Goal: Task Accomplishment & Management: Use online tool/utility

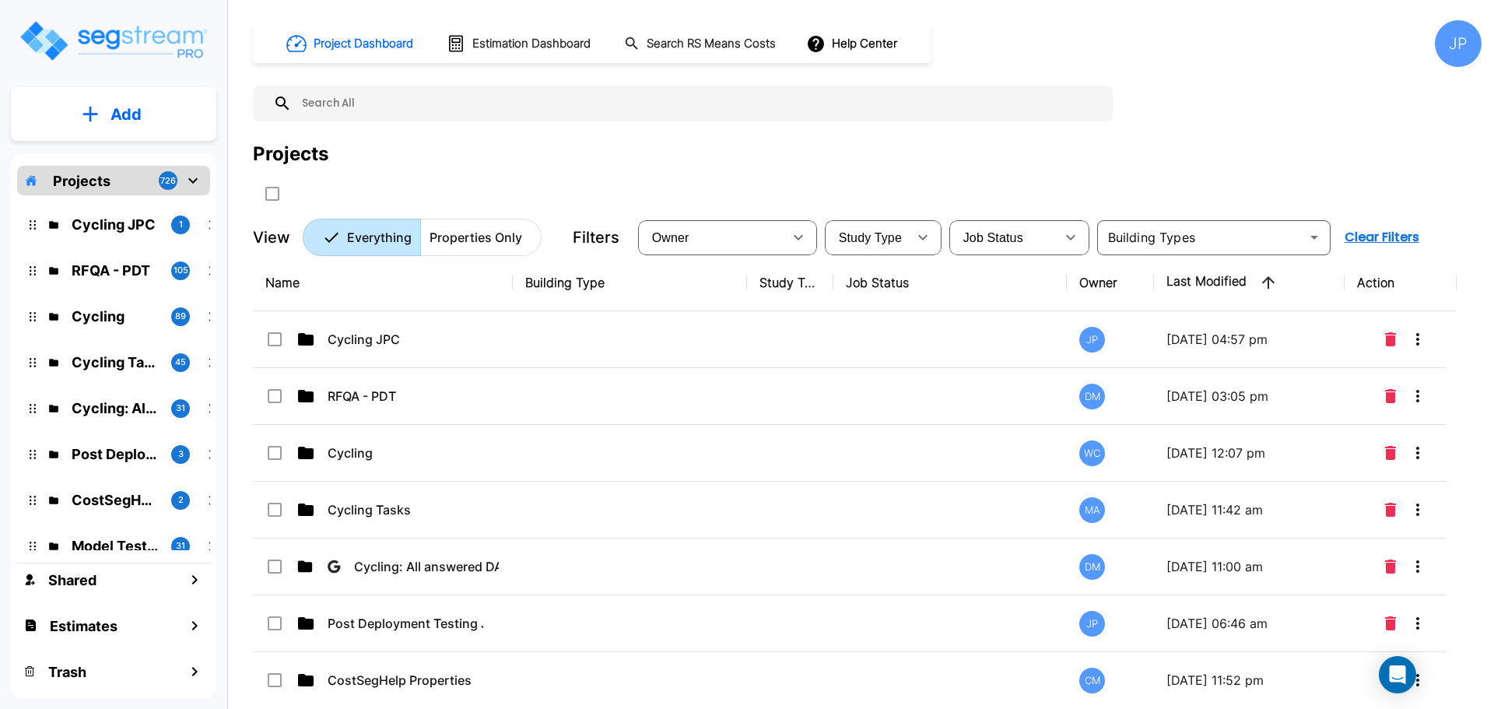
drag, startPoint x: 584, startPoint y: 349, endPoint x: 584, endPoint y: 403, distance: 53.7
click at [584, 349] on td at bounding box center [630, 339] width 234 height 57
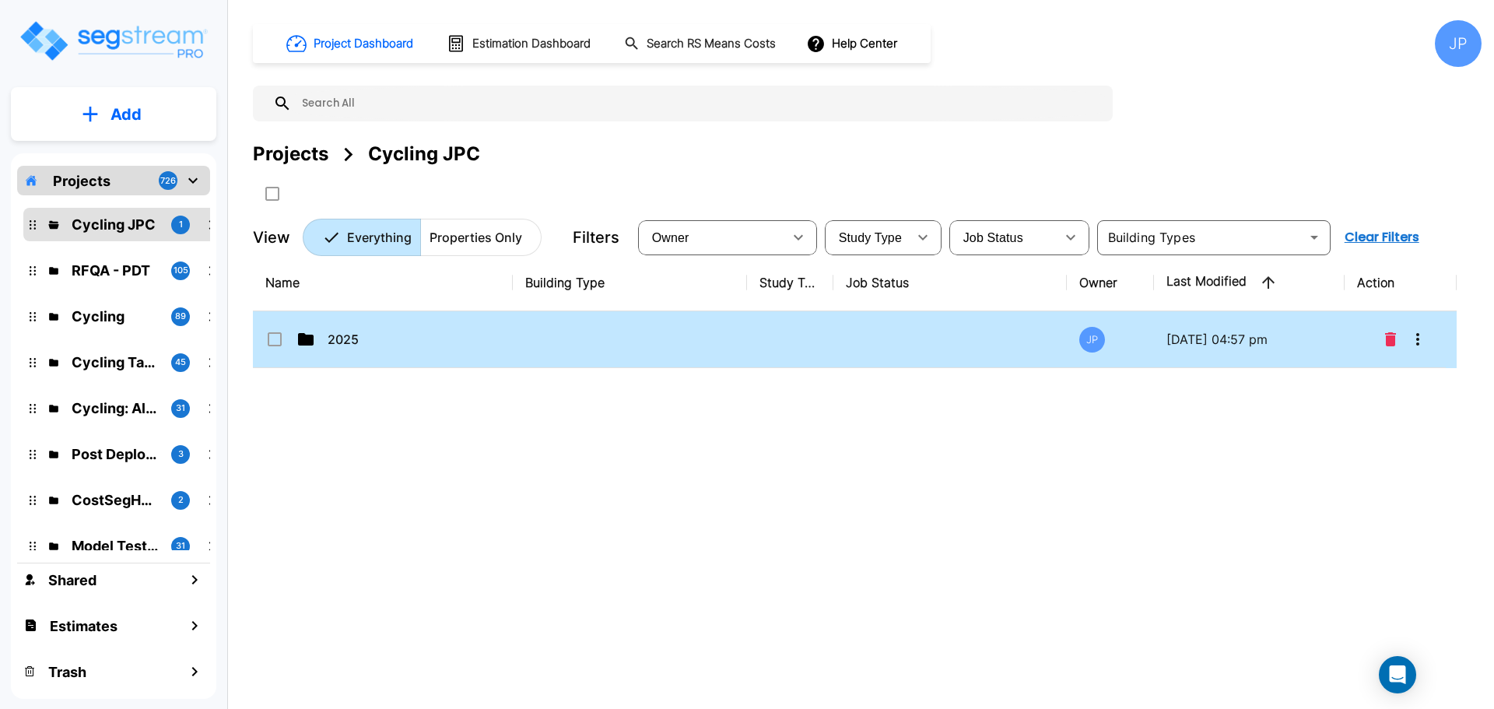
click at [728, 332] on td at bounding box center [630, 339] width 234 height 57
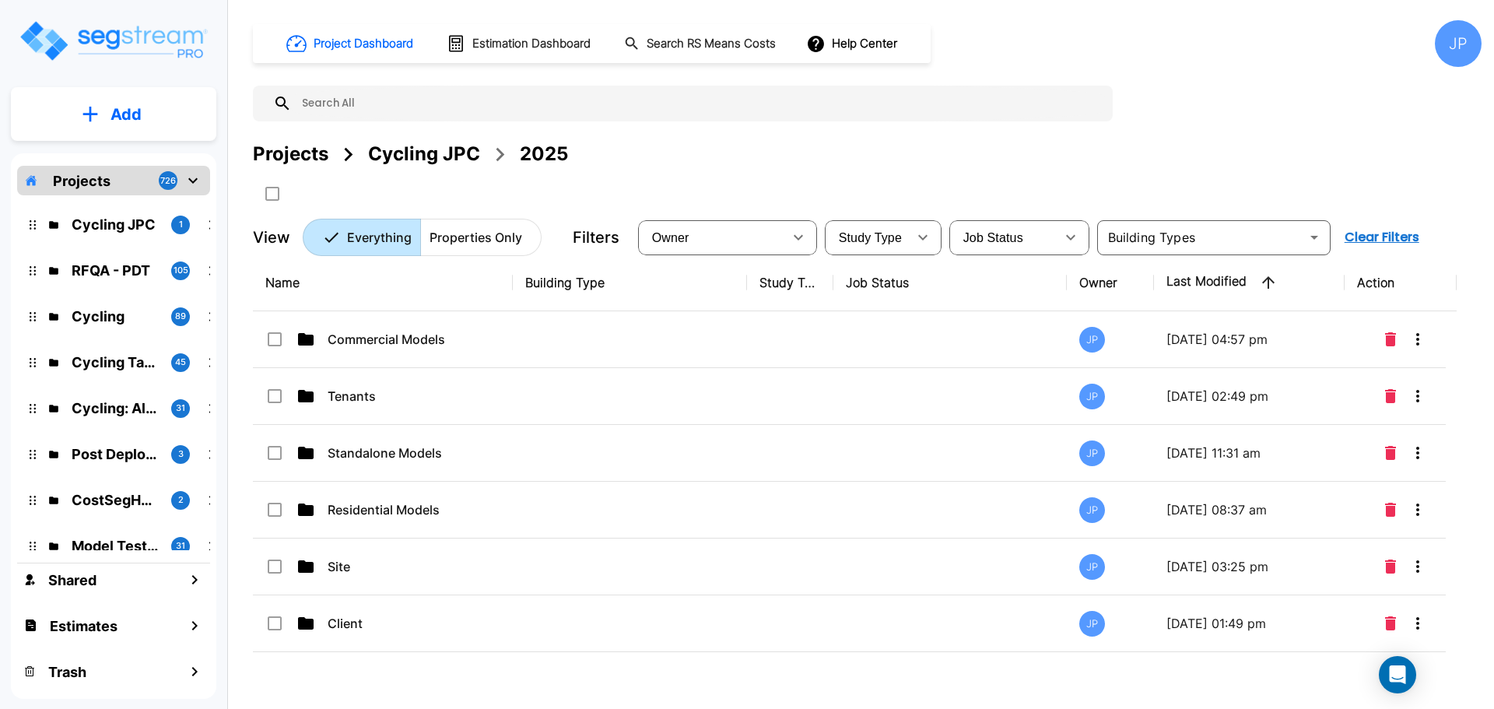
click at [656, 346] on td at bounding box center [630, 339] width 234 height 57
click at [656, 347] on td at bounding box center [630, 339] width 234 height 57
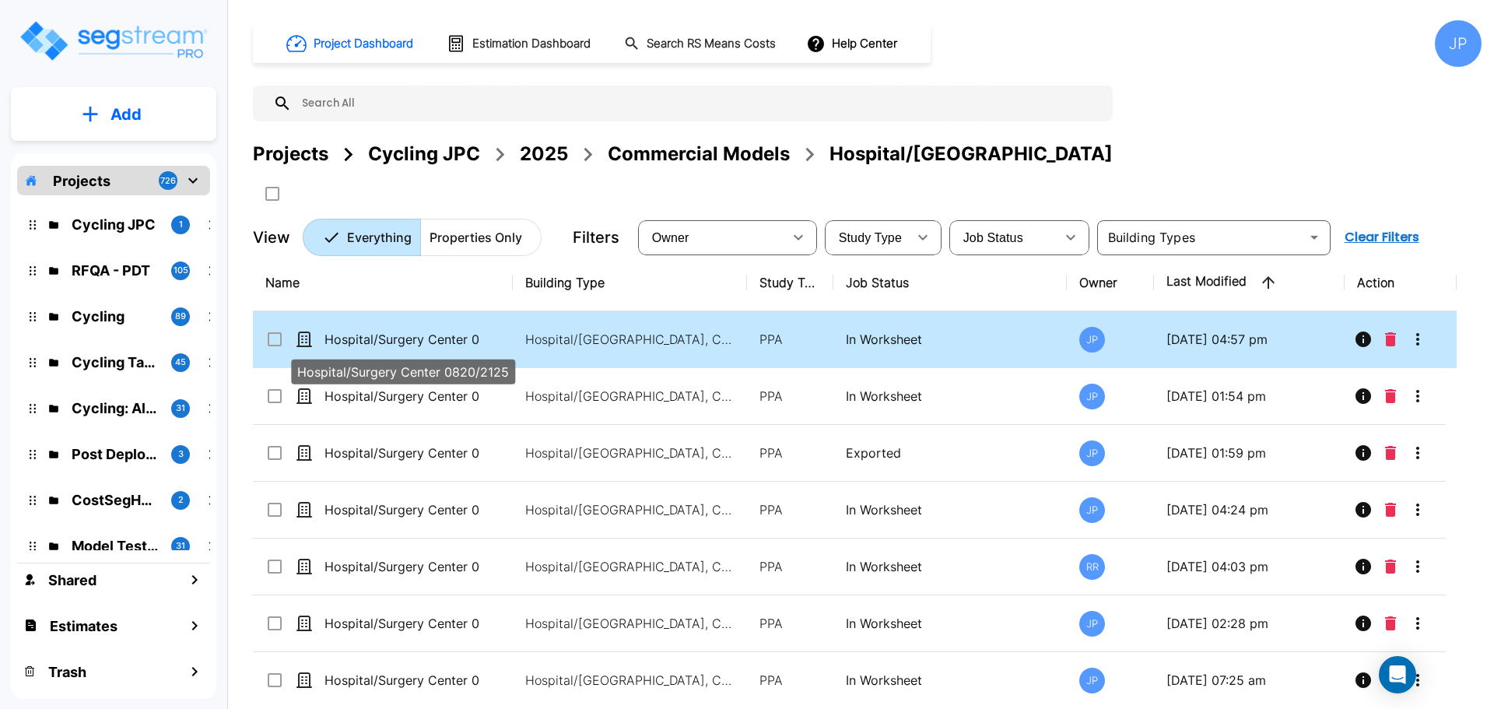
click at [455, 336] on p "Hospital/Surgery Center 0820/2125" at bounding box center [403, 339] width 156 height 19
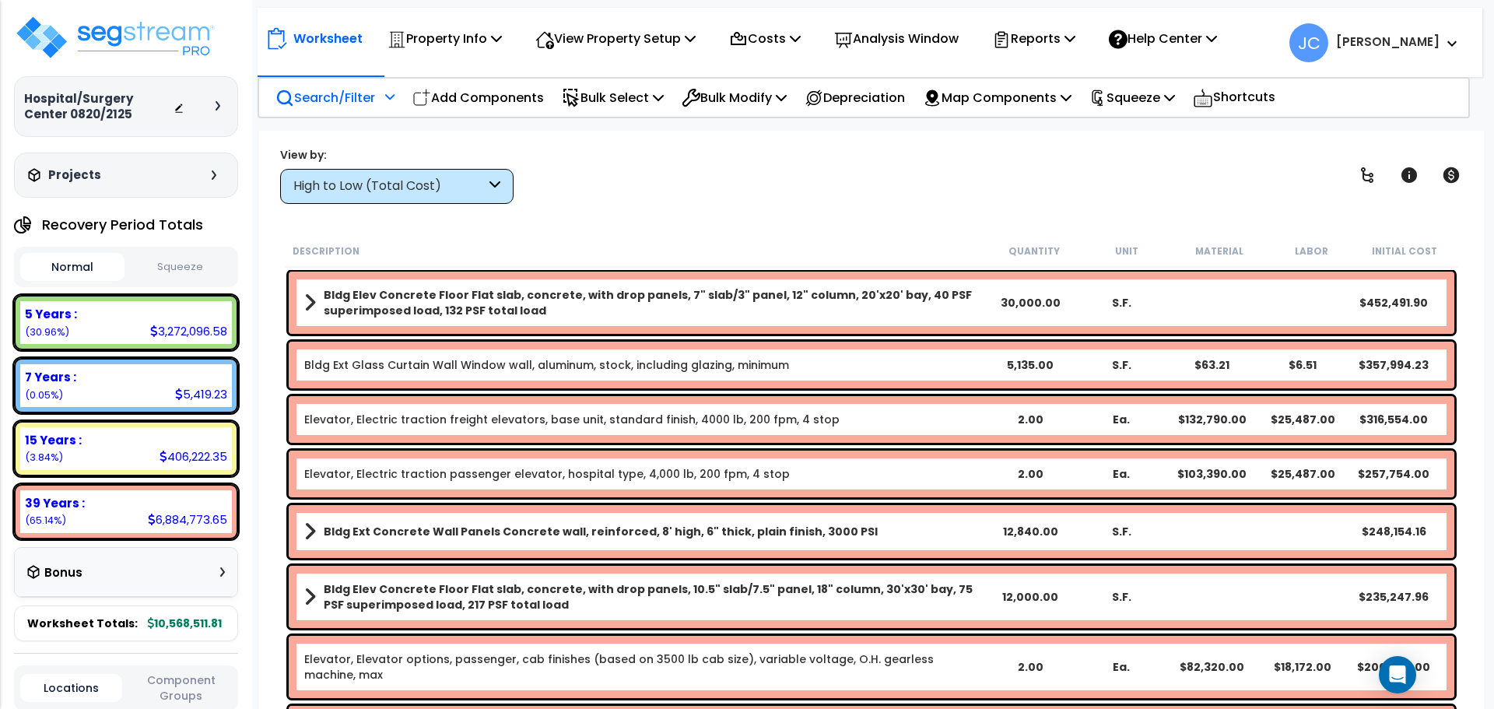
click at [381, 104] on div "Search/Filter Additional Search / Filter" at bounding box center [335, 97] width 119 height 37
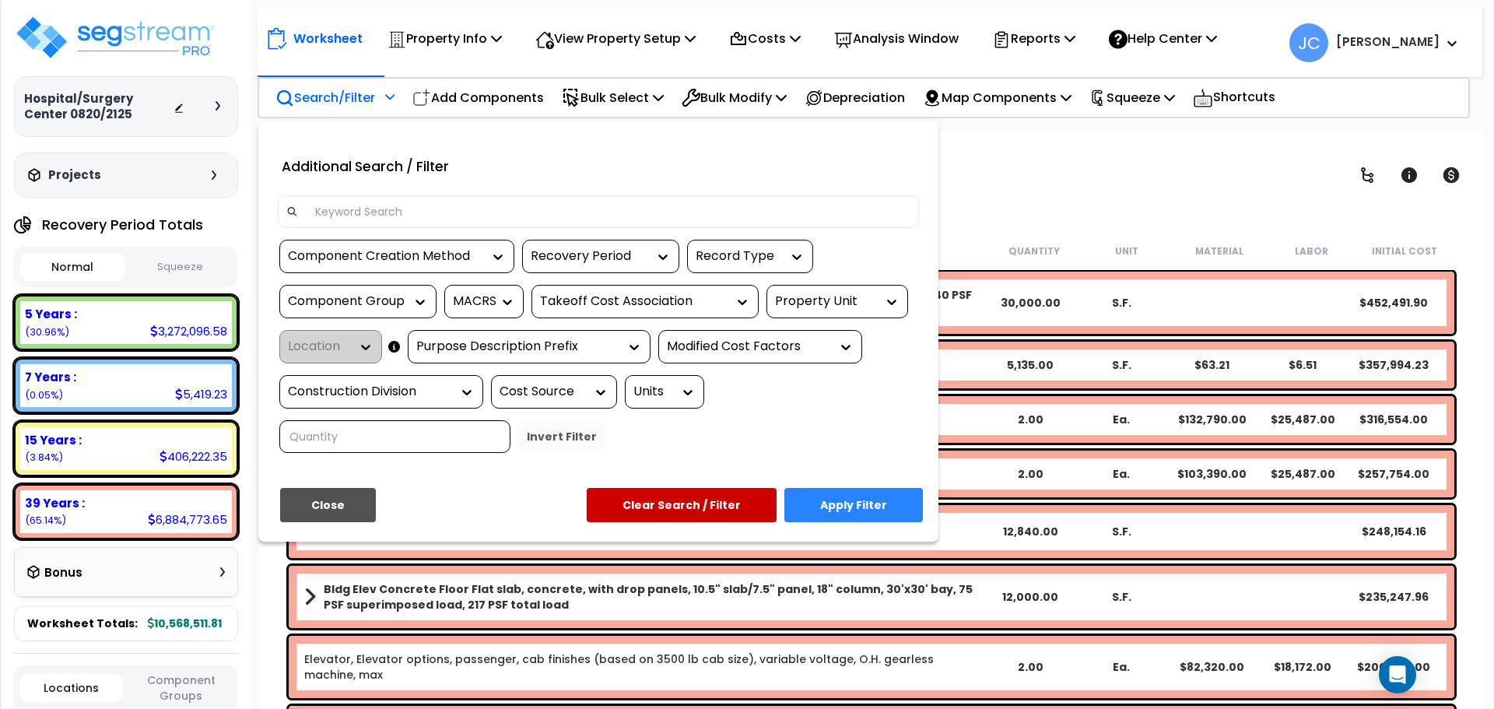
click at [848, 302] on div "Property Unit" at bounding box center [825, 302] width 101 height 18
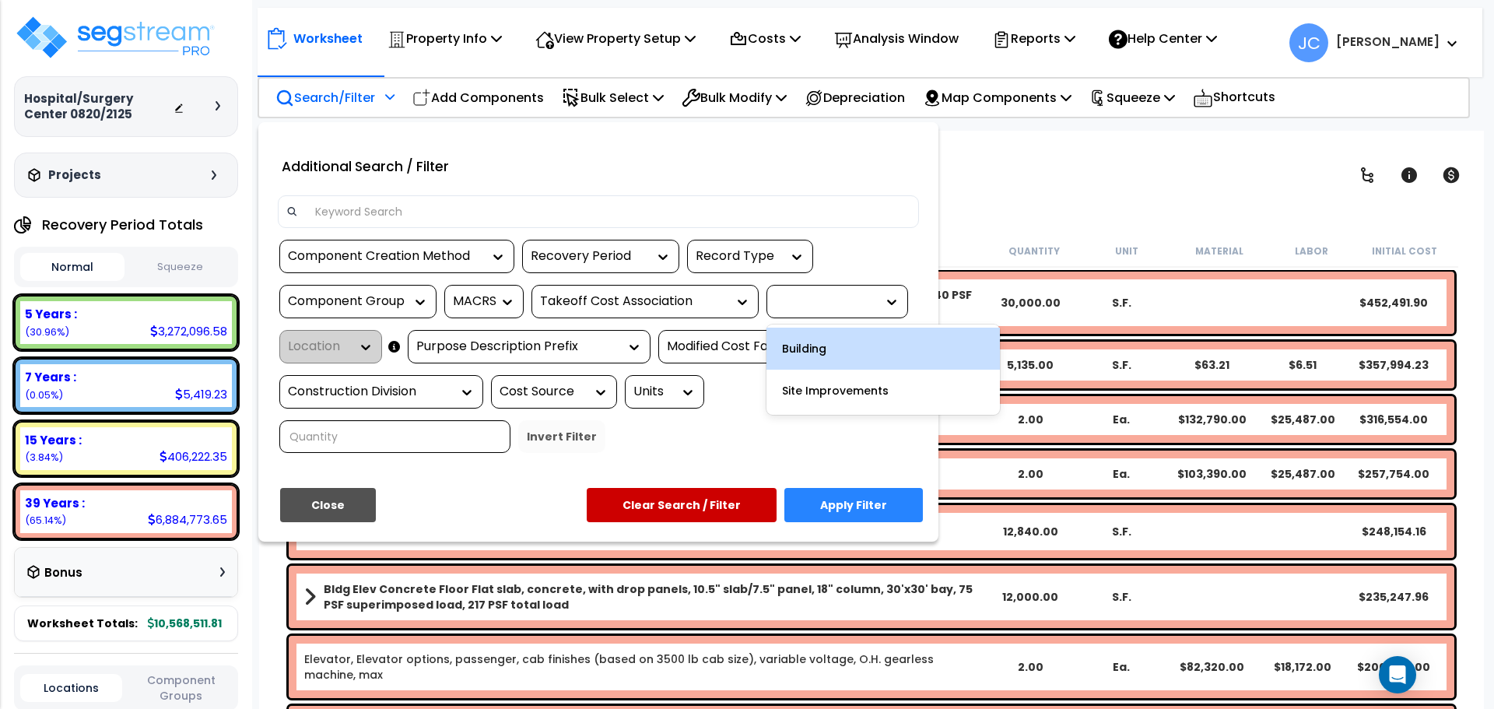
click at [840, 357] on div "Building" at bounding box center [883, 349] width 233 height 42
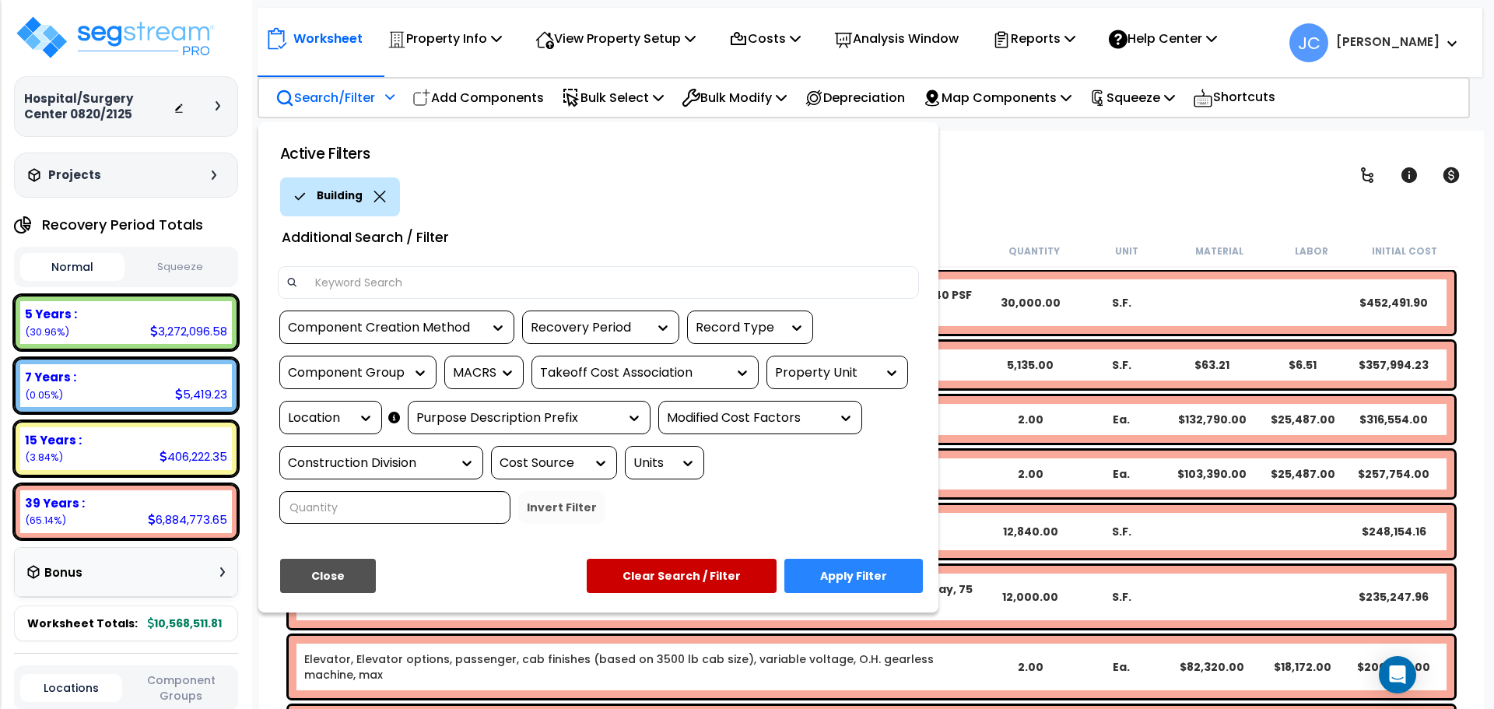
click at [342, 417] on div "Location" at bounding box center [319, 418] width 62 height 18
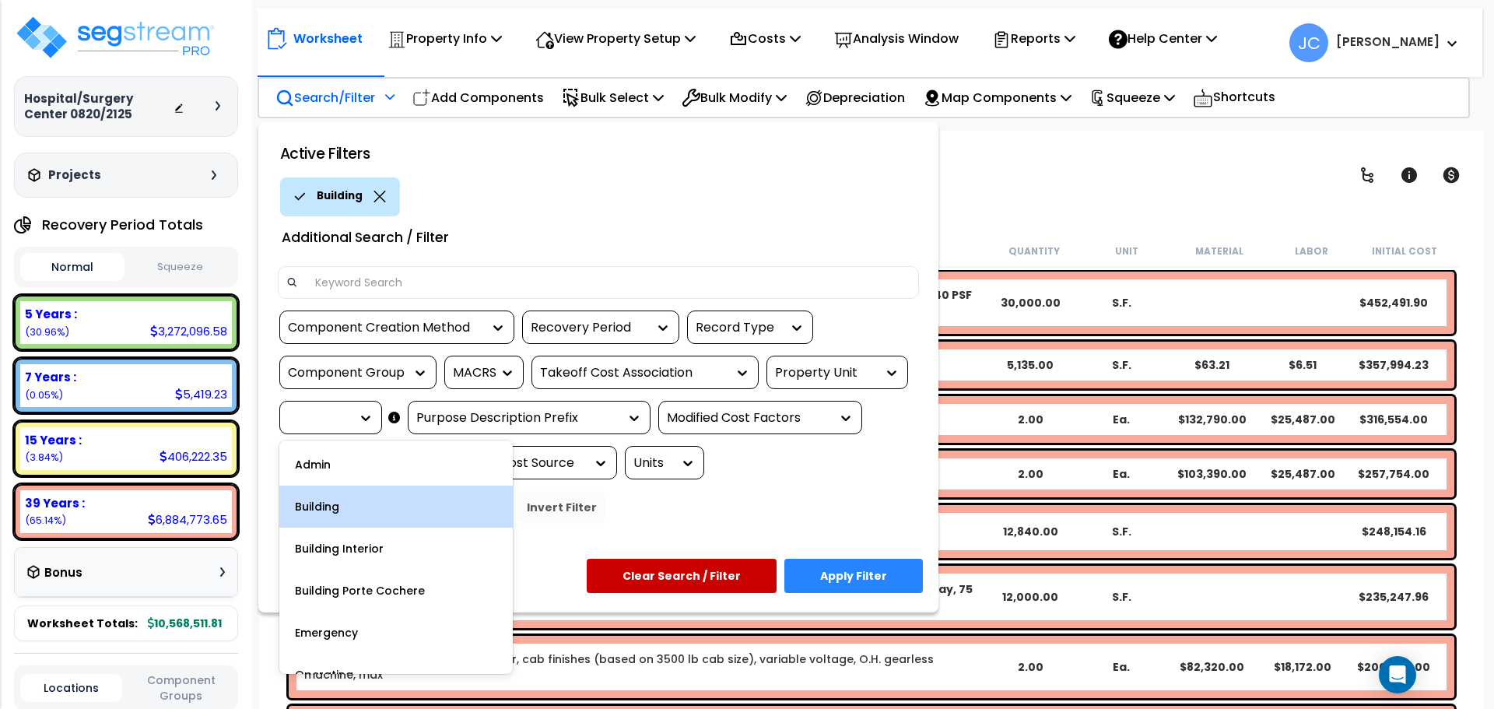
click at [365, 514] on div "Building" at bounding box center [395, 507] width 233 height 42
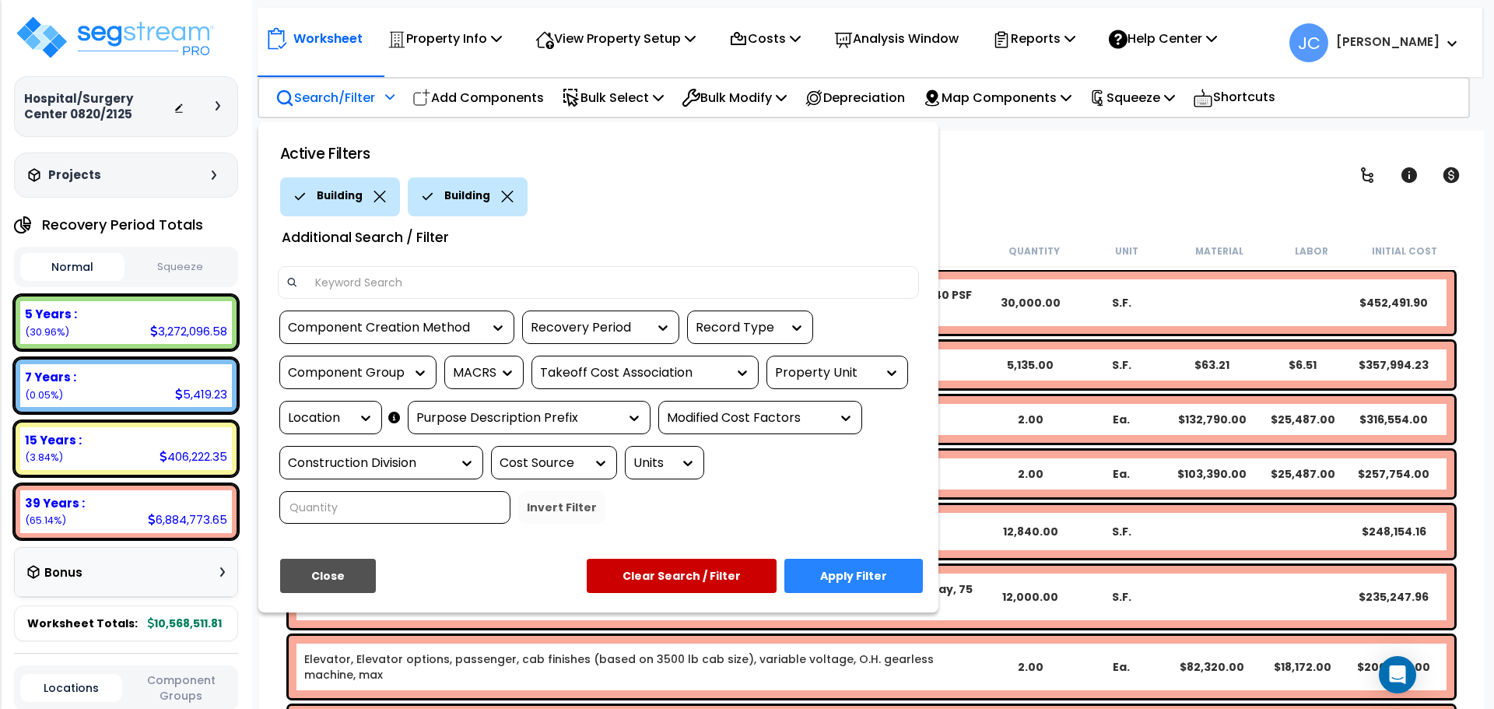
click at [336, 406] on div "Location" at bounding box center [330, 417] width 103 height 33
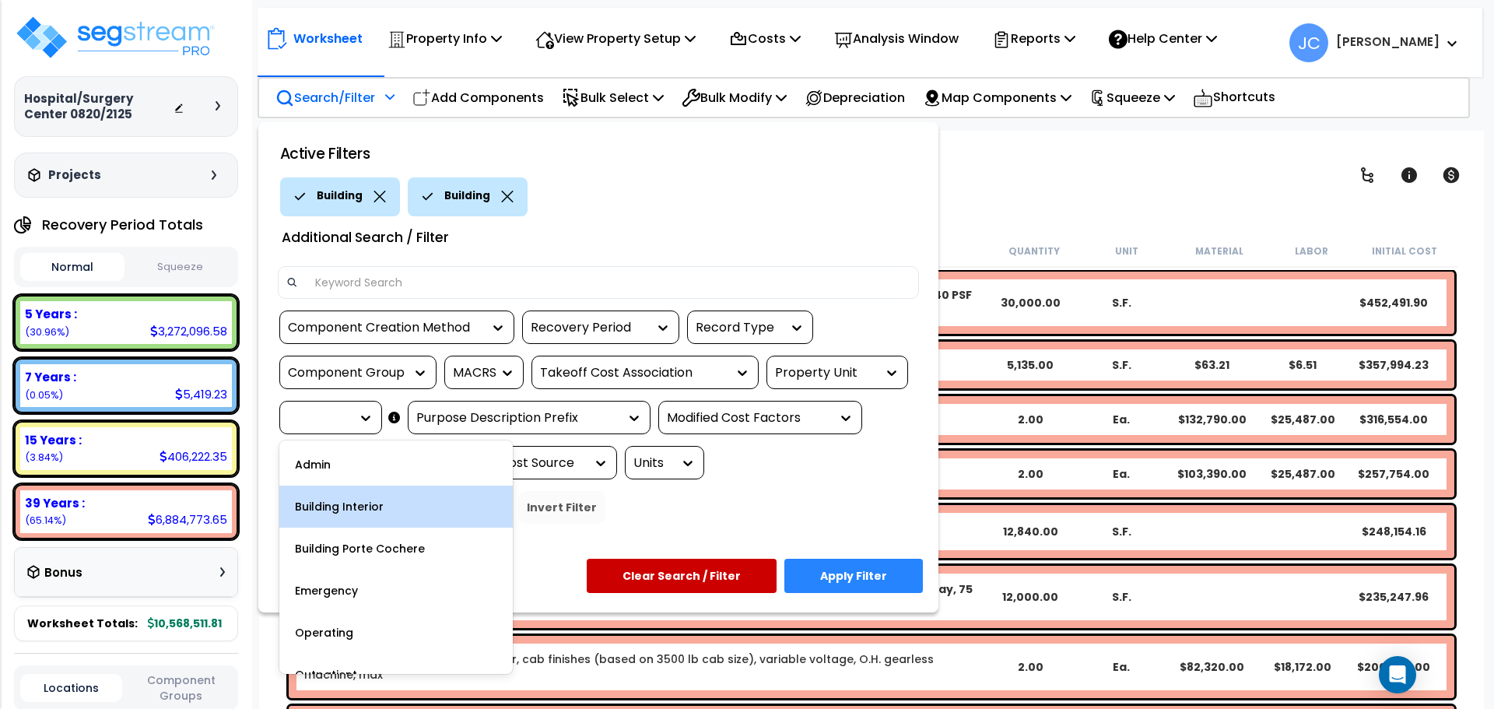
drag, startPoint x: 380, startPoint y: 508, endPoint x: 356, endPoint y: 466, distance: 48.5
click at [380, 508] on div "Building Interior" at bounding box center [395, 507] width 233 height 42
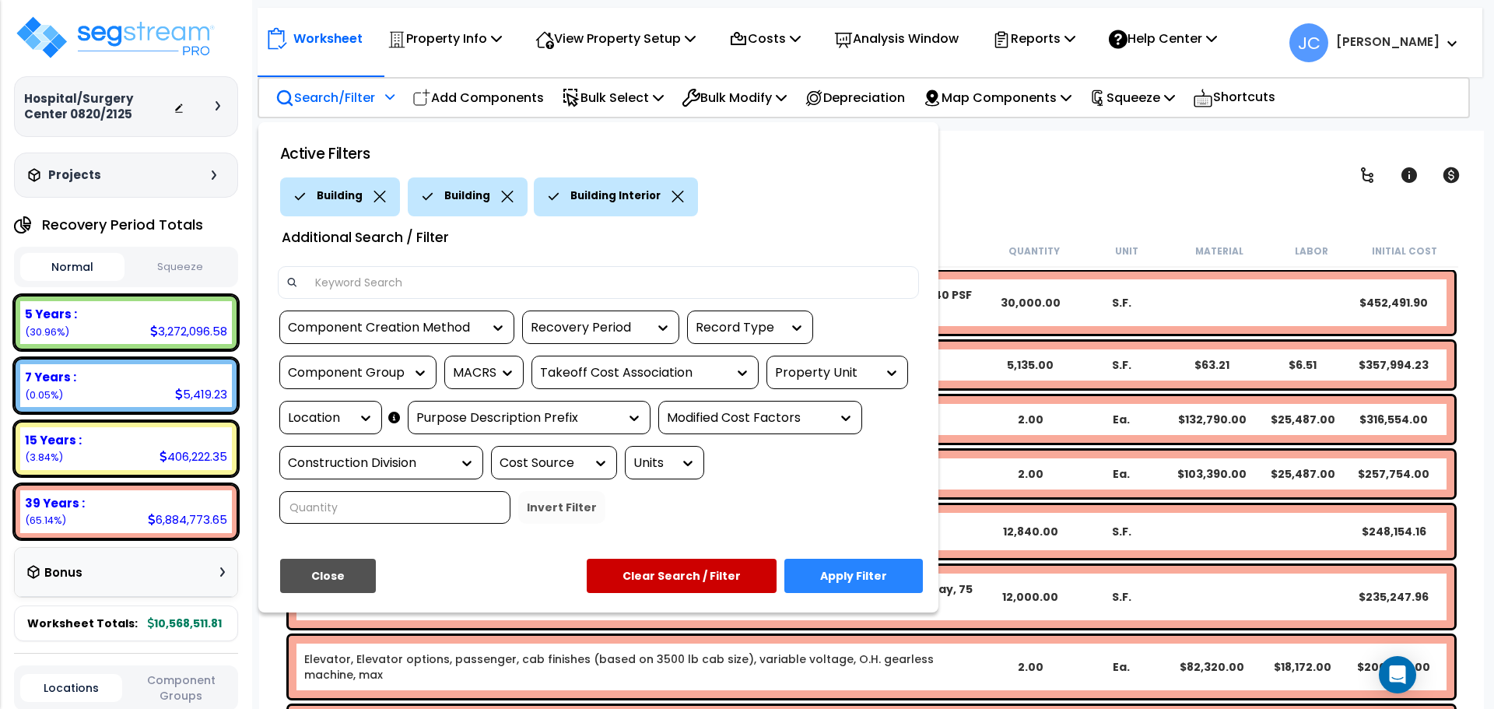
click at [335, 420] on div "Location" at bounding box center [319, 418] width 62 height 18
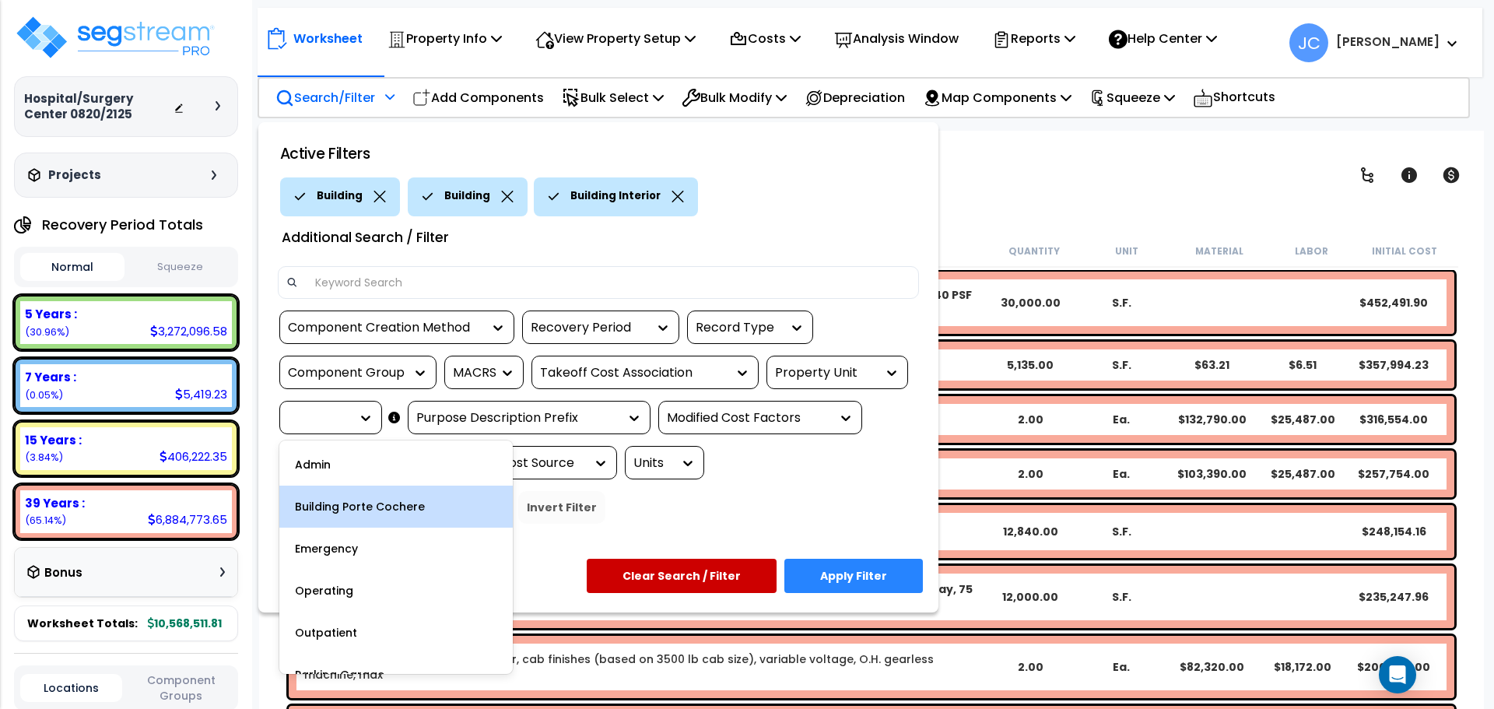
click at [371, 501] on div "Building Porte Cochere" at bounding box center [395, 507] width 233 height 42
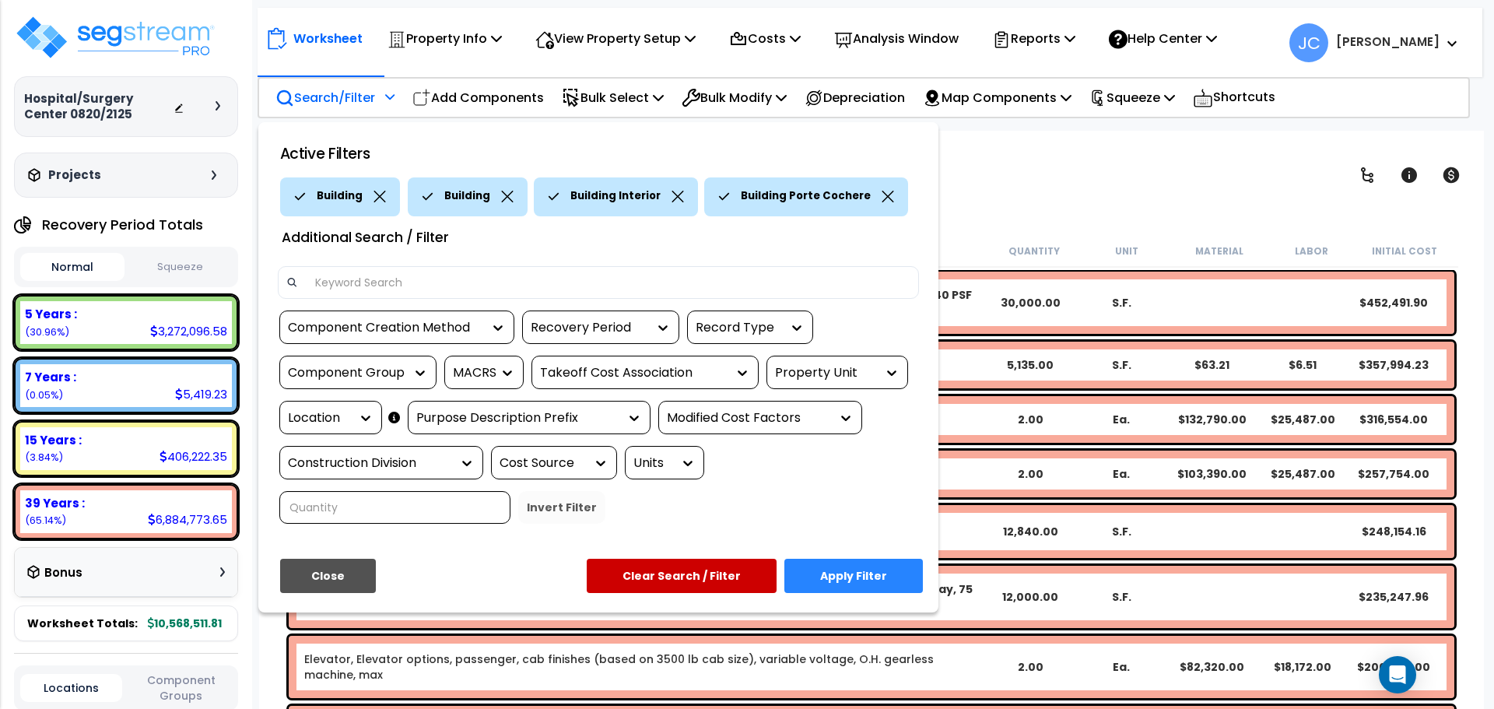
click at [837, 559] on button "Apply Filter" at bounding box center [853, 576] width 139 height 34
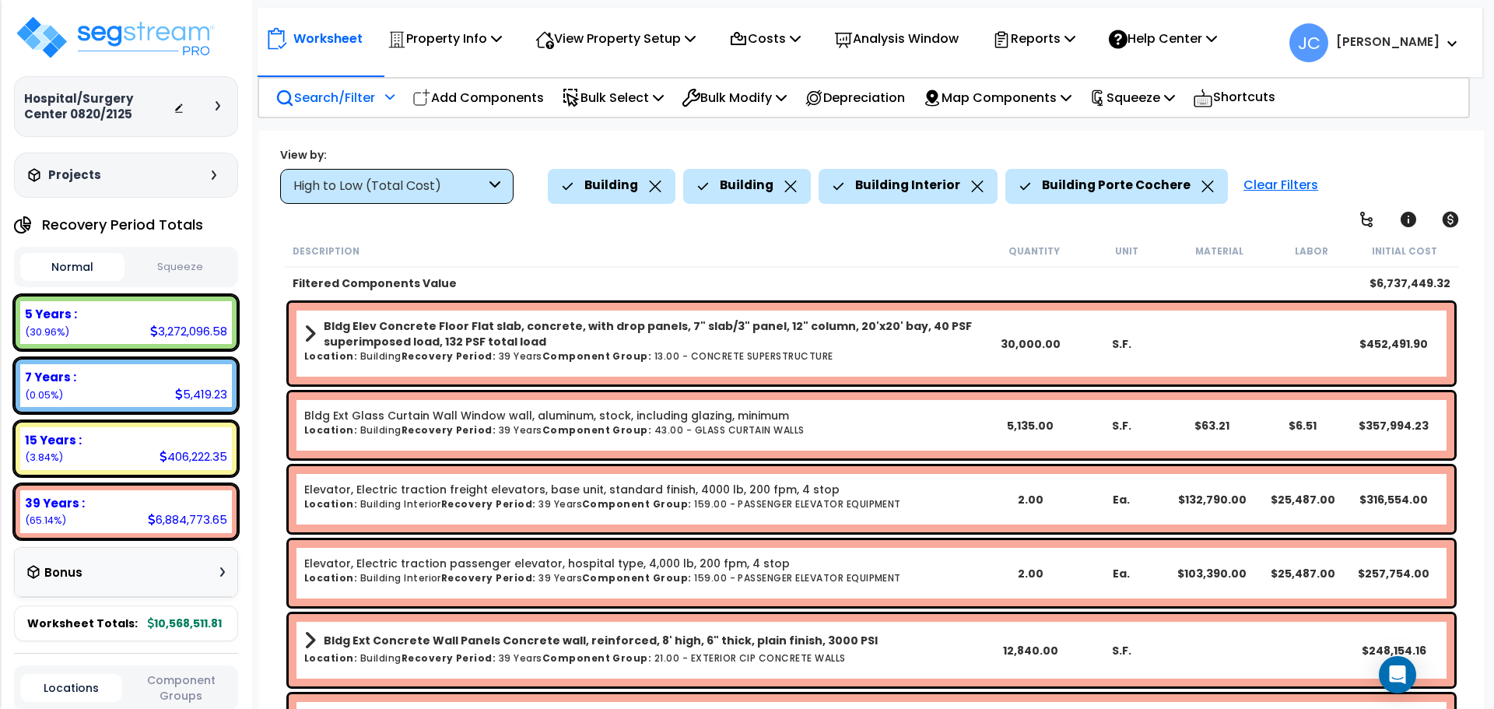
click at [402, 179] on div "High to Low (Total Cost)" at bounding box center [389, 186] width 192 height 18
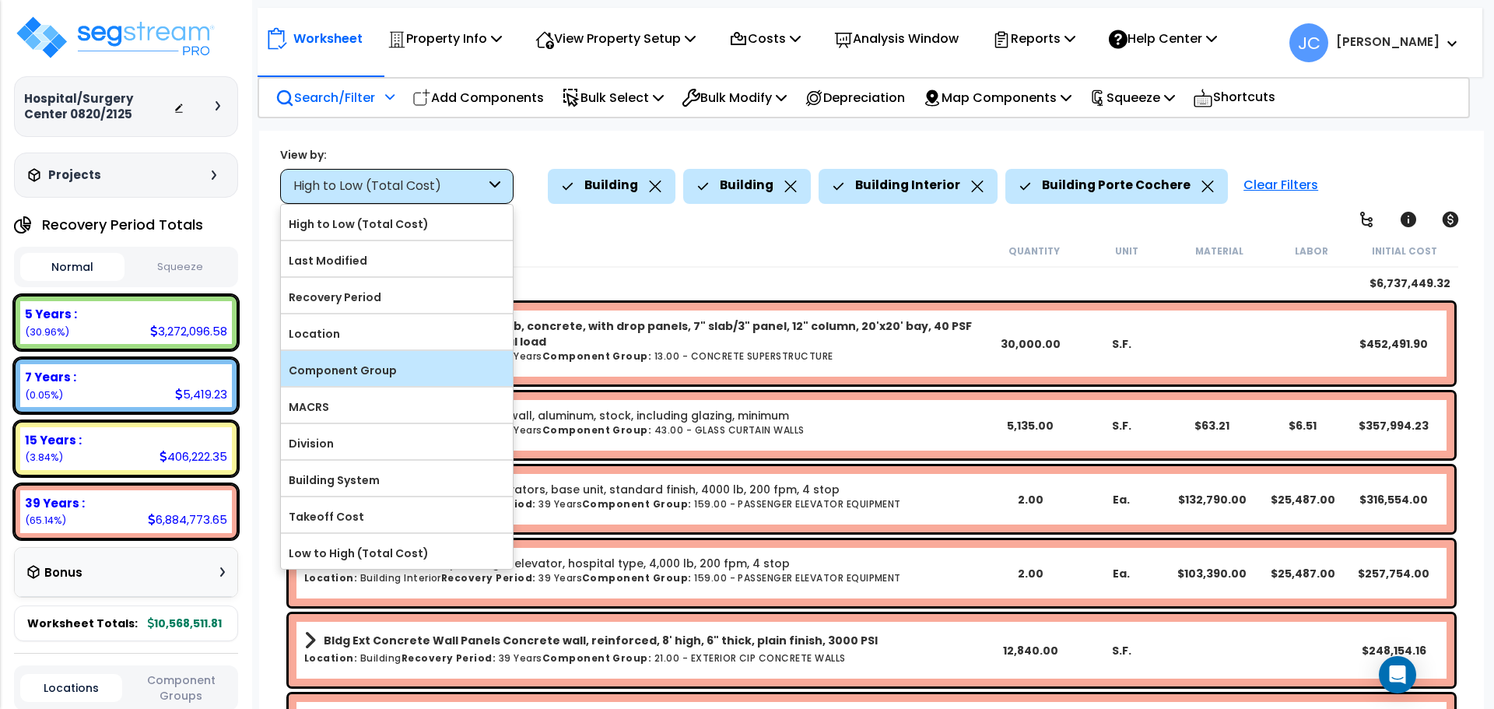
click at [393, 366] on label "Component Group" at bounding box center [397, 370] width 232 height 23
click at [0, 0] on input "Component Group" at bounding box center [0, 0] width 0 height 0
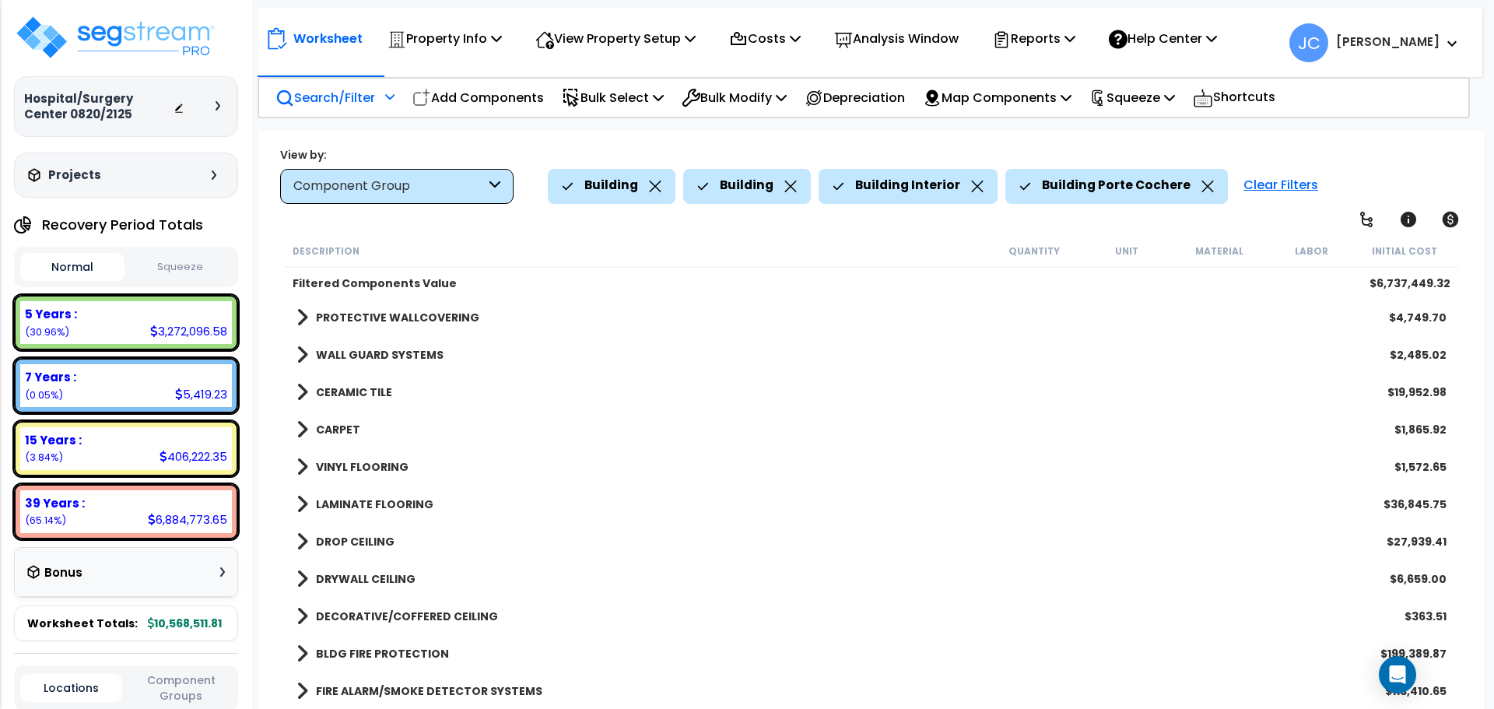
scroll to position [1874, 0]
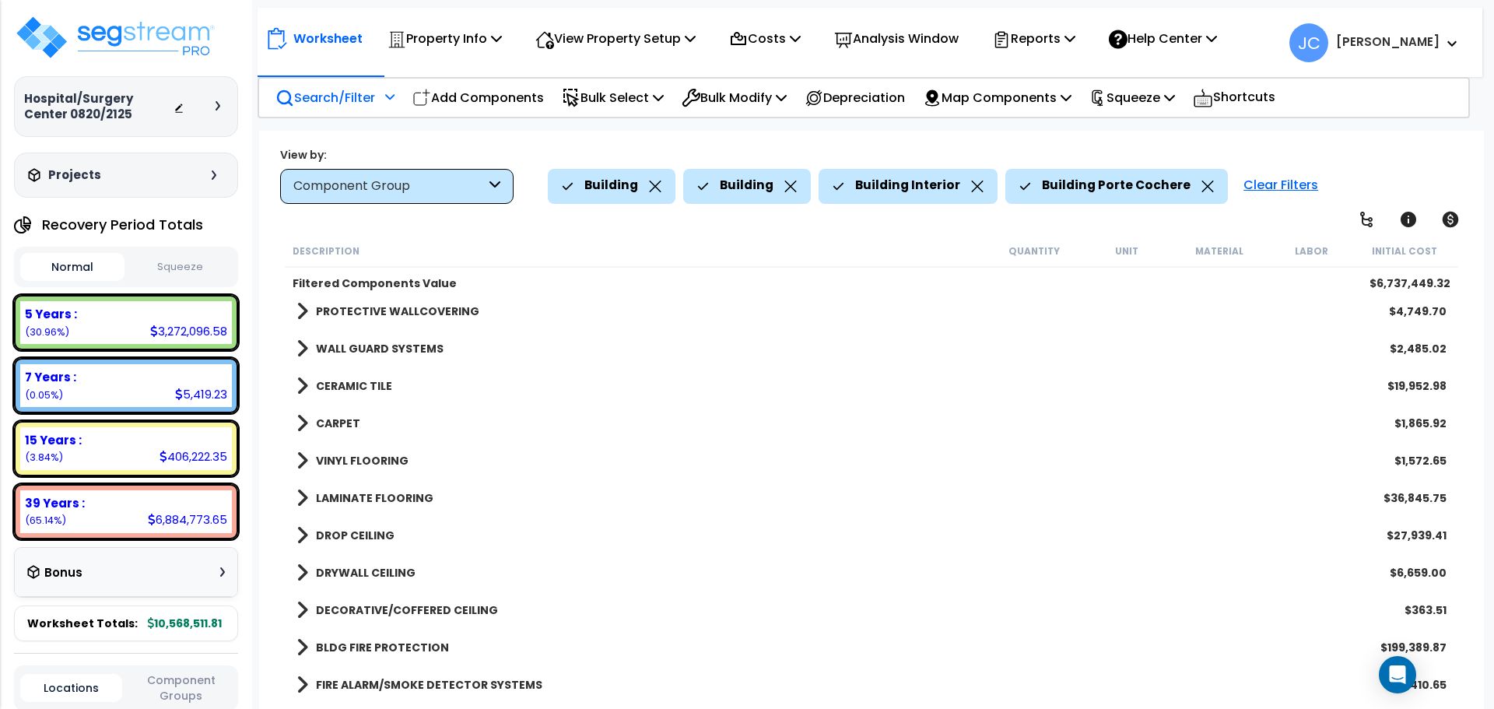
click at [358, 382] on b "CERAMIC TILE" at bounding box center [354, 386] width 76 height 16
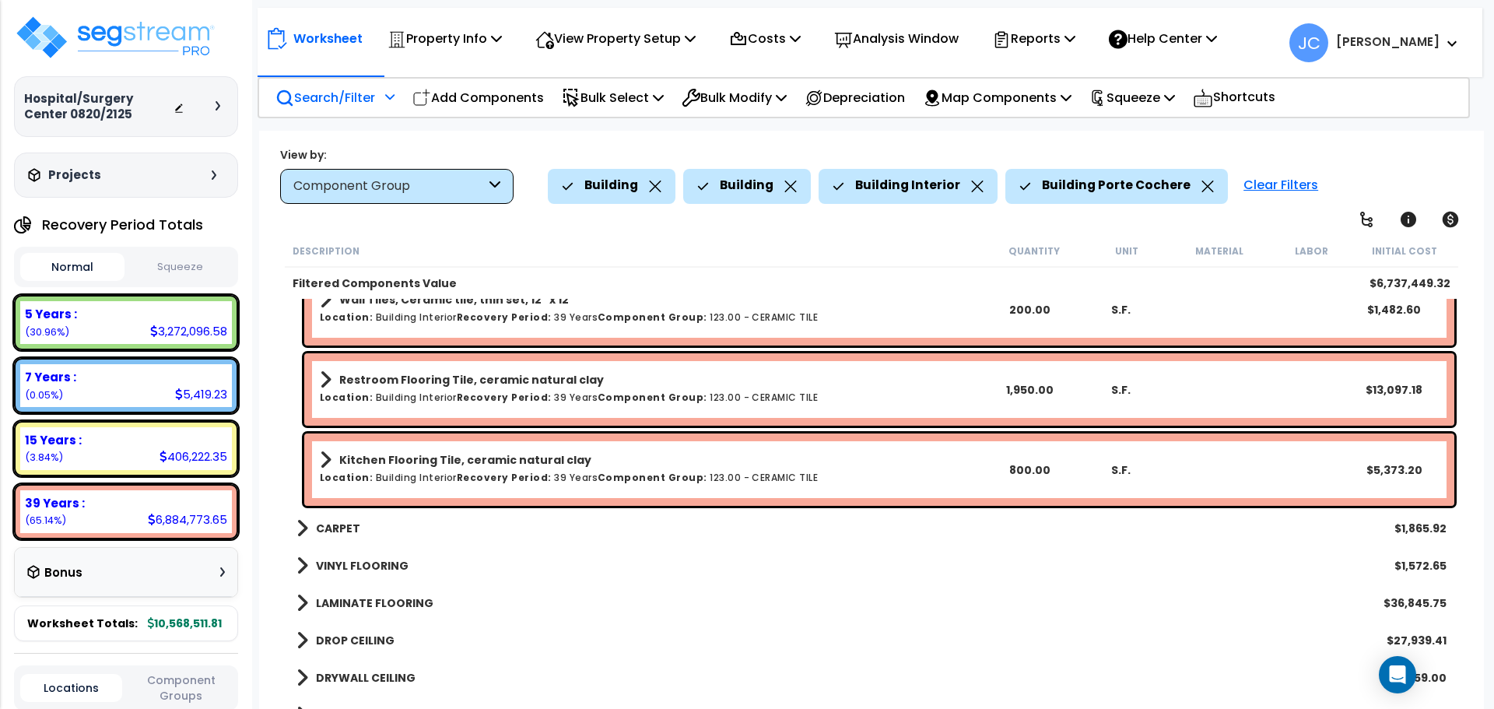
scroll to position [2011, 0]
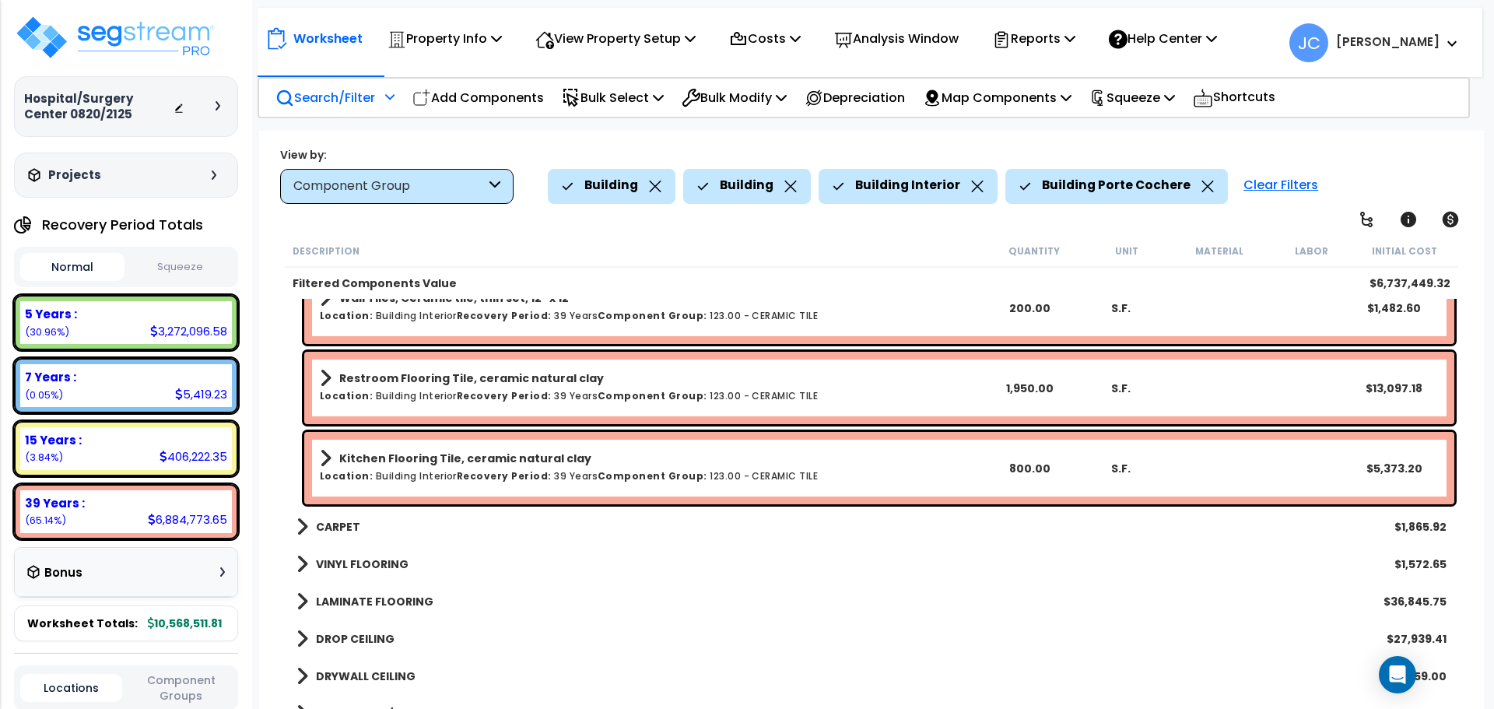
click at [356, 524] on b "CARPET" at bounding box center [338, 527] width 44 height 16
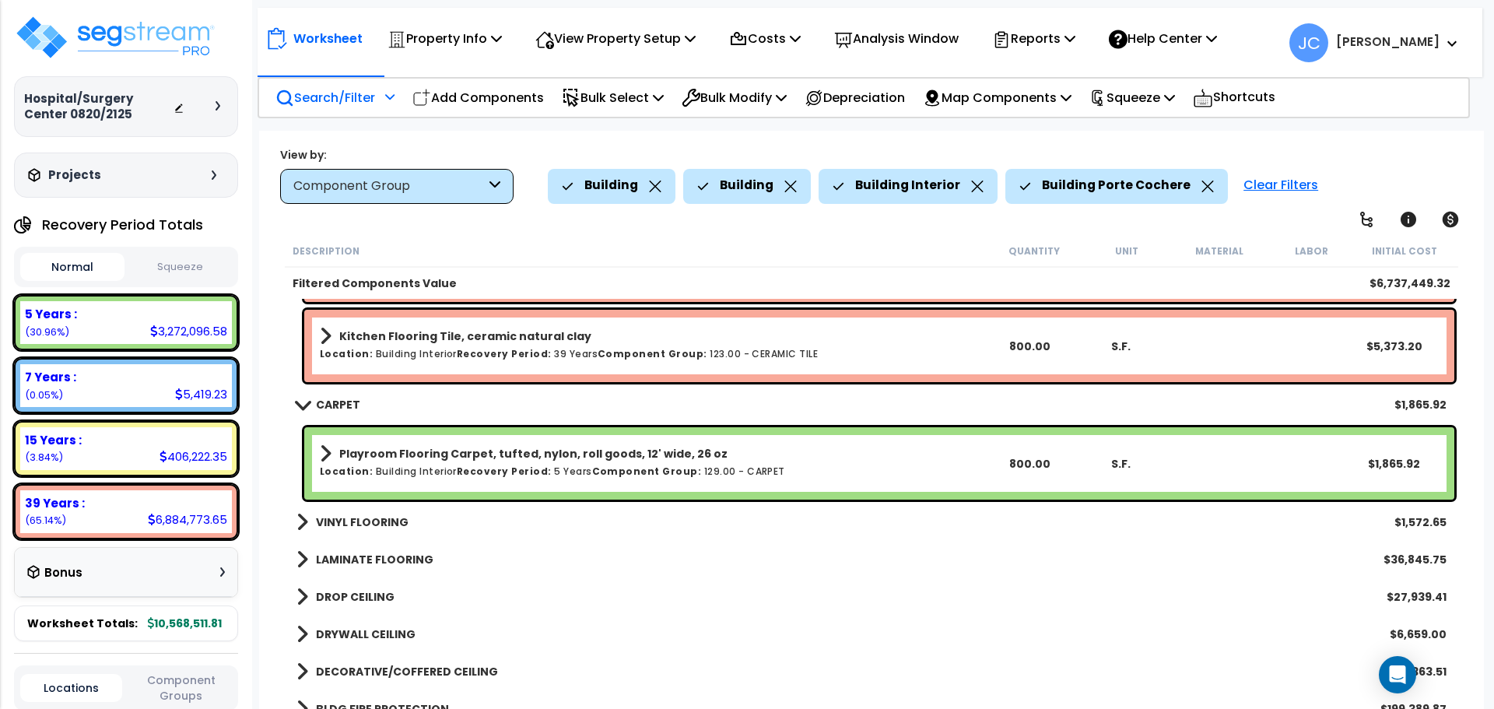
click at [367, 521] on b "VINYL FLOORING" at bounding box center [362, 522] width 93 height 16
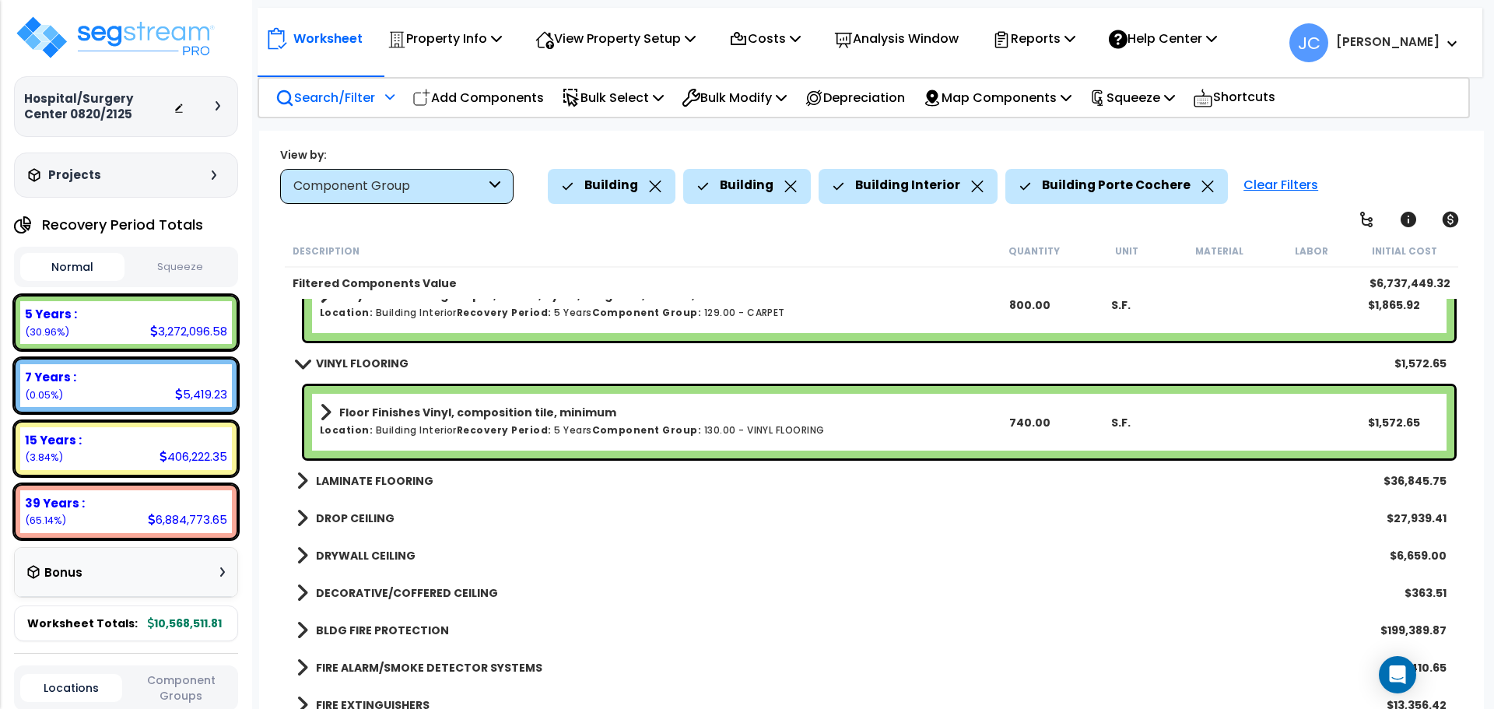
scroll to position [2297, 0]
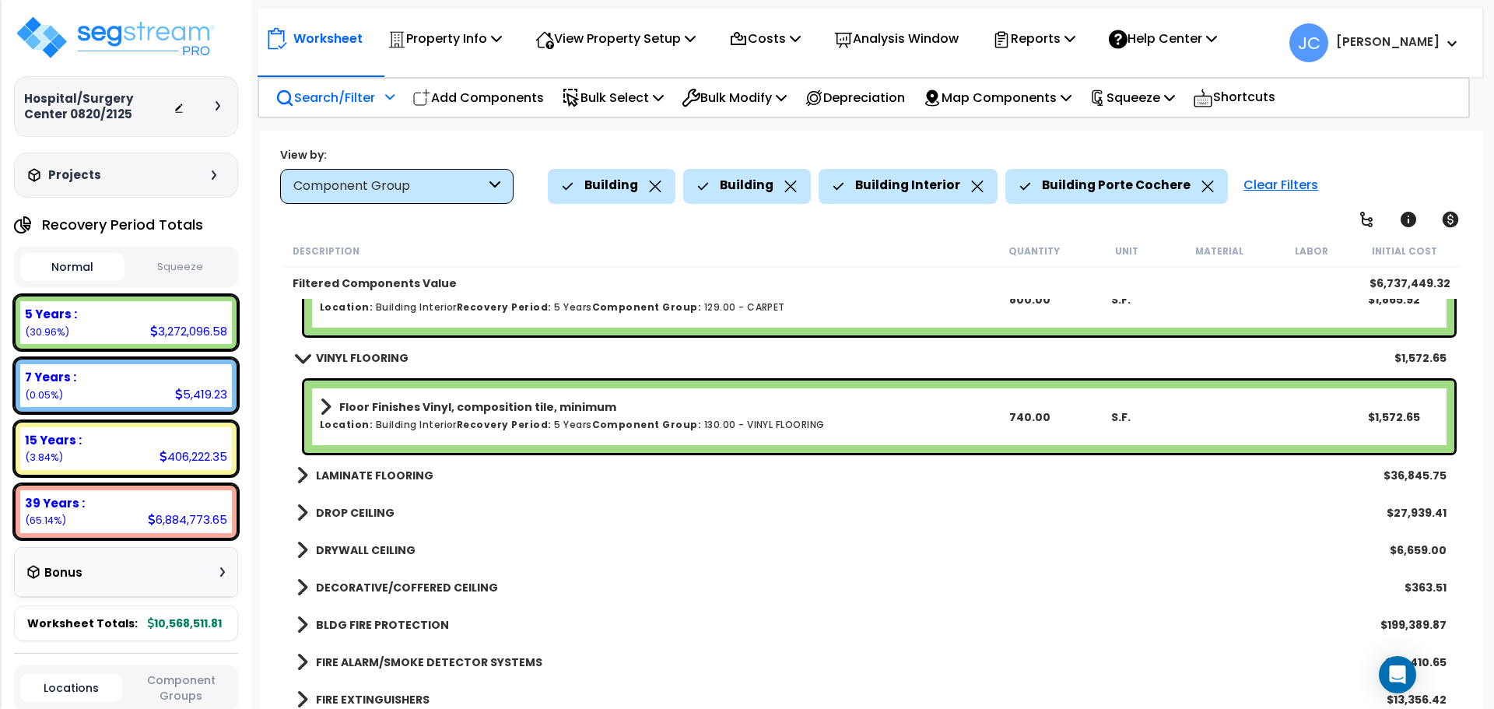
click at [379, 472] on b "LAMINATE FLOORING" at bounding box center [375, 476] width 118 height 16
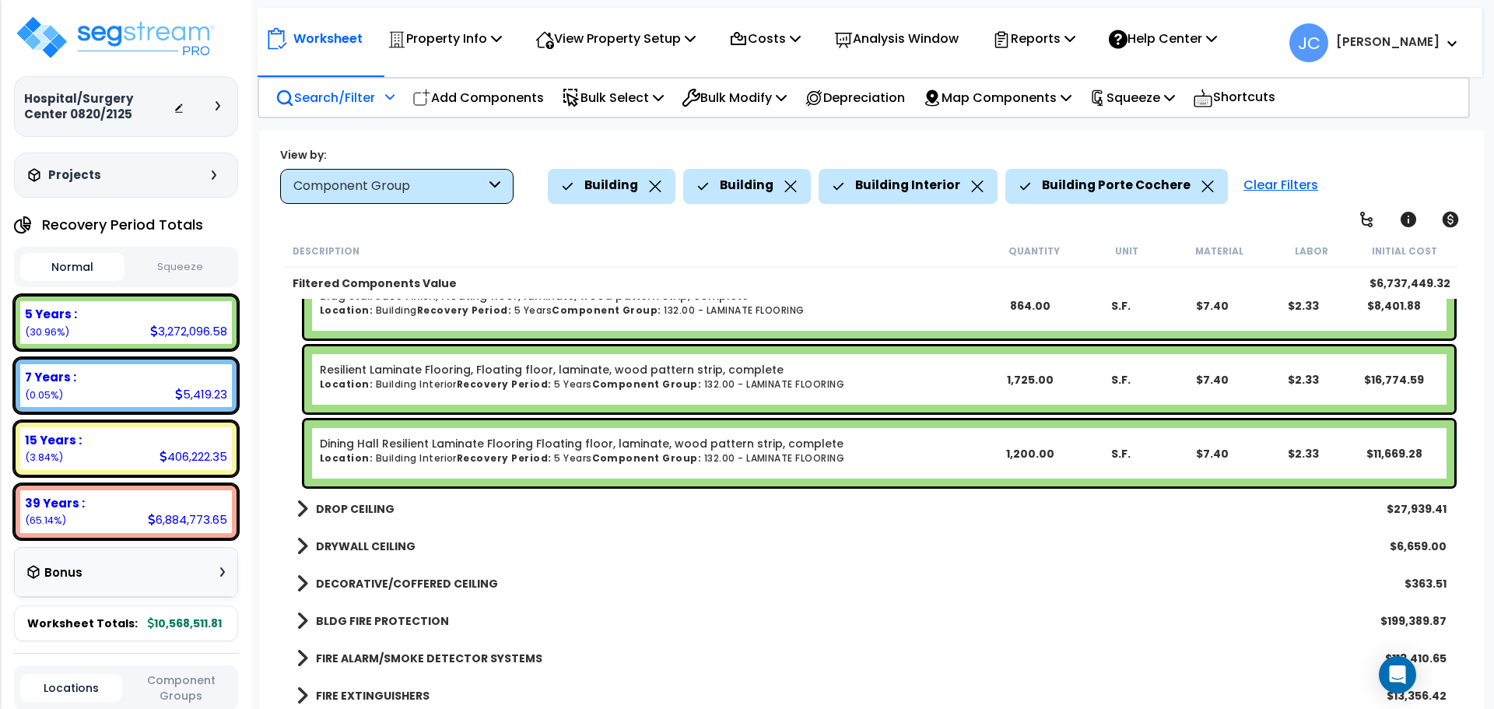
click at [349, 508] on b "DROP CEILING" at bounding box center [355, 509] width 79 height 16
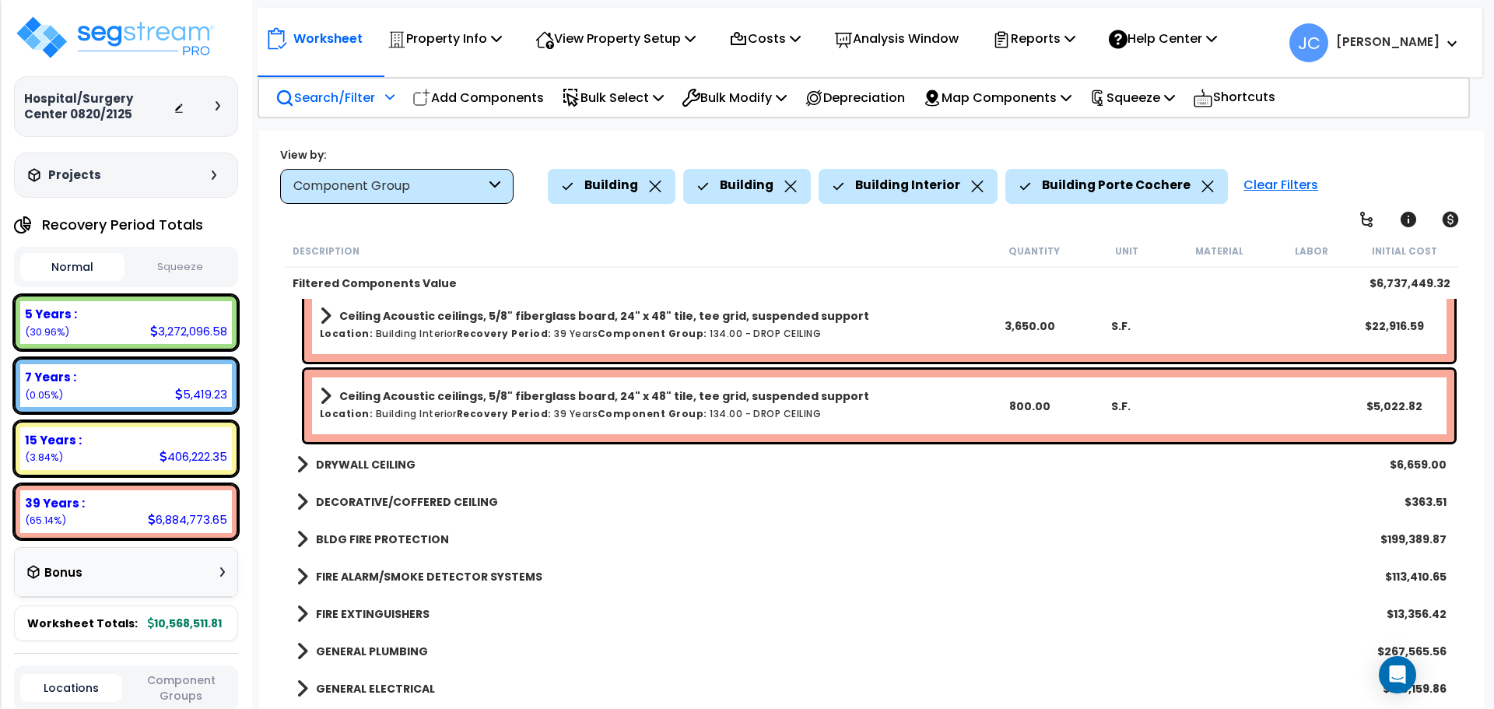
scroll to position [2772, 0]
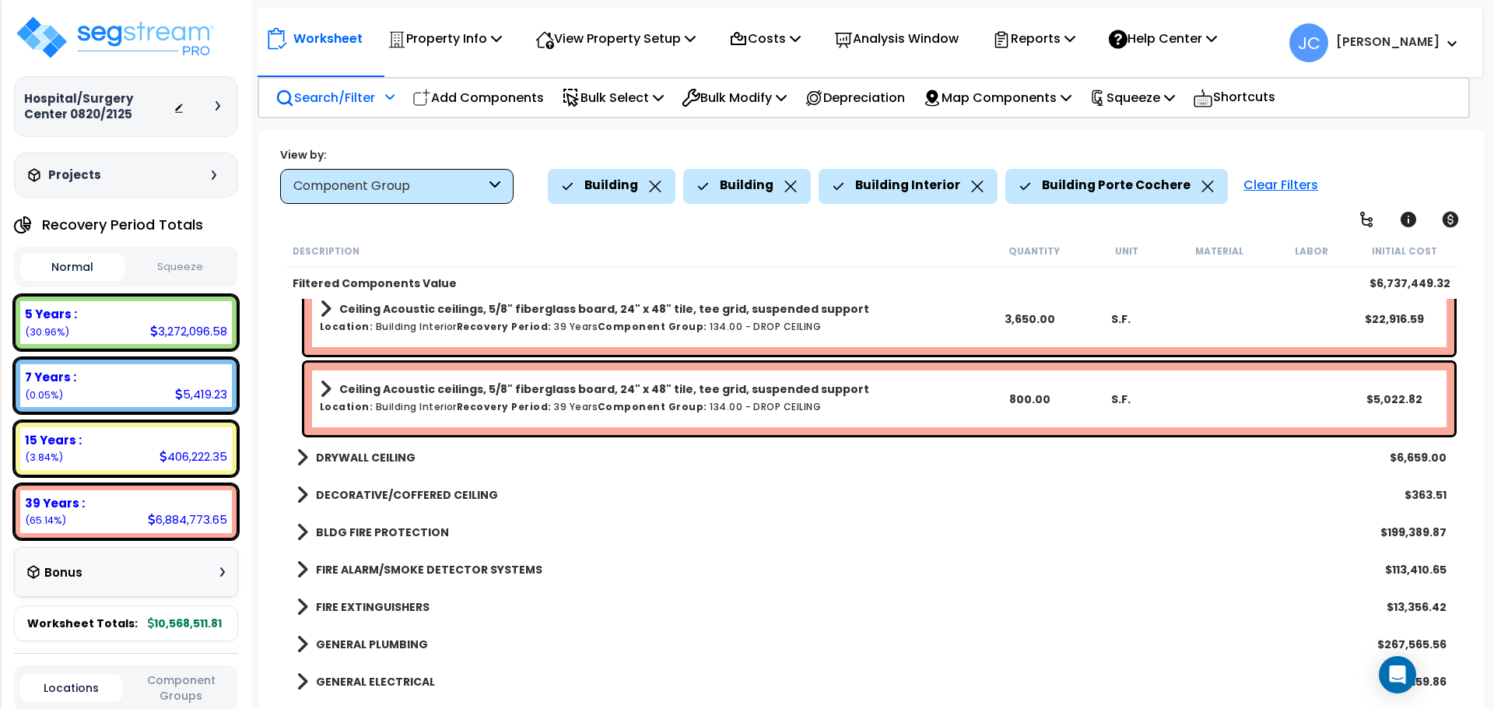
click at [335, 458] on b "DRYWALL CEILING" at bounding box center [366, 458] width 100 height 16
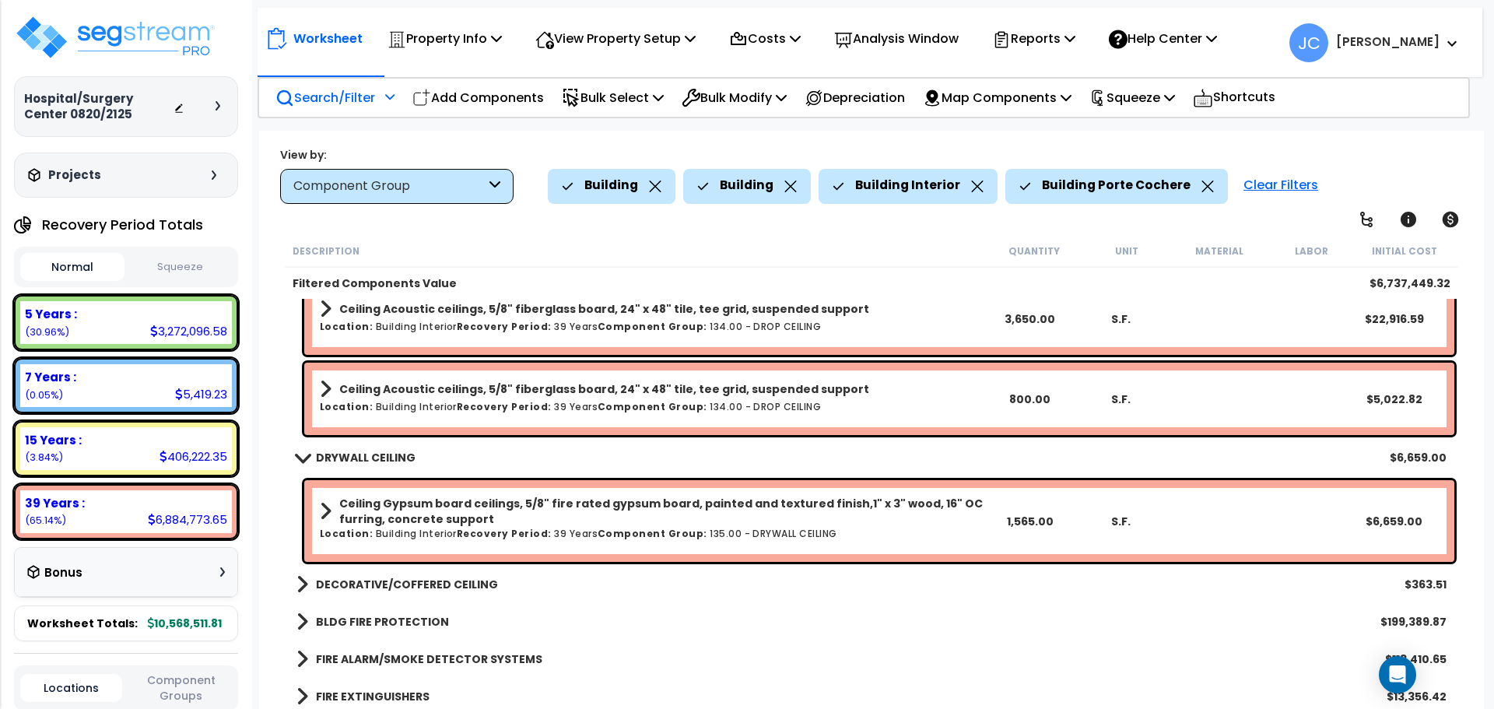
scroll to position [2956, 0]
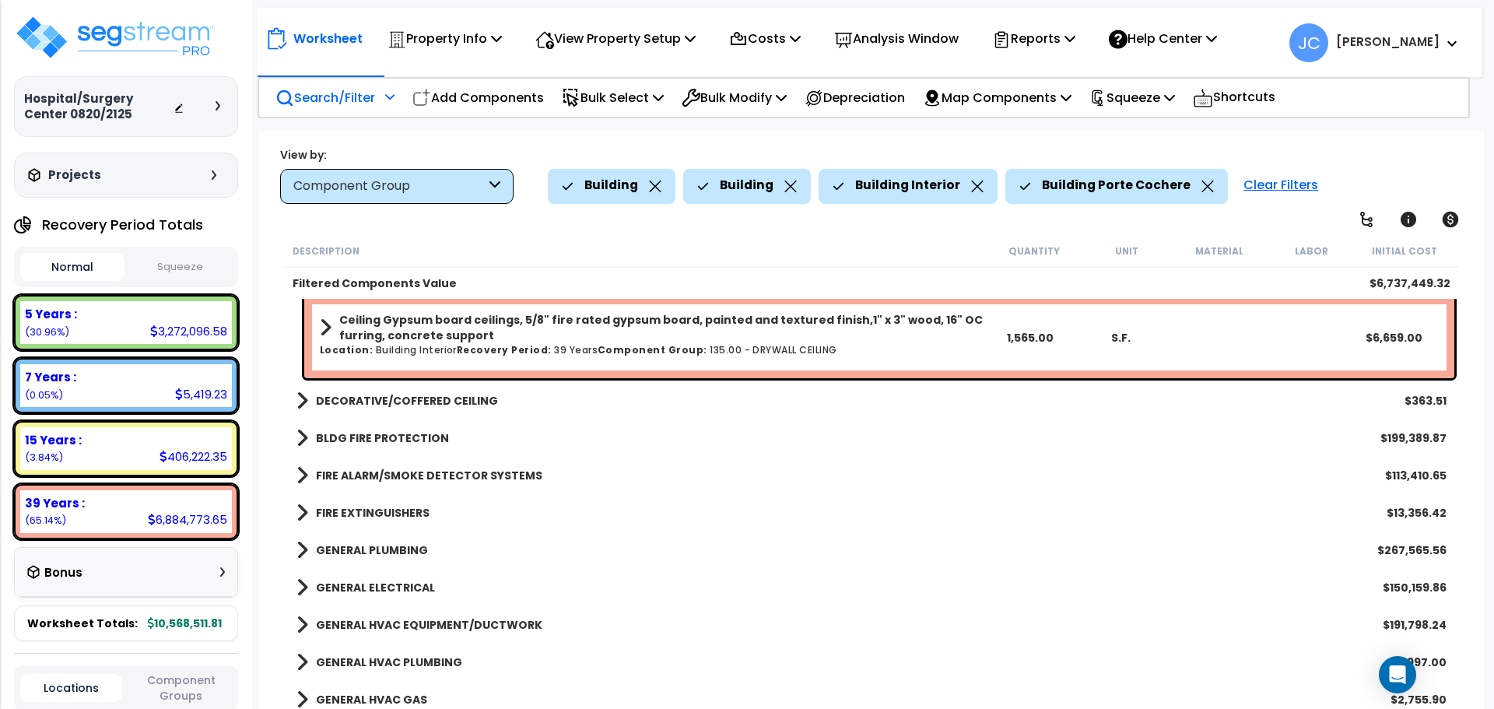
click at [348, 402] on b "DECORATIVE/COFFERED CEILING" at bounding box center [407, 401] width 182 height 16
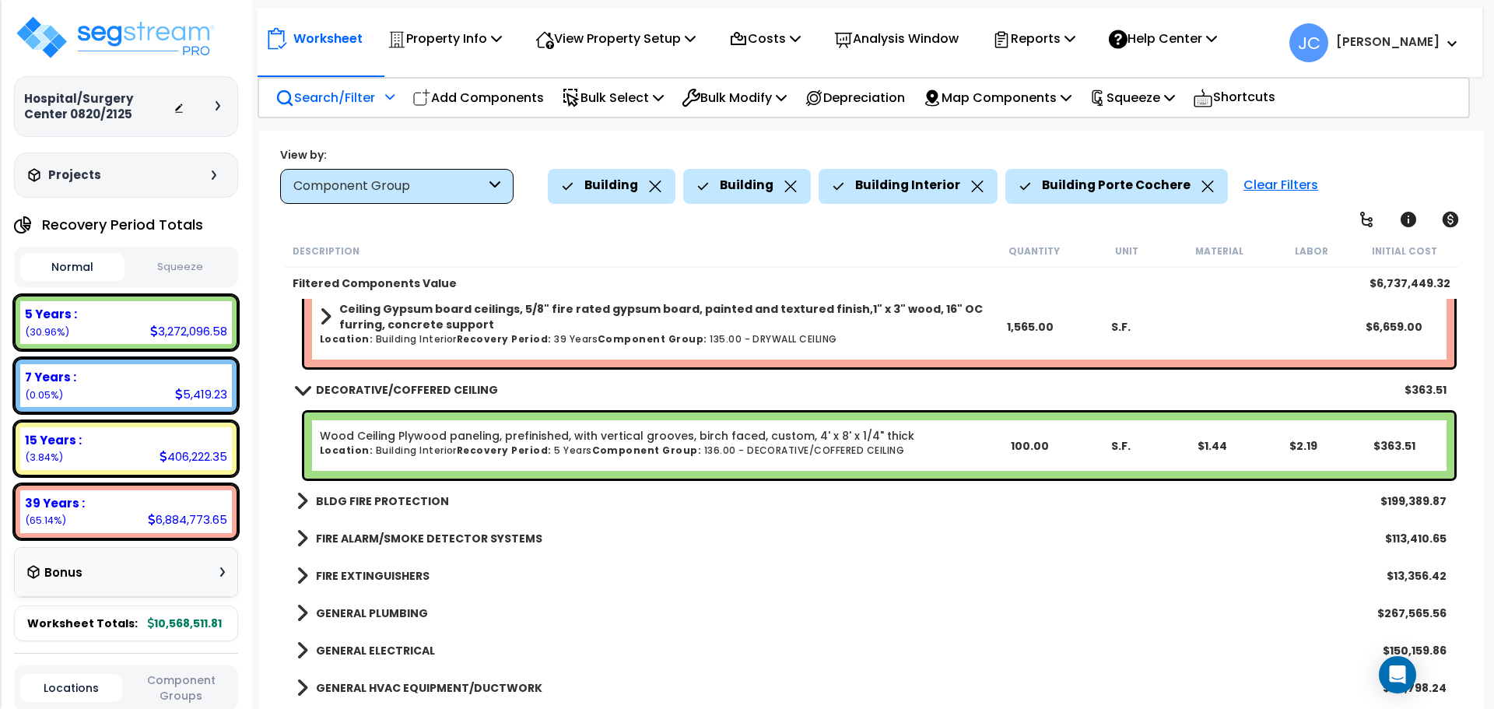
click at [381, 496] on b "BLDG FIRE PROTECTION" at bounding box center [382, 501] width 133 height 16
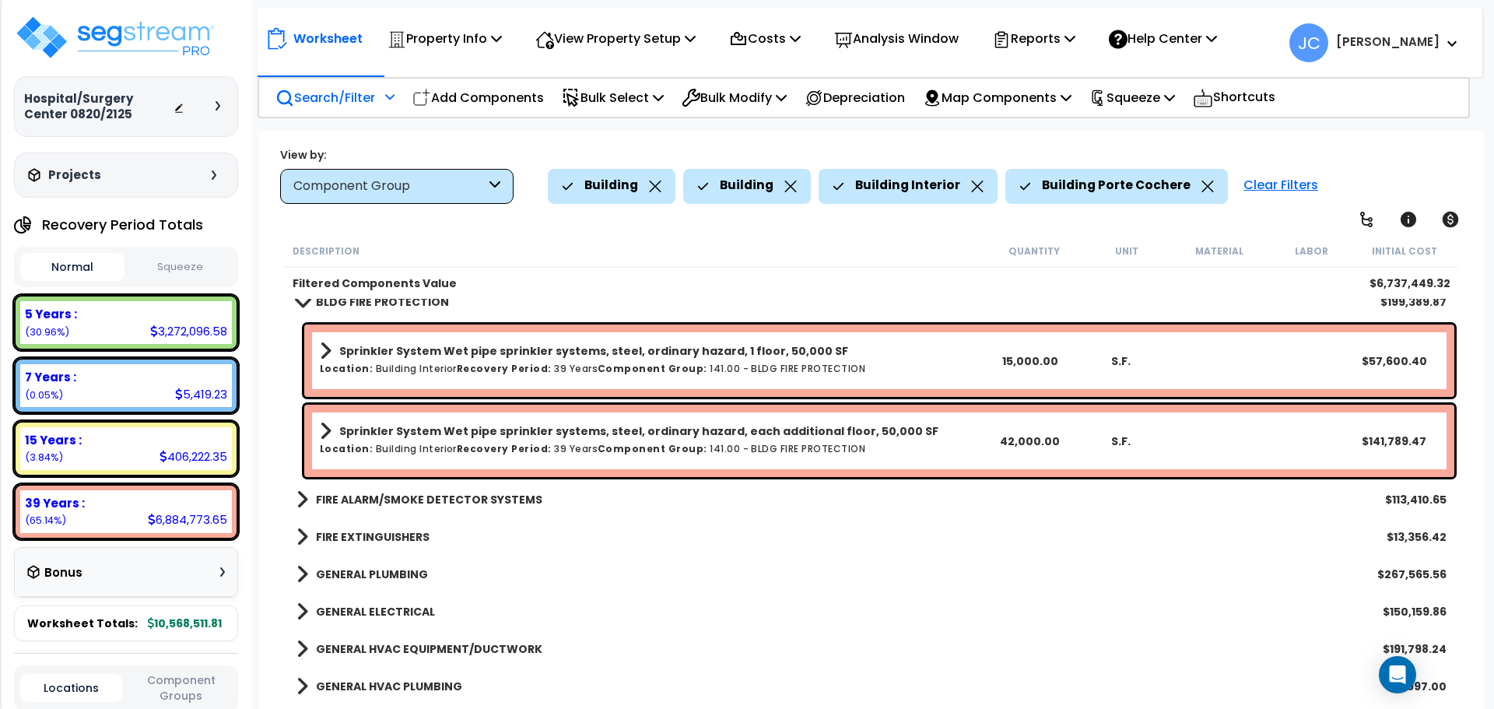
scroll to position [3168, 0]
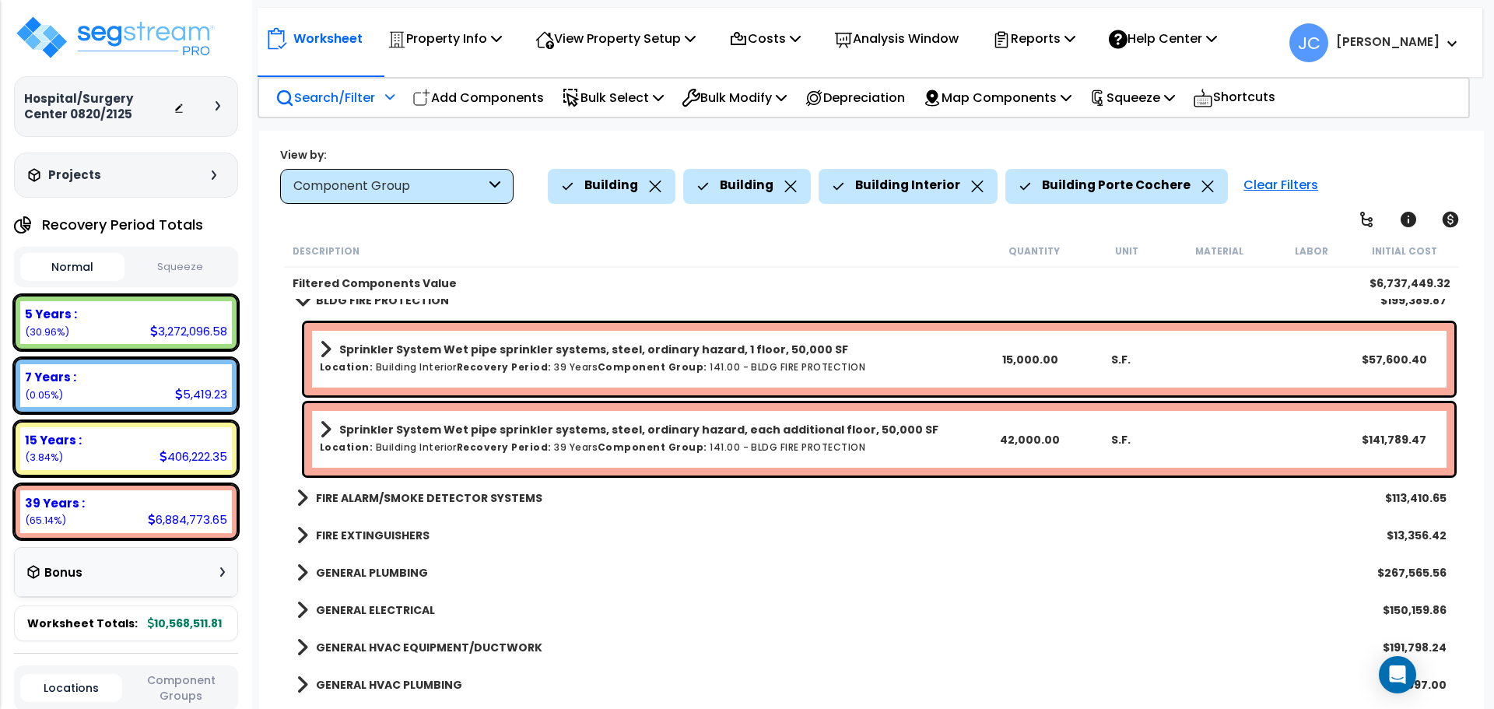
click at [396, 497] on b "FIRE ALARM/SMOKE DETECTOR SYSTEMS" at bounding box center [429, 498] width 226 height 16
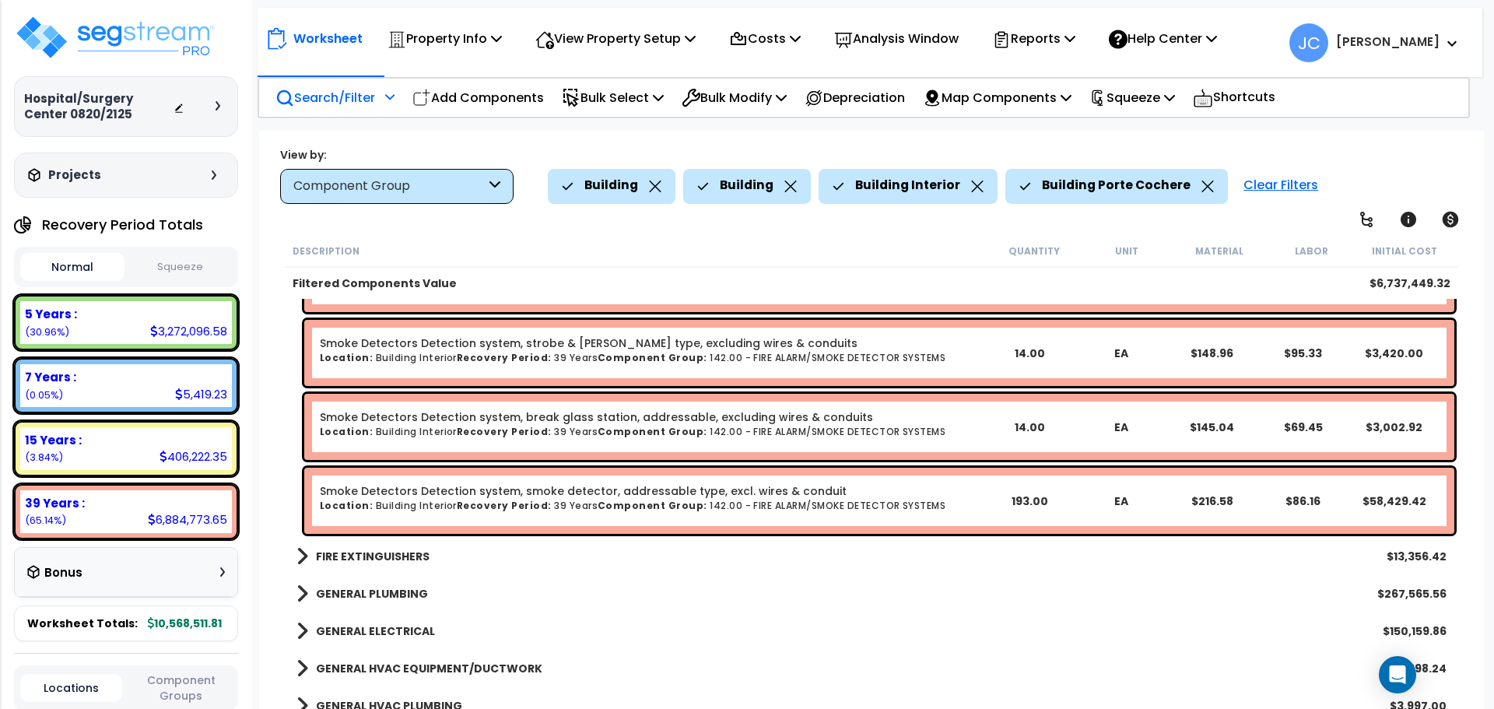
scroll to position [3719, 0]
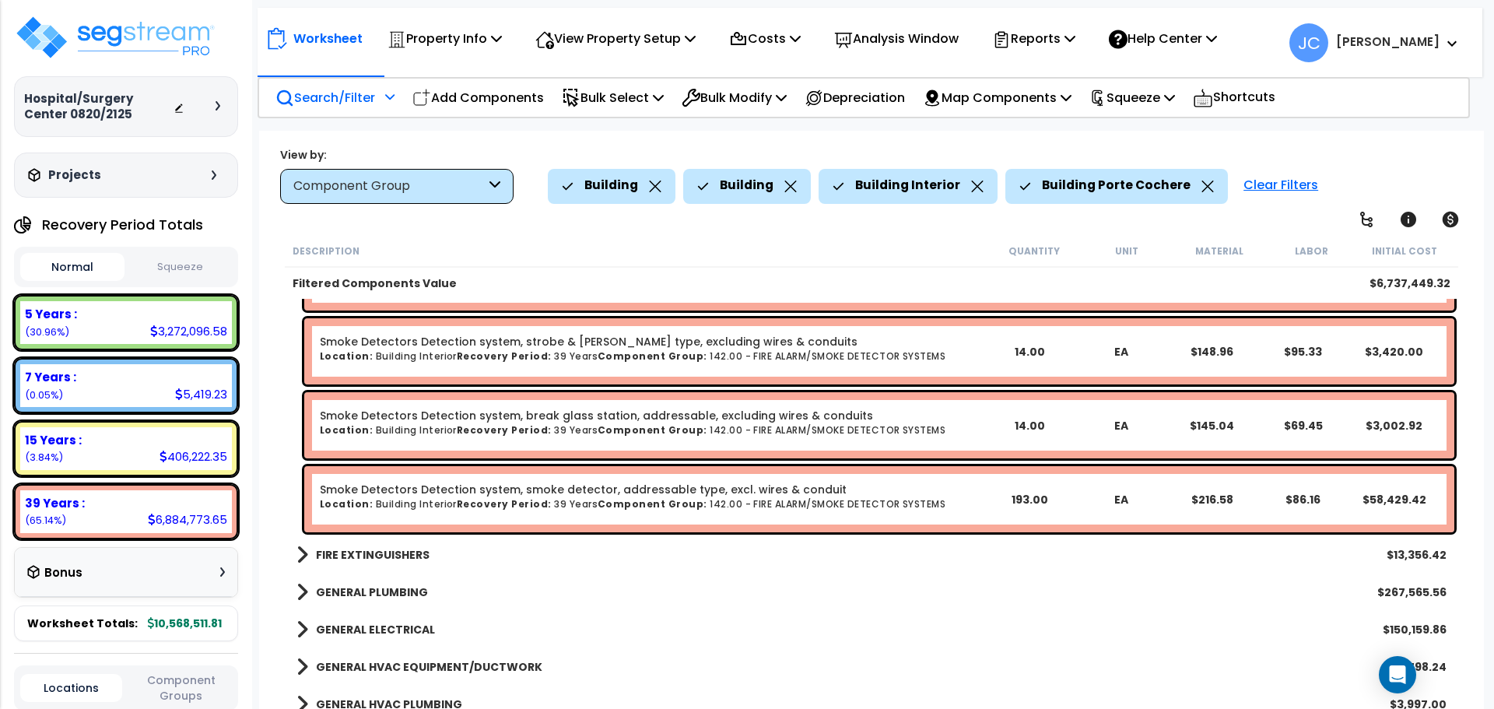
click at [349, 554] on b "FIRE EXTINGUISHERS" at bounding box center [373, 555] width 114 height 16
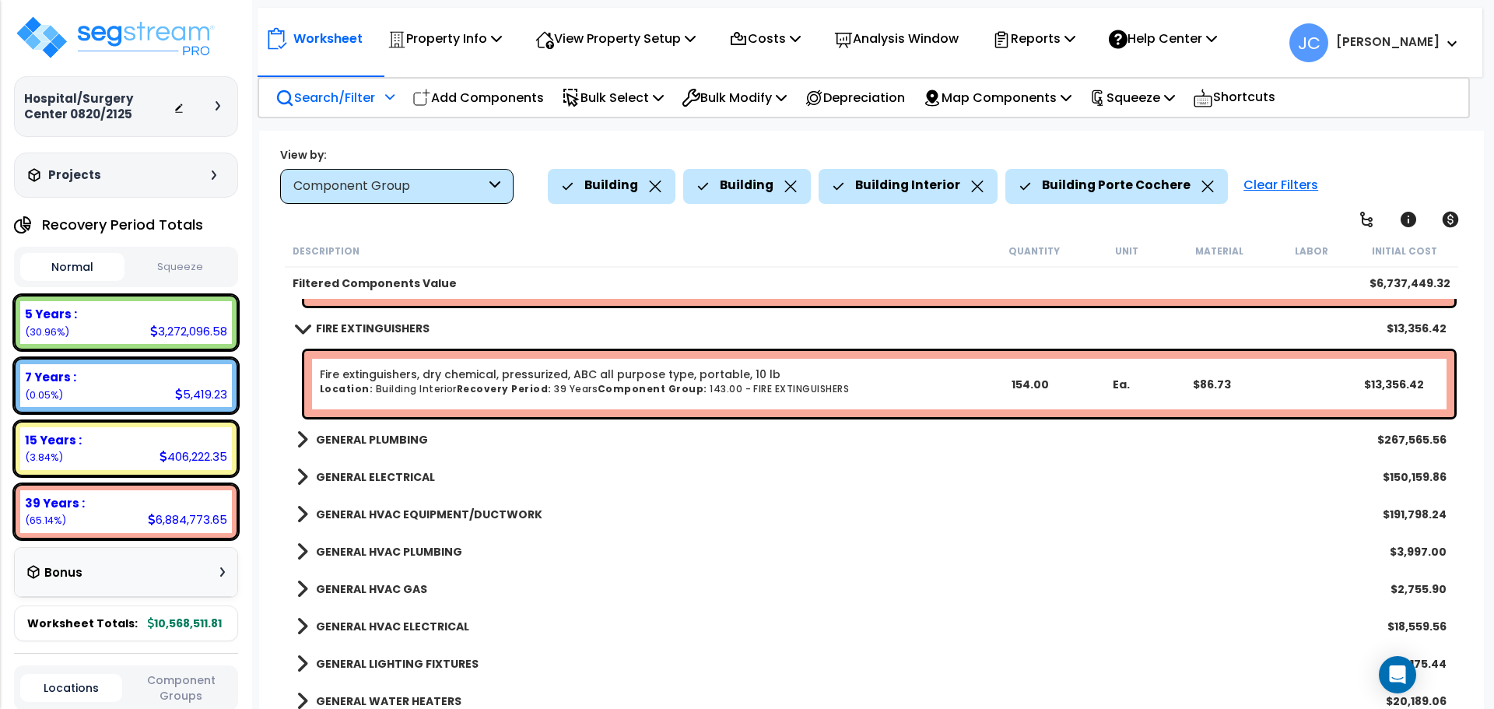
scroll to position [3948, 0]
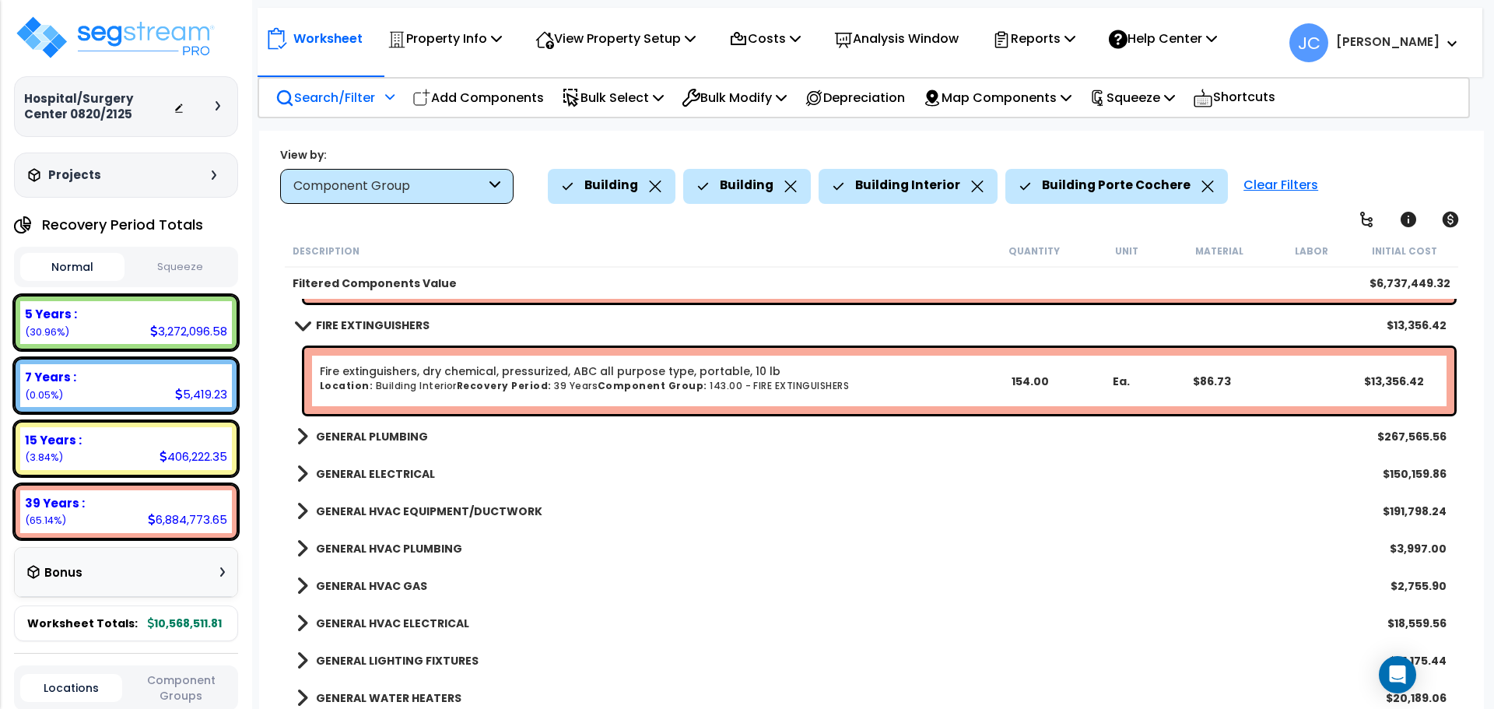
click at [348, 434] on b "GENERAL PLUMBING" at bounding box center [372, 437] width 112 height 16
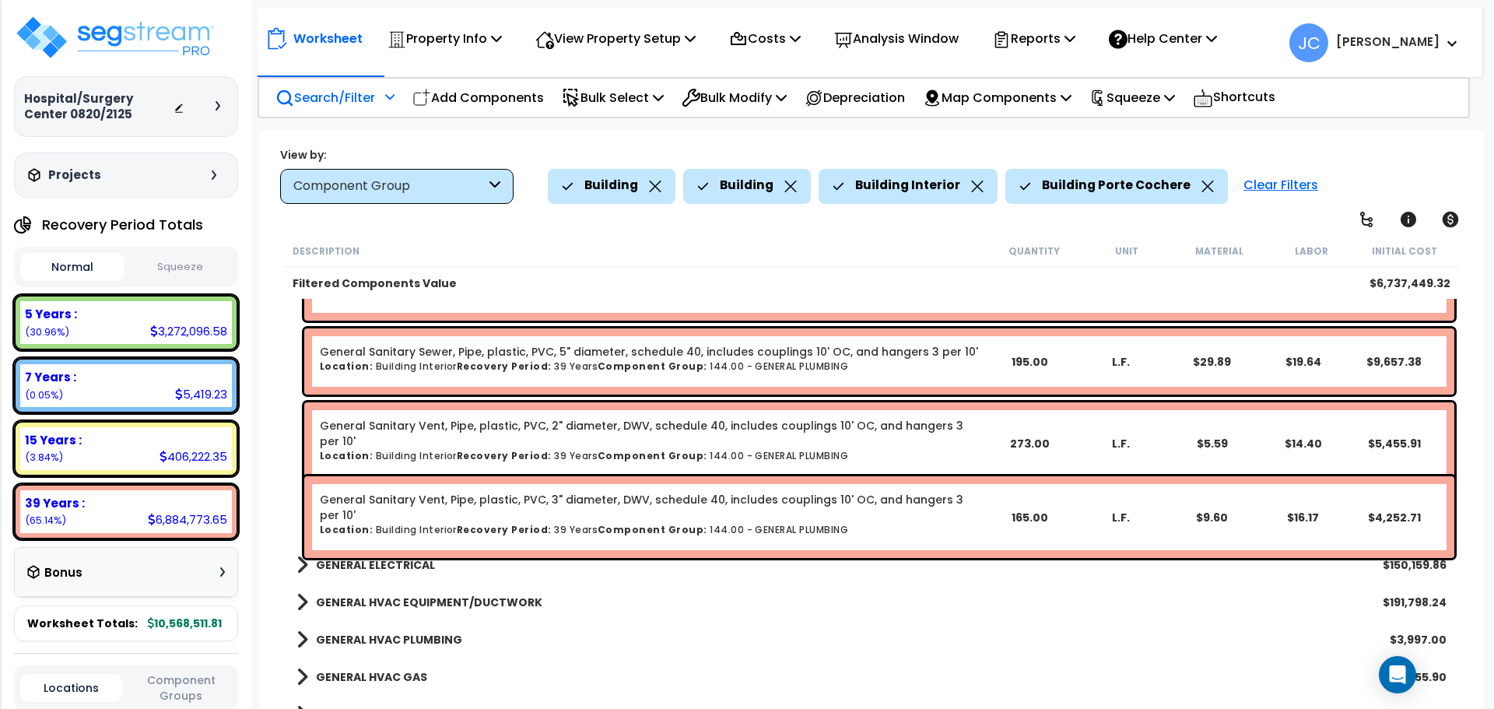
click at [367, 563] on b "GENERAL ELECTRICAL" at bounding box center [375, 565] width 119 height 16
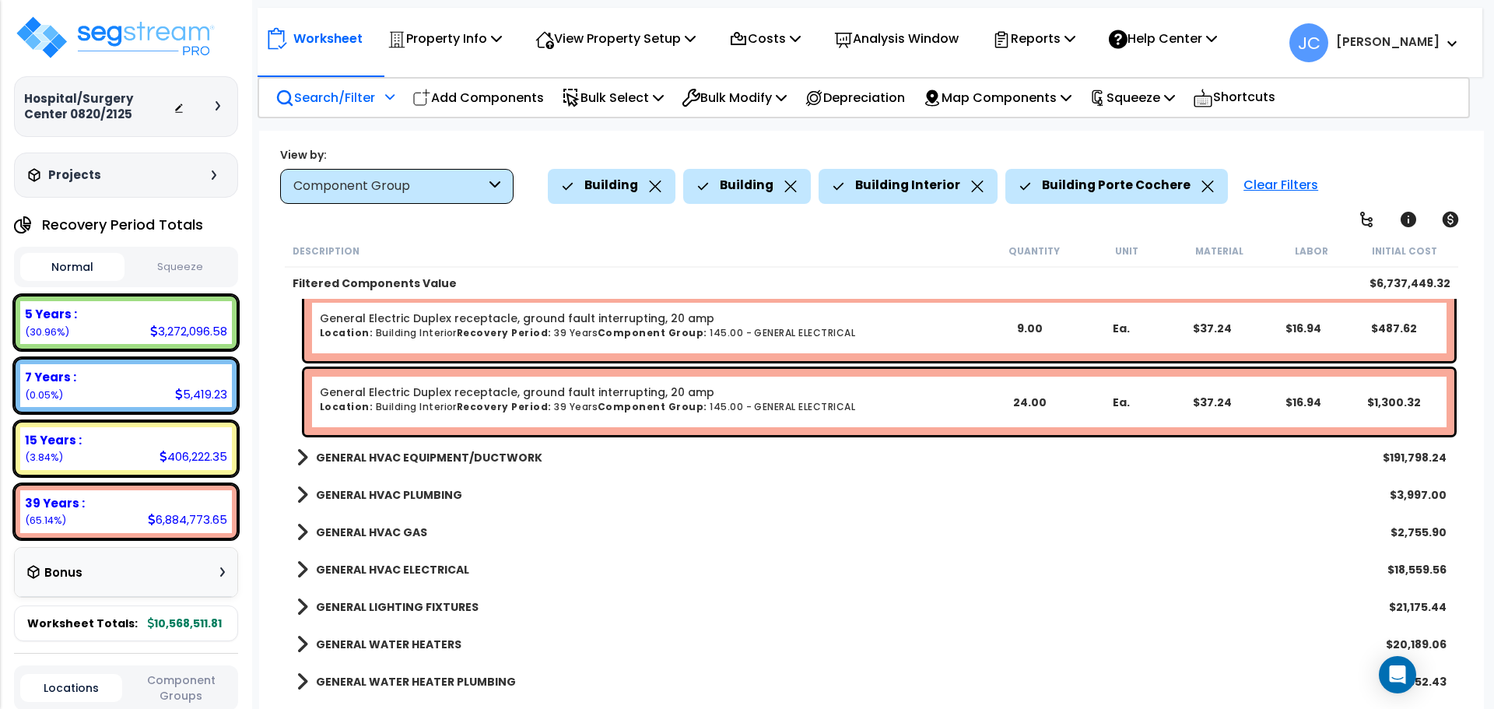
scroll to position [6939, 0]
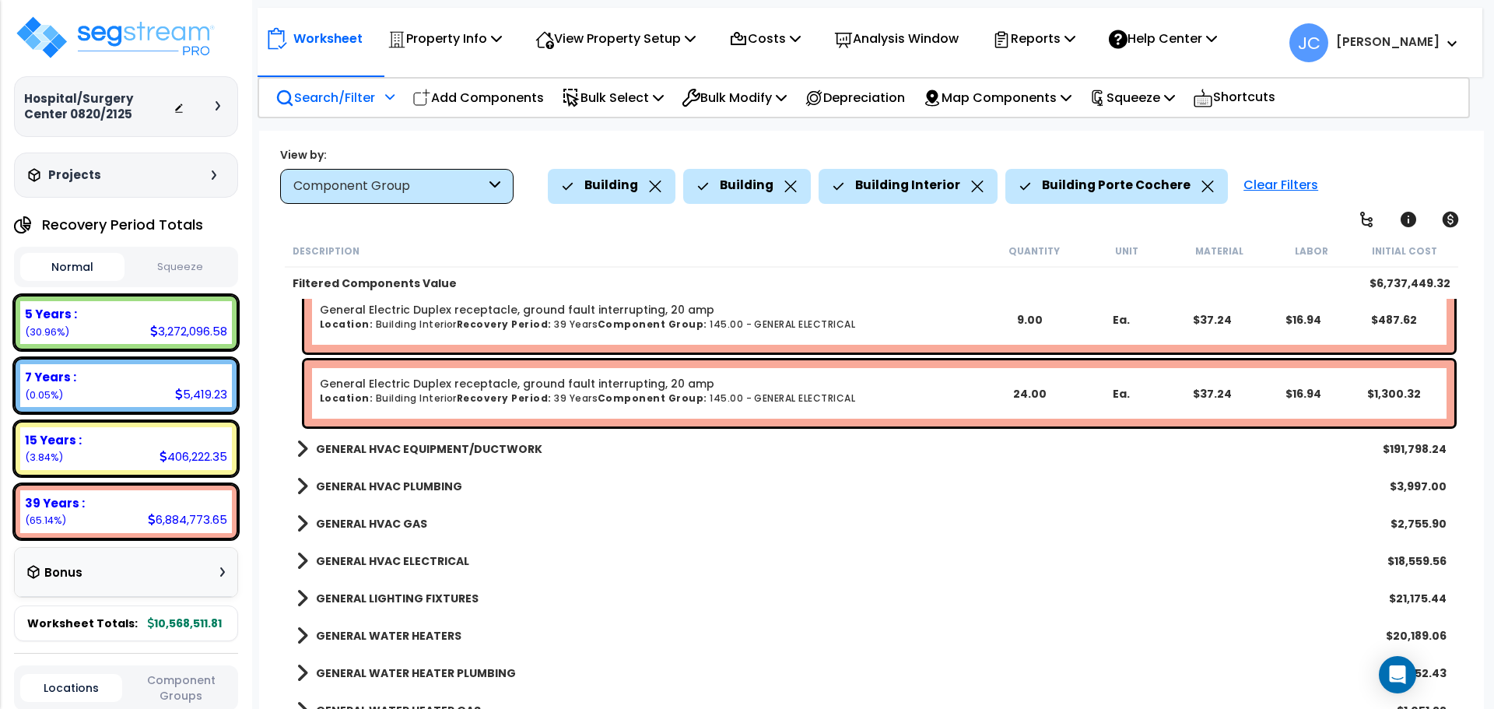
click at [376, 454] on b "GENERAL HVAC EQUIPMENT/DUCTWORK" at bounding box center [429, 449] width 226 height 16
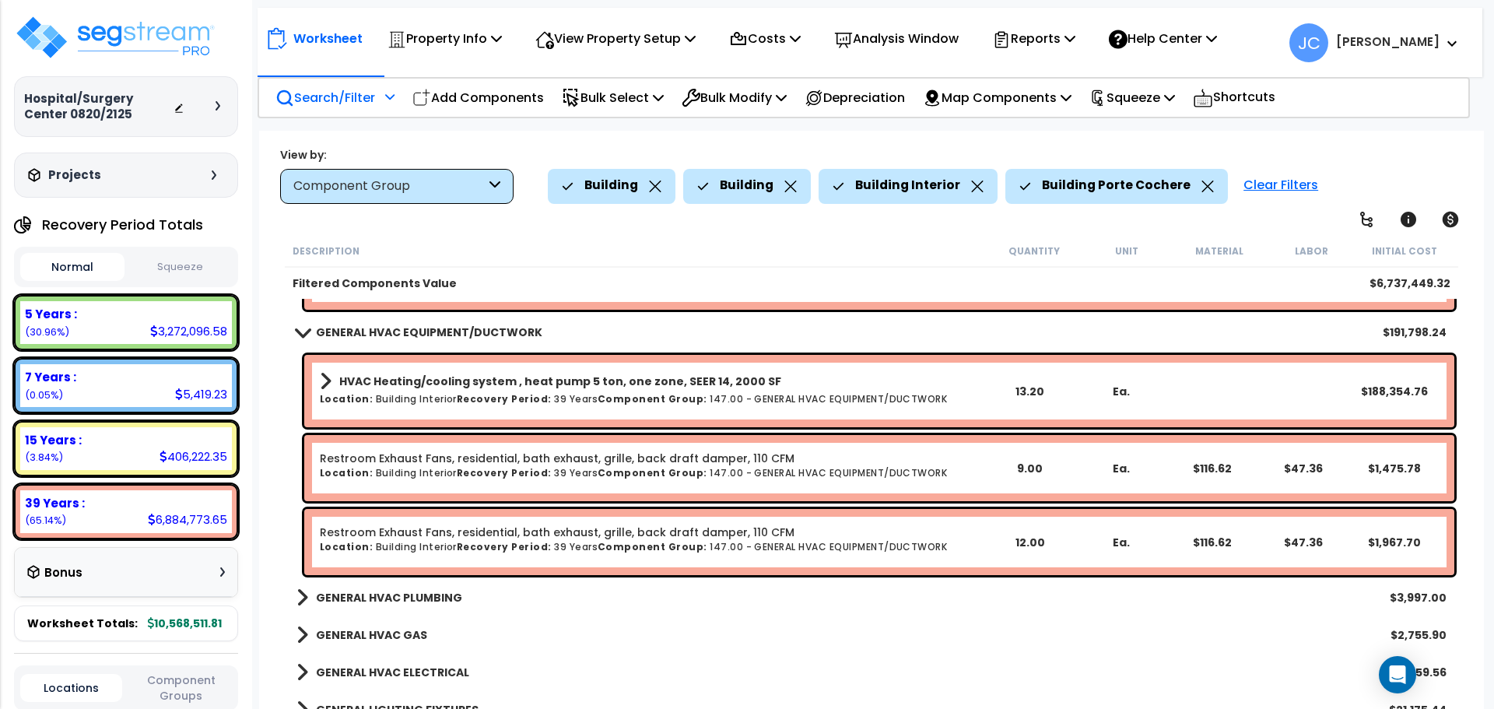
scroll to position [7061, 0]
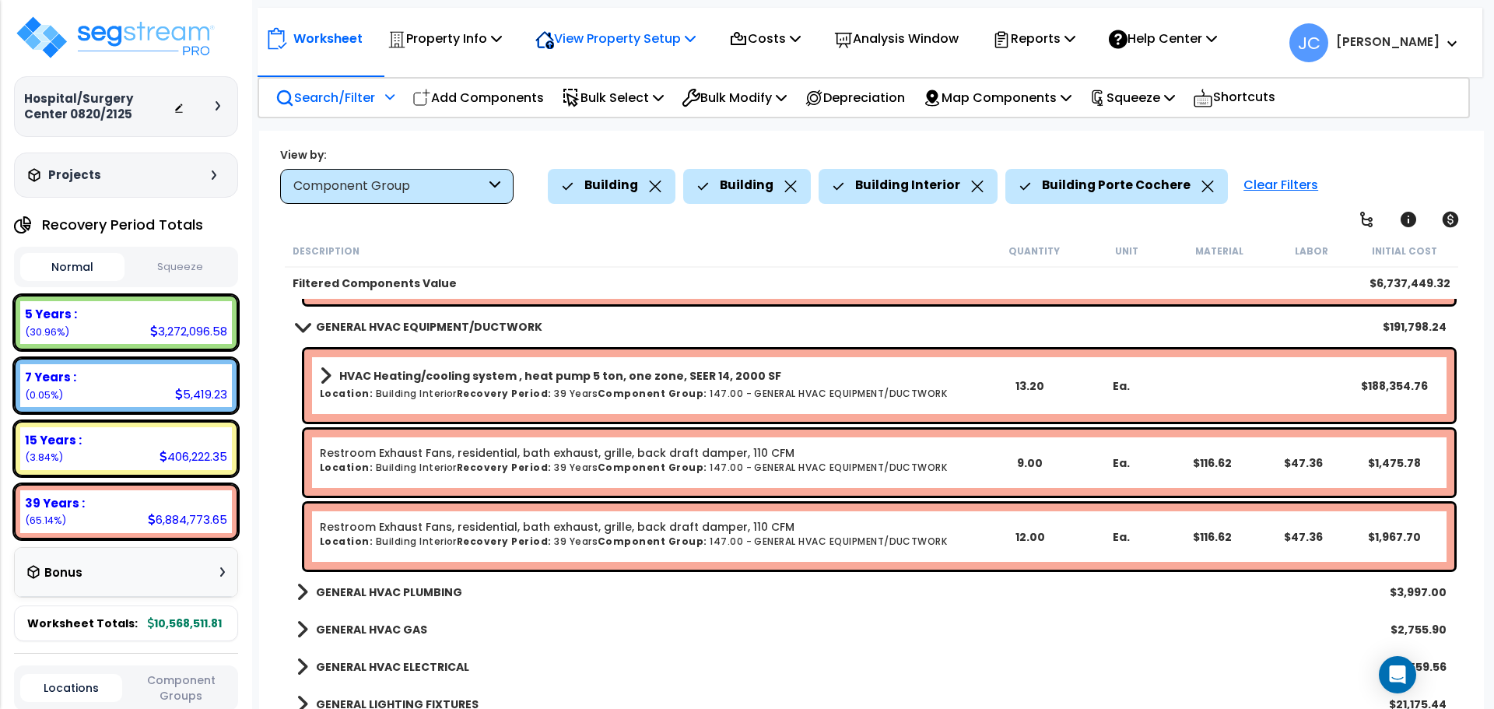
click at [661, 44] on p "View Property Setup" at bounding box center [615, 38] width 160 height 21
click at [655, 104] on link "View Questionnaire" at bounding box center [605, 106] width 154 height 31
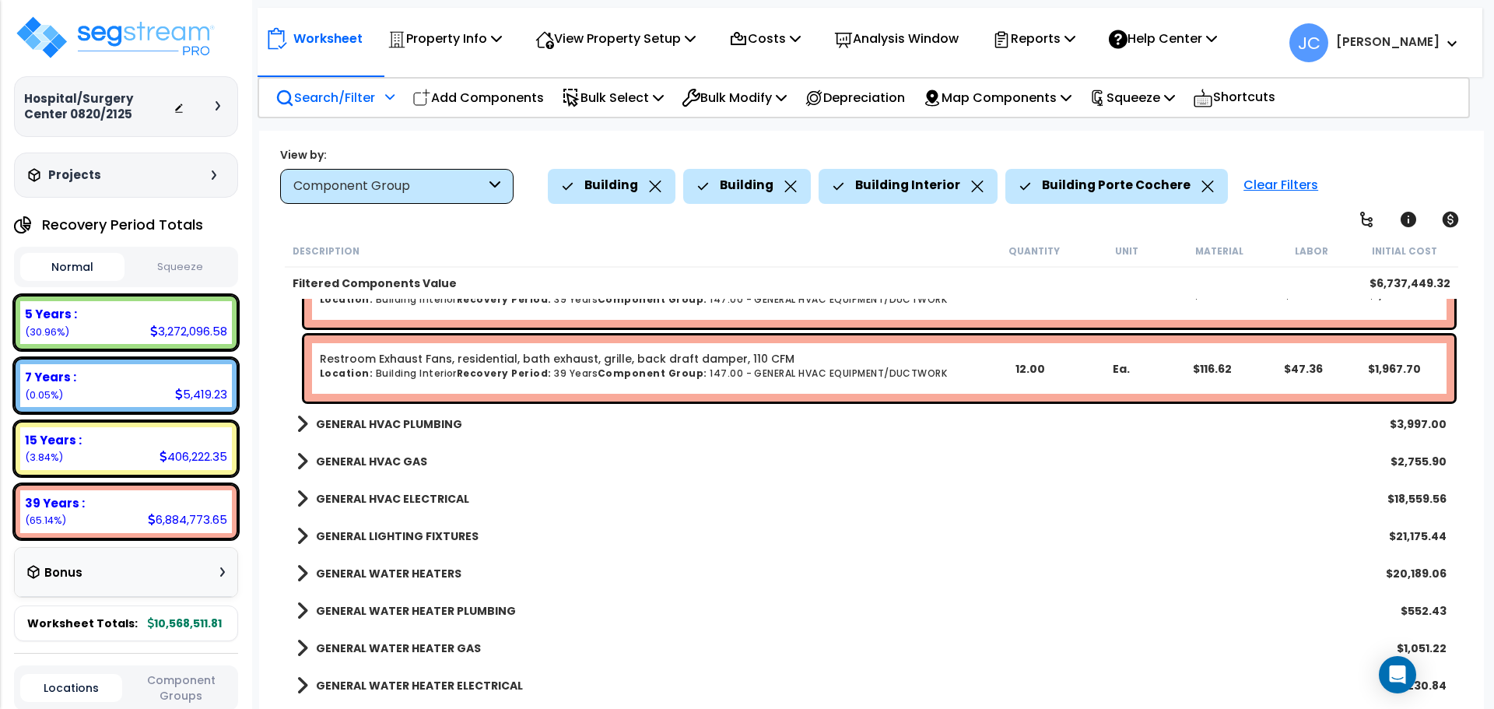
scroll to position [7230, 0]
click at [431, 438] on div "GENERAL HVAC PLUMBING $3,997.00" at bounding box center [872, 423] width 1166 height 37
click at [434, 433] on div "GENERAL HVAC PLUMBING $3,997.00" at bounding box center [872, 423] width 1166 height 37
click at [440, 429] on b "GENERAL HVAC PLUMBING" at bounding box center [389, 424] width 146 height 16
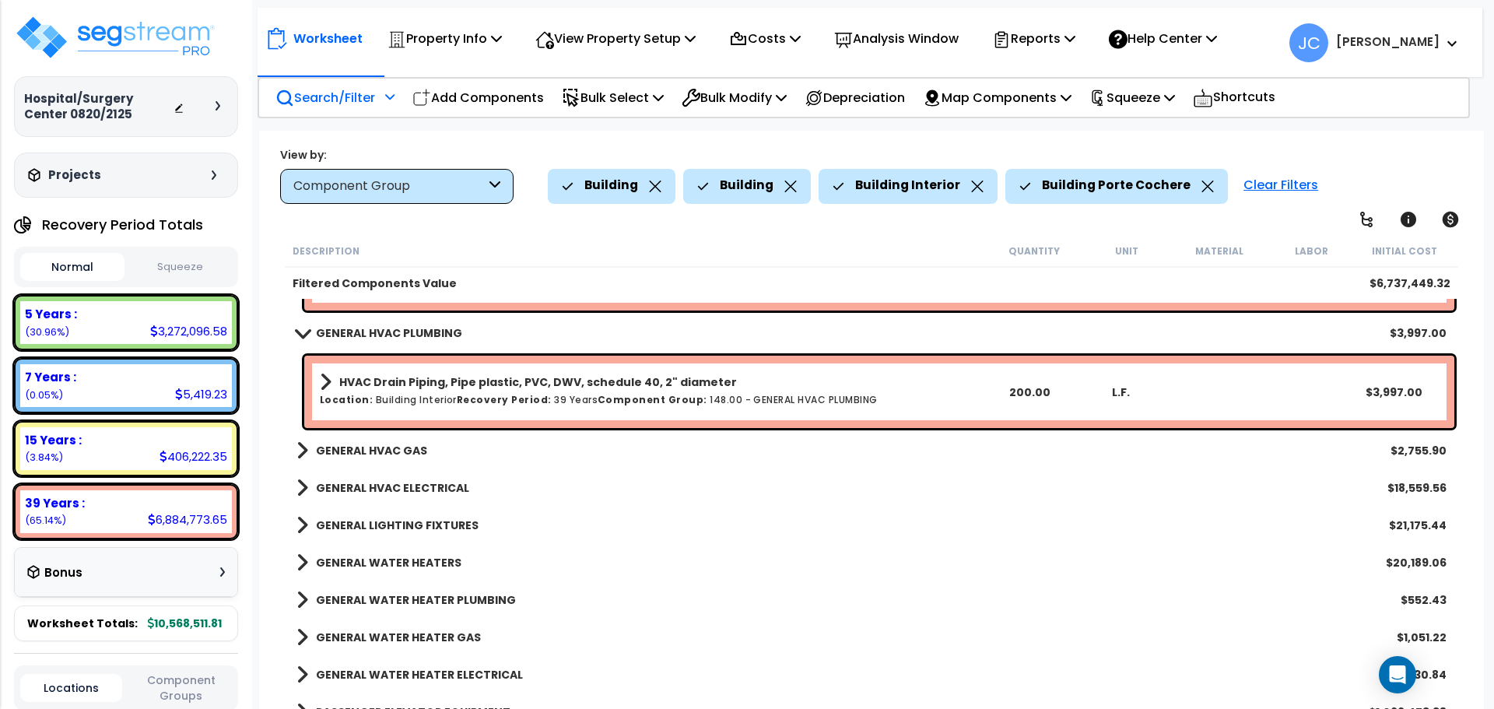
scroll to position [7326, 0]
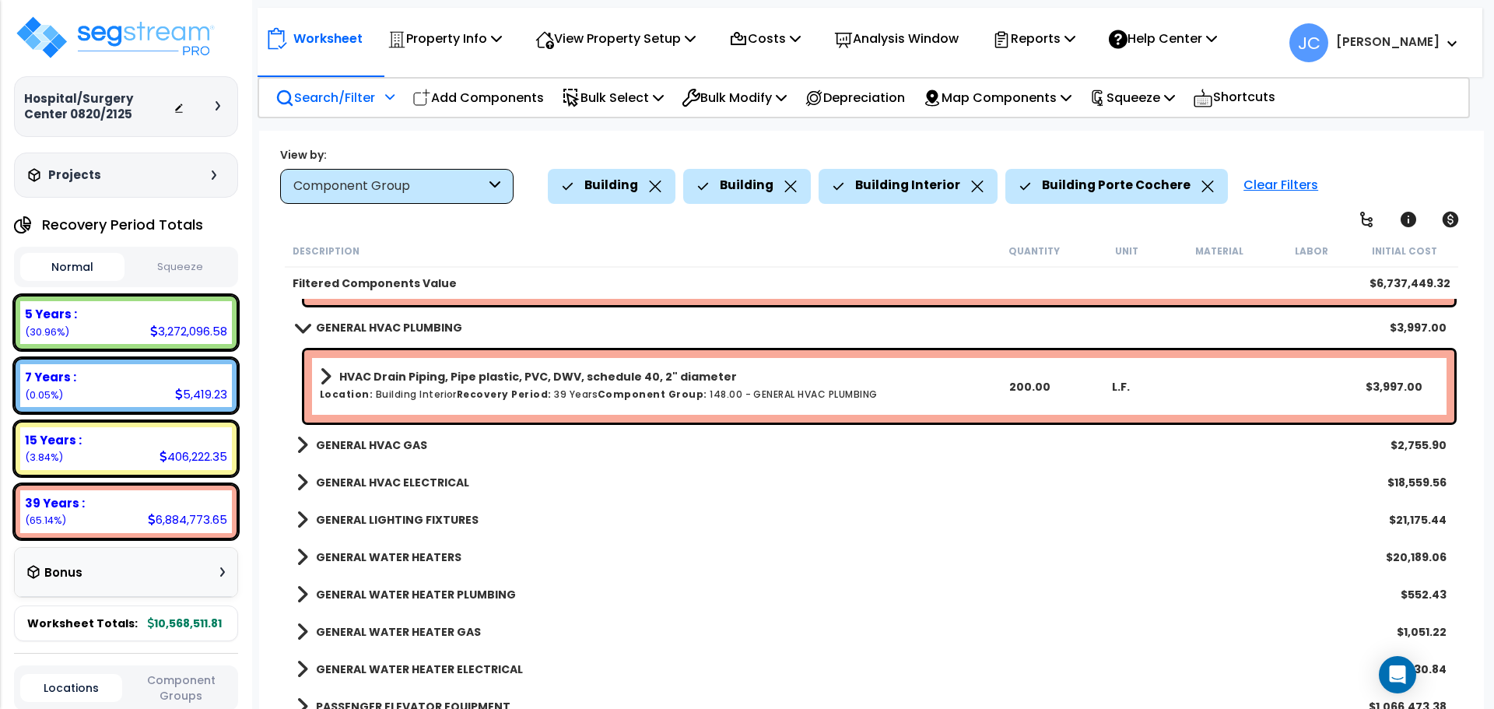
click at [386, 448] on b "GENERAL HVAC GAS" at bounding box center [371, 445] width 111 height 16
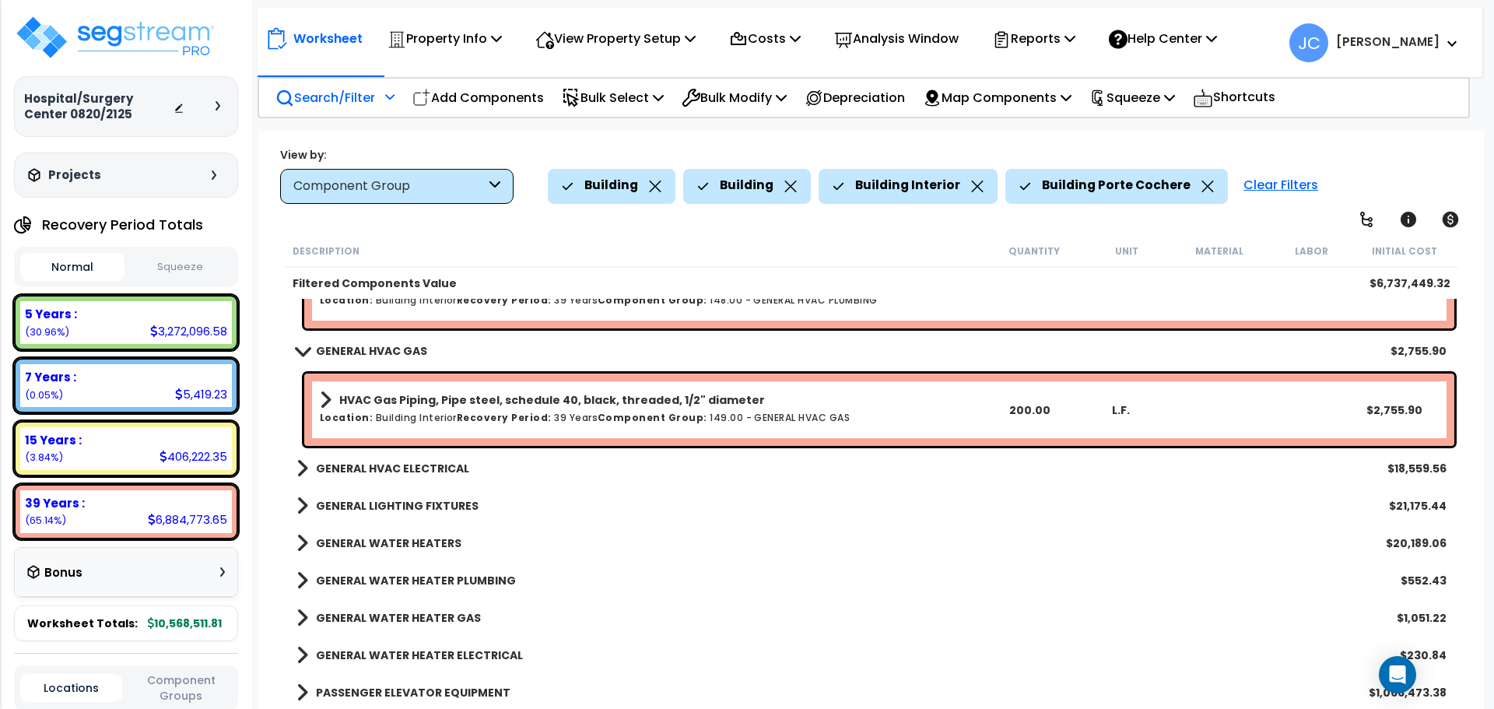
scroll to position [7437, 0]
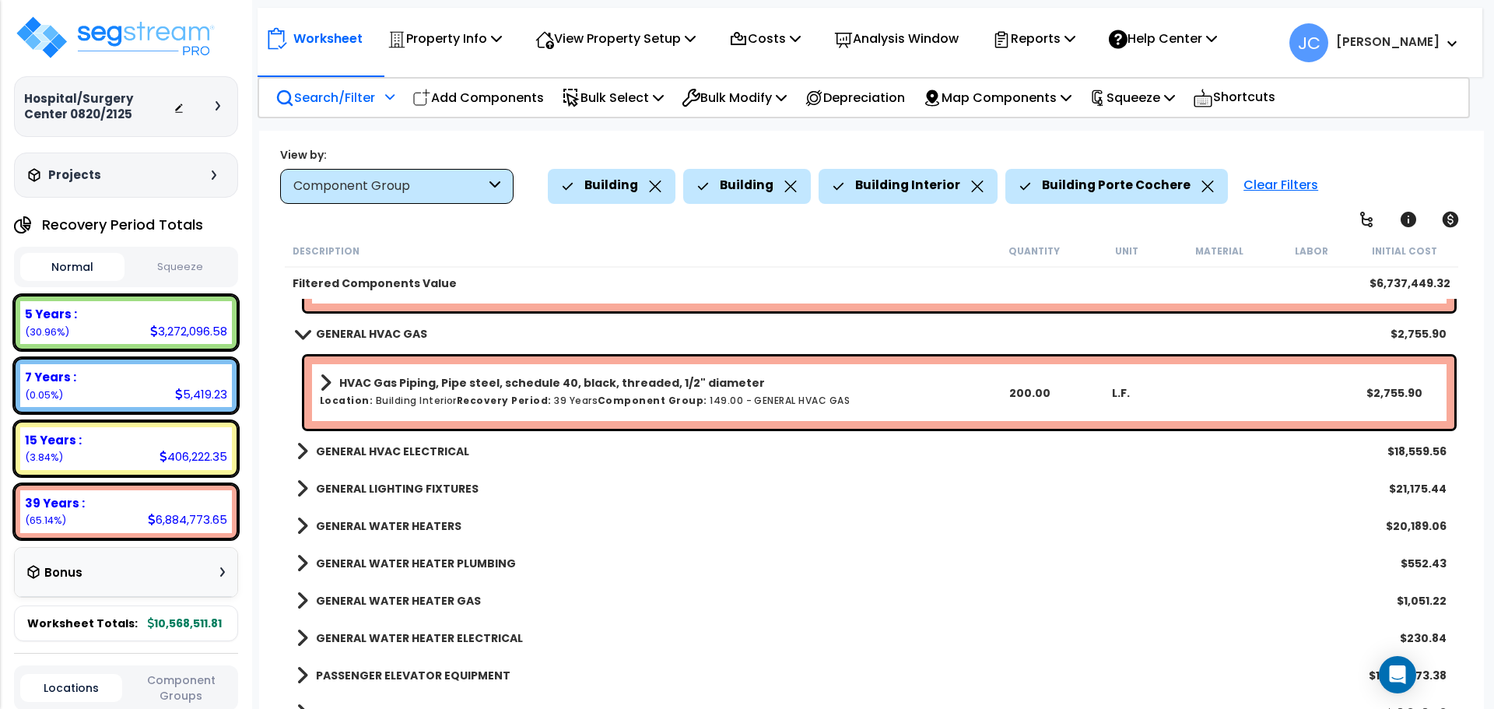
click at [431, 445] on b "GENERAL HVAC ELECTRICAL" at bounding box center [392, 452] width 153 height 16
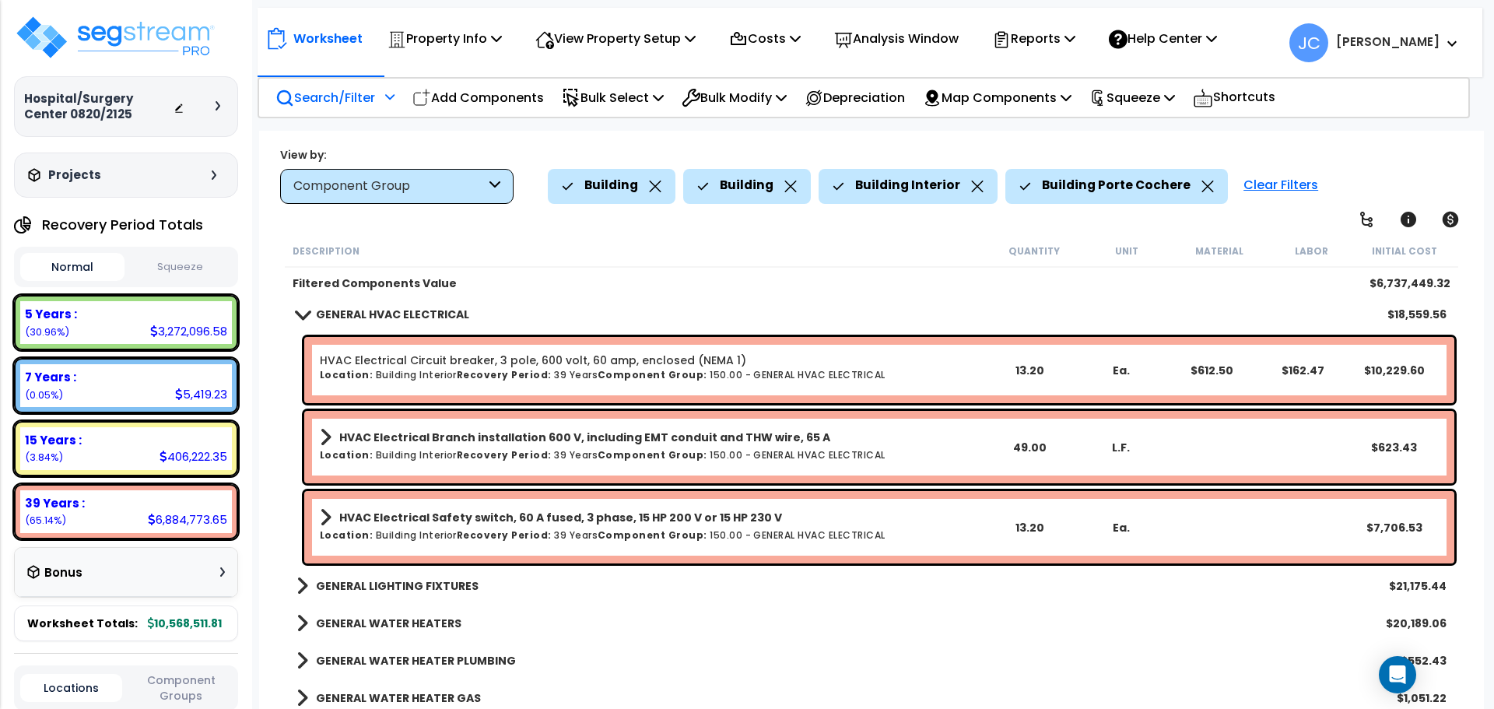
scroll to position [7551, 0]
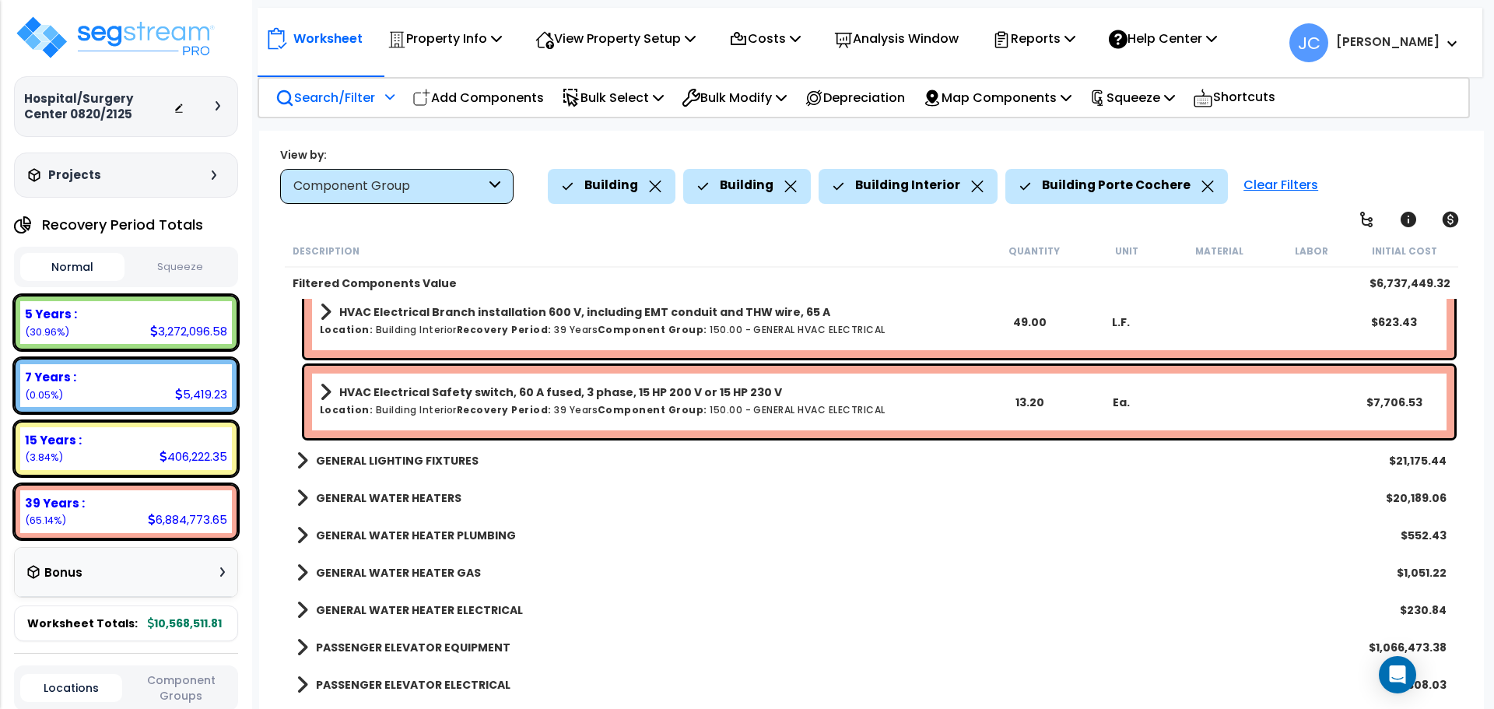
click at [390, 460] on b "GENERAL LIGHTING FIXTURES" at bounding box center [397, 461] width 163 height 16
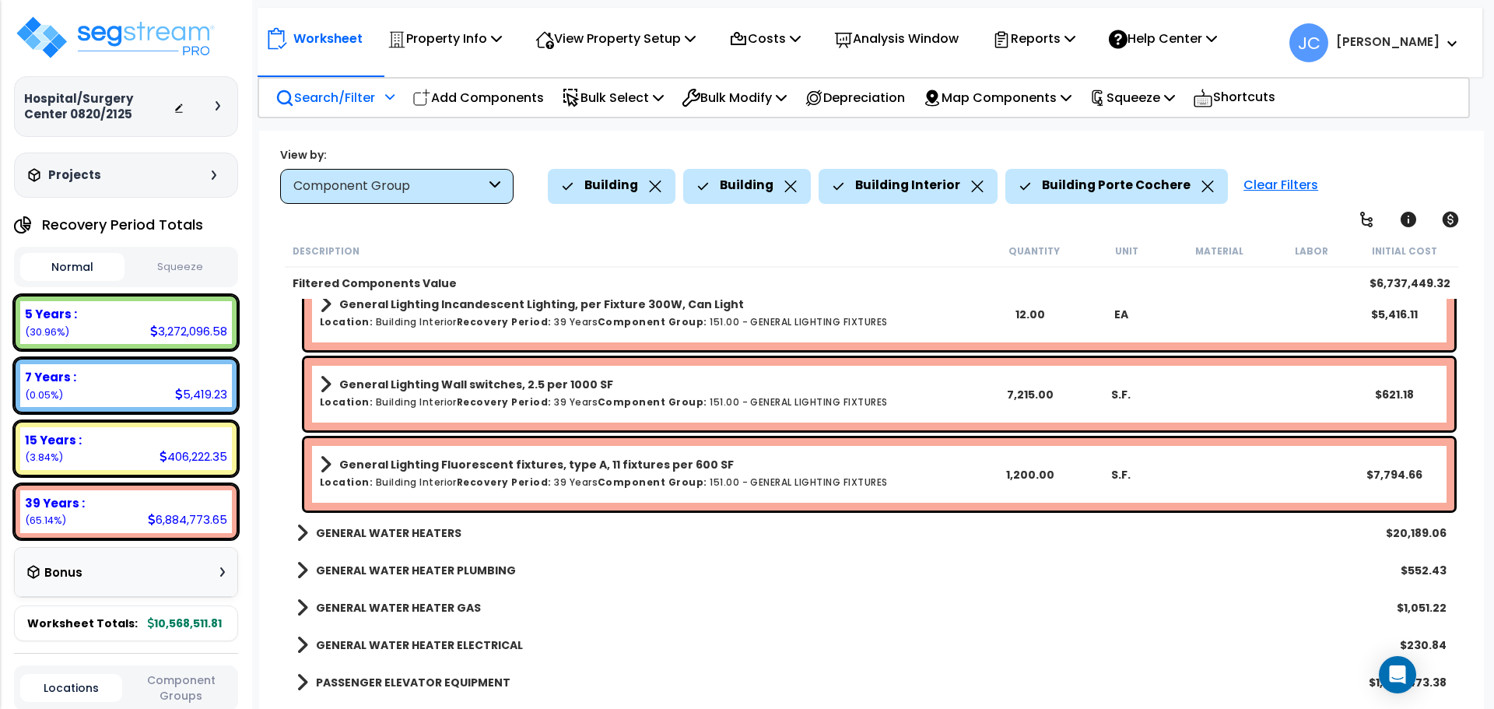
scroll to position [7992, 0]
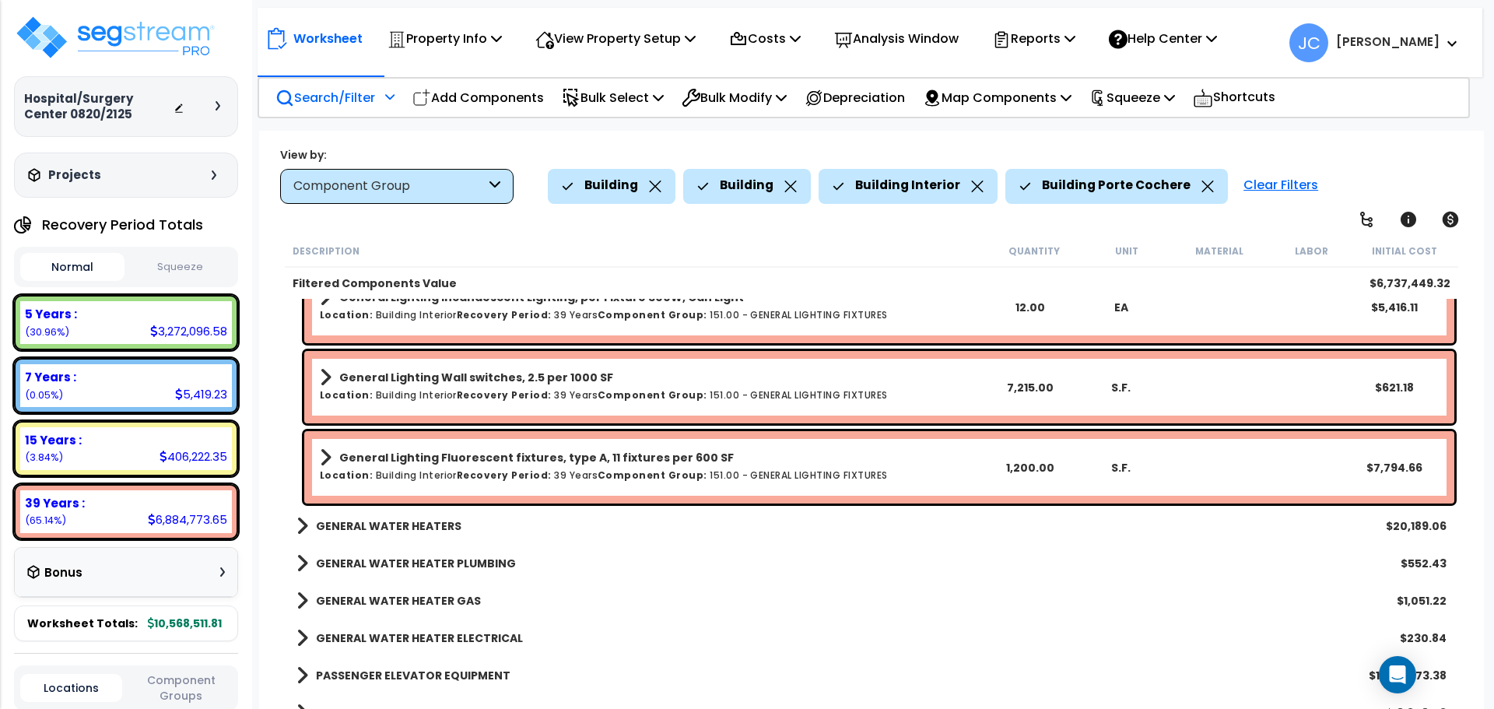
click at [400, 522] on b "GENERAL WATER HEATERS" at bounding box center [389, 526] width 146 height 16
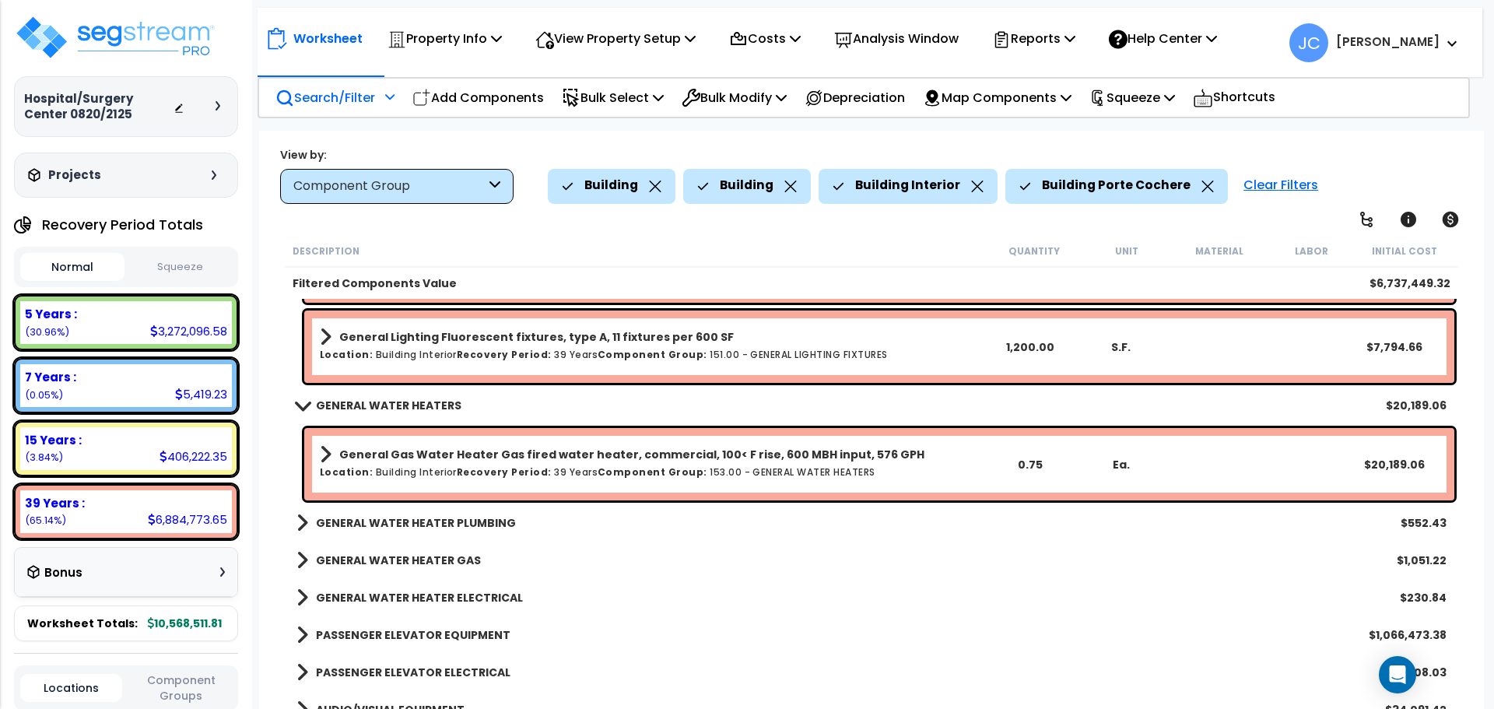
scroll to position [8175, 0]
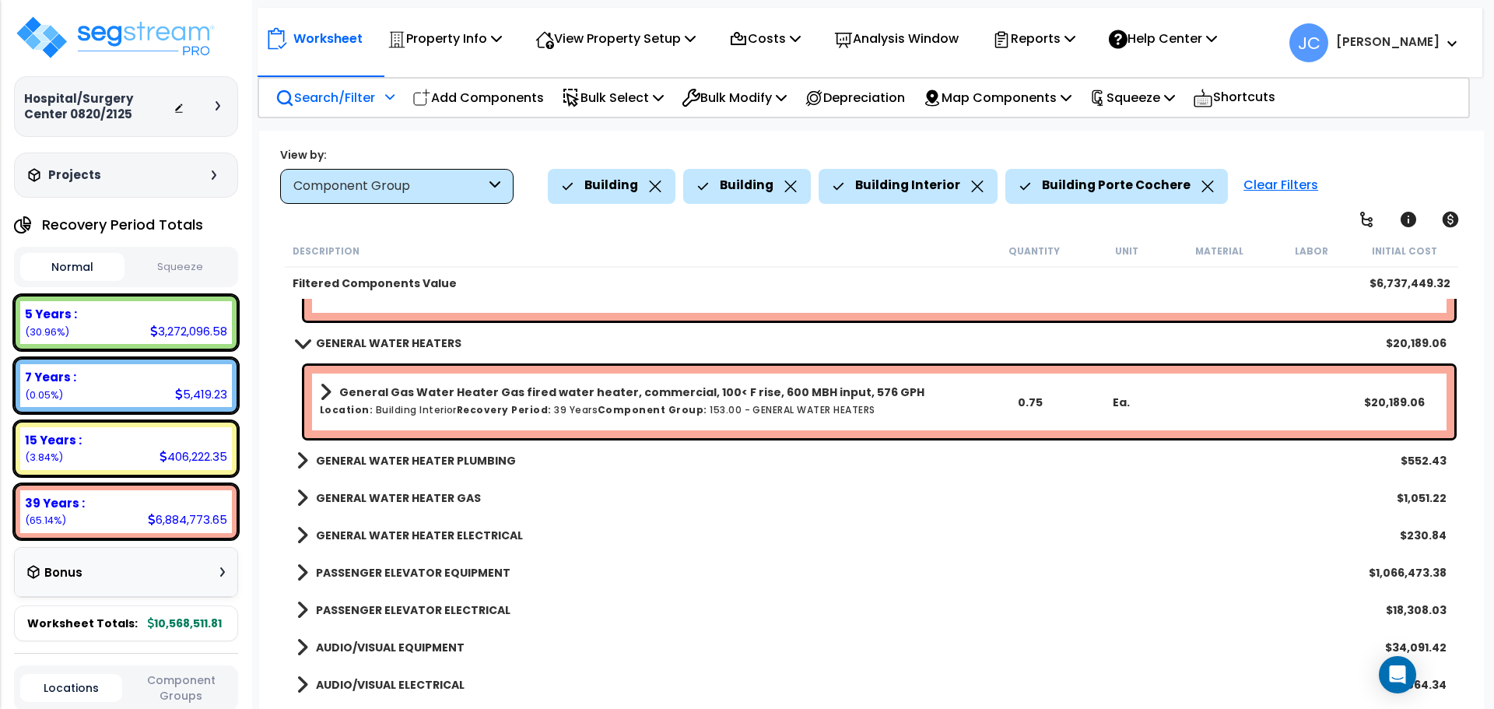
click at [444, 460] on b "GENERAL WATER HEATER PLUMBING" at bounding box center [416, 461] width 200 height 16
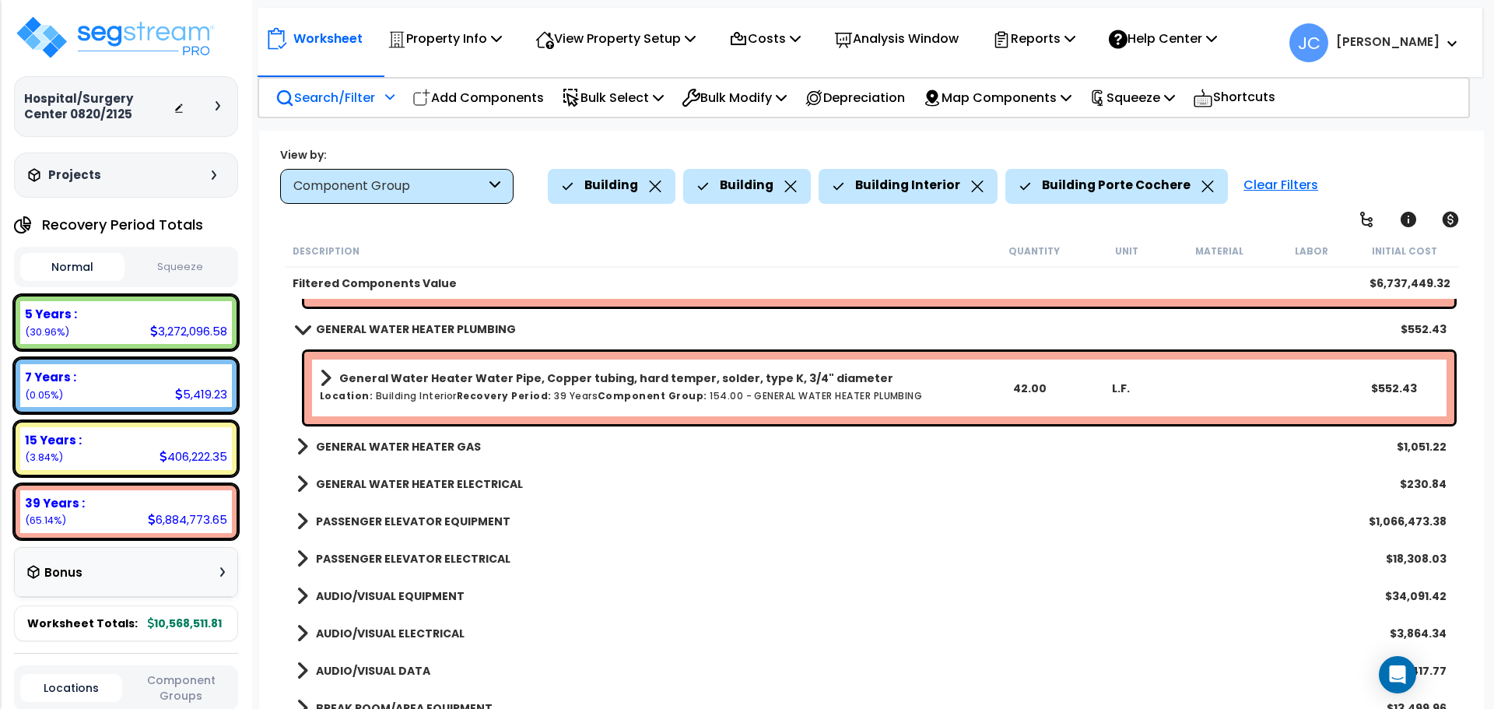
click at [423, 455] on link "GENERAL WATER HEATER GAS" at bounding box center [389, 447] width 184 height 22
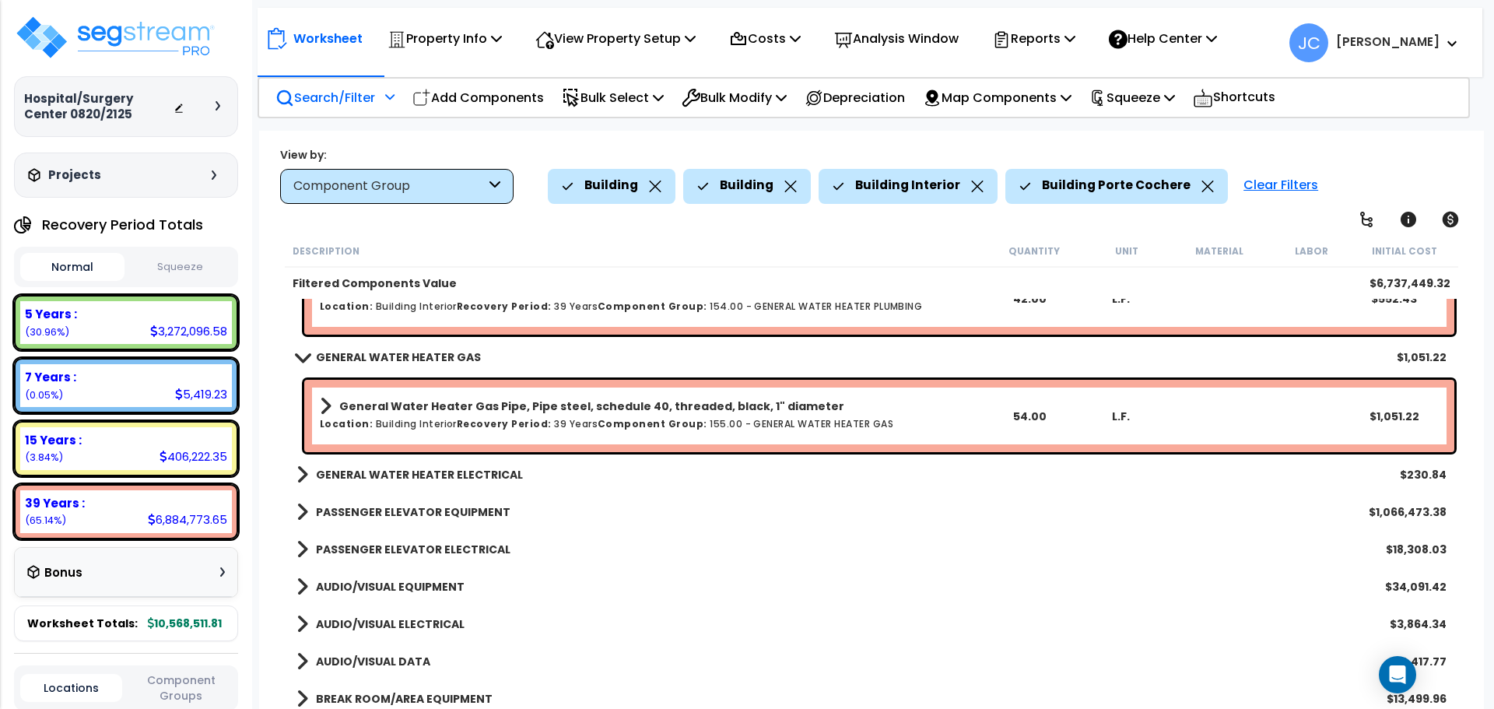
scroll to position [8397, 0]
click at [444, 474] on b "GENERAL WATER HEATER ELECTRICAL" at bounding box center [419, 474] width 207 height 16
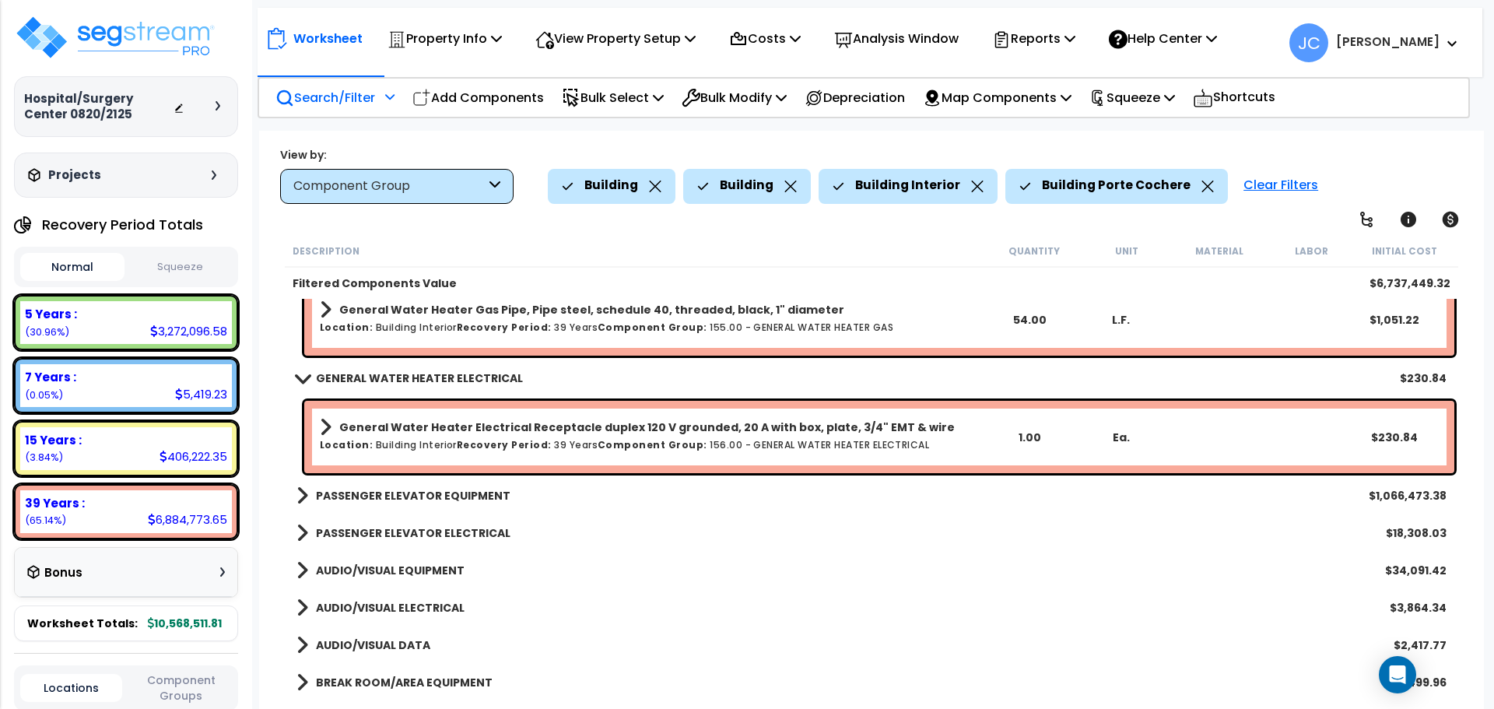
scroll to position [8499, 0]
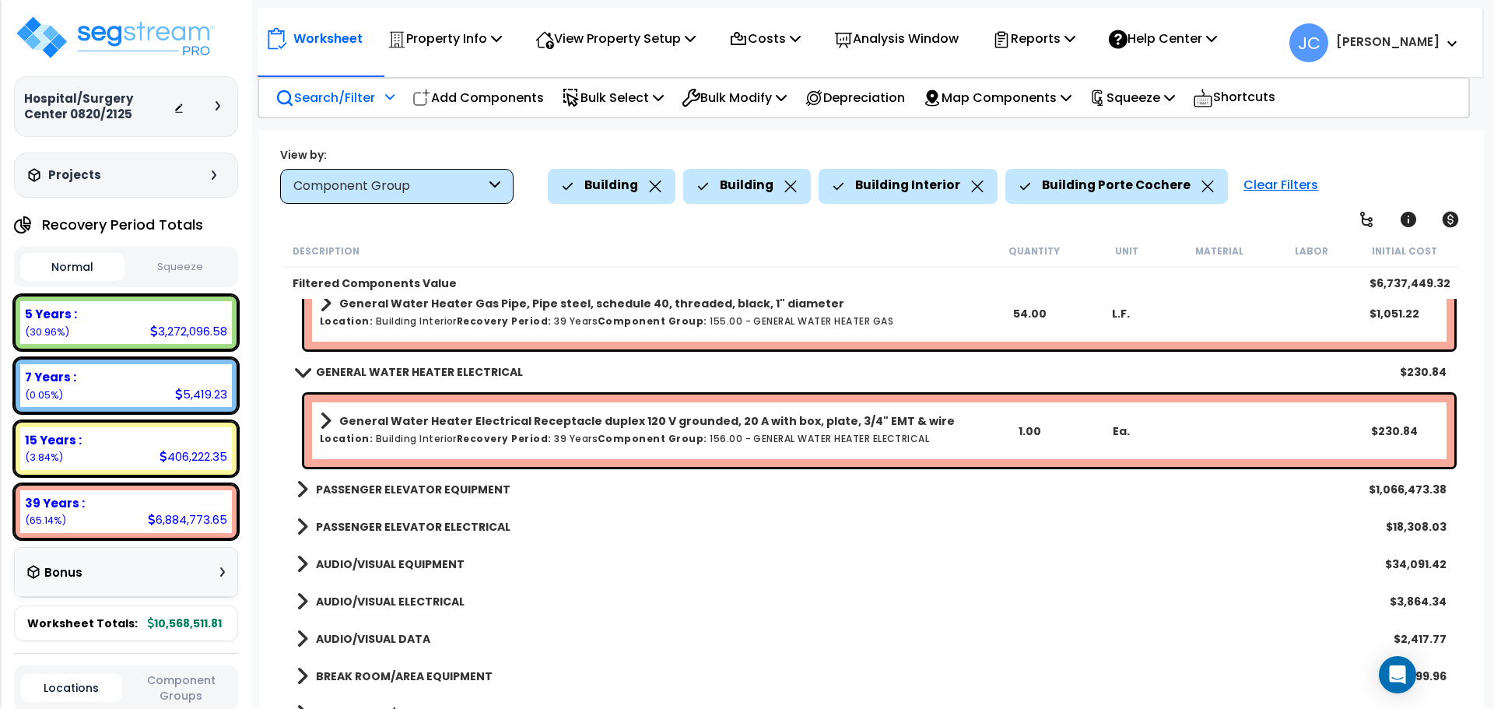
click at [451, 498] on link "PASSENGER ELEVATOR EQUIPMENT" at bounding box center [404, 490] width 214 height 22
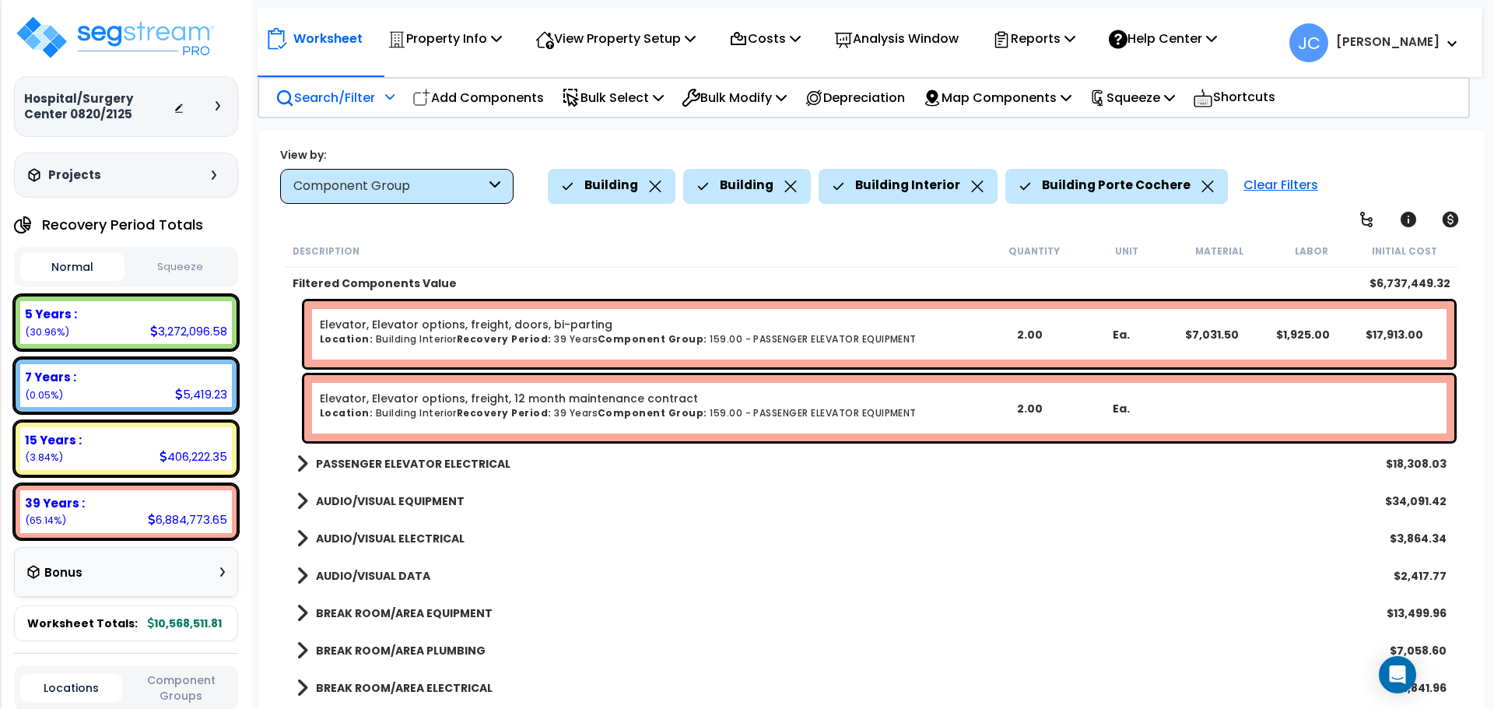
click at [407, 445] on div "PASSENGER ELEVATOR ELECTRICAL $18,308.03" at bounding box center [872, 463] width 1166 height 37
click at [398, 462] on b "PASSENGER ELEVATOR ELECTRICAL" at bounding box center [413, 464] width 195 height 16
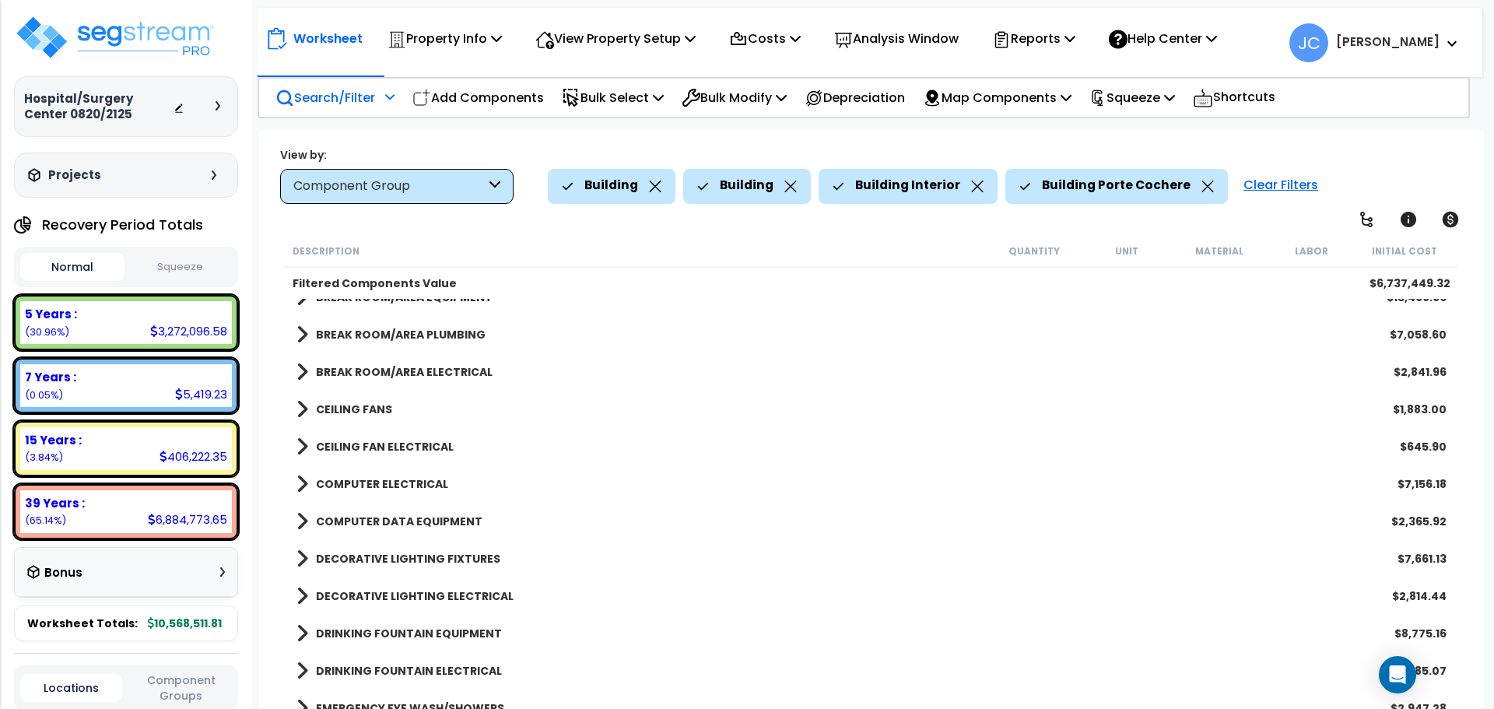
scroll to position [10887, 0]
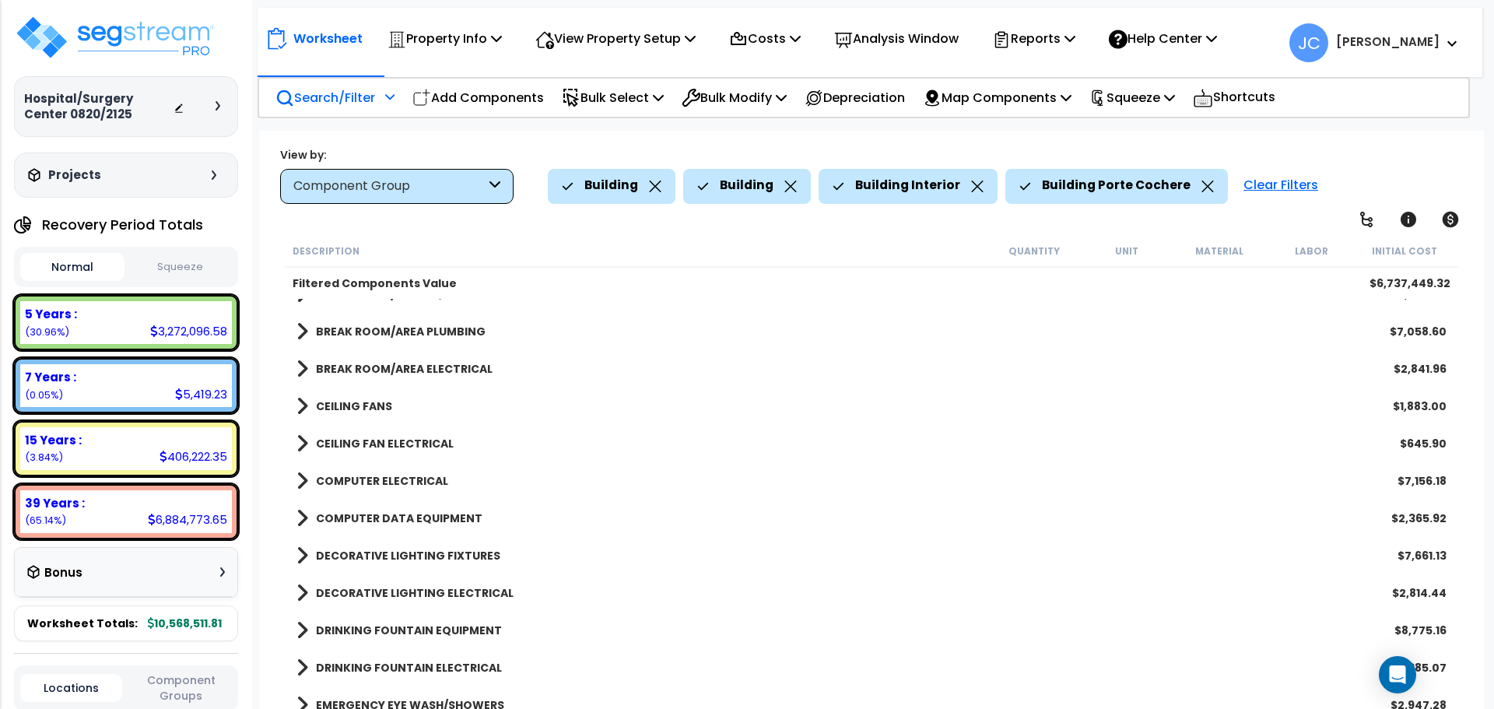
click at [381, 418] on div "CEILING FANS $1,883.00" at bounding box center [872, 406] width 1166 height 37
click at [375, 409] on b "CEILING FANS" at bounding box center [354, 406] width 76 height 16
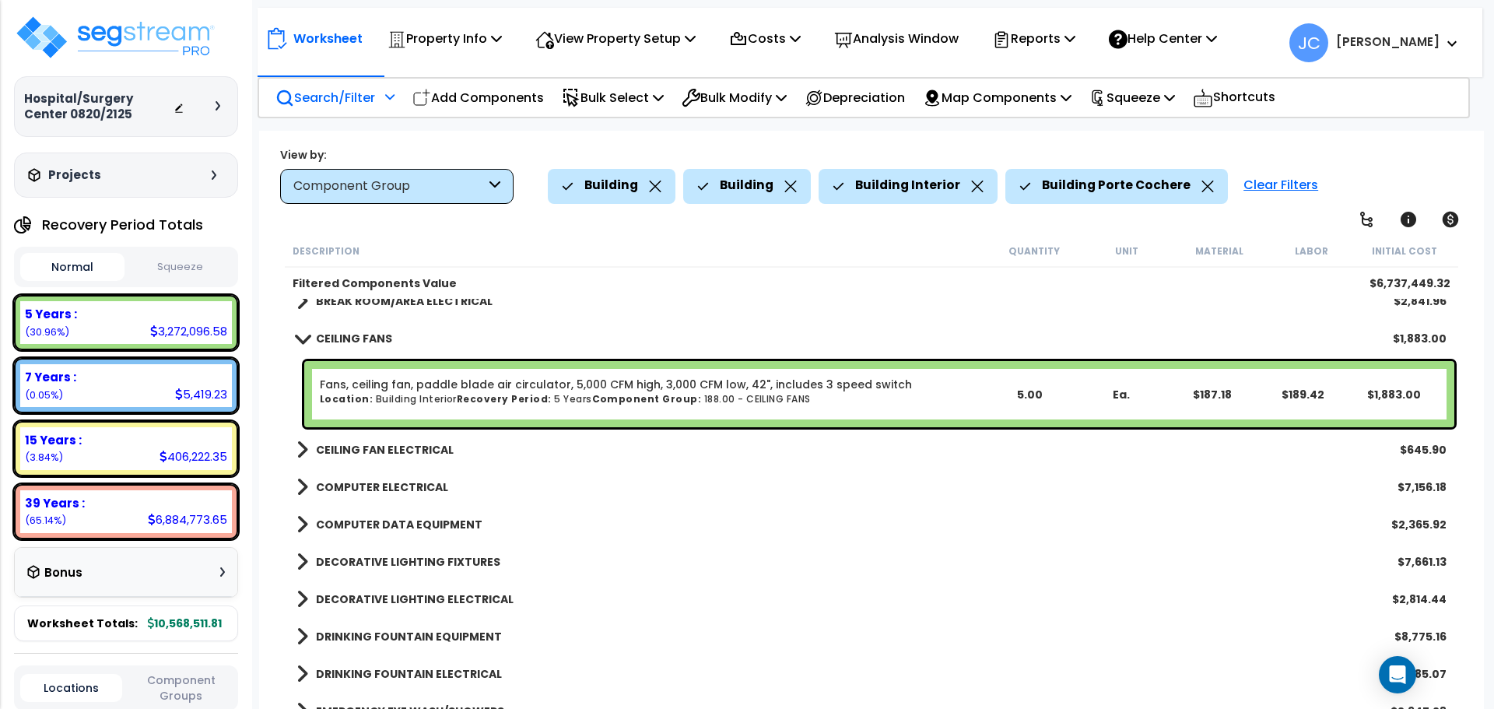
click at [398, 444] on b "CEILING FAN ELECTRICAL" at bounding box center [385, 450] width 138 height 16
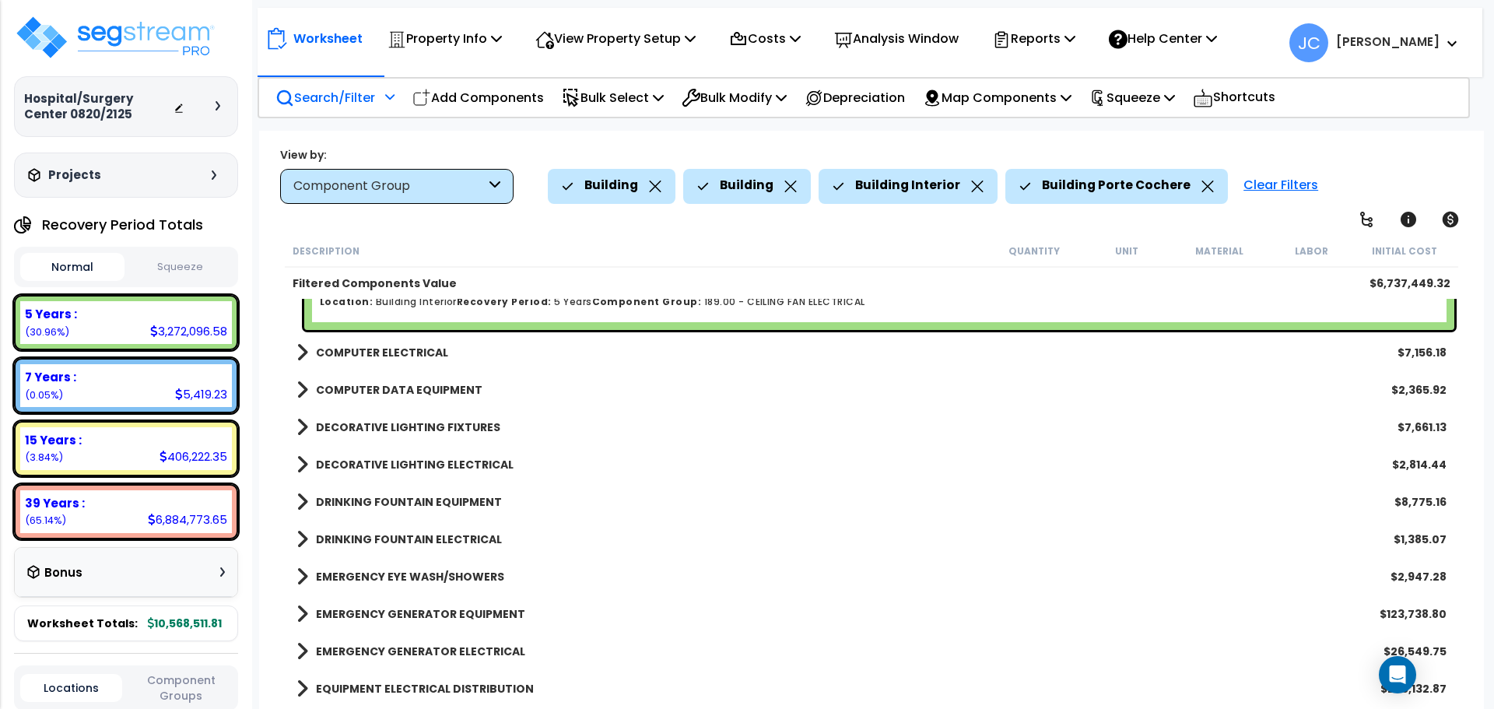
click at [391, 356] on b "COMPUTER ELECTRICAL" at bounding box center [382, 353] width 132 height 16
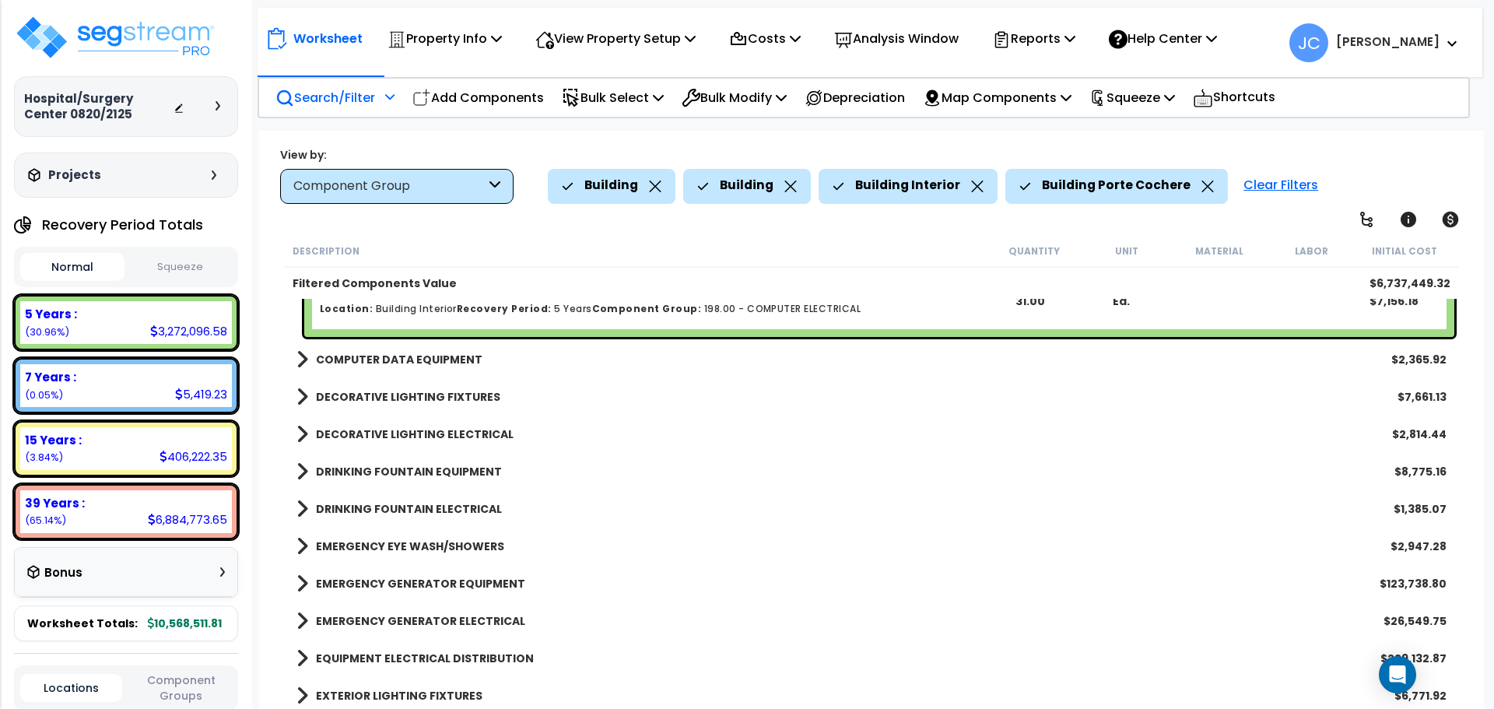
click at [396, 360] on b "COMPUTER DATA EQUIPMENT" at bounding box center [399, 360] width 167 height 16
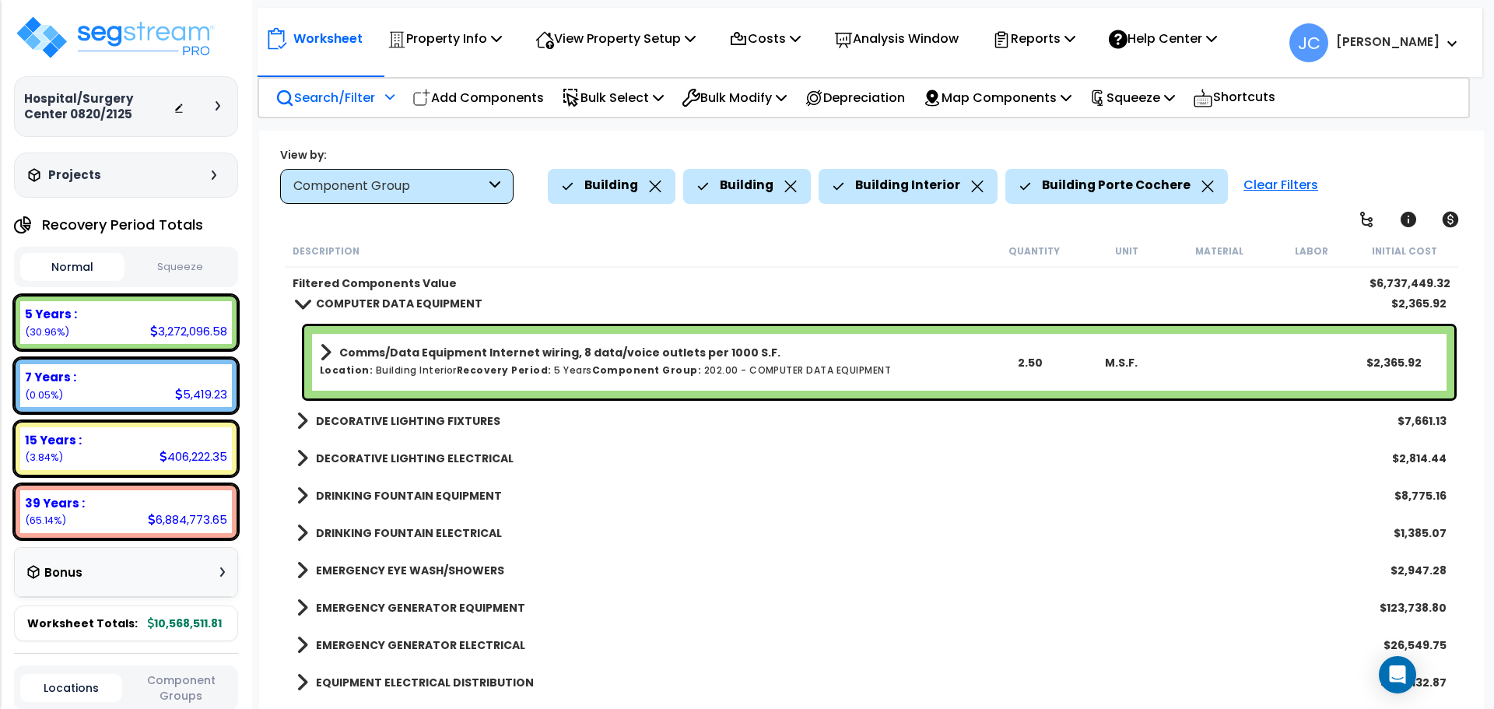
scroll to position [11339, 0]
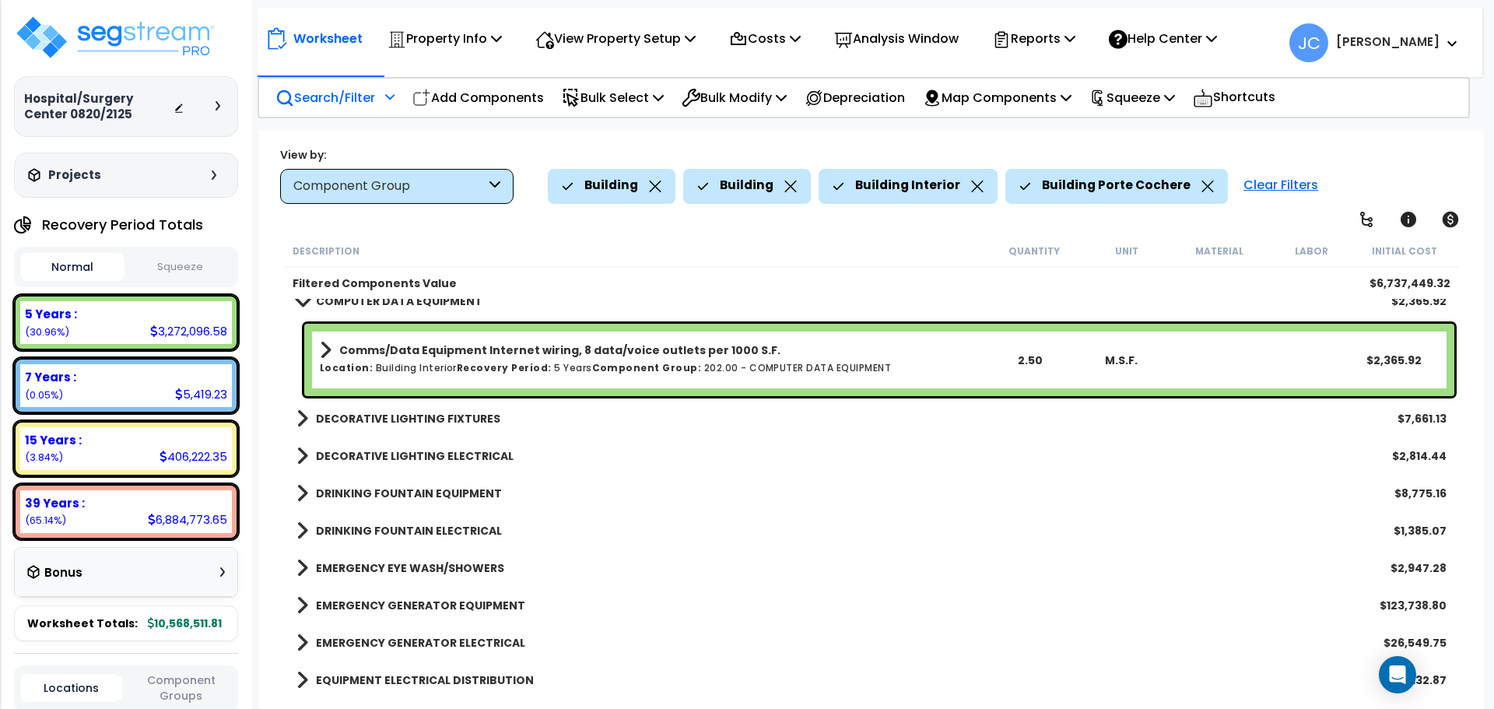
click at [367, 424] on b "DECORATIVE LIGHTING FIXTURES" at bounding box center [408, 419] width 184 height 16
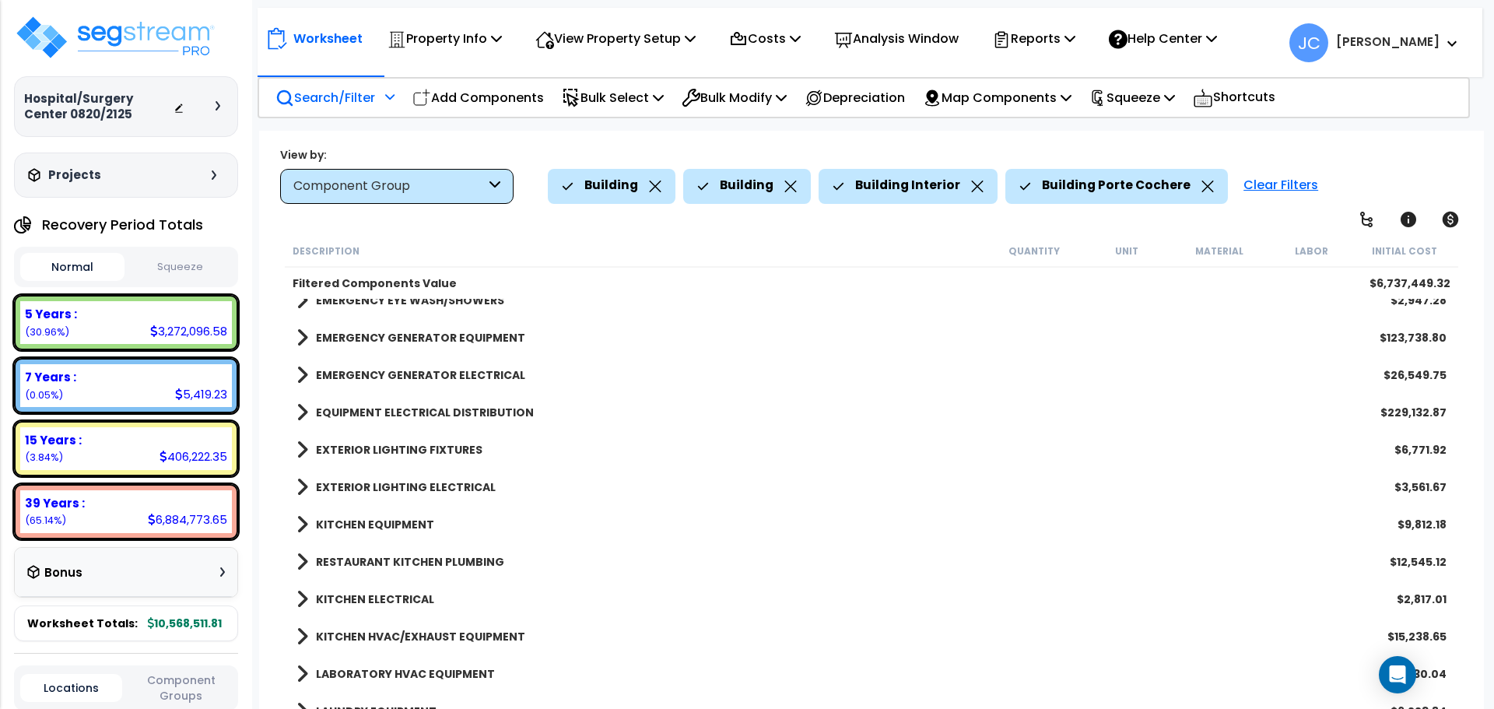
click at [404, 442] on b "EXTERIOR LIGHTING FIXTURES" at bounding box center [399, 450] width 167 height 16
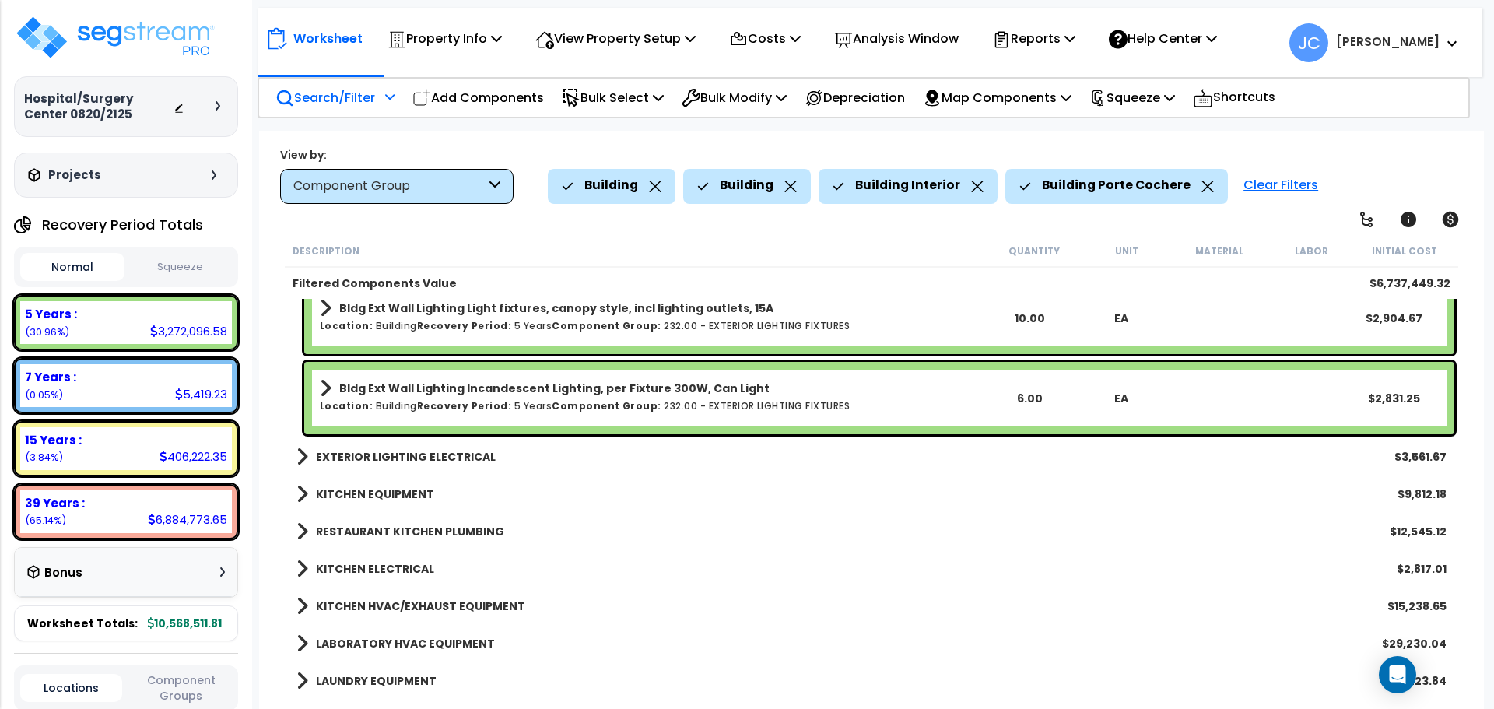
click at [402, 451] on b "EXTERIOR LIGHTING ELECTRICAL" at bounding box center [406, 457] width 180 height 16
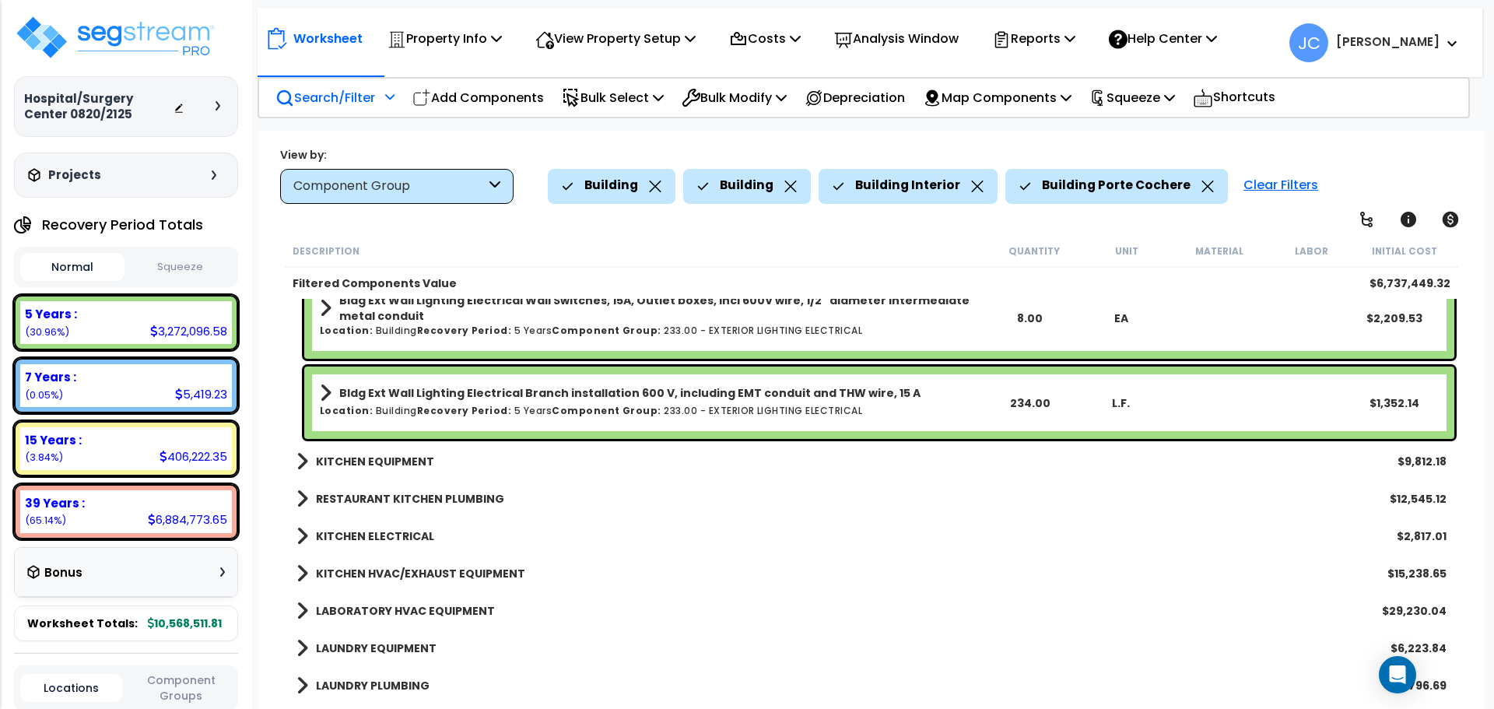
scroll to position [12469, 0]
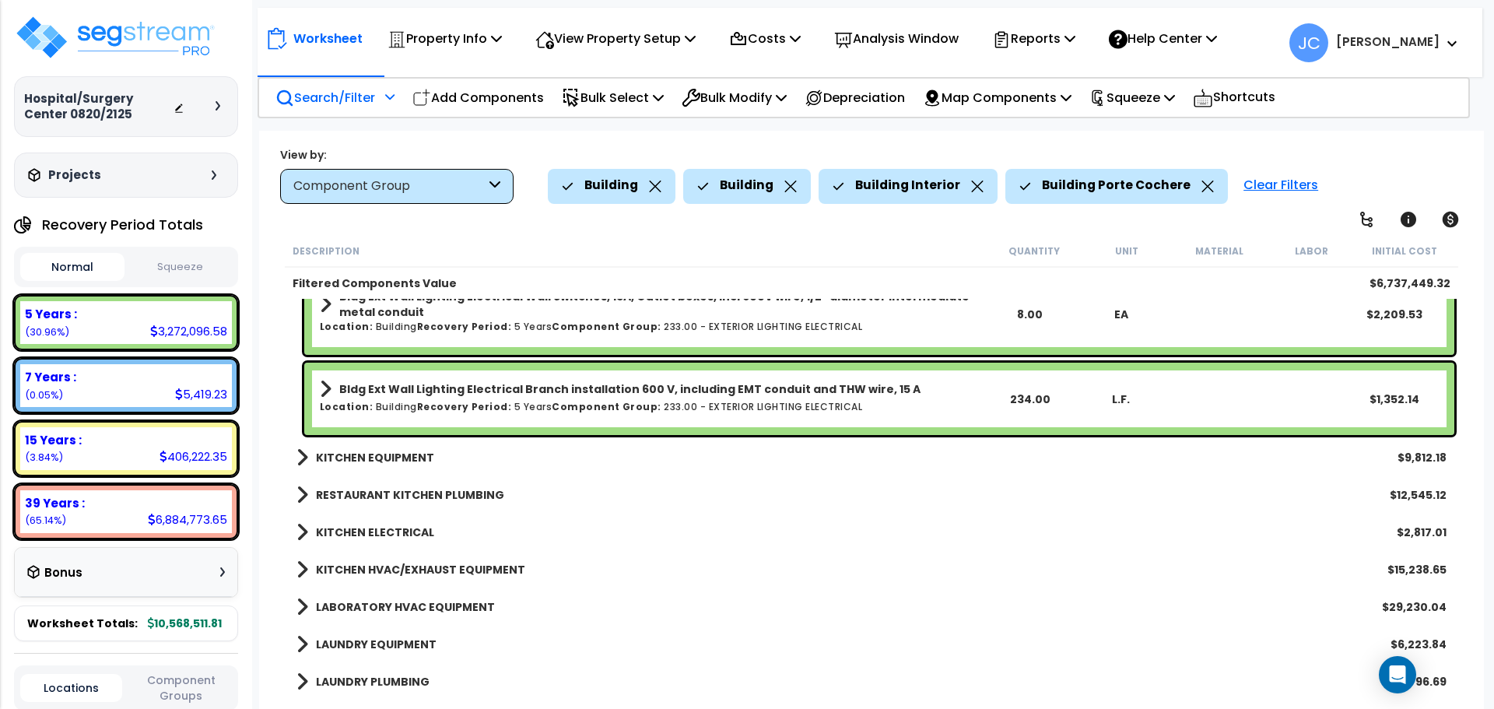
click at [387, 462] on b "KITCHEN EQUIPMENT" at bounding box center [375, 458] width 118 height 16
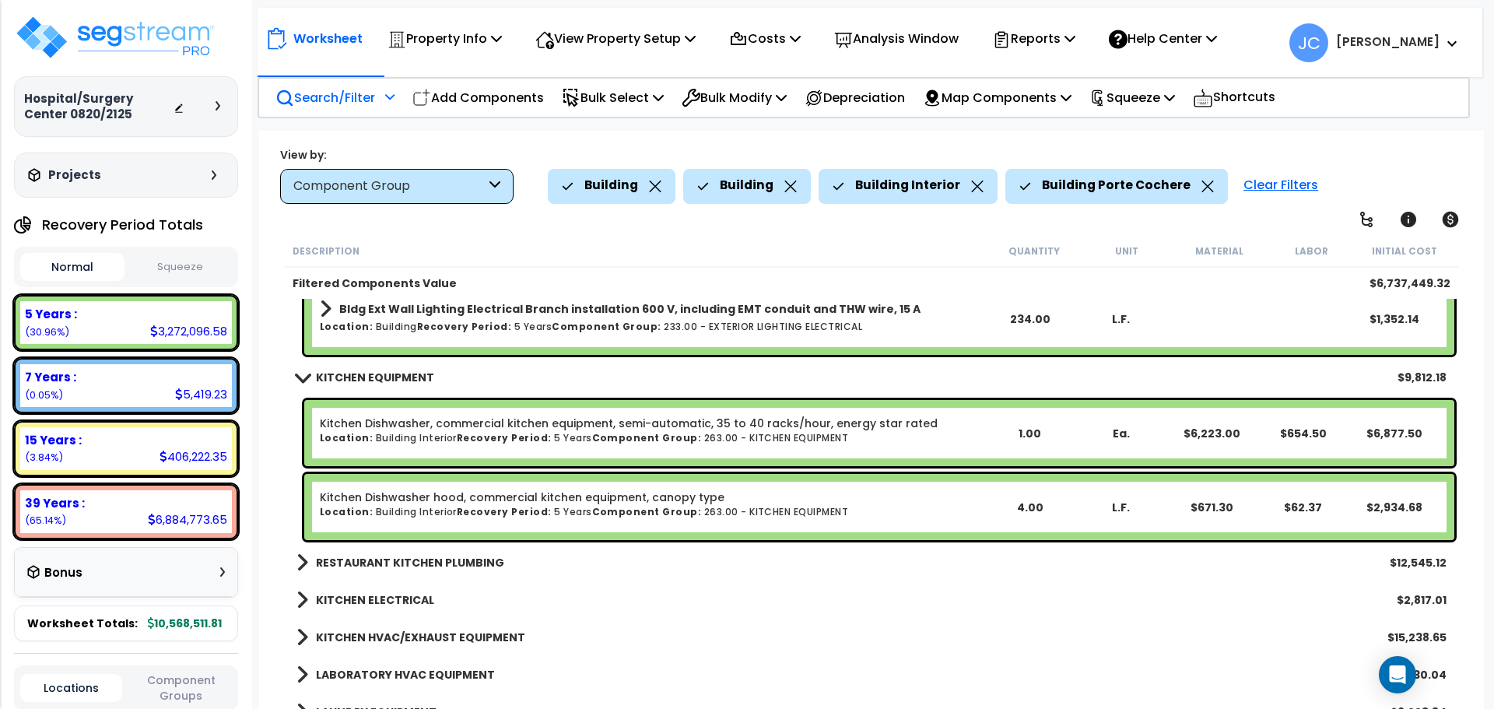
scroll to position [12553, 0]
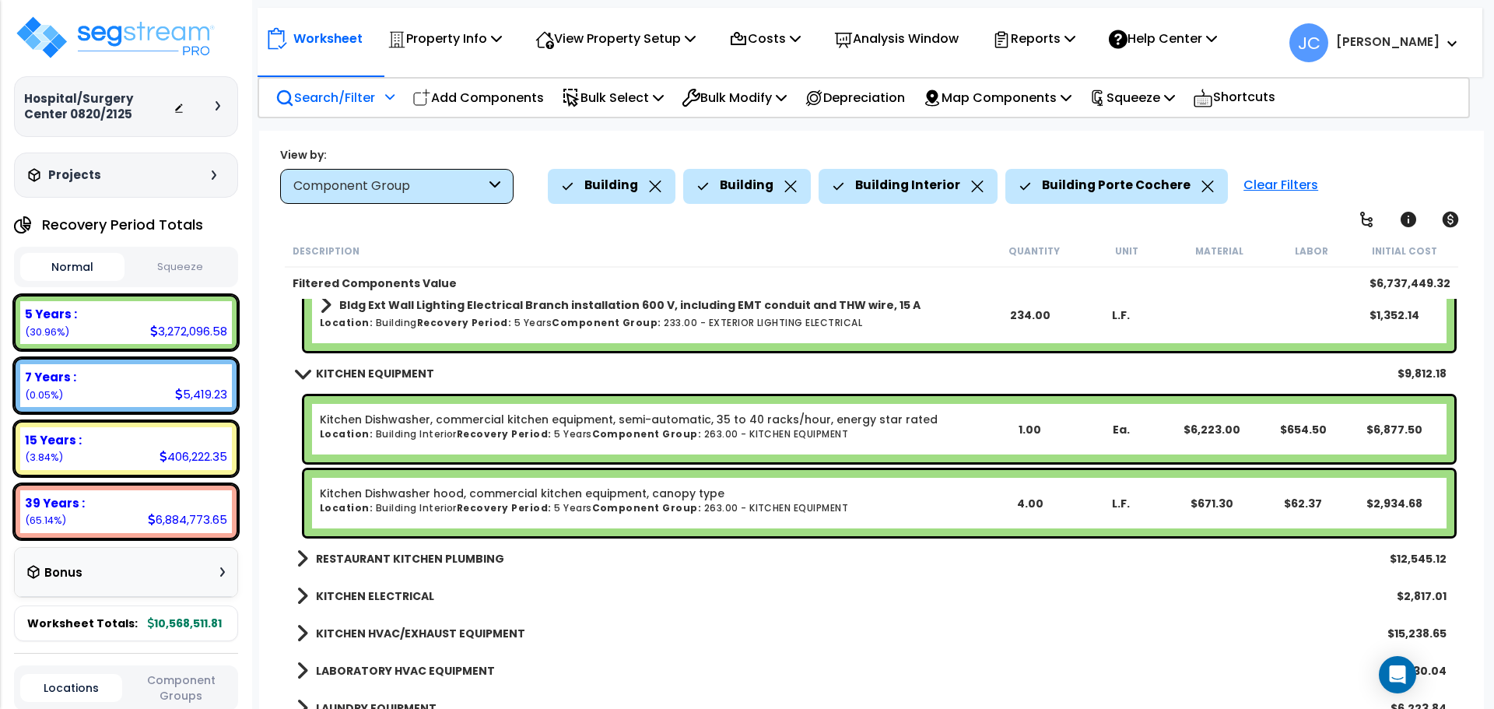
click at [388, 566] on b "RESTAURANT KITCHEN PLUMBING" at bounding box center [410, 559] width 188 height 16
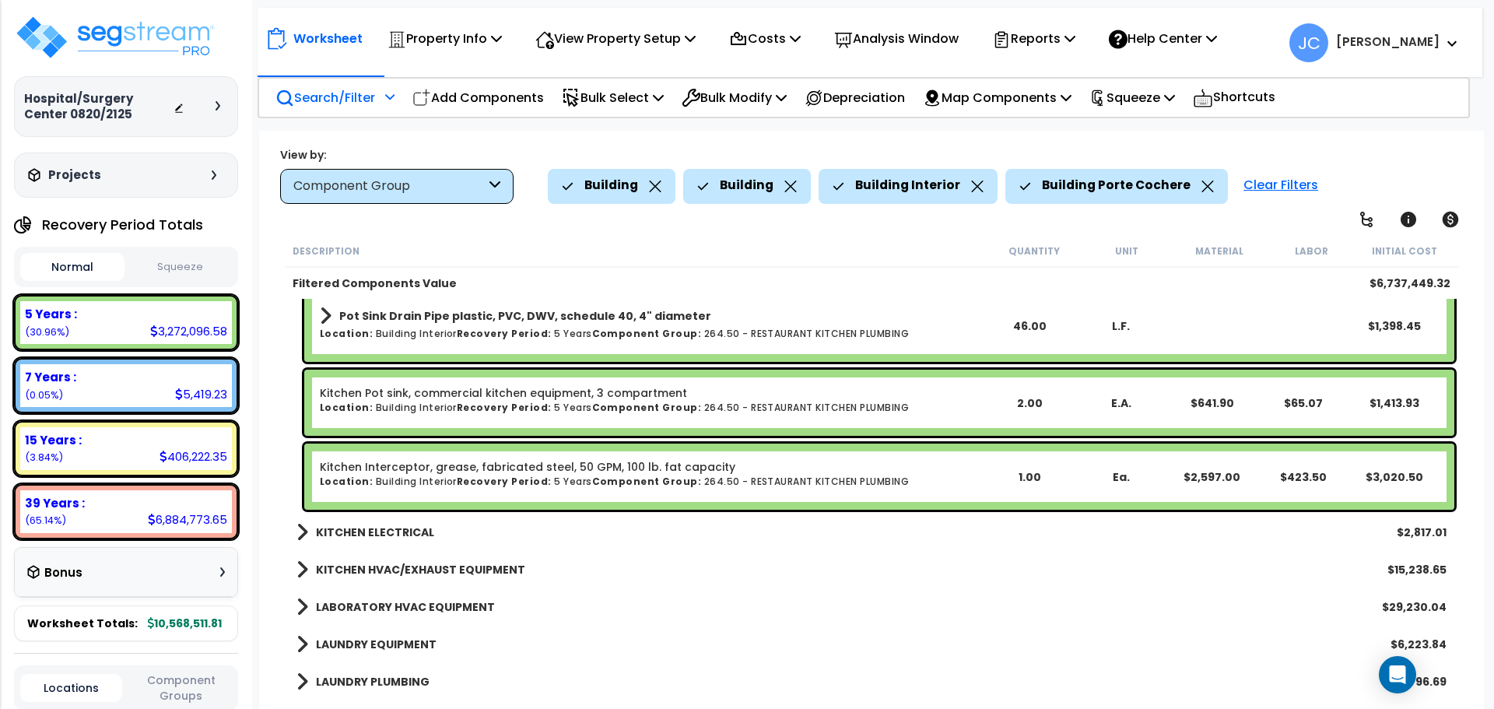
scroll to position [13458, 0]
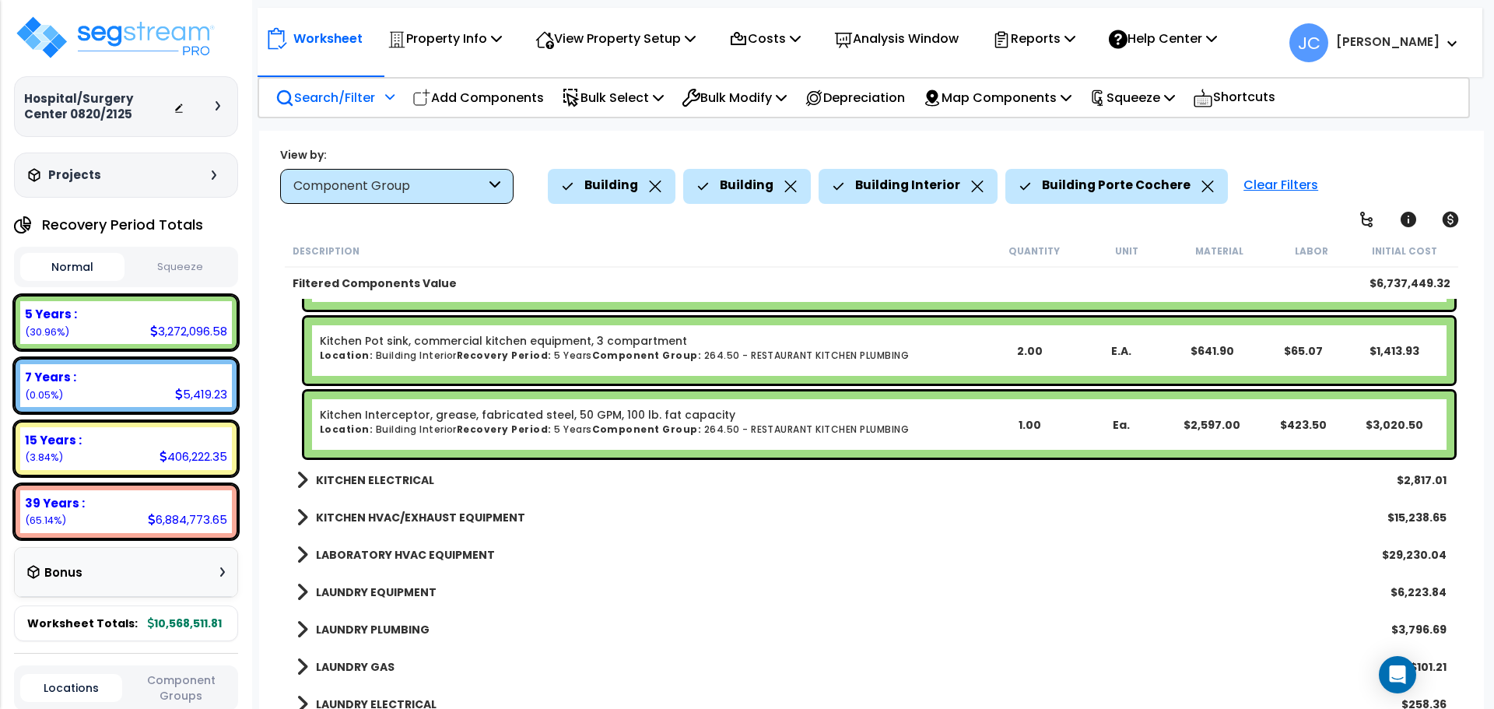
click at [381, 475] on b "KITCHEN ELECTRICAL" at bounding box center [375, 480] width 118 height 16
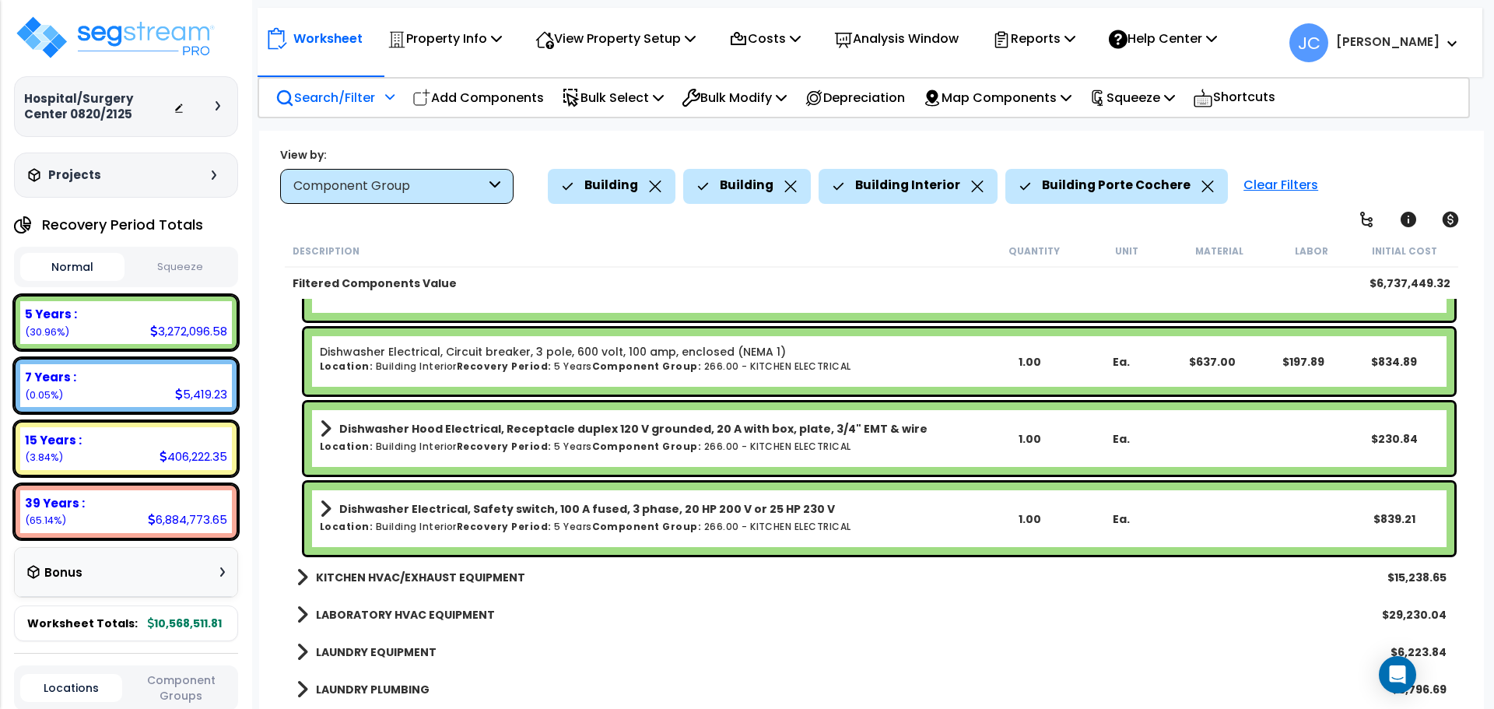
scroll to position [13917, 0]
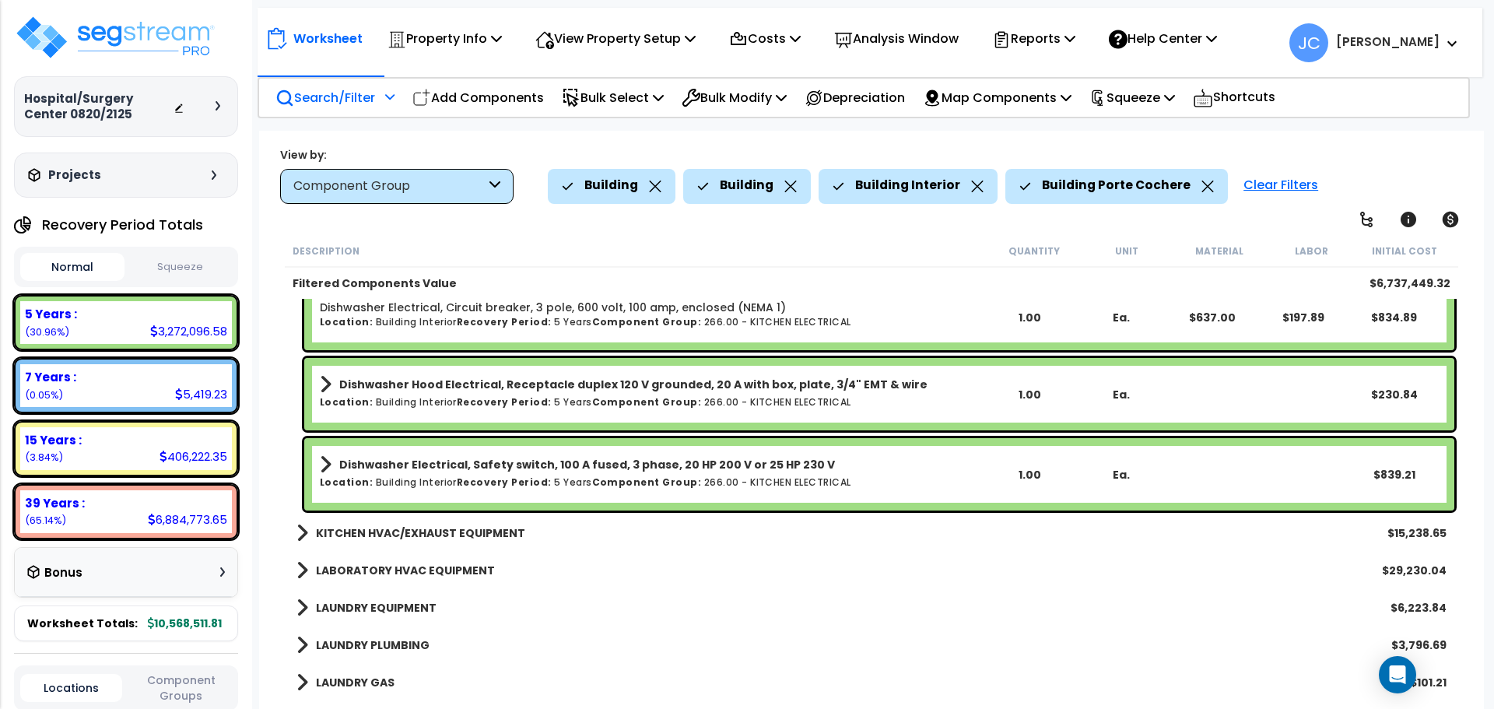
click at [444, 538] on b "KITCHEN HVAC/EXHAUST EQUIPMENT" at bounding box center [420, 533] width 209 height 16
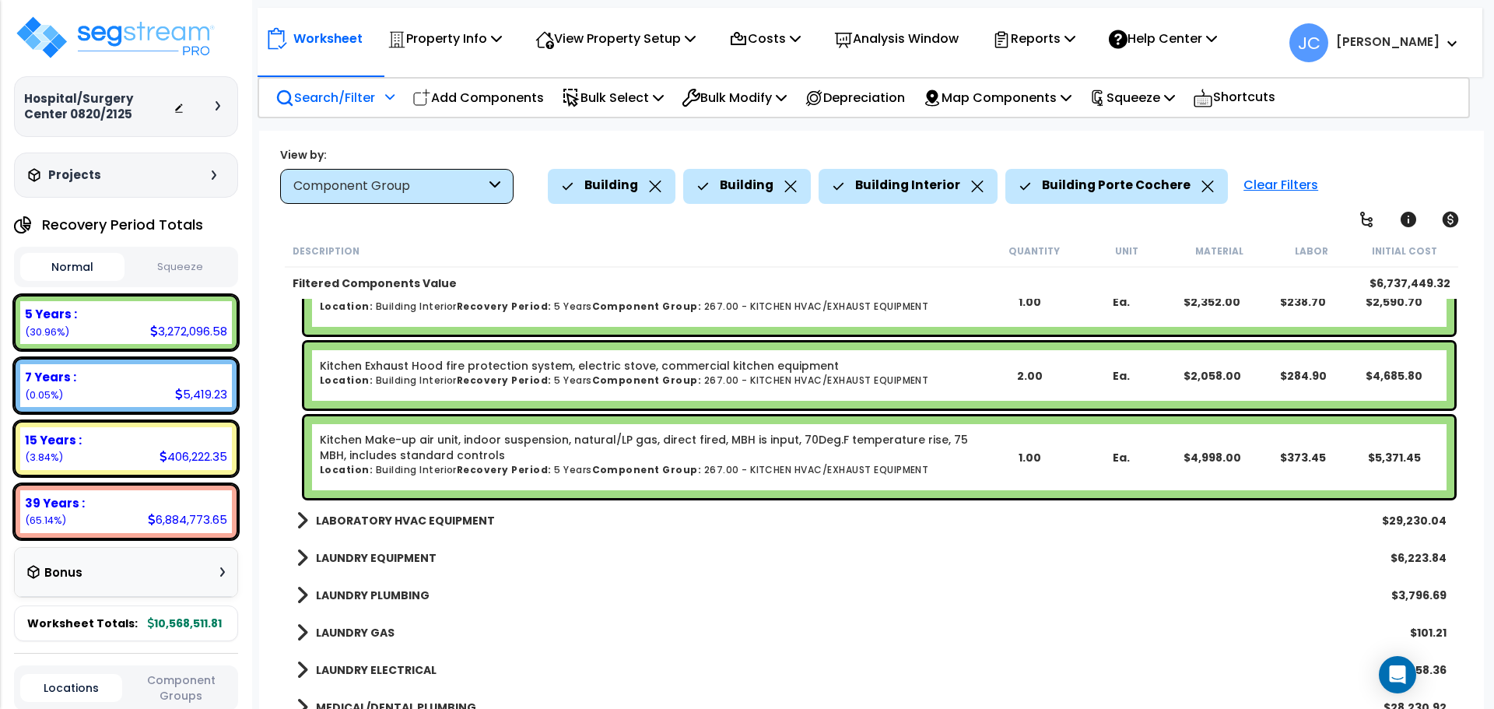
scroll to position [14289, 0]
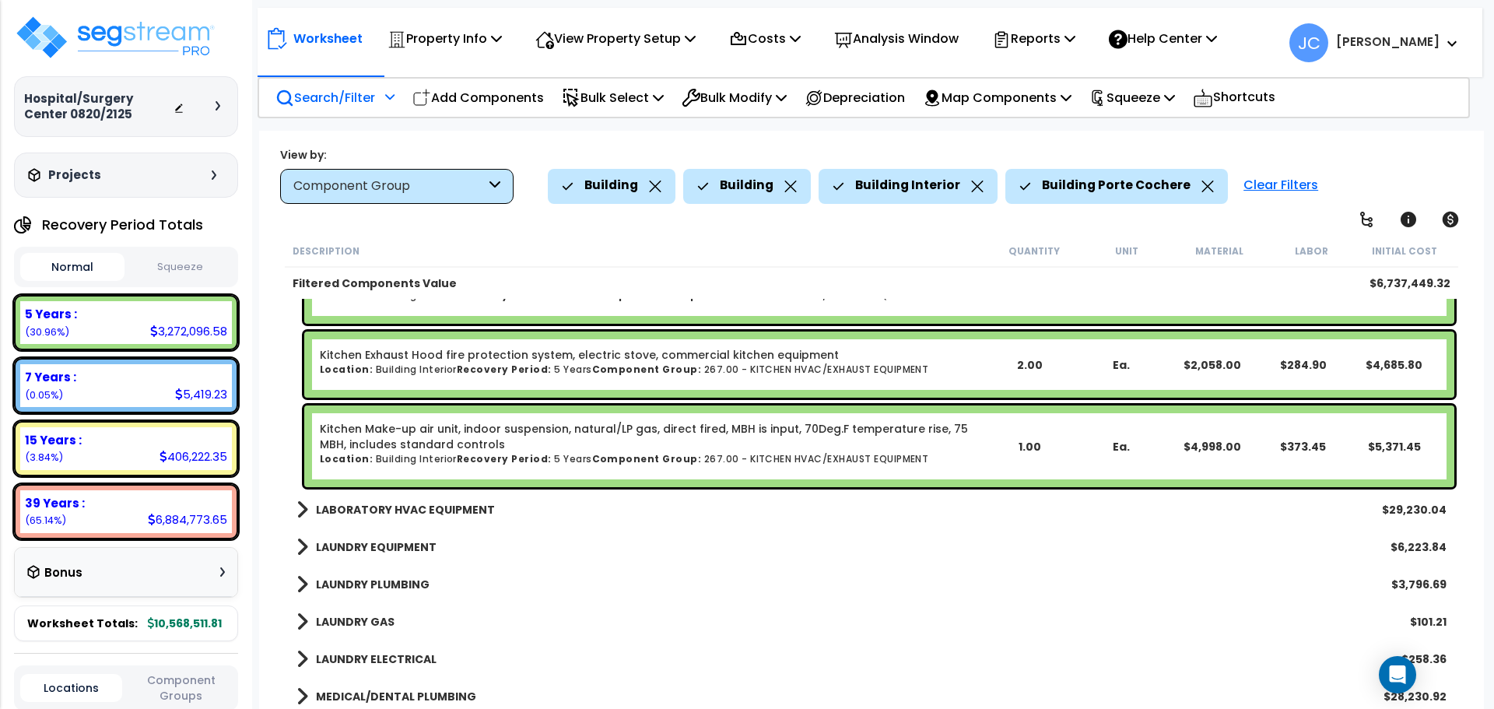
click at [441, 506] on b "LABORATORY HVAC EQUIPMENT" at bounding box center [405, 510] width 179 height 16
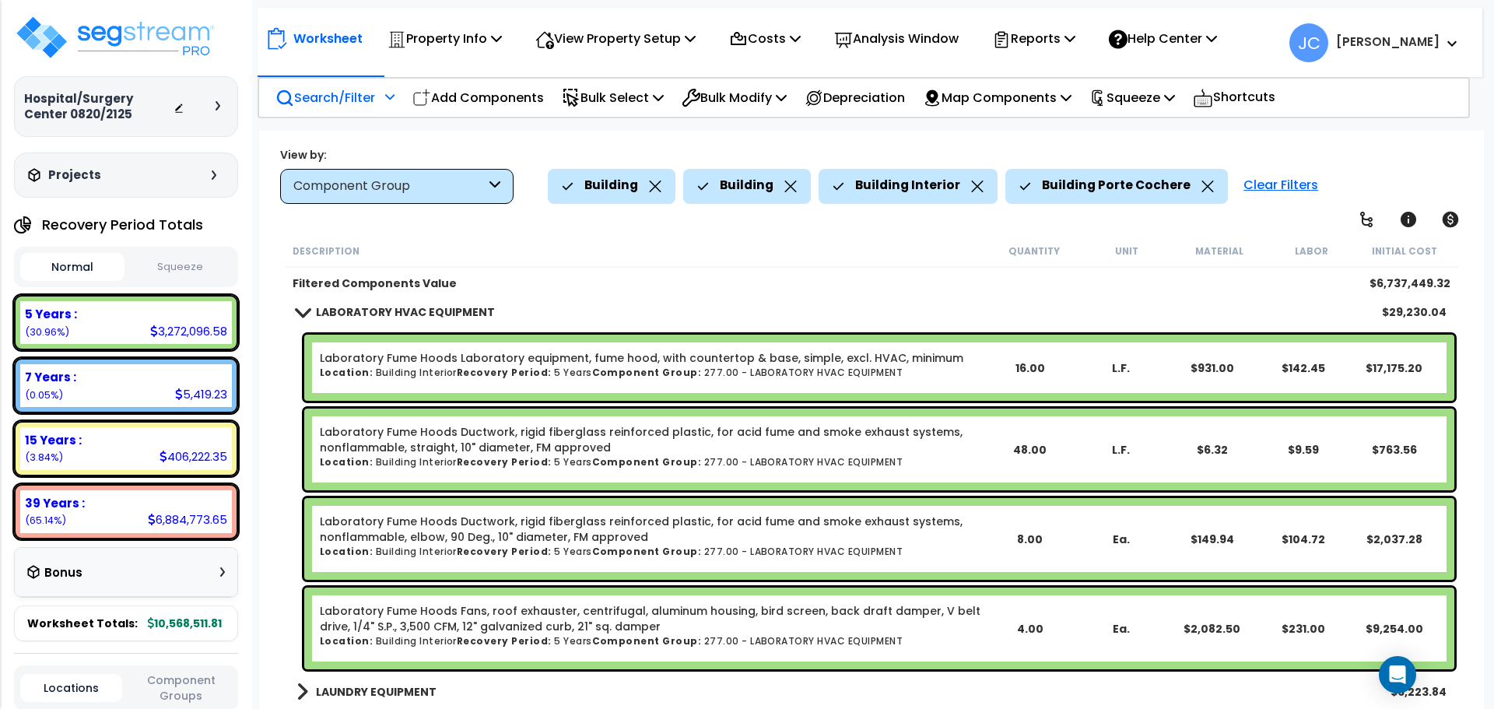
scroll to position [14488, 0]
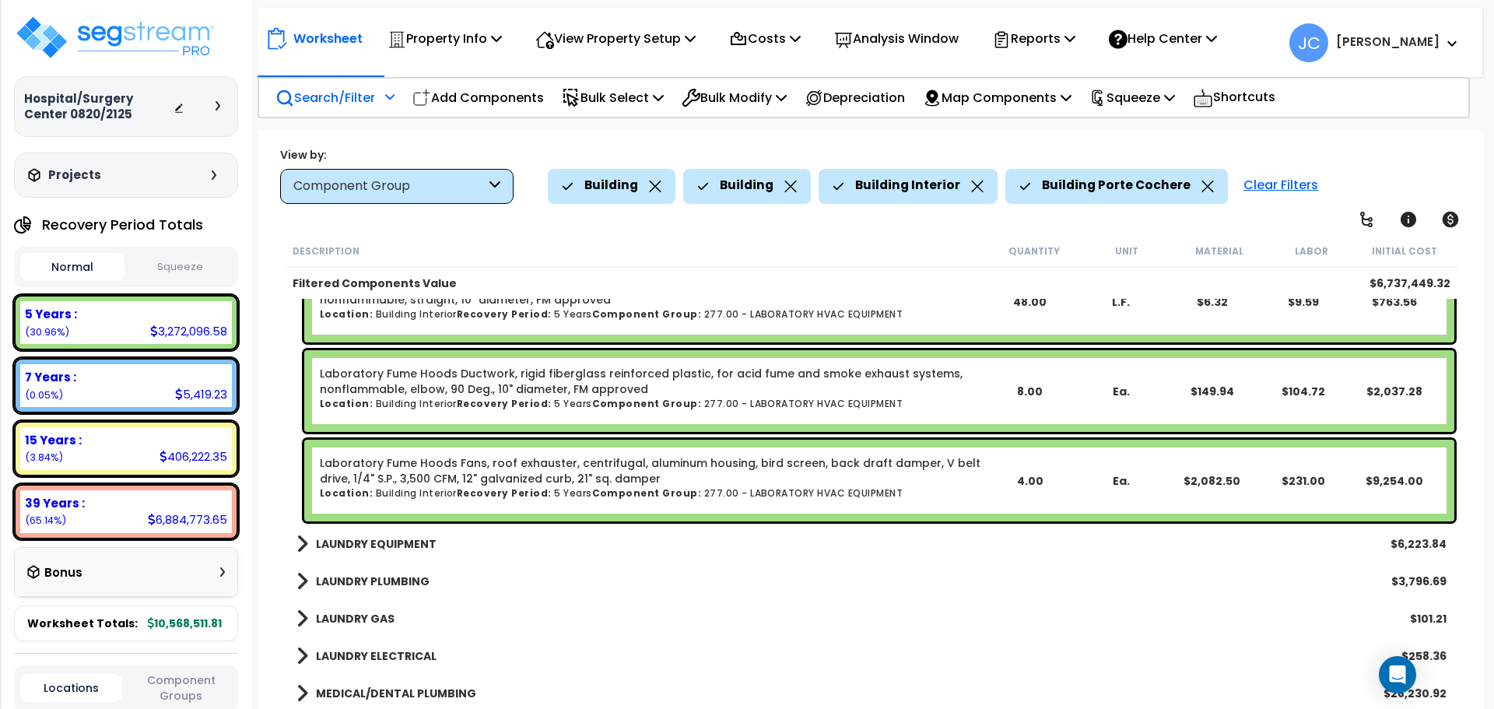
click at [383, 541] on b "LAUNDRY EQUIPMENT" at bounding box center [376, 544] width 121 height 16
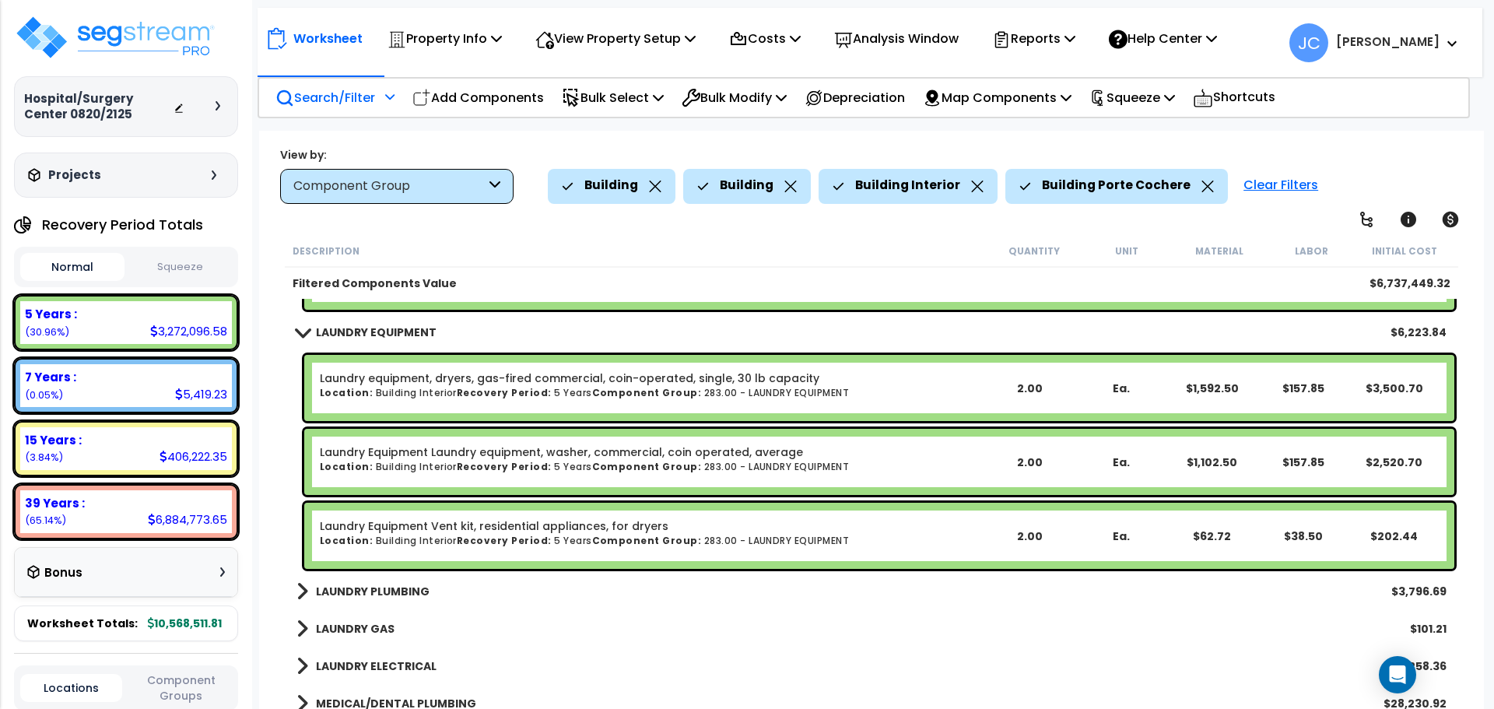
scroll to position [14847, 0]
click at [400, 584] on b "LAUNDRY PLUMBING" at bounding box center [373, 591] width 114 height 16
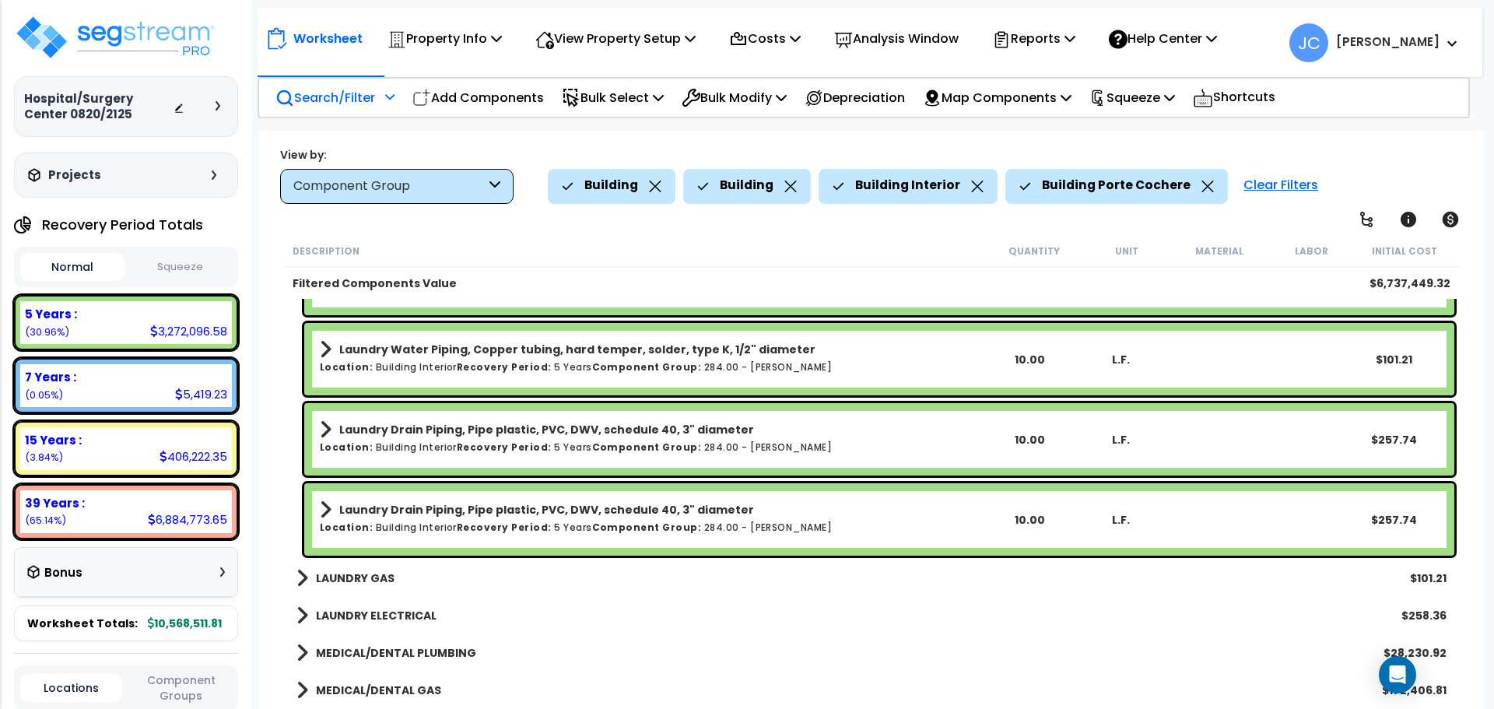
scroll to position [15299, 0]
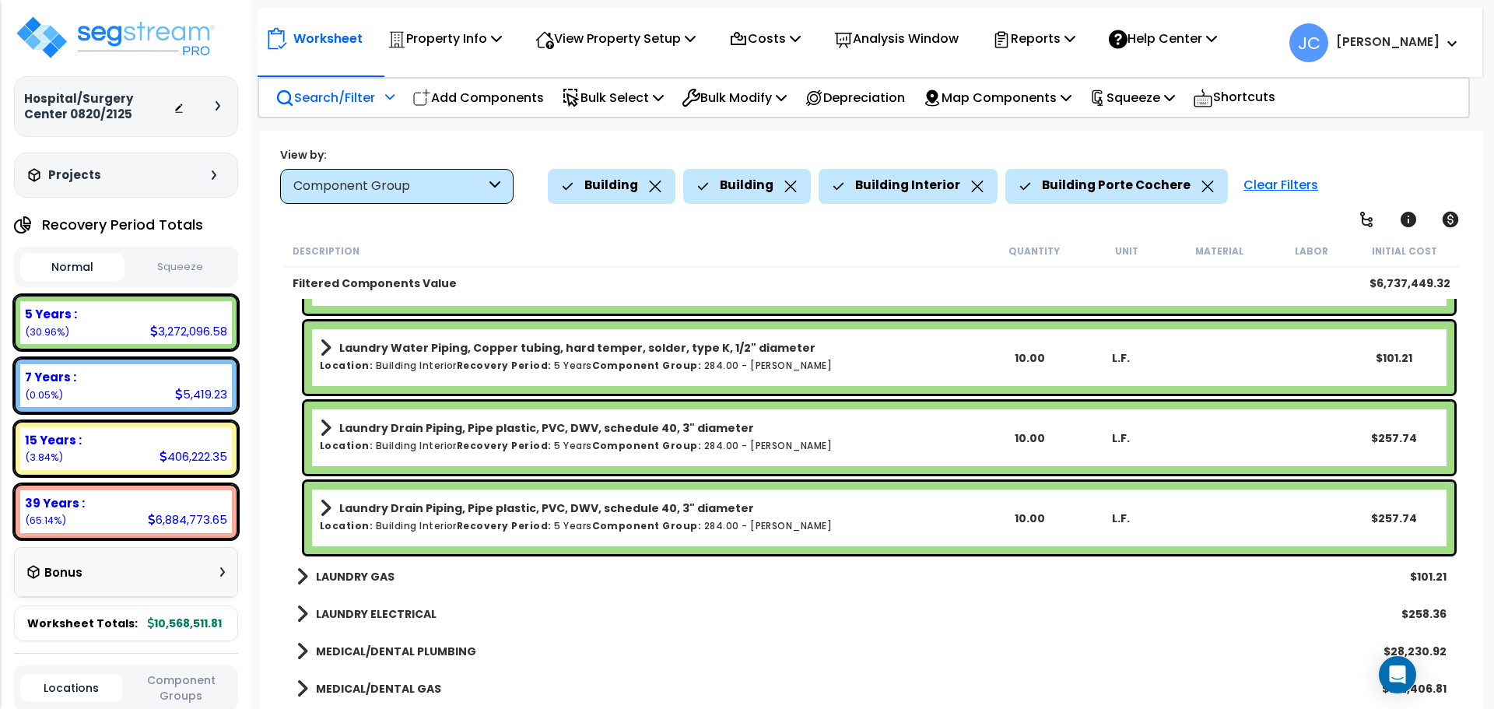
click at [370, 570] on b "LAUNDRY GAS" at bounding box center [355, 577] width 79 height 16
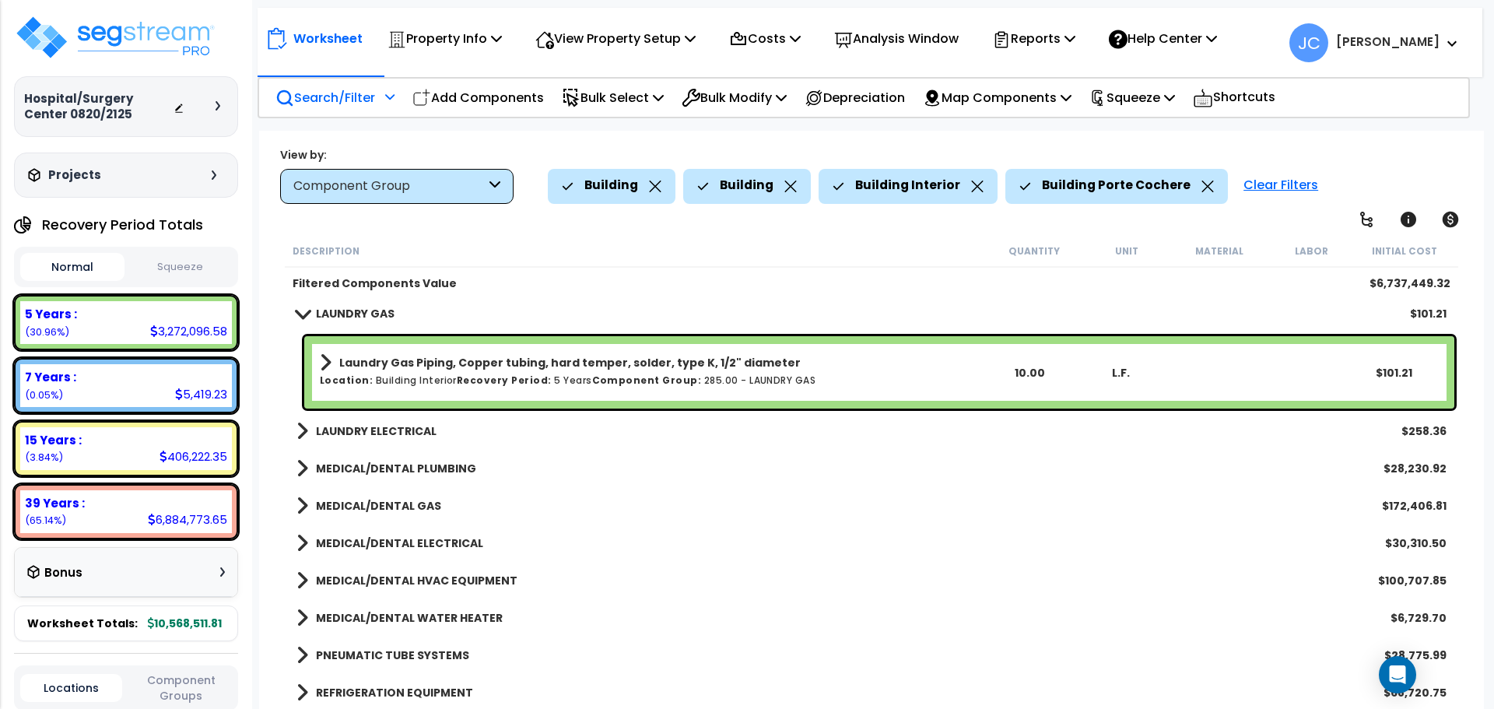
scroll to position [15564, 0]
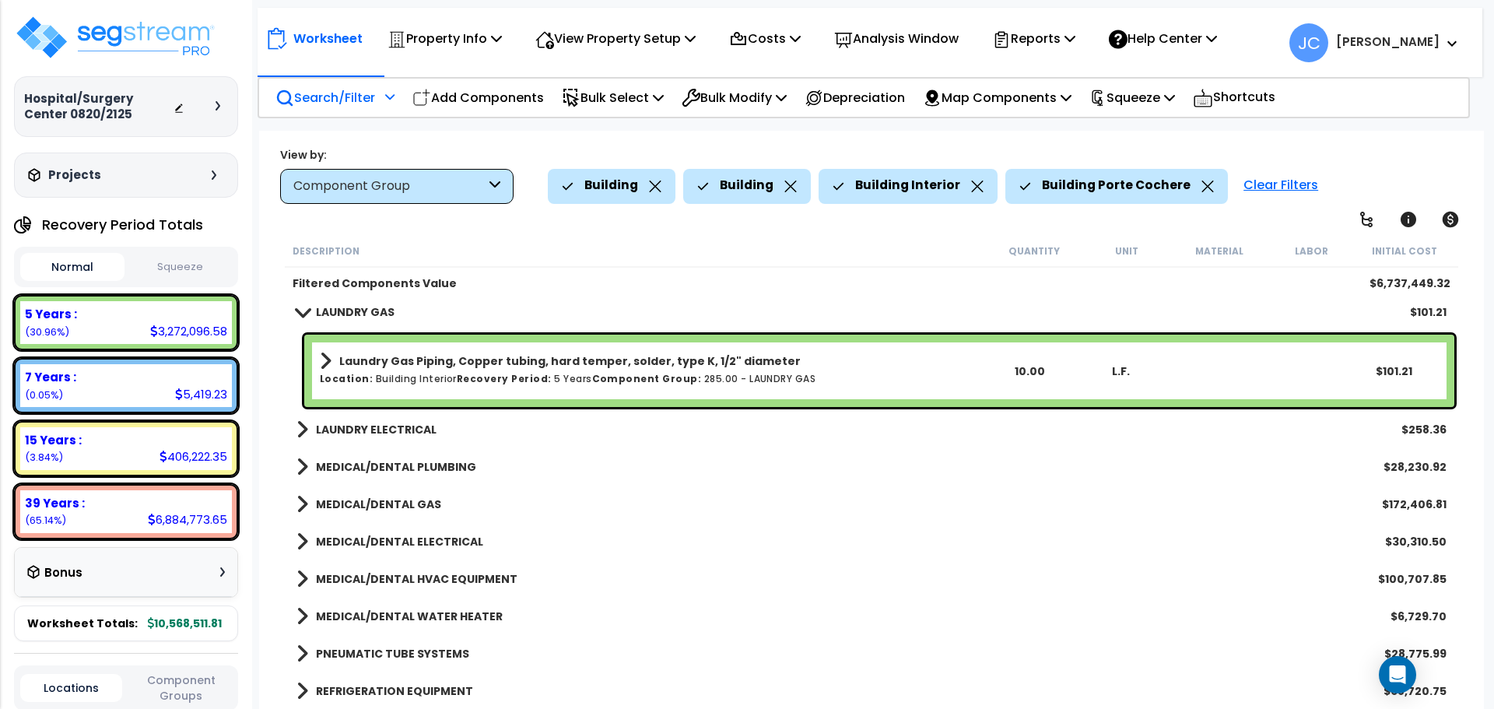
click at [370, 426] on b "LAUNDRY ELECTRICAL" at bounding box center [376, 430] width 121 height 16
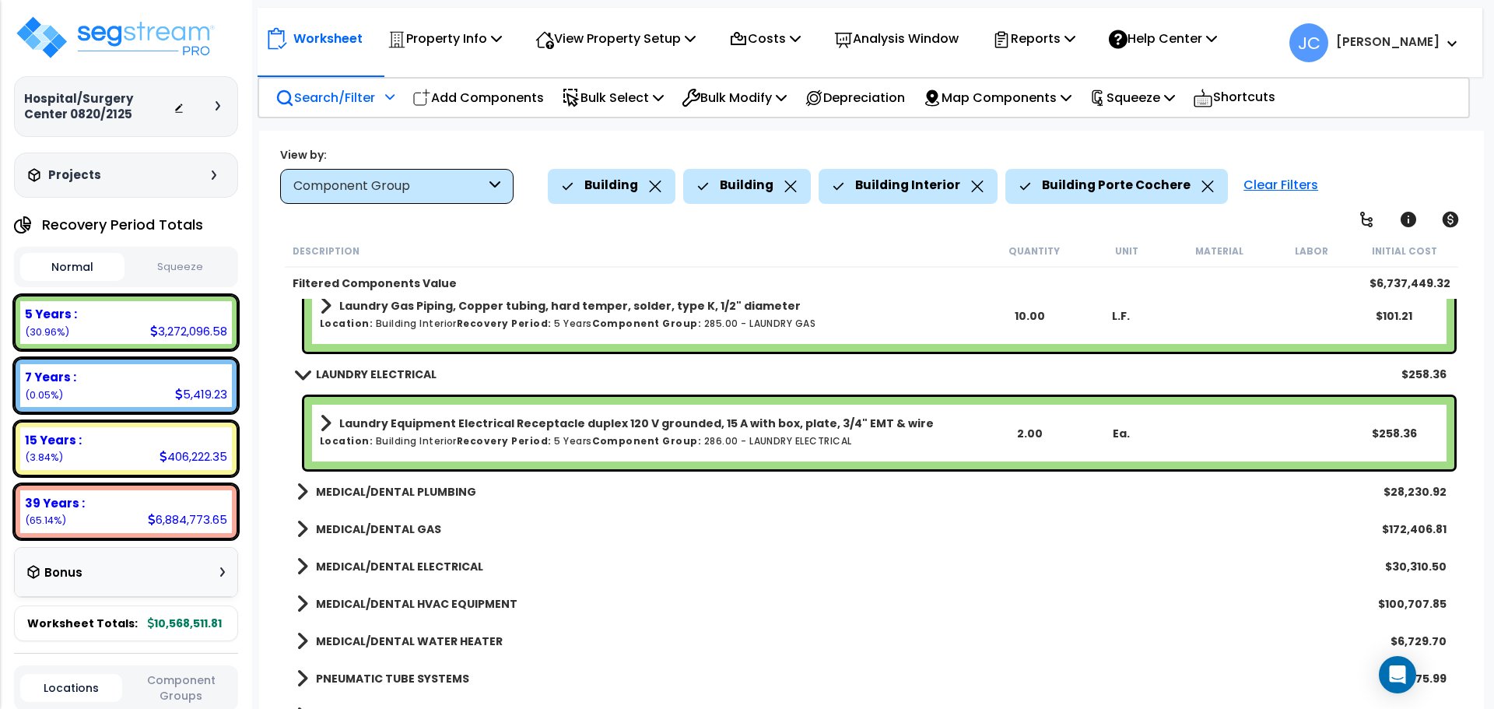
click at [378, 494] on b "MEDICAL/DENTAL PLUMBING" at bounding box center [396, 492] width 160 height 16
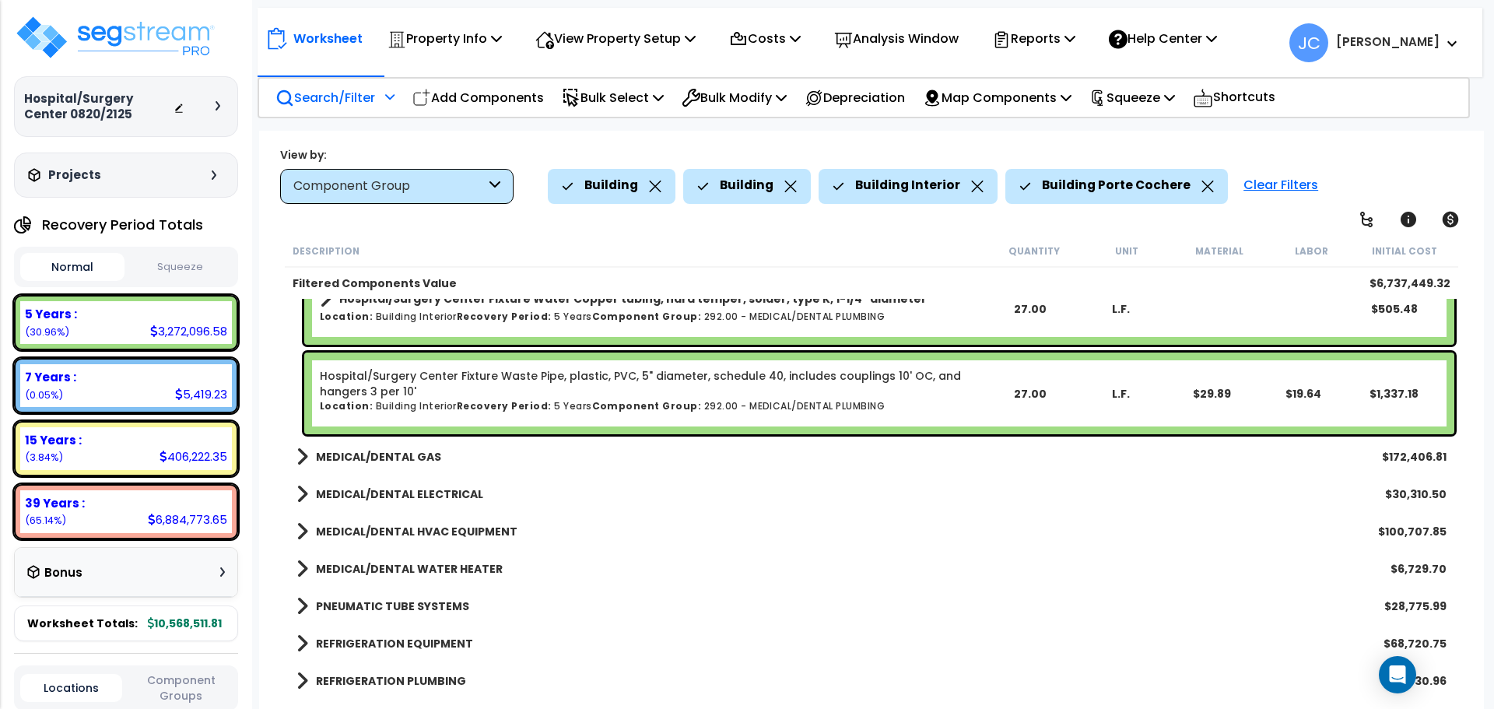
scroll to position [16183, 0]
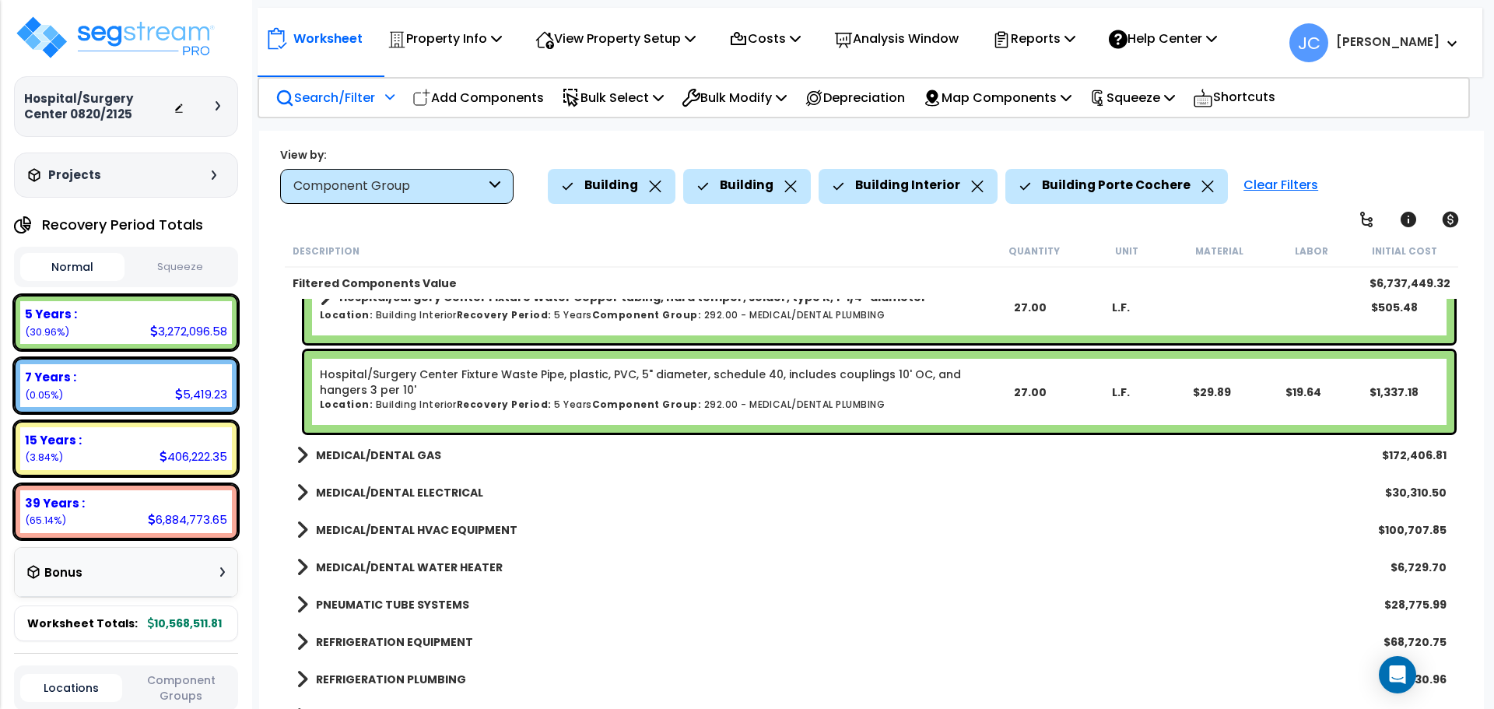
click at [367, 453] on b "MEDICAL/DENTAL GAS" at bounding box center [378, 456] width 125 height 16
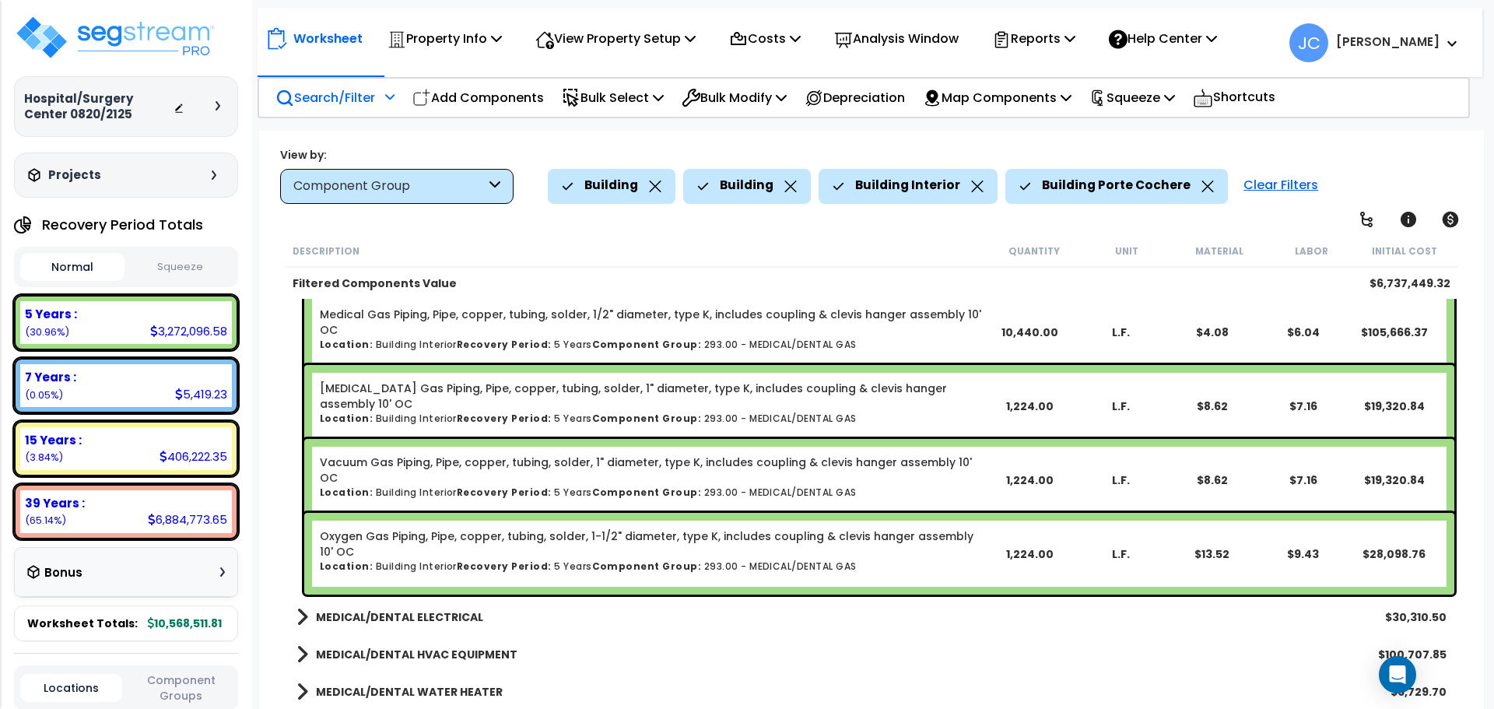
scroll to position [16372, 0]
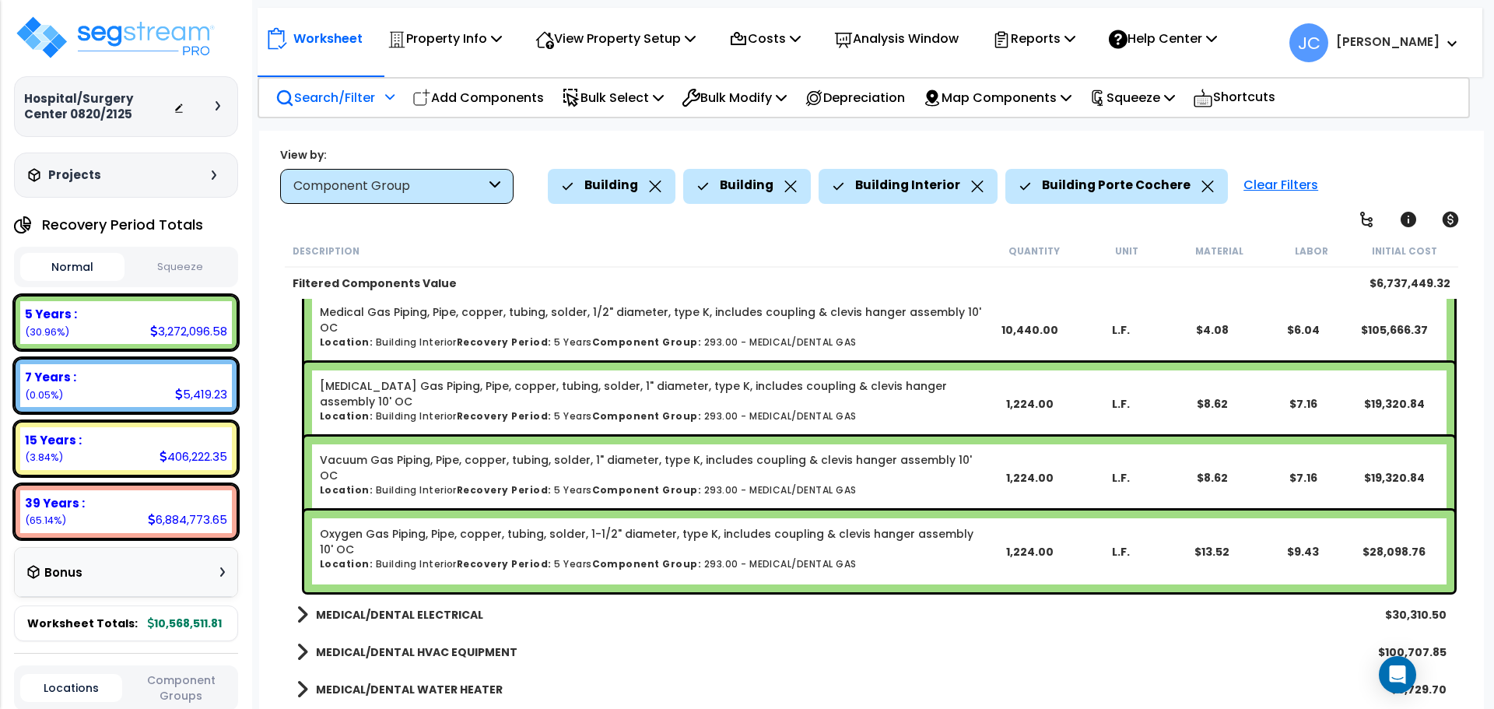
click at [428, 616] on b "MEDICAL/DENTAL ELECTRICAL" at bounding box center [399, 615] width 167 height 16
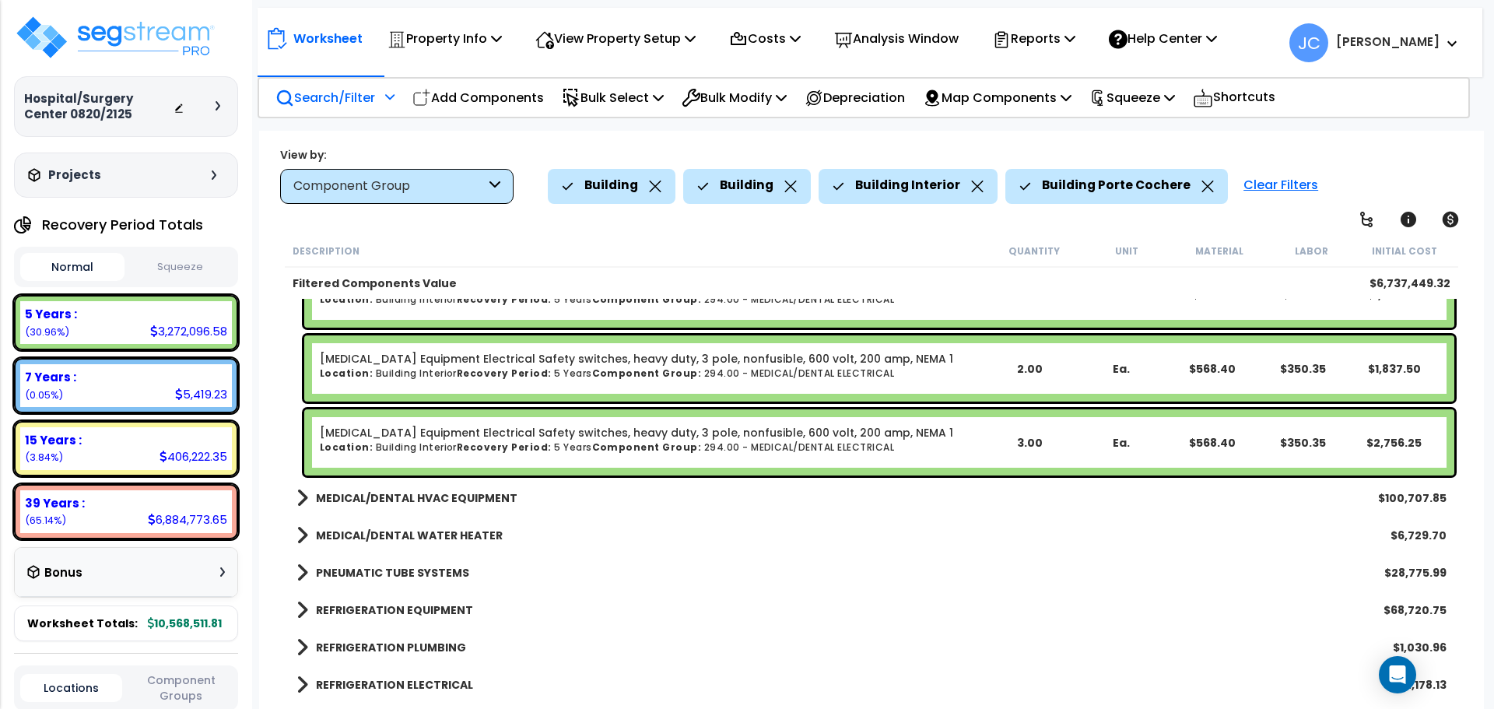
scroll to position [17899, 0]
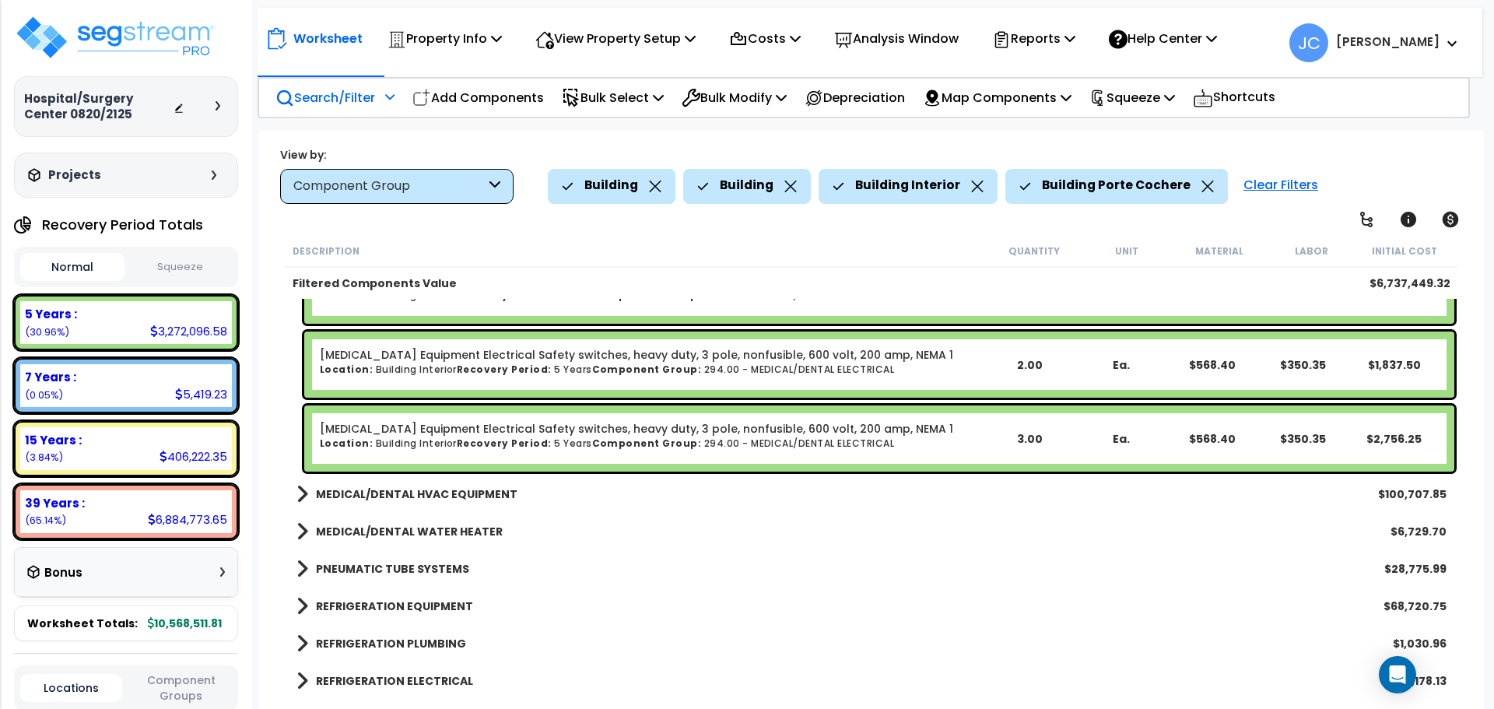
click at [486, 489] on b "MEDICAL/DENTAL HVAC EQUIPMENT" at bounding box center [417, 494] width 202 height 16
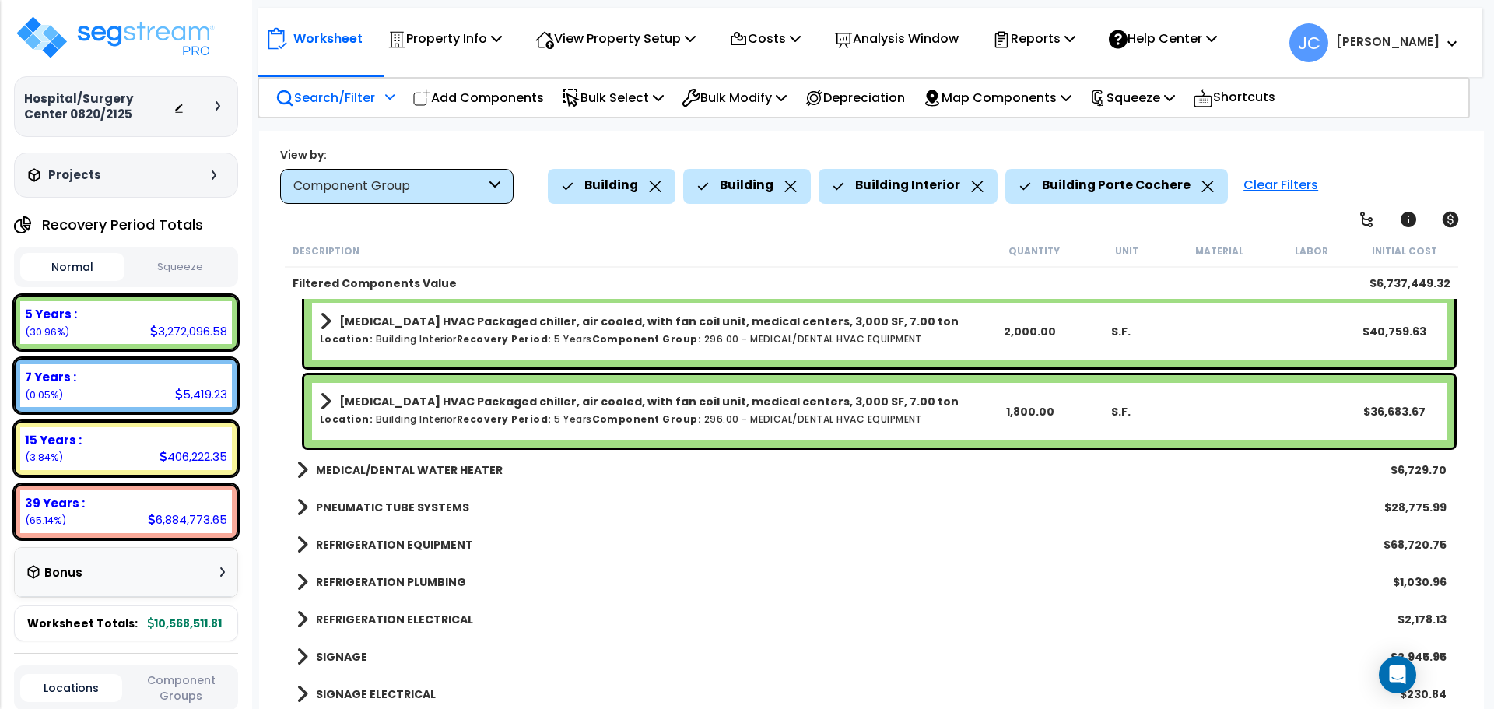
scroll to position [18955, 0]
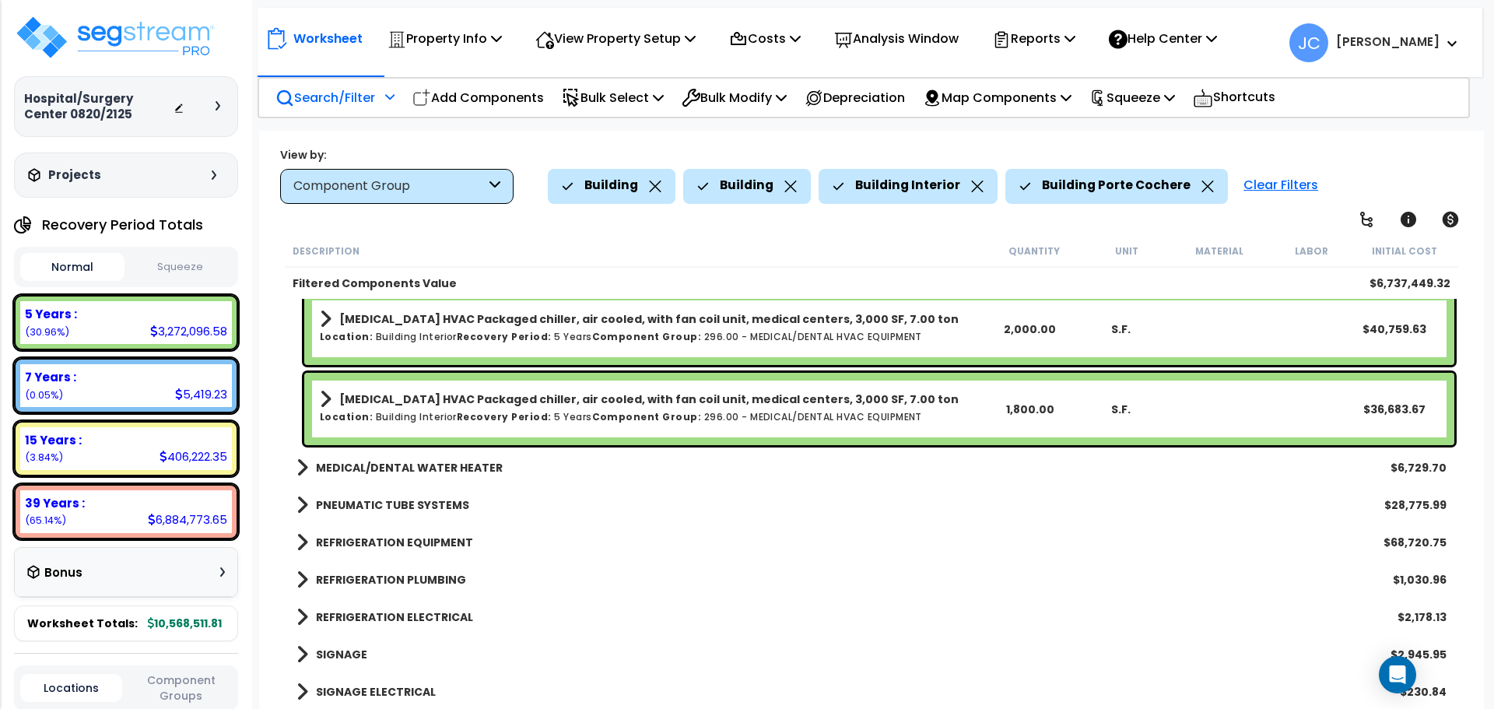
click at [462, 462] on b "MEDICAL/DENTAL WATER HEATER" at bounding box center [409, 468] width 187 height 16
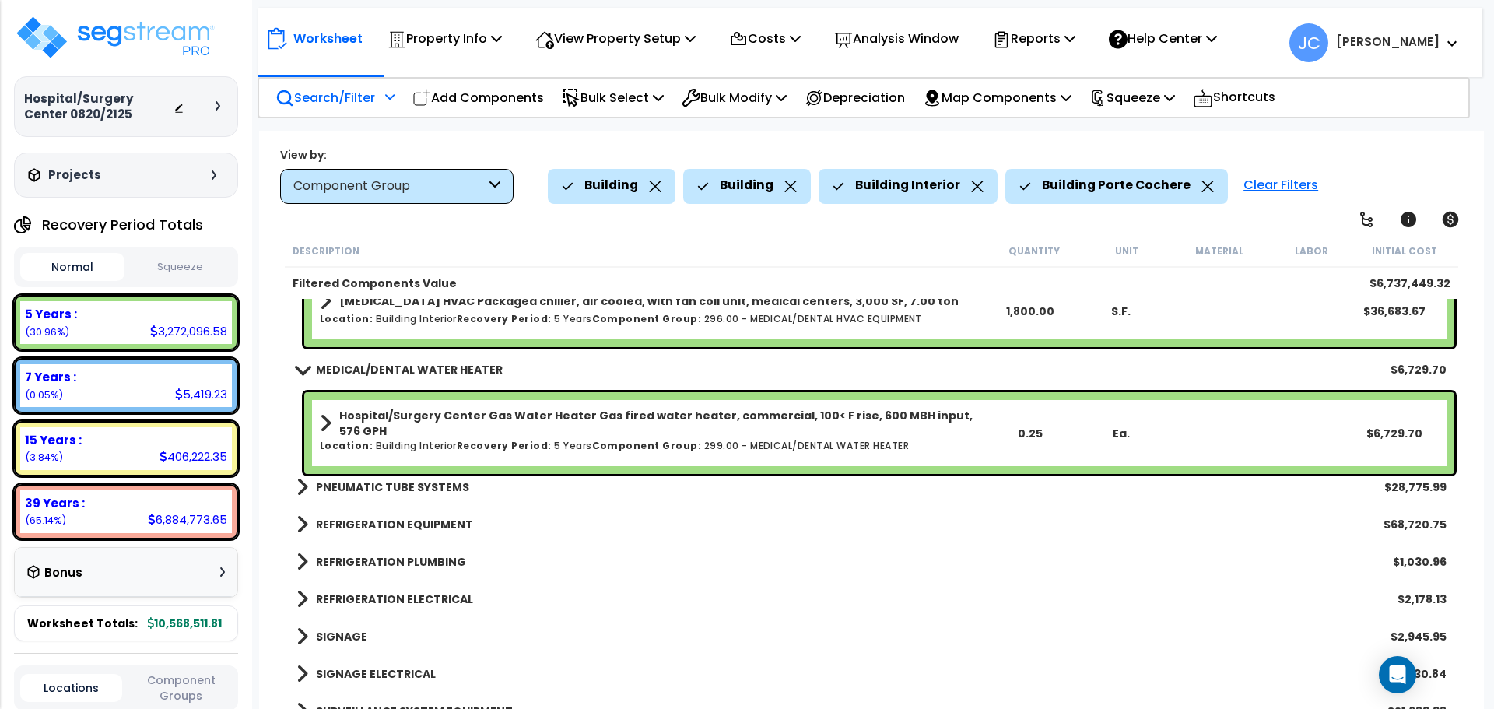
scroll to position [19057, 0]
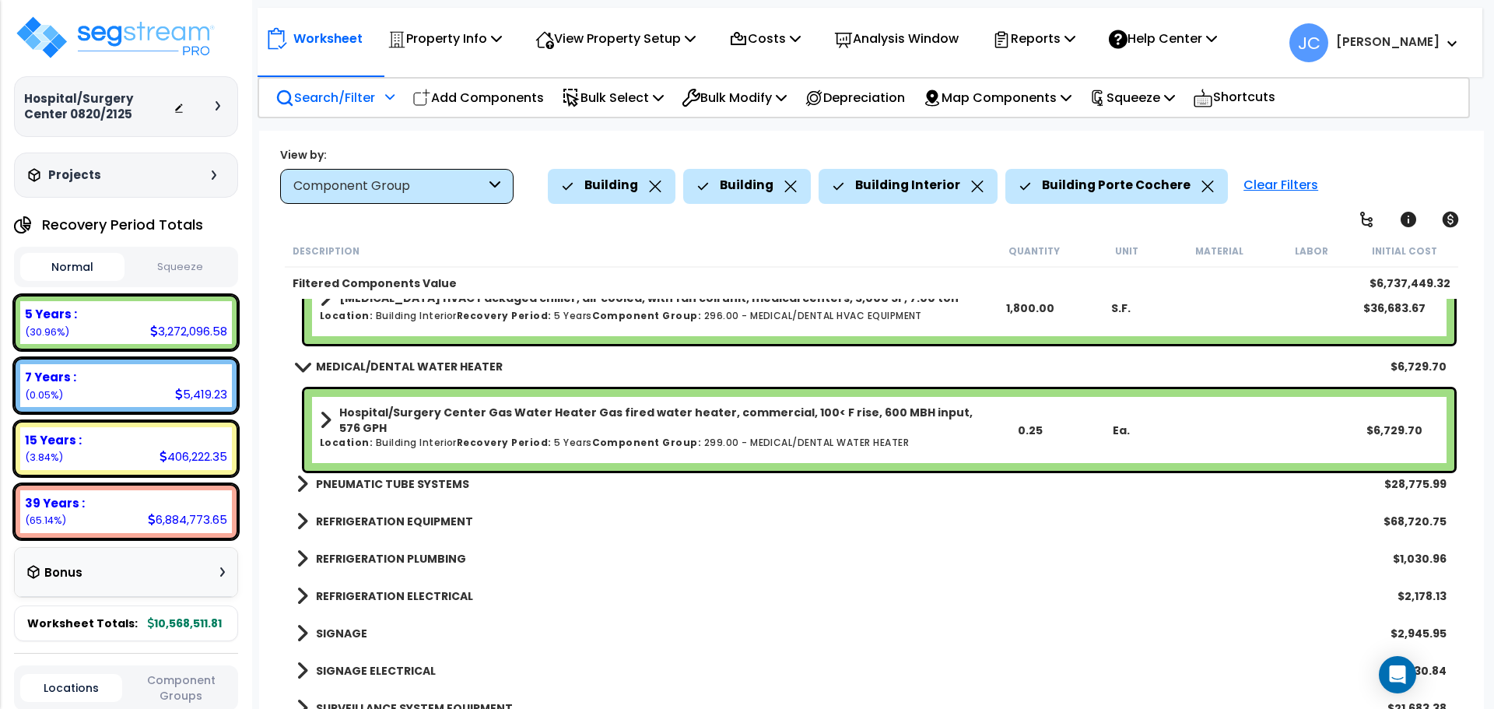
click at [373, 478] on b "PNEUMATIC TUBE SYSTEMS" at bounding box center [392, 484] width 153 height 16
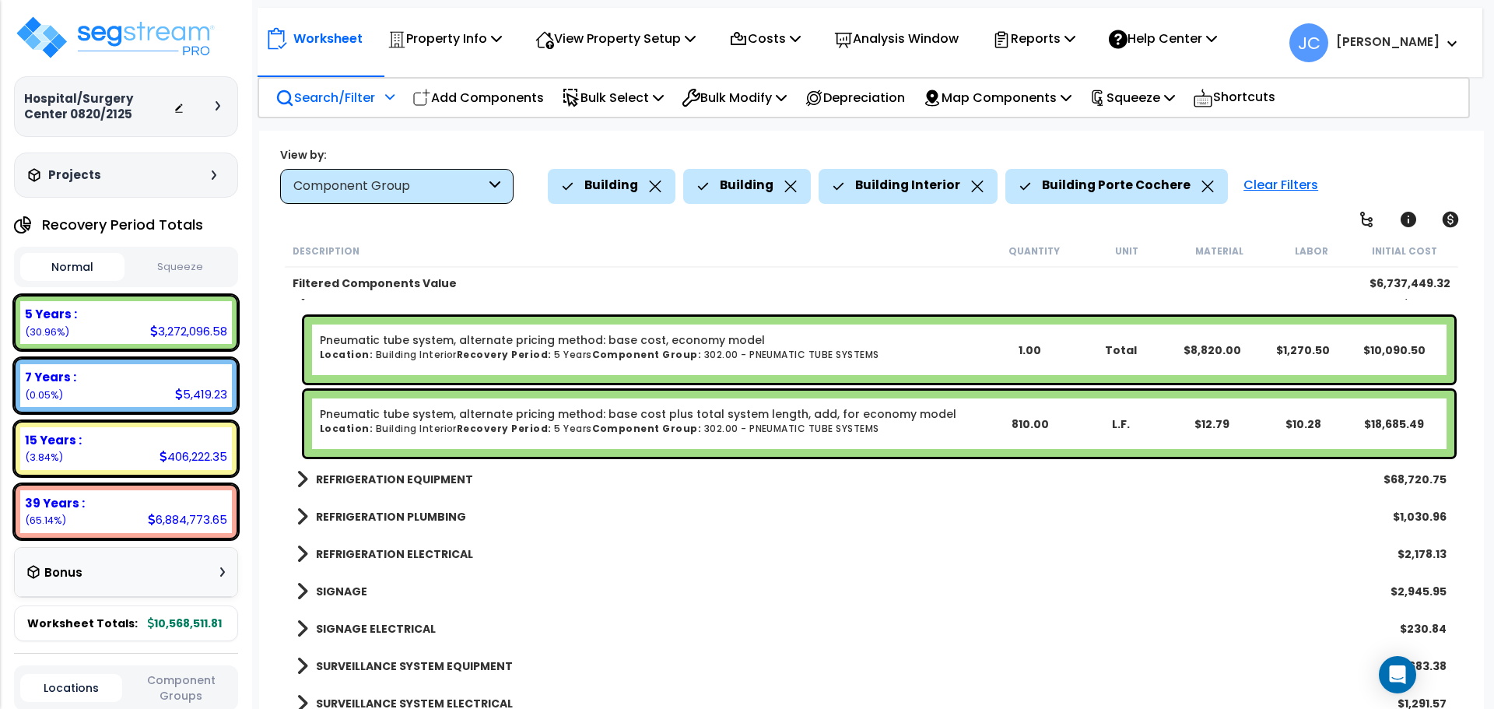
scroll to position [19248, 0]
click at [397, 479] on b "REFRIGERATION EQUIPMENT" at bounding box center [394, 478] width 157 height 16
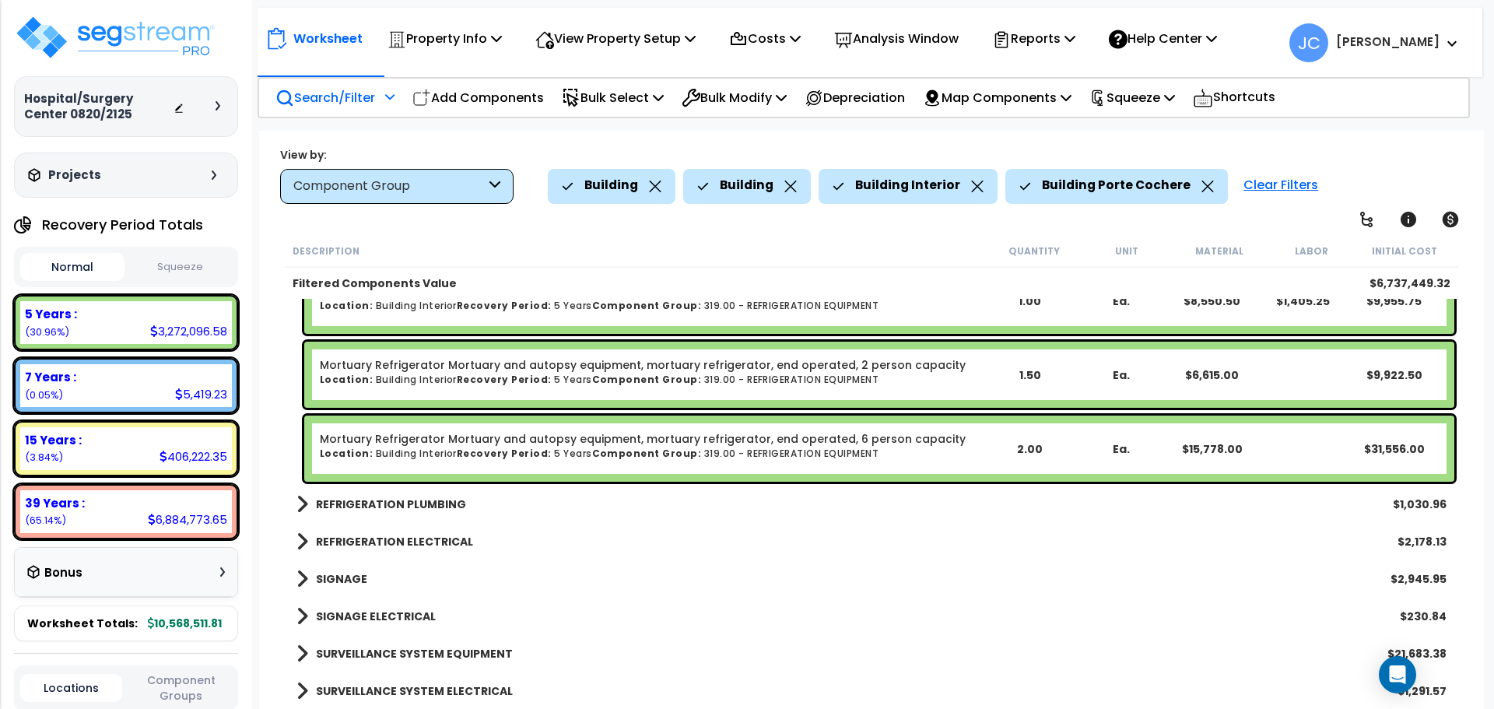
scroll to position [19592, 0]
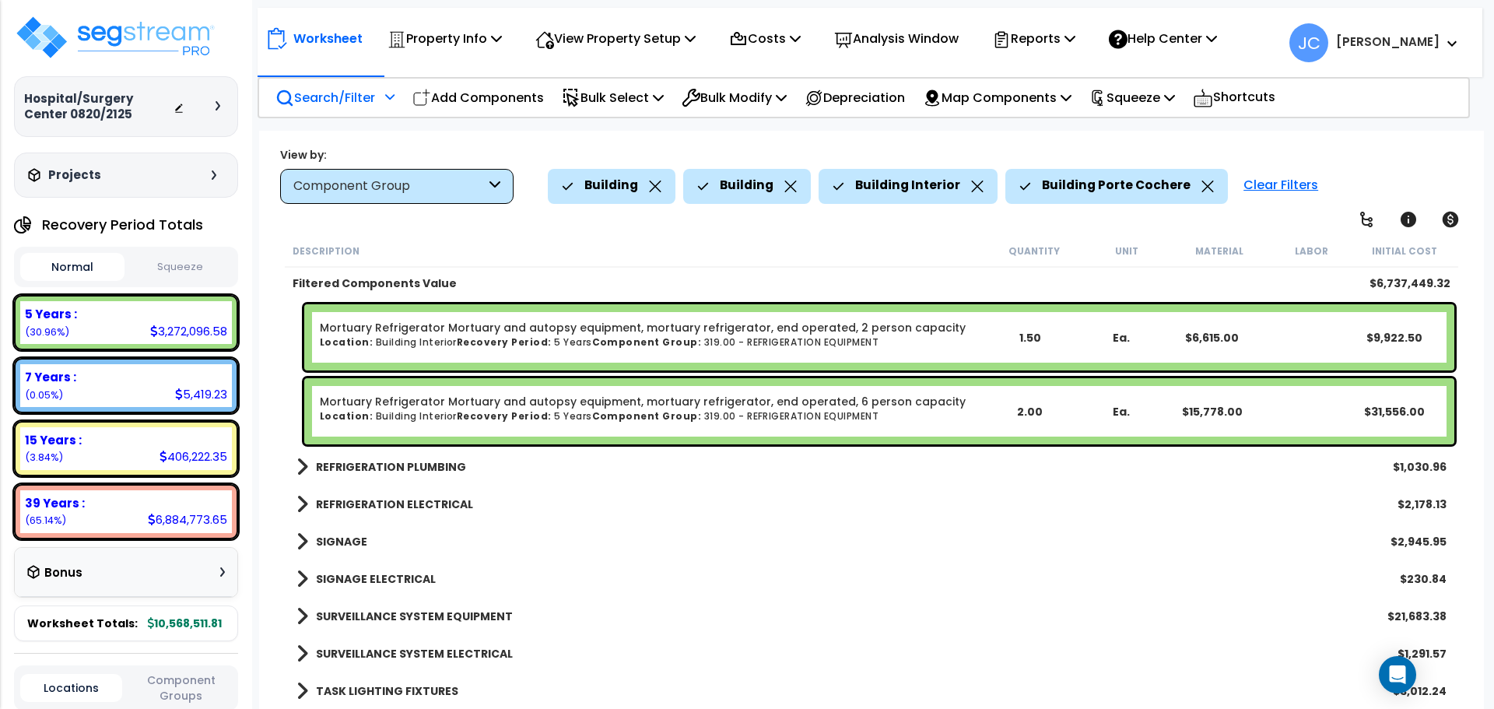
click at [431, 462] on b "REFRIGERATION PLUMBING" at bounding box center [391, 467] width 150 height 16
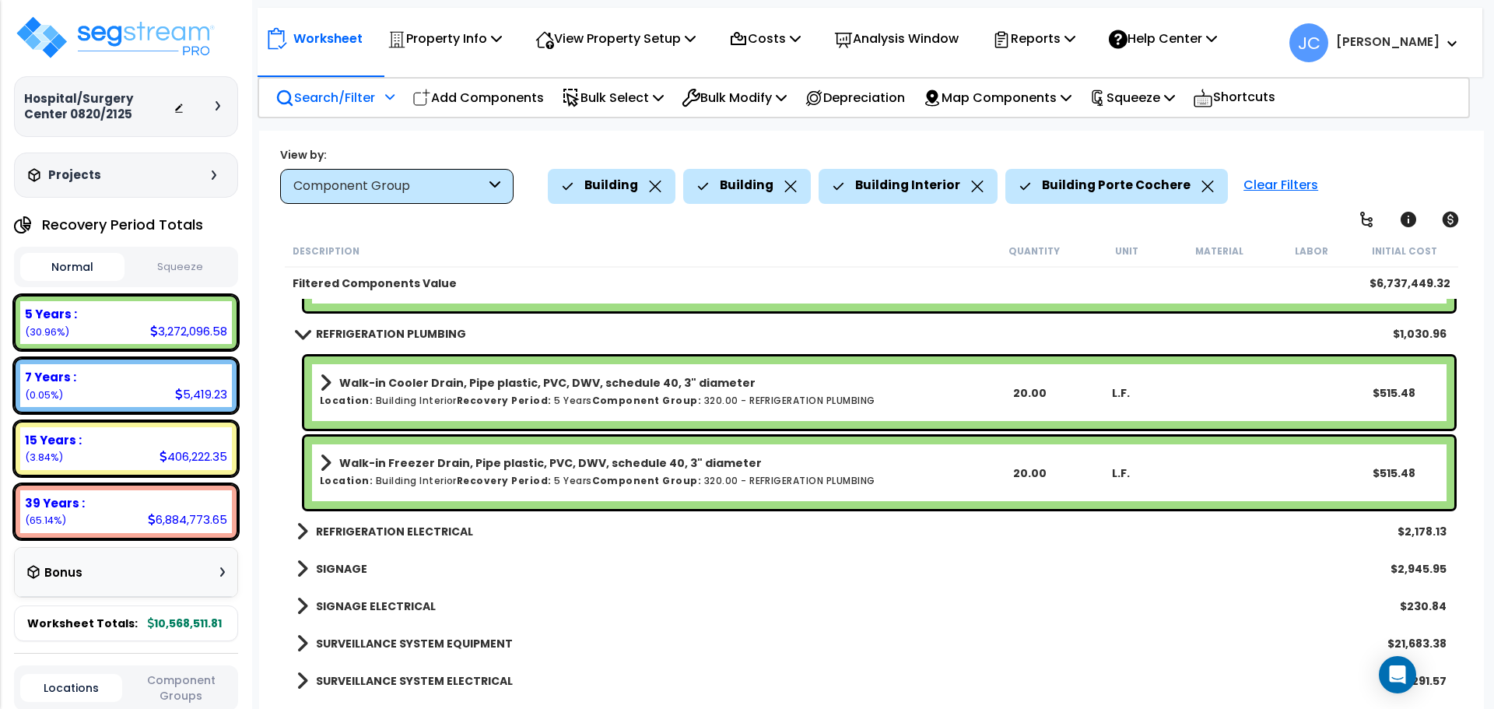
scroll to position [19752, 0]
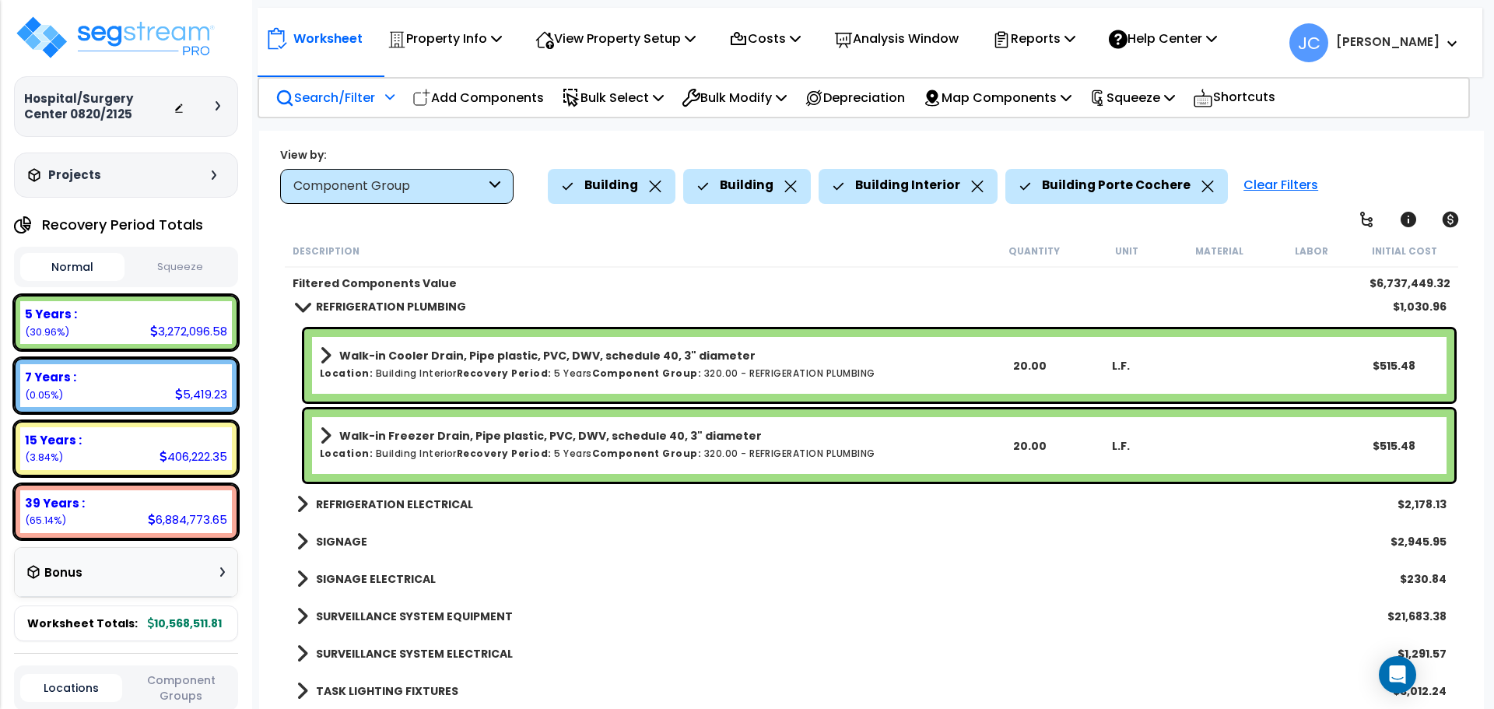
click at [385, 511] on b "REFRIGERATION ELECTRICAL" at bounding box center [394, 505] width 157 height 16
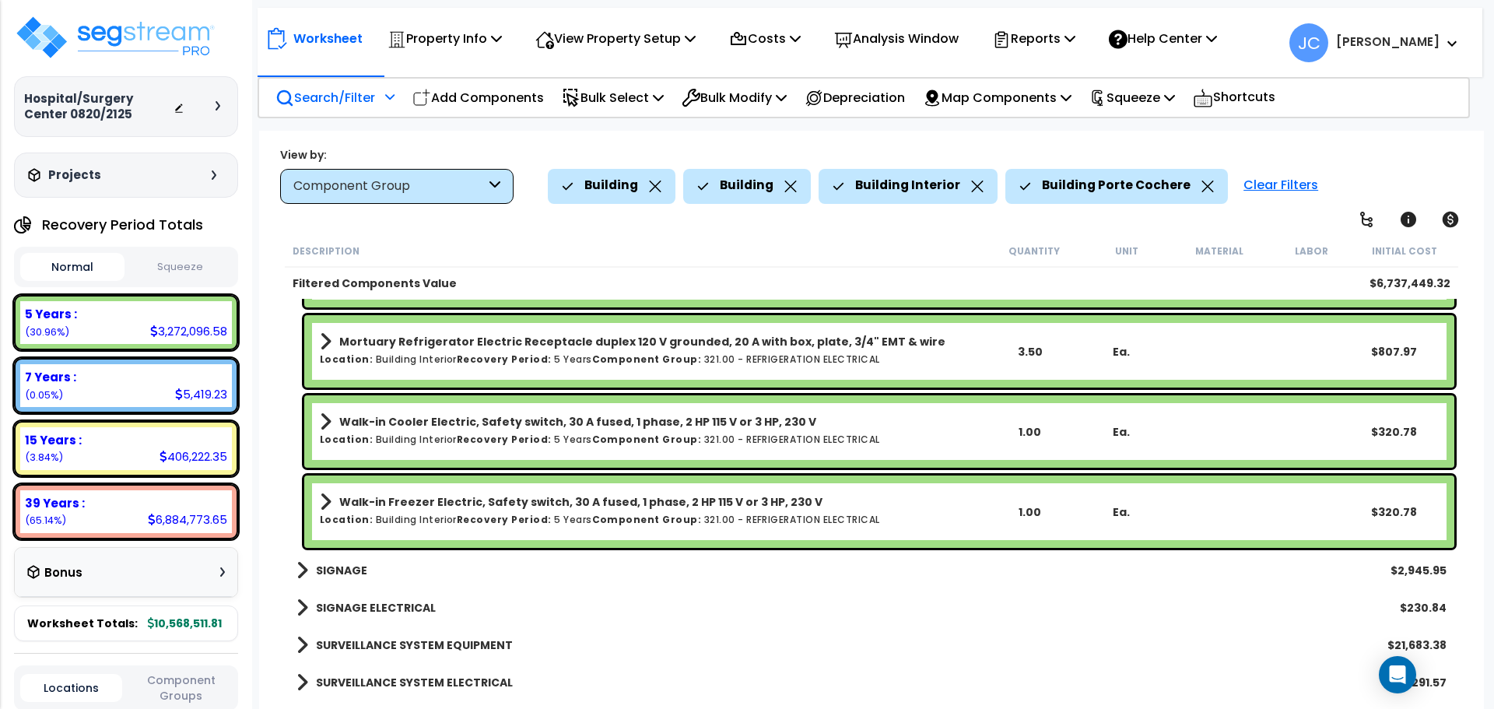
scroll to position [20282, 0]
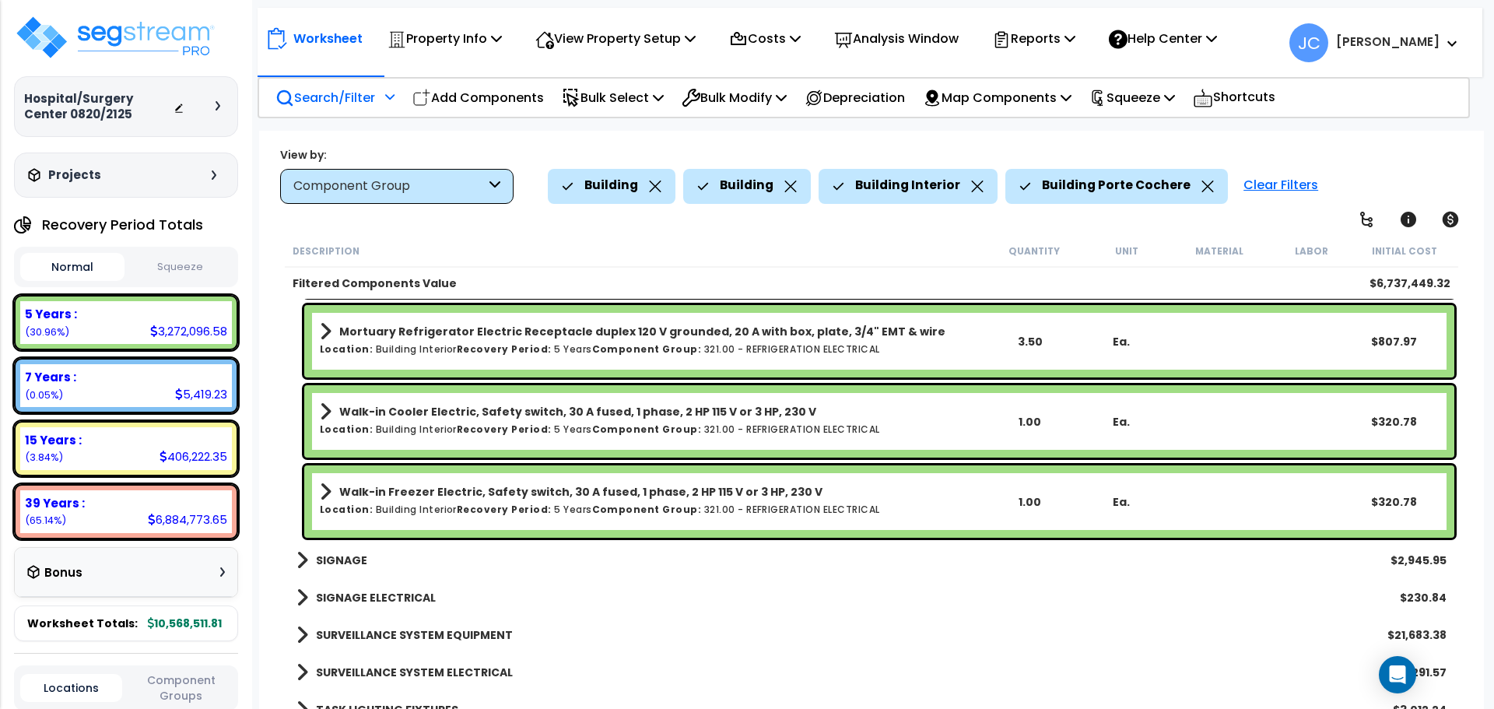
click at [356, 560] on b "SIGNAGE" at bounding box center [341, 561] width 51 height 16
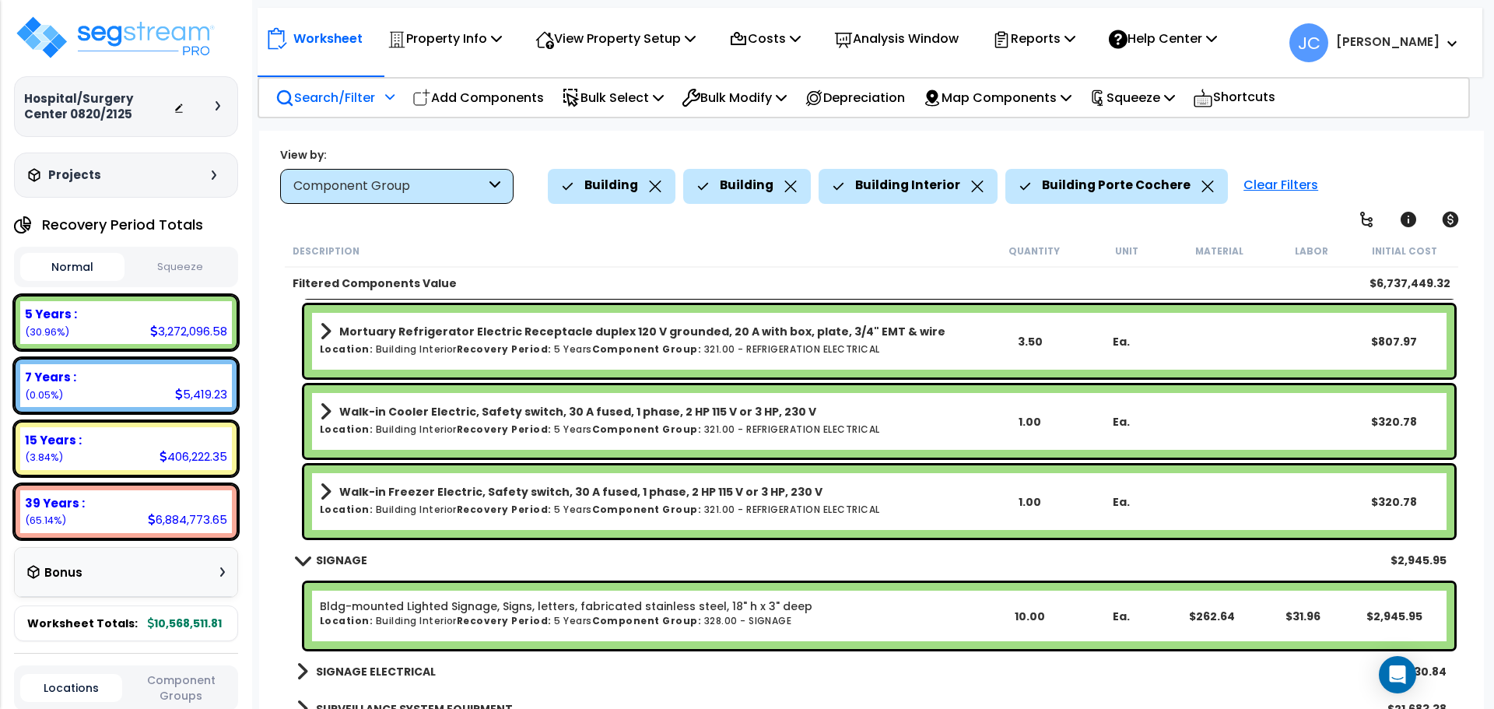
scroll to position [20375, 0]
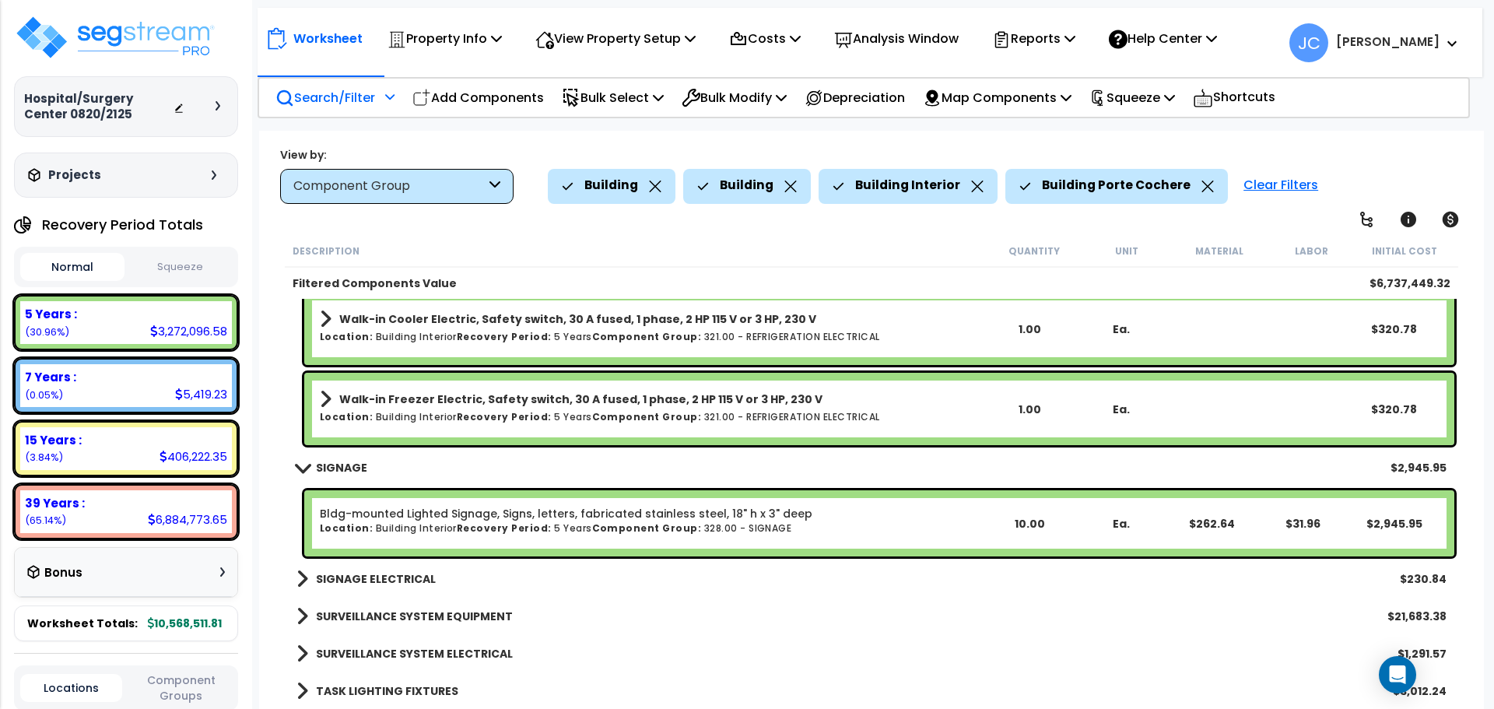
click at [361, 577] on b "SIGNAGE ELECTRICAL" at bounding box center [376, 579] width 120 height 16
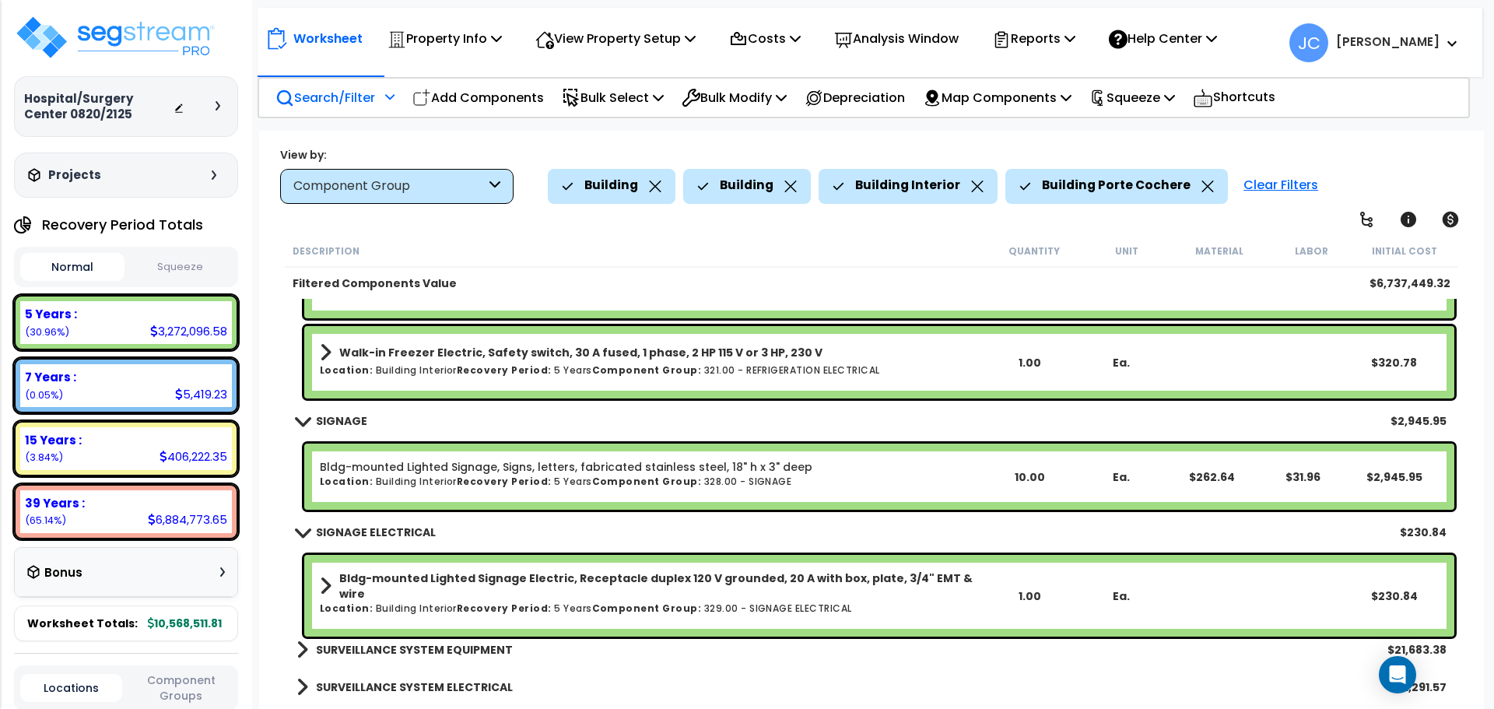
scroll to position [20455, 0]
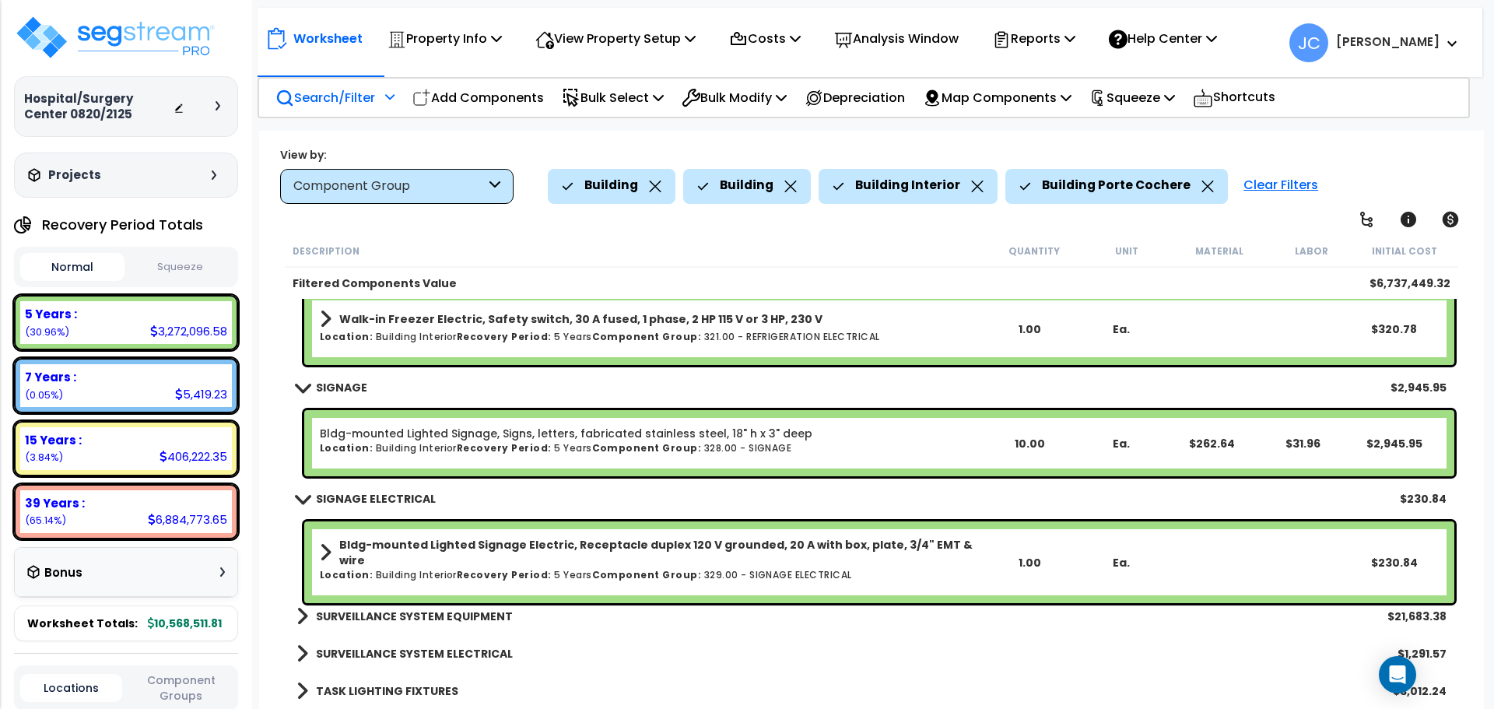
click at [455, 609] on b "SURVEILLANCE SYSTEM EQUIPMENT" at bounding box center [414, 617] width 197 height 16
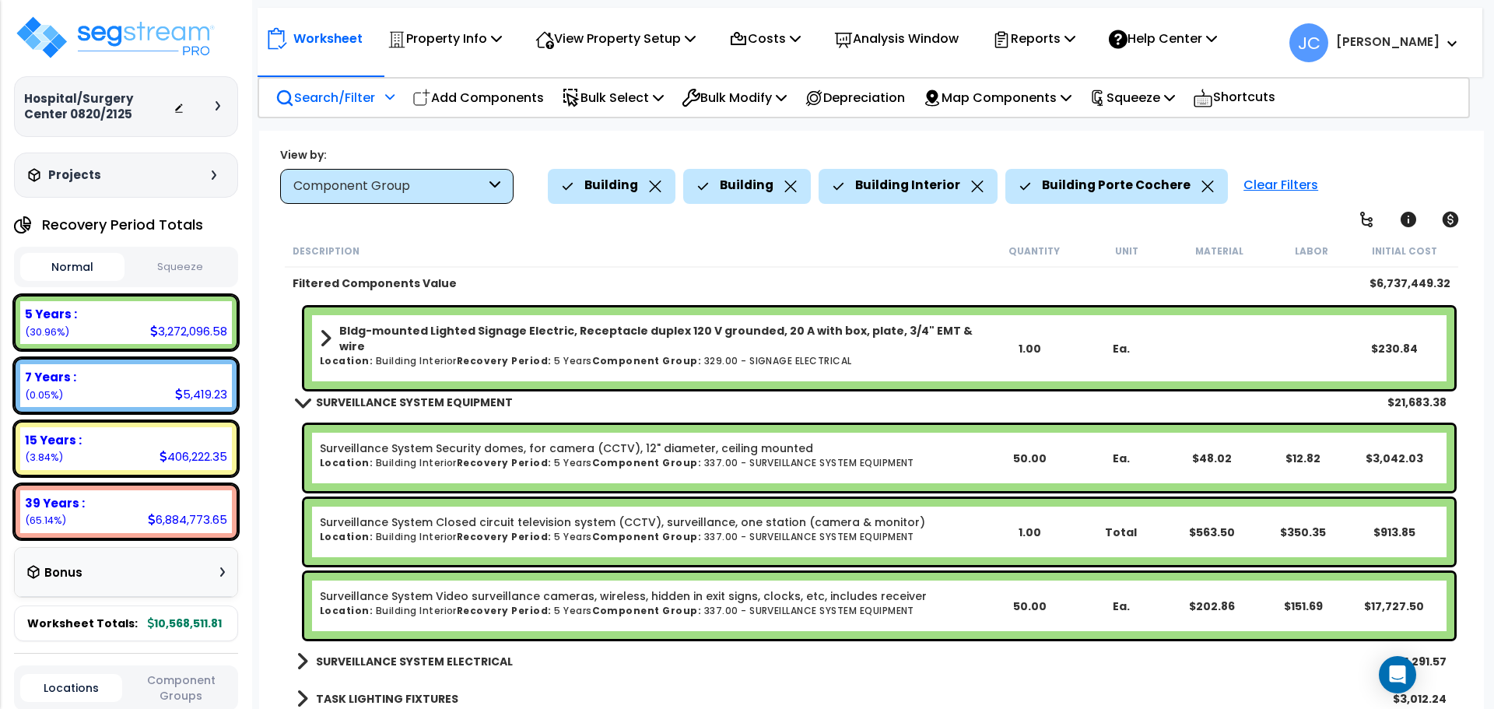
scroll to position [20677, 0]
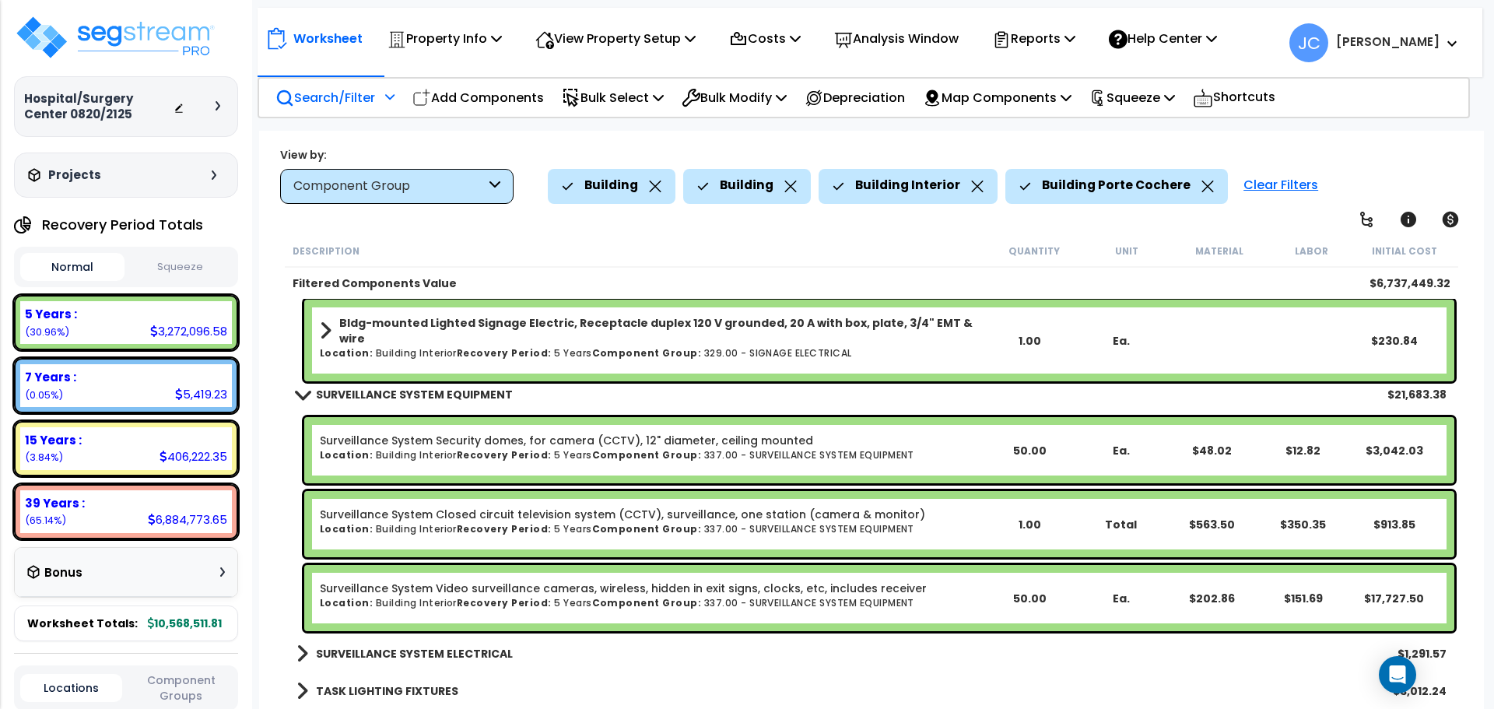
click at [435, 656] on b "SURVEILLANCE SYSTEM ELECTRICAL" at bounding box center [414, 654] width 197 height 16
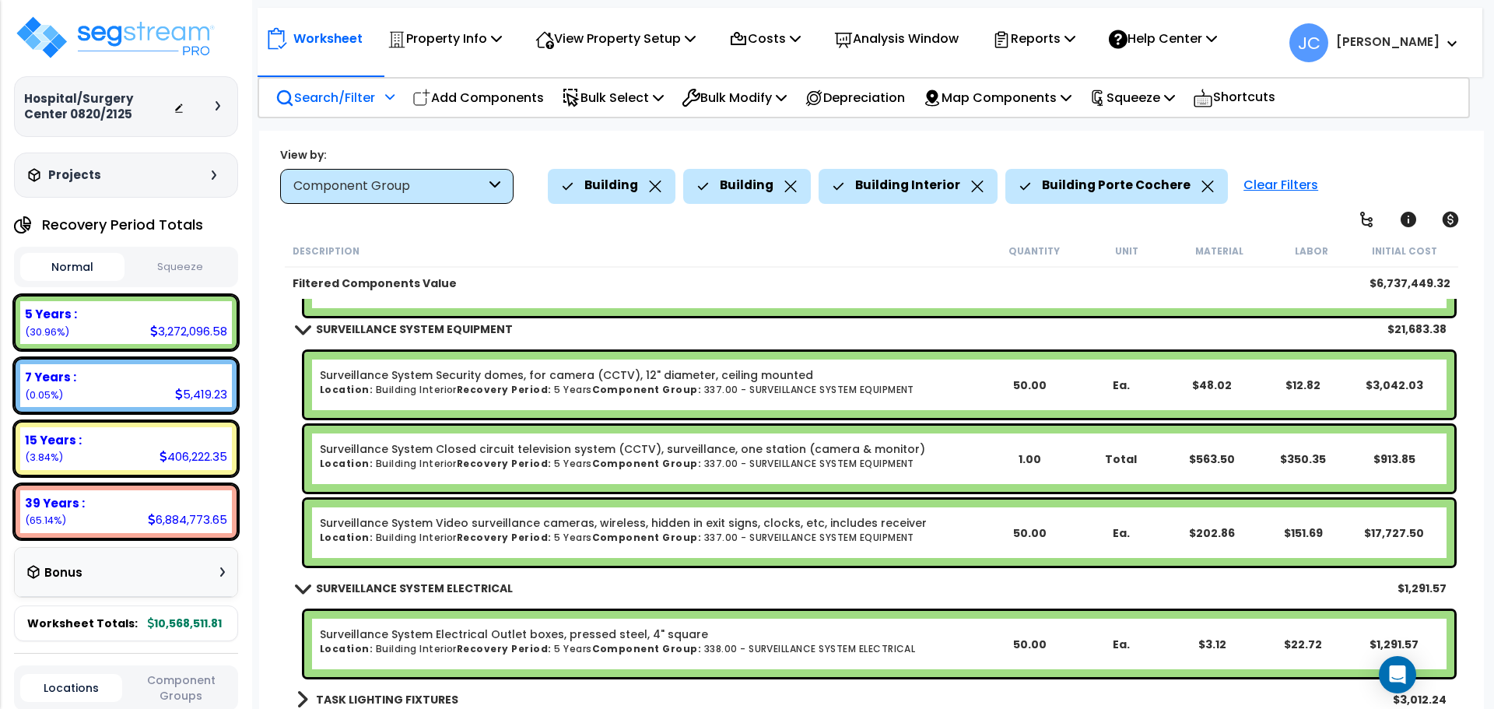
scroll to position [20751, 0]
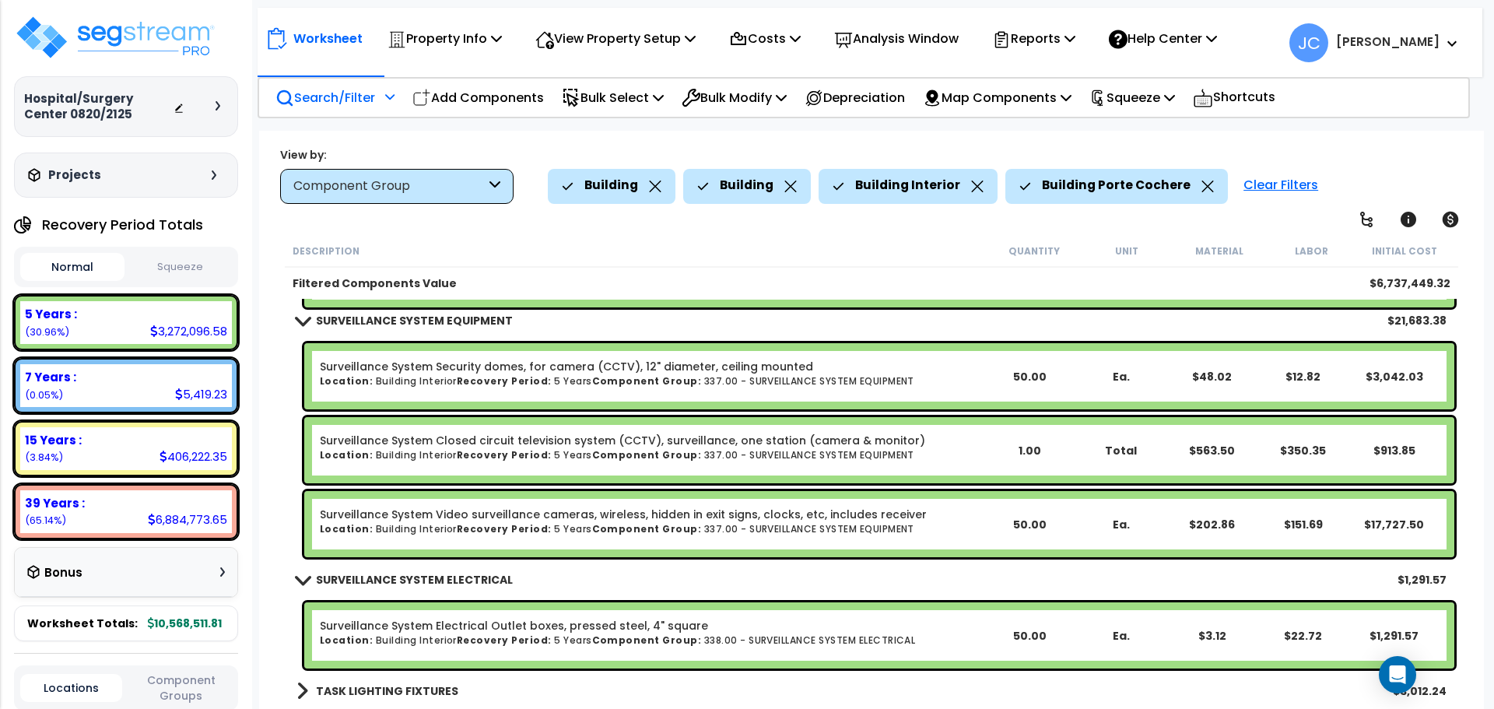
click at [409, 683] on b "TASK LIGHTING FIXTURES" at bounding box center [387, 691] width 142 height 16
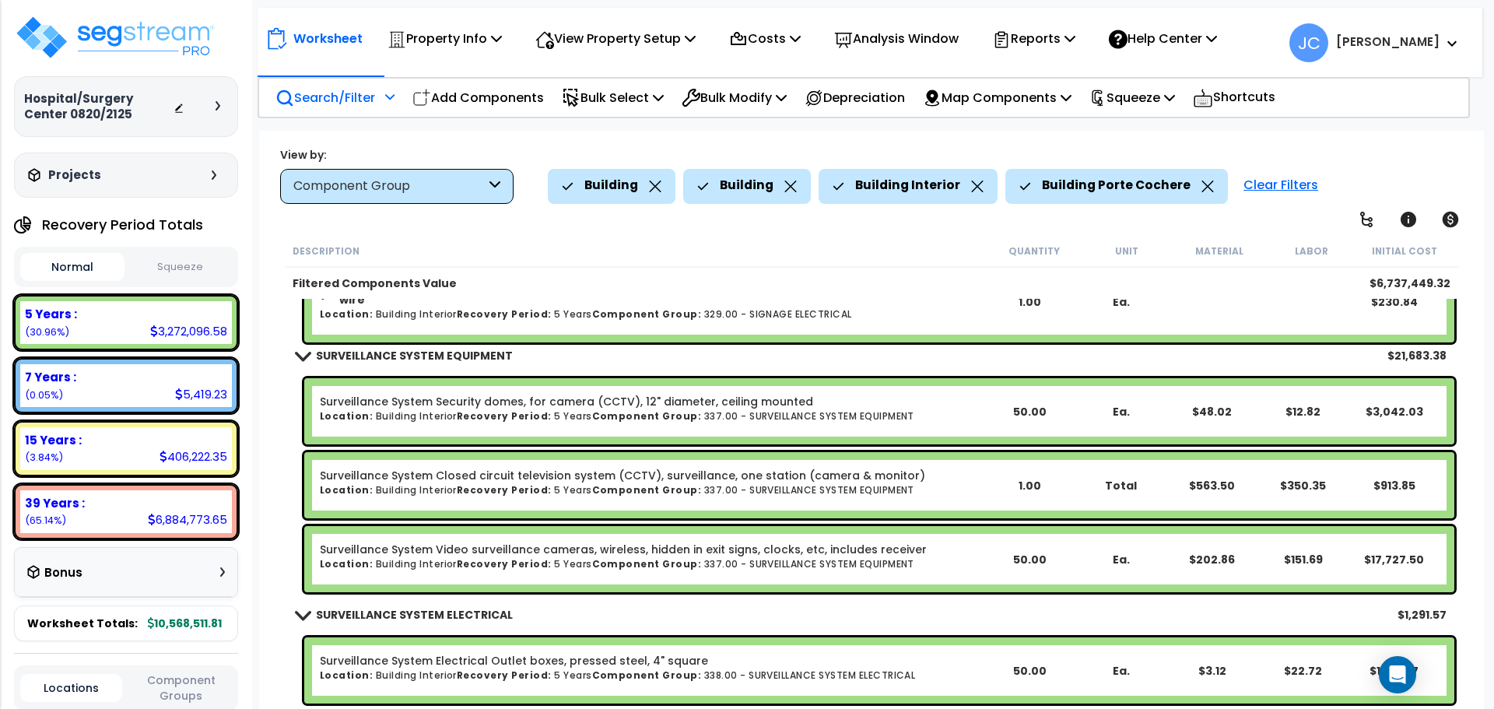
scroll to position [20840, 0]
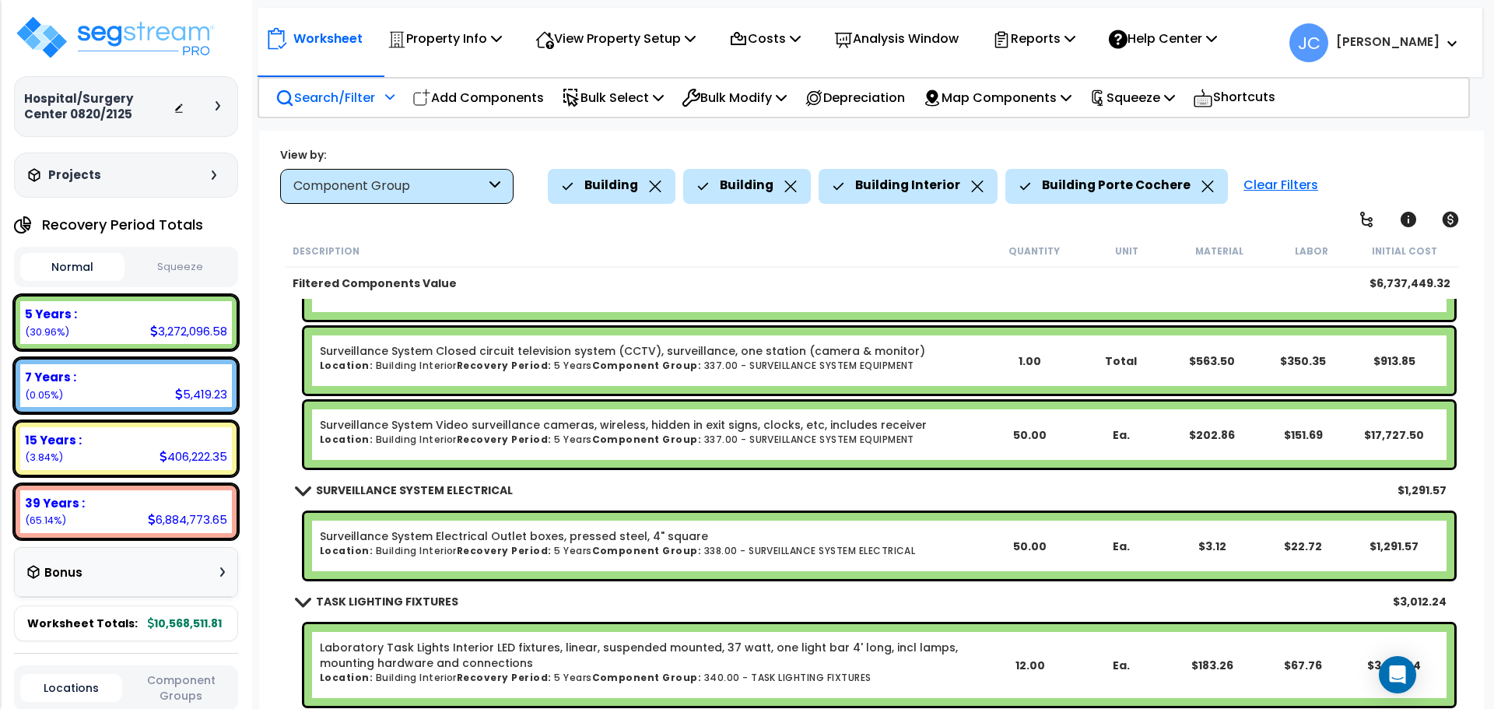
click at [1250, 177] on div "Clear Filters" at bounding box center [1281, 186] width 90 height 34
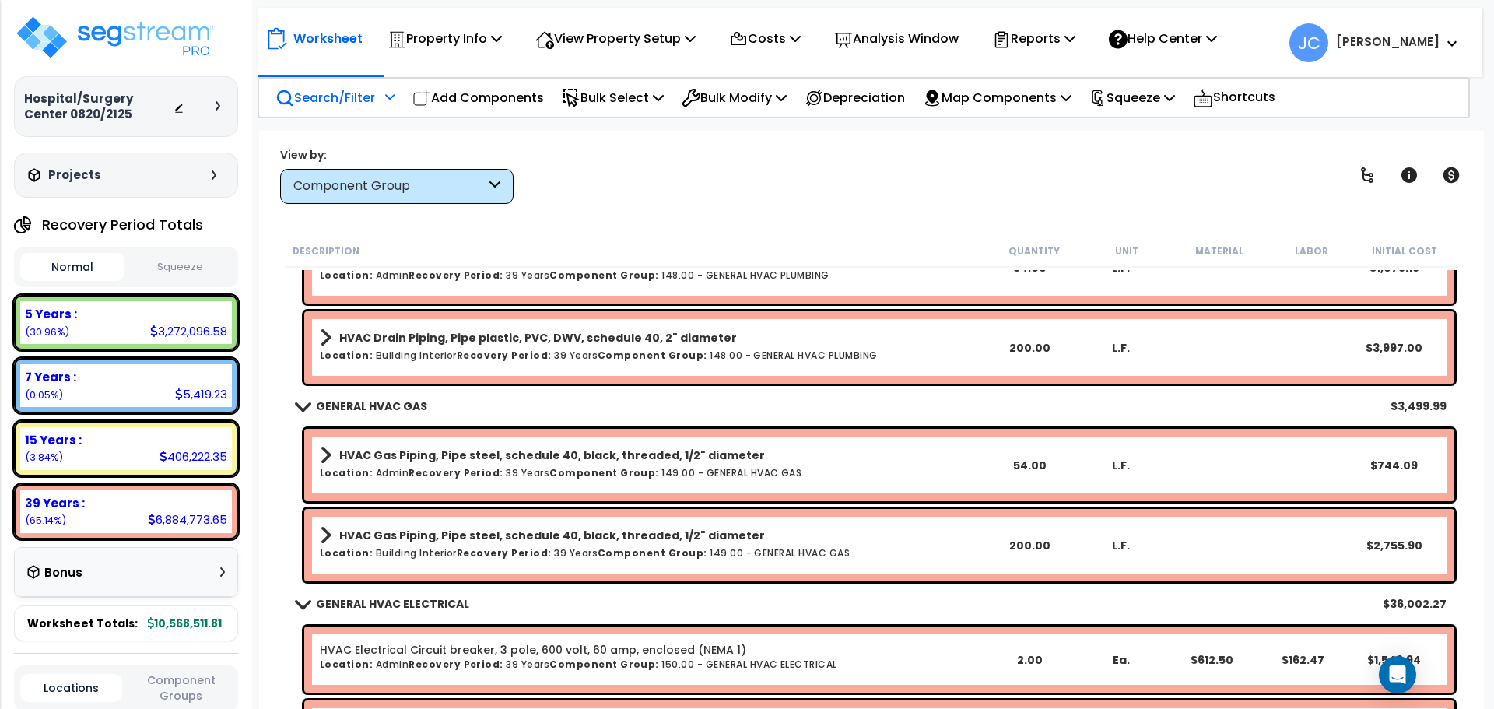
click at [377, 105] on div "Search/Filter Additional Search / Filter" at bounding box center [335, 97] width 119 height 37
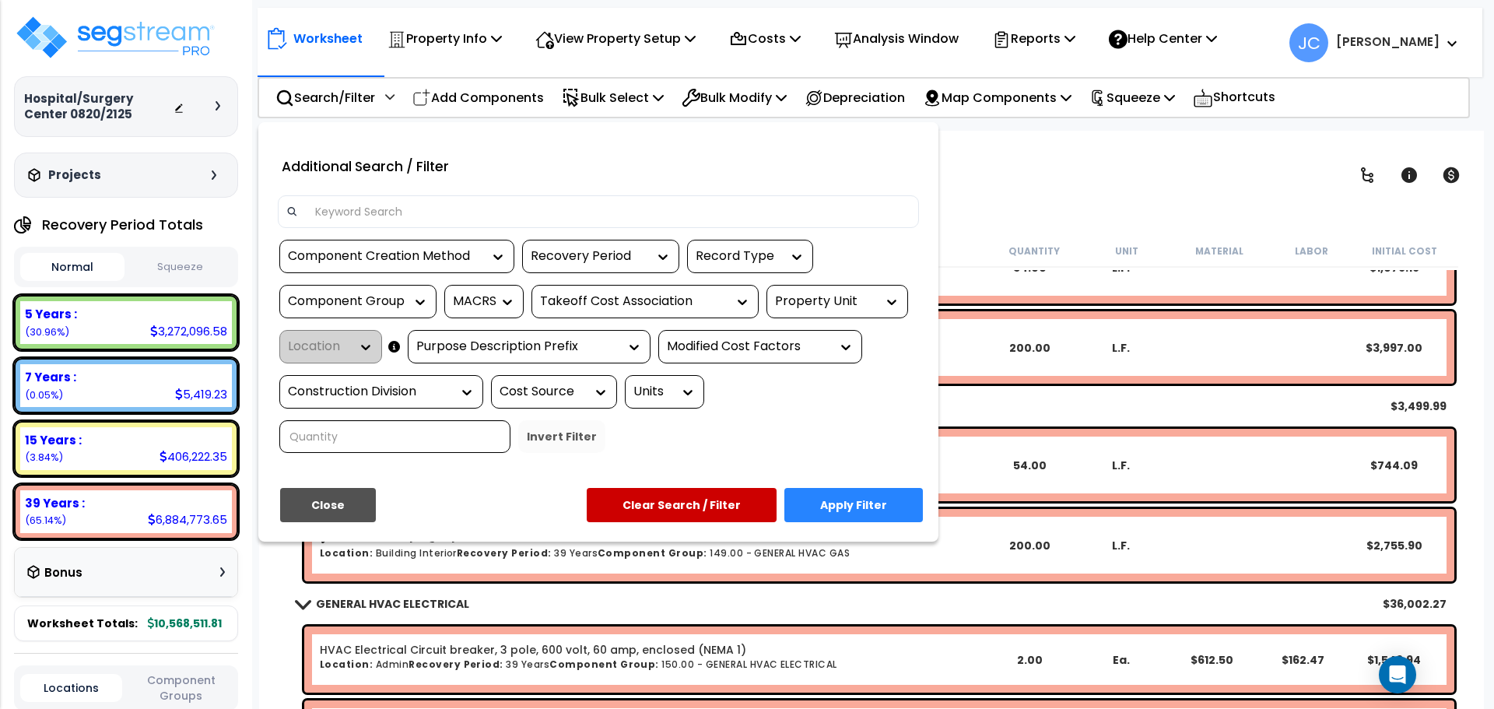
click at [862, 309] on div "Property Unit" at bounding box center [825, 302] width 101 height 18
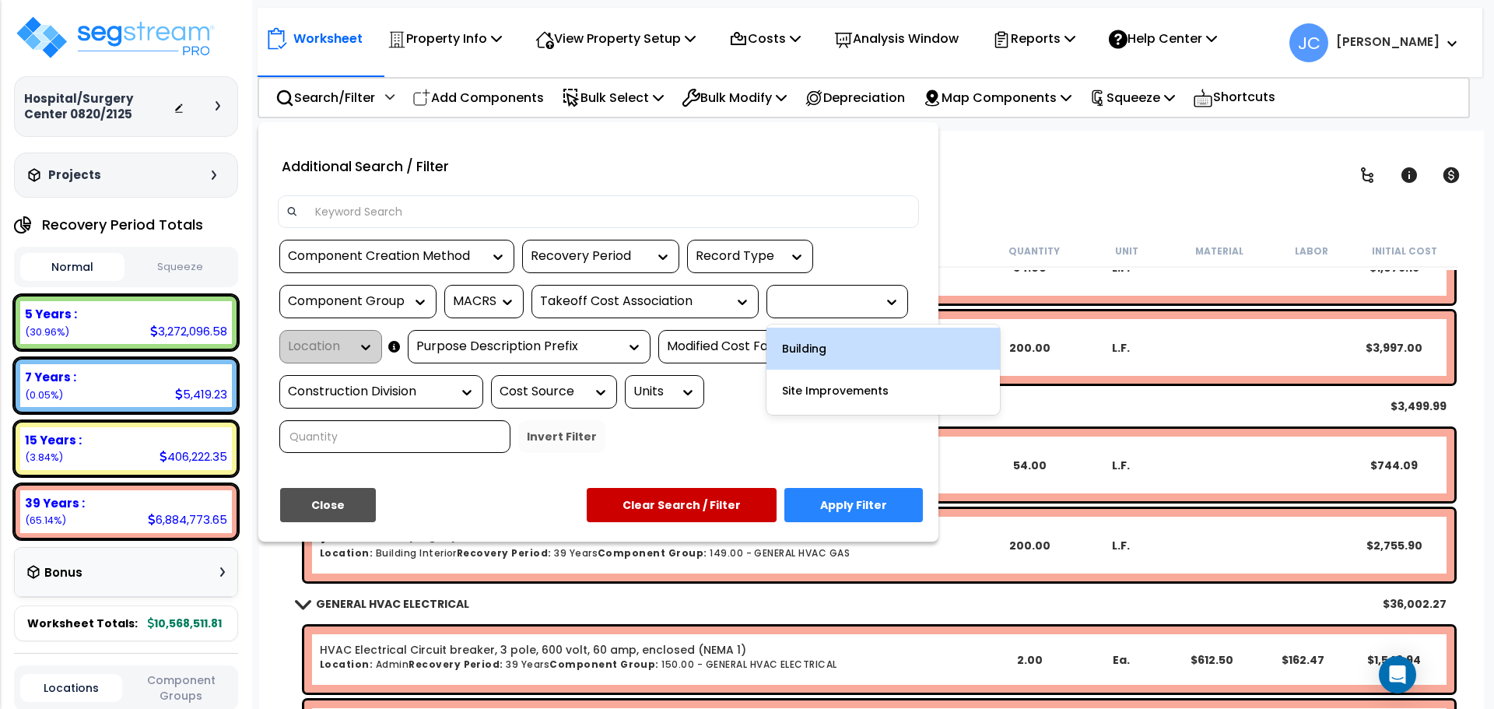
click at [831, 343] on div "Building" at bounding box center [883, 349] width 233 height 42
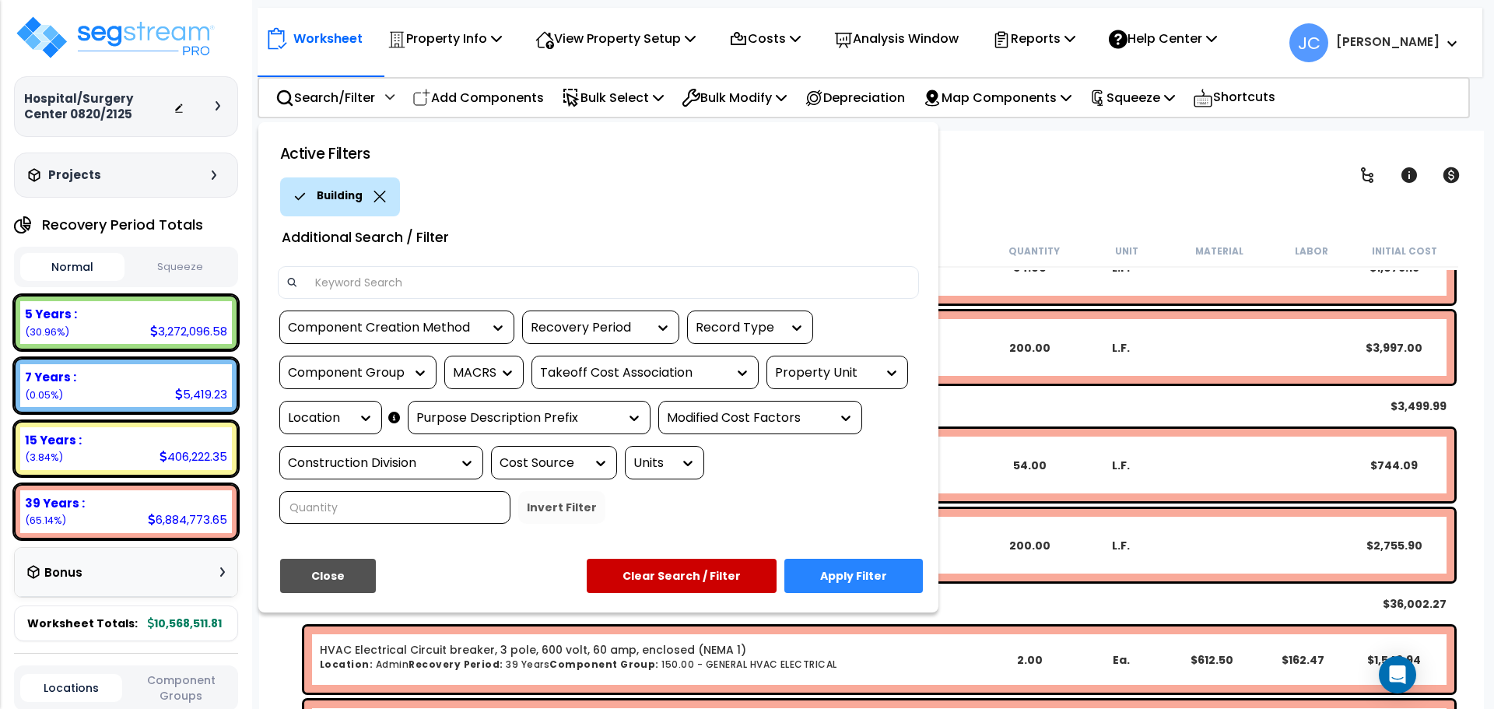
click at [354, 405] on div at bounding box center [361, 418] width 23 height 32
click at [356, 428] on div at bounding box center [361, 418] width 23 height 32
click at [377, 412] on div "Location" at bounding box center [330, 417] width 103 height 33
click at [366, 416] on icon at bounding box center [366, 418] width 16 height 16
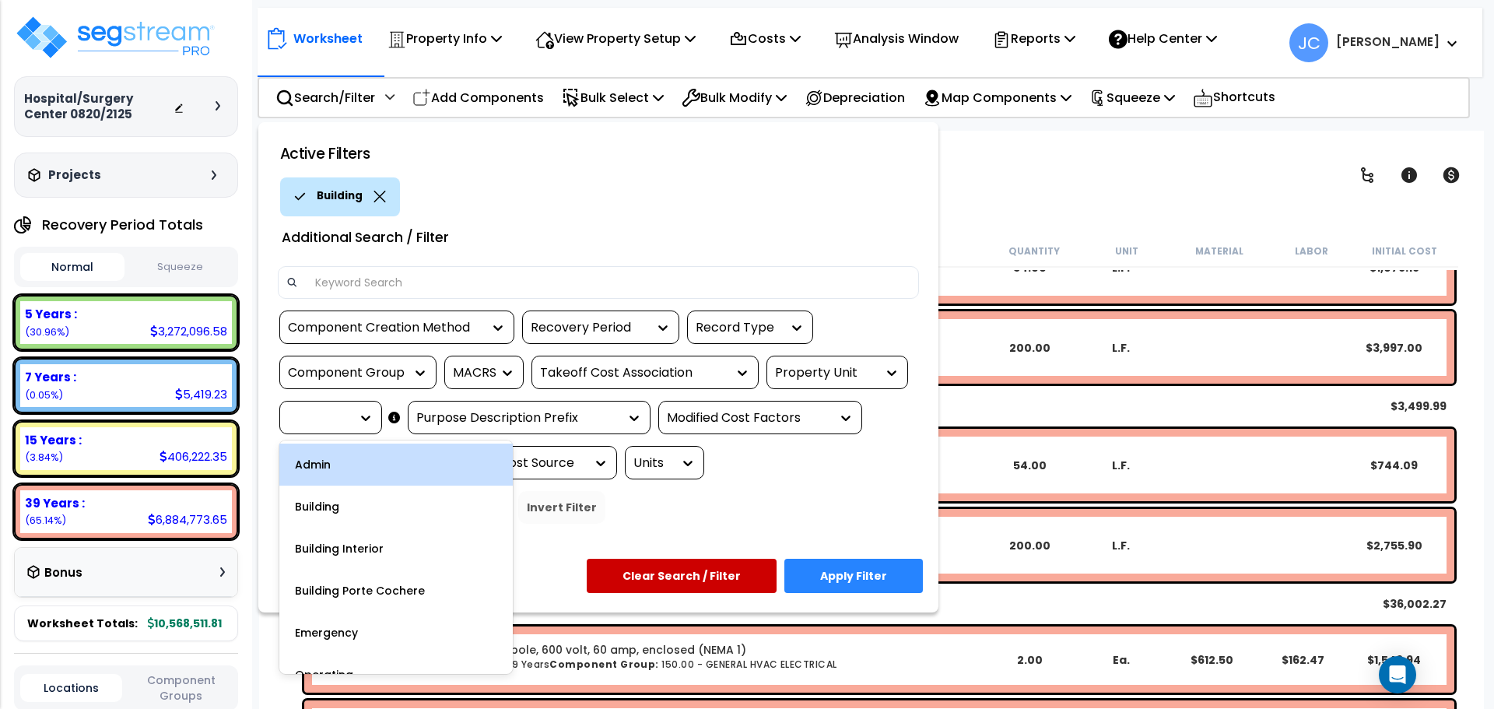
click at [358, 469] on div "Admin" at bounding box center [395, 465] width 233 height 42
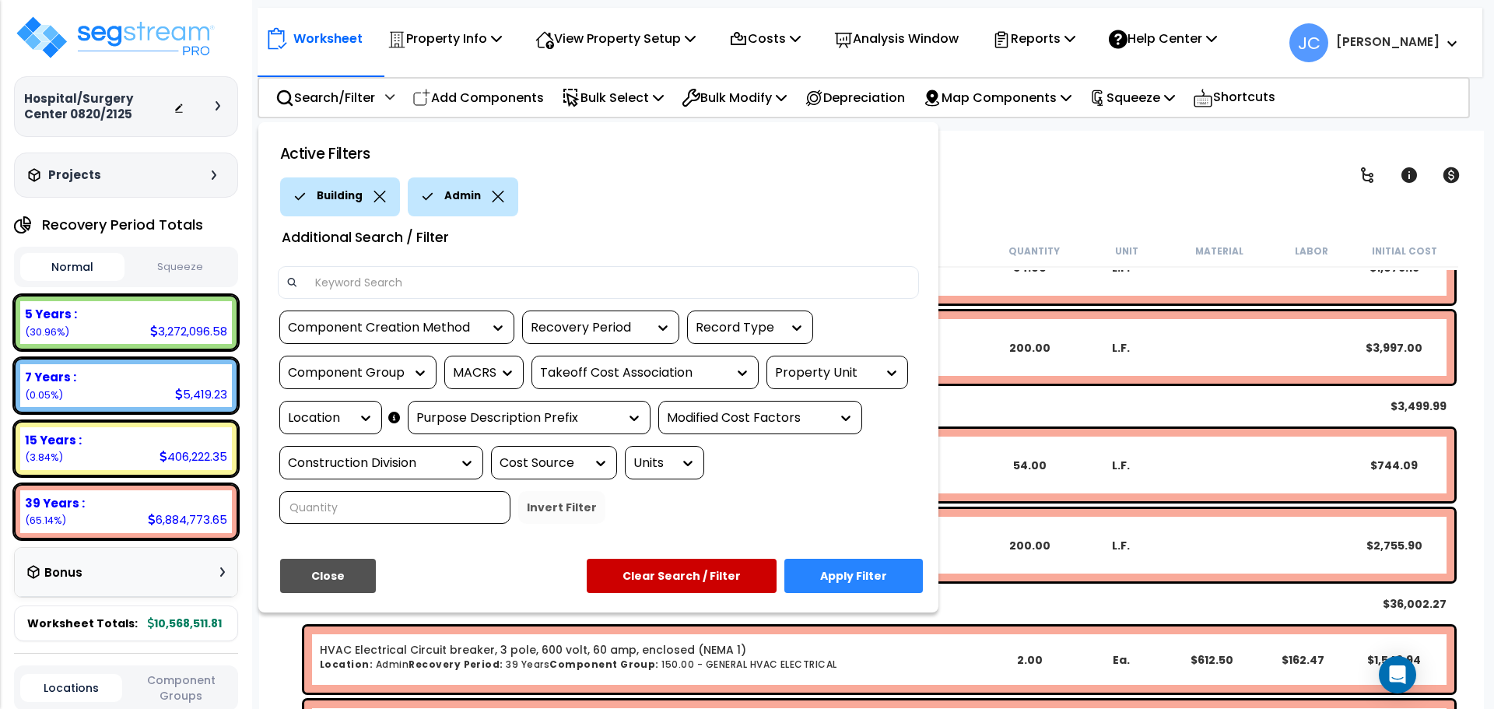
click at [850, 559] on button "Apply Filter" at bounding box center [853, 576] width 139 height 34
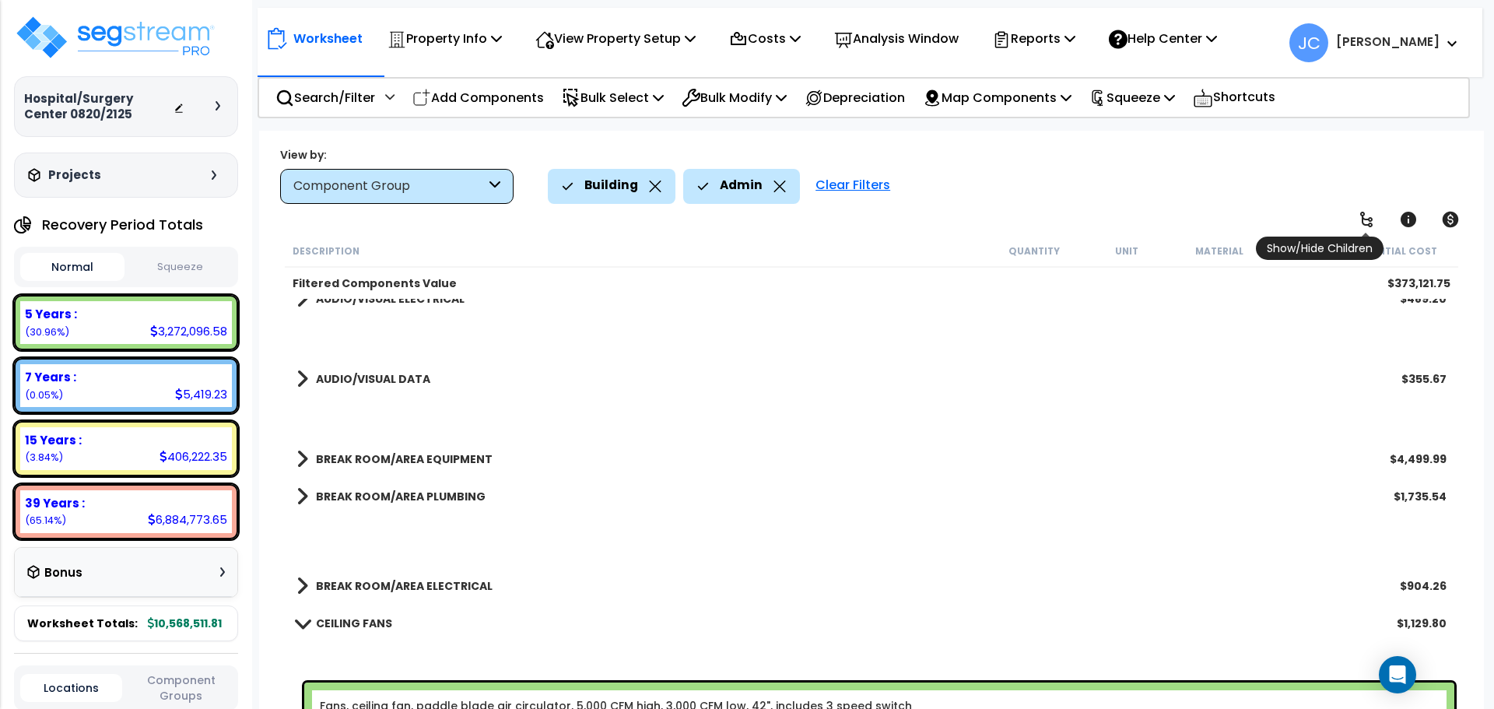
scroll to position [2770, 0]
click at [1367, 212] on icon at bounding box center [1366, 219] width 19 height 19
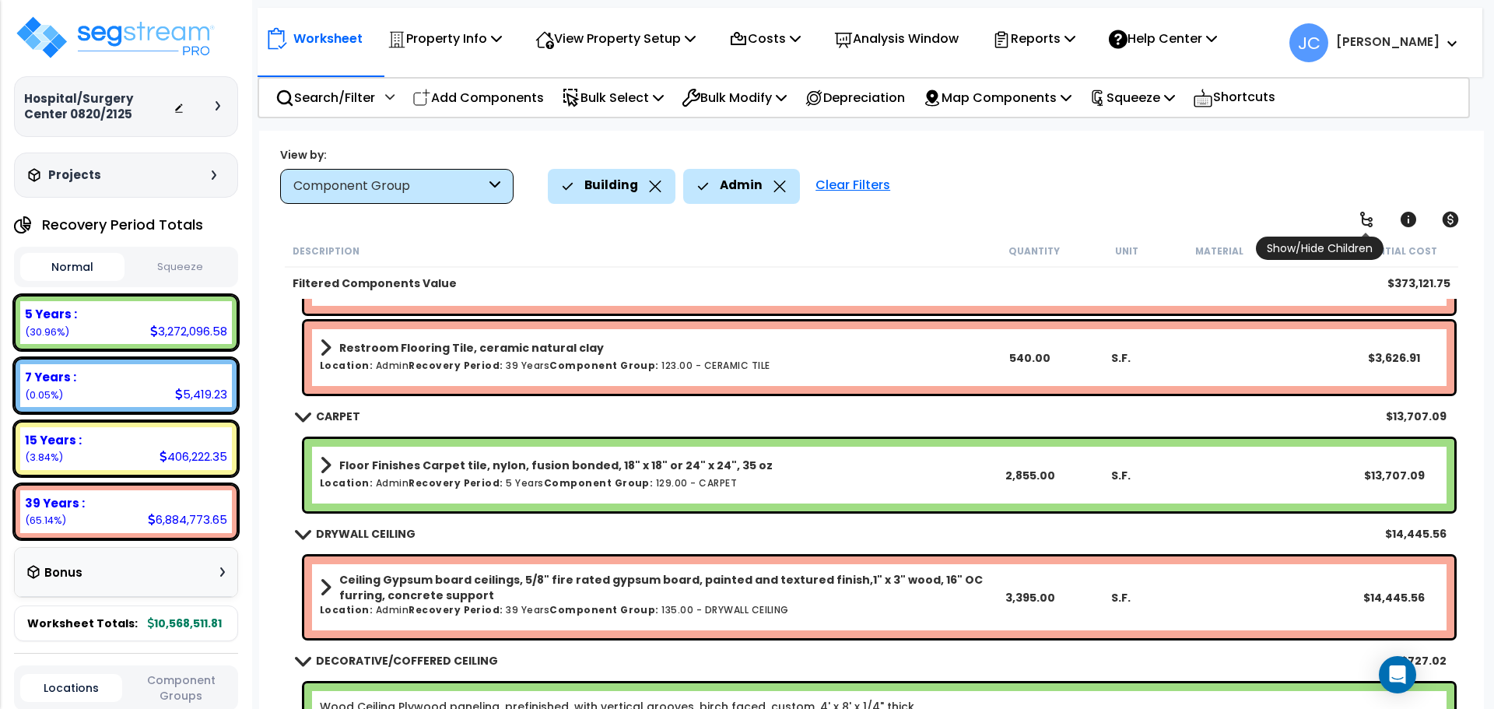
click at [1367, 213] on icon at bounding box center [1366, 219] width 19 height 19
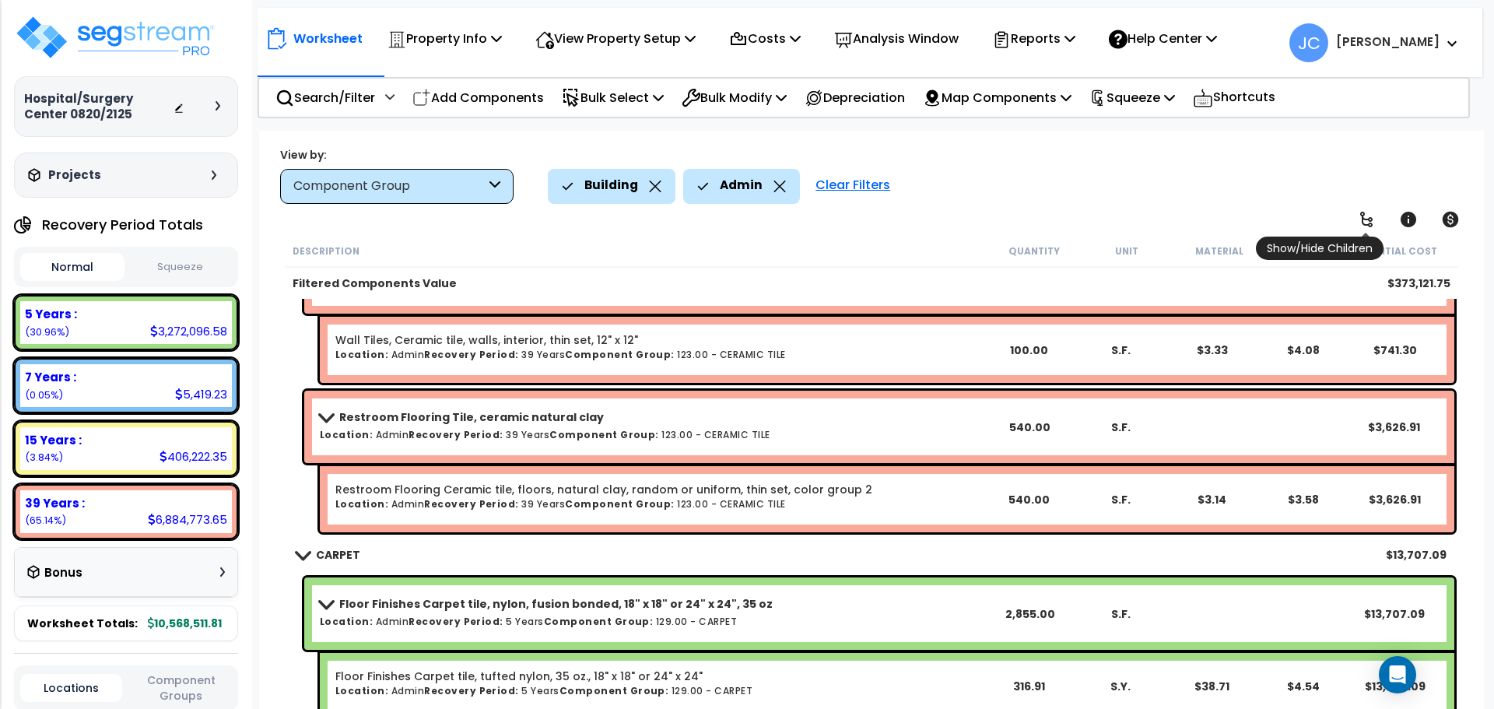
click at [1367, 213] on icon at bounding box center [1366, 219] width 19 height 19
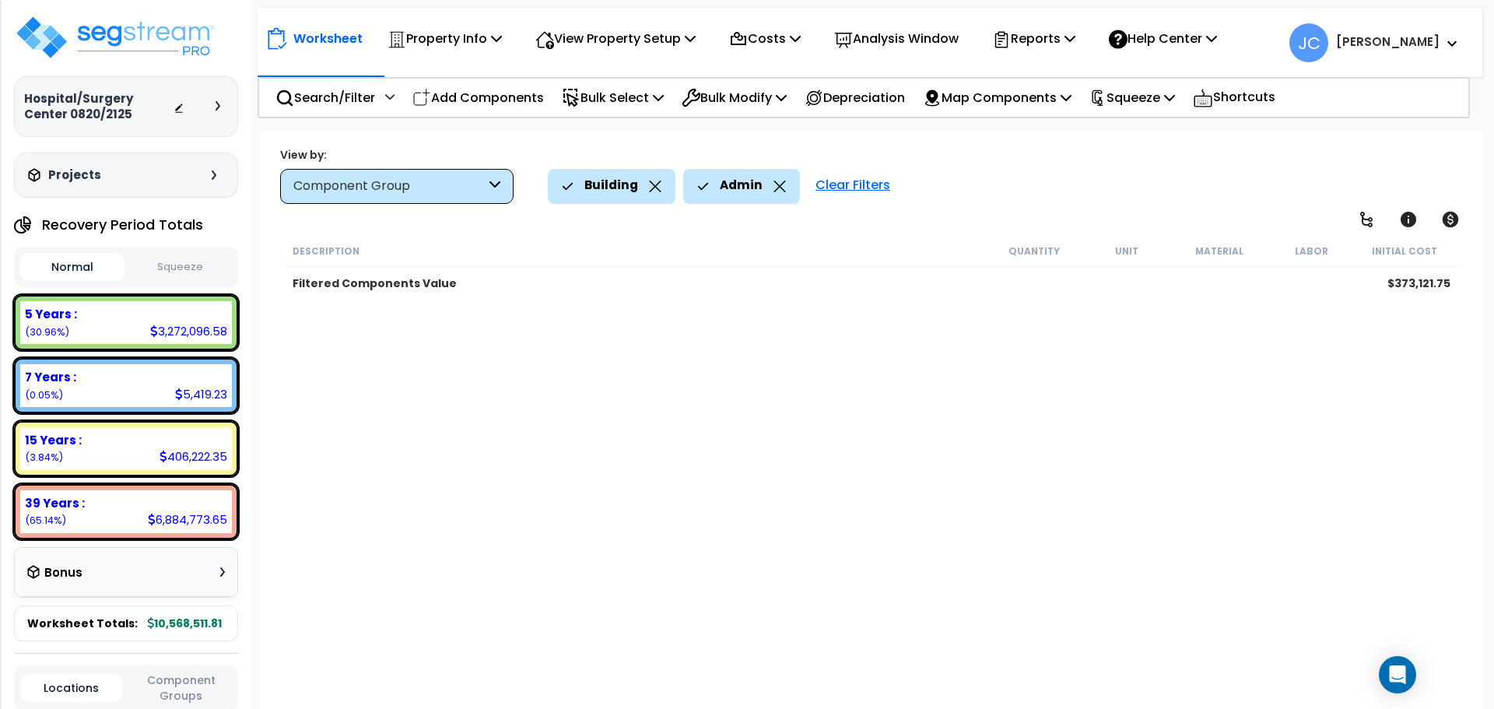
scroll to position [0, 0]
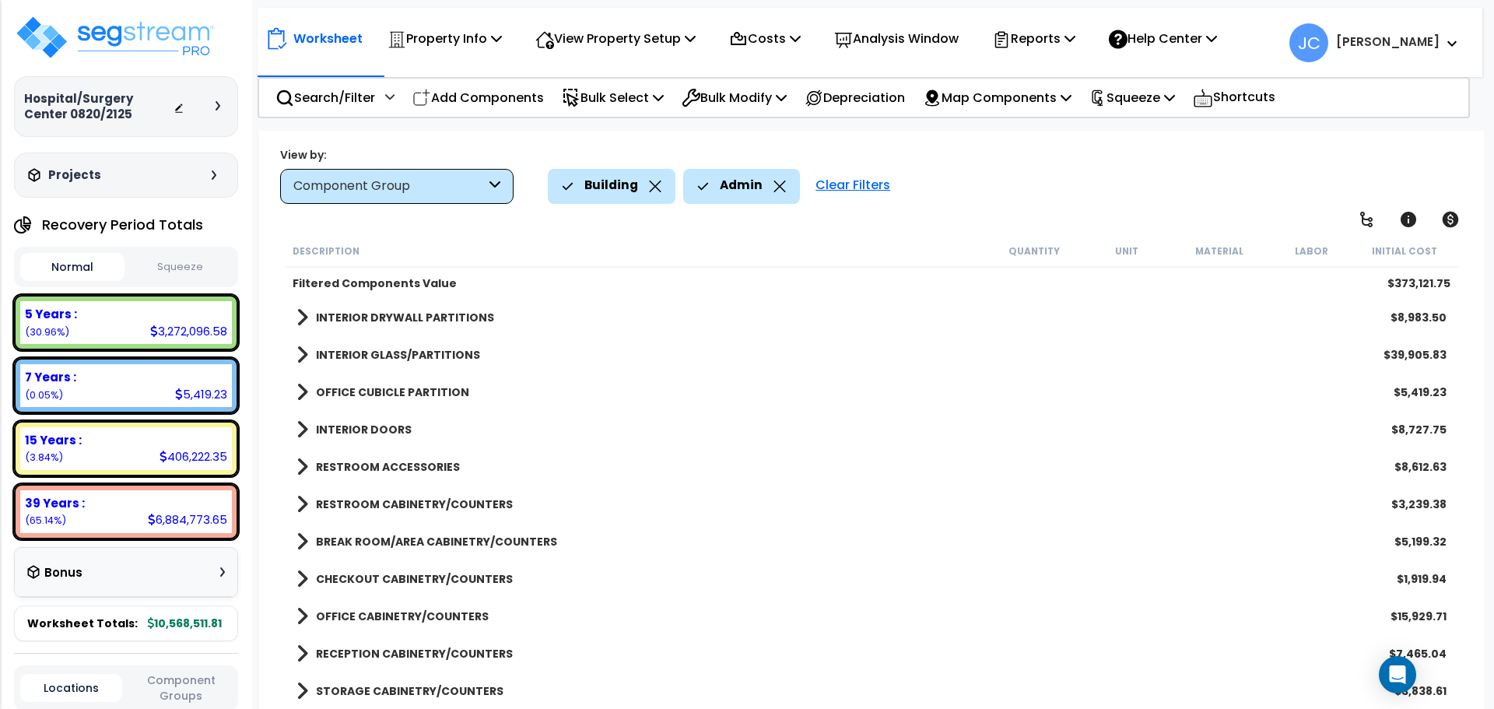
click at [421, 320] on b "INTERIOR DRYWALL PARTITIONS" at bounding box center [405, 318] width 178 height 16
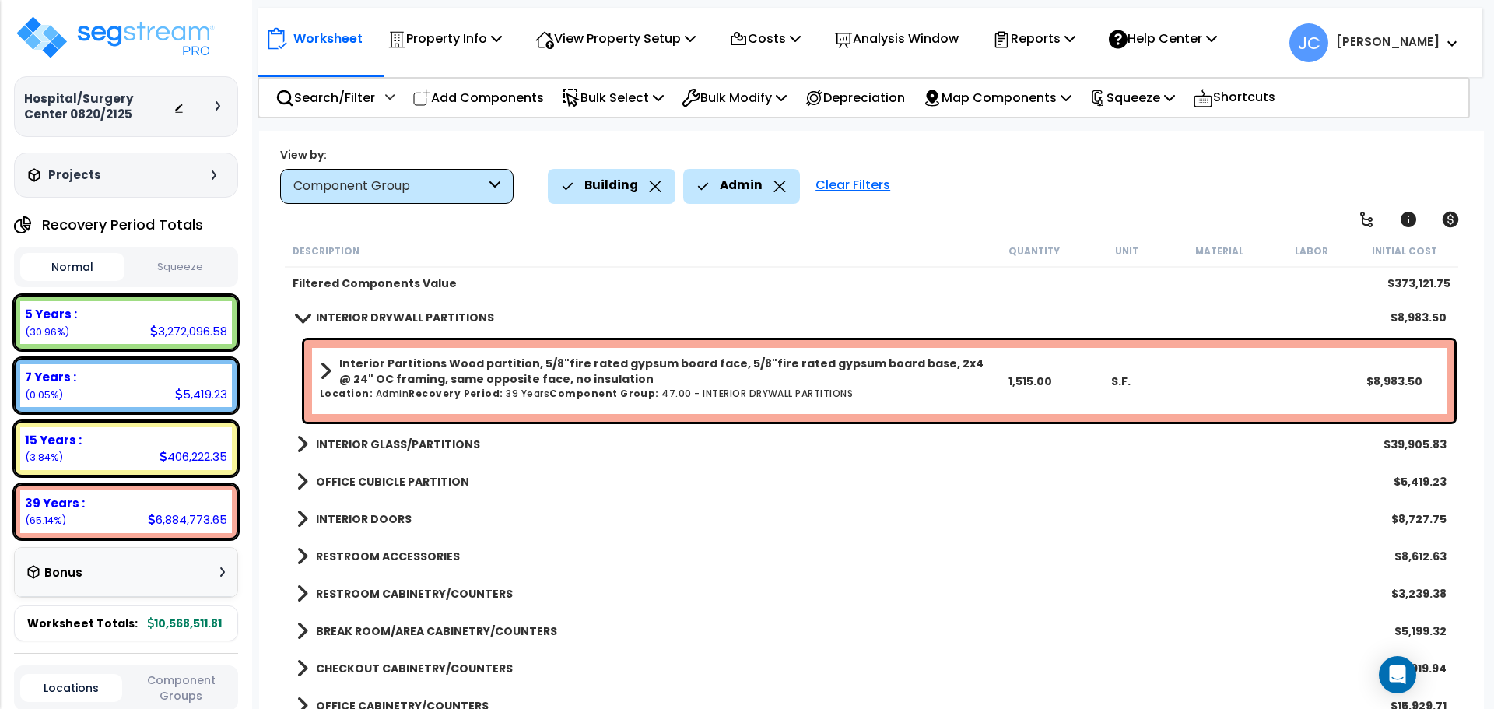
click at [440, 442] on b "INTERIOR GLASS/PARTITIONS" at bounding box center [398, 445] width 164 height 16
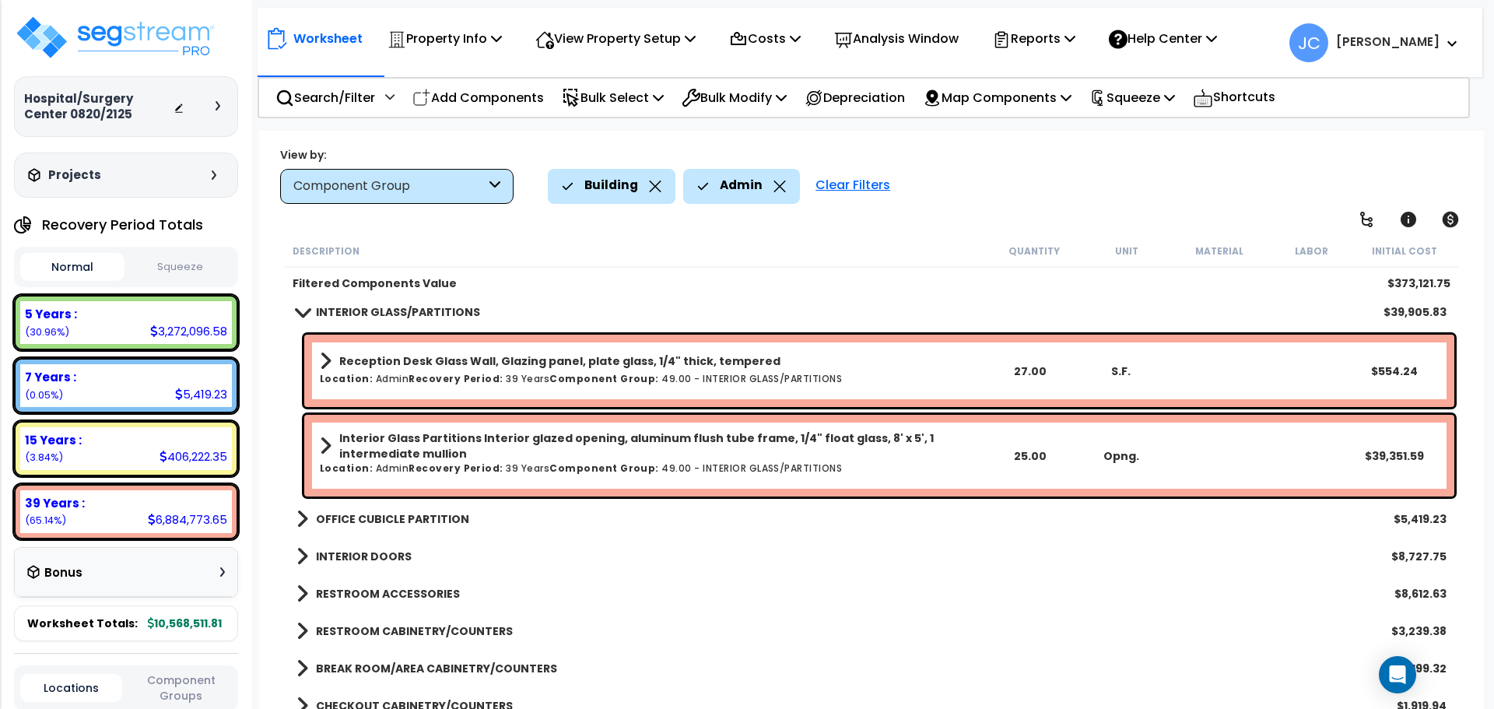
scroll to position [135, 0]
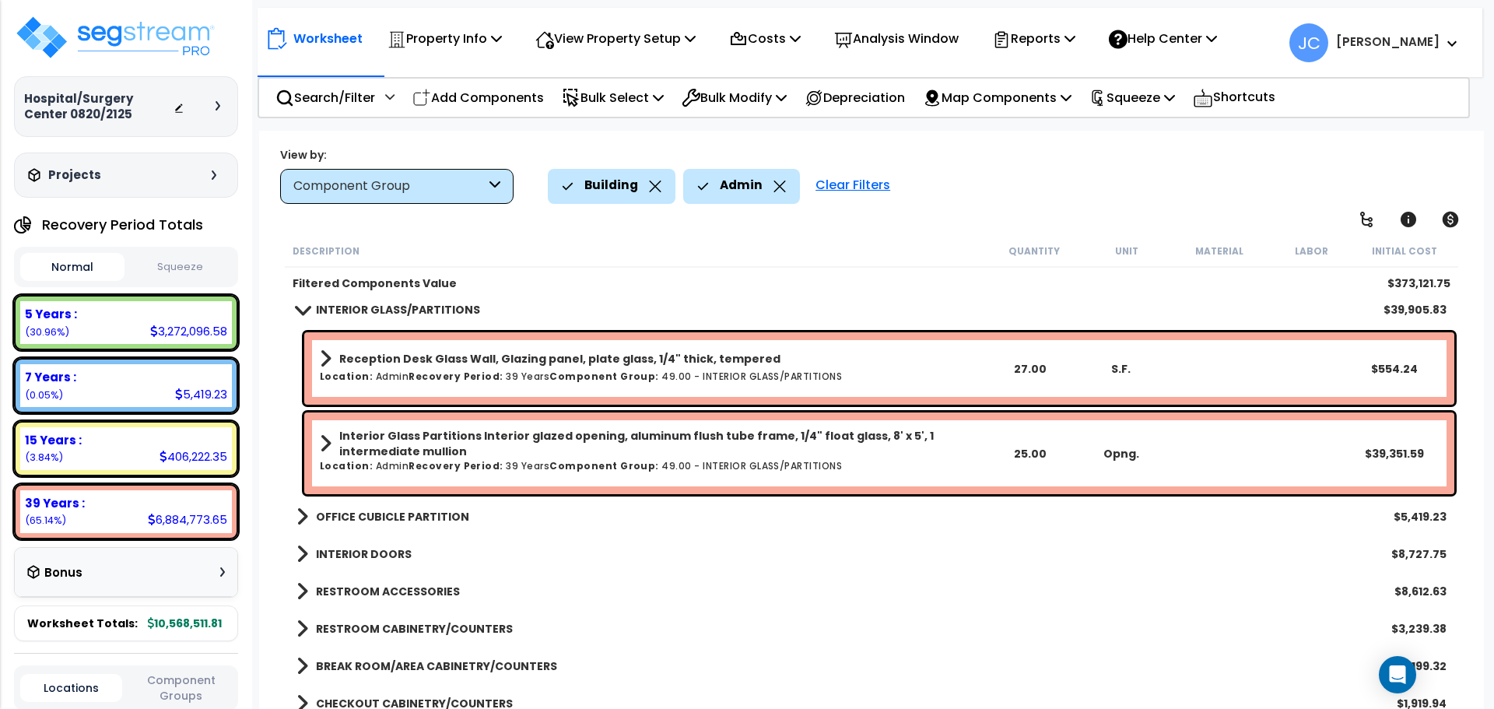
click at [389, 514] on b "OFFICE CUBICLE PARTITION" at bounding box center [392, 517] width 153 height 16
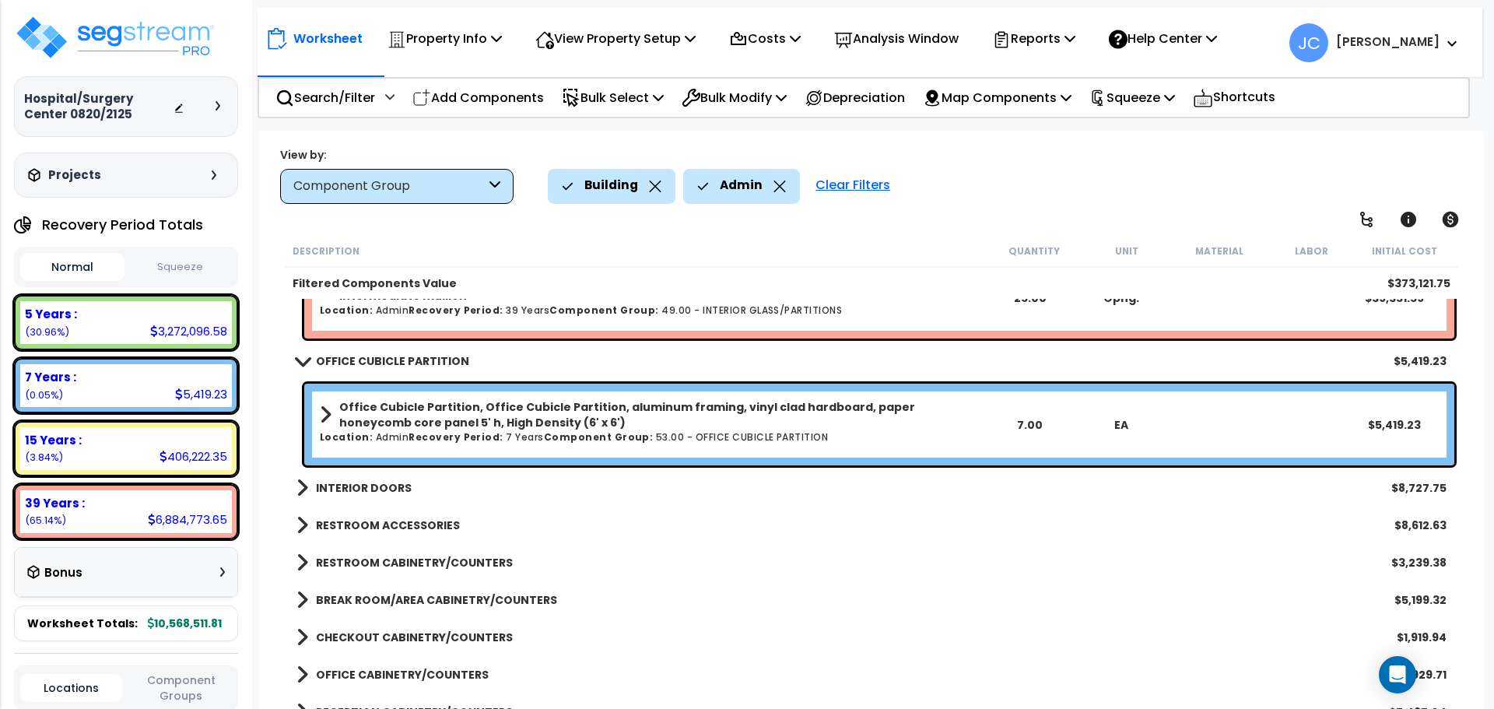
scroll to position [296, 0]
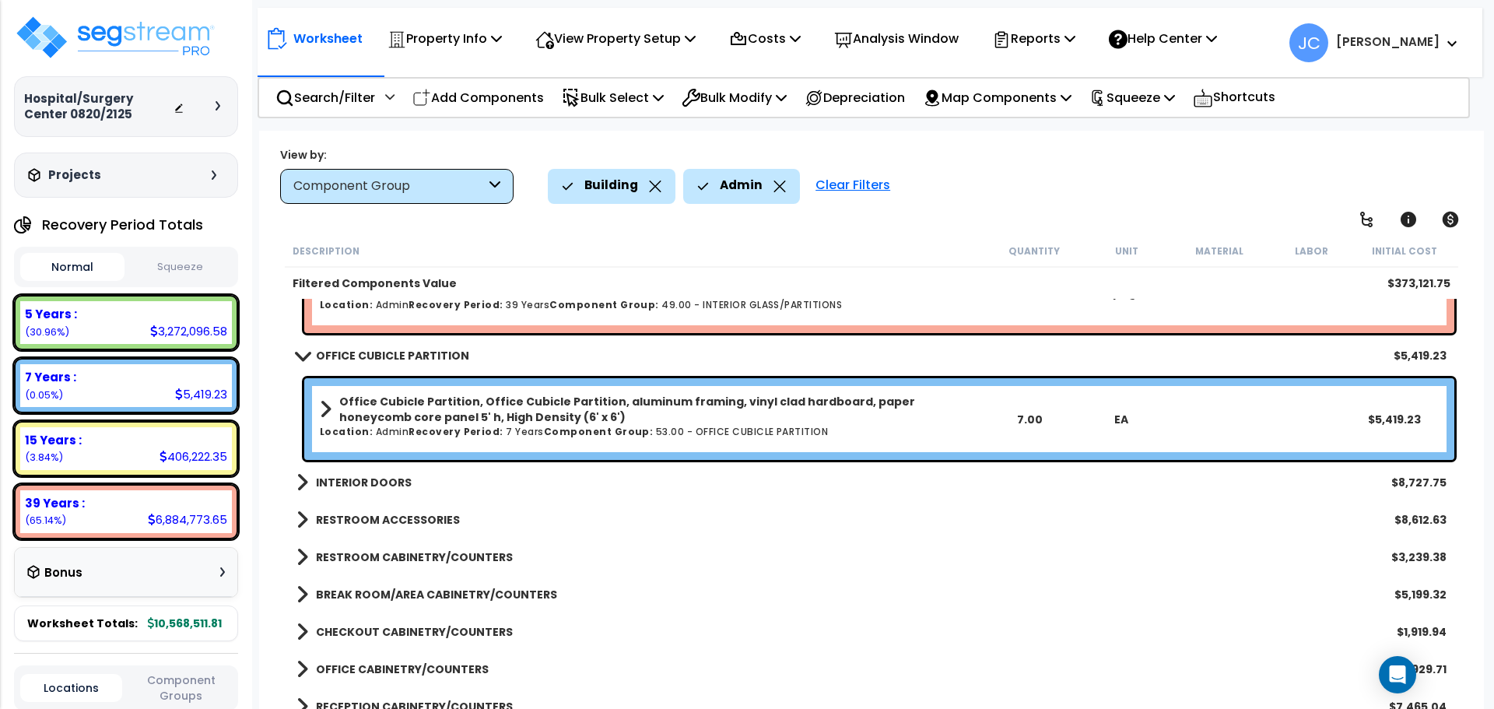
click at [376, 486] on b "INTERIOR DOORS" at bounding box center [364, 483] width 96 height 16
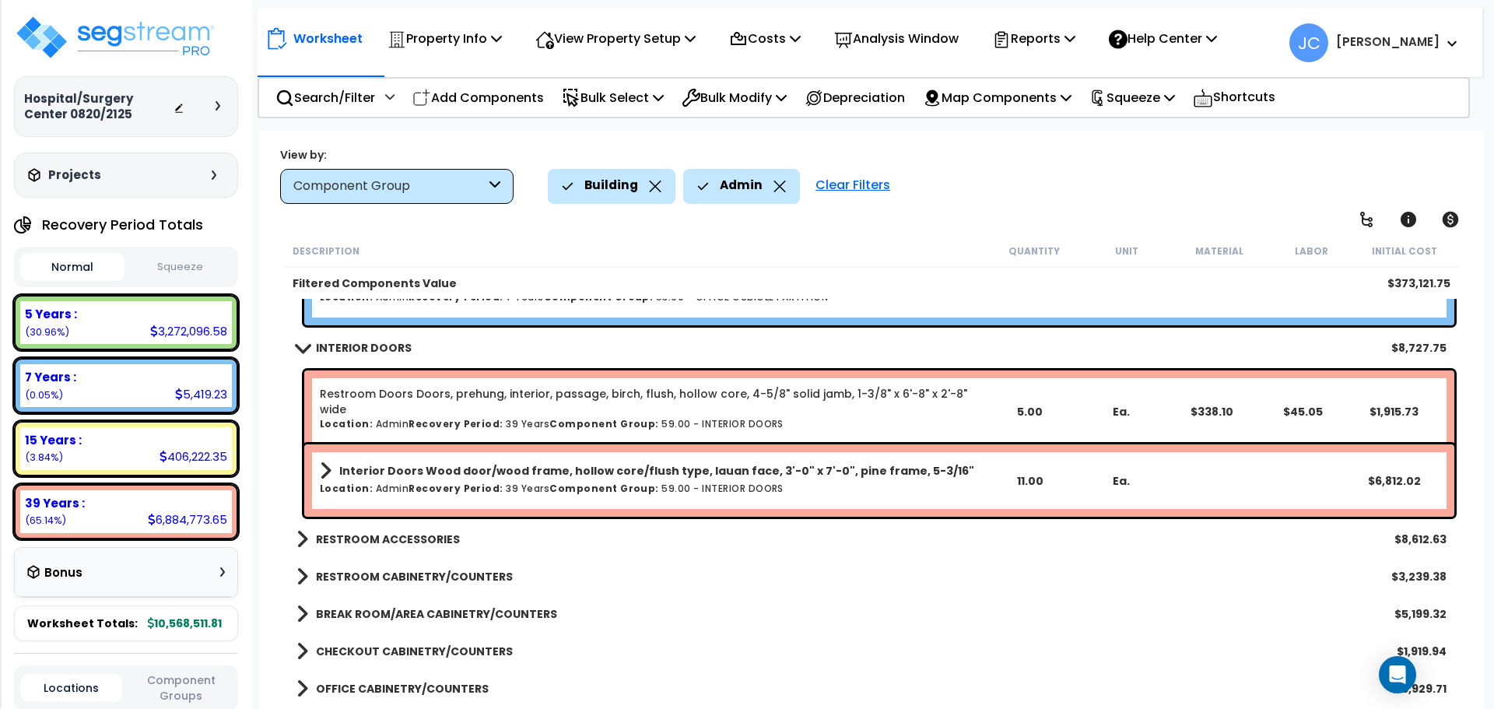
scroll to position [467, 0]
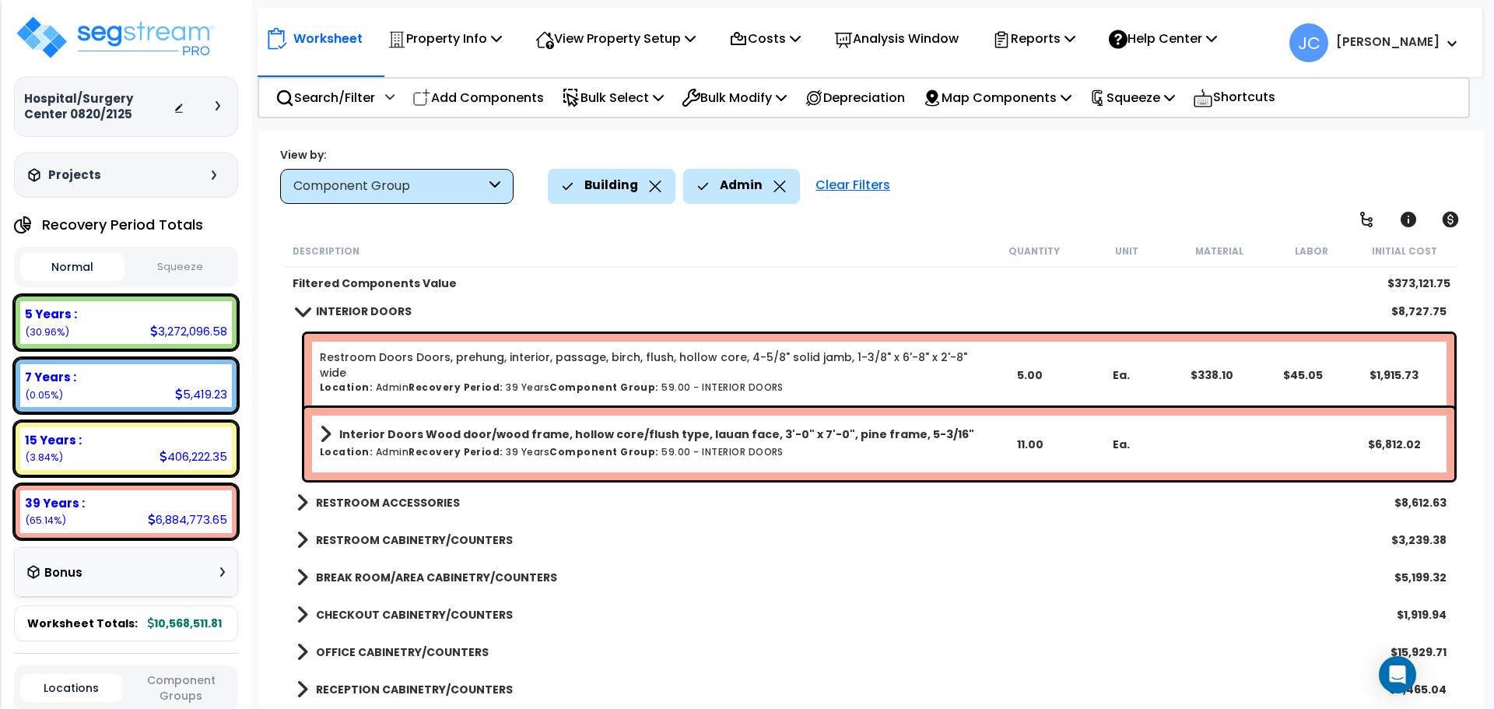
click at [436, 497] on b "RESTROOM ACCESSORIES" at bounding box center [388, 503] width 144 height 16
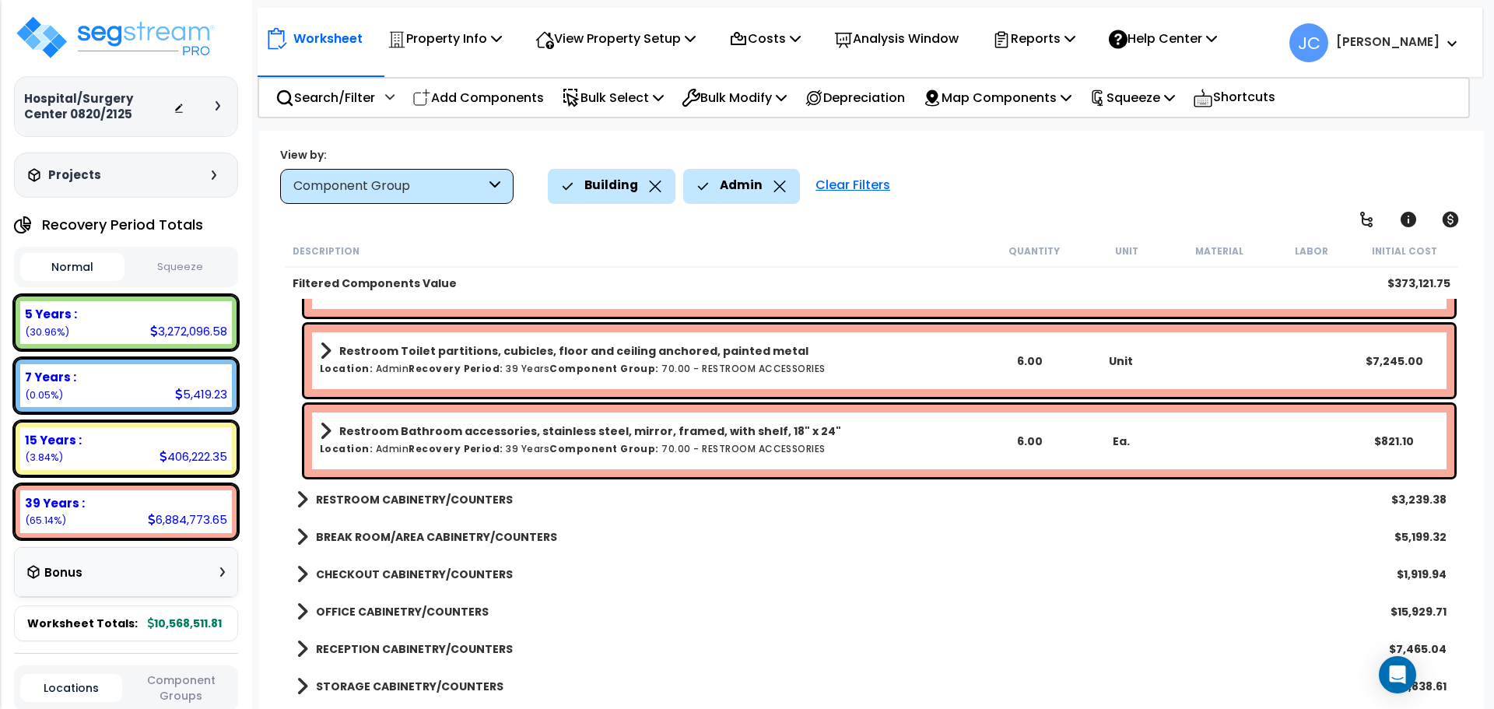
scroll to position [969, 0]
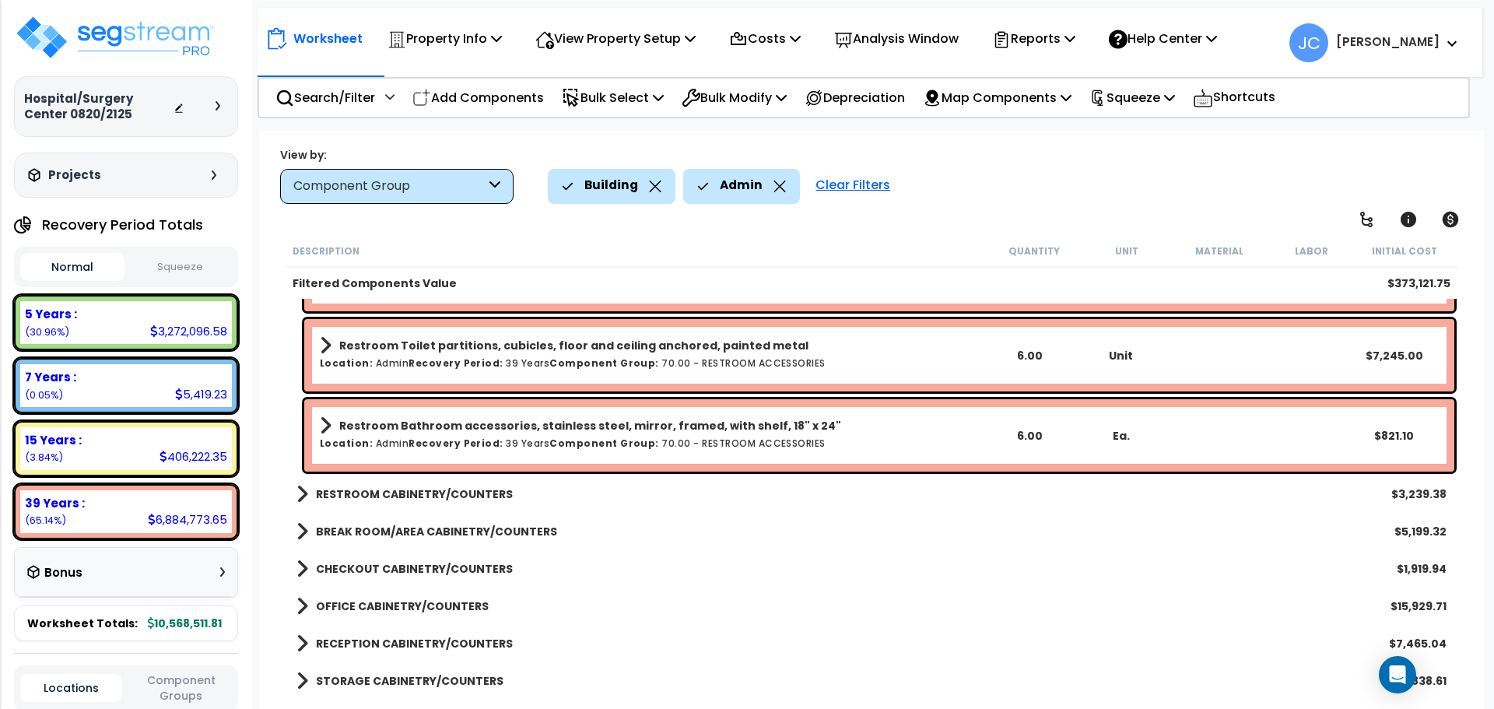
click at [422, 489] on b "RESTROOM CABINETRY/COUNTERS" at bounding box center [414, 494] width 197 height 16
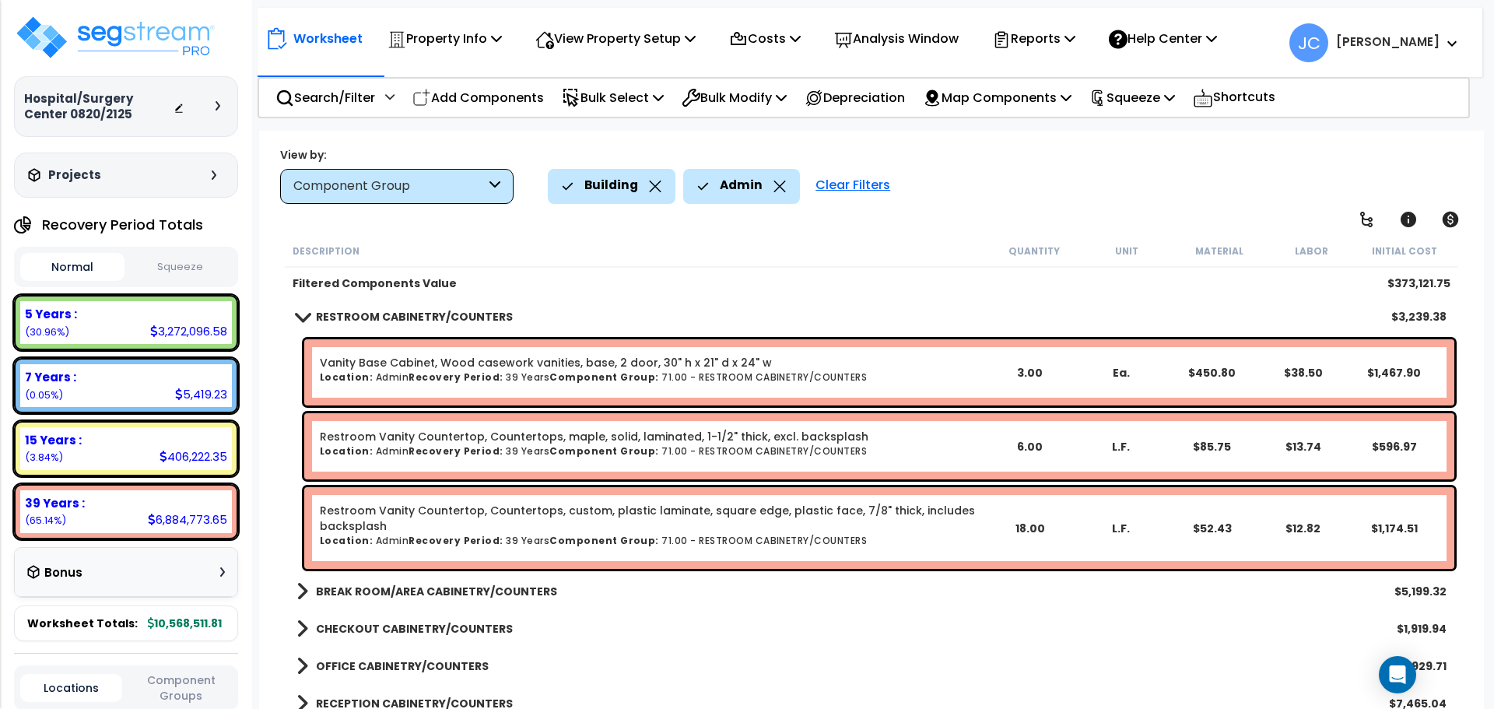
scroll to position [1149, 0]
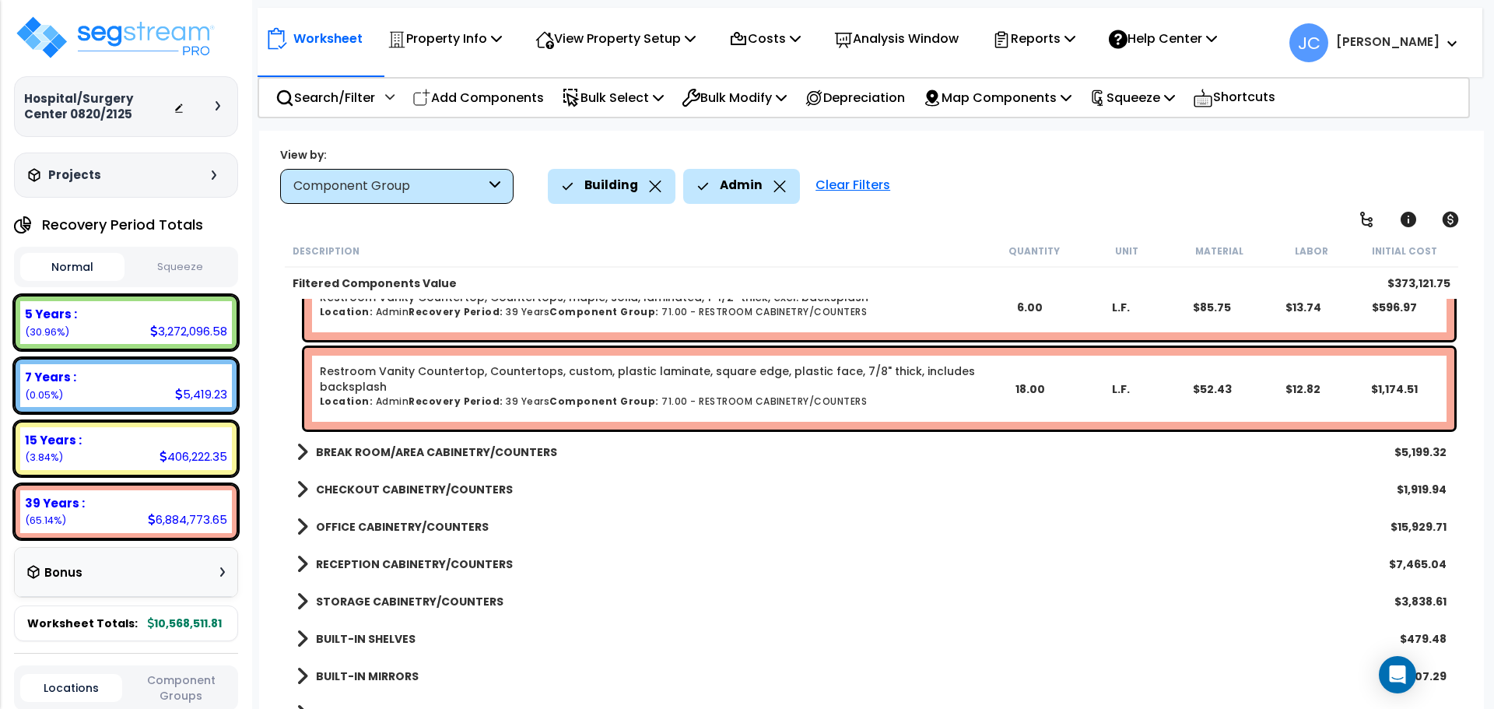
click at [484, 443] on link "BREAK ROOM/AREA CABINETRY/COUNTERS" at bounding box center [427, 452] width 261 height 22
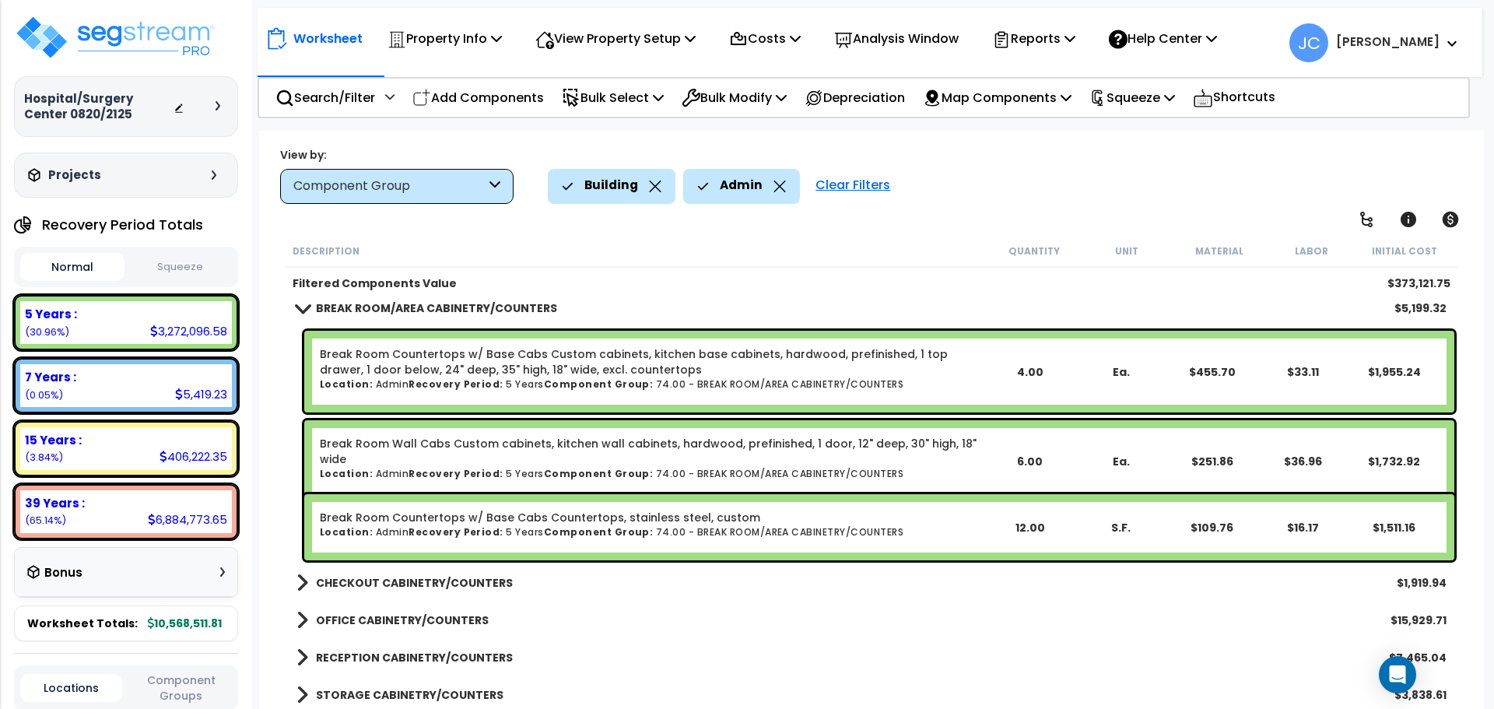
scroll to position [1430, 0]
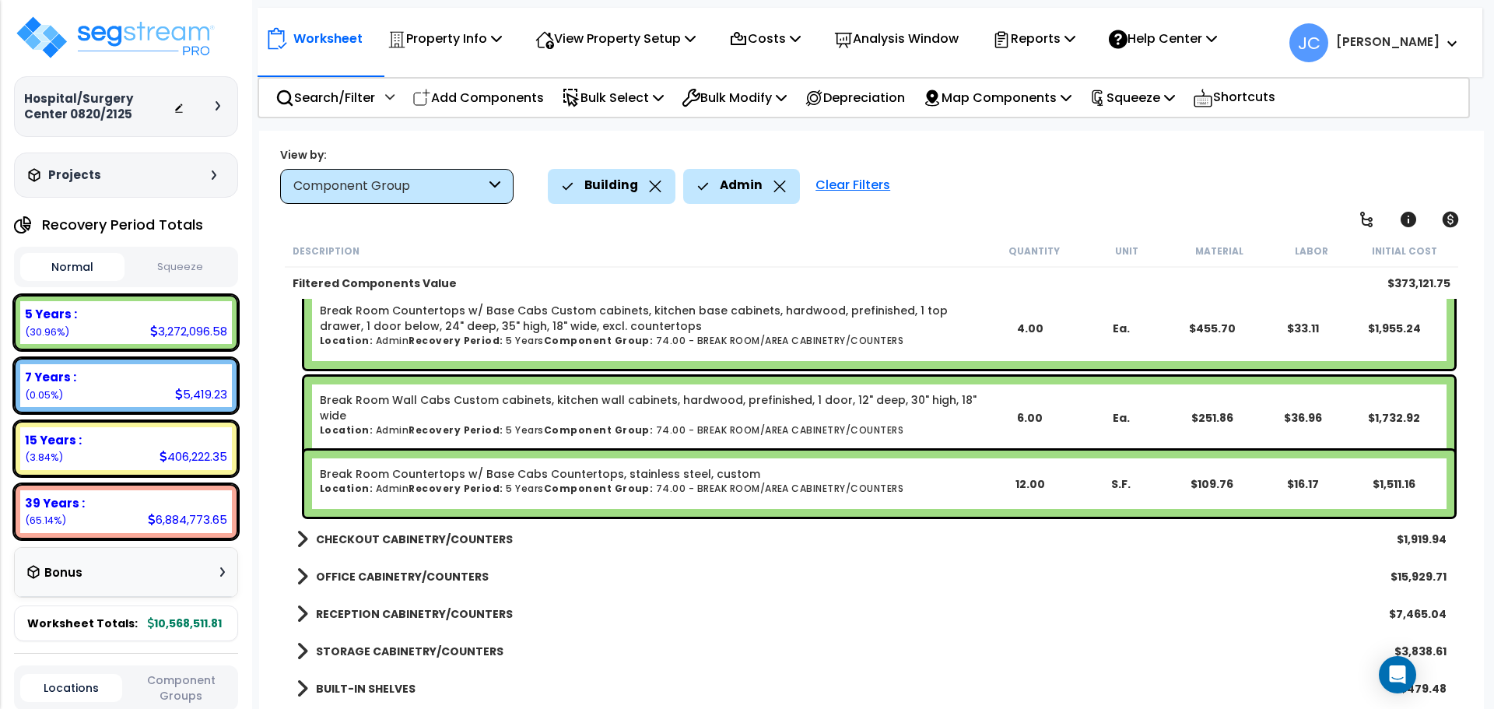
click at [450, 539] on b "CHECKOUT CABINETRY/COUNTERS" at bounding box center [414, 540] width 197 height 16
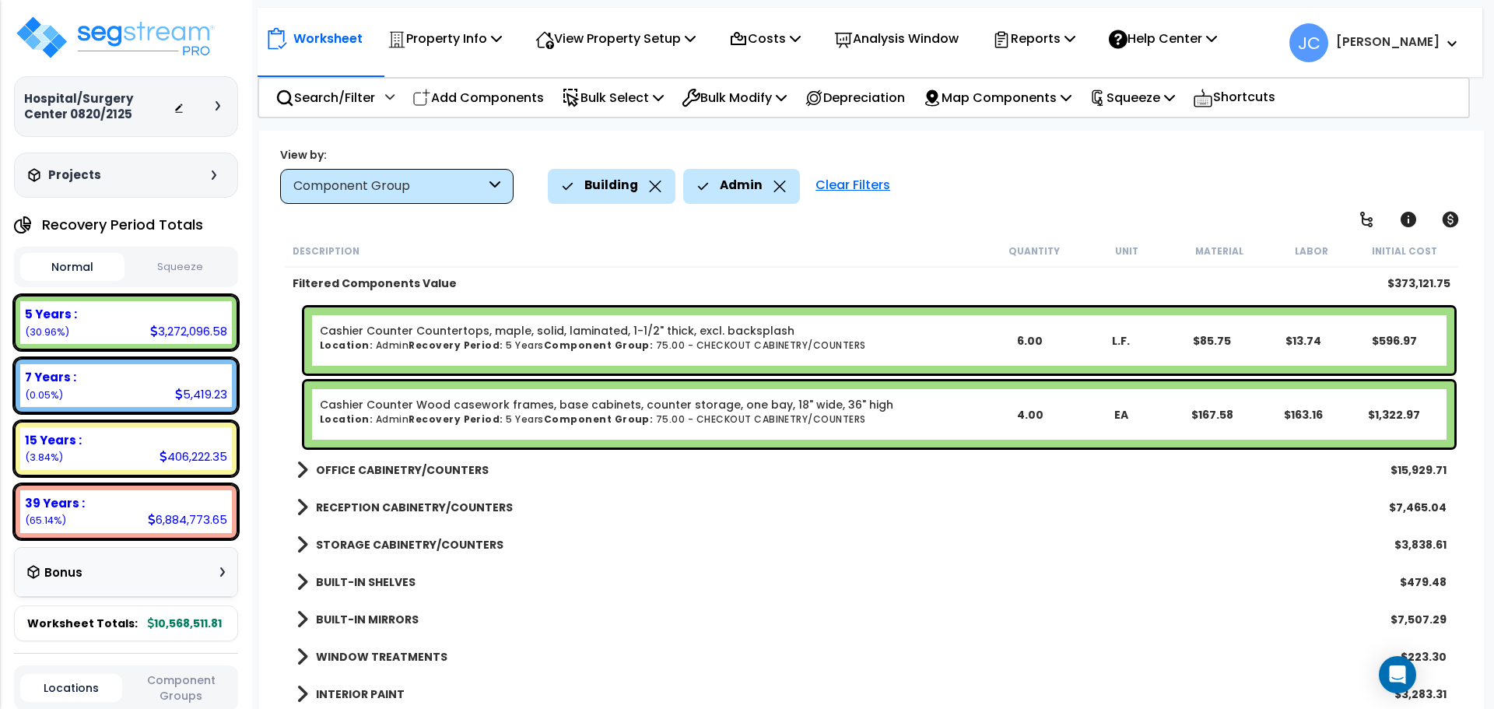
scroll to position [1737, 0]
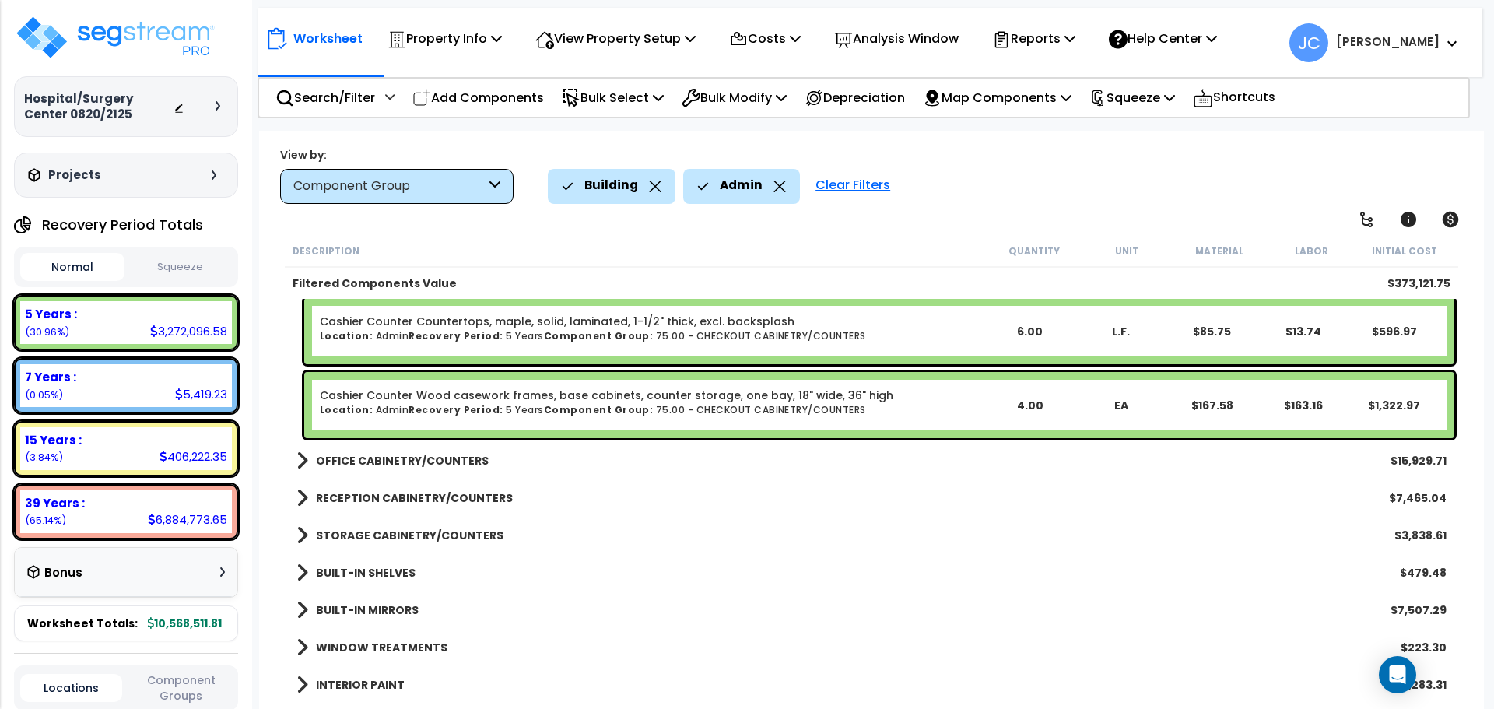
click at [438, 465] on b "OFFICE CABINETRY/COUNTERS" at bounding box center [402, 461] width 173 height 16
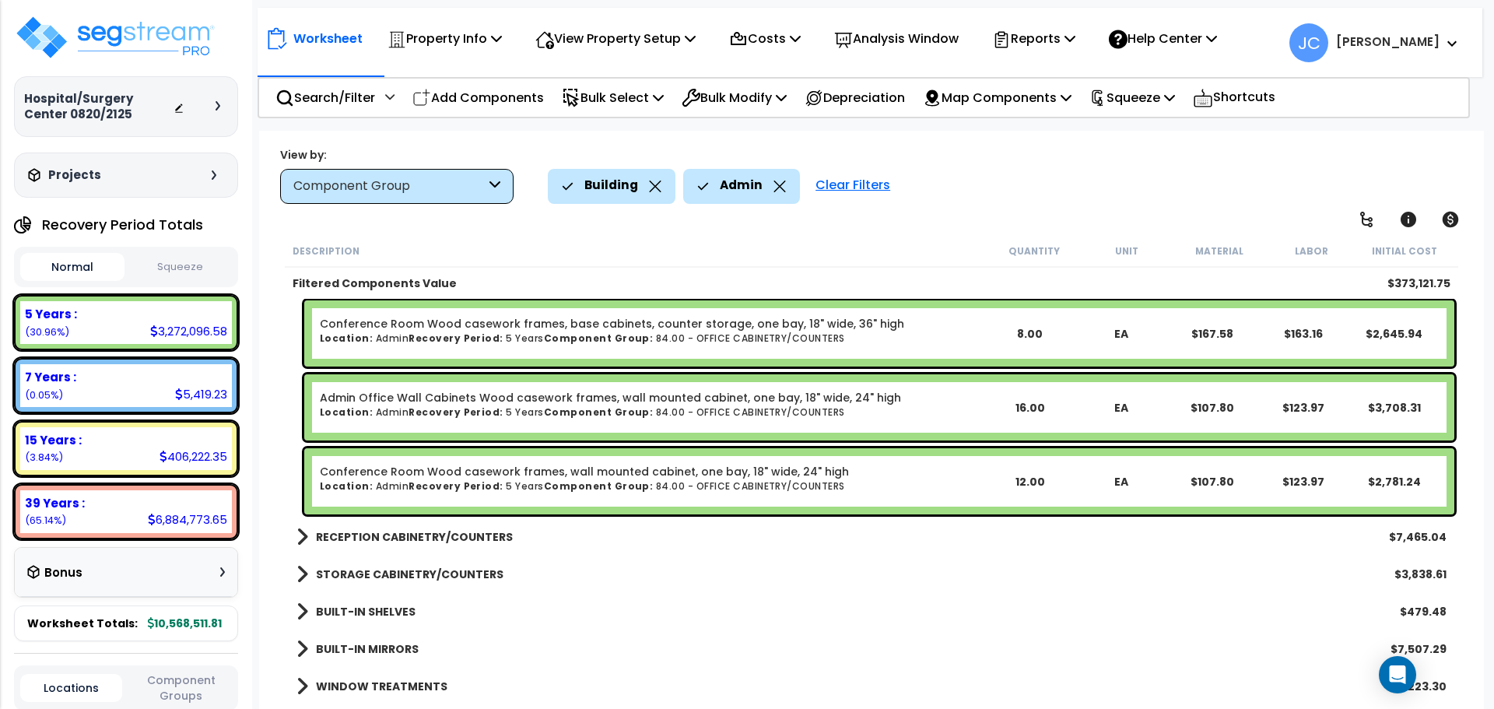
scroll to position [2089, 0]
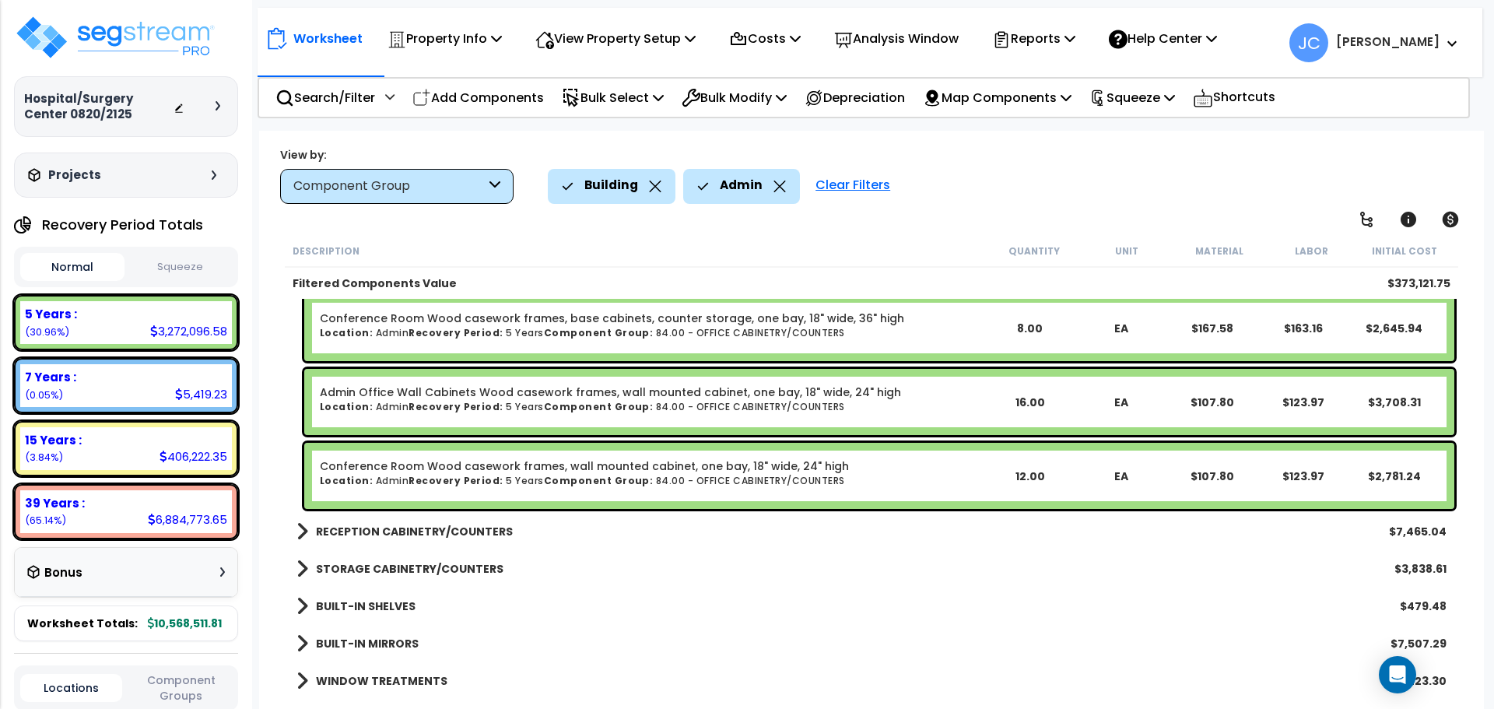
click at [455, 527] on b "RECEPTION CABINETRY/COUNTERS" at bounding box center [414, 532] width 197 height 16
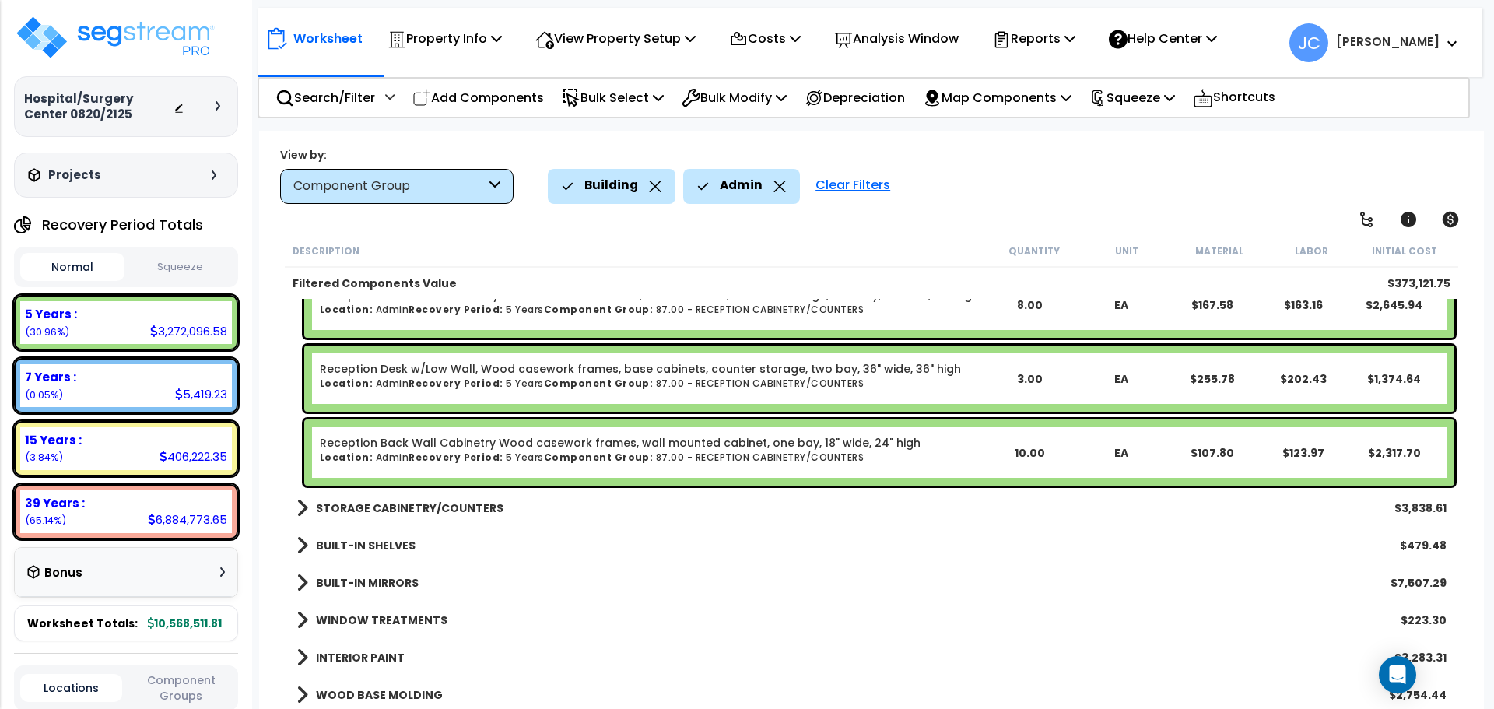
scroll to position [2469, 0]
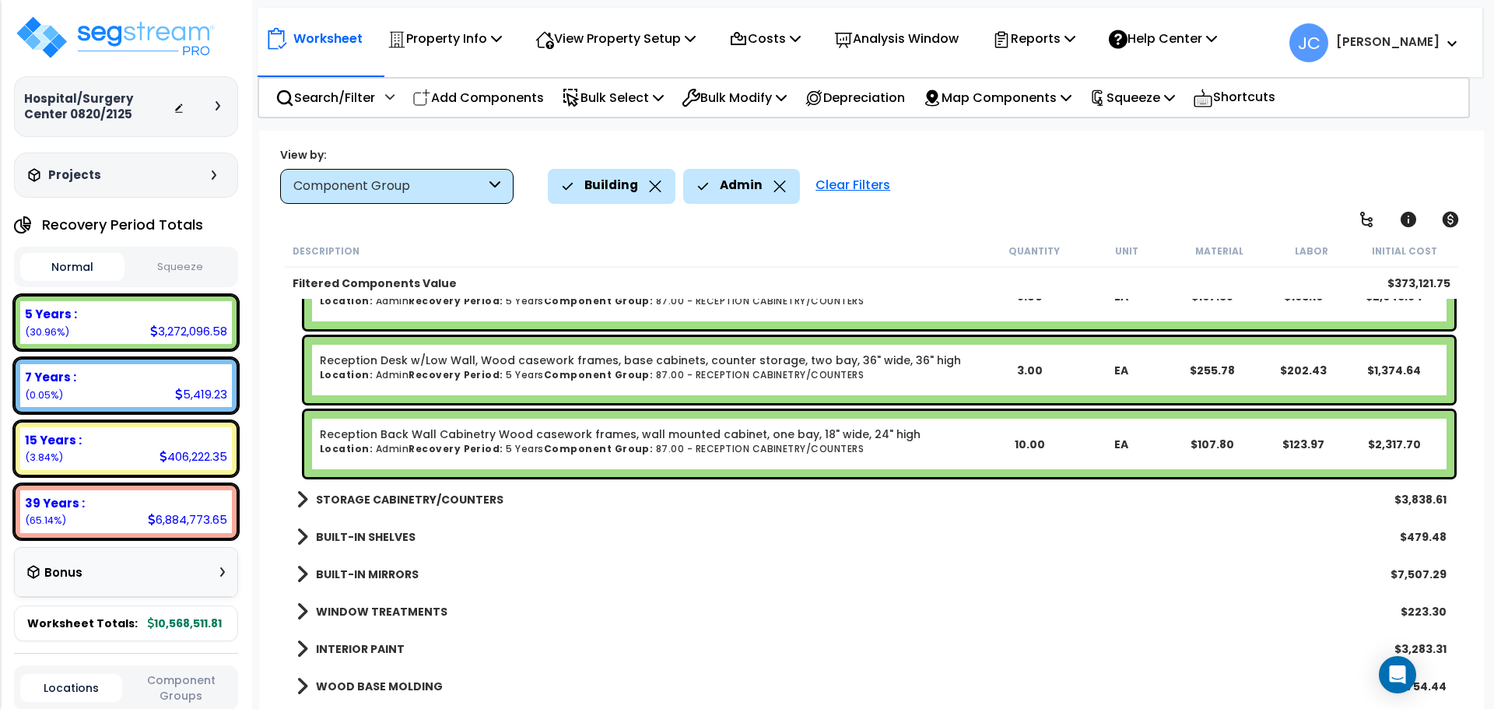
click at [467, 509] on link "STORAGE CABINETRY/COUNTERS" at bounding box center [400, 500] width 207 height 22
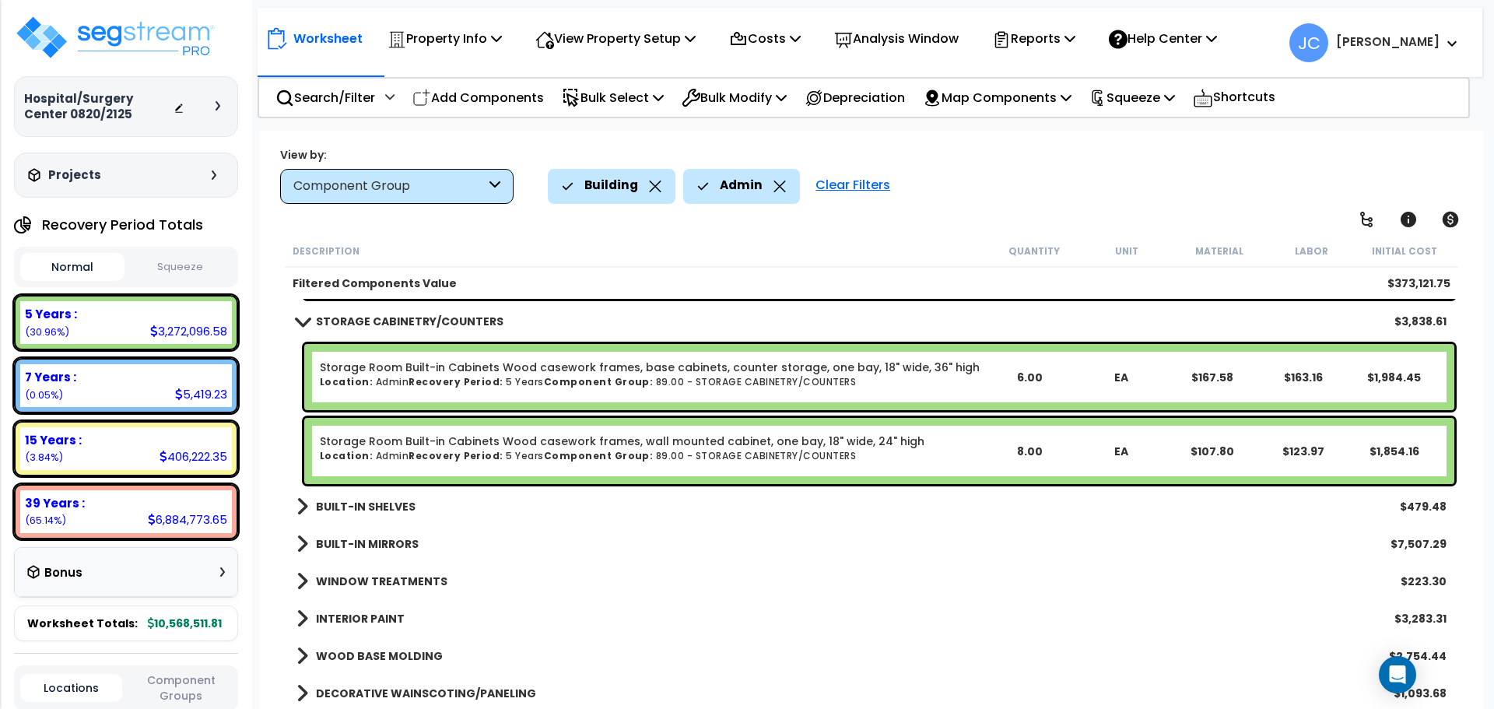
scroll to position [2659, 0]
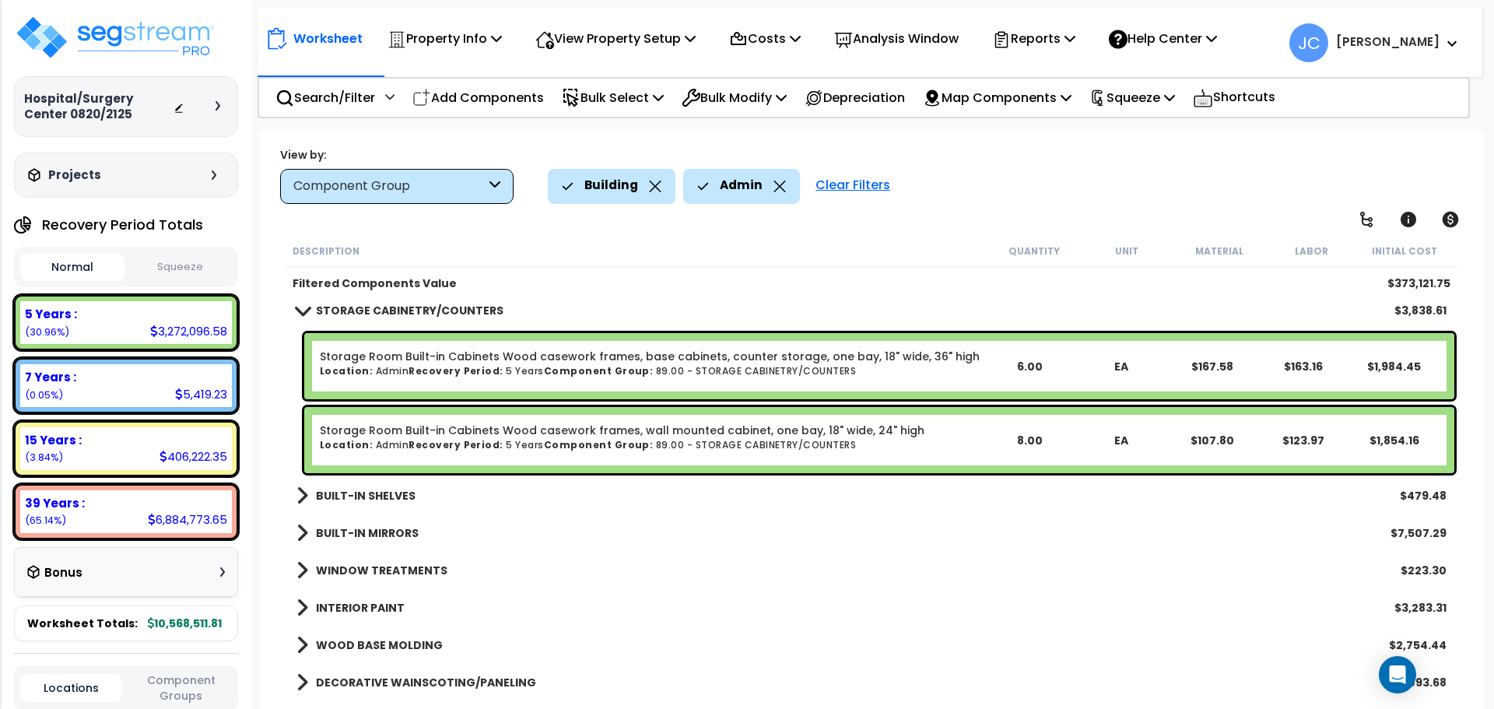
click at [361, 493] on b "BUILT-IN SHELVES" at bounding box center [366, 496] width 100 height 16
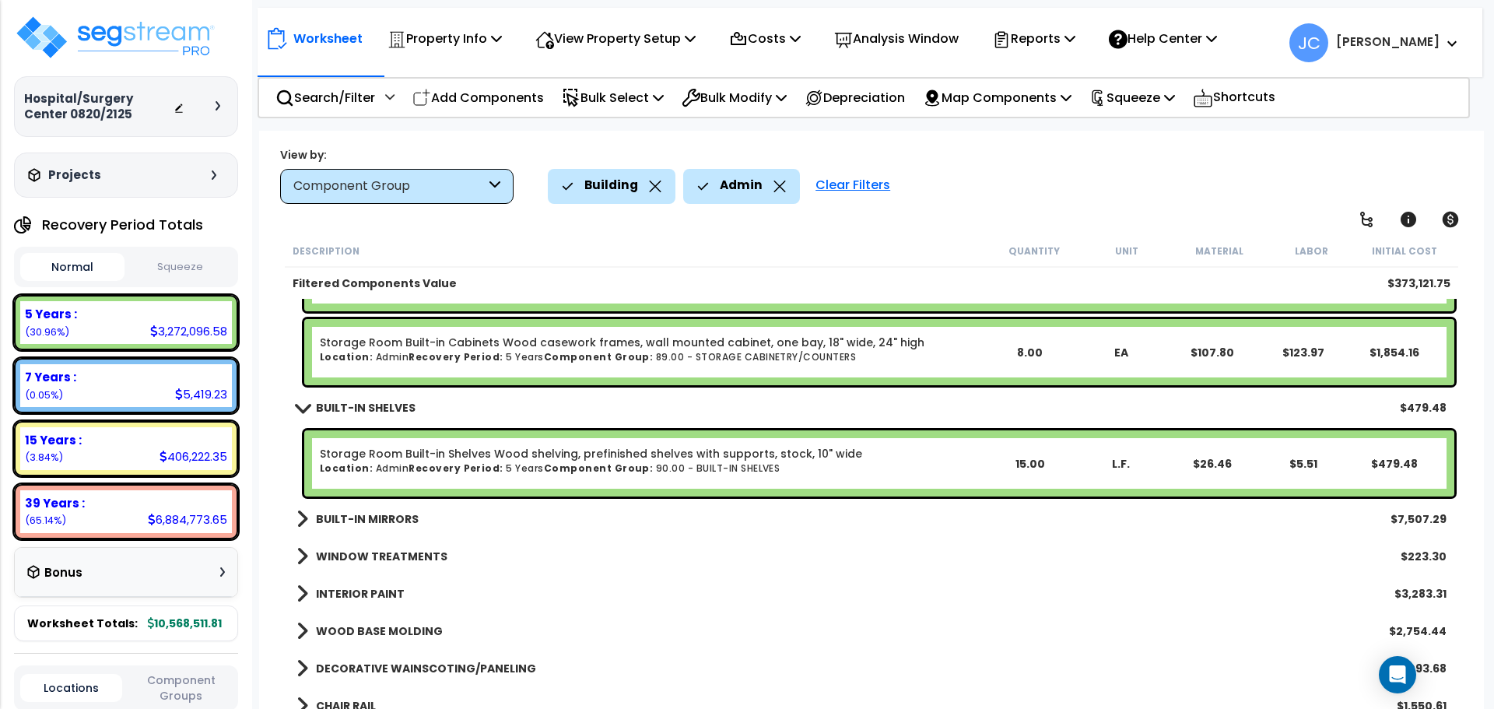
scroll to position [2764, 0]
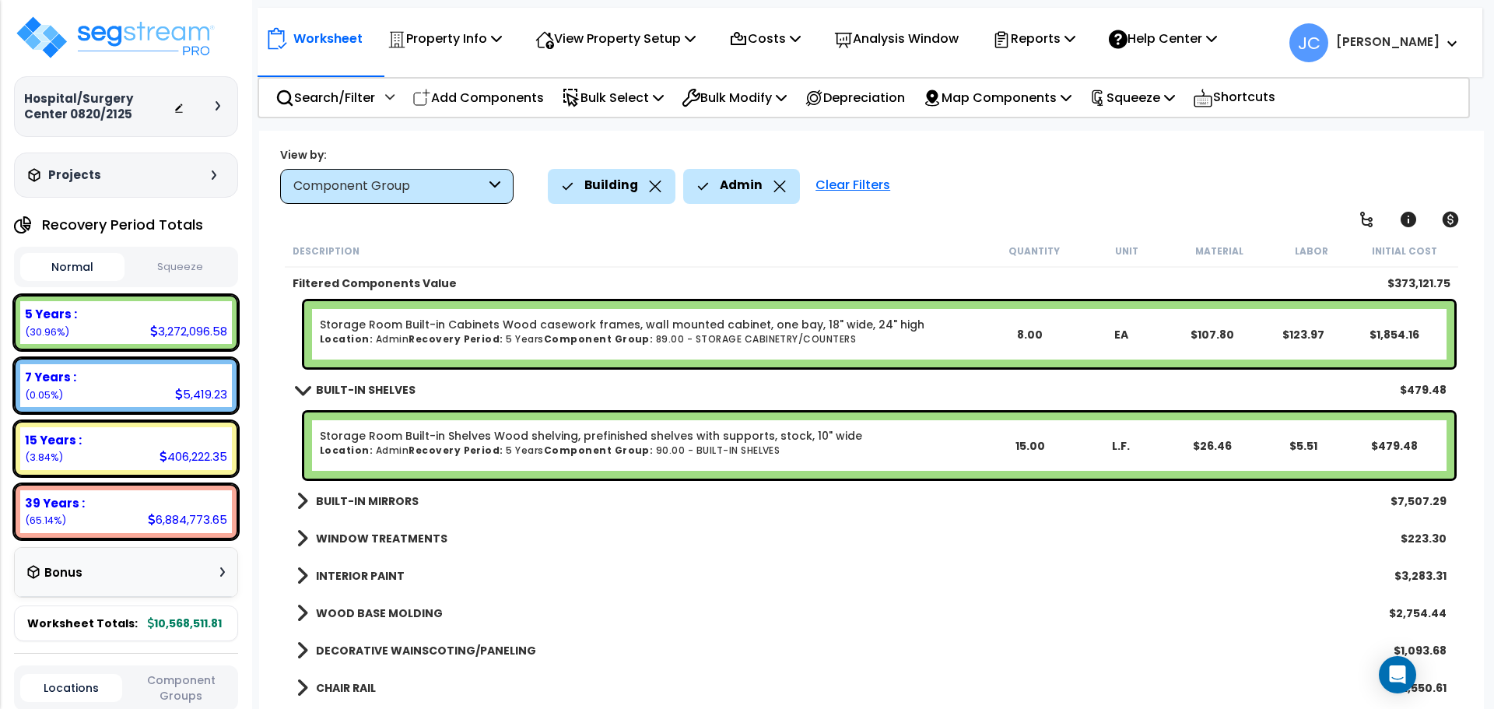
click at [361, 496] on b "BUILT-IN MIRRORS" at bounding box center [367, 501] width 103 height 16
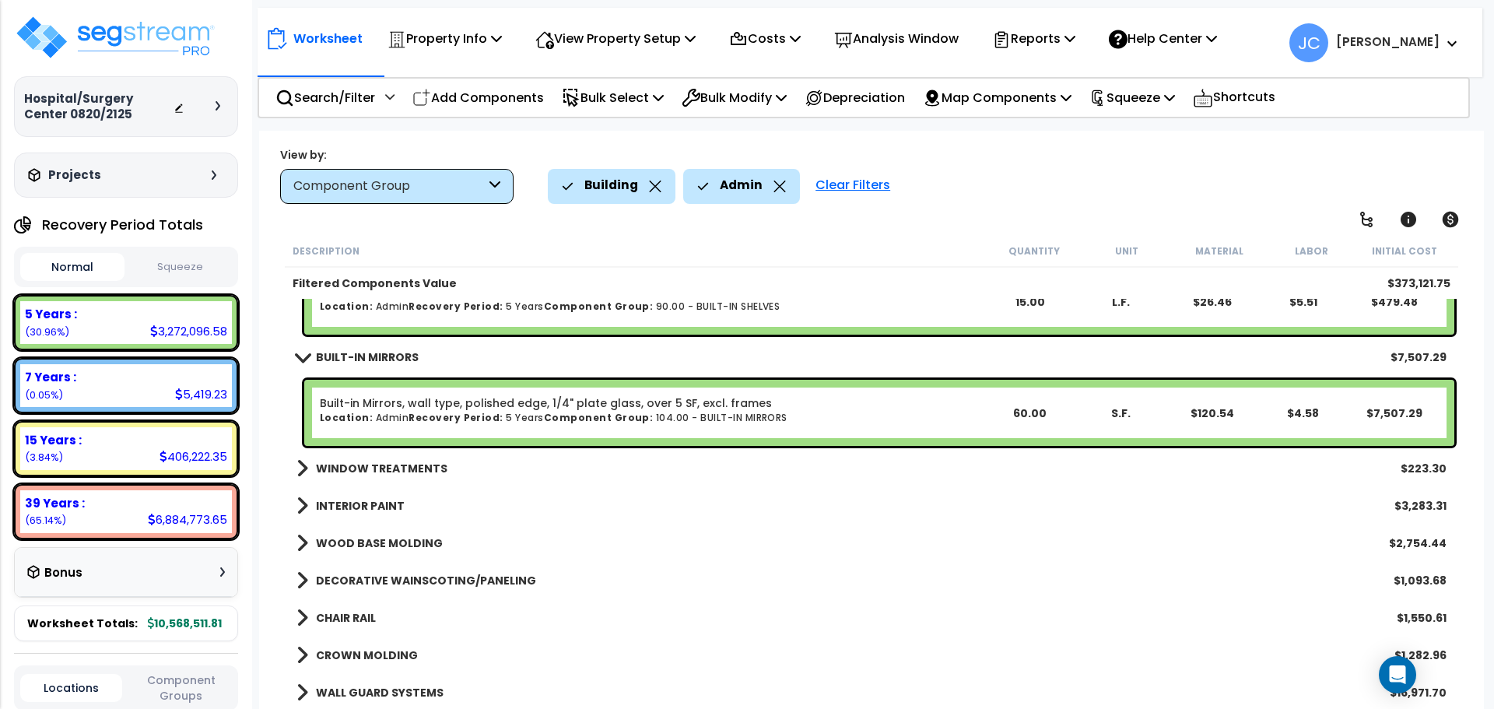
scroll to position [2915, 0]
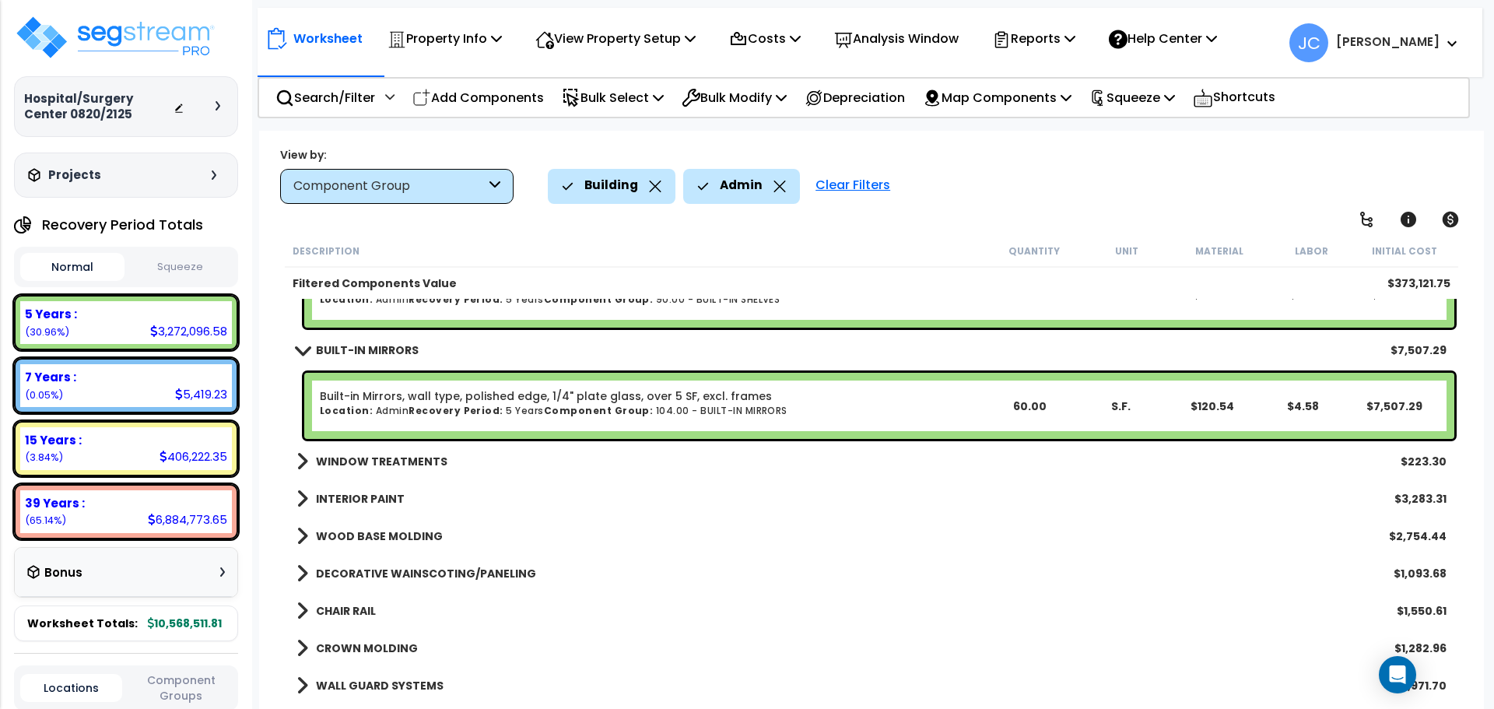
click at [389, 463] on b "WINDOW TREATMENTS" at bounding box center [382, 462] width 132 height 16
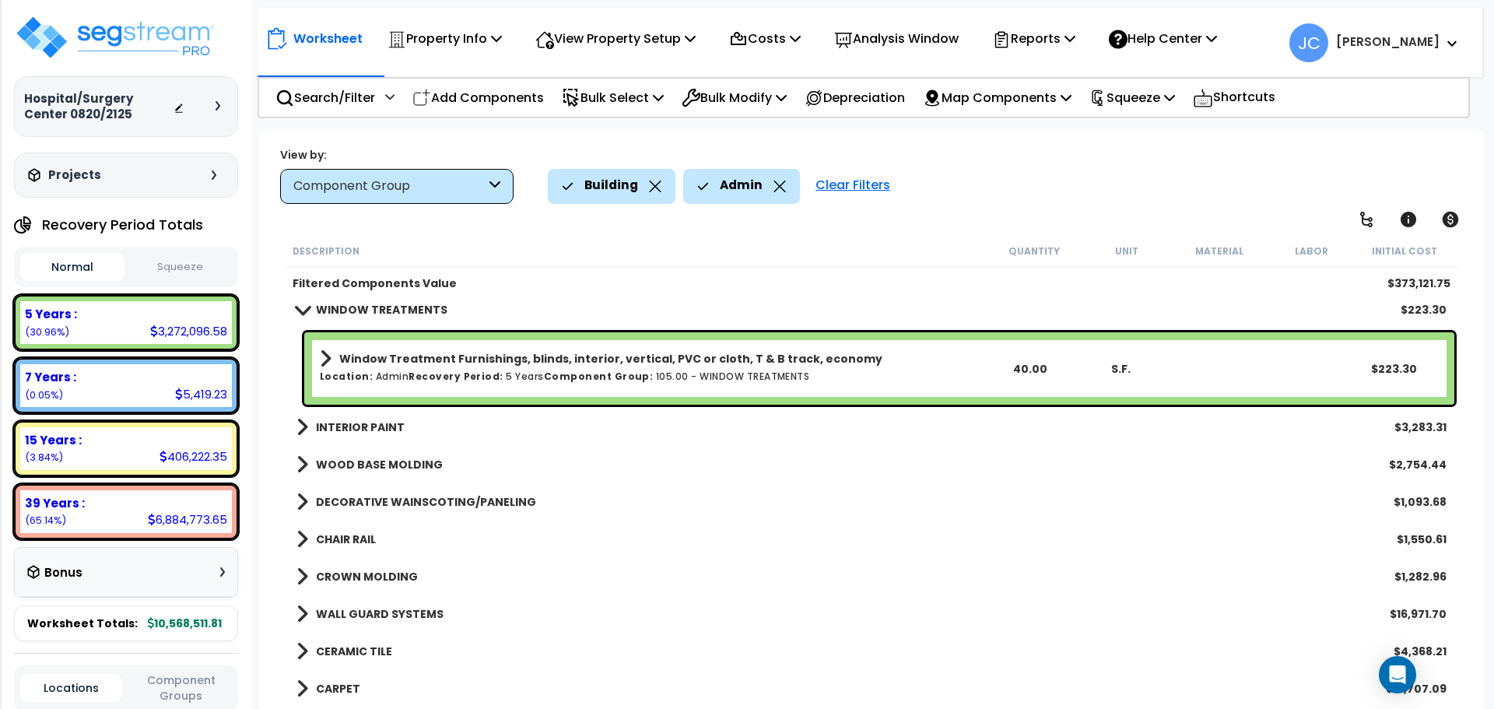
scroll to position [3073, 0]
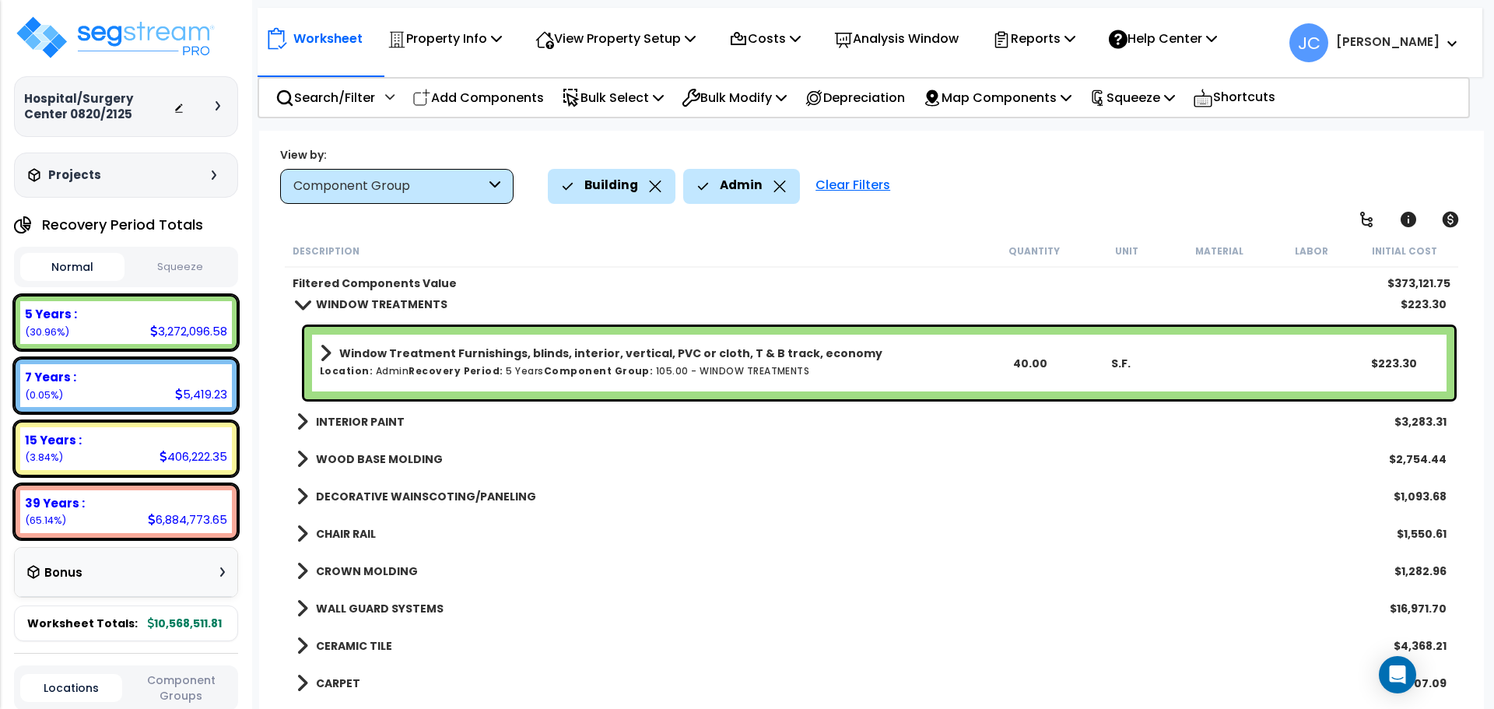
click at [377, 414] on b "INTERIOR PAINT" at bounding box center [360, 422] width 89 height 16
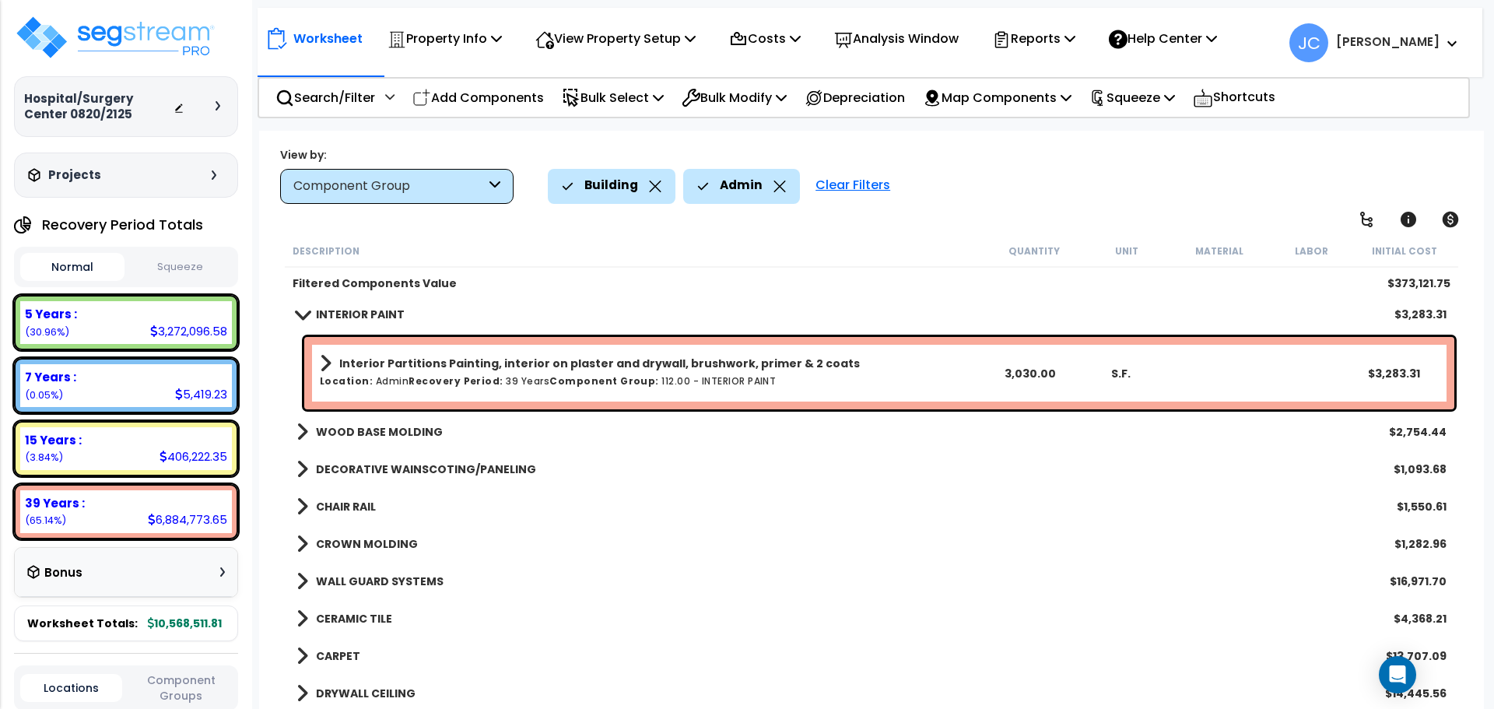
scroll to position [3192, 0]
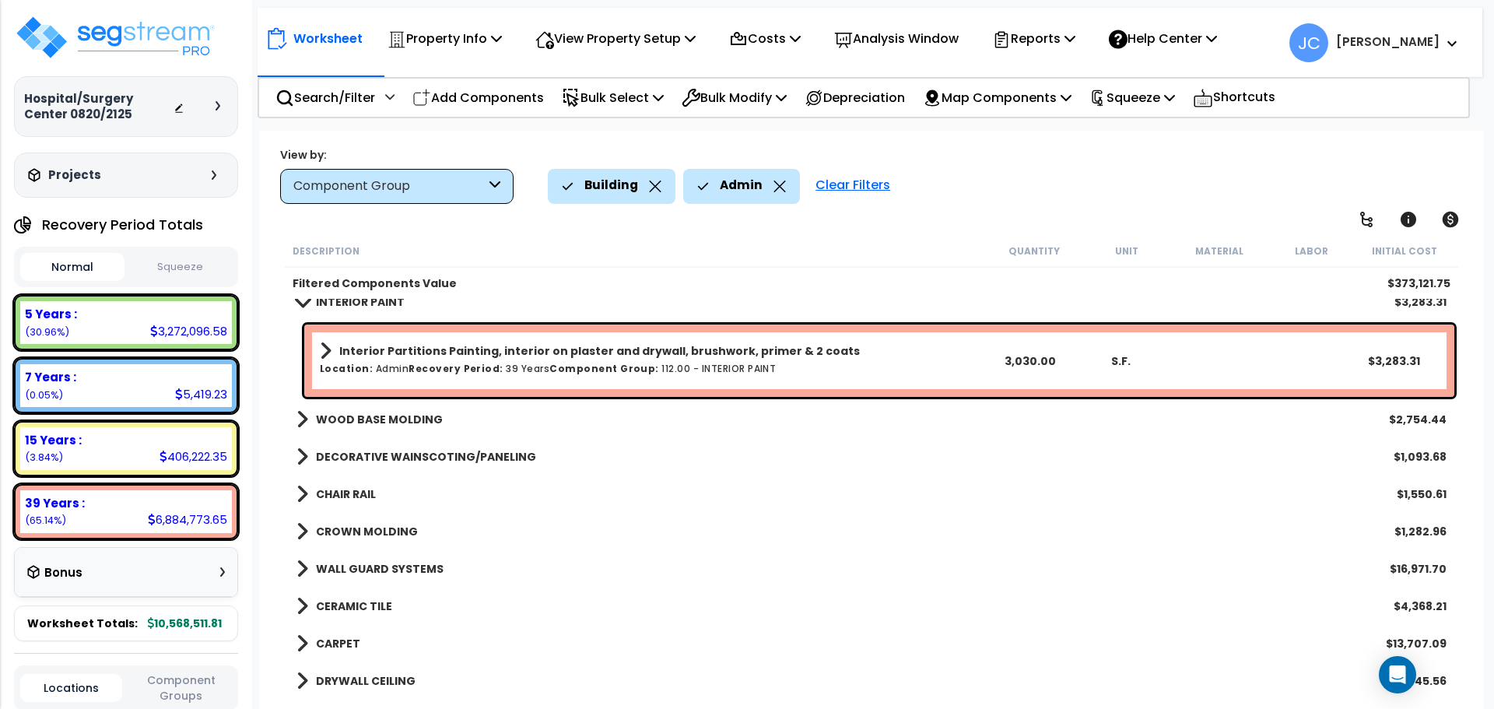
click at [388, 421] on b "WOOD BASE MOLDING" at bounding box center [379, 420] width 127 height 16
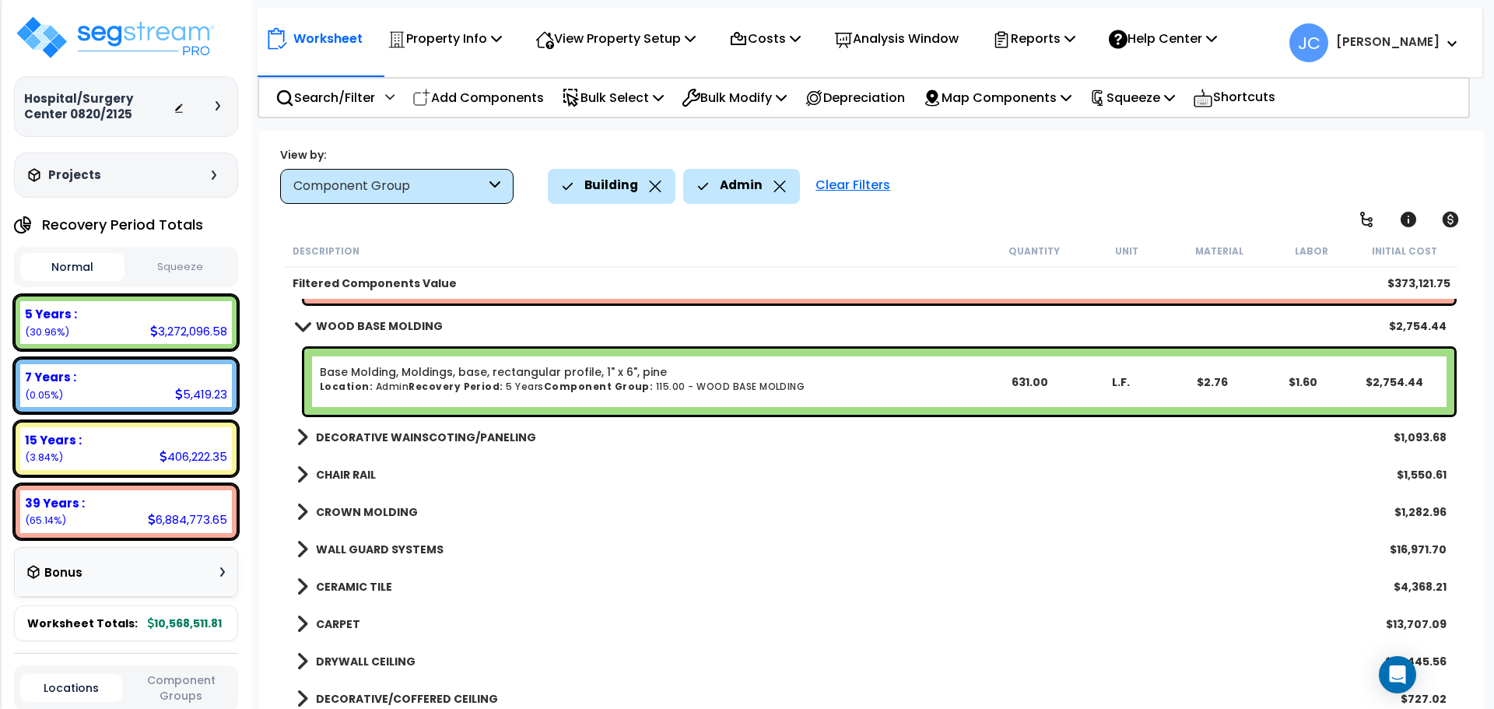
scroll to position [3289, 0]
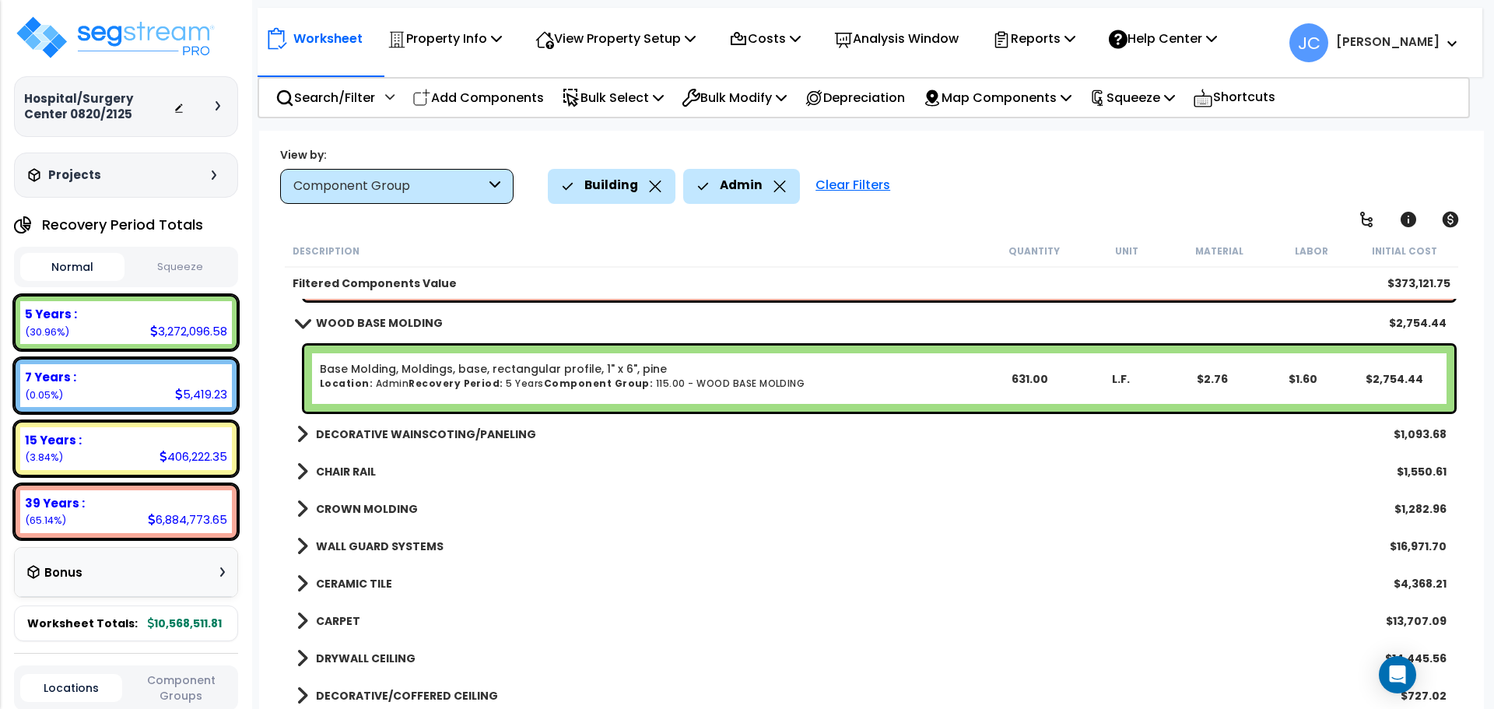
click at [455, 430] on b "DECORATIVE WAINSCOTING/PANELING" at bounding box center [426, 434] width 220 height 16
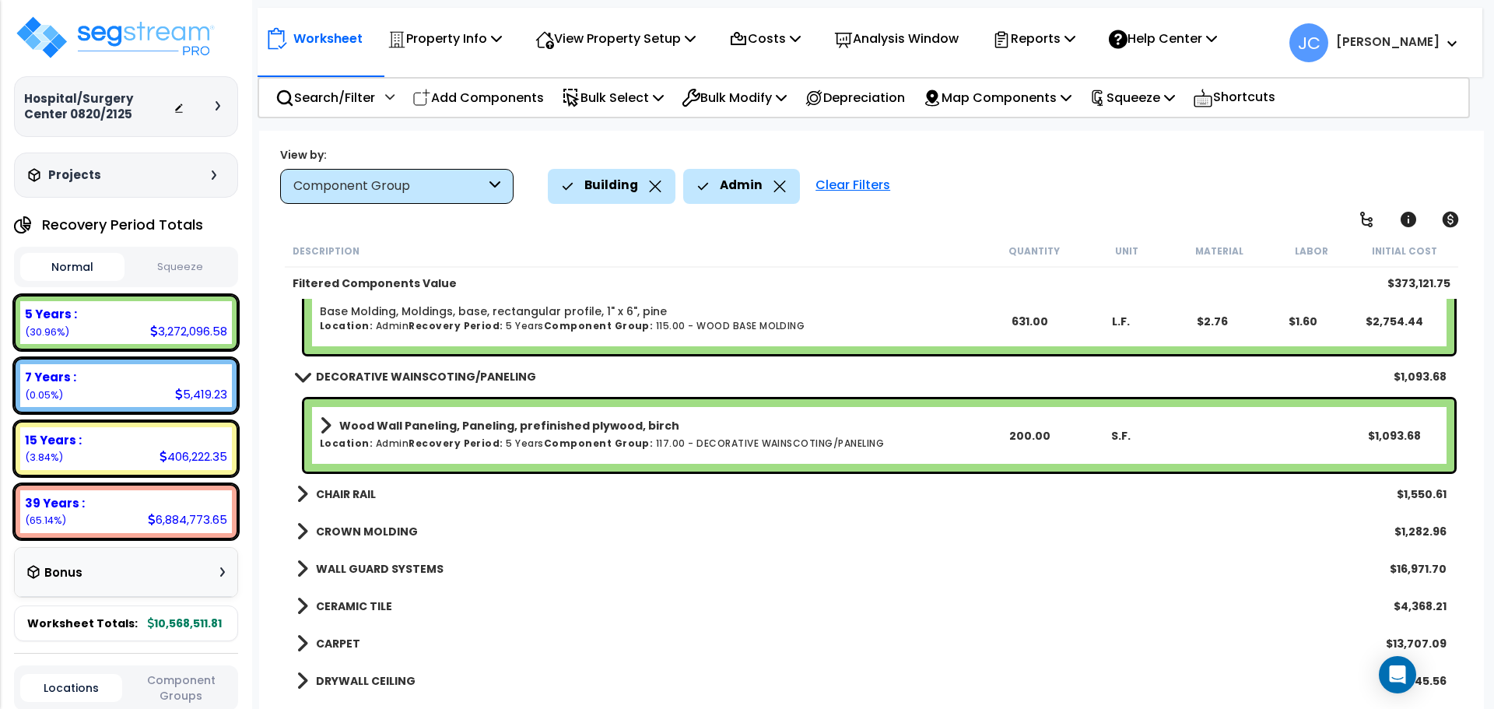
scroll to position [3348, 0]
click at [359, 494] on b "CHAIR RAIL" at bounding box center [346, 493] width 60 height 16
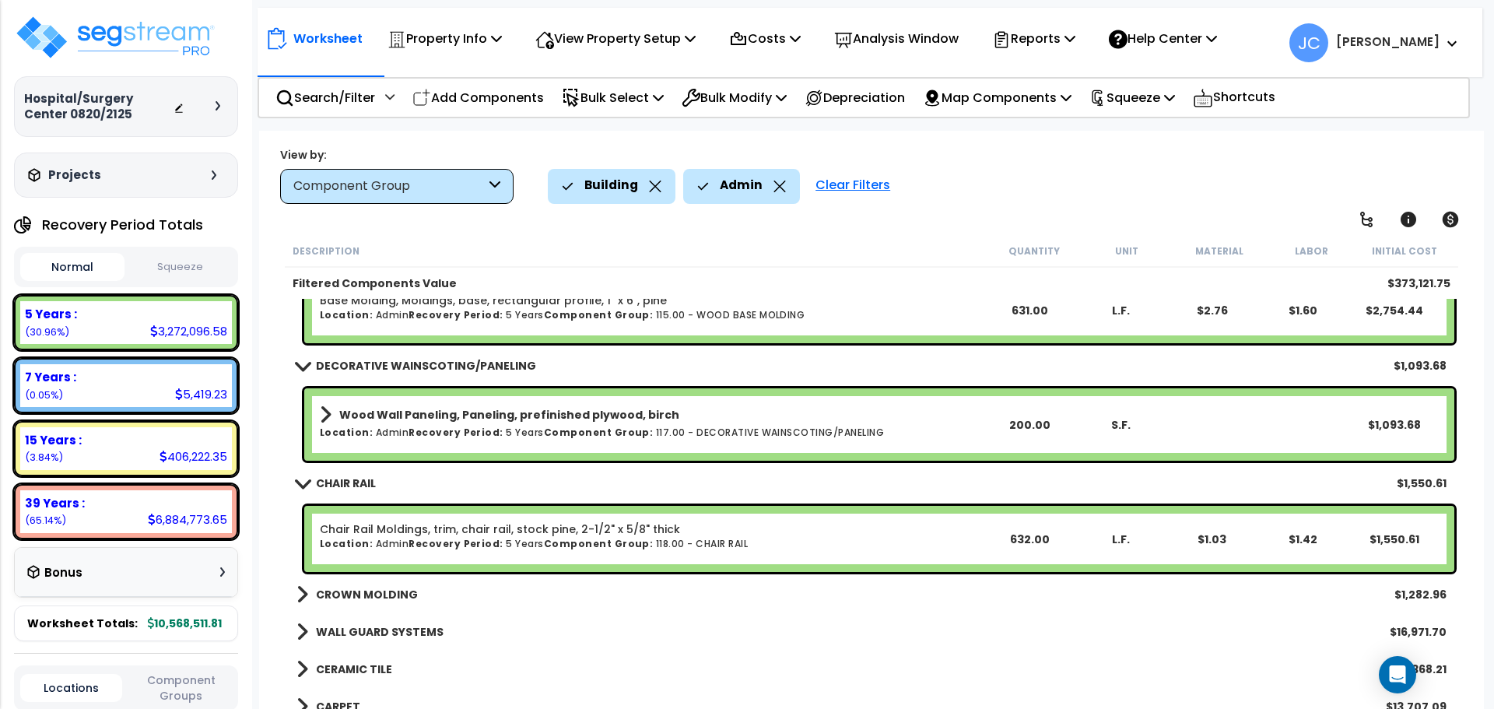
scroll to position [3361, 0]
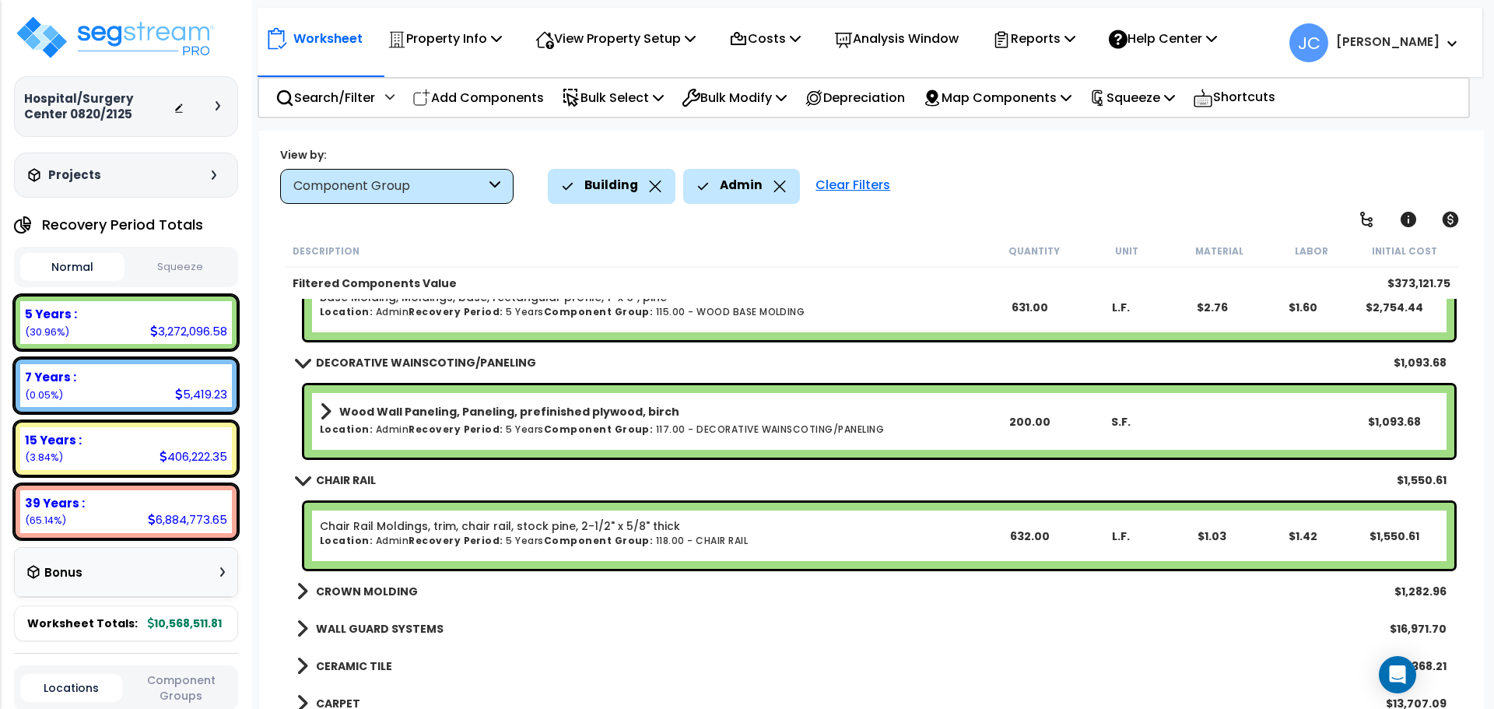
click at [368, 589] on b "CROWN MOLDING" at bounding box center [367, 592] width 102 height 16
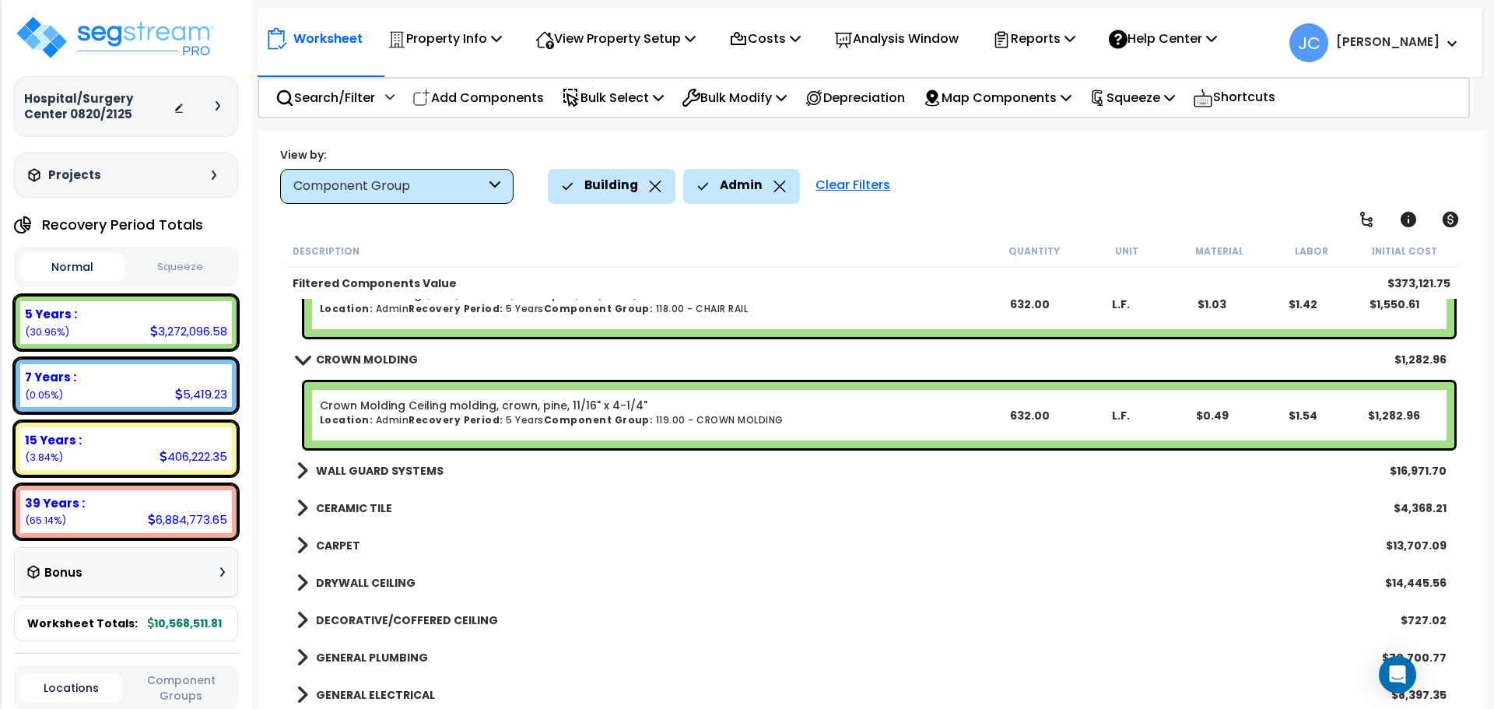
scroll to position [3593, 0]
click at [417, 458] on div "WALL GUARD SYSTEMS $16,971.70" at bounding box center [872, 469] width 1166 height 37
click at [407, 465] on b "WALL GUARD SYSTEMS" at bounding box center [380, 470] width 128 height 16
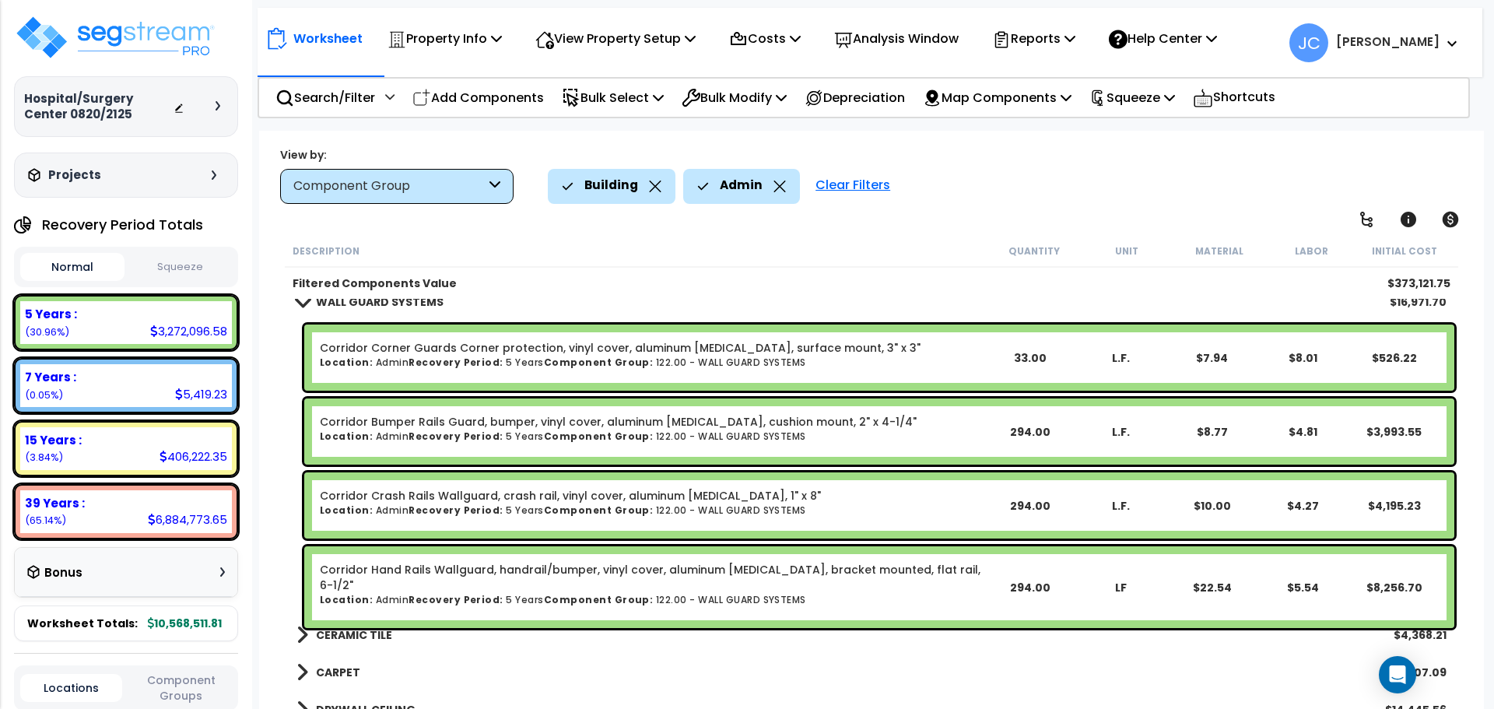
scroll to position [3754, 0]
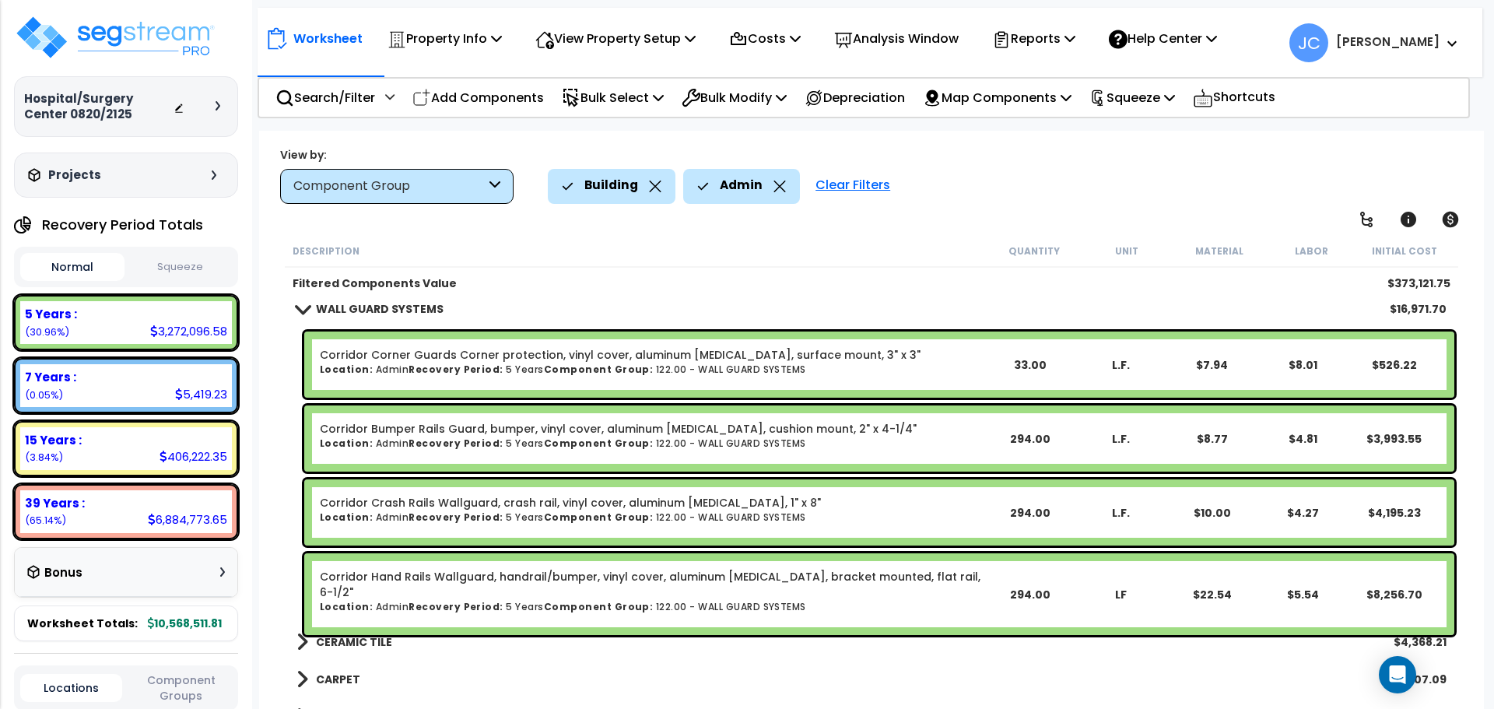
click at [387, 635] on b "CERAMIC TILE" at bounding box center [354, 642] width 76 height 16
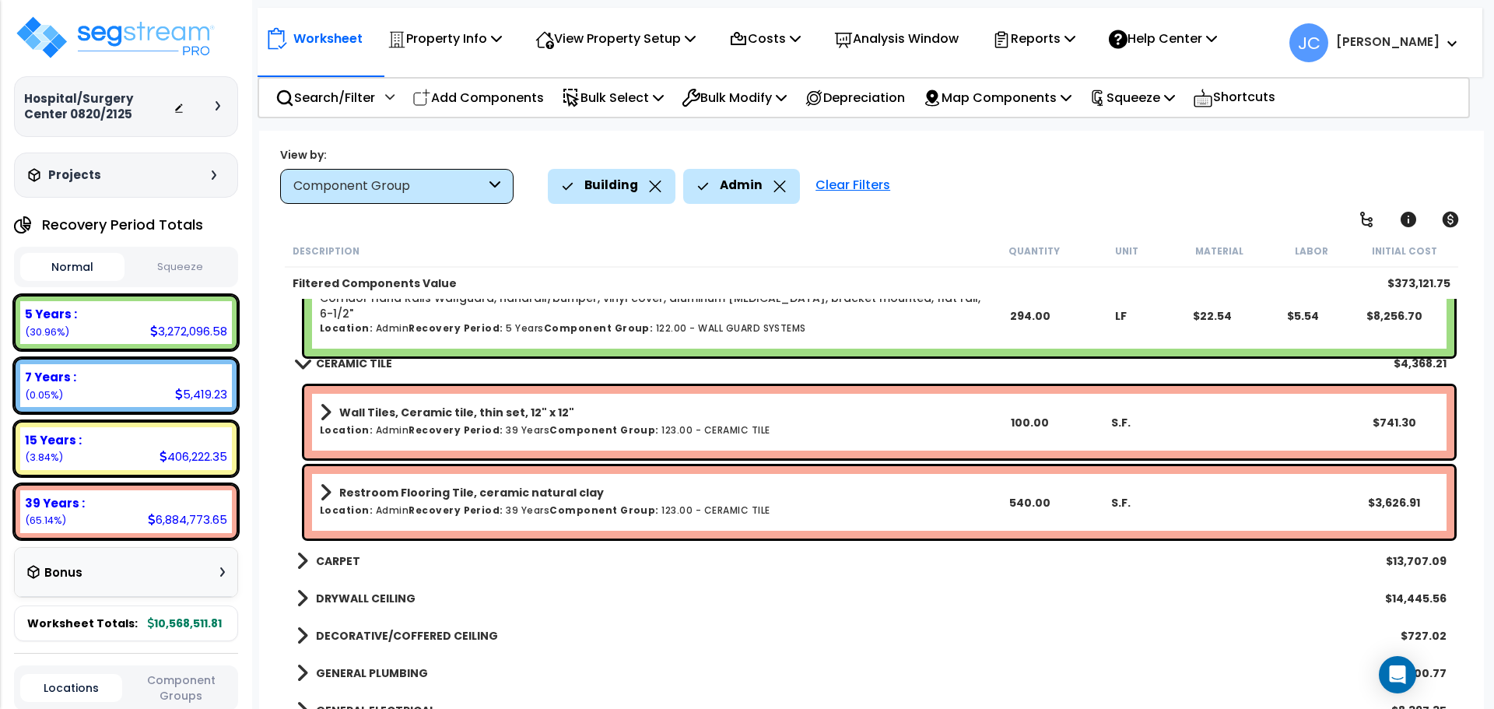
scroll to position [4035, 0]
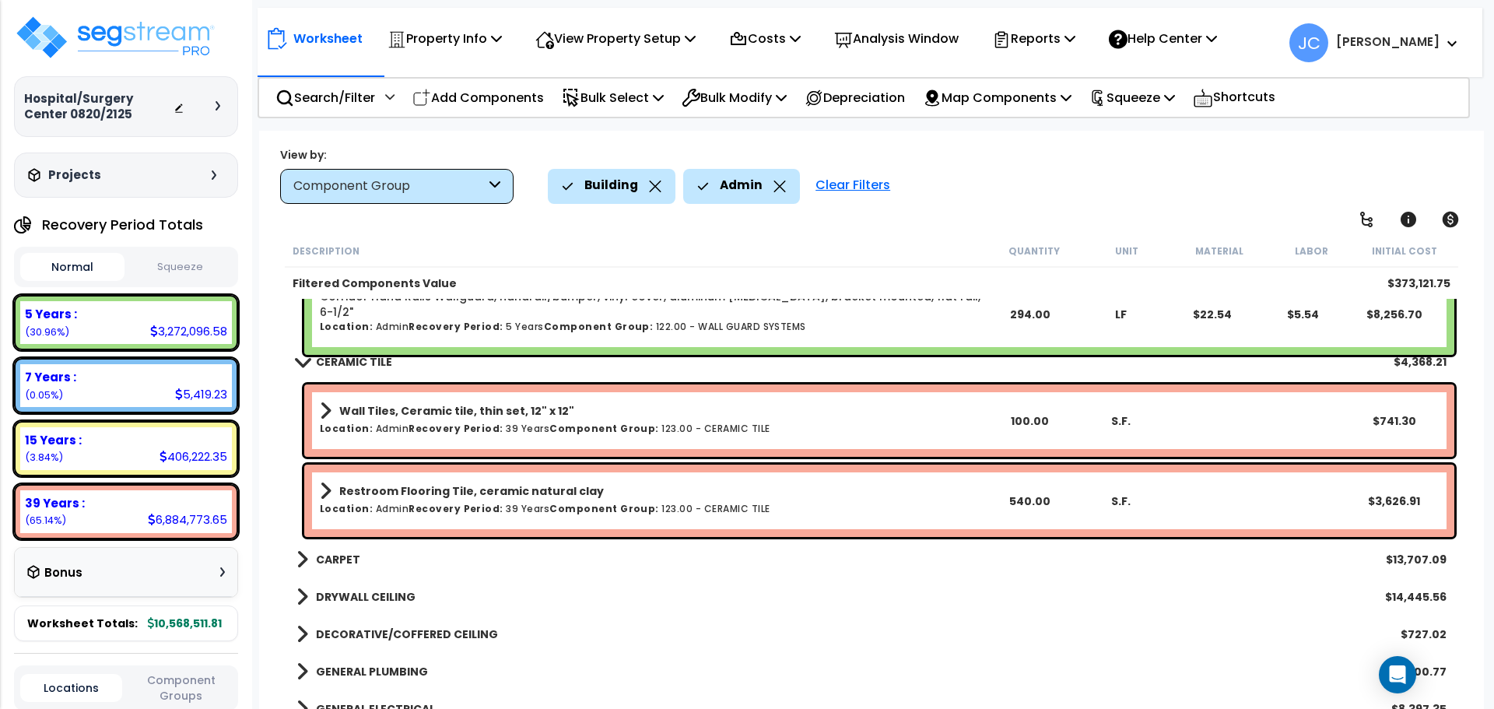
click at [332, 560] on b "CARPET" at bounding box center [338, 560] width 44 height 16
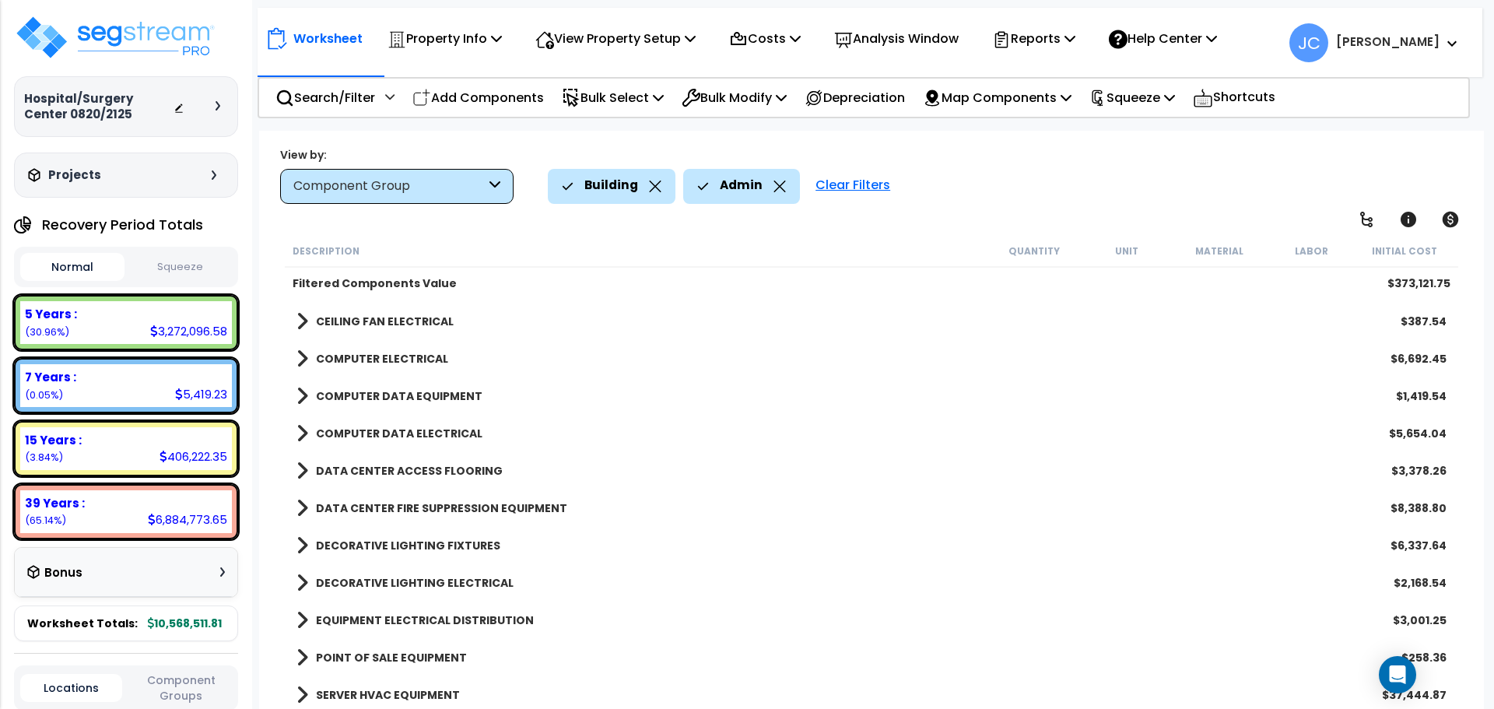
scroll to position [5029, 0]
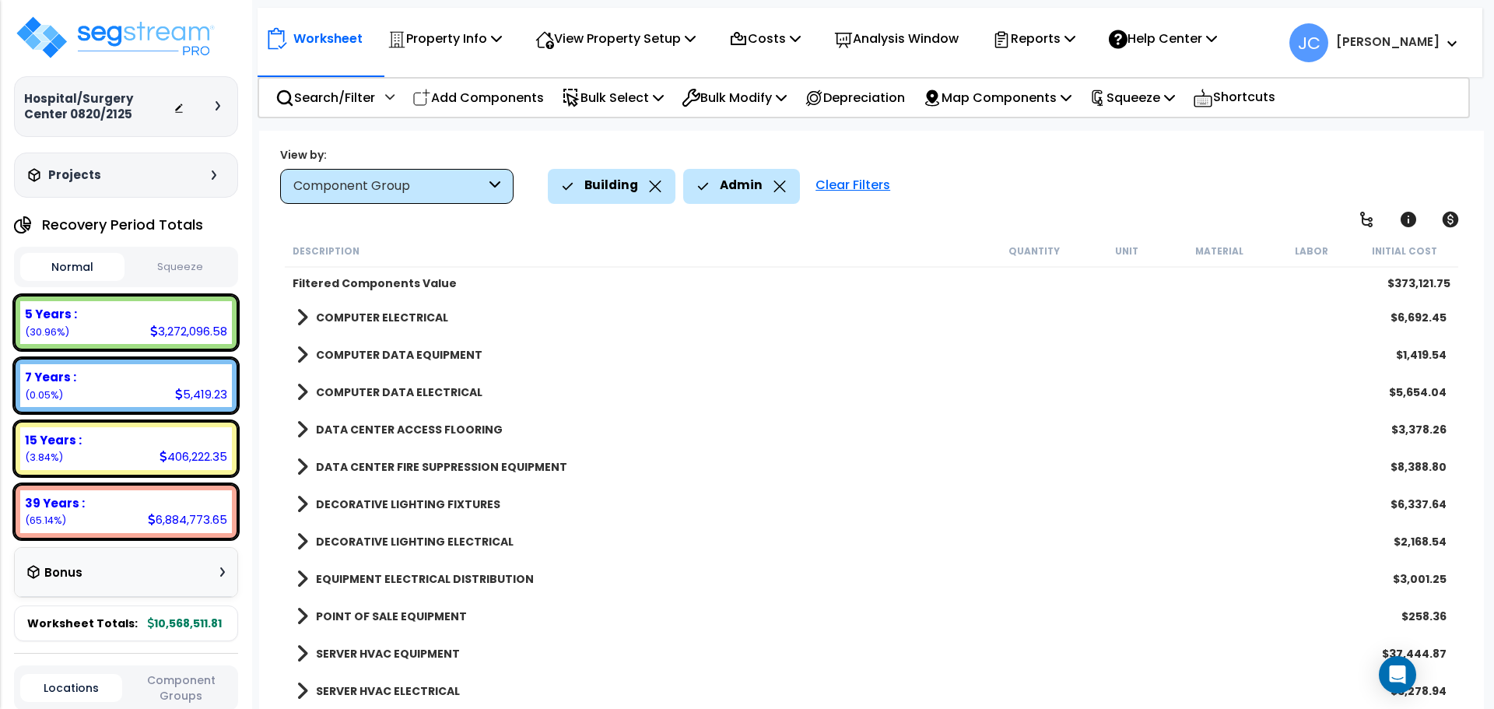
click at [471, 426] on b "DATA CENTER ACCESS FLOORING" at bounding box center [409, 430] width 187 height 16
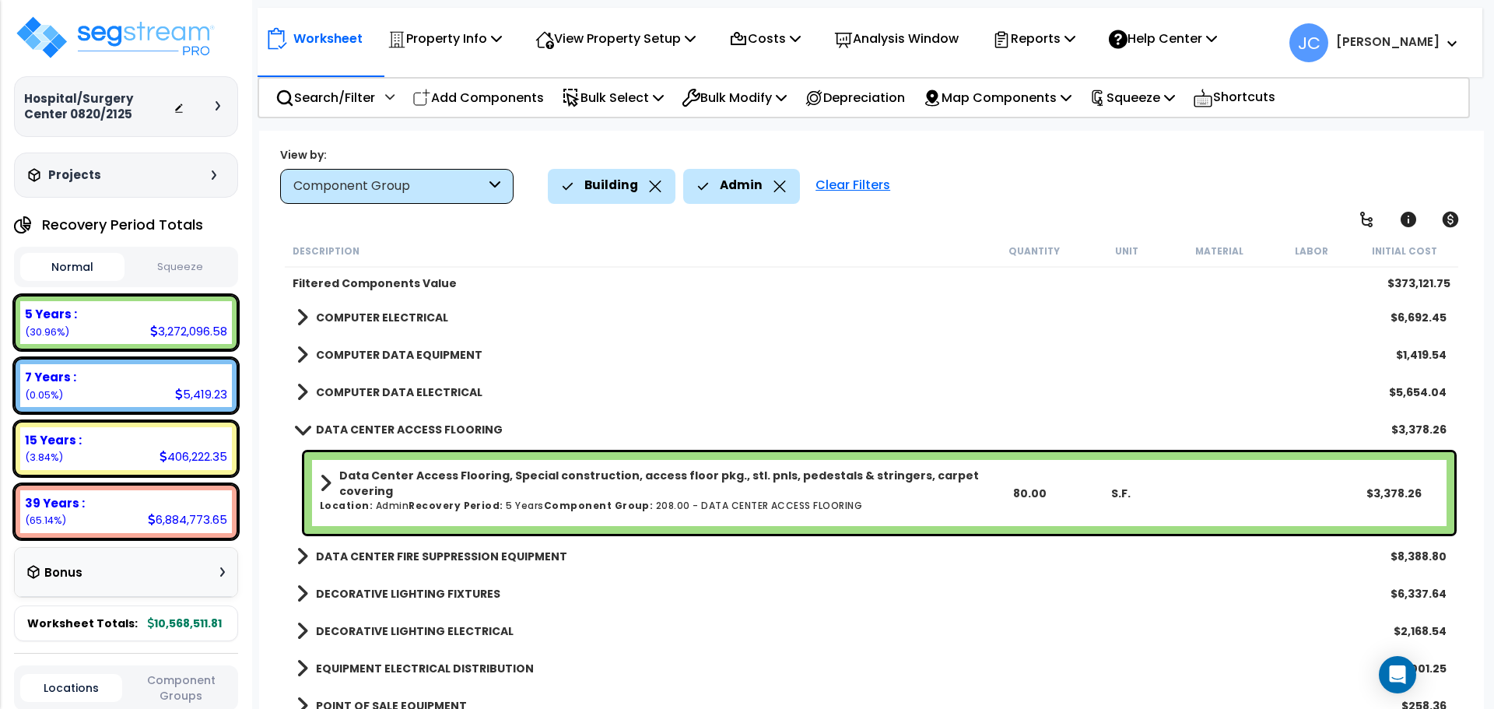
click at [444, 427] on b "DATA CENTER ACCESS FLOORING" at bounding box center [409, 430] width 187 height 16
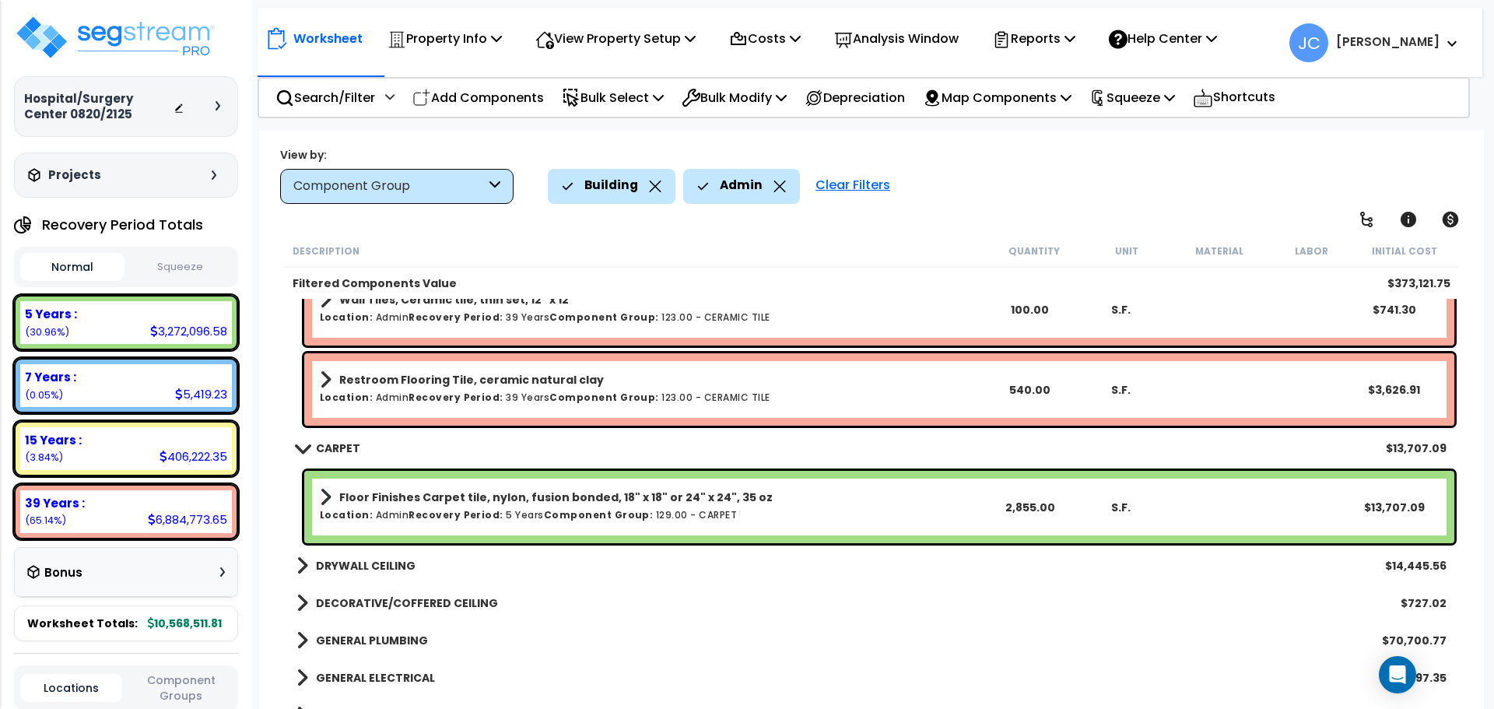
scroll to position [4218, 0]
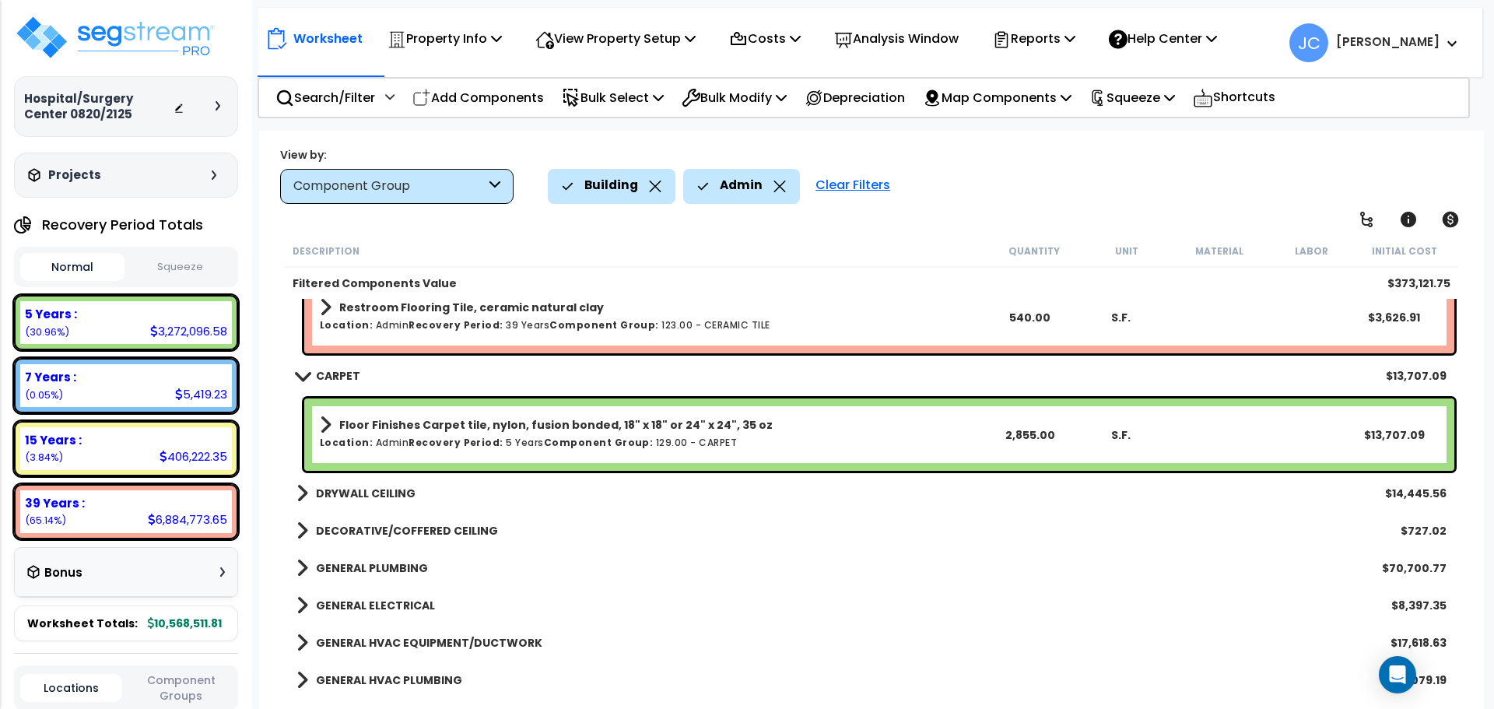
click at [372, 492] on b "DRYWALL CEILING" at bounding box center [366, 494] width 100 height 16
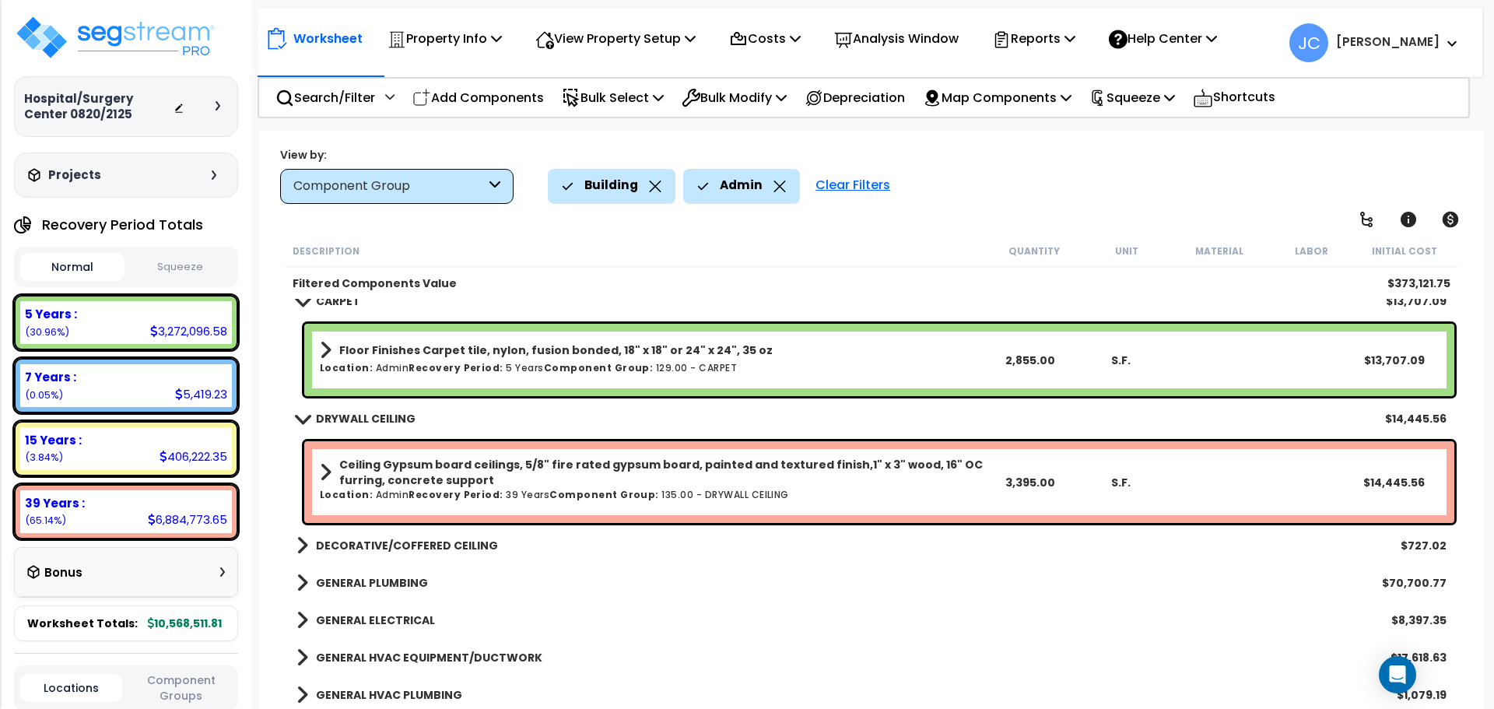
scroll to position [4294, 0]
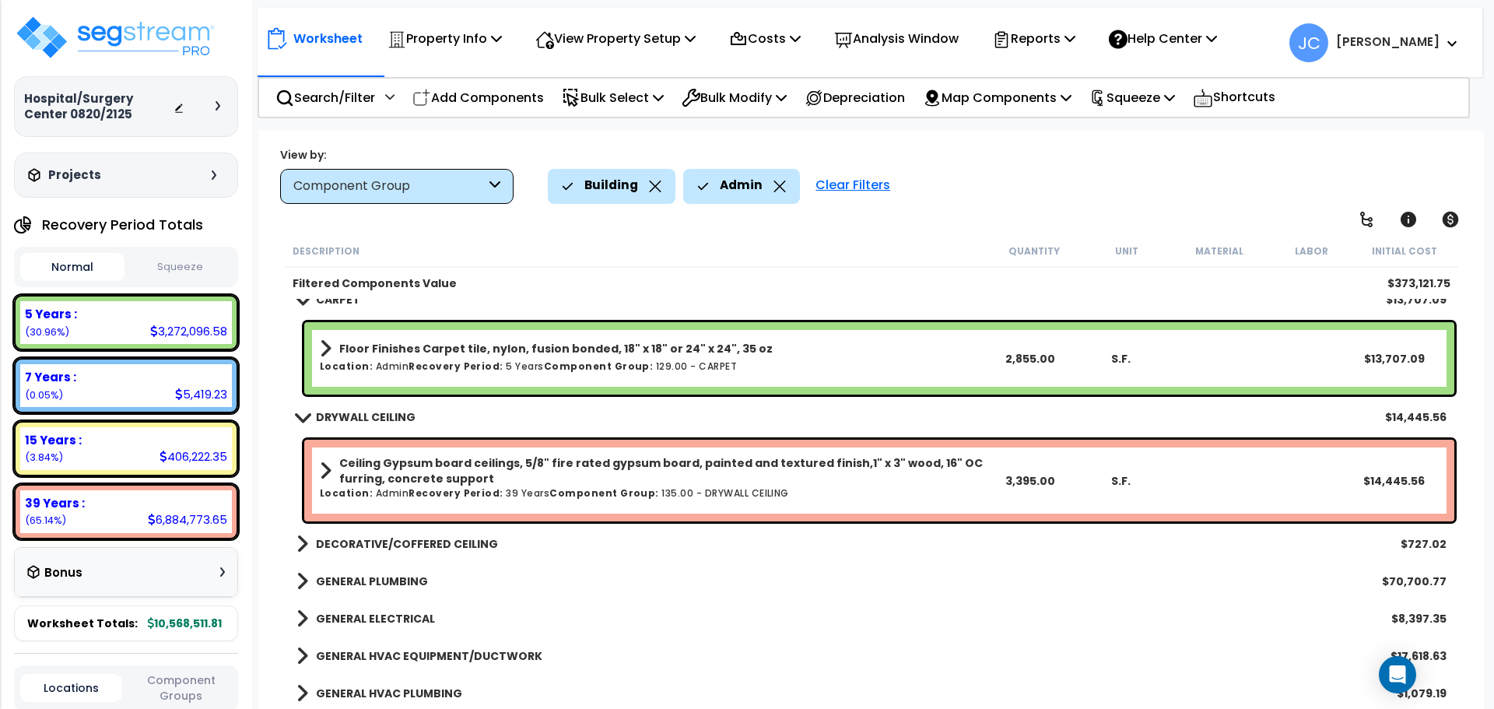
click at [377, 550] on b "DECORATIVE/COFFERED CEILING" at bounding box center [407, 544] width 182 height 16
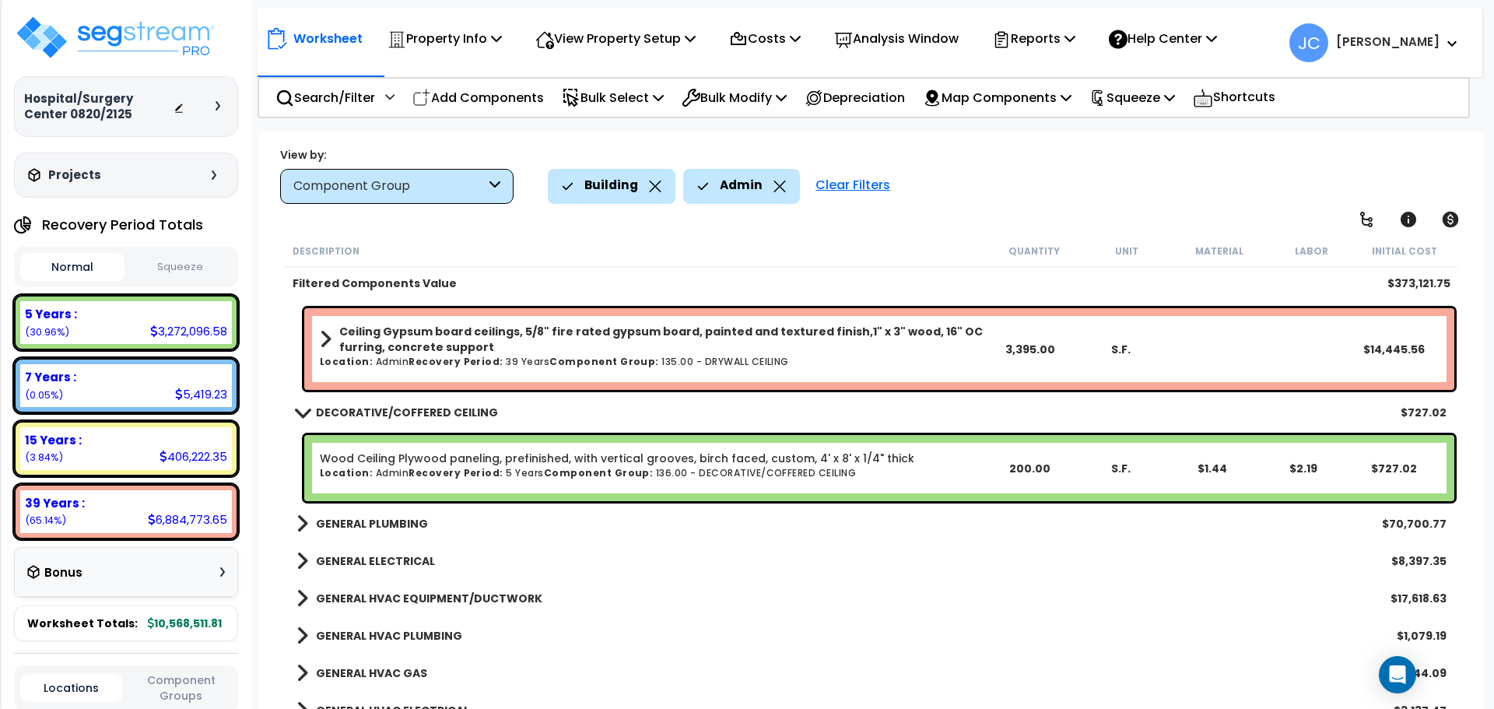
scroll to position [4429, 0]
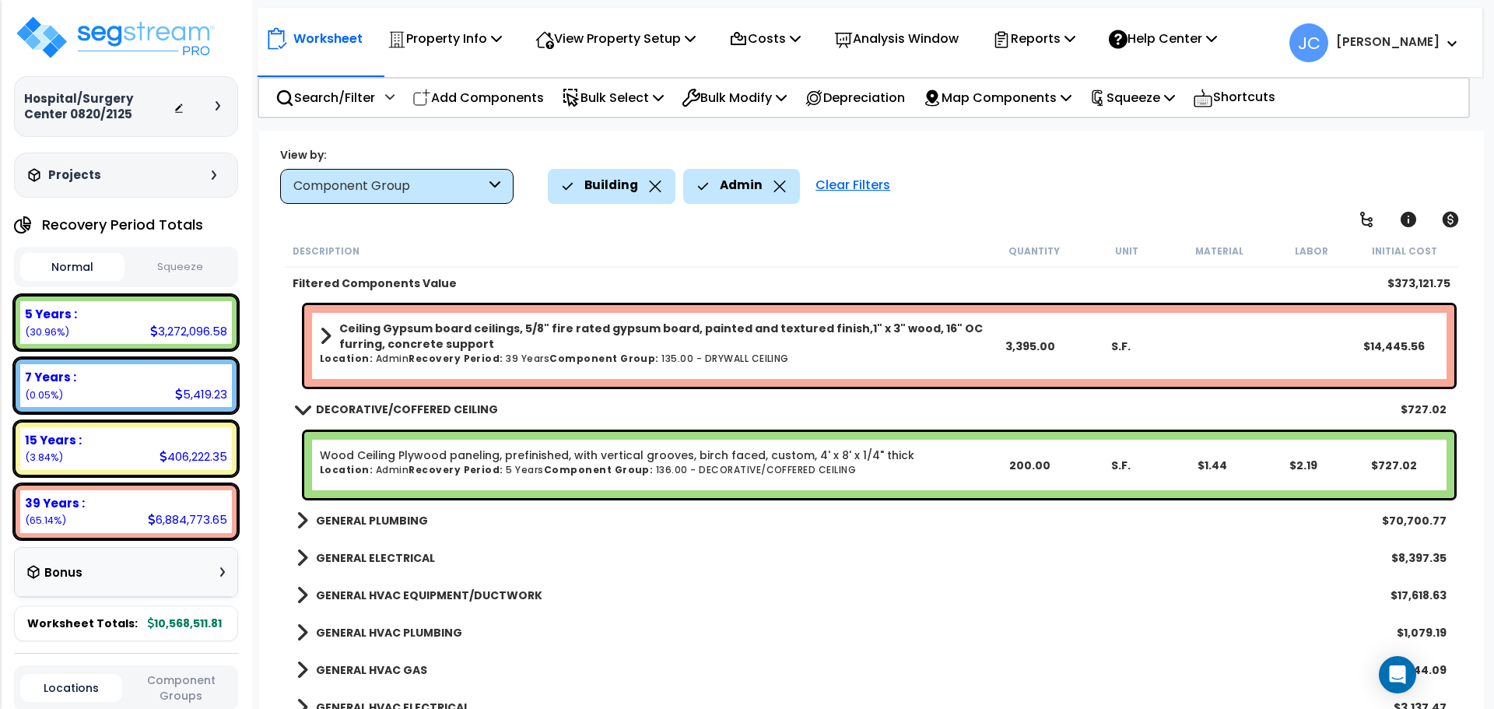
click at [387, 524] on b "GENERAL PLUMBING" at bounding box center [372, 521] width 112 height 16
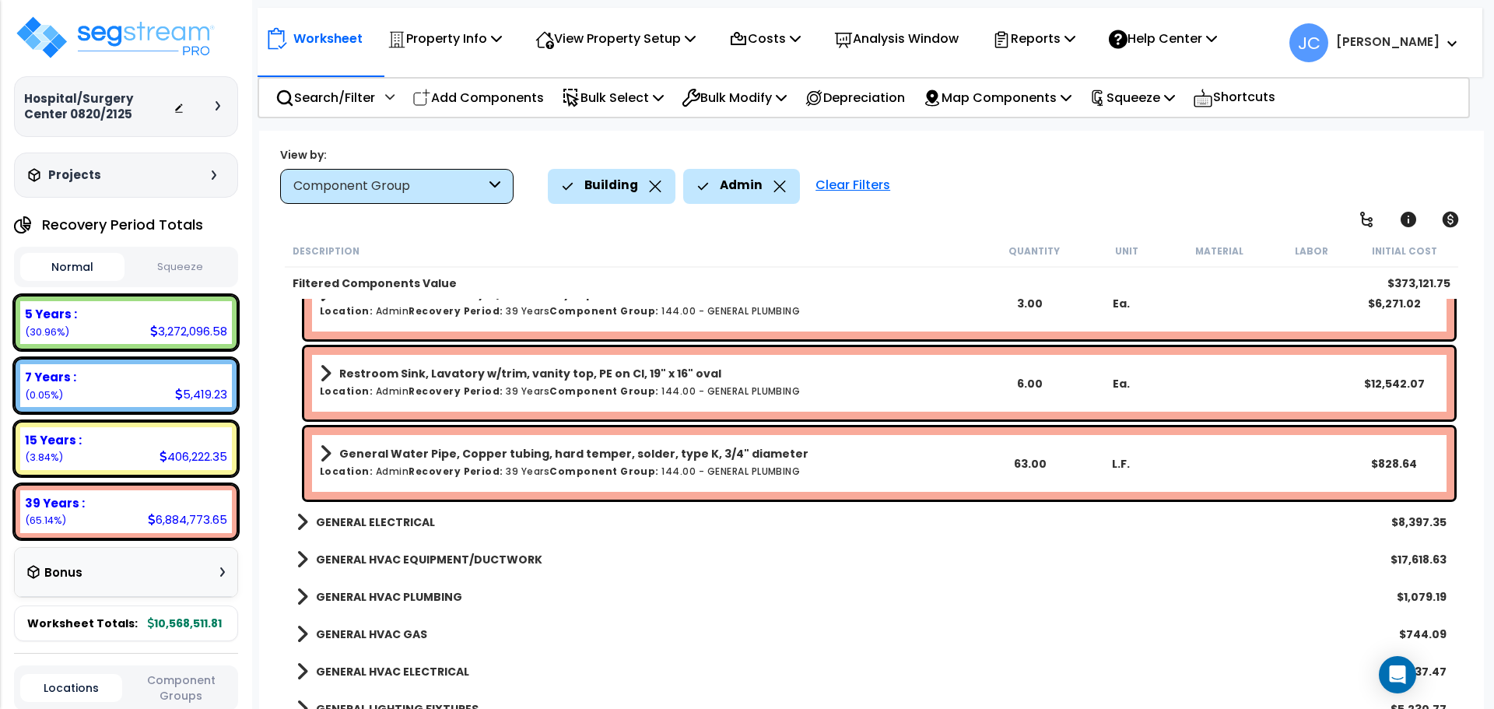
scroll to position [5331, 0]
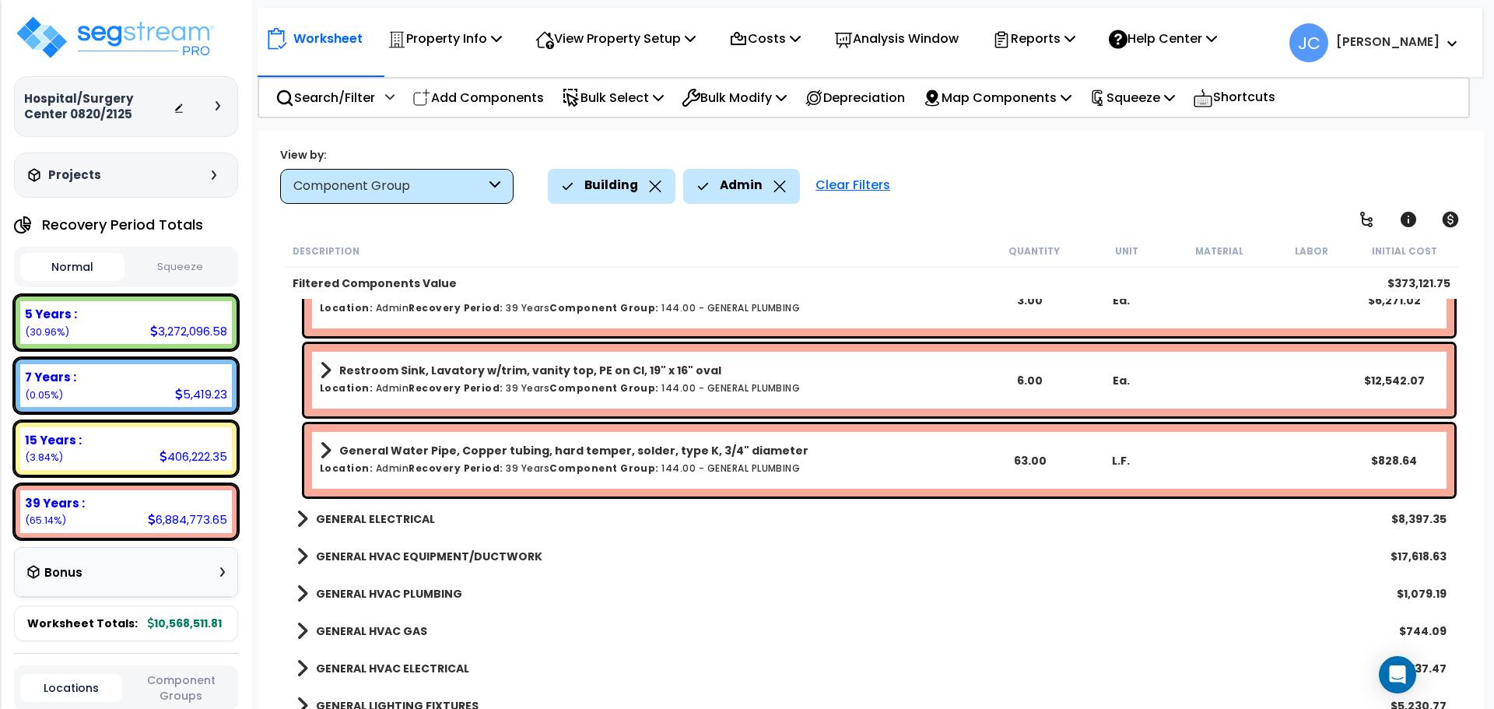
click at [354, 523] on b "GENERAL ELECTRICAL" at bounding box center [375, 519] width 119 height 16
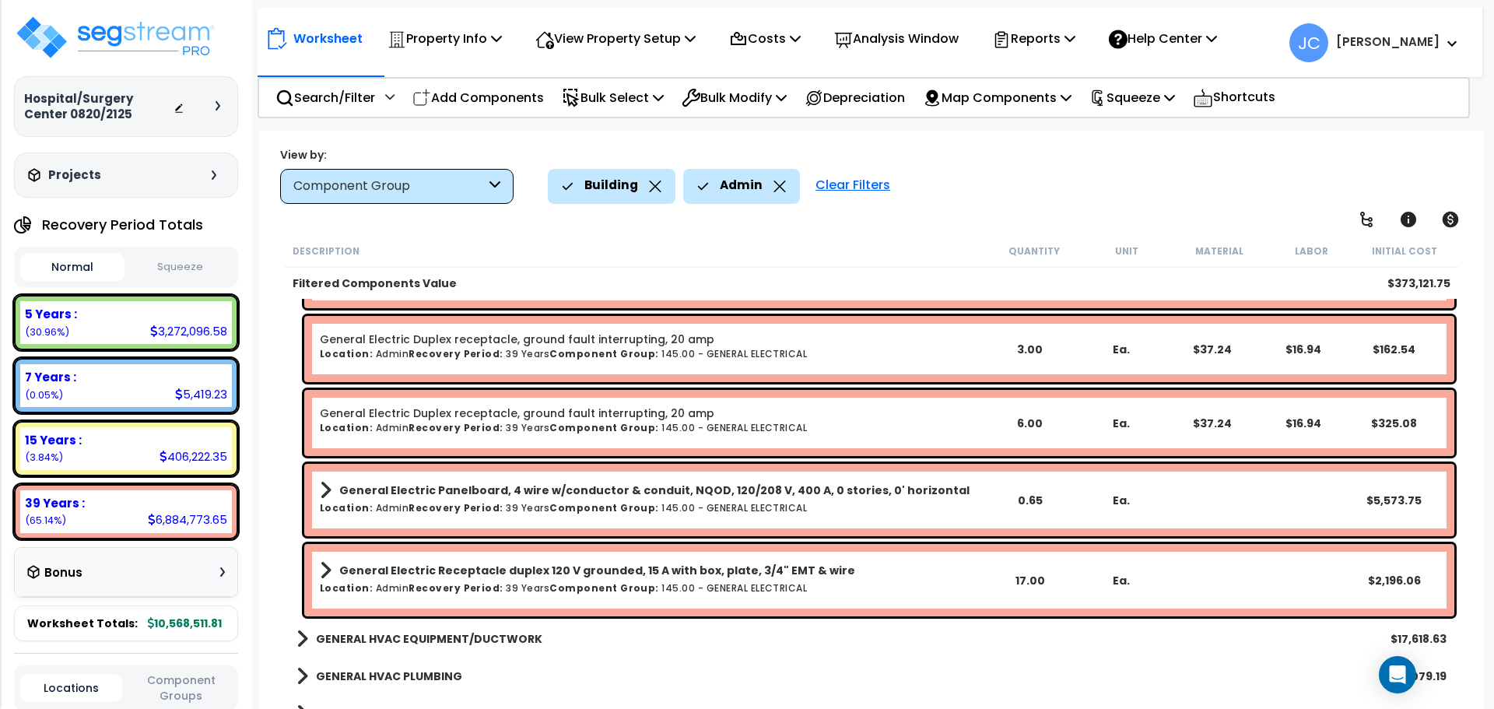
scroll to position [5737, 0]
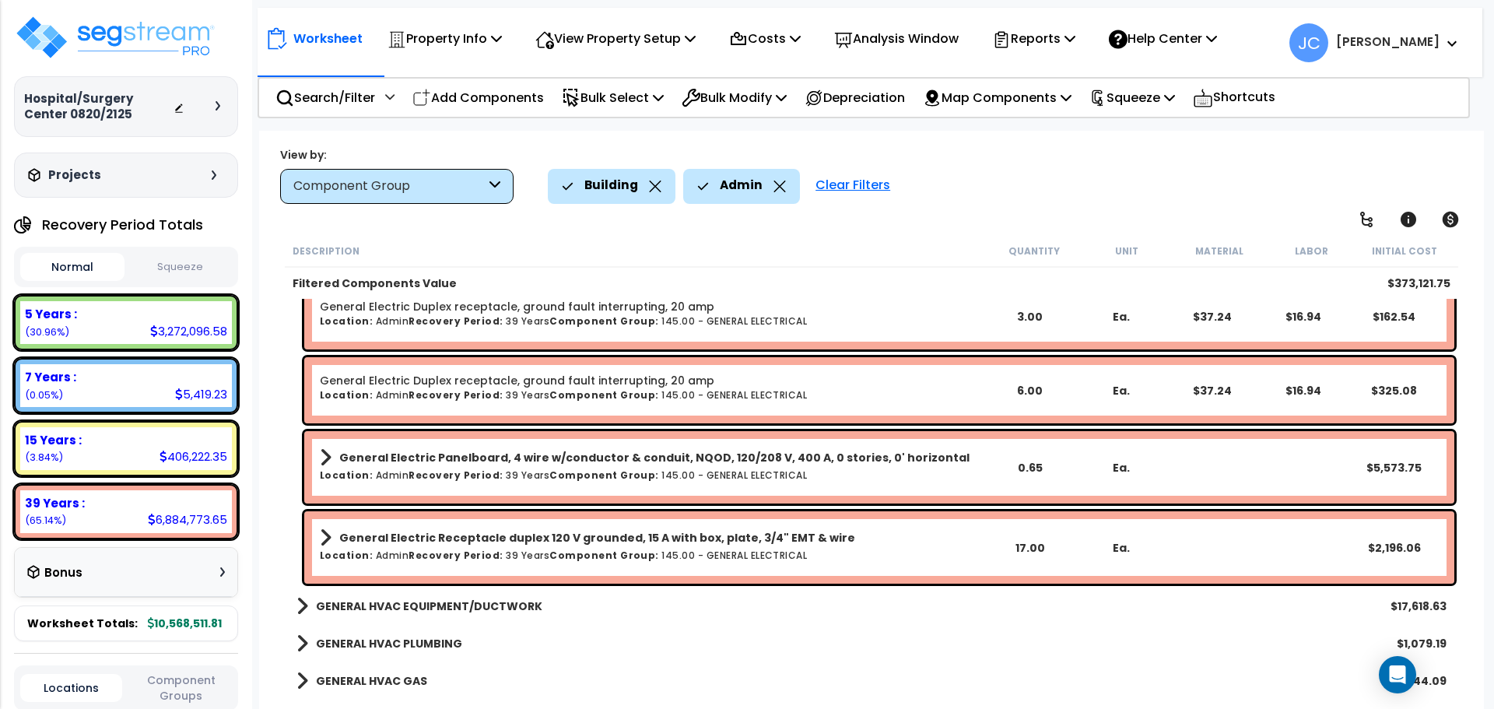
click at [451, 602] on b "GENERAL HVAC EQUIPMENT/DUCTWORK" at bounding box center [429, 606] width 226 height 16
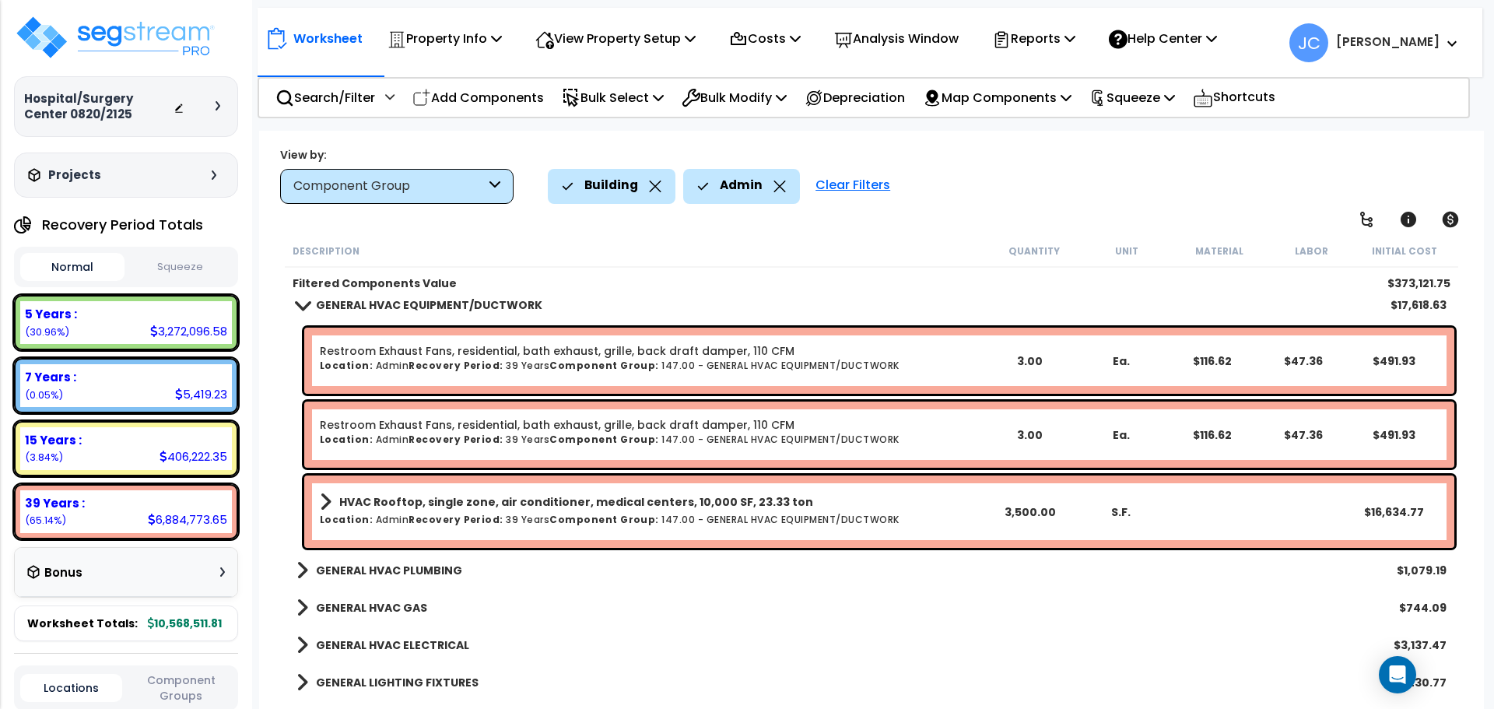
scroll to position [6039, 0]
click at [402, 570] on b "GENERAL HVAC PLUMBING" at bounding box center [389, 570] width 146 height 16
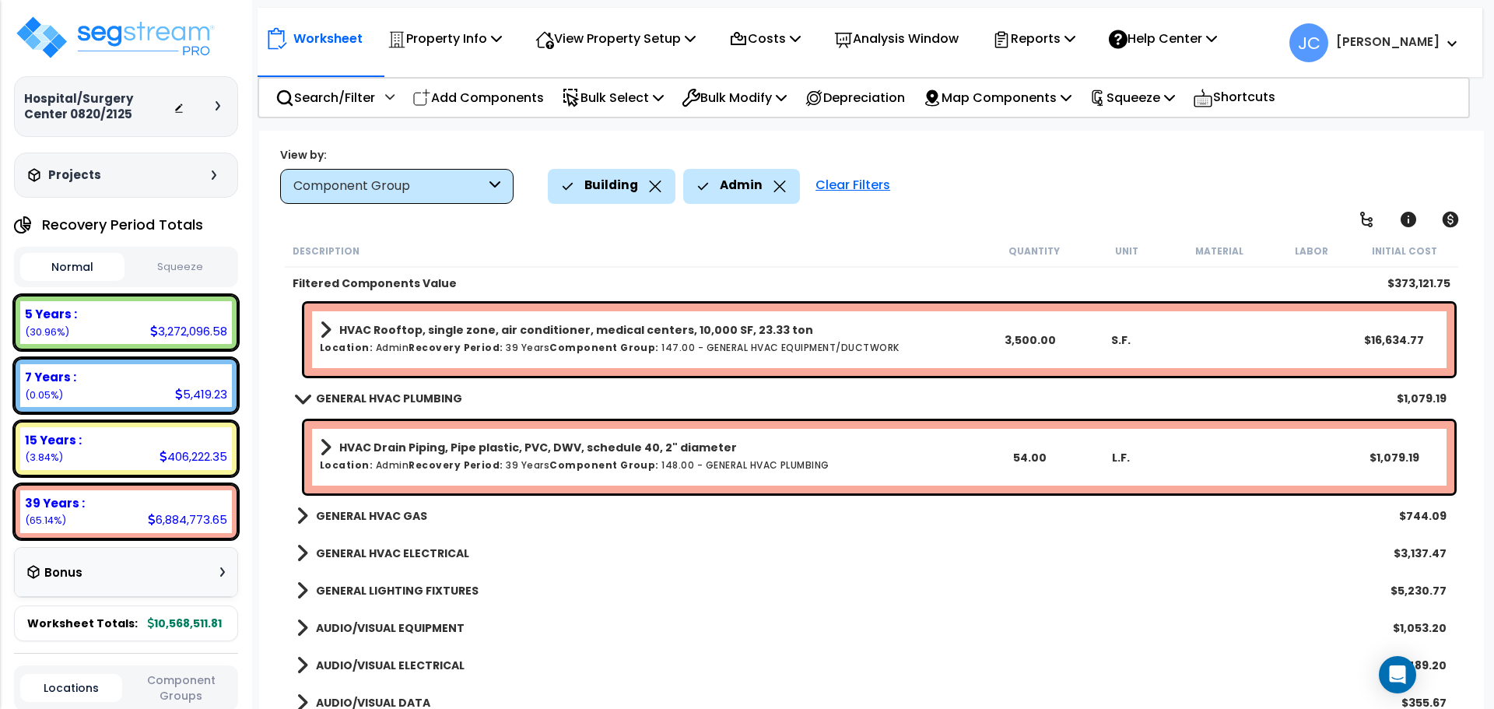
scroll to position [6214, 0]
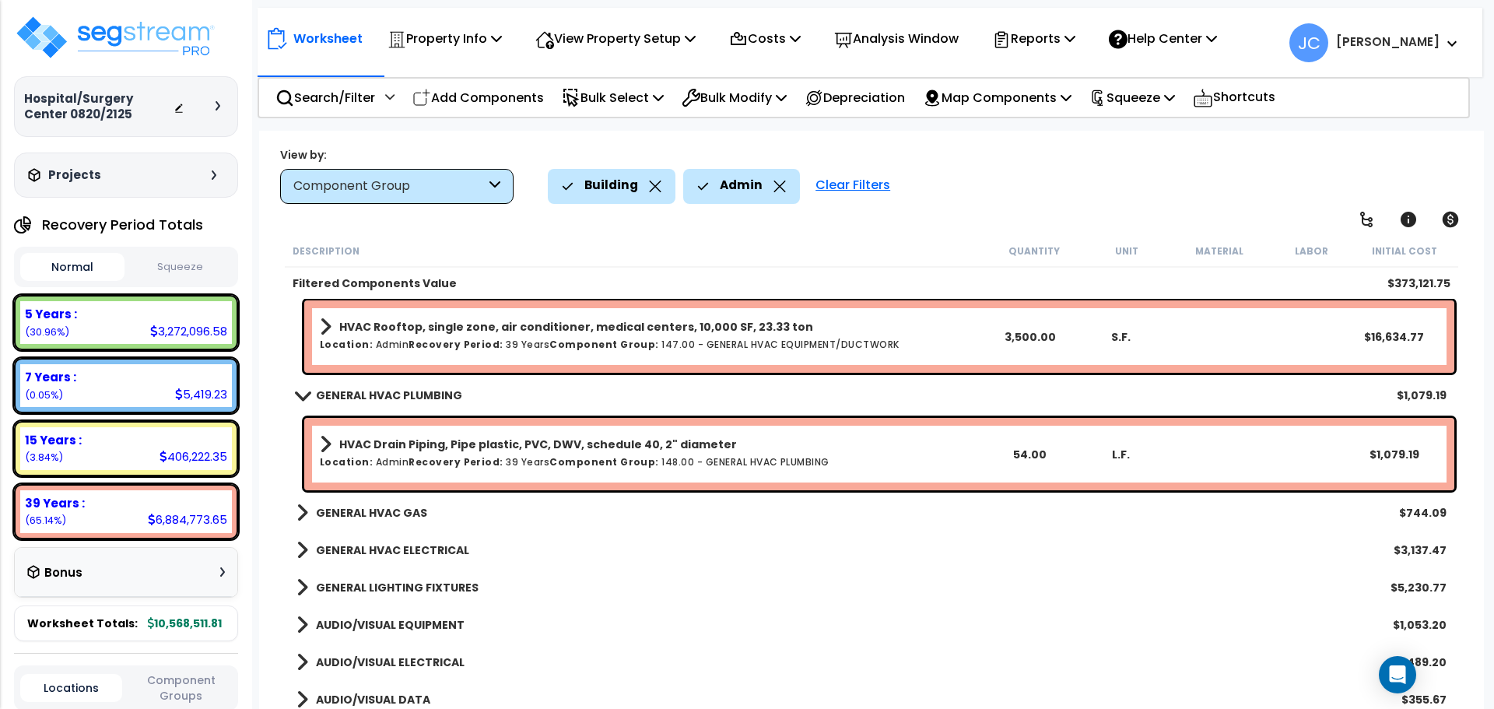
click at [370, 518] on b "GENERAL HVAC GAS" at bounding box center [371, 513] width 111 height 16
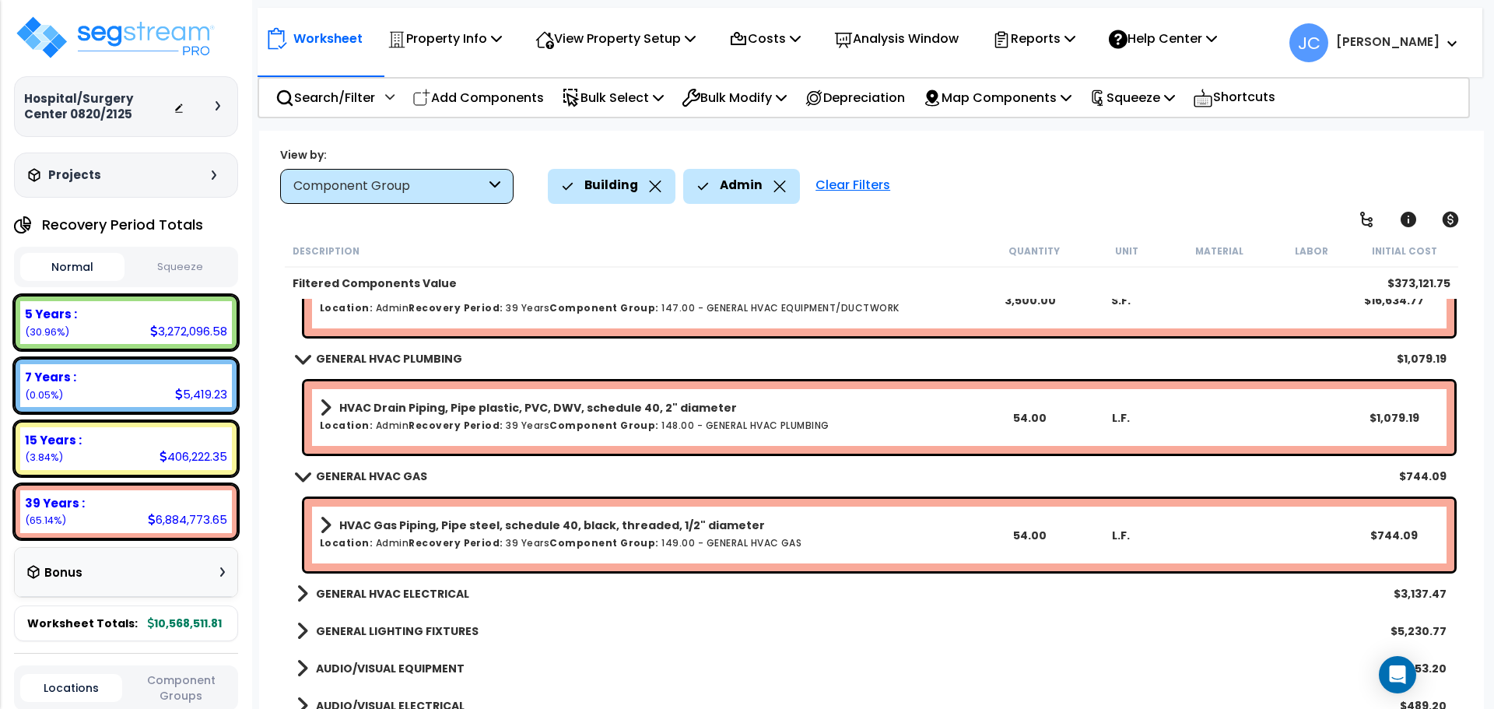
scroll to position [6260, 0]
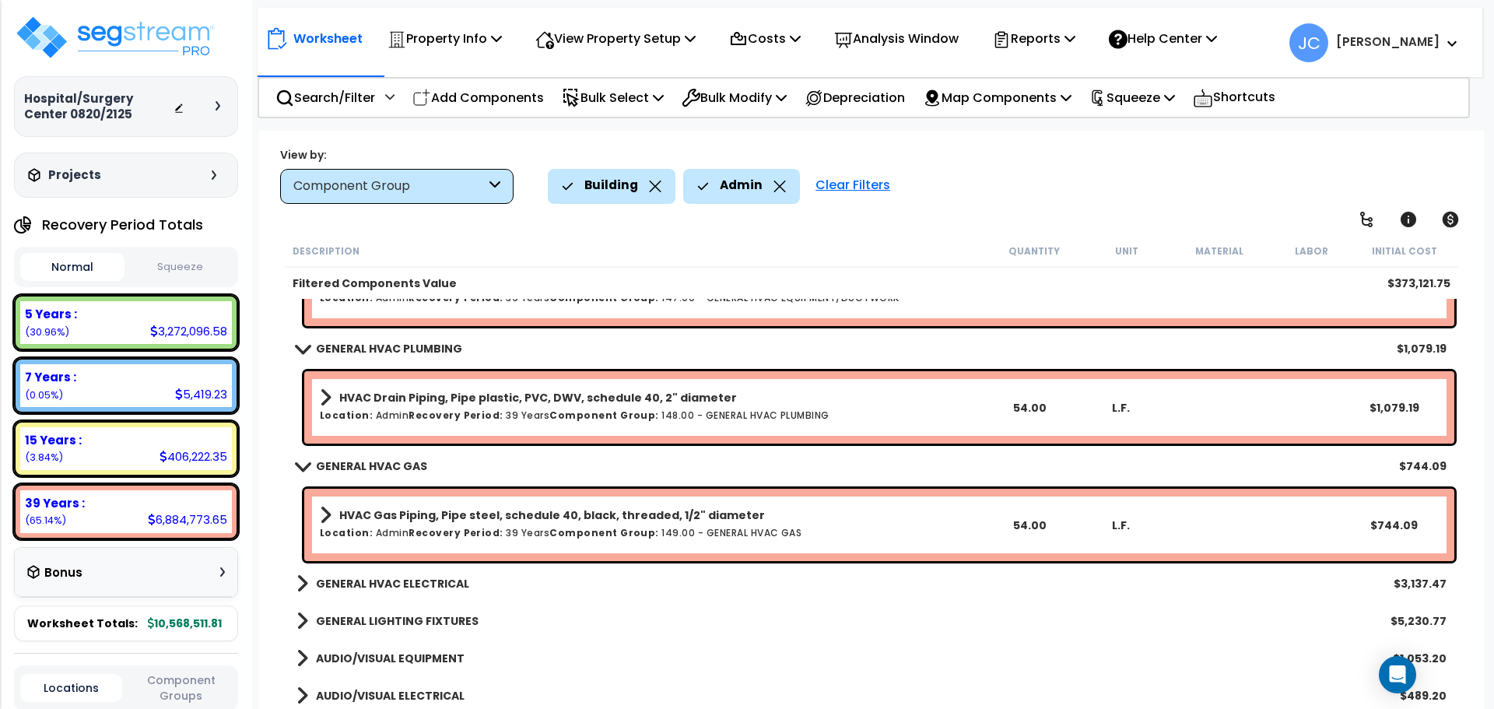
click at [427, 573] on link "GENERAL HVAC ELECTRICAL" at bounding box center [383, 584] width 173 height 22
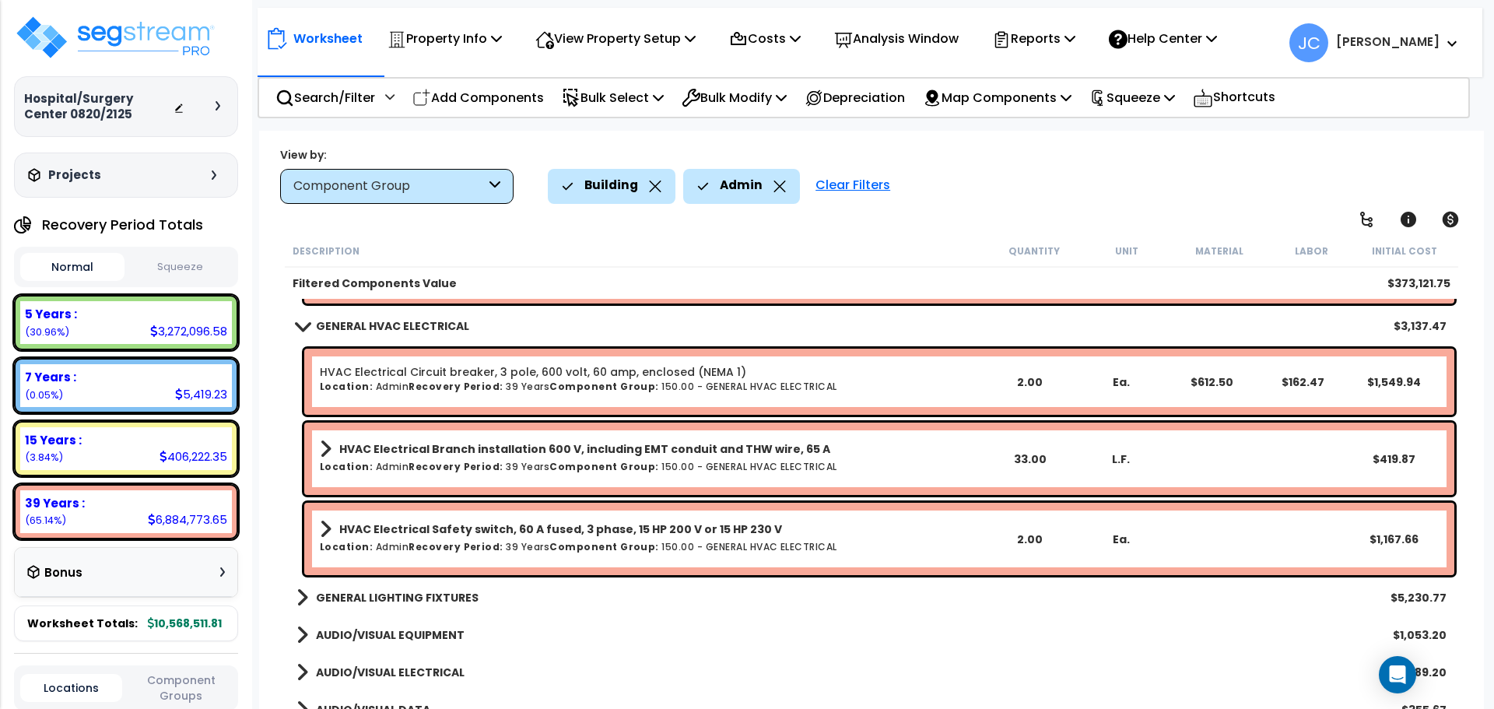
scroll to position [6519, 0]
click at [440, 592] on b "GENERAL LIGHTING FIXTURES" at bounding box center [397, 597] width 163 height 16
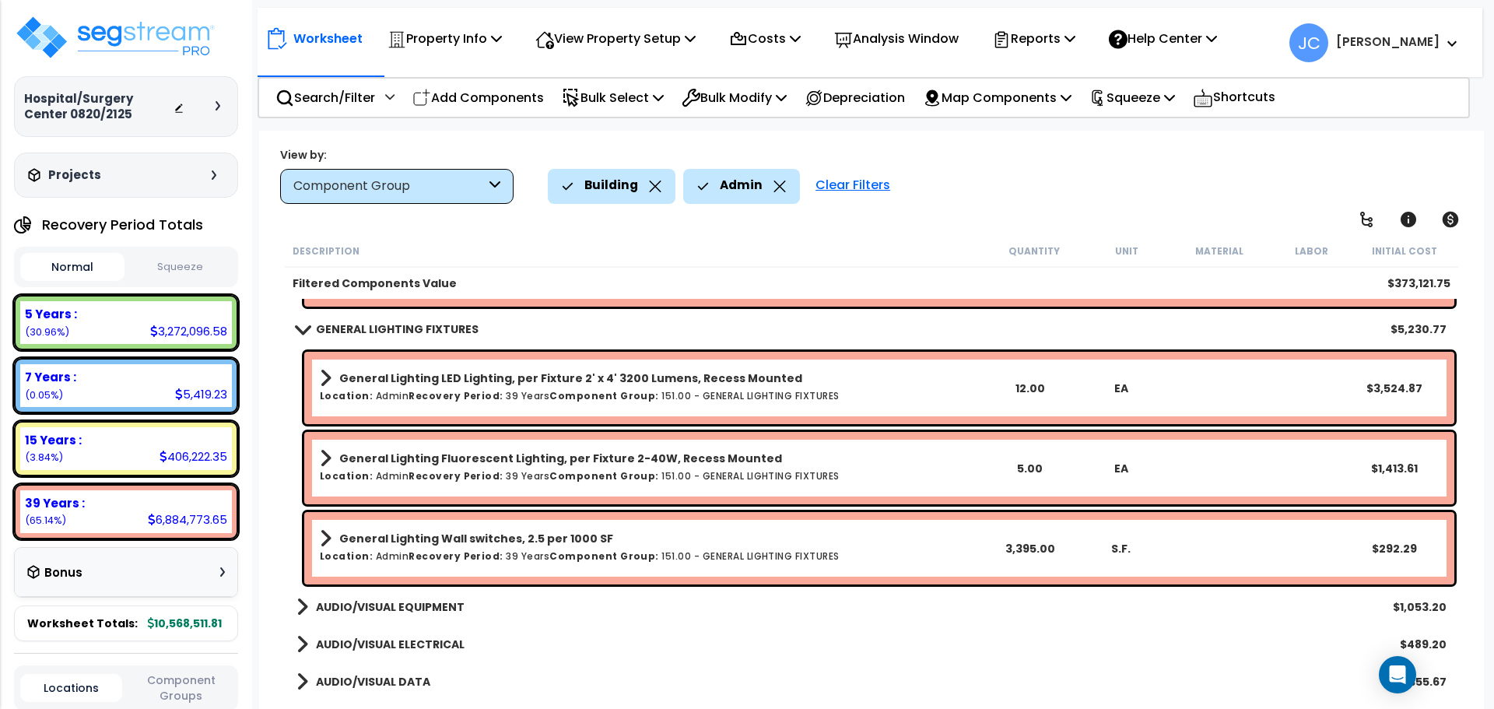
scroll to position [6791, 0]
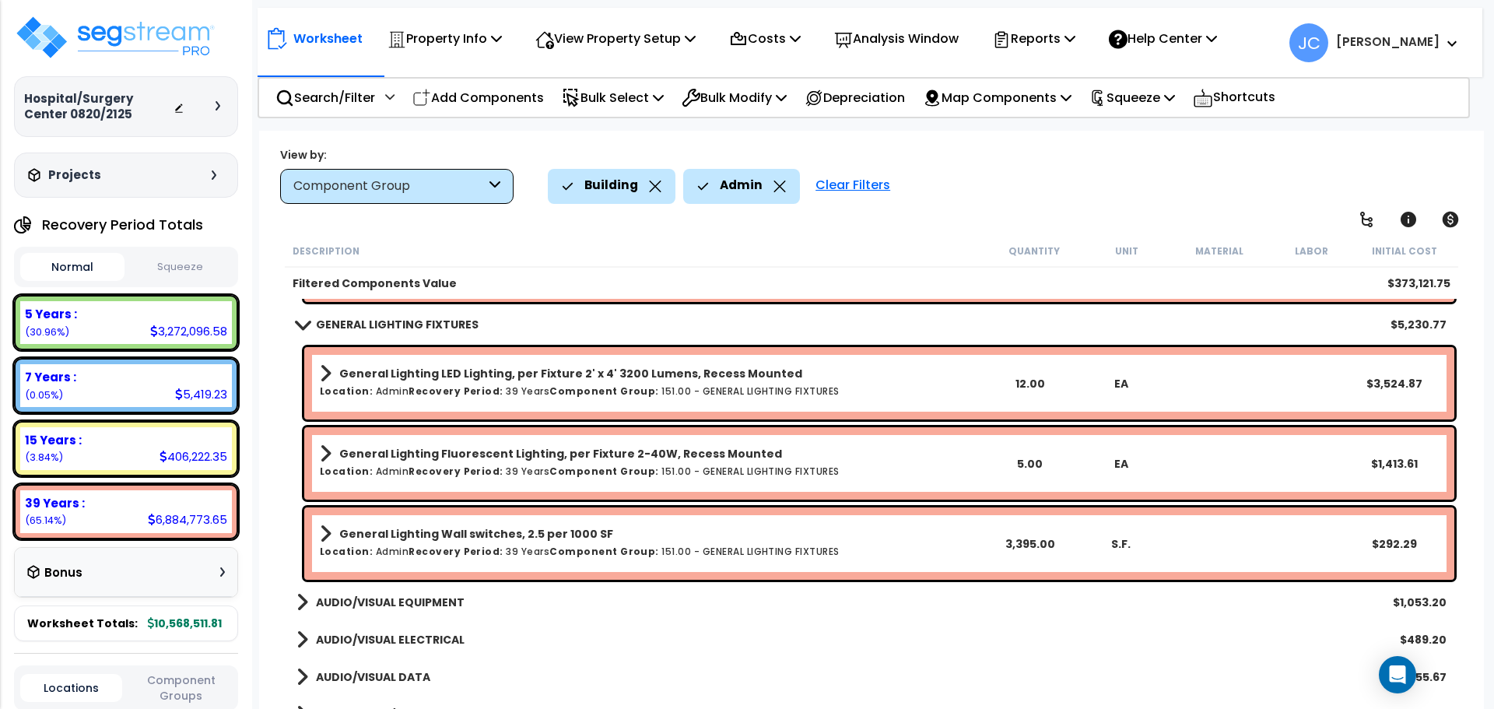
click at [385, 599] on b "AUDIO/VISUAL EQUIPMENT" at bounding box center [390, 603] width 149 height 16
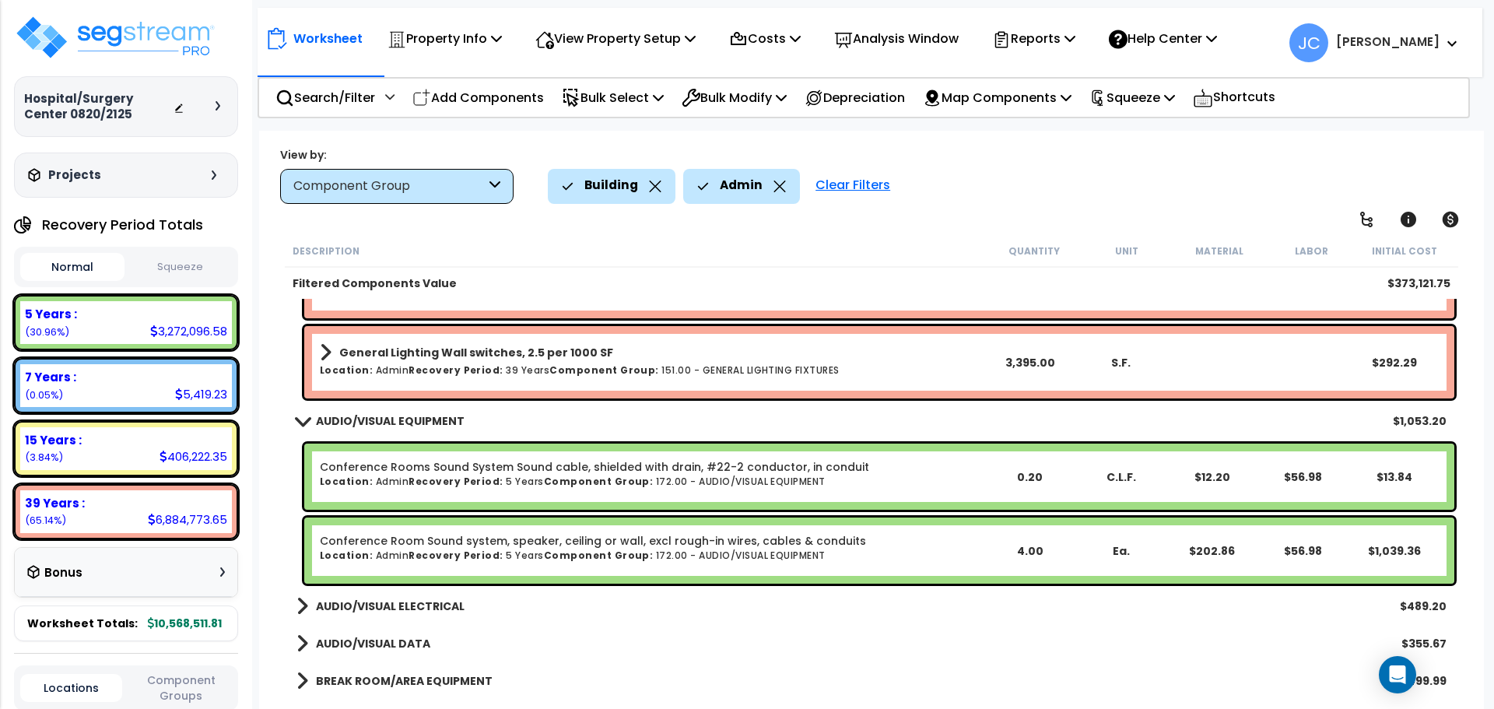
scroll to position [6975, 0]
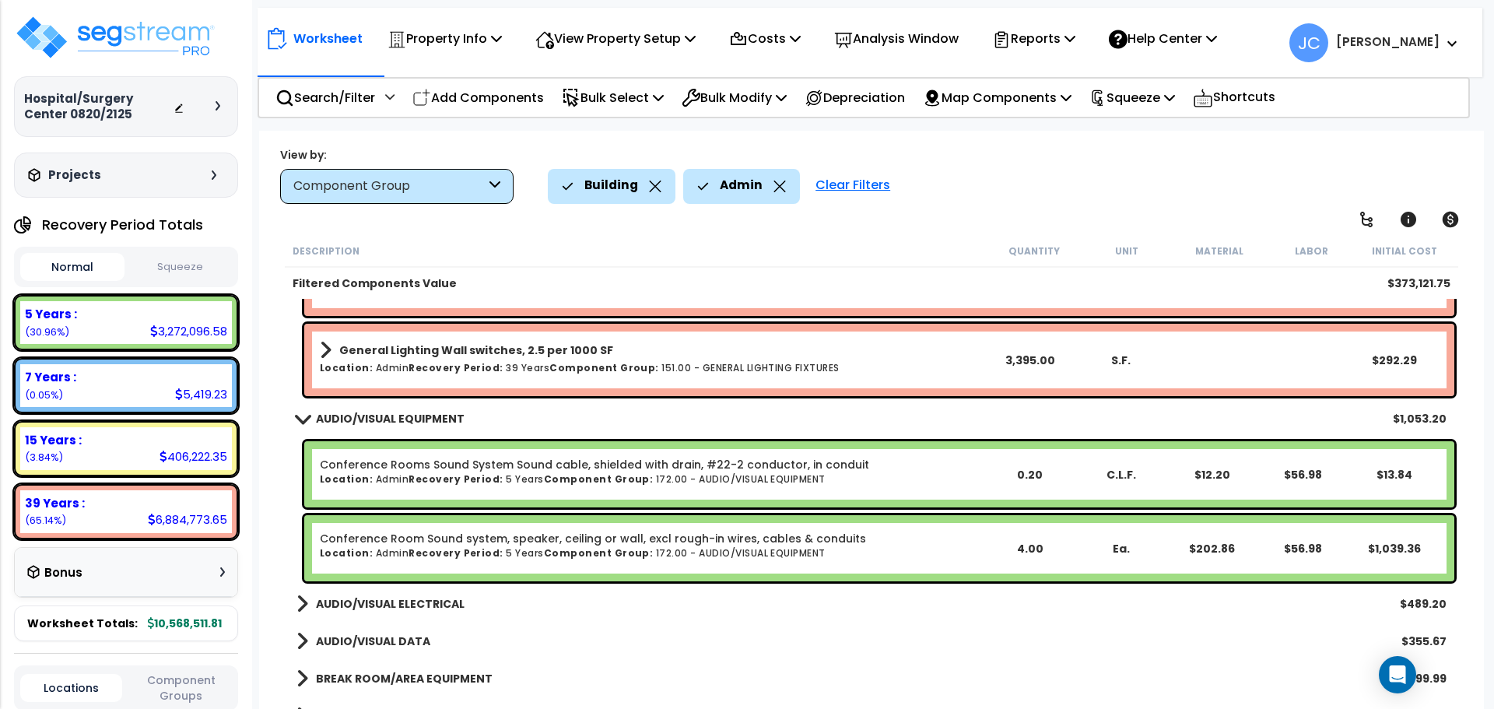
click at [443, 604] on b "AUDIO/VISUAL ELECTRICAL" at bounding box center [390, 604] width 149 height 16
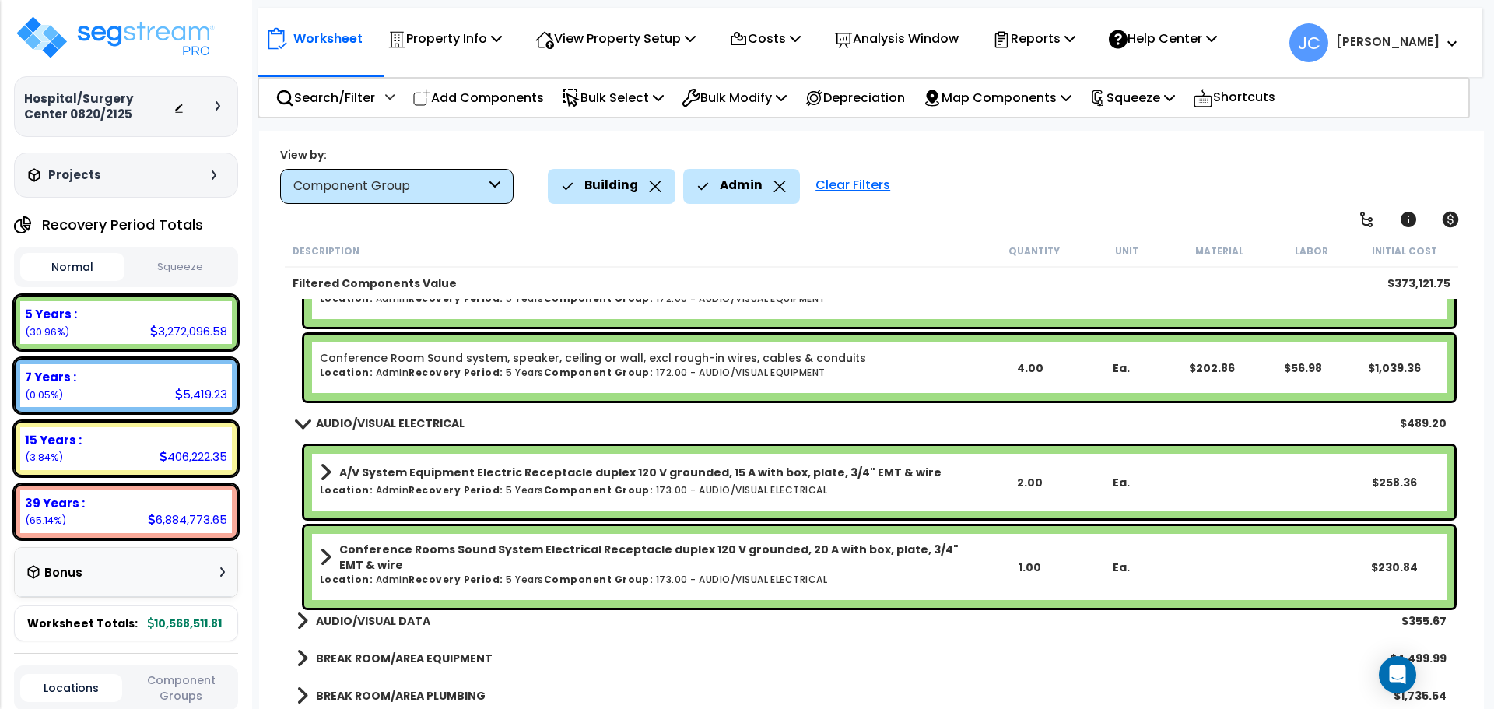
scroll to position [7172, 0]
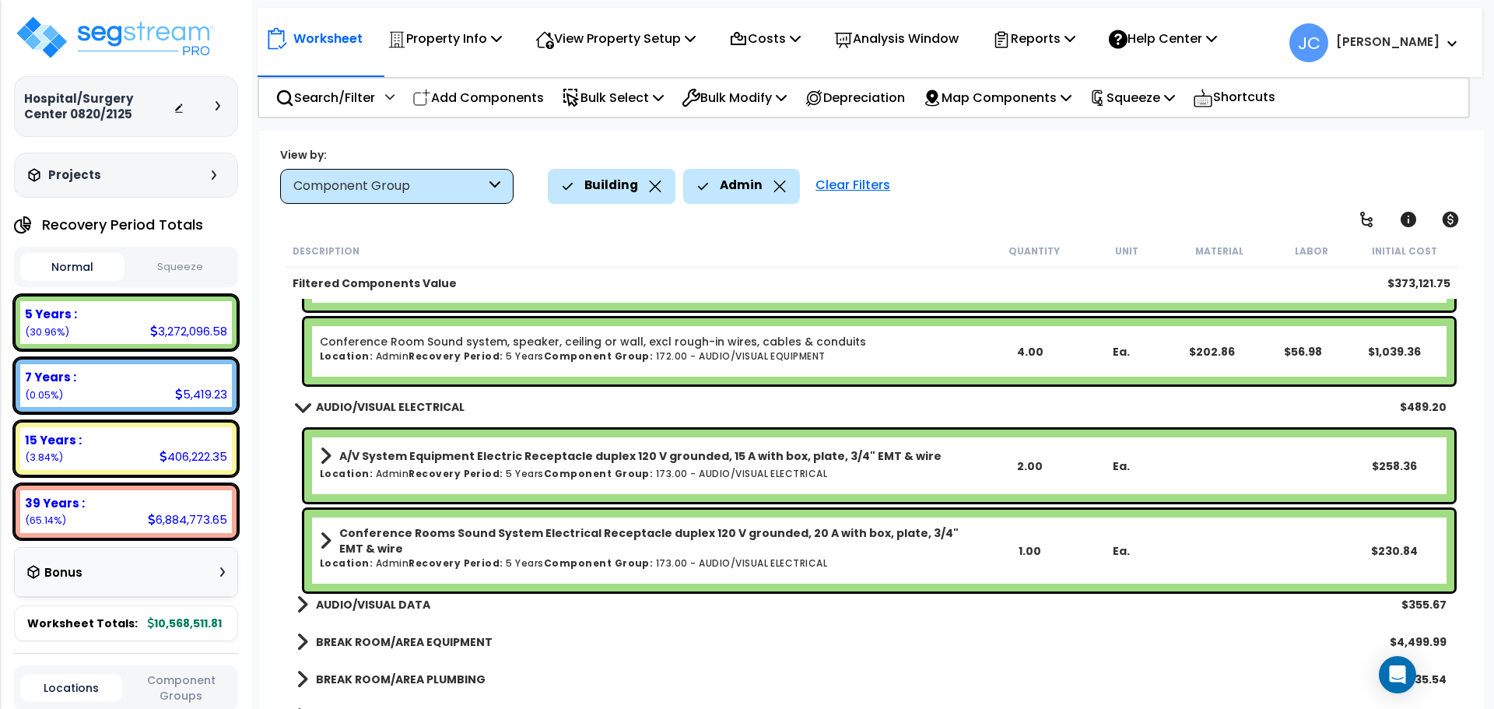
click at [407, 603] on b "AUDIO/VISUAL DATA" at bounding box center [373, 605] width 114 height 16
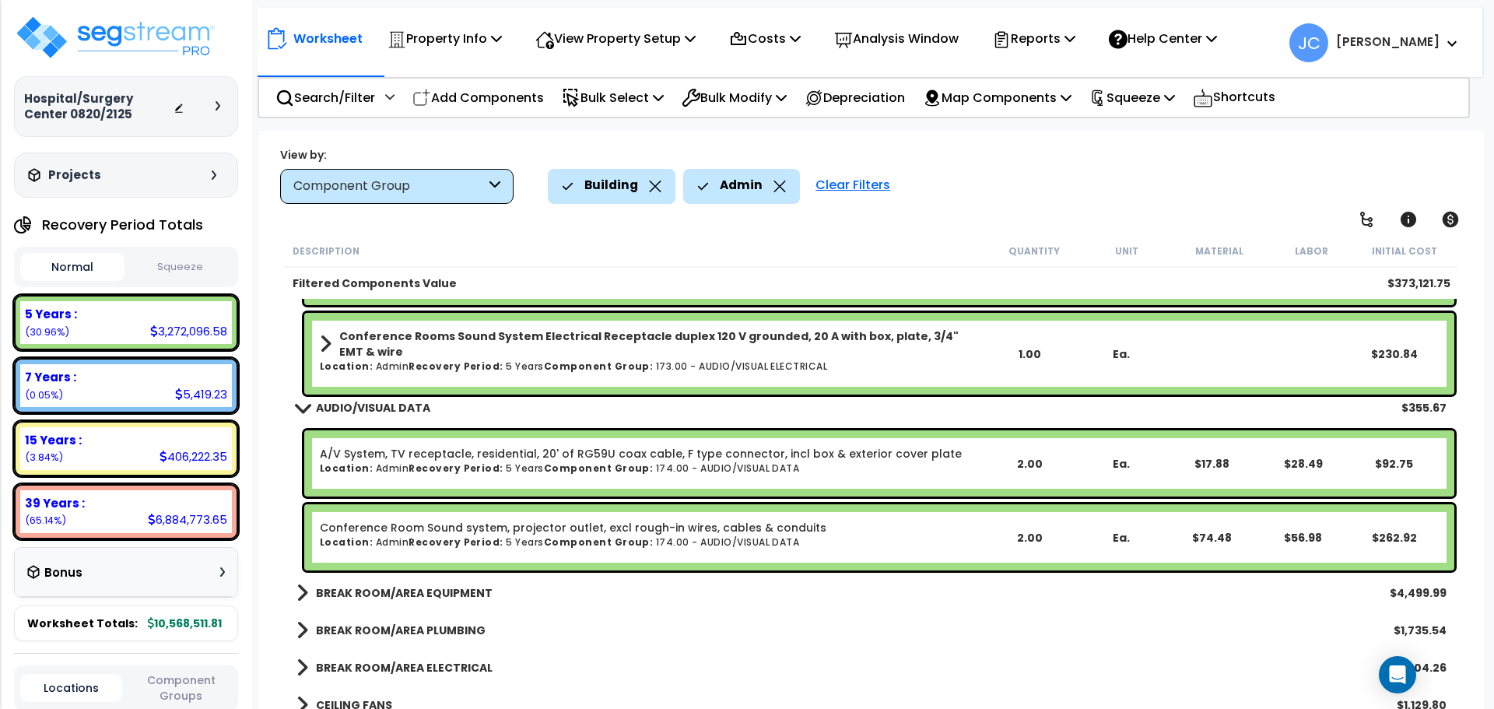
scroll to position [7371, 0]
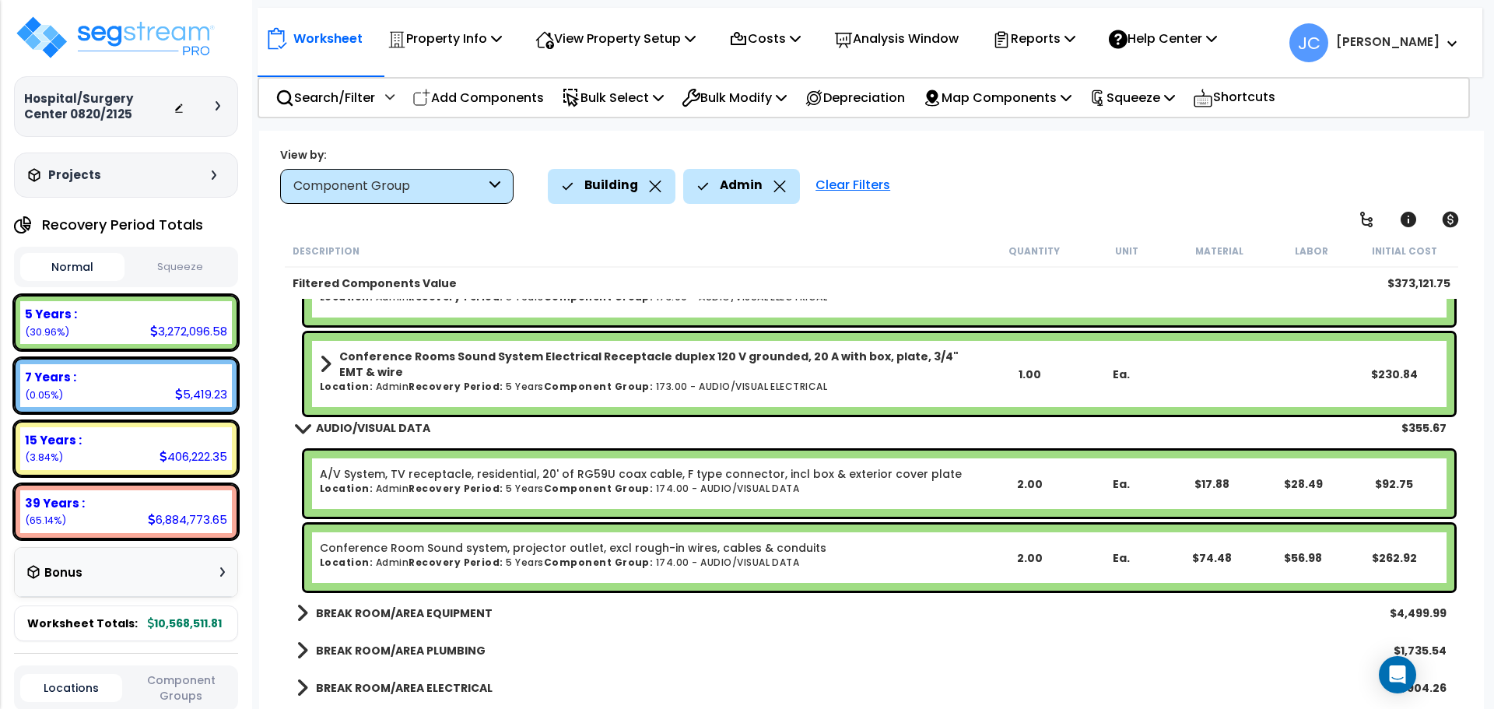
click at [377, 605] on b "BREAK ROOM/AREA EQUIPMENT" at bounding box center [404, 613] width 177 height 16
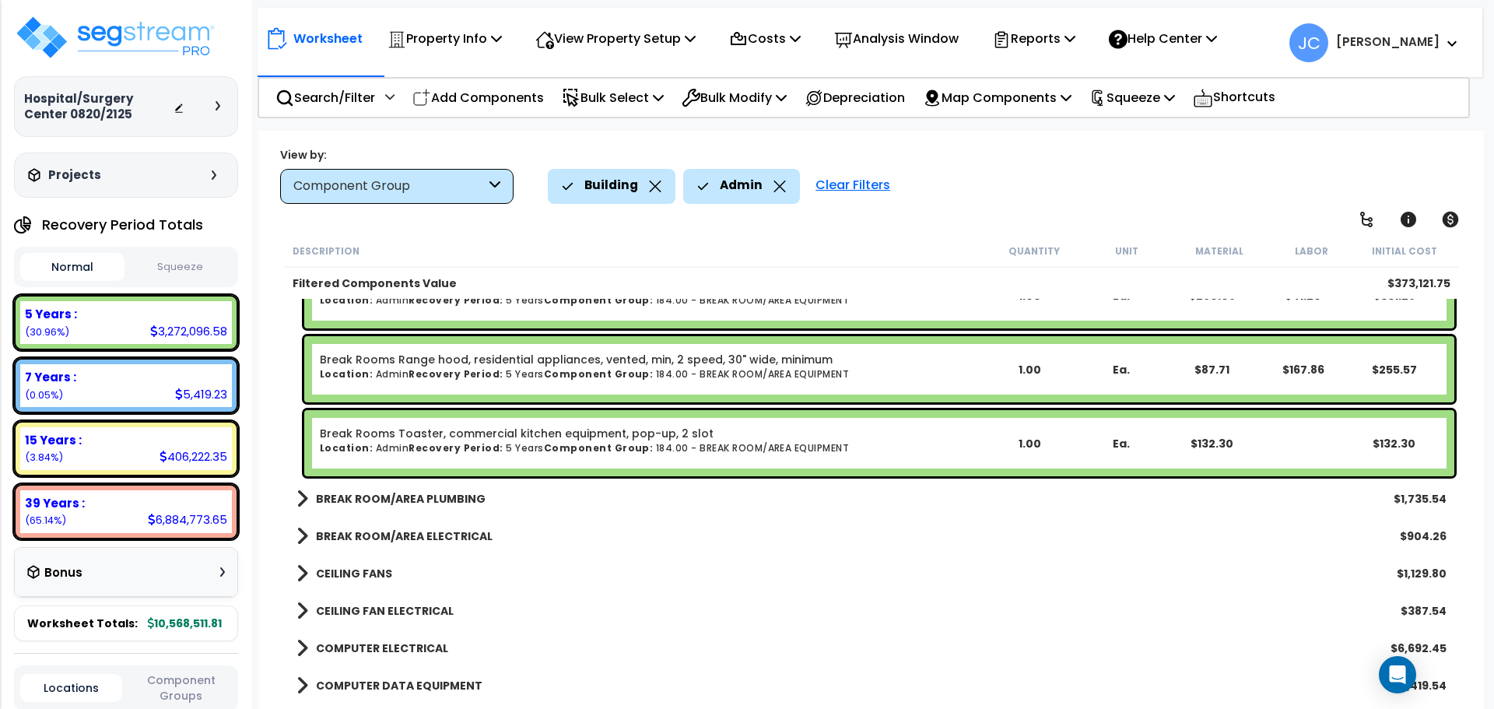
scroll to position [7872, 0]
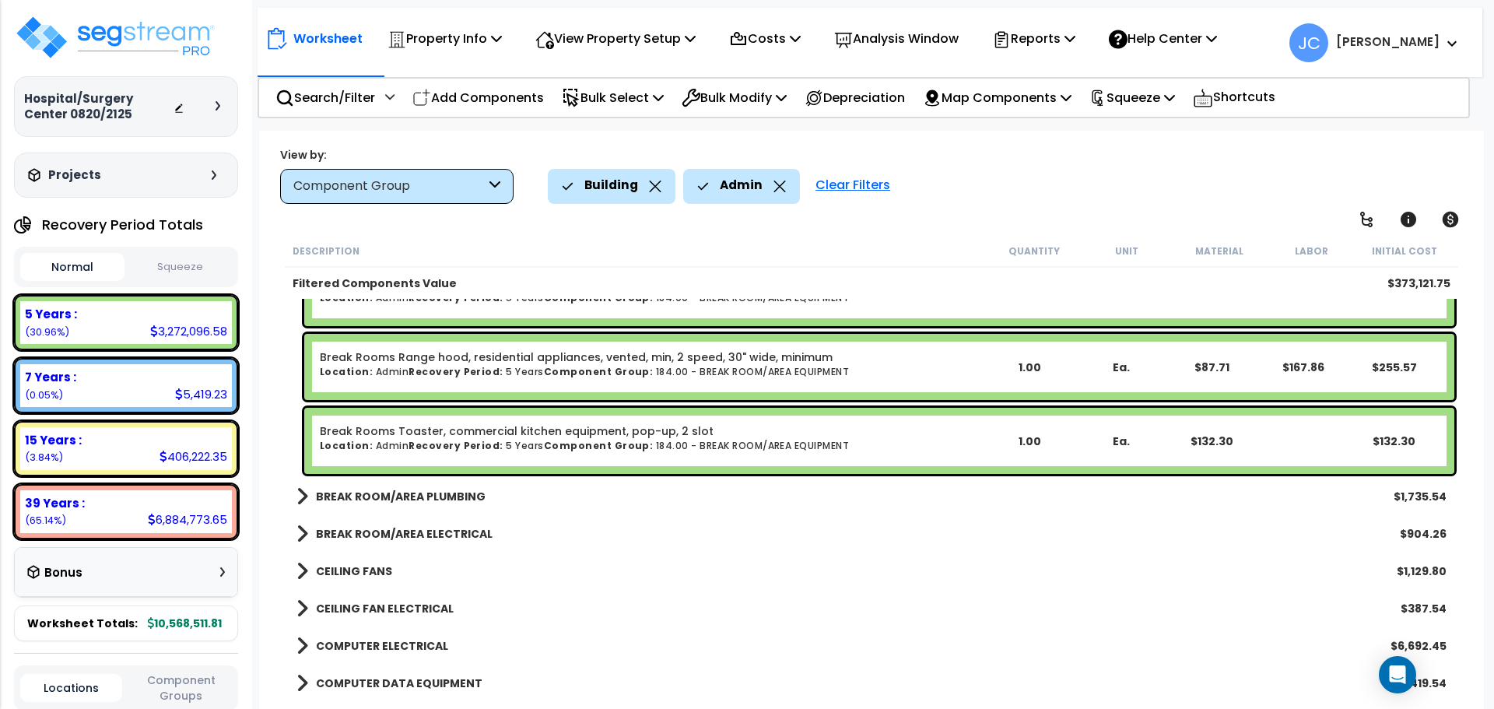
click at [453, 506] on link "BREAK ROOM/AREA PLUMBING" at bounding box center [391, 497] width 189 height 22
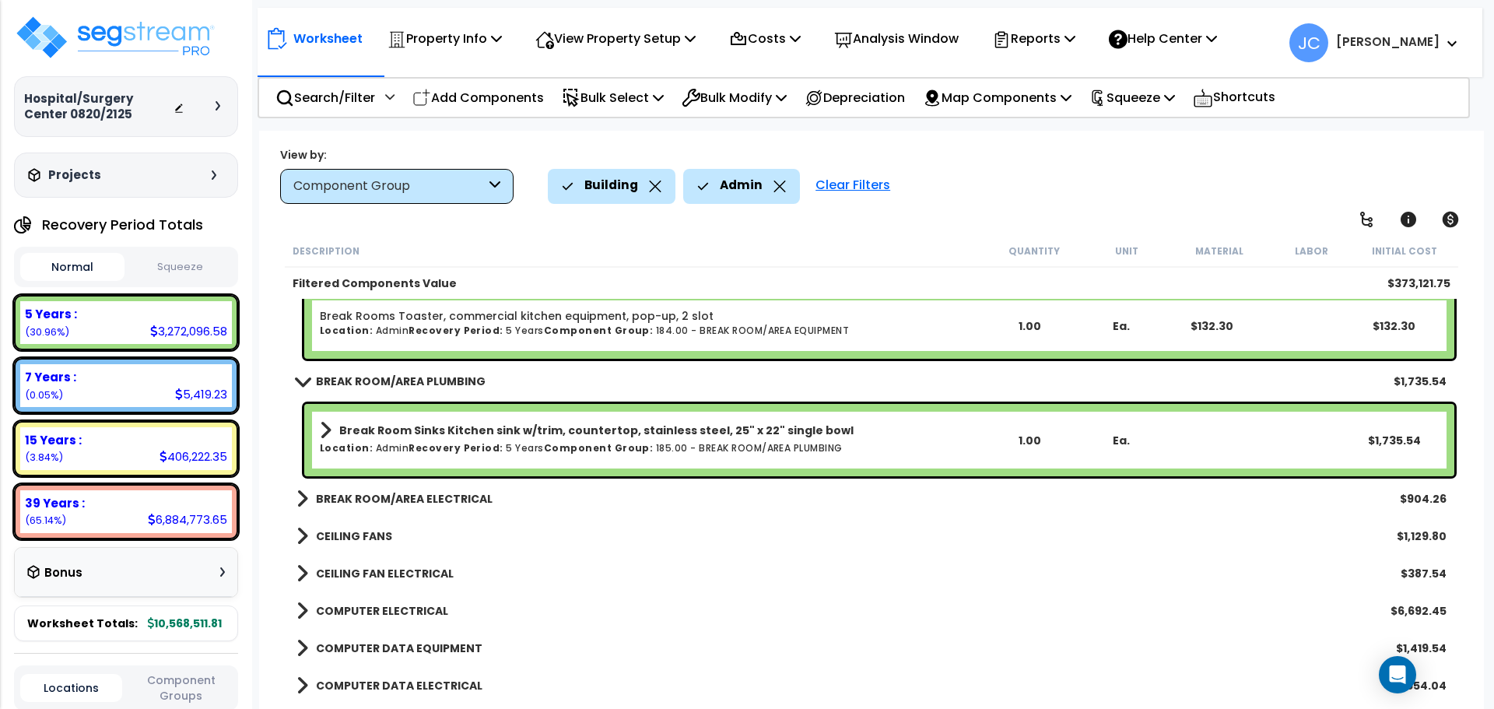
scroll to position [8004, 0]
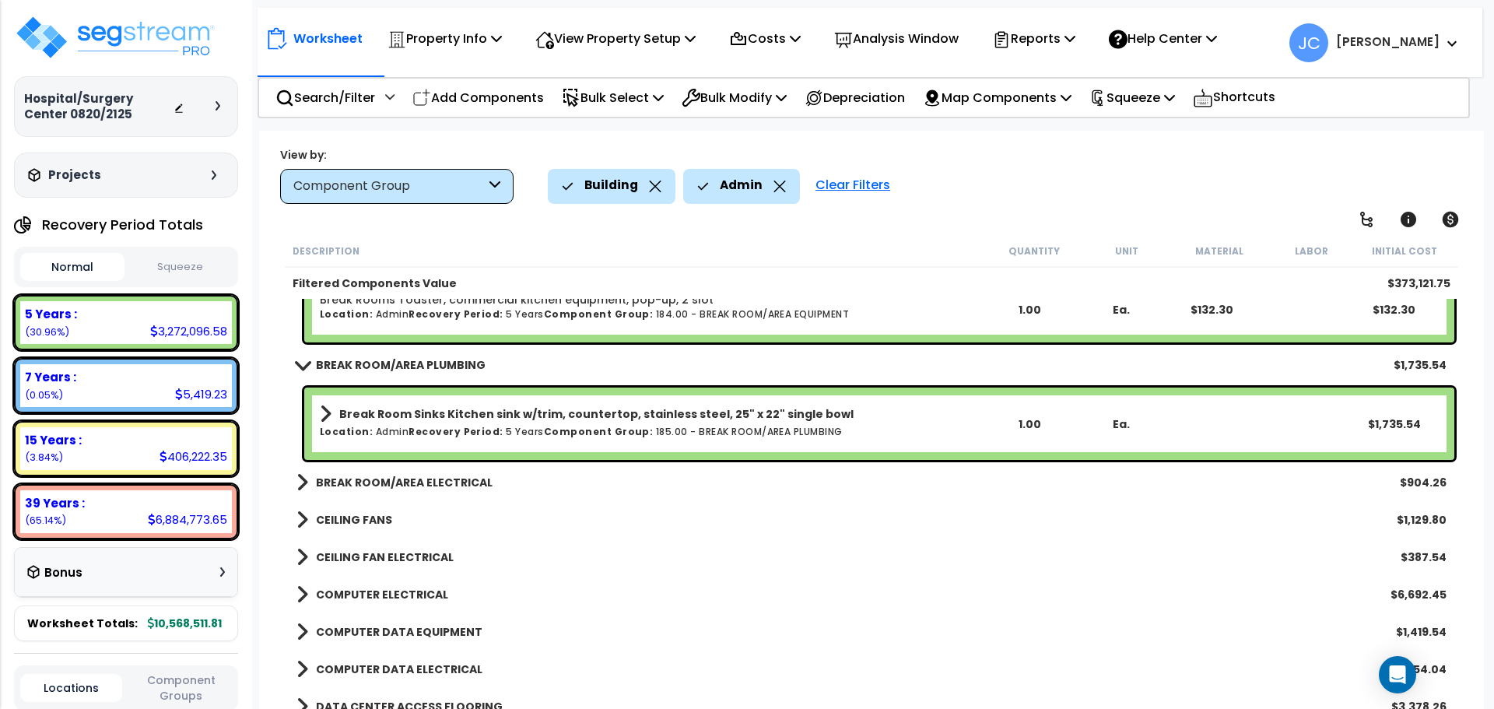
click at [434, 493] on div "BREAK ROOM/AREA ELECTRICAL $904.26" at bounding box center [872, 482] width 1166 height 37
click at [414, 485] on b "BREAK ROOM/AREA ELECTRICAL" at bounding box center [404, 483] width 177 height 16
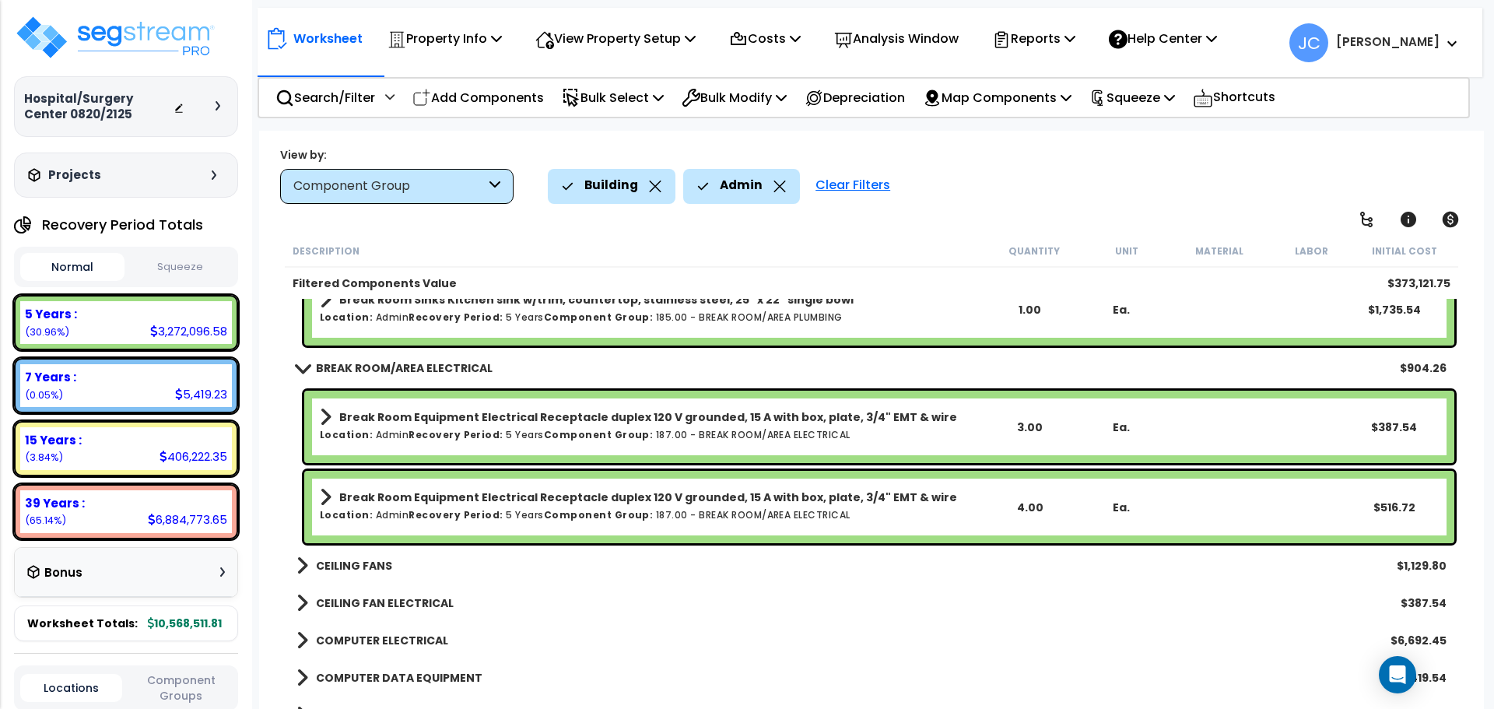
scroll to position [8127, 0]
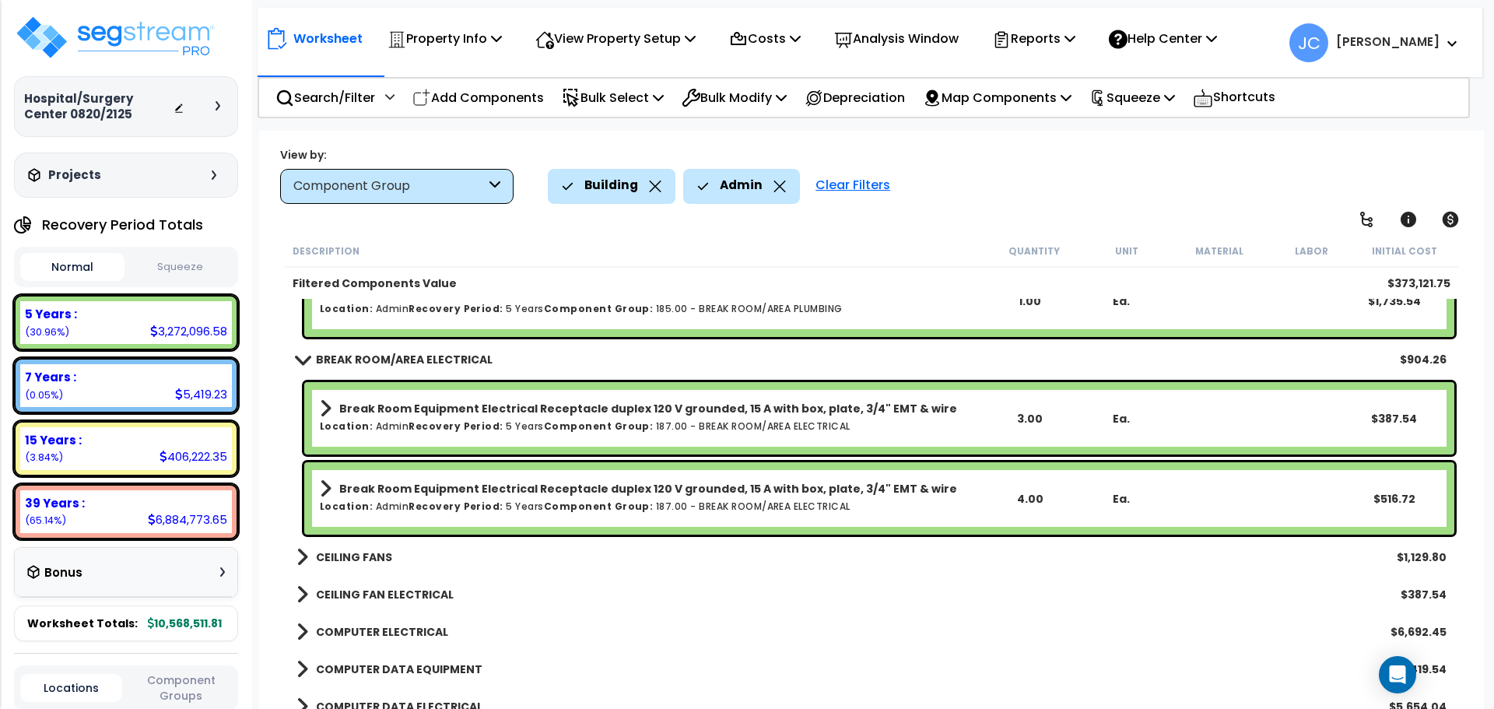
click at [360, 561] on b "CEILING FANS" at bounding box center [354, 557] width 76 height 16
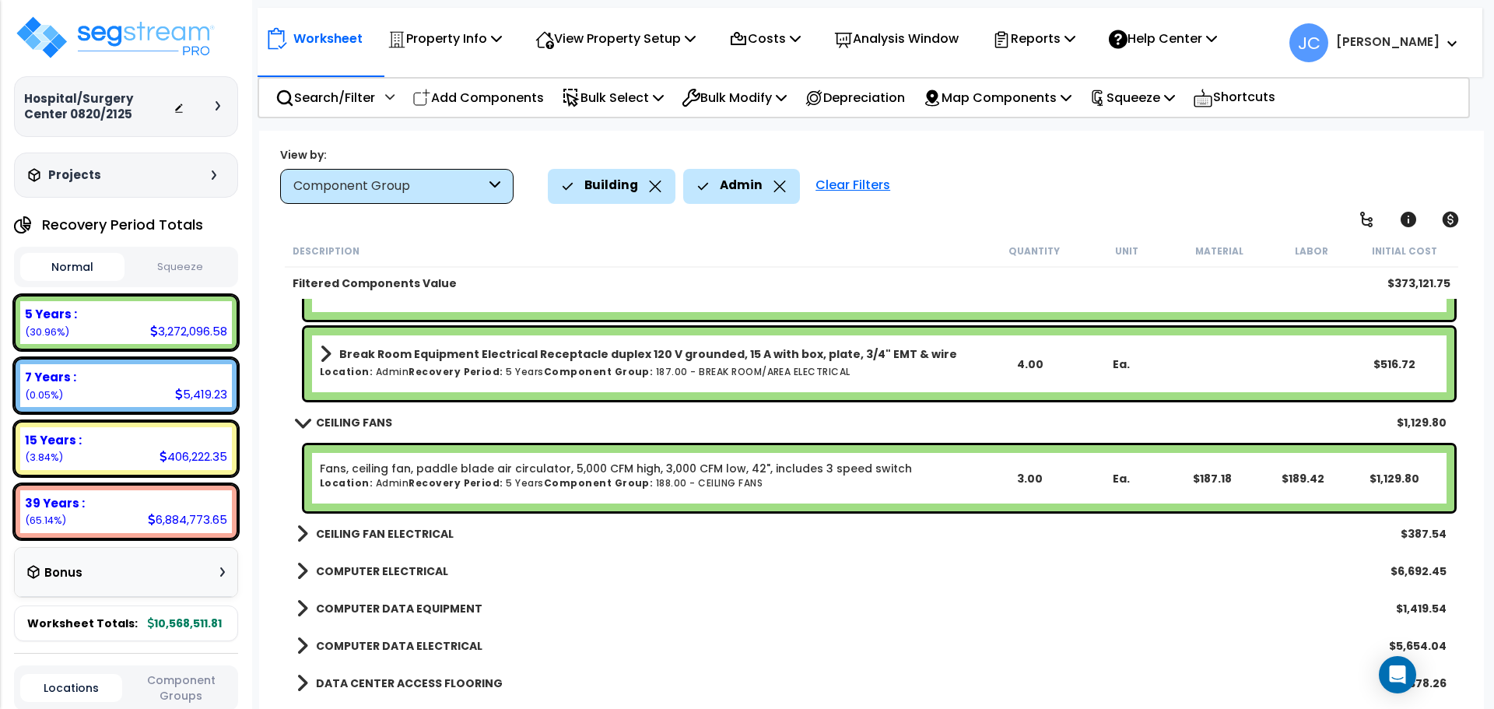
scroll to position [8262, 0]
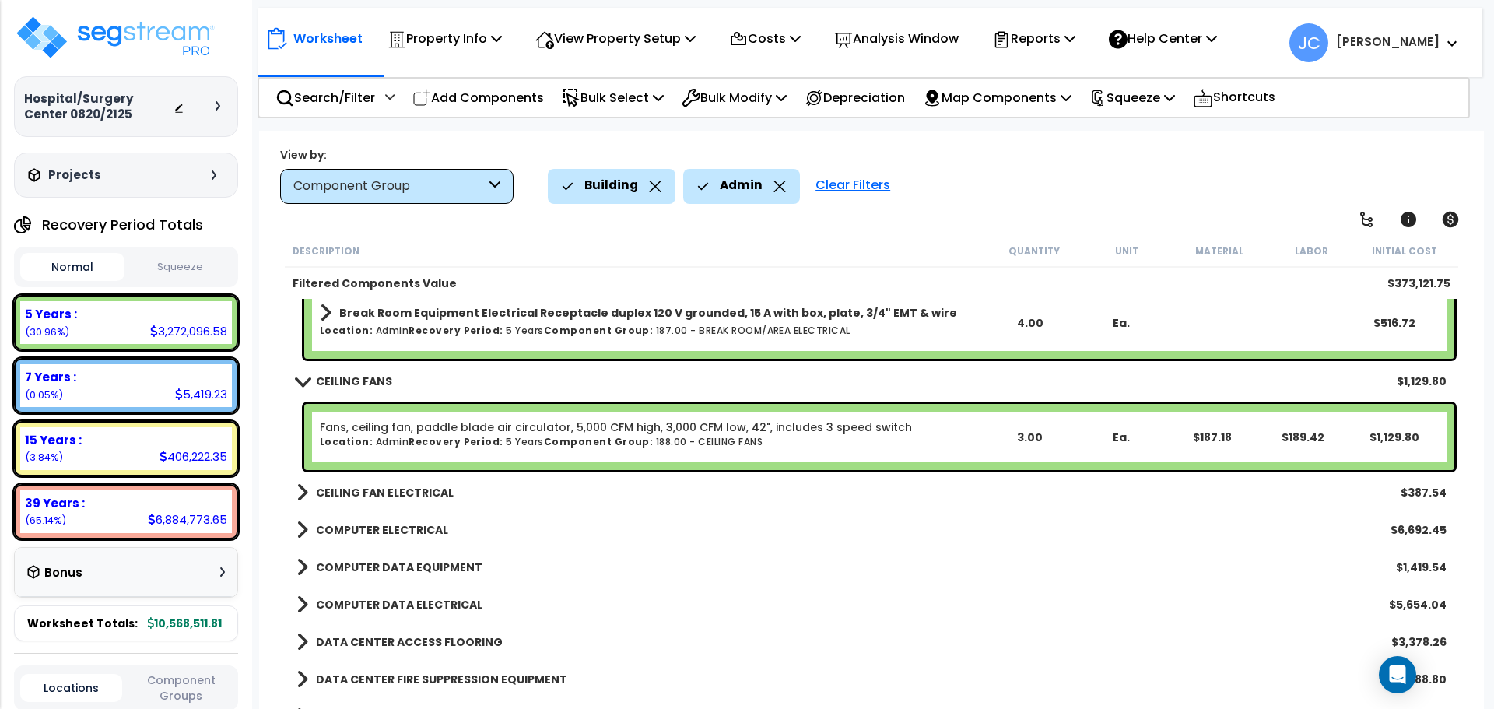
click at [409, 499] on b "CEILING FAN ELECTRICAL" at bounding box center [385, 493] width 138 height 16
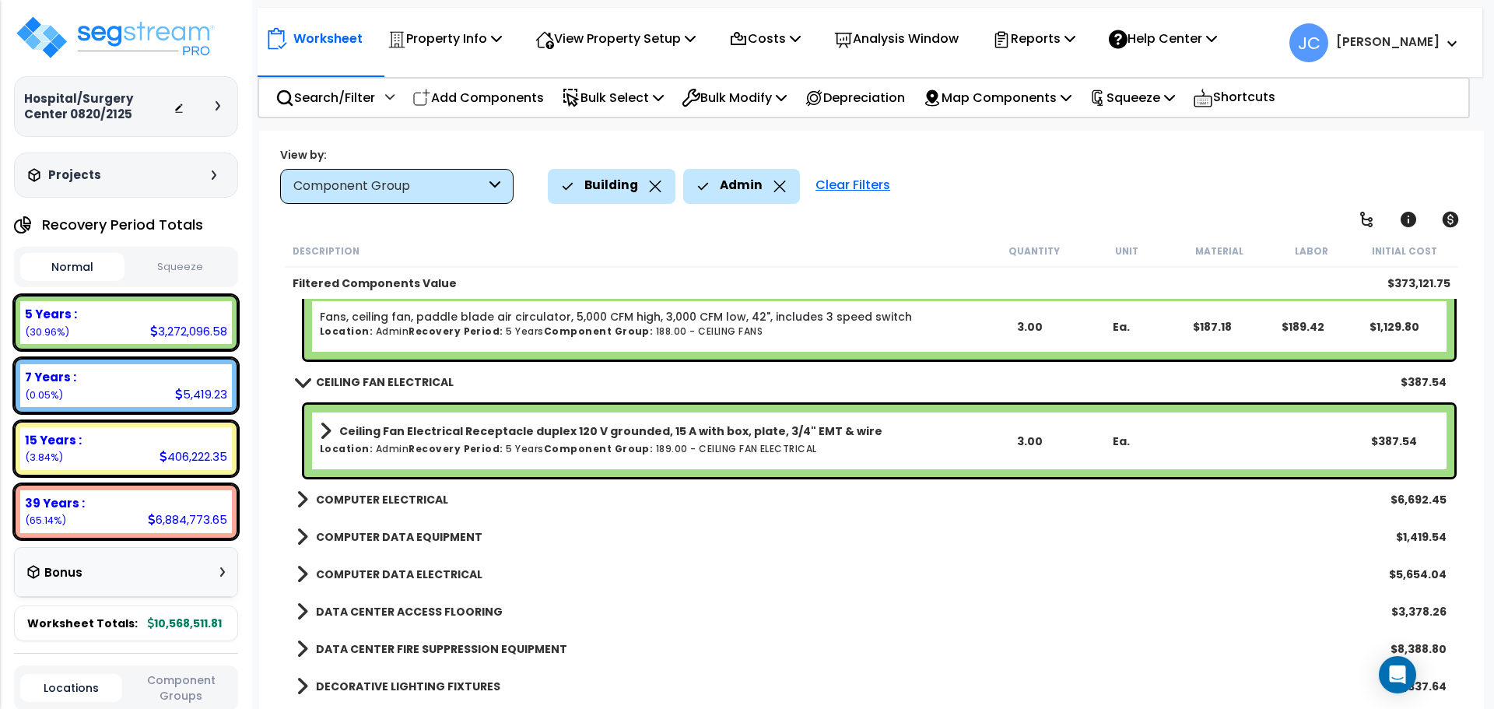
scroll to position [8419, 0]
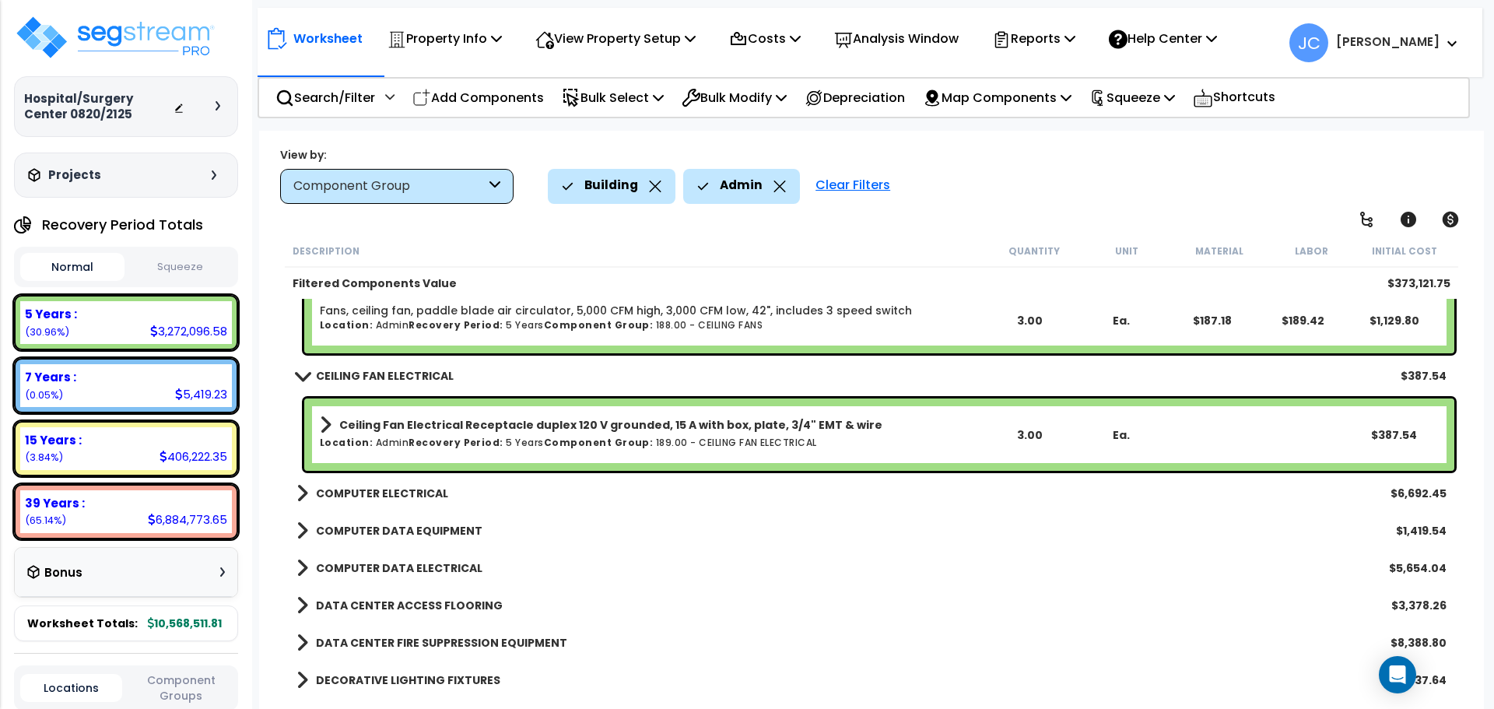
click at [378, 497] on b "COMPUTER ELECTRICAL" at bounding box center [382, 494] width 132 height 16
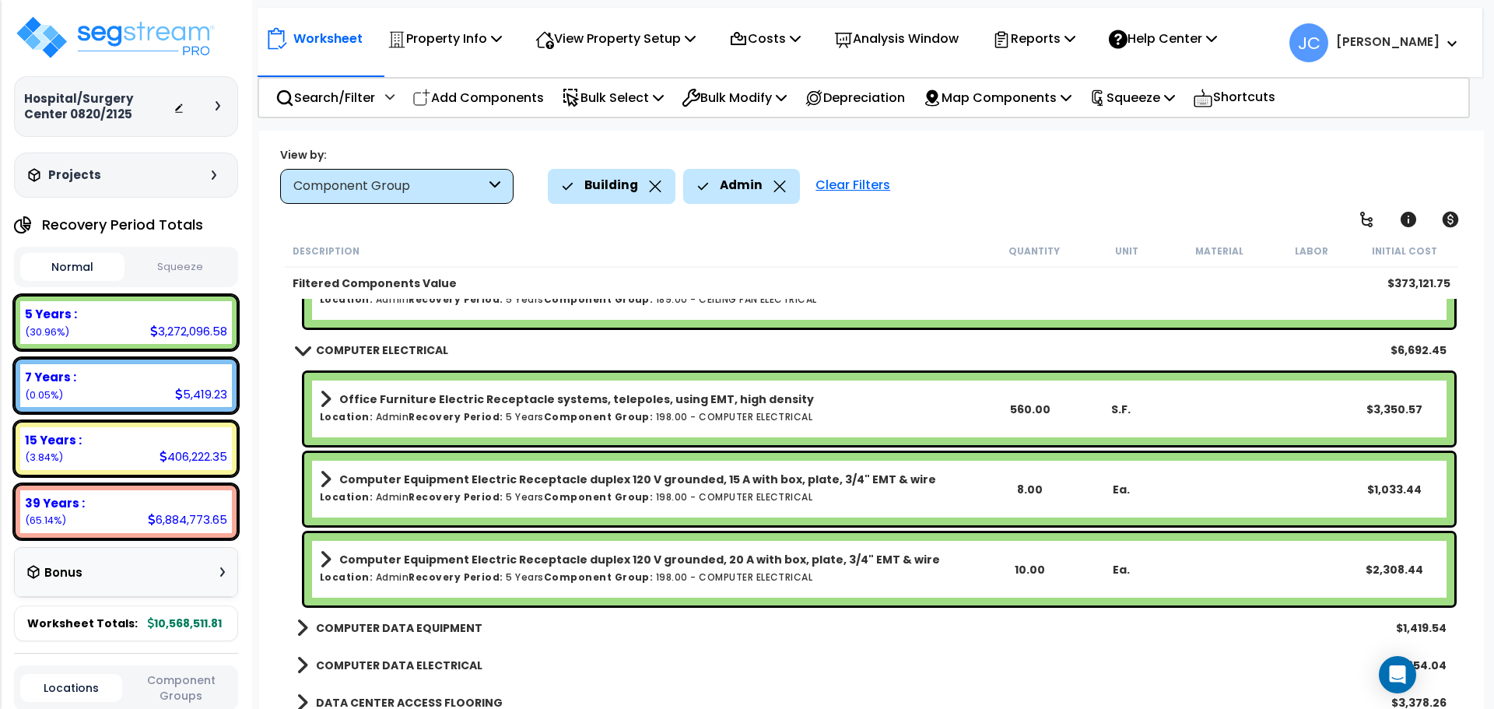
scroll to position [8563, 0]
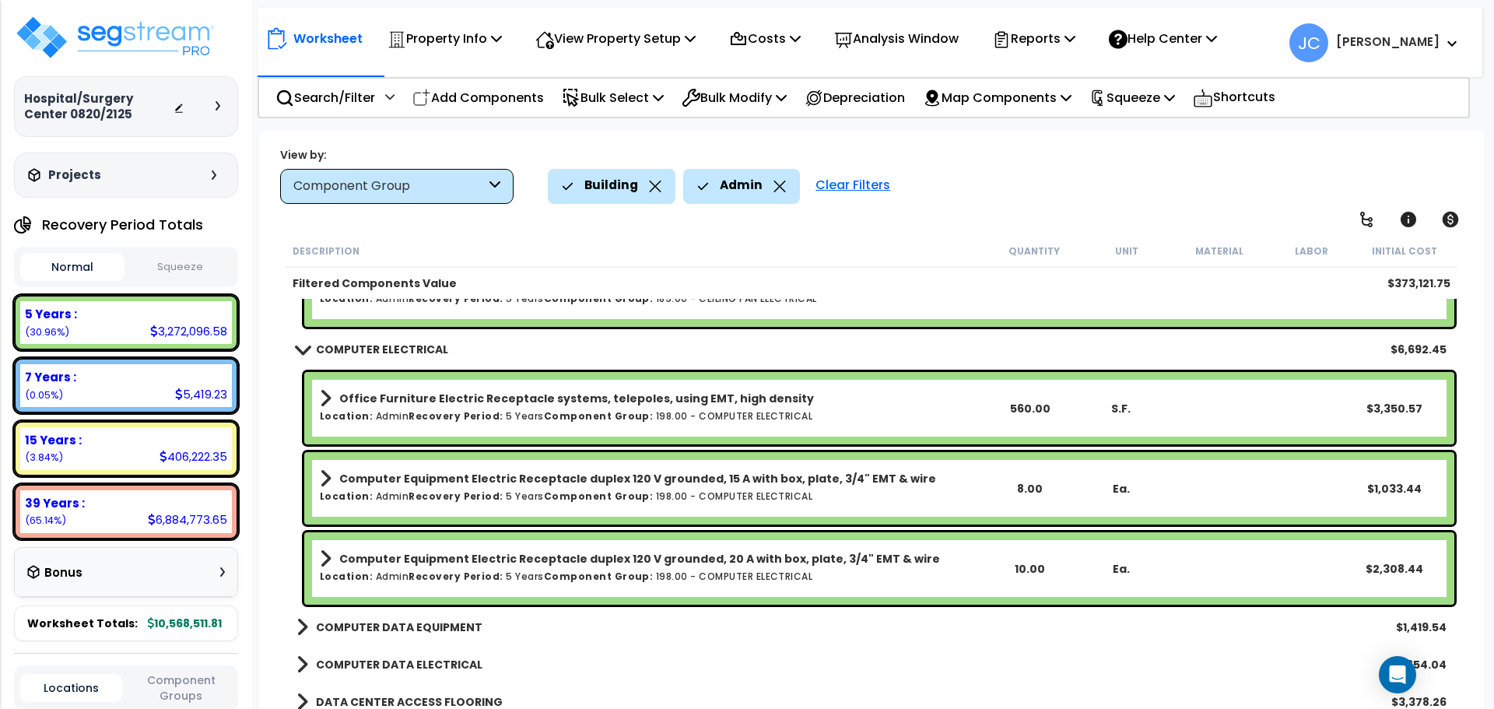
click at [356, 623] on b "COMPUTER DATA EQUIPMENT" at bounding box center [399, 627] width 167 height 16
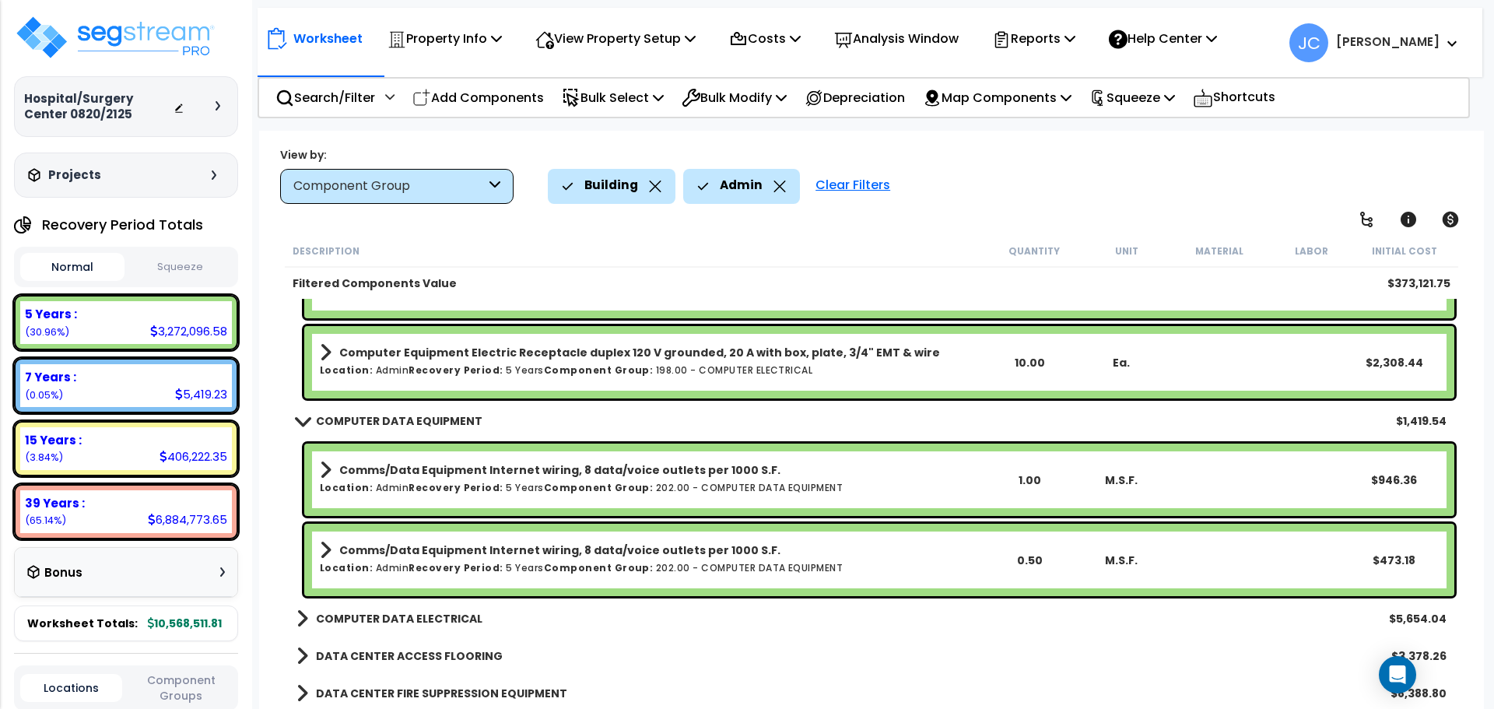
scroll to position [8779, 0]
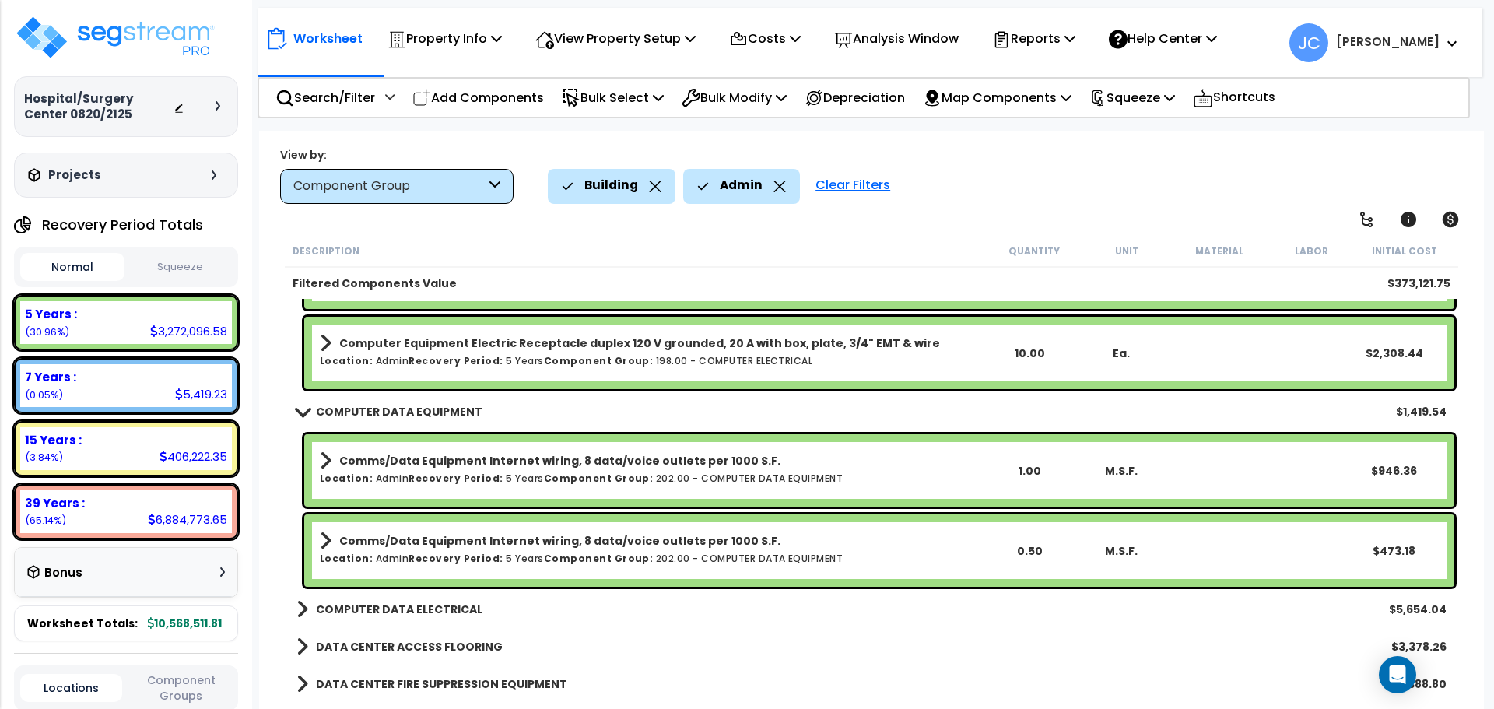
click at [399, 628] on div "DATA CENTER ACCESS FLOORING $3,378.26" at bounding box center [872, 646] width 1166 height 37
click at [376, 615] on b "COMPUTER DATA ELECTRICAL" at bounding box center [399, 610] width 167 height 16
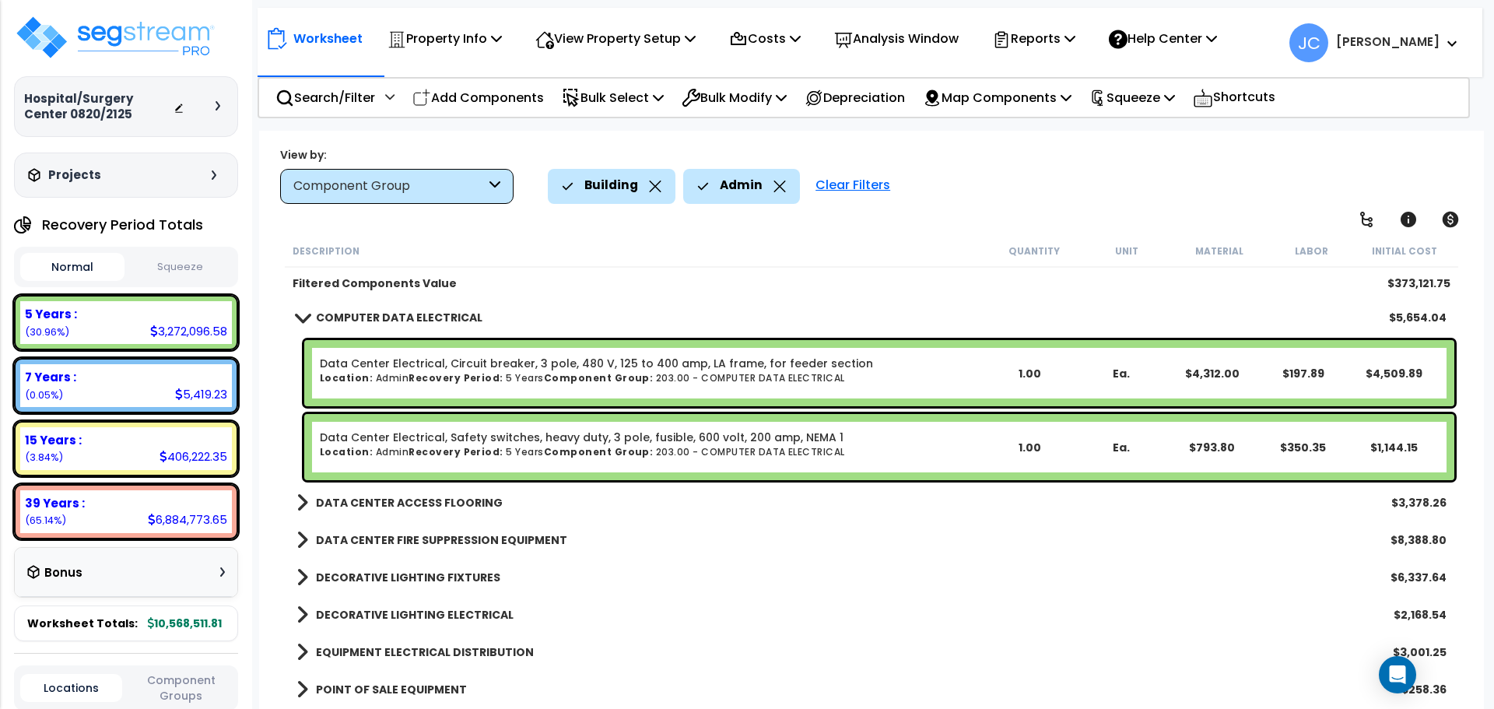
scroll to position [9076, 0]
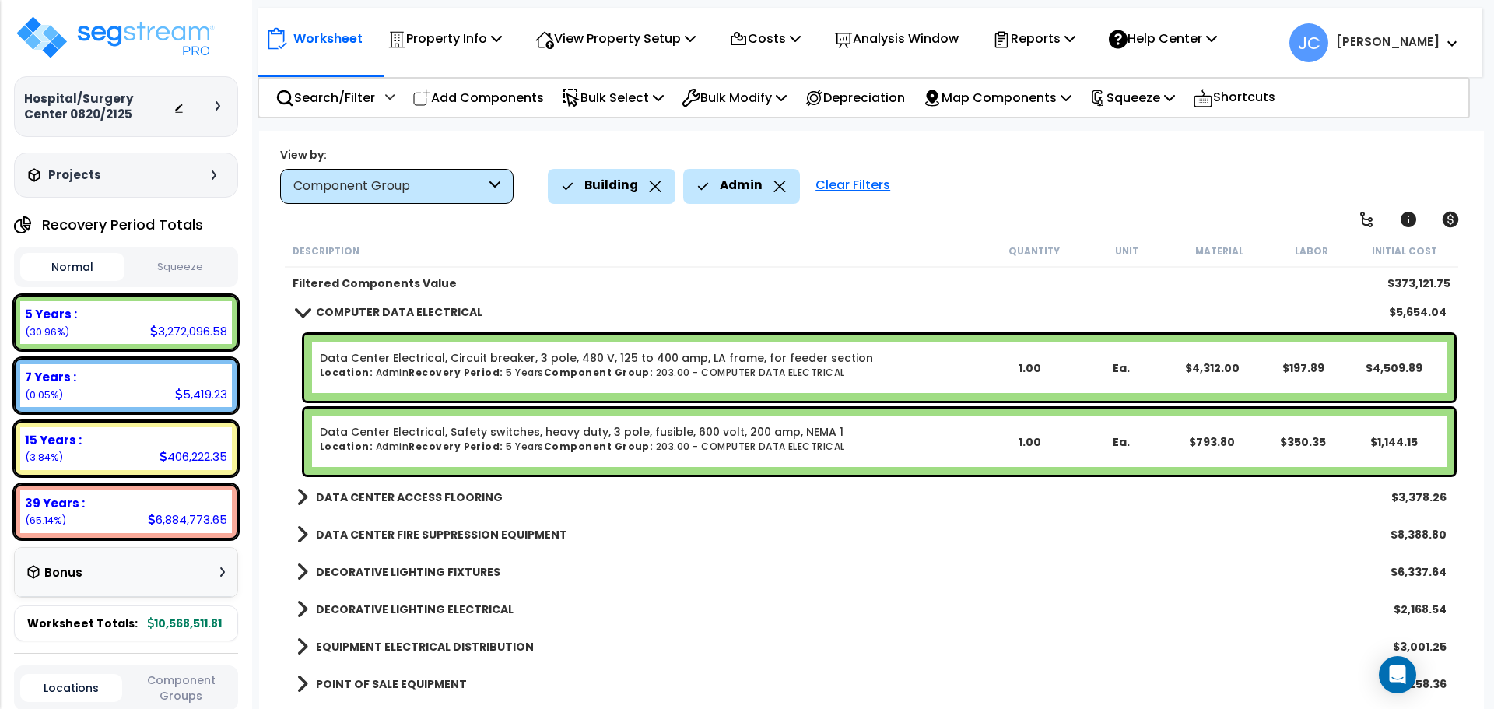
click at [422, 493] on b "DATA CENTER ACCESS FLOORING" at bounding box center [409, 498] width 187 height 16
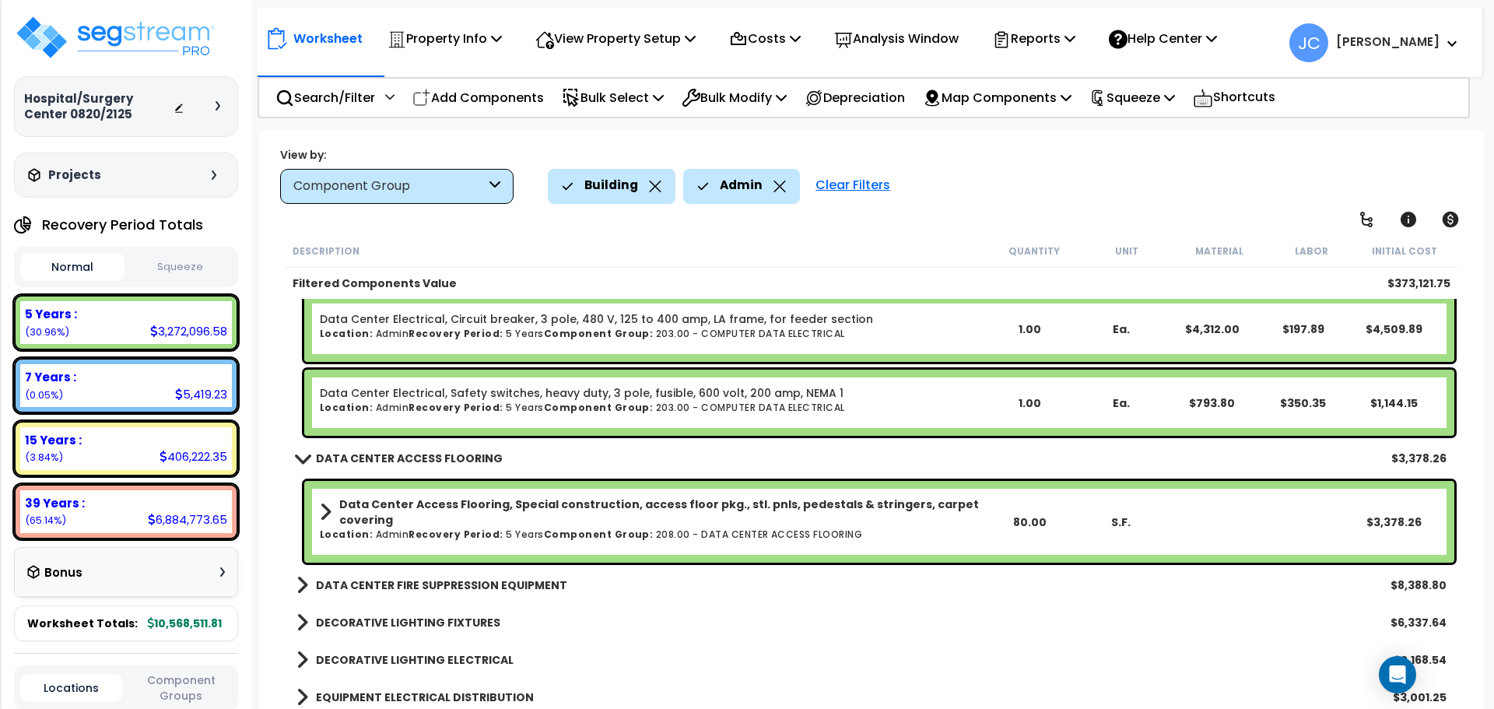
scroll to position [9117, 0]
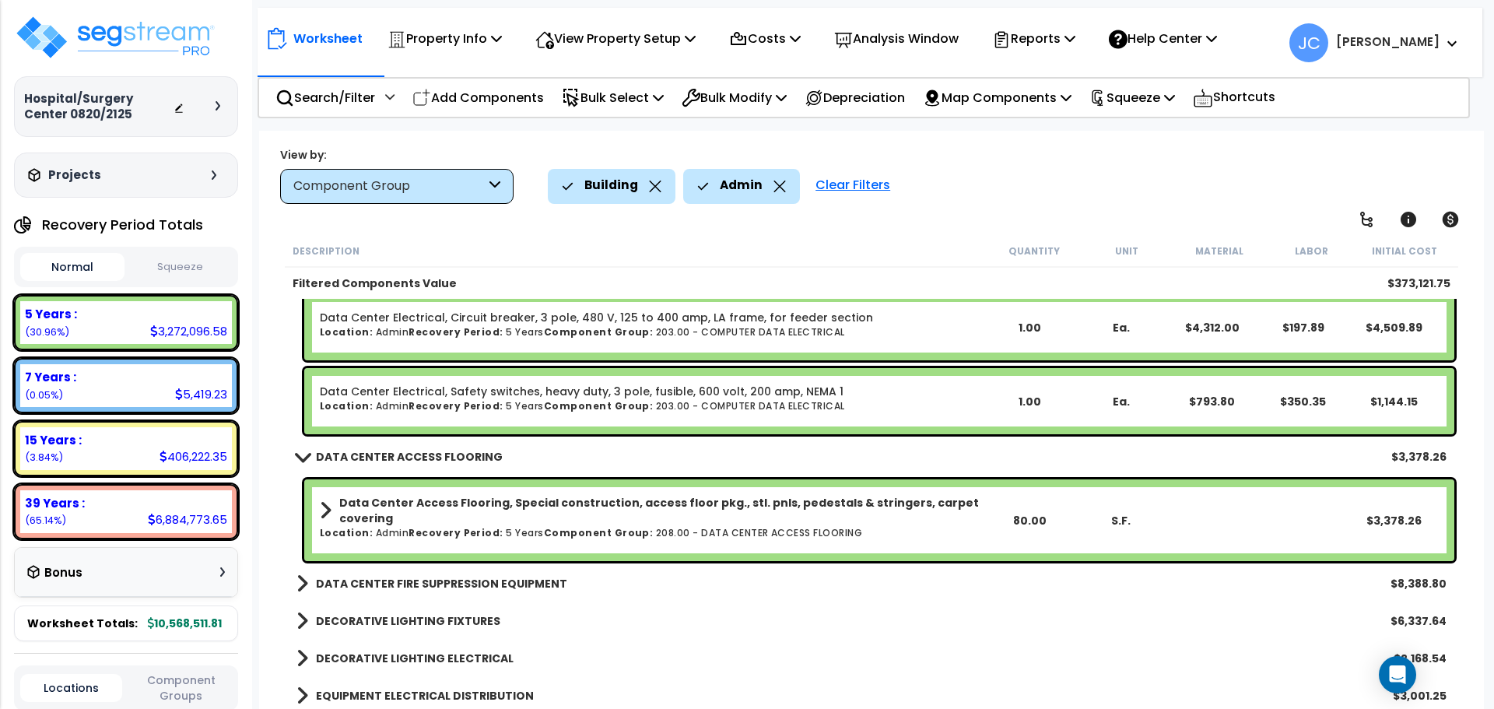
click at [433, 578] on b "DATA CENTER FIRE SUPPRESSION EQUIPMENT" at bounding box center [441, 584] width 251 height 16
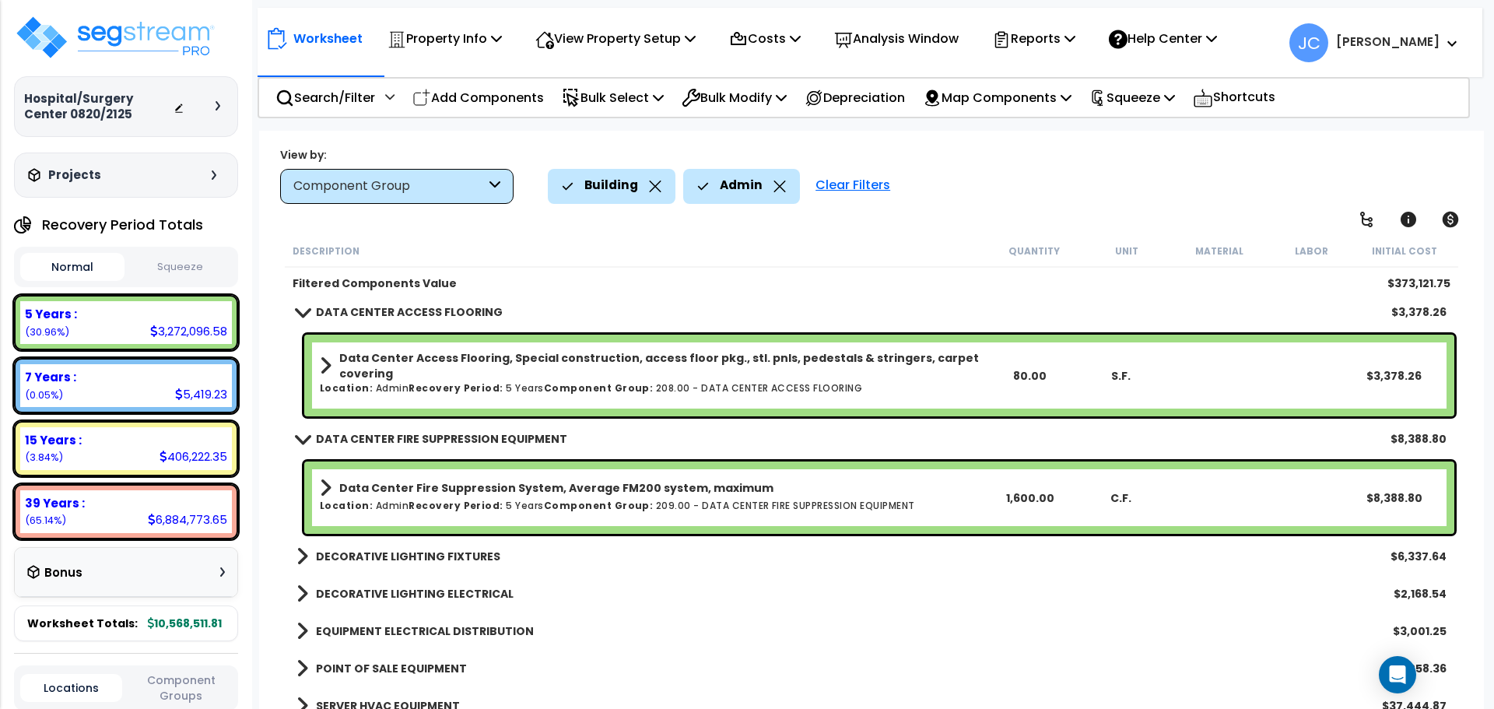
scroll to position [9264, 0]
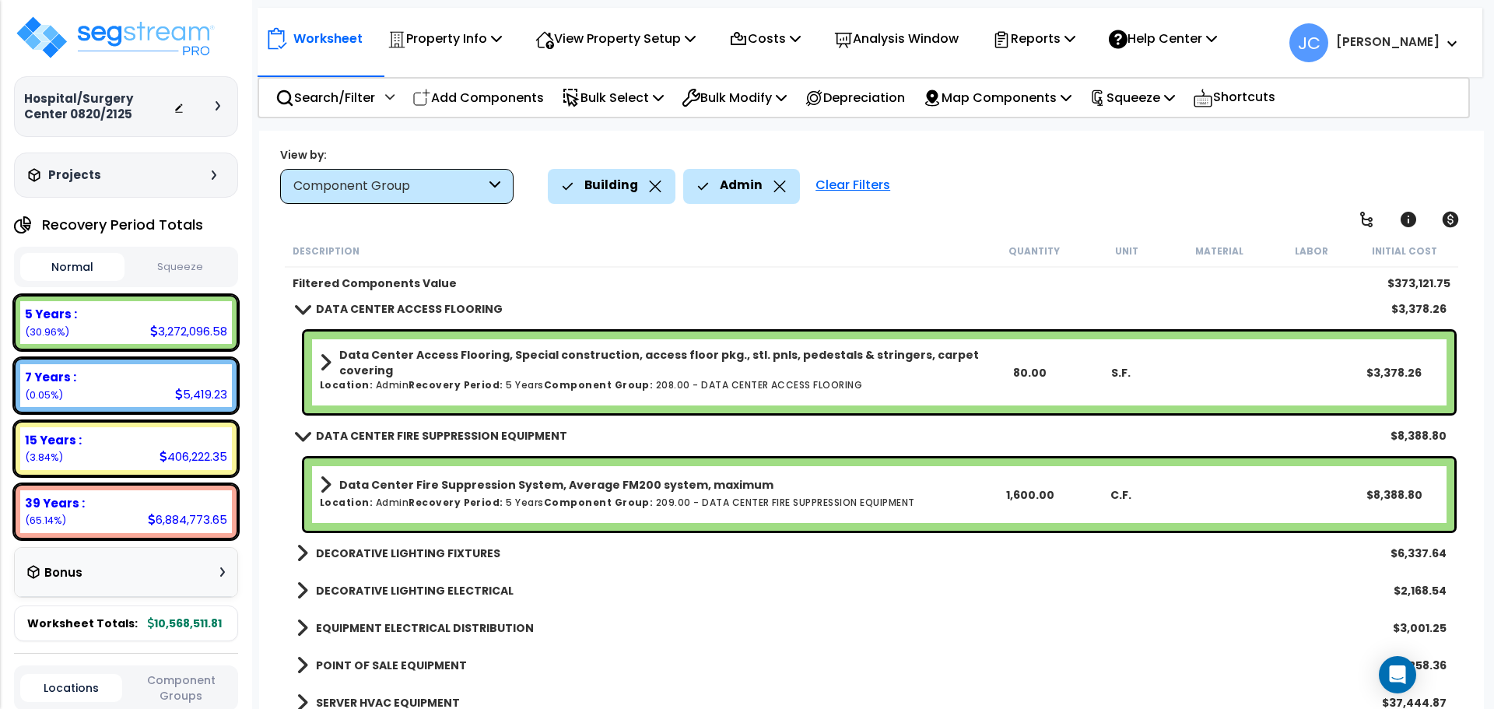
click at [433, 558] on b "DECORATIVE LIGHTING FIXTURES" at bounding box center [408, 554] width 184 height 16
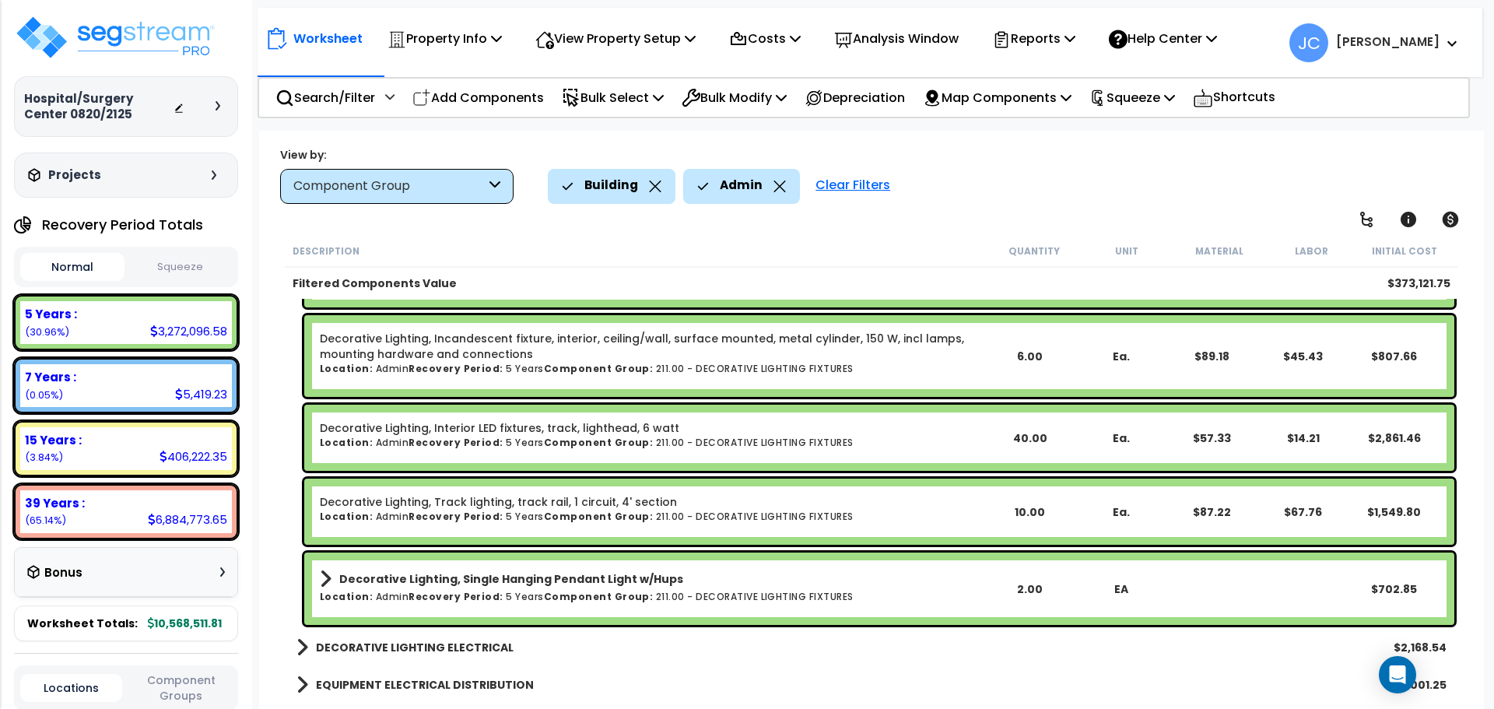
scroll to position [9705, 0]
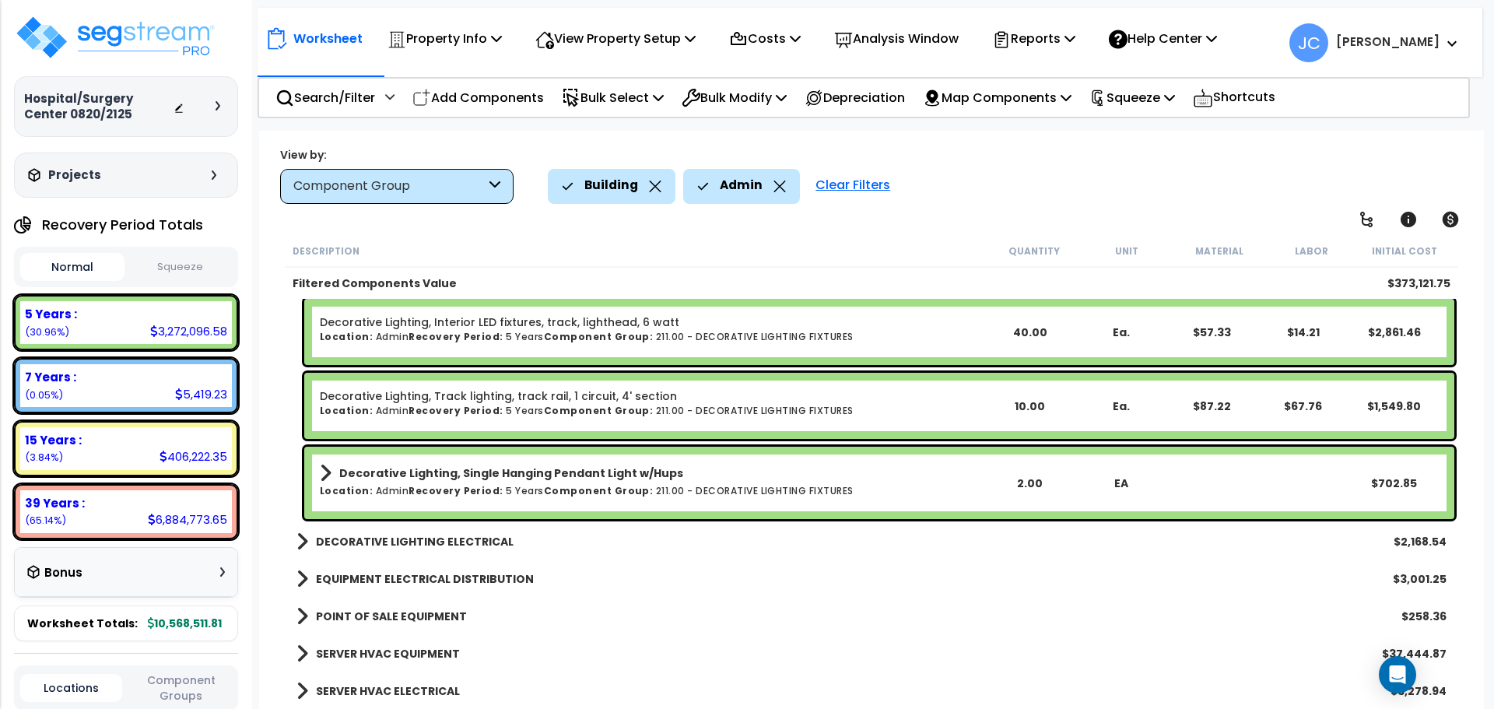
click at [455, 539] on b "DECORATIVE LIGHTING ELECTRICAL" at bounding box center [415, 542] width 198 height 16
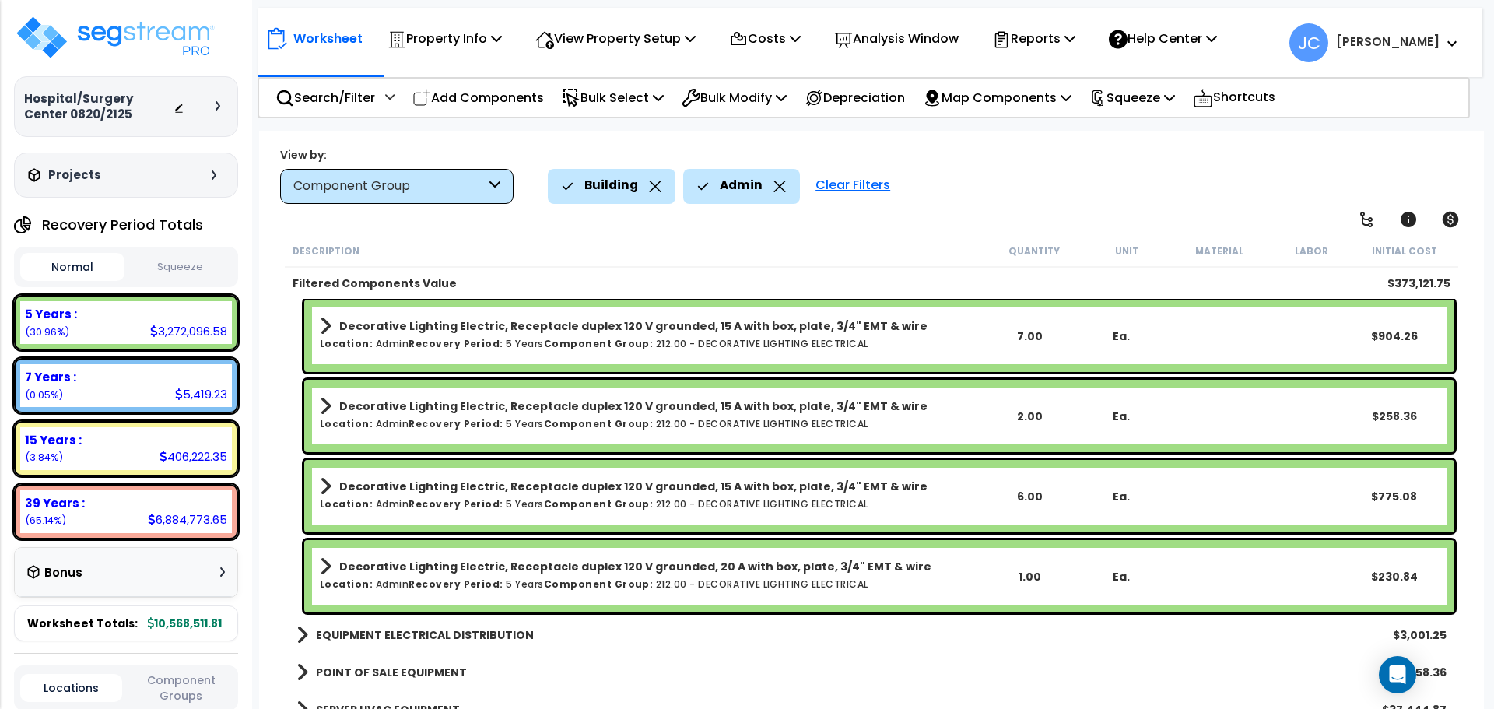
scroll to position [10026, 0]
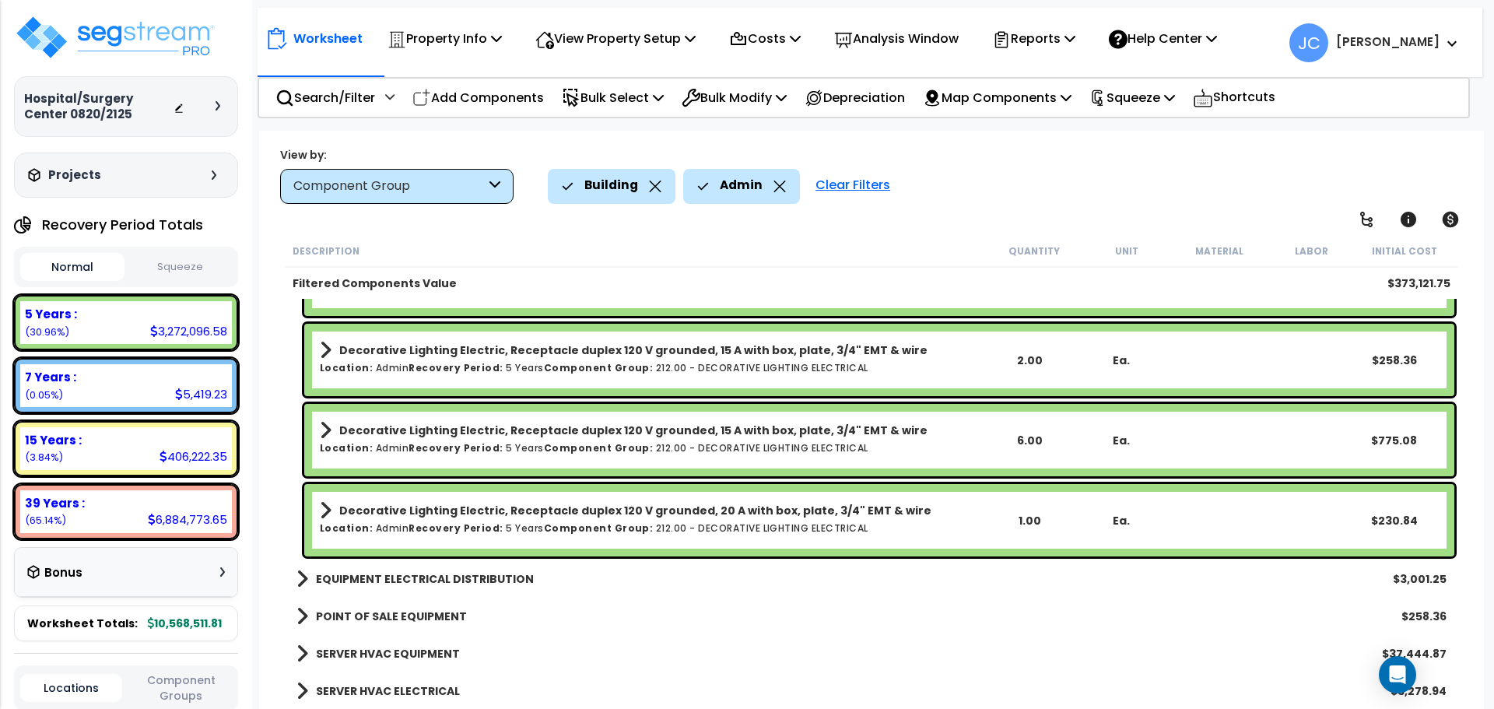
click at [420, 584] on b "EQUIPMENT ELECTRICAL DISTRIBUTION" at bounding box center [425, 579] width 218 height 16
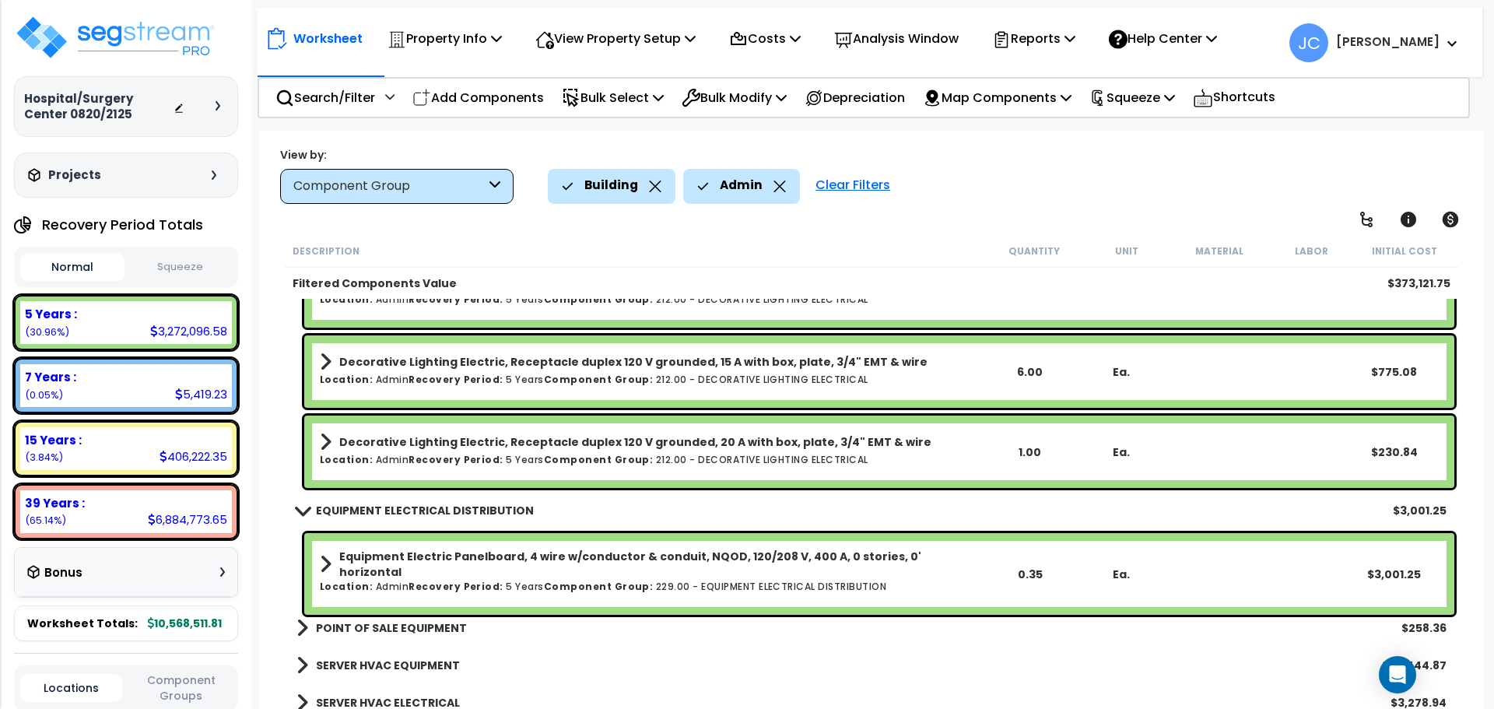
scroll to position [10106, 0]
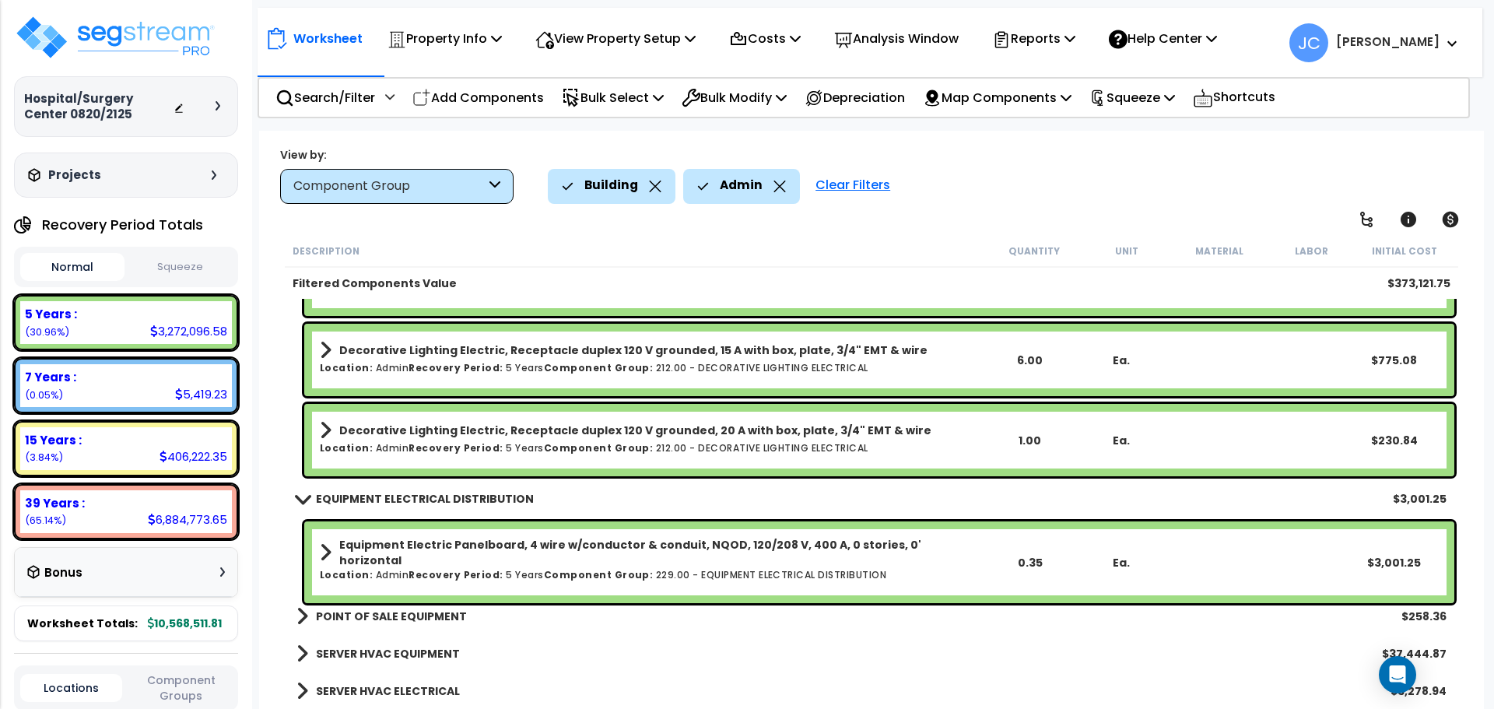
click at [374, 609] on b "POINT OF SALE EQUIPMENT" at bounding box center [391, 617] width 151 height 16
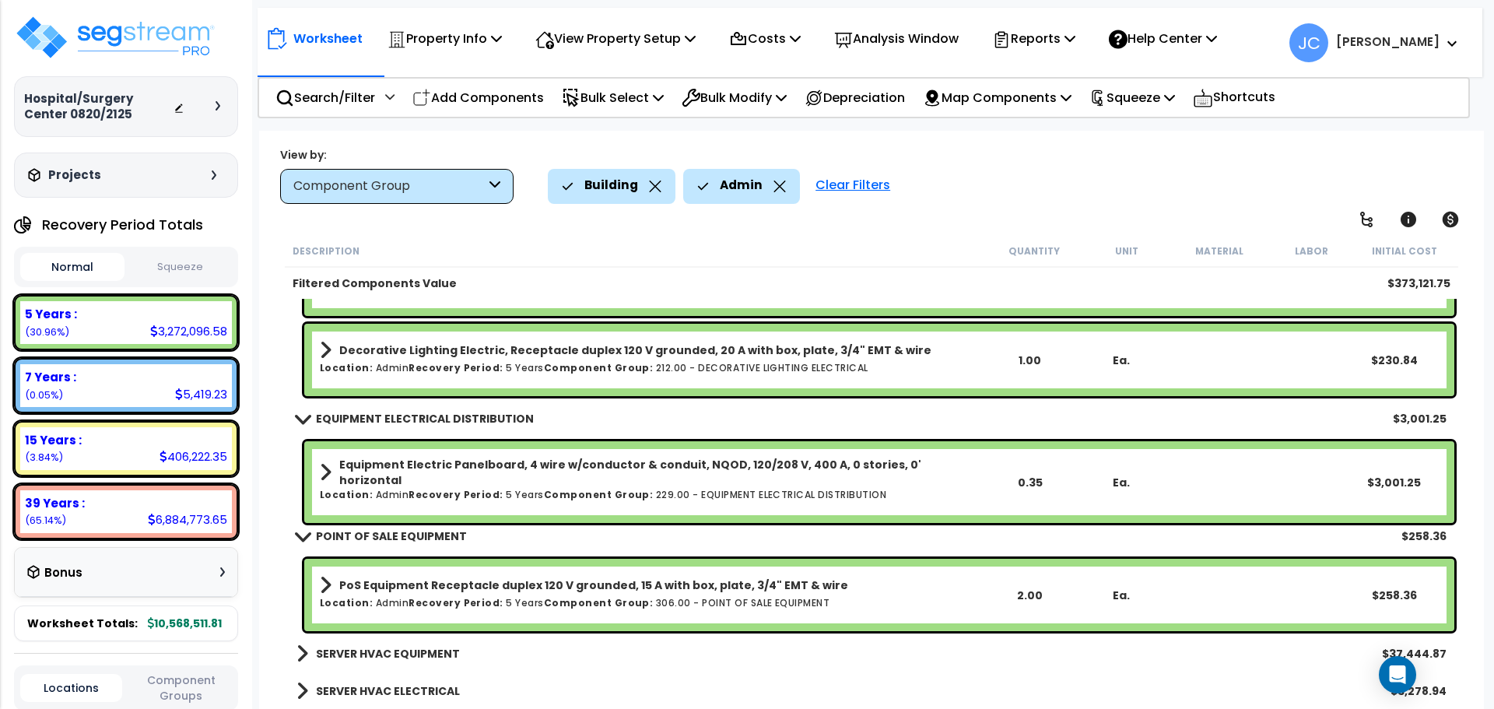
scroll to position [68, 0]
click at [425, 650] on b "SERVER HVAC EQUIPMENT" at bounding box center [388, 654] width 144 height 16
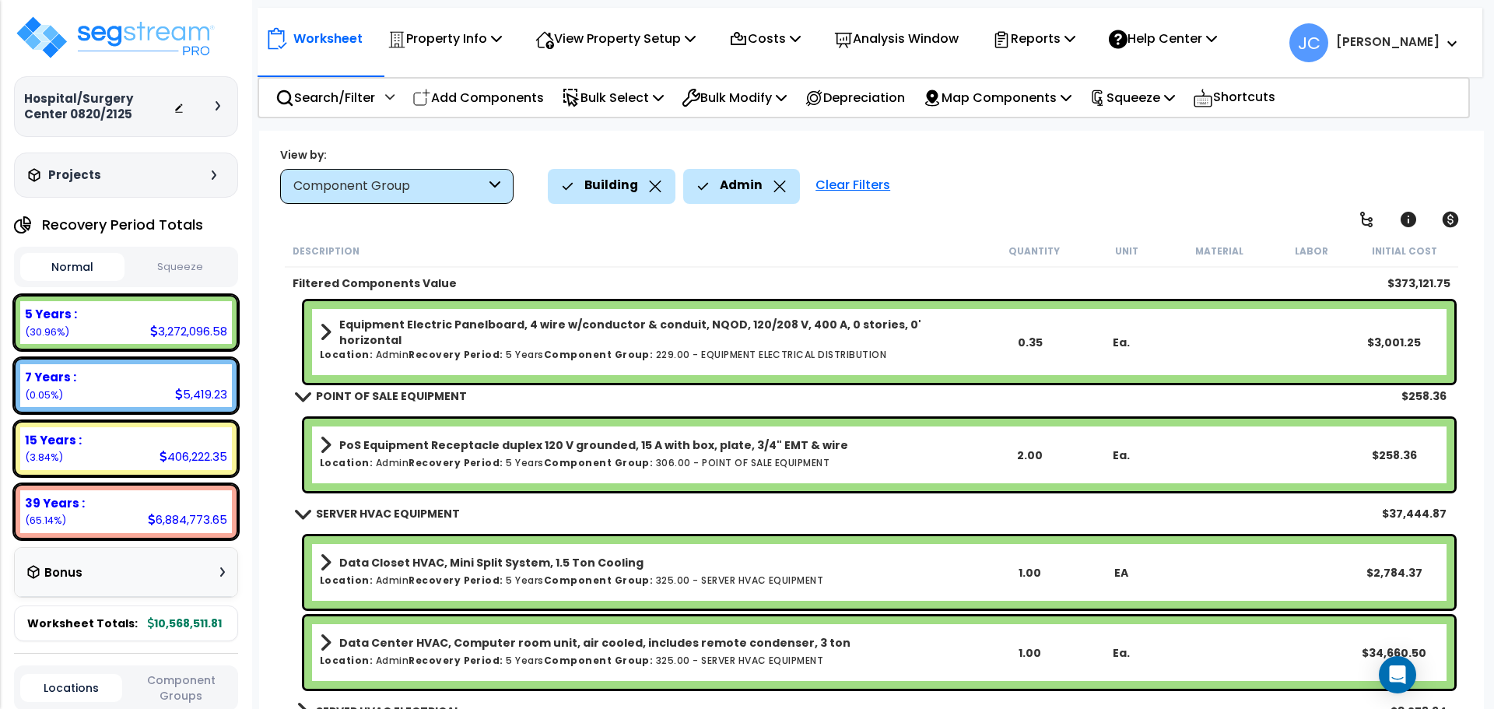
scroll to position [10346, 0]
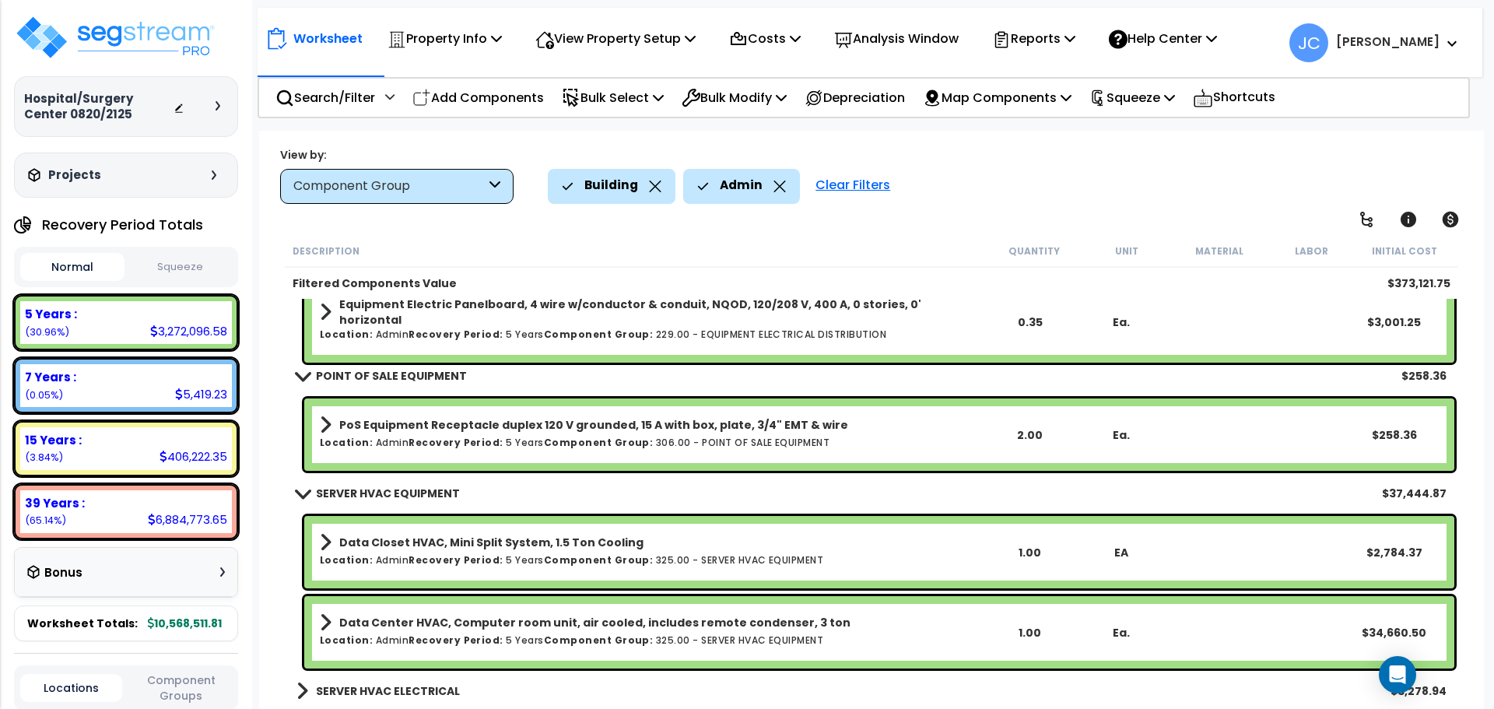
click at [426, 699] on link "SERVER HVAC ELECTRICAL" at bounding box center [378, 691] width 163 height 22
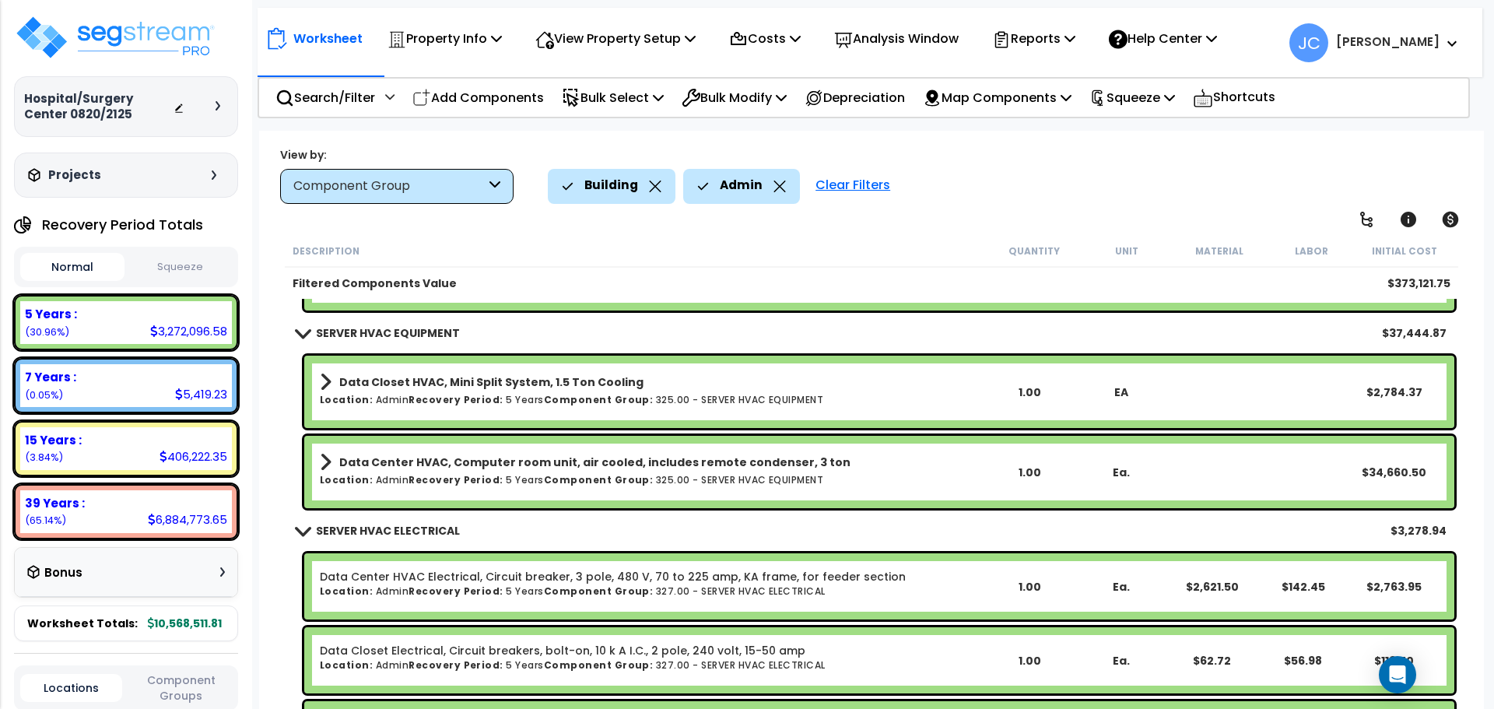
scroll to position [10568, 0]
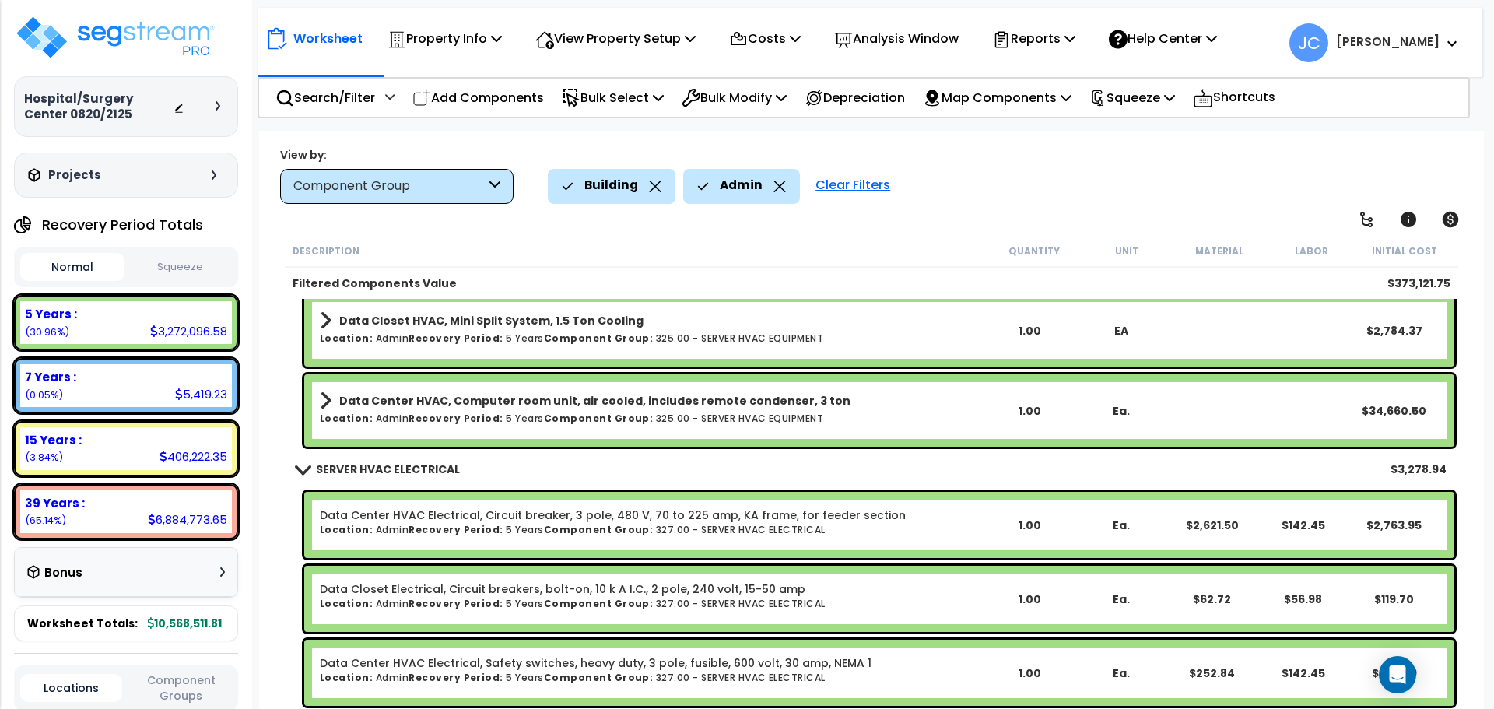
click at [777, 188] on icon at bounding box center [780, 187] width 12 height 12
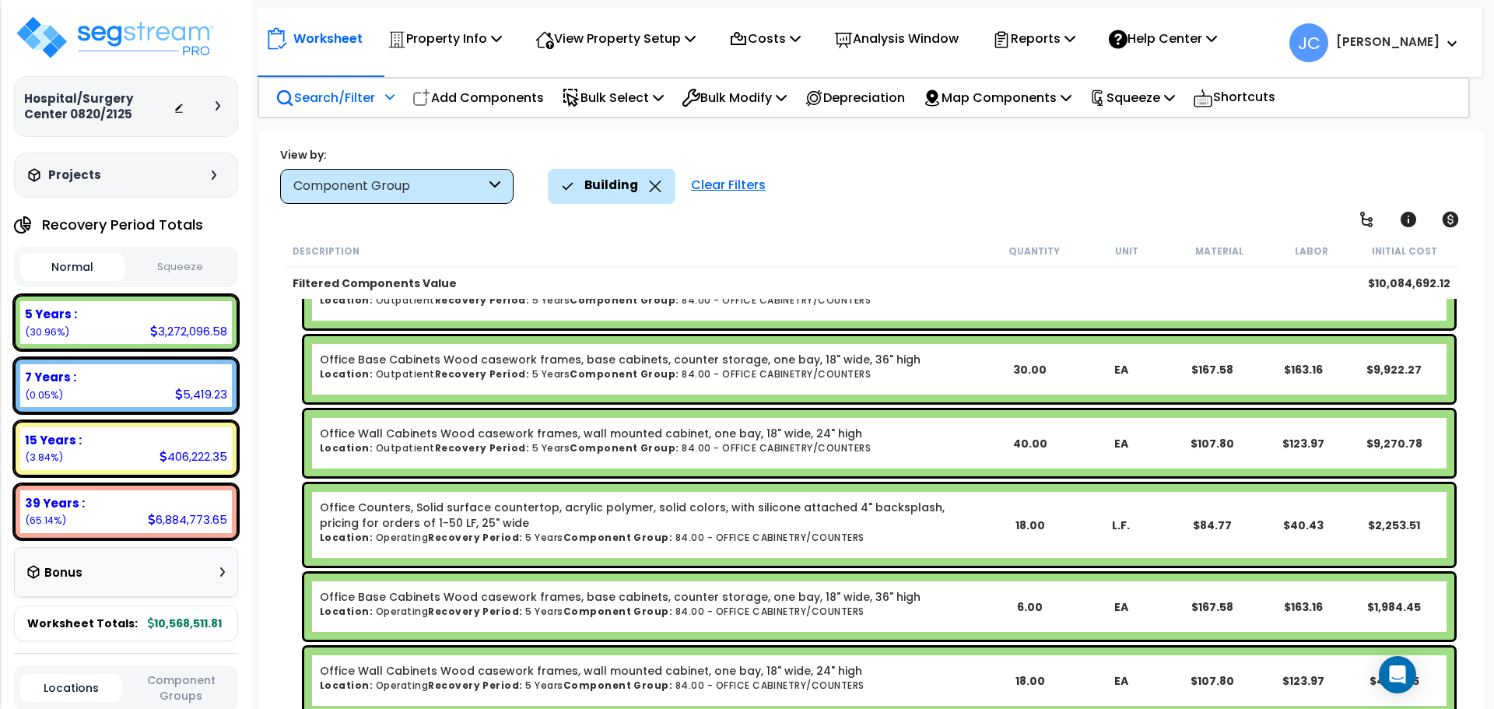
click at [381, 100] on div "Search/Filter Additional Search / Filter" at bounding box center [335, 97] width 119 height 37
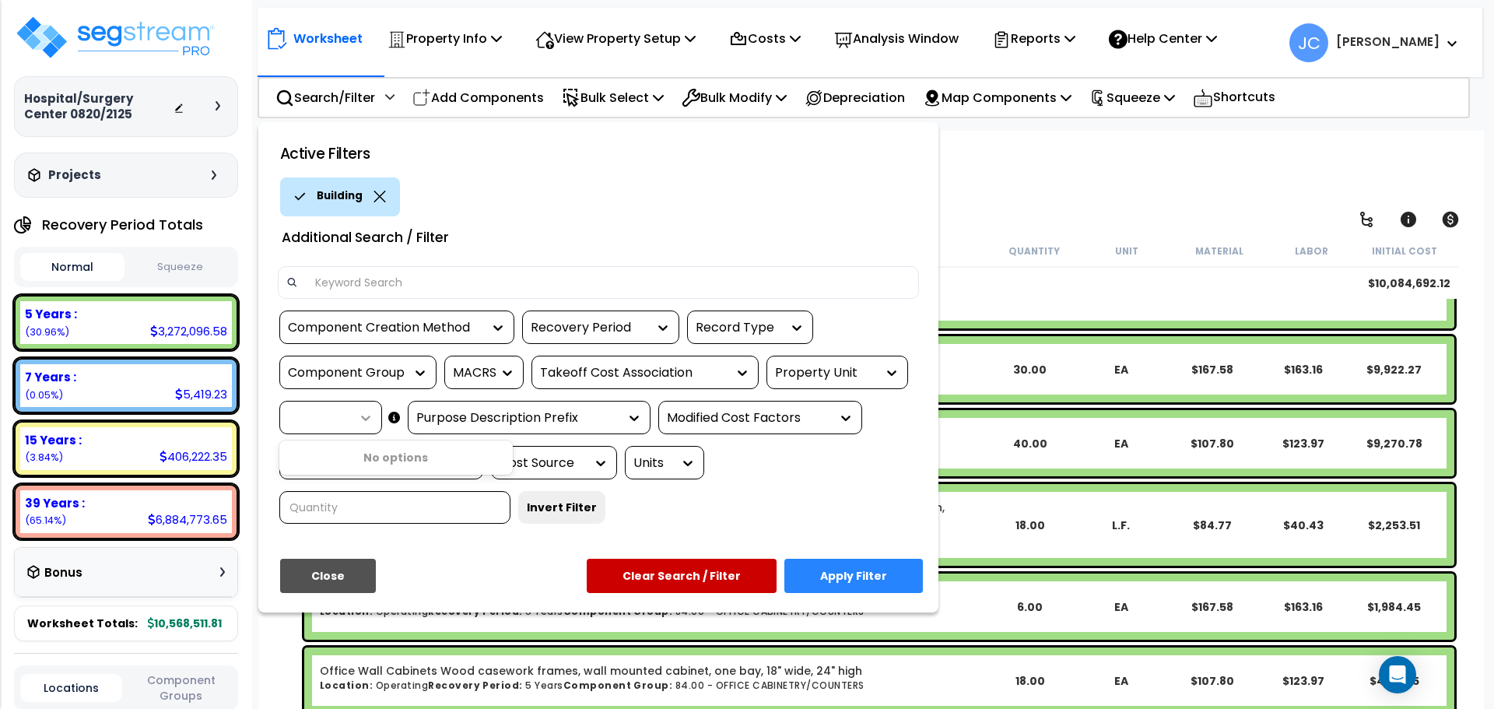
click at [356, 418] on div at bounding box center [361, 418] width 23 height 16
click at [873, 369] on div "Property Unit" at bounding box center [825, 373] width 101 height 18
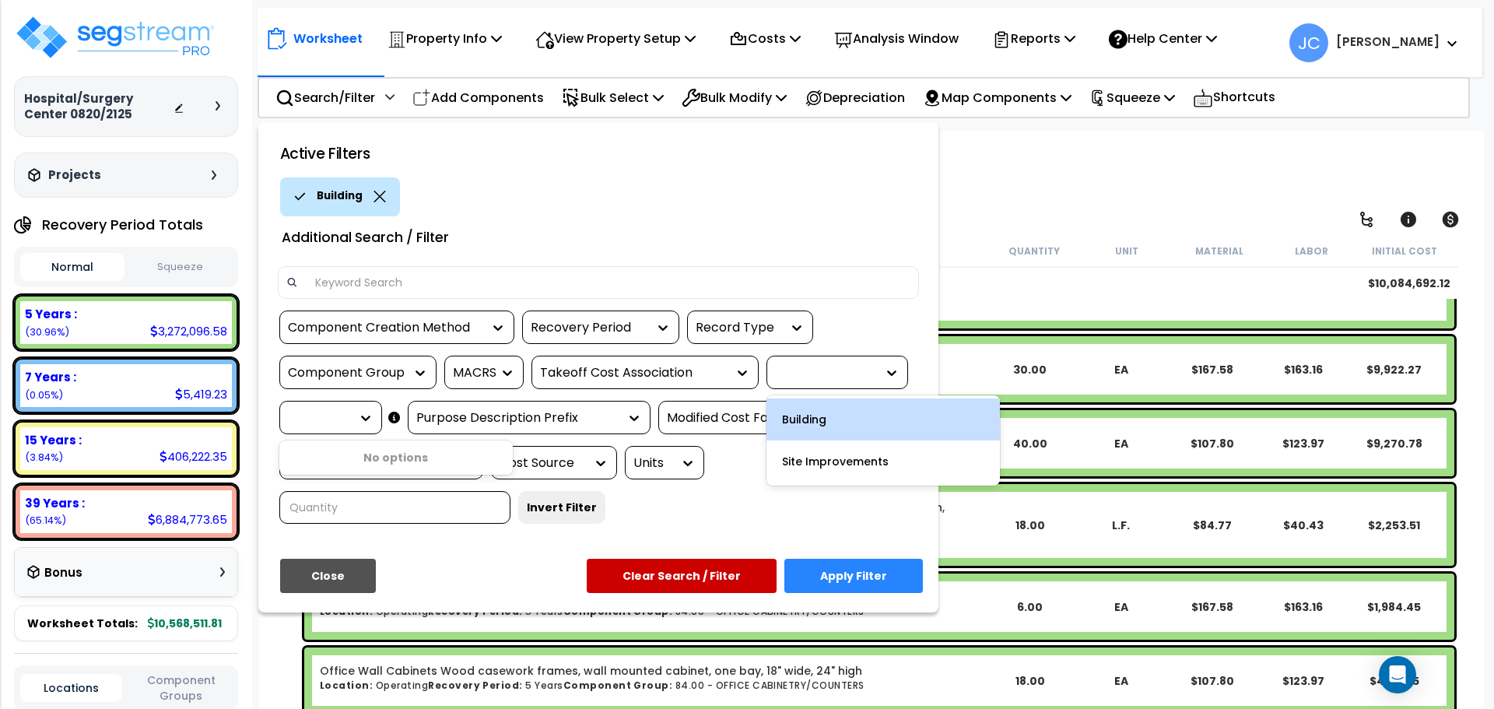
click at [827, 422] on div "Building" at bounding box center [883, 419] width 233 height 42
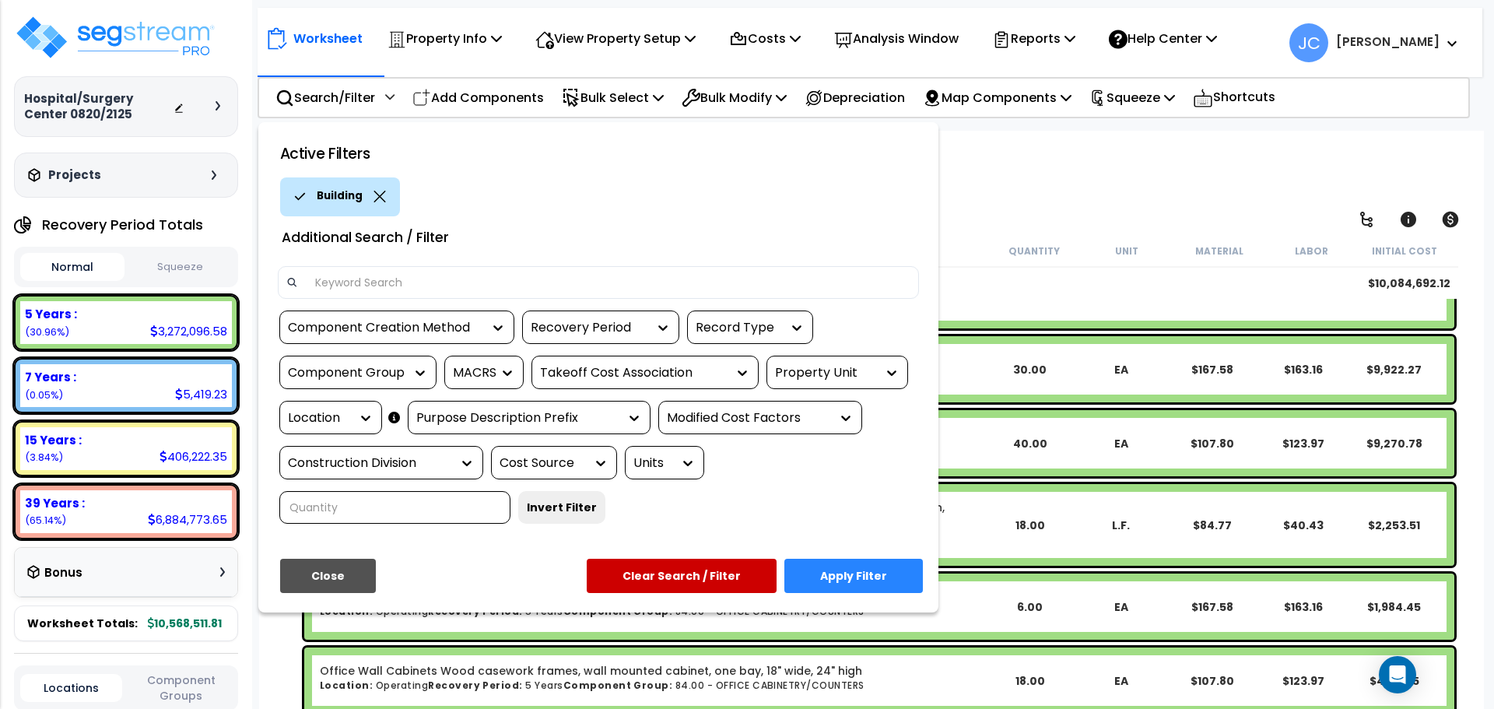
click at [360, 404] on div at bounding box center [361, 418] width 23 height 32
click at [342, 425] on div "Location" at bounding box center [319, 418] width 62 height 18
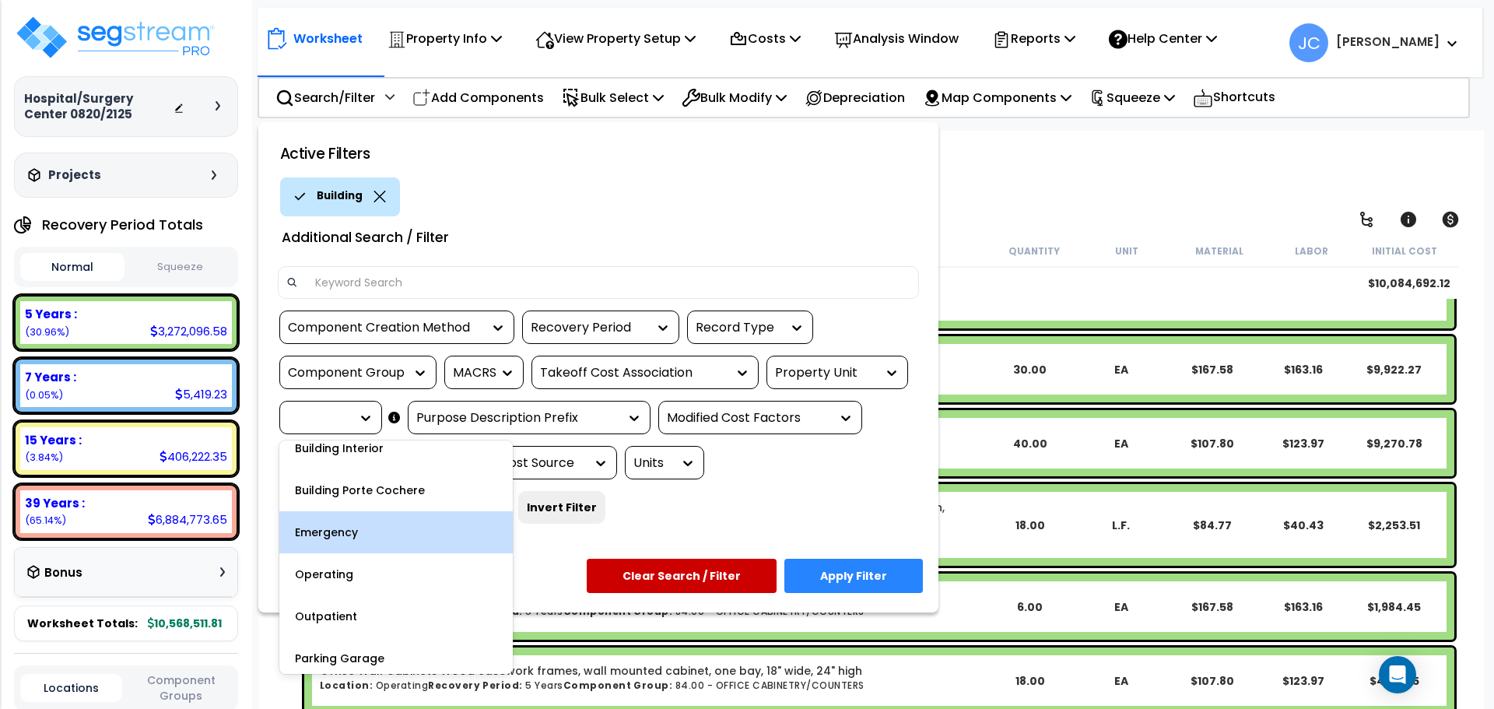
scroll to position [151, 0]
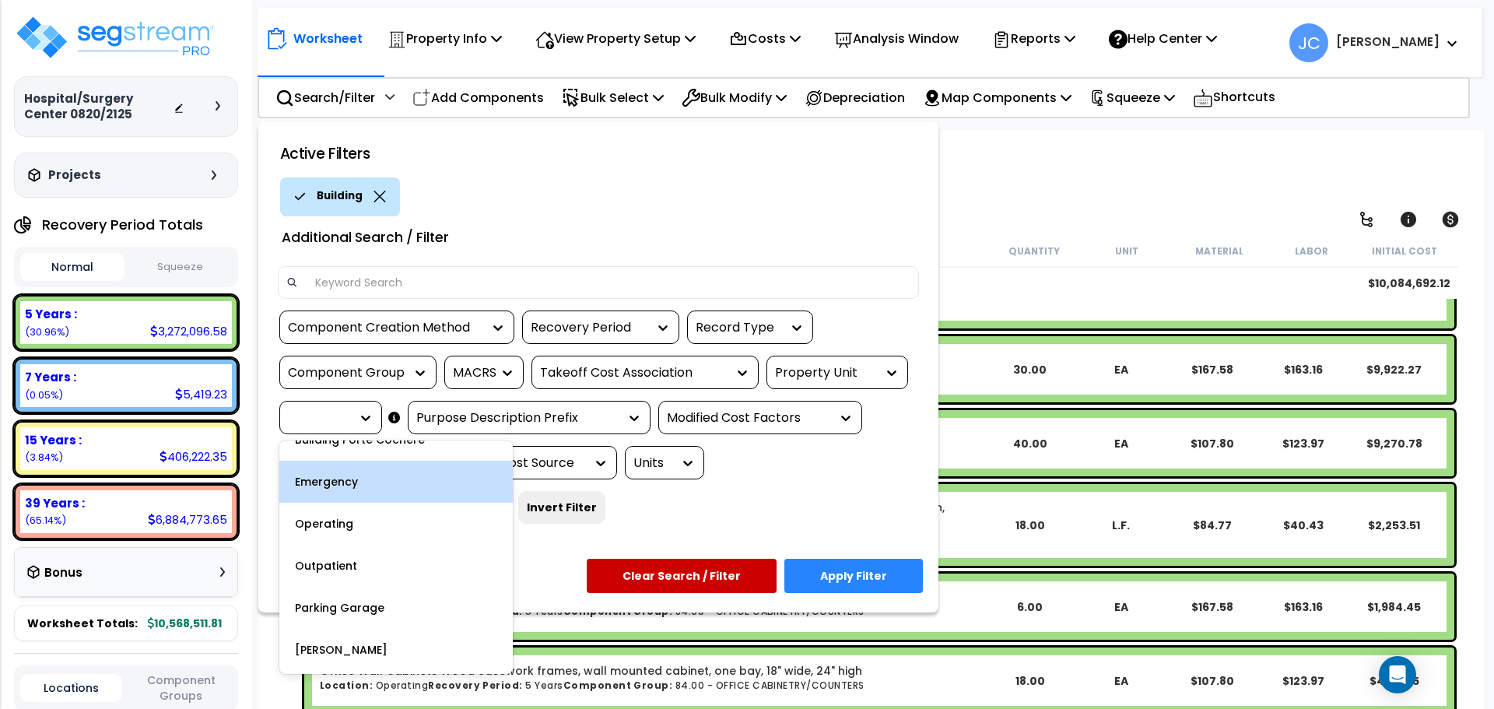
click at [369, 488] on div "Emergency" at bounding box center [395, 482] width 233 height 42
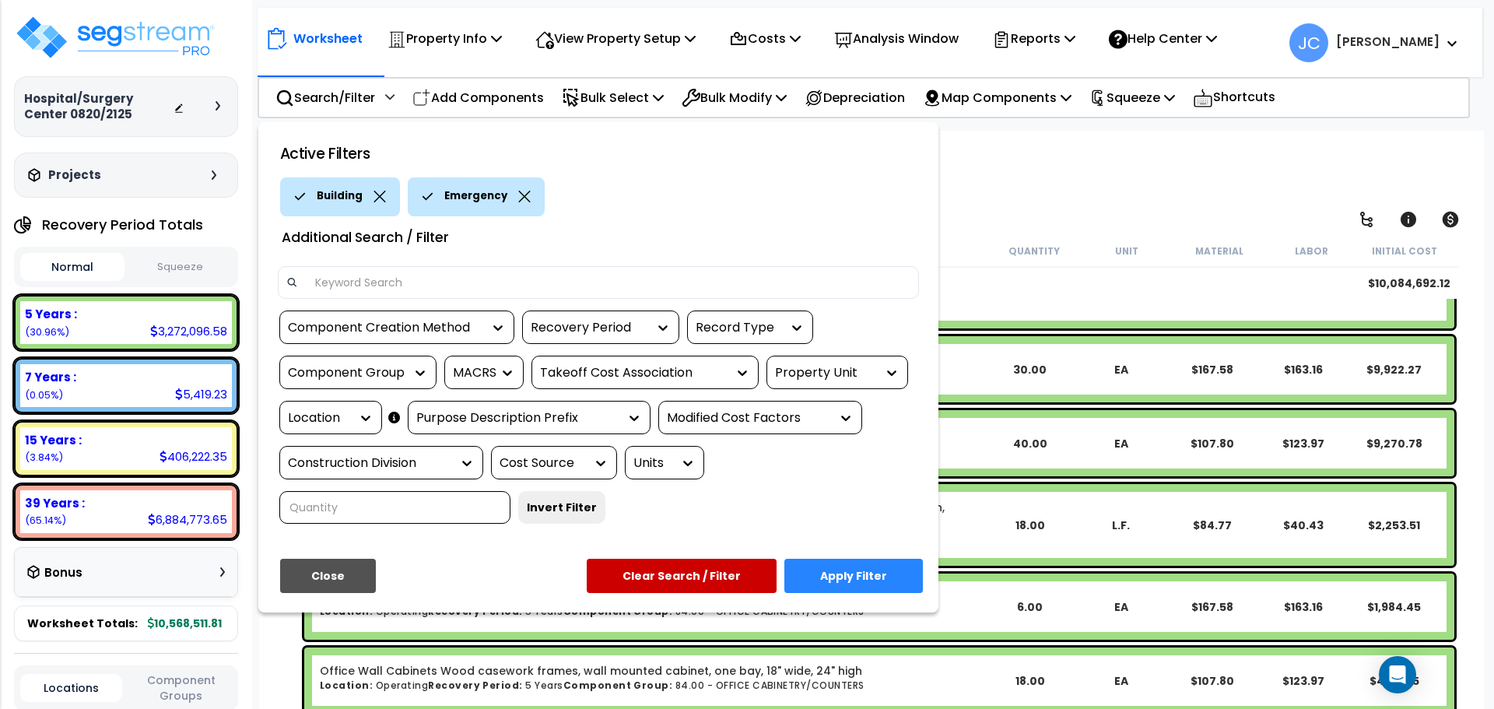
click at [853, 559] on button "Apply Filter" at bounding box center [853, 576] width 139 height 34
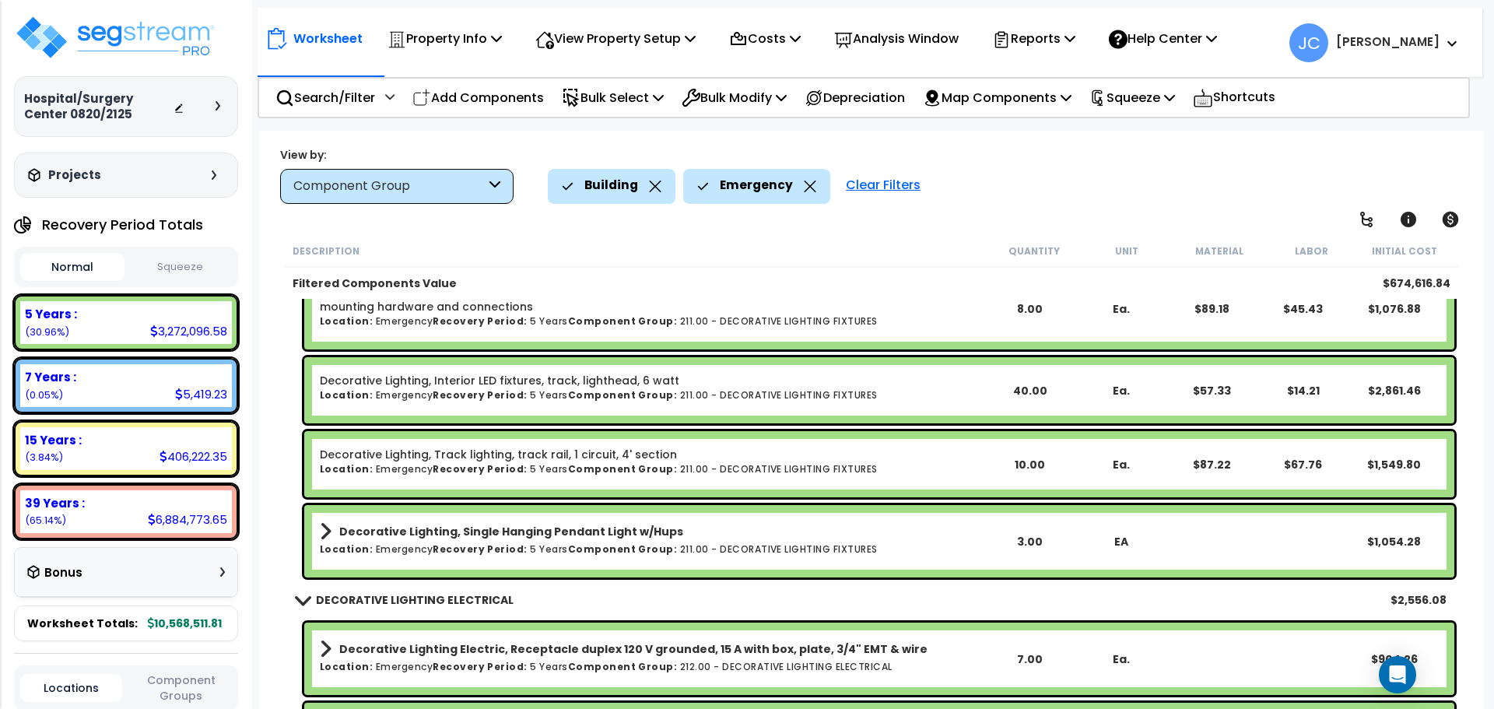
click at [804, 189] on icon at bounding box center [810, 187] width 12 height 12
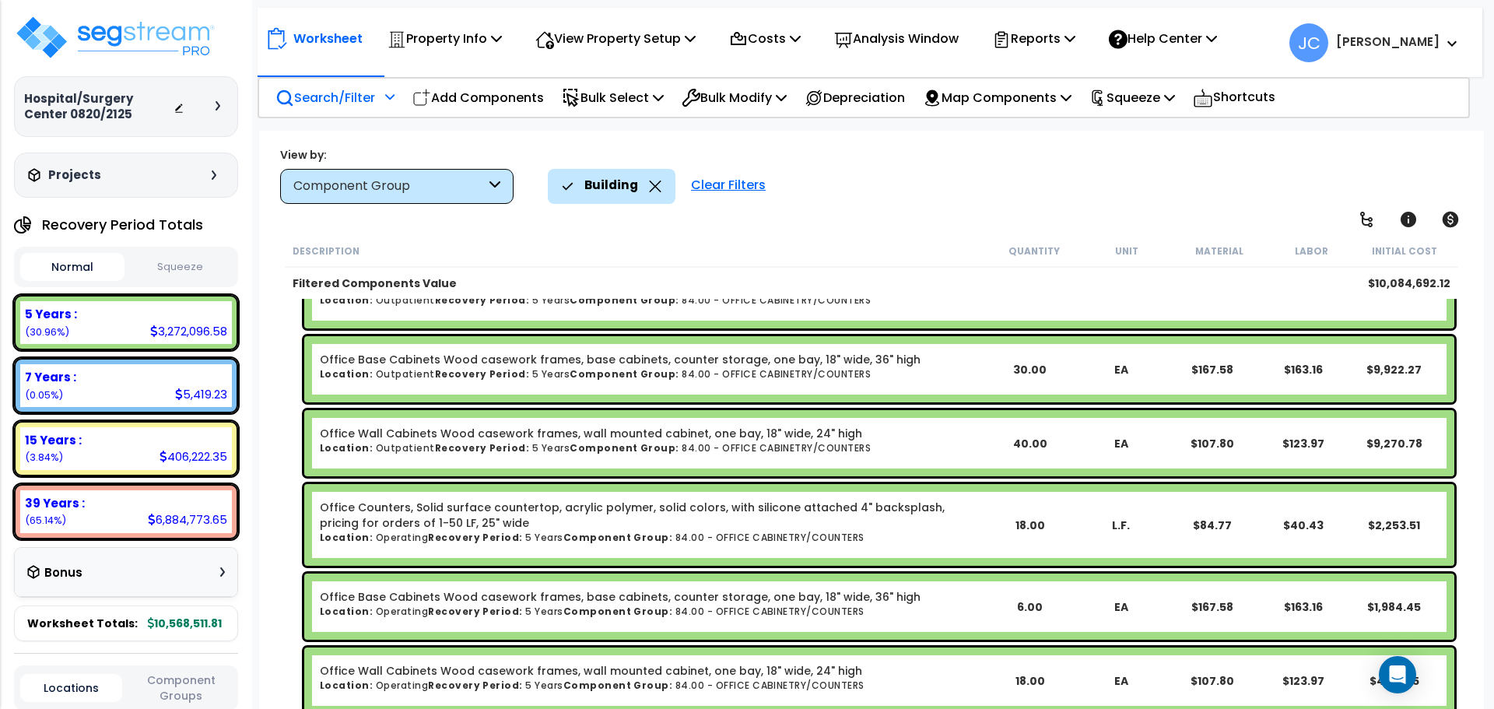
click at [374, 96] on p "Search/Filter" at bounding box center [326, 97] width 100 height 21
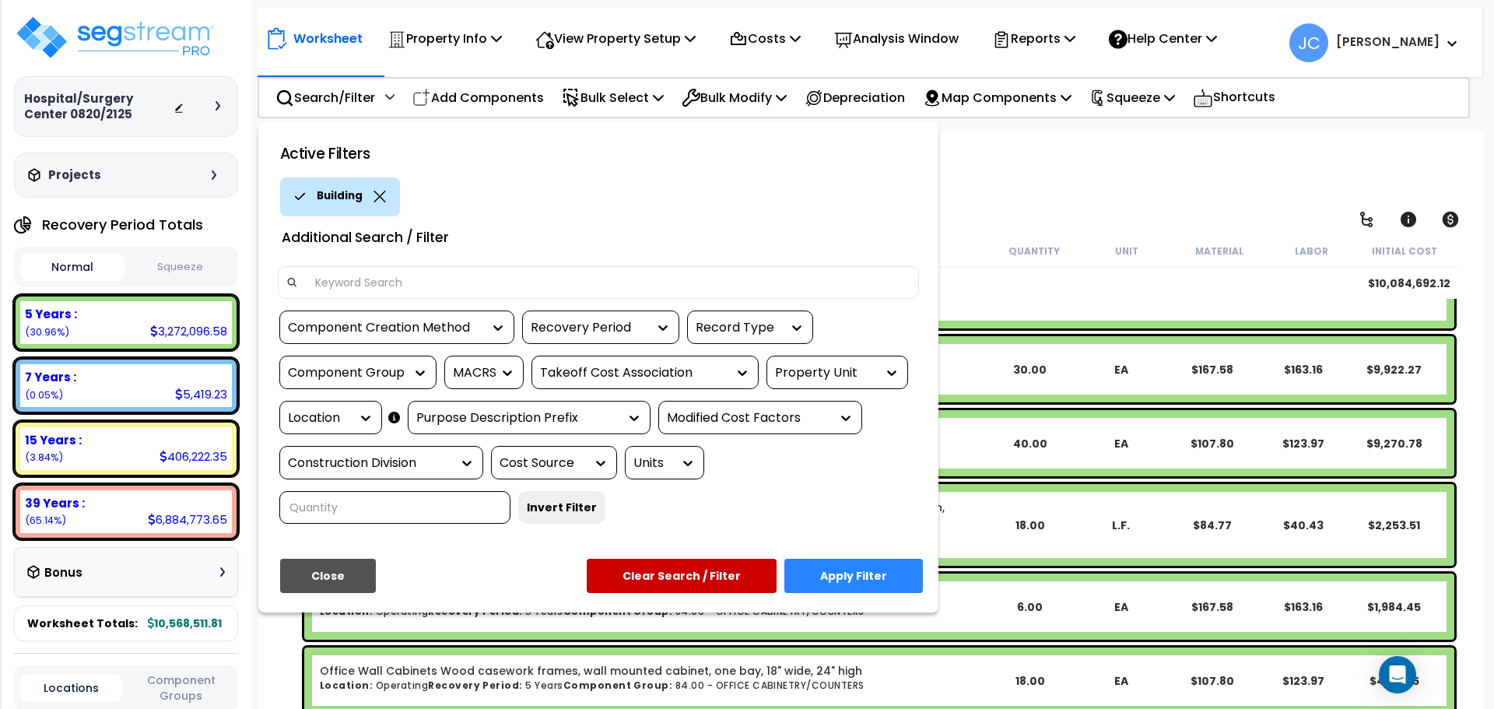
click at [843, 363] on div "Property Unit" at bounding box center [838, 372] width 142 height 33
click at [863, 376] on div "Property Unit" at bounding box center [825, 373] width 101 height 18
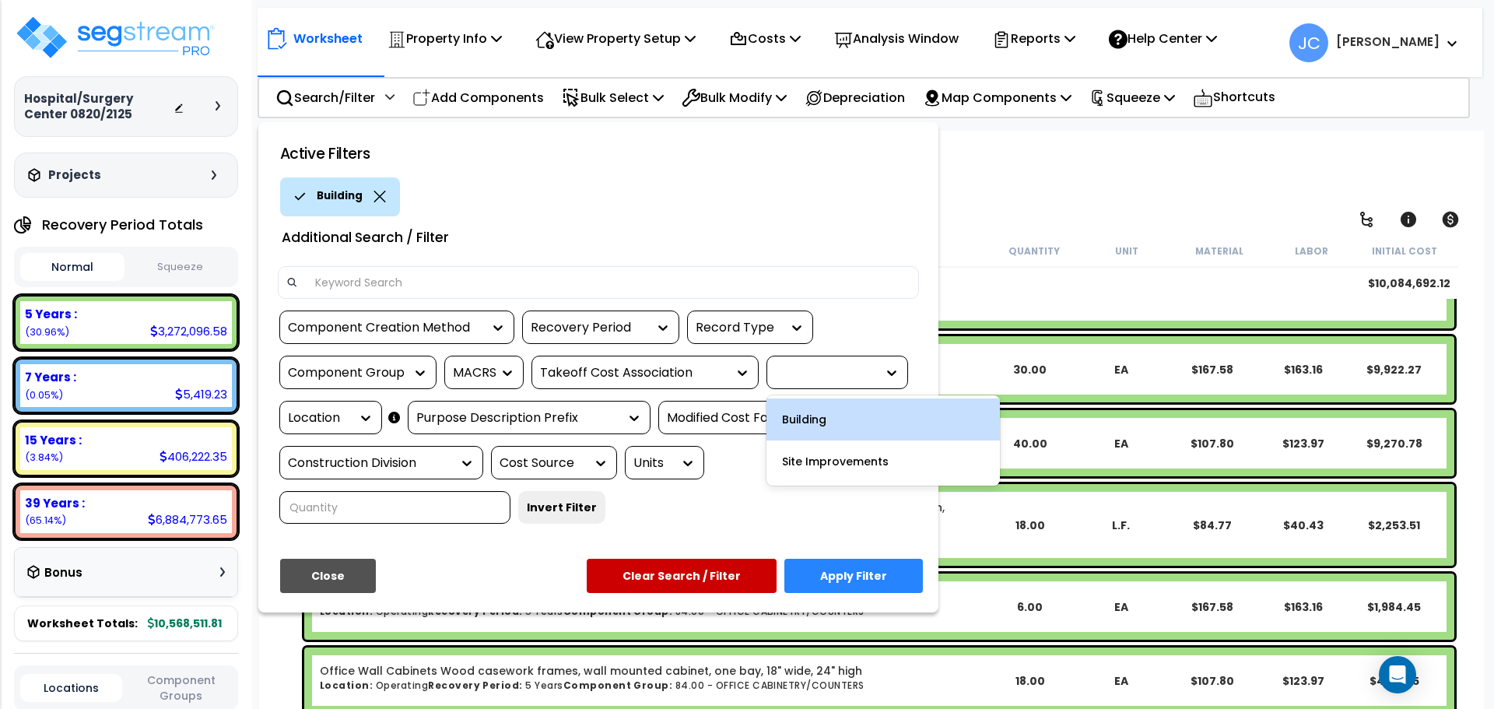
click at [823, 414] on div "Building" at bounding box center [883, 419] width 233 height 42
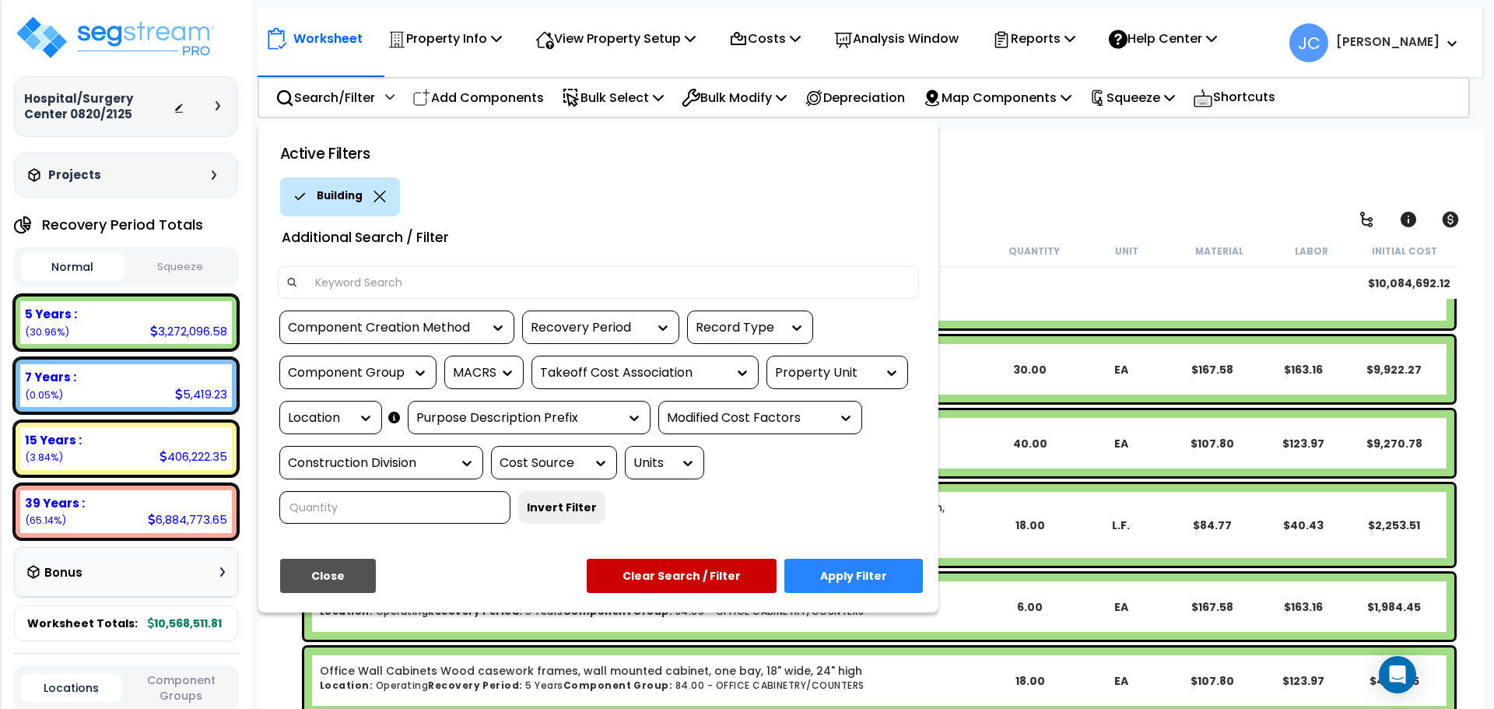
click at [360, 407] on div at bounding box center [361, 418] width 23 height 32
click at [359, 408] on div at bounding box center [361, 418] width 23 height 32
click at [361, 409] on div at bounding box center [361, 418] width 23 height 32
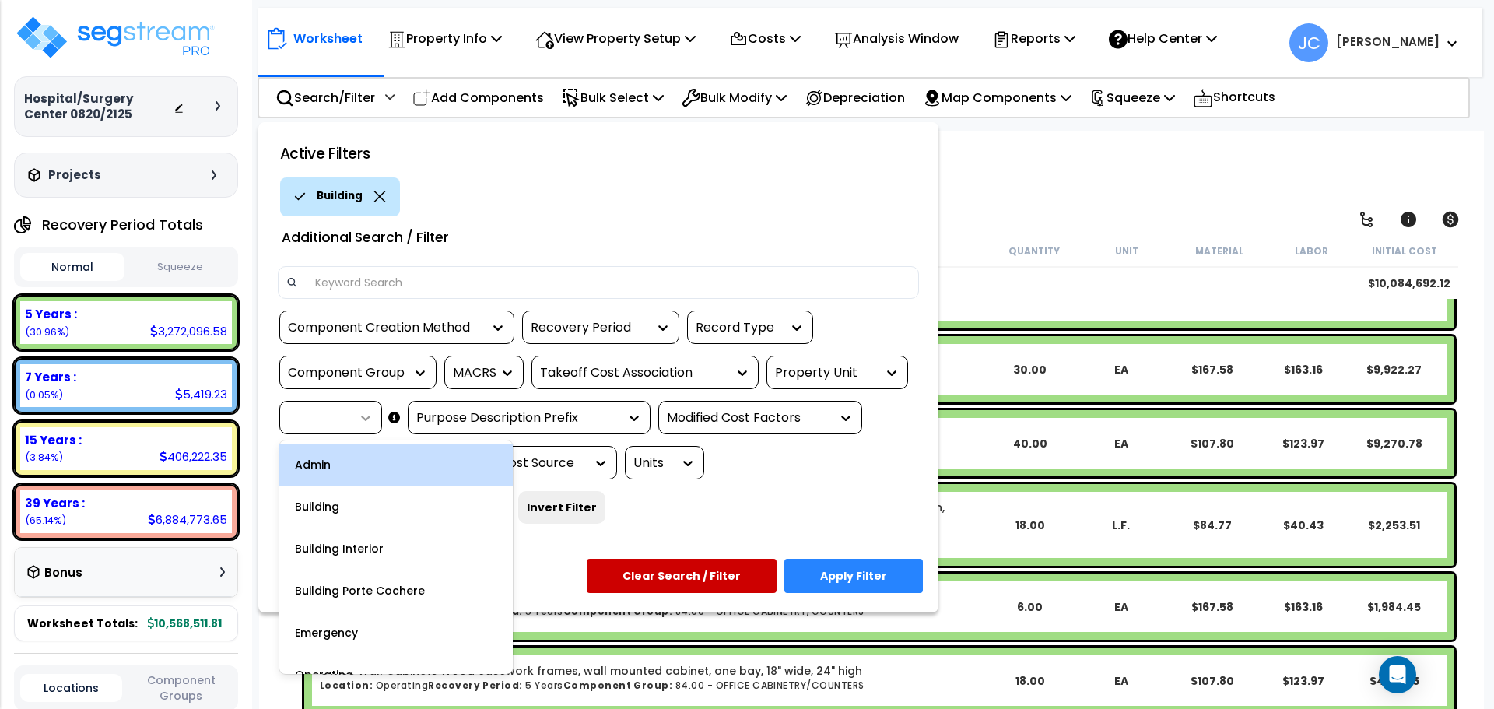
click at [361, 410] on icon at bounding box center [366, 418] width 16 height 16
click at [348, 464] on div "Admin" at bounding box center [395, 465] width 233 height 42
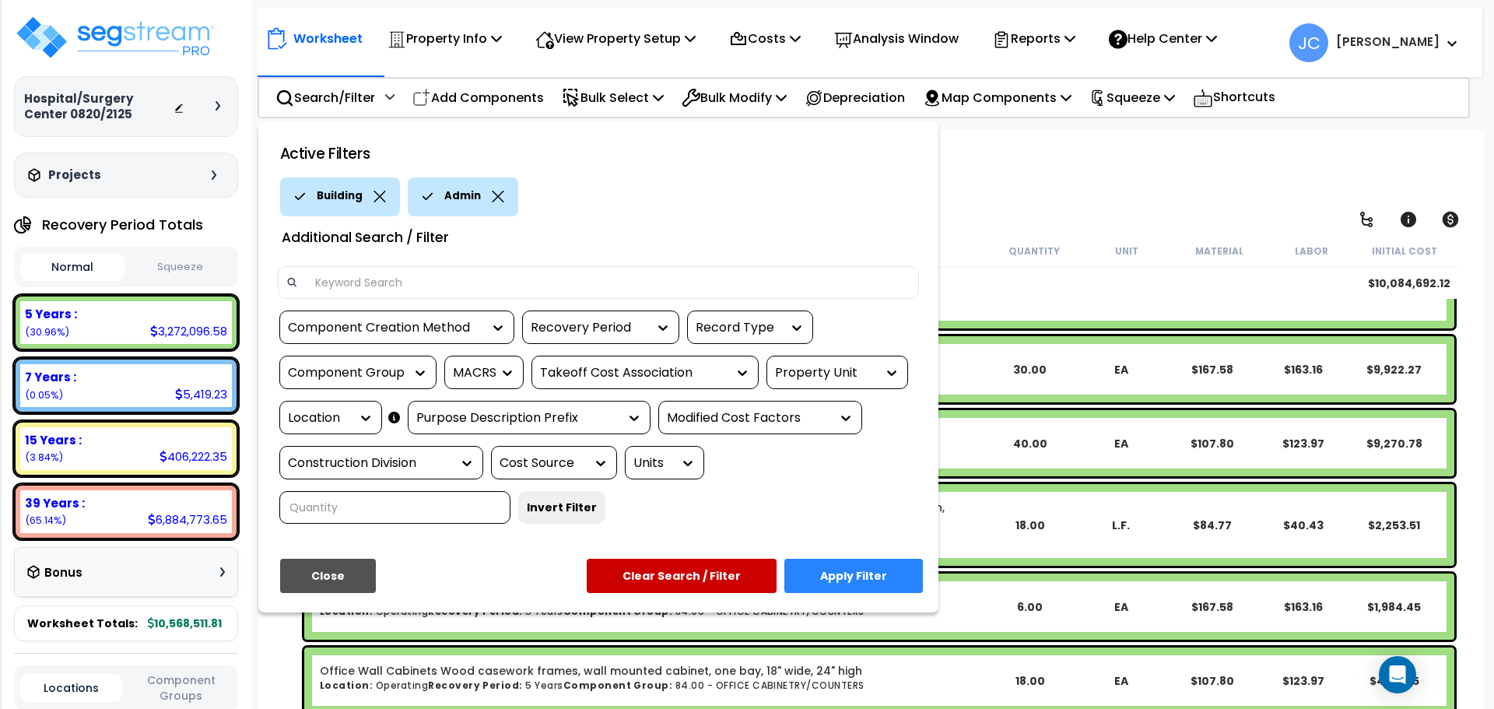
click at [879, 559] on button "Apply Filter" at bounding box center [853, 576] width 139 height 34
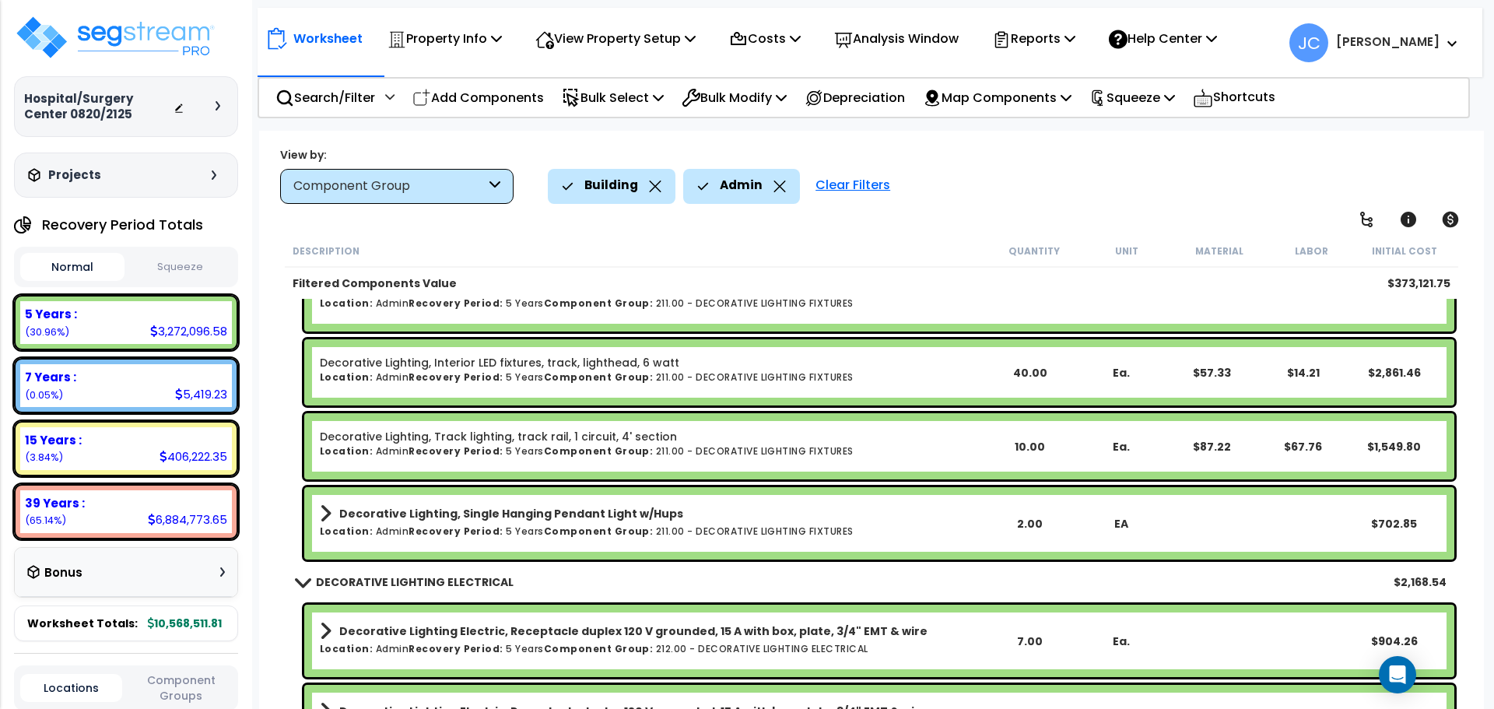
scroll to position [9661, 0]
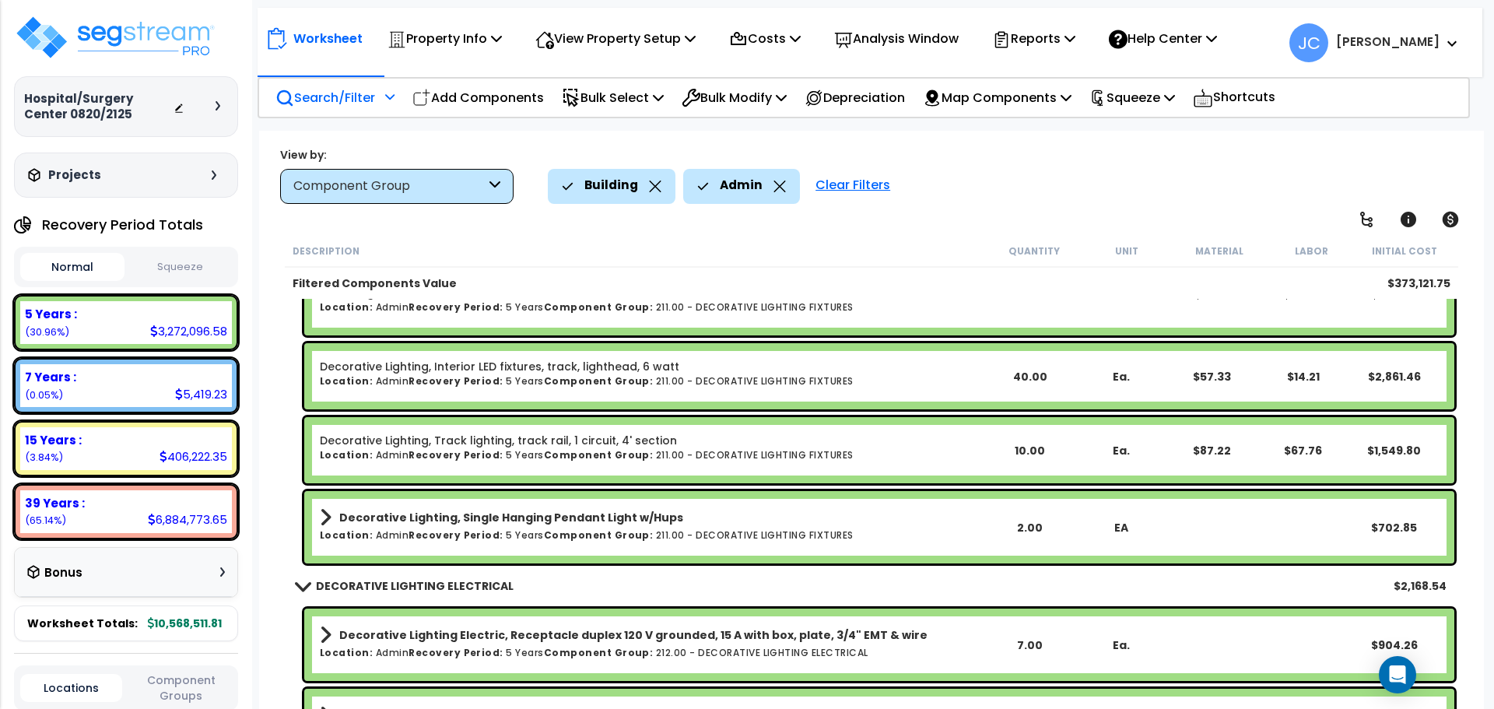
click at [375, 99] on p "Search/Filter" at bounding box center [326, 97] width 100 height 21
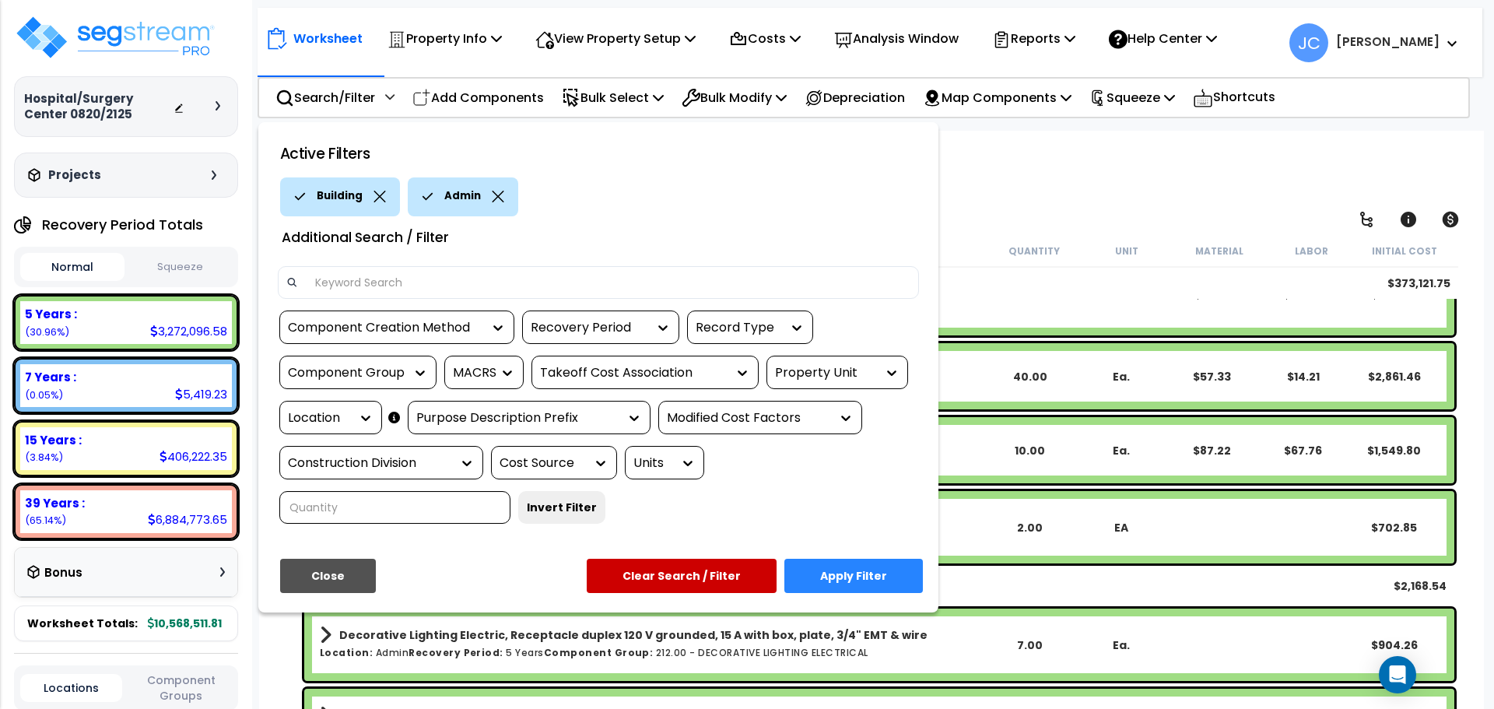
click at [395, 280] on input at bounding box center [608, 282] width 605 height 23
type input "pneumatic"
click at [794, 559] on button "Apply Filter" at bounding box center [853, 576] width 139 height 34
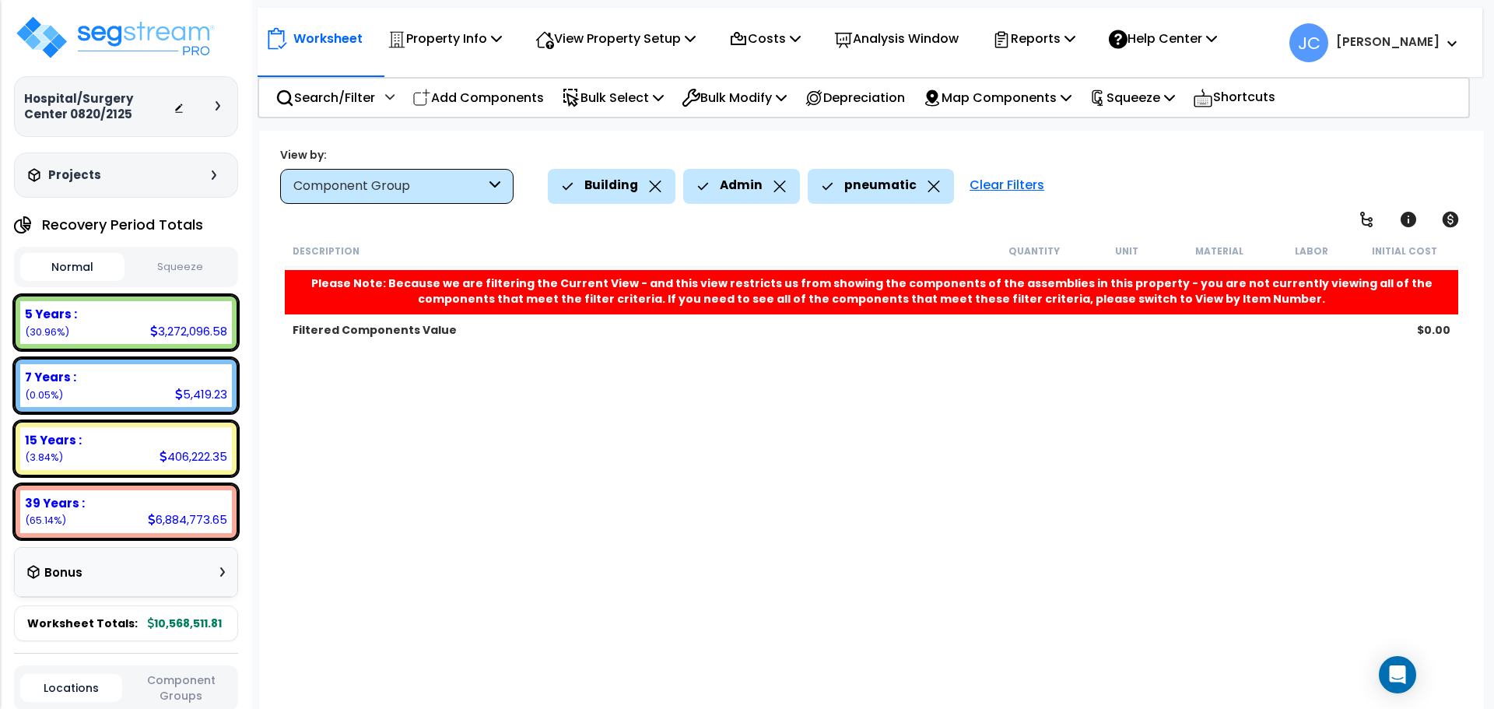
click at [931, 187] on icon at bounding box center [934, 187] width 12 height 12
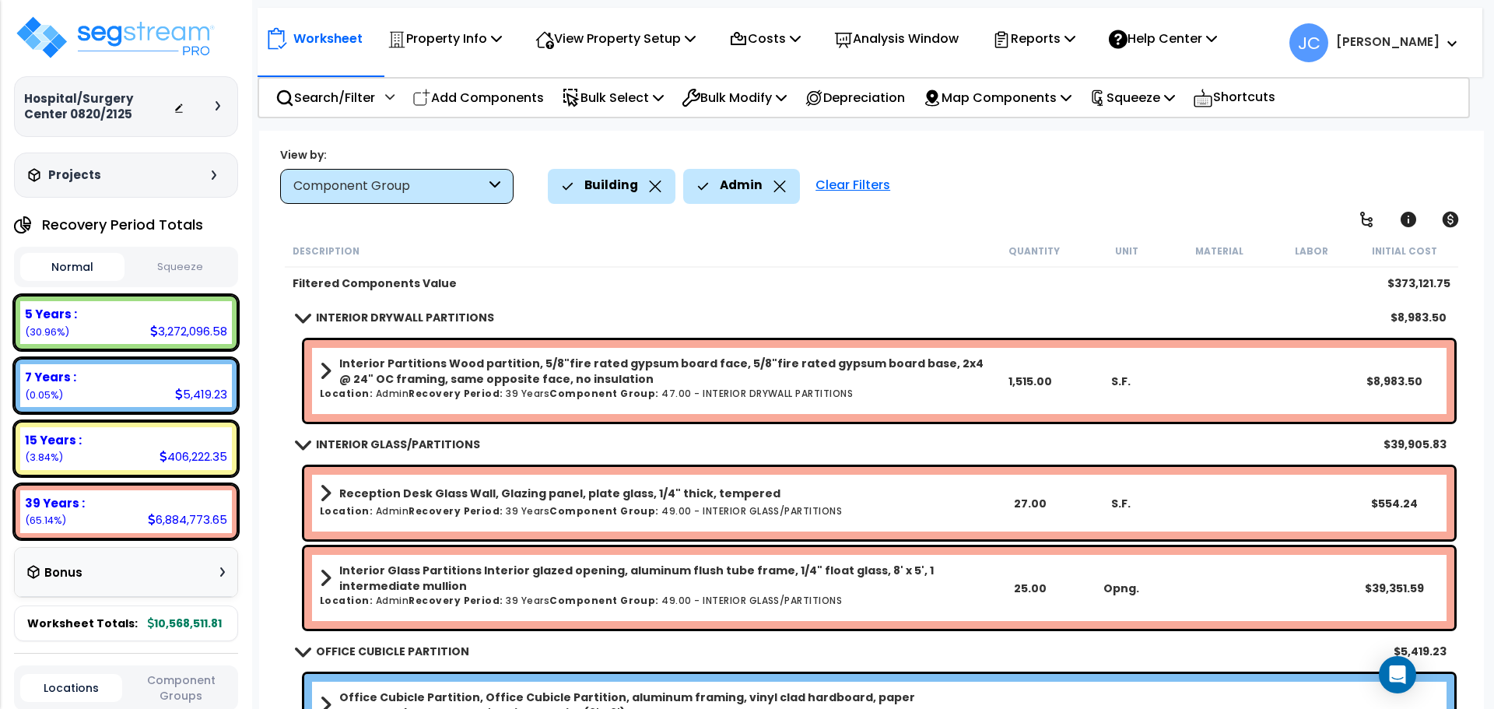
click at [777, 184] on icon at bounding box center [780, 187] width 12 height 12
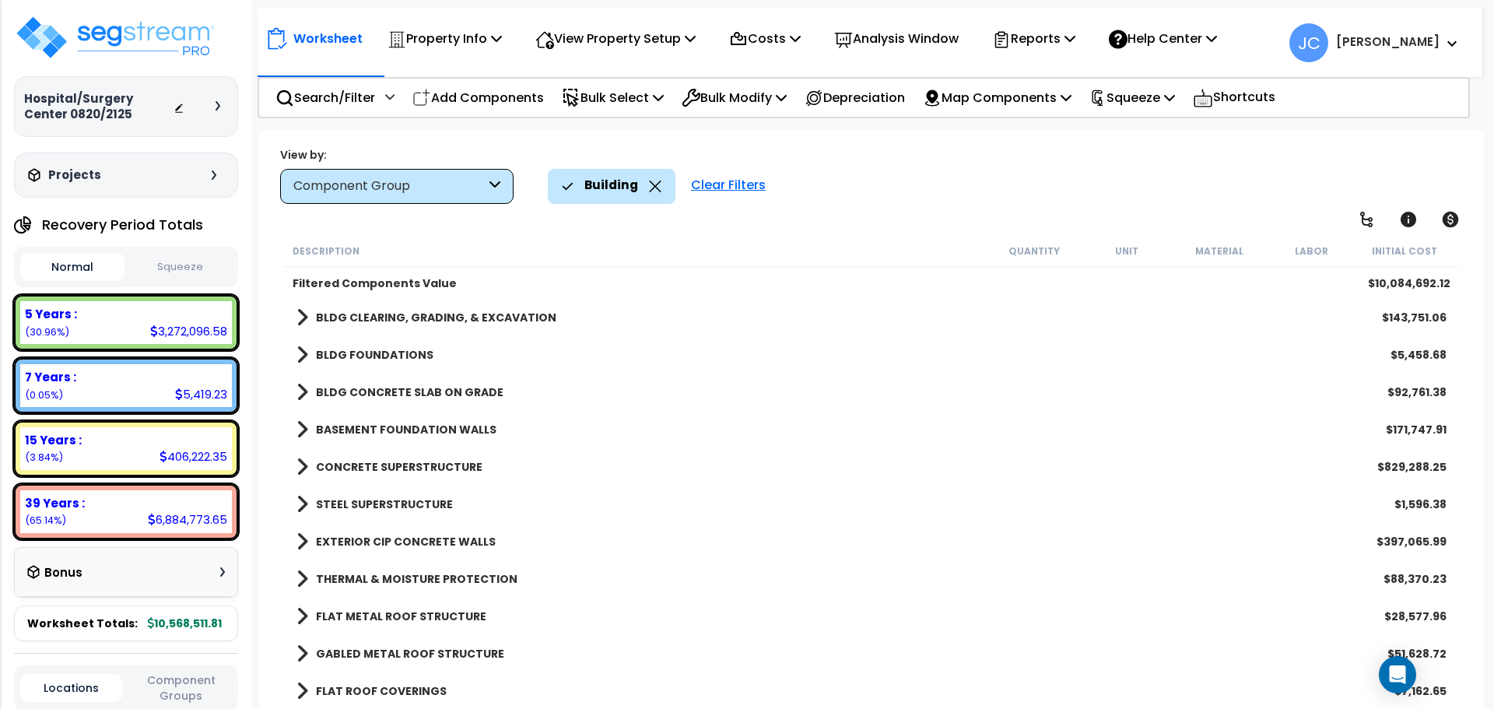
click at [722, 188] on div "Clear Filters" at bounding box center [728, 186] width 90 height 34
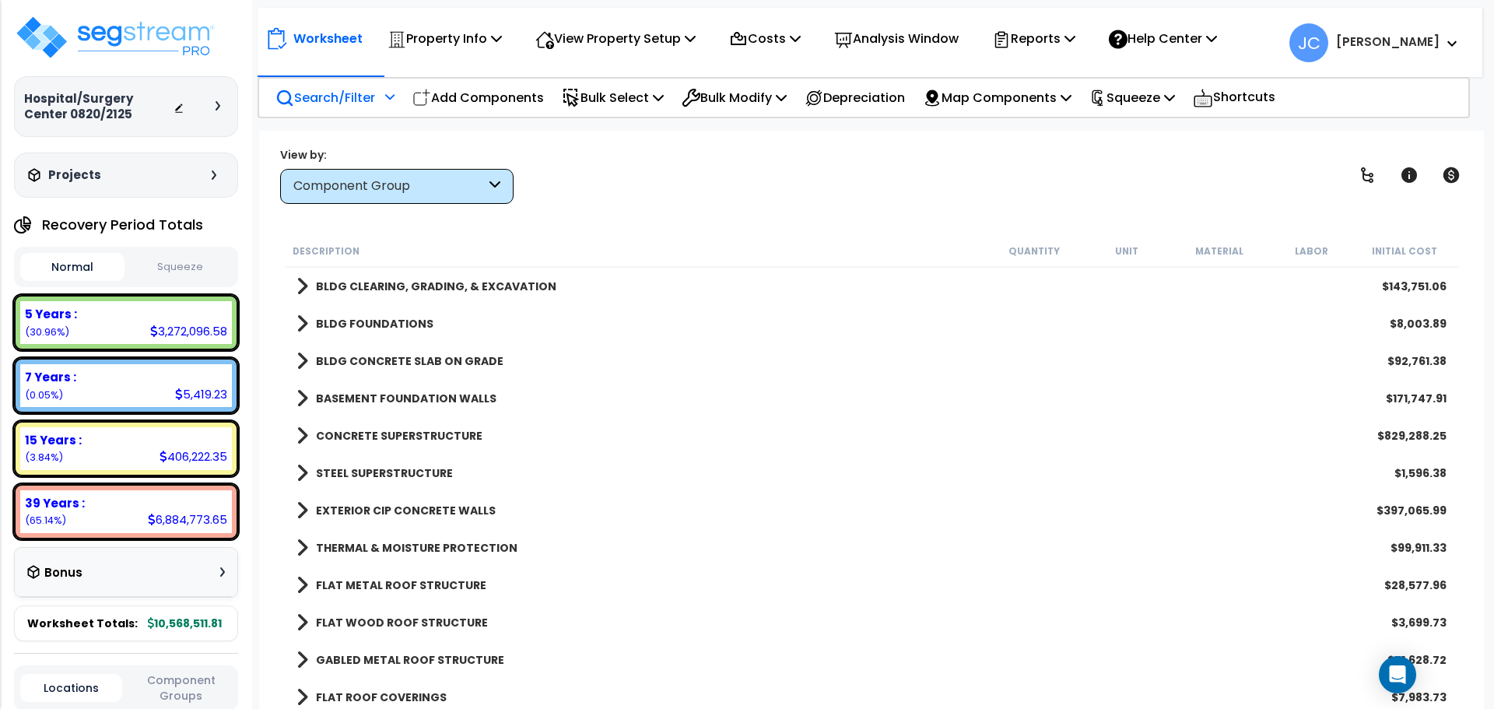
click at [380, 98] on div "Search/Filter Additional Search / Filter" at bounding box center [335, 97] width 119 height 37
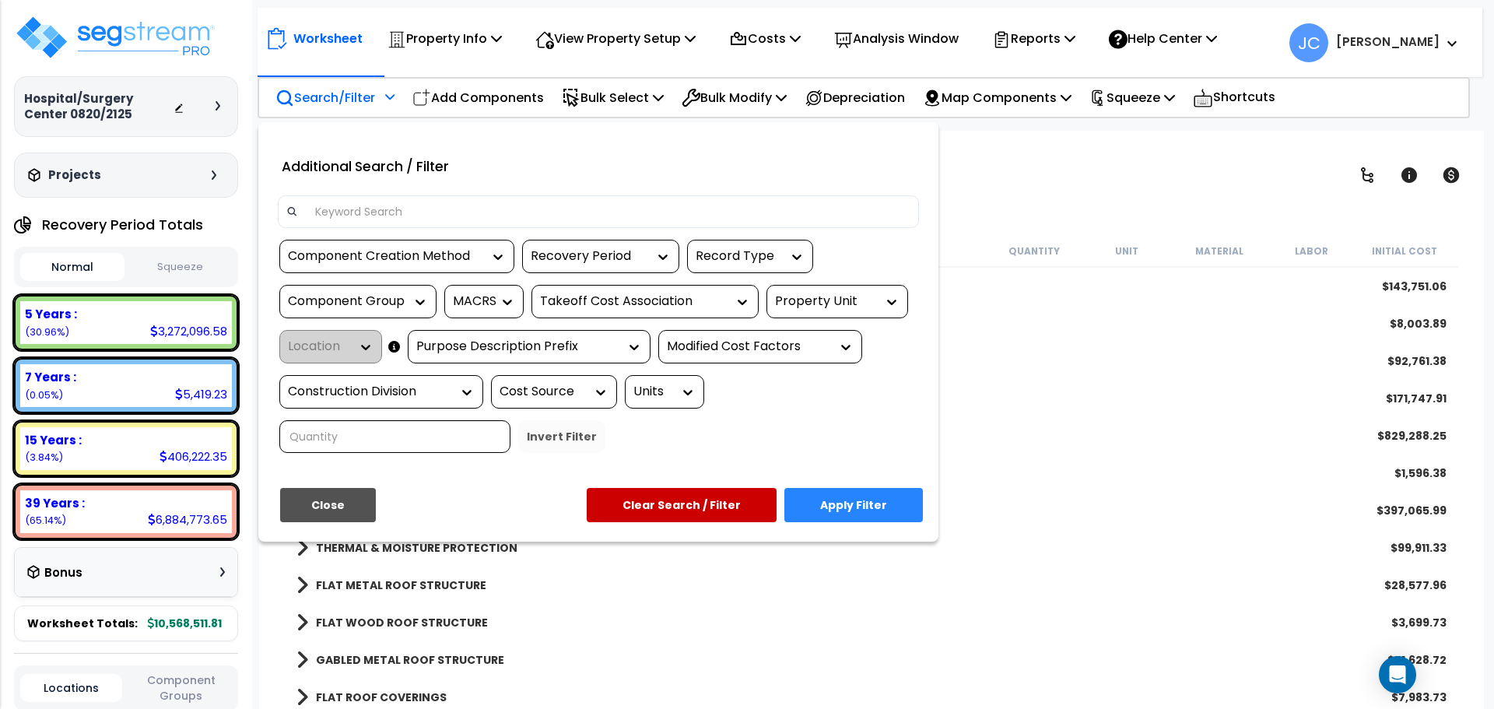
click at [888, 311] on div at bounding box center [887, 302] width 23 height 32
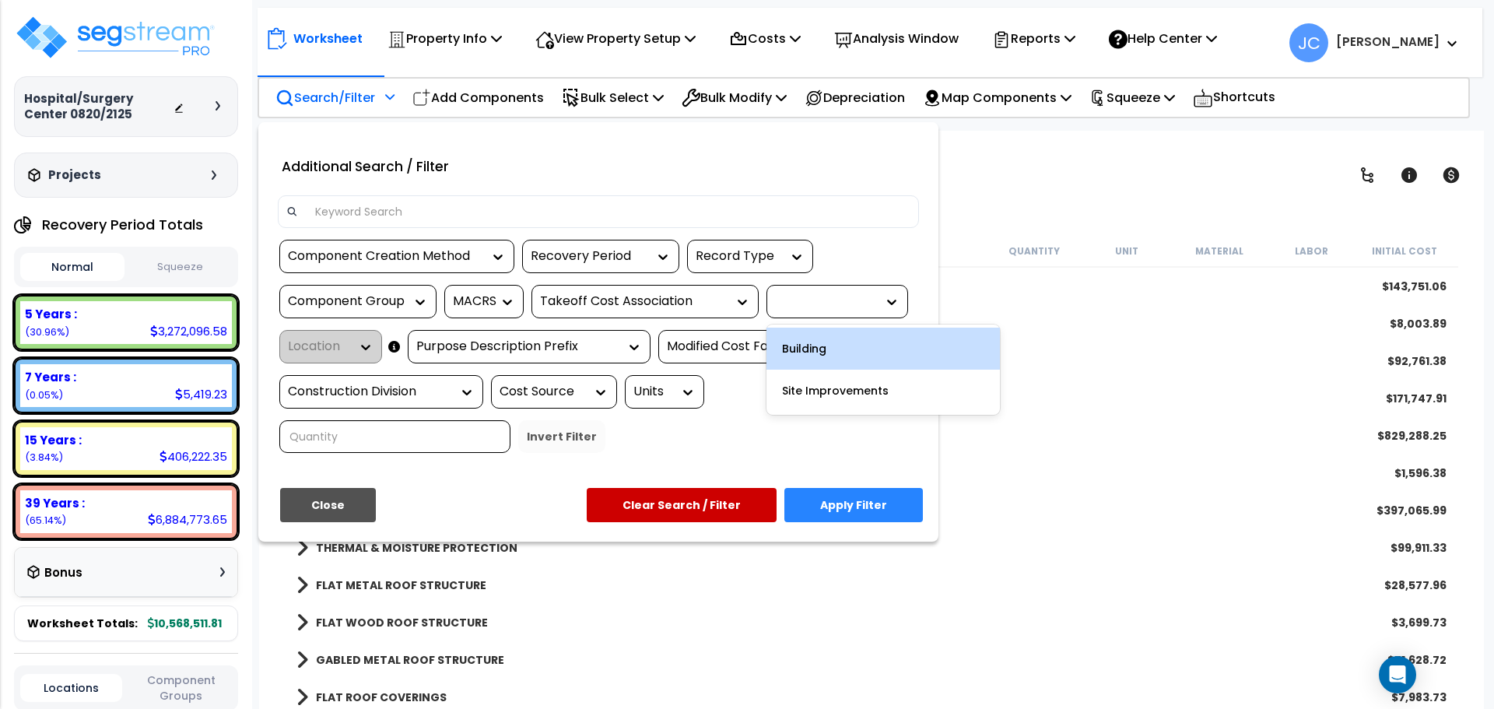
click at [887, 304] on icon at bounding box center [892, 302] width 16 height 16
click at [840, 353] on div "Building" at bounding box center [883, 349] width 233 height 42
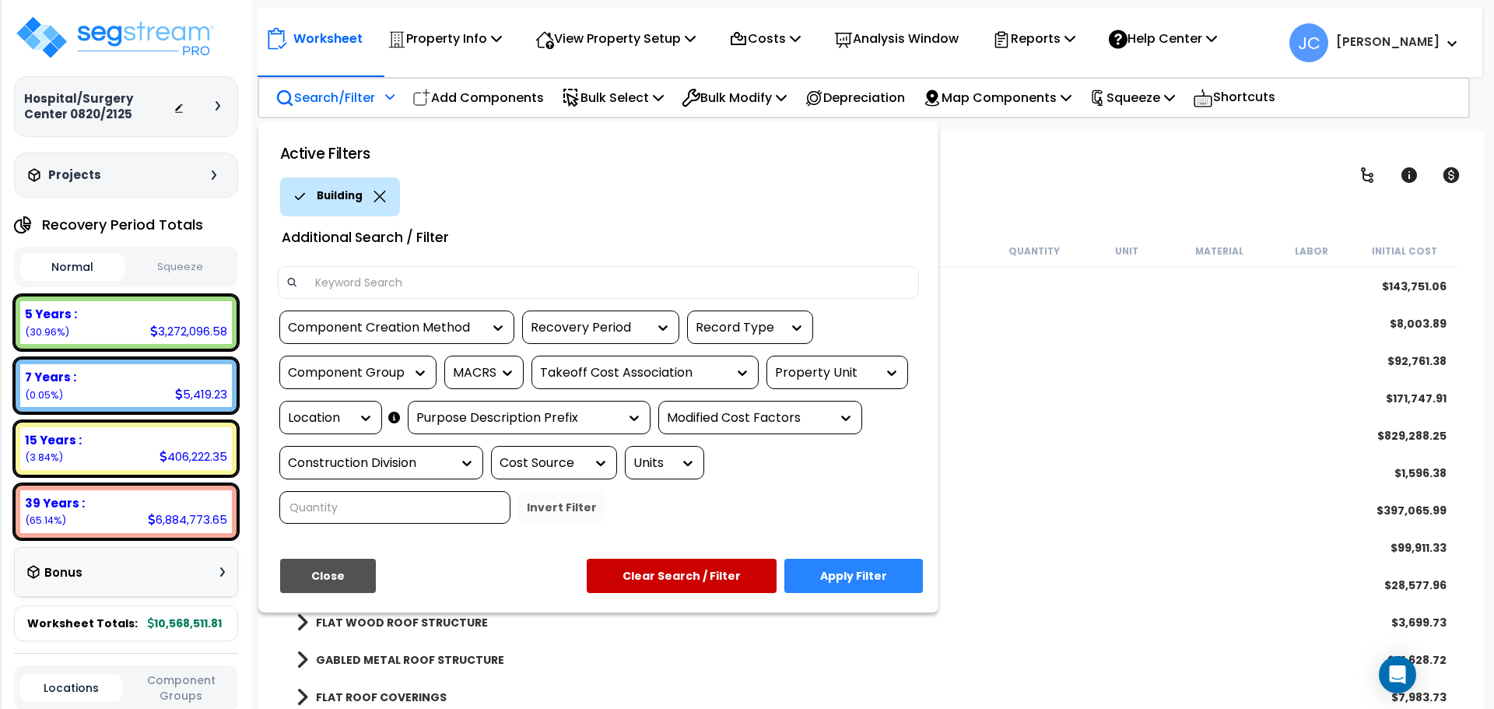
click at [338, 423] on div "Location" at bounding box center [319, 418] width 62 height 18
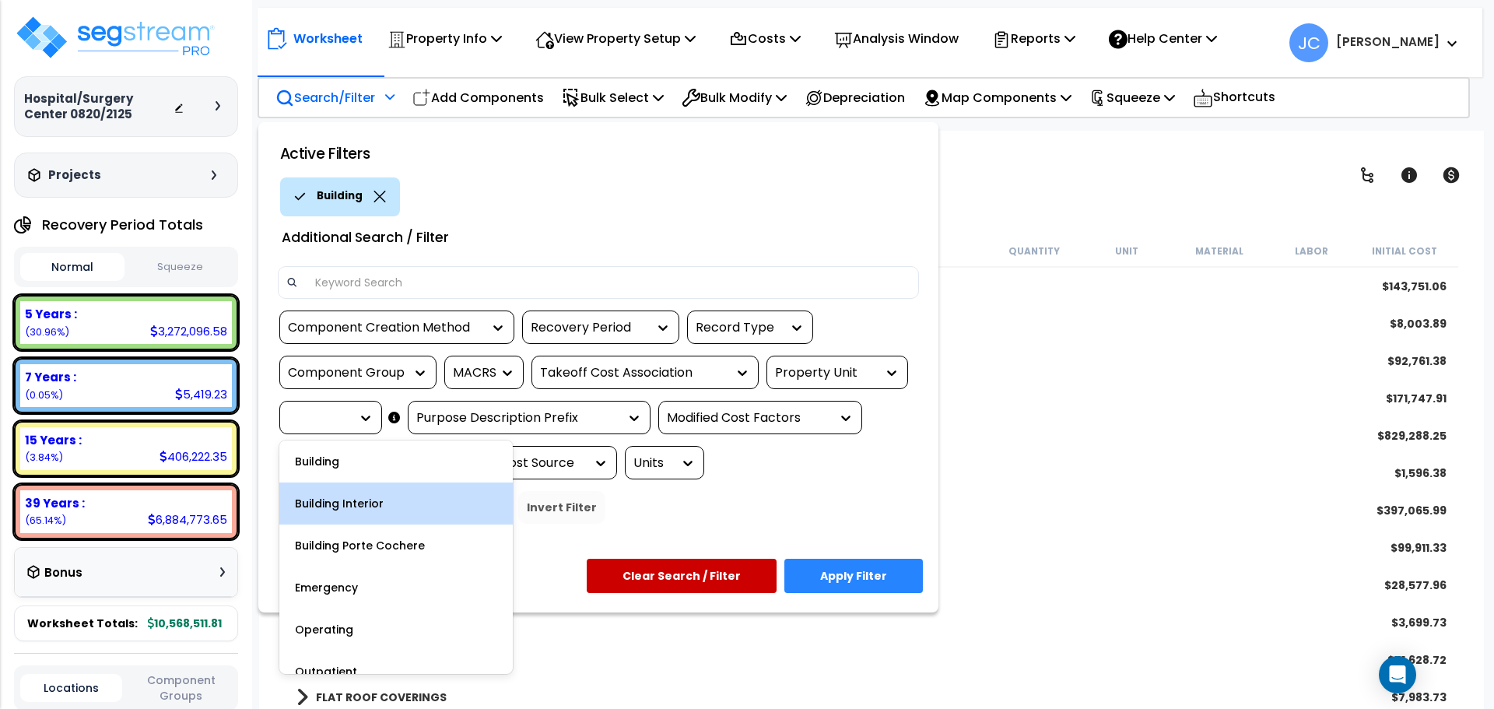
scroll to position [47, 0]
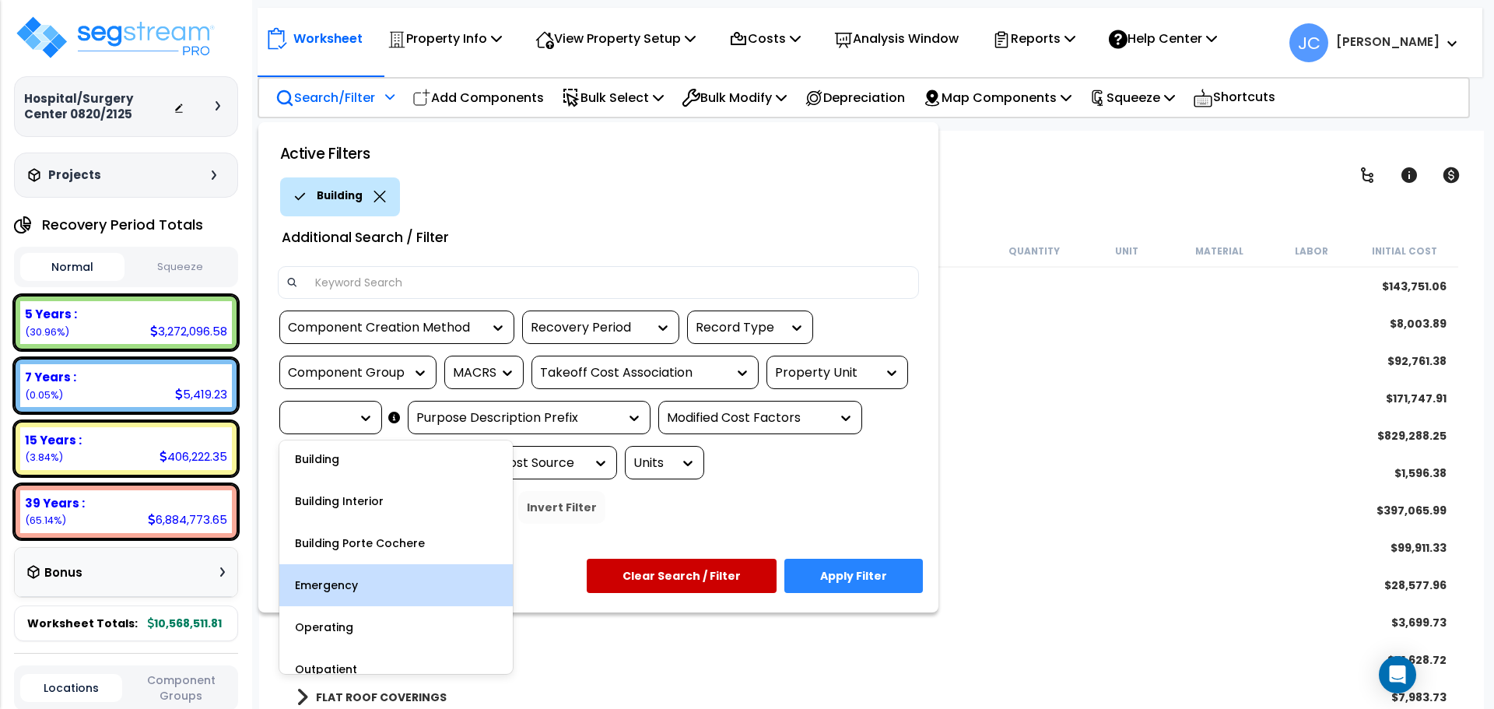
click at [356, 593] on div "Emergency" at bounding box center [395, 585] width 233 height 42
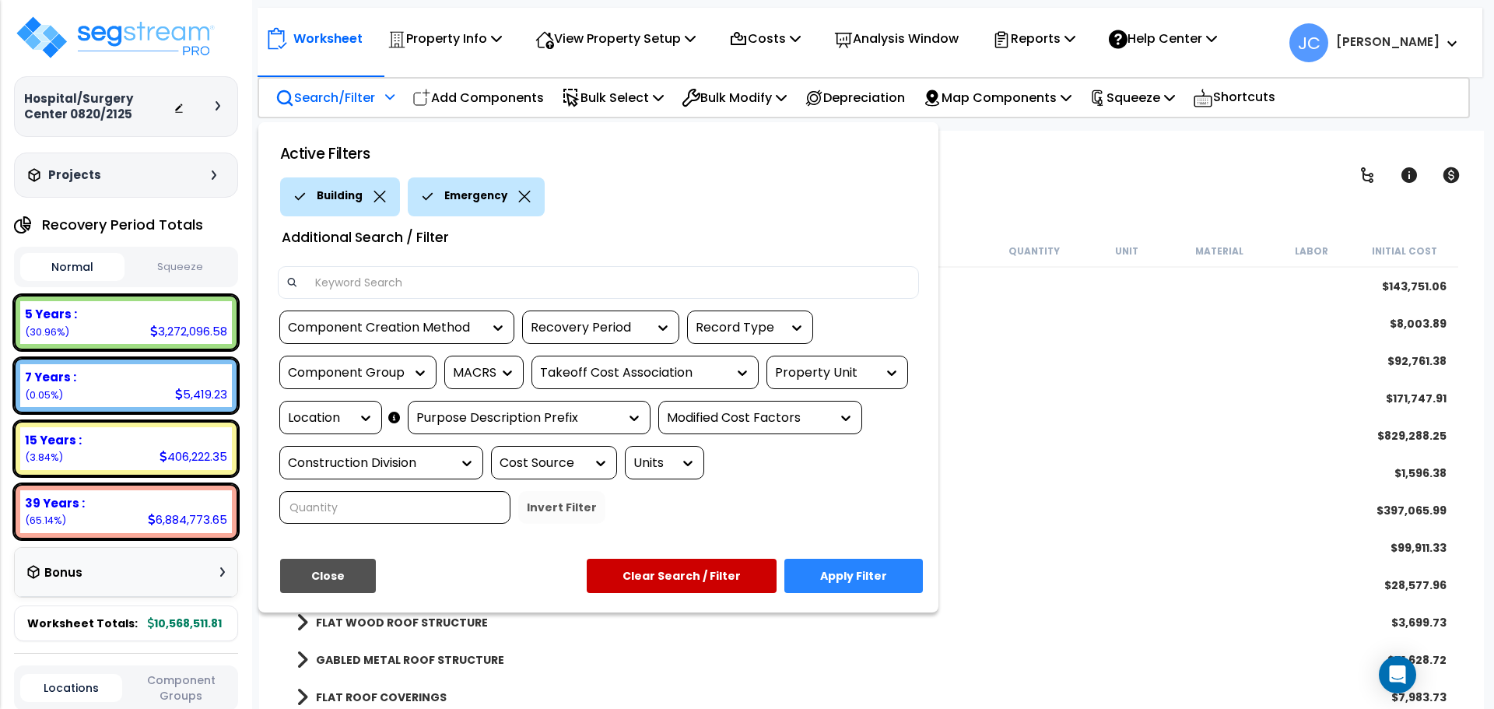
click at [843, 559] on button "Apply Filter" at bounding box center [853, 576] width 139 height 34
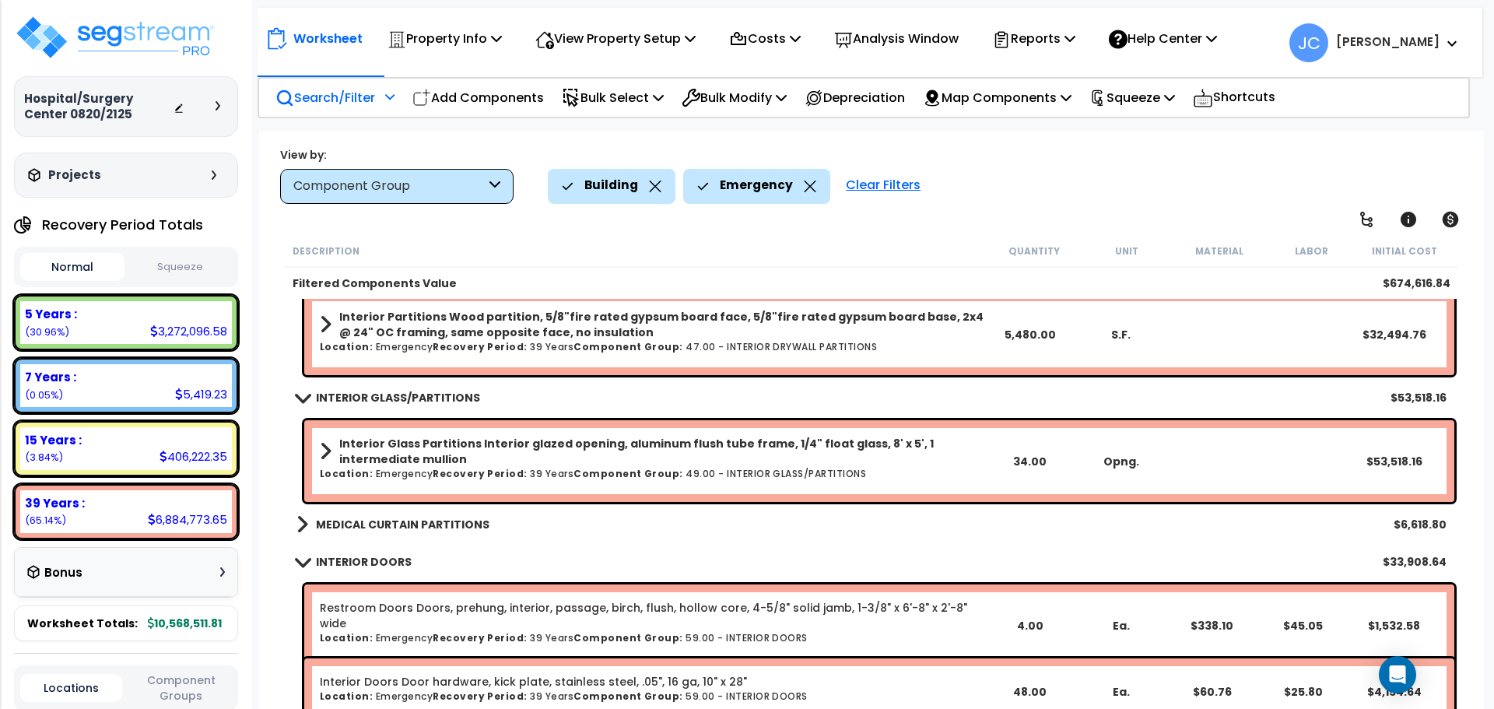
scroll to position [0, 0]
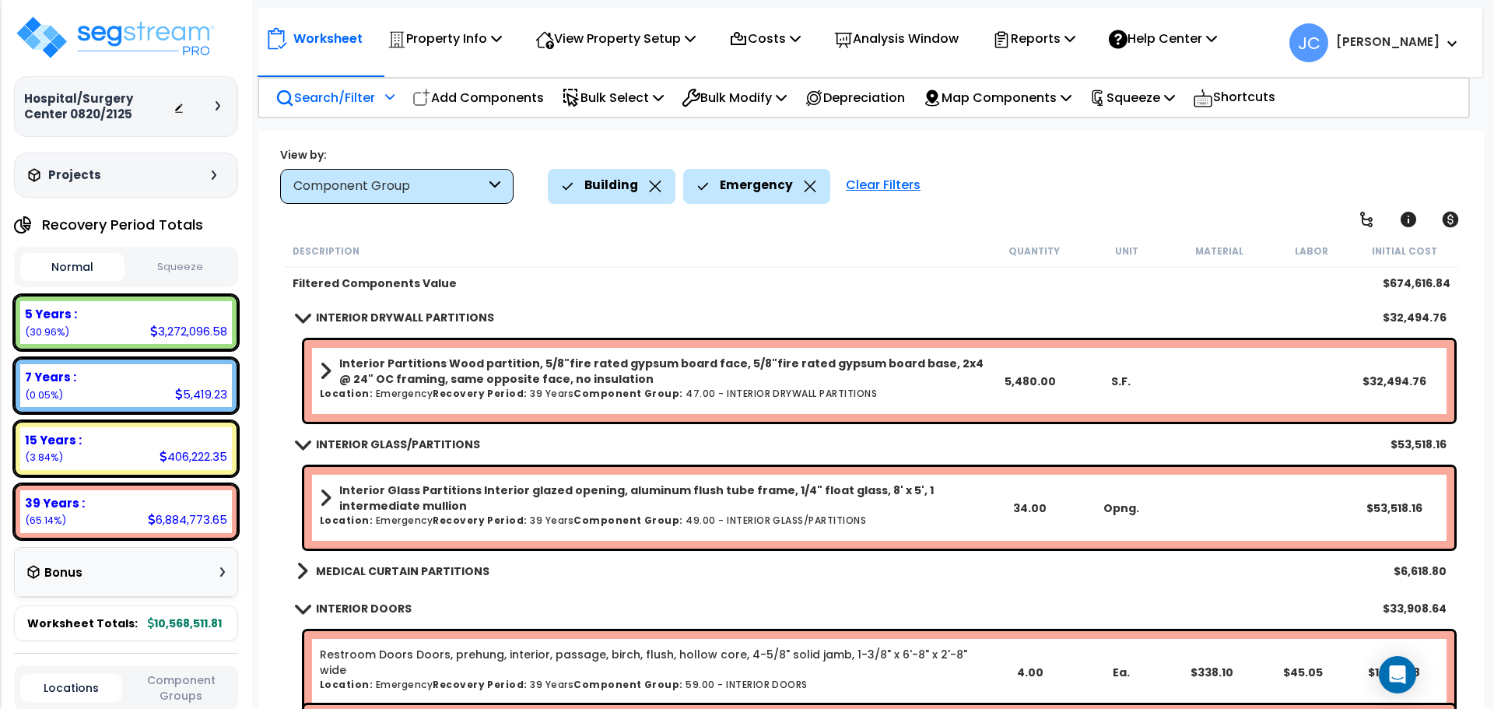
click at [417, 565] on b "MEDICAL CURTAIN PARTITIONS" at bounding box center [403, 571] width 174 height 16
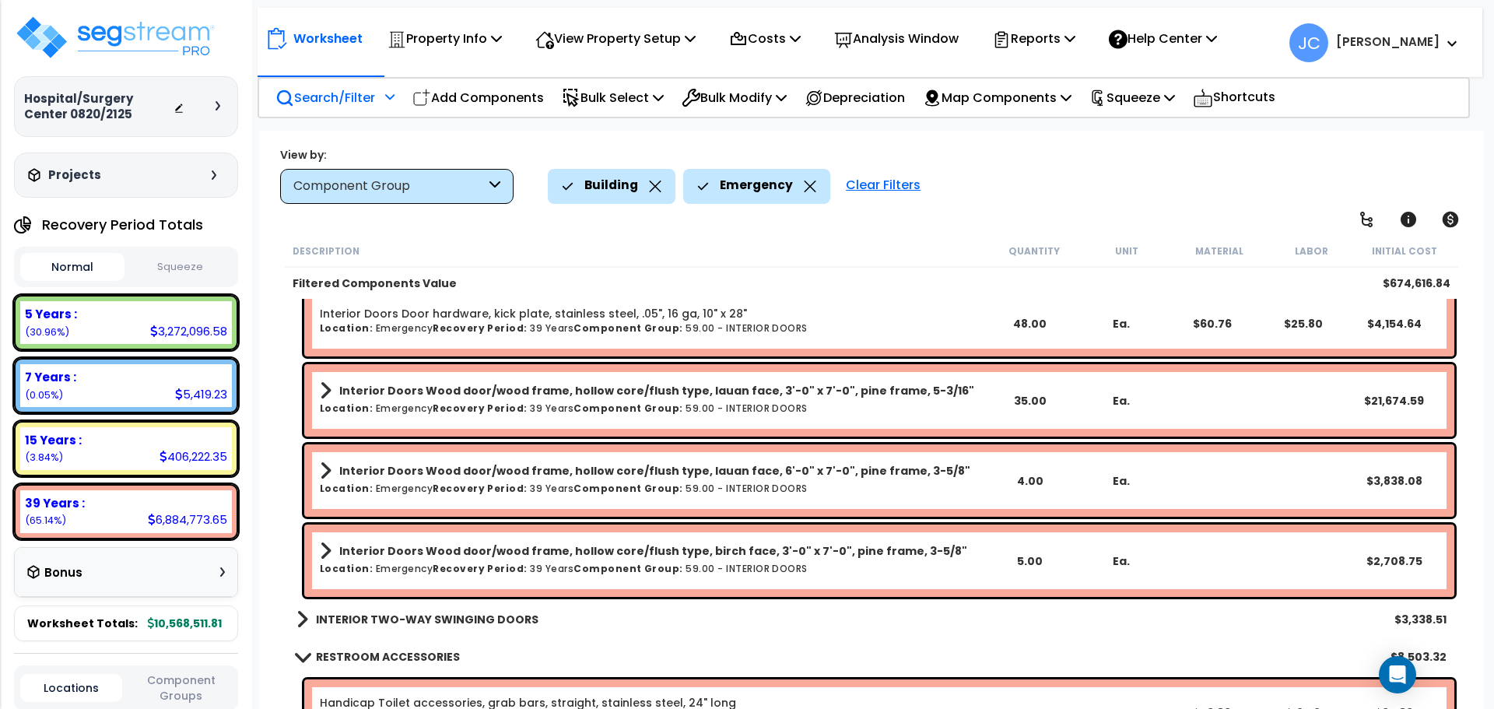
scroll to position [503, 0]
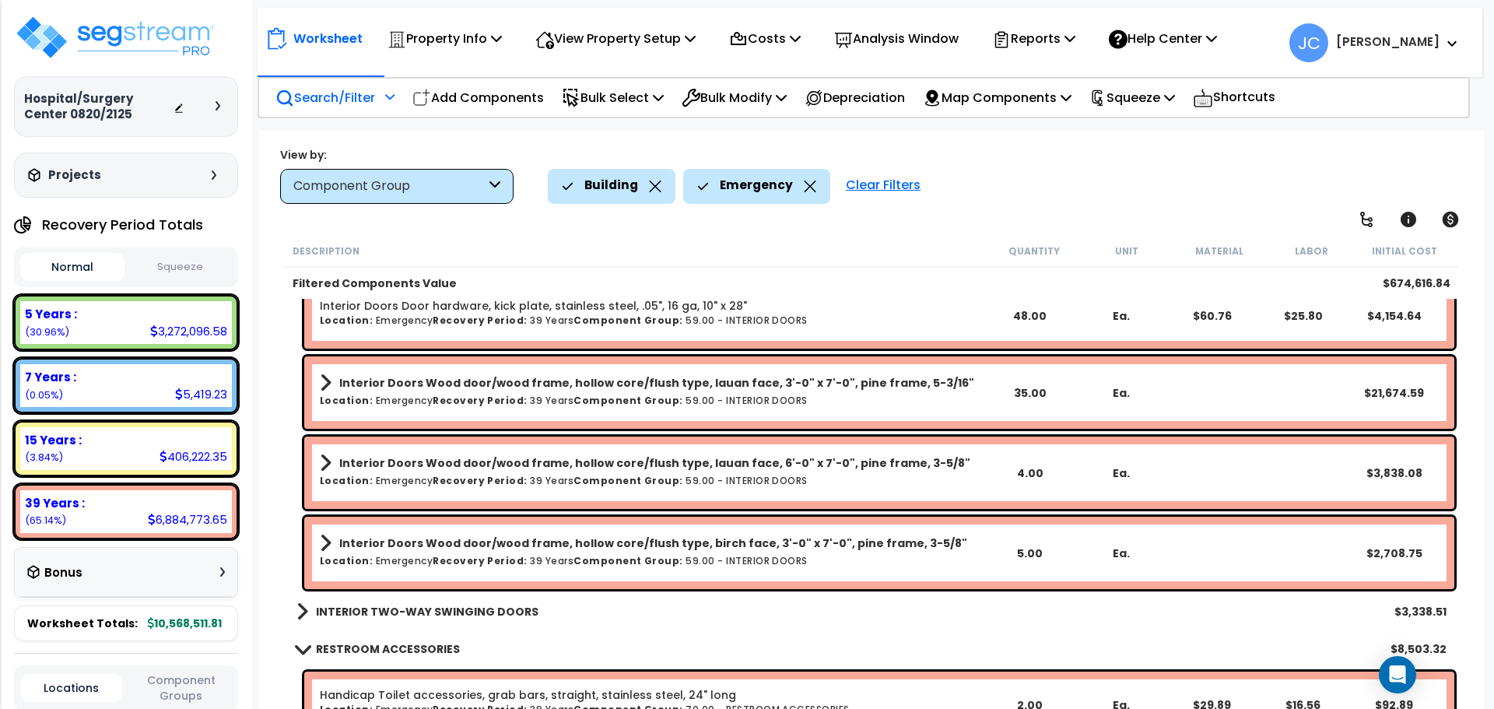
click at [455, 613] on b "INTERIOR TWO-WAY SWINGING DOORS" at bounding box center [427, 612] width 223 height 16
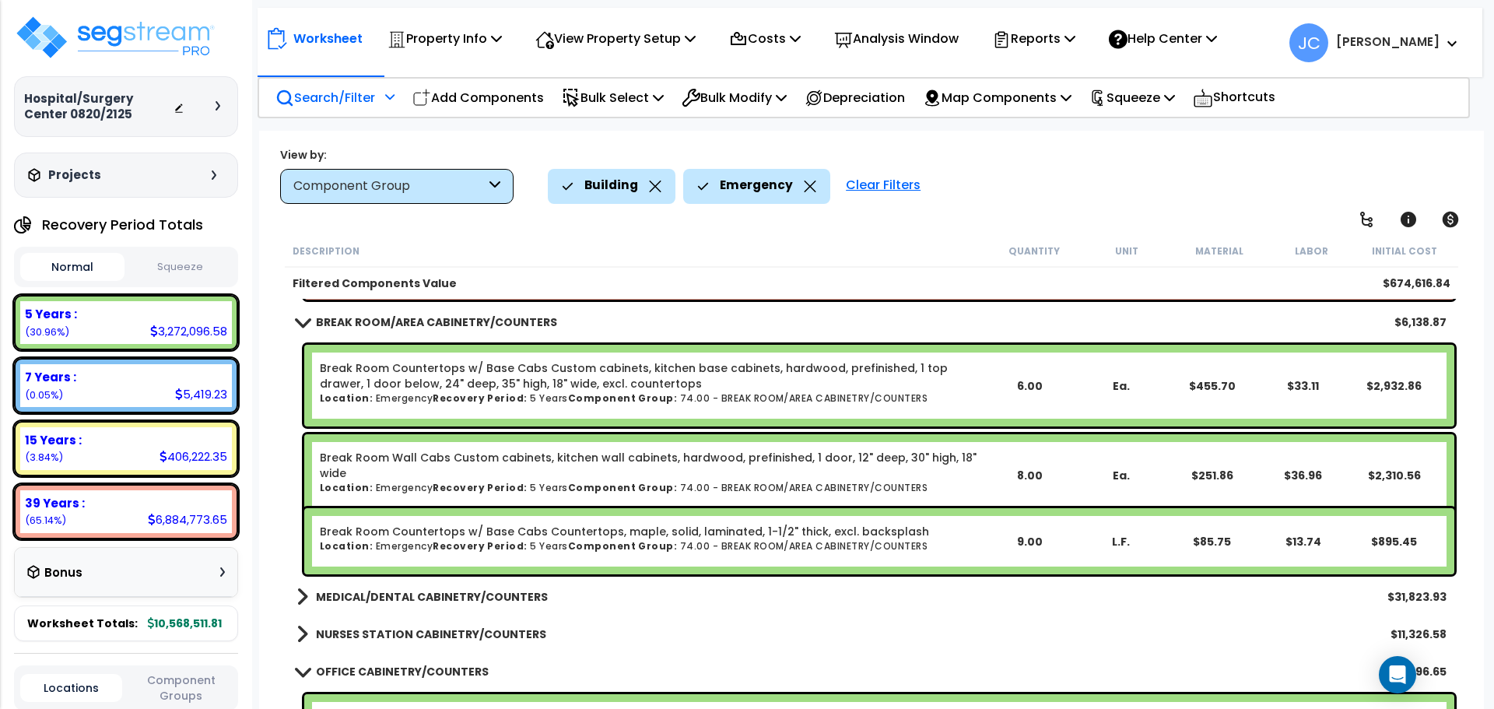
scroll to position [1694, 0]
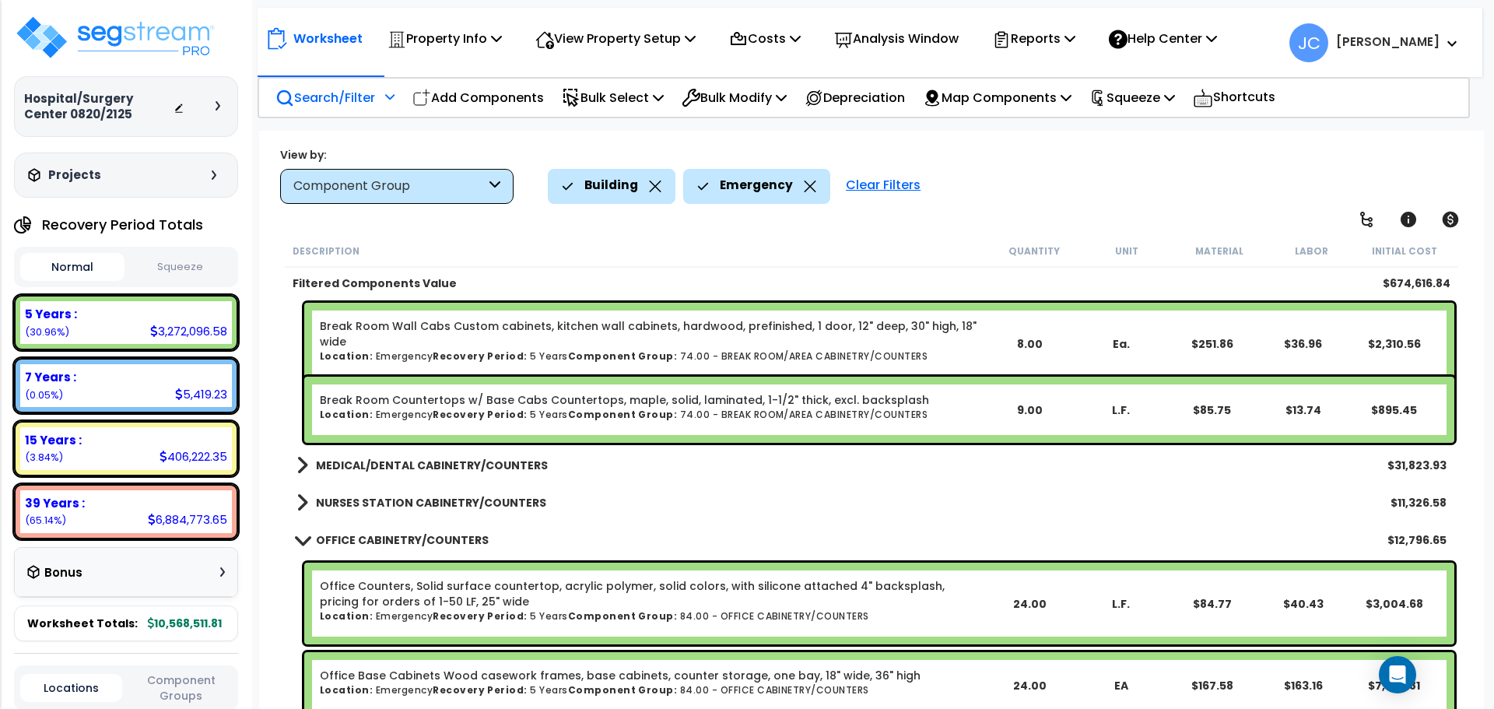
click at [448, 458] on b "MEDICAL/DENTAL CABINETRY/COUNTERS" at bounding box center [432, 466] width 232 height 16
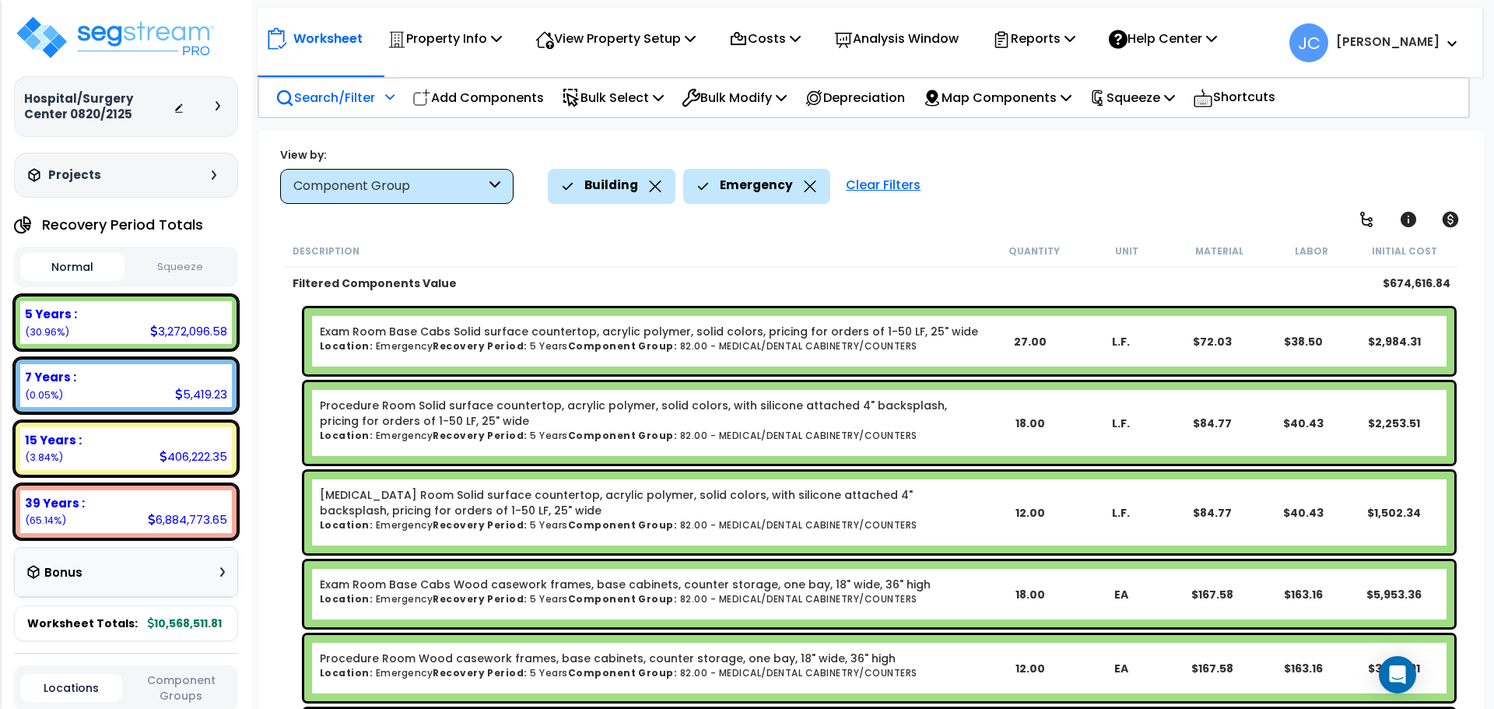
scroll to position [2005, 0]
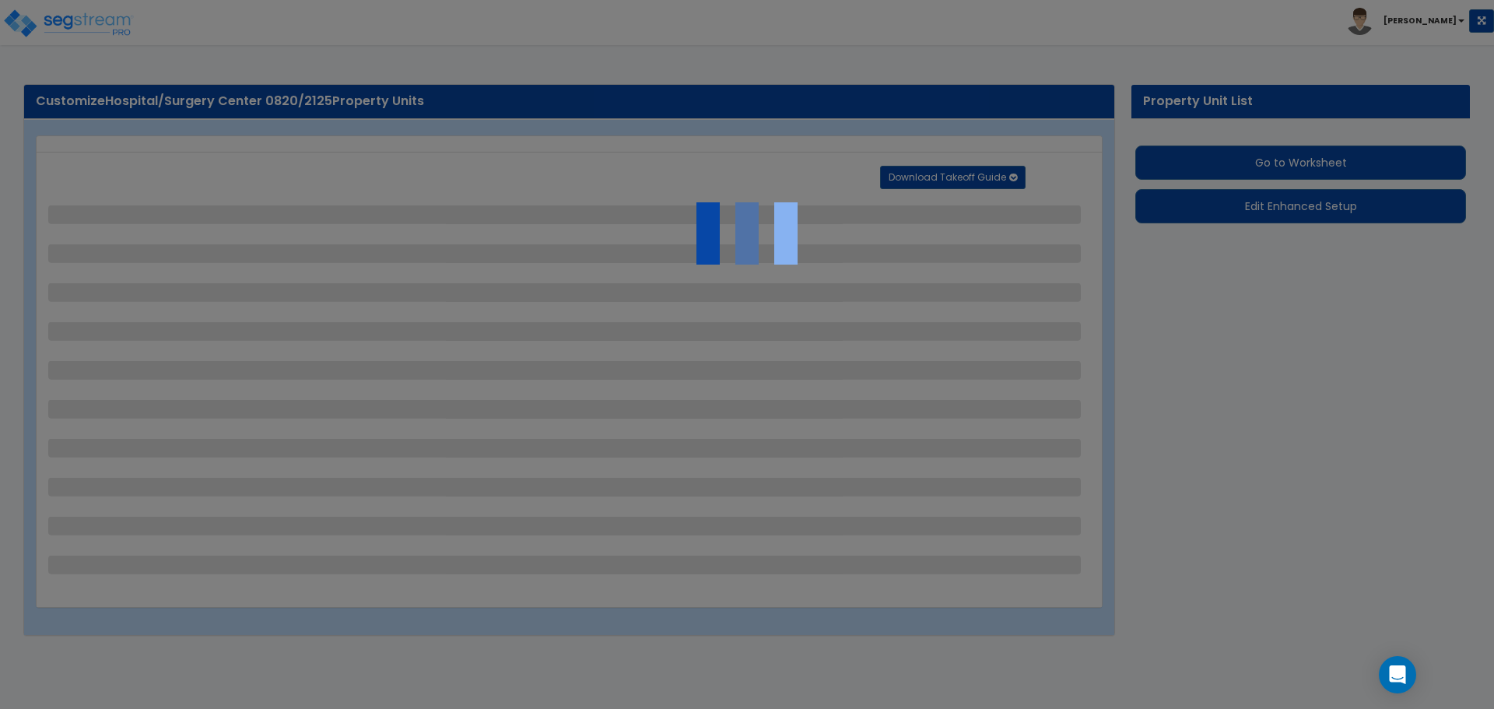
select select "2"
select select "1"
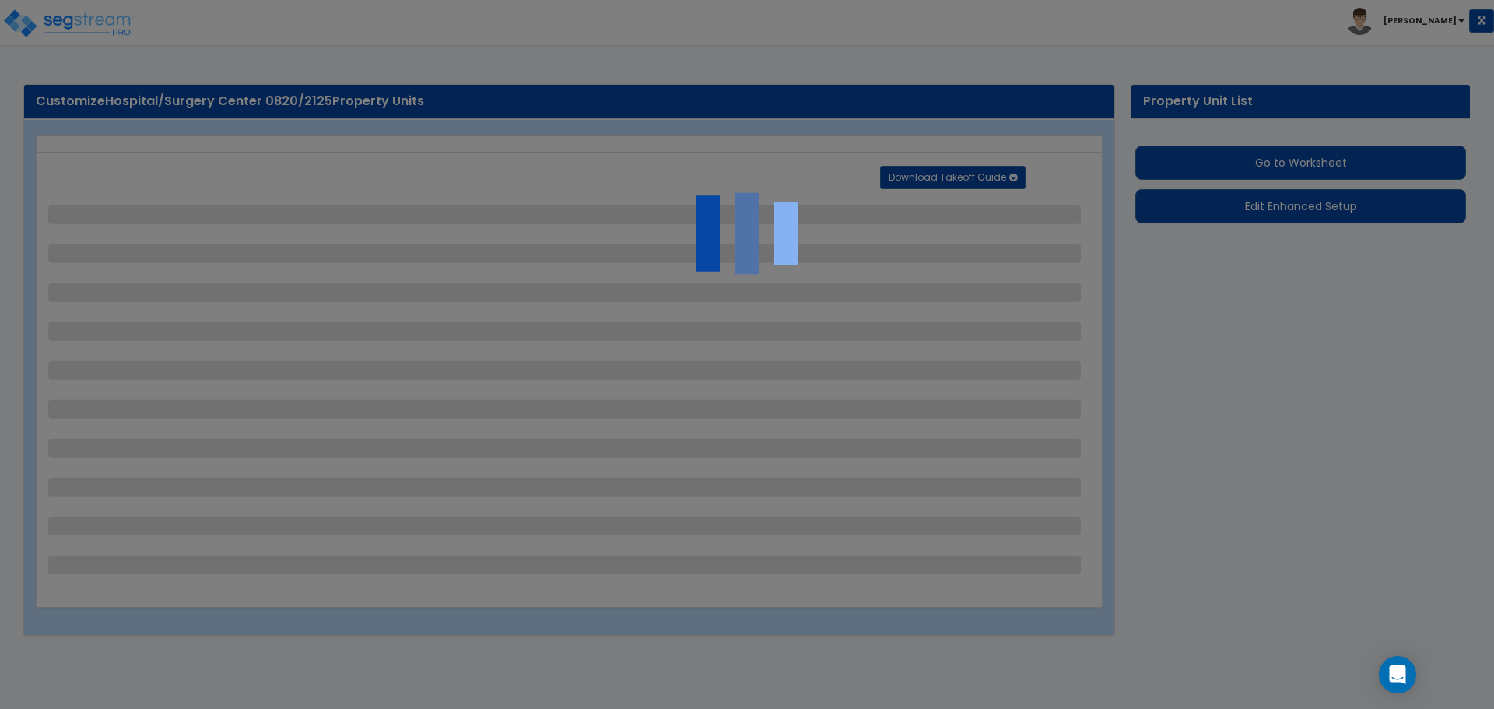
select select "2"
select select "1"
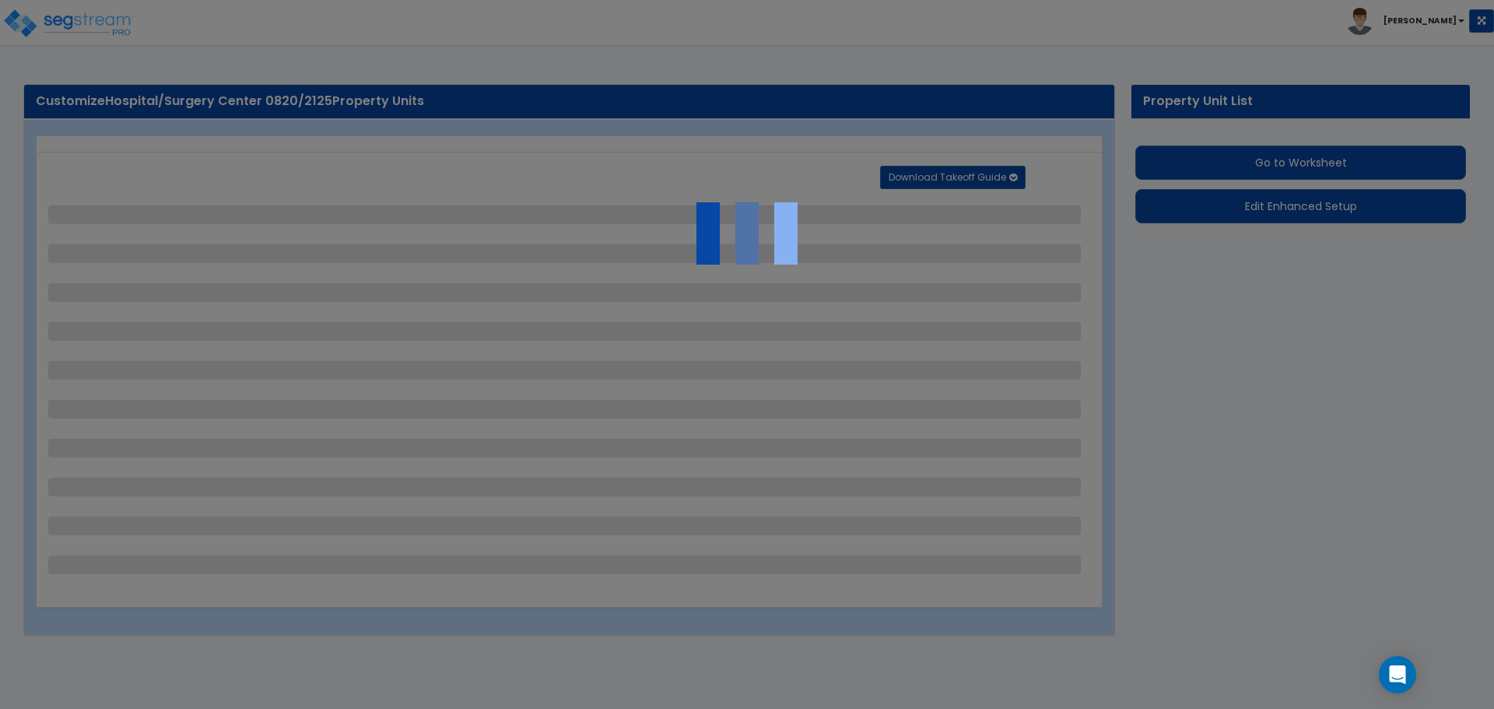
select select "2"
select select "1"
select select "2"
select select "1"
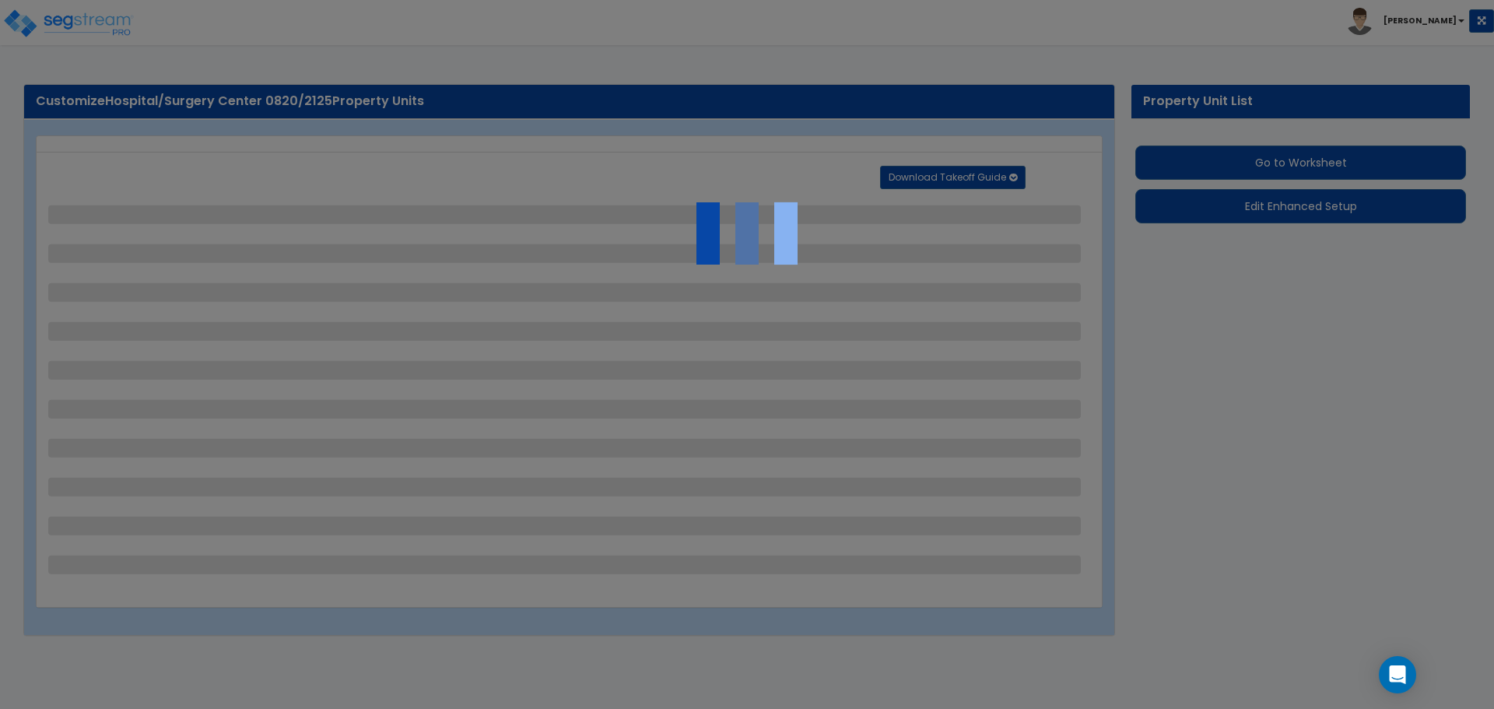
select select "2"
select select "1"
select select "2"
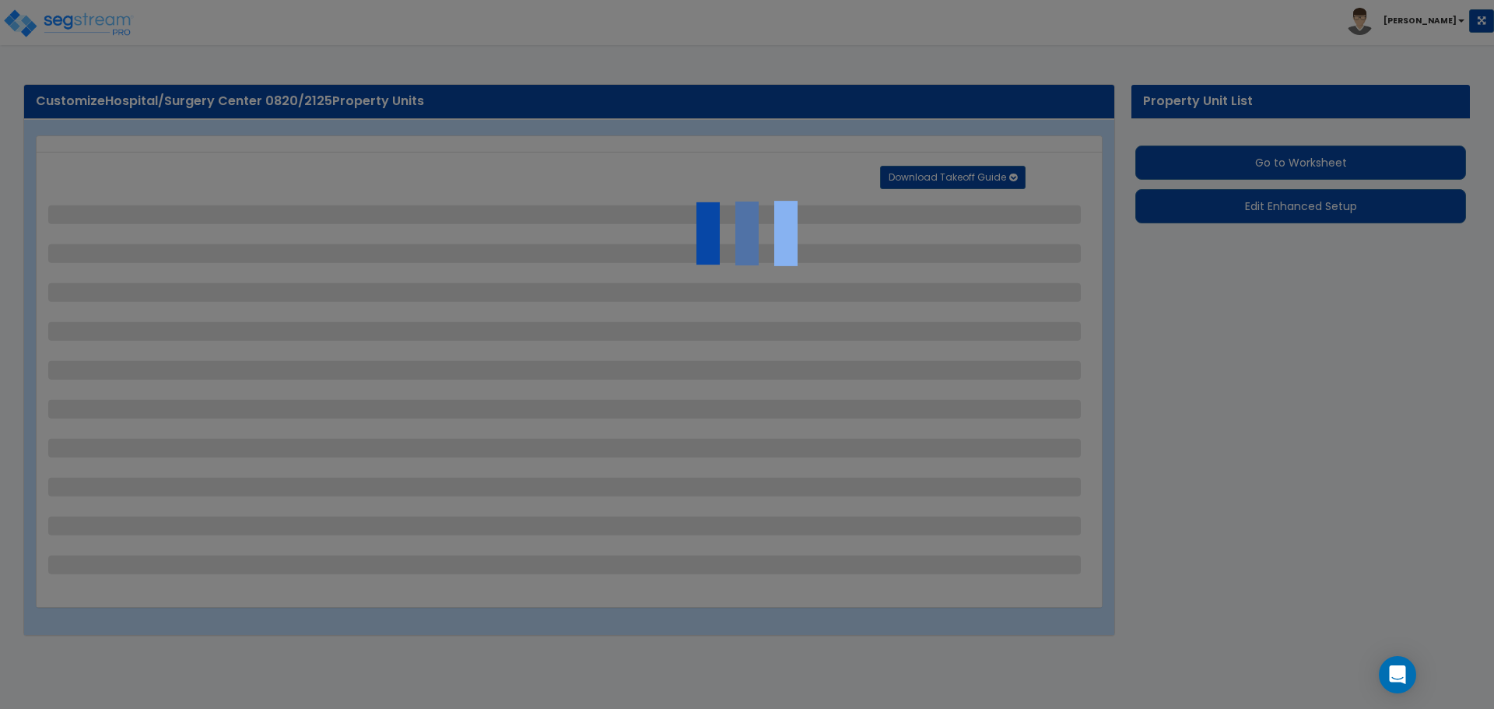
select select "6"
select select "11"
select select "2"
select select "3"
select select "1"
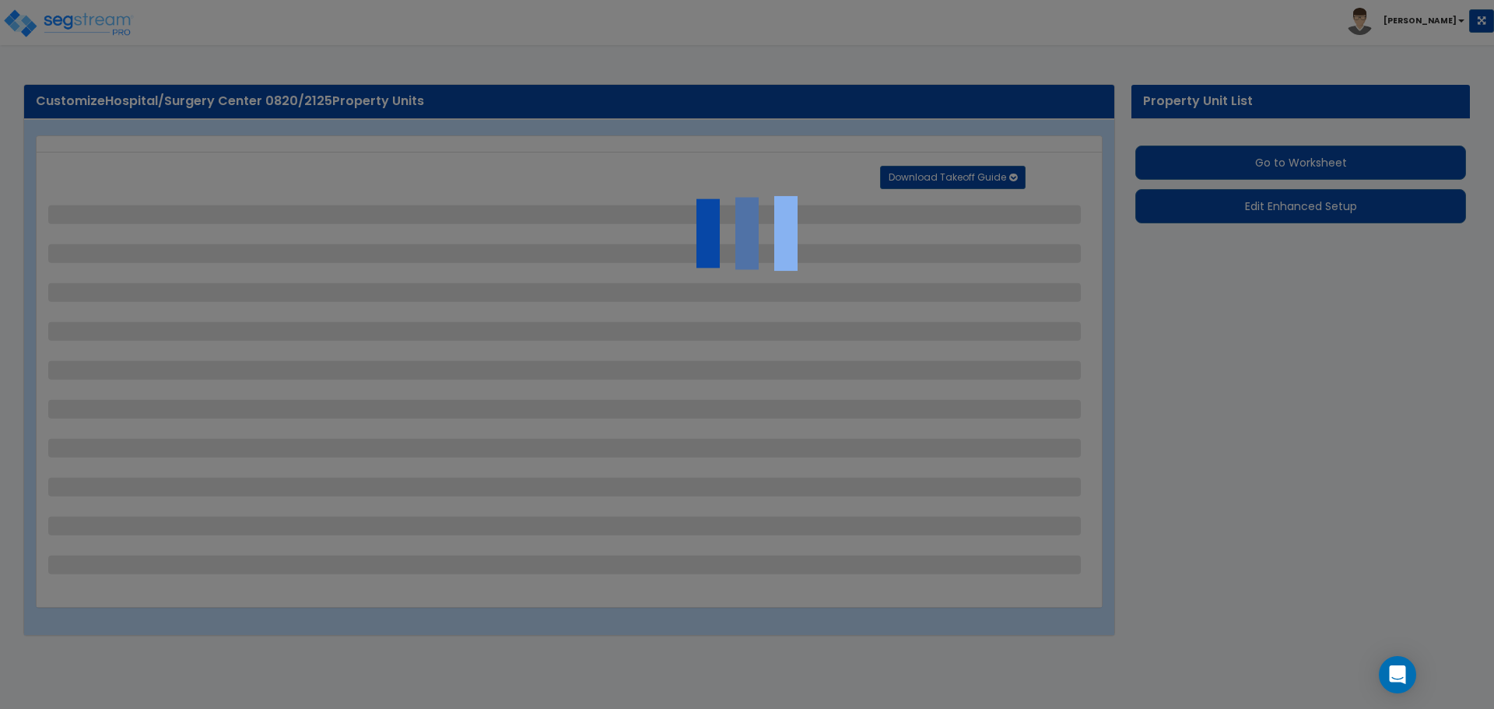
select select "2"
select select "3"
select select "2"
select select "1"
select select "2"
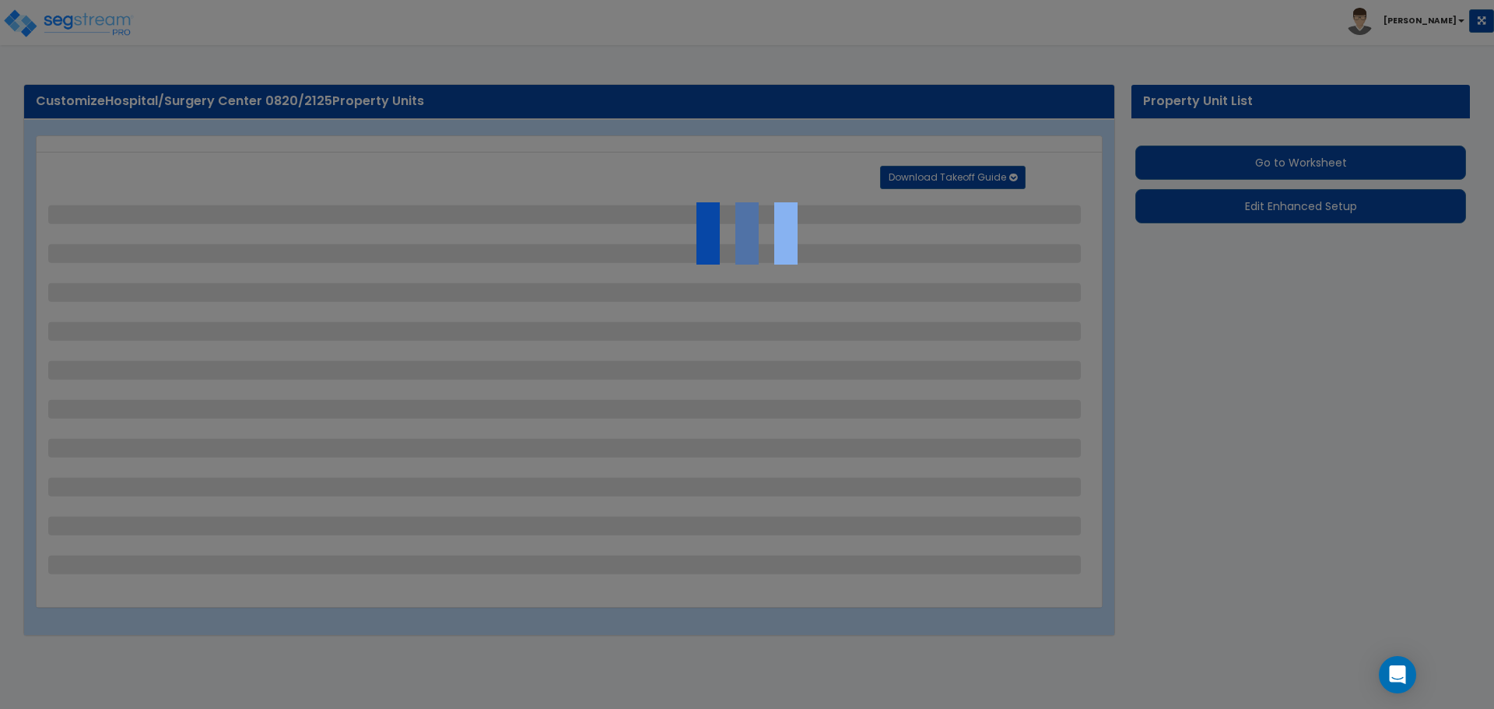
select select "2"
select select "7"
select select "2"
select select "3"
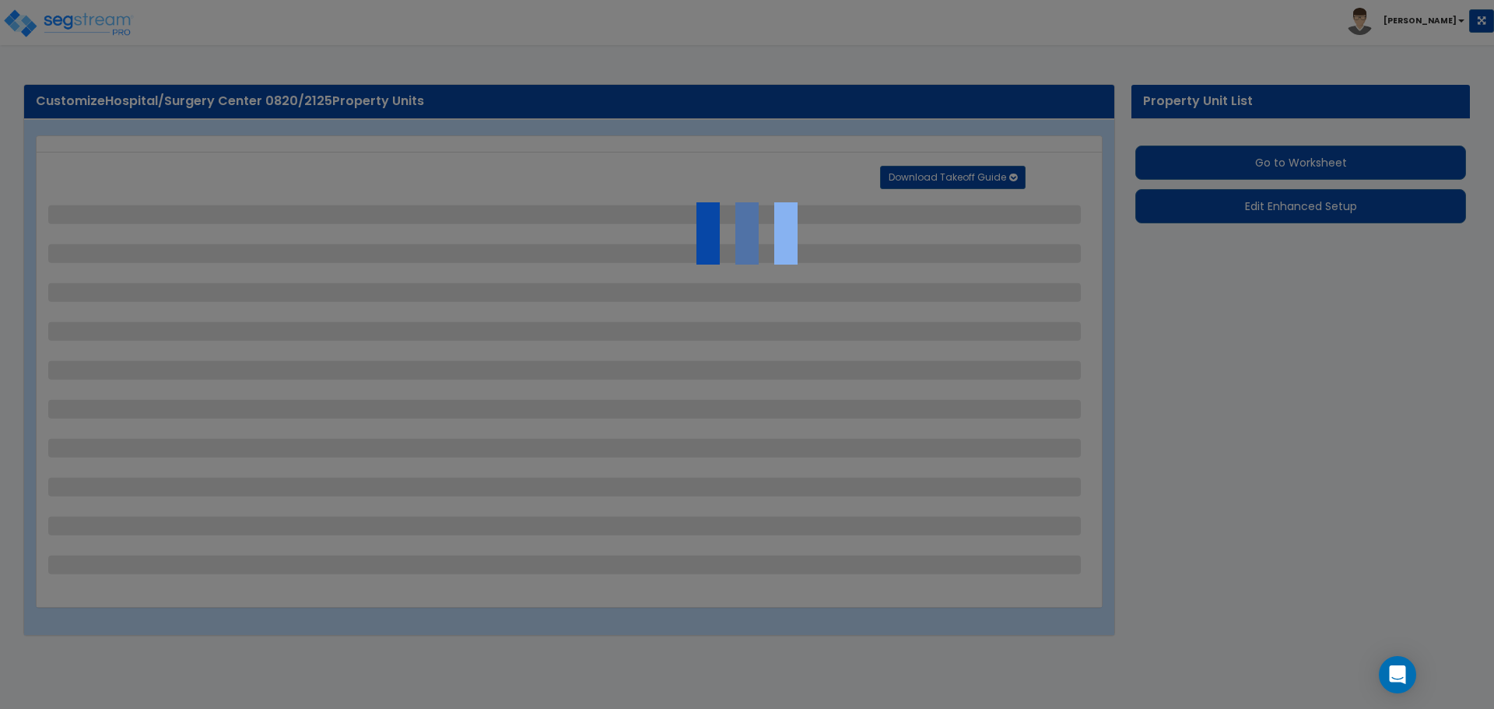
select select "1"
select select "20"
select select "2"
select select "5"
select select "4"
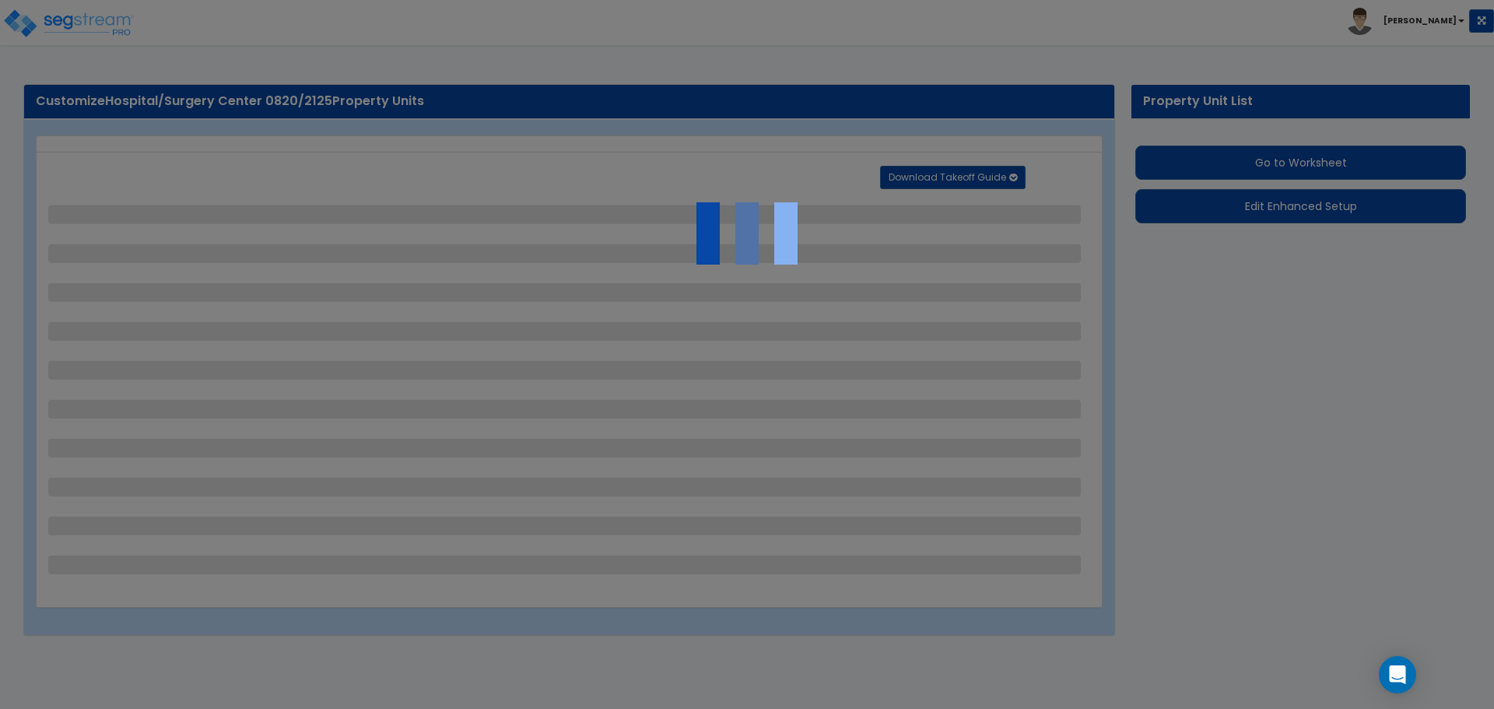
select select "1"
select select "4"
select select "1"
select select "2"
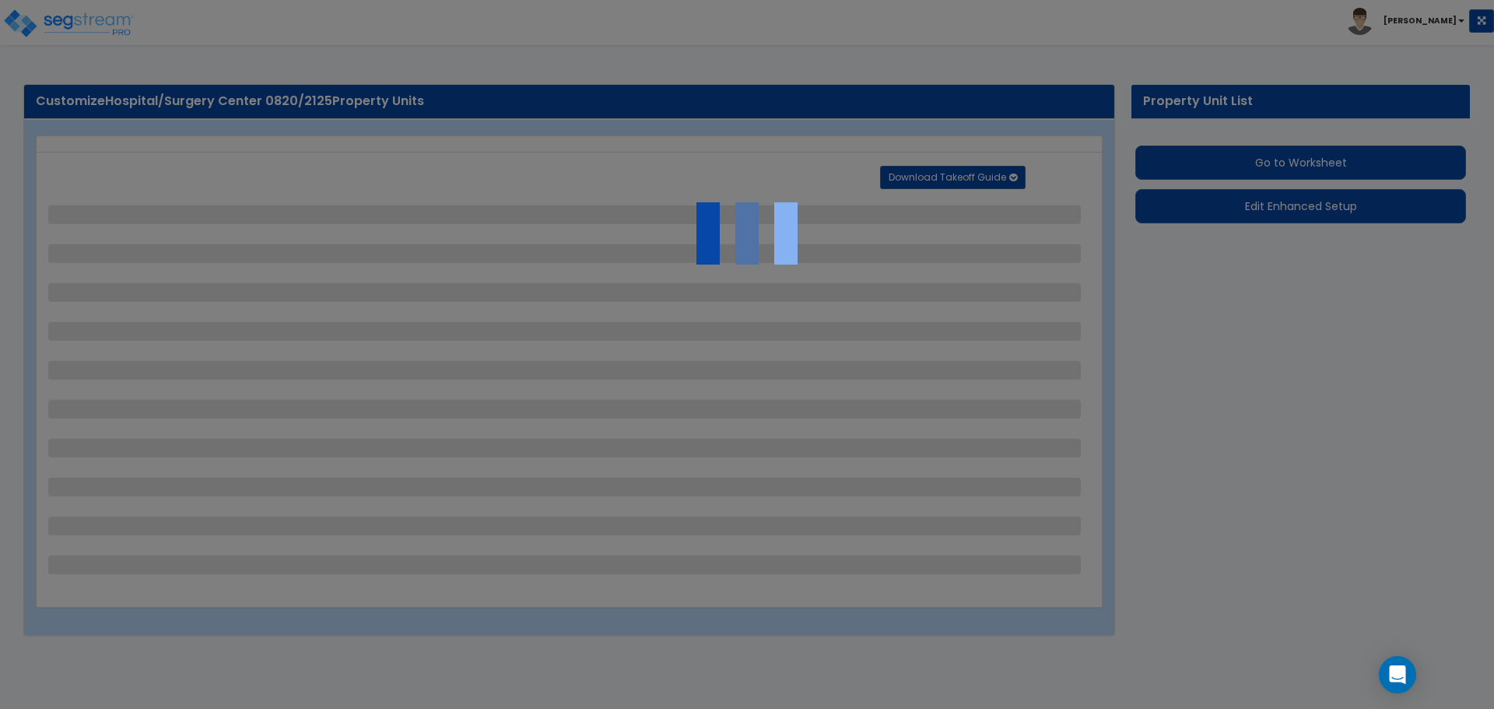
select select "4"
select select "2"
select select "1"
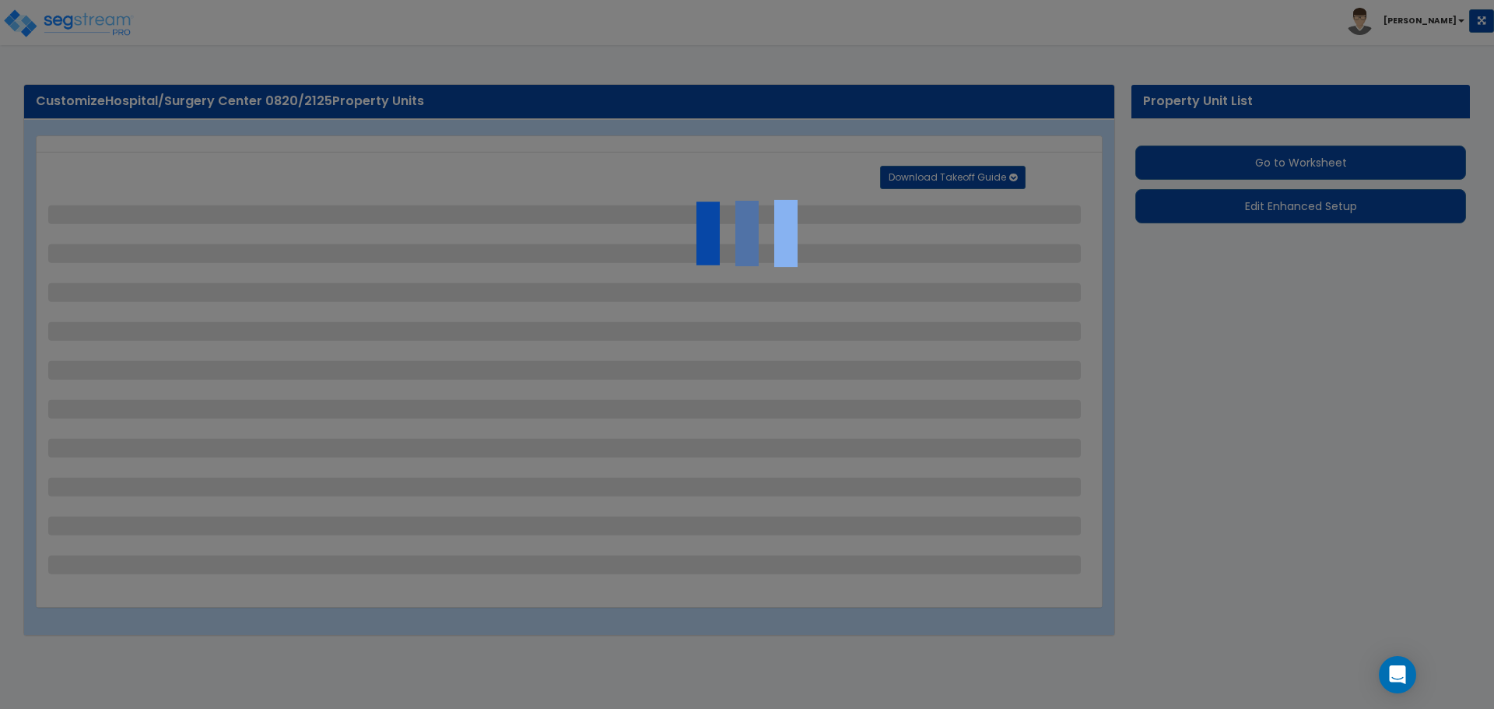
select select "1"
select select "2"
select select "1"
select select "2"
select select "1"
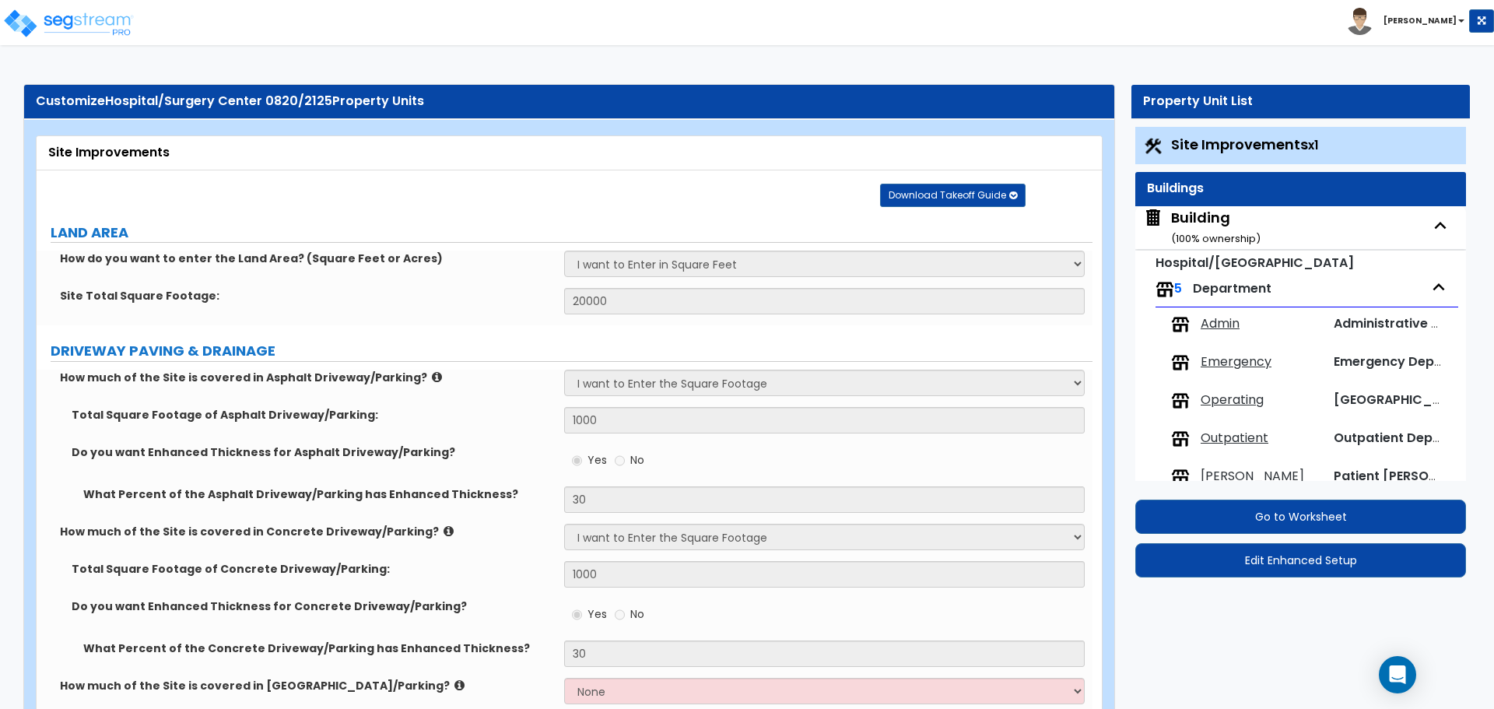
click at [1231, 231] on small "( 100 % ownership)" at bounding box center [1216, 238] width 90 height 15
select select "2"
select select "5"
select select "2"
select select "5"
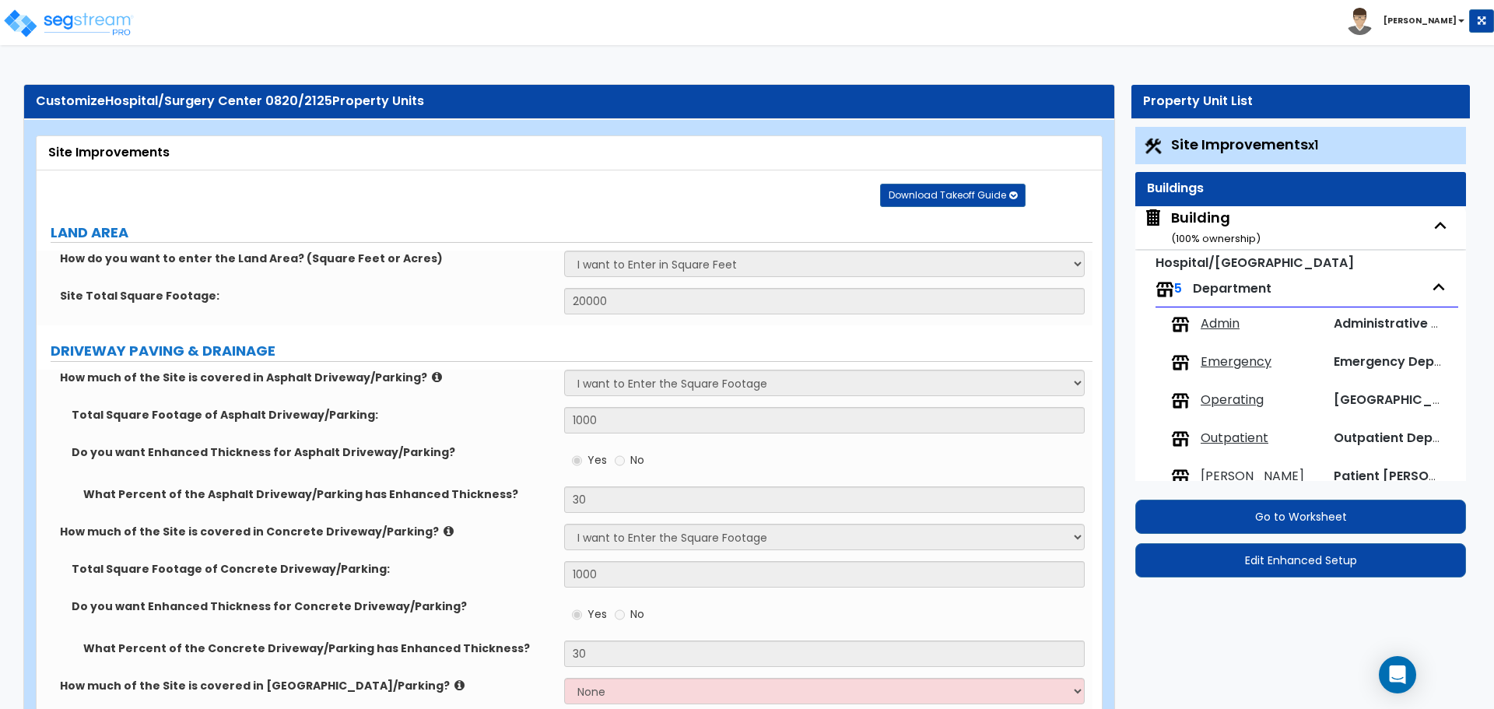
select select "1"
select select "4"
select select "2"
select select "1"
select select "2"
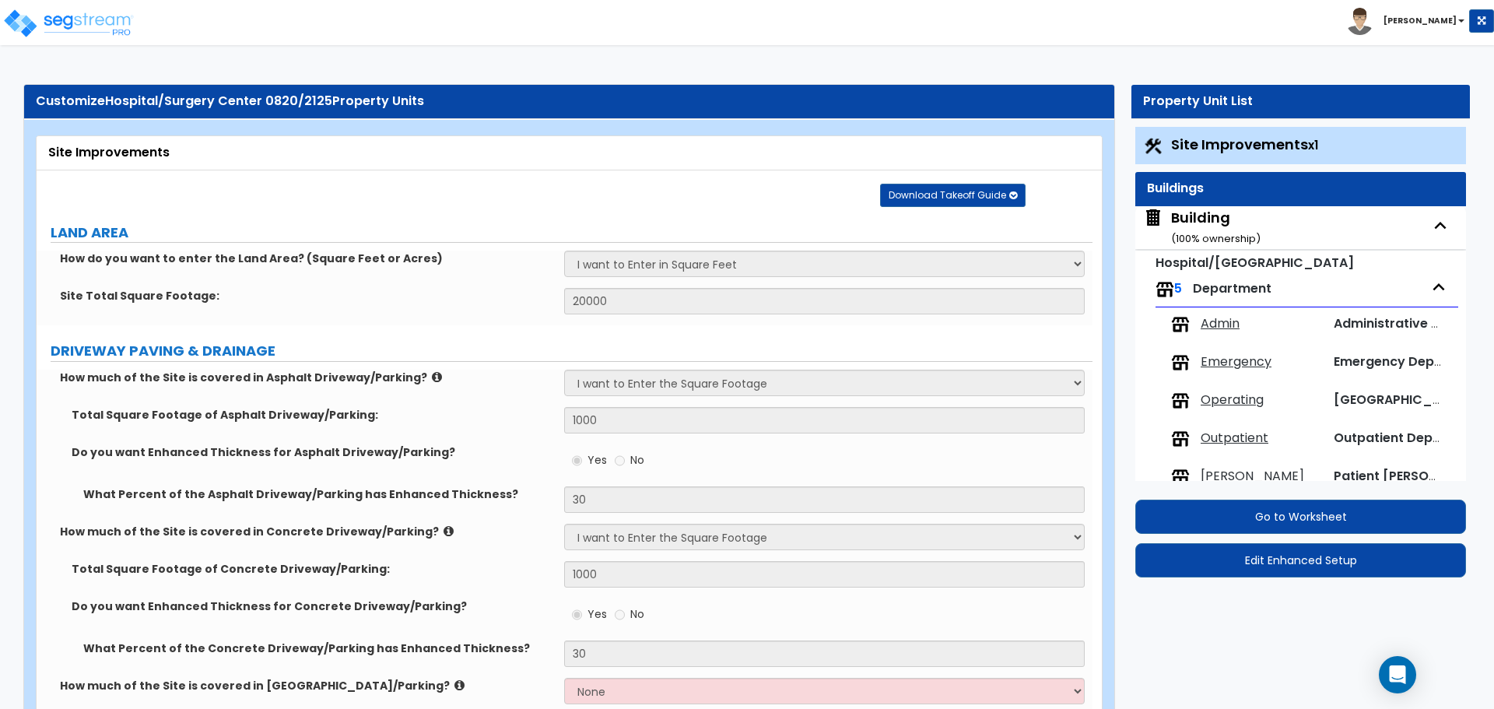
select select "1"
select select "2"
select select "1"
select select "3"
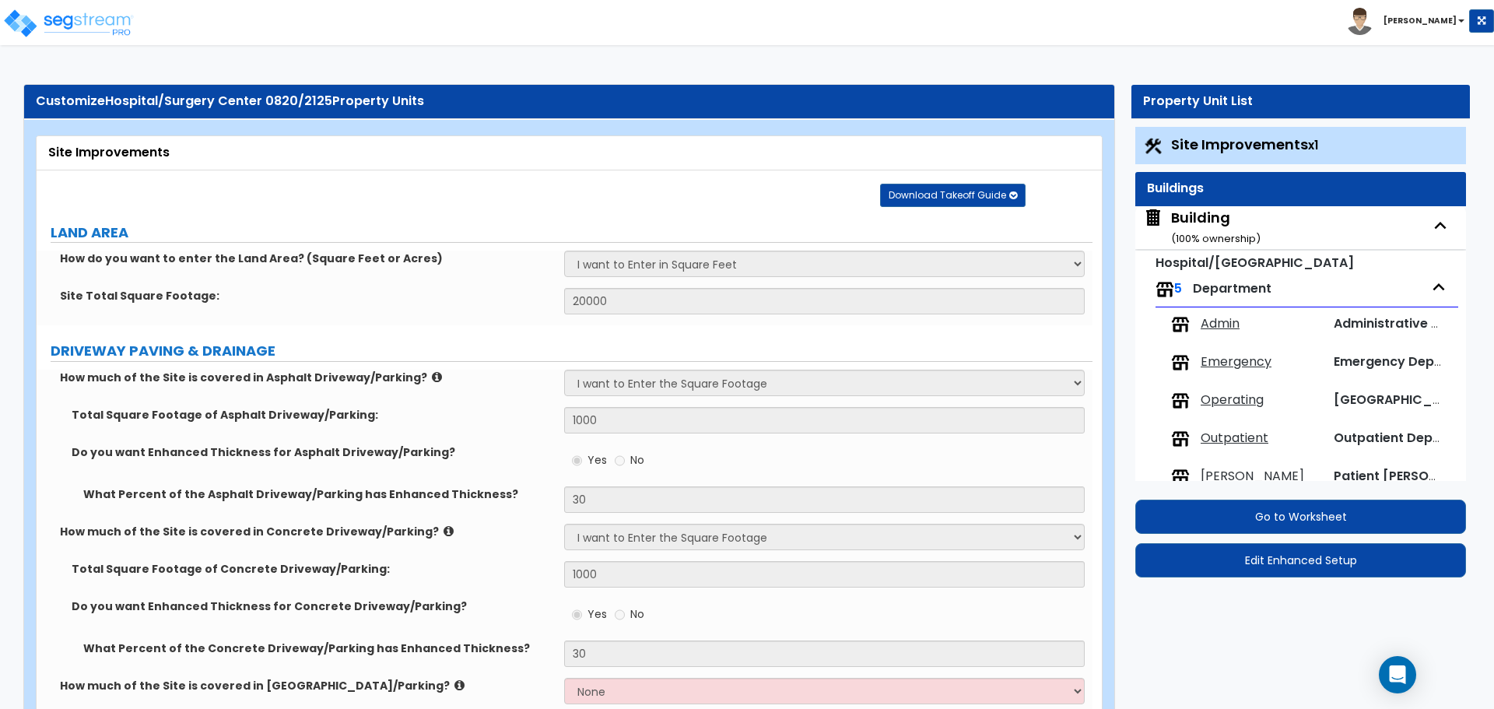
select select "2"
select select "13"
select select "8"
select select "7"
select select "3"
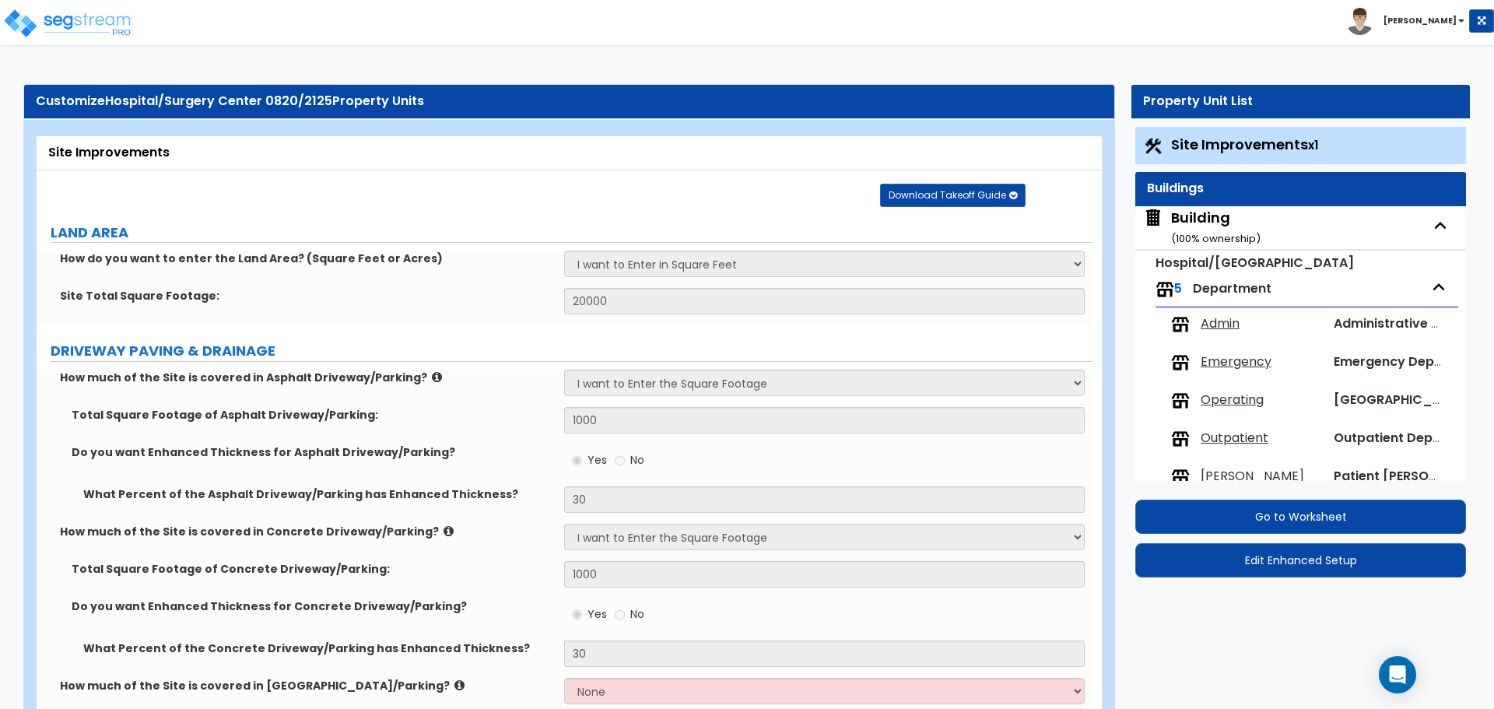
select select "1"
select select "4"
select select "1"
select select "2"
select select "3"
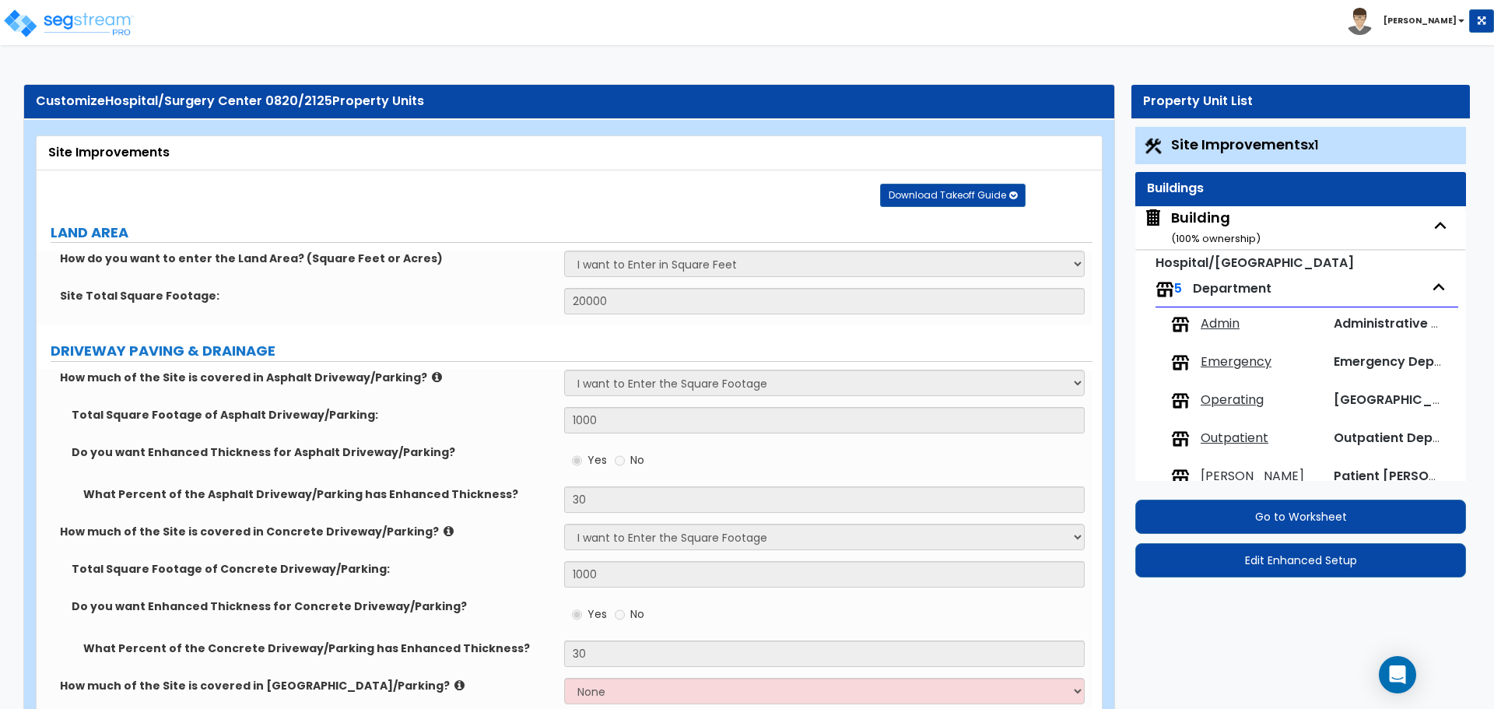
select select "1"
select select "3"
select select "2"
select select "3"
select select "2"
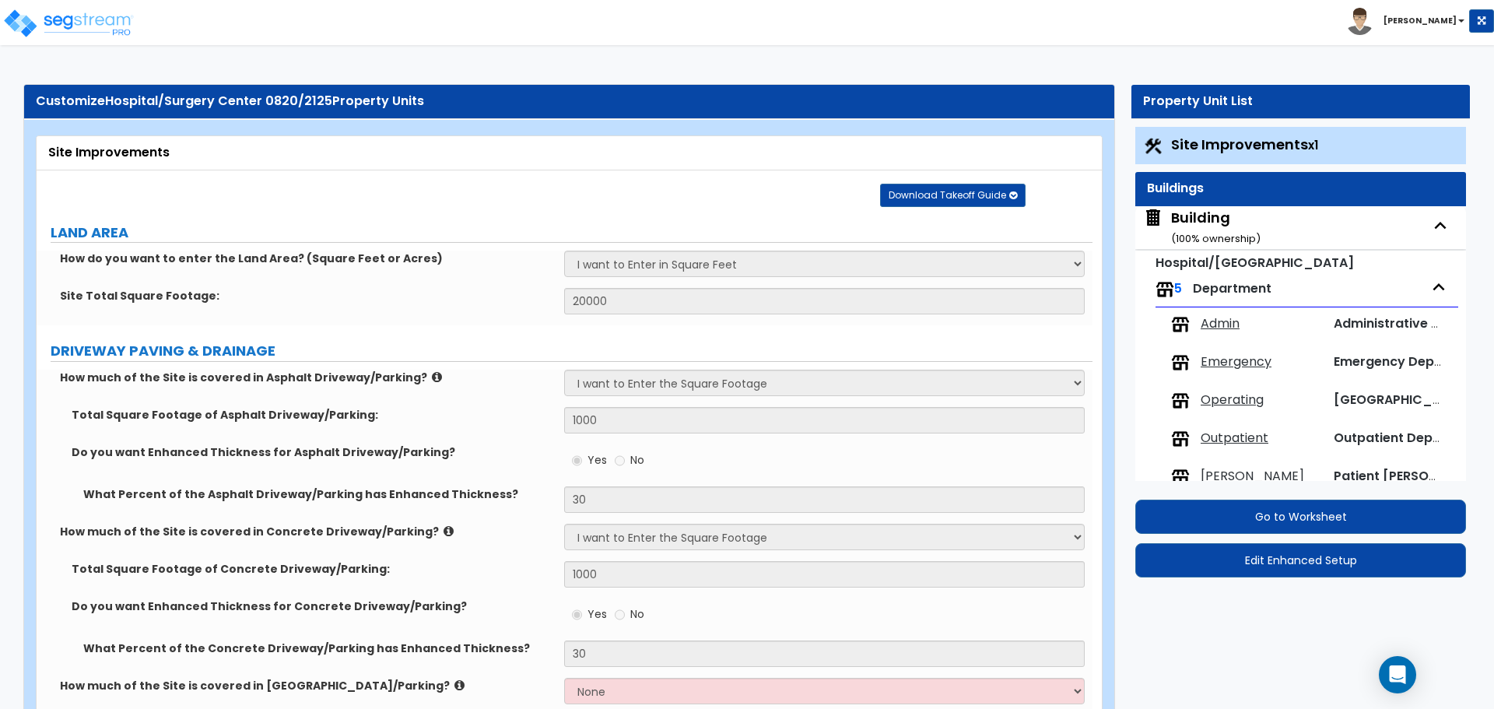
select select "2"
select select "4"
select select "1"
select select "2"
select select "3"
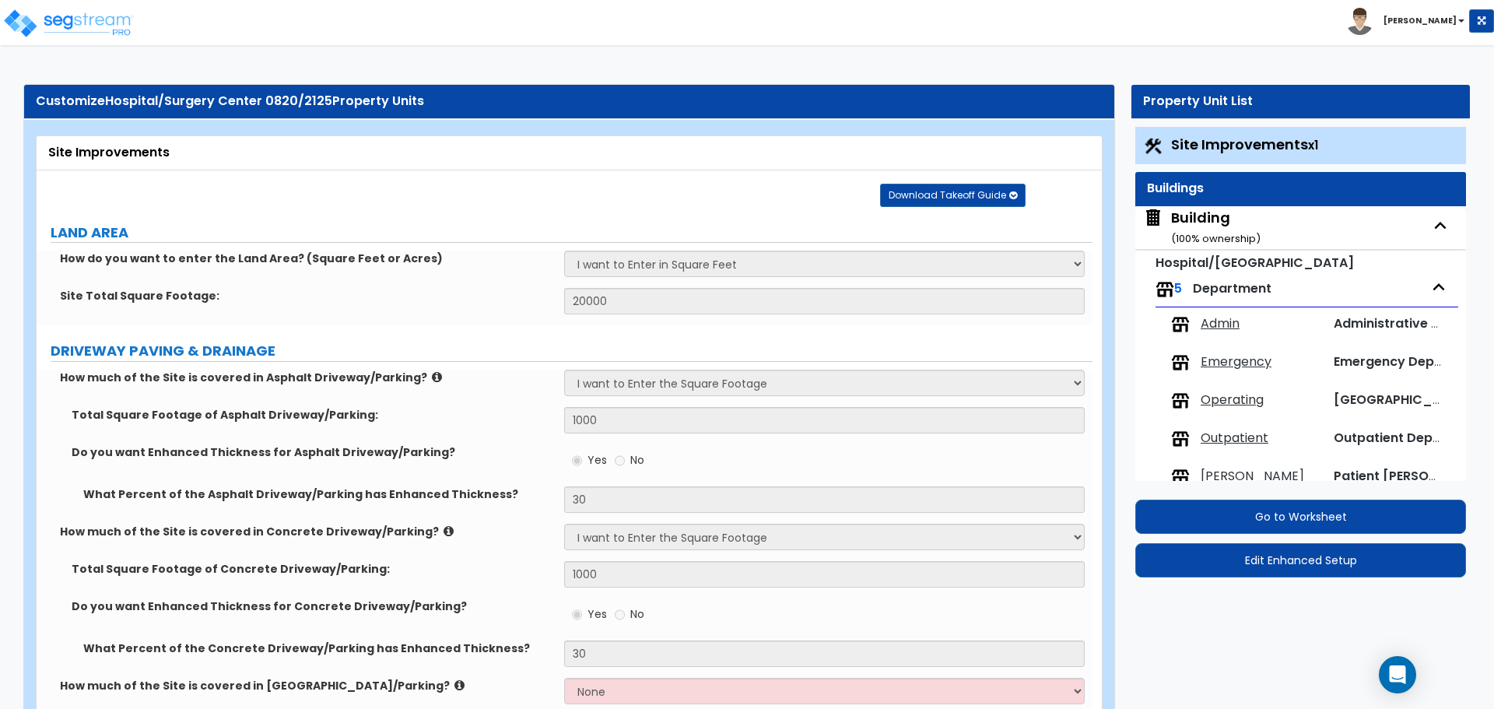
select select "5"
select select "2"
select select "5"
select select "1"
select select "3"
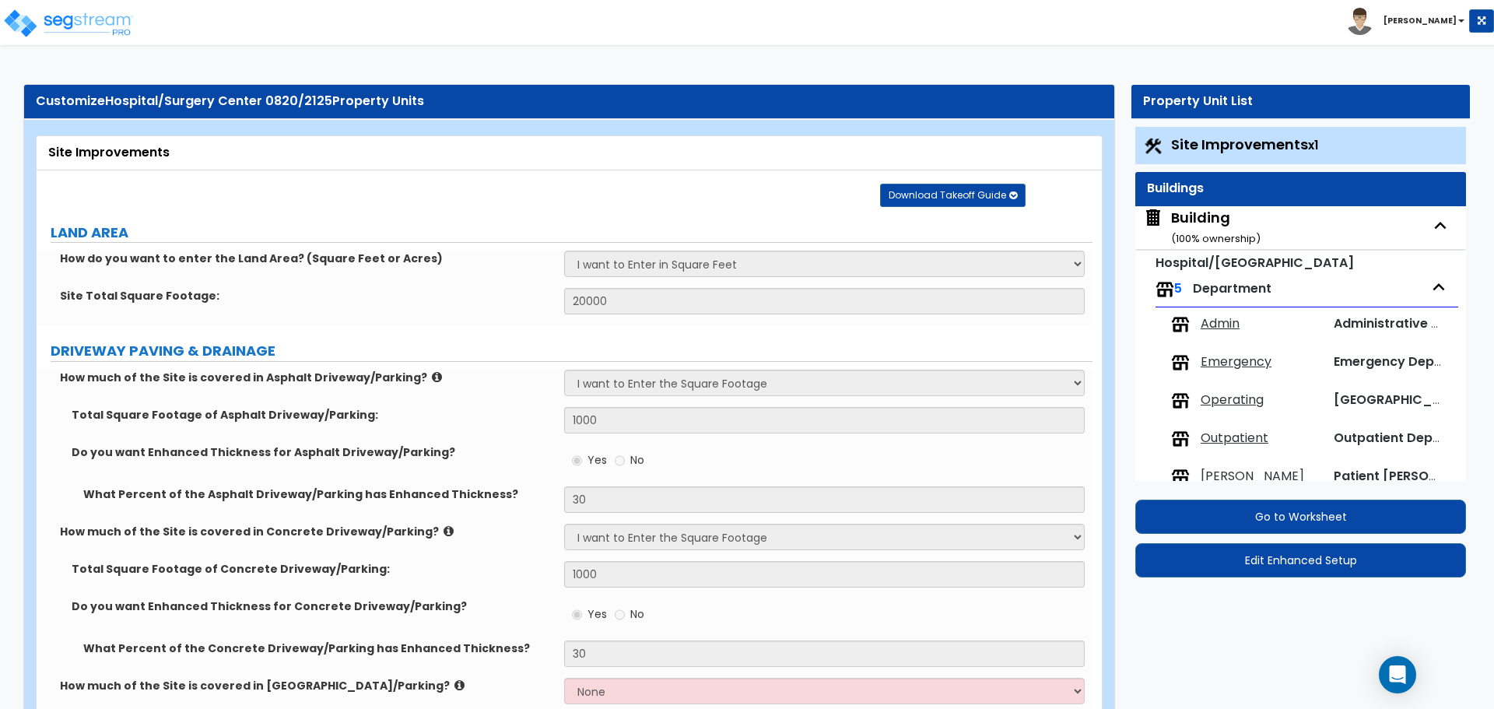
select select "4"
select select "1"
select select "2"
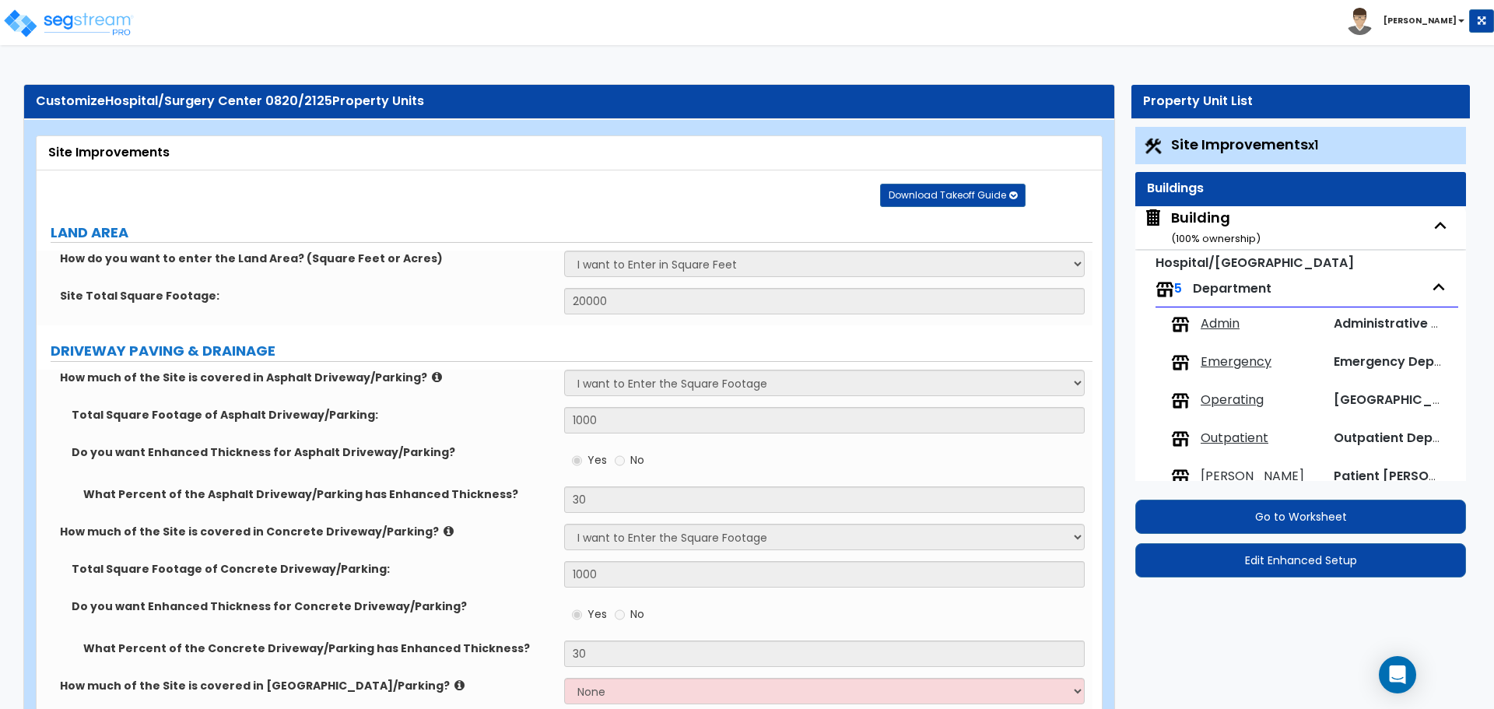
select select "1"
select select "2"
select select "3"
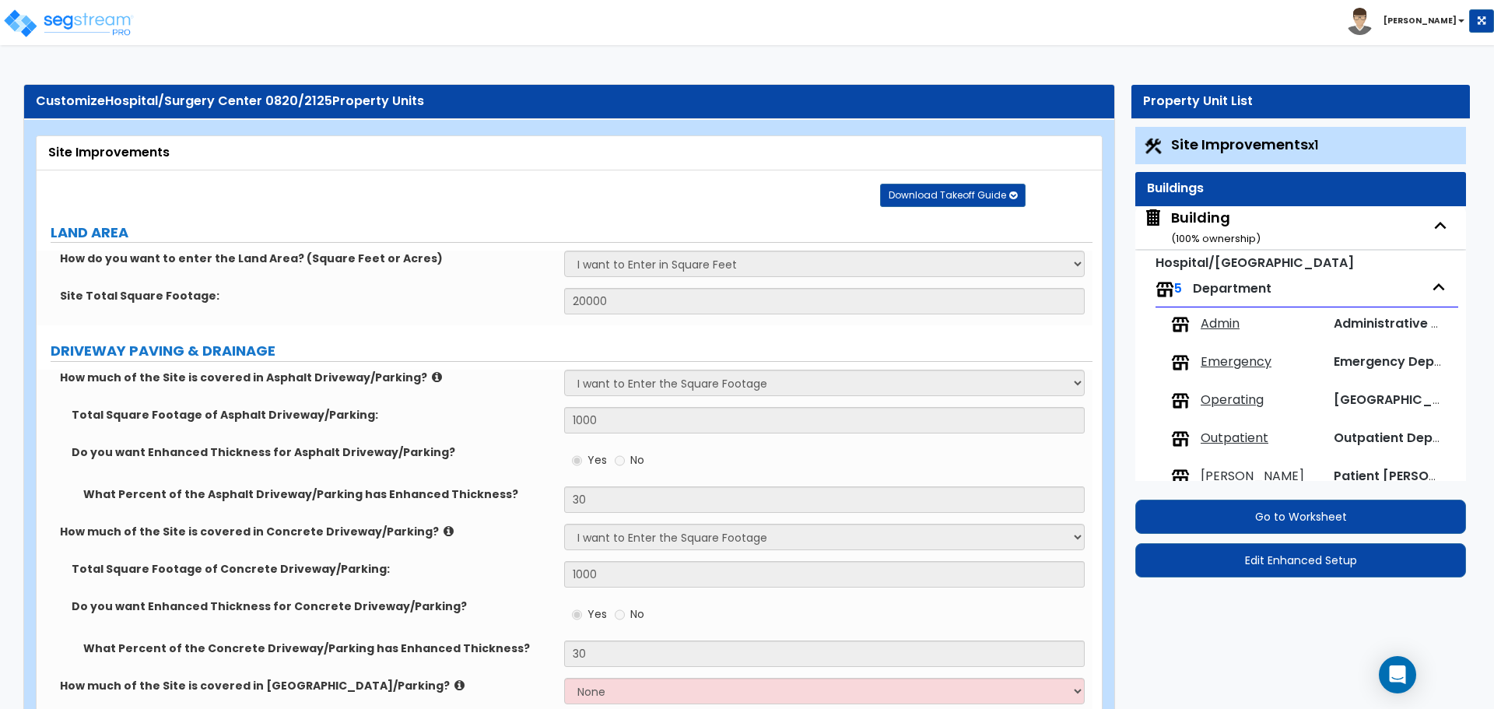
select select "3"
select select "1"
select select "3"
select select "2"
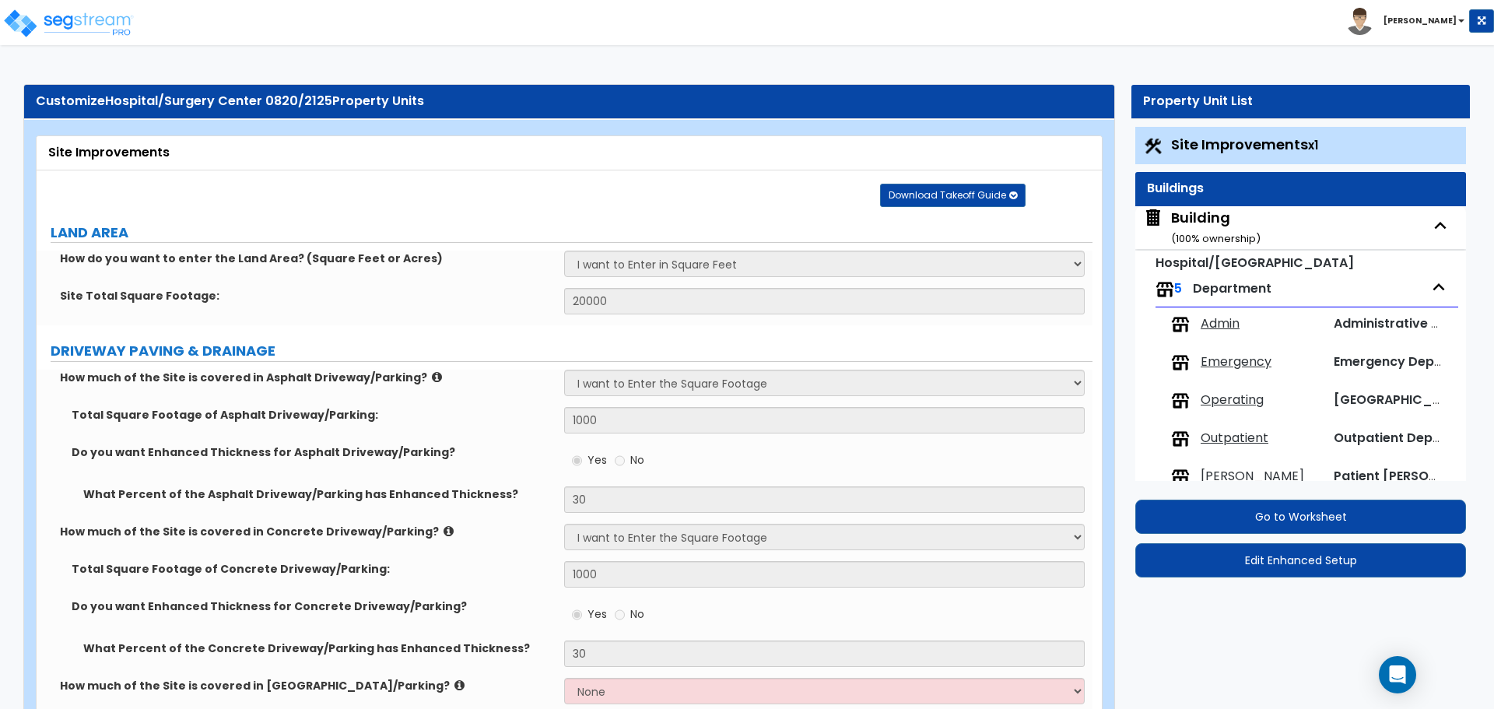
select select "1"
select select "2"
select select "1"
select select "2"
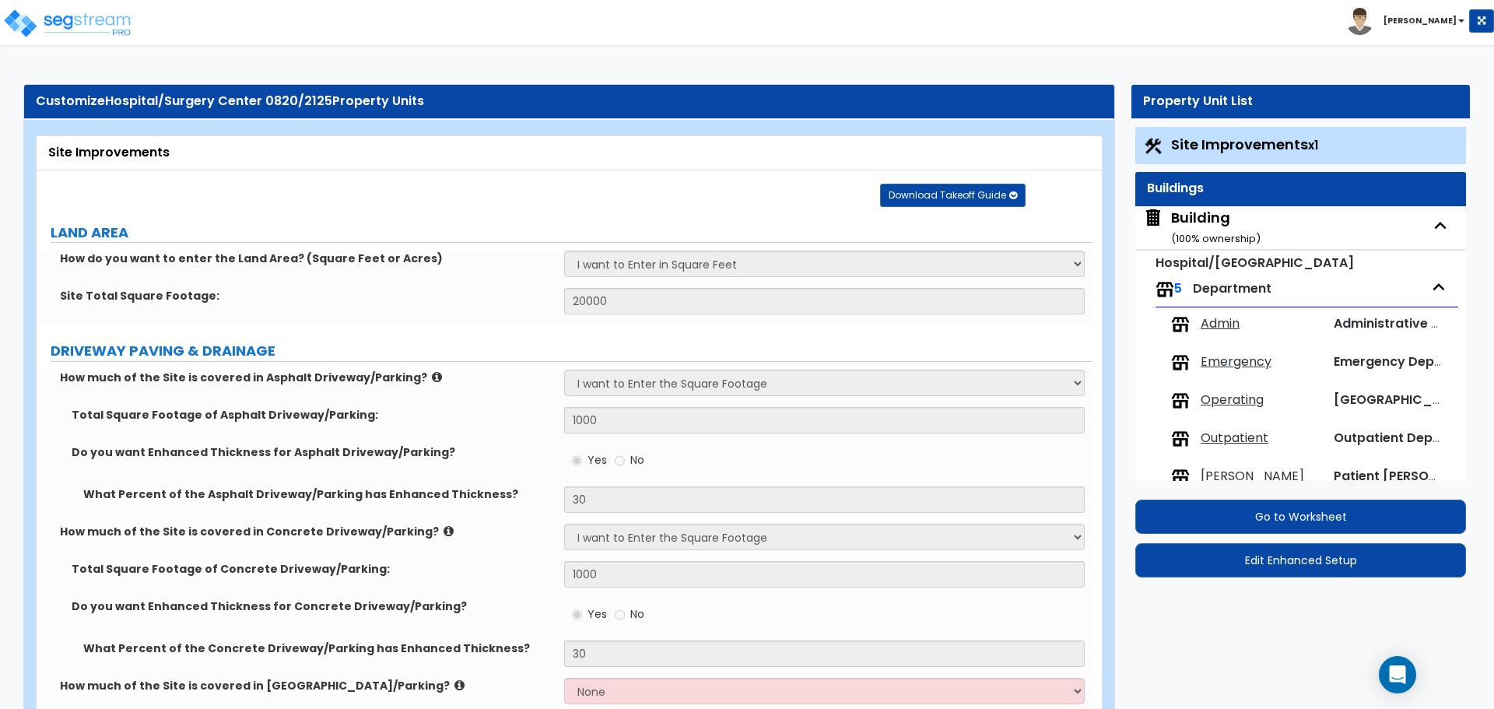
select select "2"
select select "3"
select select "4"
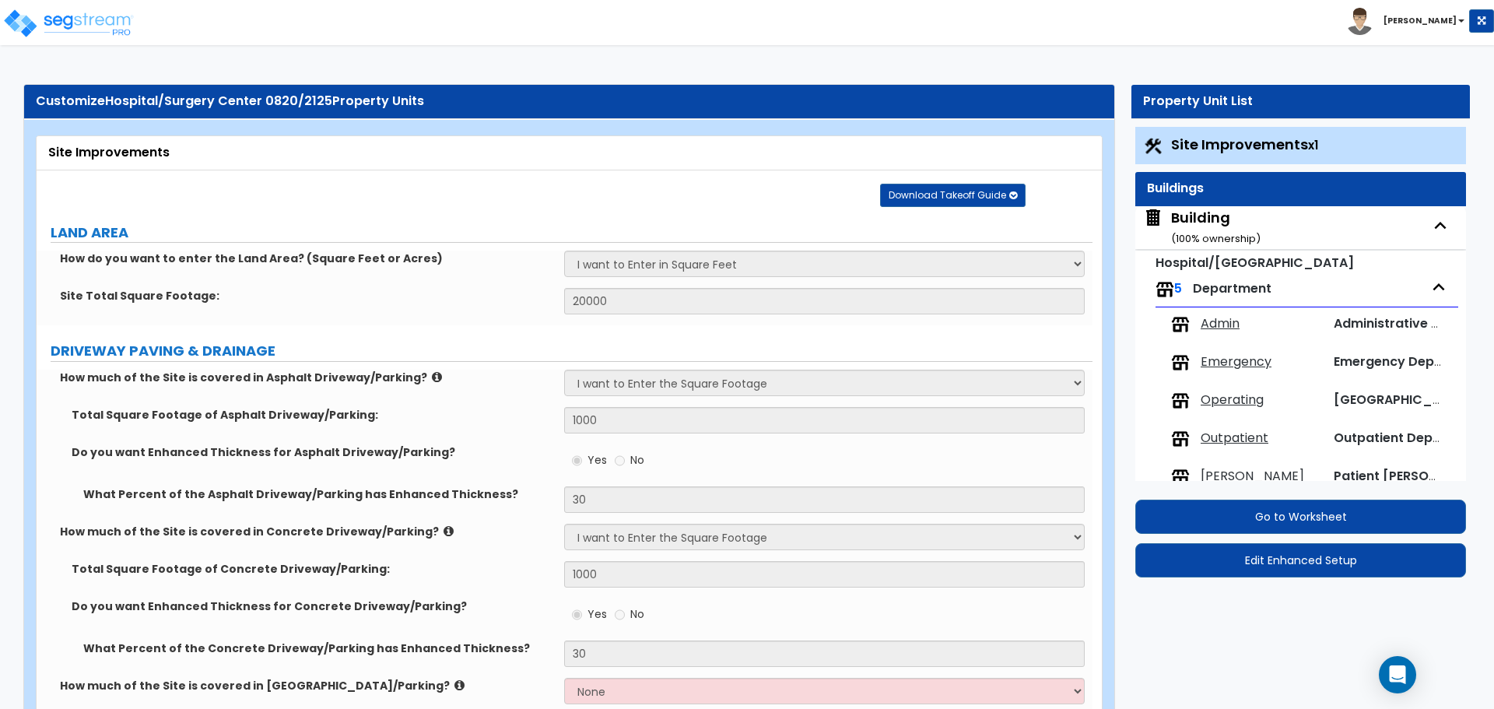
select select "2"
select select "5"
select select "2"
select select "1"
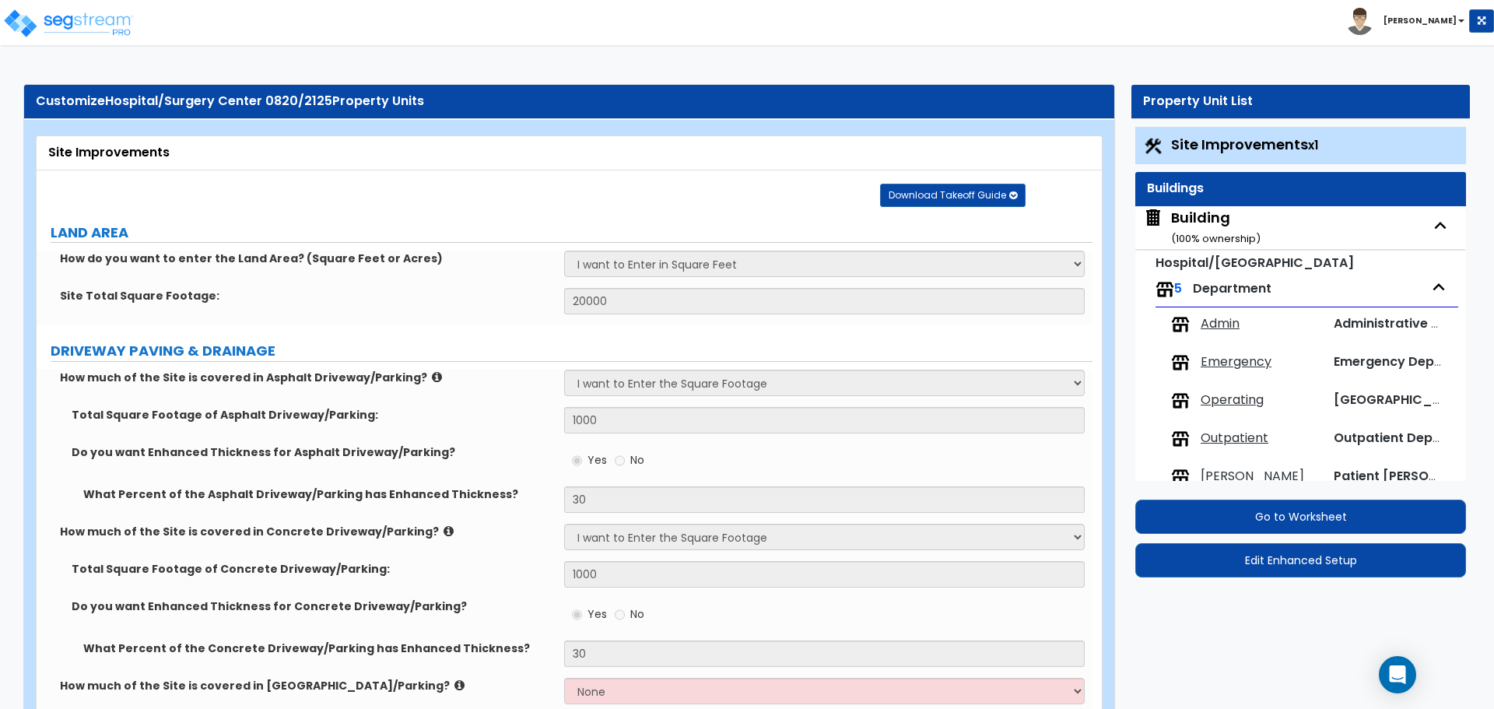
select select "3"
select select "5"
select select "2"
select select "1"
select select "7"
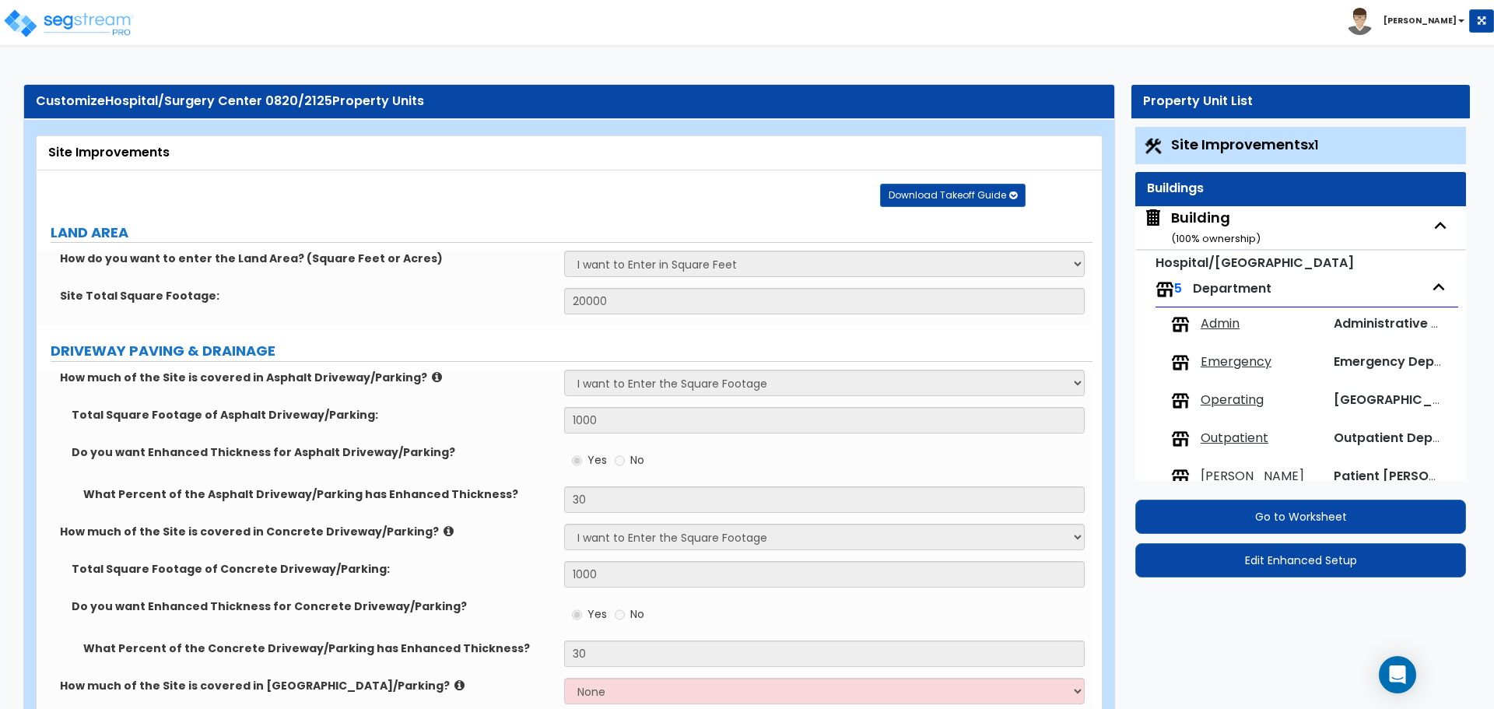
select select "1"
select select "2"
select select "6"
select select "1"
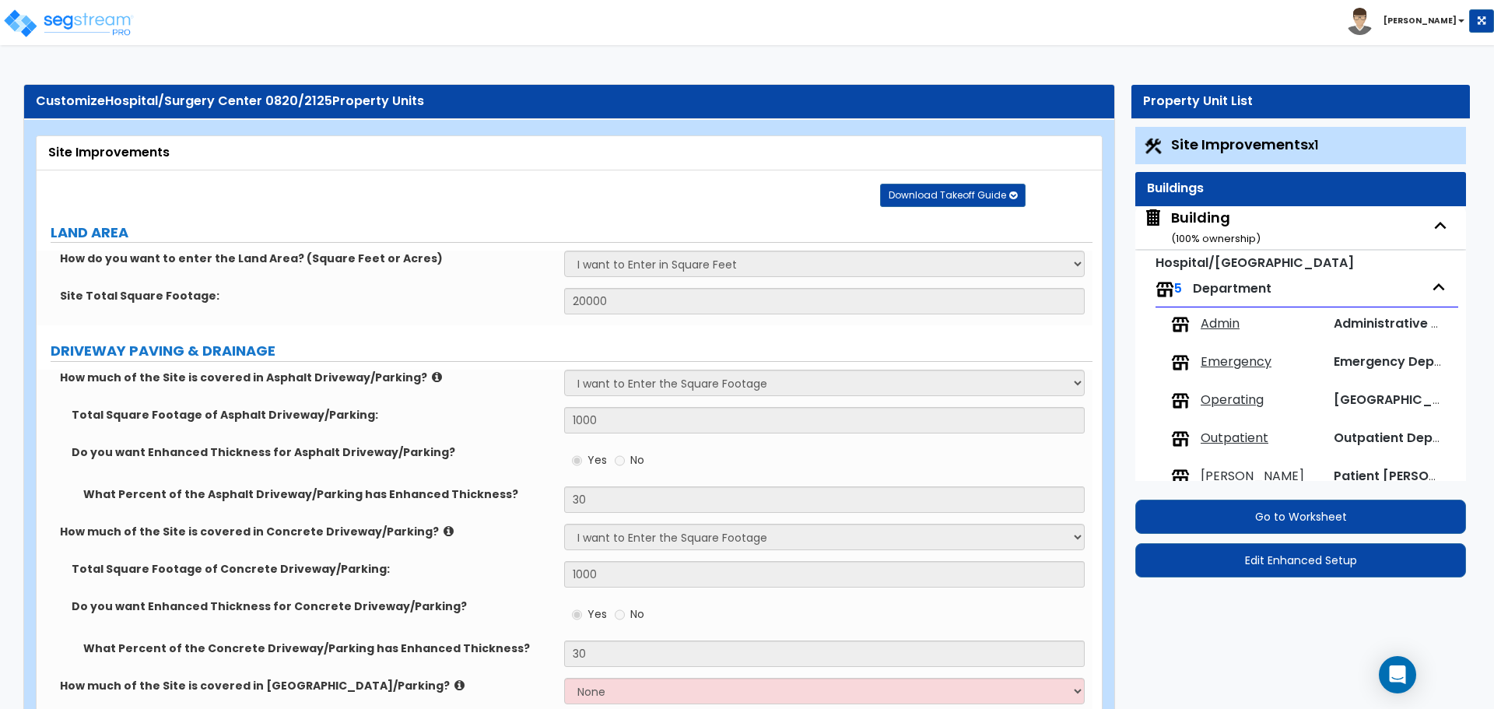
select select "1"
select select "3"
select select "1"
select select "3"
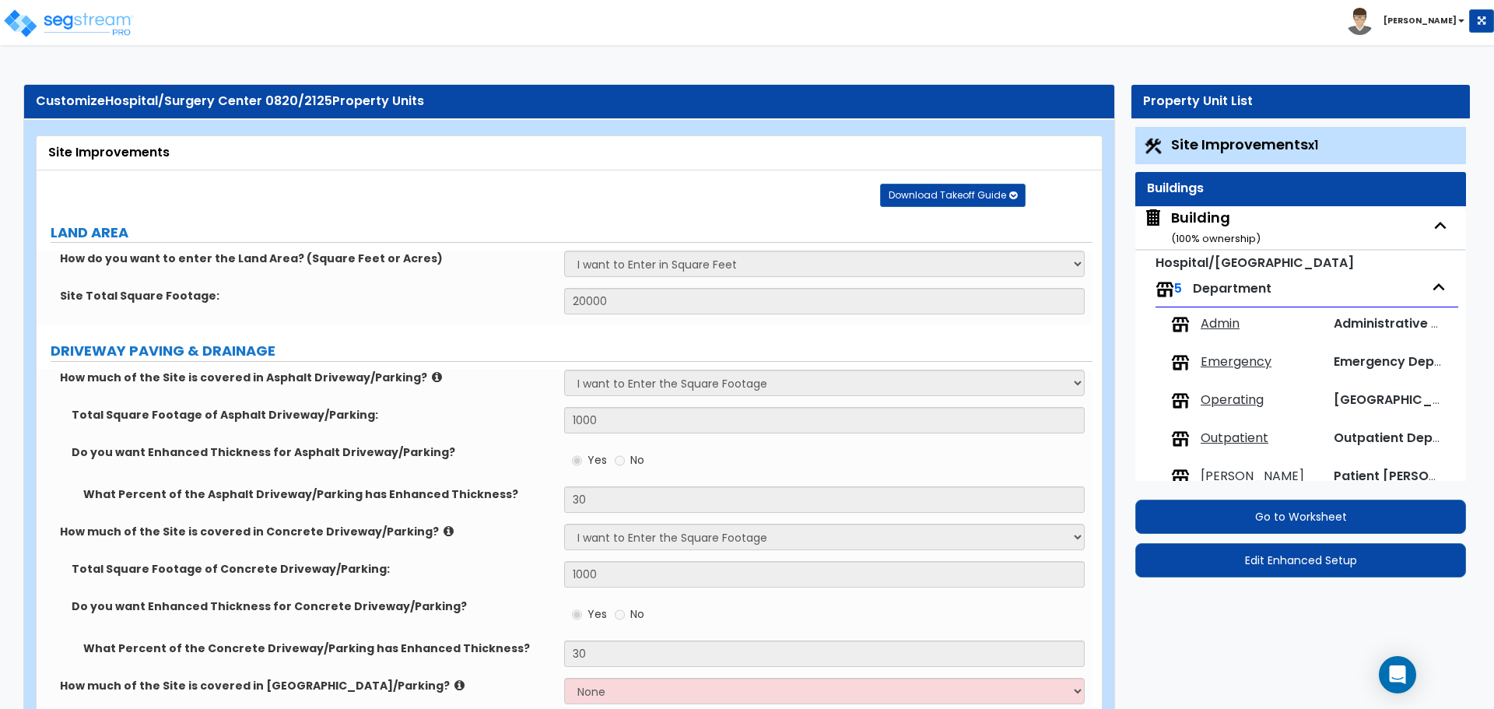
select select "1"
select select "2"
select select "3"
select select "5"
select select "6"
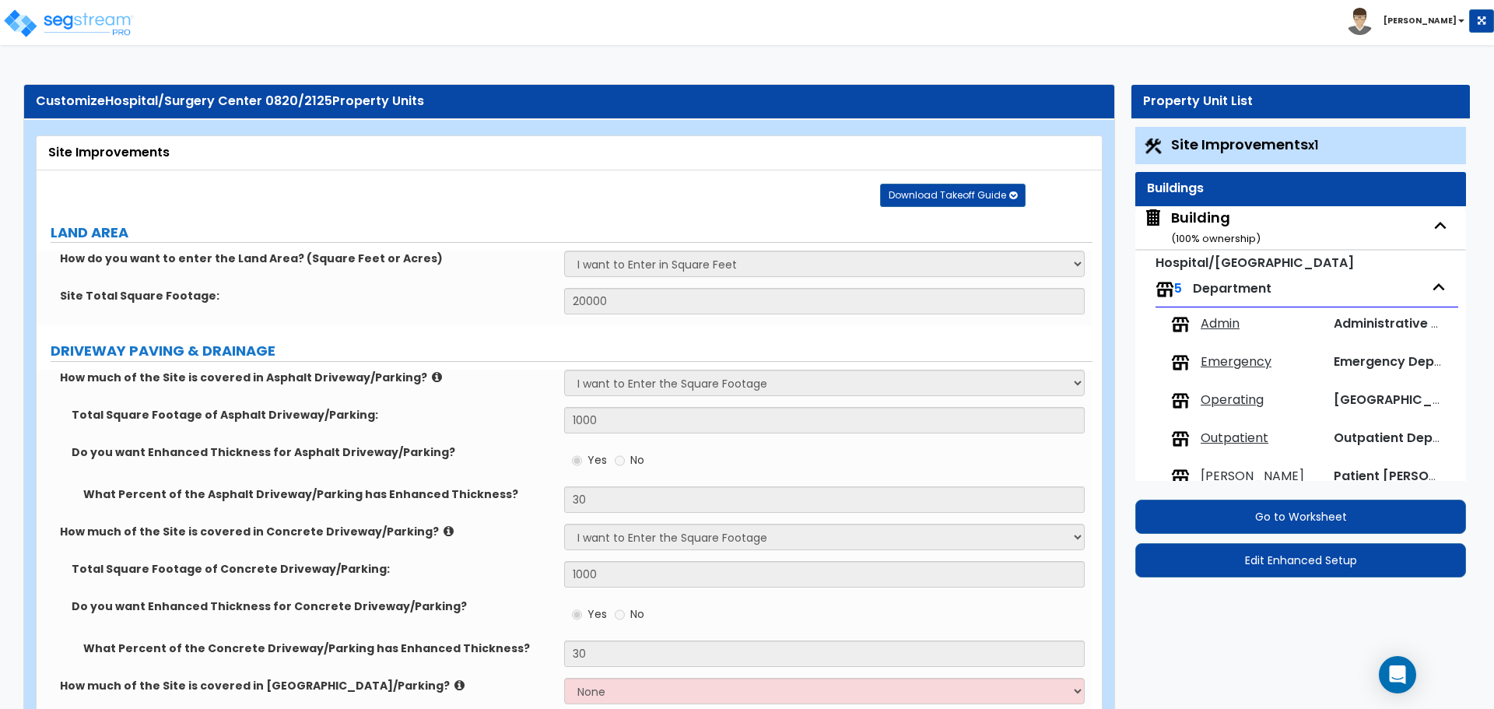
select select "7"
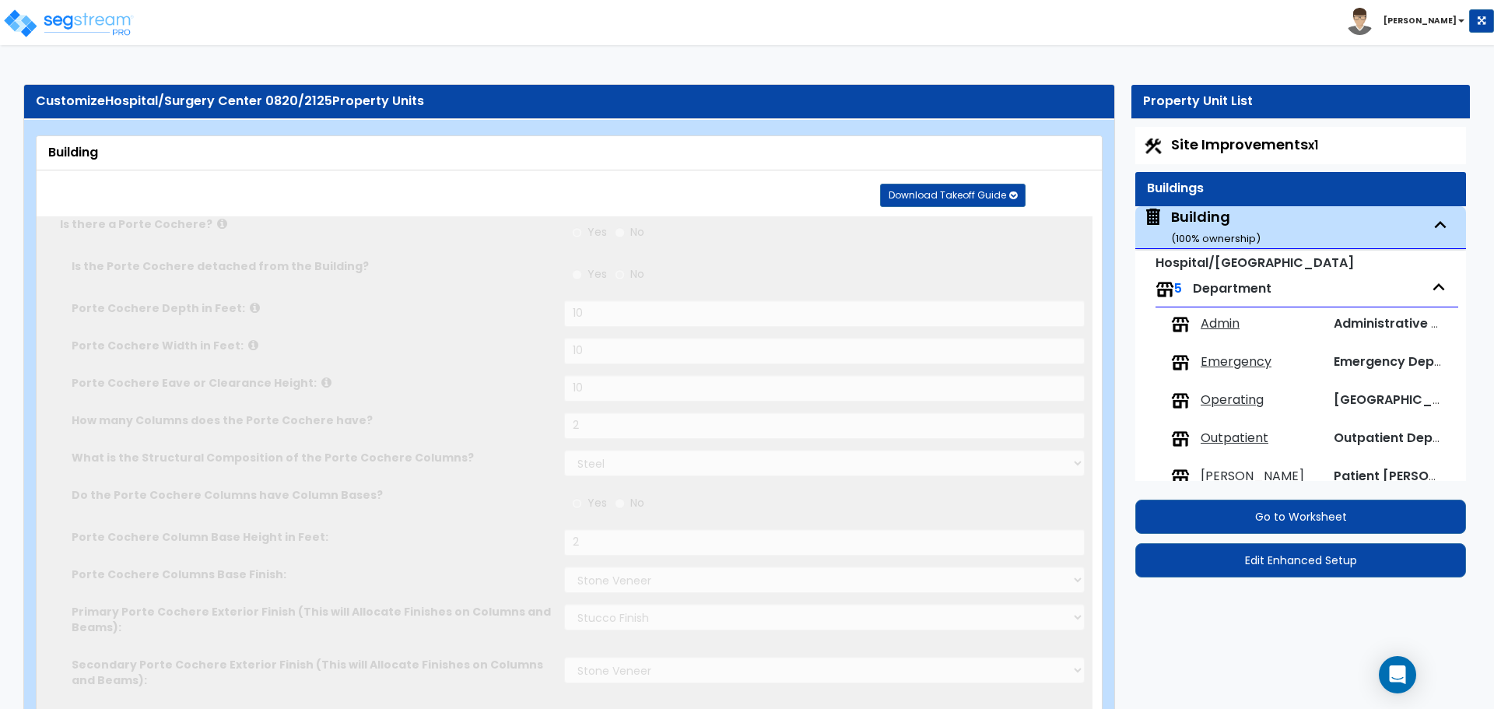
type input "3000"
radio input "true"
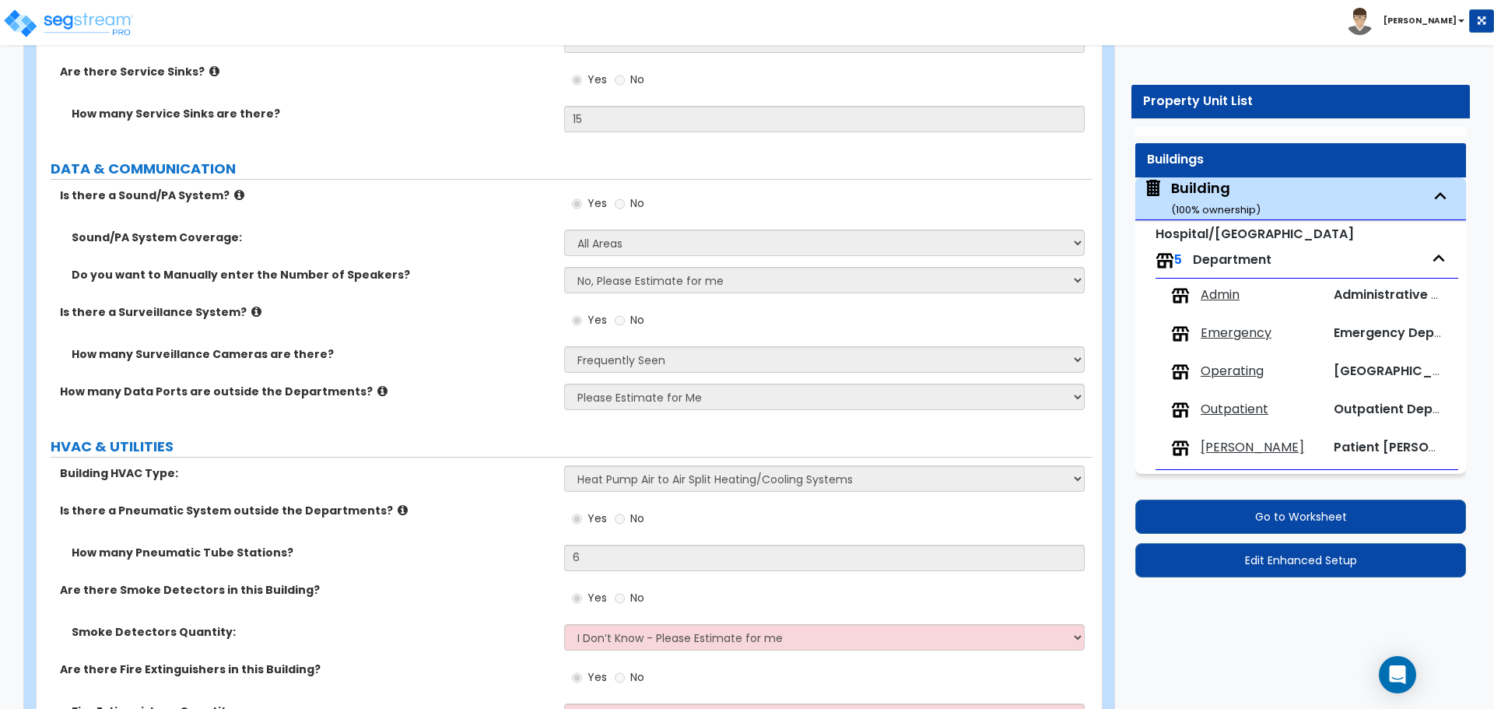
scroll to position [8603, 0]
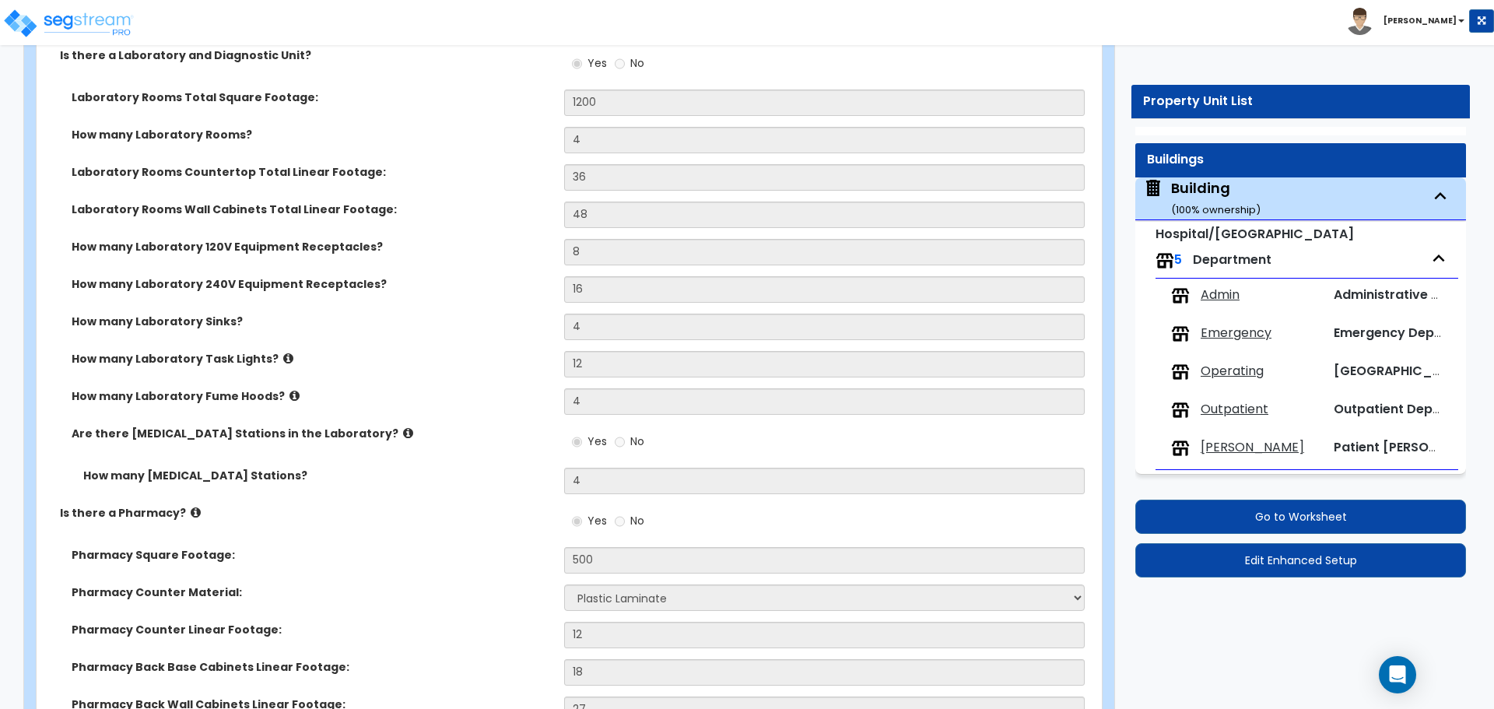
click at [1221, 290] on span "Admin" at bounding box center [1220, 295] width 39 height 18
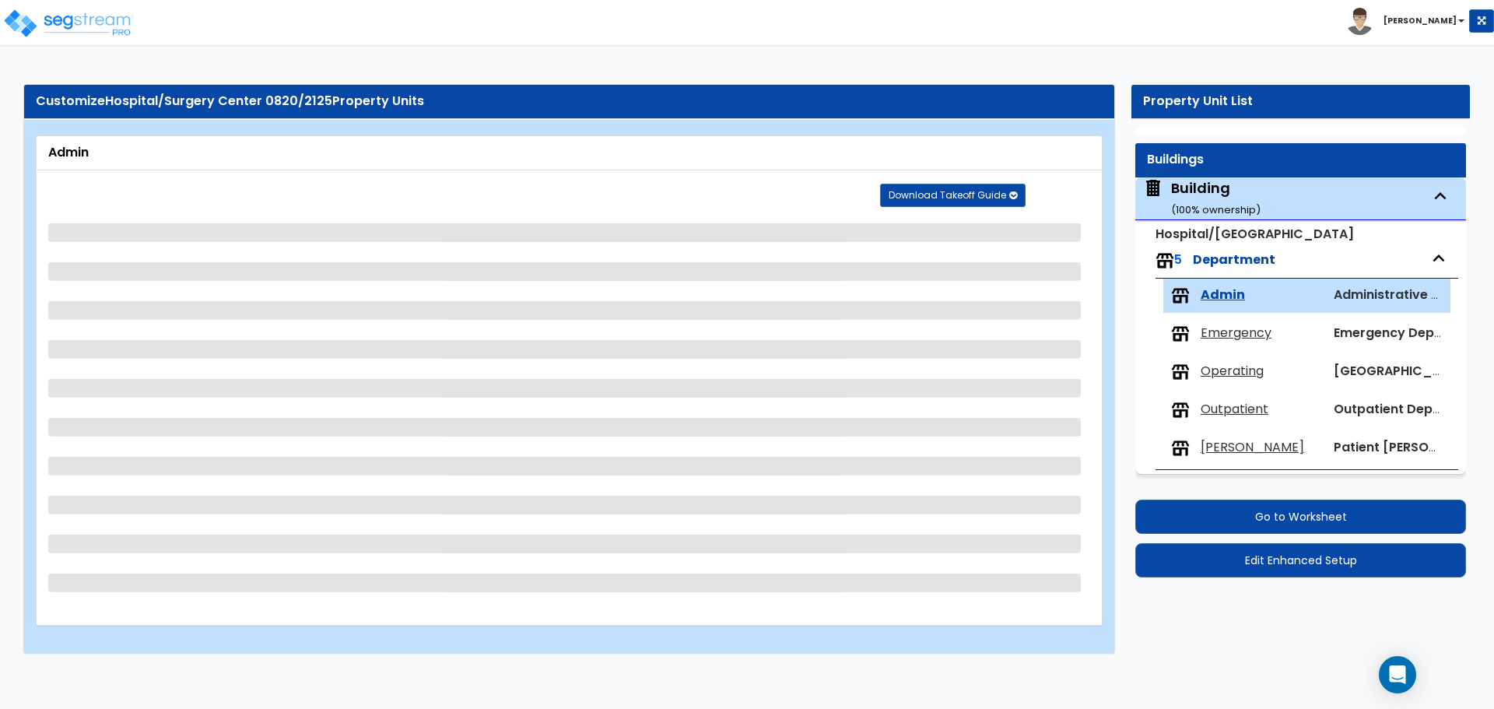
scroll to position [0, 0]
select select "2"
select select "7"
select select "1"
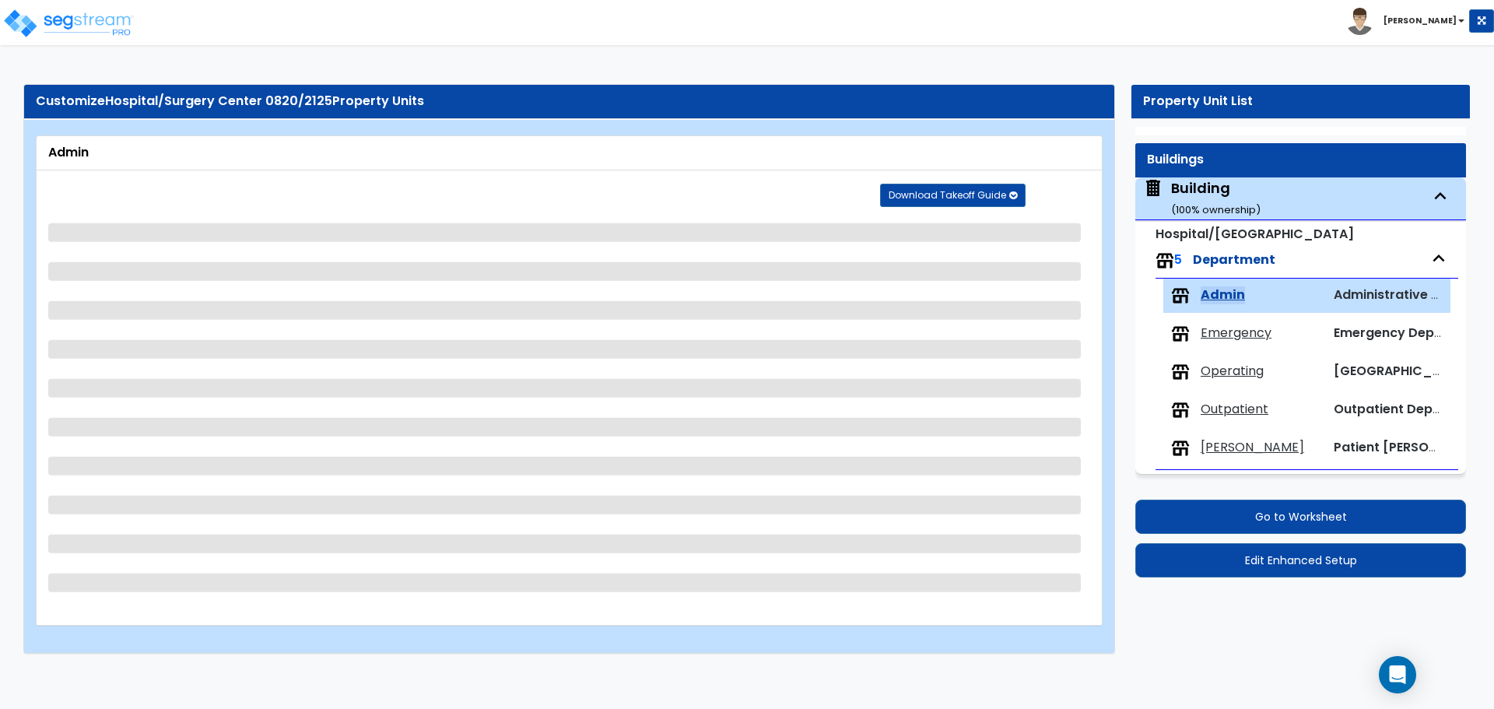
select select "2"
select select "1"
select select "2"
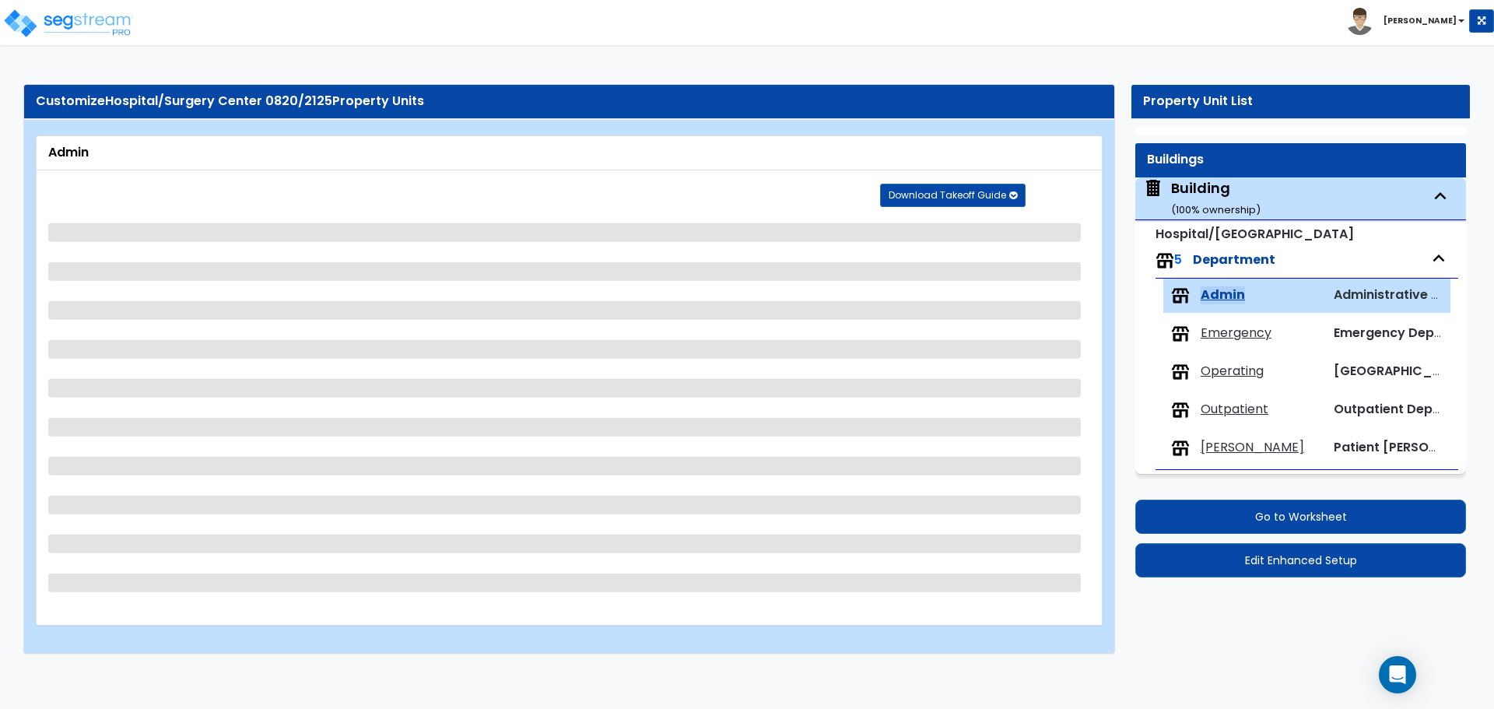
select select "2"
select select "1"
select select "7"
select select "2"
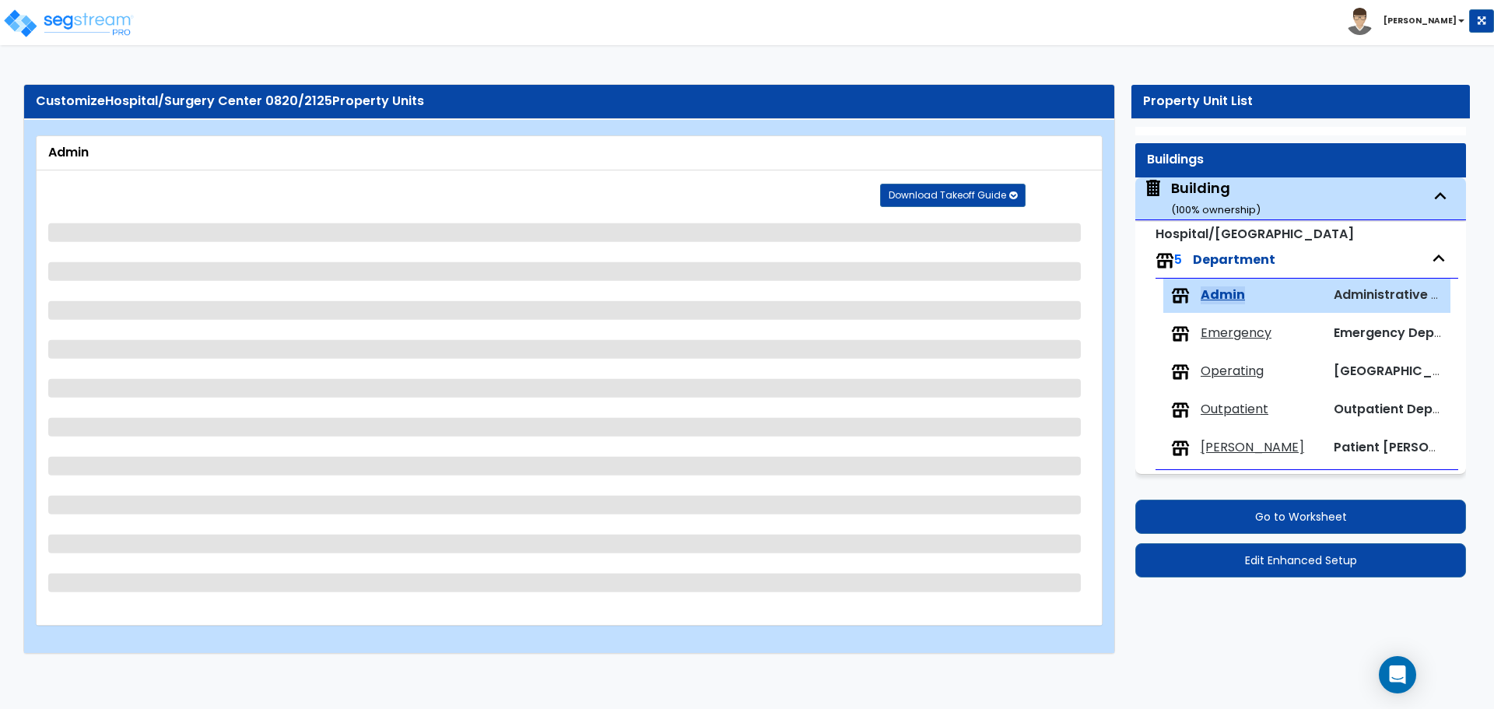
select select "4"
select select "1"
select select "2"
select select "7"
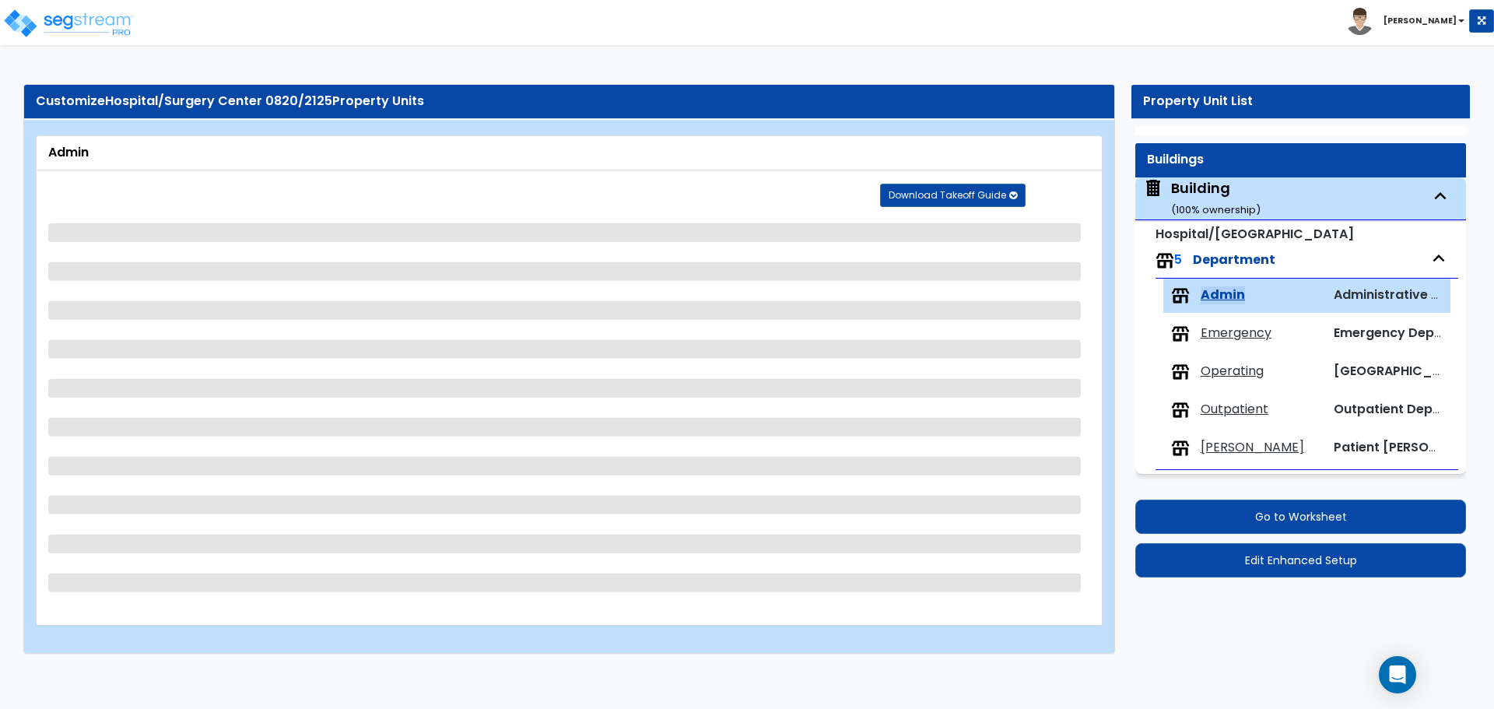
select select "1"
select select "8"
select select "1"
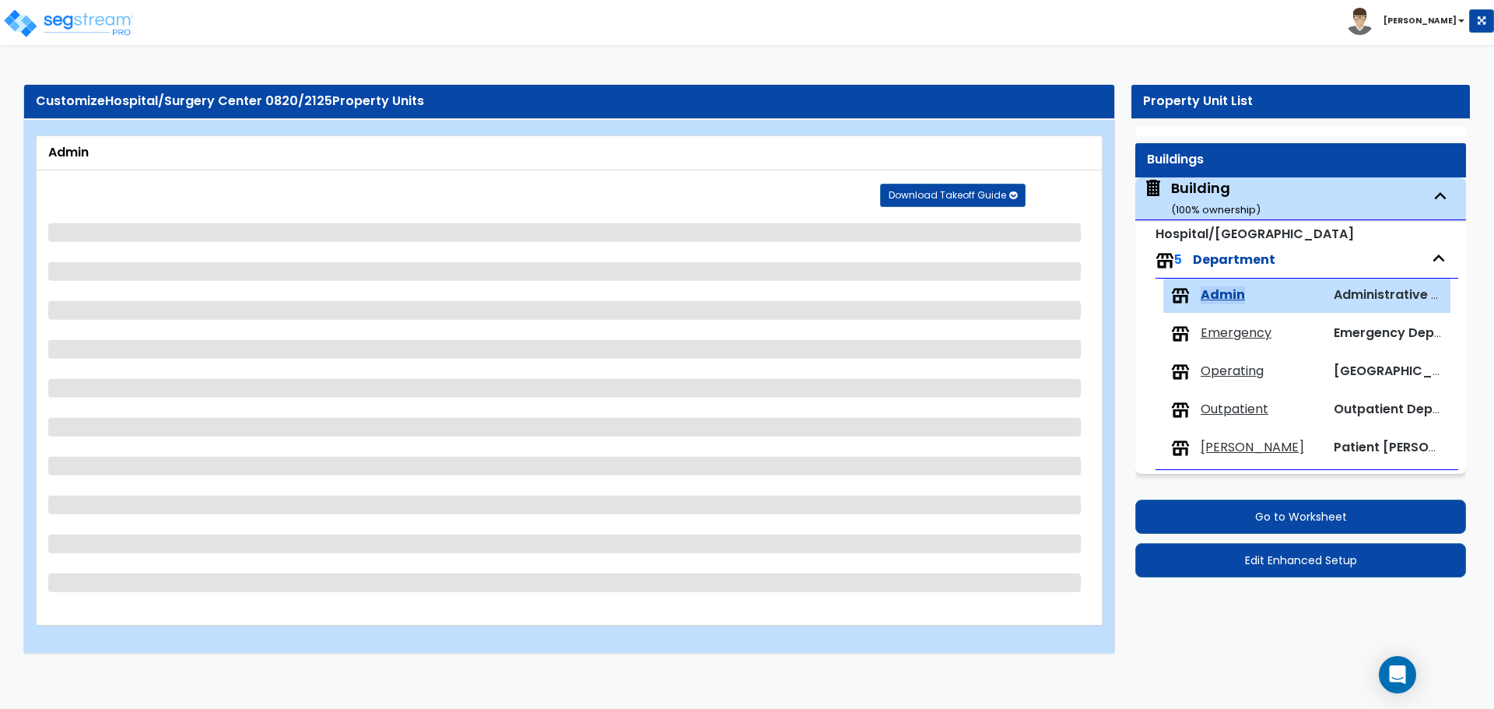
select select "1"
select select "8"
select select "1"
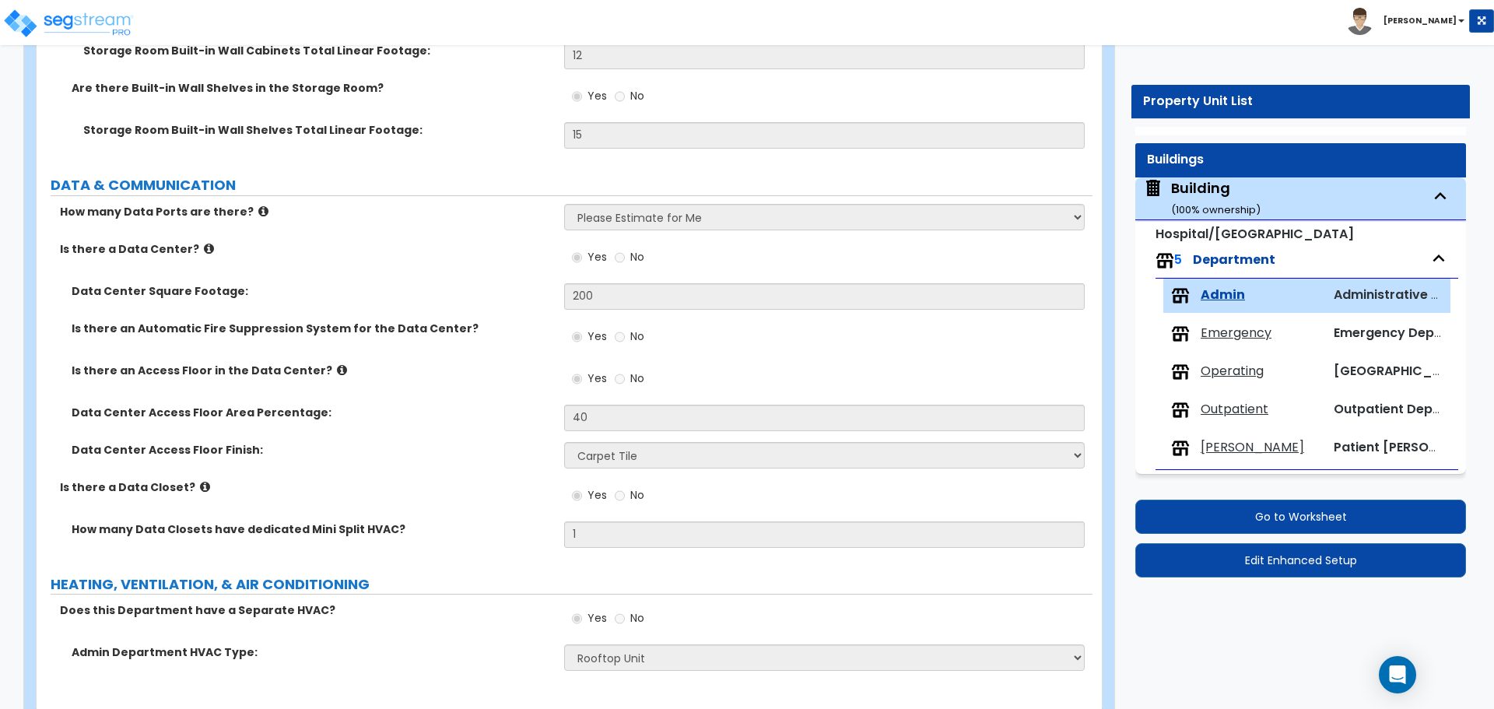
scroll to position [5391, 0]
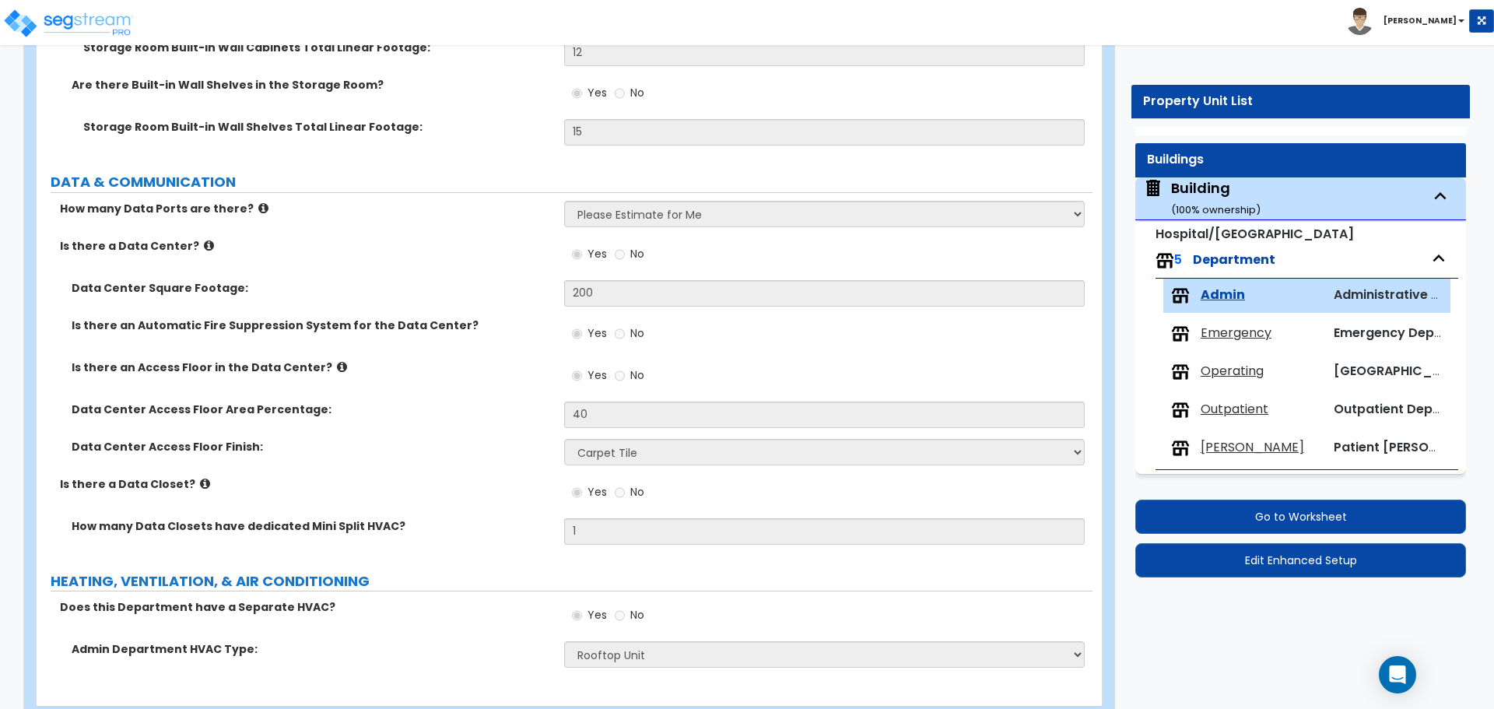
click at [1225, 335] on span "Emergency" at bounding box center [1236, 334] width 71 height 18
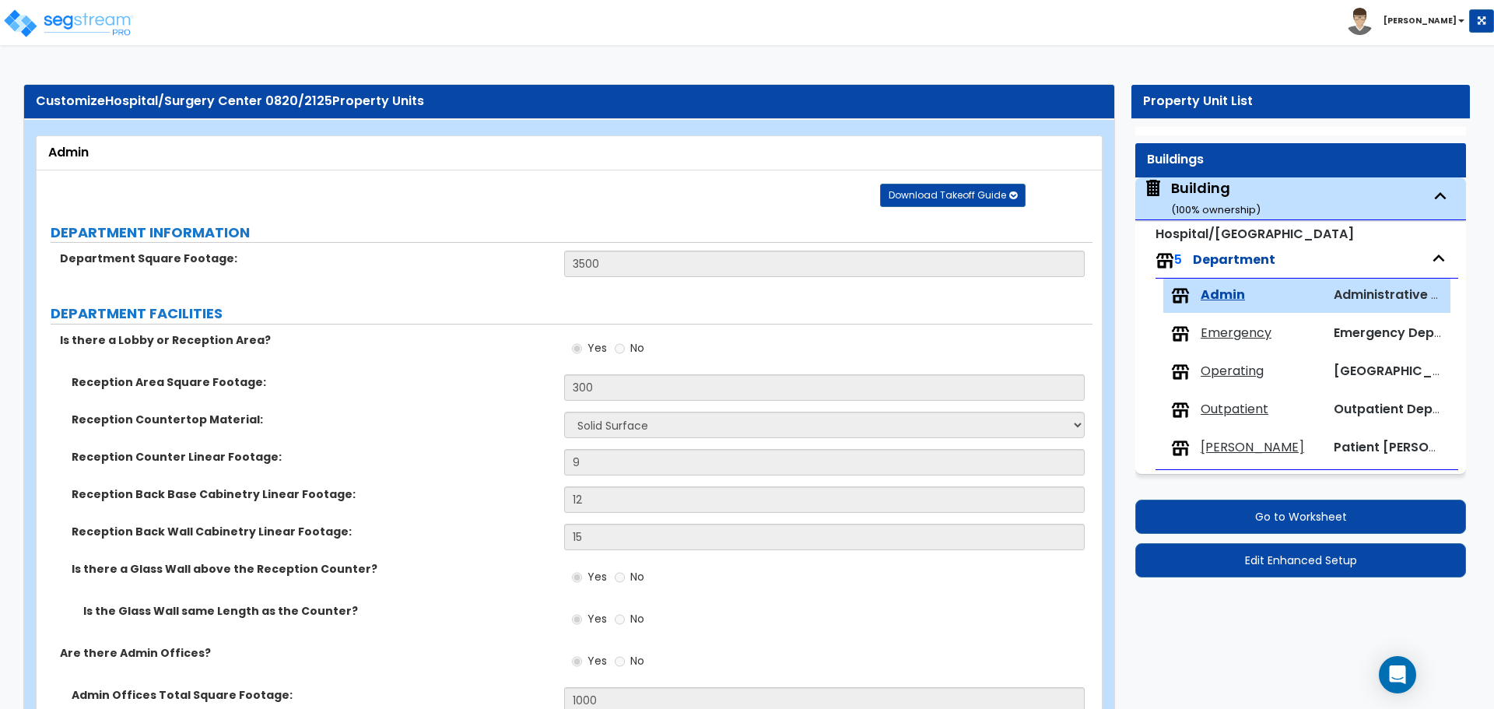
select select "2"
select select "3"
select select "2"
select select "1"
select select "2"
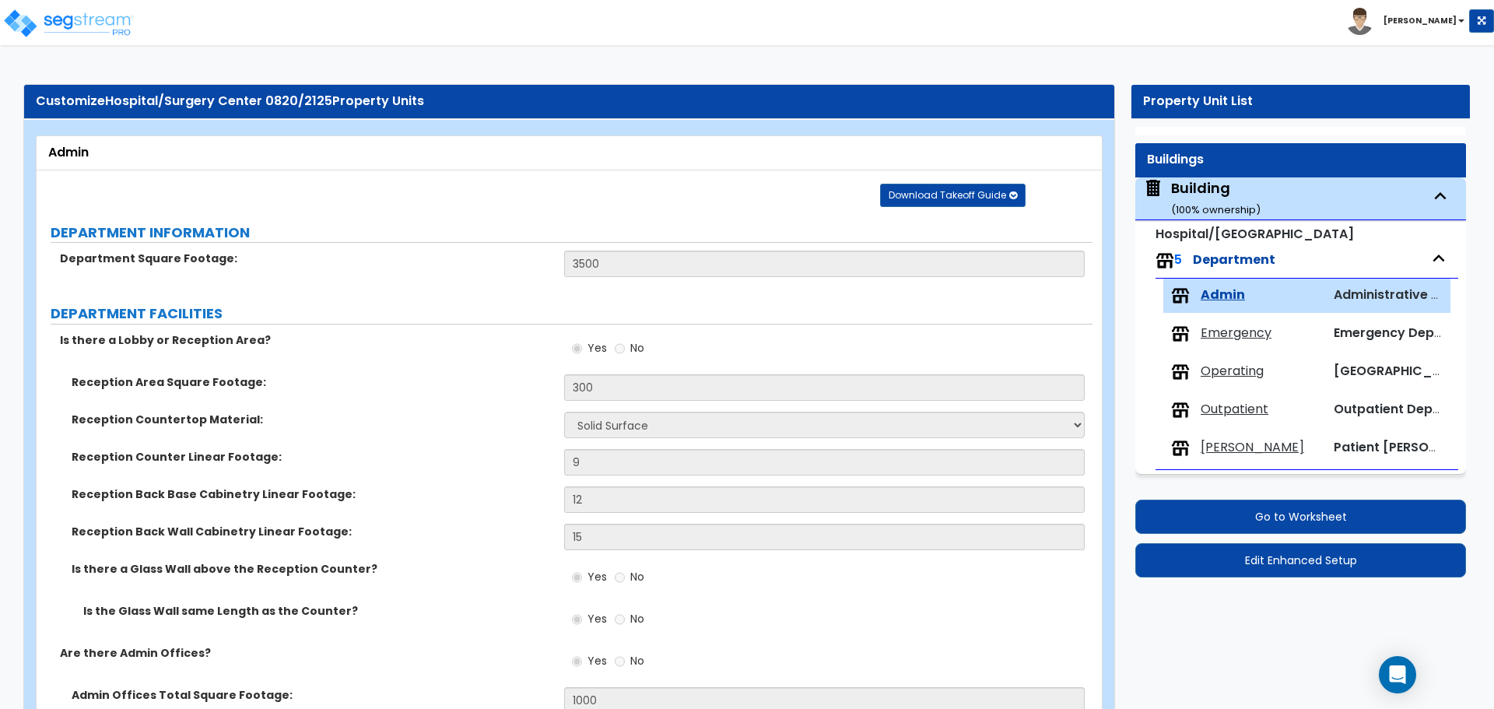
select select "3"
select select "2"
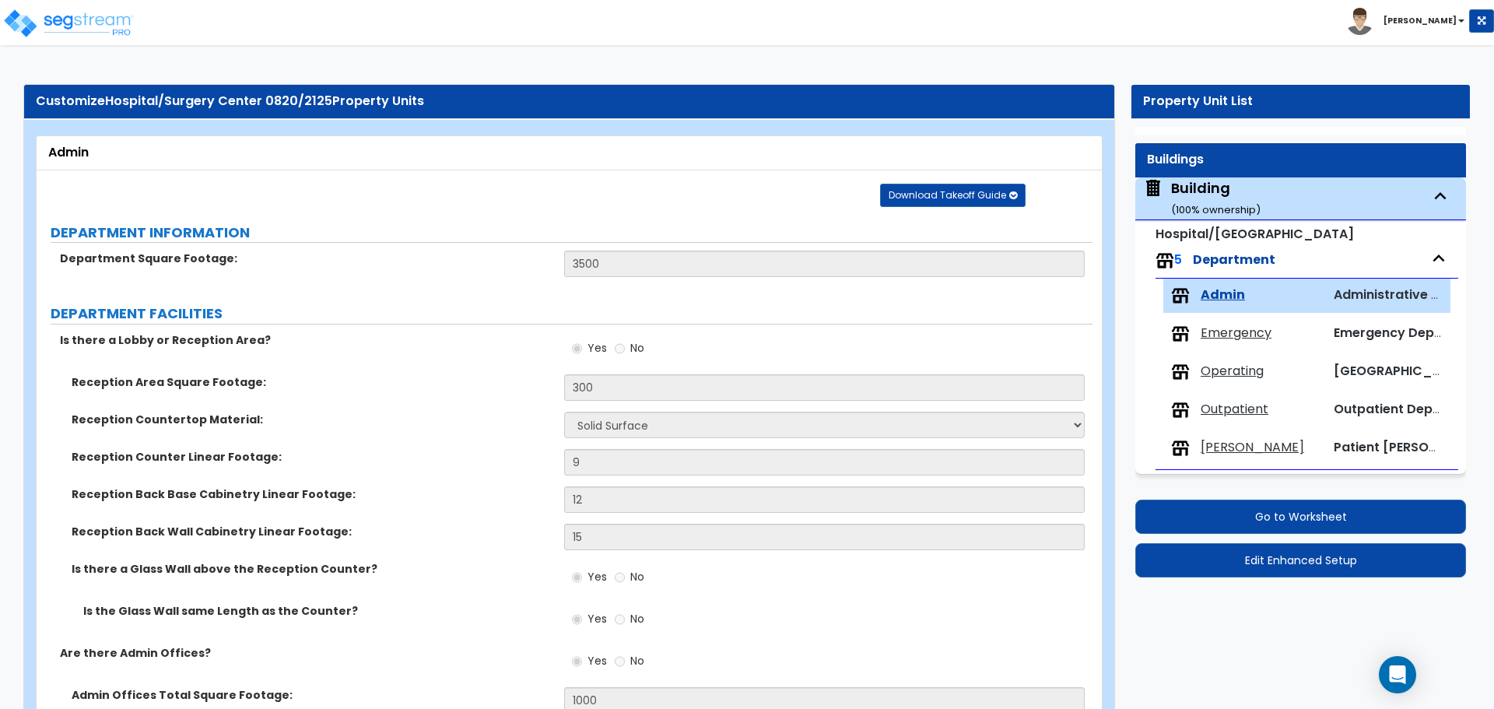
select select "2"
select select "3"
select select "1"
select select "2"
select select "4"
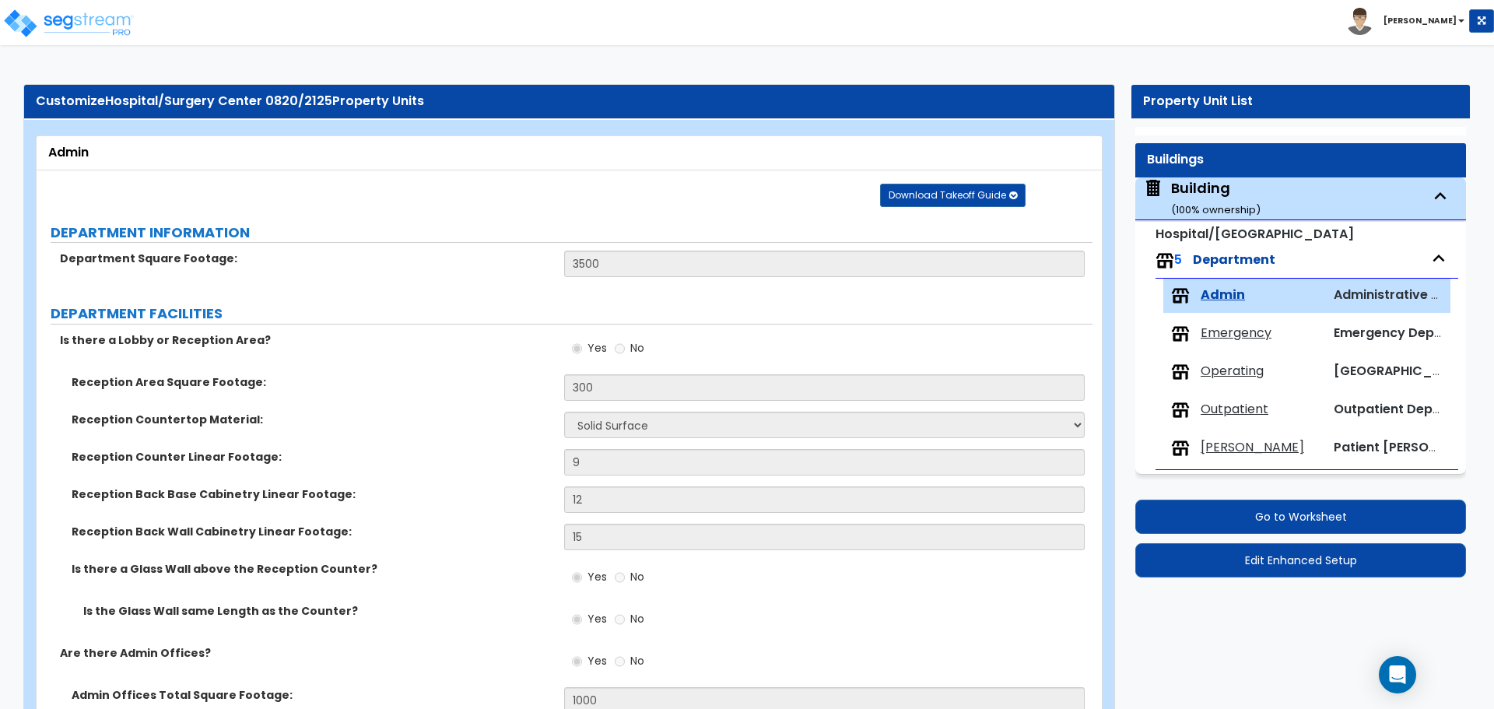
select select "5"
select select "2"
select select "1"
select select "2"
select select "6"
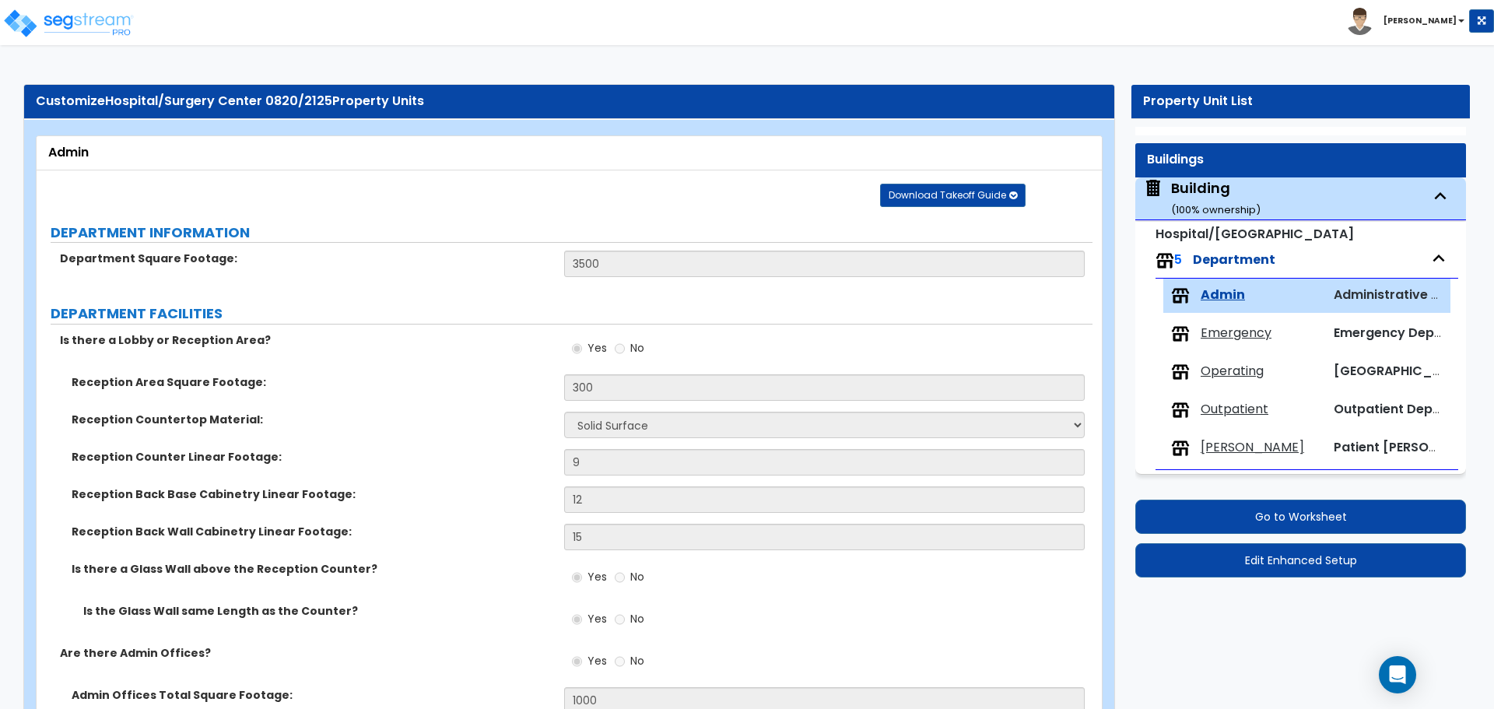
select select "1"
select select "7"
select select "1"
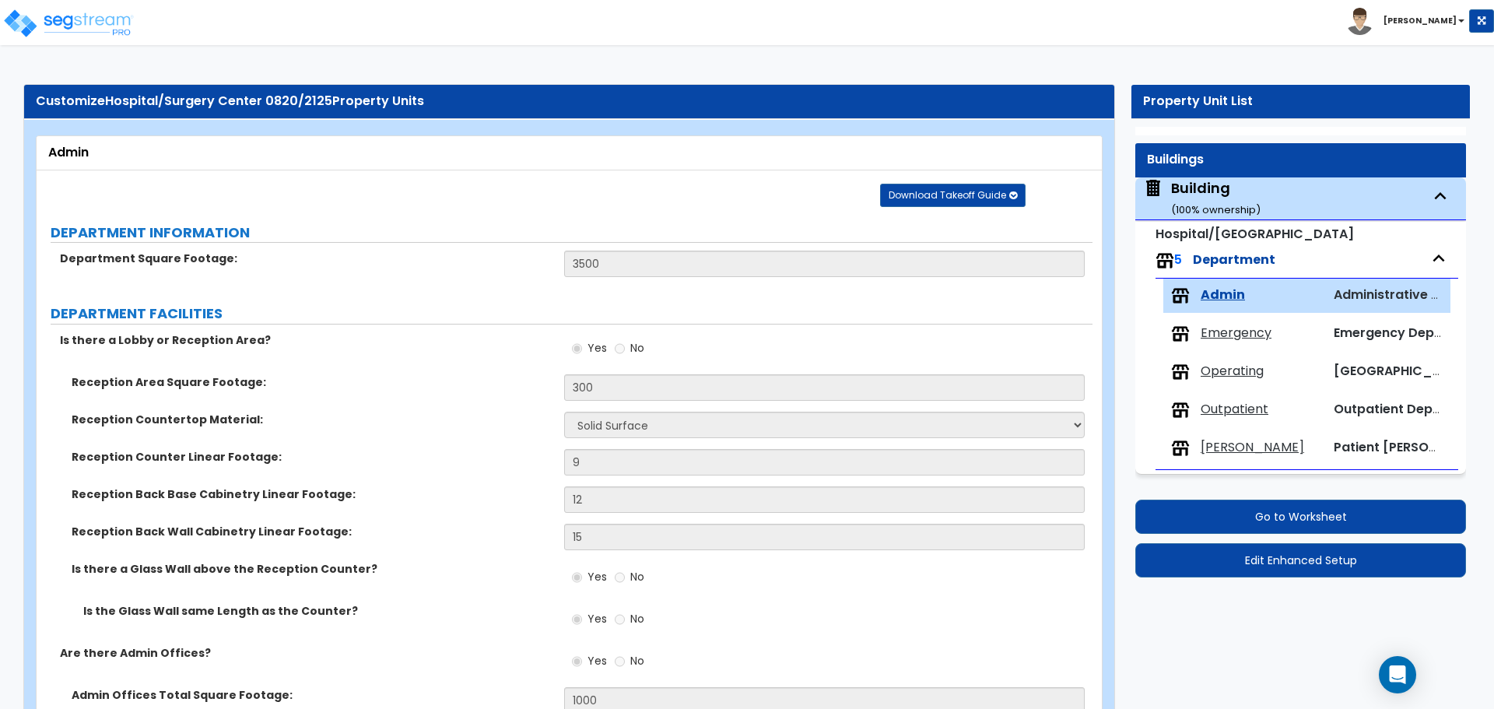
select select "1"
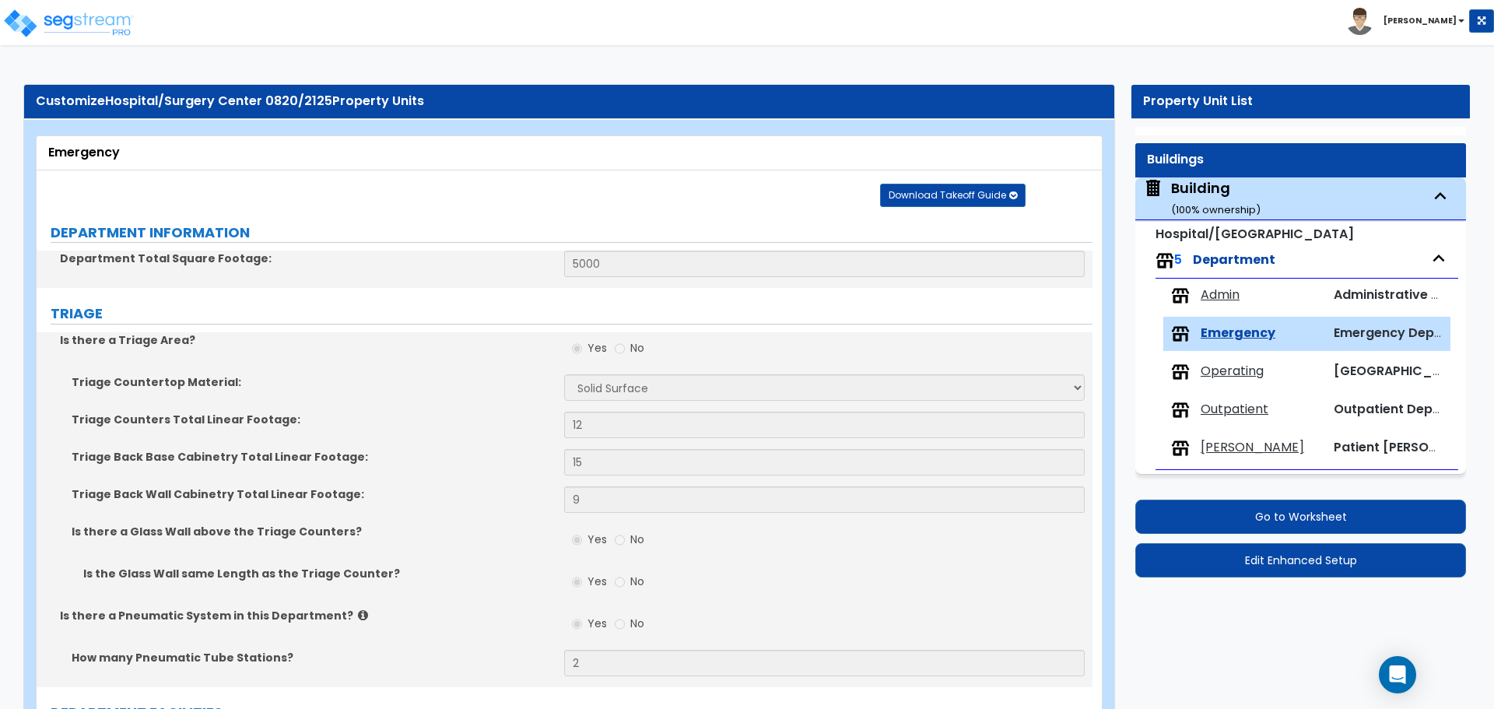
click at [1218, 294] on span "Admin" at bounding box center [1220, 295] width 39 height 18
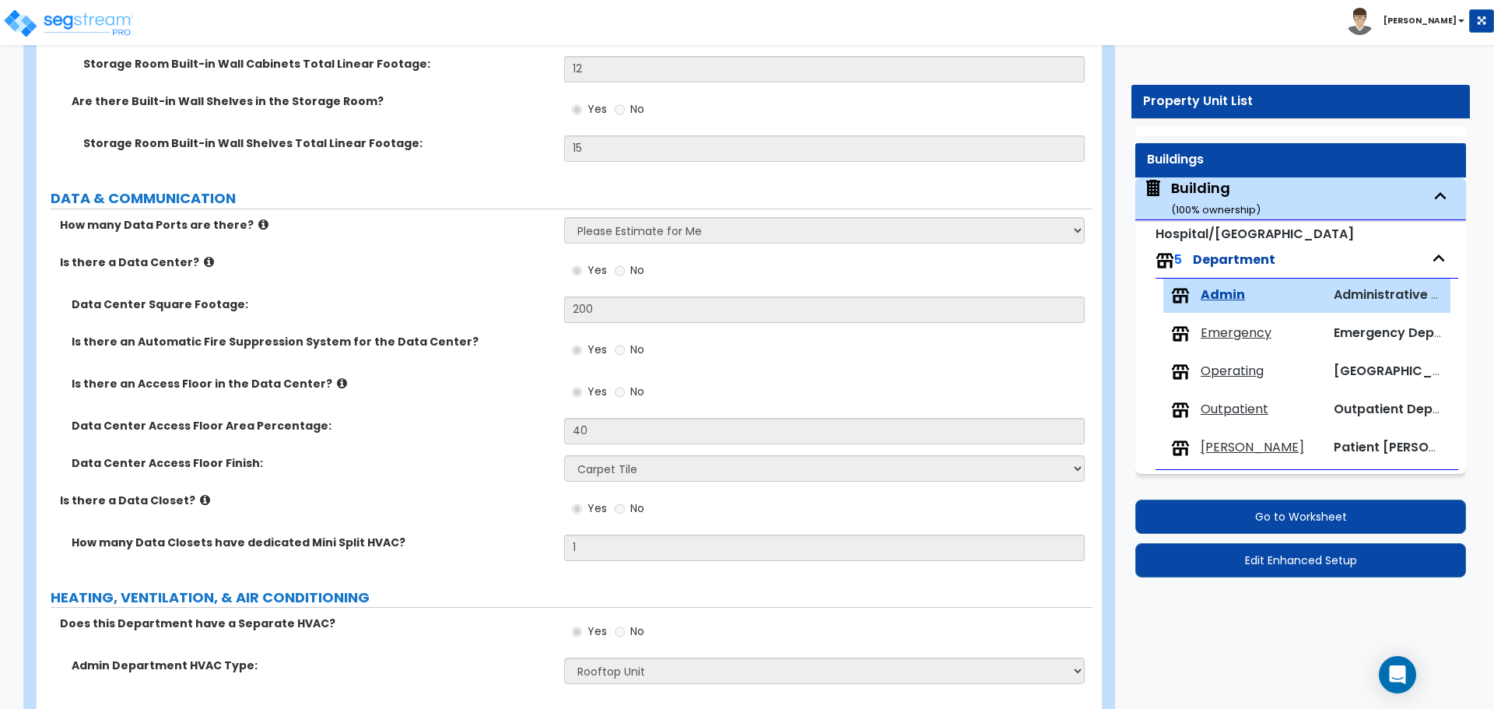
scroll to position [5428, 0]
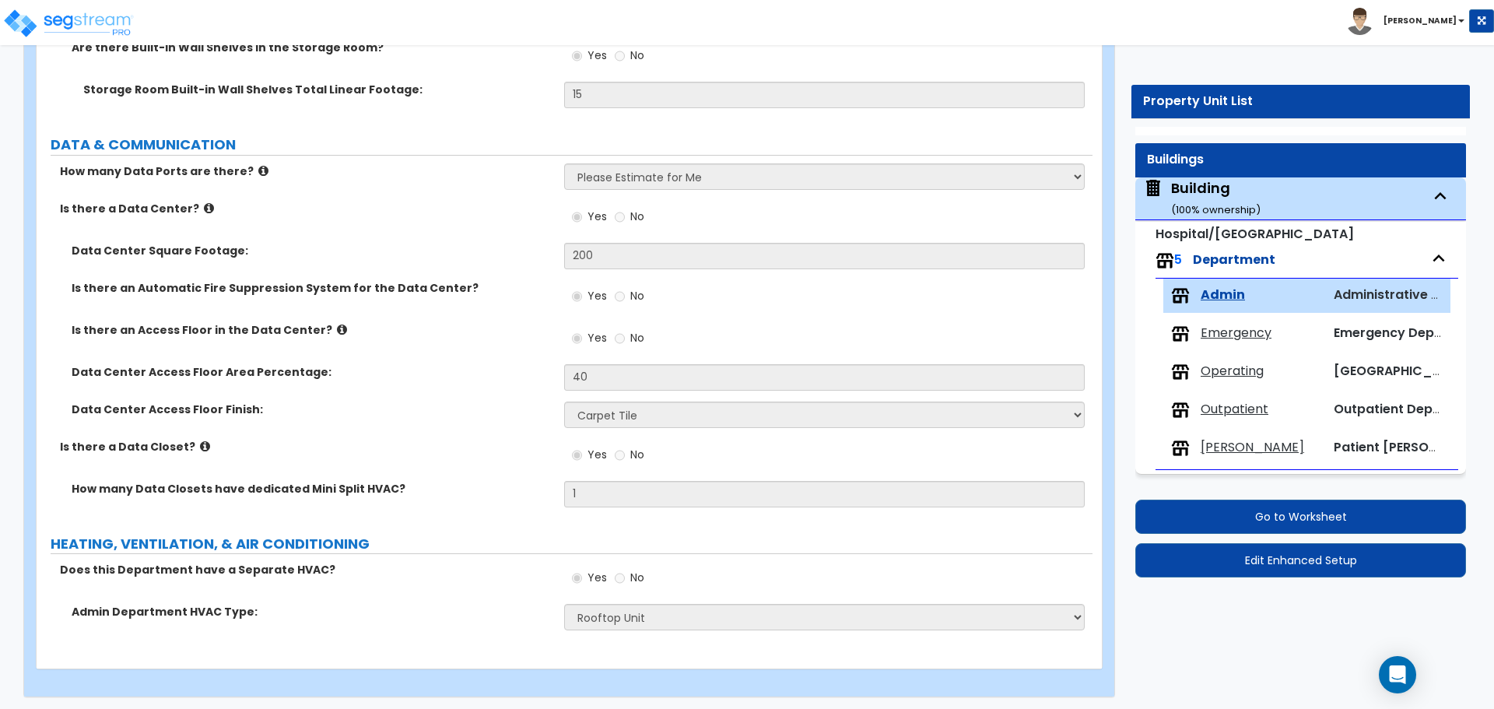
click at [1237, 320] on div "Emergency Emergency Department" at bounding box center [1307, 334] width 287 height 34
click at [1220, 328] on span "Emergency" at bounding box center [1236, 334] width 71 height 18
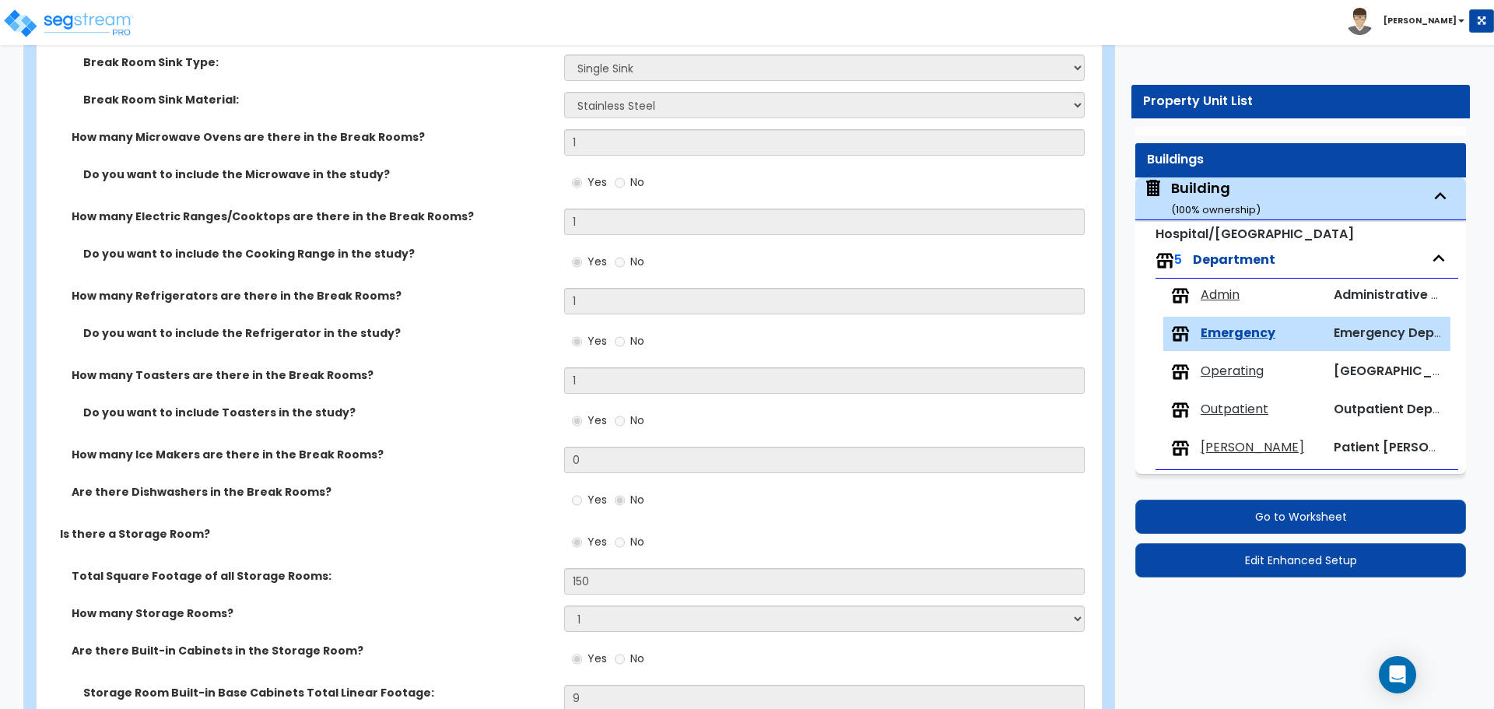
scroll to position [6979, 0]
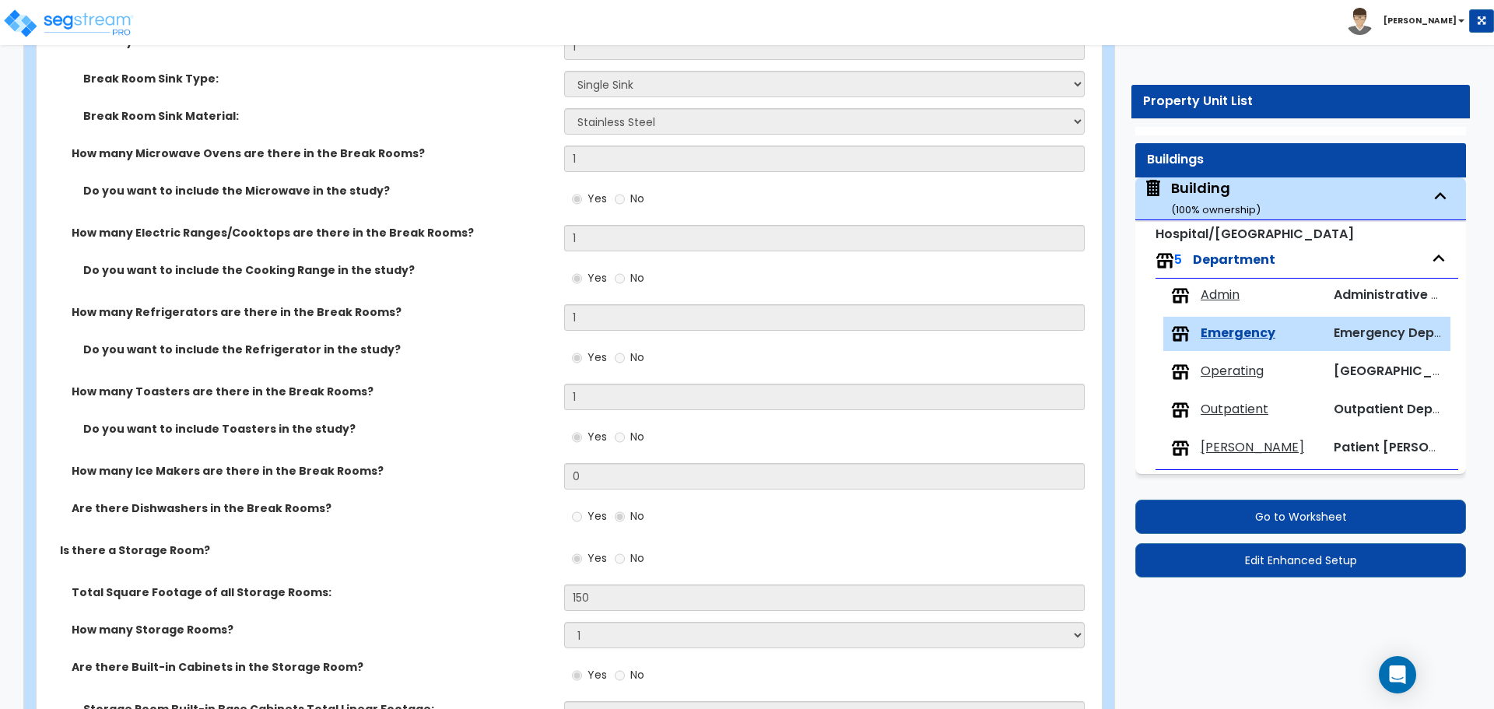
click at [1206, 198] on div "Building ( 100 % ownership)" at bounding box center [1216, 198] width 90 height 40
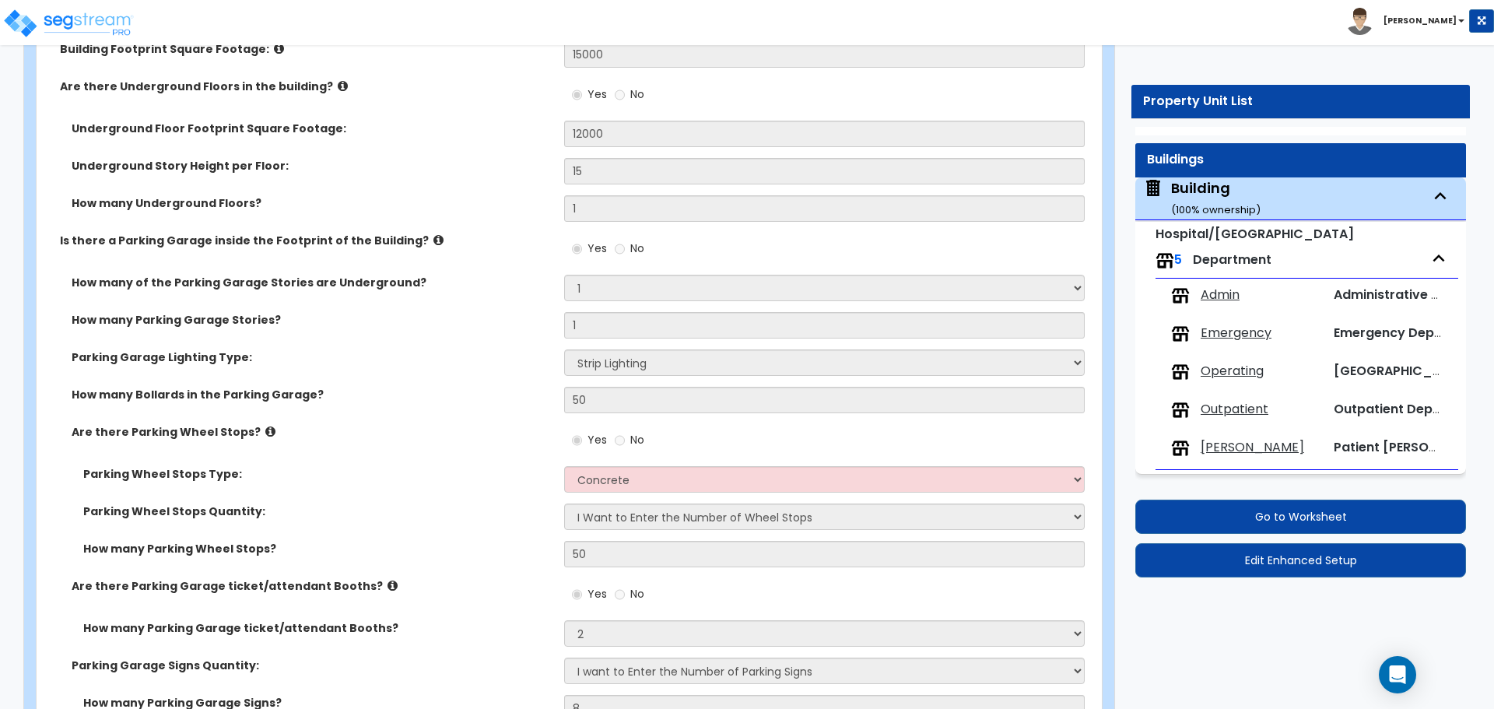
scroll to position [5564, 0]
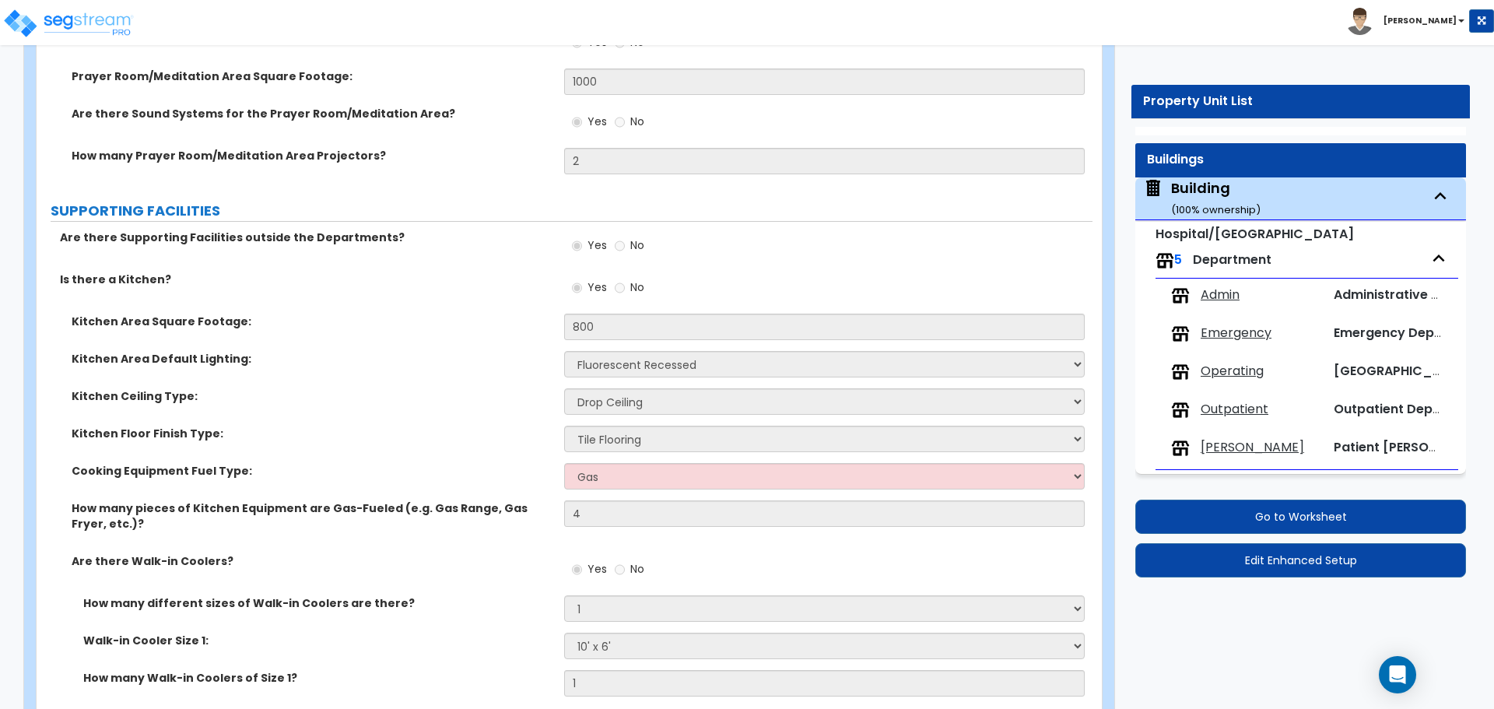
click at [1243, 321] on div "Emergency Emergency Department" at bounding box center [1307, 334] width 287 height 34
click at [1224, 328] on span "Emergency" at bounding box center [1236, 334] width 71 height 18
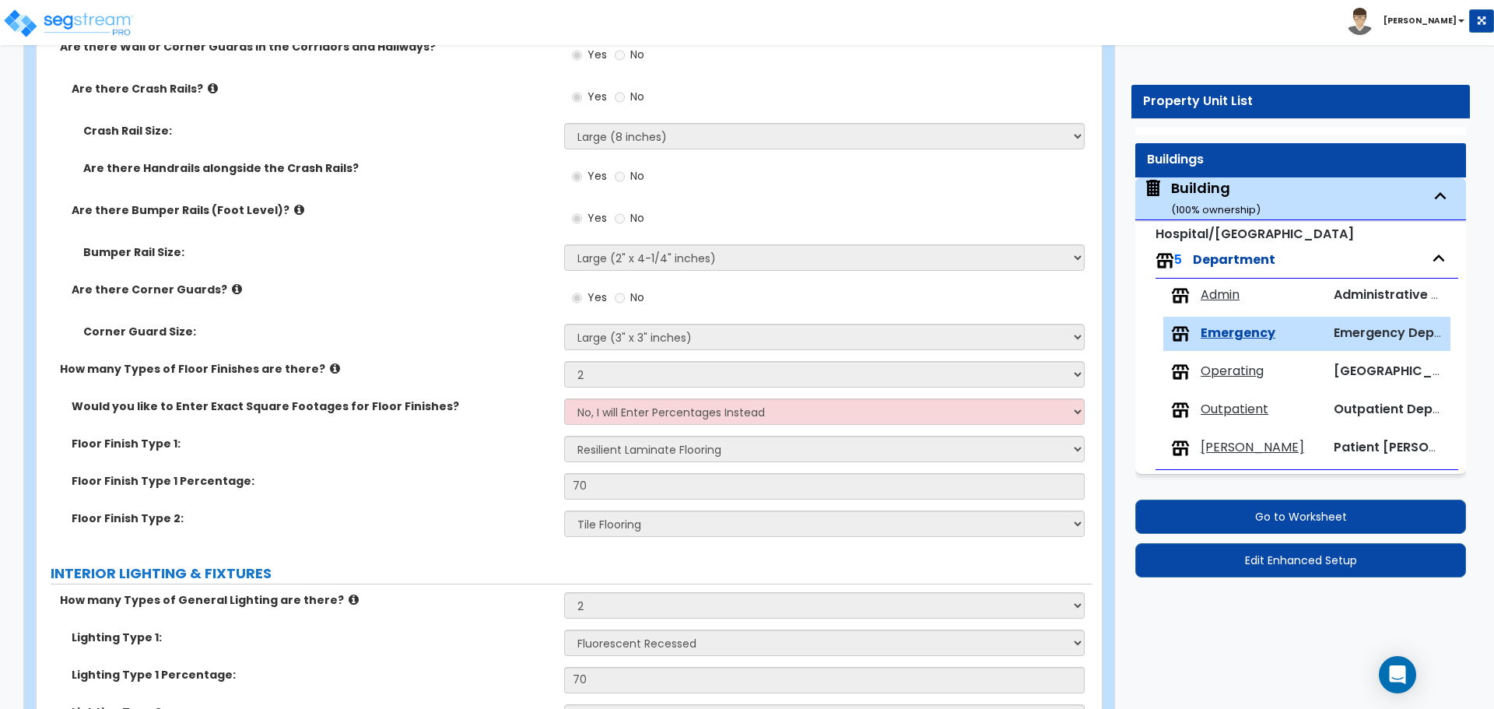
scroll to position [4242, 0]
click at [1208, 201] on div "Building ( 100 % ownership)" at bounding box center [1216, 198] width 90 height 40
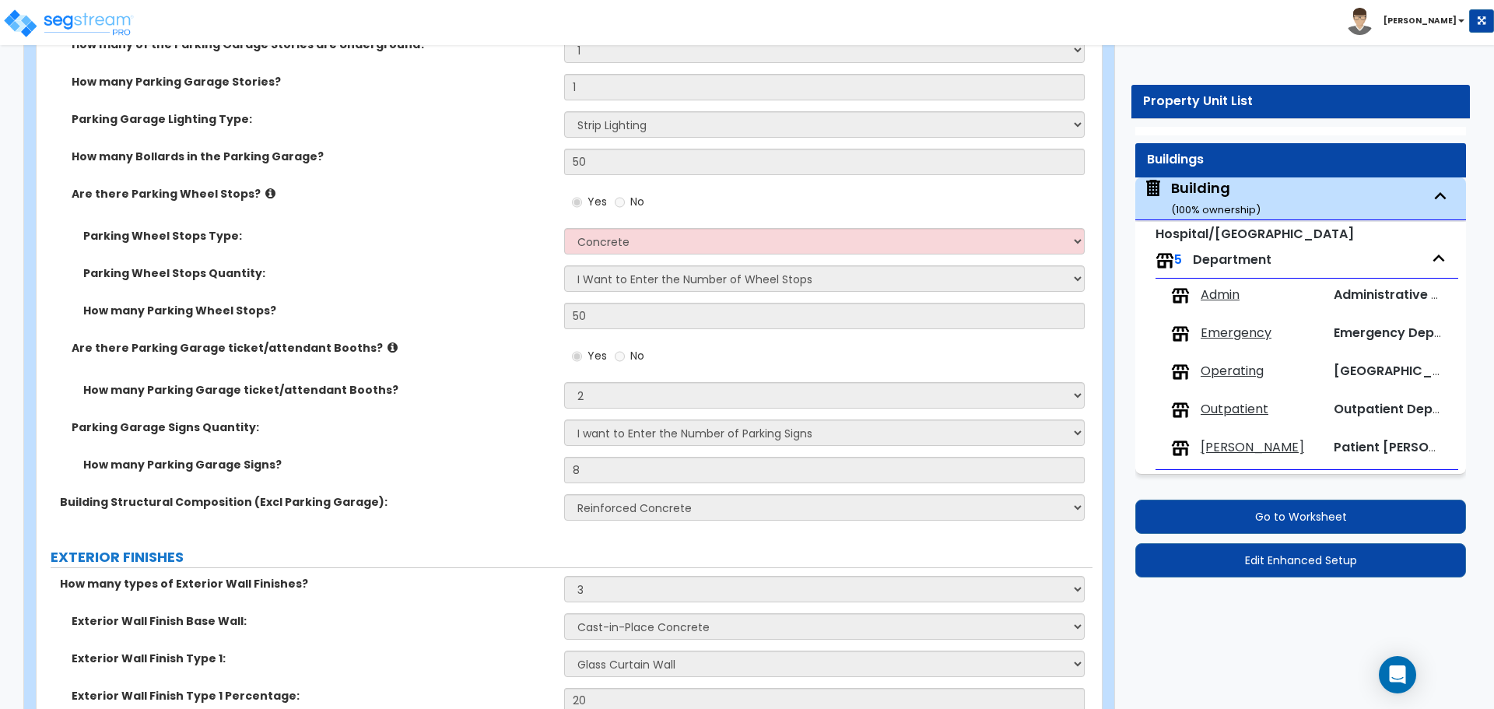
scroll to position [1300, 0]
click at [1230, 368] on span "Operating" at bounding box center [1232, 372] width 63 height 18
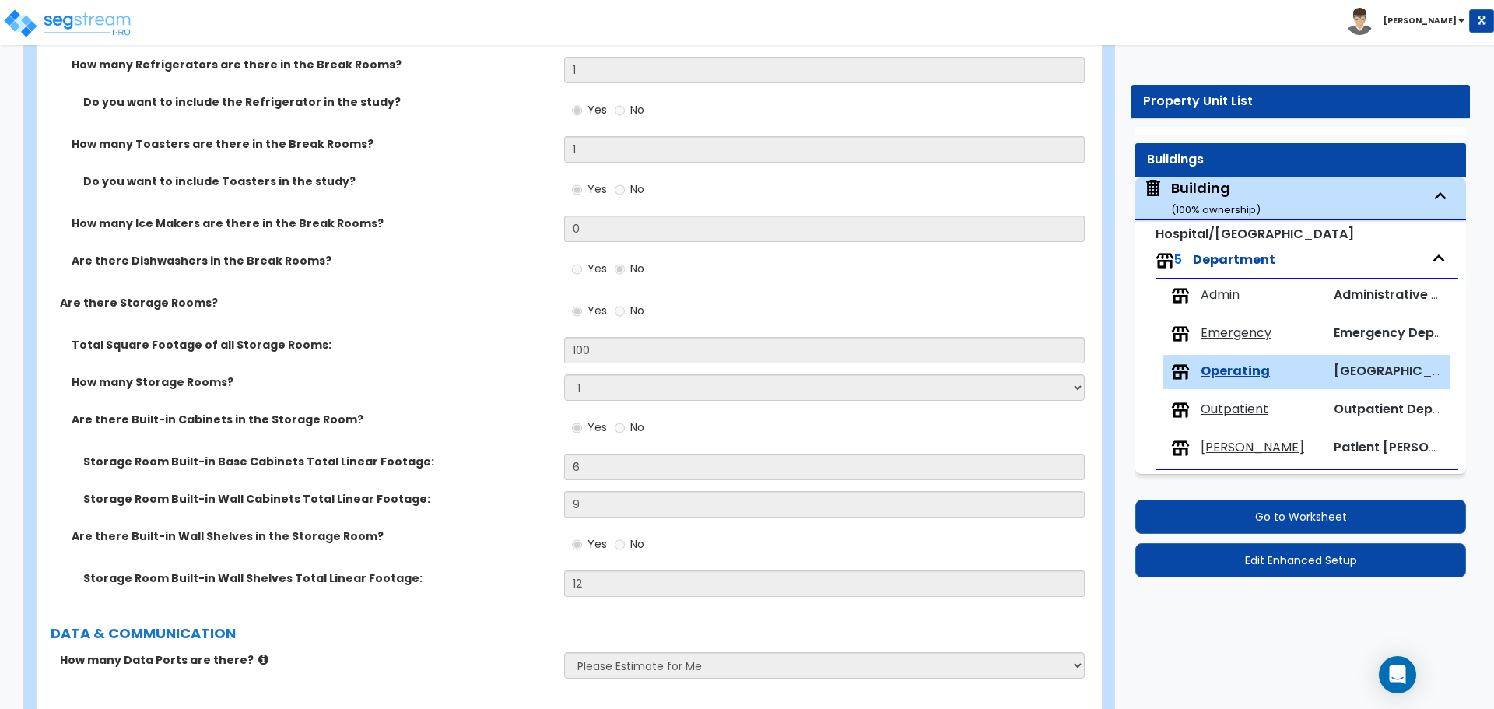
scroll to position [6419, 0]
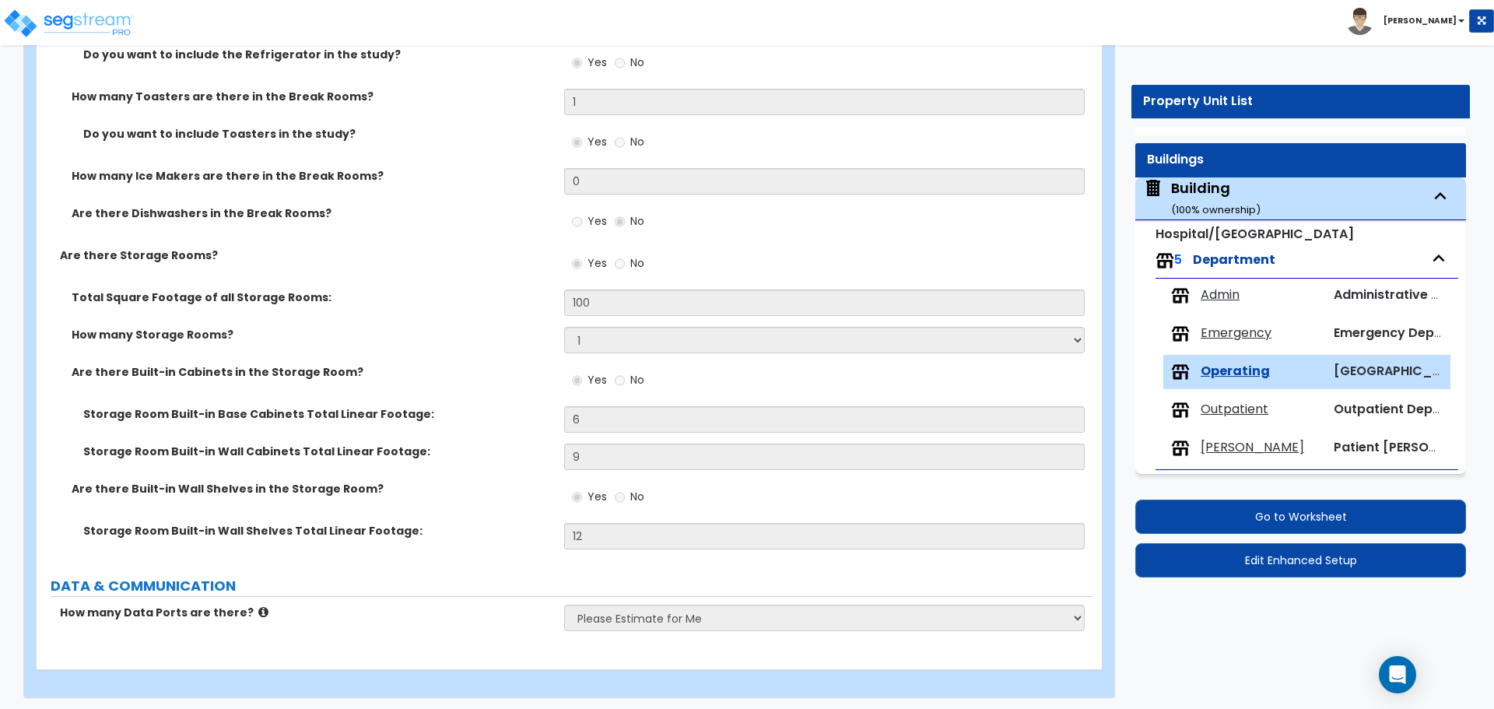
click at [1224, 403] on span "Outpatient" at bounding box center [1235, 410] width 68 height 18
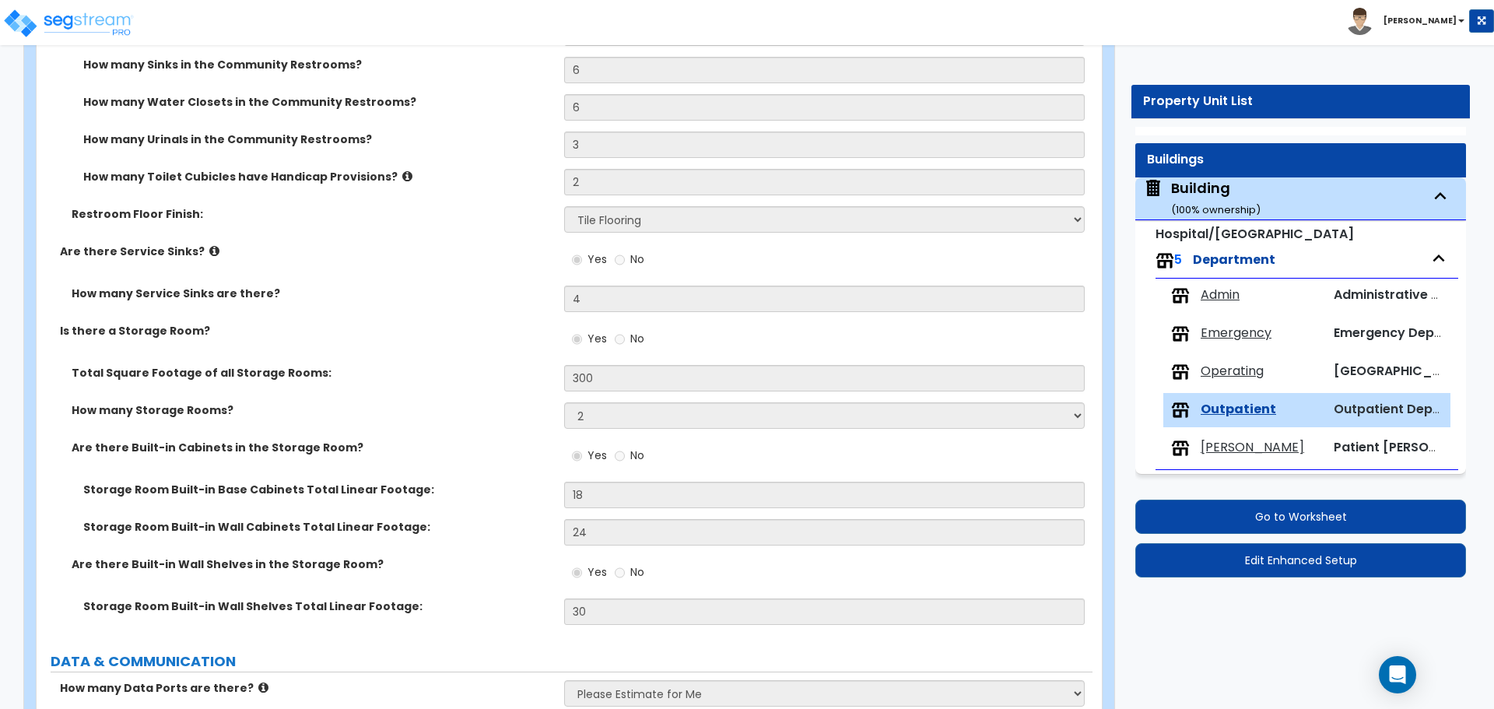
scroll to position [6193, 0]
click at [1224, 444] on span "[PERSON_NAME]" at bounding box center [1253, 448] width 104 height 18
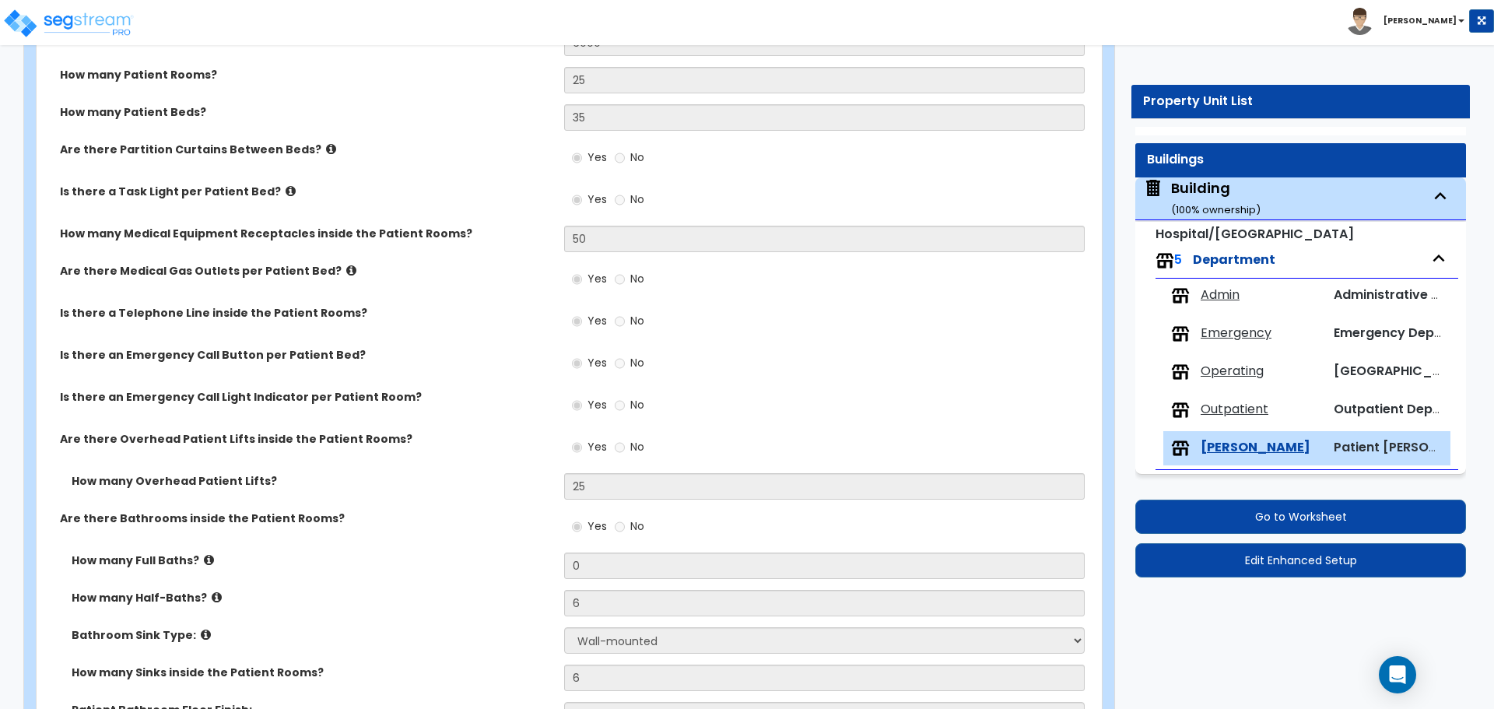
scroll to position [171, 0]
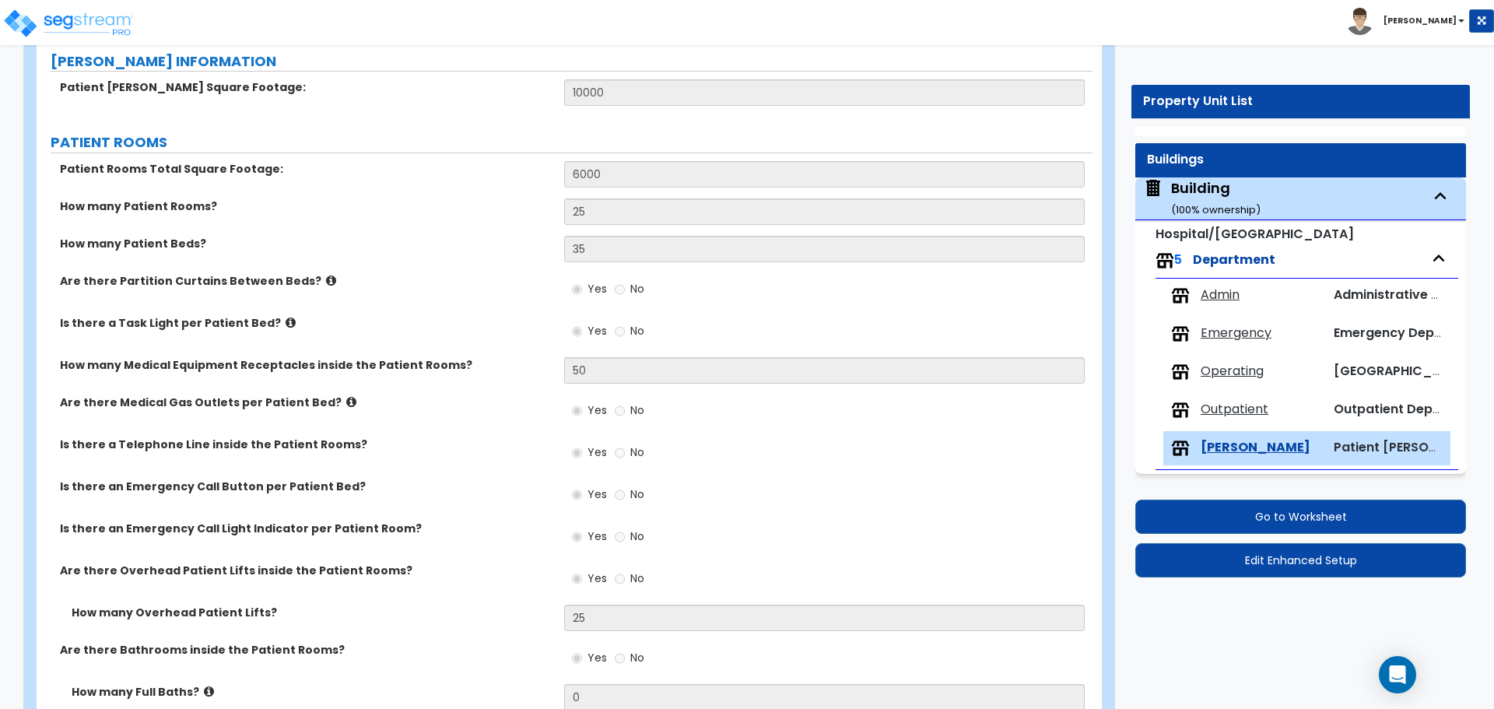
click at [1188, 191] on div "Building ( 100 % ownership)" at bounding box center [1216, 198] width 90 height 40
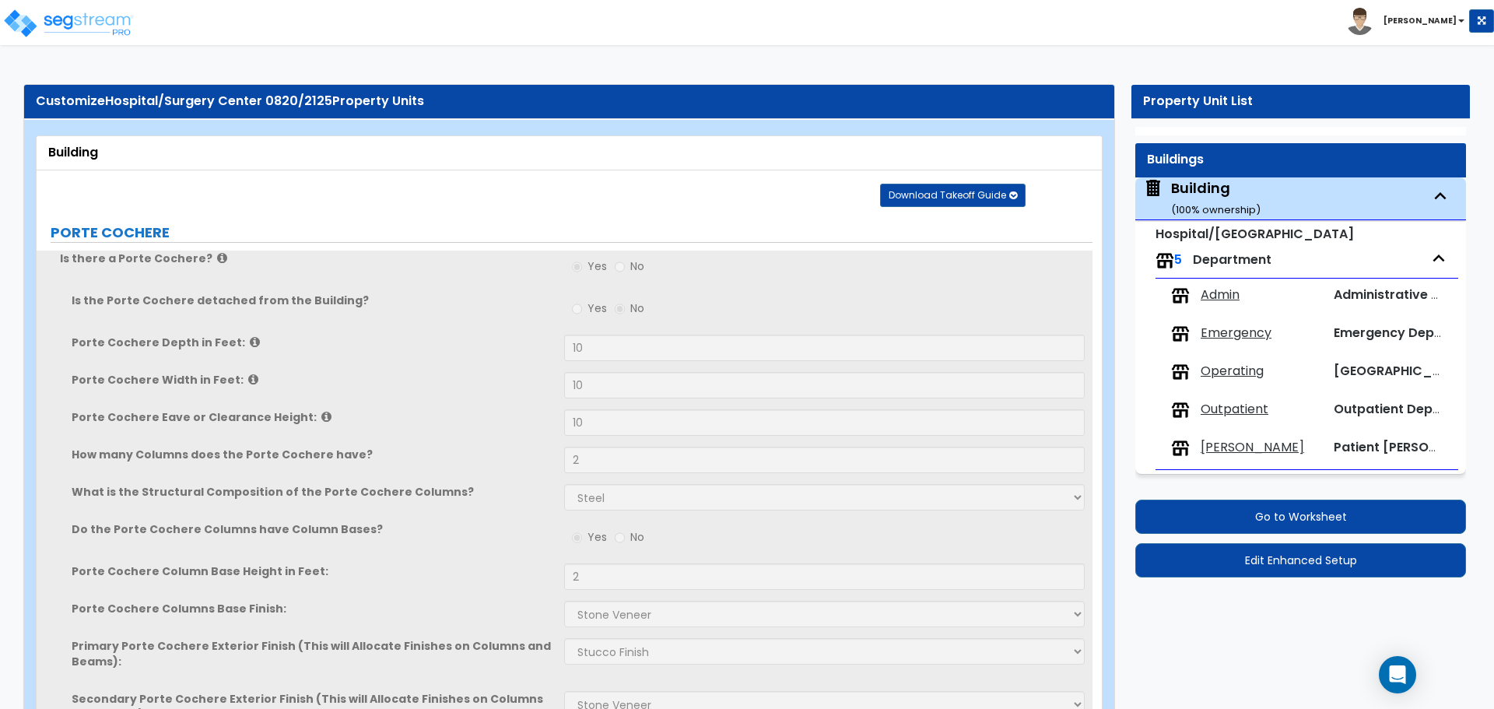
scroll to position [0, 0]
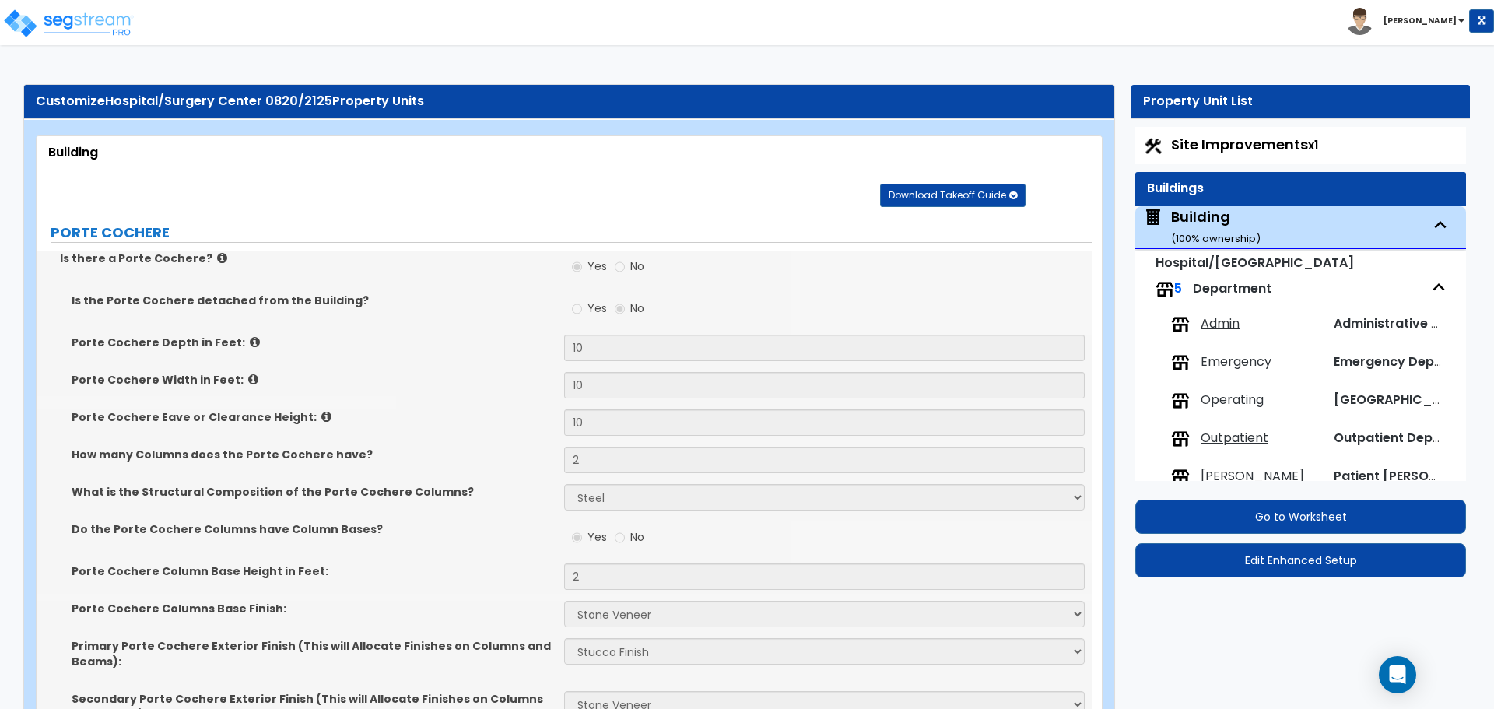
click at [1189, 148] on span "Site Improvements x1" at bounding box center [1244, 144] width 147 height 19
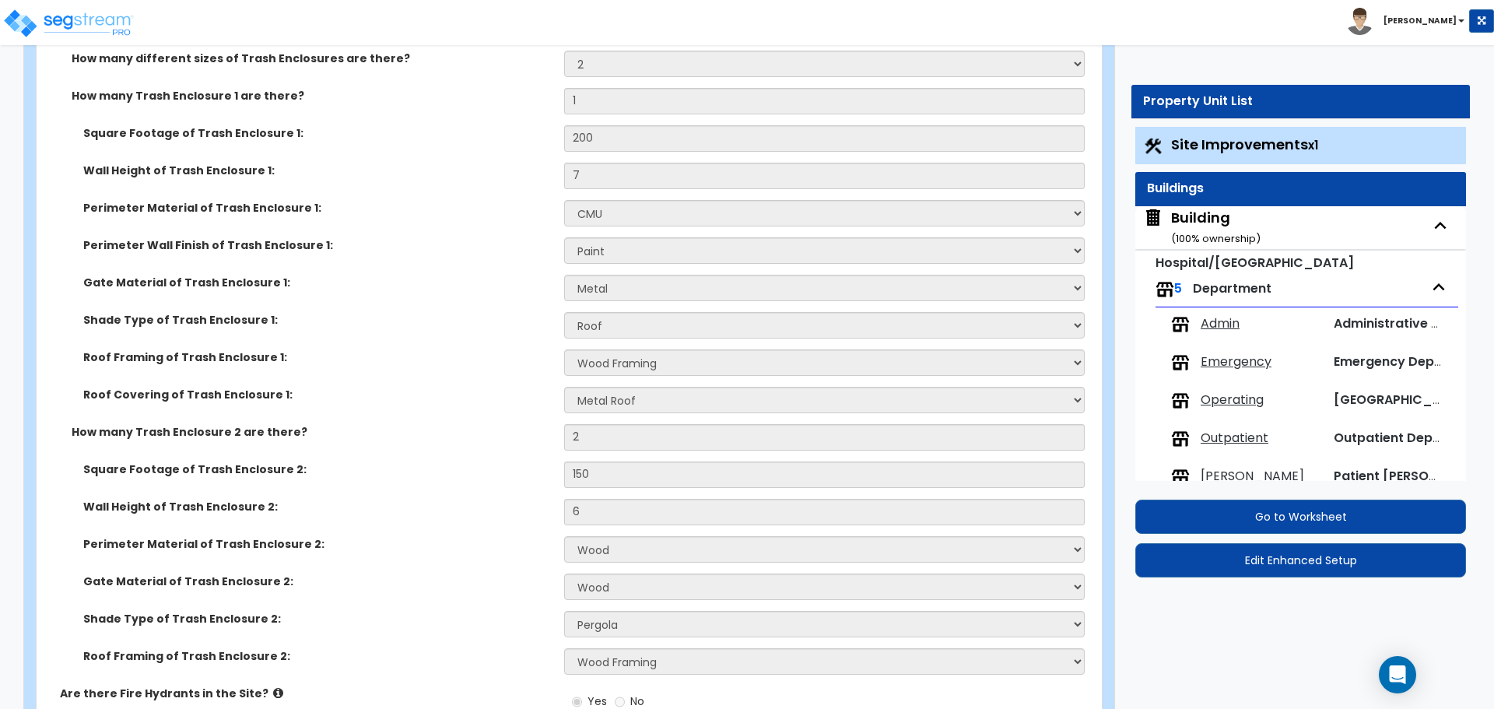
scroll to position [6649, 0]
click at [1222, 219] on div "Building ( 100 % ownership)" at bounding box center [1216, 228] width 90 height 40
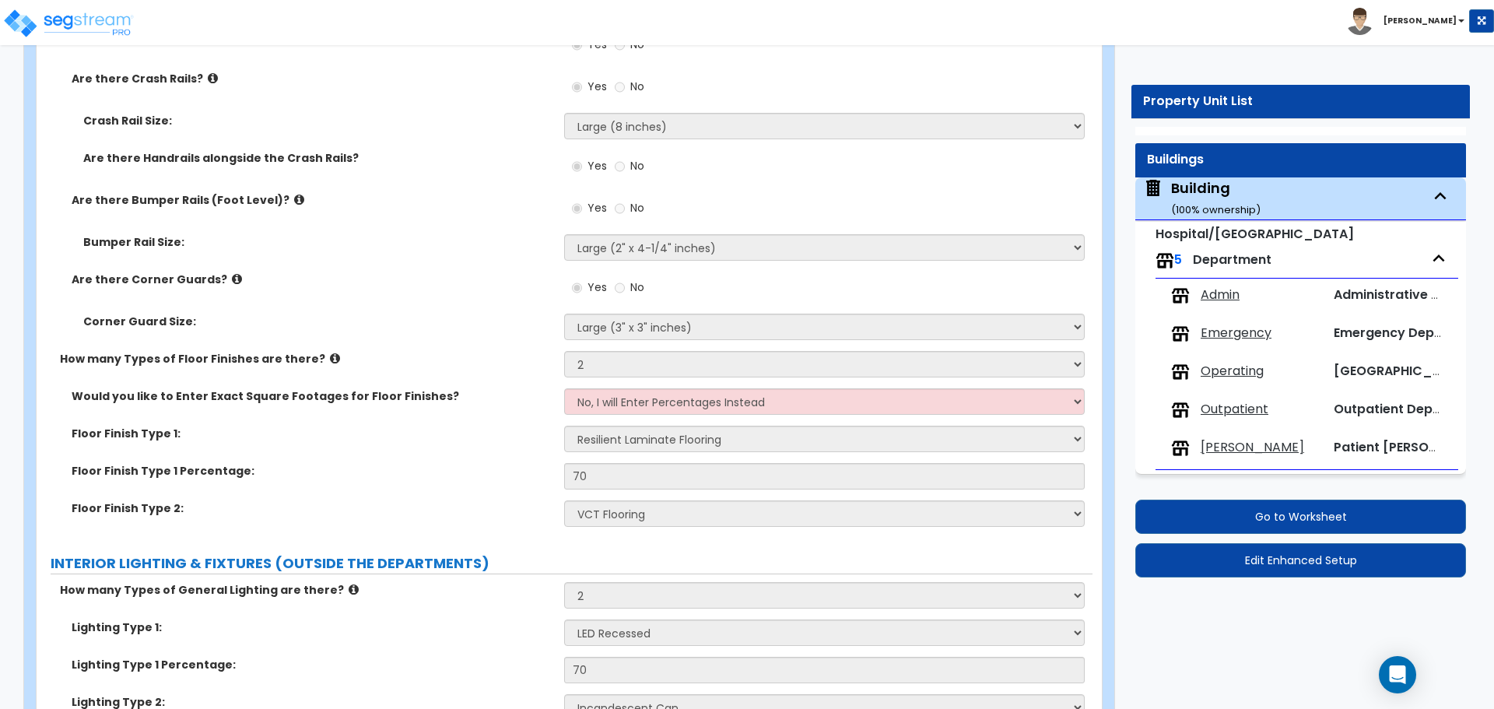
scroll to position [13763, 0]
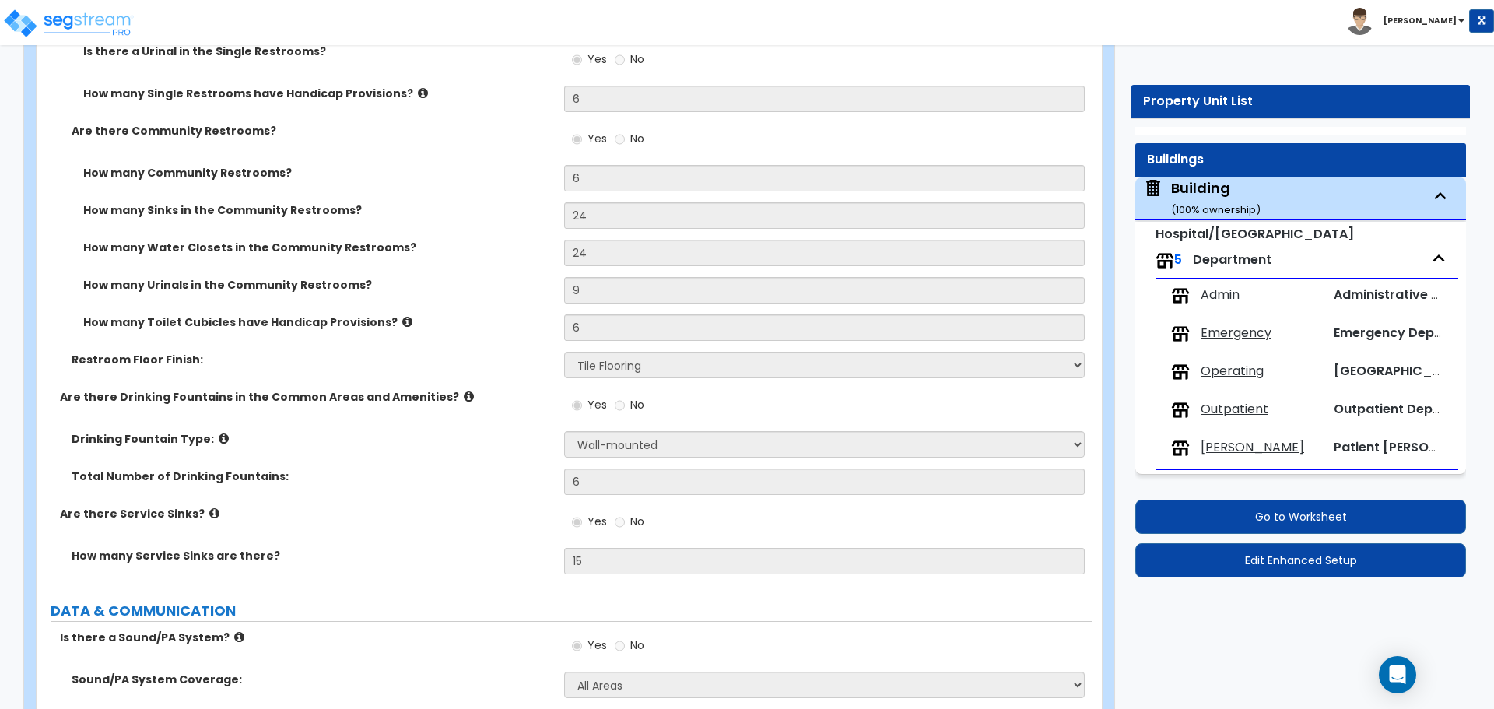
click at [1234, 289] on span "Admin" at bounding box center [1220, 295] width 39 height 18
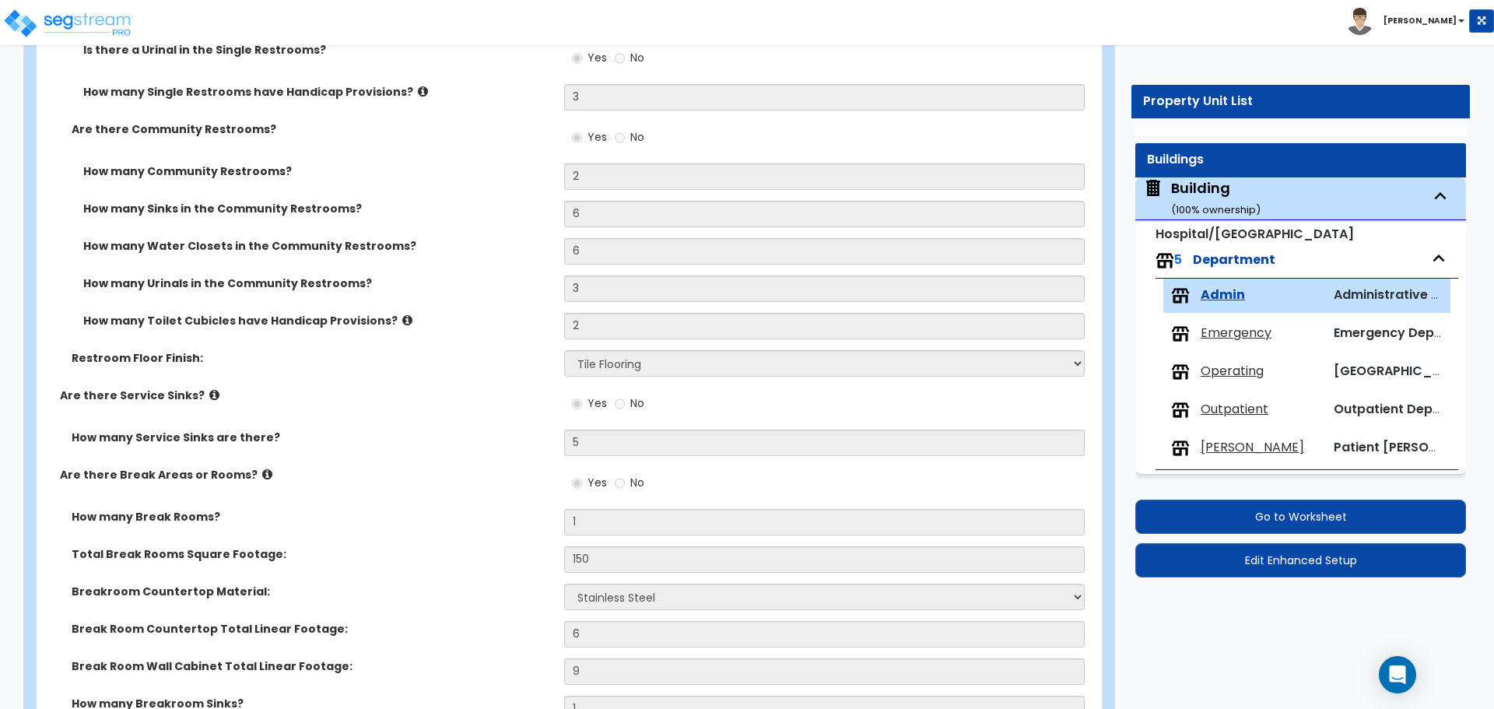
scroll to position [5400, 0]
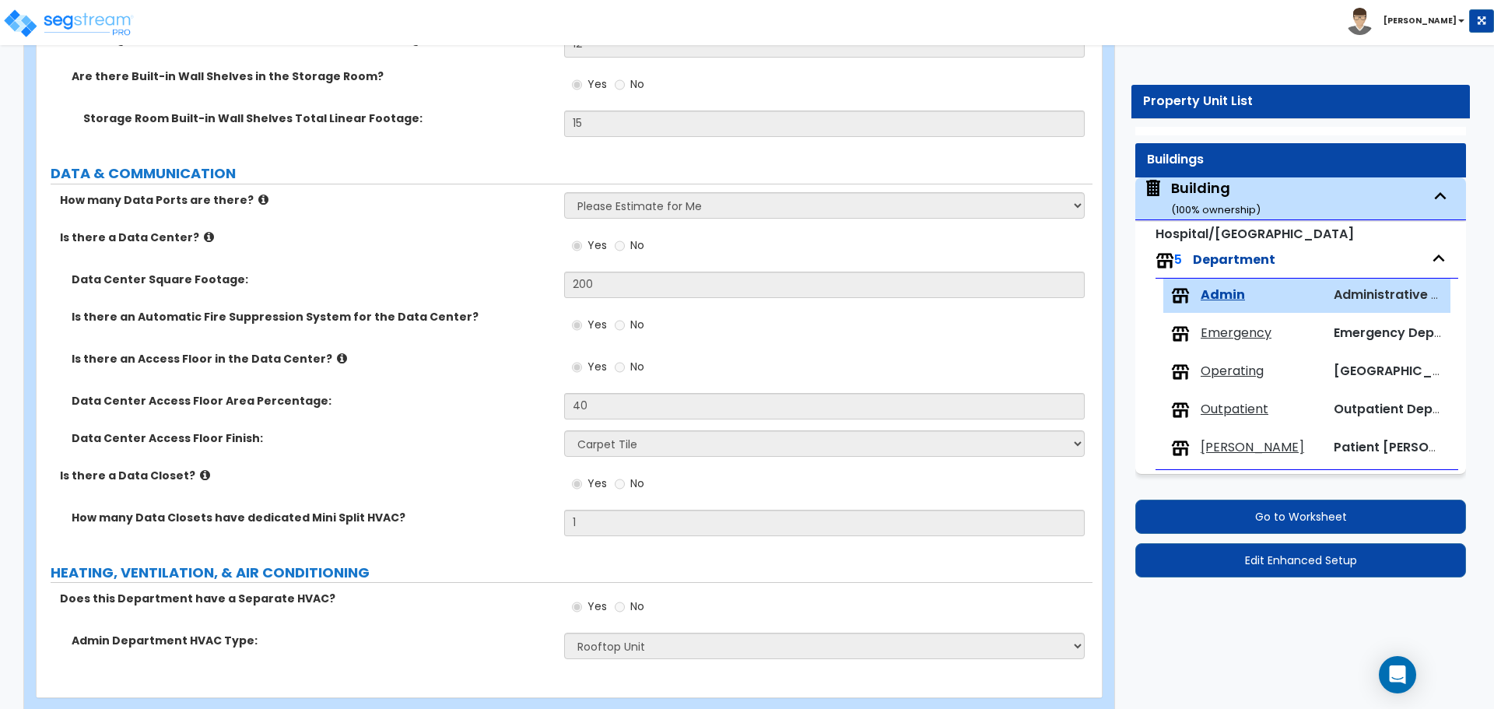
click at [1214, 333] on span "Emergency" at bounding box center [1236, 334] width 71 height 18
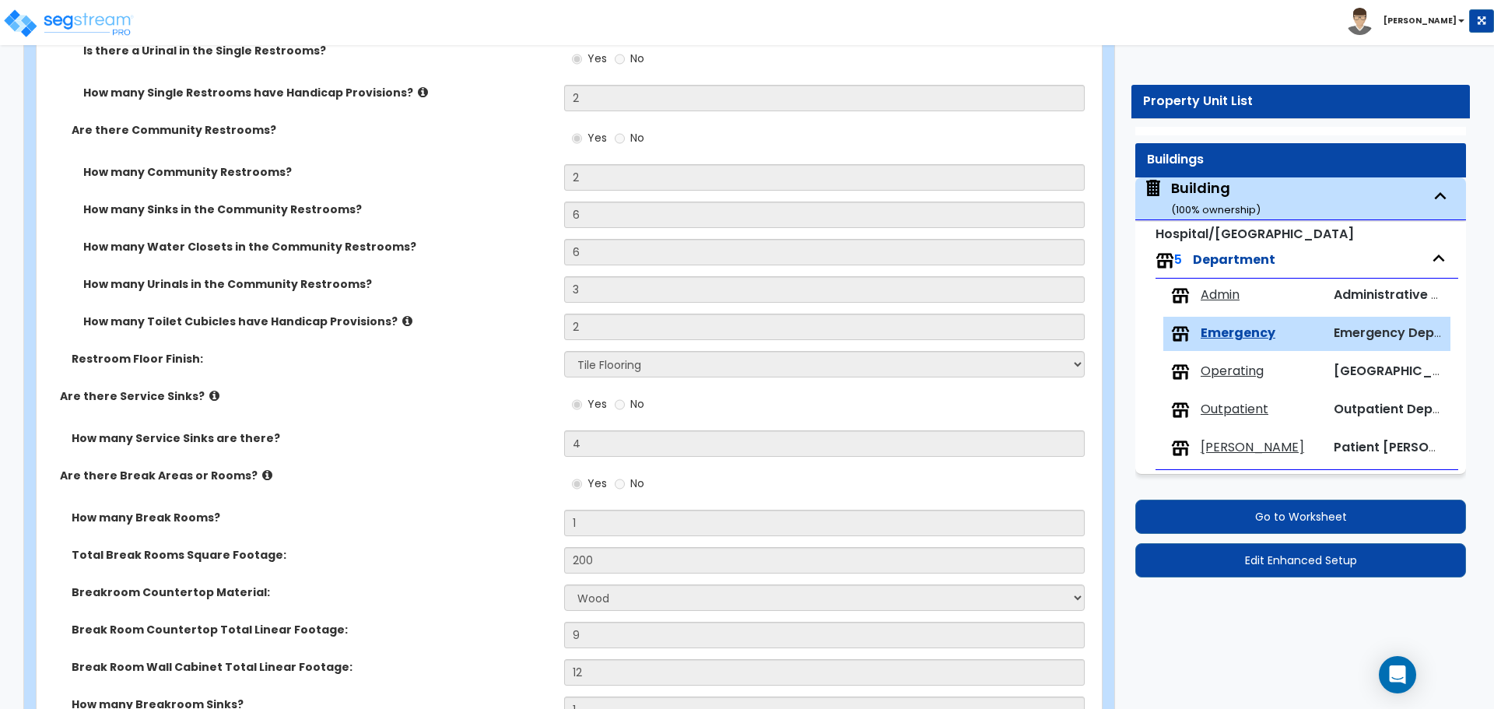
scroll to position [4251, 0]
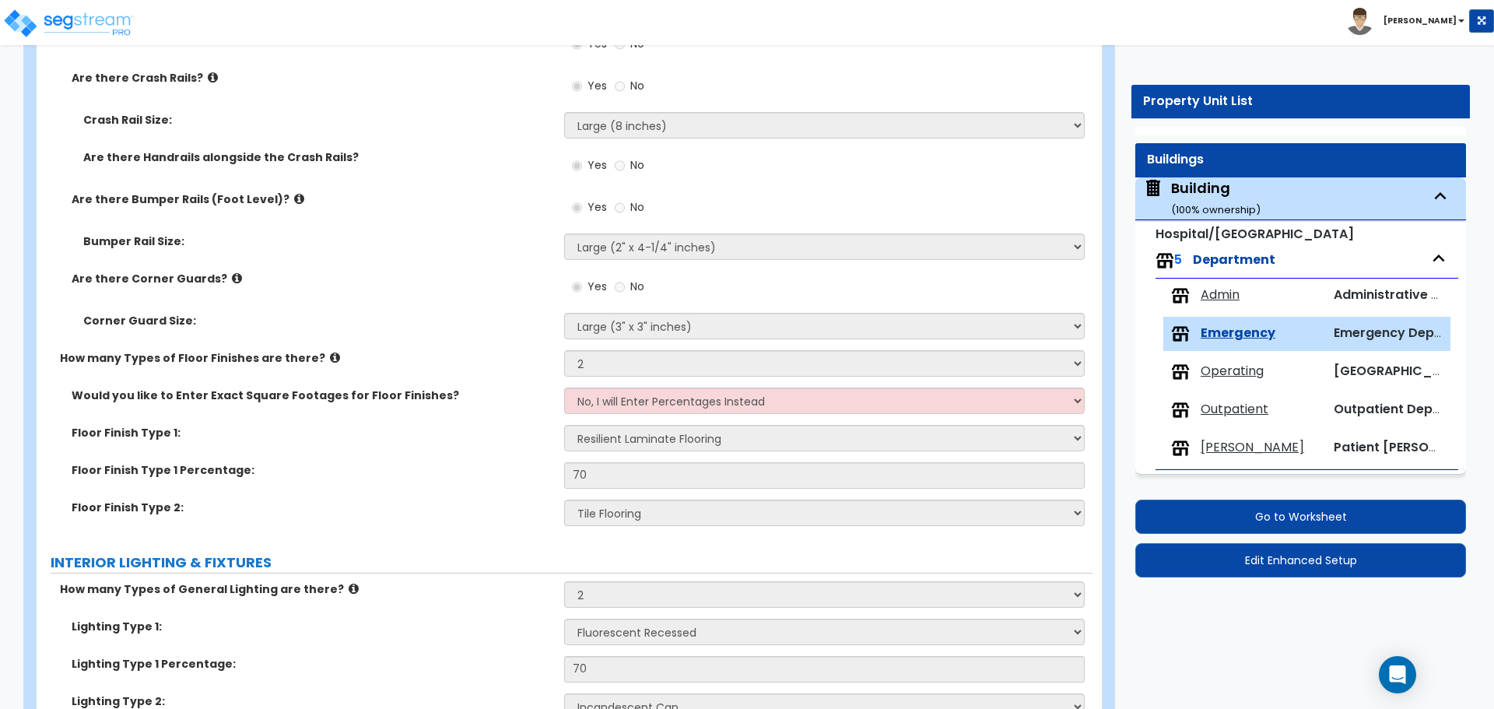
click at [1223, 383] on div "Operating Operating Room Complex" at bounding box center [1307, 372] width 287 height 34
click at [1227, 374] on span "Operating" at bounding box center [1232, 372] width 63 height 18
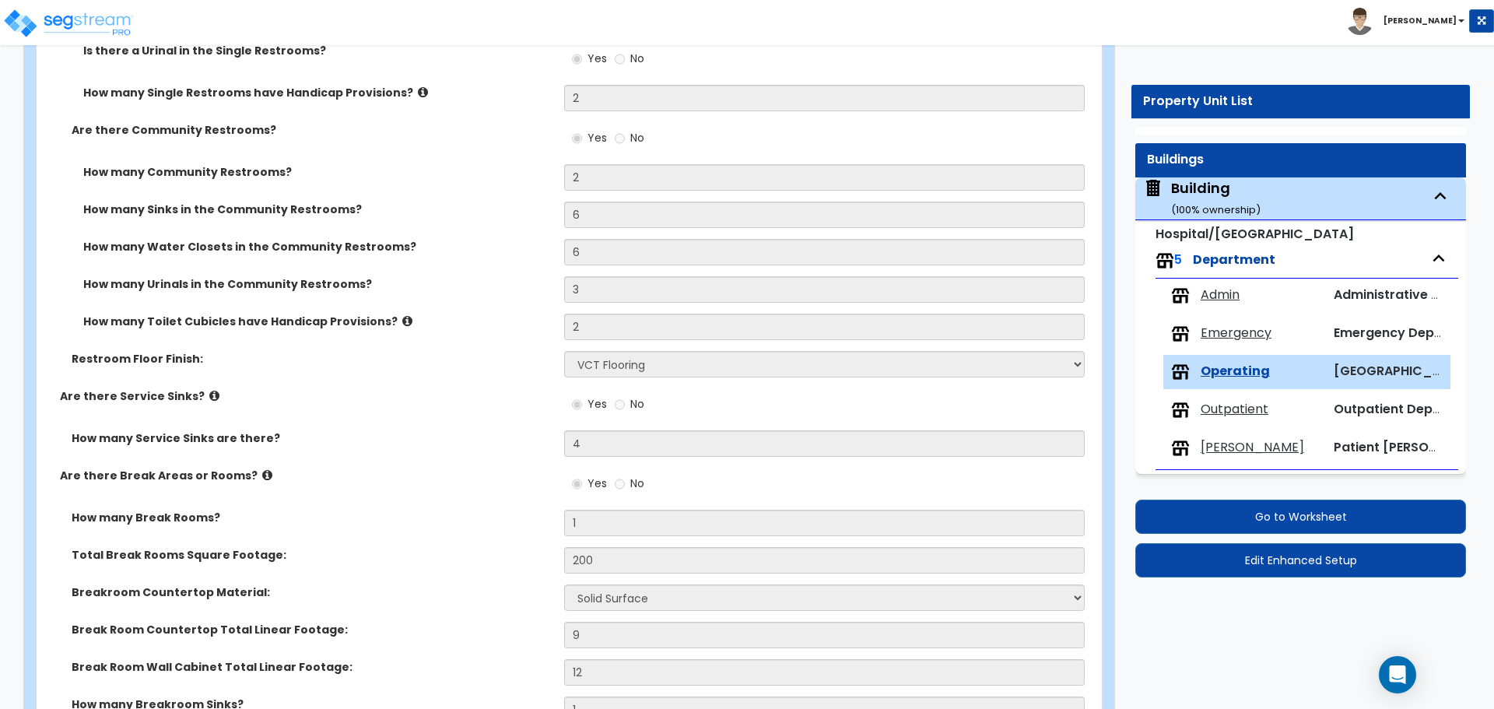
scroll to position [3513, 0]
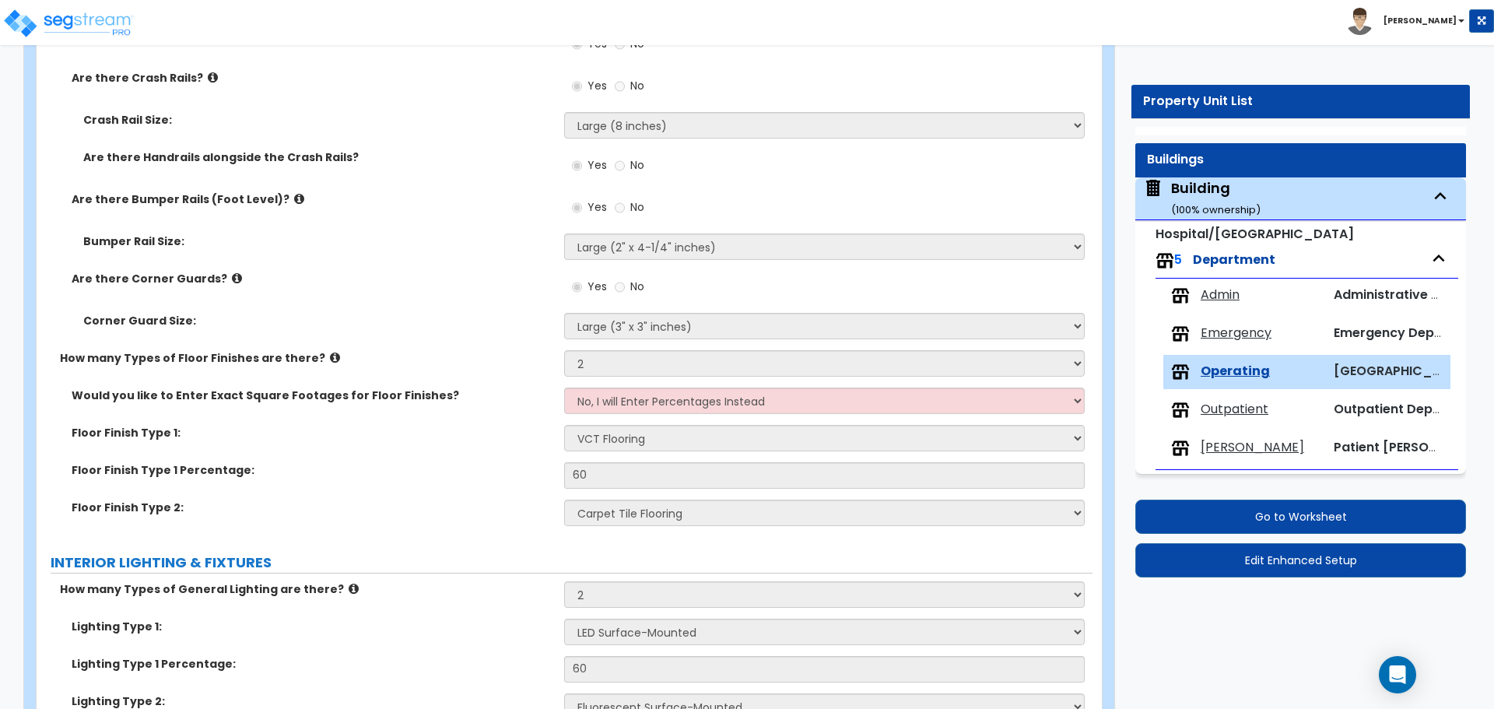
click at [1220, 405] on span "Outpatient" at bounding box center [1235, 410] width 68 height 18
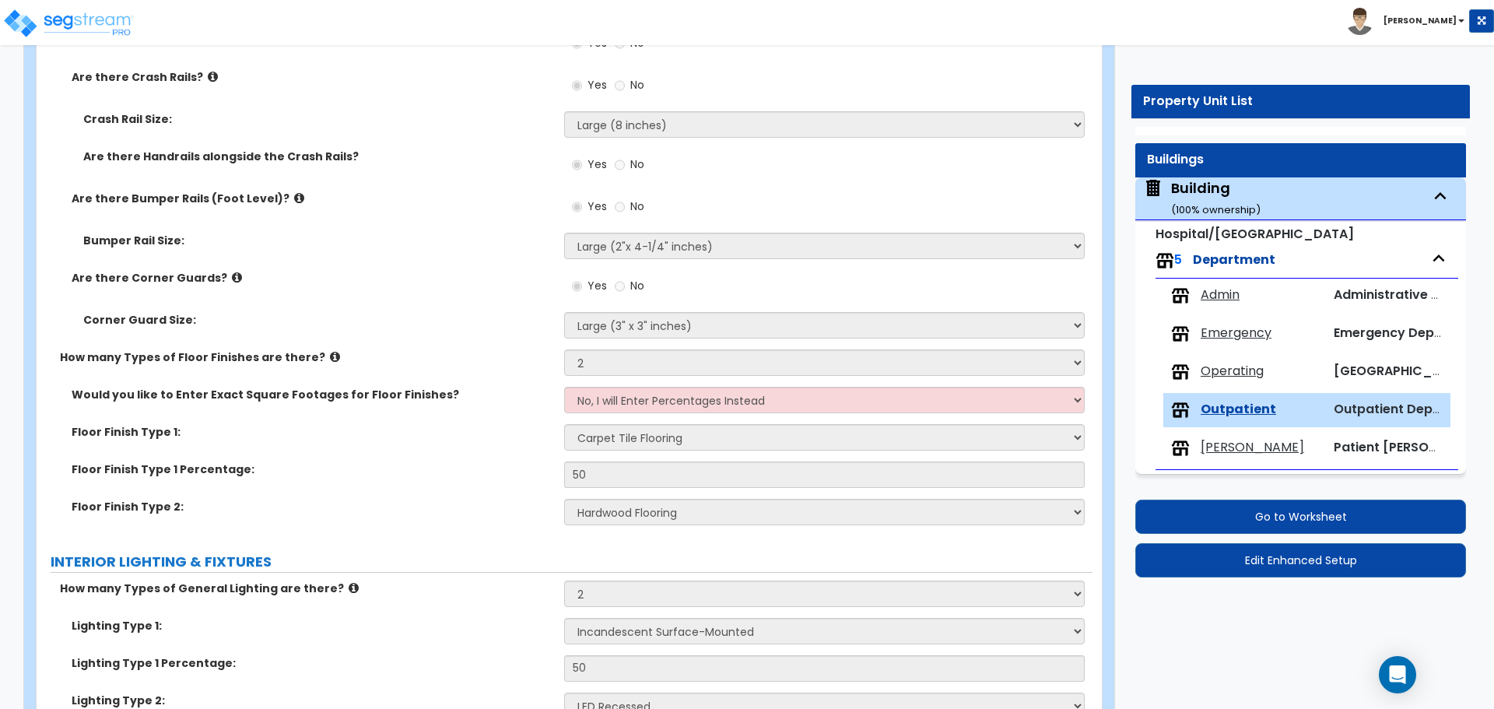
scroll to position [6051, 0]
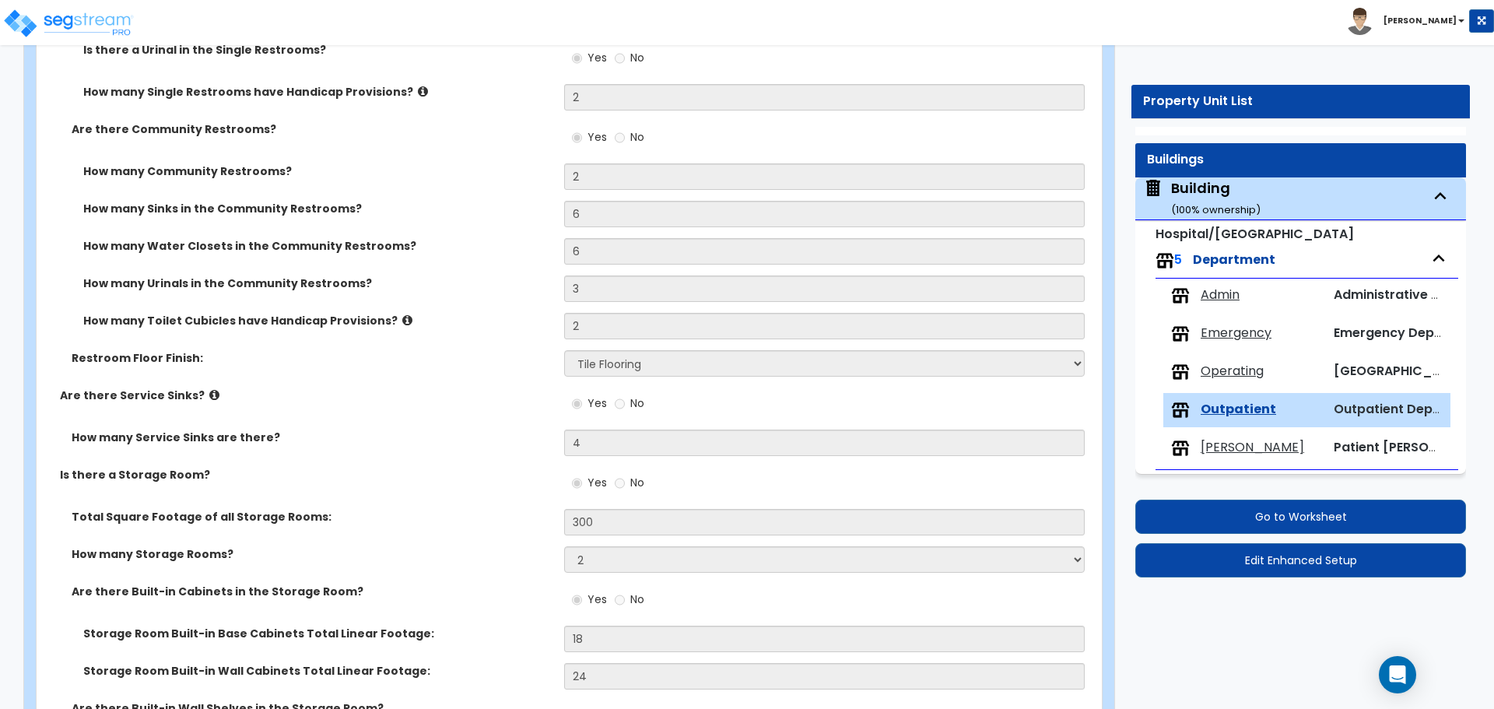
click at [1212, 458] on div "Ward Patient Ward" at bounding box center [1307, 448] width 287 height 34
drag, startPoint x: 1214, startPoint y: 440, endPoint x: 1208, endPoint y: 433, distance: 8.8
click at [1213, 440] on span "[PERSON_NAME]" at bounding box center [1253, 448] width 104 height 18
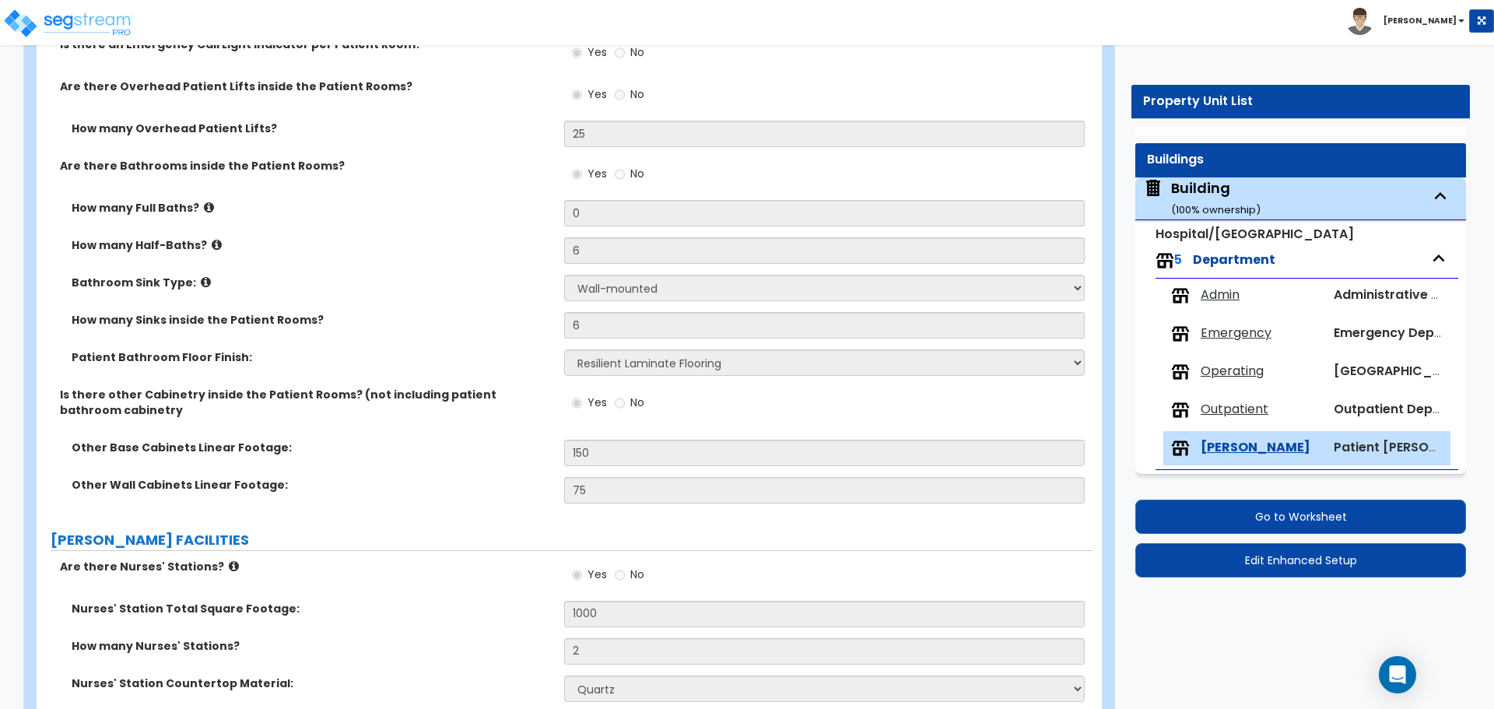
scroll to position [2757, 0]
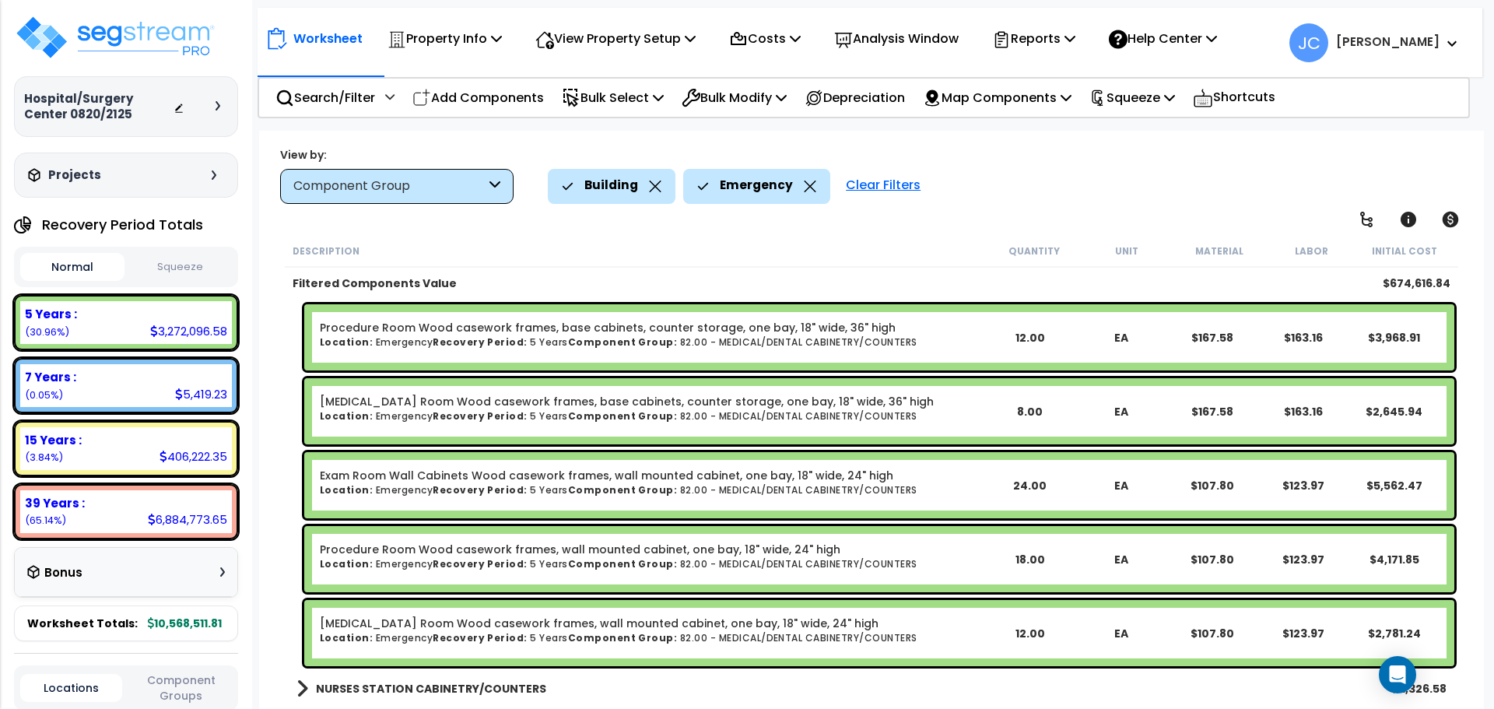
scroll to position [2330, 0]
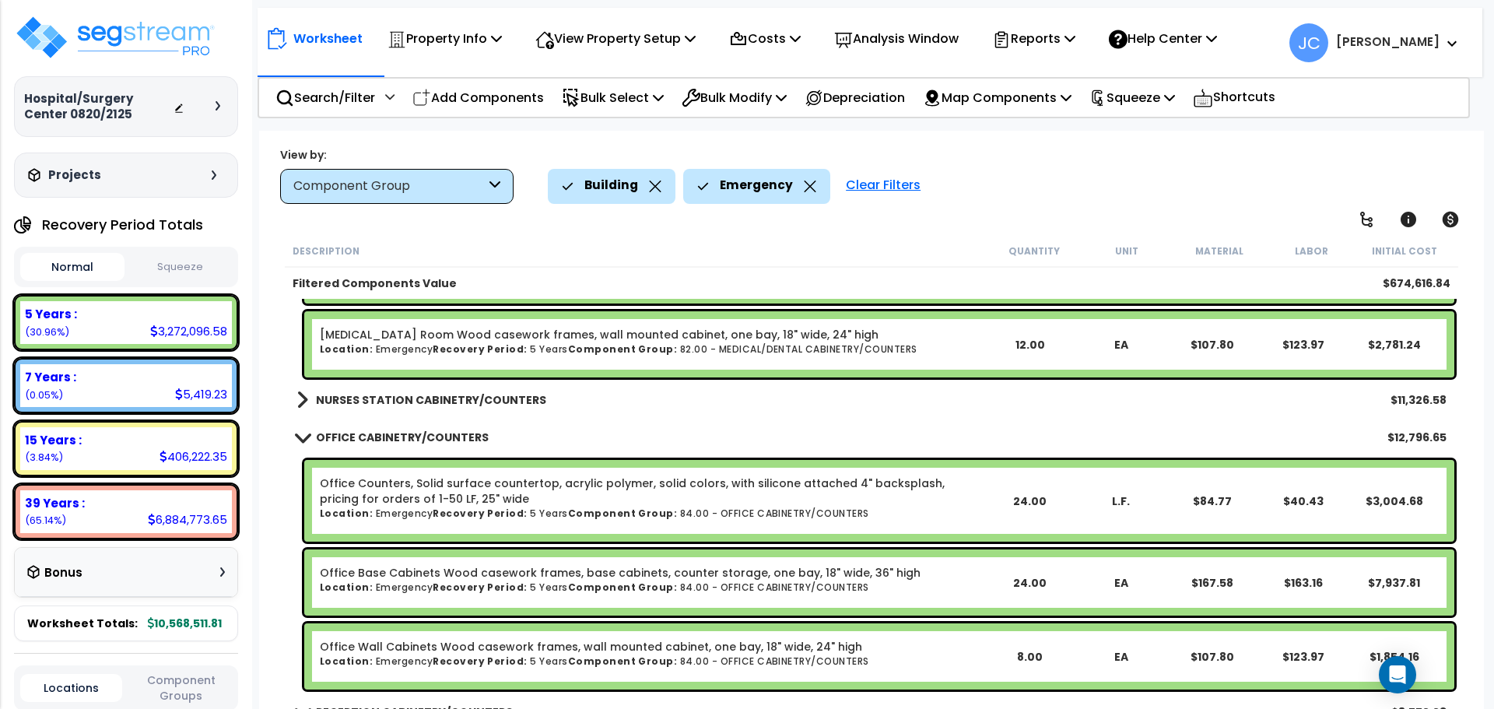
click at [497, 407] on link "NURSES STATION CABINETRY/COUNTERS" at bounding box center [422, 400] width 250 height 22
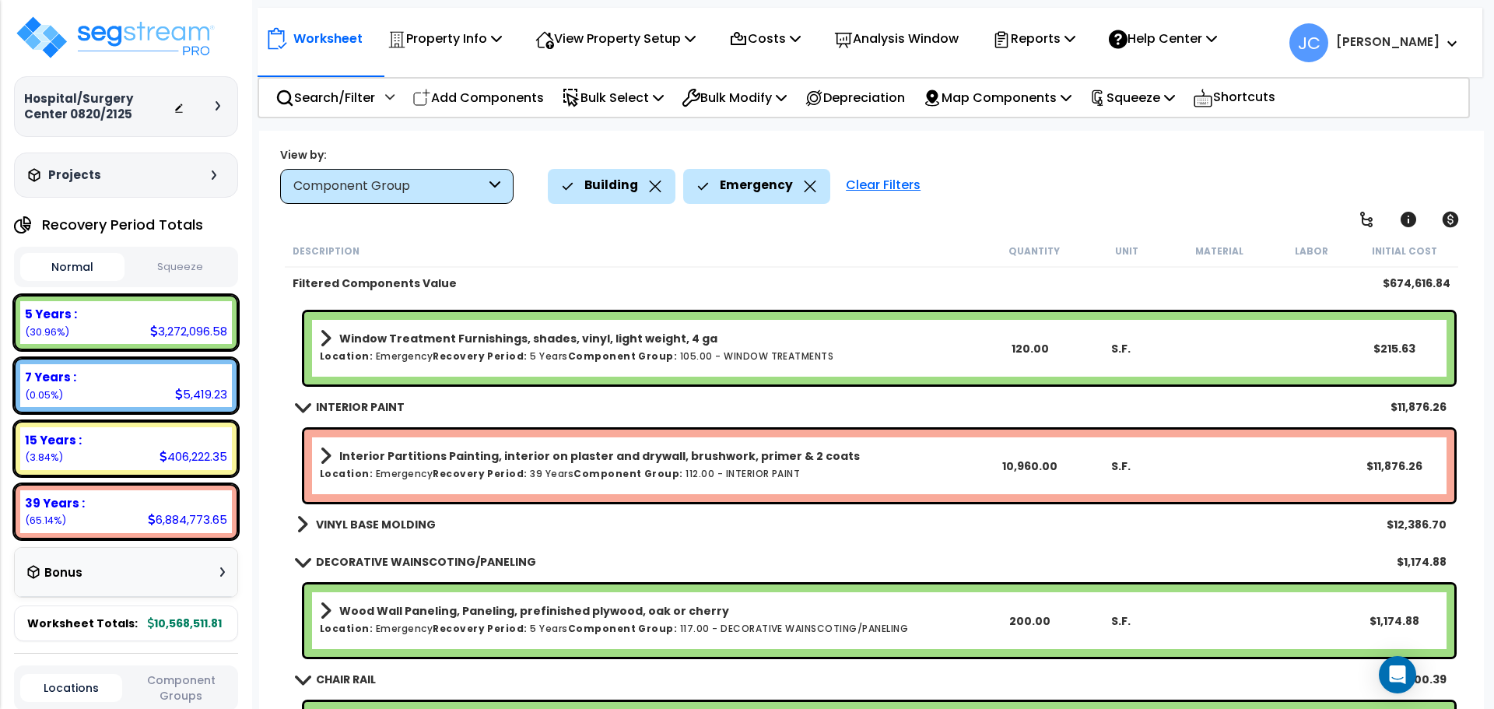
scroll to position [4351, 0]
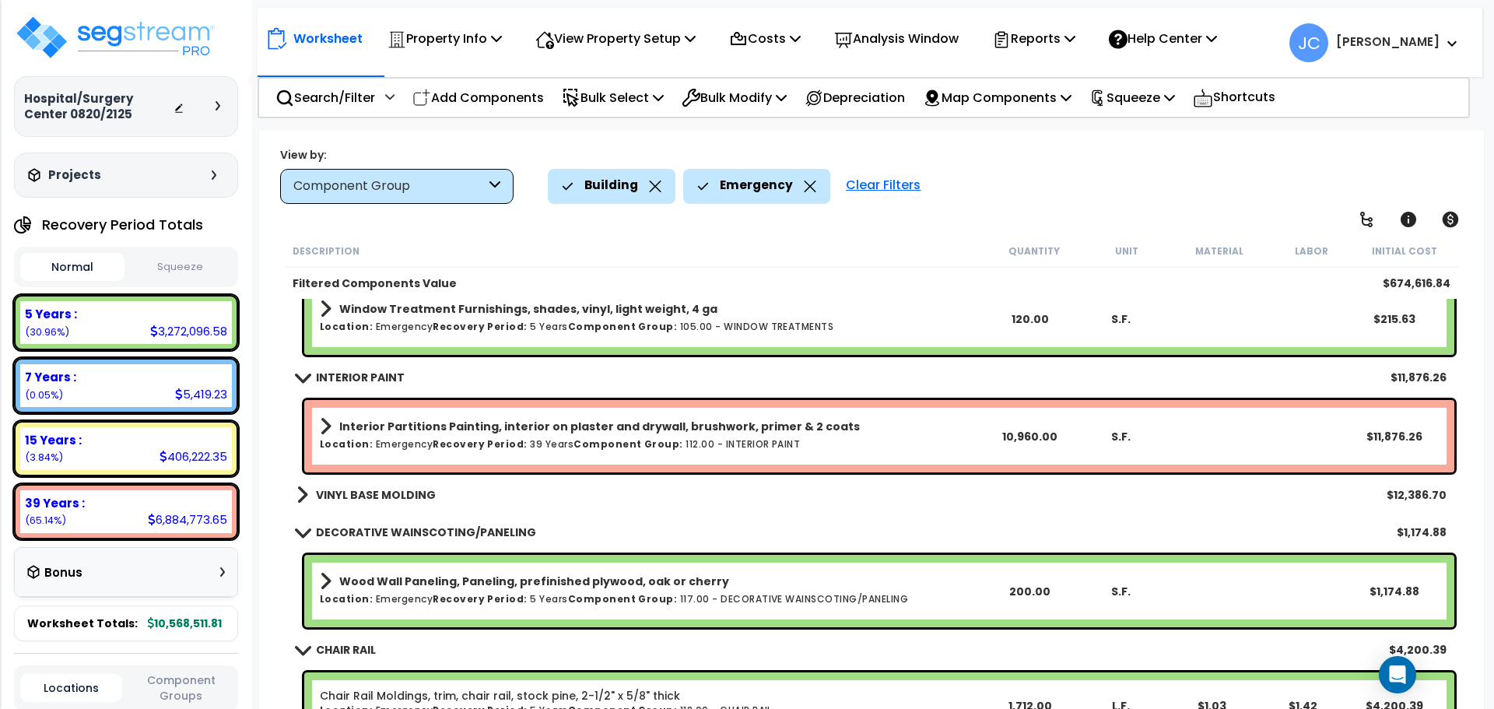
click at [398, 490] on b "VINYL BASE MOLDING" at bounding box center [376, 495] width 120 height 16
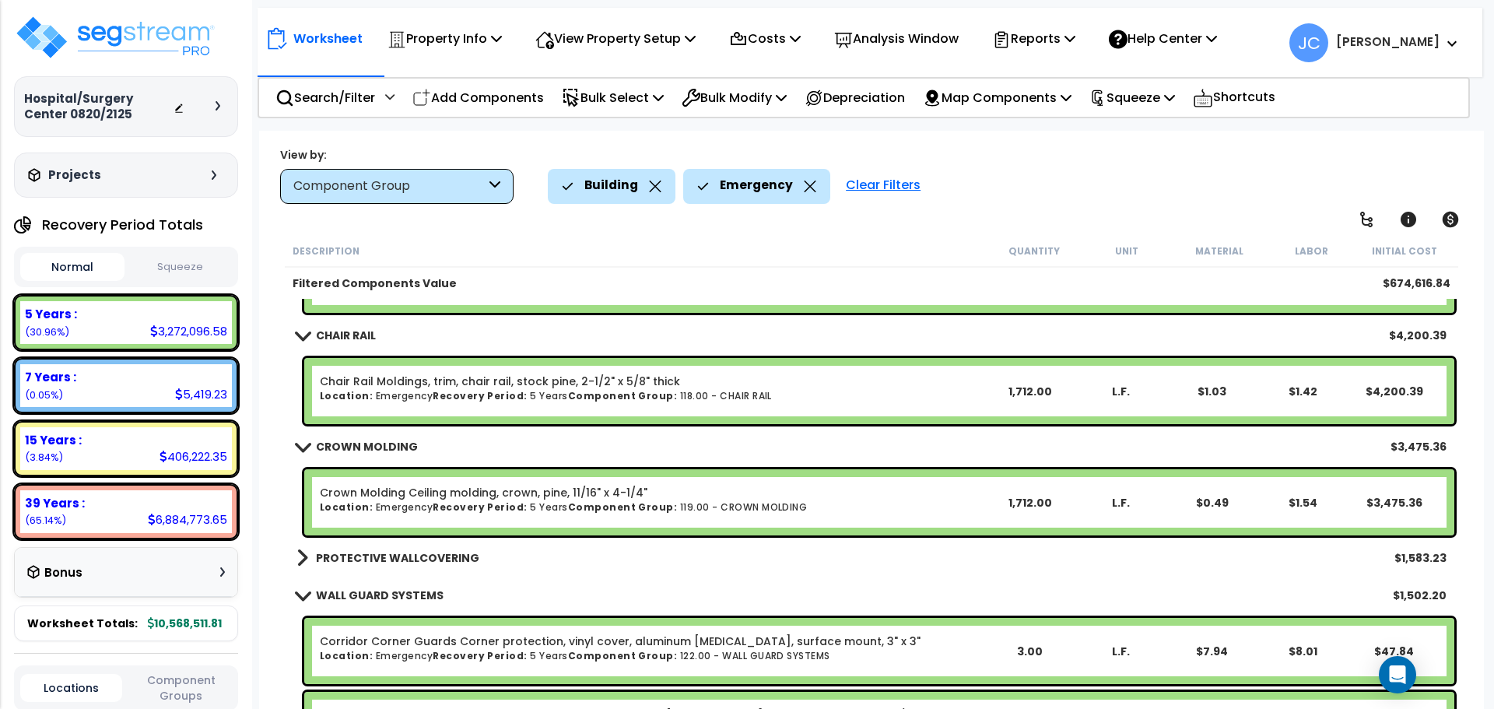
scroll to position [4810, 0]
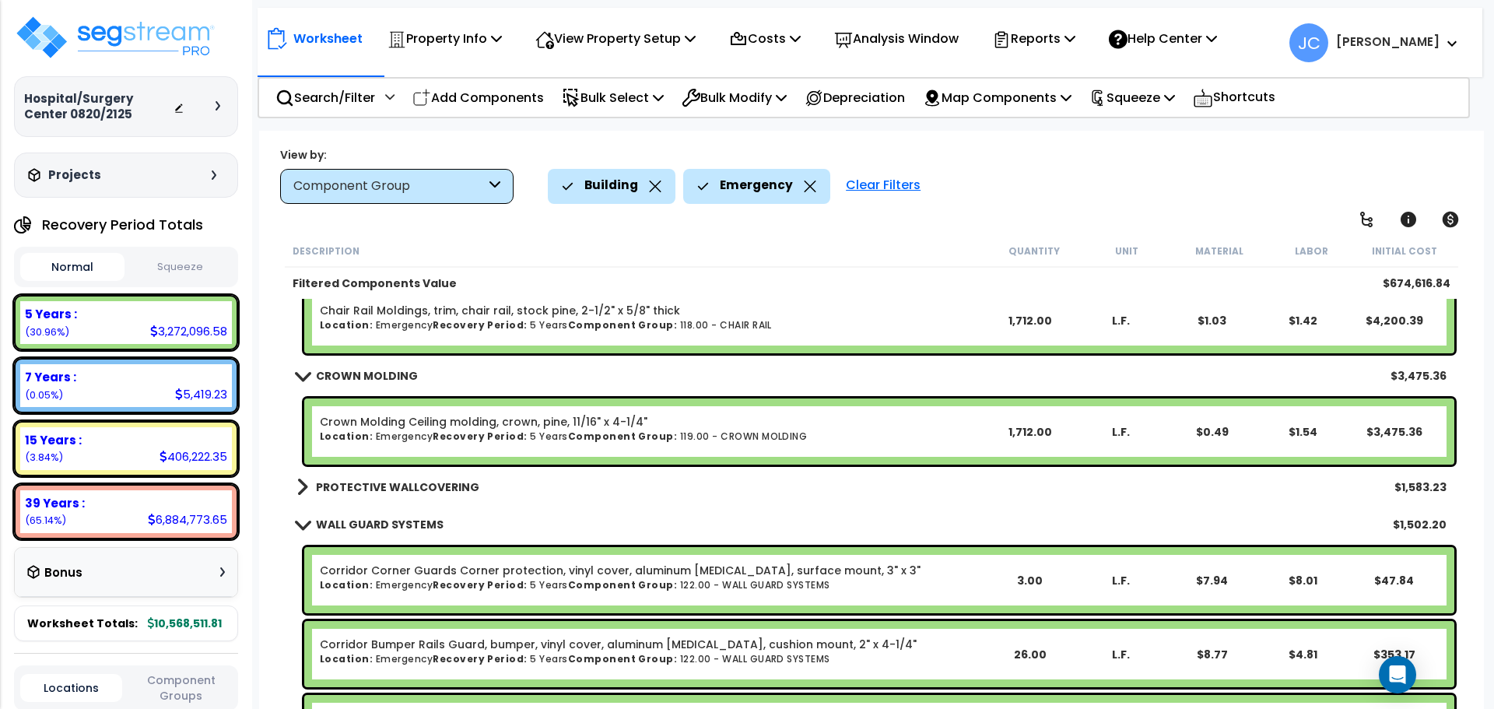
click at [374, 486] on b "PROTECTIVE WALLCOVERING" at bounding box center [397, 487] width 163 height 16
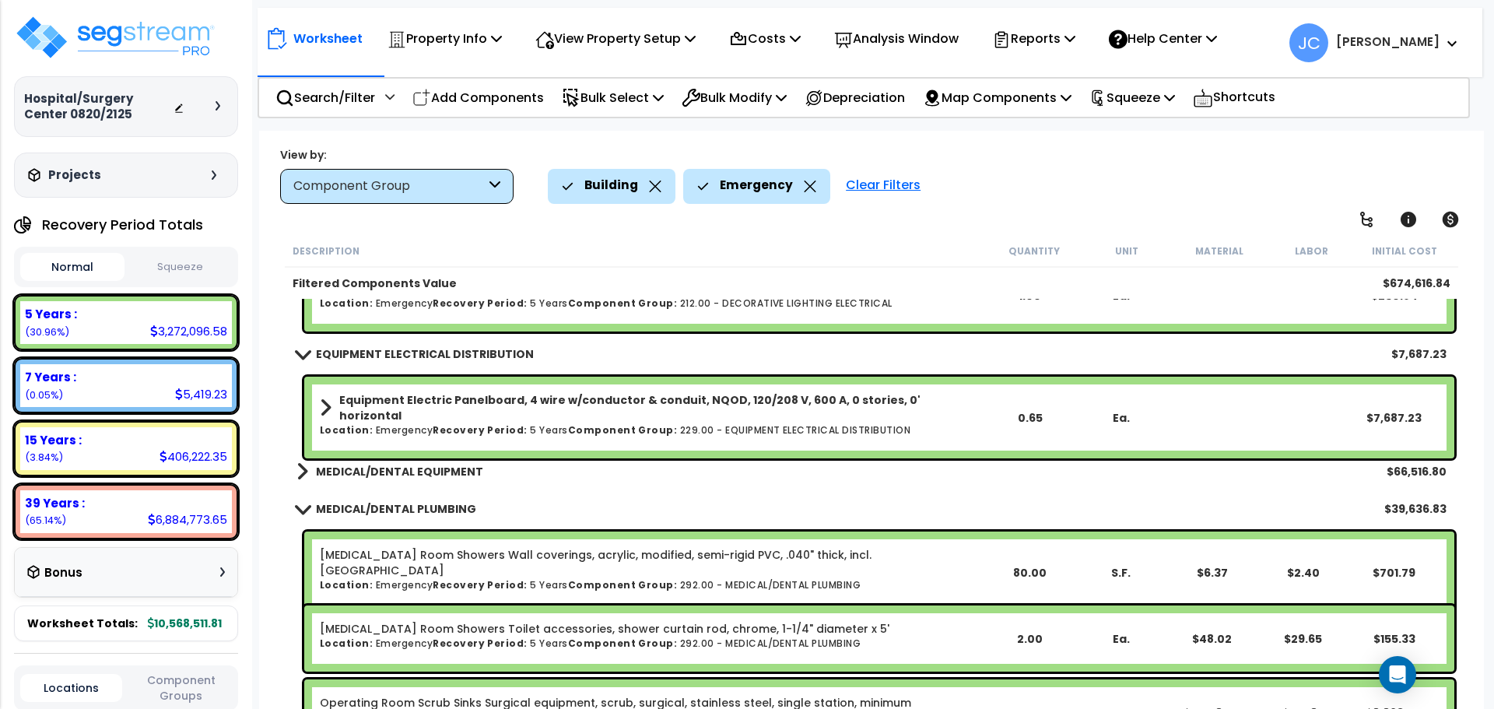
scroll to position [12634, 0]
click at [411, 475] on b "MEDICAL/DENTAL EQUIPMENT" at bounding box center [399, 471] width 167 height 16
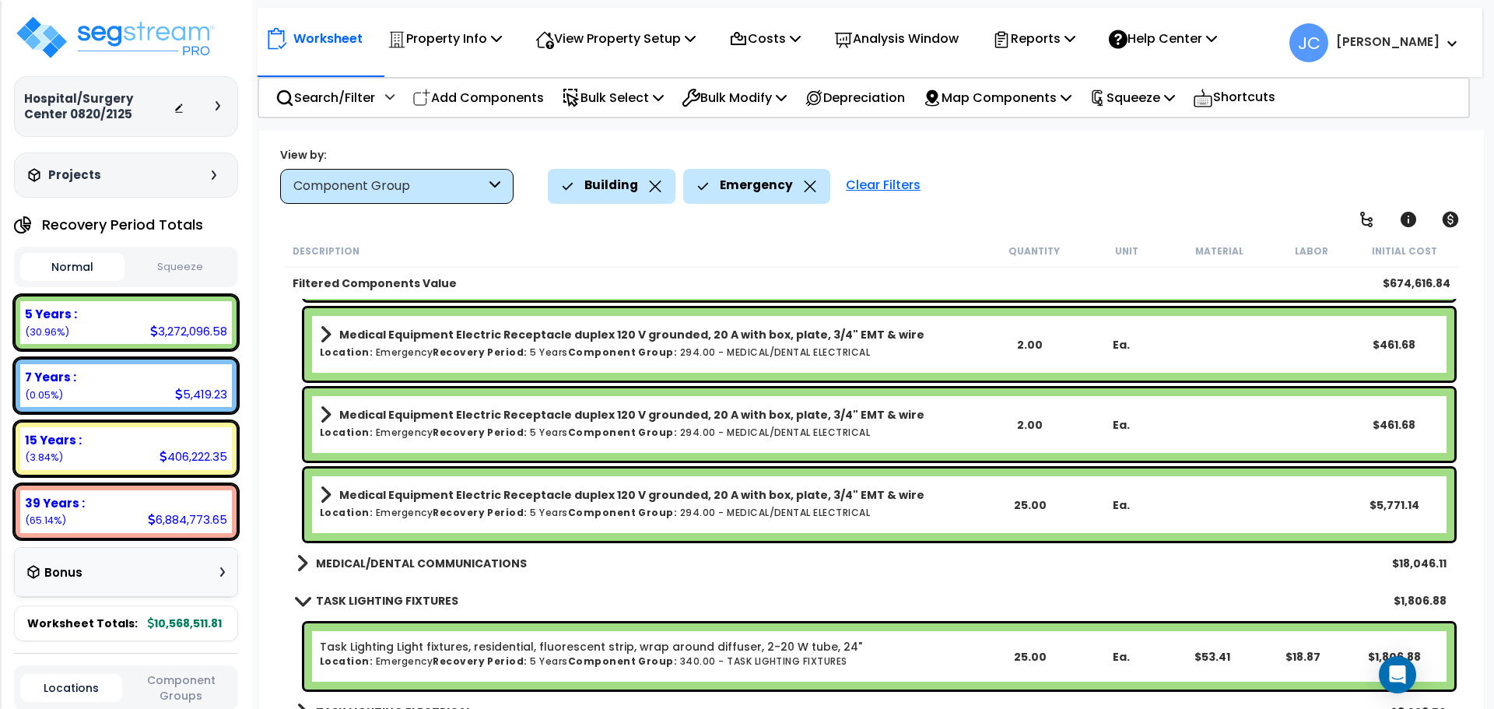
scroll to position [14496, 0]
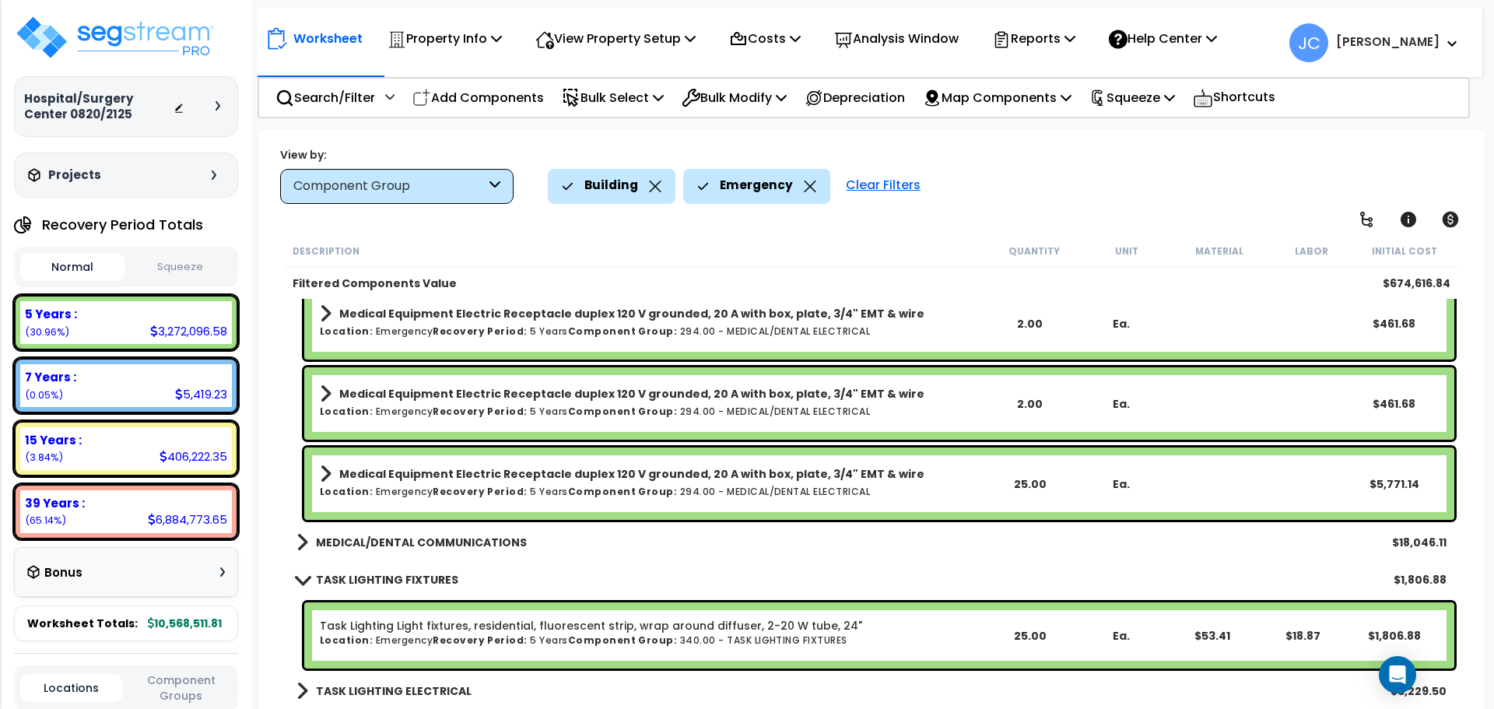
click at [459, 538] on b "MEDICAL/DENTAL COMMUNICATIONS" at bounding box center [421, 543] width 211 height 16
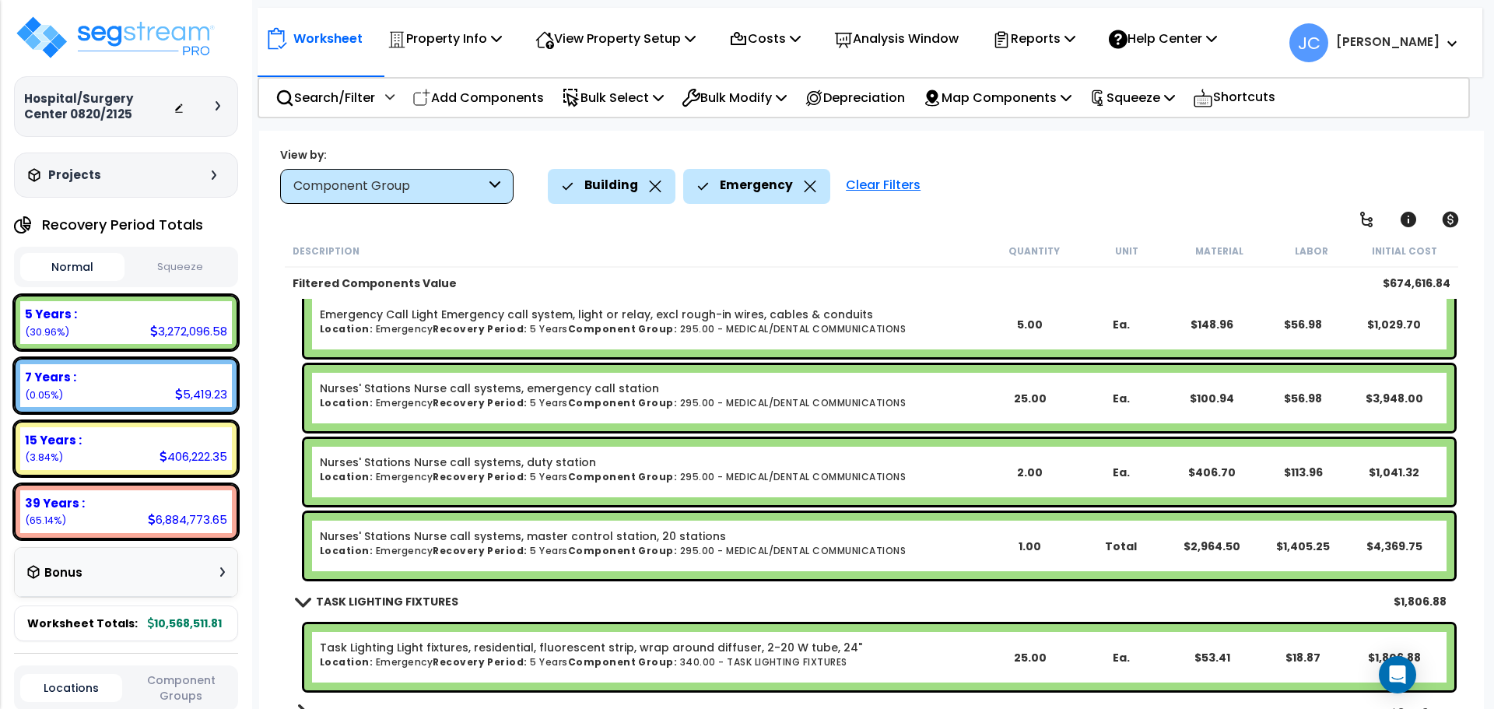
scroll to position [14940, 0]
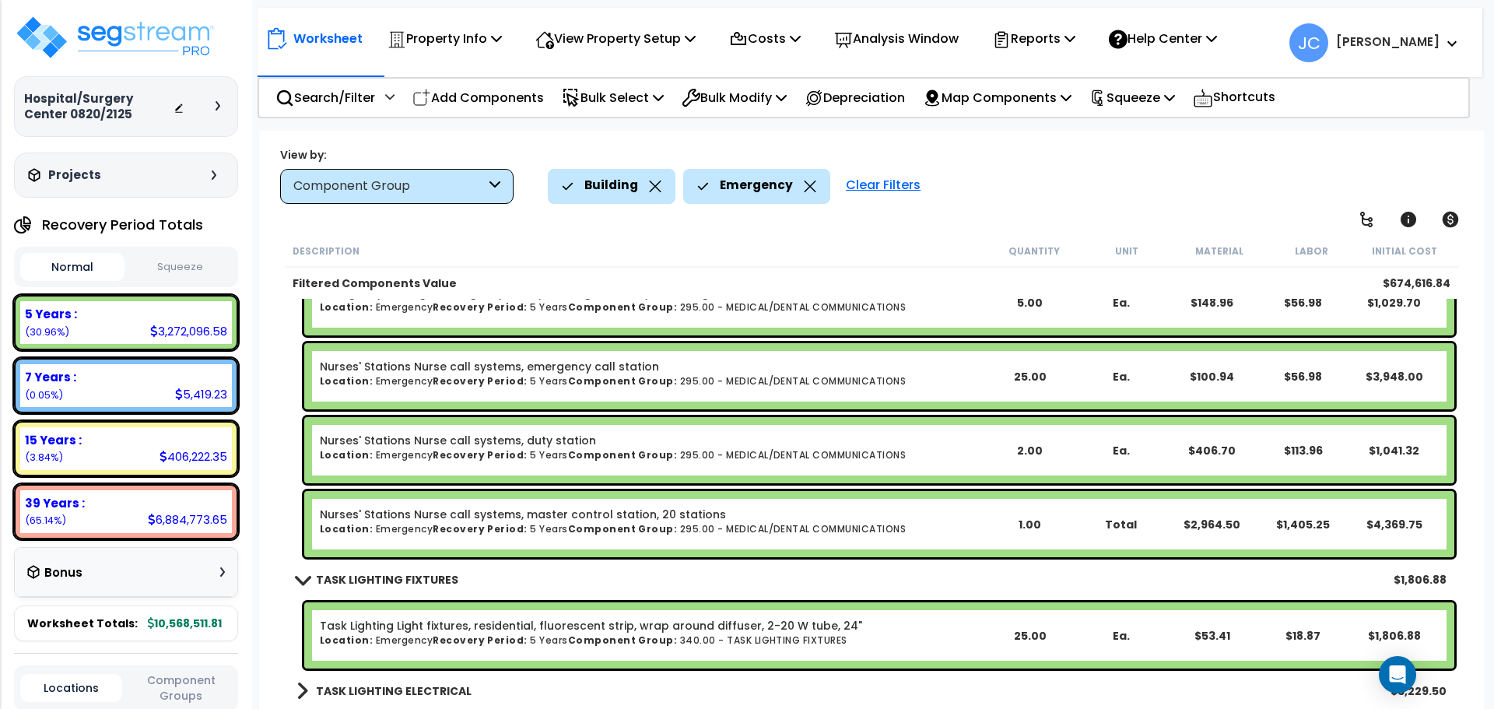
click at [403, 685] on b "TASK LIGHTING ELECTRICAL" at bounding box center [394, 691] width 156 height 16
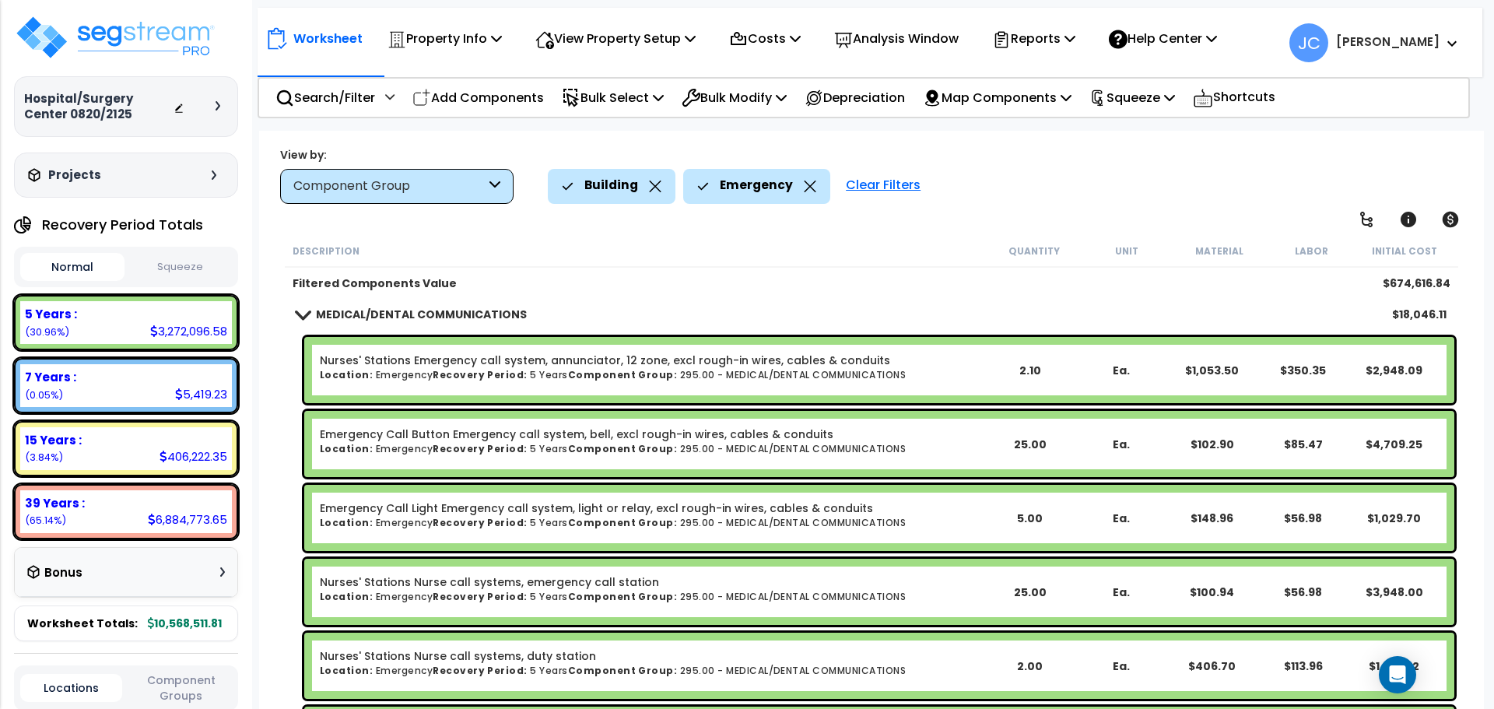
scroll to position [14721, 0]
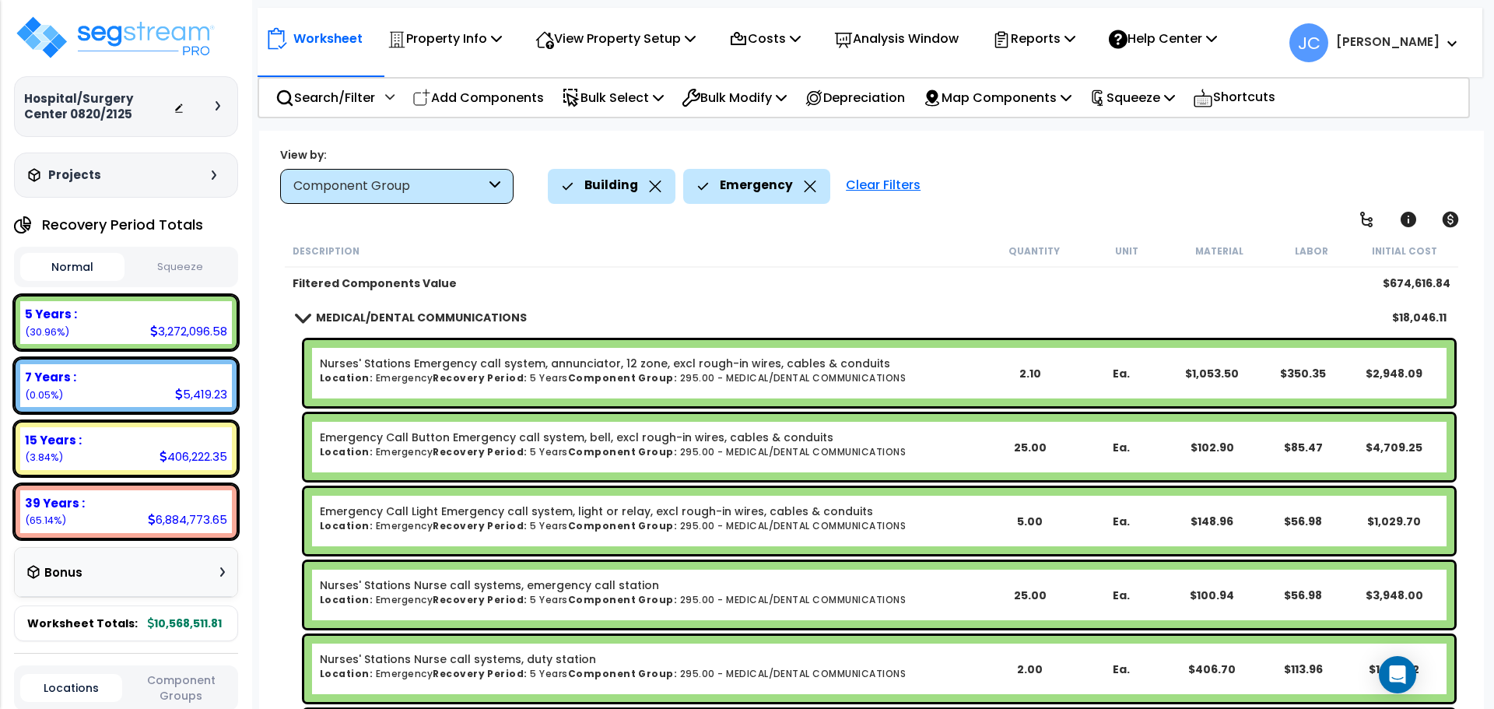
click at [1088, 156] on div "View by: Component Group High to Low (Total Cost)" at bounding box center [872, 175] width 1194 height 58
click at [1004, 181] on div "Building Emergency Clear Filters" at bounding box center [1008, 186] width 921 height 34
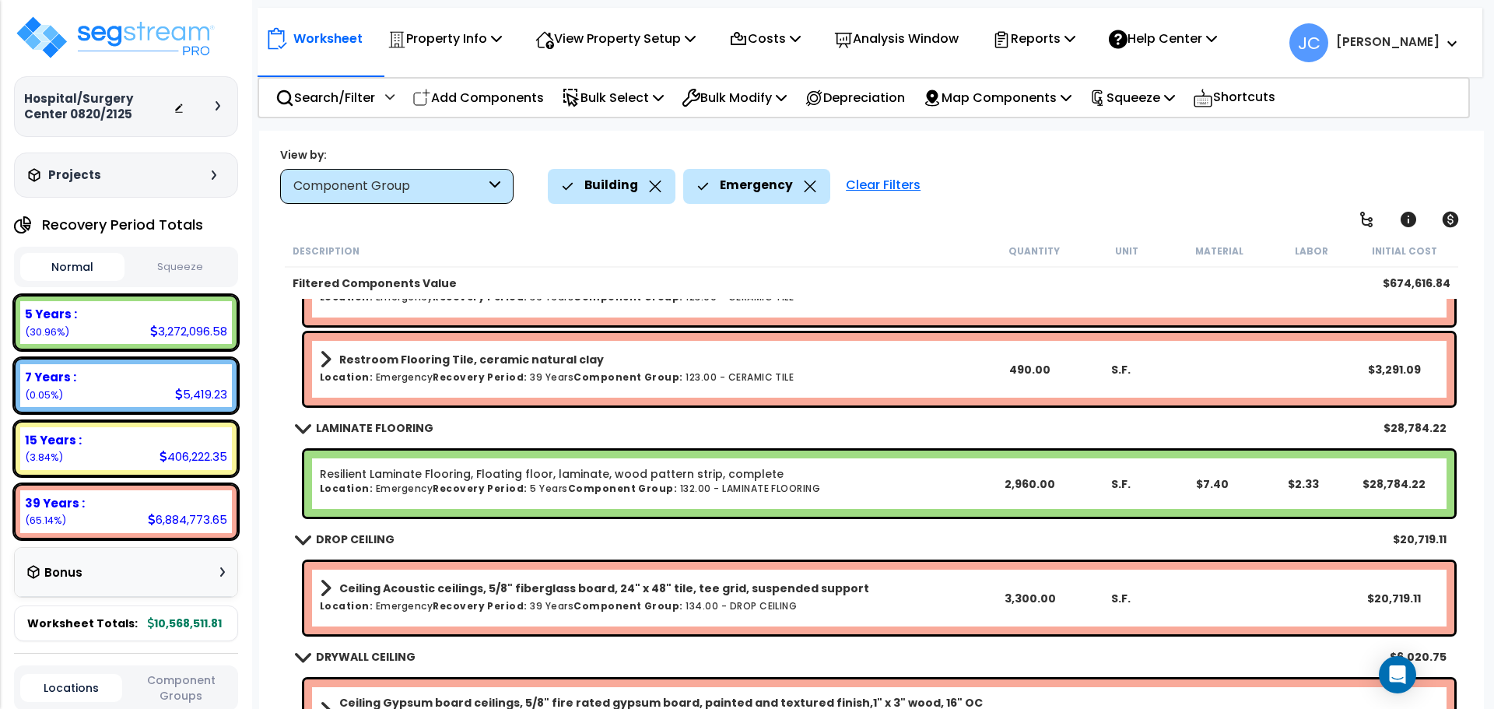
scroll to position [5614, 0]
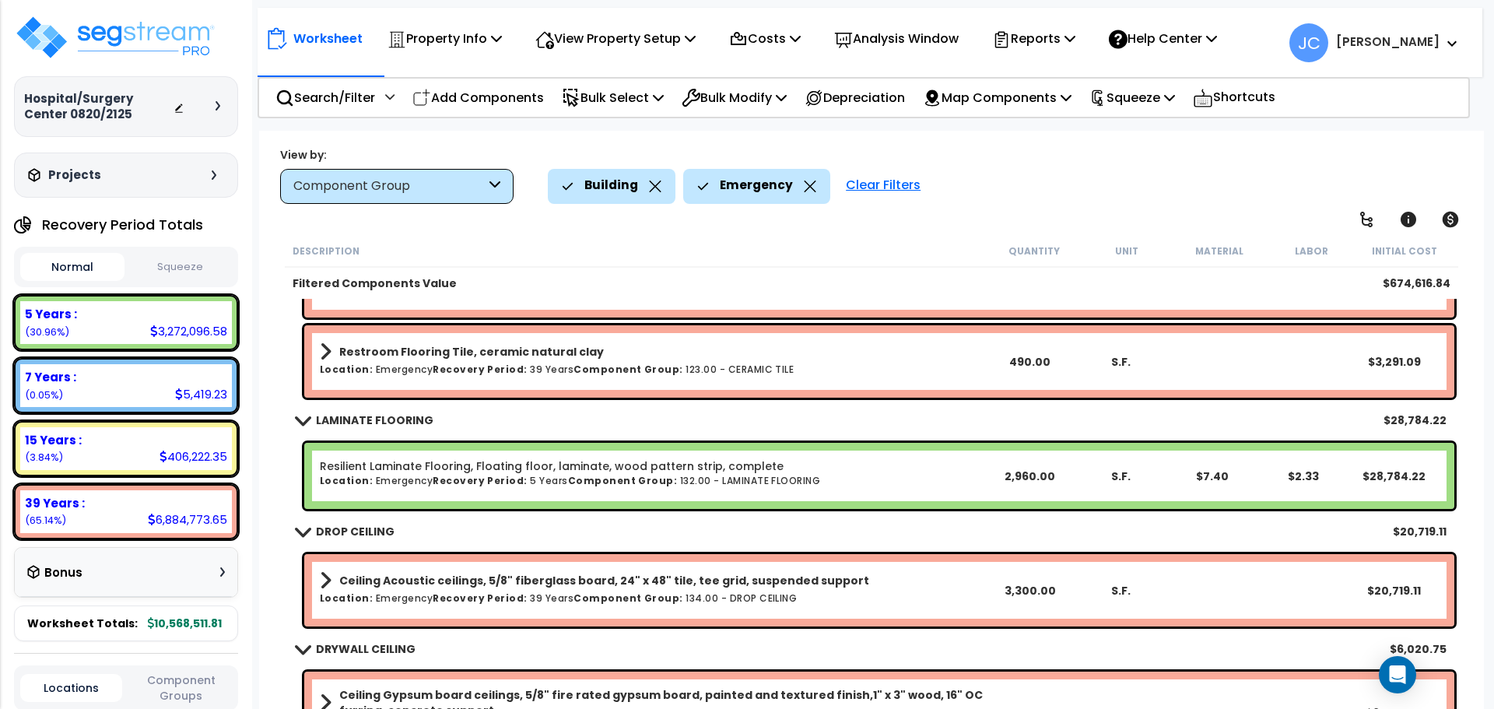
click at [857, 184] on div "Clear Filters" at bounding box center [883, 186] width 90 height 34
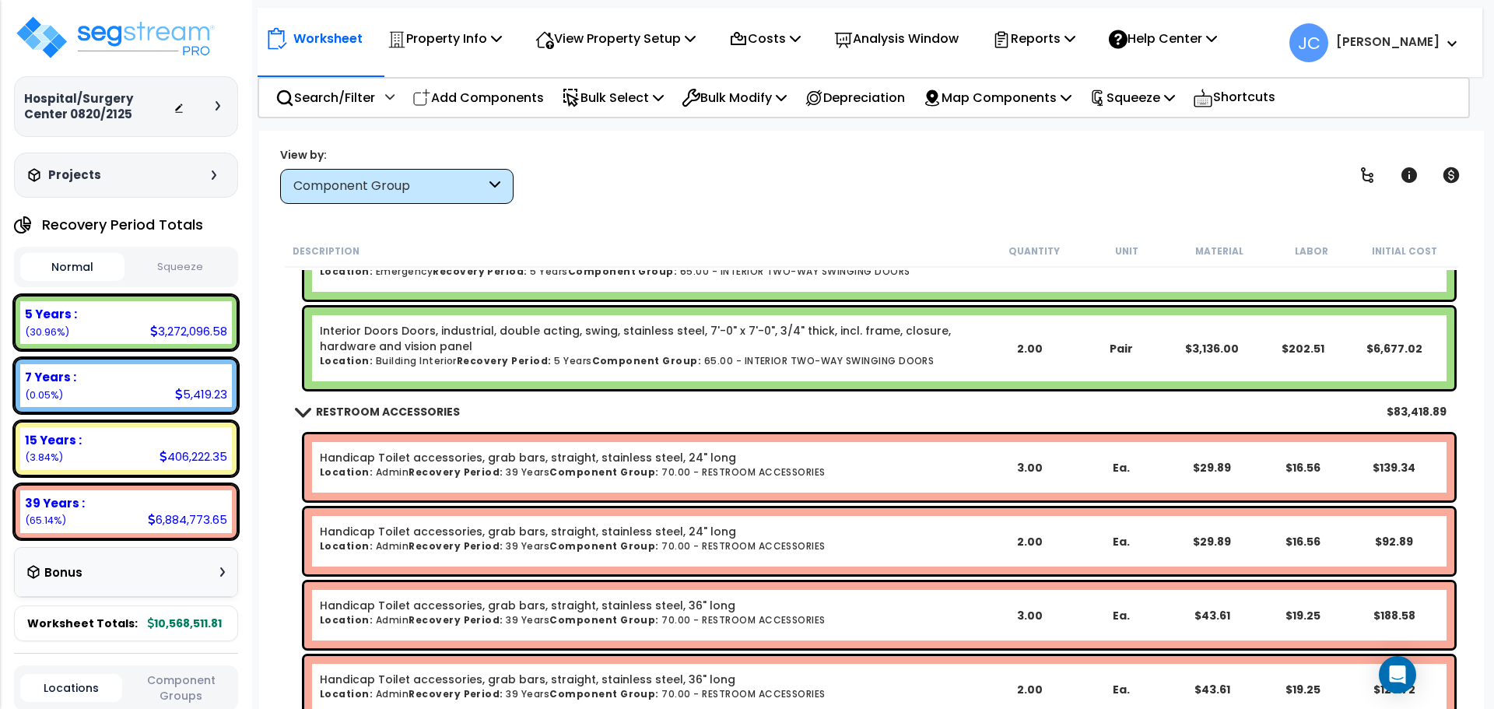
click at [508, 188] on div "Component Group" at bounding box center [396, 186] width 233 height 35
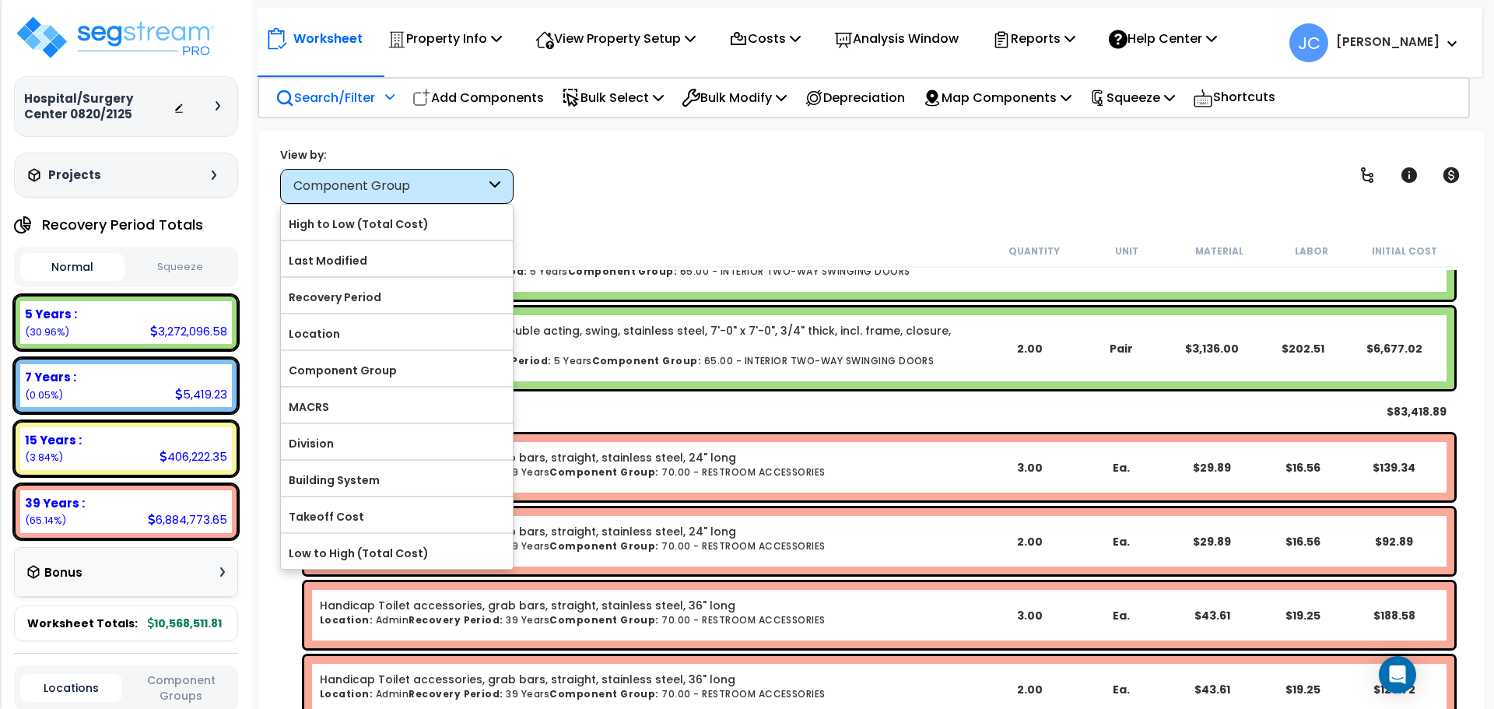
click at [384, 107] on div at bounding box center [387, 102] width 13 height 27
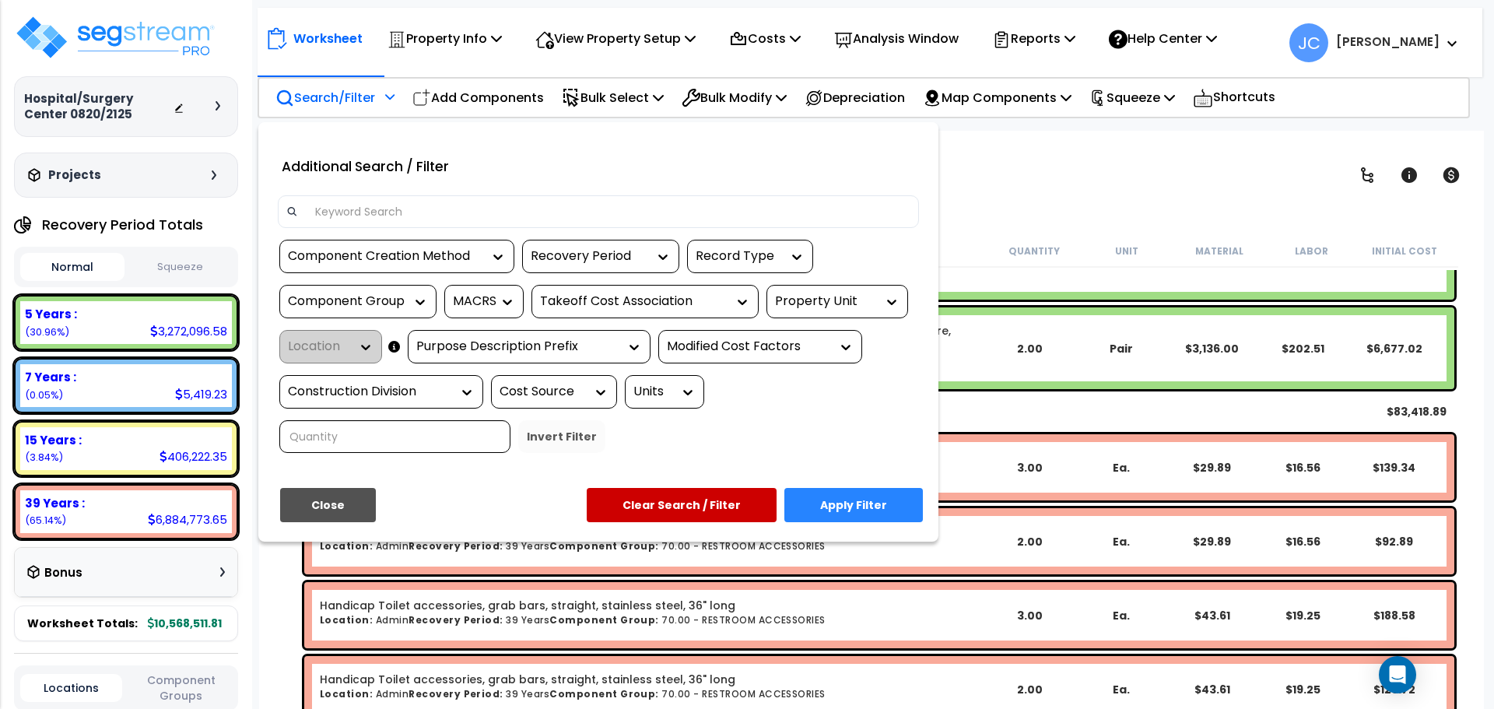
click at [872, 300] on div "Property Unit" at bounding box center [825, 302] width 101 height 18
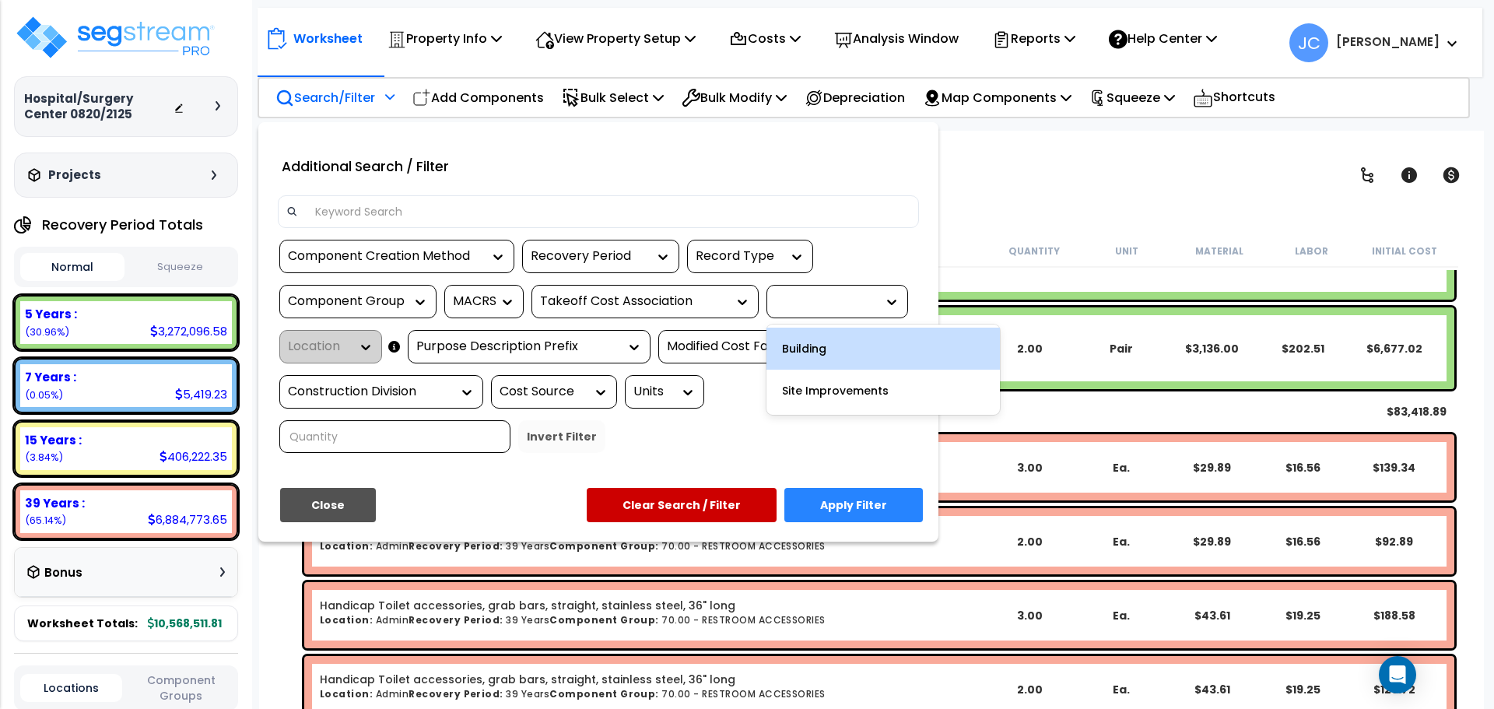
click at [848, 348] on div "Building" at bounding box center [883, 349] width 233 height 42
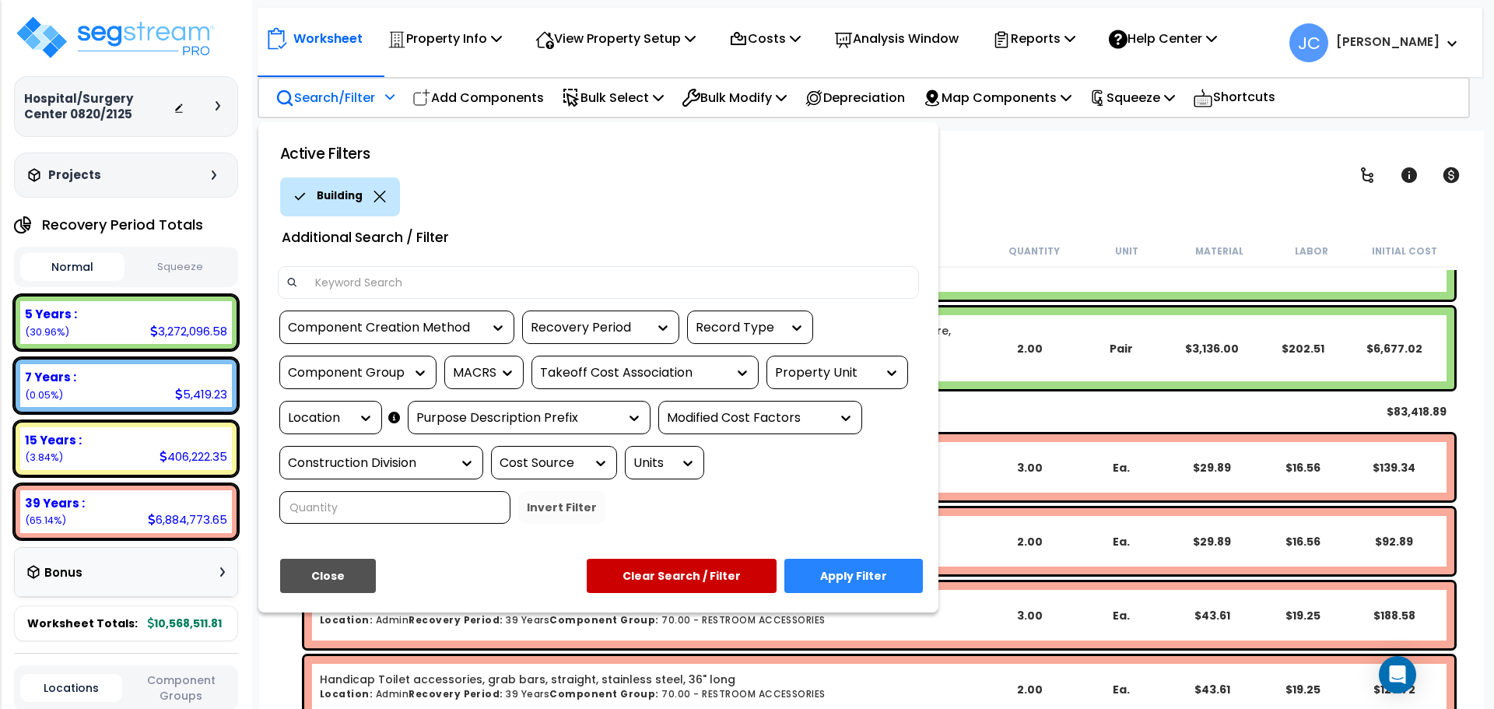
click at [353, 421] on div at bounding box center [361, 418] width 23 height 16
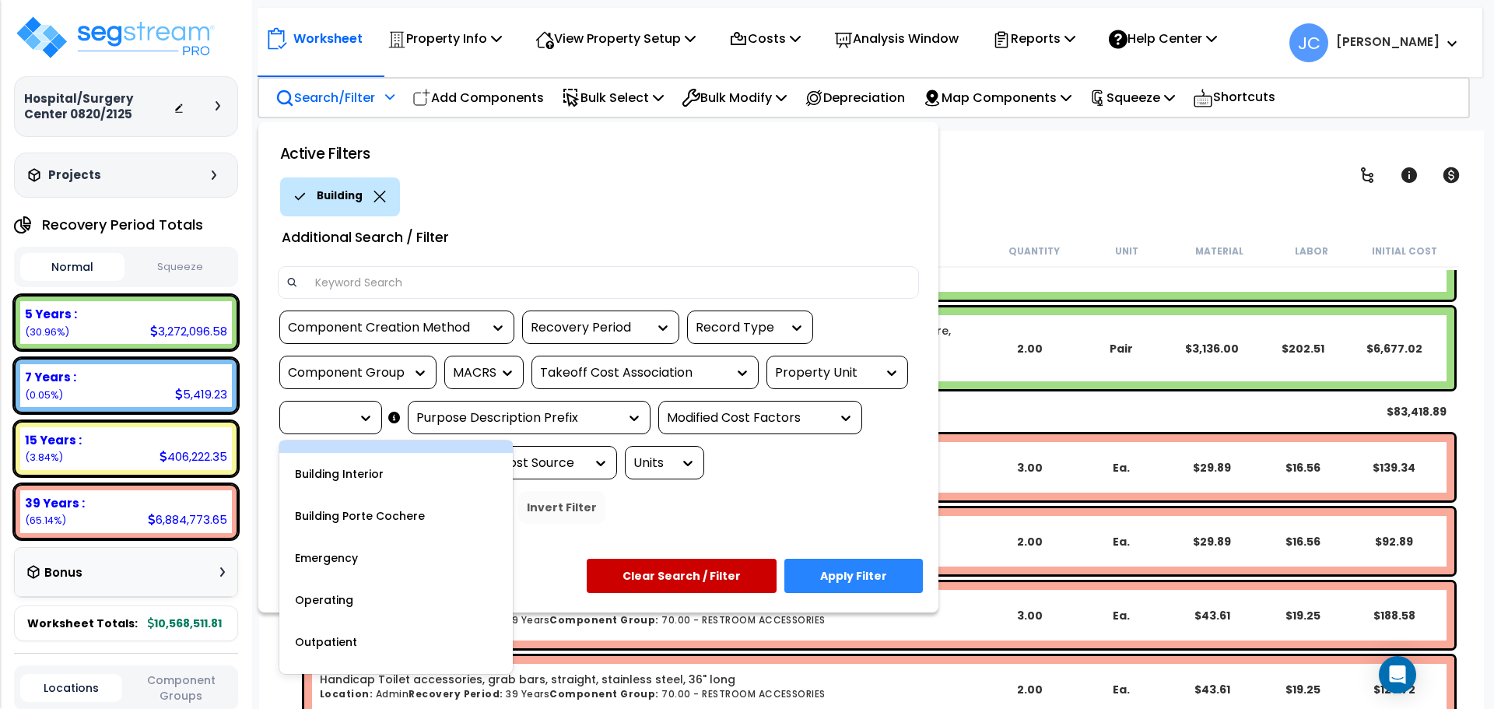
scroll to position [151, 0]
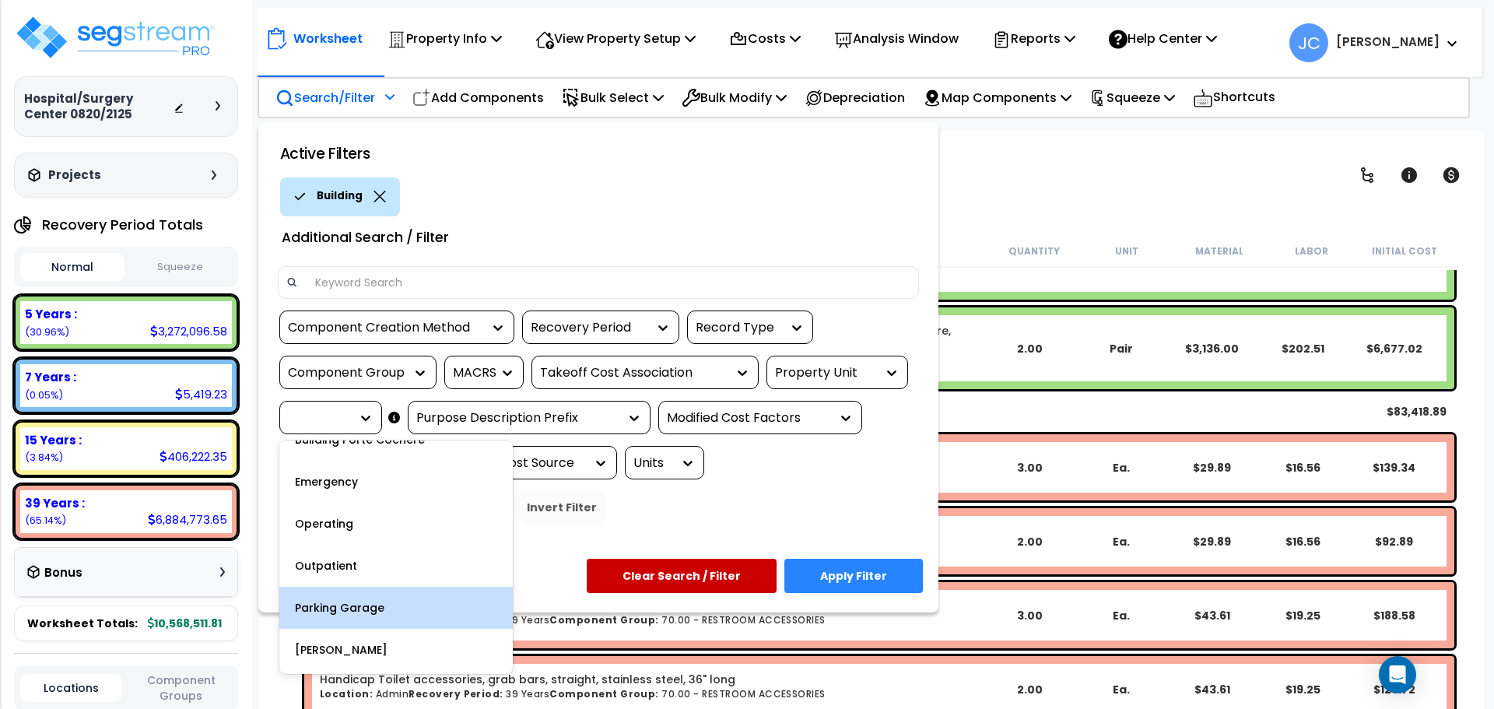
click at [419, 606] on div "Parking Garage" at bounding box center [395, 608] width 233 height 42
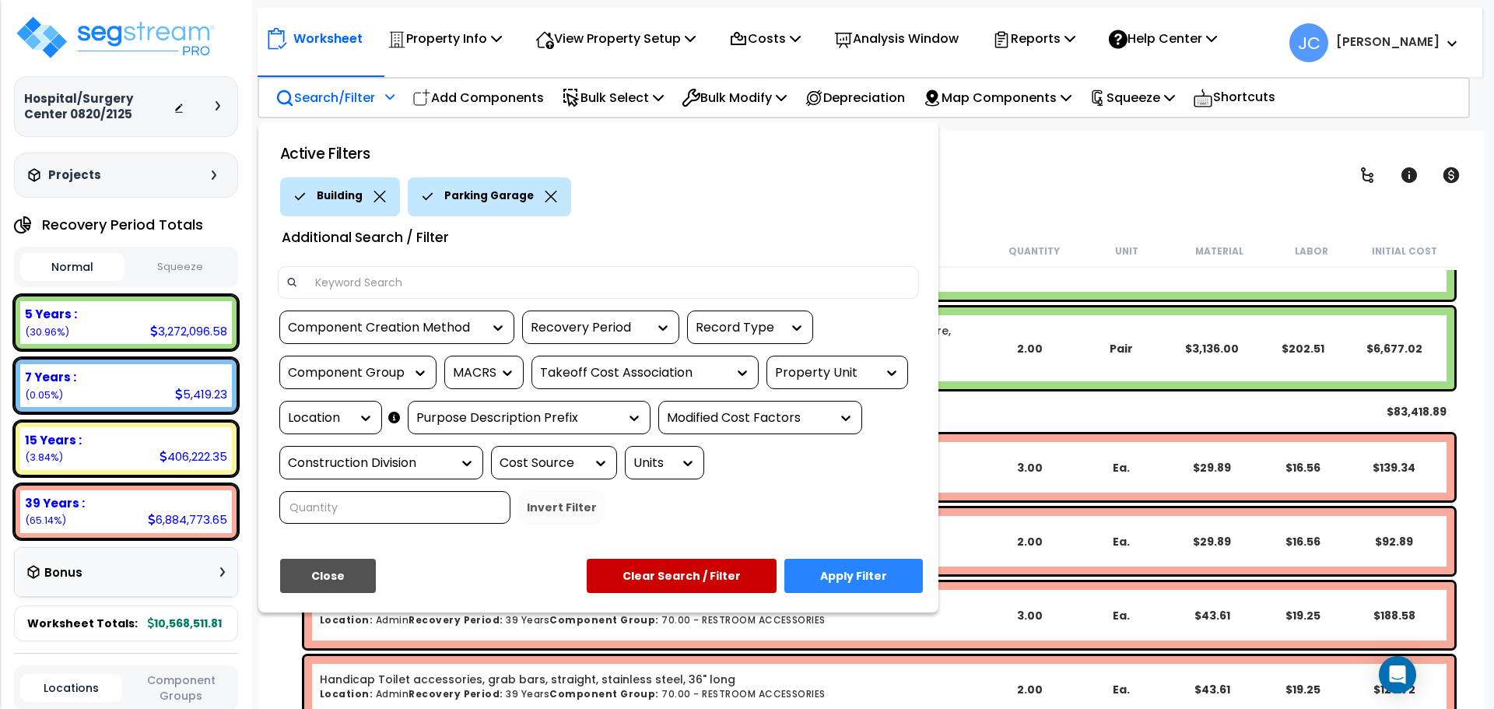
click at [859, 559] on button "Apply Filter" at bounding box center [853, 576] width 139 height 34
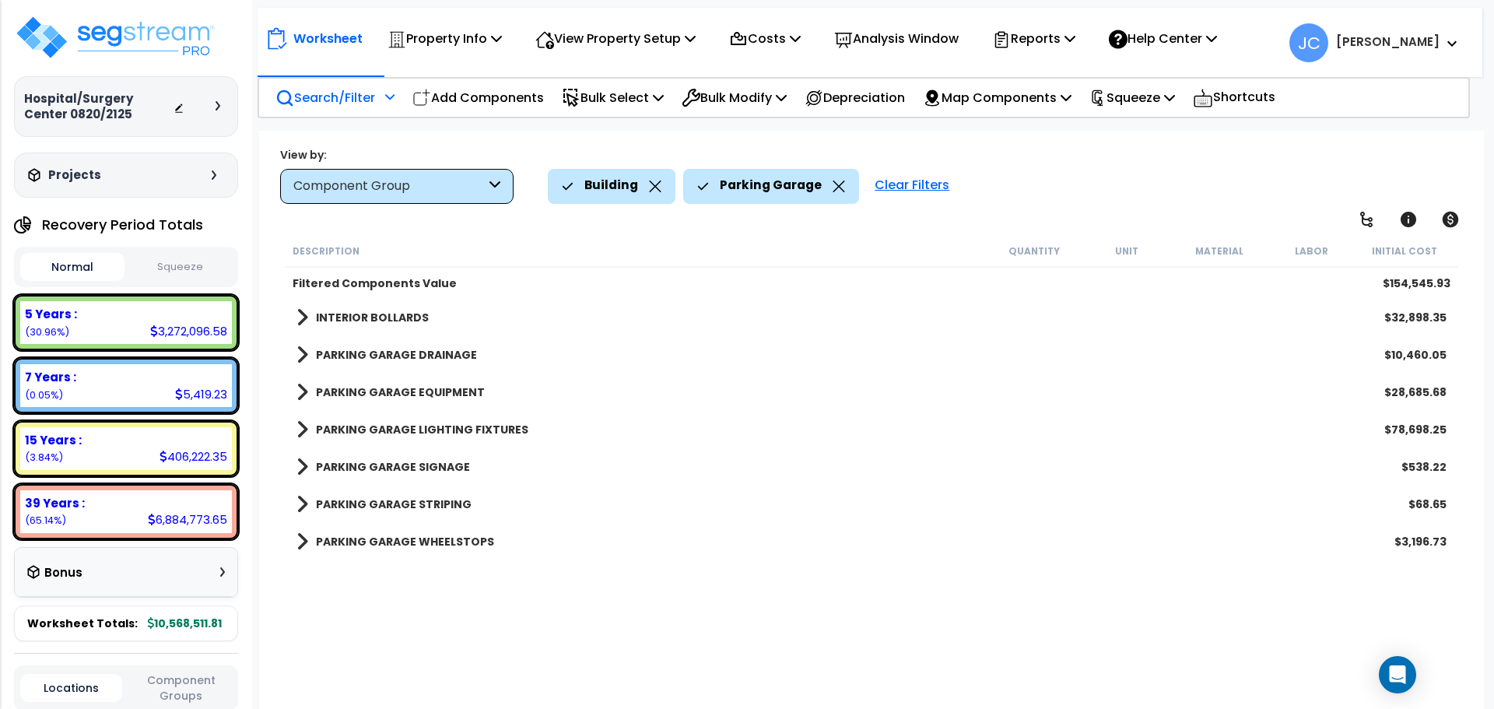
click at [354, 323] on b "INTERIOR BOLLARDS" at bounding box center [372, 318] width 113 height 16
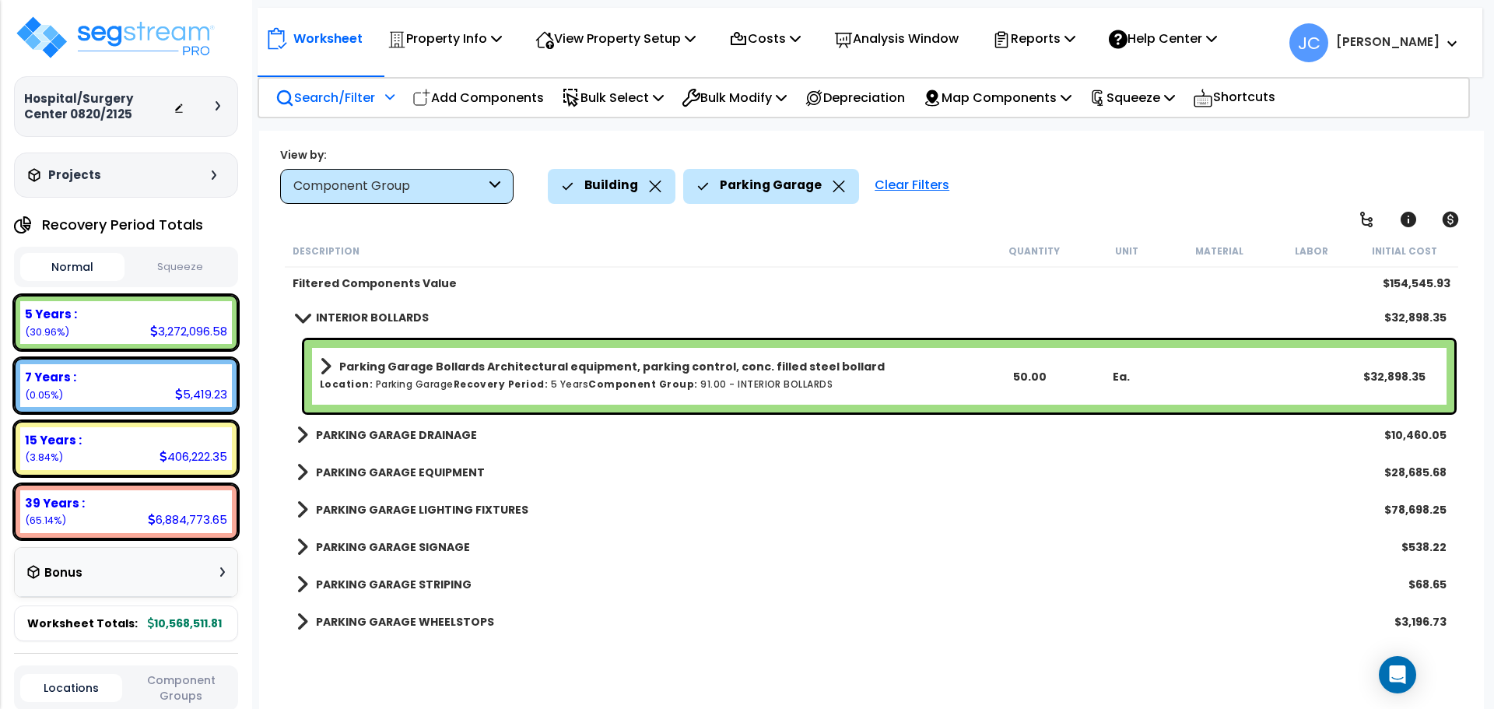
click at [425, 430] on b "PARKING GARAGE DRAINAGE" at bounding box center [396, 435] width 161 height 16
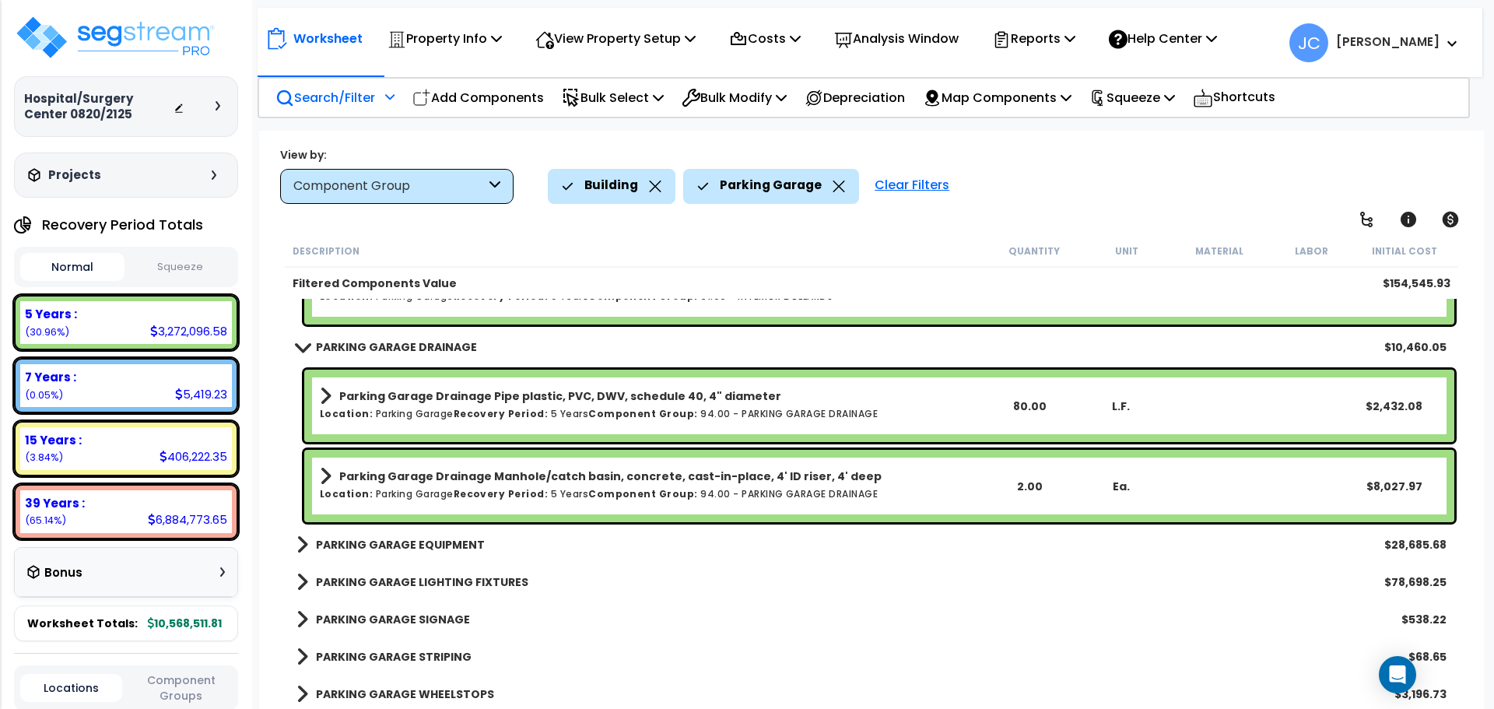
scroll to position [91, 0]
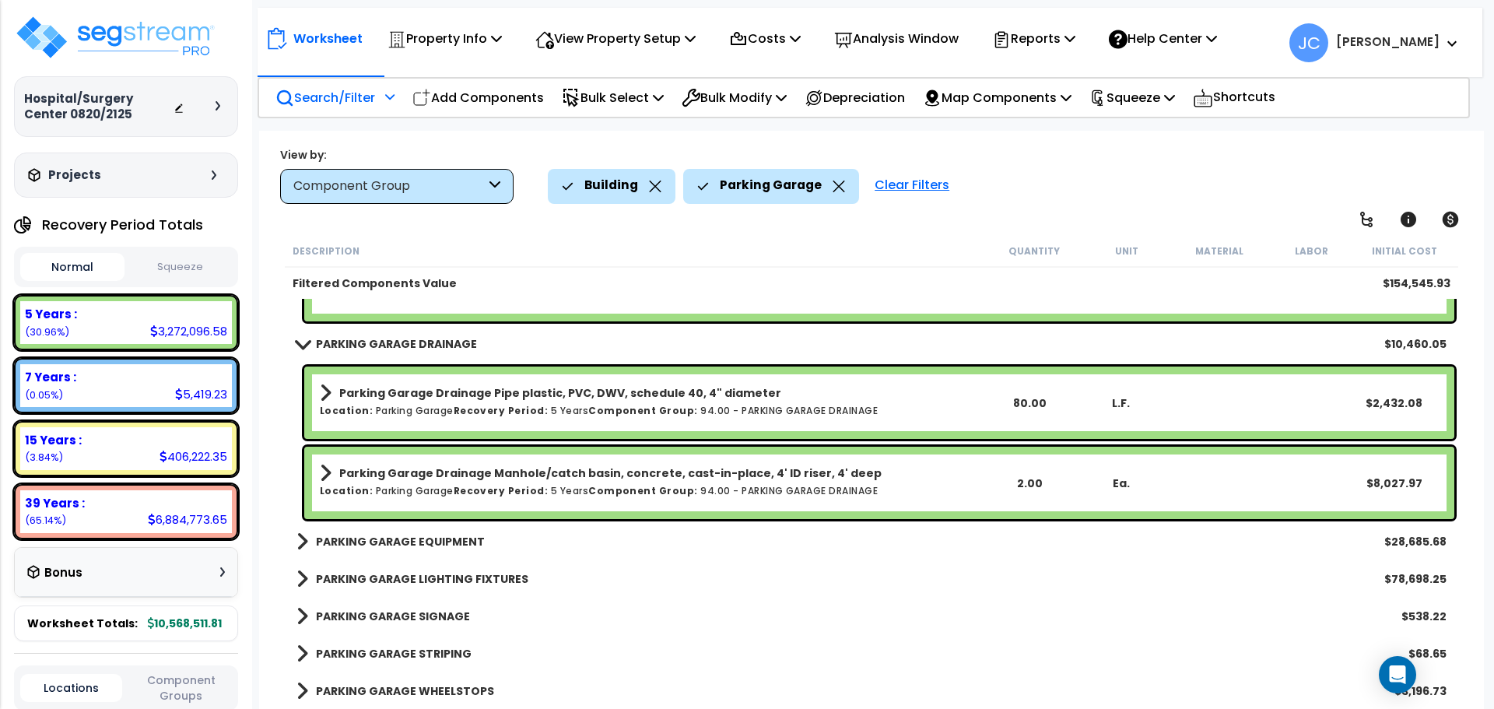
click at [415, 539] on b "PARKING GARAGE EQUIPMENT" at bounding box center [400, 542] width 169 height 16
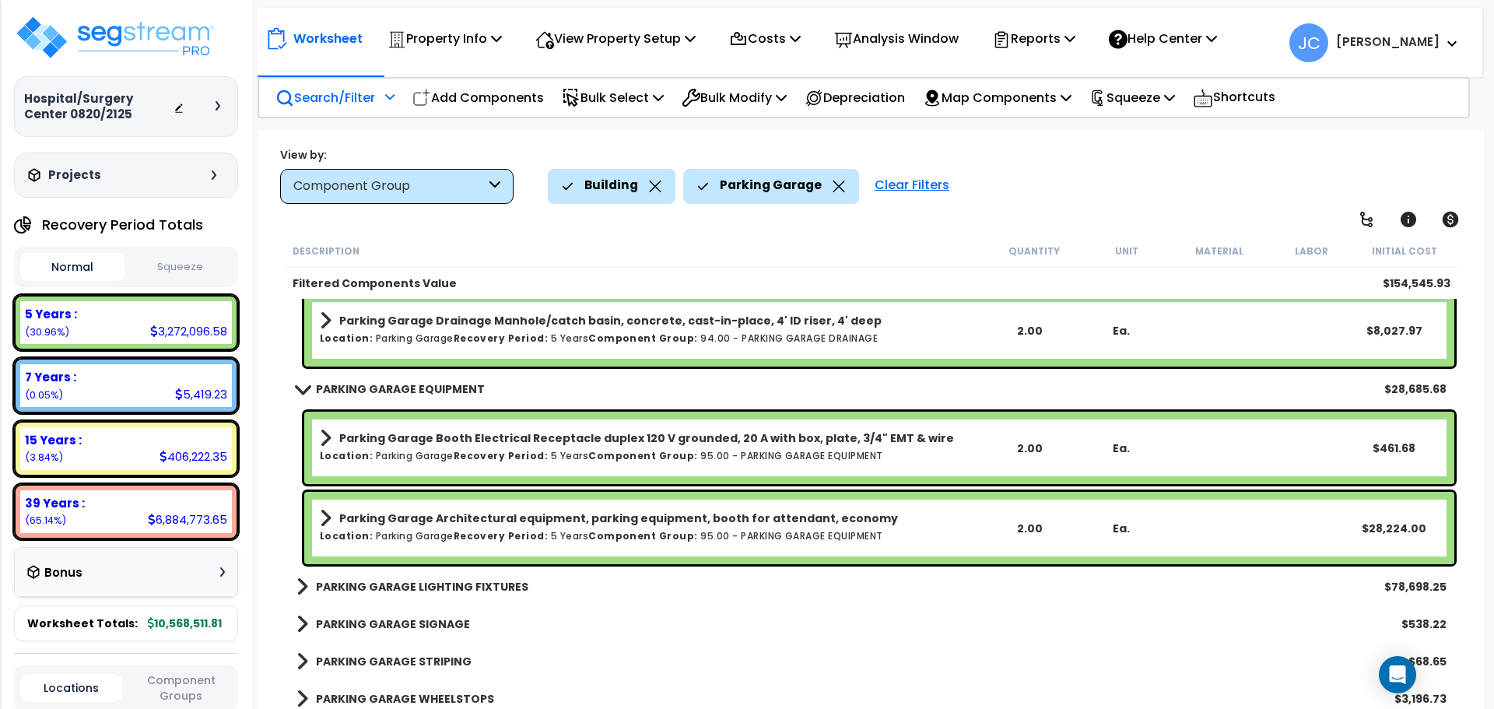
scroll to position [251, 0]
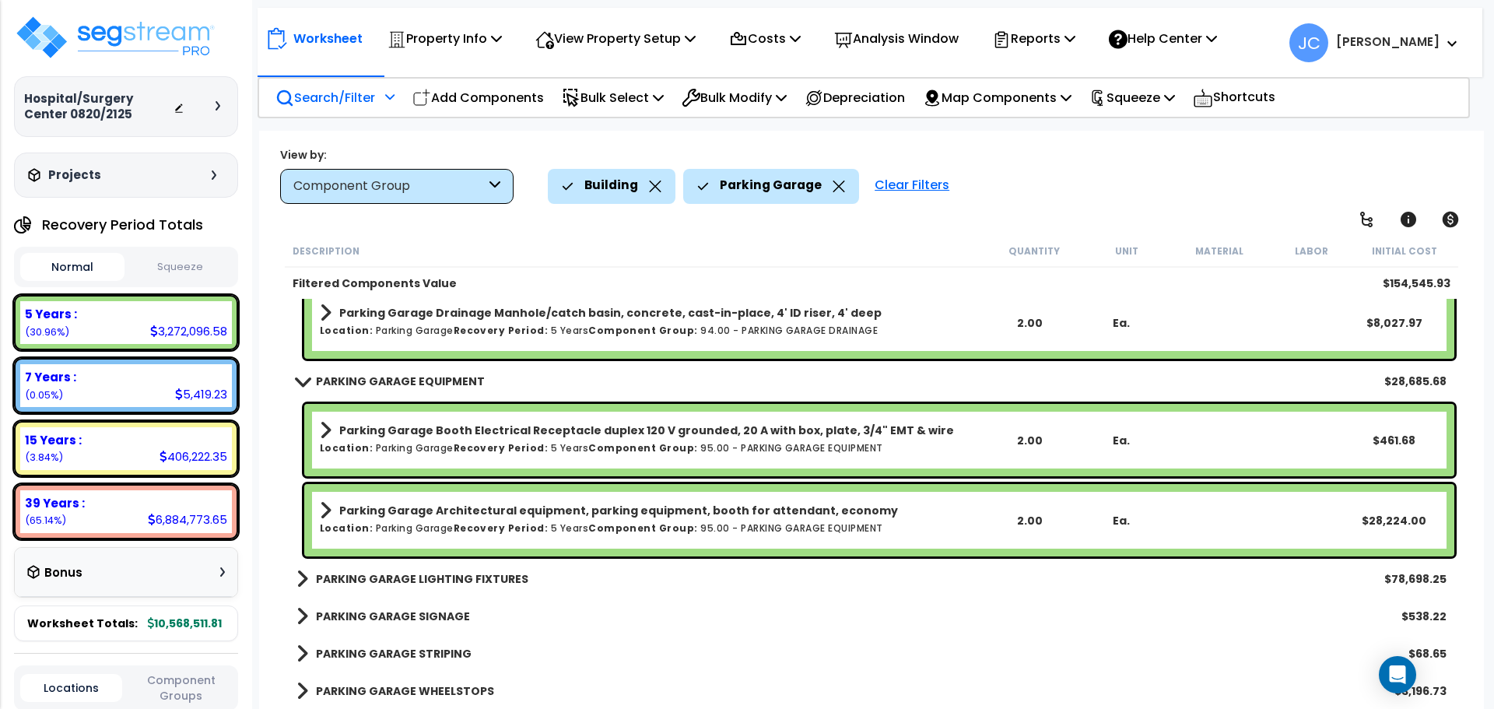
click at [399, 579] on b "PARKING GARAGE LIGHTING FIXTURES" at bounding box center [422, 579] width 212 height 16
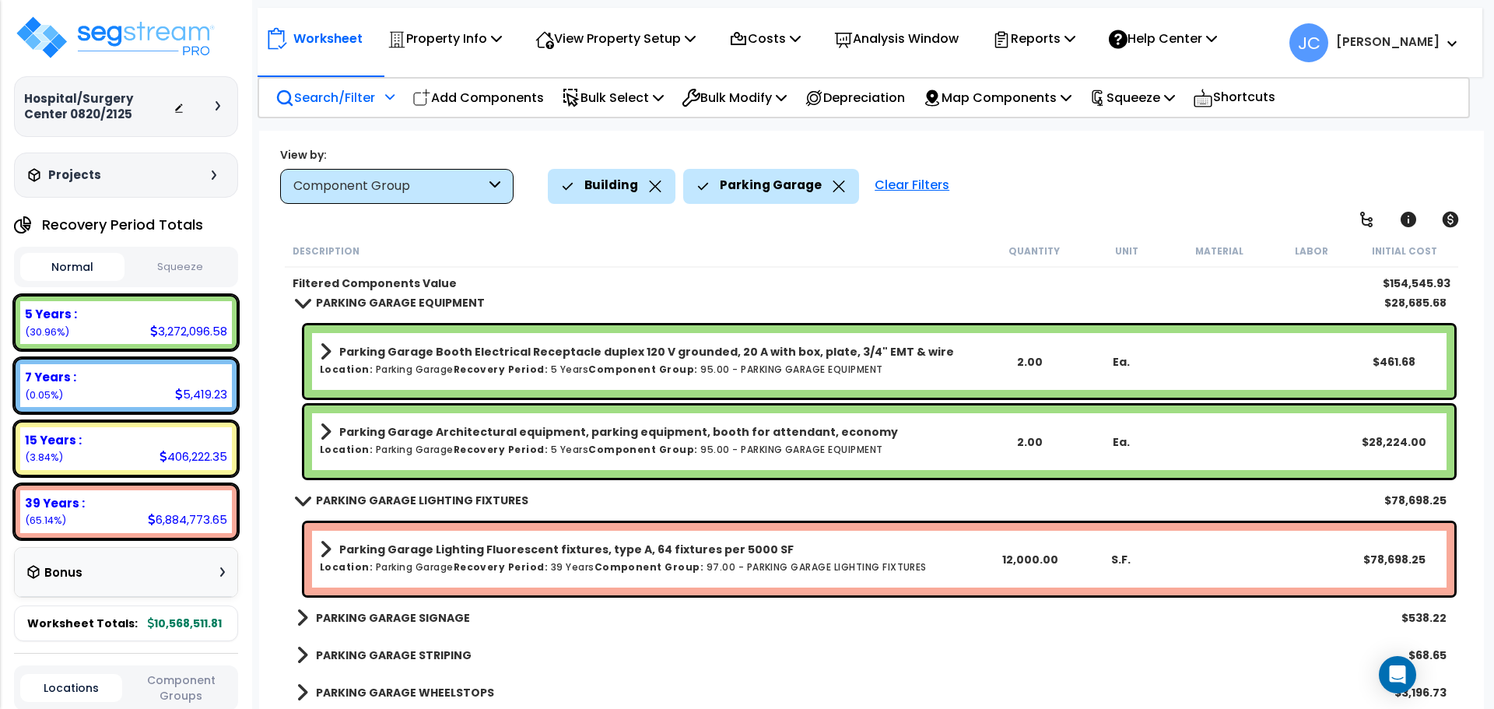
scroll to position [332, 0]
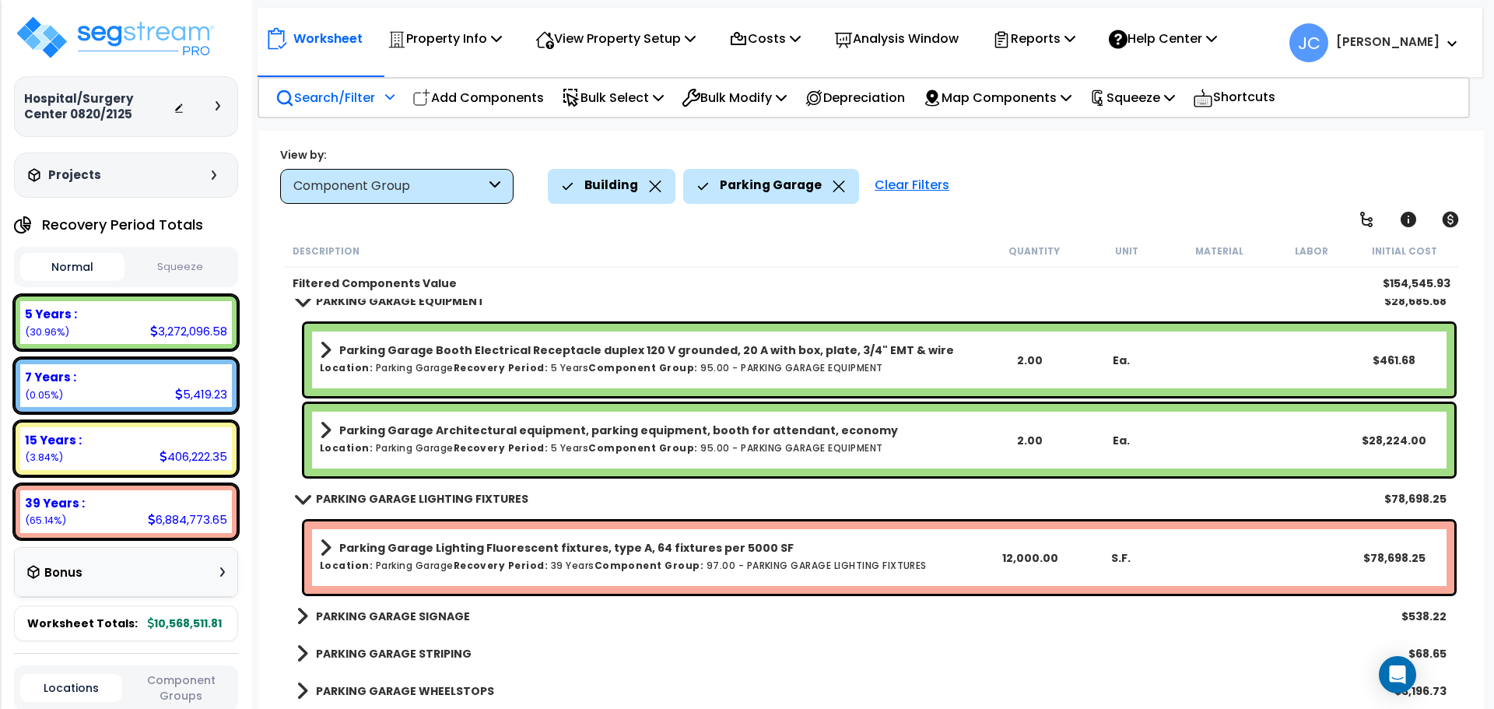
click at [413, 620] on b "PARKING GARAGE SIGNAGE" at bounding box center [393, 617] width 154 height 16
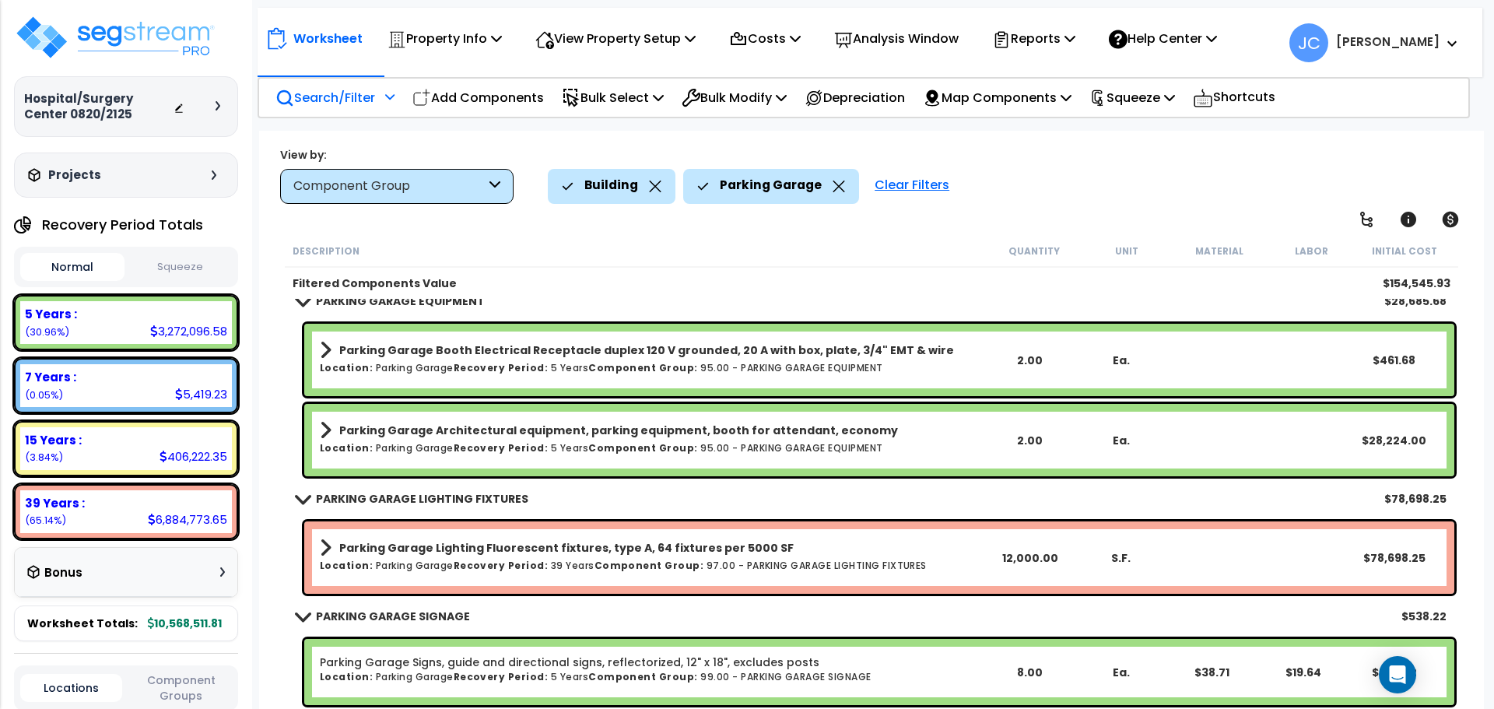
scroll to position [405, 0]
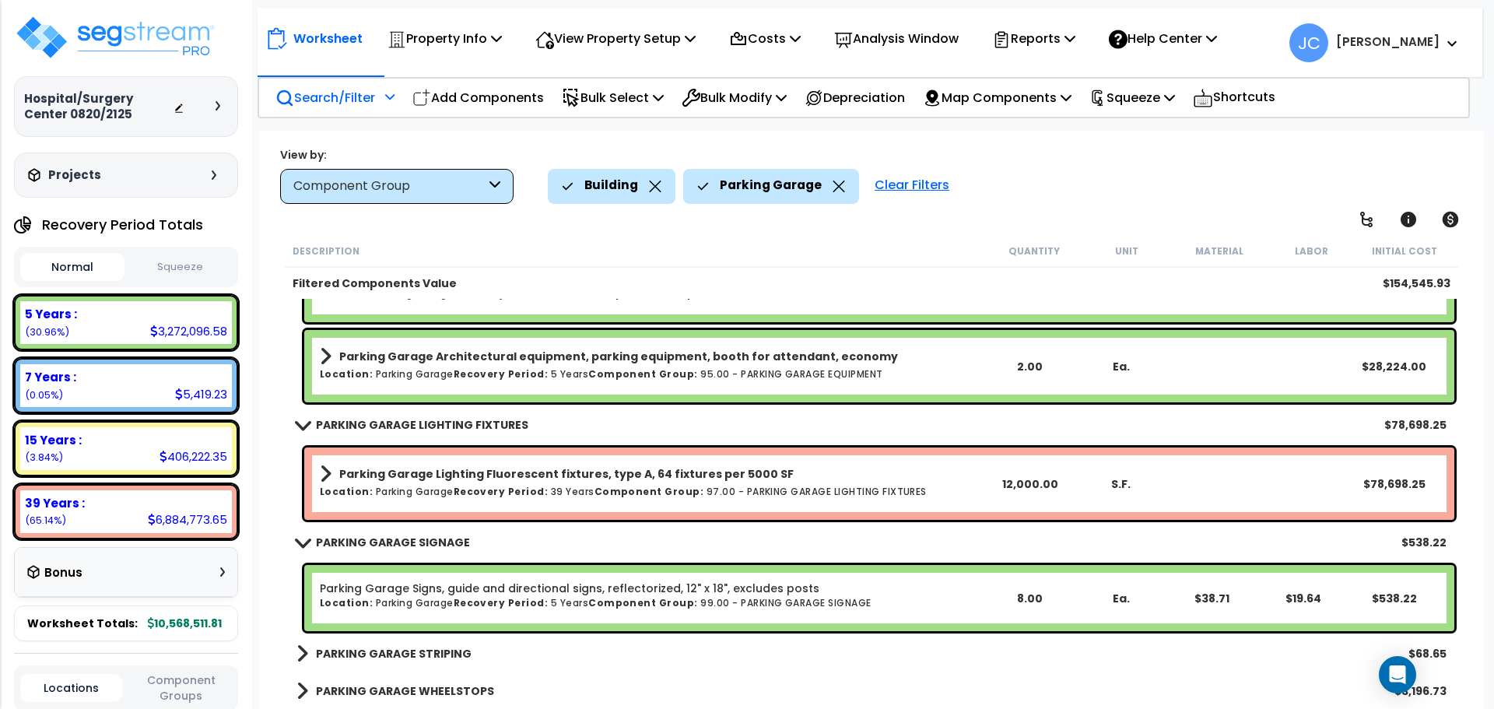
click at [451, 641] on div "PARKING GARAGE STRIPING $68.65" at bounding box center [872, 653] width 1166 height 37
click at [432, 652] on b "PARKING GARAGE STRIPING" at bounding box center [394, 654] width 156 height 16
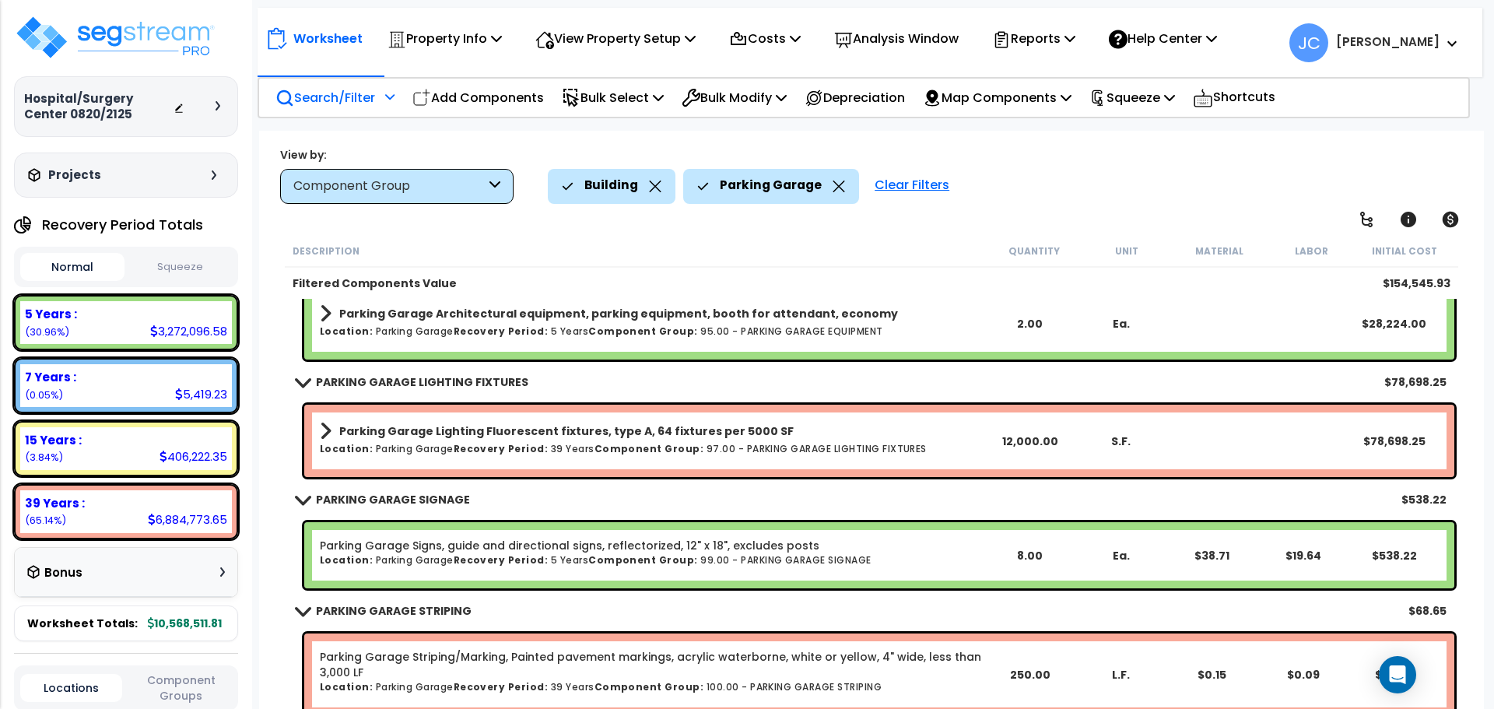
scroll to position [495, 0]
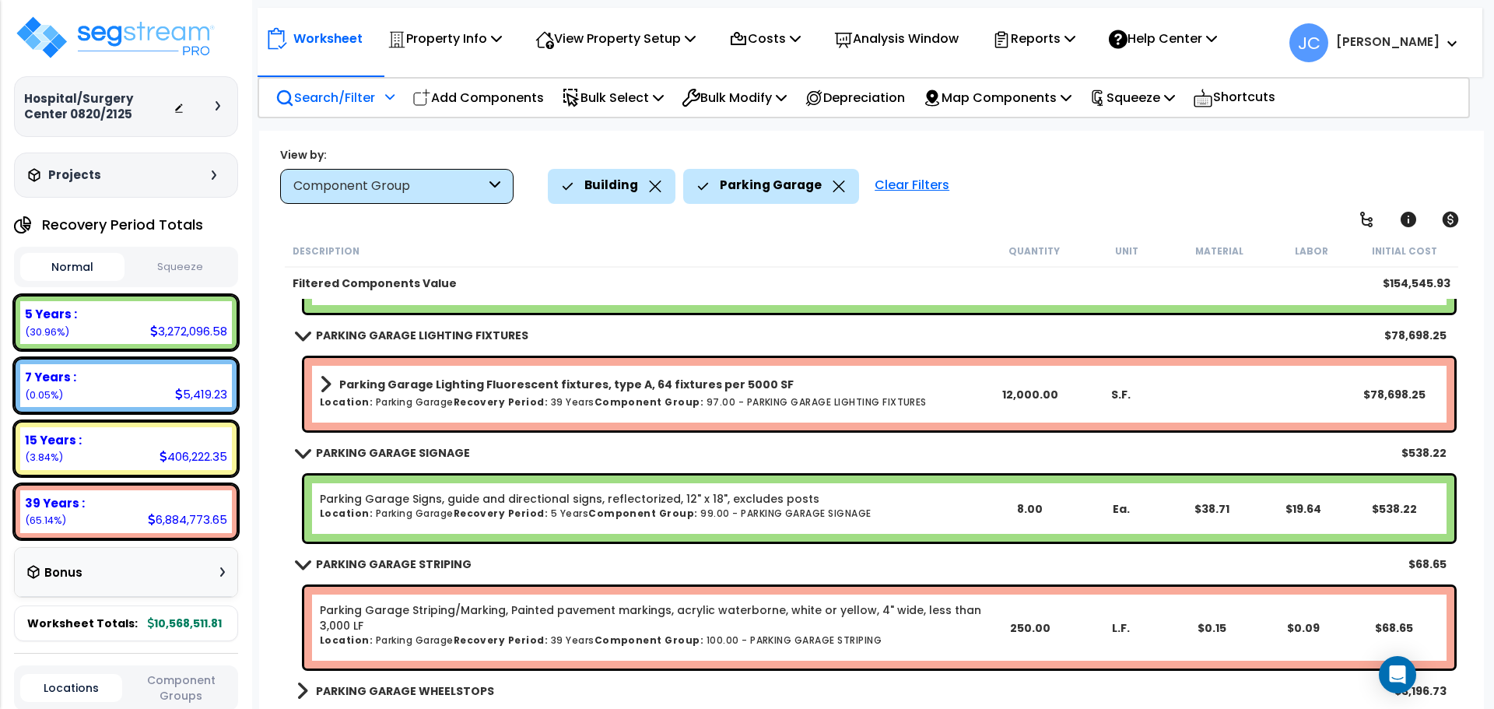
click at [443, 690] on b "PARKING GARAGE WHEELSTOPS" at bounding box center [405, 691] width 178 height 16
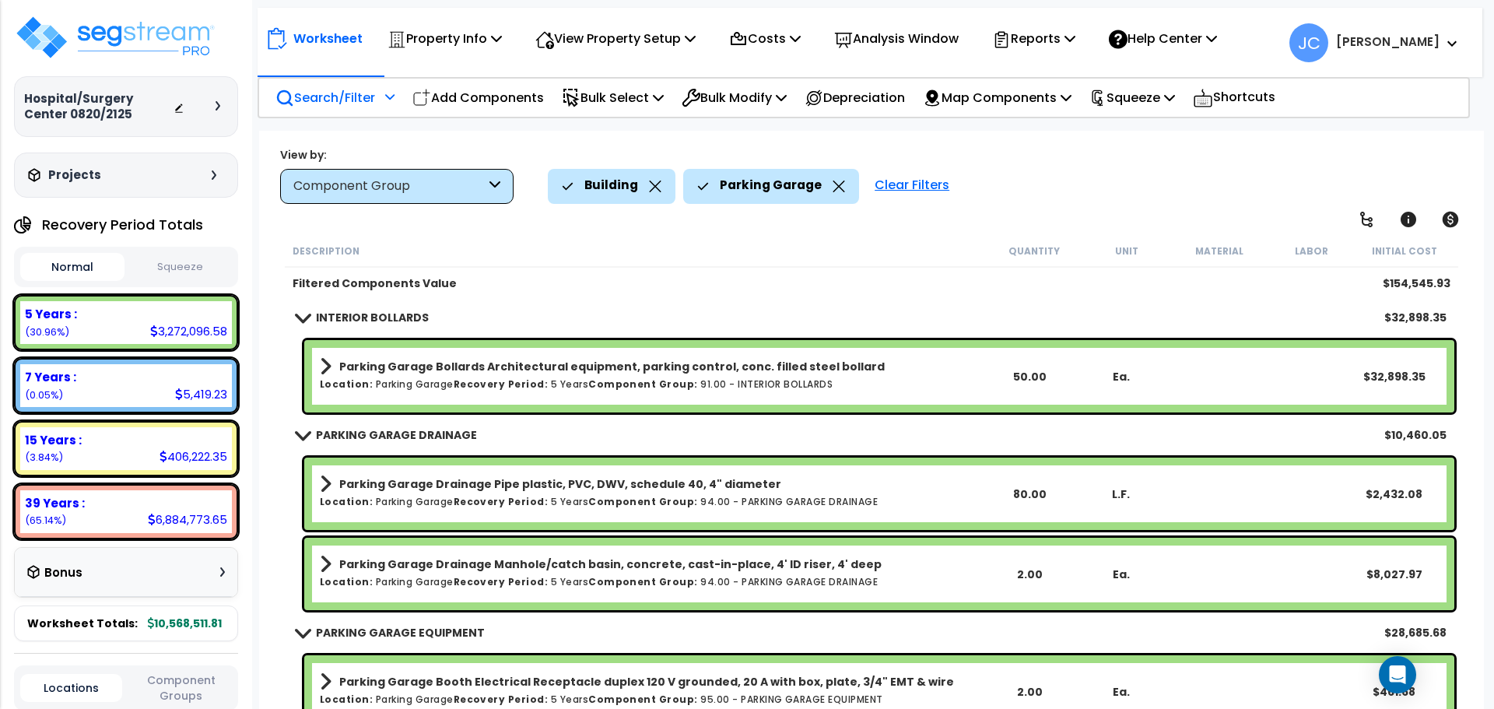
scroll to position [68, 0]
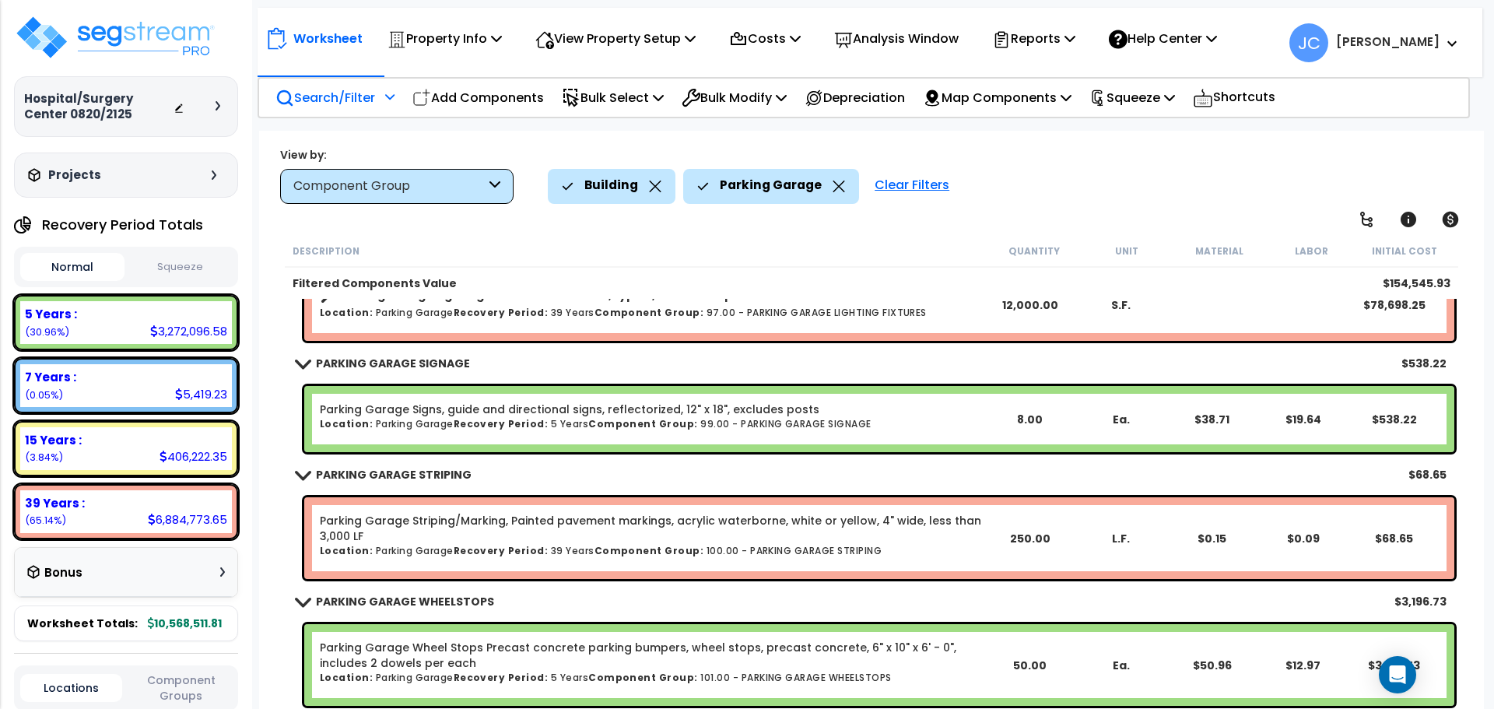
click at [883, 190] on div "Clear Filters" at bounding box center [912, 186] width 90 height 34
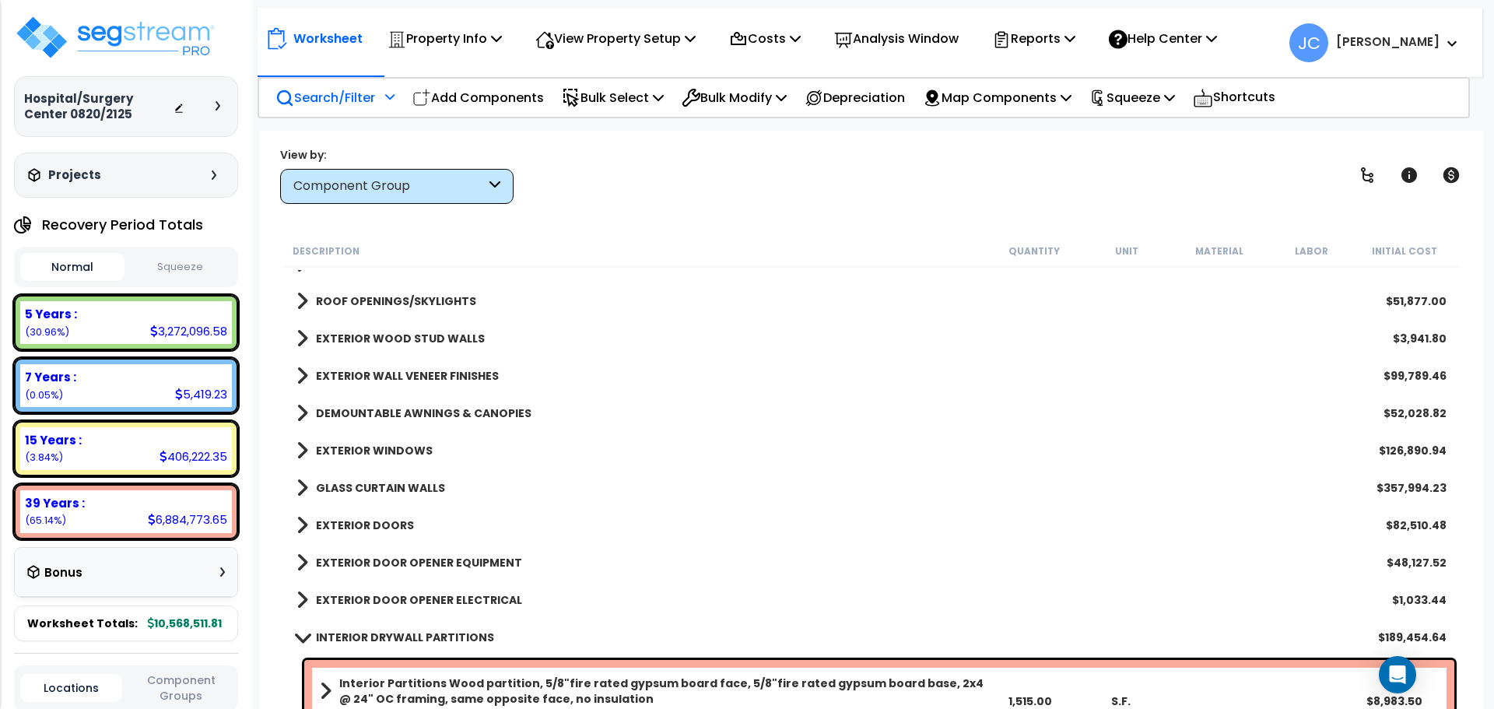
scroll to position [597, 0]
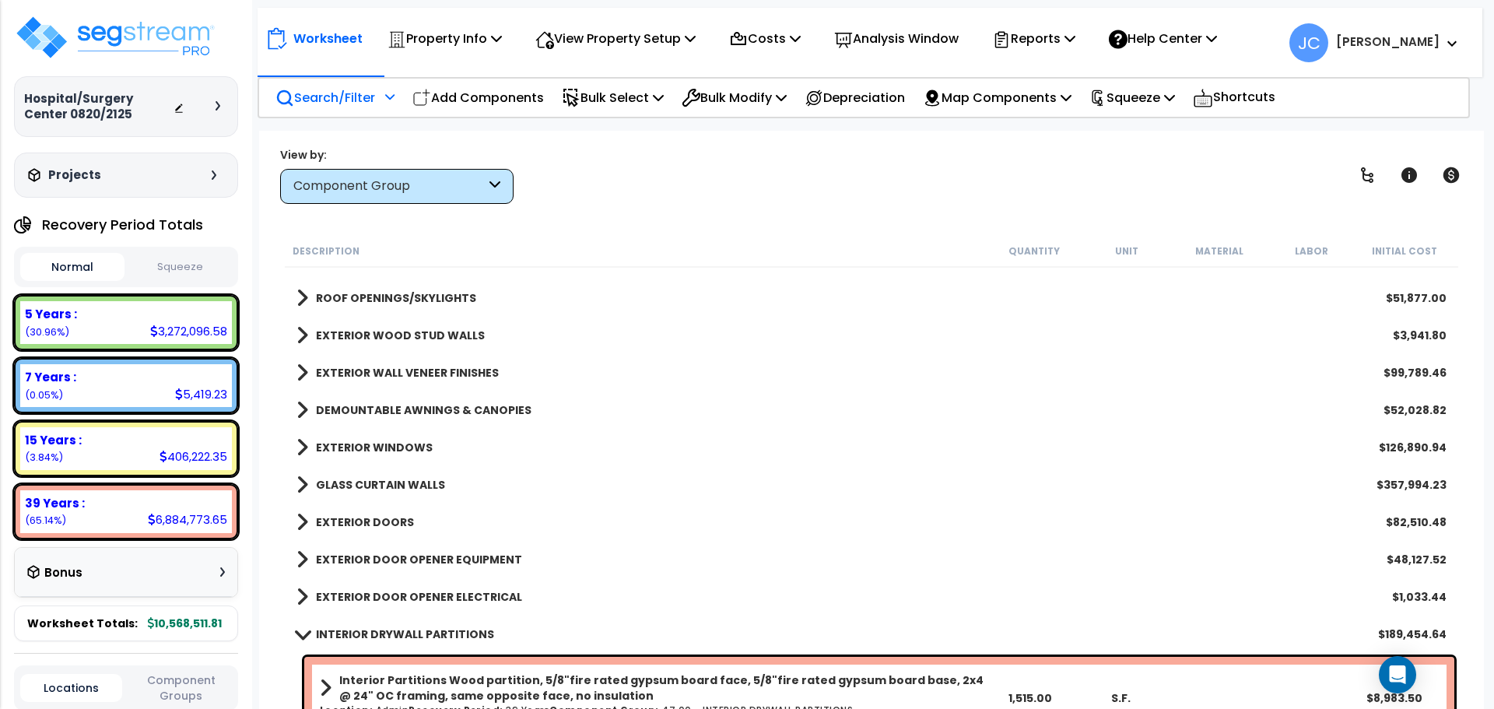
click at [380, 91] on div "Search/Filter Additional Search / Filter" at bounding box center [335, 97] width 119 height 37
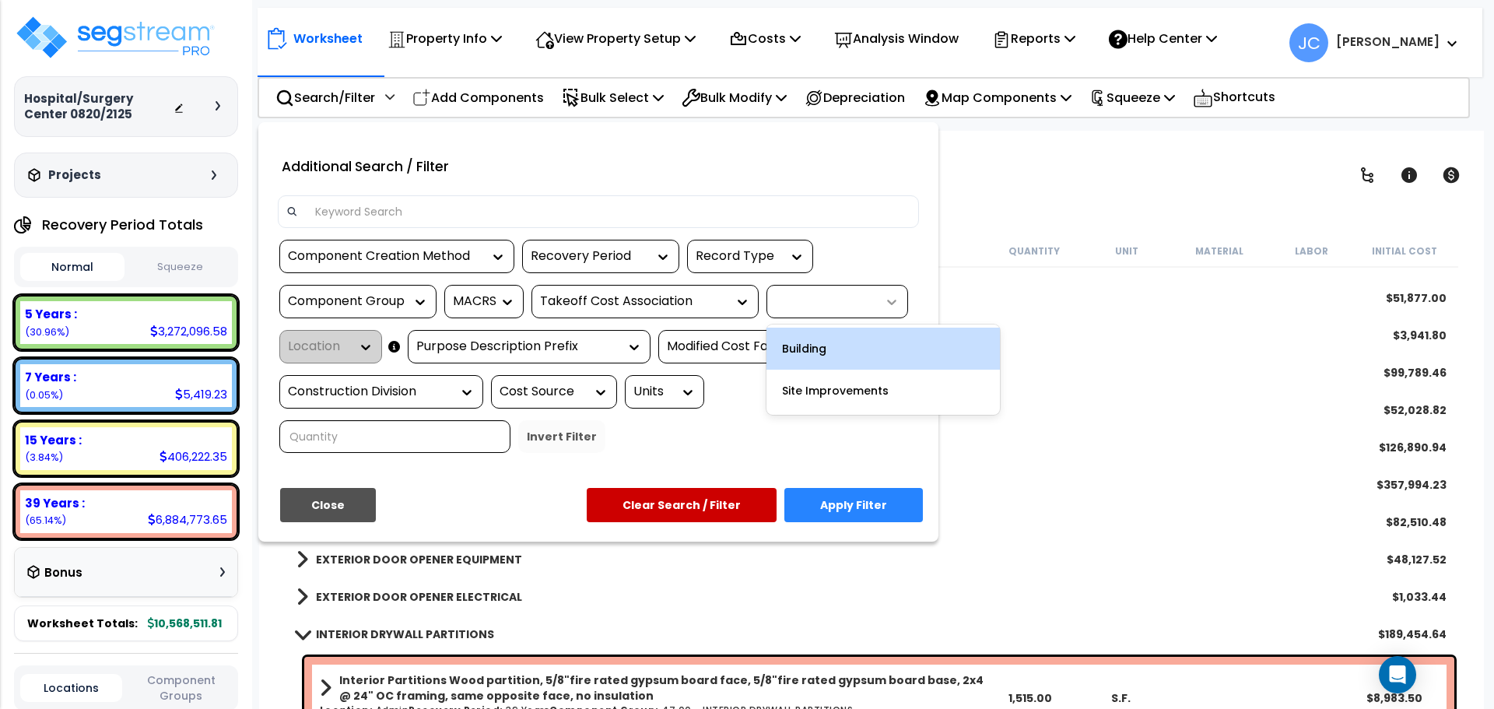
click at [880, 294] on div at bounding box center [887, 302] width 23 height 16
click at [885, 356] on div "Building" at bounding box center [883, 349] width 233 height 42
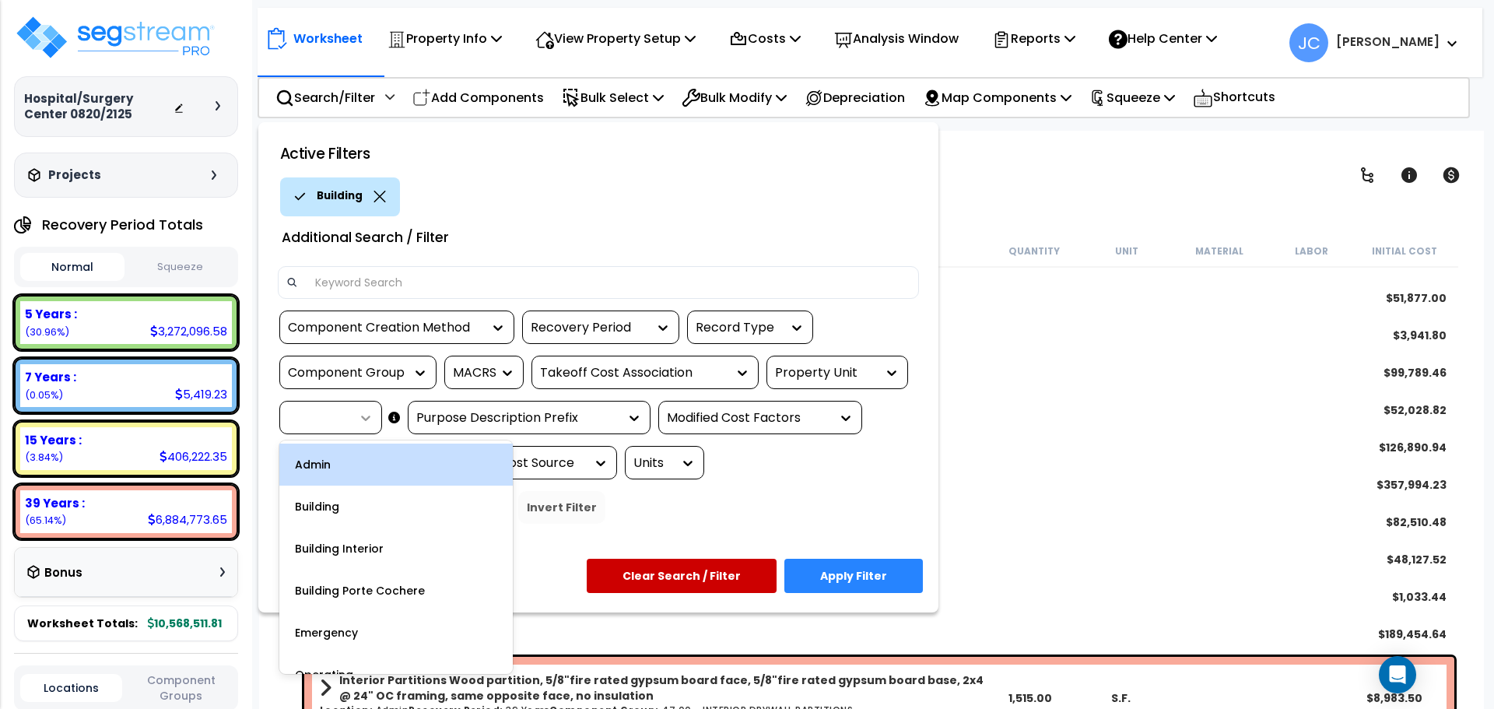
click at [358, 417] on icon at bounding box center [366, 418] width 16 height 16
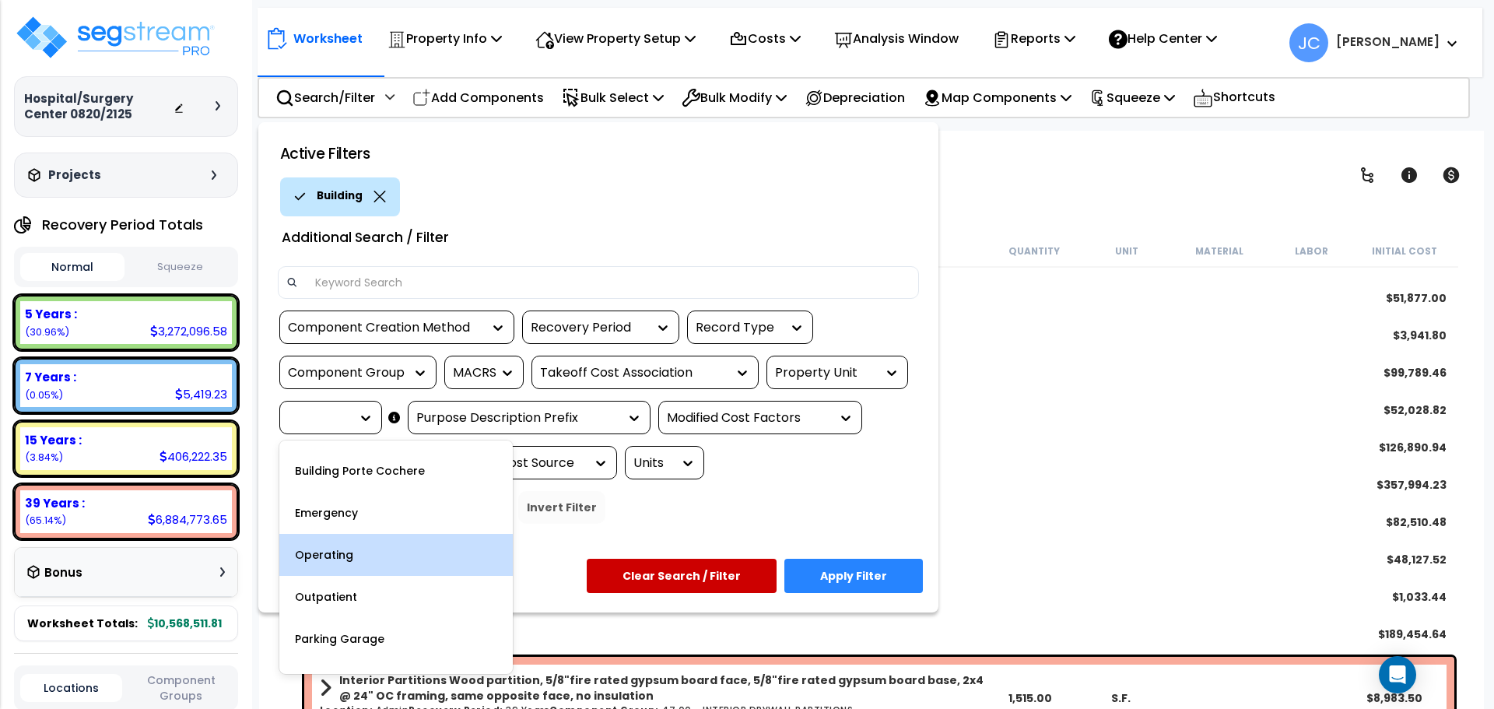
scroll to position [151, 0]
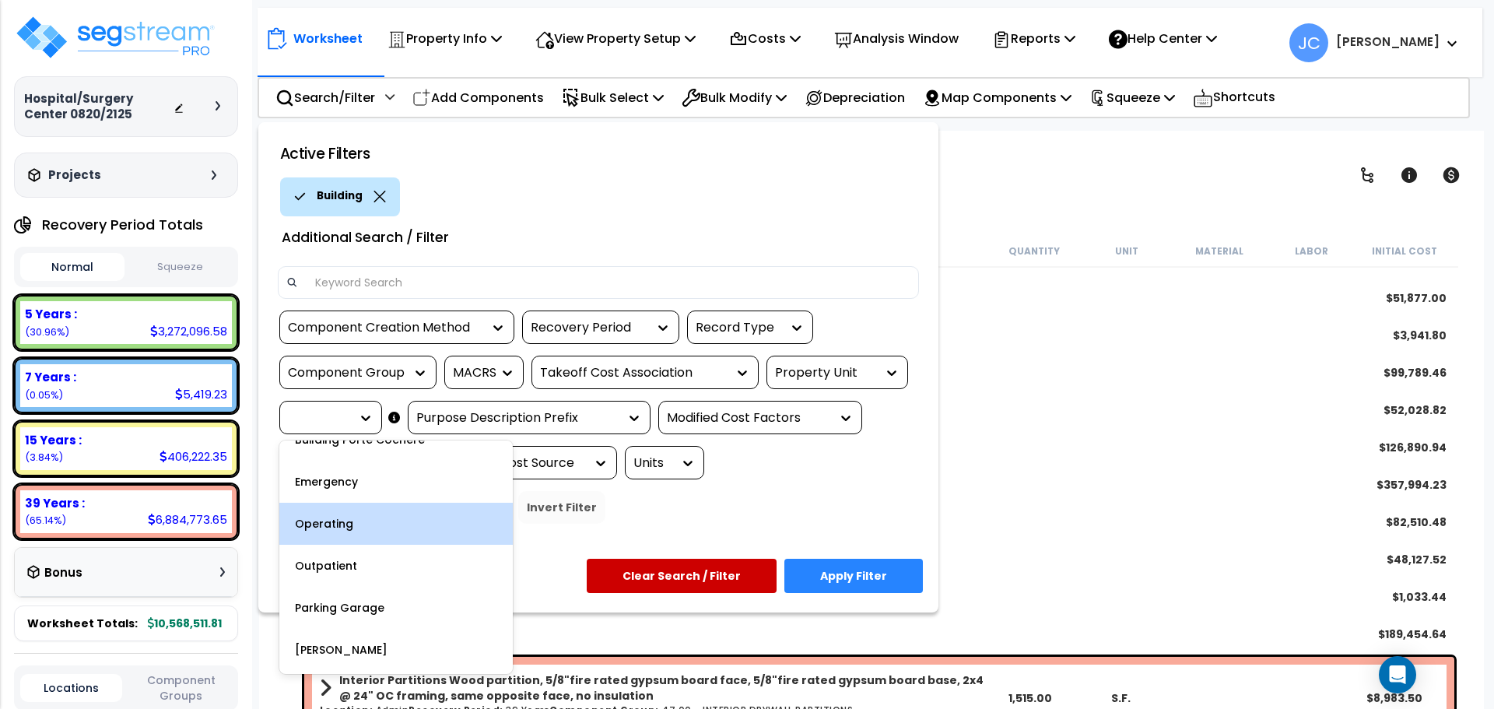
click at [412, 525] on div "Operating" at bounding box center [395, 524] width 233 height 42
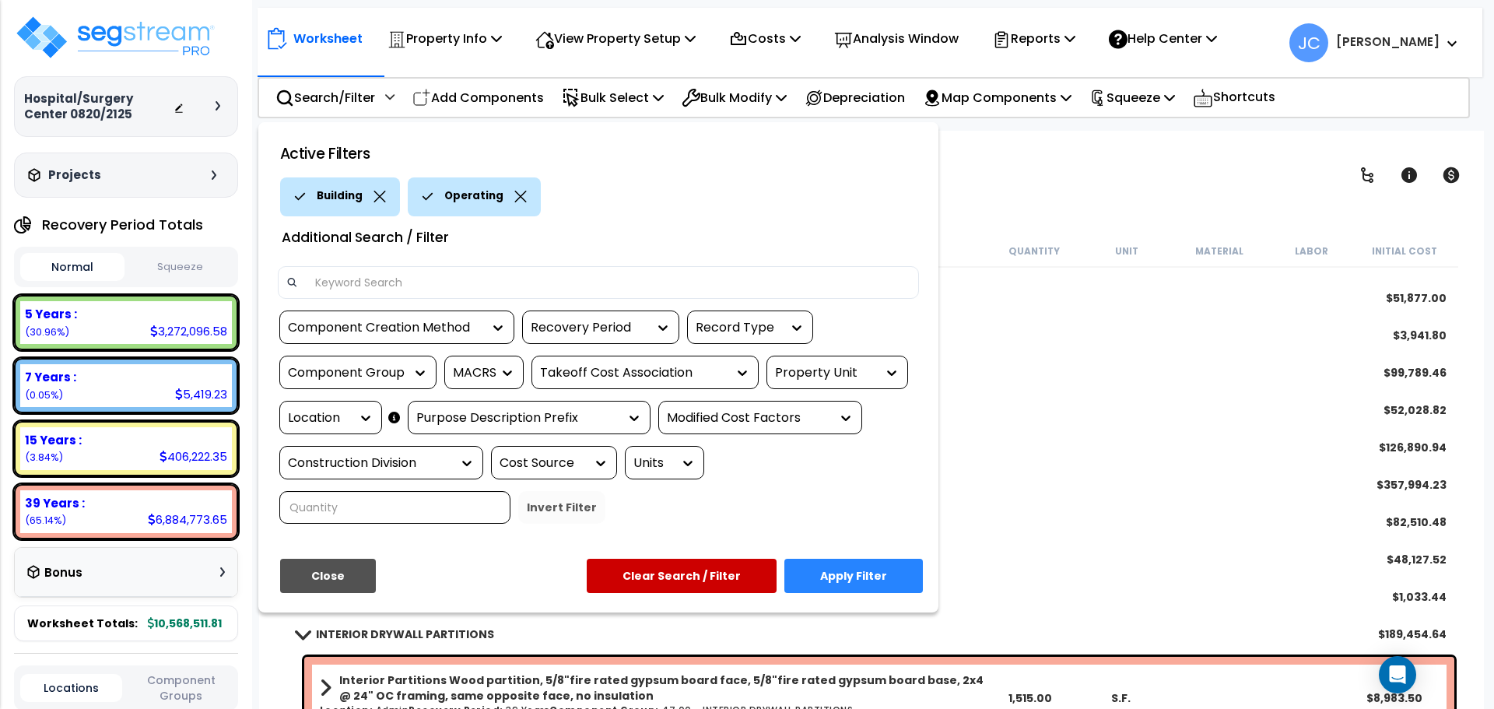
click at [862, 559] on button "Apply Filter" at bounding box center [853, 576] width 139 height 34
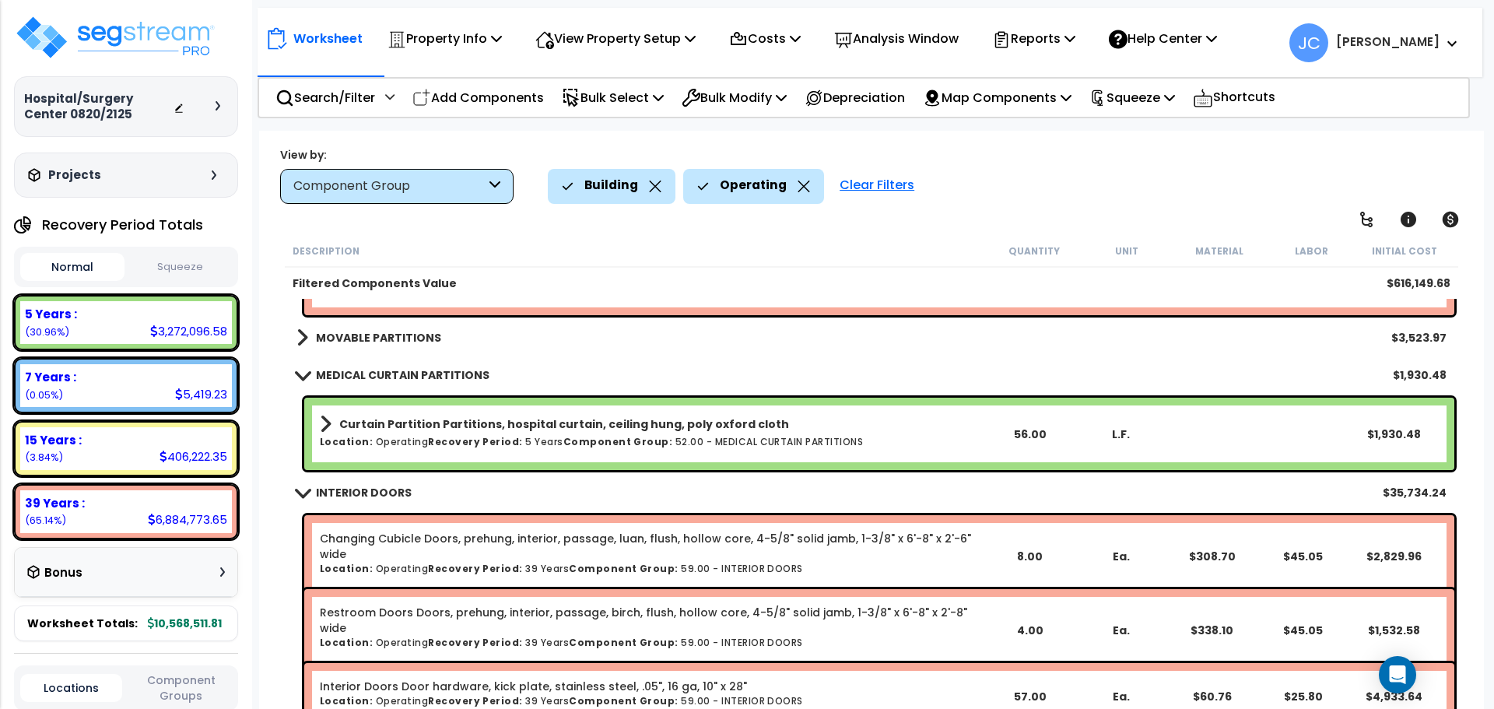
scroll to position [0, 0]
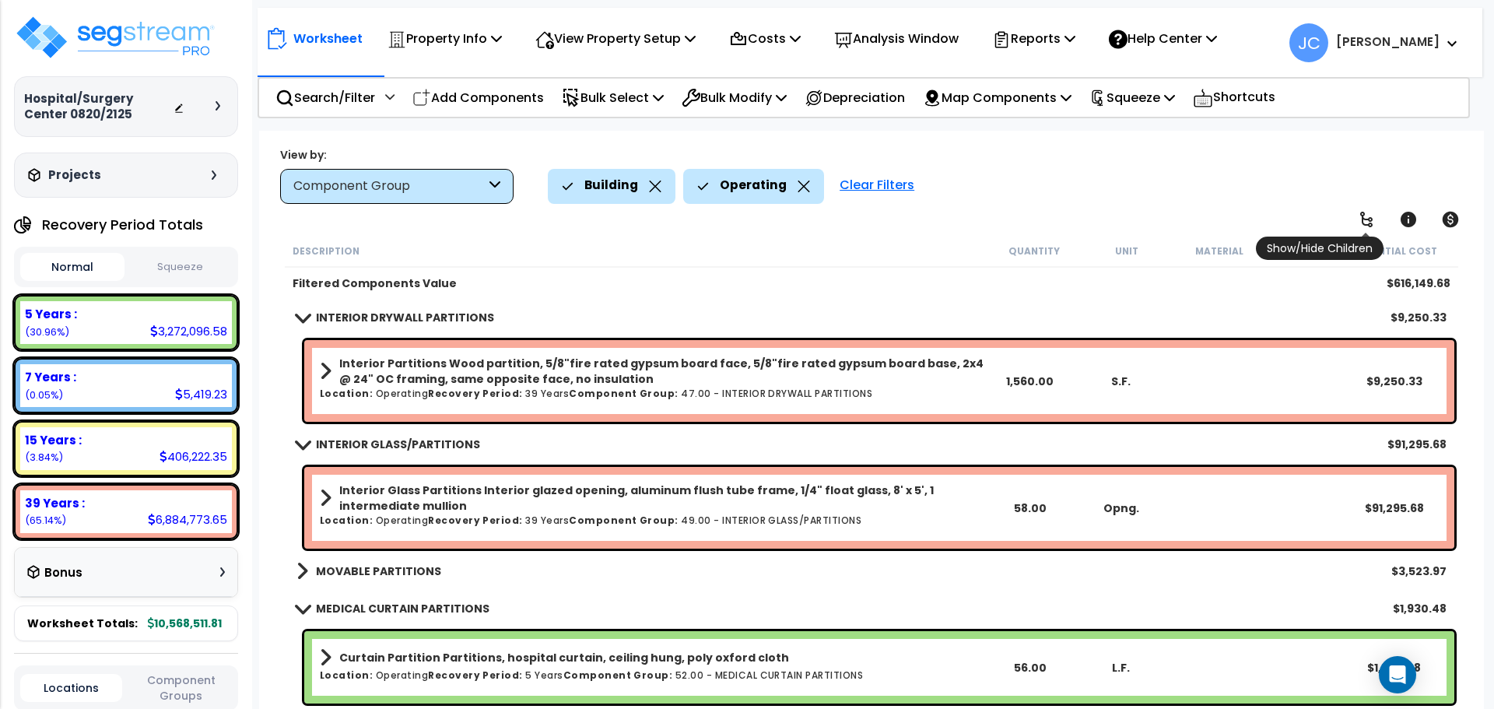
click at [1363, 223] on icon at bounding box center [1366, 219] width 19 height 19
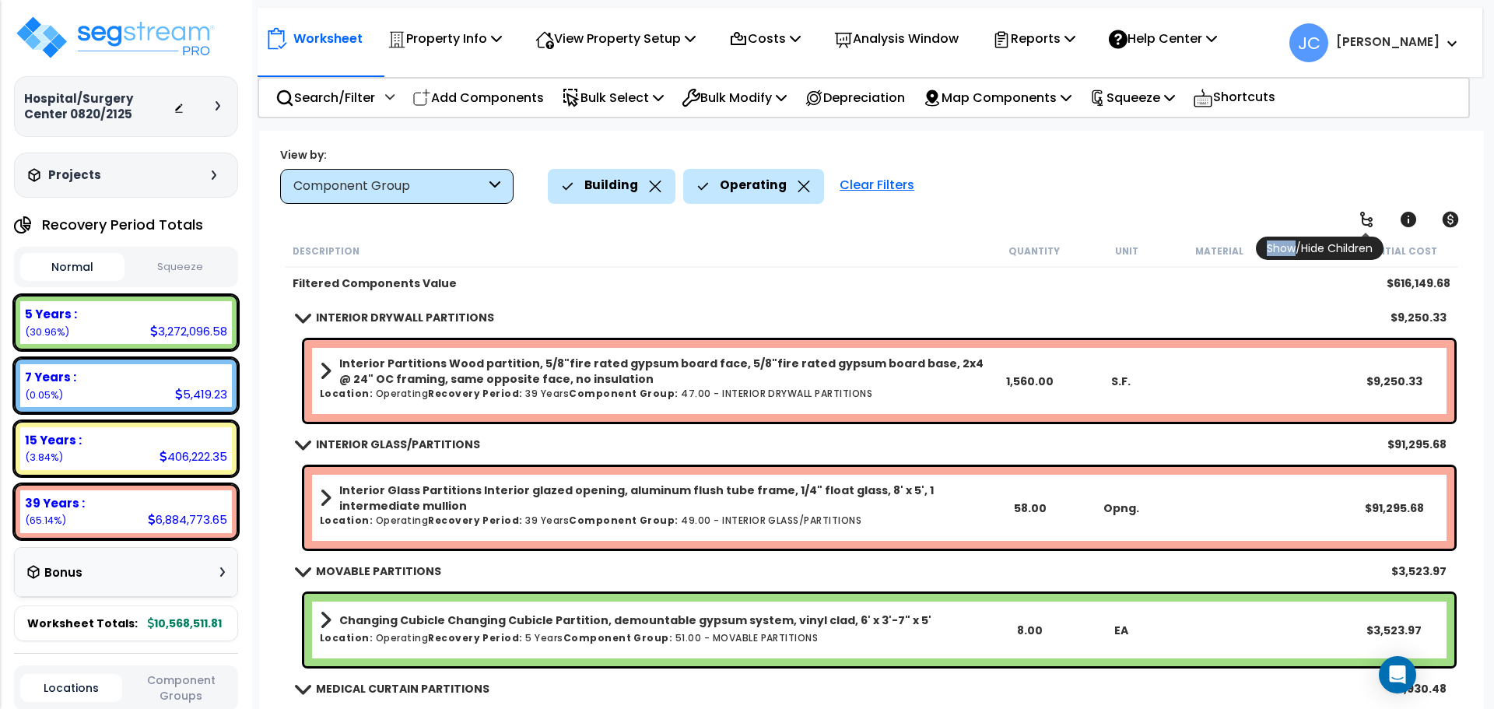
click at [1363, 222] on icon at bounding box center [1366, 220] width 12 height 16
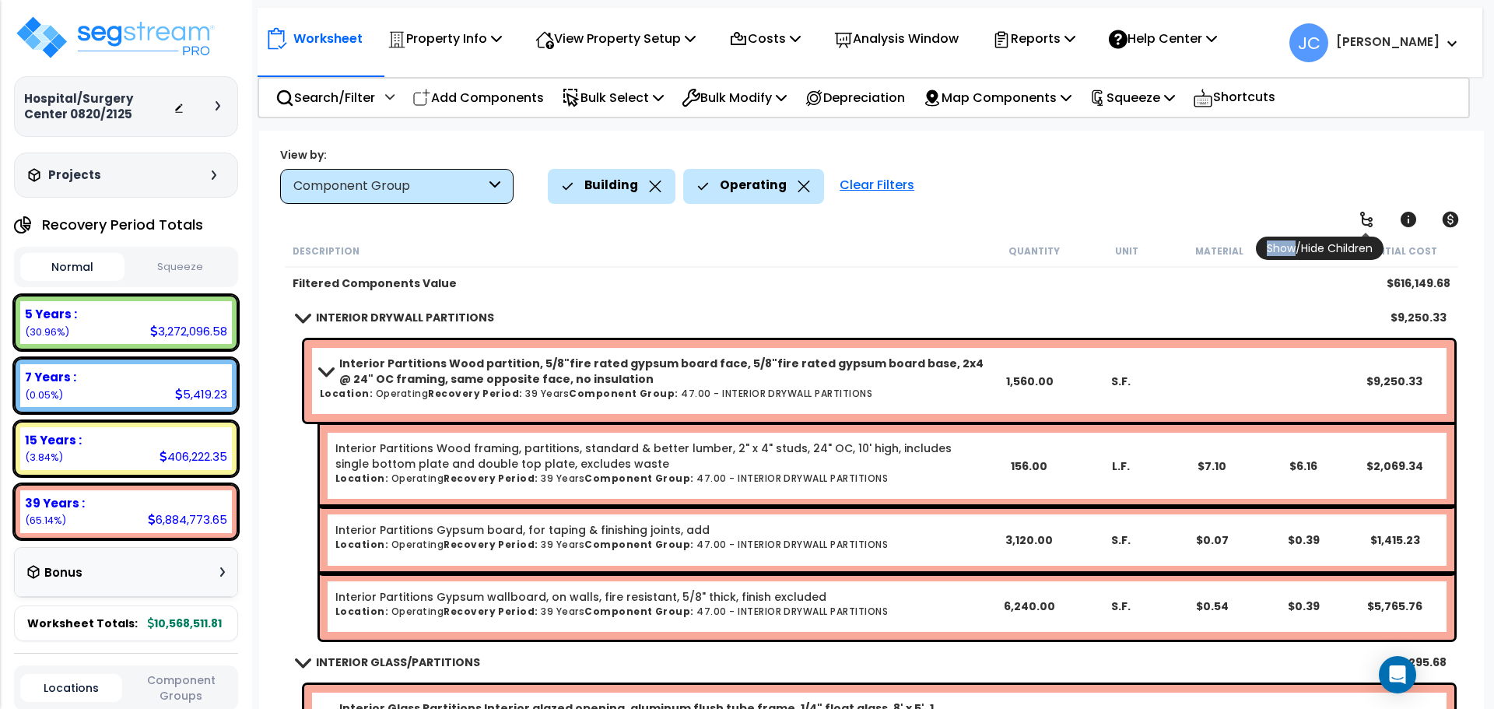
click at [1363, 222] on icon at bounding box center [1366, 220] width 12 height 16
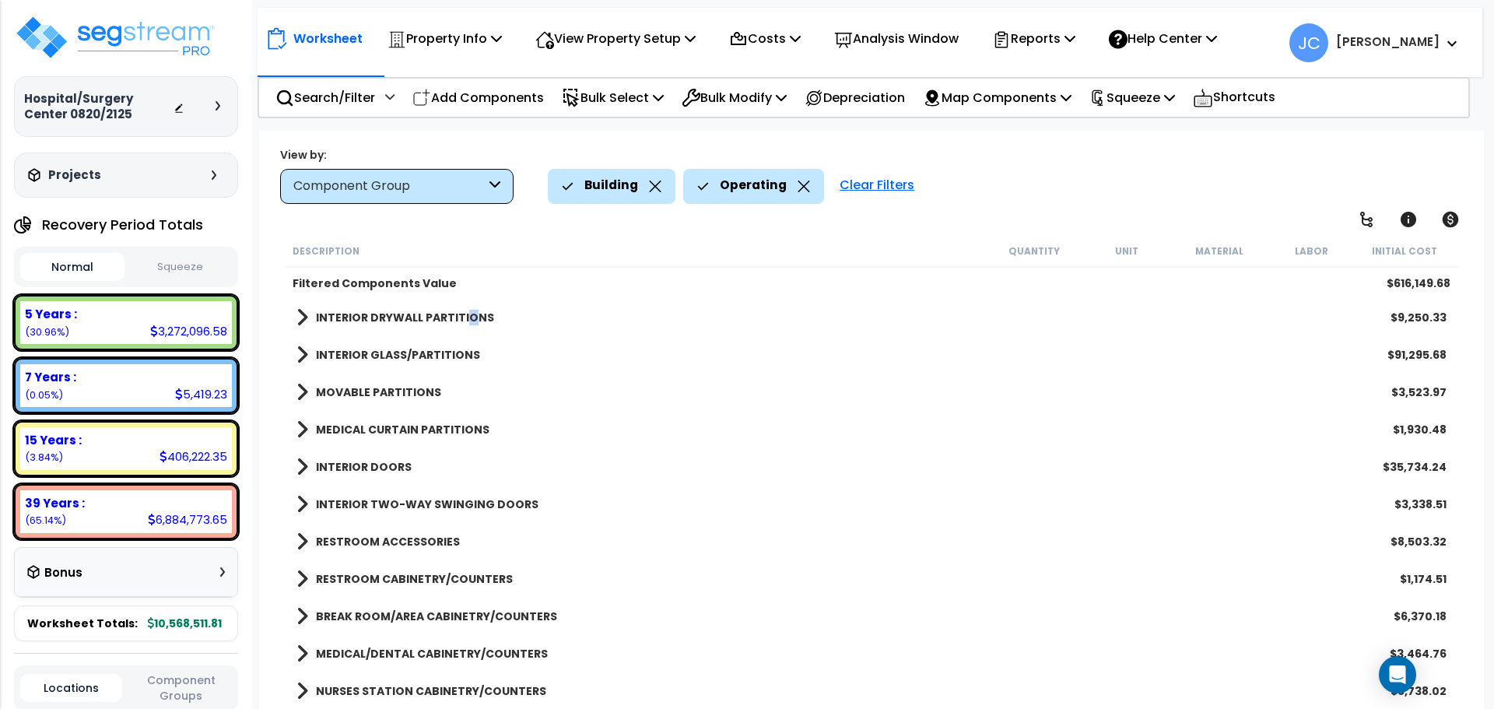
click at [466, 318] on b "INTERIOR DRYWALL PARTITIONS" at bounding box center [405, 318] width 178 height 16
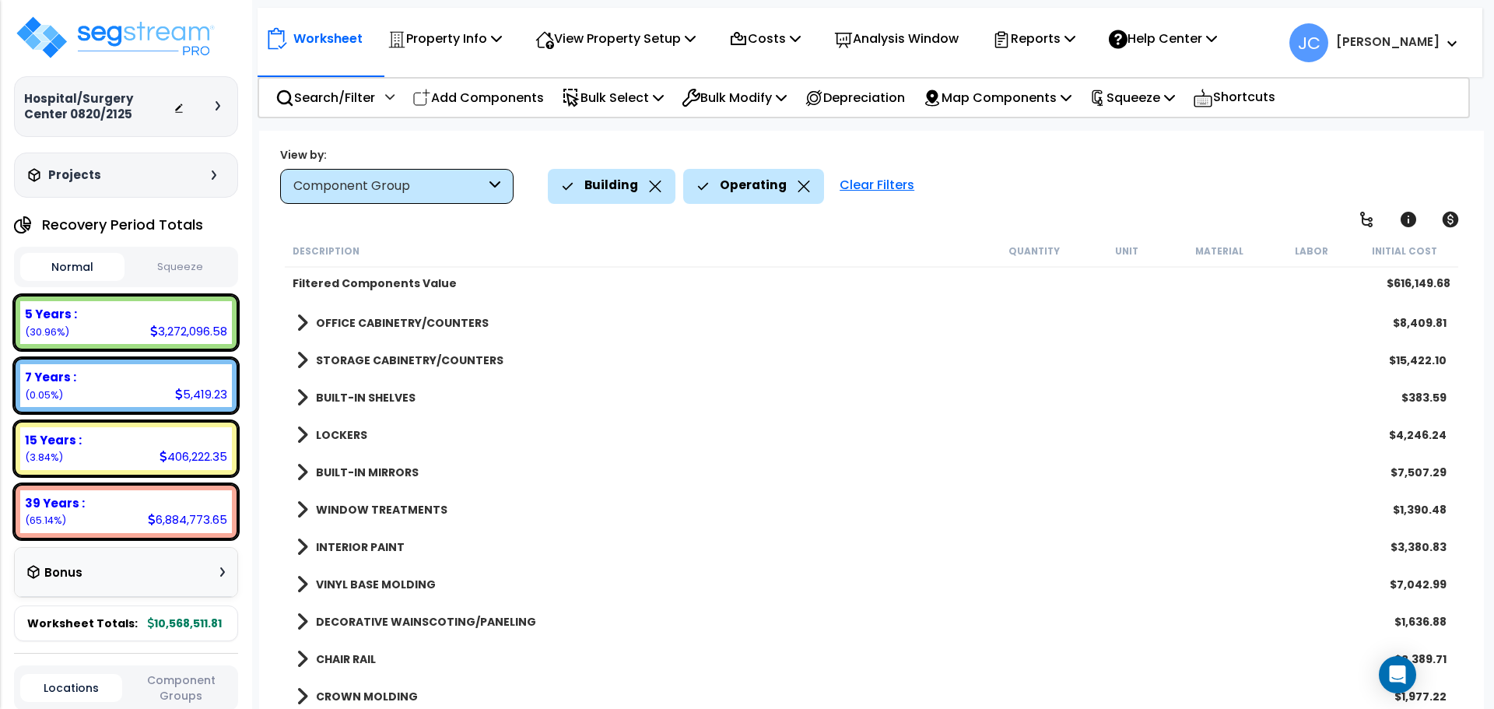
scroll to position [523, 0]
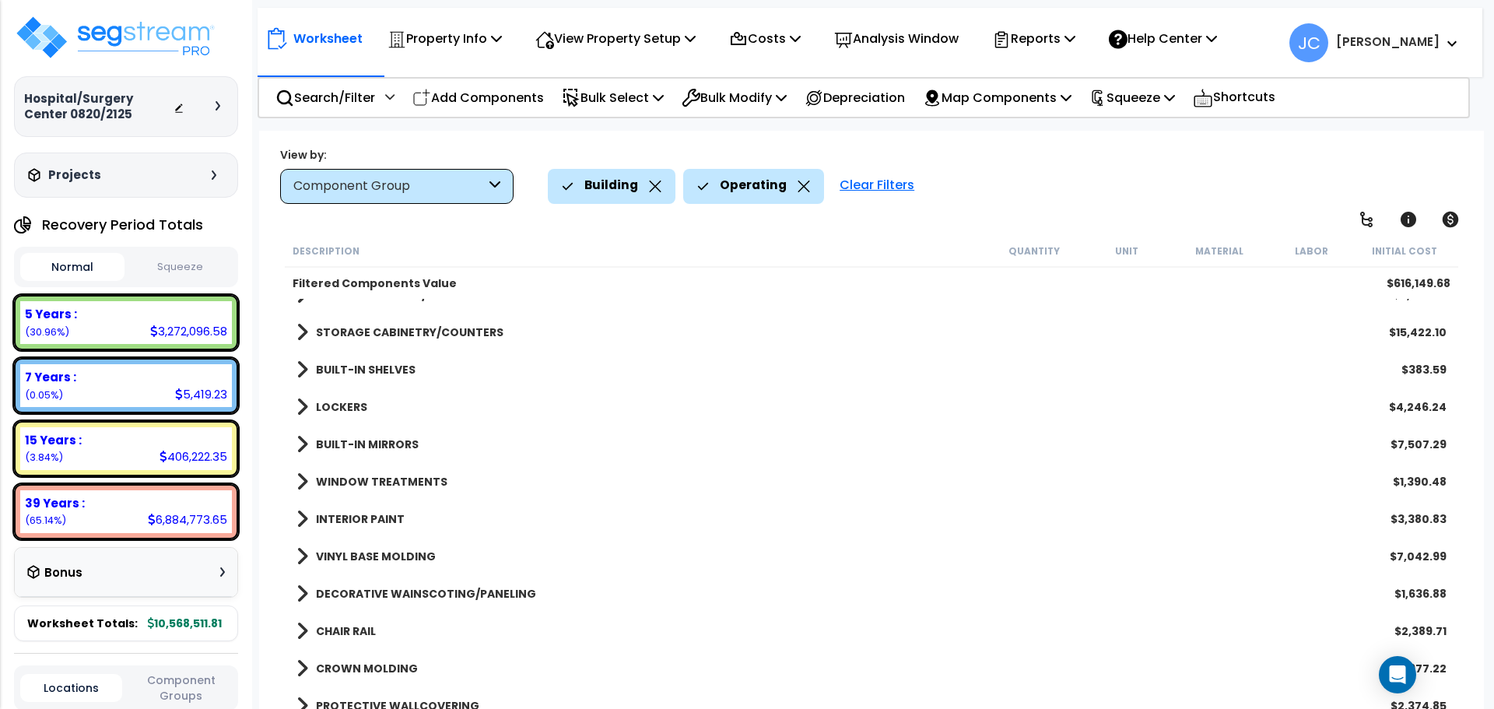
click at [363, 517] on b "INTERIOR PAINT" at bounding box center [360, 519] width 89 height 16
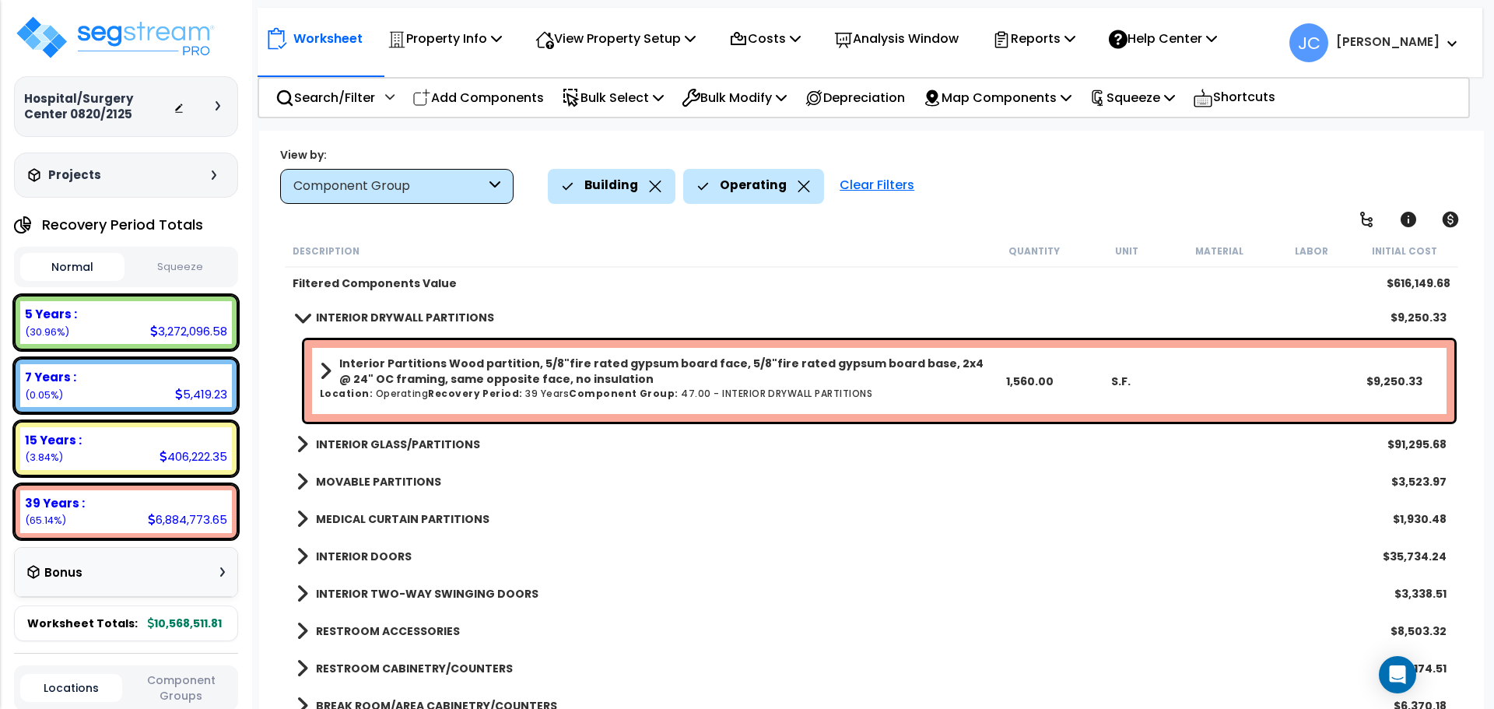
scroll to position [0, 0]
click at [433, 446] on b "INTERIOR GLASS/PARTITIONS" at bounding box center [398, 445] width 164 height 16
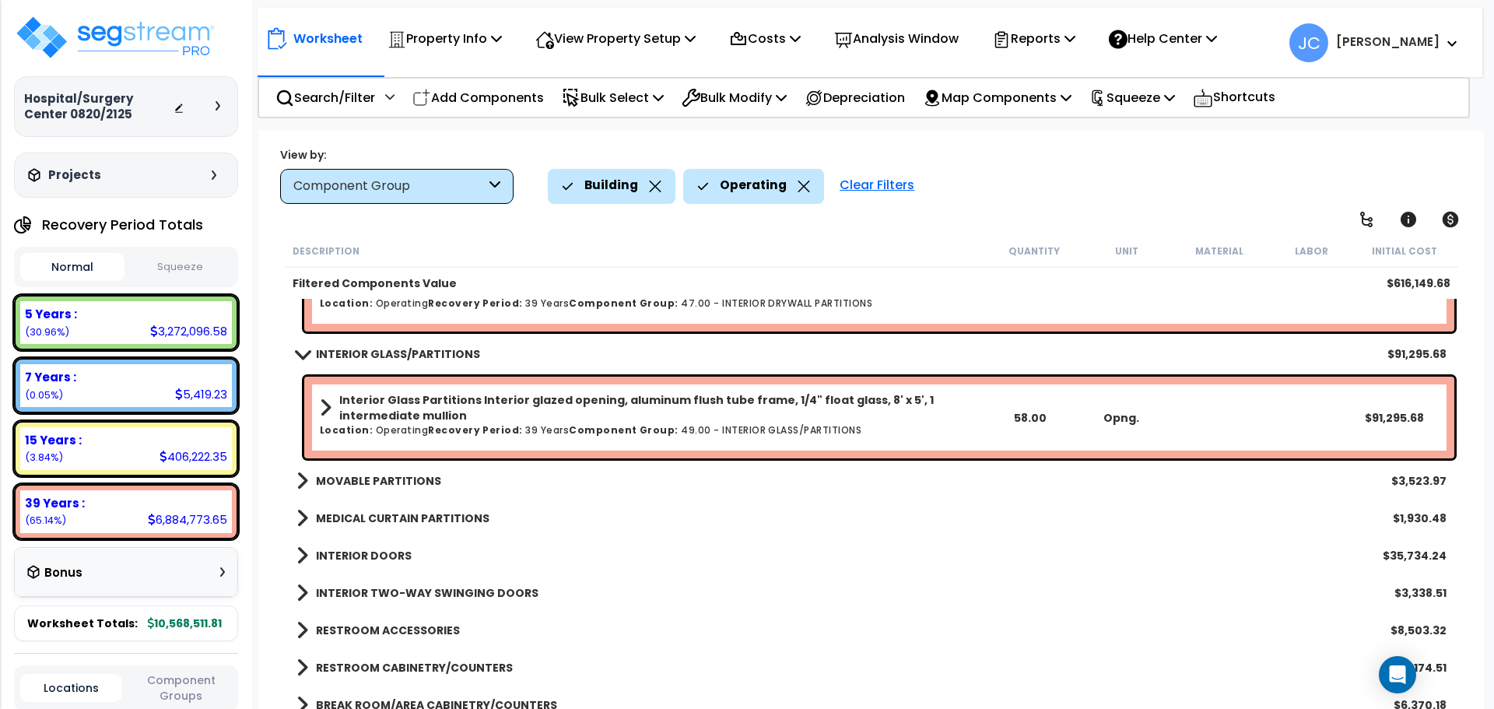
scroll to position [91, 0]
click at [378, 473] on b "MOVABLE PARTITIONS" at bounding box center [378, 480] width 125 height 16
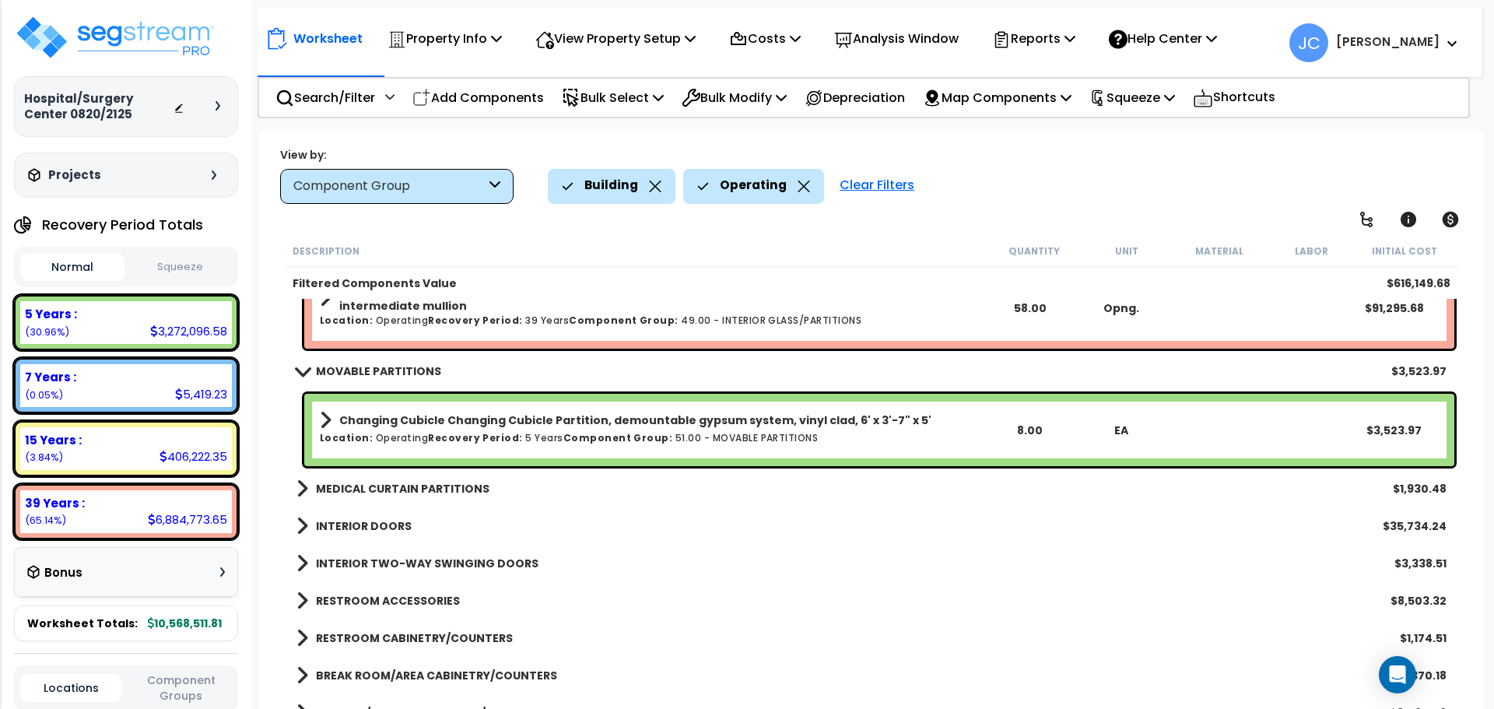
scroll to position [203, 0]
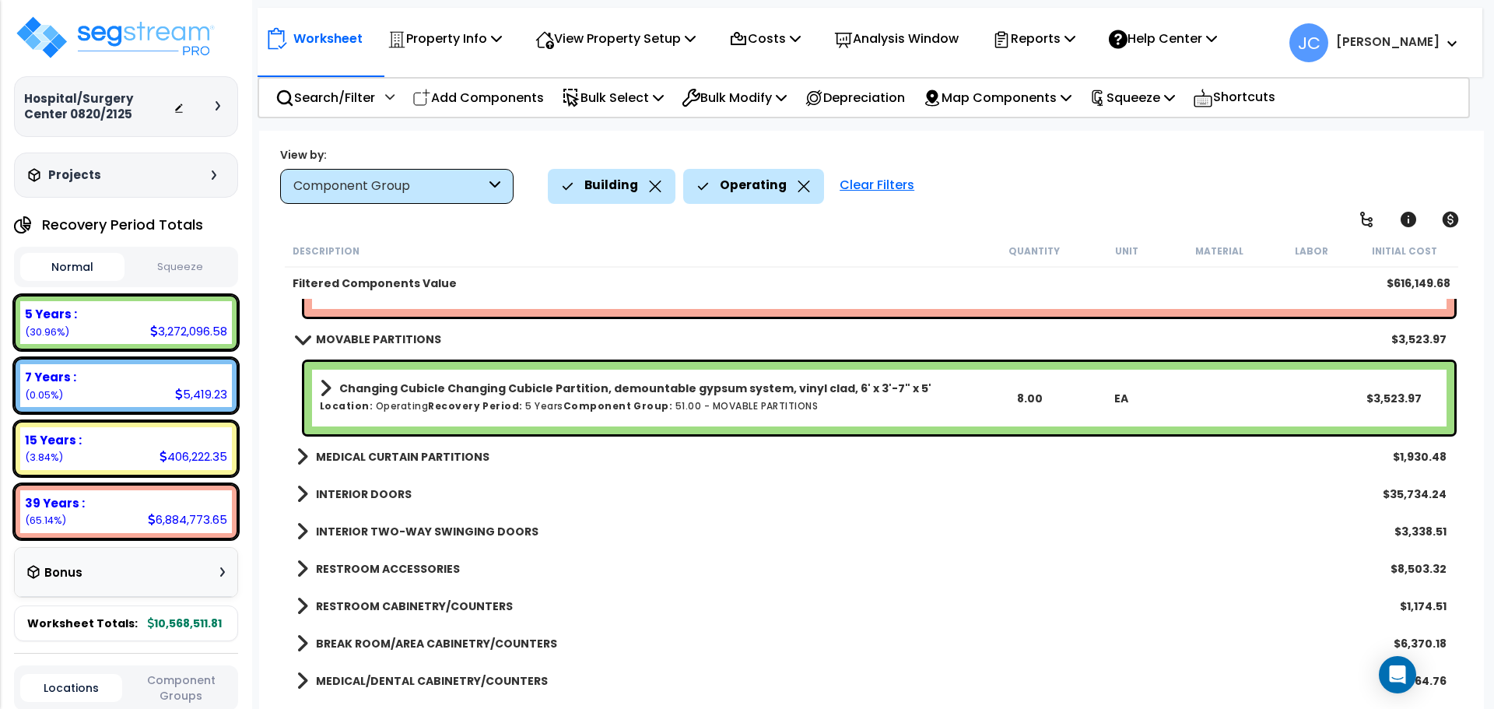
click at [426, 454] on b "MEDICAL CURTAIN PARTITIONS" at bounding box center [403, 457] width 174 height 16
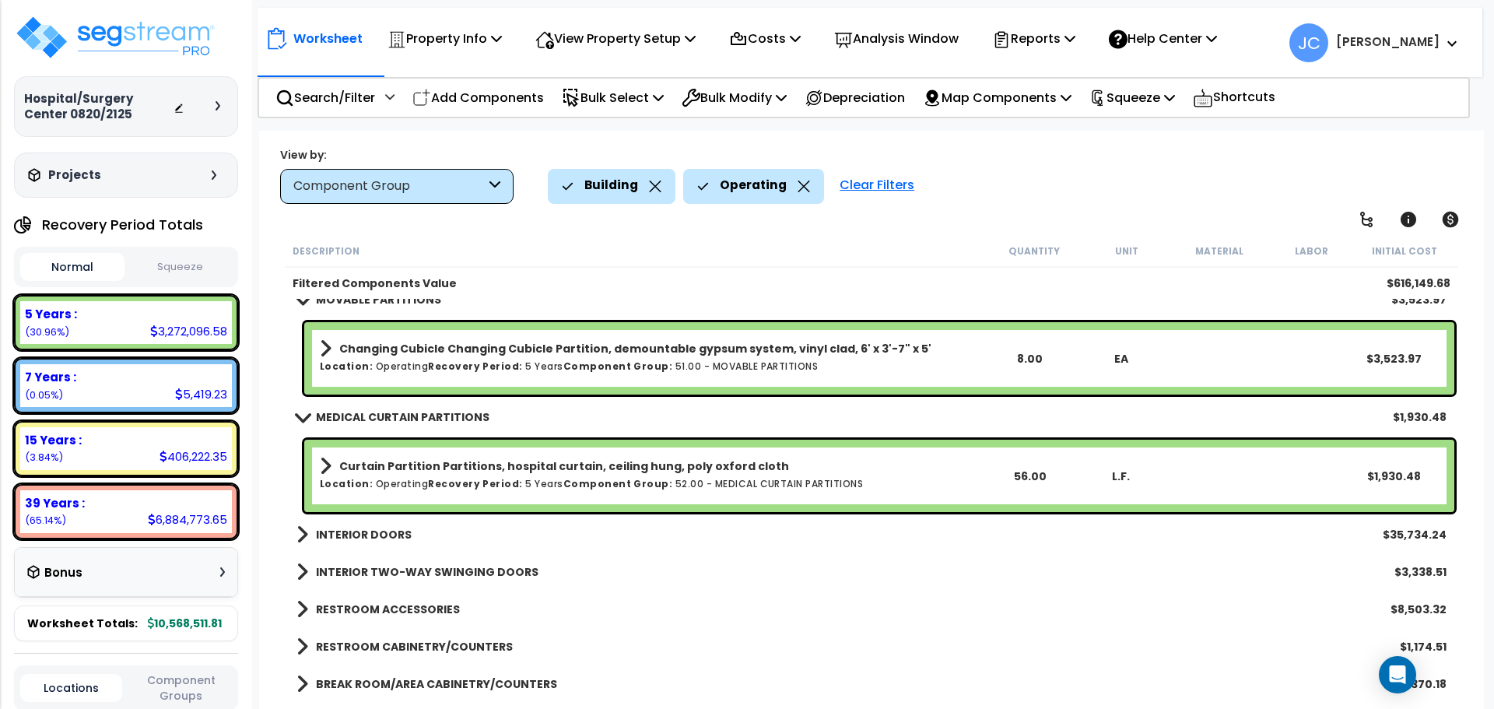
scroll to position [272, 0]
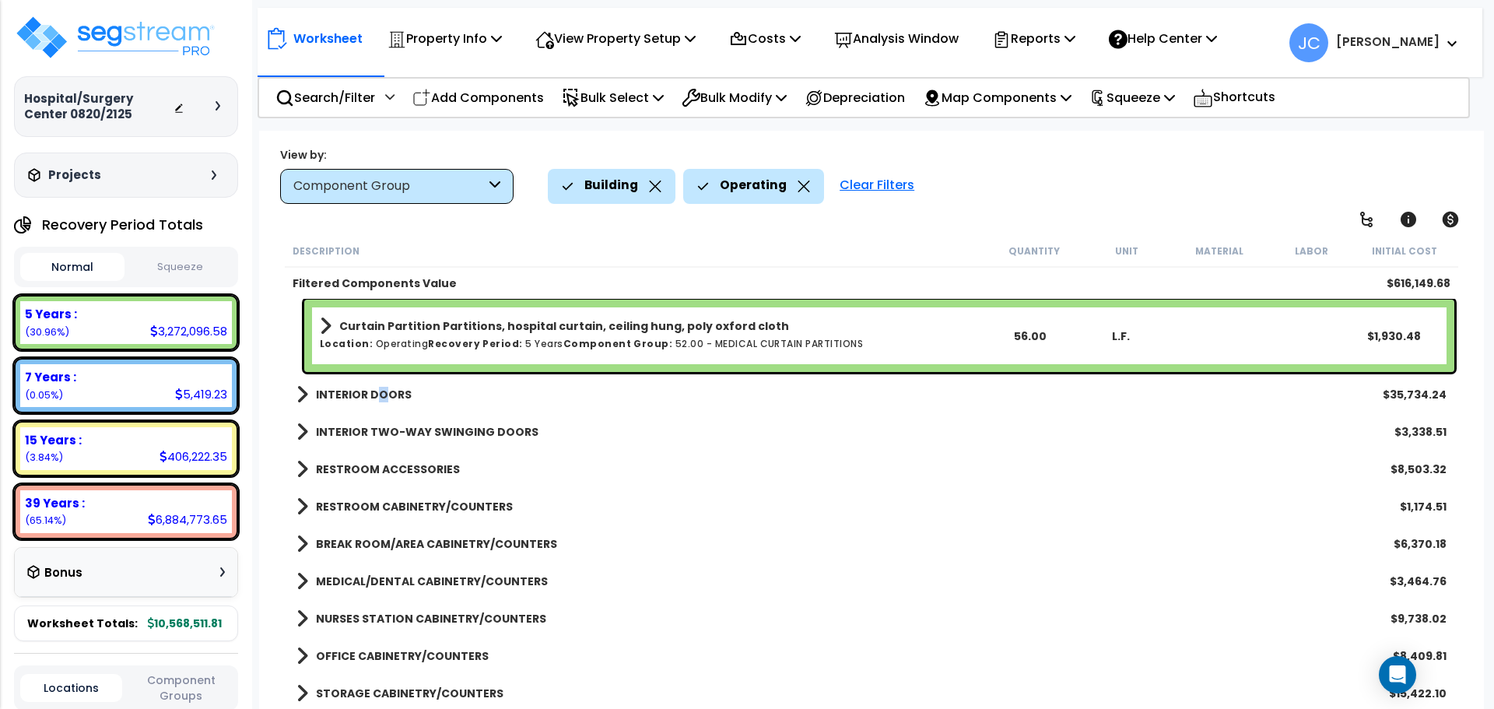
click at [379, 391] on b "INTERIOR DOORS" at bounding box center [364, 395] width 96 height 16
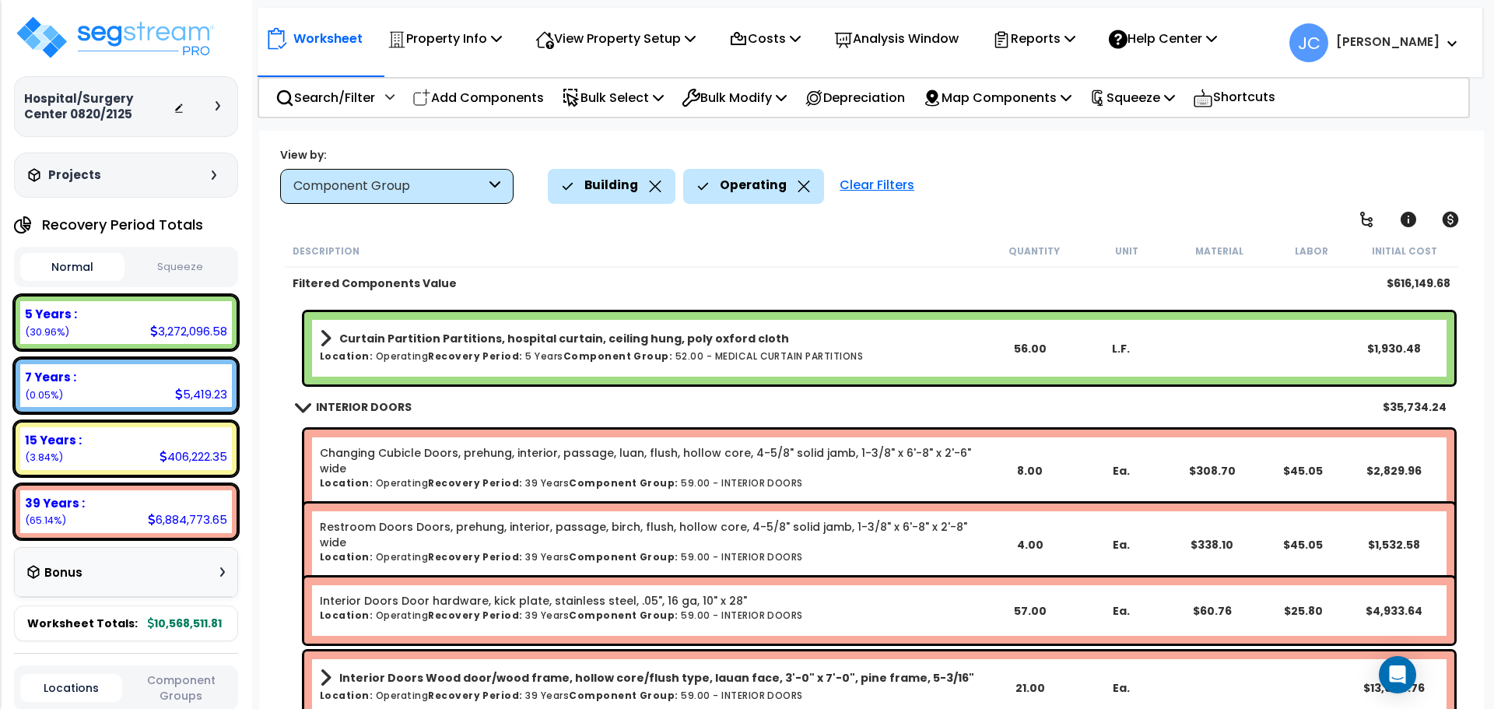
click at [1041, 175] on div "Building Operating Clear Filters" at bounding box center [1008, 186] width 921 height 34
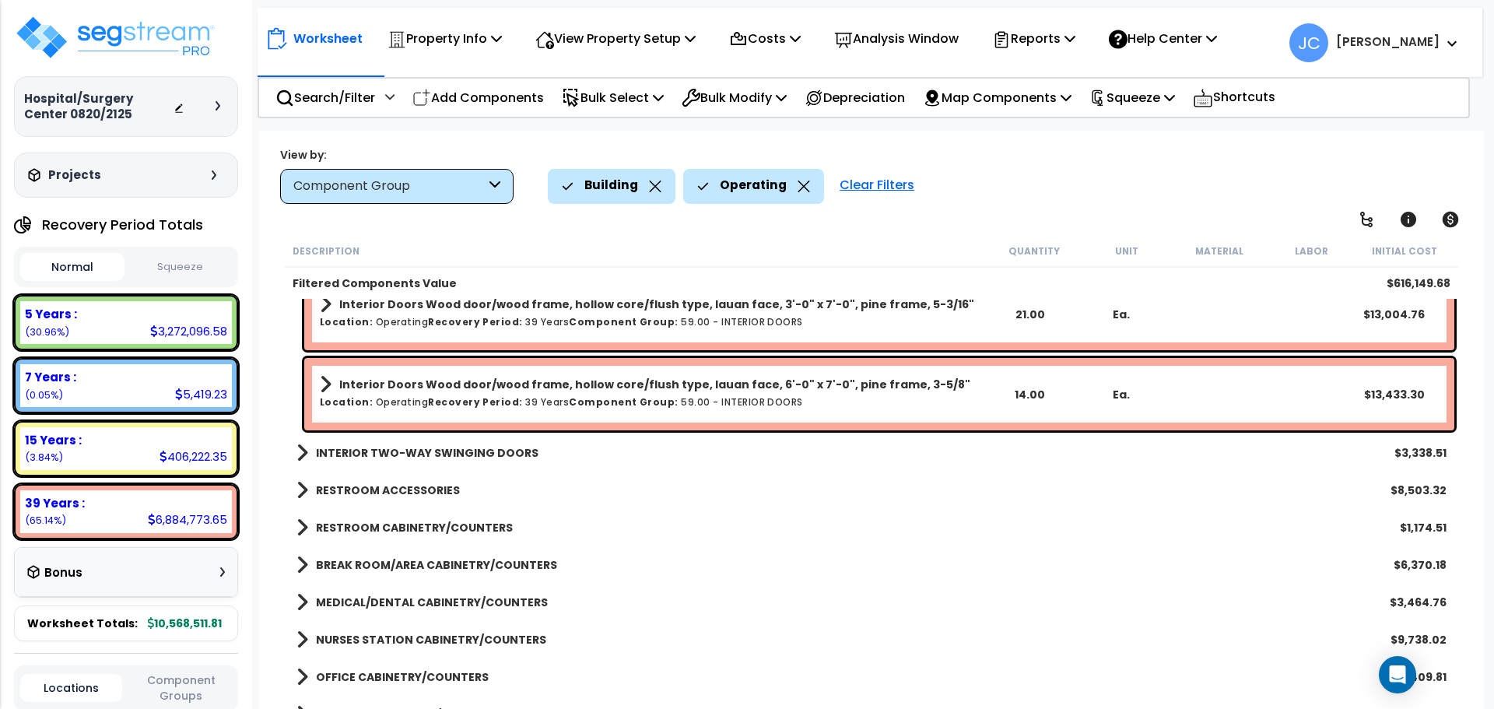
scroll to position [775, 0]
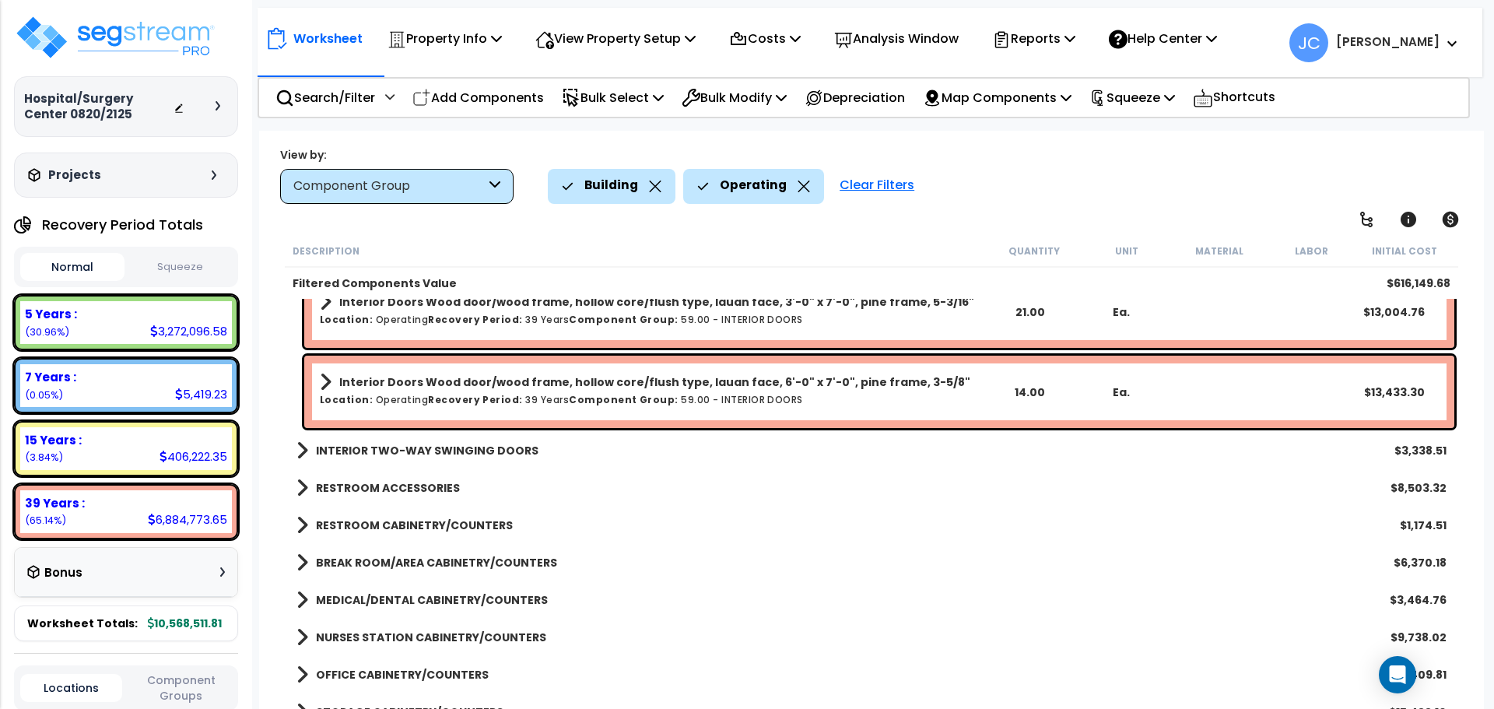
click at [463, 442] on link "INTERIOR TWO-WAY SWINGING DOORS" at bounding box center [418, 451] width 242 height 22
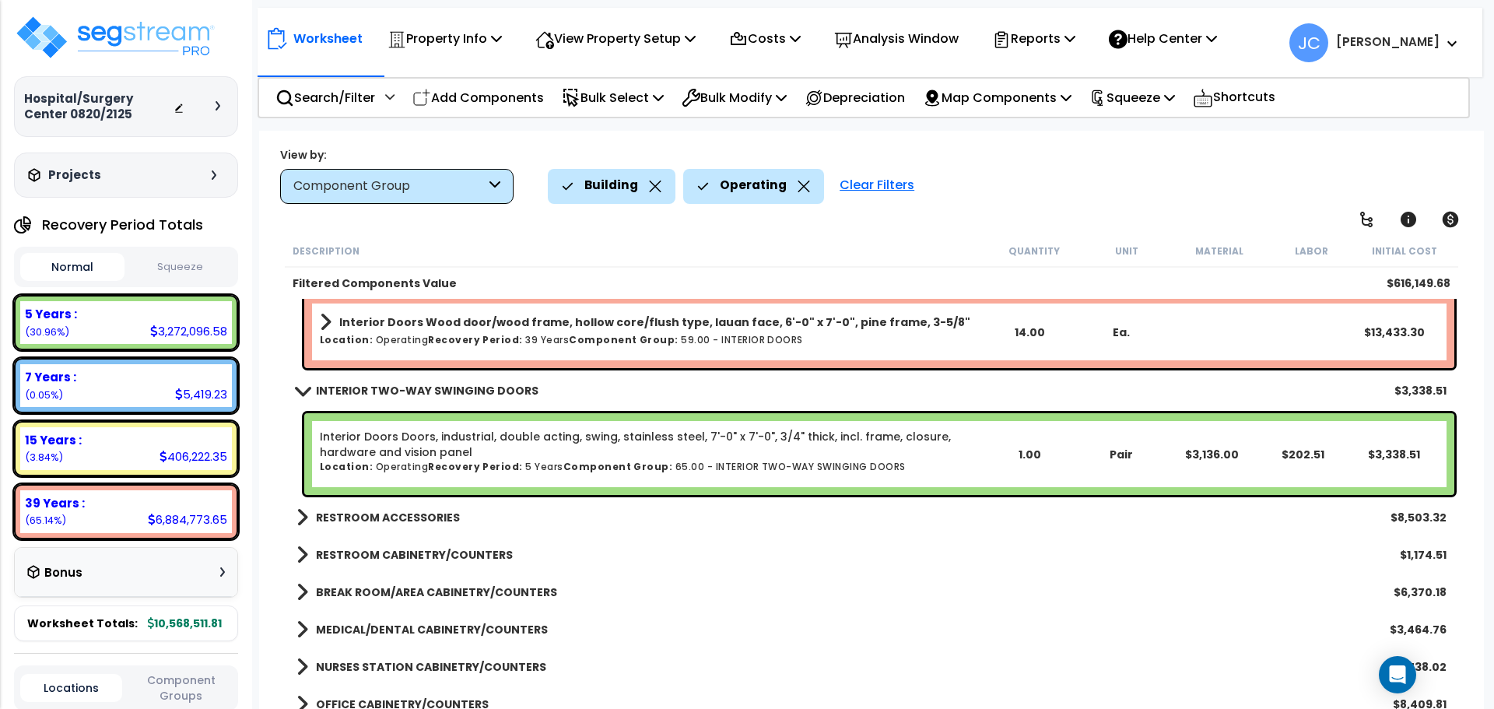
scroll to position [864, 0]
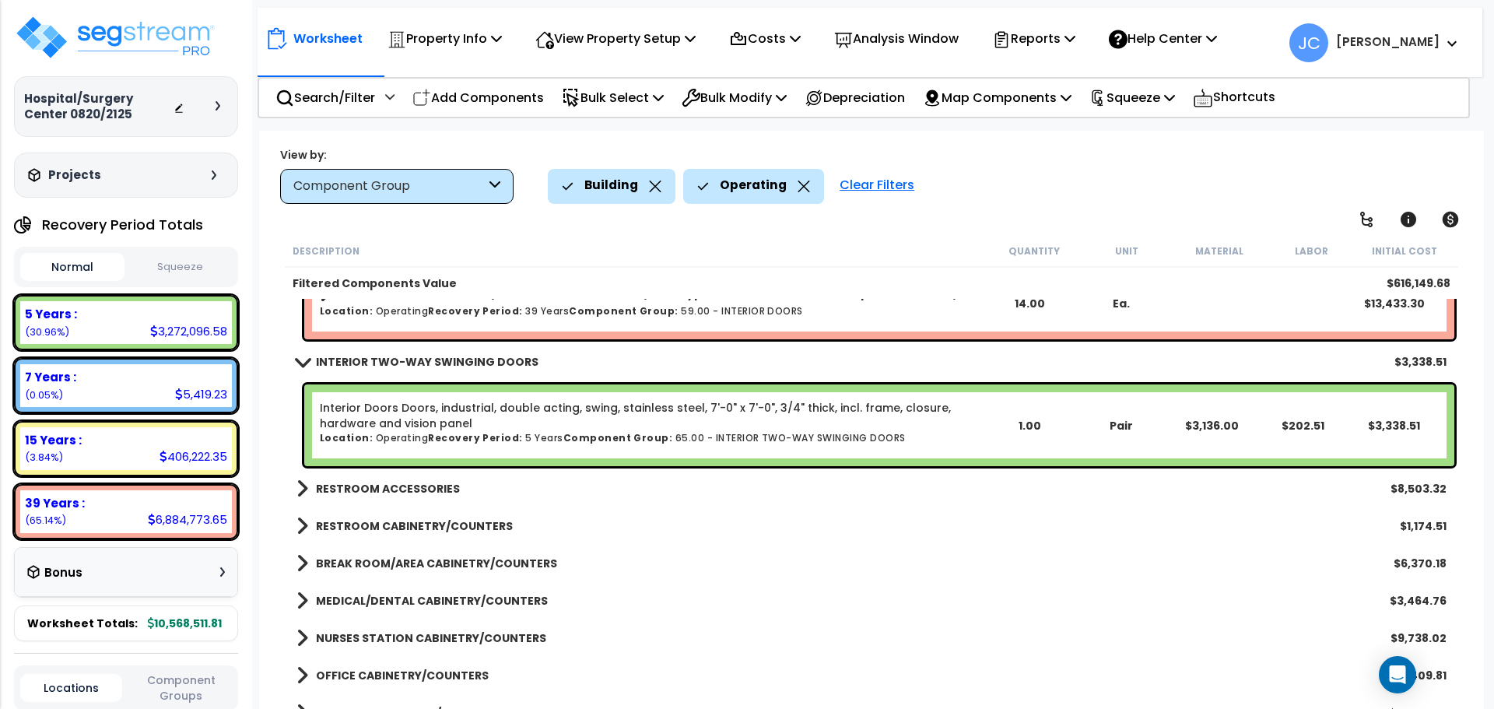
click at [415, 486] on b "RESTROOM ACCESSORIES" at bounding box center [388, 489] width 144 height 16
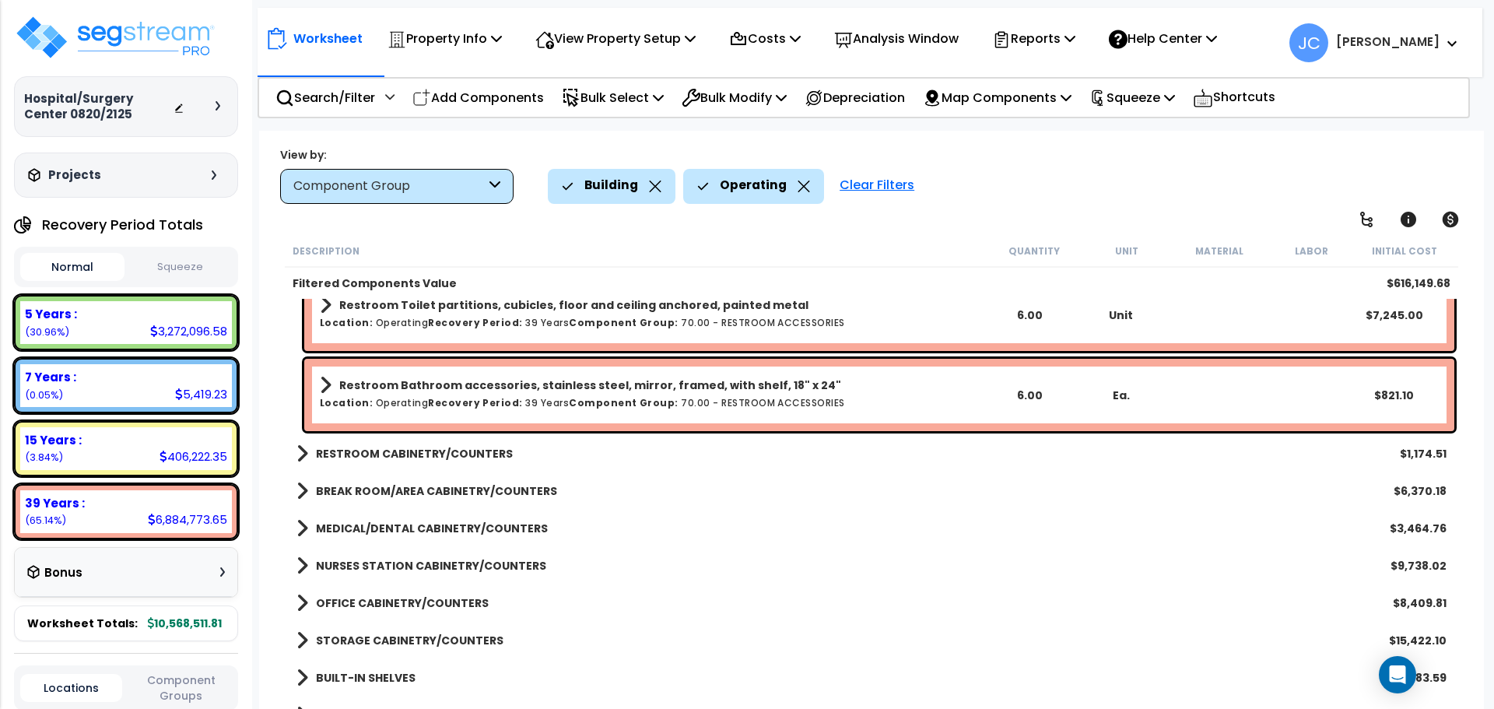
scroll to position [1420, 0]
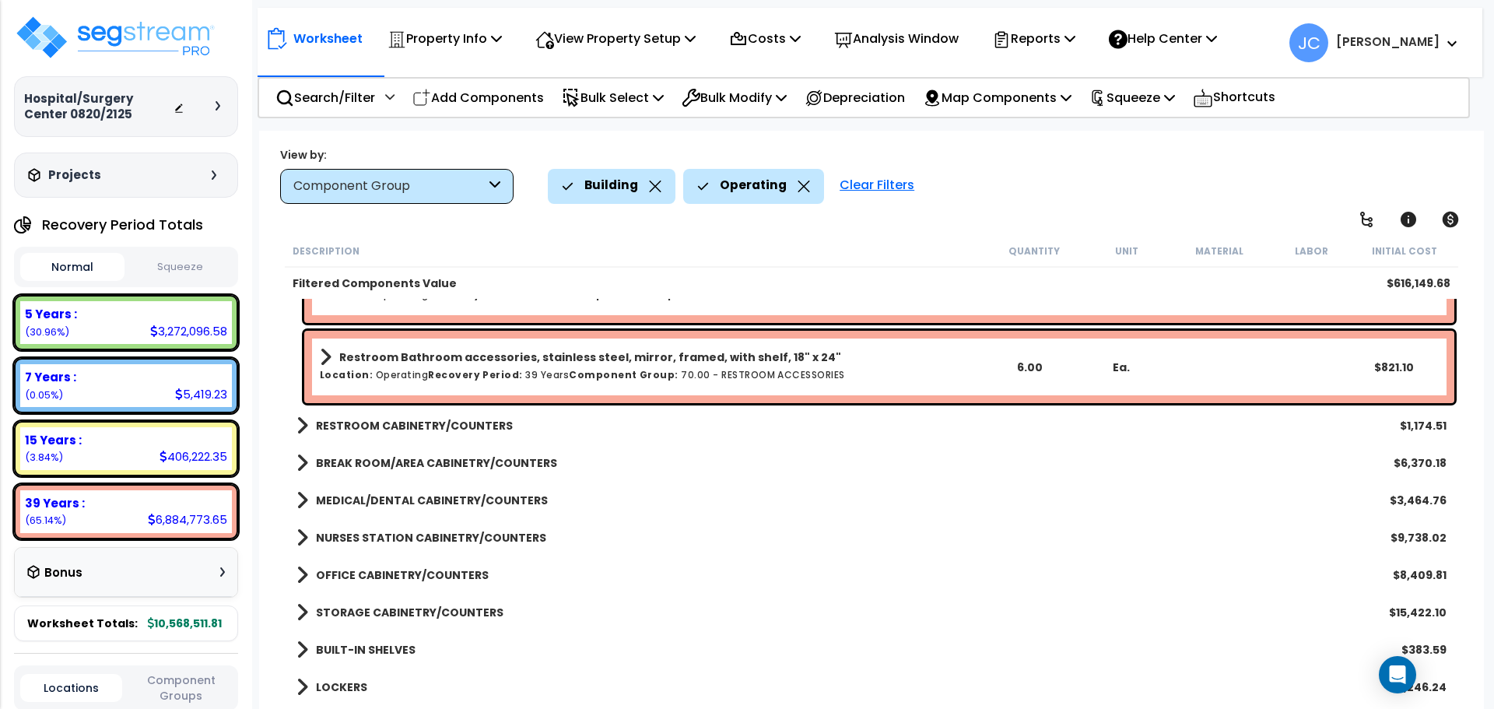
click at [439, 434] on link "RESTROOM CABINETRY/COUNTERS" at bounding box center [405, 426] width 216 height 22
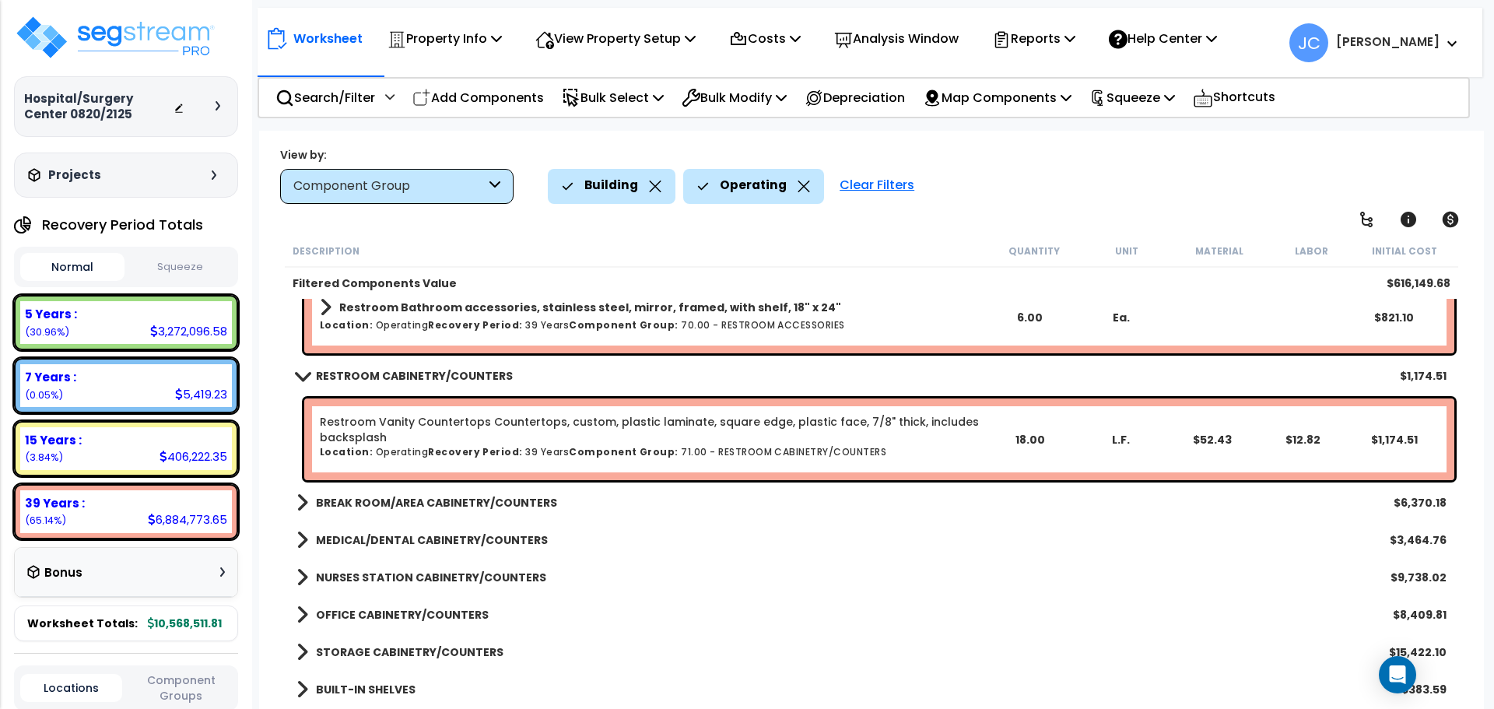
scroll to position [1483, 0]
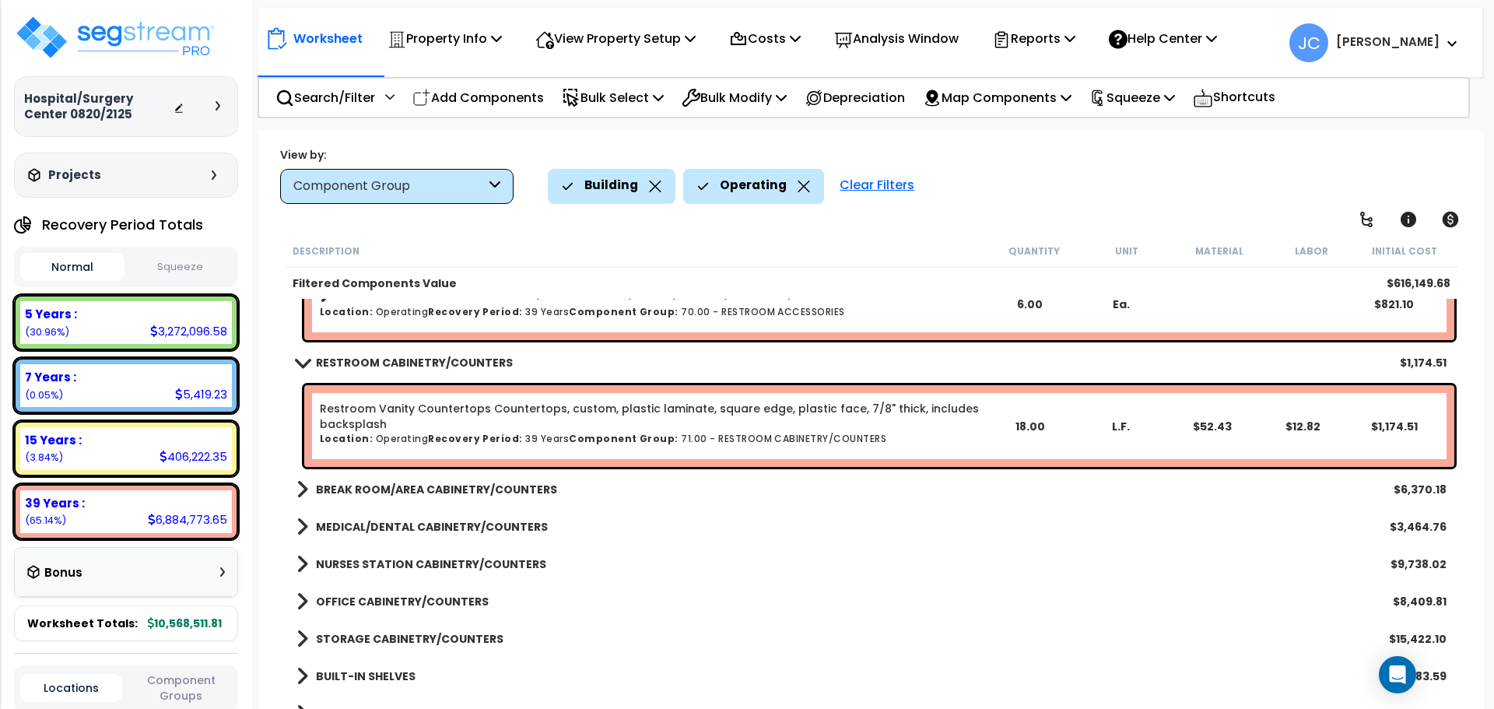
click at [484, 483] on b "BREAK ROOM/AREA CABINETRY/COUNTERS" at bounding box center [436, 490] width 241 height 16
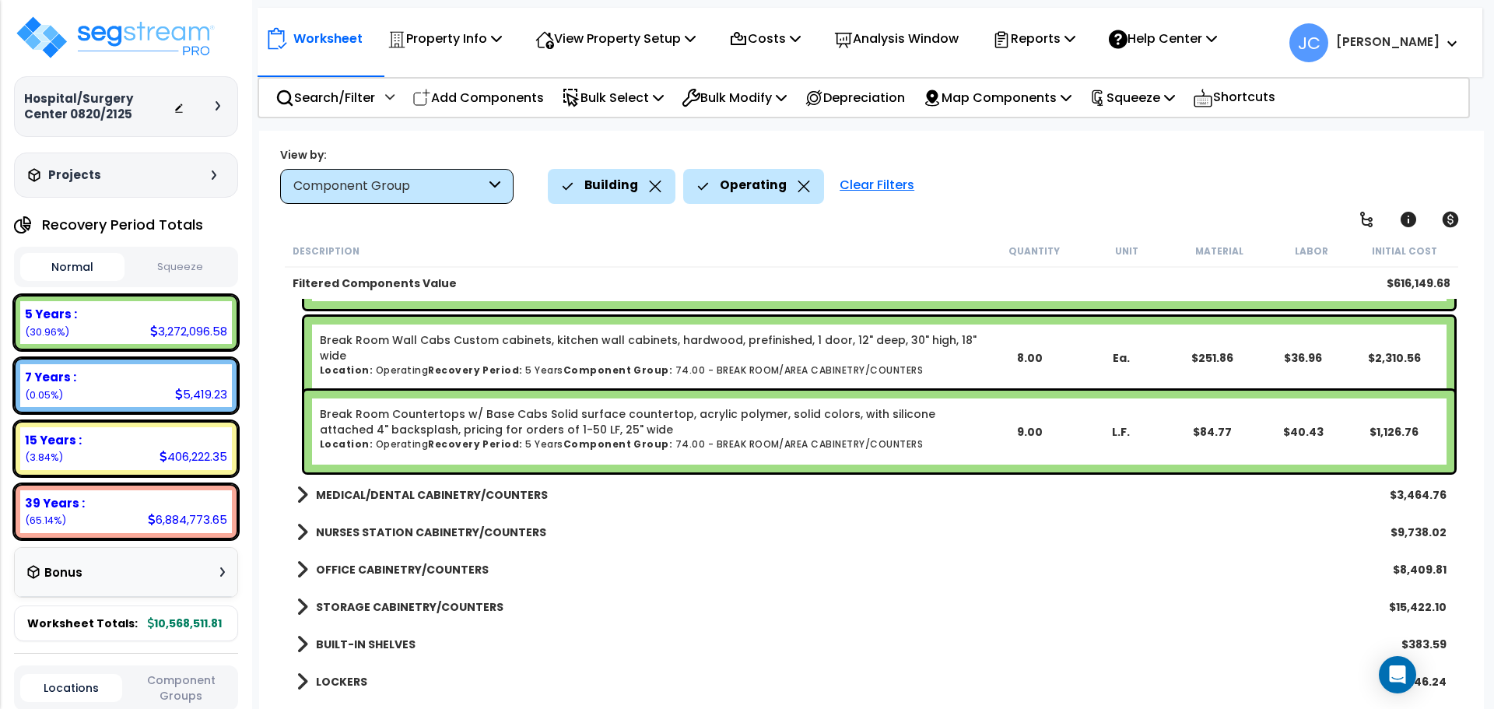
scroll to position [1782, 0]
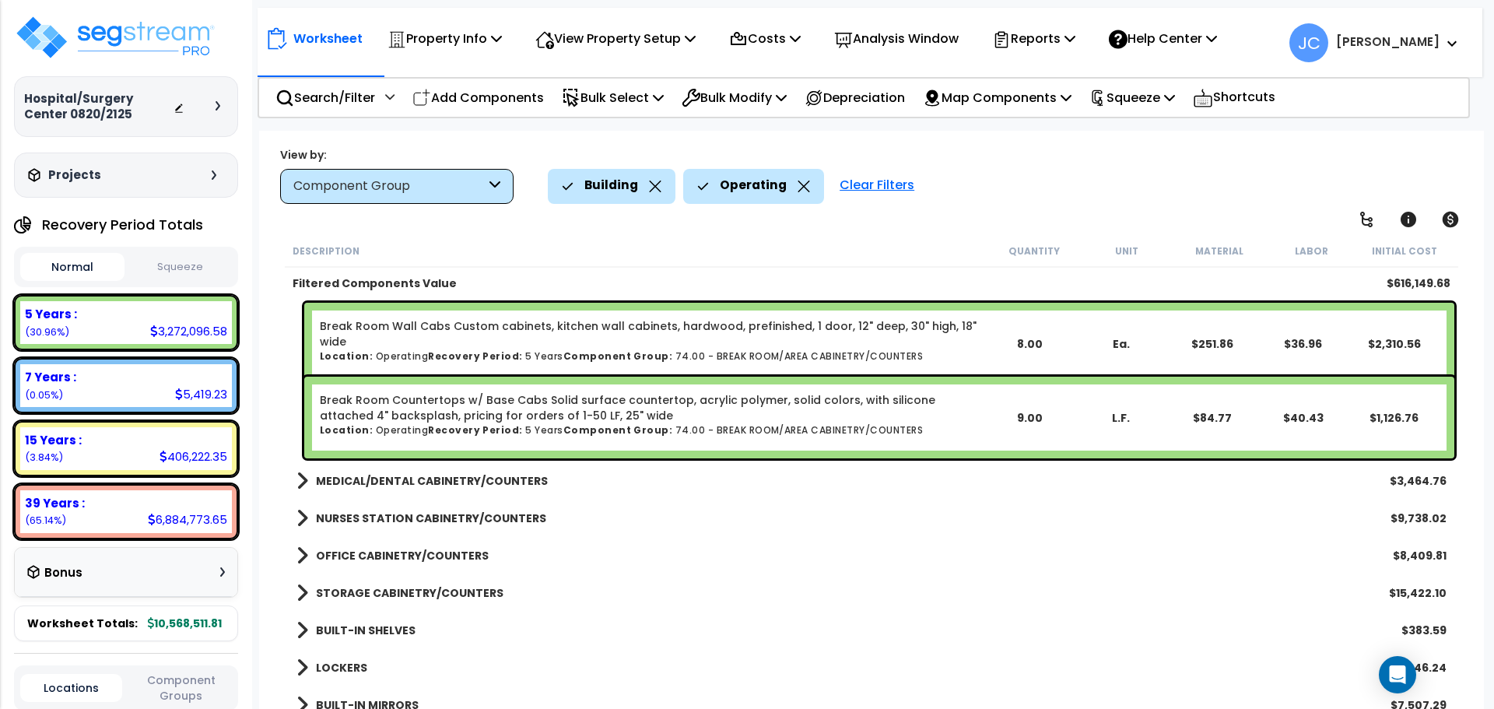
click at [459, 477] on b "MEDICAL/DENTAL CABINETRY/COUNTERS" at bounding box center [432, 481] width 232 height 16
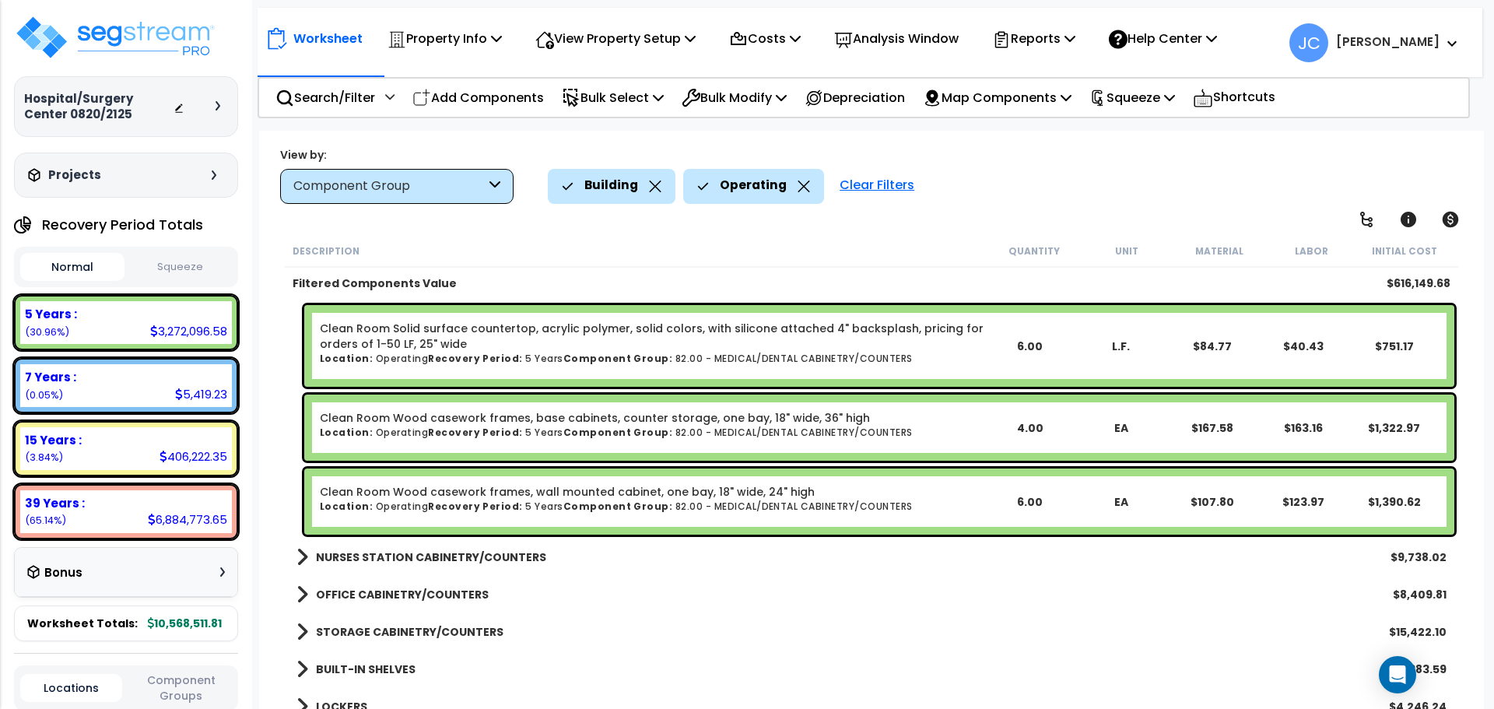
scroll to position [1988, 0]
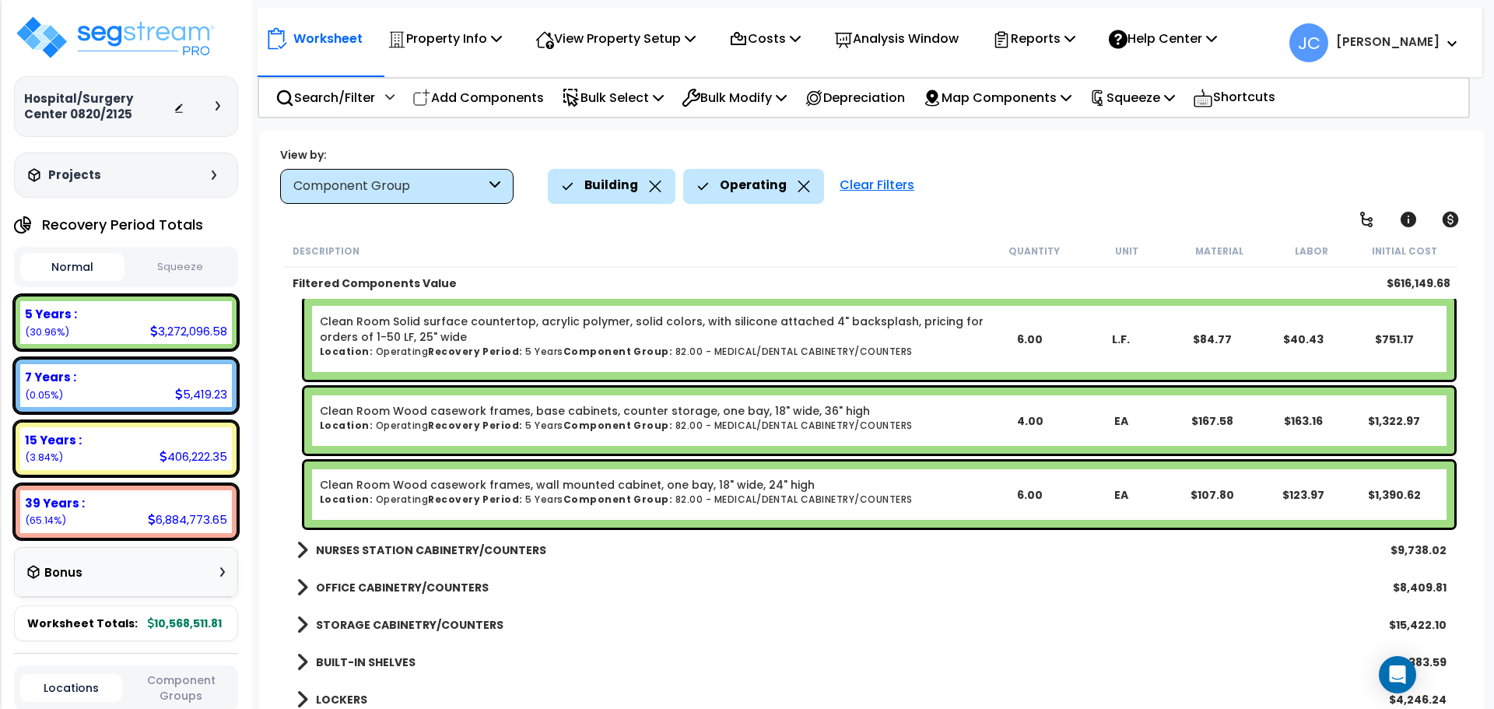
click at [478, 540] on link "NURSES STATION CABINETRY/COUNTERS" at bounding box center [422, 550] width 250 height 22
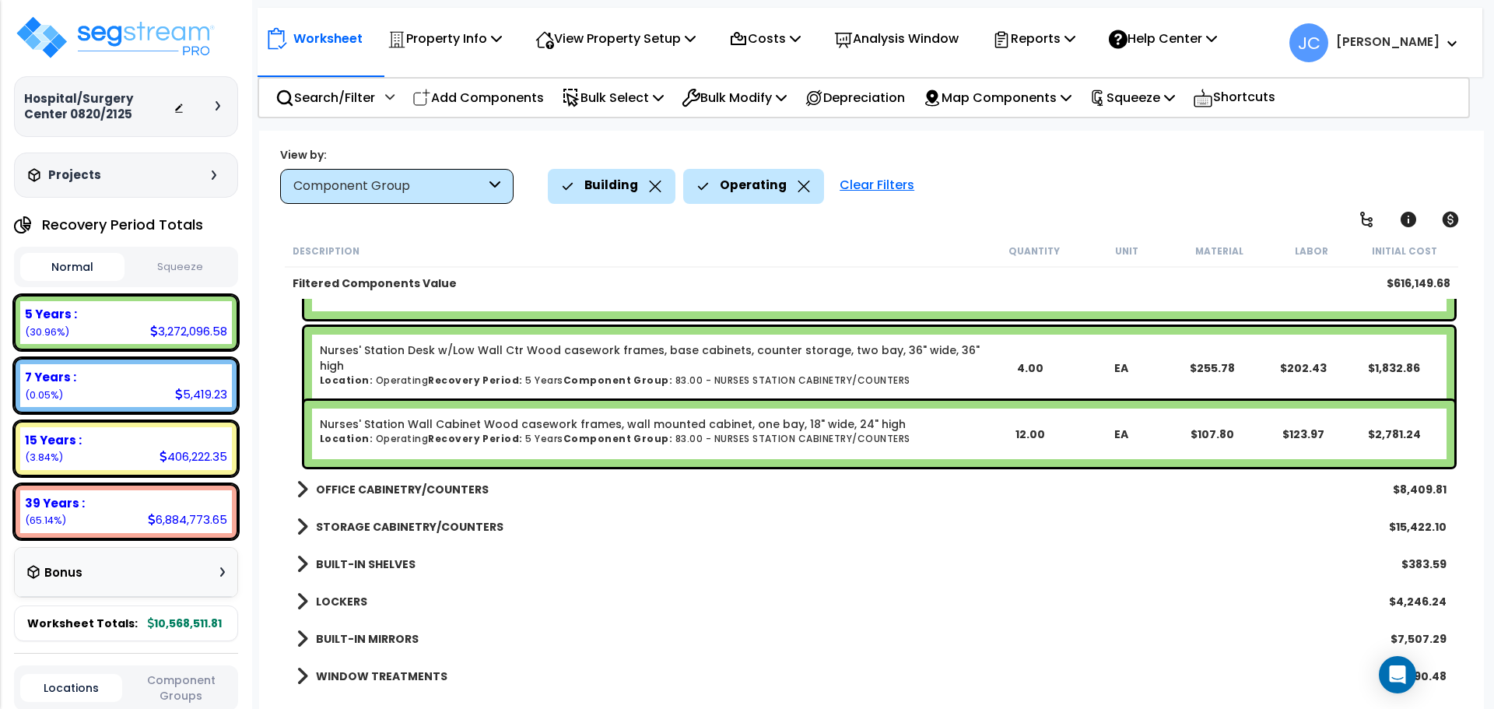
scroll to position [2386, 0]
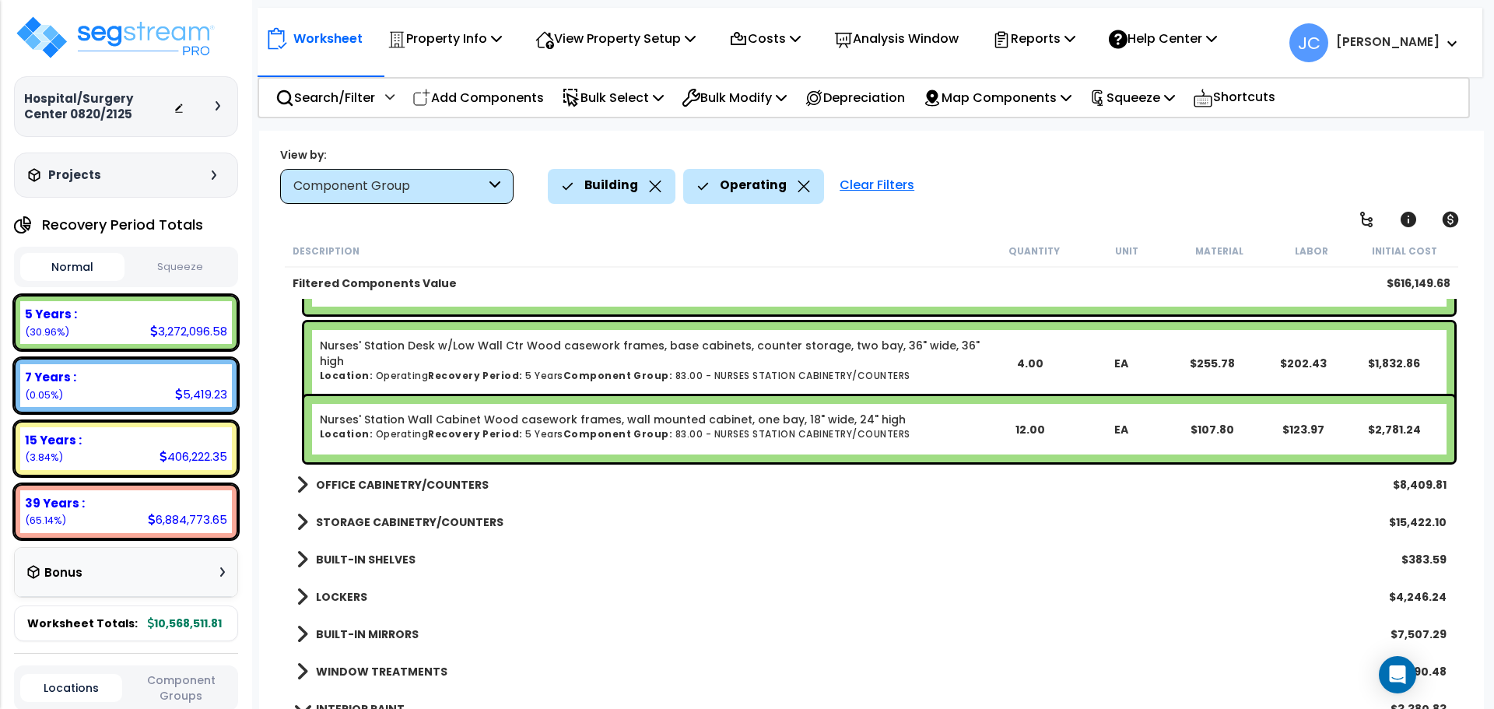
click at [440, 484] on b "OFFICE CABINETRY/COUNTERS" at bounding box center [402, 485] width 173 height 16
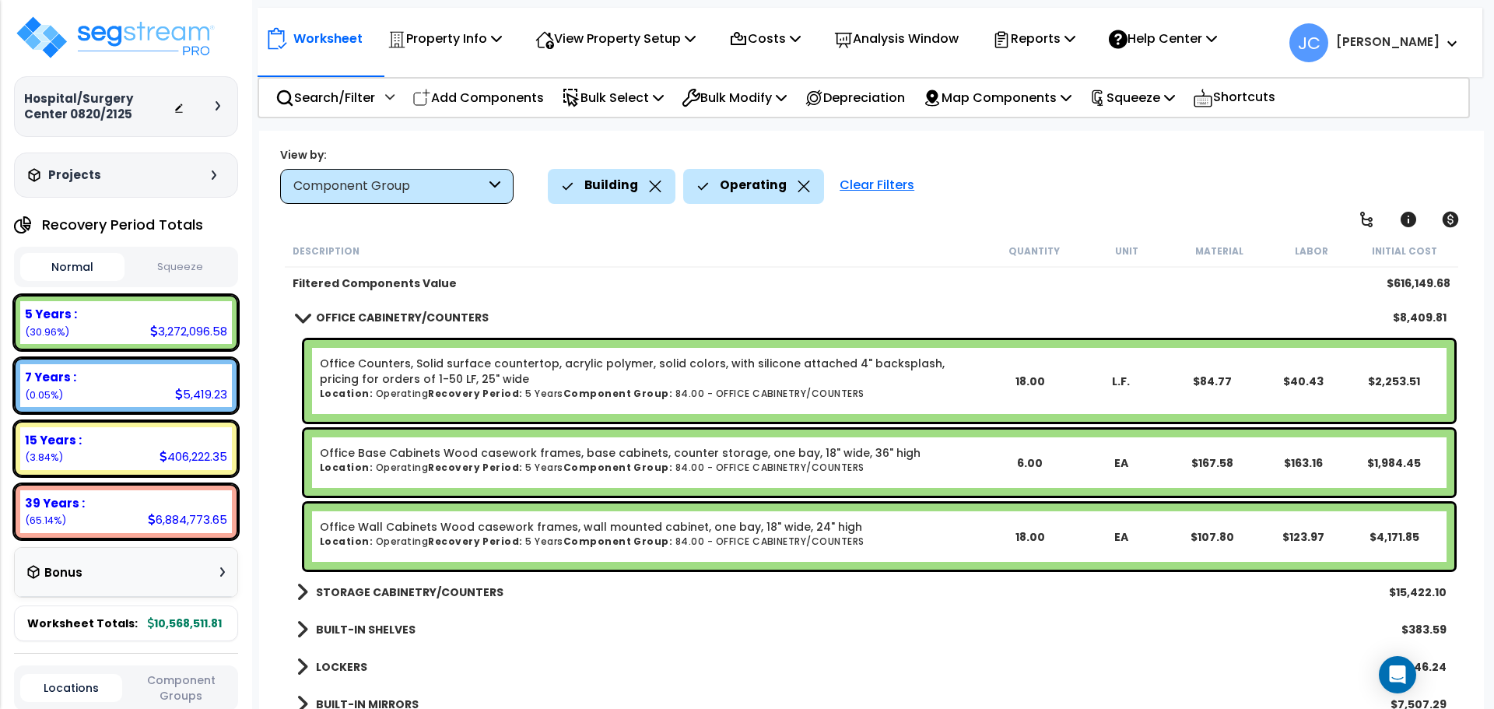
scroll to position [2643, 0]
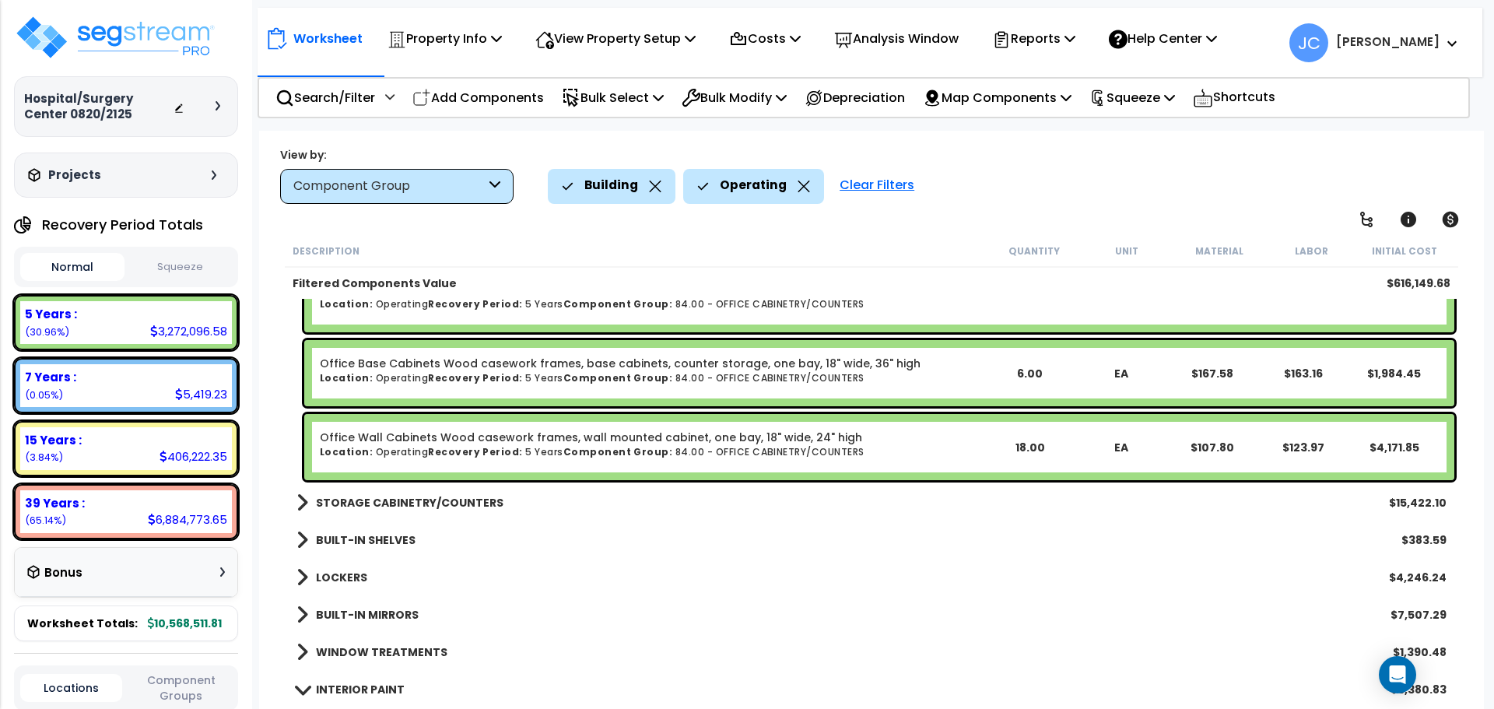
click at [437, 497] on b "STORAGE CABINETRY/COUNTERS" at bounding box center [410, 503] width 188 height 16
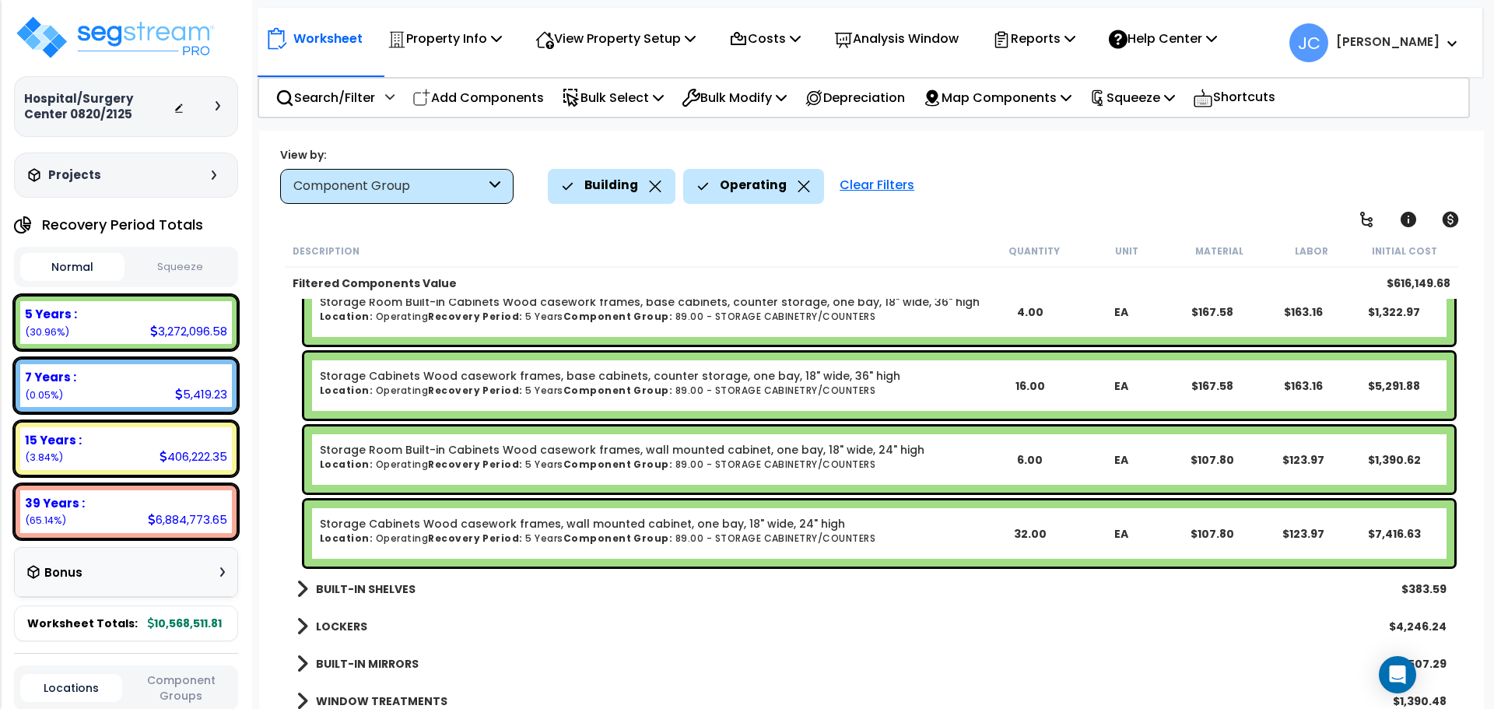
scroll to position [2893, 0]
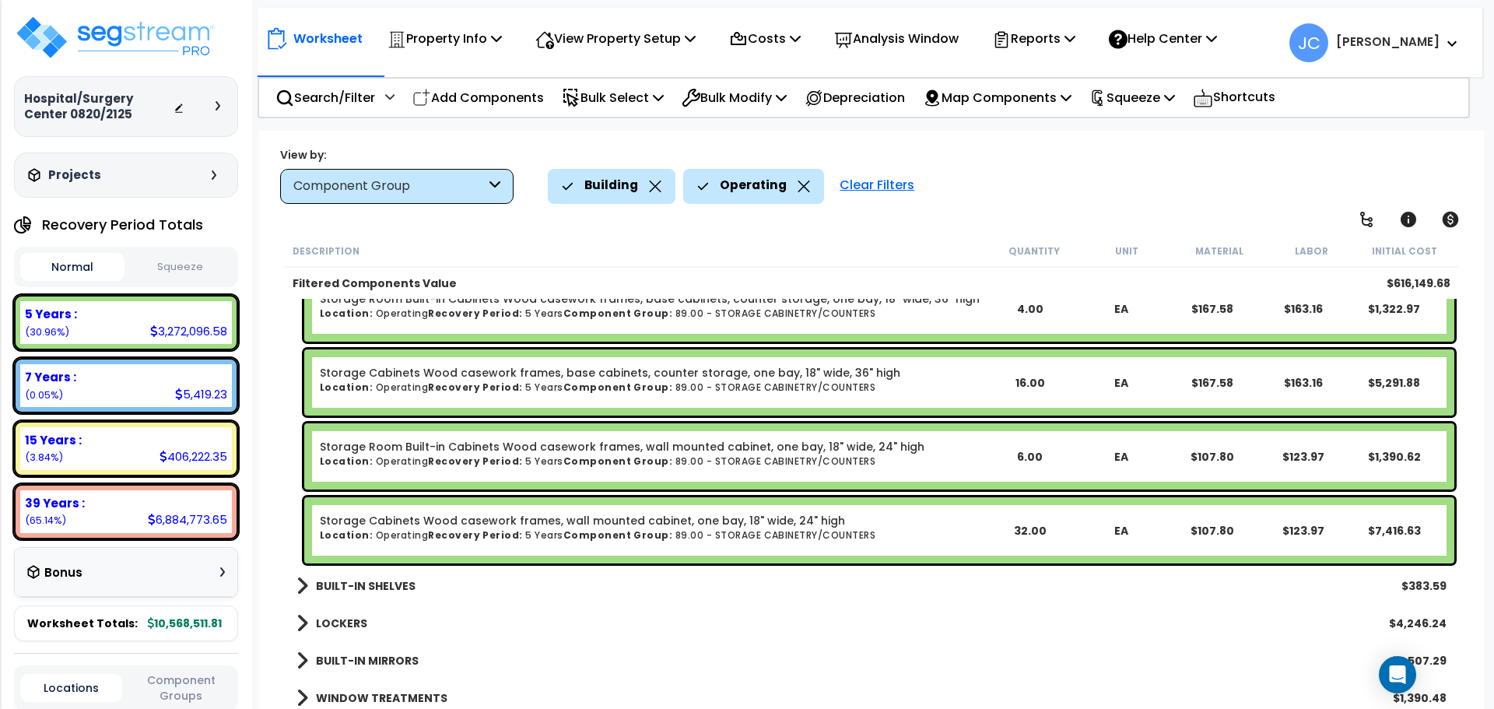
click at [394, 587] on b "BUILT-IN SHELVES" at bounding box center [366, 586] width 100 height 16
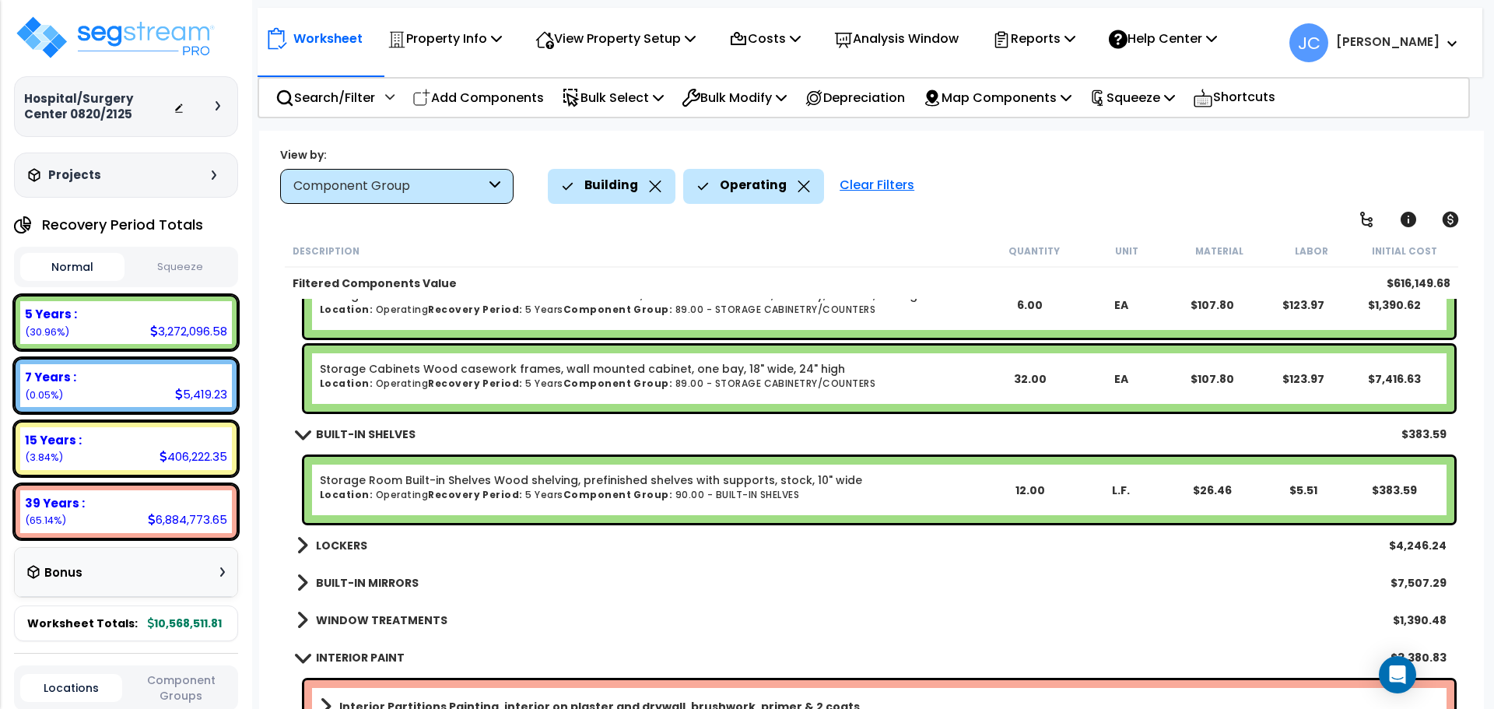
scroll to position [3046, 0]
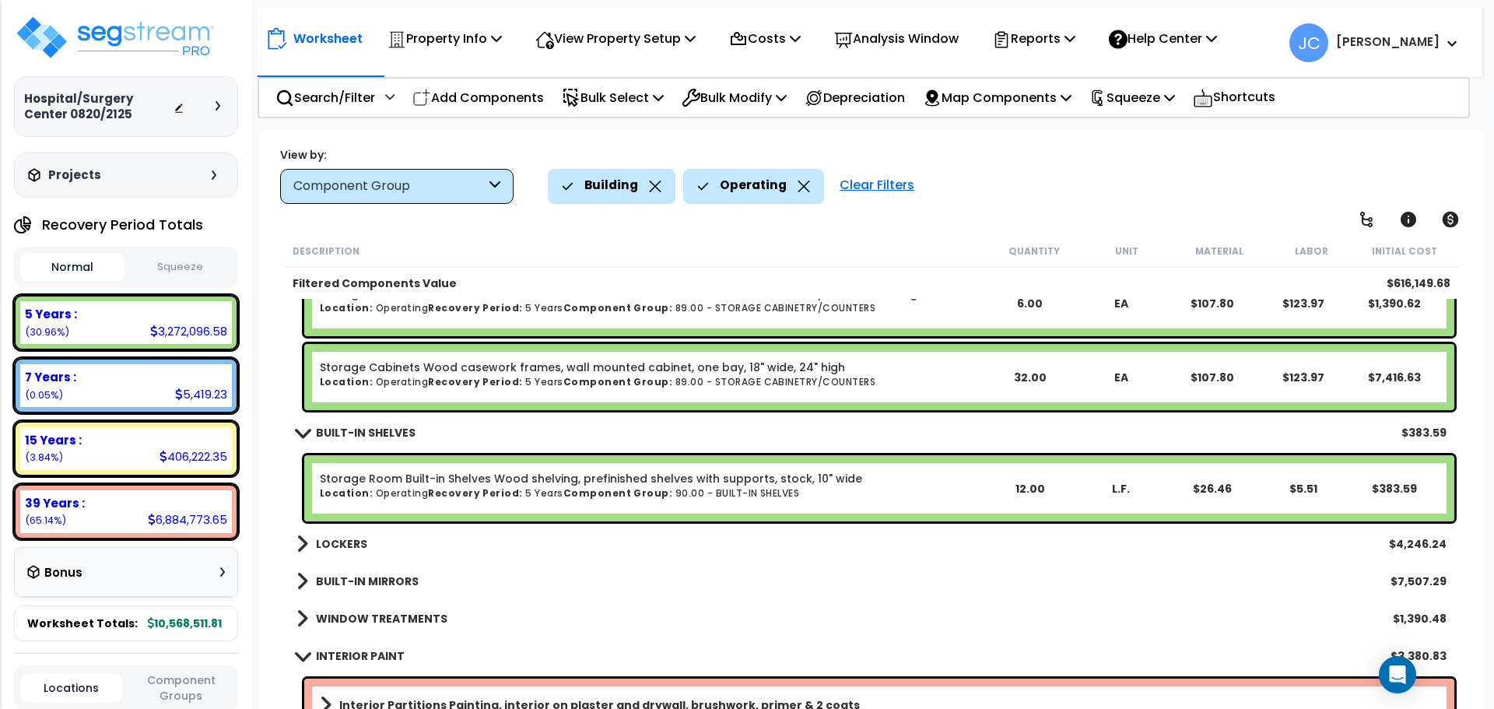
click at [346, 540] on b "LOCKERS" at bounding box center [341, 544] width 51 height 16
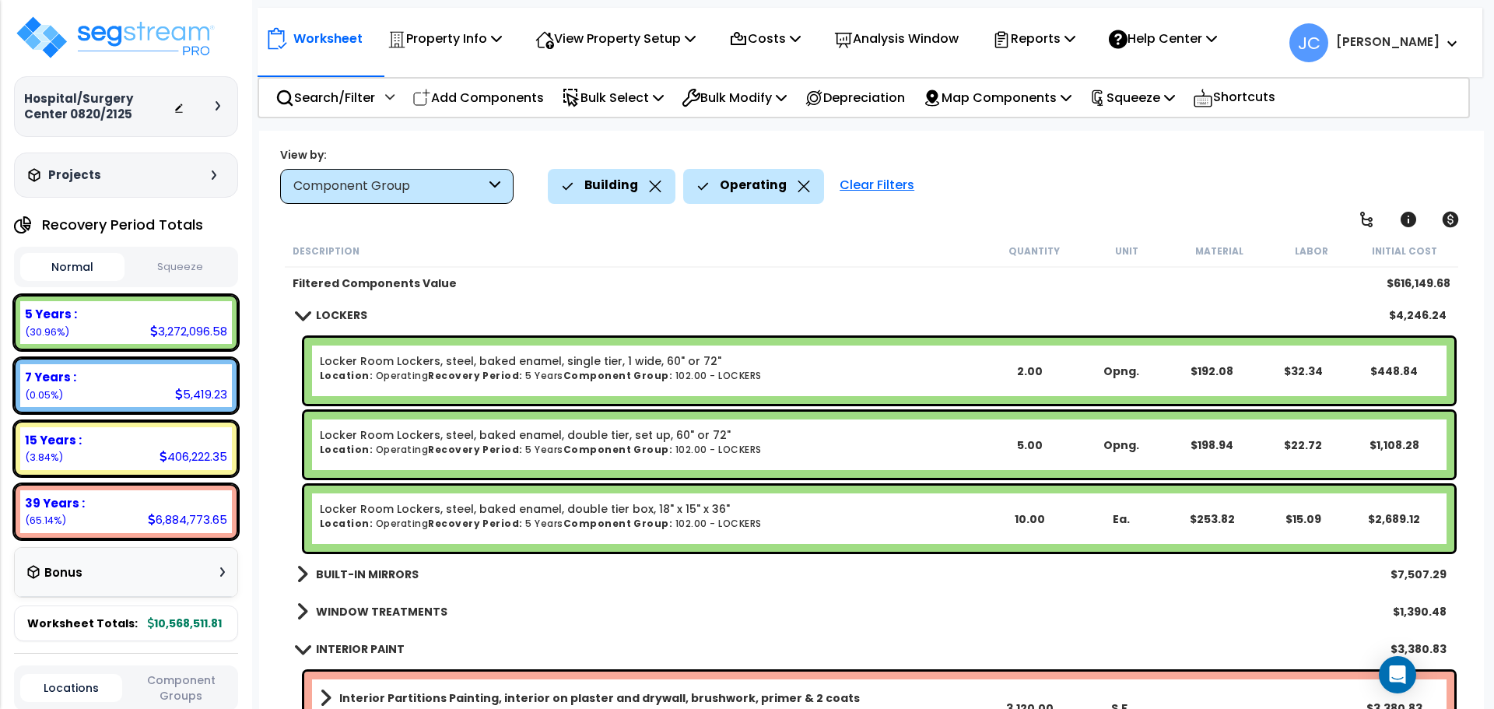
scroll to position [3279, 0]
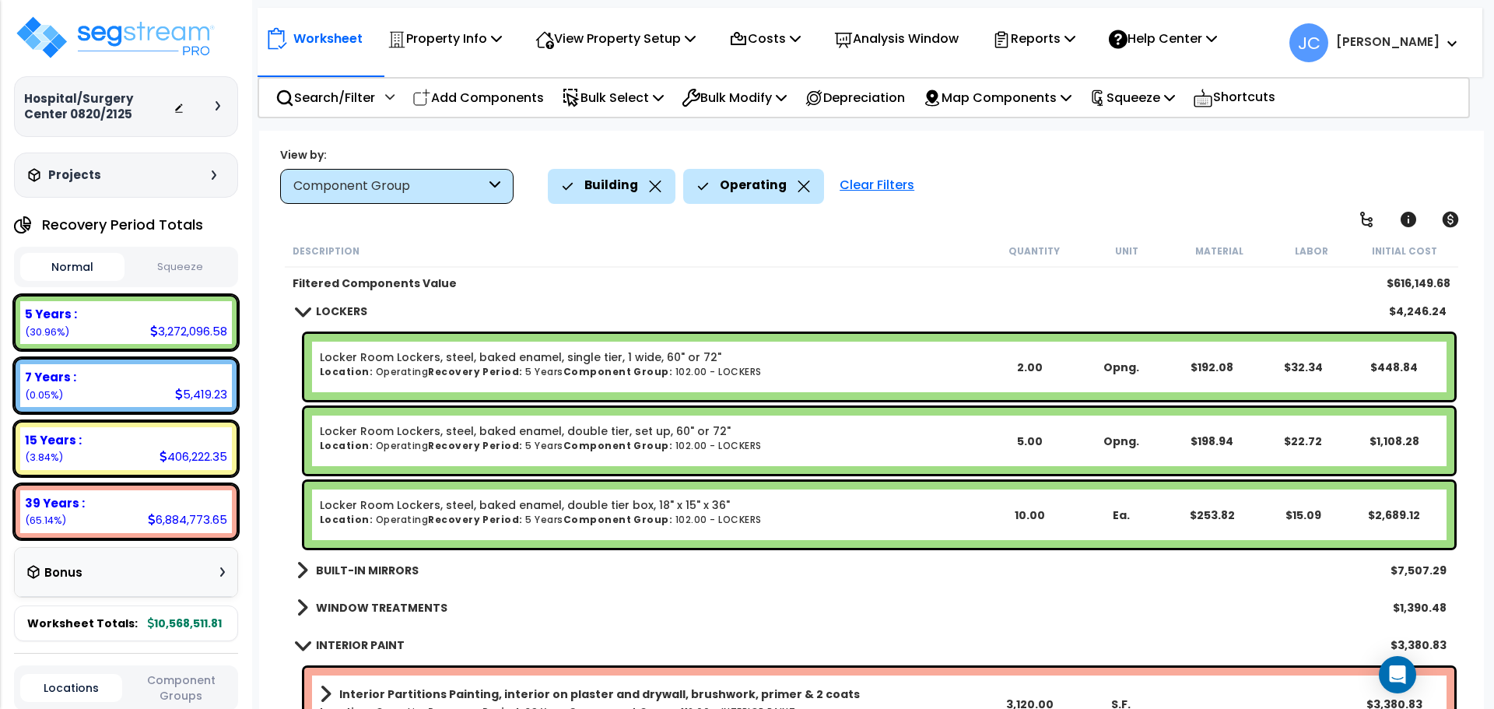
click at [364, 565] on b "BUILT-IN MIRRORS" at bounding box center [367, 571] width 103 height 16
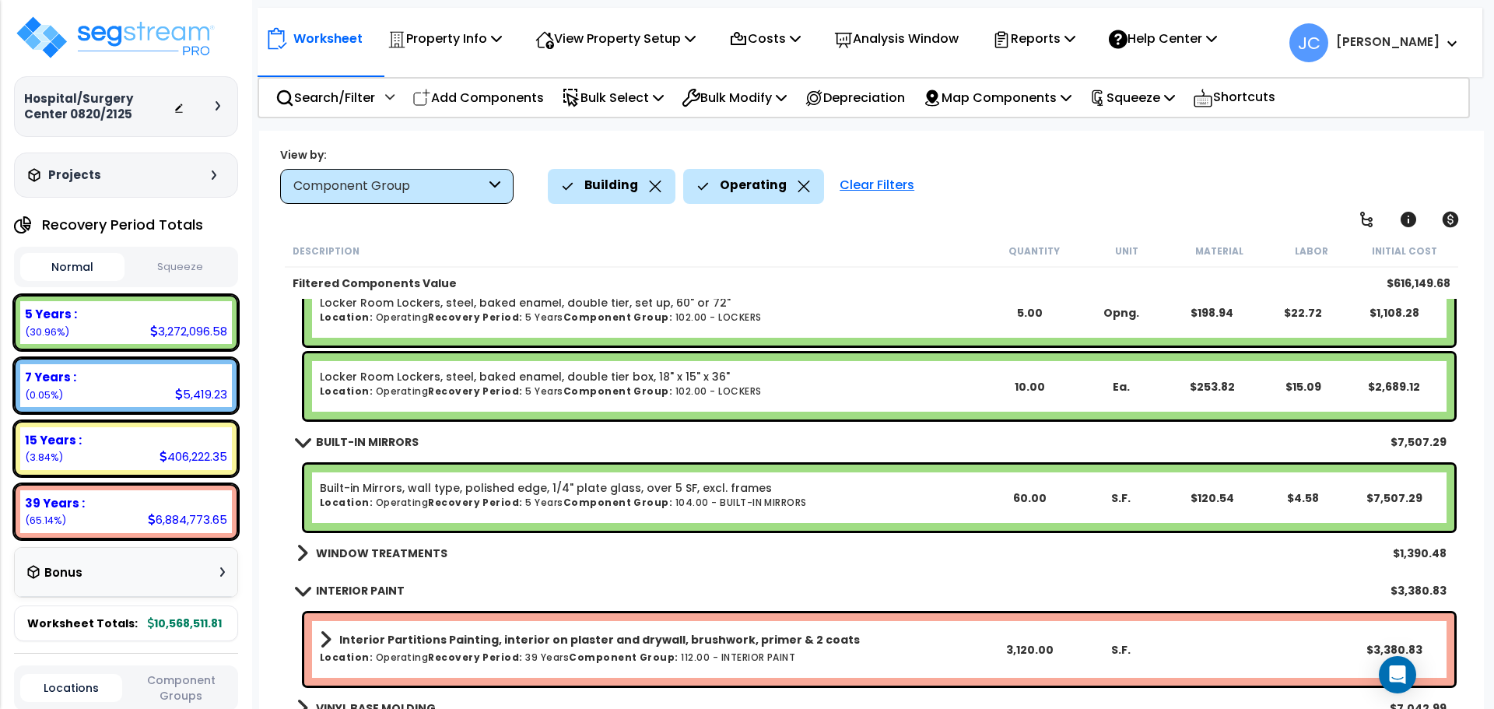
scroll to position [3460, 0]
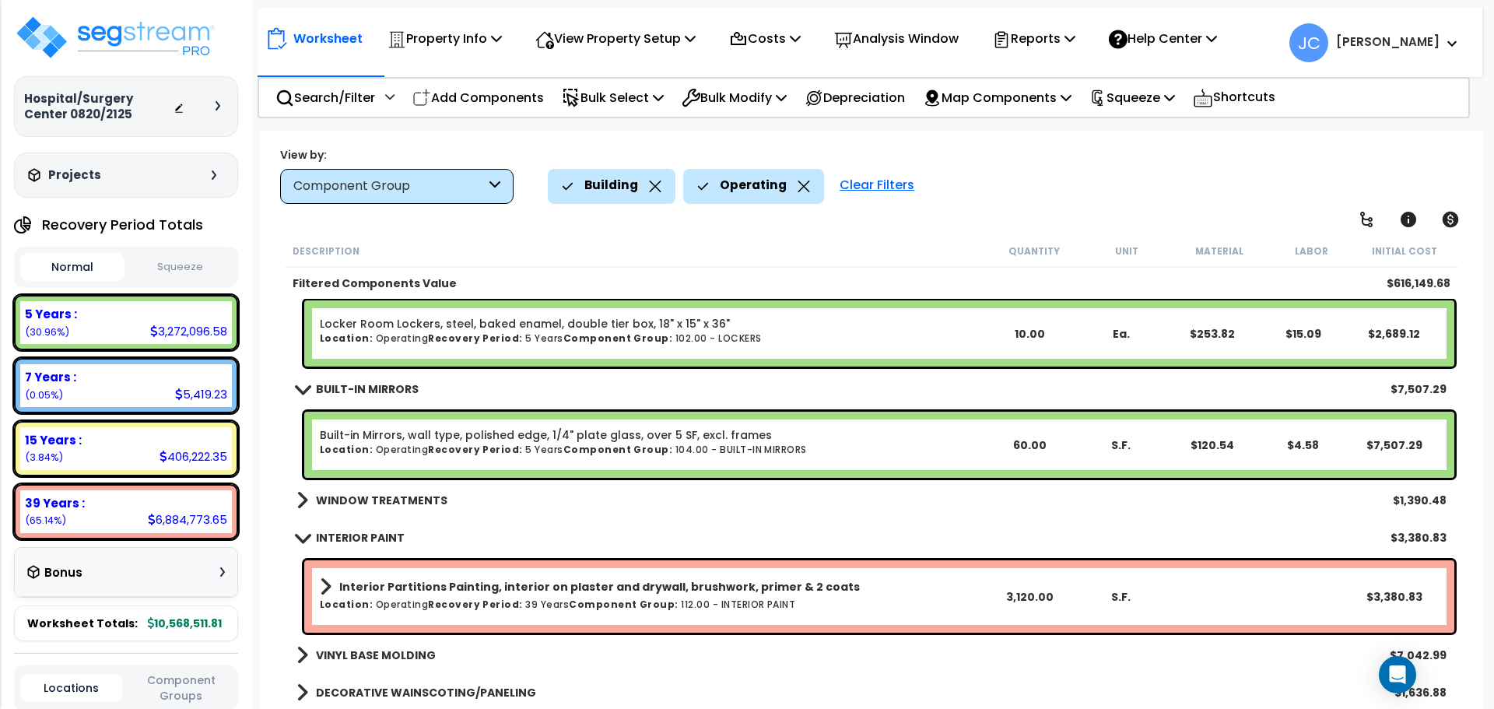
click at [418, 499] on b "WINDOW TREATMENTS" at bounding box center [382, 501] width 132 height 16
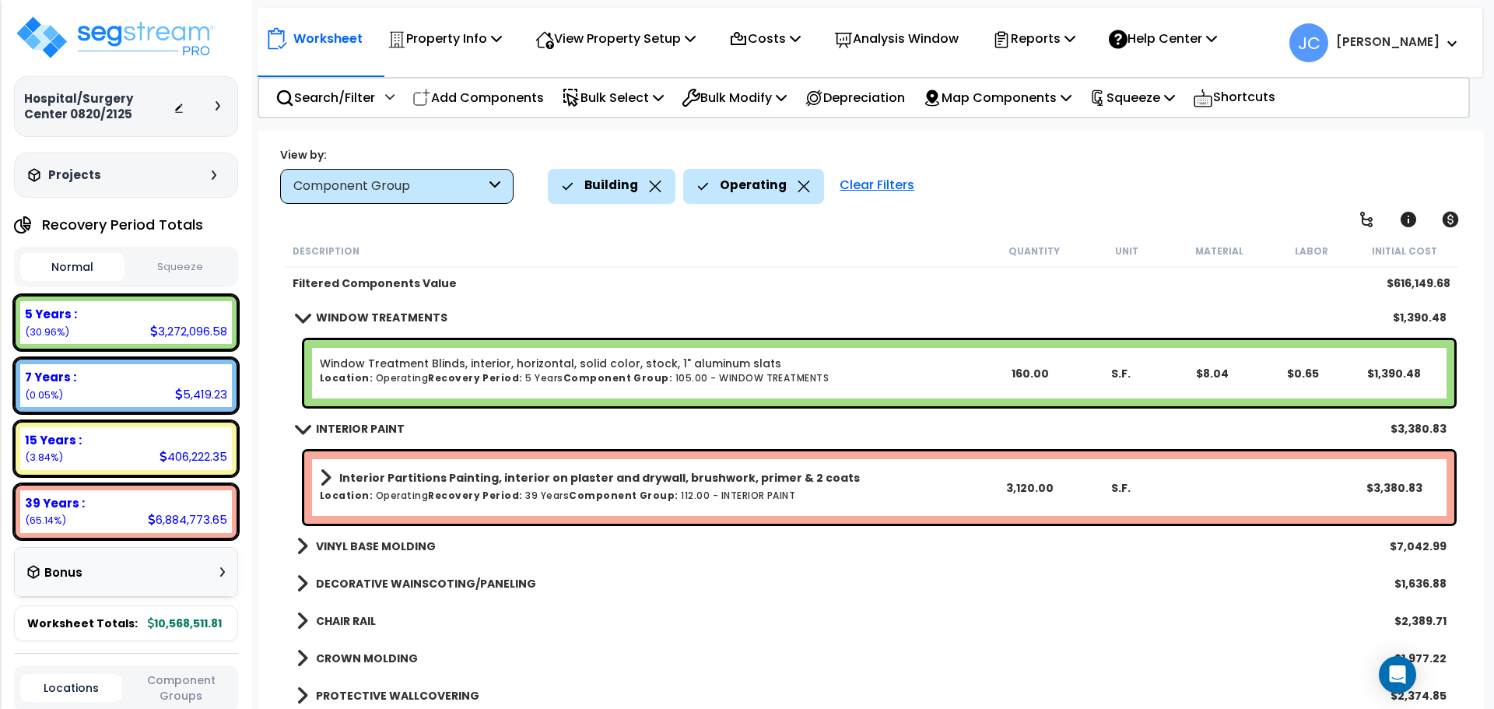
scroll to position [3655, 0]
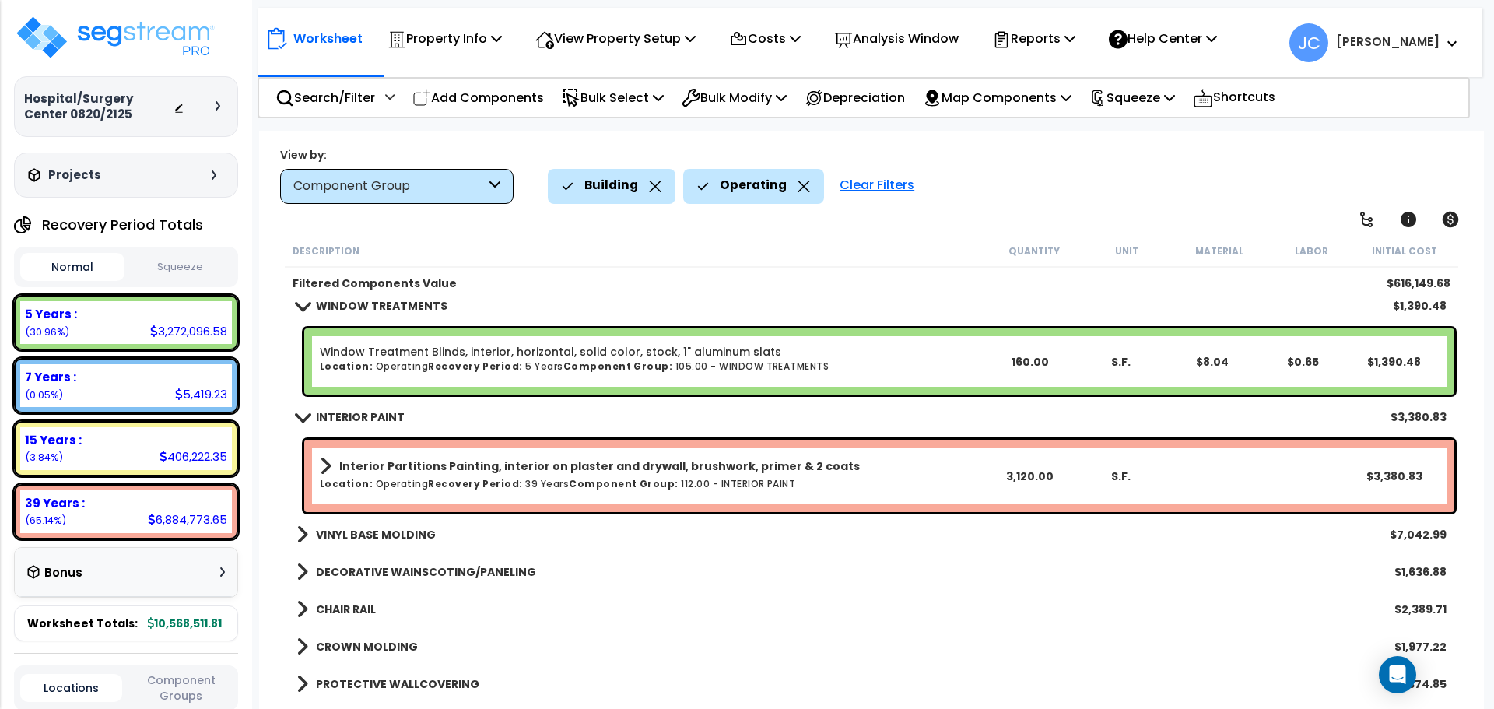
click at [404, 532] on b "VINYL BASE MOLDING" at bounding box center [376, 535] width 120 height 16
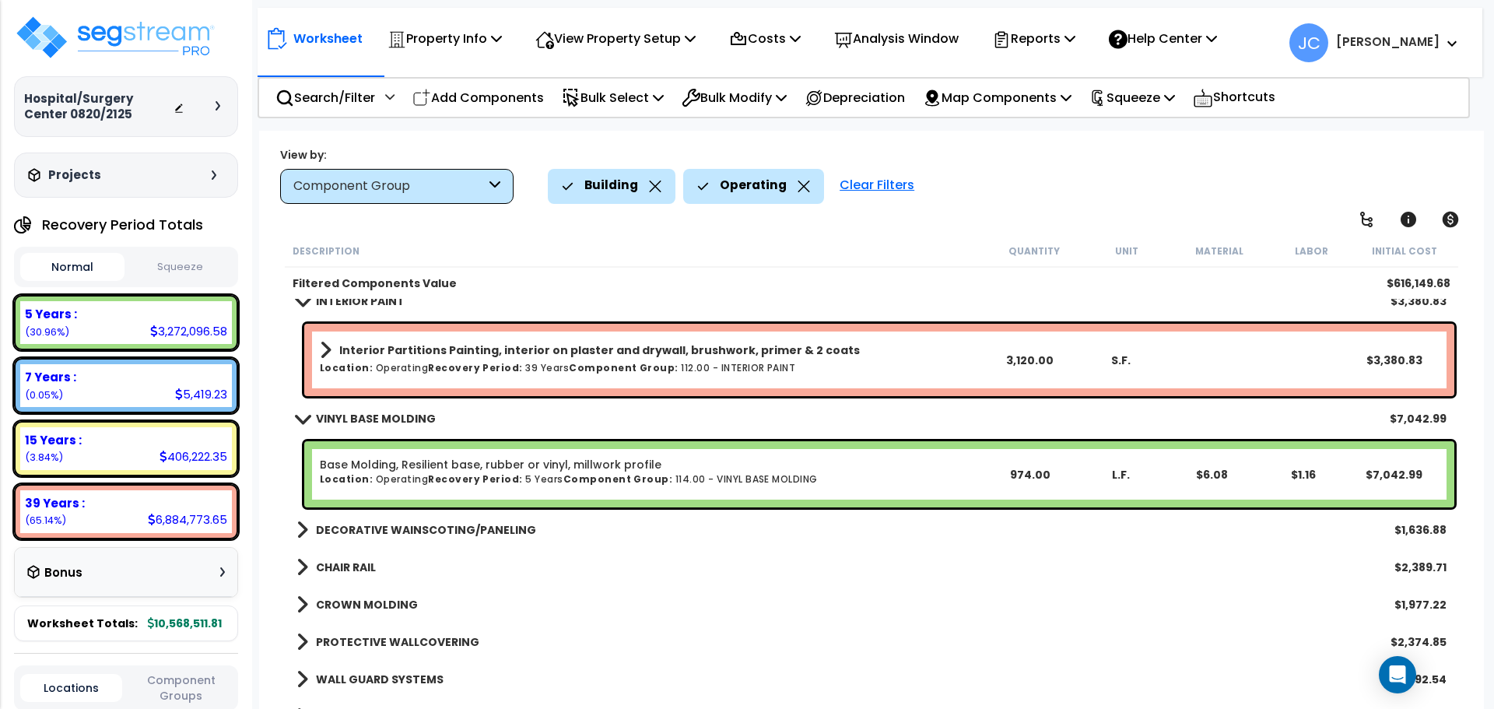
scroll to position [3785, 0]
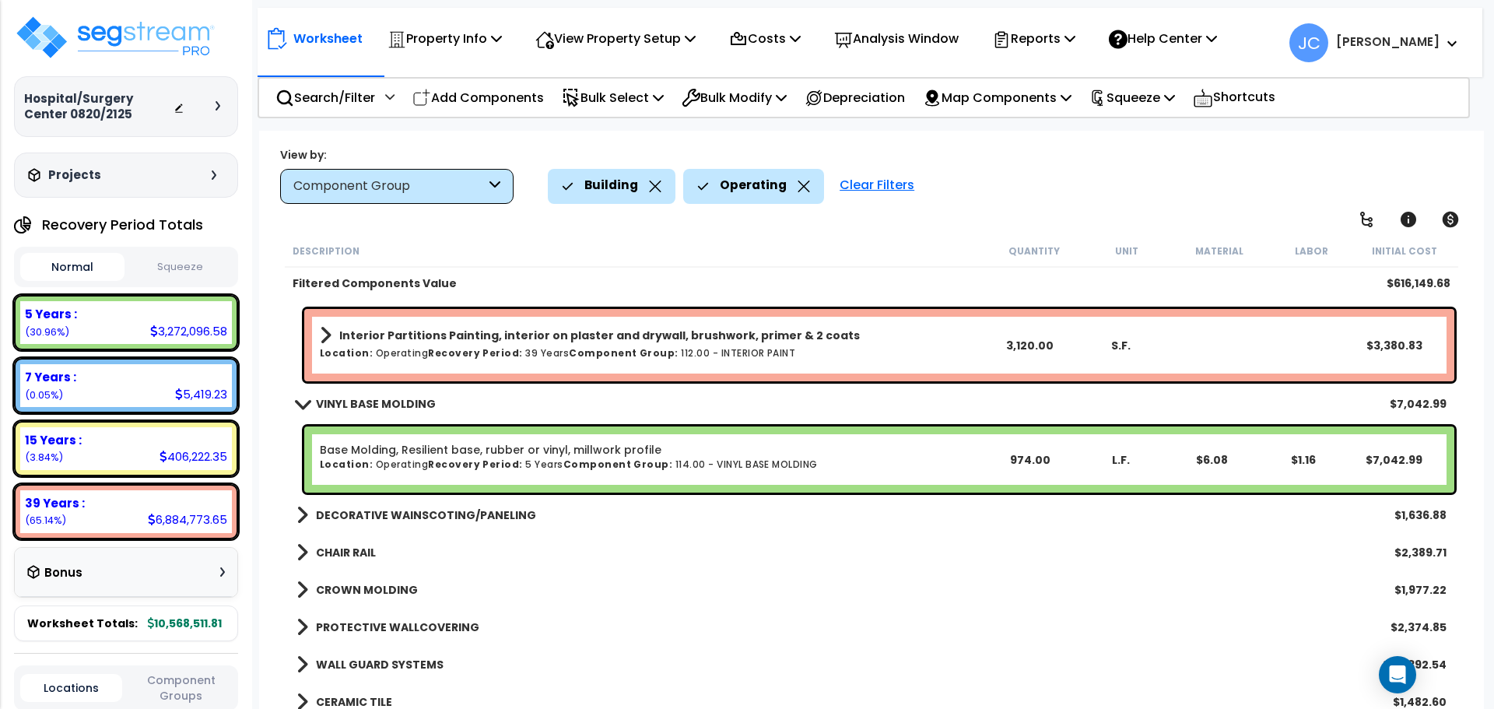
click at [364, 551] on b "CHAIR RAIL" at bounding box center [346, 553] width 60 height 16
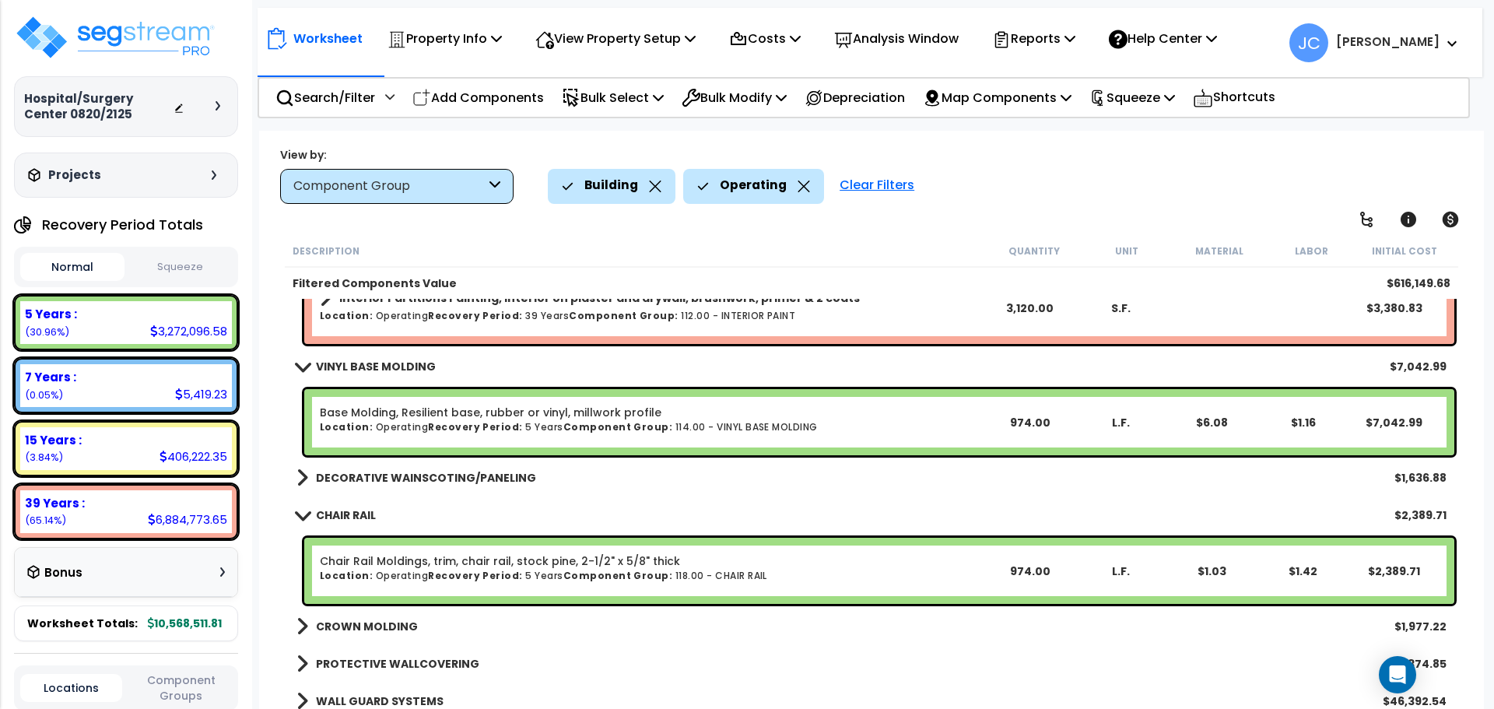
scroll to position [3826, 0]
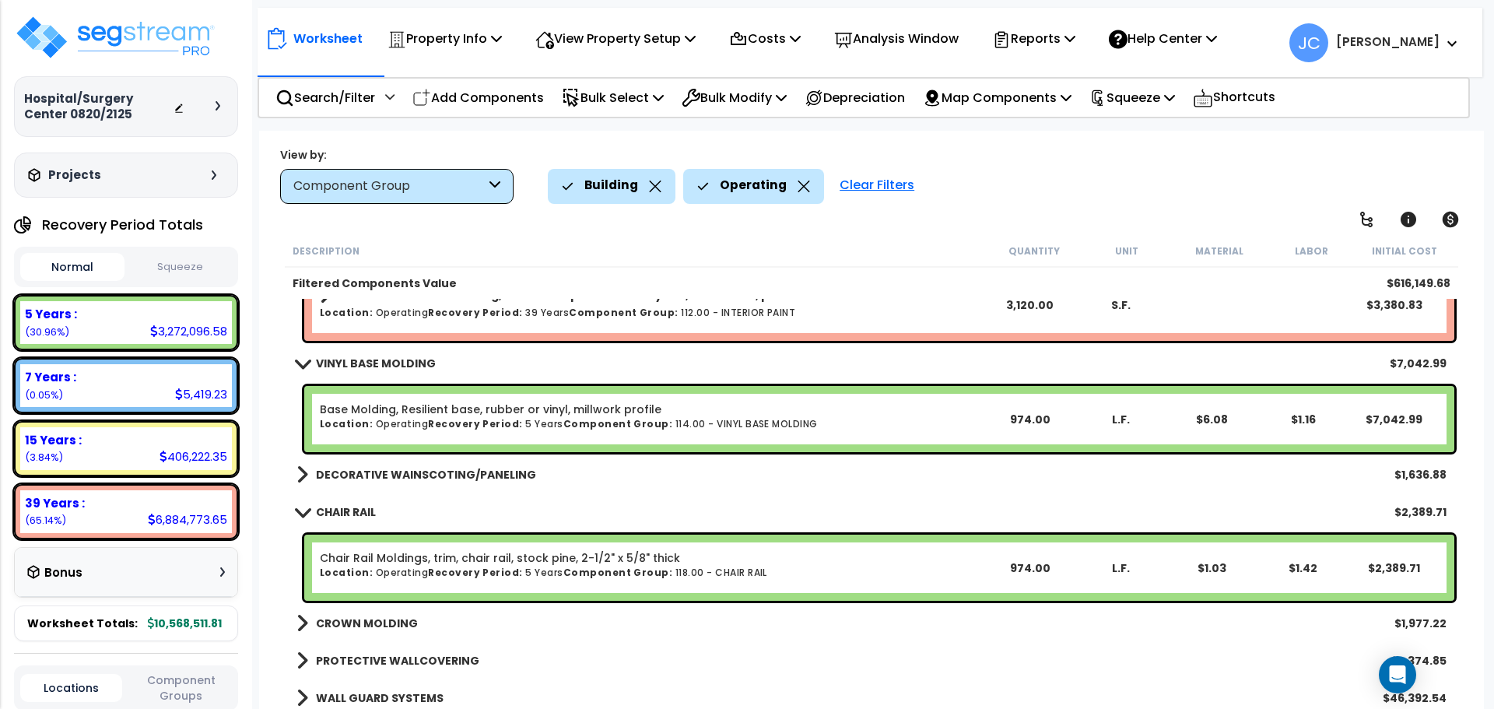
click at [328, 623] on b "CROWN MOLDING" at bounding box center [367, 624] width 102 height 16
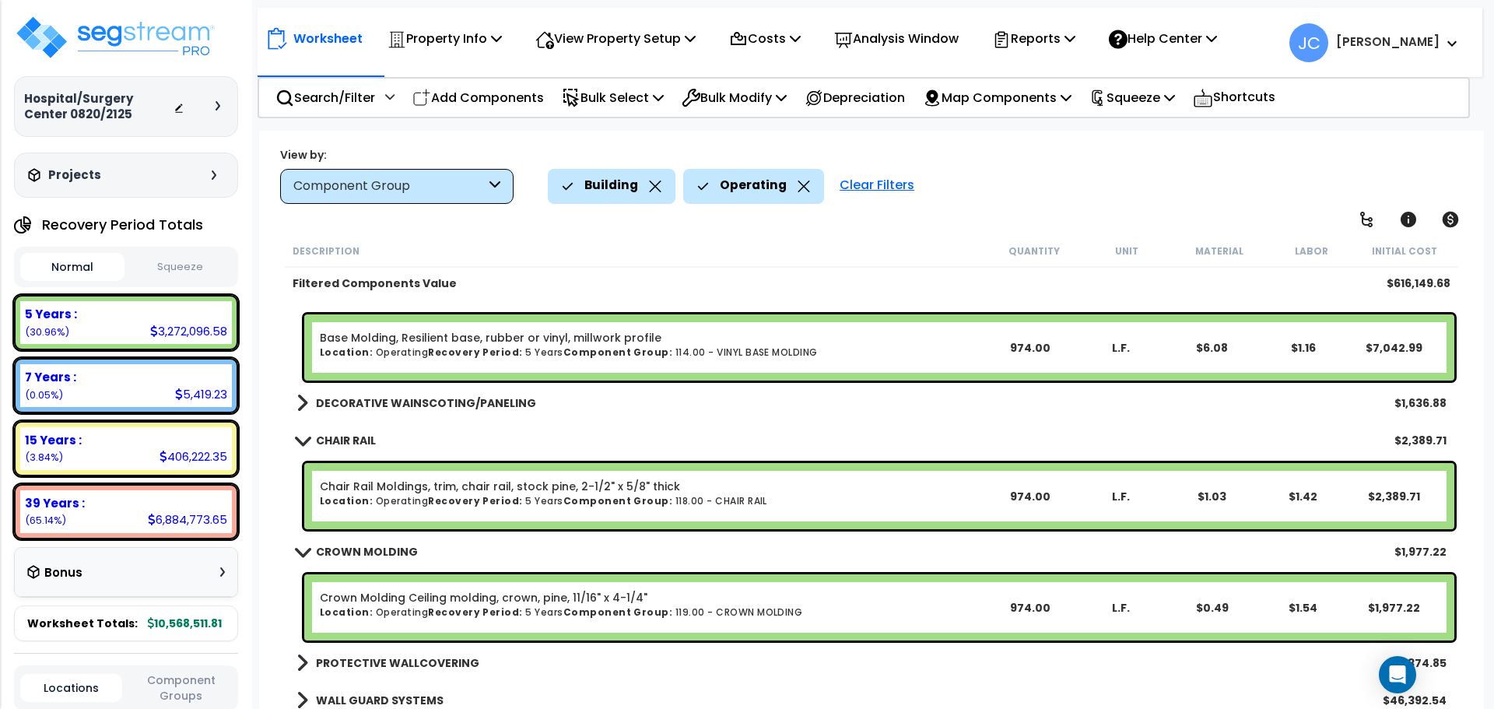
scroll to position [3905, 0]
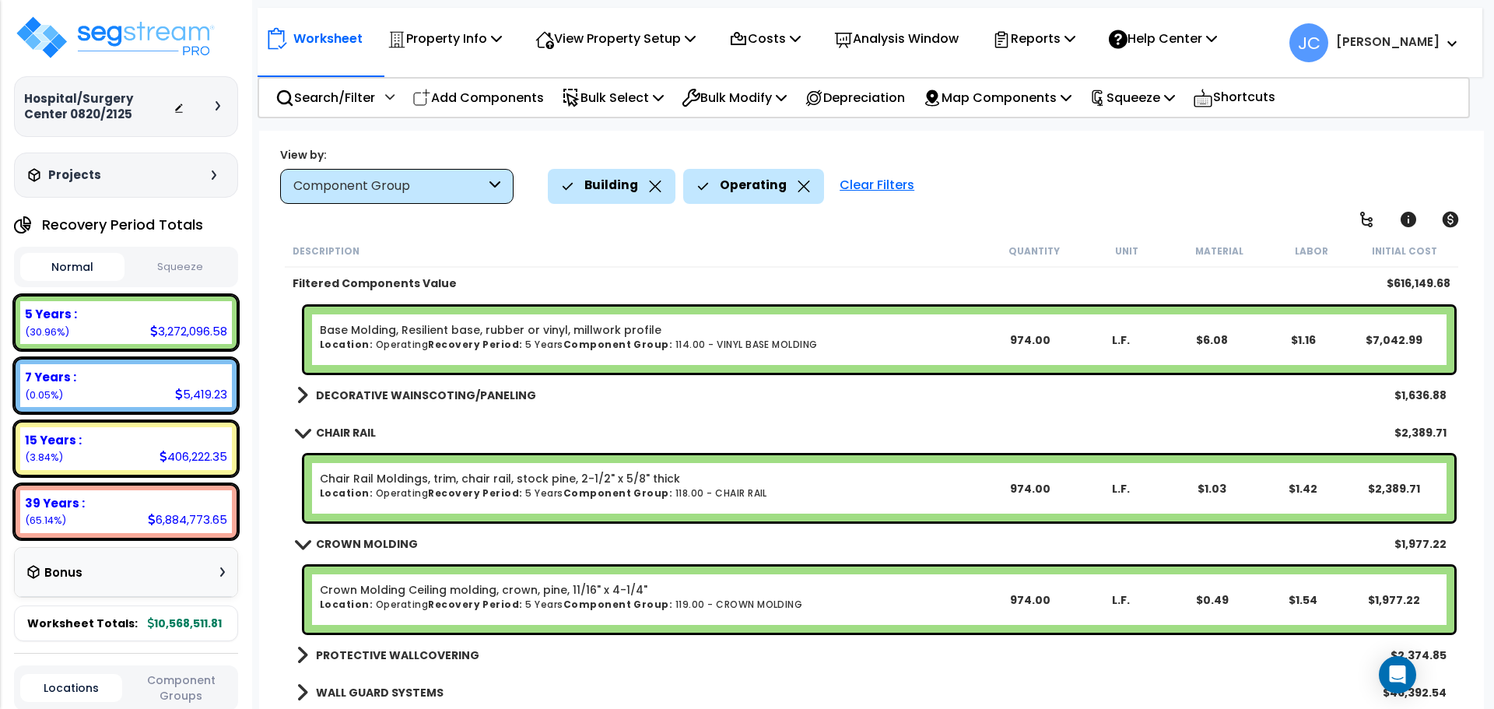
click at [381, 392] on b "DECORATIVE WAINSCOTING/PANELING" at bounding box center [426, 396] width 220 height 16
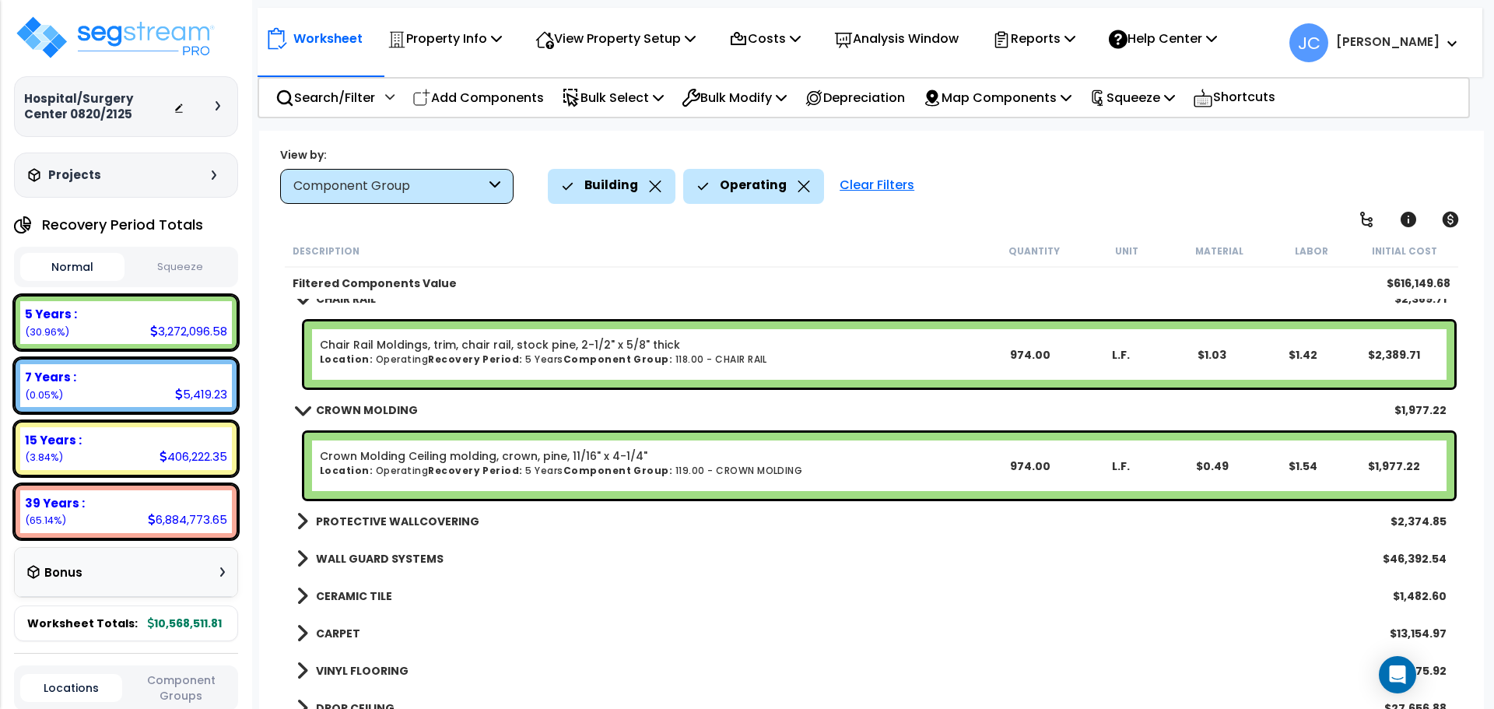
scroll to position [4126, 0]
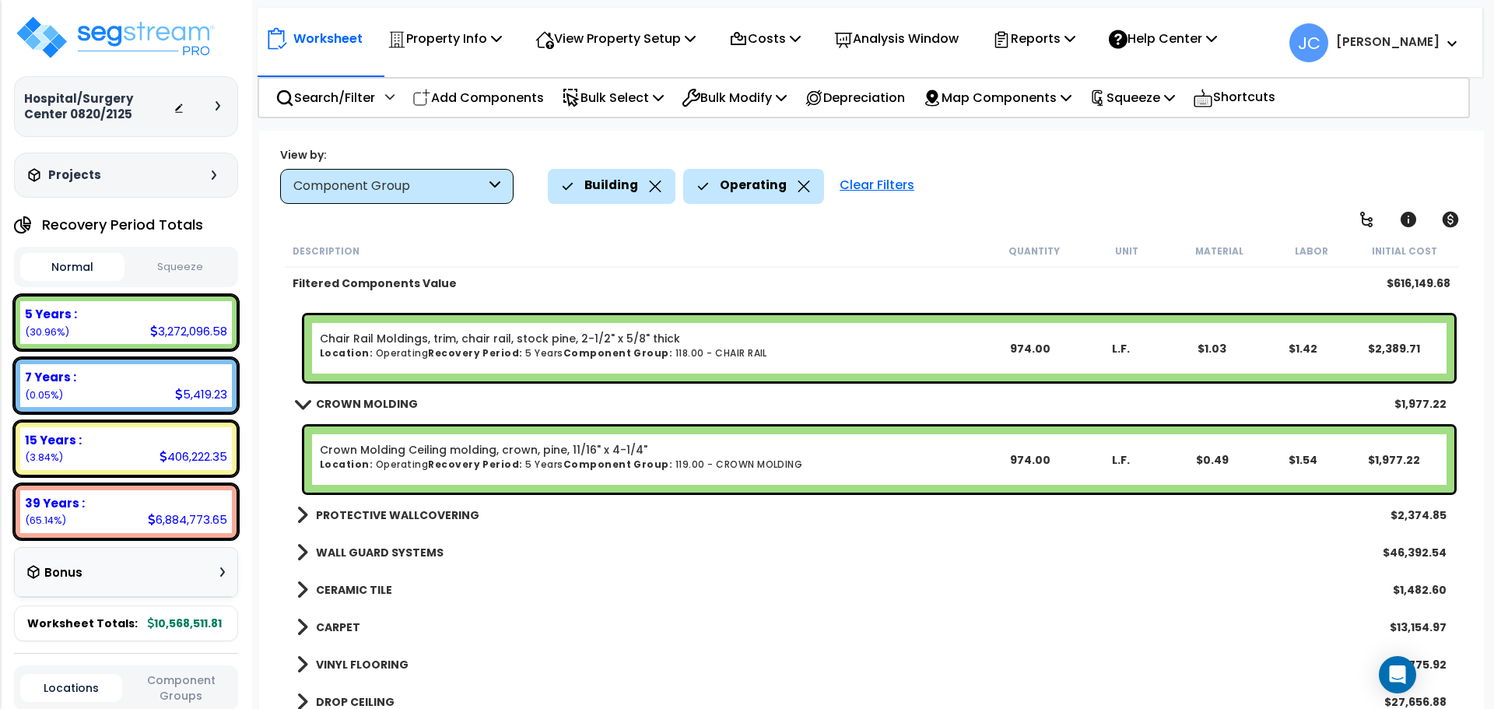
click at [413, 514] on b "PROTECTIVE WALLCOVERING" at bounding box center [397, 515] width 163 height 16
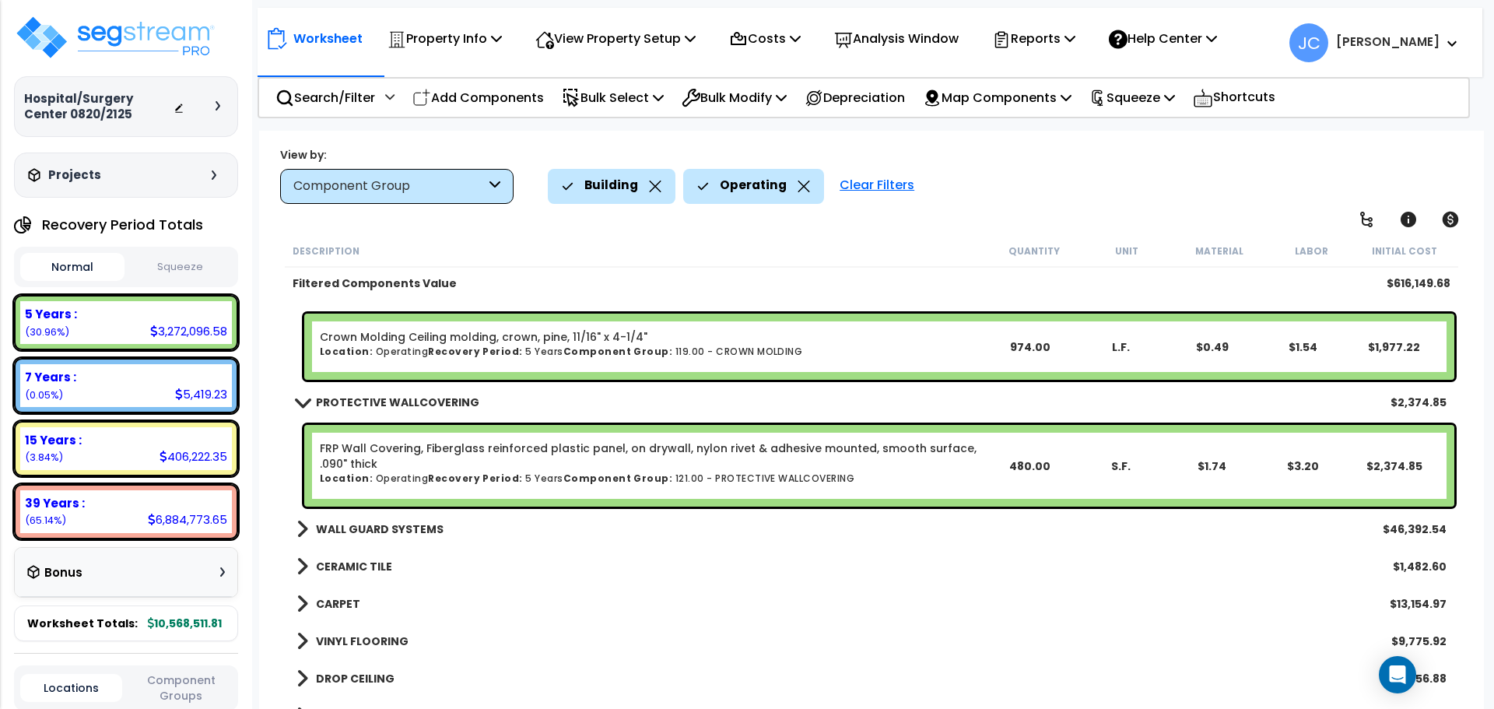
scroll to position [4274, 0]
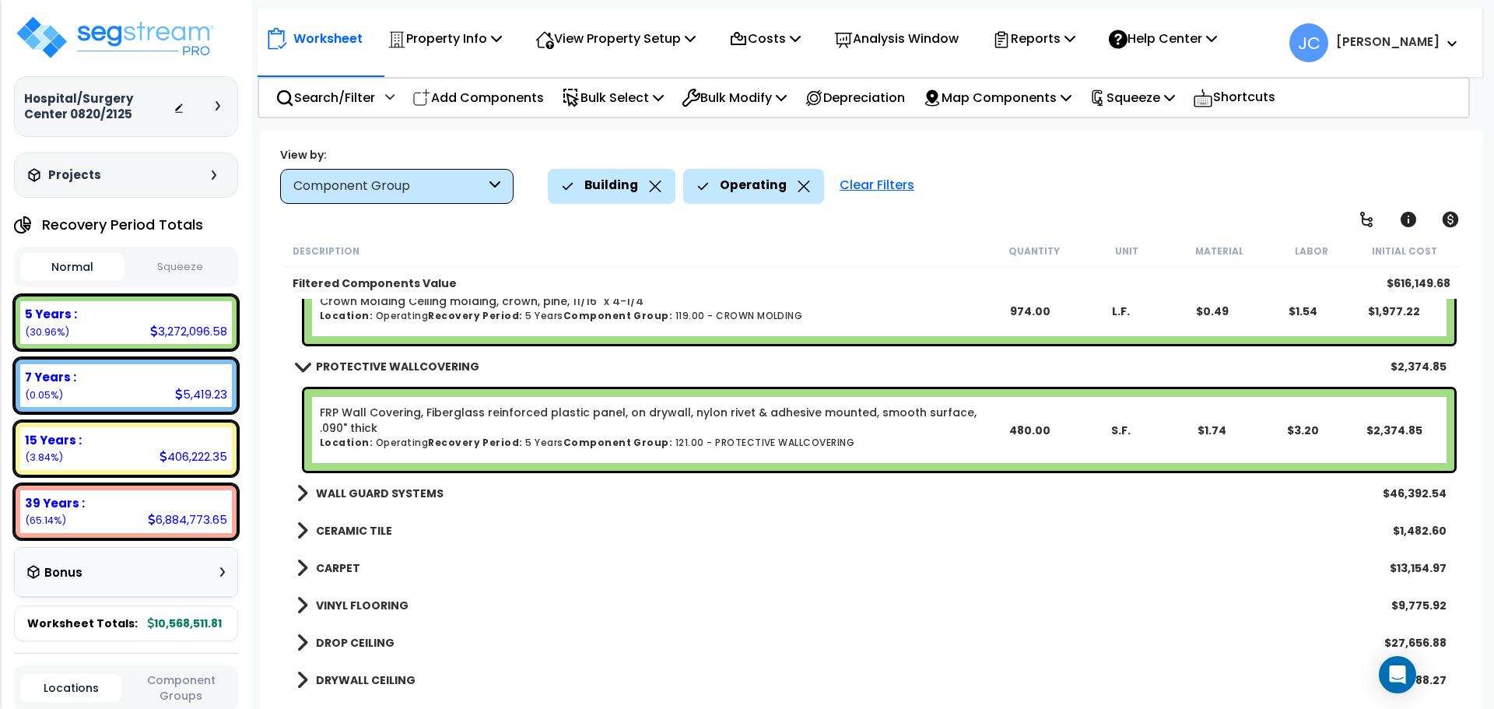
click at [410, 488] on b "WALL GUARD SYSTEMS" at bounding box center [380, 494] width 128 height 16
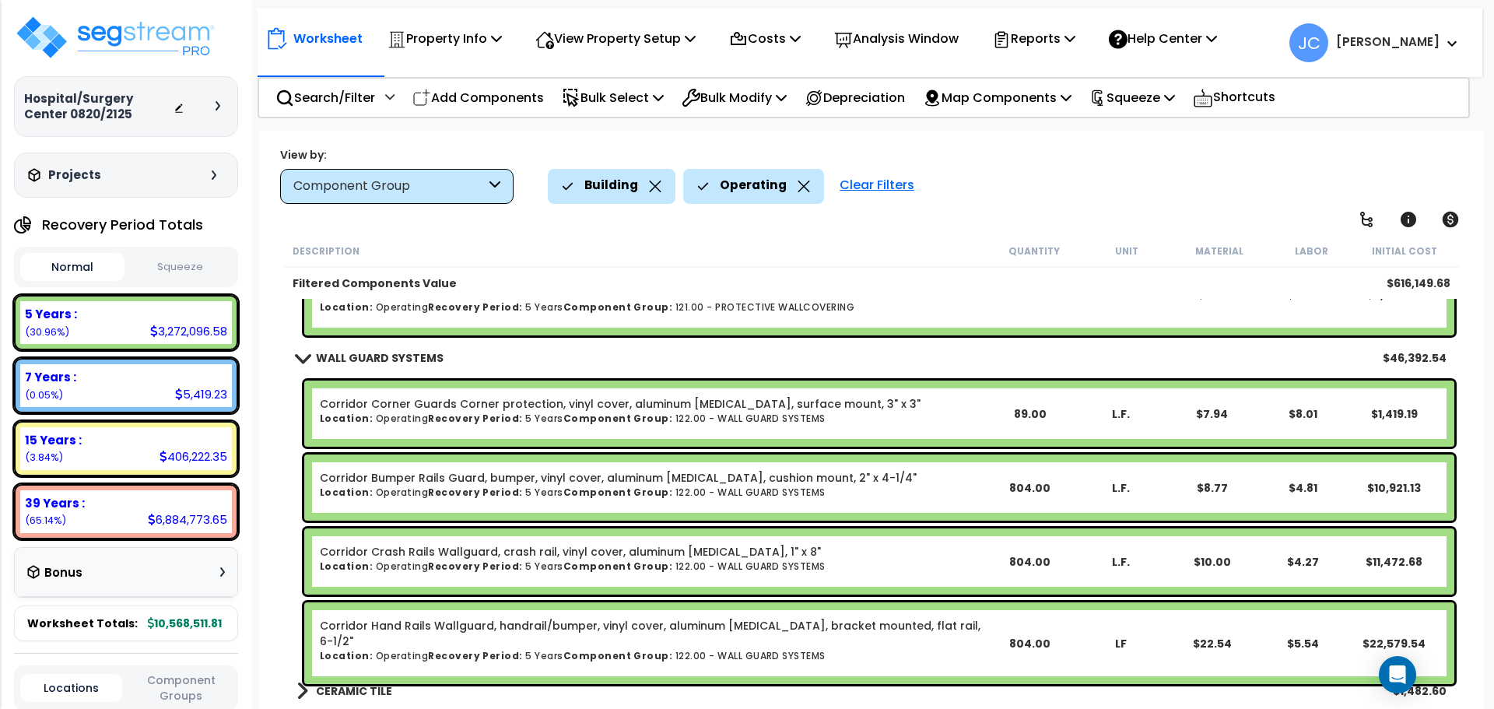
scroll to position [4443, 0]
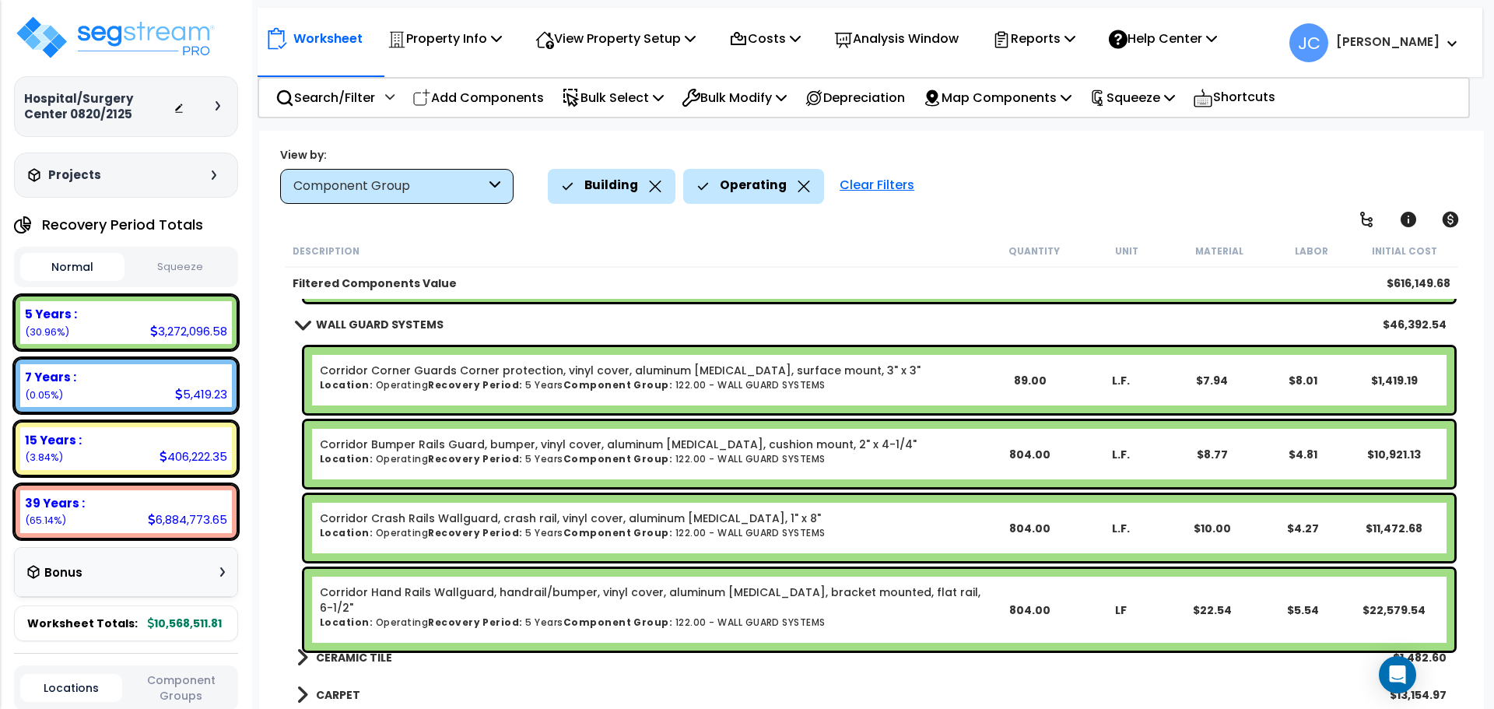
click at [367, 658] on b "CERAMIC TILE" at bounding box center [354, 658] width 76 height 16
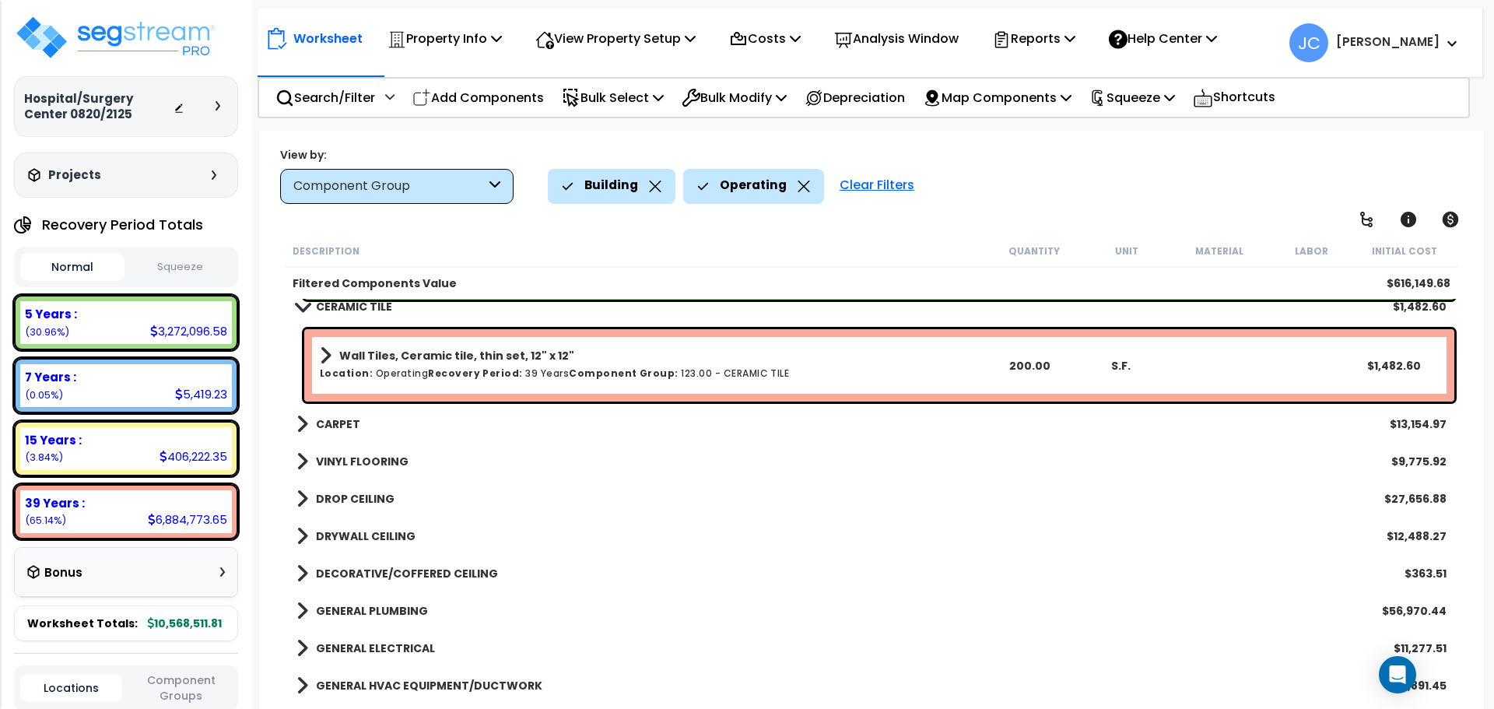
scroll to position [4819, 0]
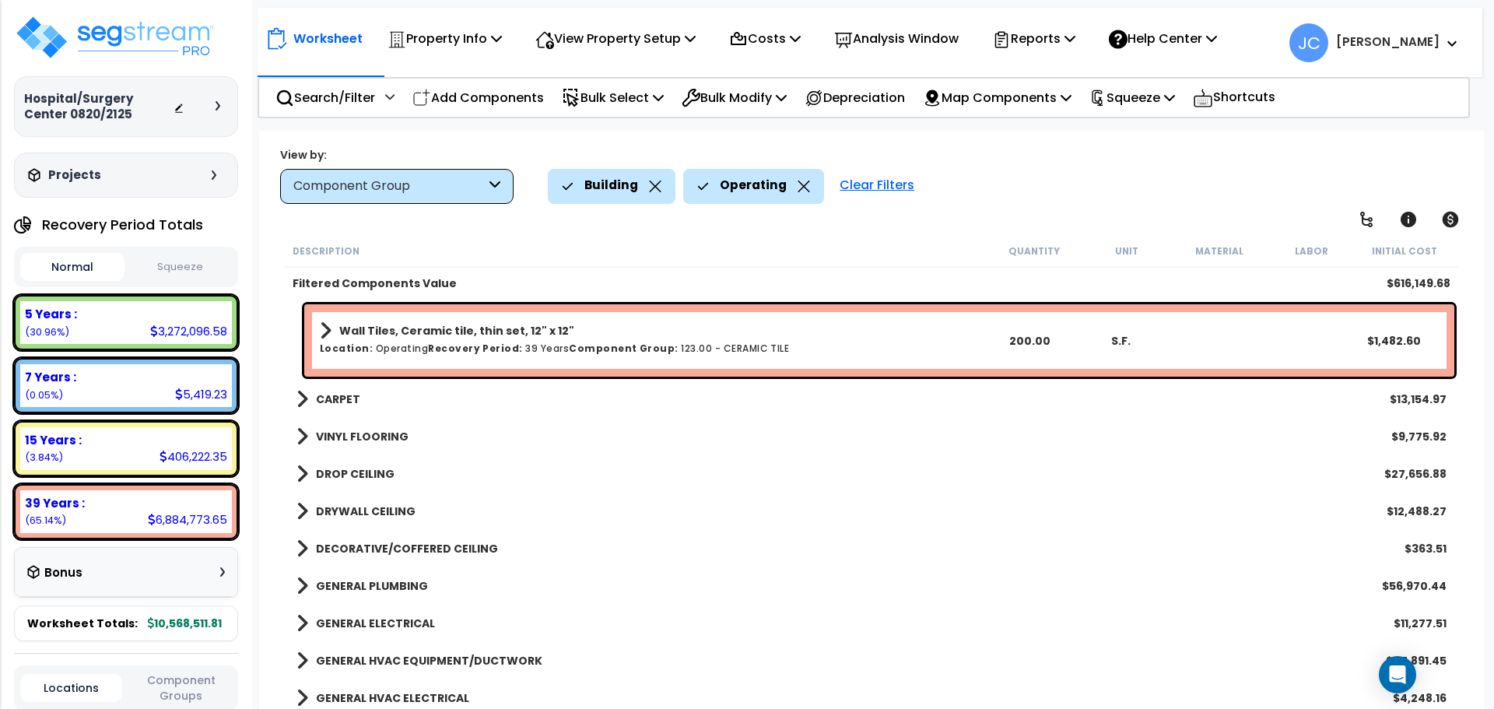
click at [341, 393] on b "CARPET" at bounding box center [338, 399] width 44 height 16
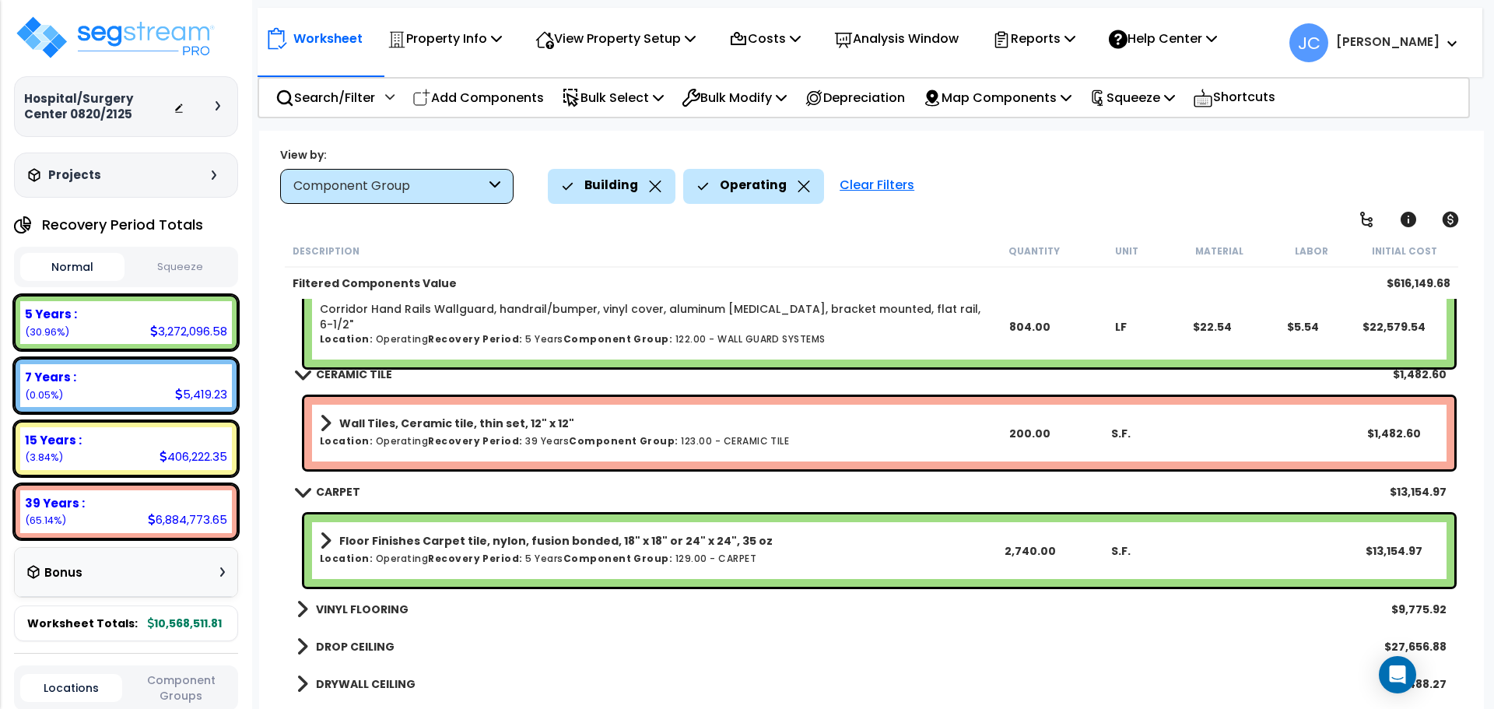
scroll to position [4750, 0]
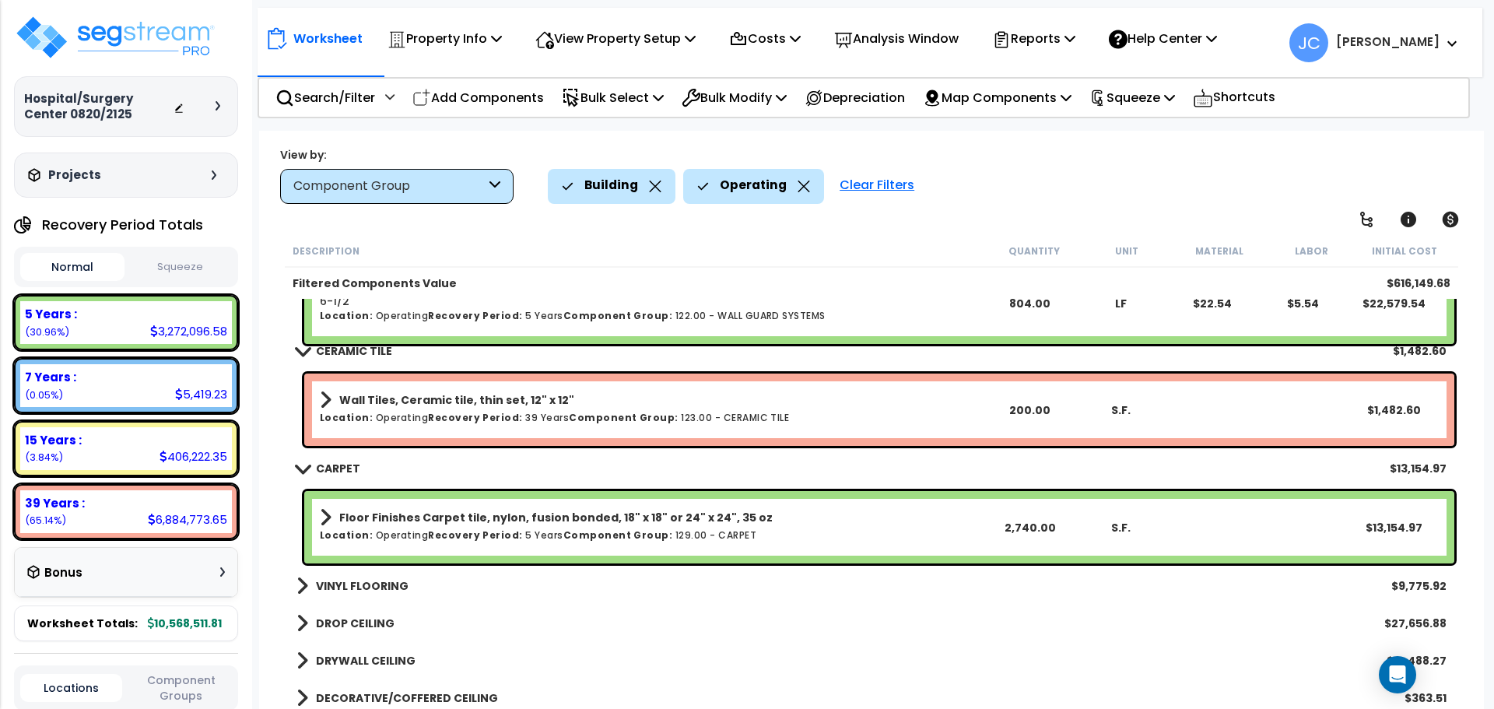
click at [389, 588] on b "VINYL FLOORING" at bounding box center [362, 586] width 93 height 16
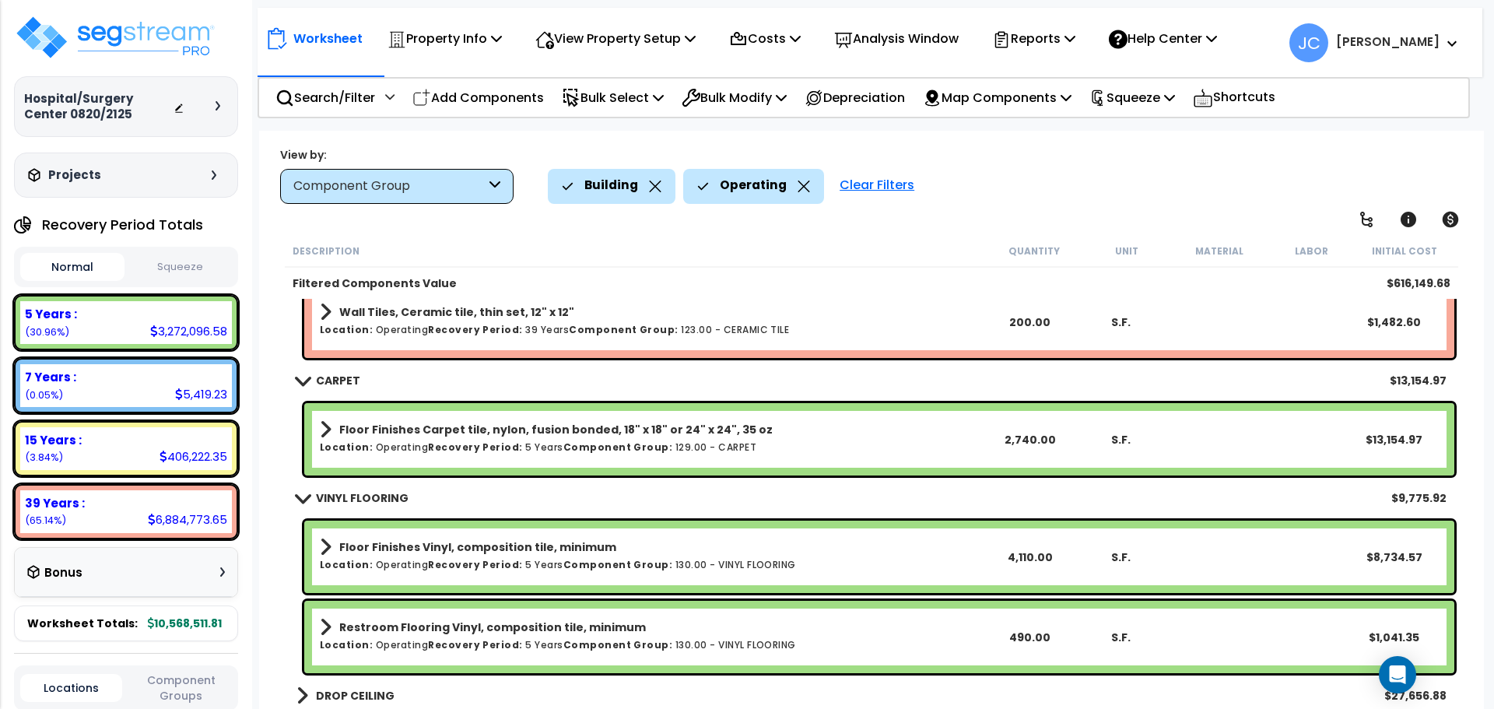
scroll to position [4907, 0]
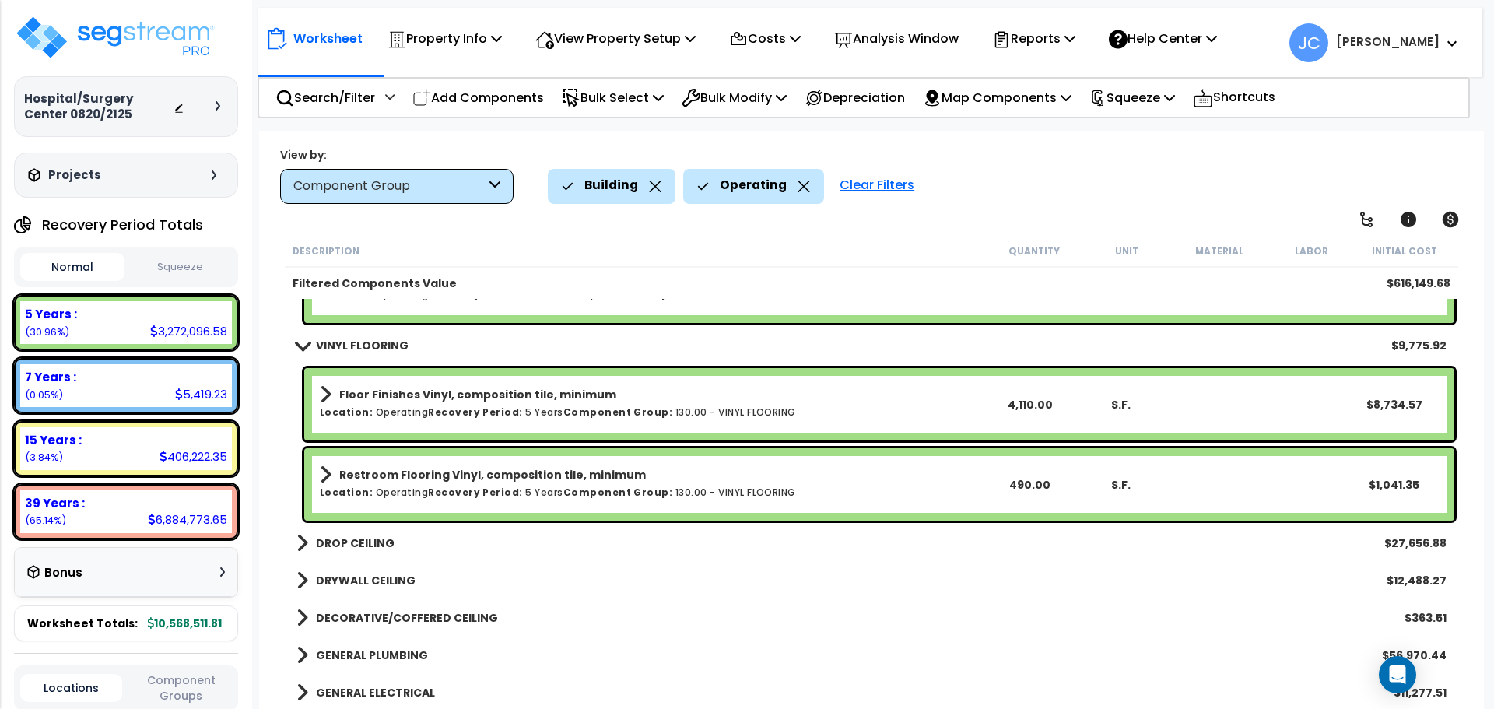
click at [346, 546] on b "DROP CEILING" at bounding box center [355, 543] width 79 height 16
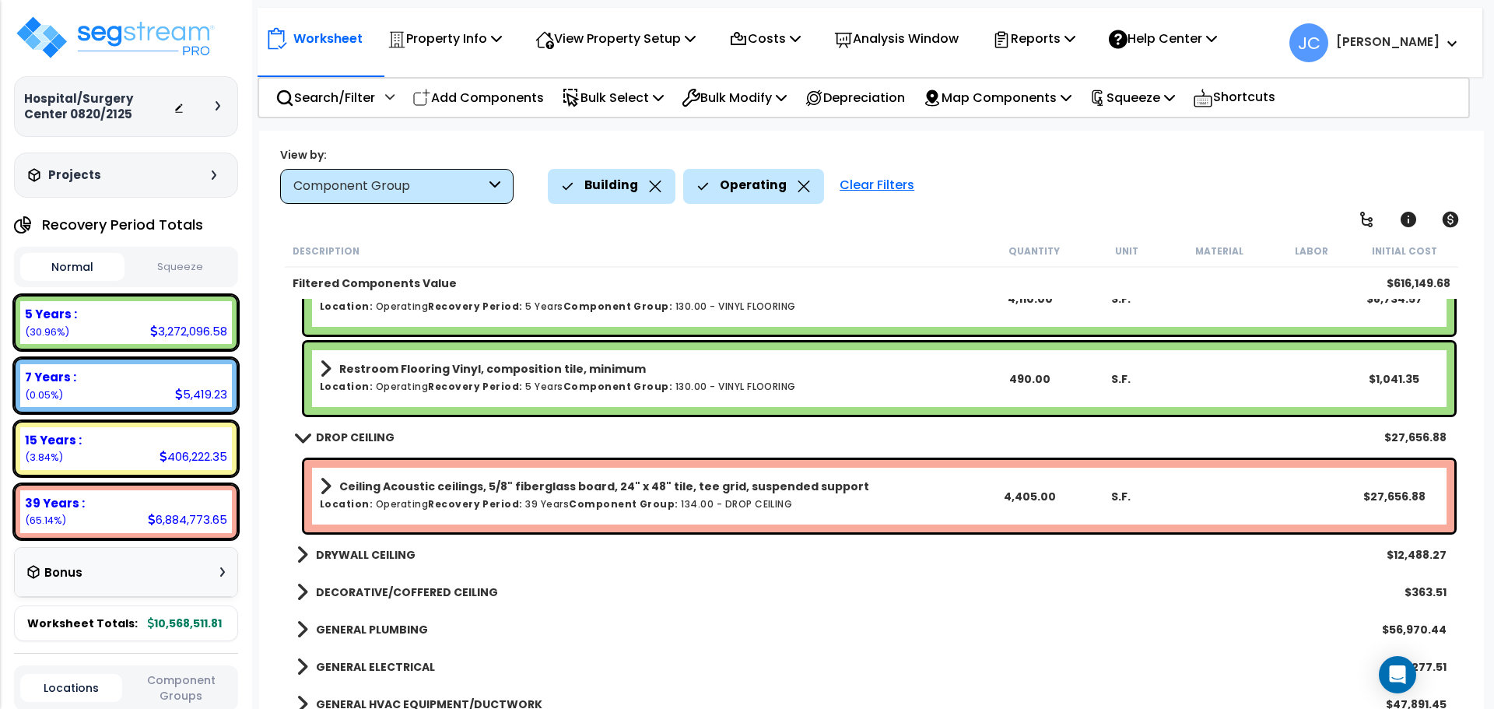
click at [359, 556] on b "DRYWALL CEILING" at bounding box center [366, 555] width 100 height 16
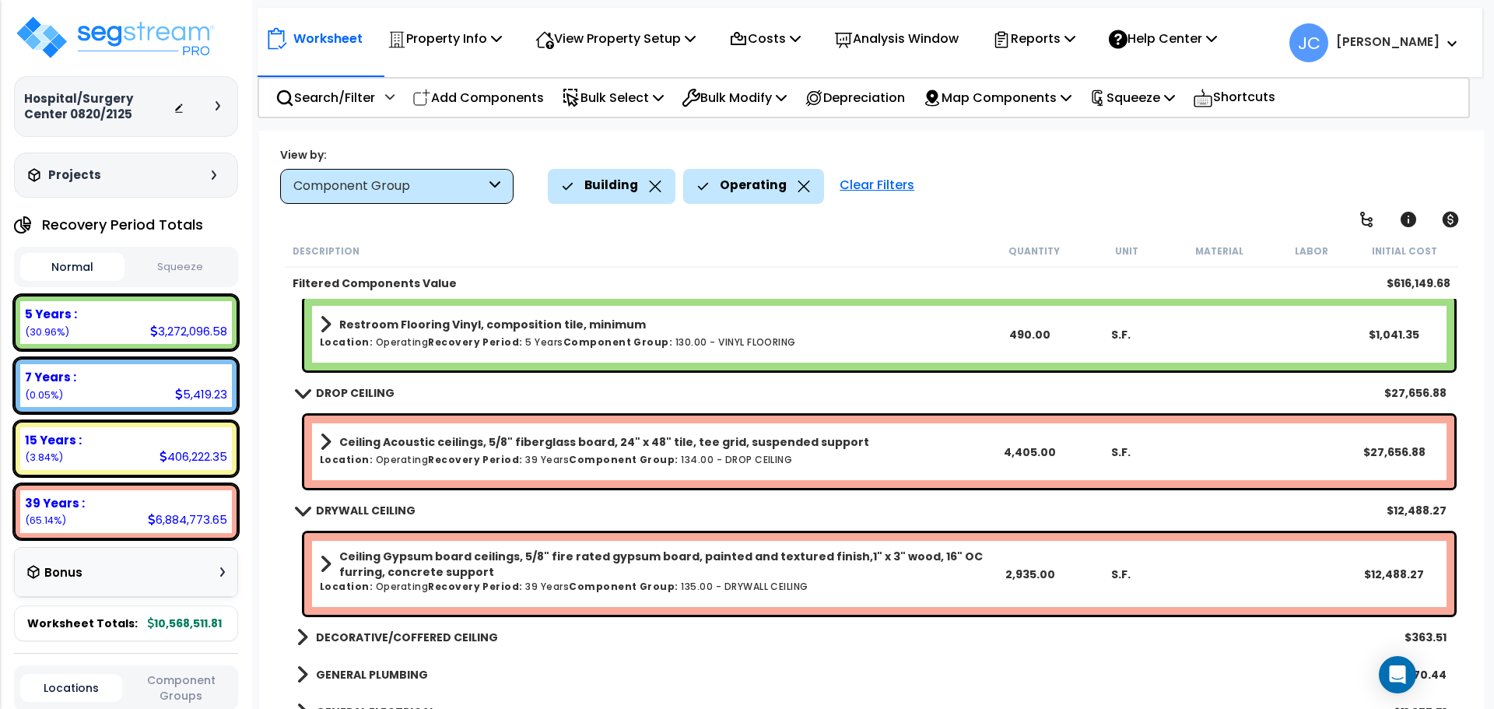
scroll to position [5147, 0]
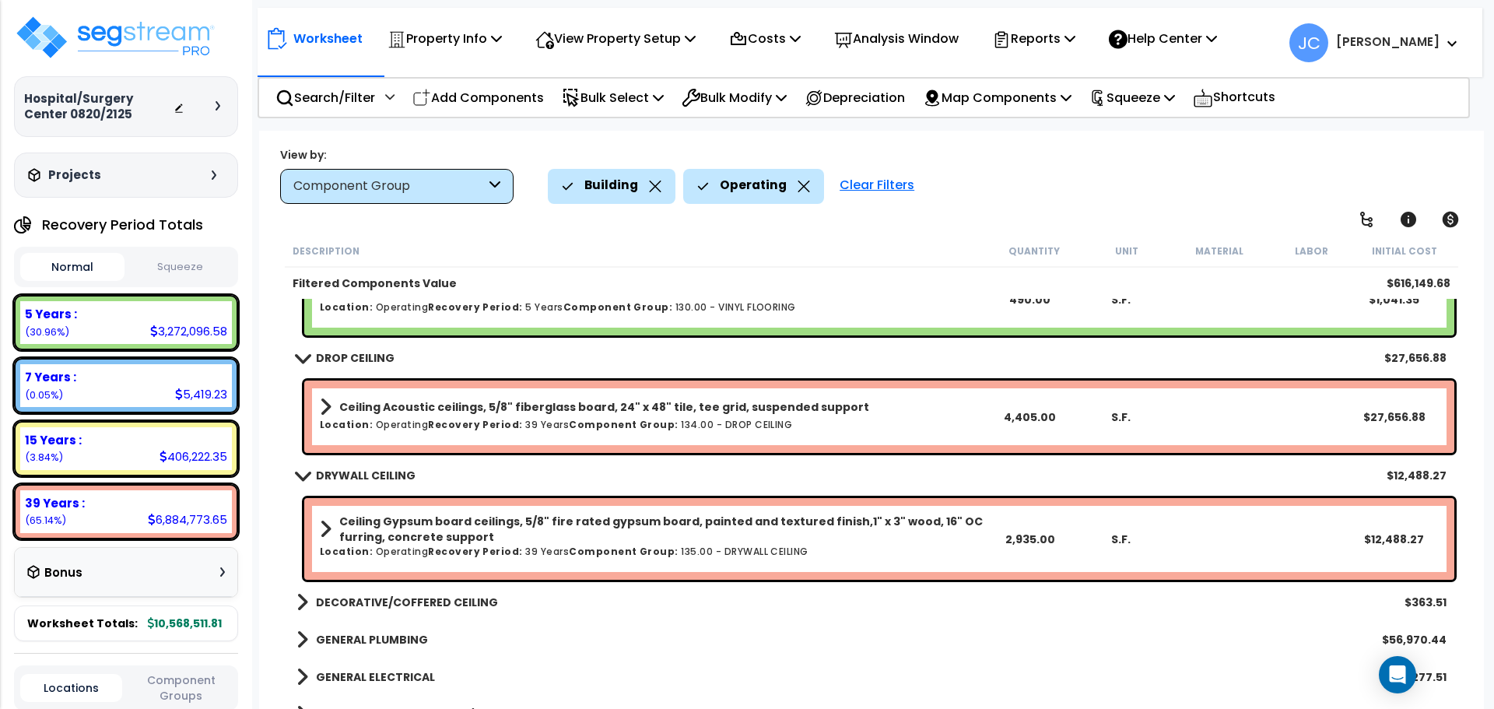
click at [451, 592] on link "DECORATIVE/COFFERED CEILING" at bounding box center [398, 602] width 202 height 22
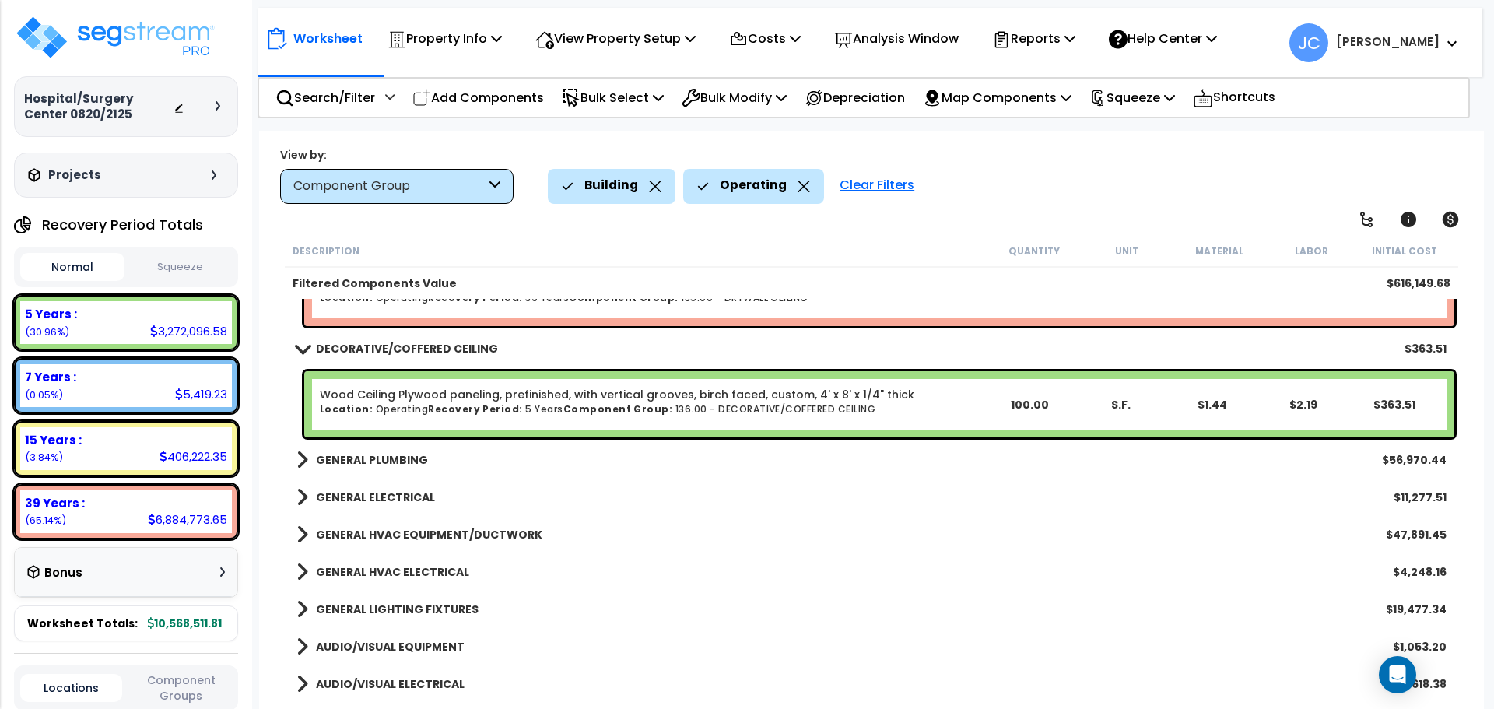
scroll to position [5442, 0]
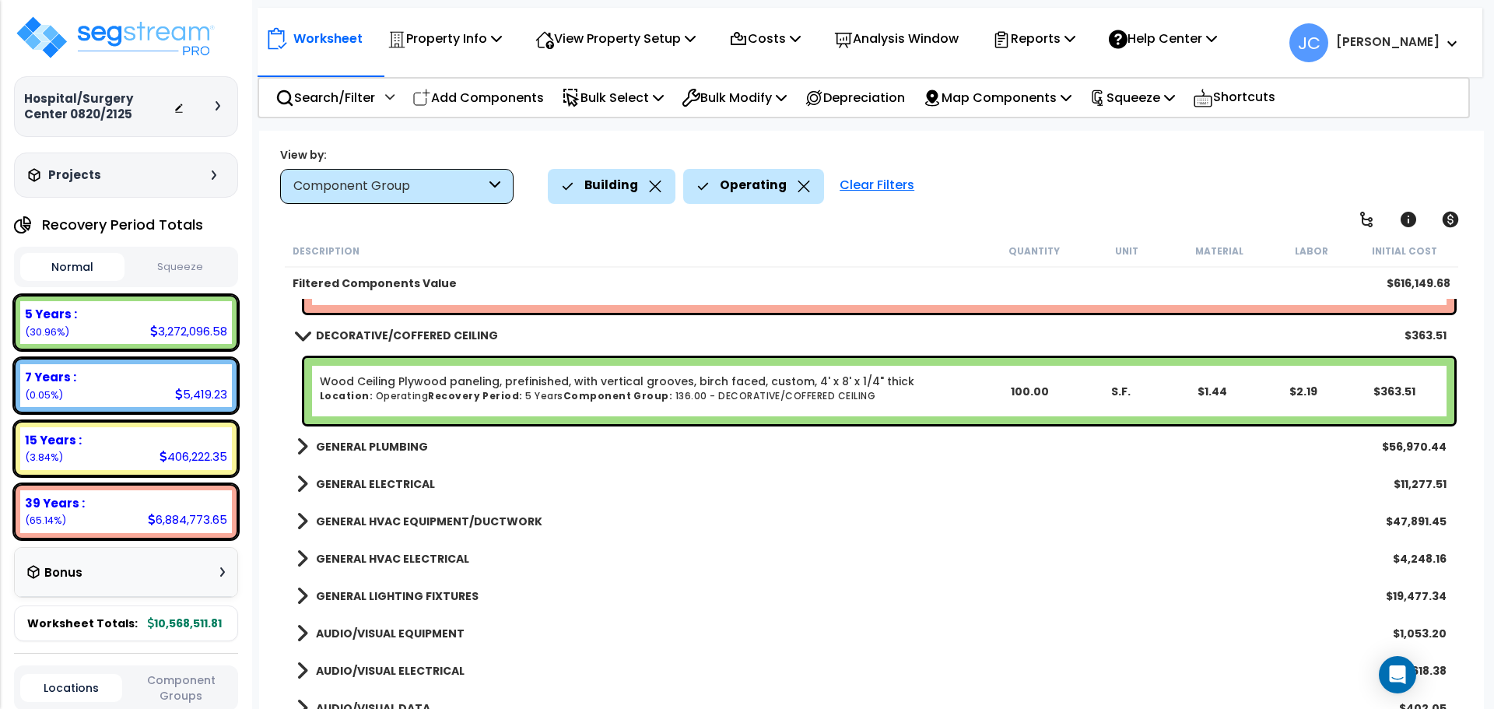
click at [379, 447] on b "GENERAL PLUMBING" at bounding box center [372, 447] width 112 height 16
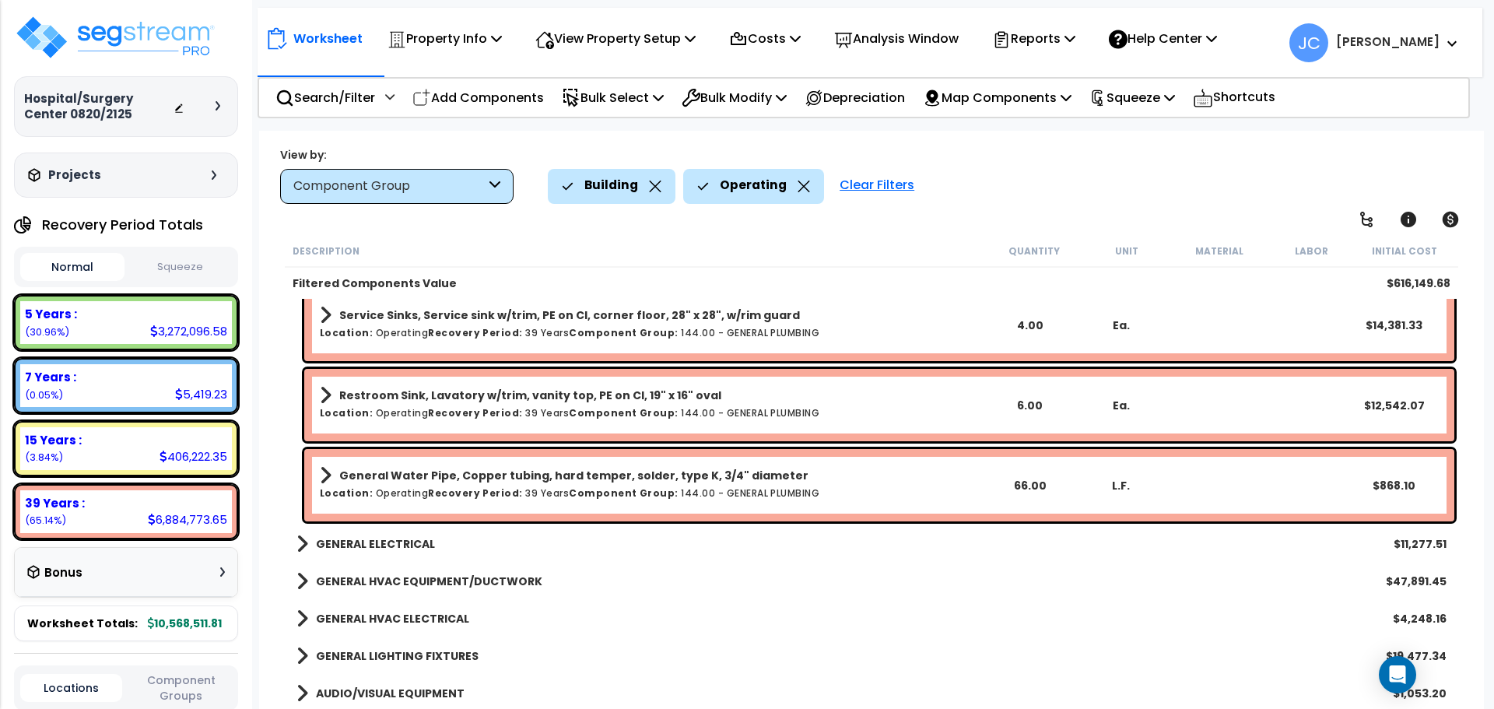
scroll to position [6286, 0]
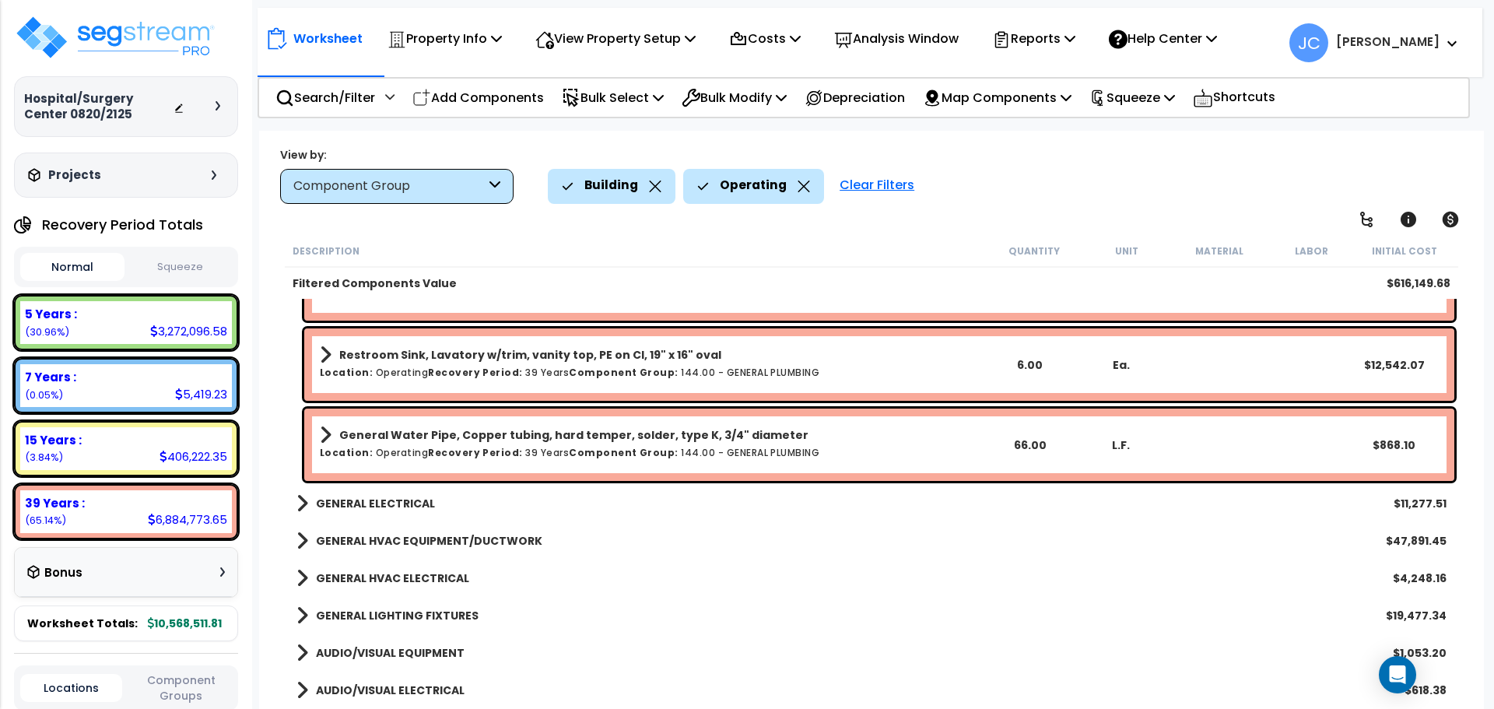
click at [406, 510] on b "GENERAL ELECTRICAL" at bounding box center [375, 504] width 119 height 16
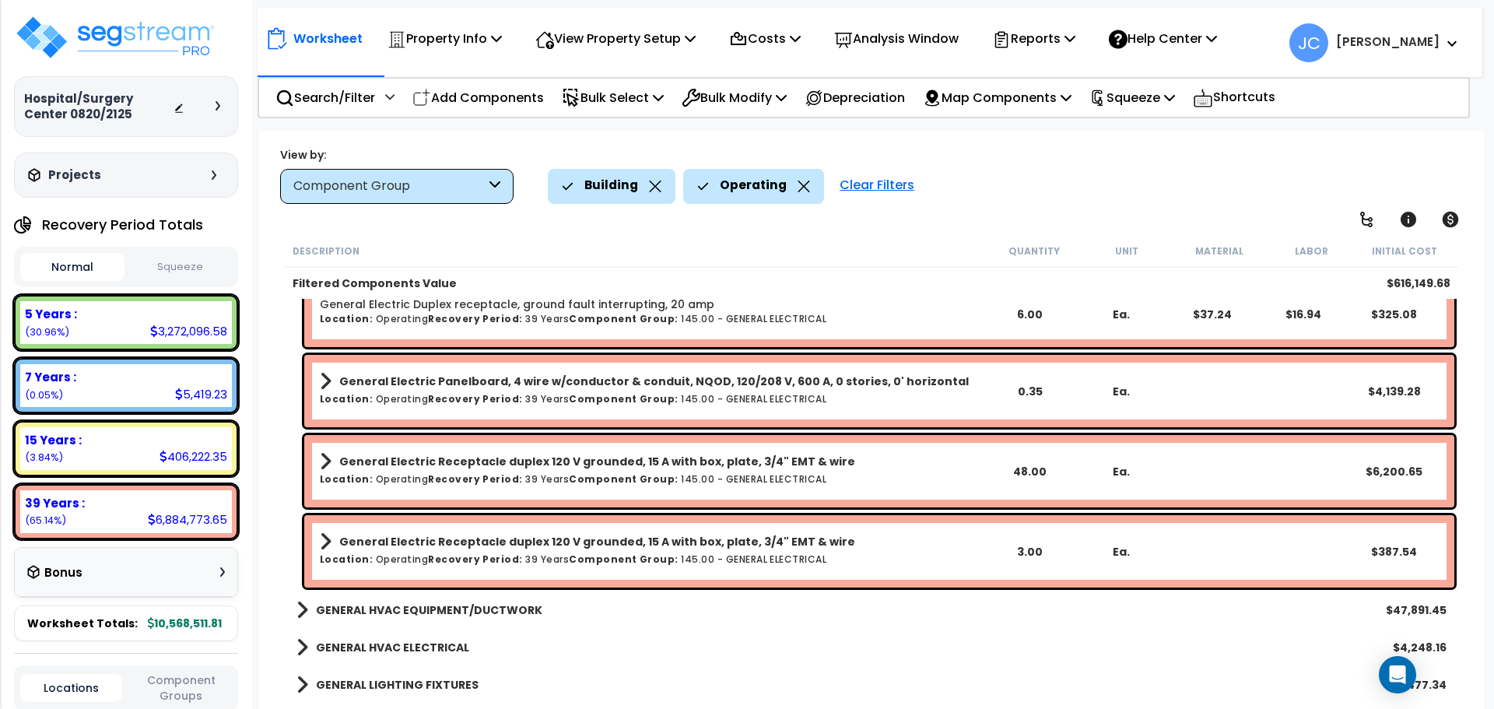
scroll to position [6756, 0]
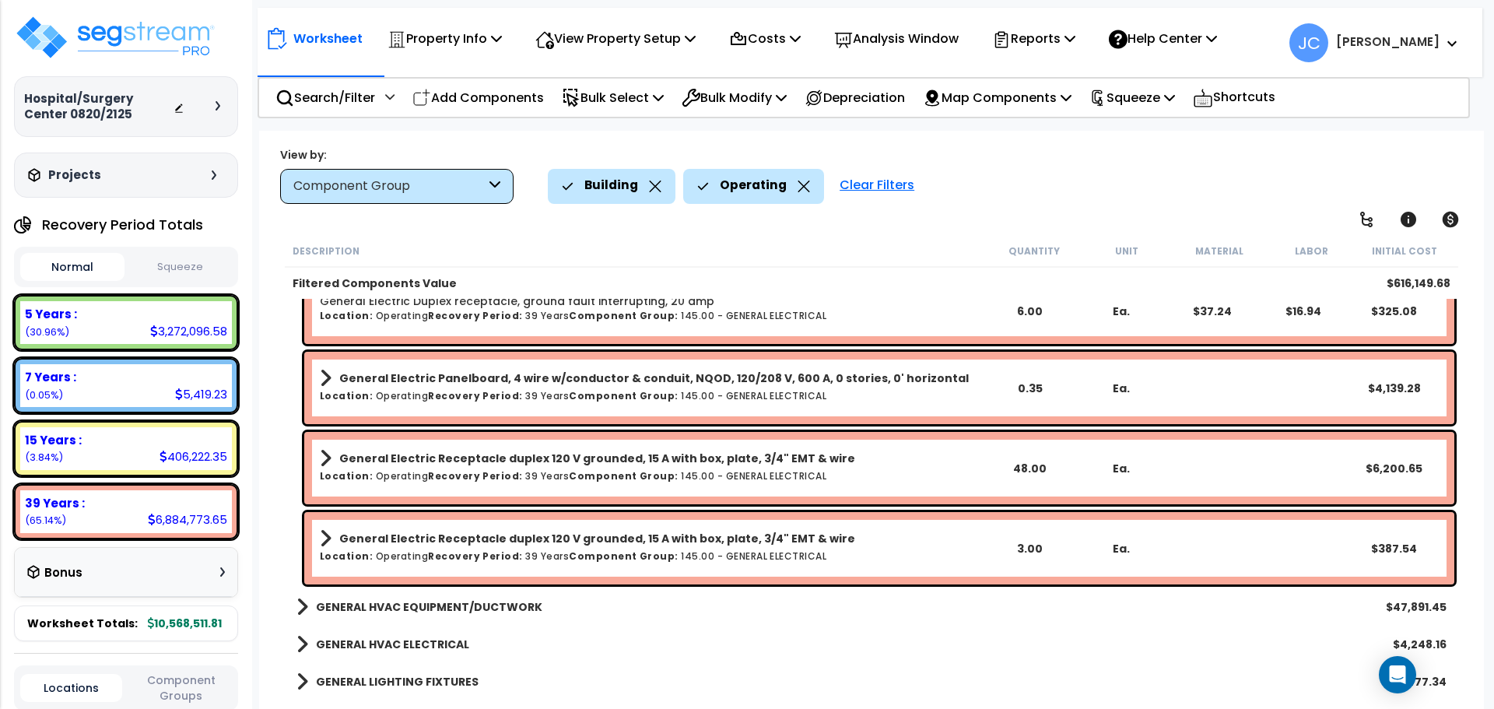
click at [469, 616] on link "GENERAL HVAC EQUIPMENT/DUCTWORK" at bounding box center [420, 607] width 246 height 22
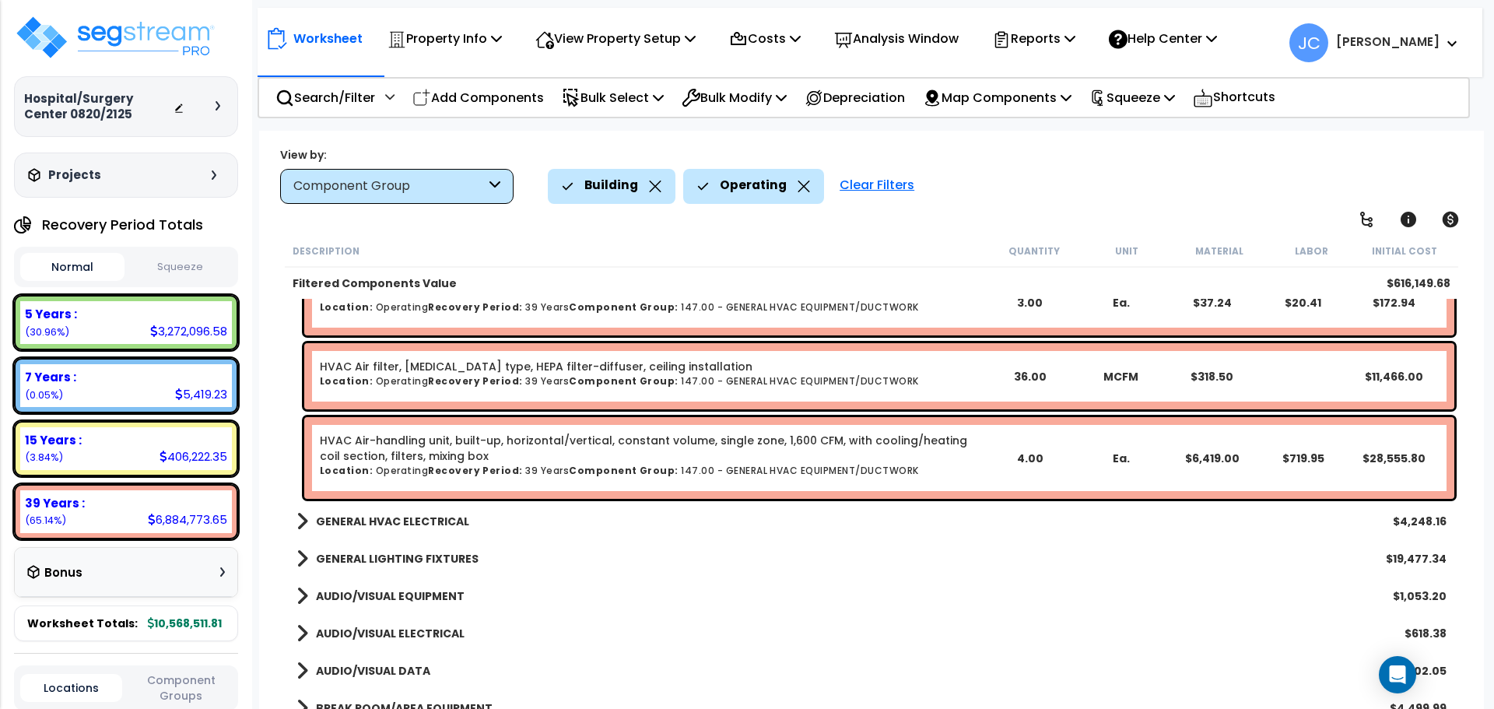
scroll to position [7685, 0]
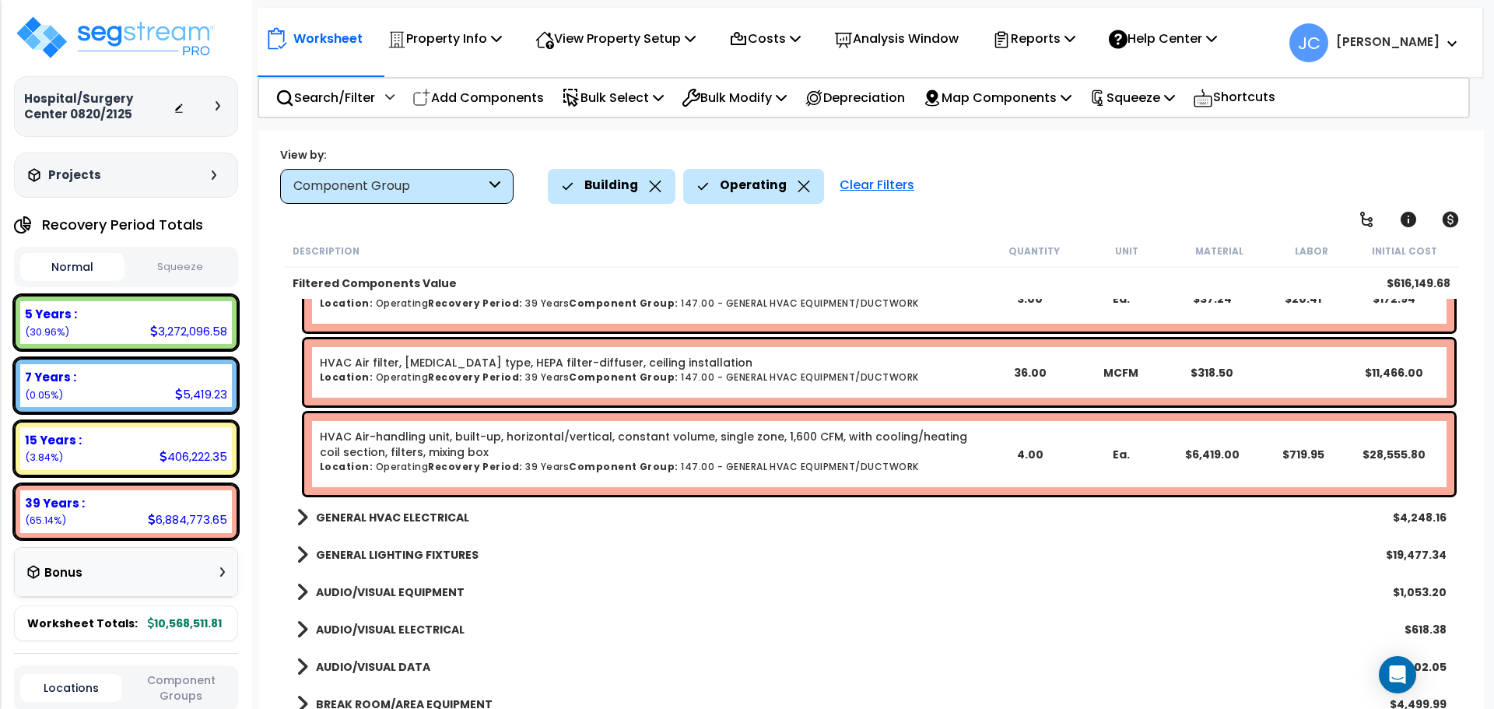
click at [415, 514] on b "GENERAL HVAC ELECTRICAL" at bounding box center [392, 518] width 153 height 16
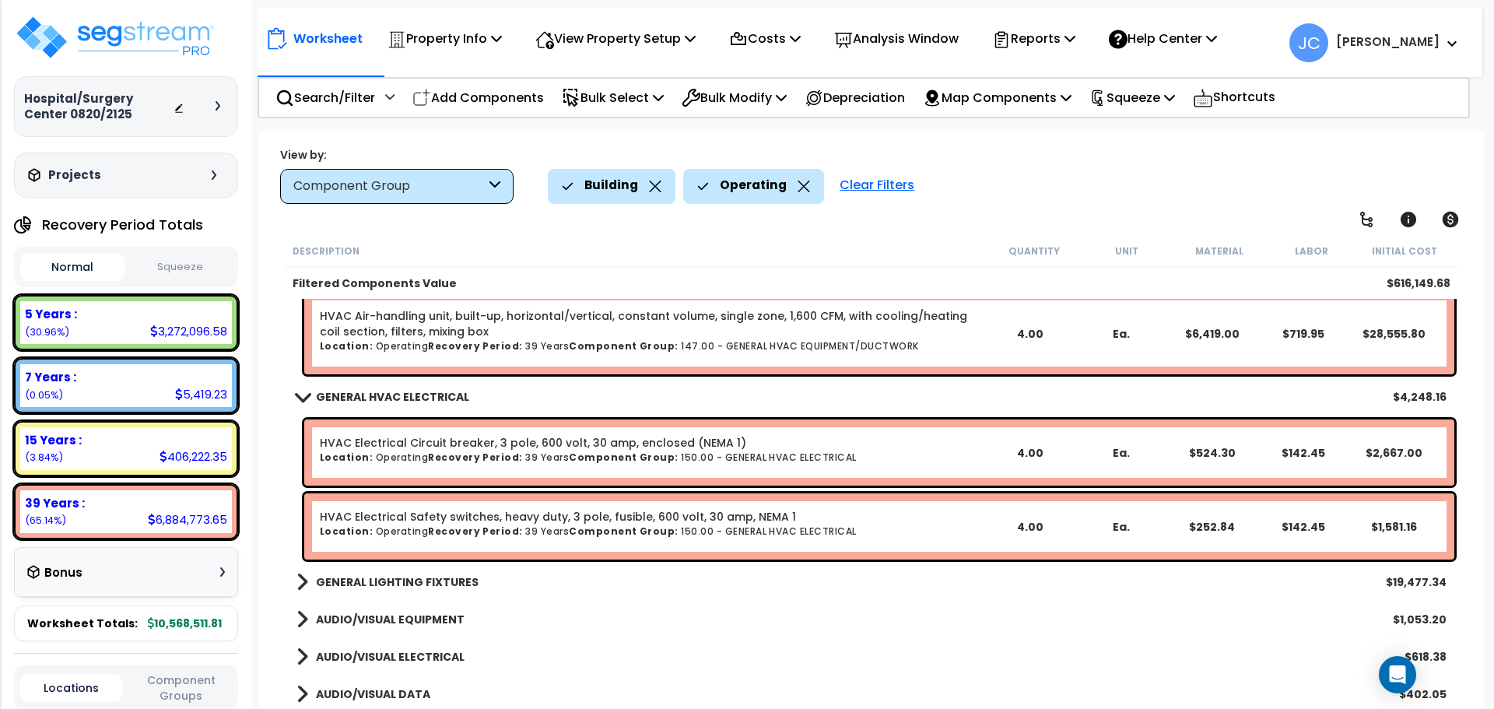
scroll to position [7804, 0]
click at [458, 586] on b "GENERAL LIGHTING FIXTURES" at bounding box center [397, 583] width 163 height 16
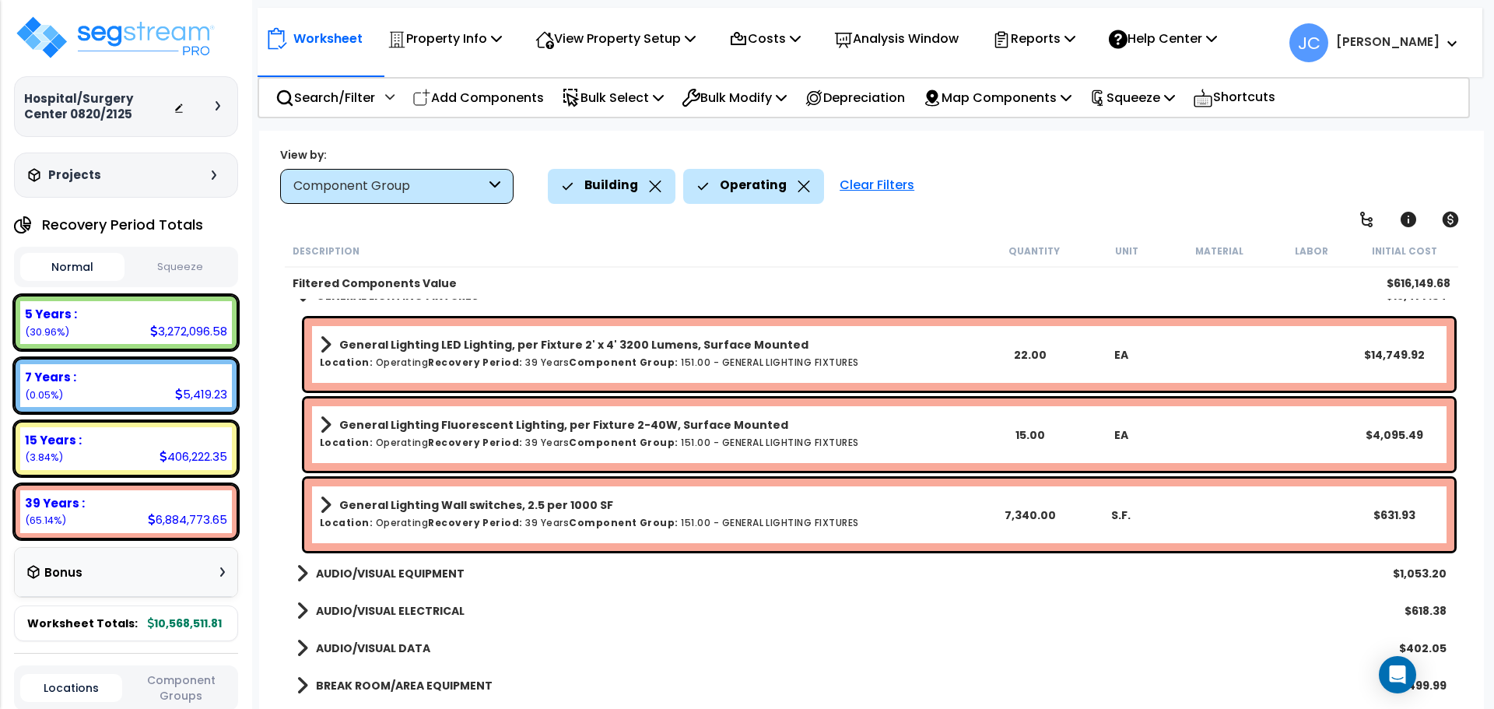
scroll to position [8094, 0]
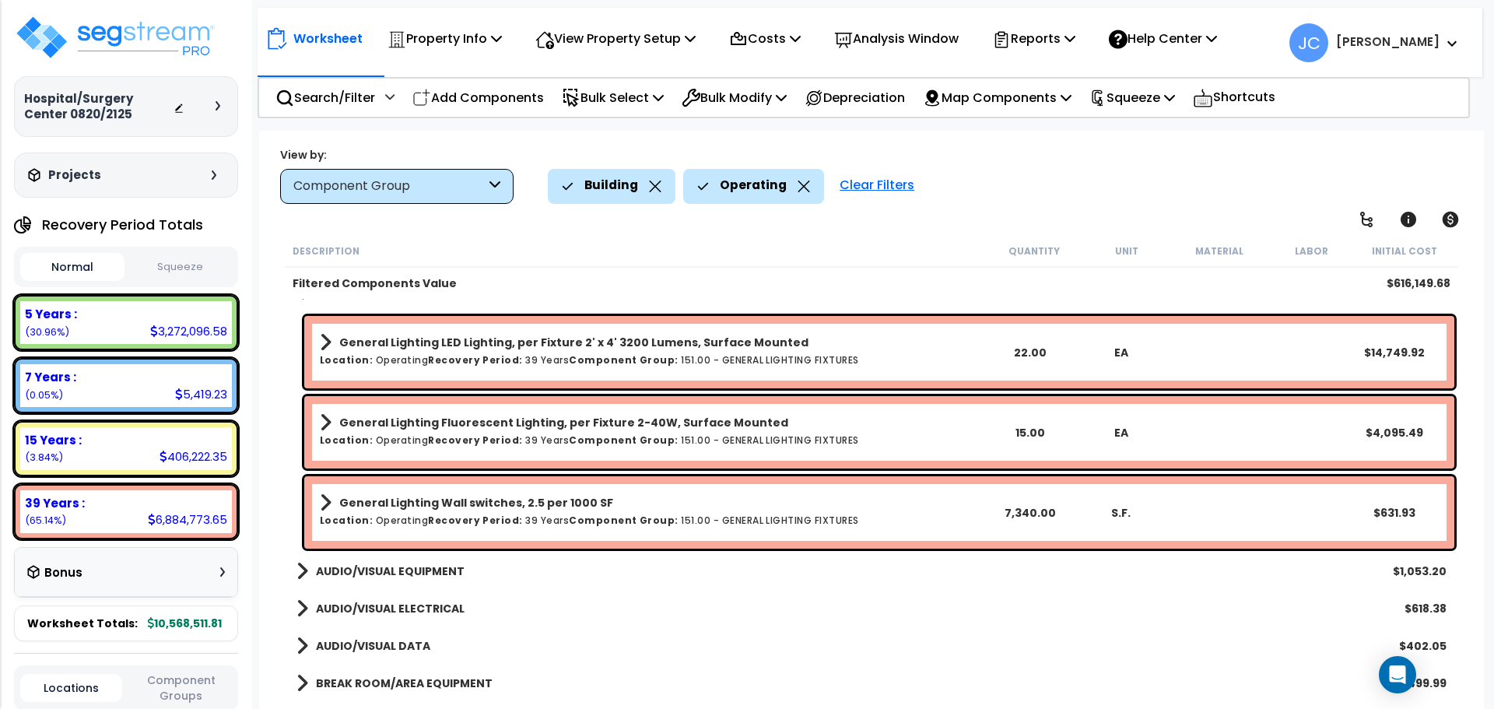
click at [393, 577] on b "AUDIO/VISUAL EQUIPMENT" at bounding box center [390, 571] width 149 height 16
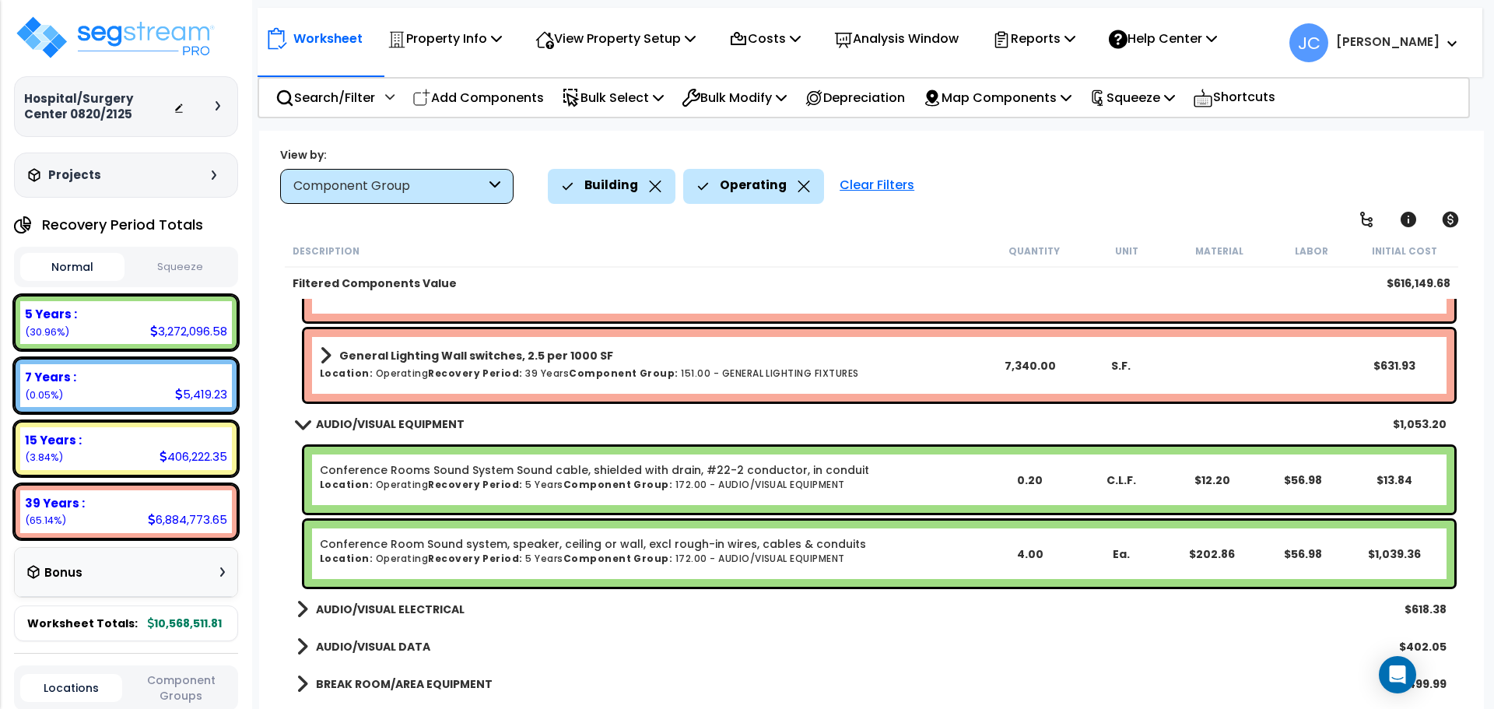
scroll to position [8242, 0]
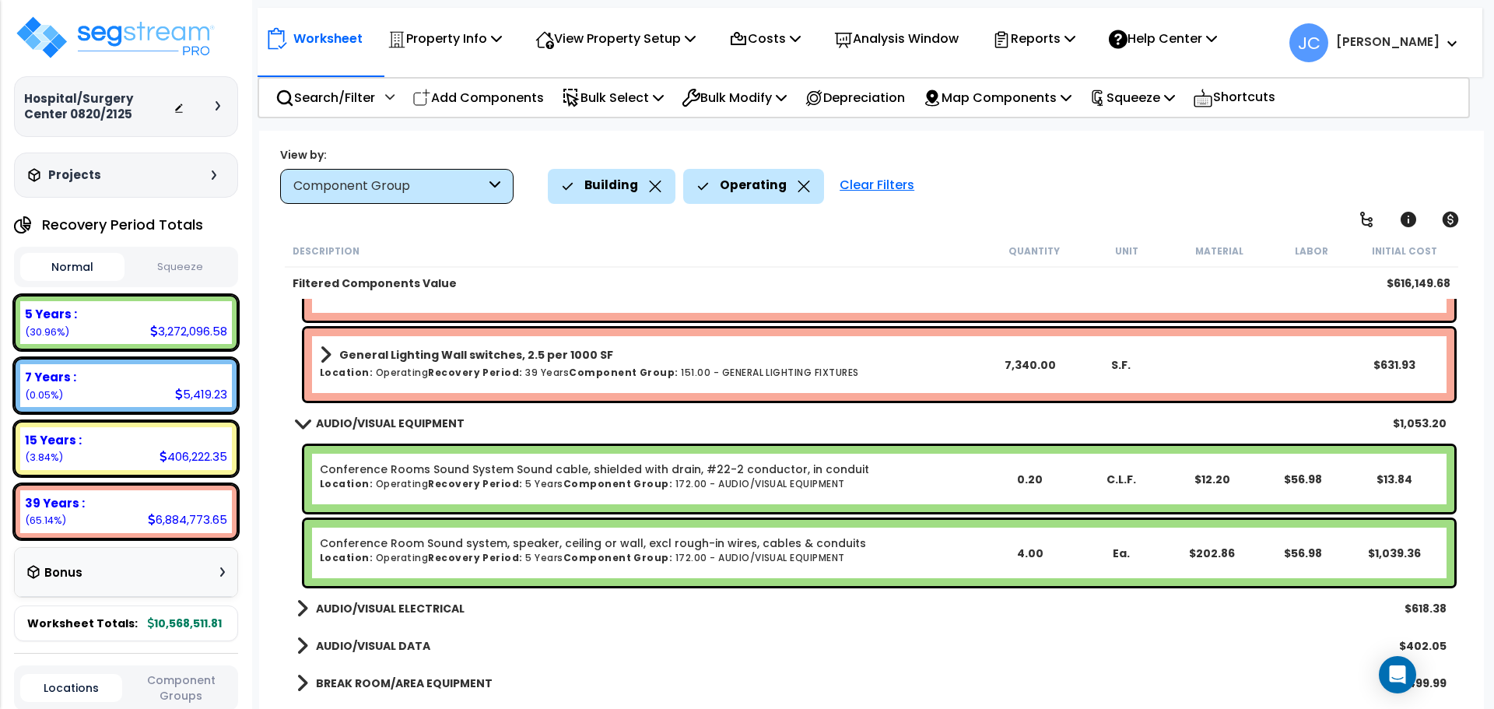
click at [423, 605] on b "AUDIO/VISUAL ELECTRICAL" at bounding box center [390, 609] width 149 height 16
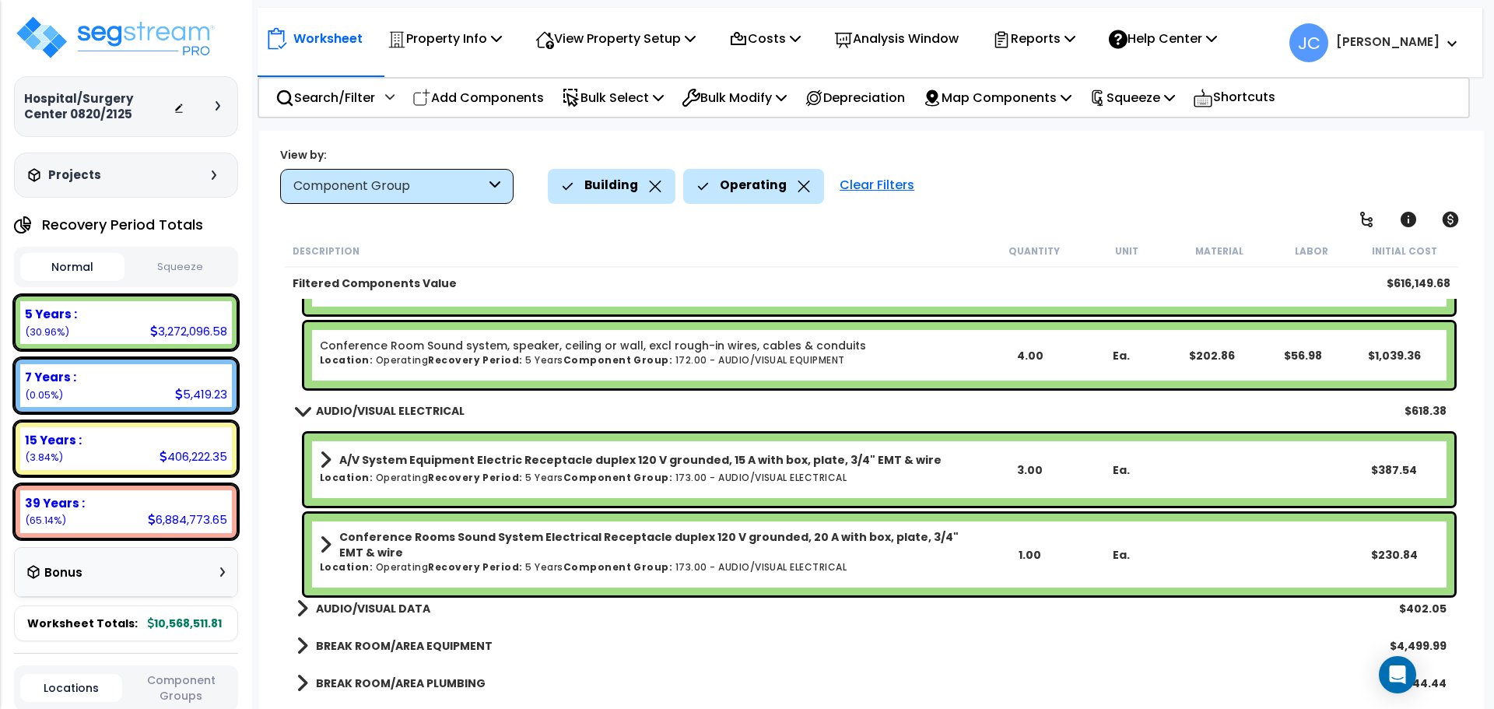
scroll to position [8455, 0]
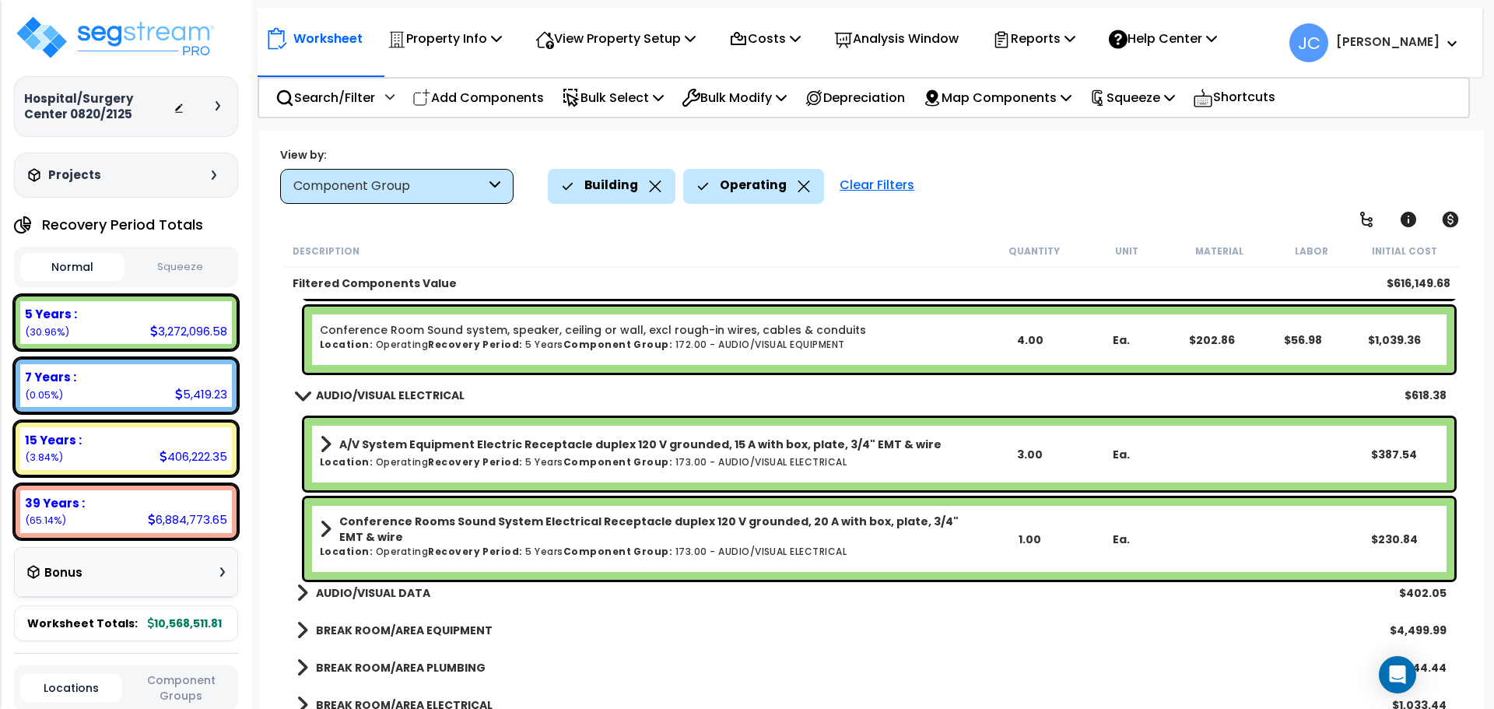
click at [374, 602] on link "AUDIO/VISUAL DATA" at bounding box center [364, 593] width 134 height 22
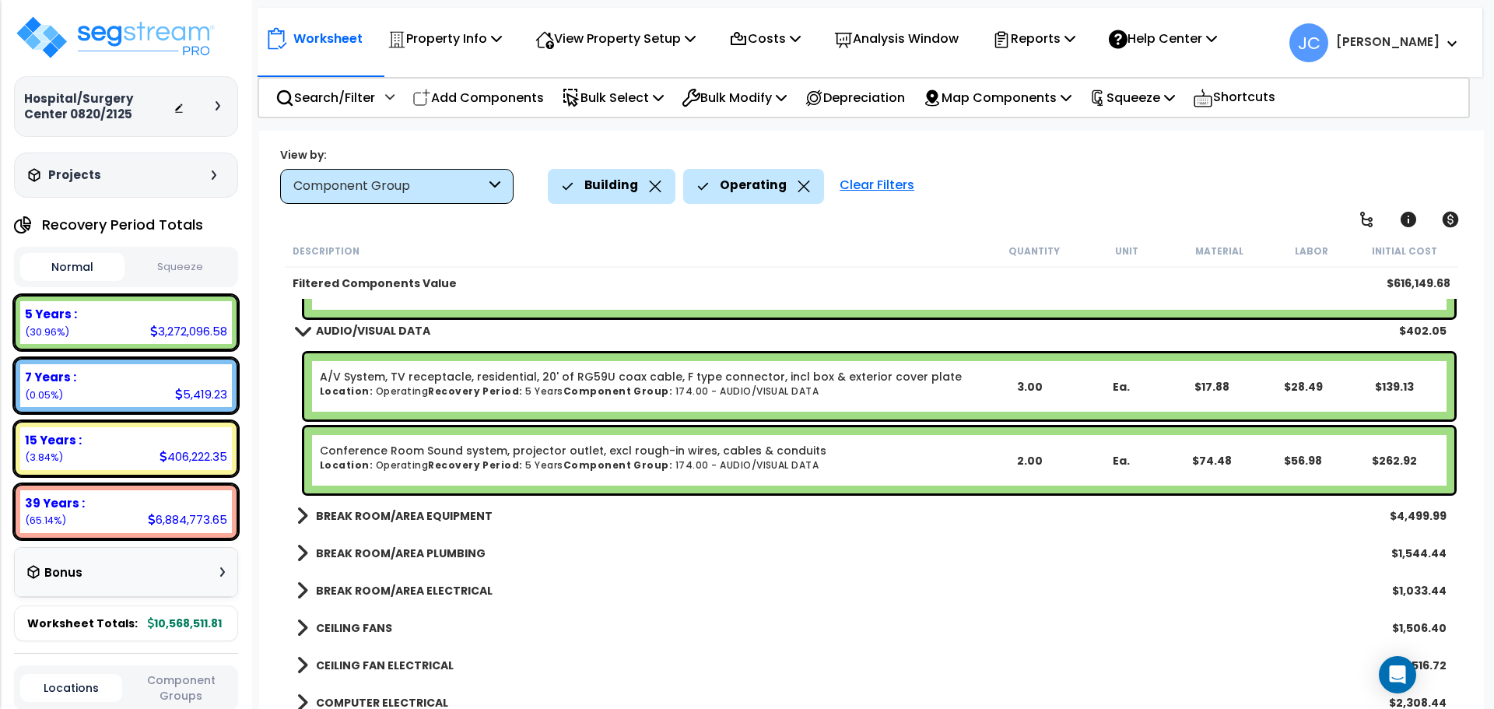
scroll to position [8720, 0]
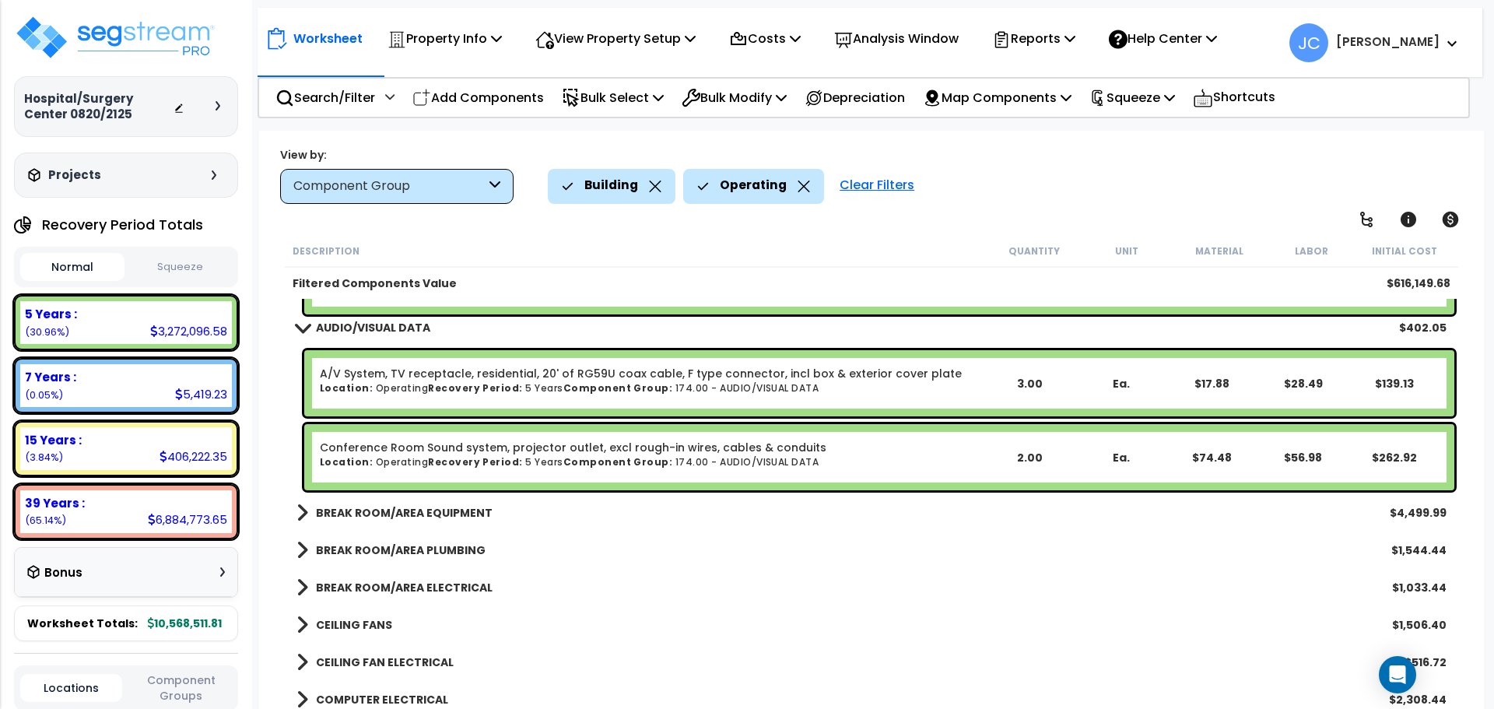
click at [404, 507] on b "BREAK ROOM/AREA EQUIPMENT" at bounding box center [404, 513] width 177 height 16
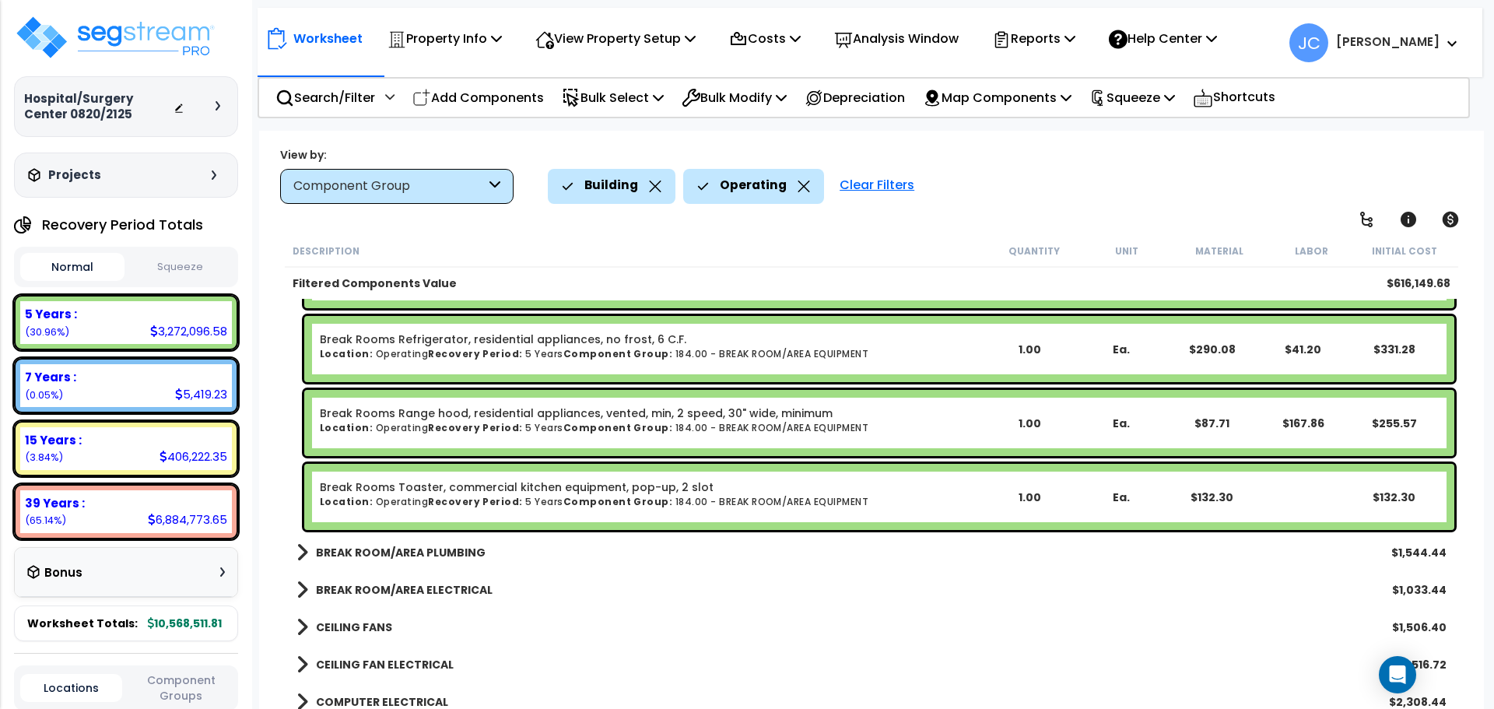
scroll to position [9112, 0]
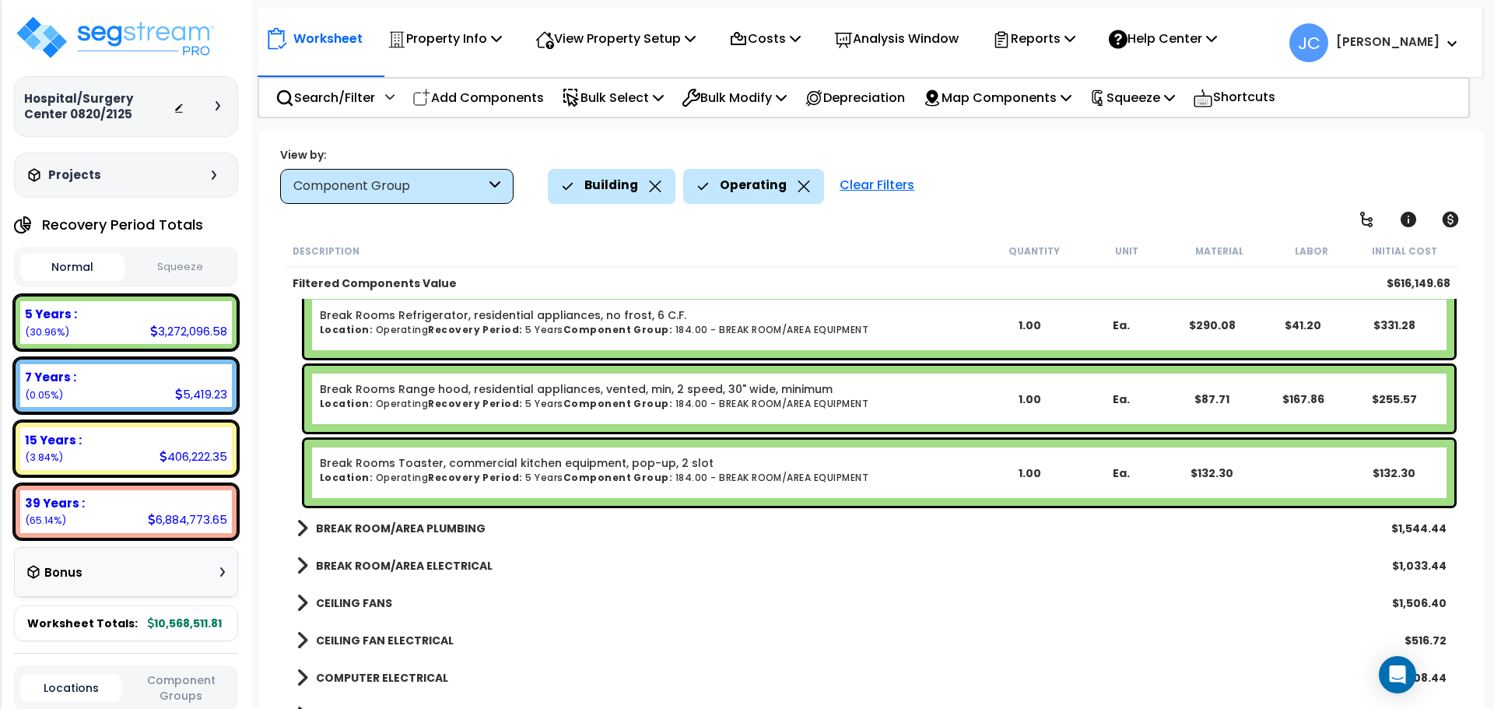
click at [378, 535] on b "BREAK ROOM/AREA PLUMBING" at bounding box center [401, 529] width 170 height 16
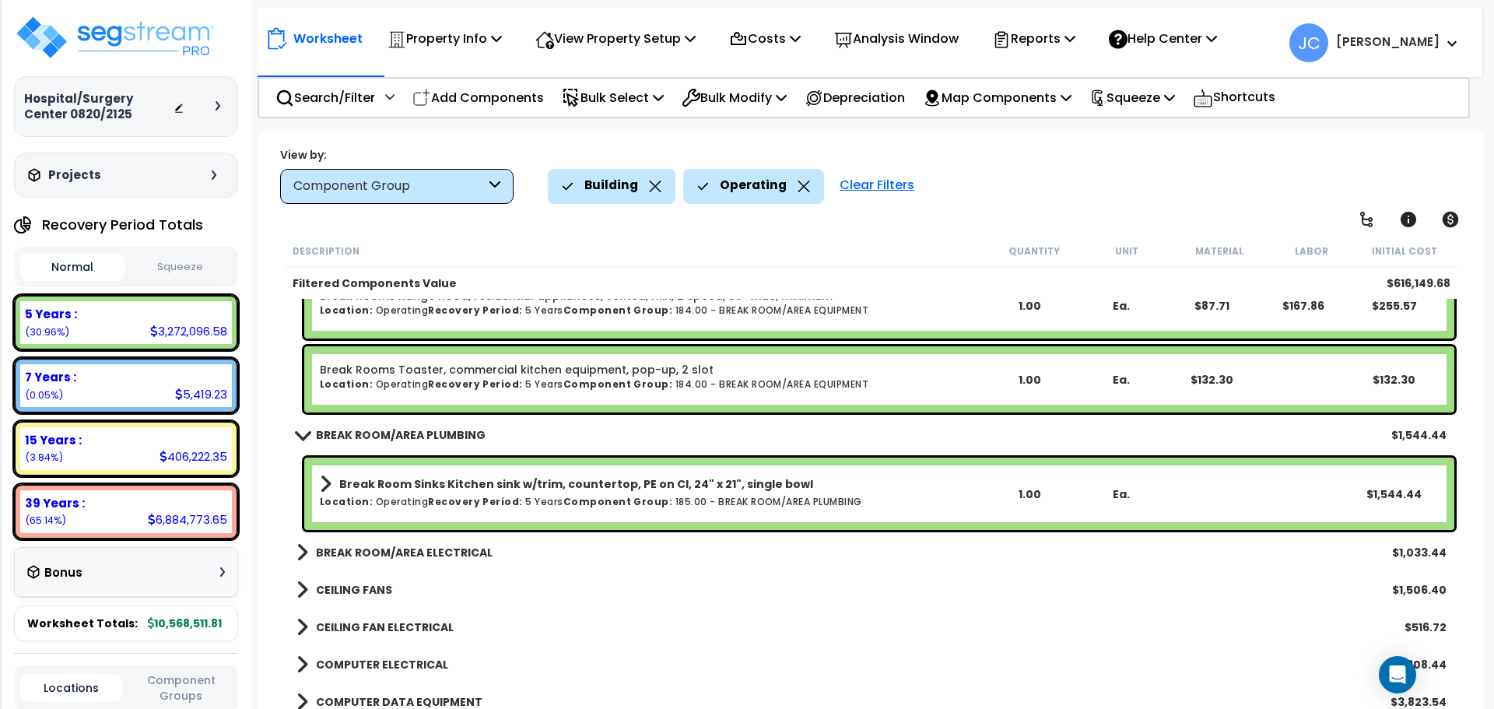
scroll to position [9212, 0]
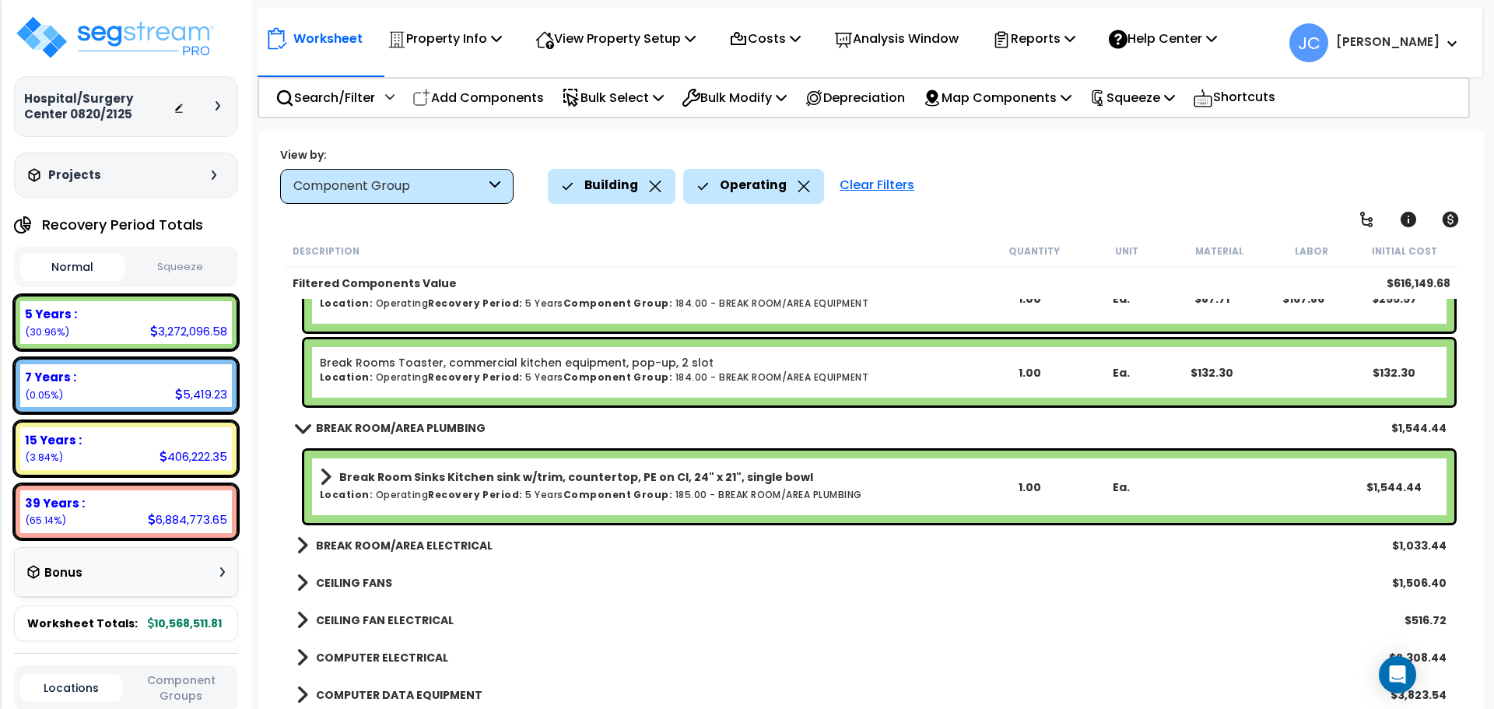
click at [403, 543] on b "BREAK ROOM/AREA ELECTRICAL" at bounding box center [404, 546] width 177 height 16
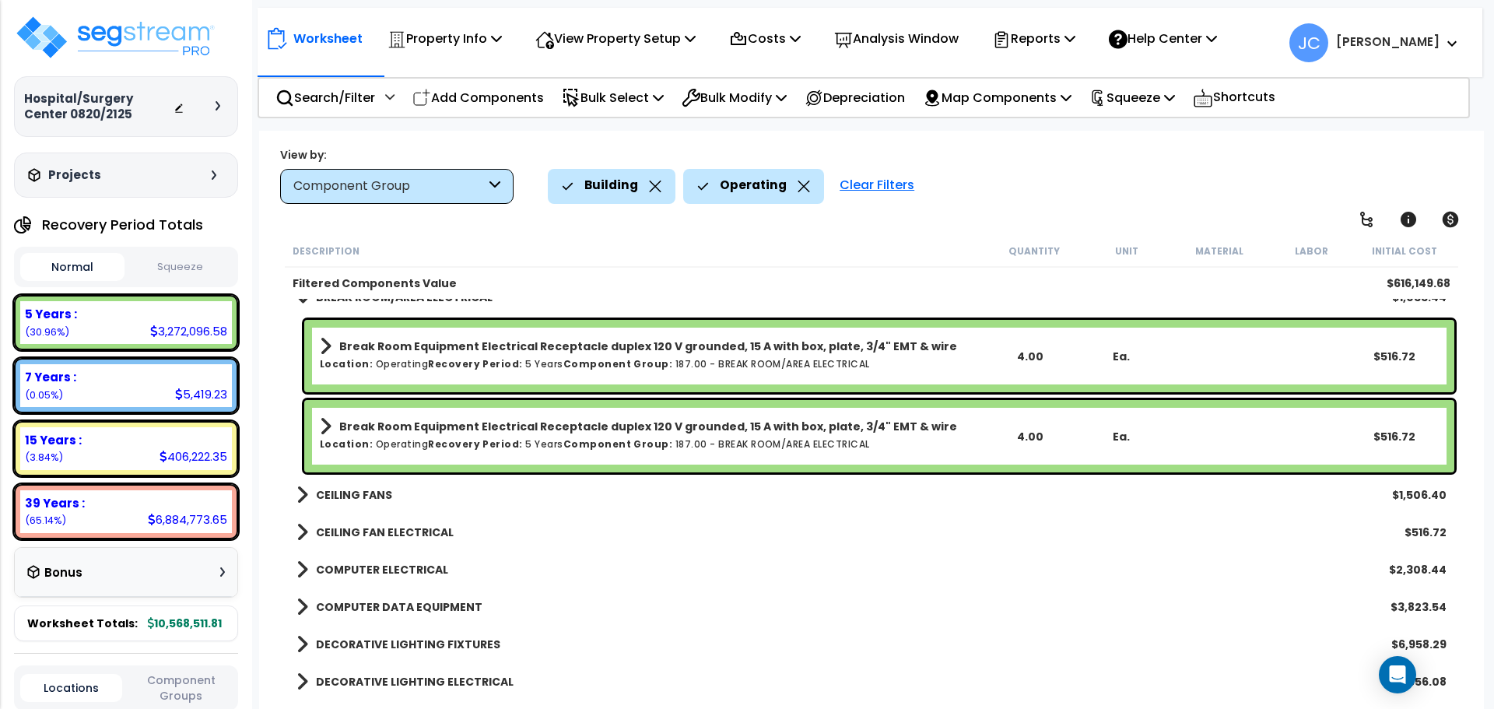
scroll to position [9468, 0]
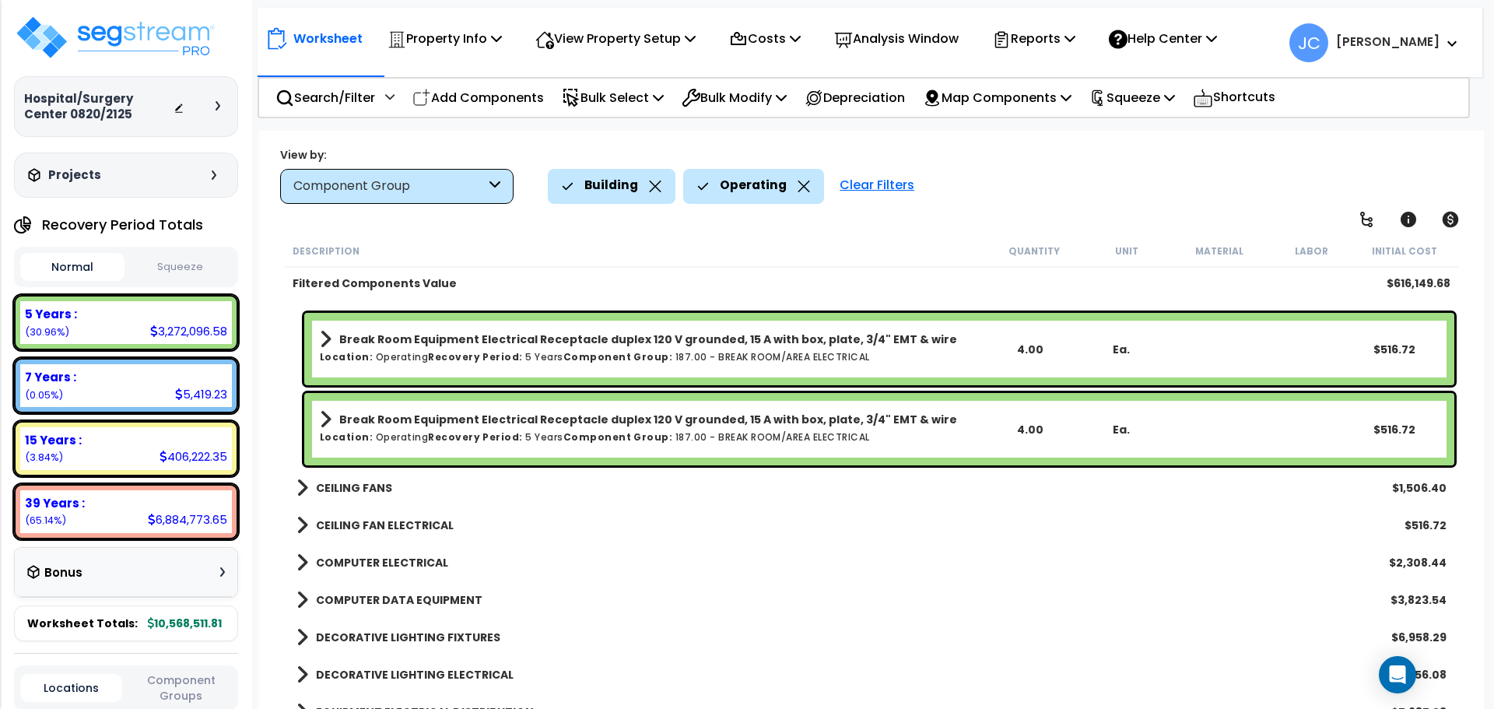
click at [365, 490] on b "CEILING FANS" at bounding box center [354, 488] width 76 height 16
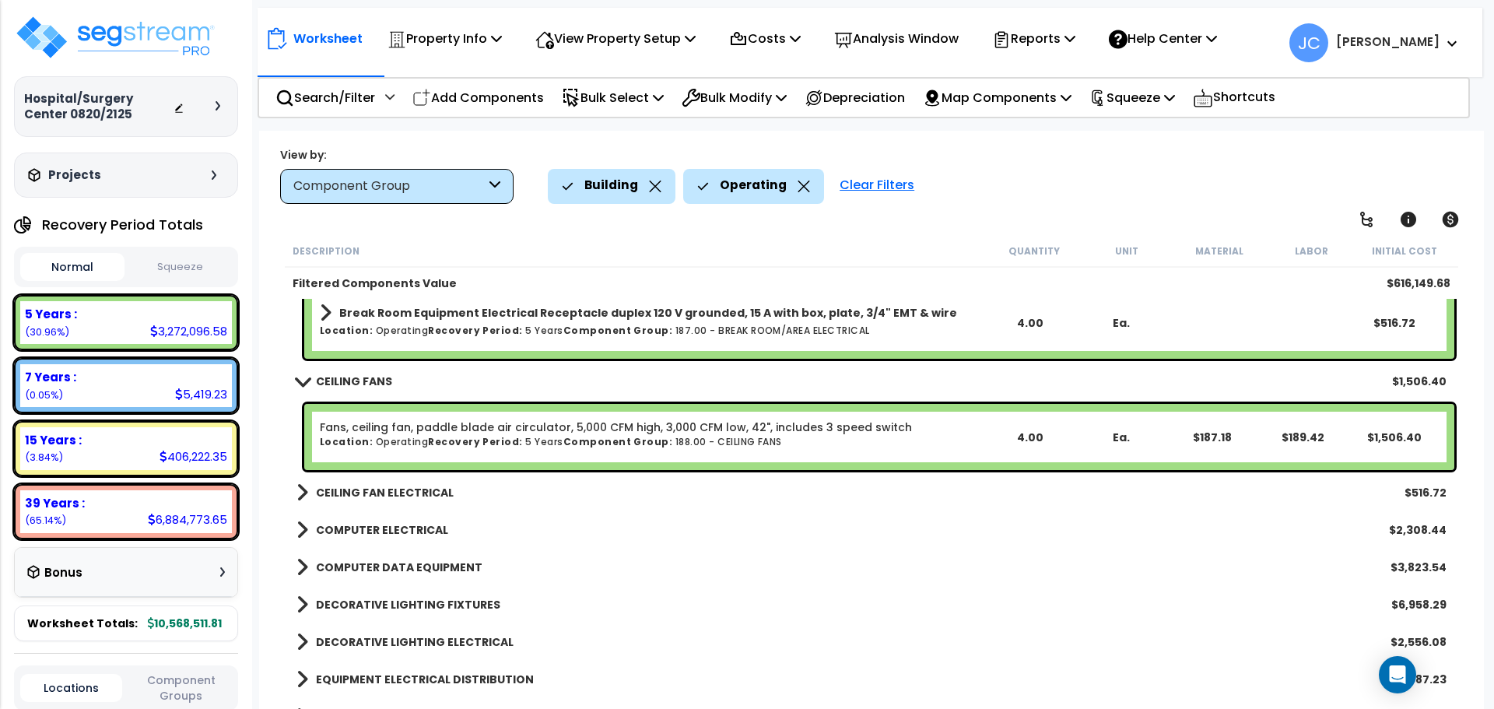
scroll to position [9598, 0]
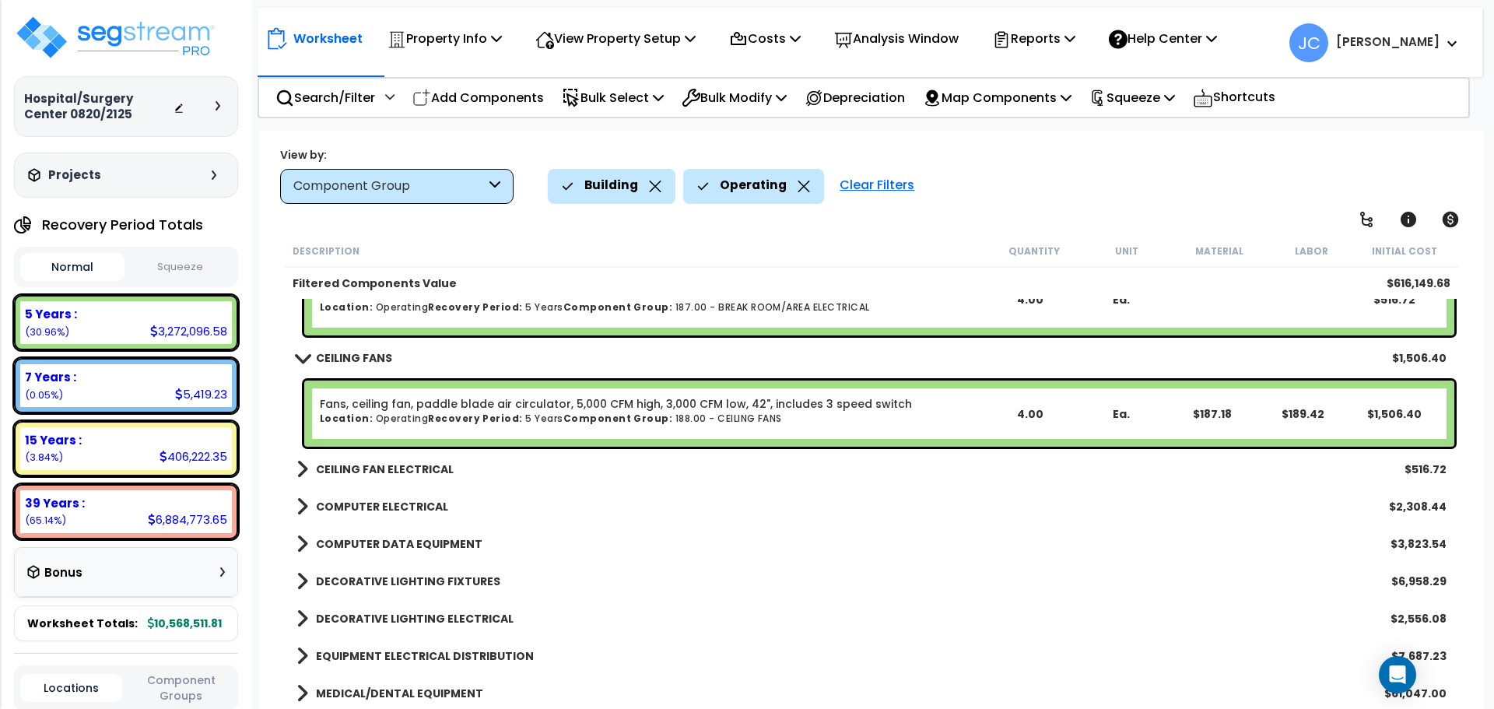
click at [399, 468] on b "CEILING FAN ELECTRICAL" at bounding box center [385, 470] width 138 height 16
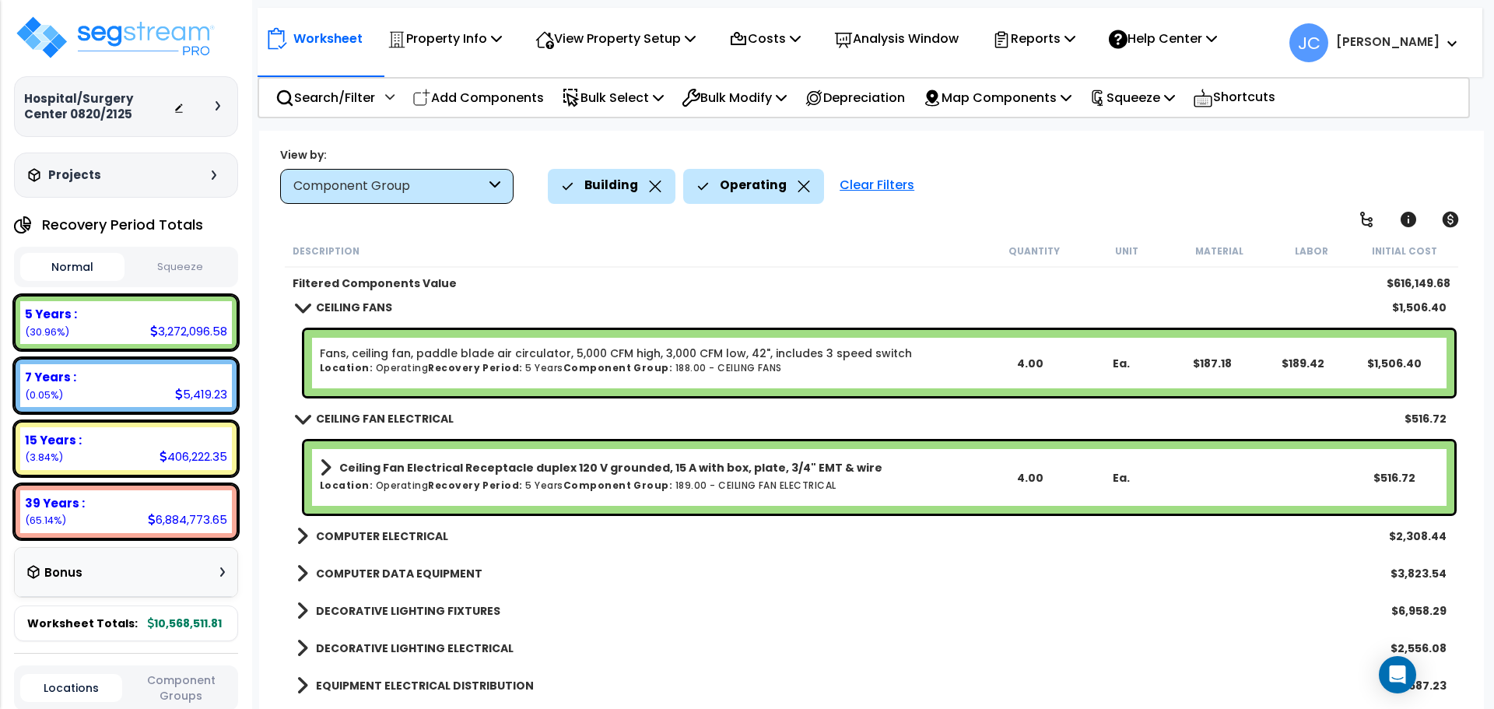
scroll to position [9649, 0]
click at [337, 525] on link "COMPUTER ELECTRICAL" at bounding box center [373, 536] width 152 height 22
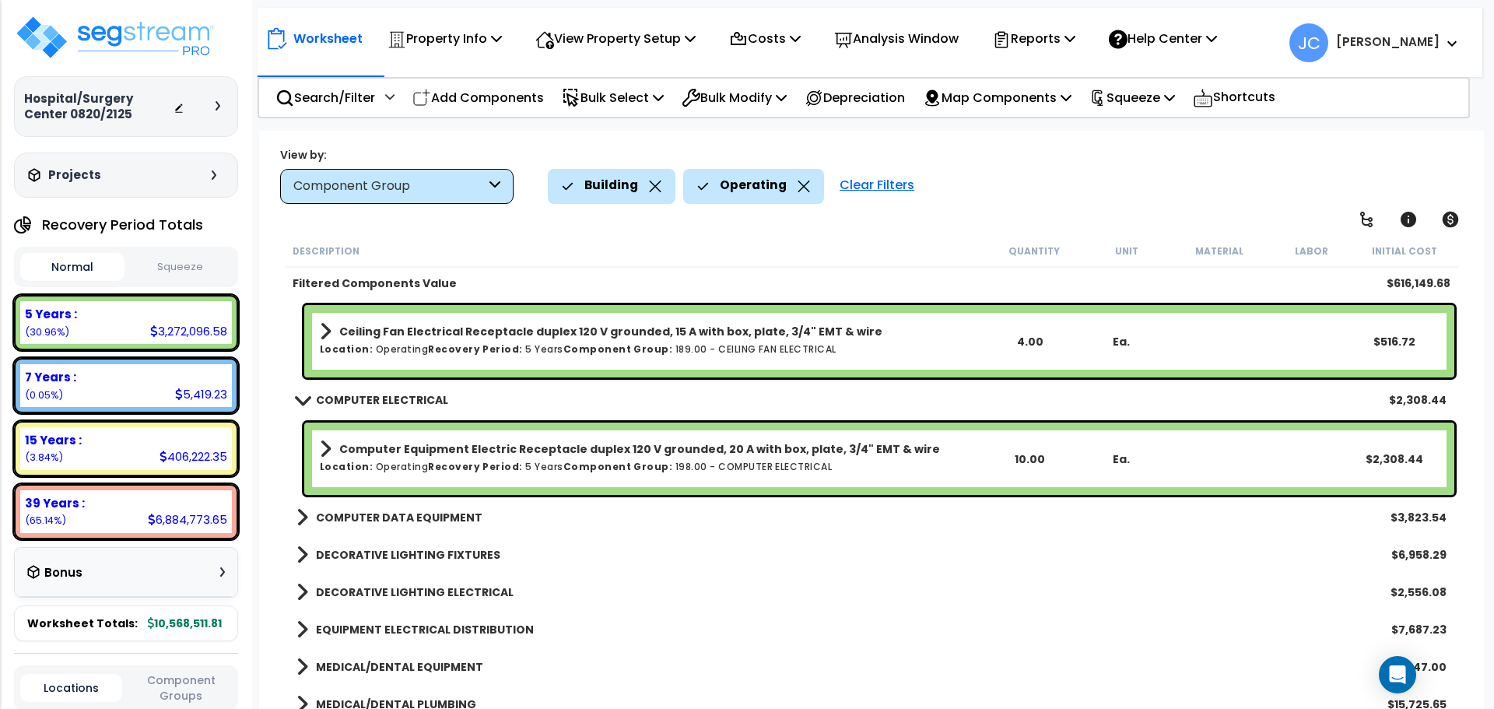
scroll to position [9805, 0]
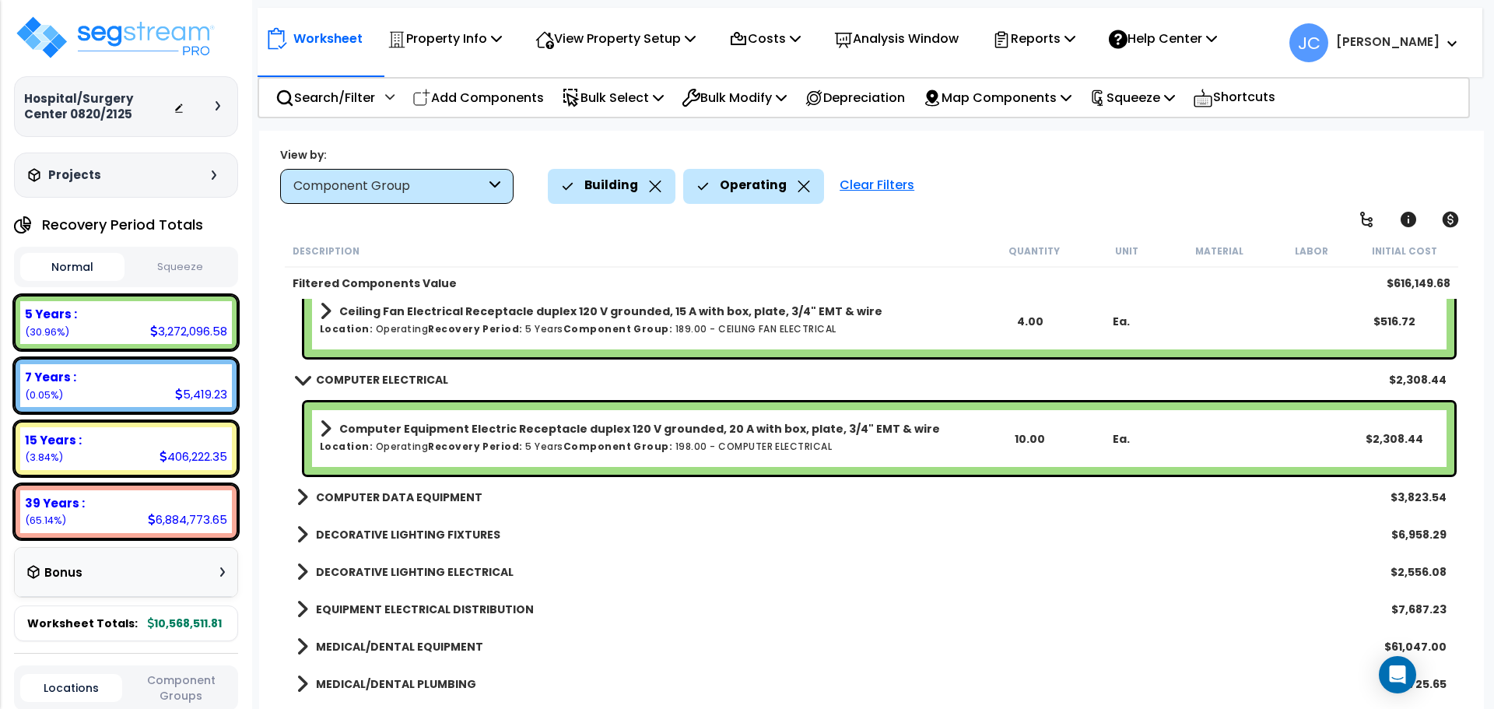
click at [325, 499] on b "COMPUTER DATA EQUIPMENT" at bounding box center [399, 498] width 167 height 16
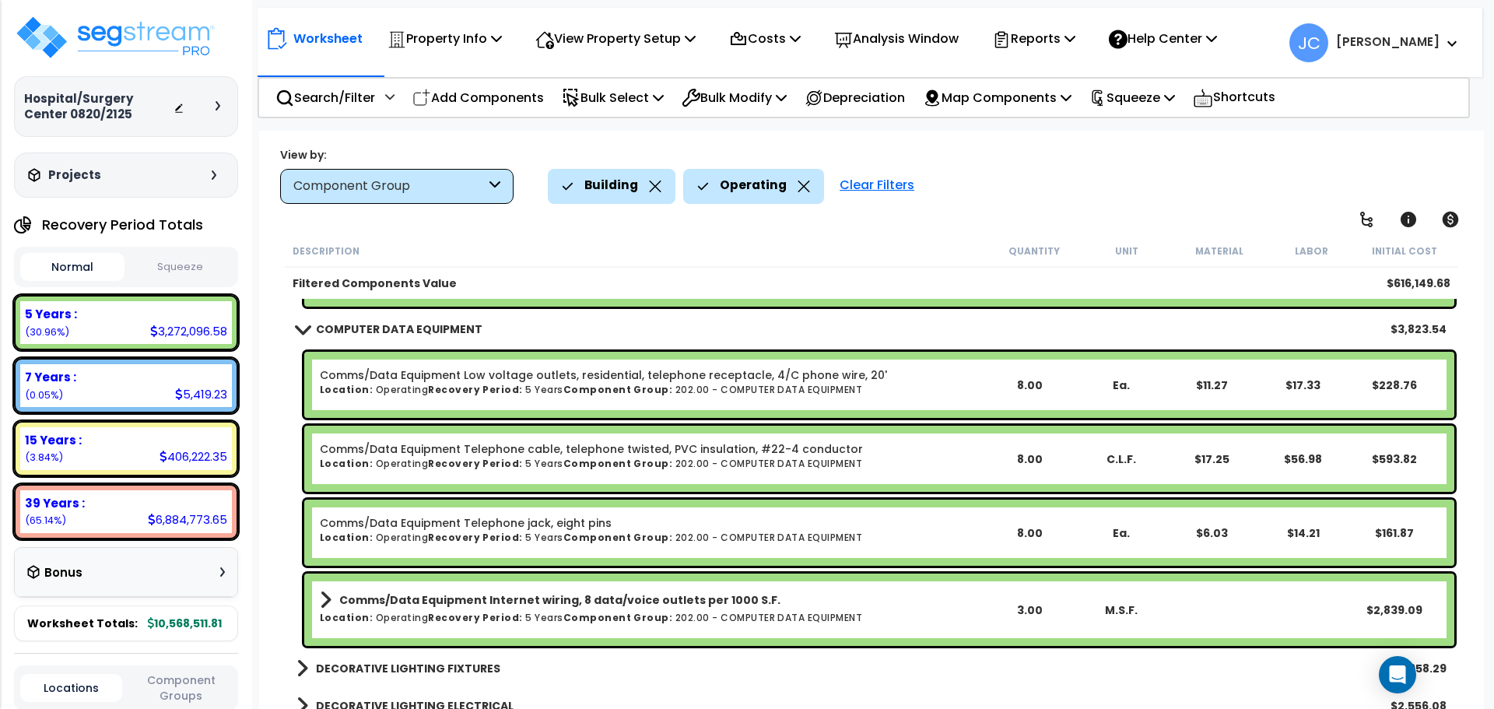
scroll to position [9987, 0]
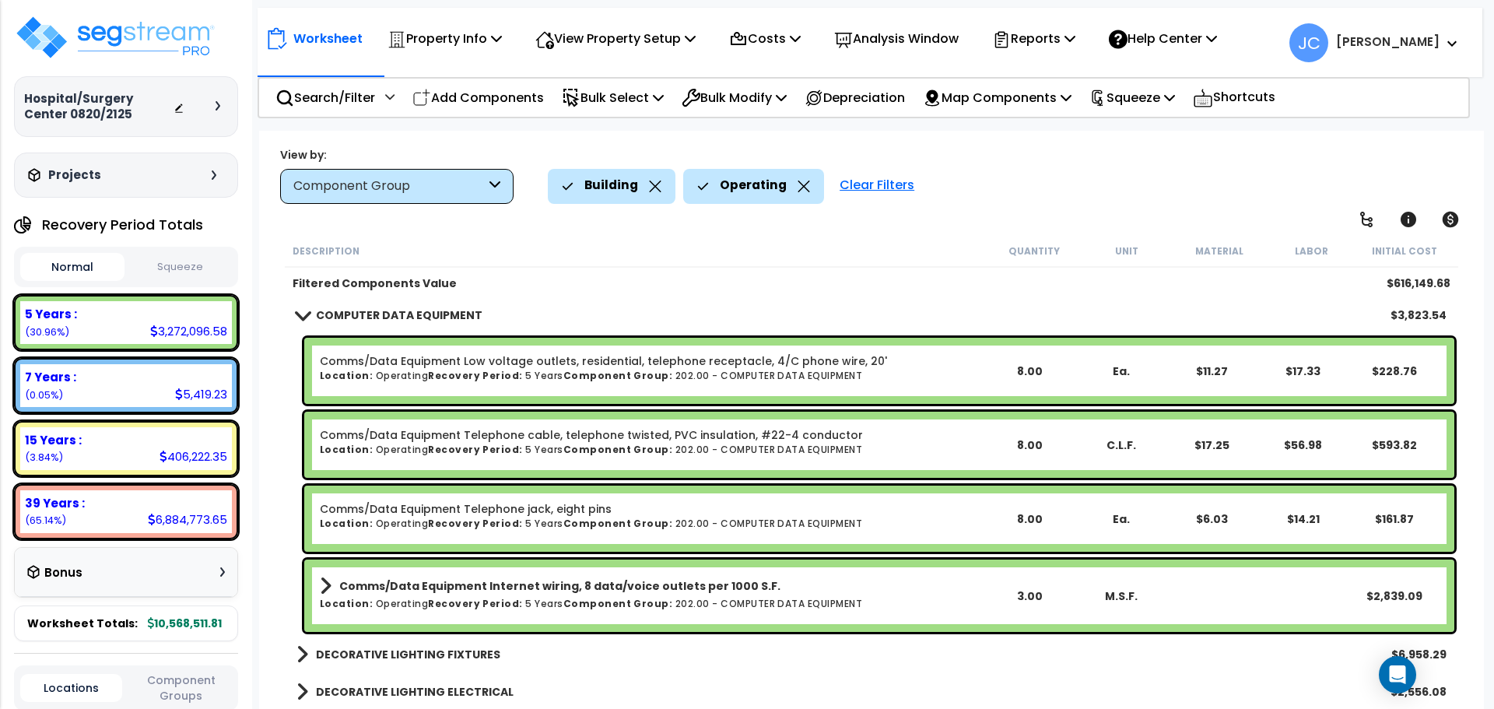
click at [382, 653] on b "DECORATIVE LIGHTING FIXTURES" at bounding box center [408, 655] width 184 height 16
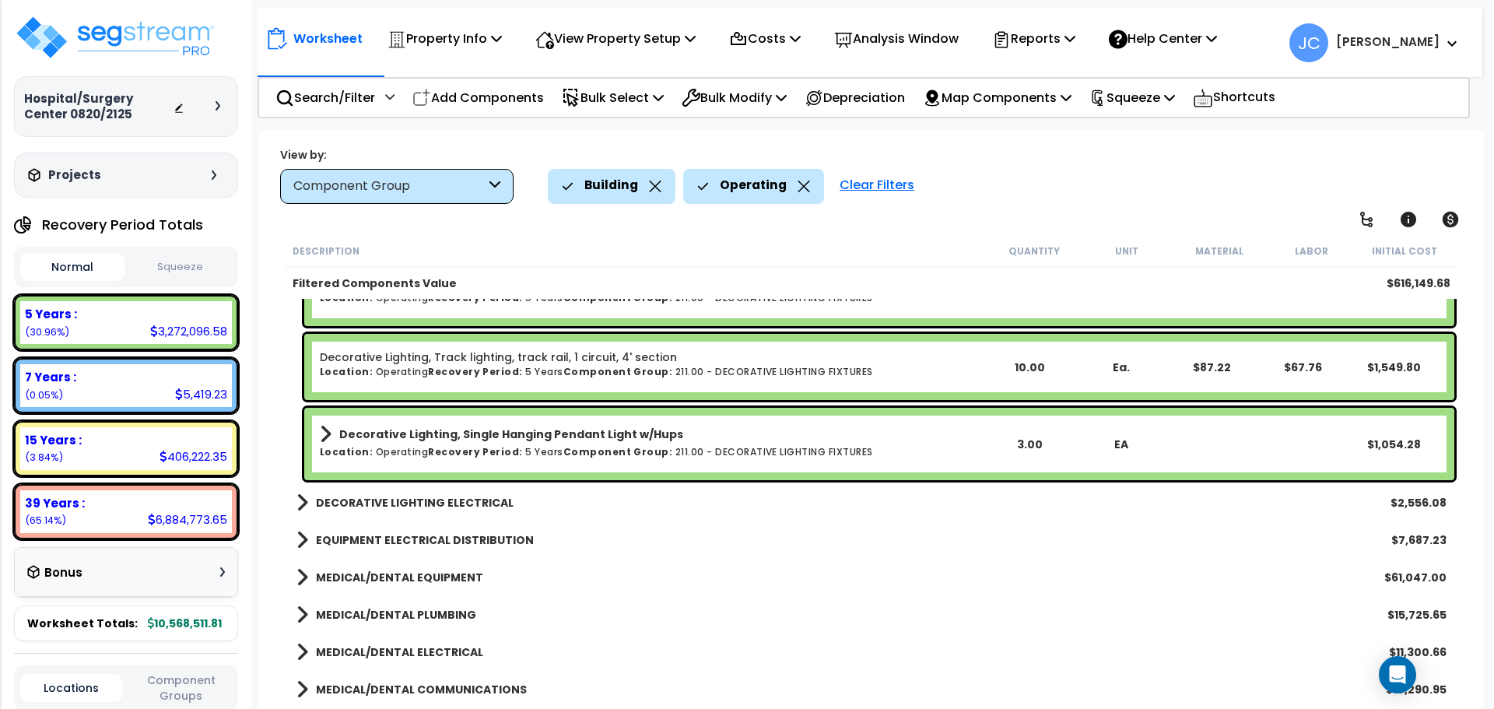
scroll to position [10585, 0]
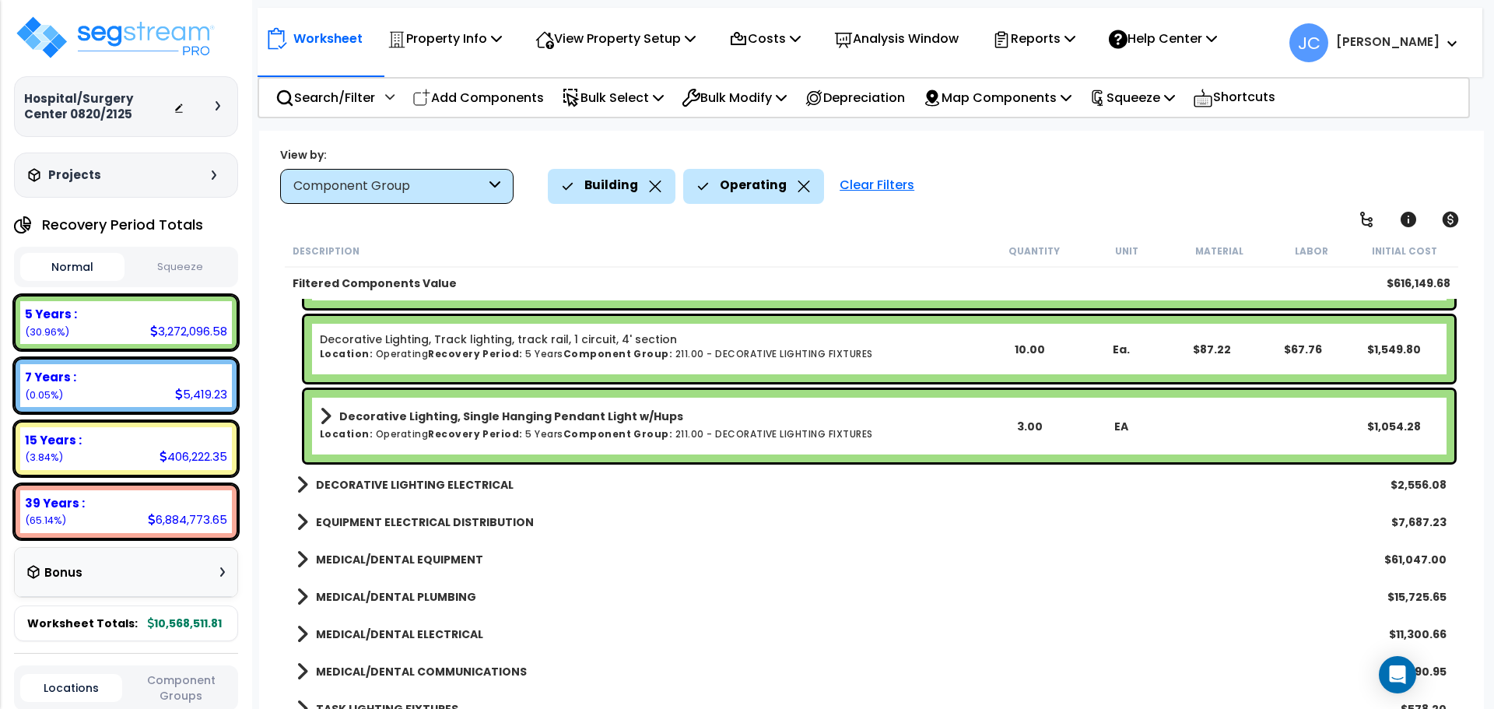
click at [455, 491] on b "DECORATIVE LIGHTING ELECTRICAL" at bounding box center [415, 485] width 198 height 16
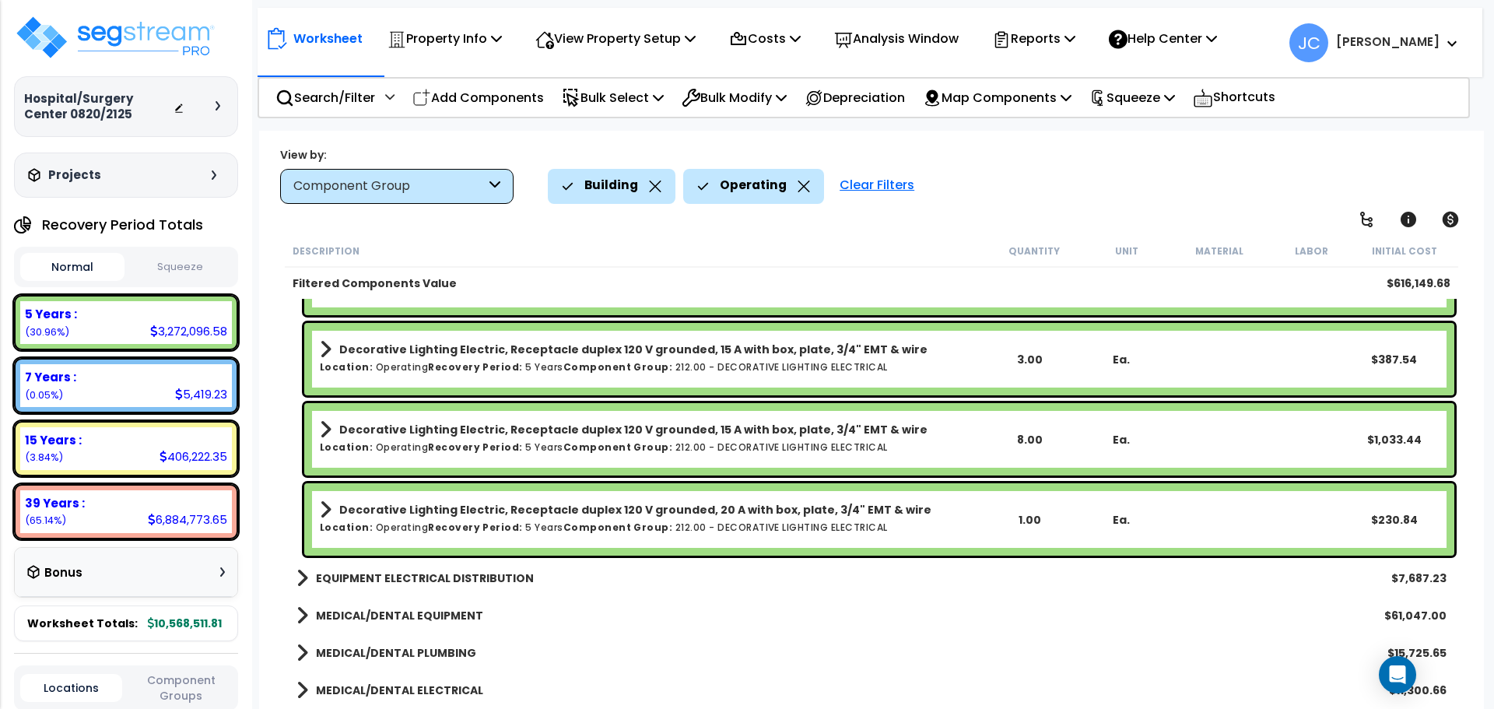
scroll to position [10961, 0]
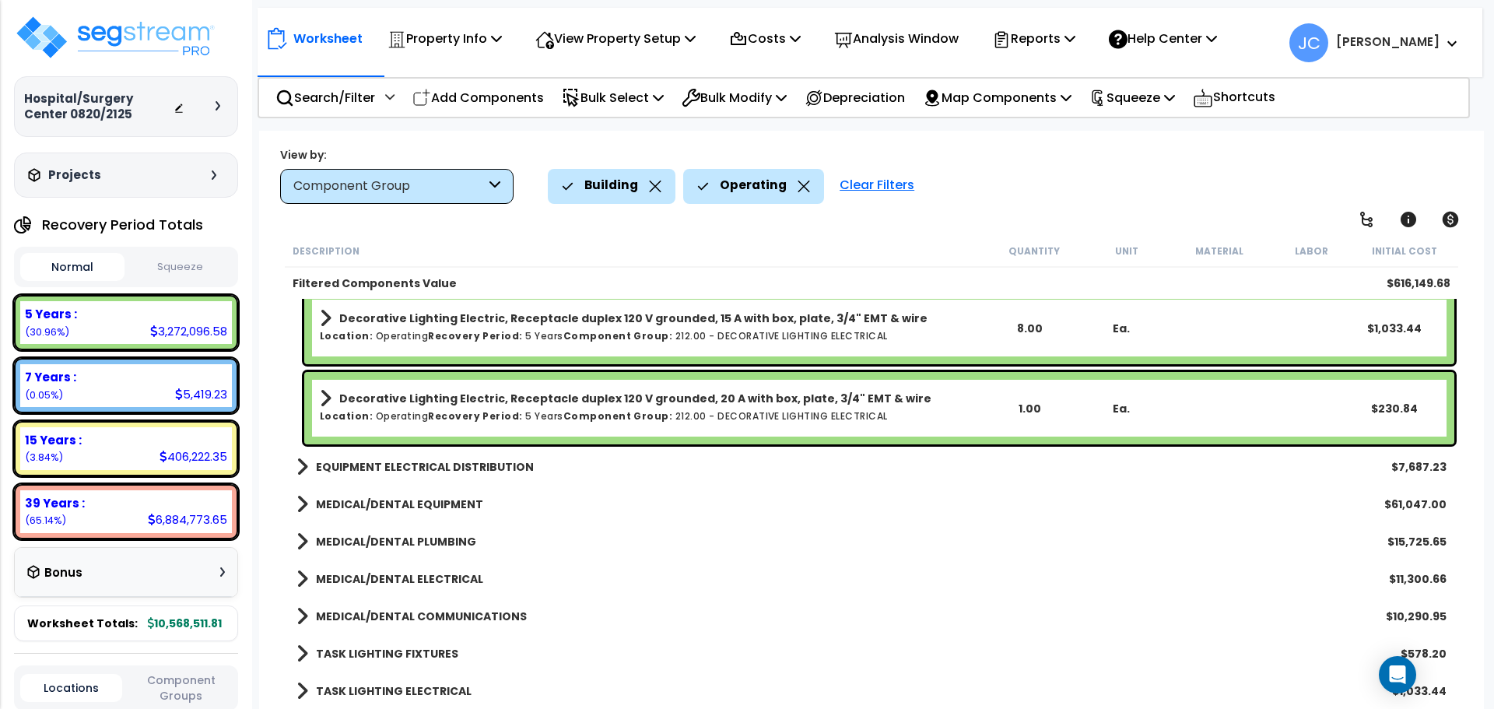
click at [442, 461] on b "EQUIPMENT ELECTRICAL DISTRIBUTION" at bounding box center [425, 467] width 218 height 16
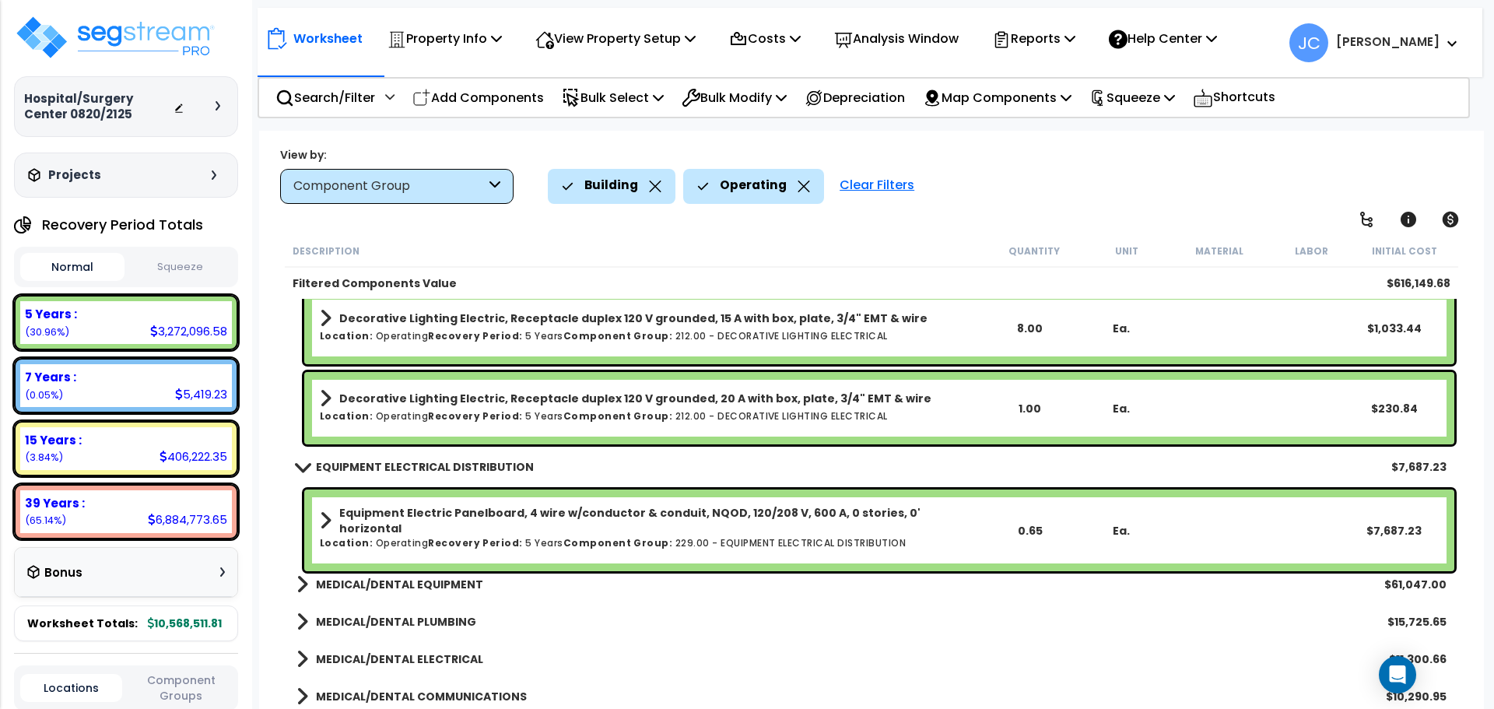
scroll to position [11041, 0]
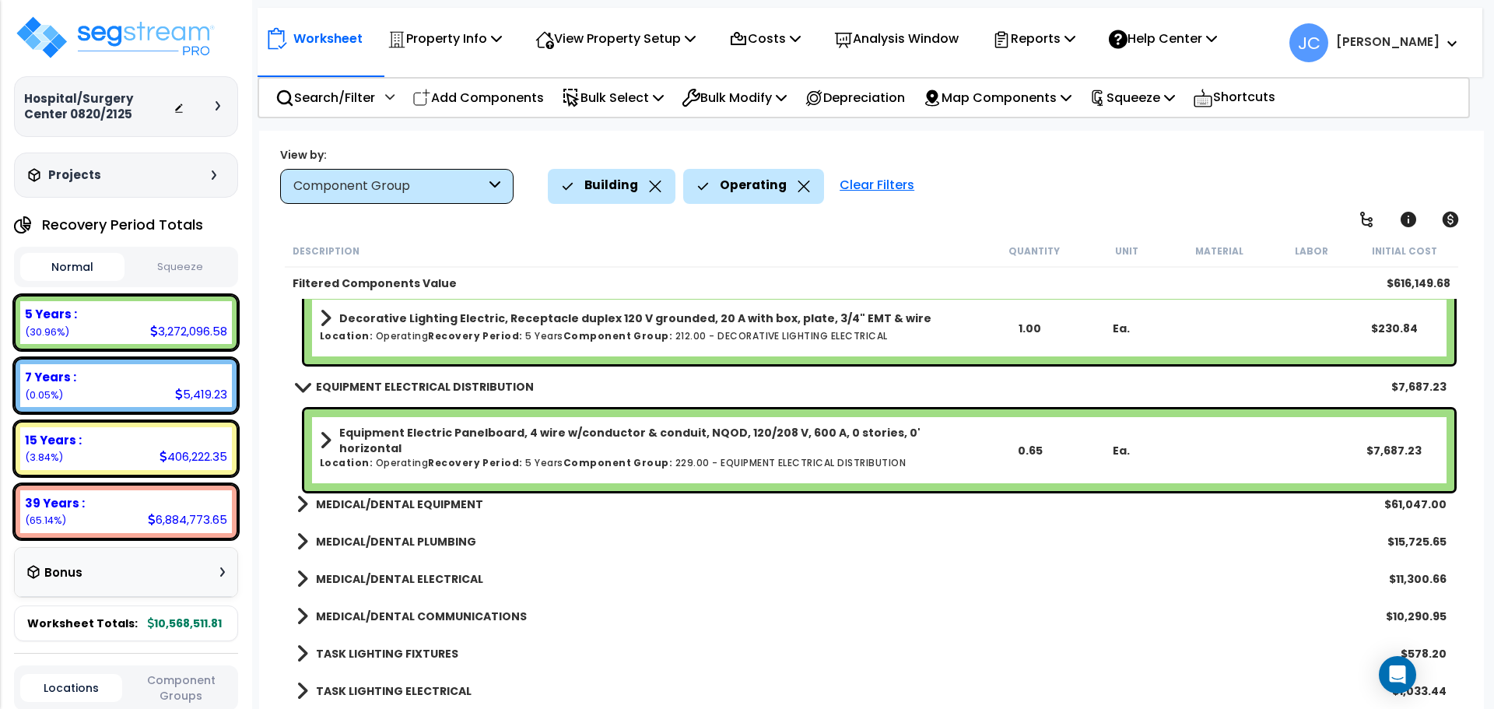
click at [384, 497] on b "MEDICAL/DENTAL EQUIPMENT" at bounding box center [399, 505] width 167 height 16
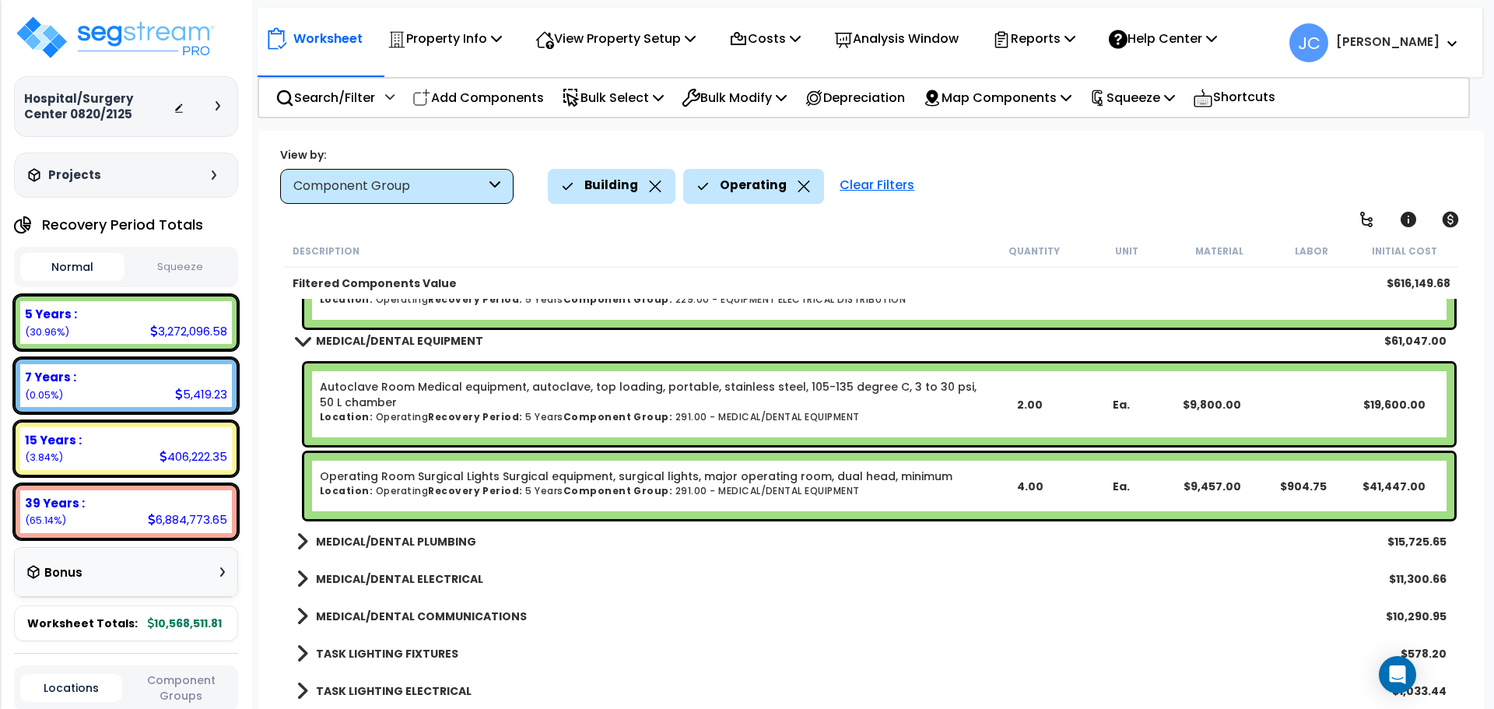
scroll to position [11204, 0]
click at [436, 544] on b "MEDICAL/DENTAL PLUMBING" at bounding box center [396, 543] width 160 height 16
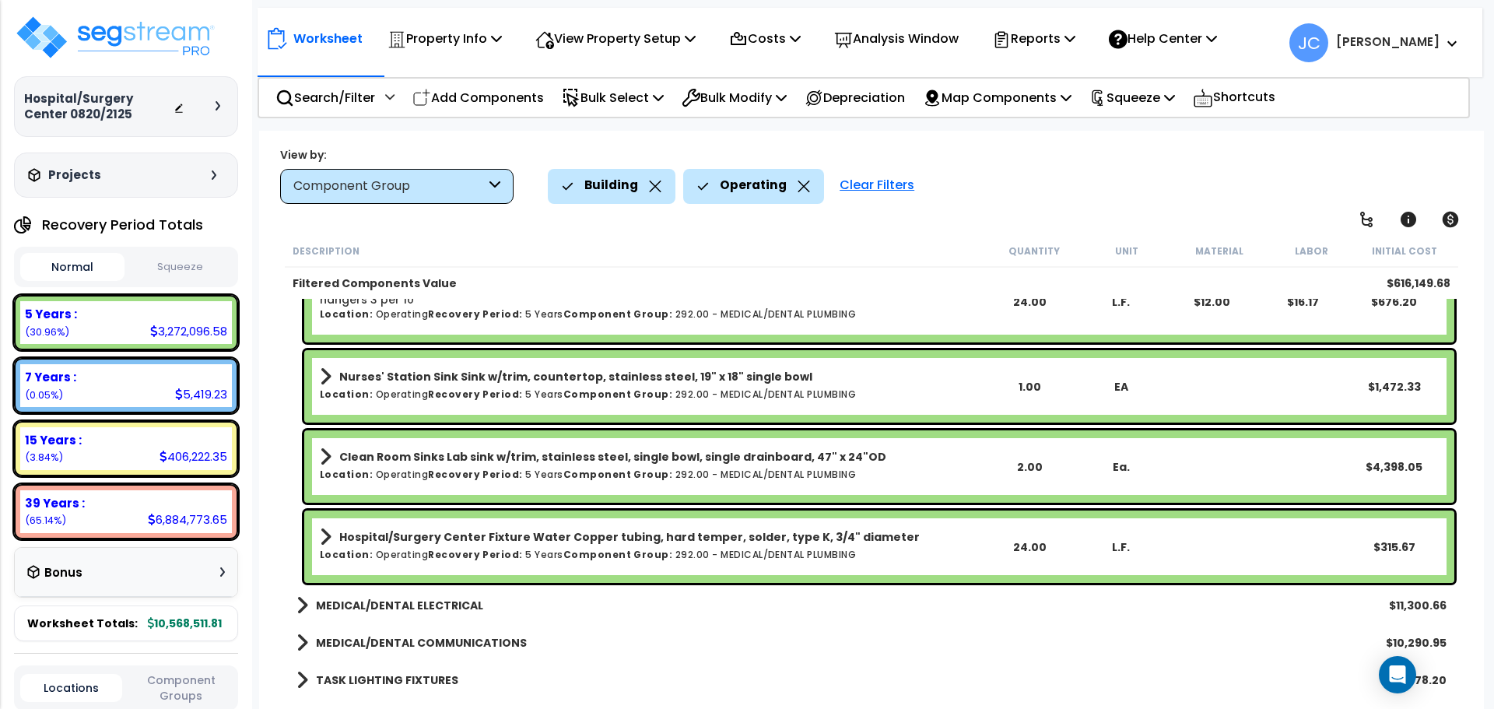
scroll to position [11609, 0]
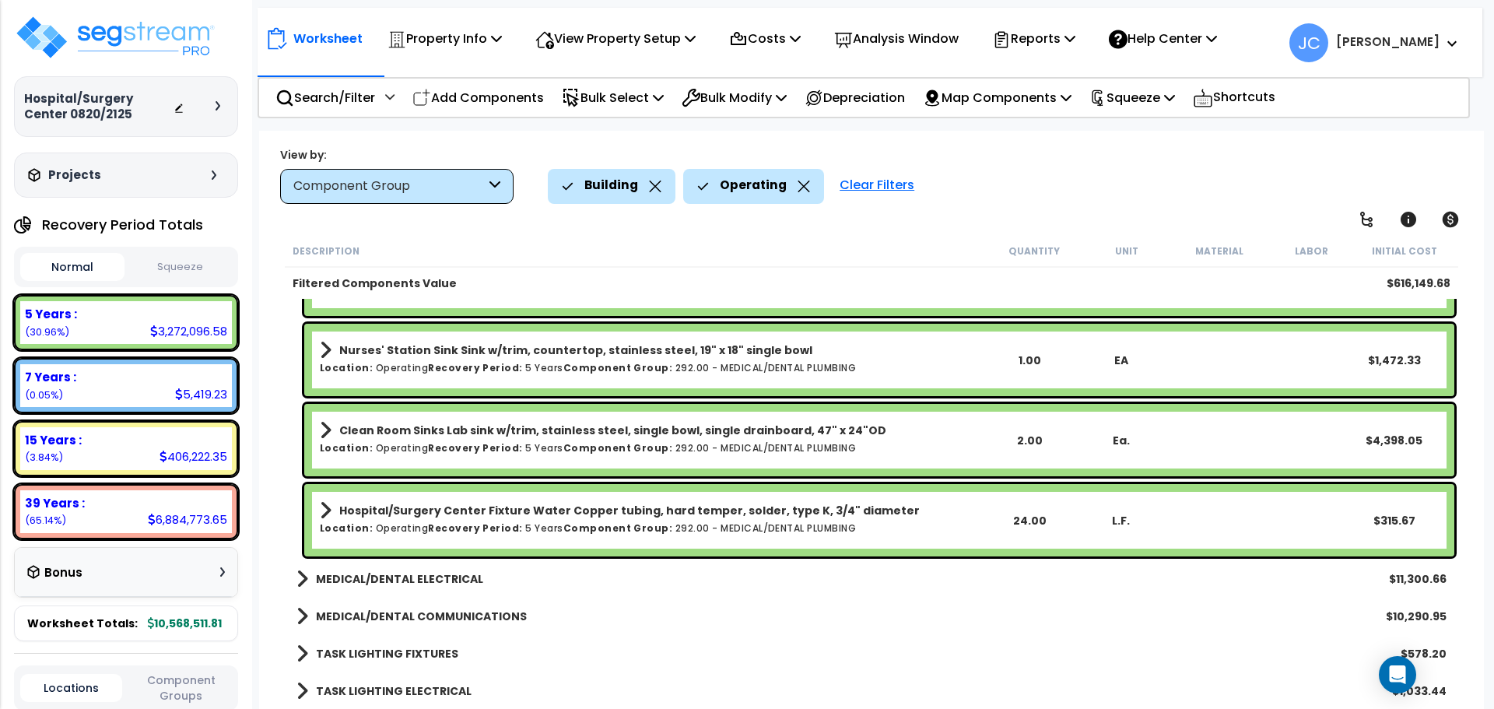
click at [438, 579] on b "MEDICAL/DENTAL ELECTRICAL" at bounding box center [399, 579] width 167 height 16
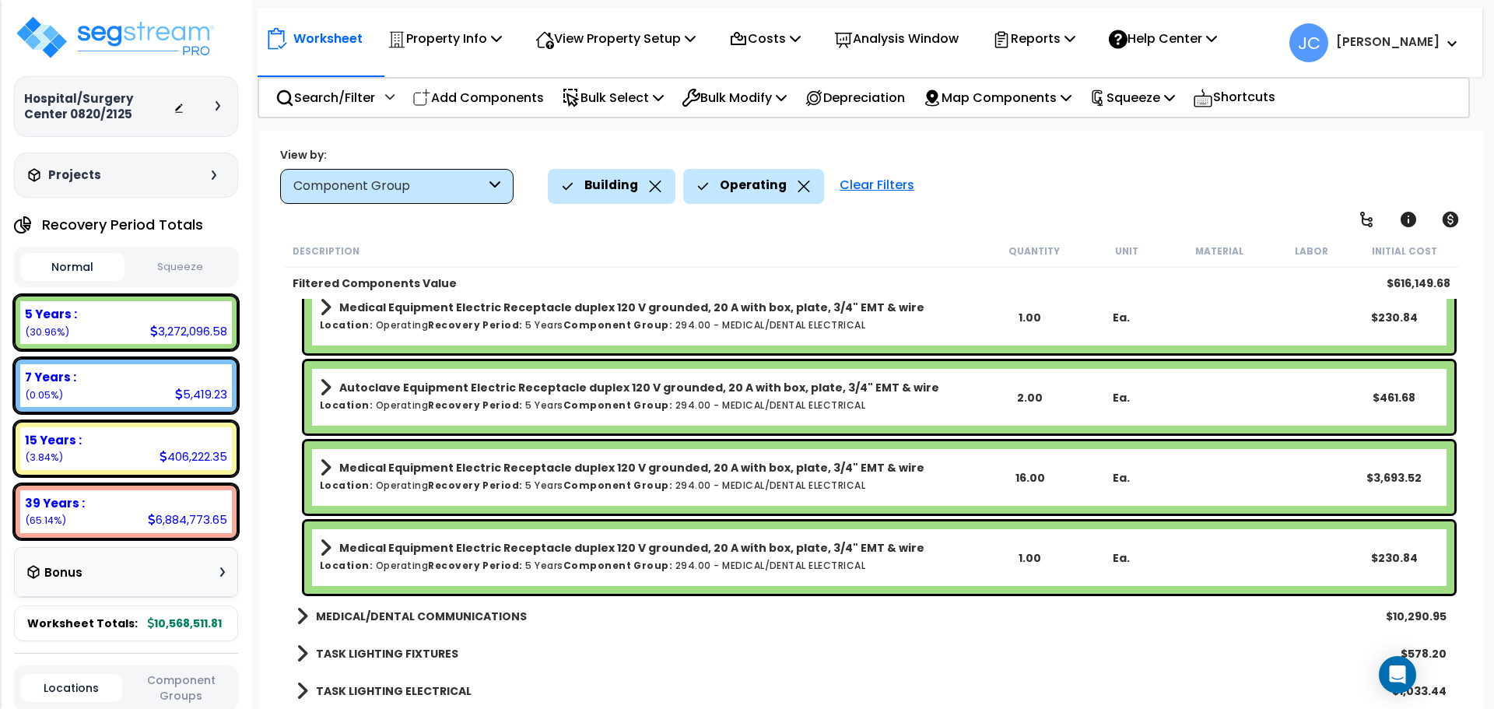
scroll to position [35, 0]
click at [419, 611] on b "MEDICAL/DENTAL COMMUNICATIONS" at bounding box center [421, 617] width 211 height 16
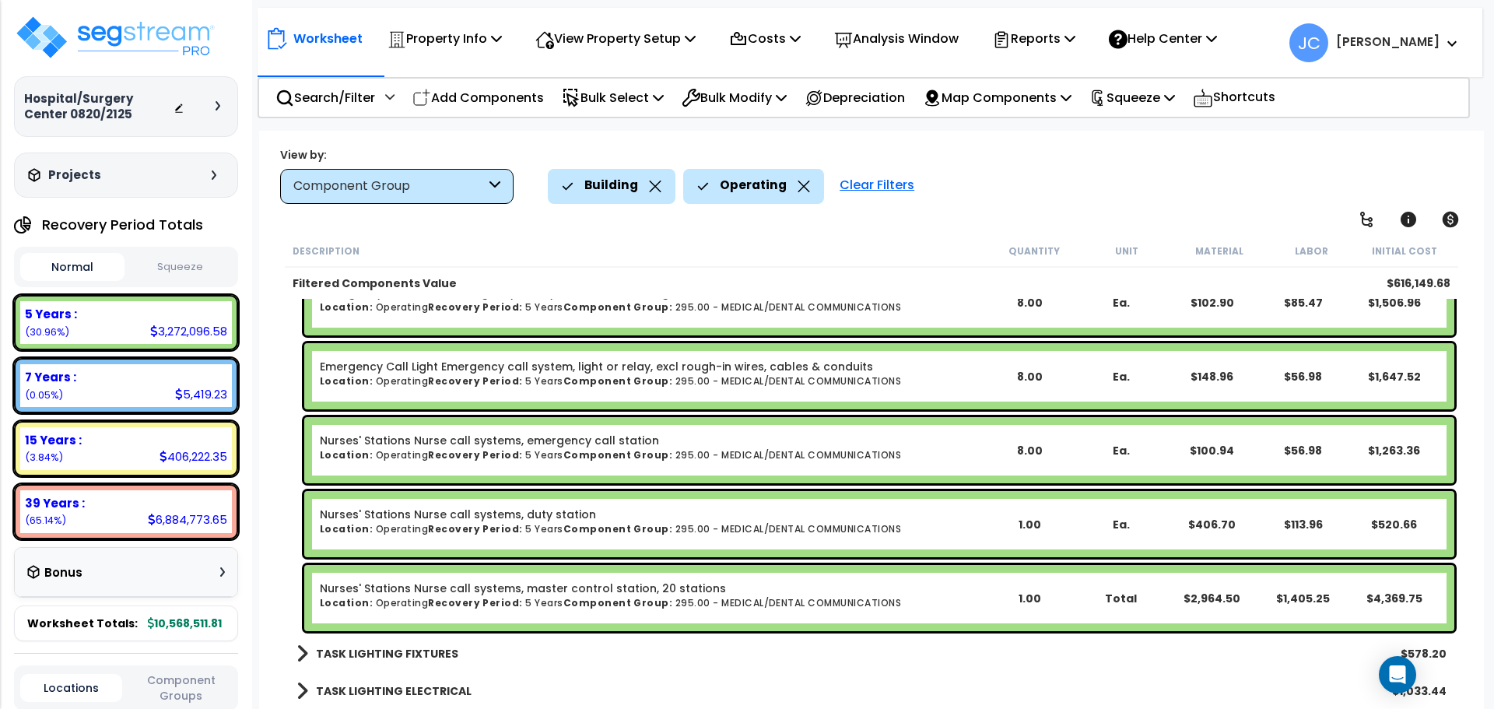
scroll to position [68, 0]
click at [423, 650] on b "TASK LIGHTING FIXTURES" at bounding box center [387, 654] width 142 height 16
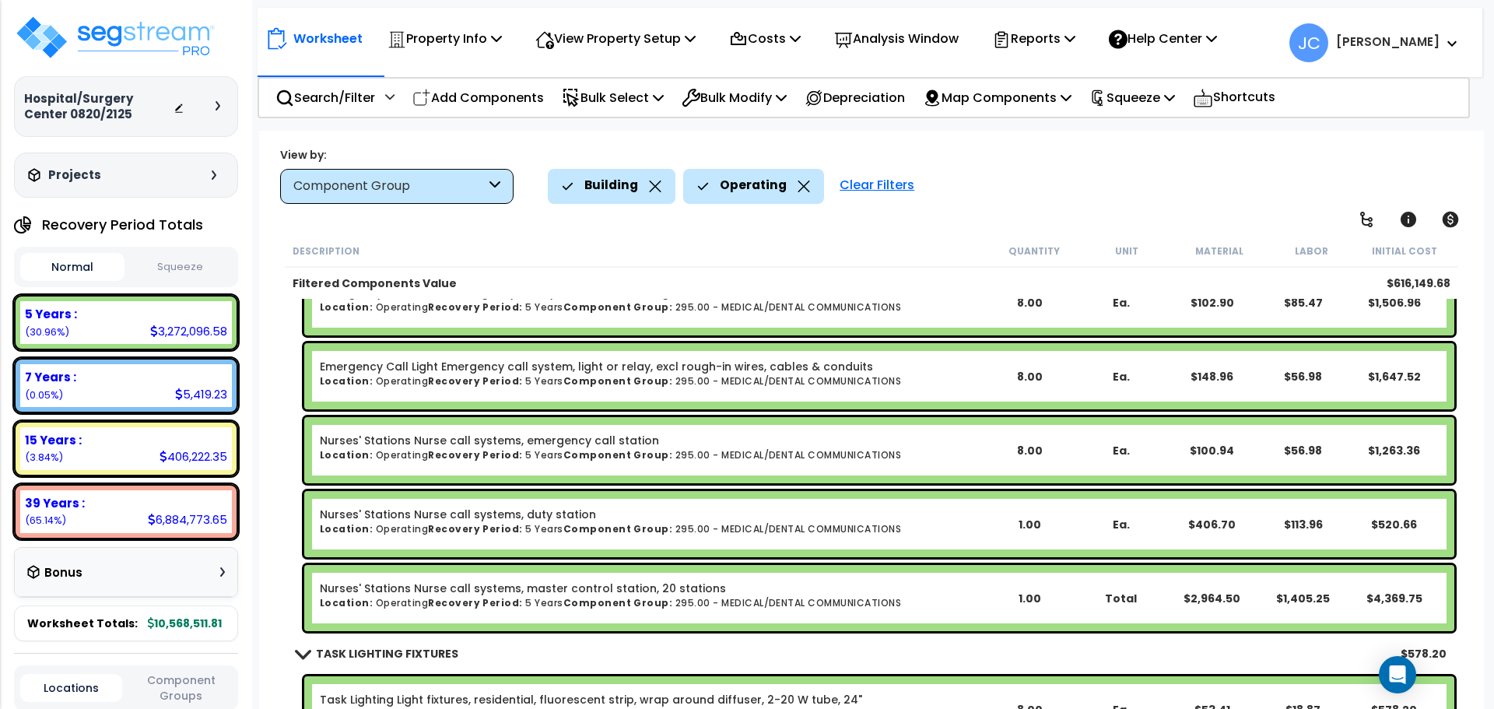
scroll to position [12767, 0]
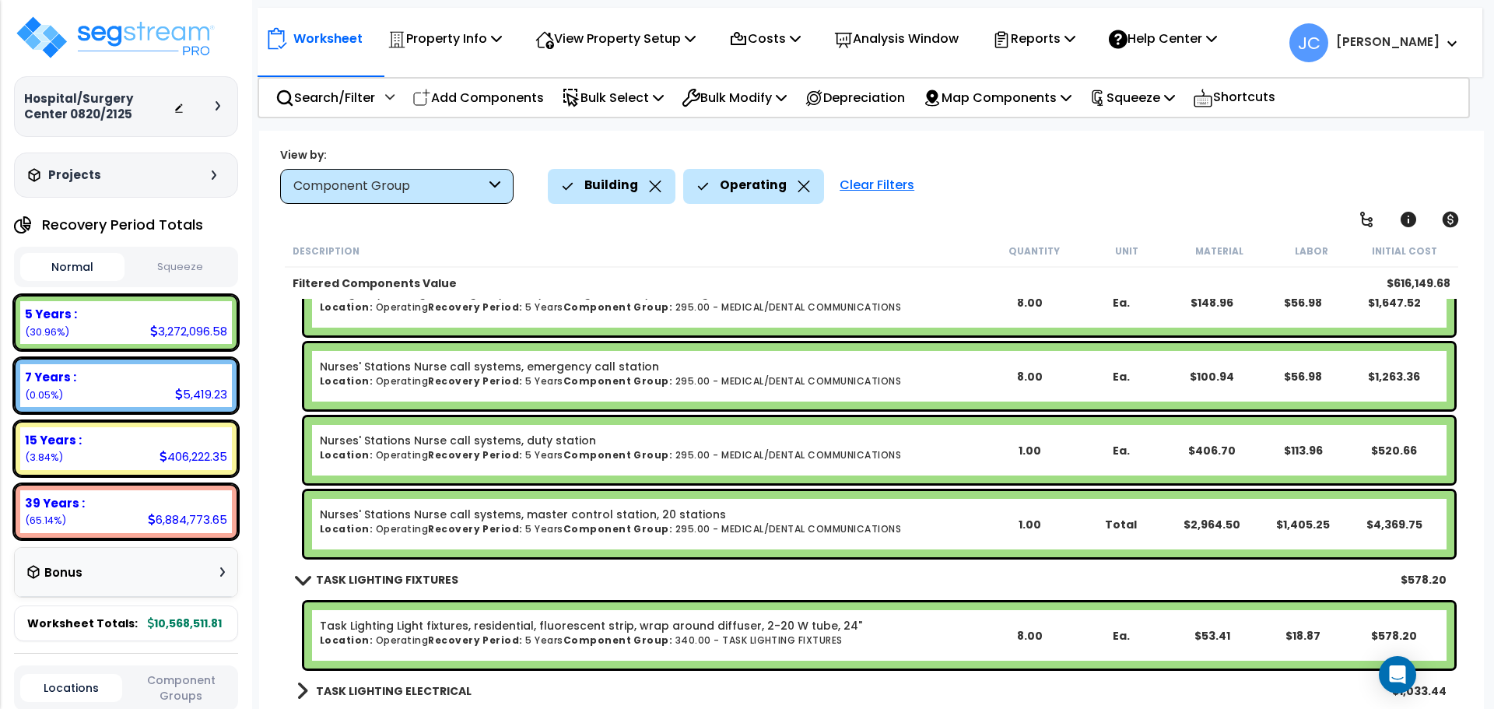
click at [434, 693] on b "TASK LIGHTING ELECTRICAL" at bounding box center [394, 691] width 156 height 16
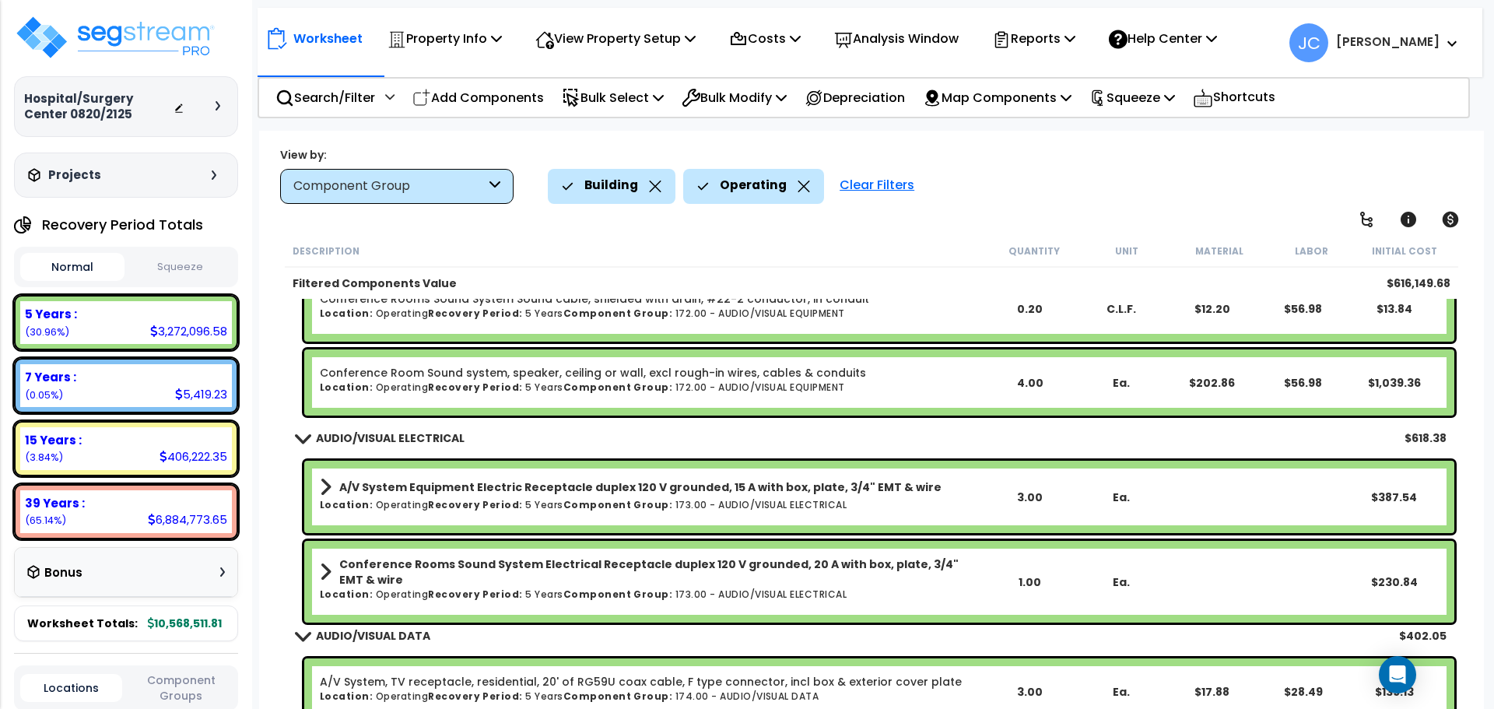
scroll to position [8481, 0]
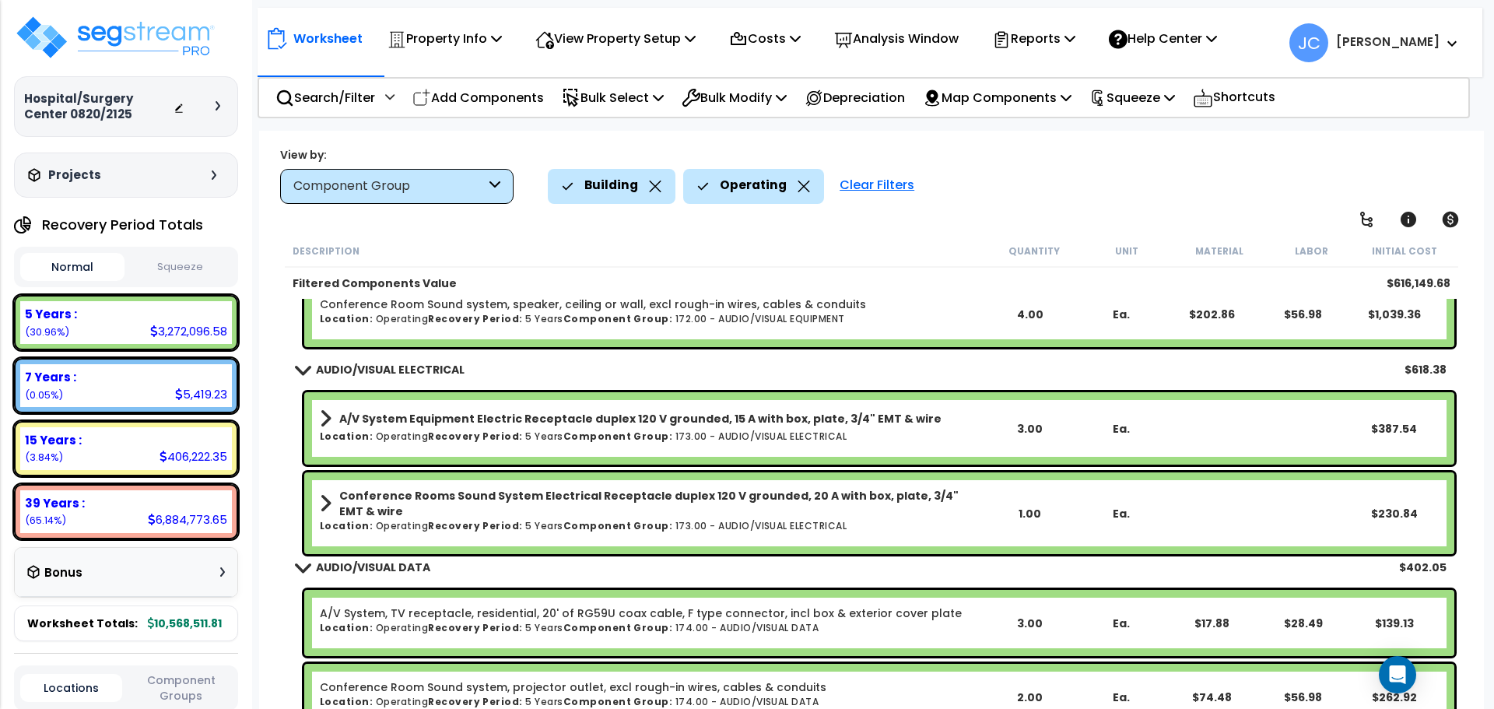
click at [800, 189] on icon at bounding box center [804, 187] width 12 height 12
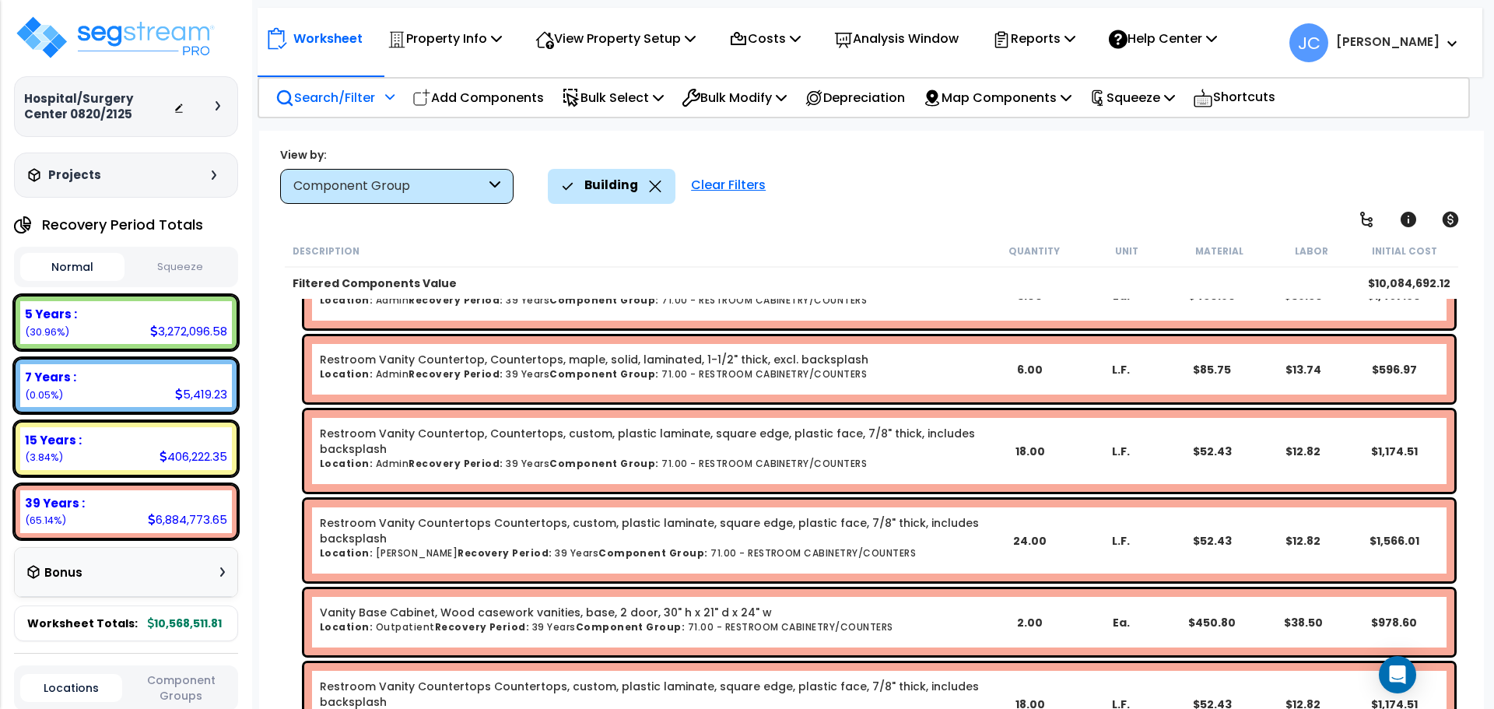
click at [352, 93] on p "Search/Filter" at bounding box center [326, 97] width 100 height 21
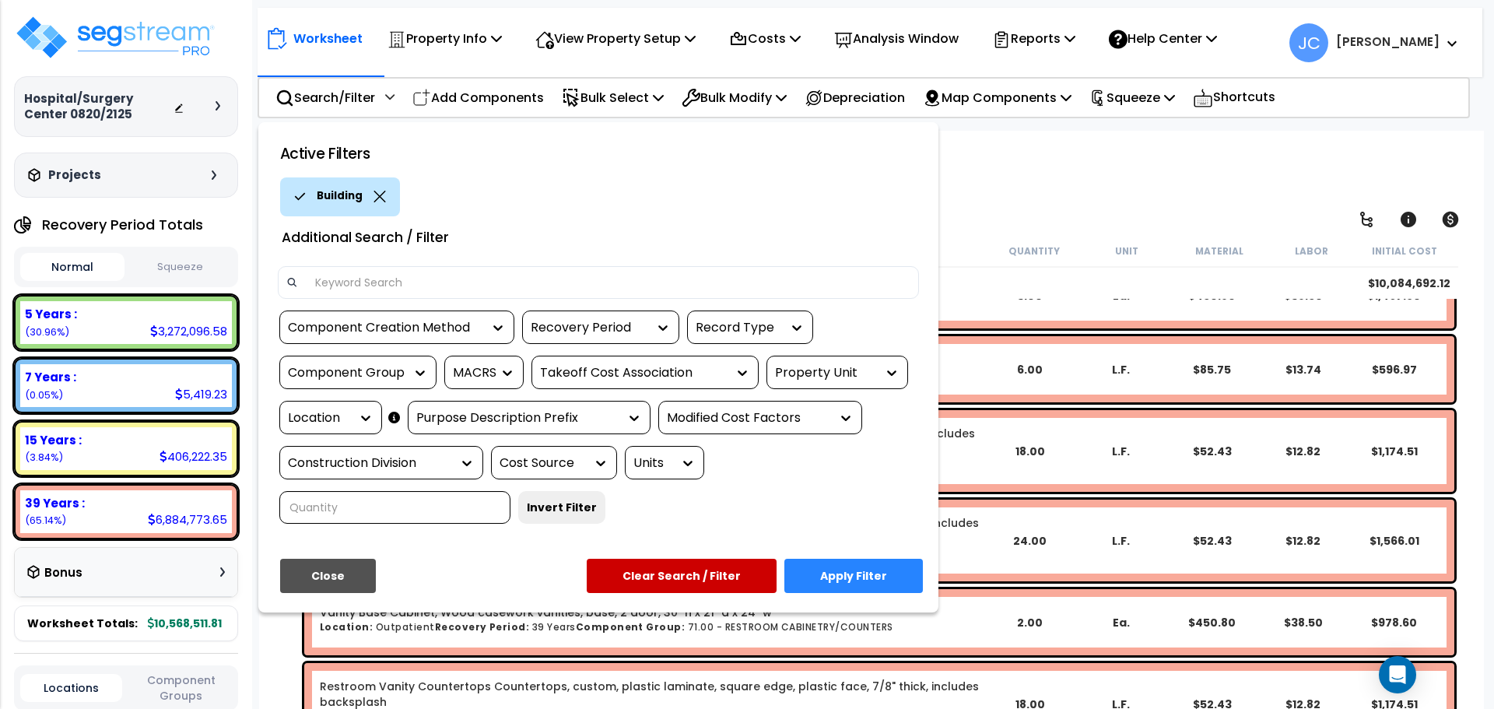
click at [1033, 219] on div at bounding box center [747, 354] width 1494 height 709
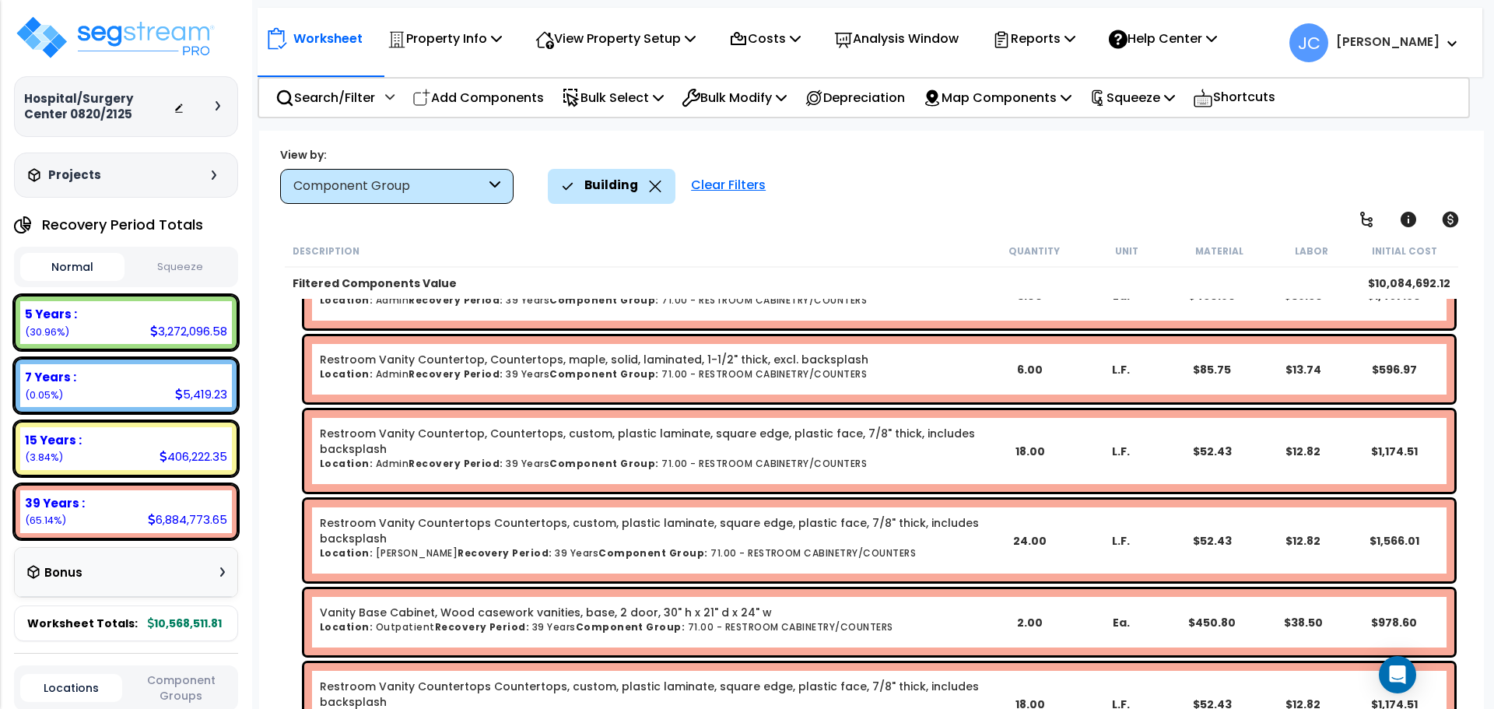
click at [694, 195] on div "Clear Filters" at bounding box center [728, 186] width 90 height 34
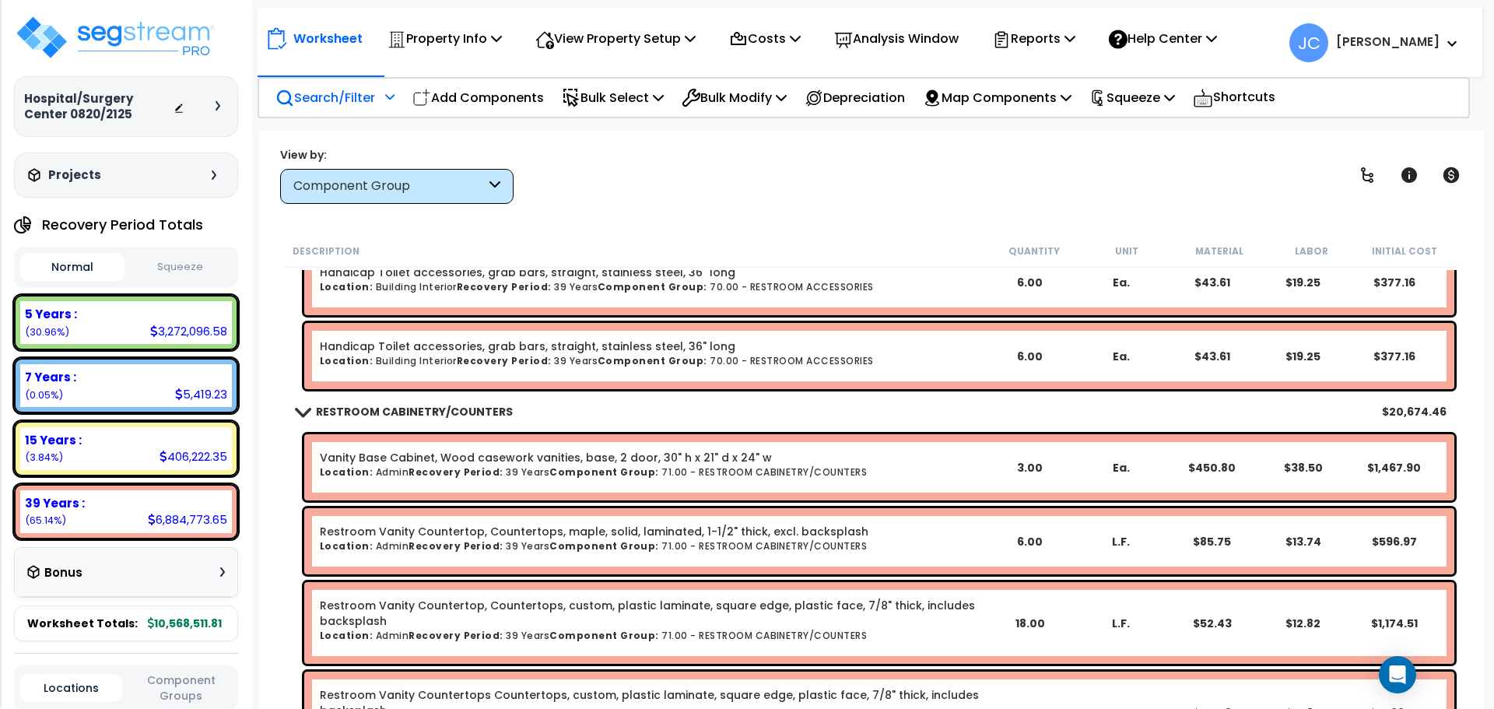
click at [349, 90] on p "Search/Filter" at bounding box center [326, 97] width 100 height 21
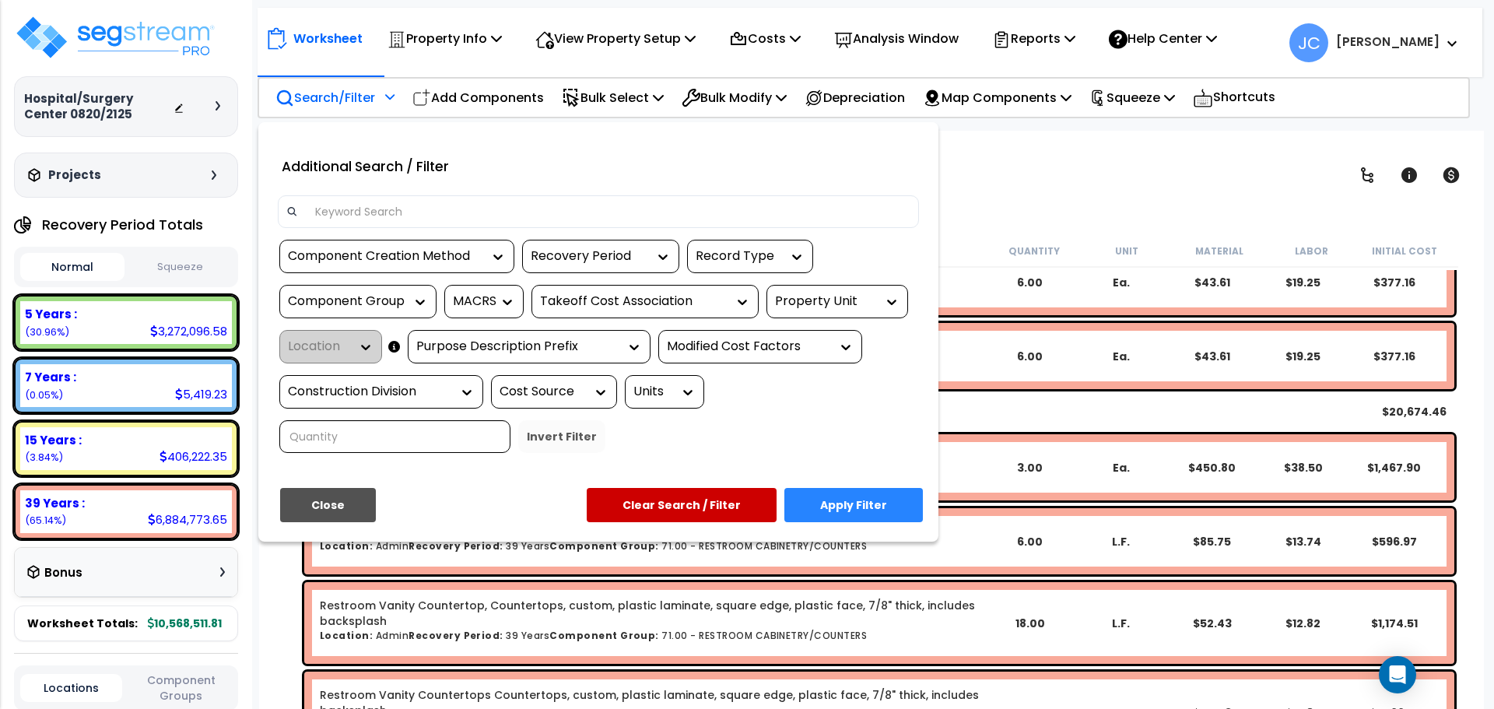
click at [863, 298] on div "Property Unit" at bounding box center [825, 302] width 101 height 18
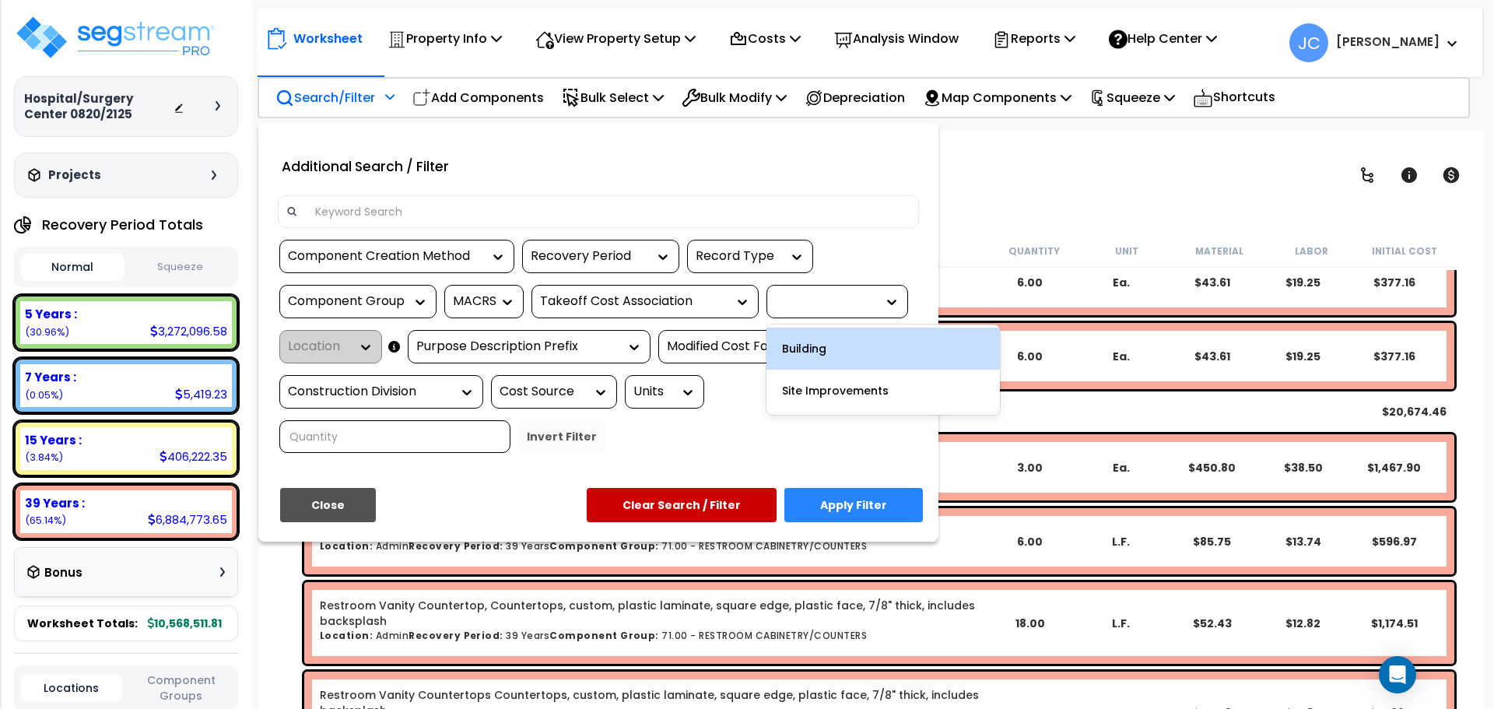
click at [834, 349] on div "Building" at bounding box center [883, 349] width 233 height 42
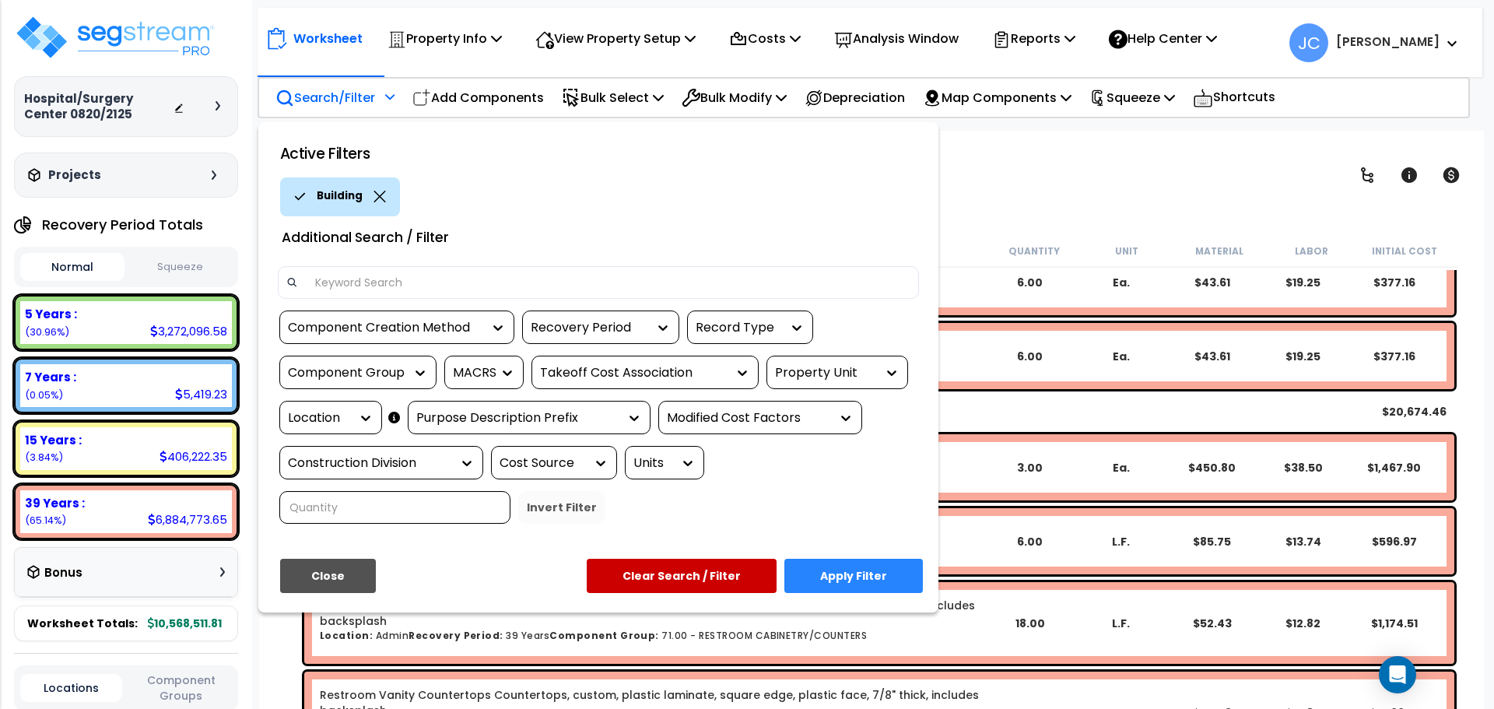
click at [358, 407] on div at bounding box center [361, 418] width 23 height 32
click at [361, 416] on icon at bounding box center [365, 418] width 9 height 5
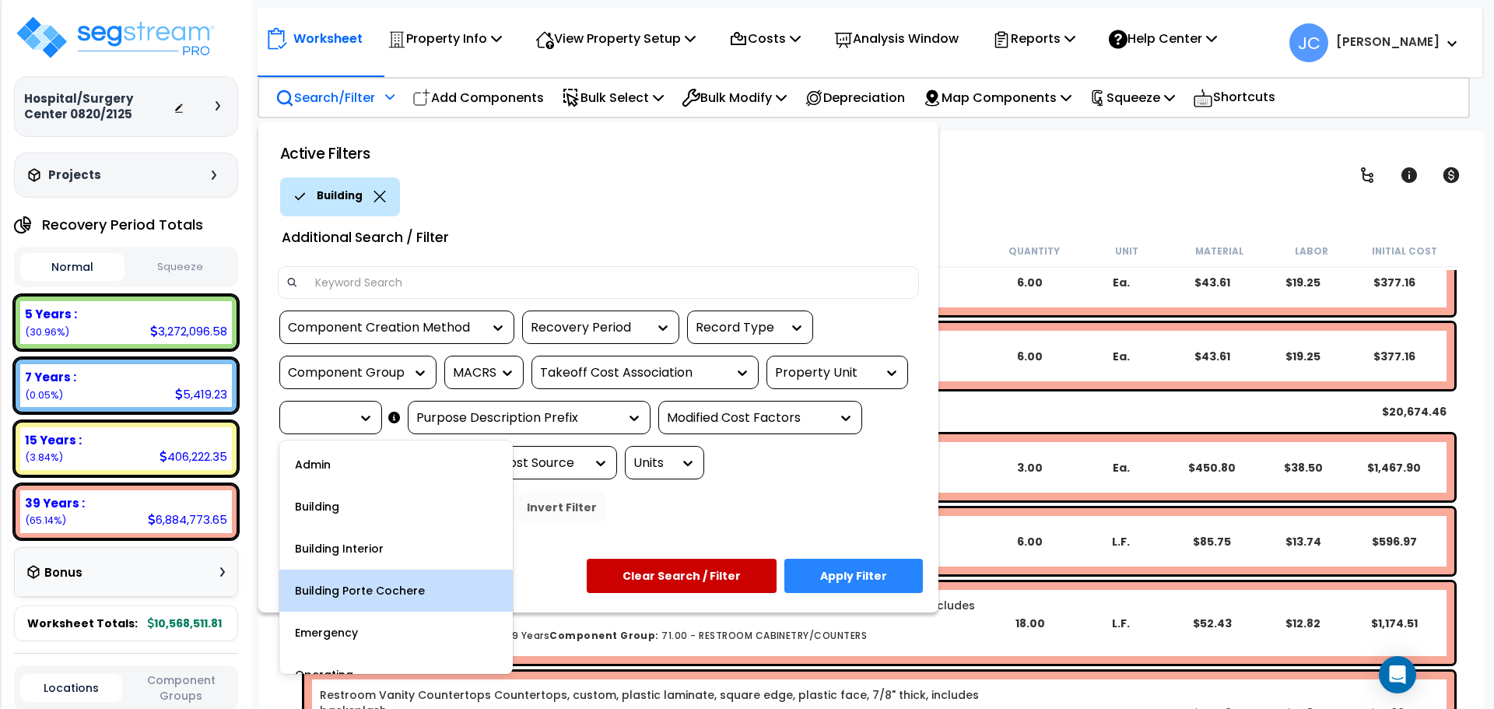
scroll to position [151, 0]
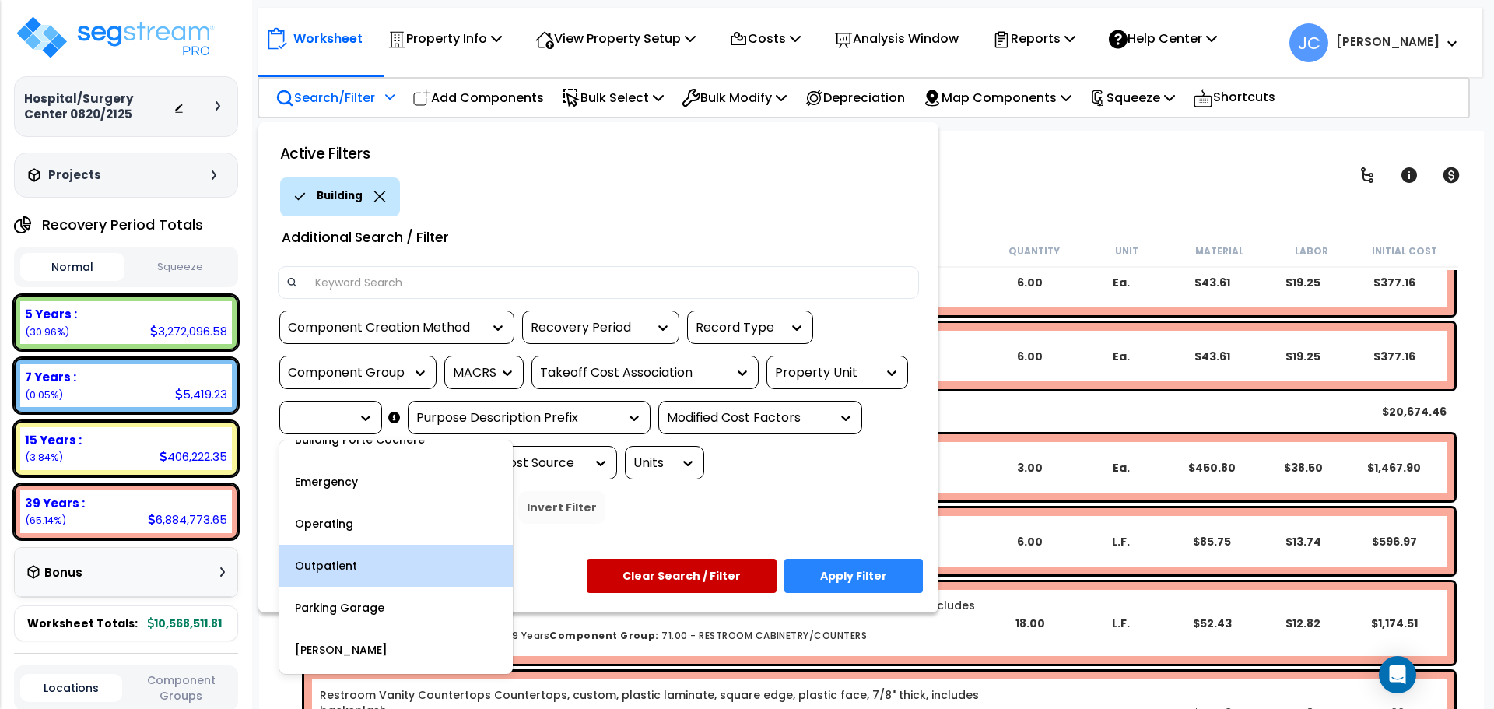
click at [366, 575] on div "Admin Building Building Interior Building Porte Cochere Emergency Operating Out…" at bounding box center [395, 556] width 233 height 233
click at [358, 570] on div "Outpatient" at bounding box center [395, 566] width 233 height 42
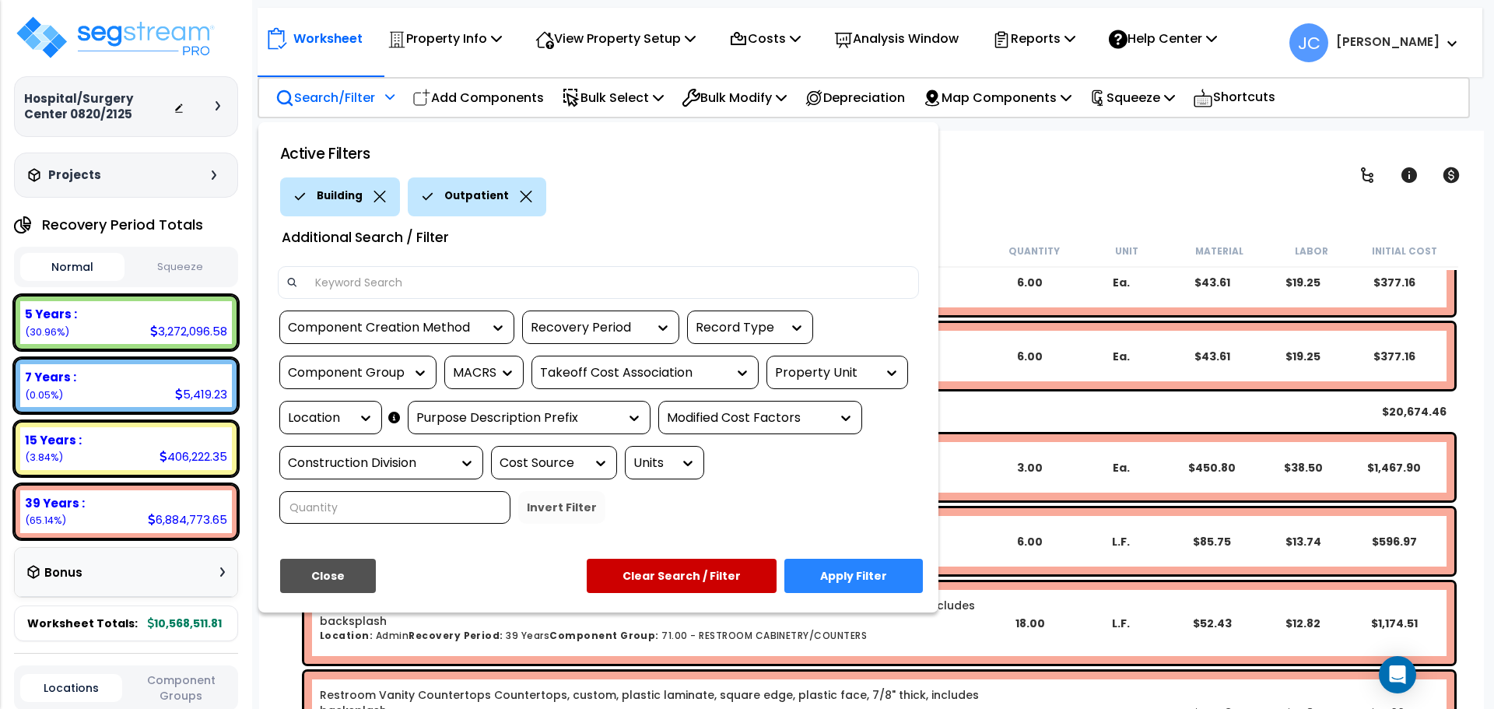
click at [861, 559] on button "Apply Filter" at bounding box center [853, 576] width 139 height 34
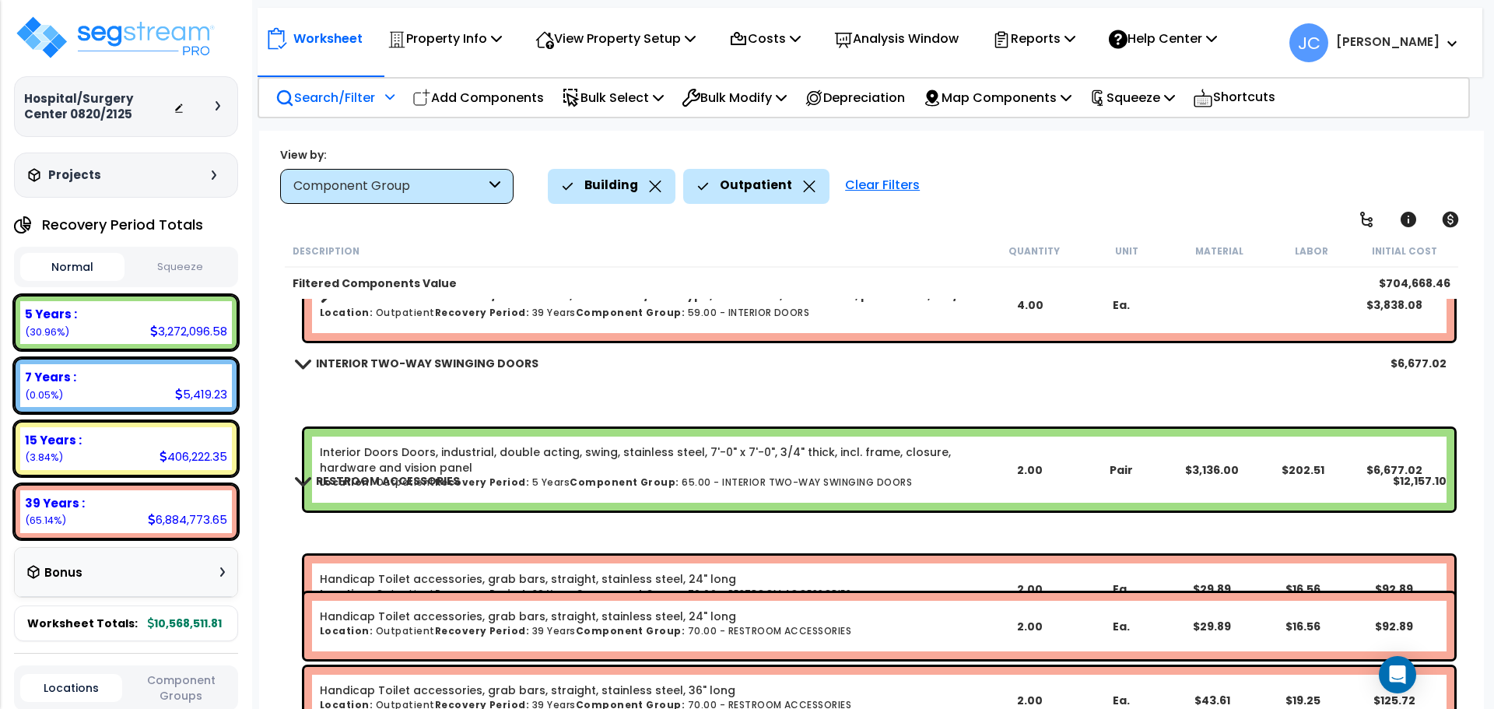
scroll to position [0, 0]
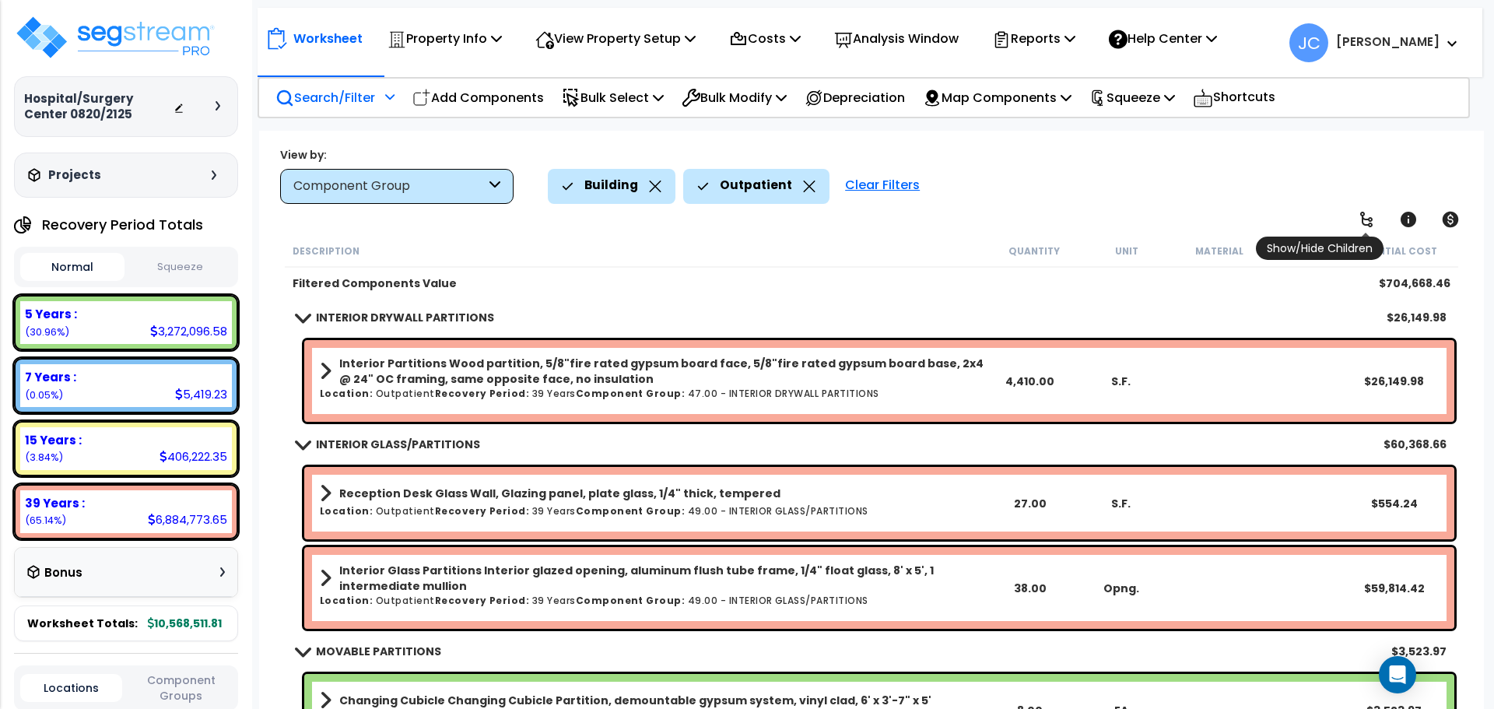
click at [1371, 224] on icon at bounding box center [1366, 220] width 12 height 16
click at [1371, 223] on icon at bounding box center [1366, 220] width 12 height 16
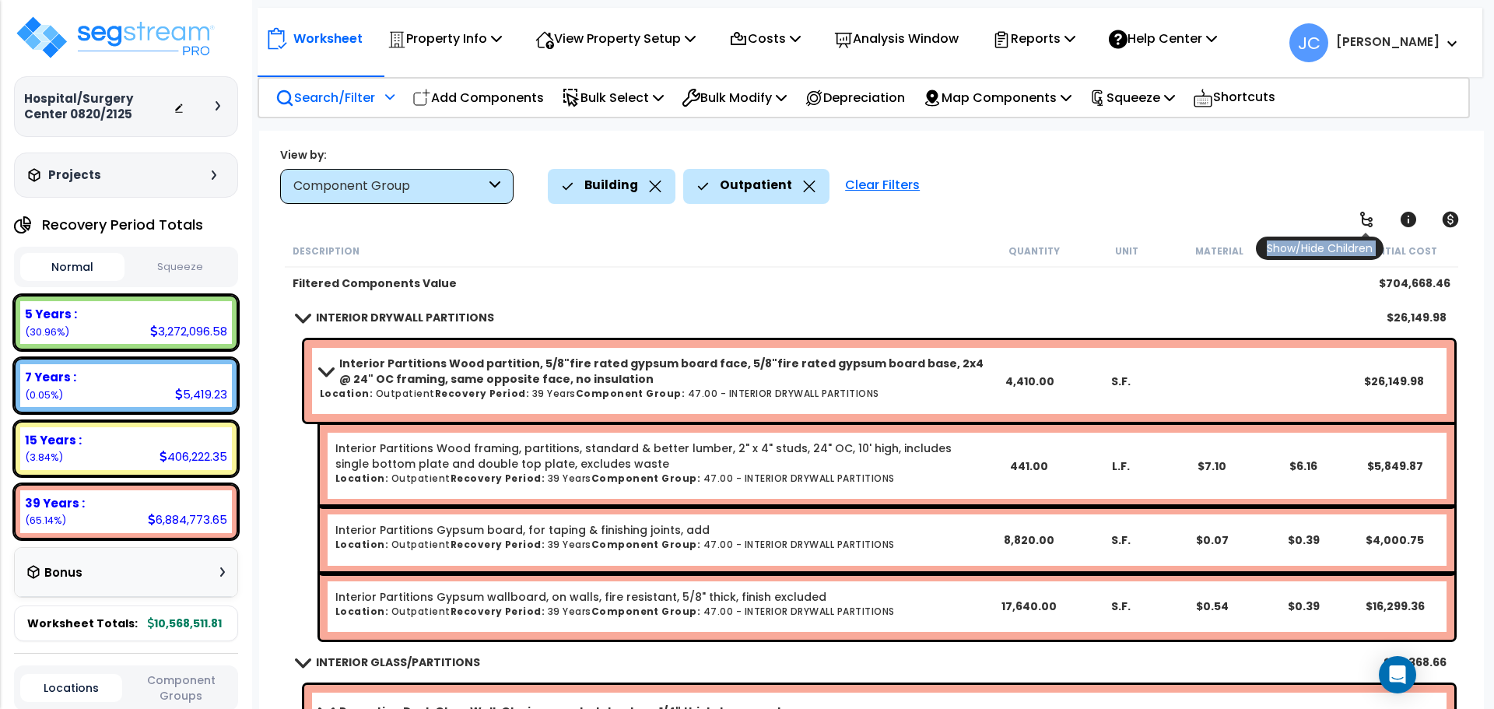
click at [1371, 223] on icon at bounding box center [1366, 220] width 12 height 16
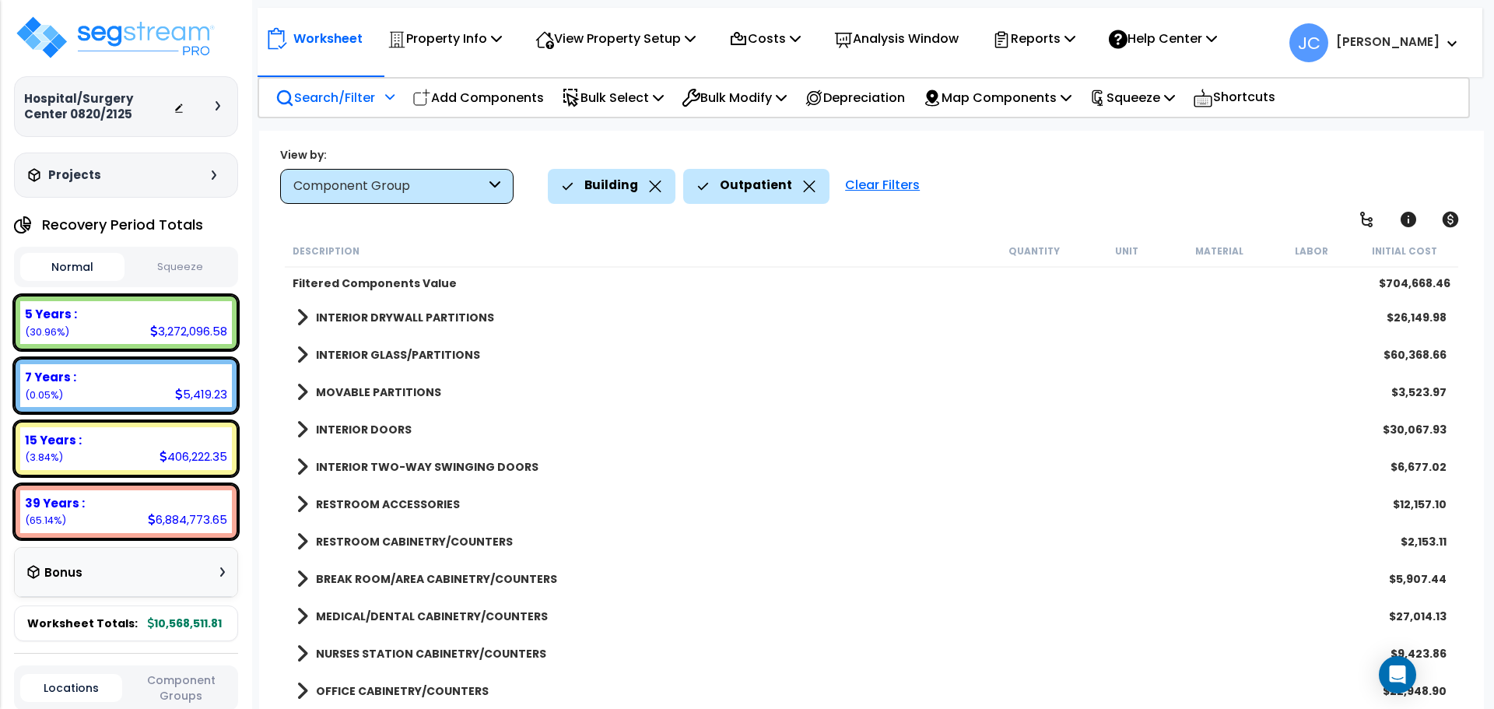
click at [443, 323] on b "INTERIOR DRYWALL PARTITIONS" at bounding box center [405, 318] width 178 height 16
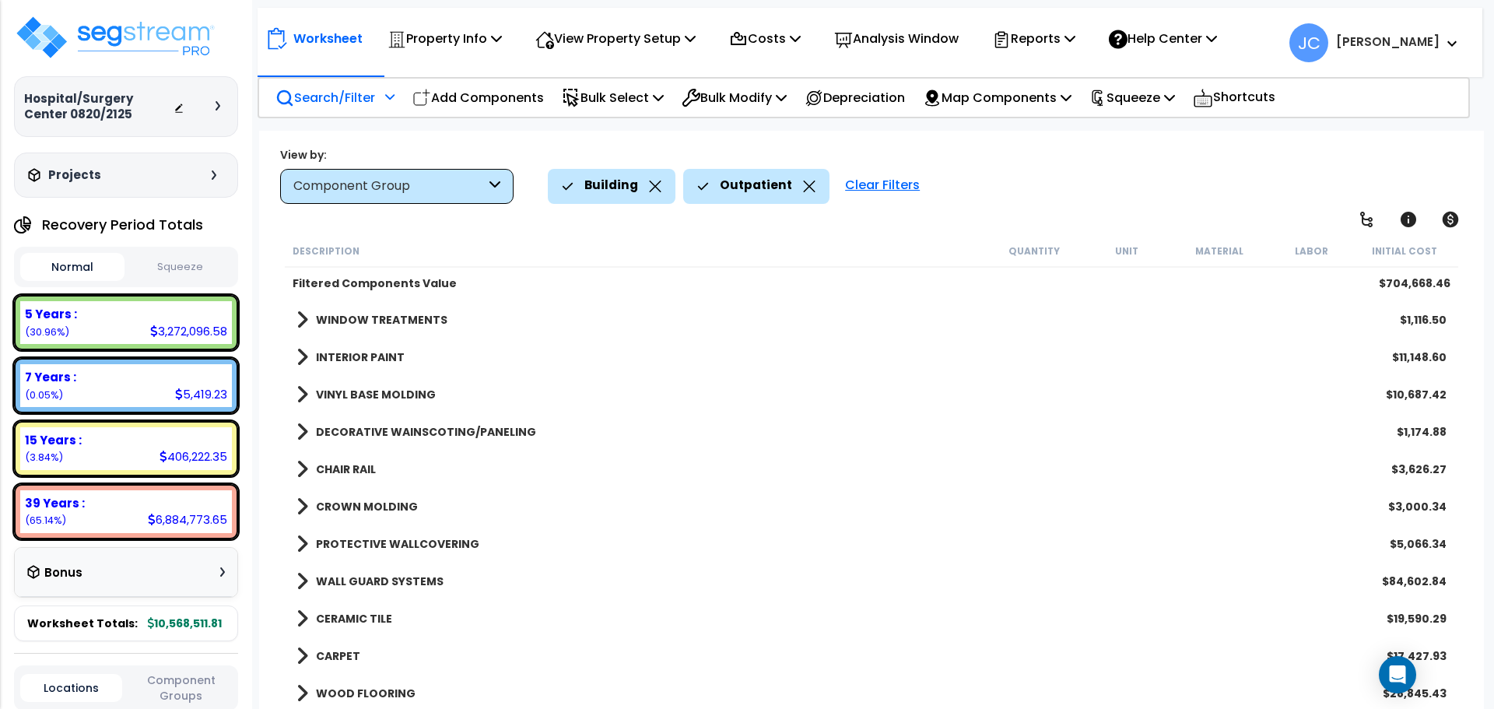
scroll to position [682, 0]
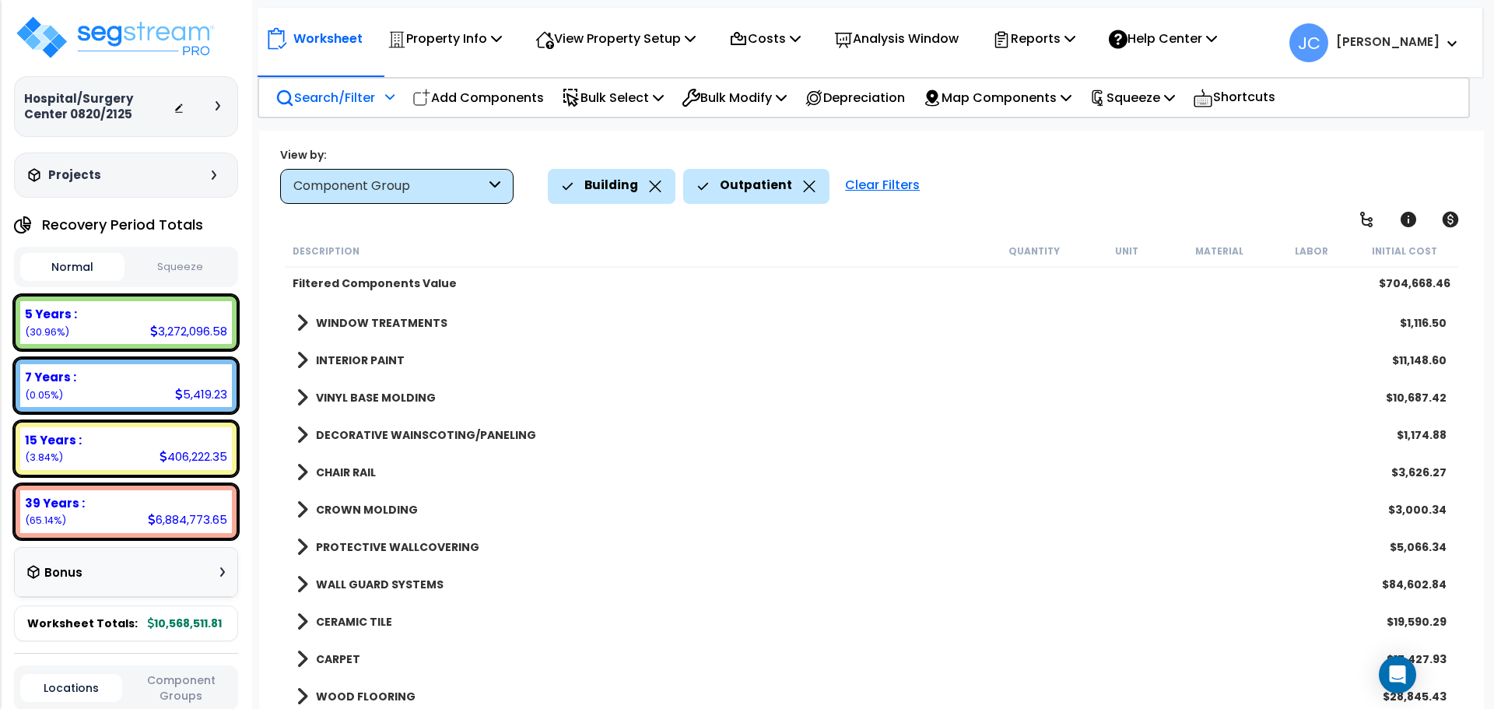
click at [356, 342] on div "INTERIOR PAINT $11,148.60" at bounding box center [872, 360] width 1166 height 37
click at [356, 353] on b "INTERIOR PAINT" at bounding box center [360, 361] width 89 height 16
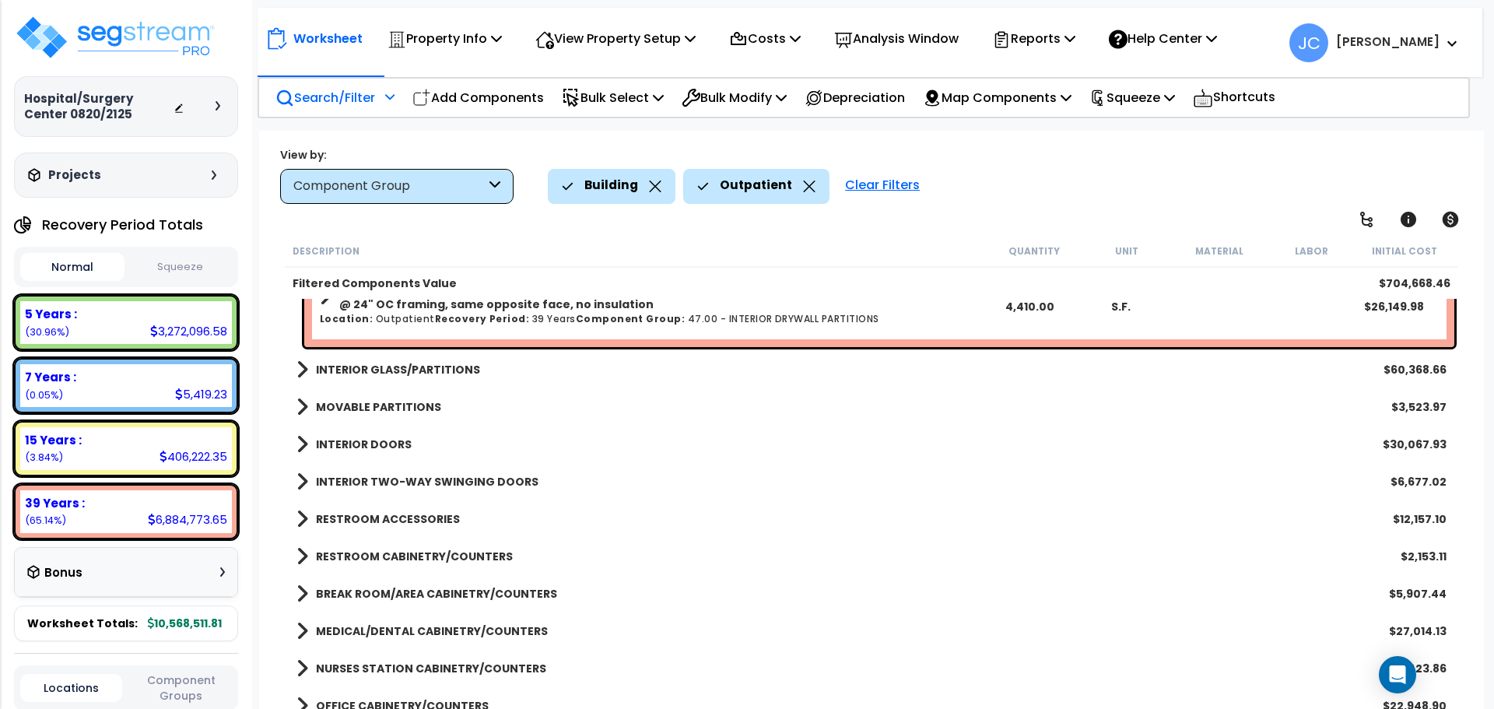
scroll to position [78, 0]
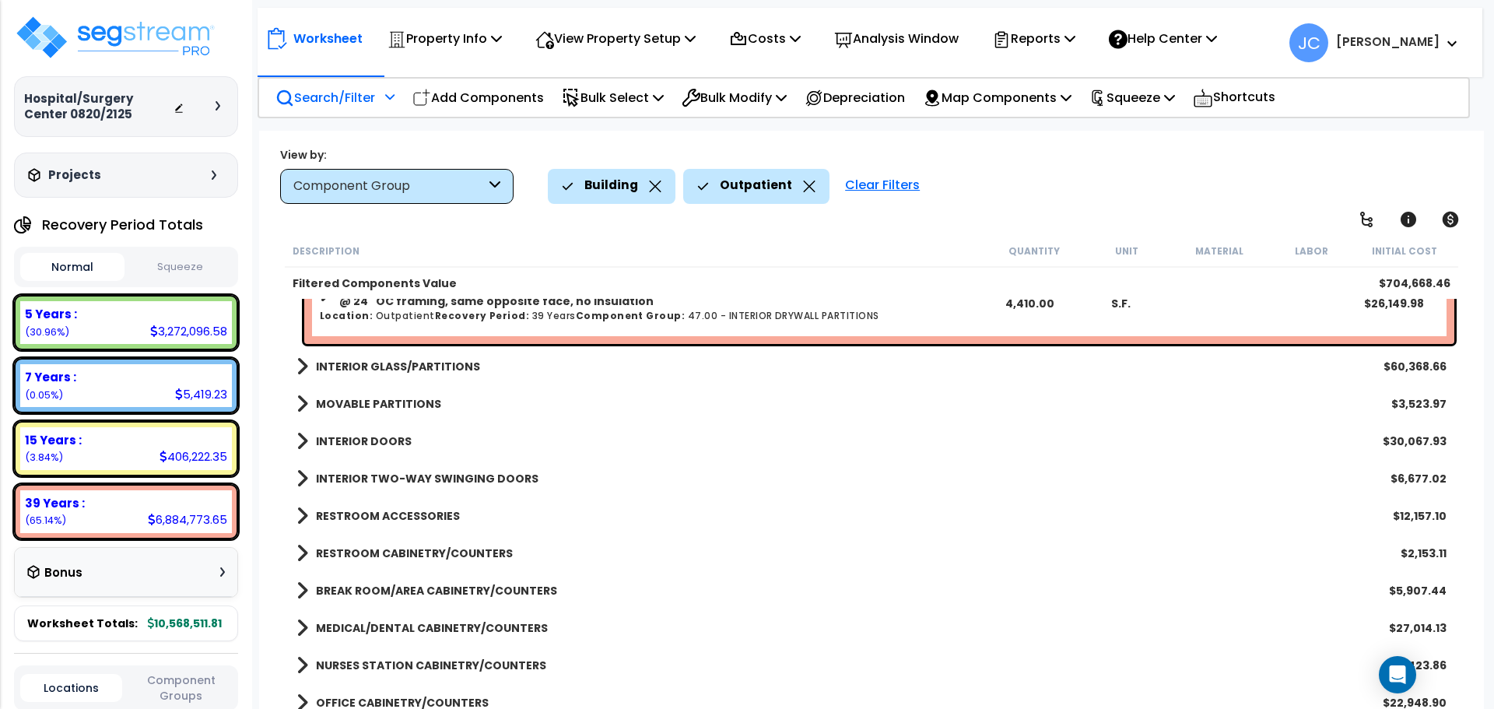
click at [411, 372] on b "INTERIOR GLASS/PARTITIONS" at bounding box center [398, 367] width 164 height 16
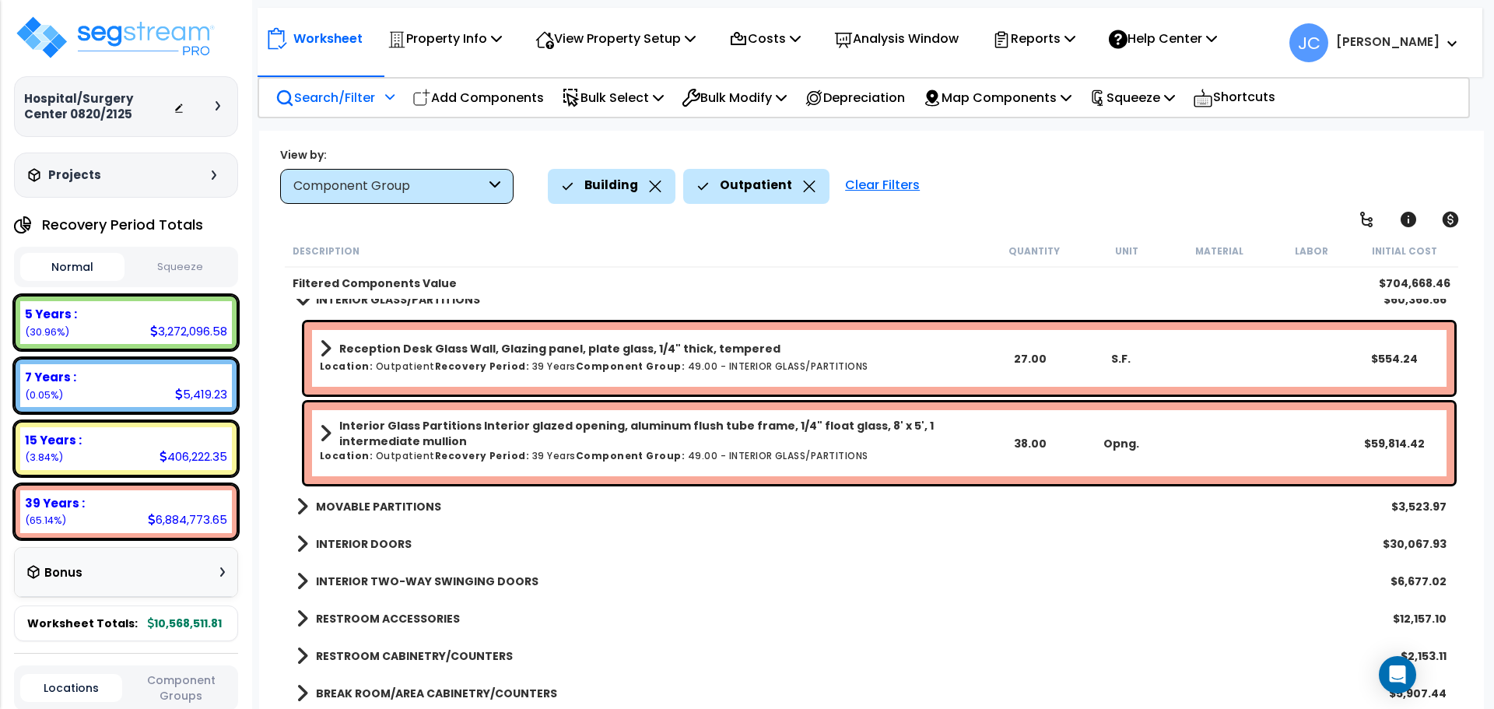
scroll to position [146, 0]
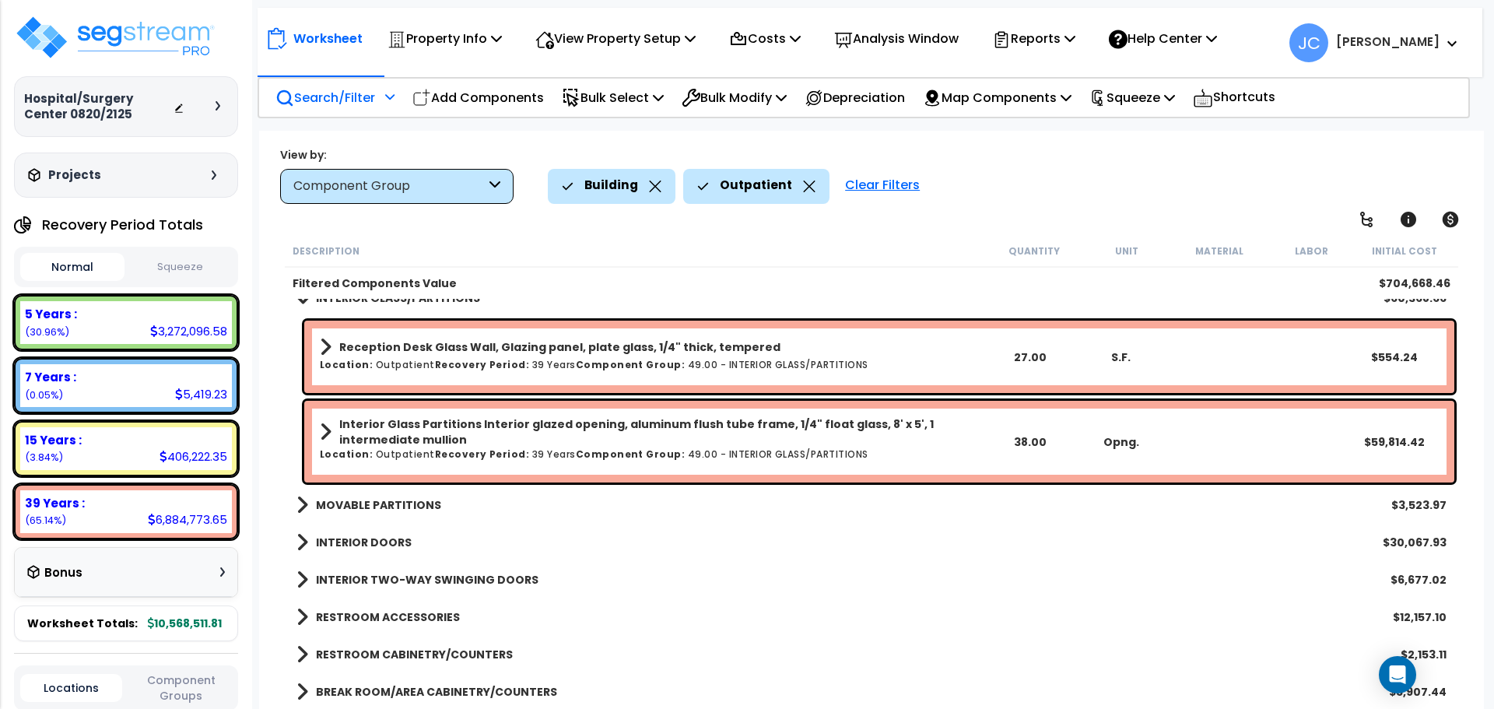
click at [379, 504] on b "MOVABLE PARTITIONS" at bounding box center [378, 505] width 125 height 16
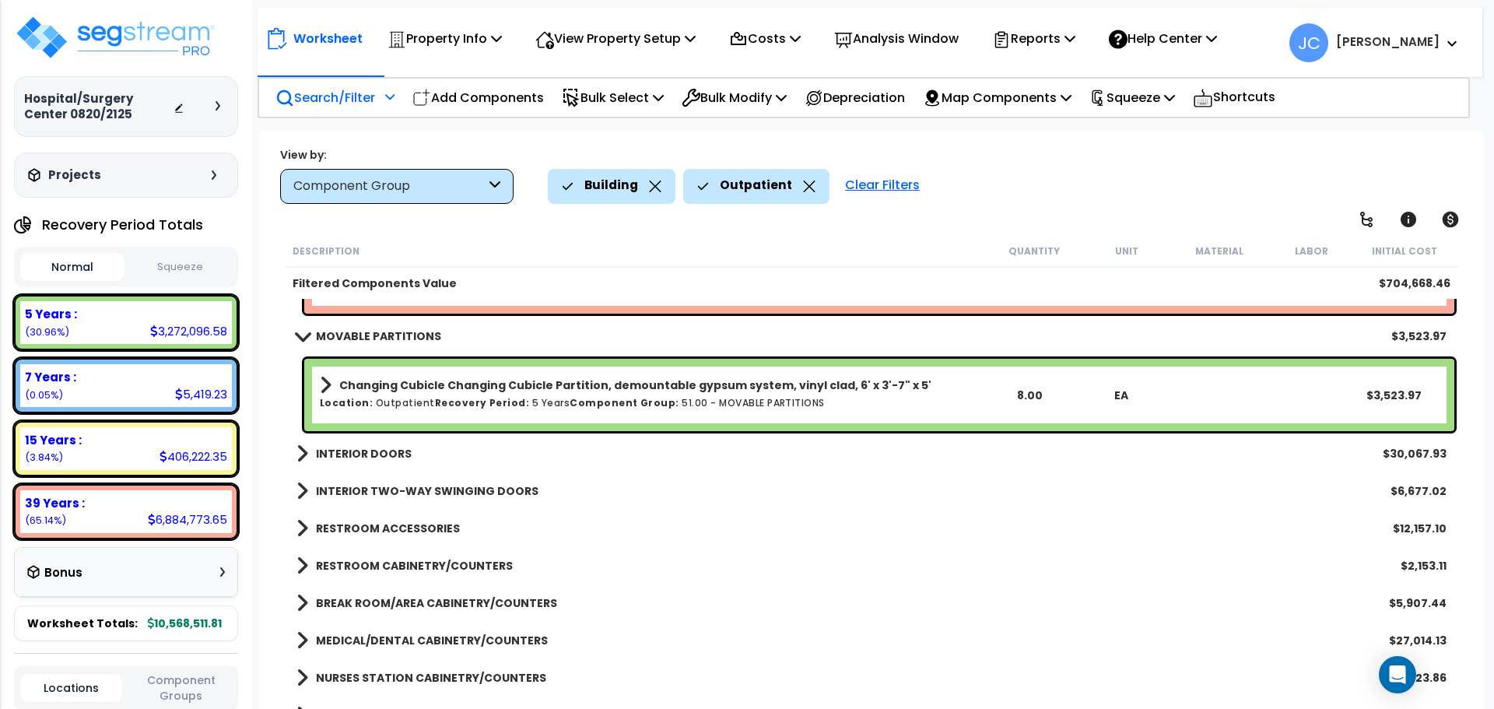
scroll to position [318, 0]
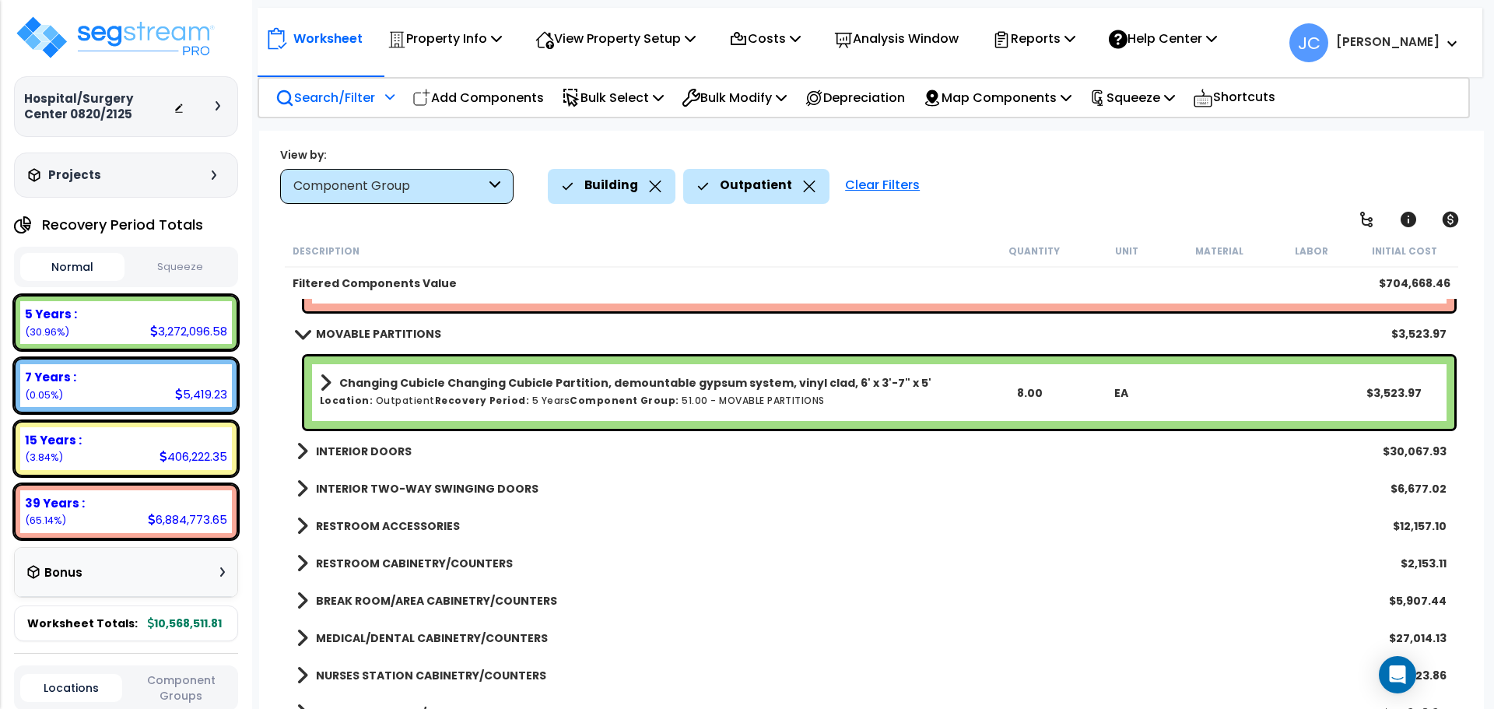
click at [375, 451] on b "INTERIOR DOORS" at bounding box center [364, 452] width 96 height 16
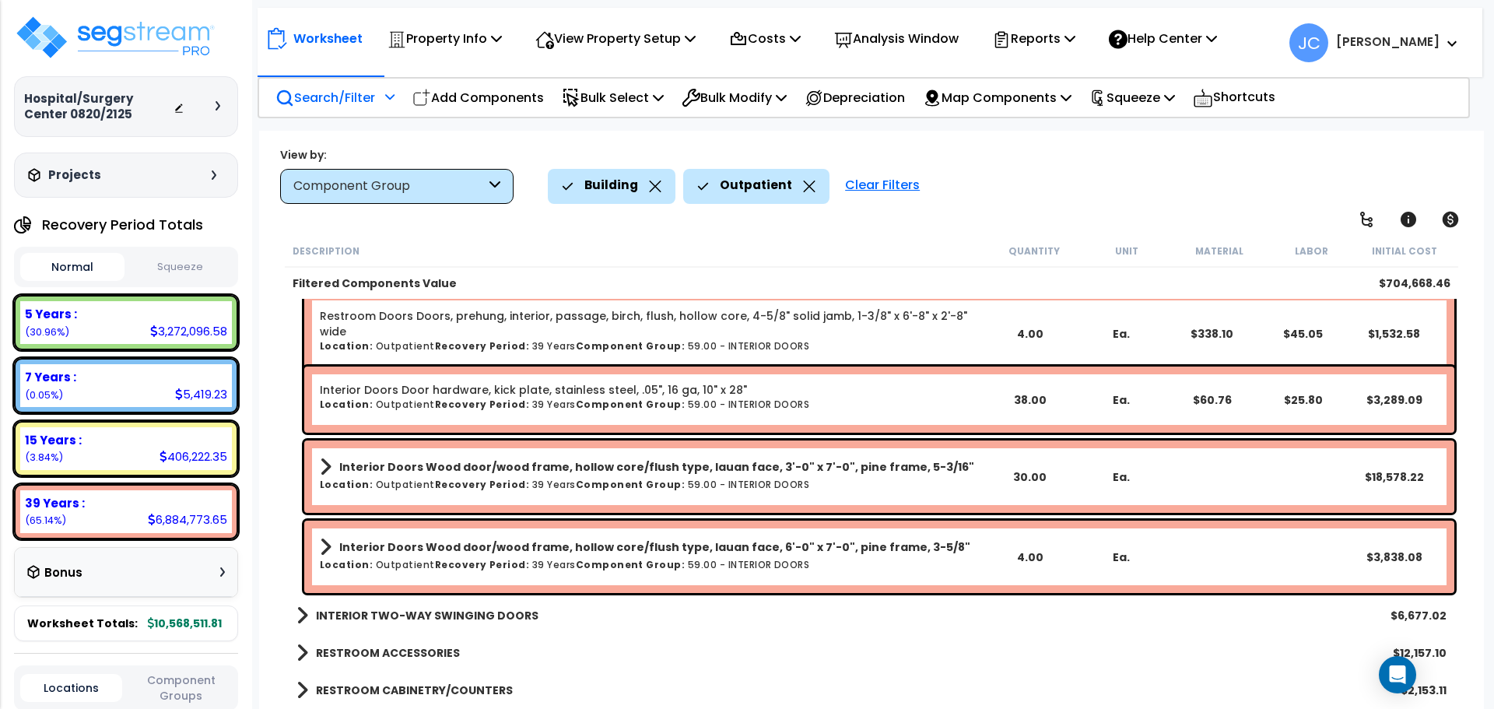
scroll to position [580, 0]
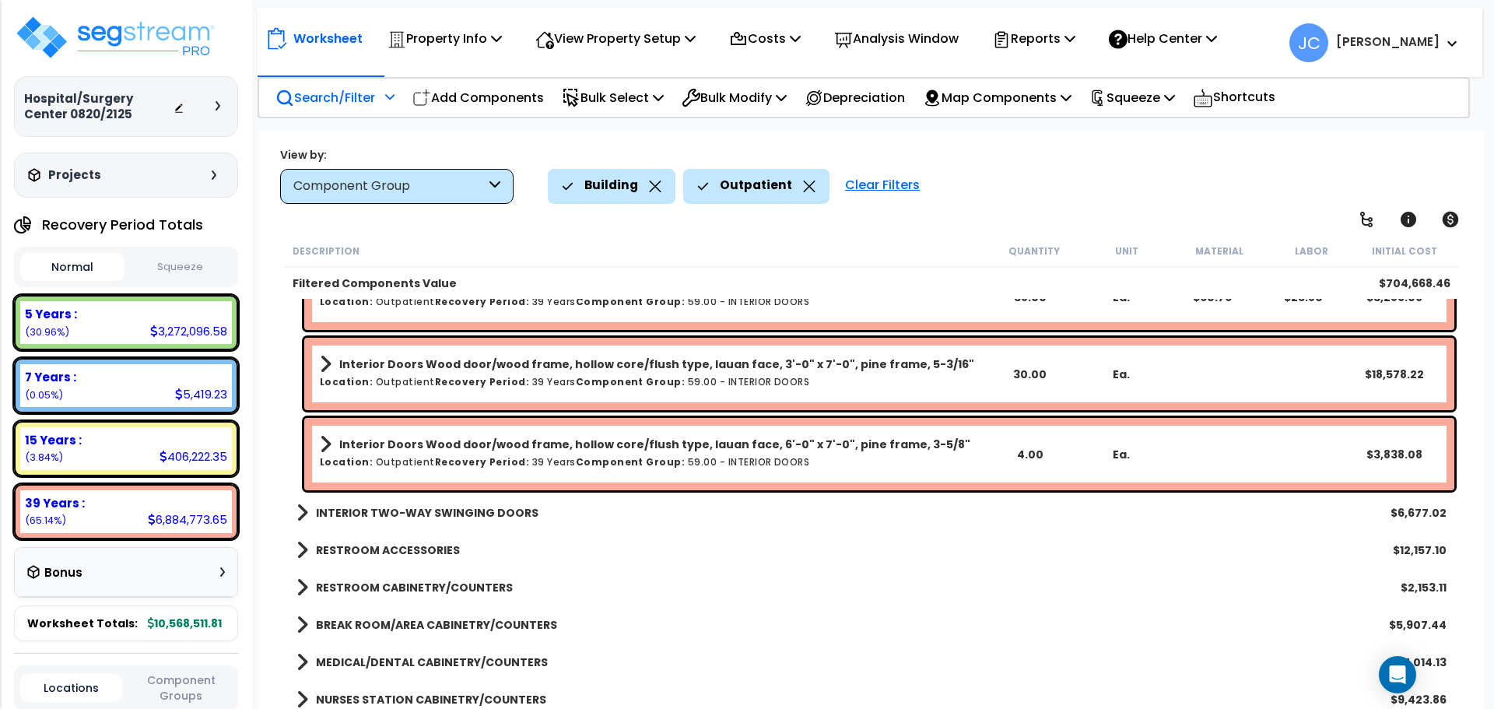
click at [452, 505] on b "INTERIOR TWO-WAY SWINGING DOORS" at bounding box center [427, 513] width 223 height 16
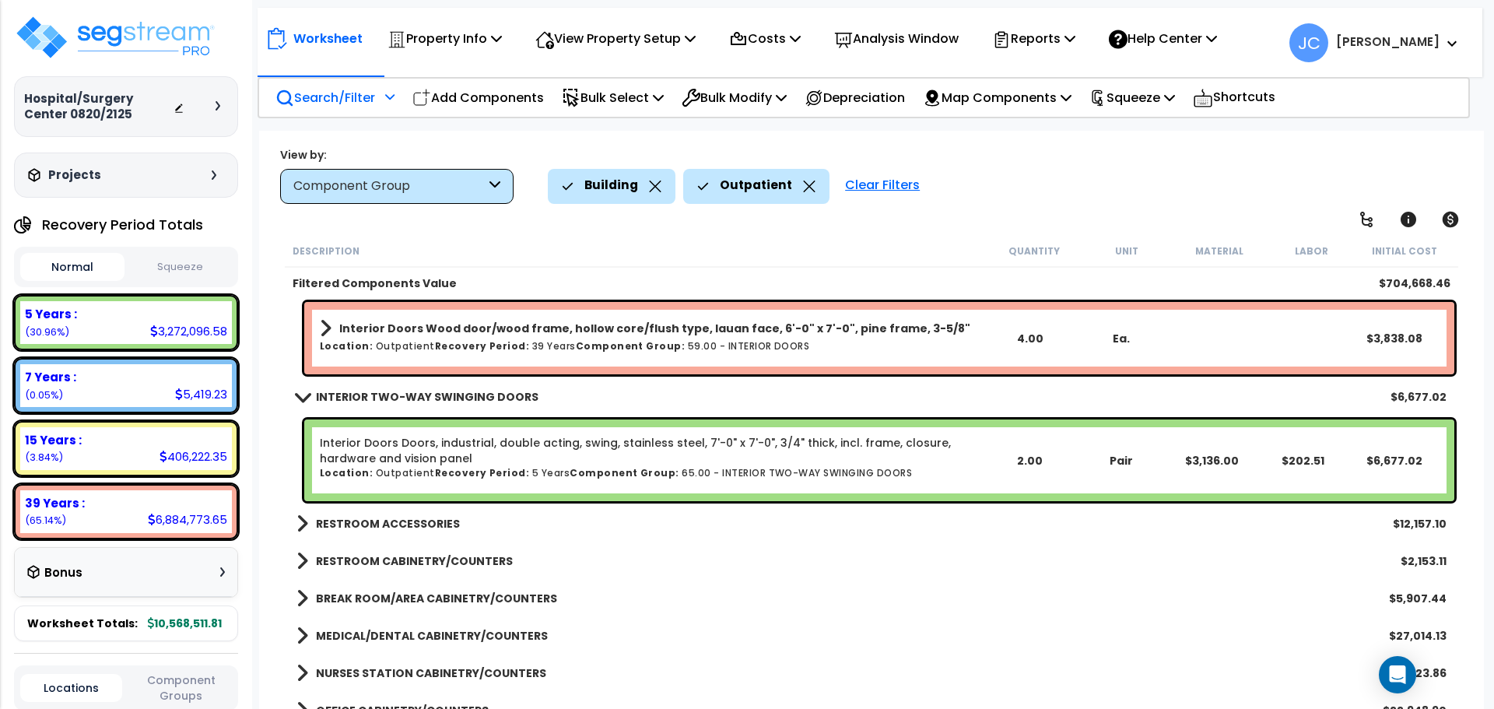
scroll to position [794, 0]
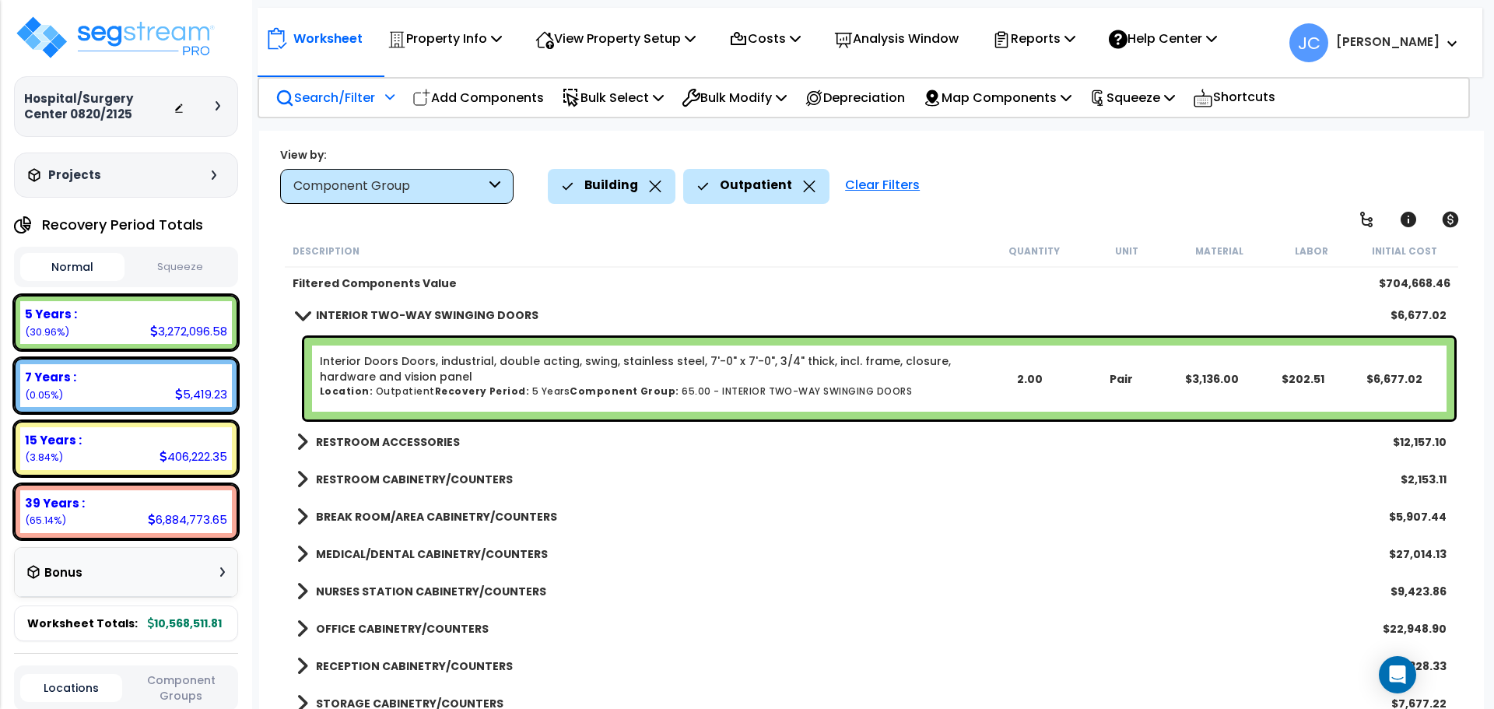
click at [425, 436] on b "RESTROOM ACCESSORIES" at bounding box center [388, 442] width 144 height 16
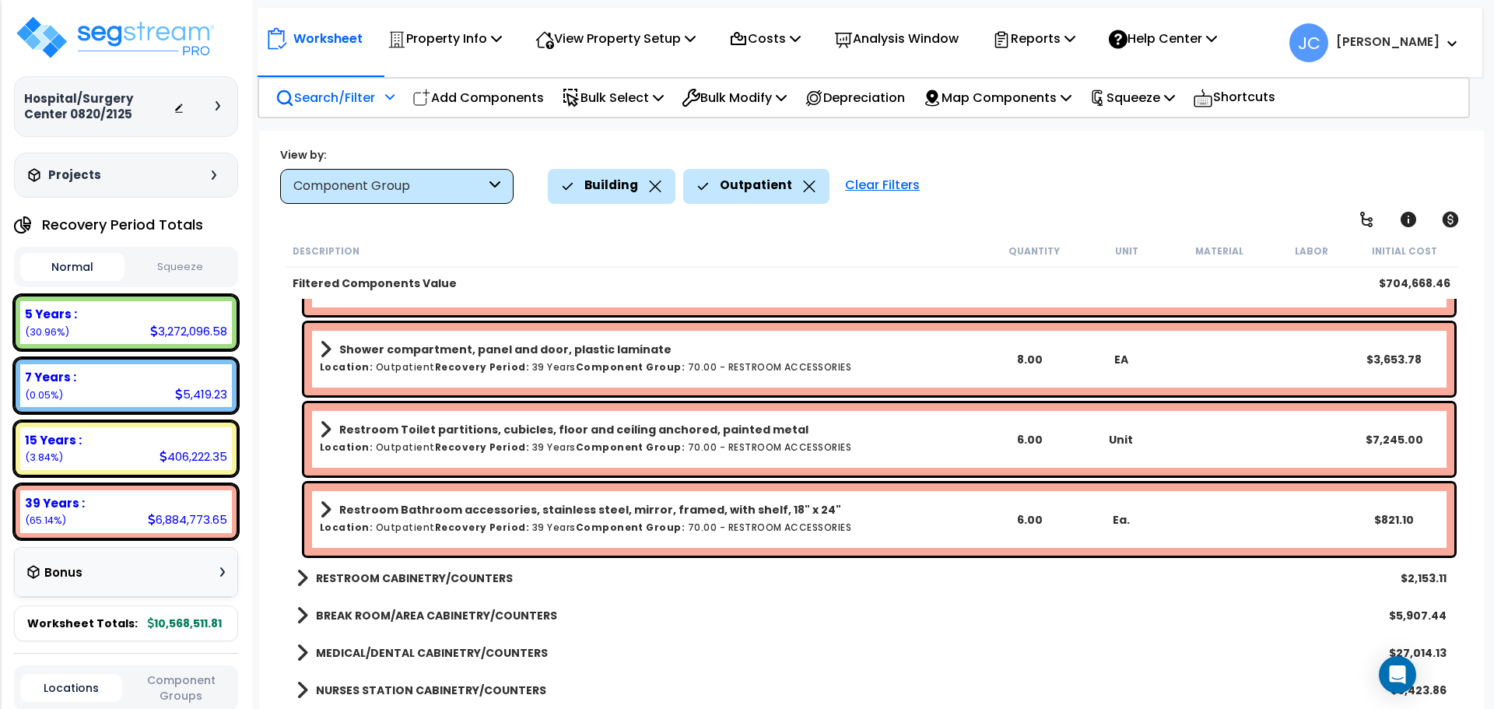
scroll to position [1402, 0]
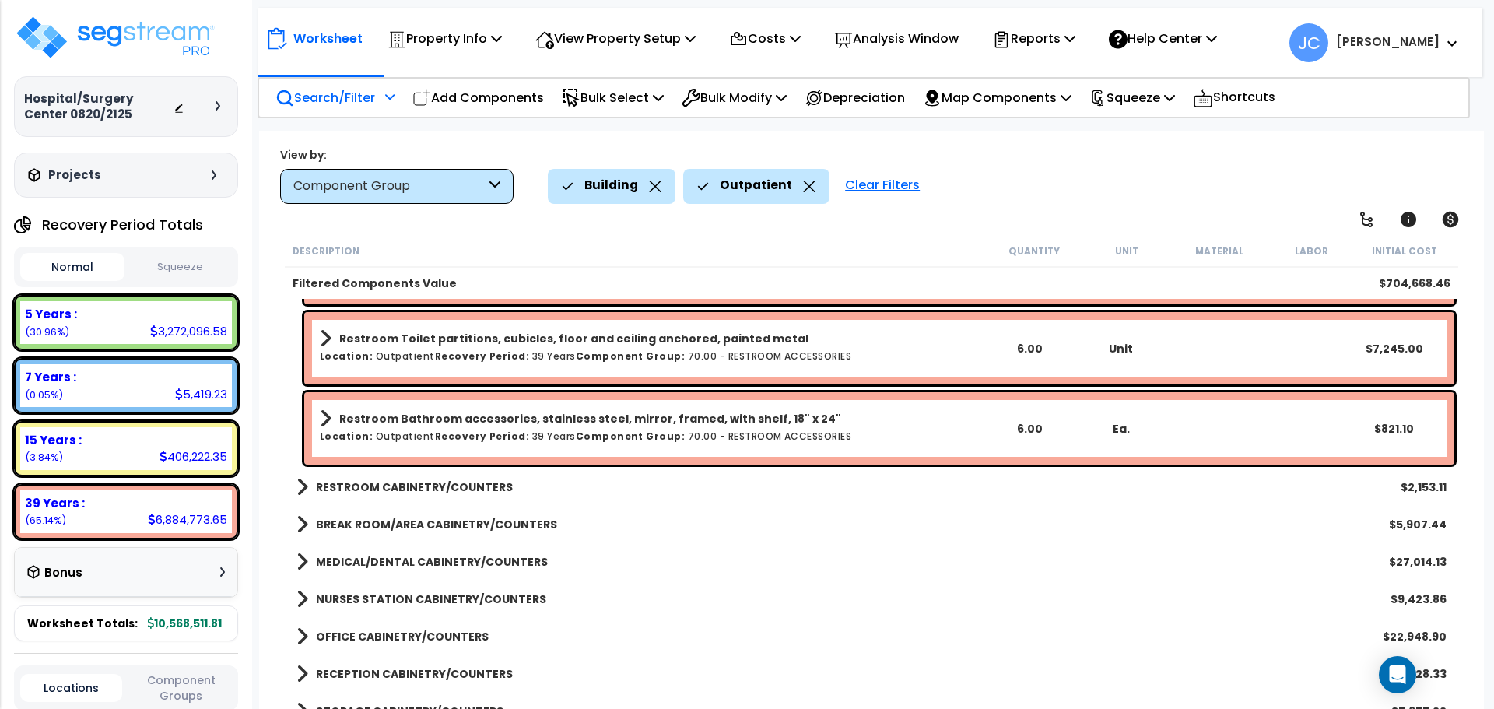
click at [462, 490] on b "RESTROOM CABINETRY/COUNTERS" at bounding box center [414, 487] width 197 height 16
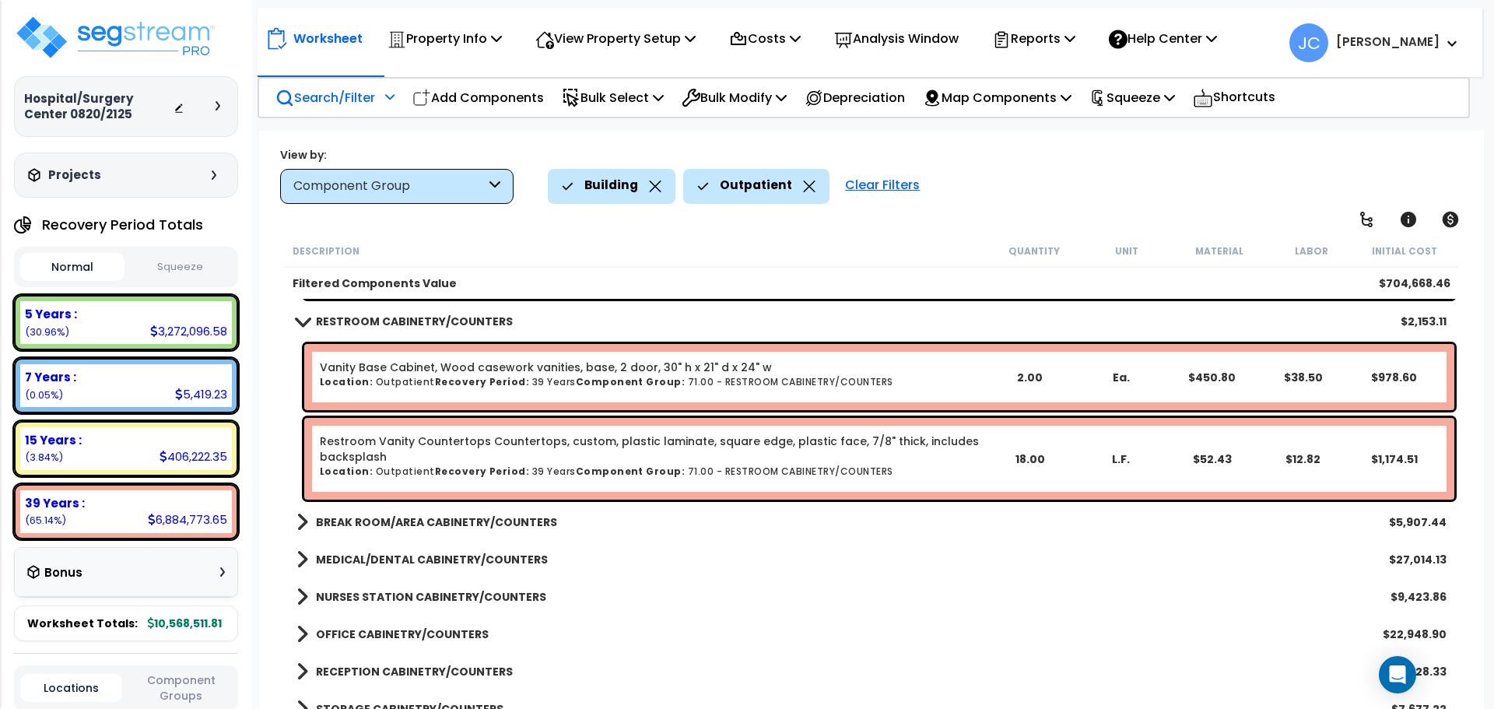
scroll to position [1586, 0]
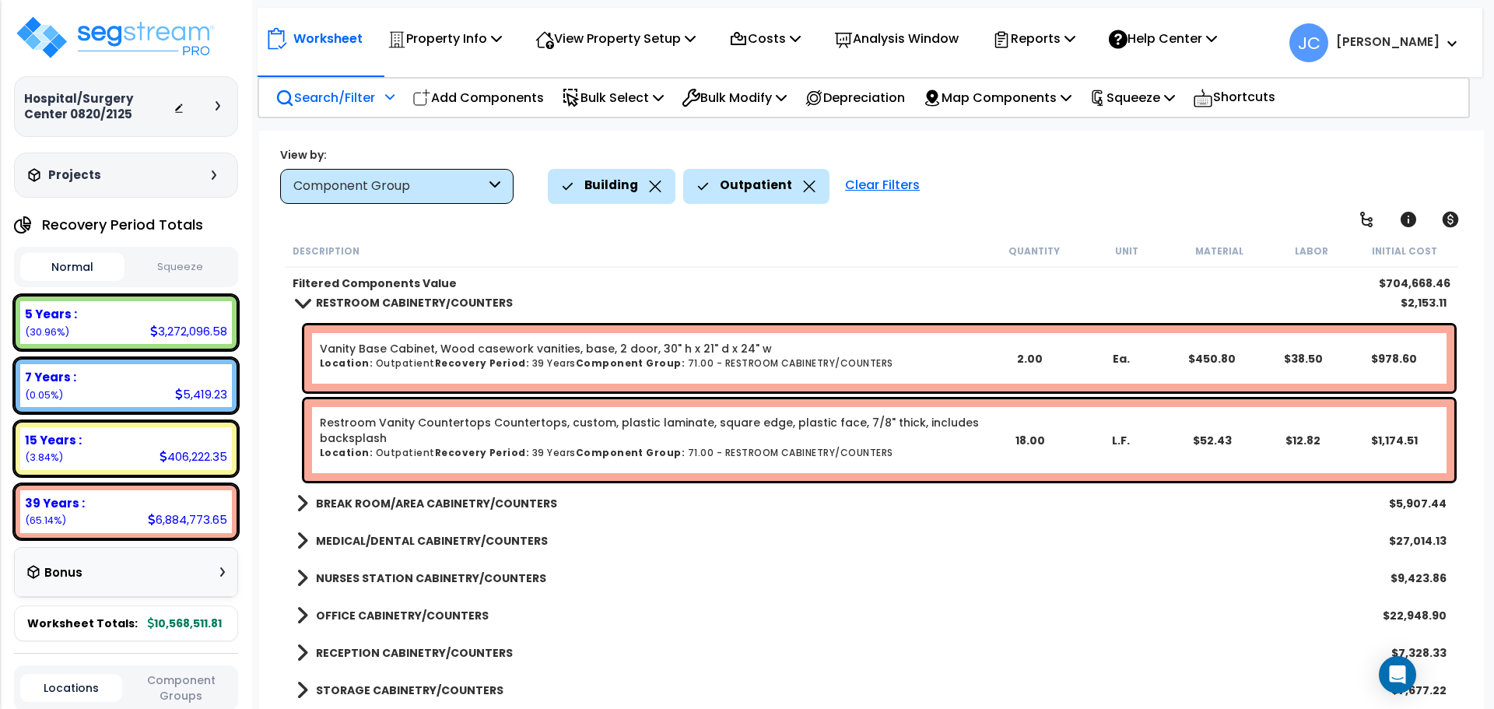
click at [480, 496] on b "BREAK ROOM/AREA CABINETRY/COUNTERS" at bounding box center [436, 504] width 241 height 16
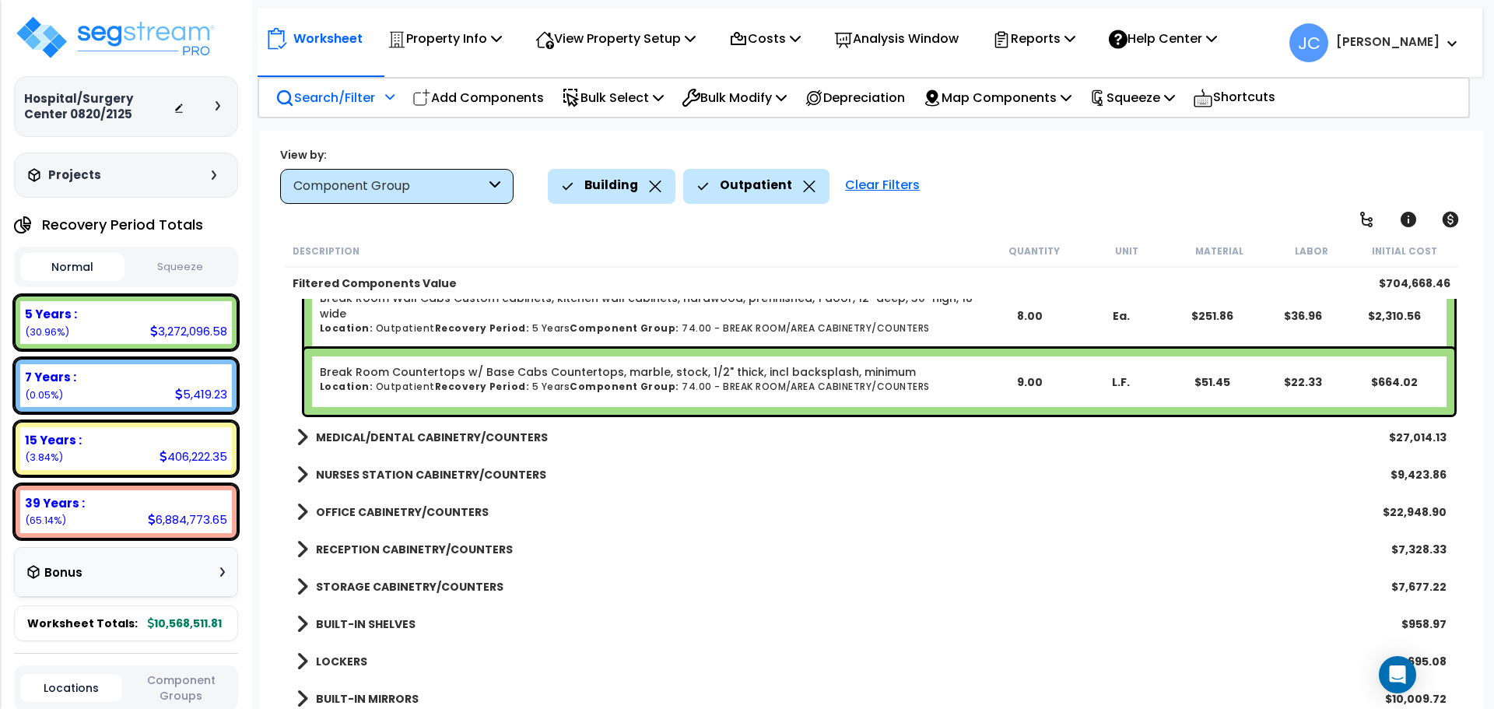
scroll to position [1931, 0]
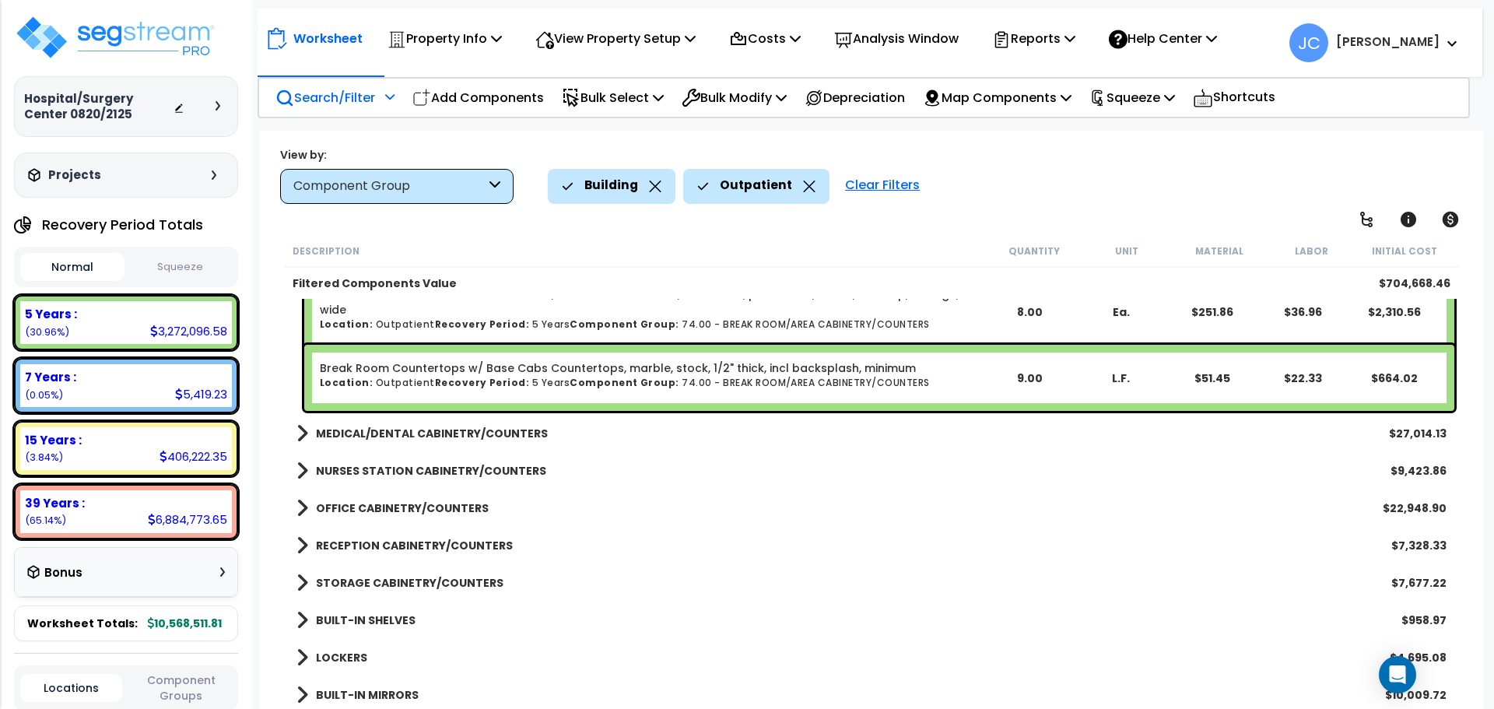
click at [522, 434] on b "MEDICAL/DENTAL CABINETRY/COUNTERS" at bounding box center [432, 434] width 232 height 16
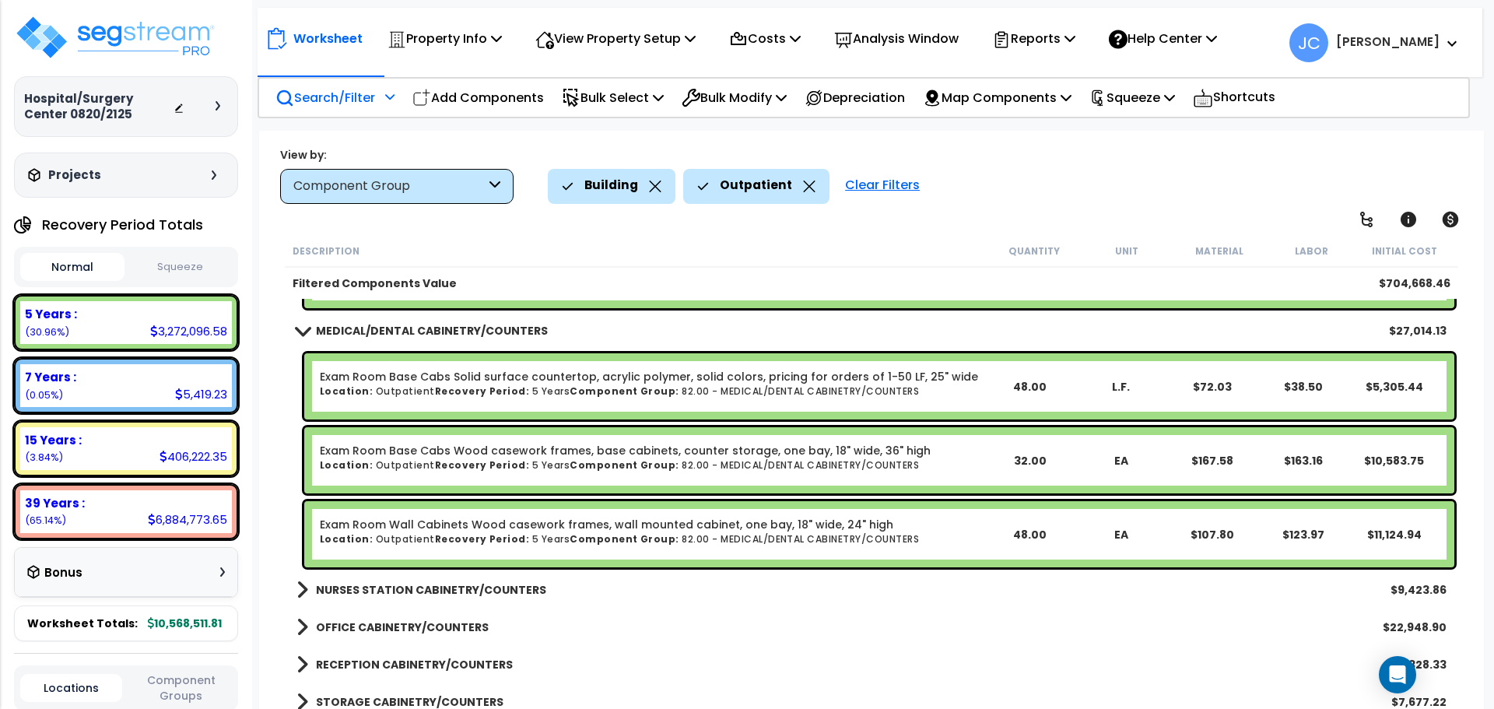
scroll to position [2034, 0]
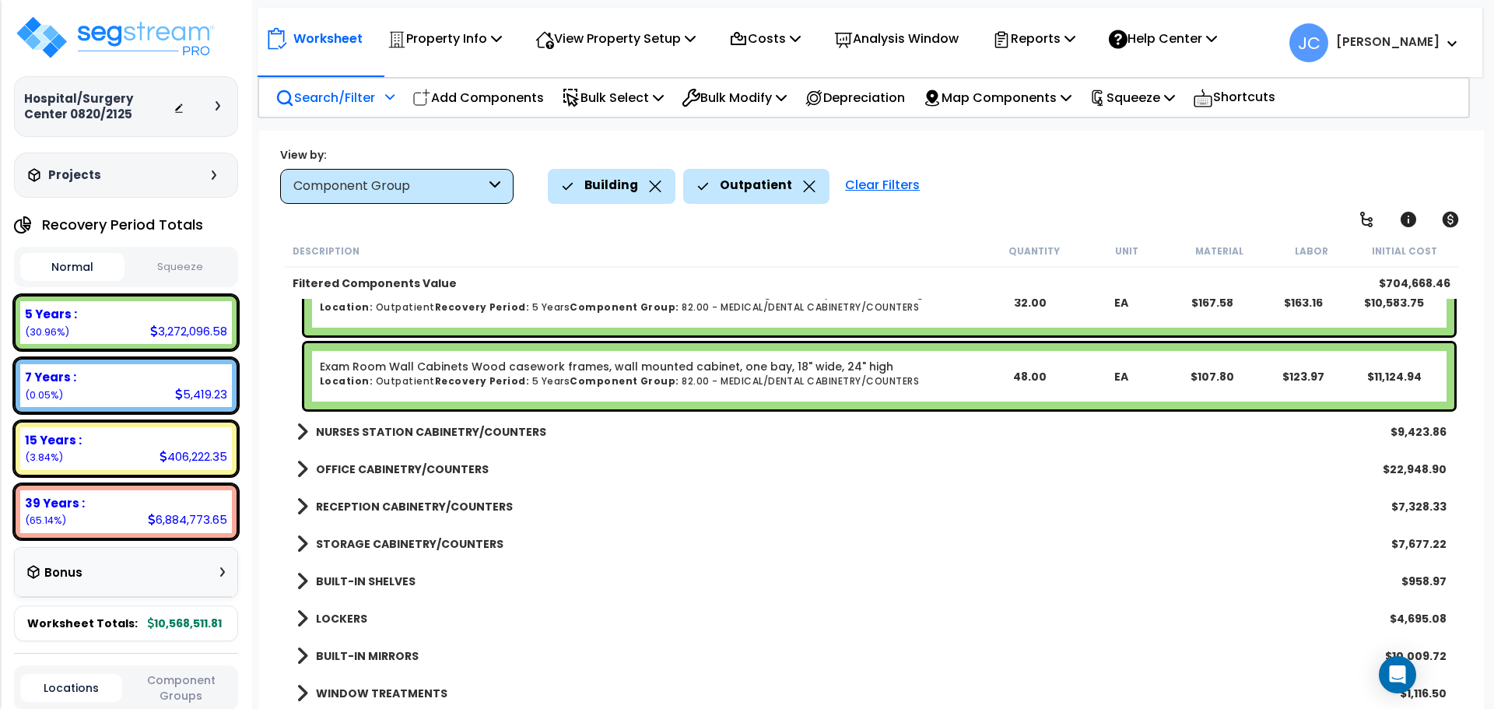
click at [481, 434] on b "NURSES STATION CABINETRY/COUNTERS" at bounding box center [431, 432] width 230 height 16
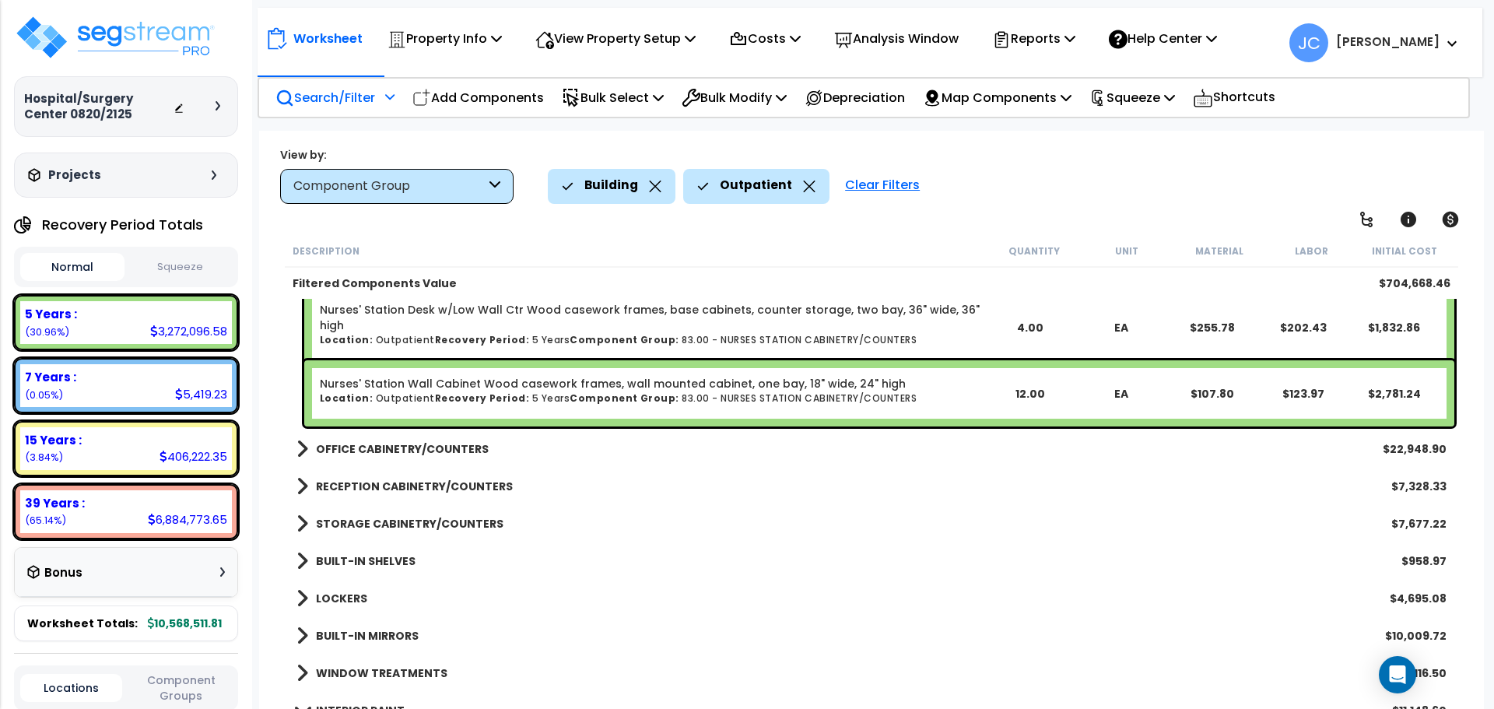
scroll to position [2525, 0]
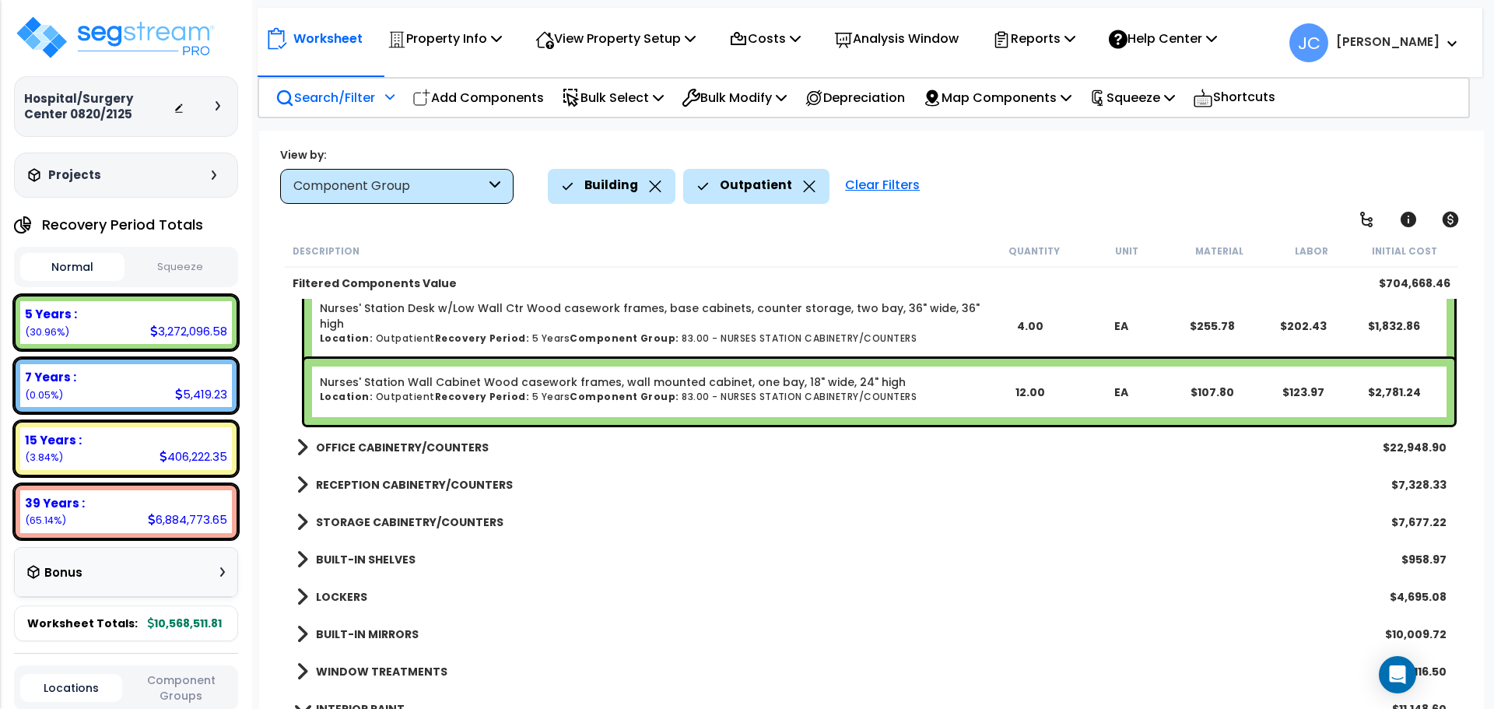
click at [439, 455] on link "OFFICE CABINETRY/COUNTERS" at bounding box center [393, 448] width 192 height 22
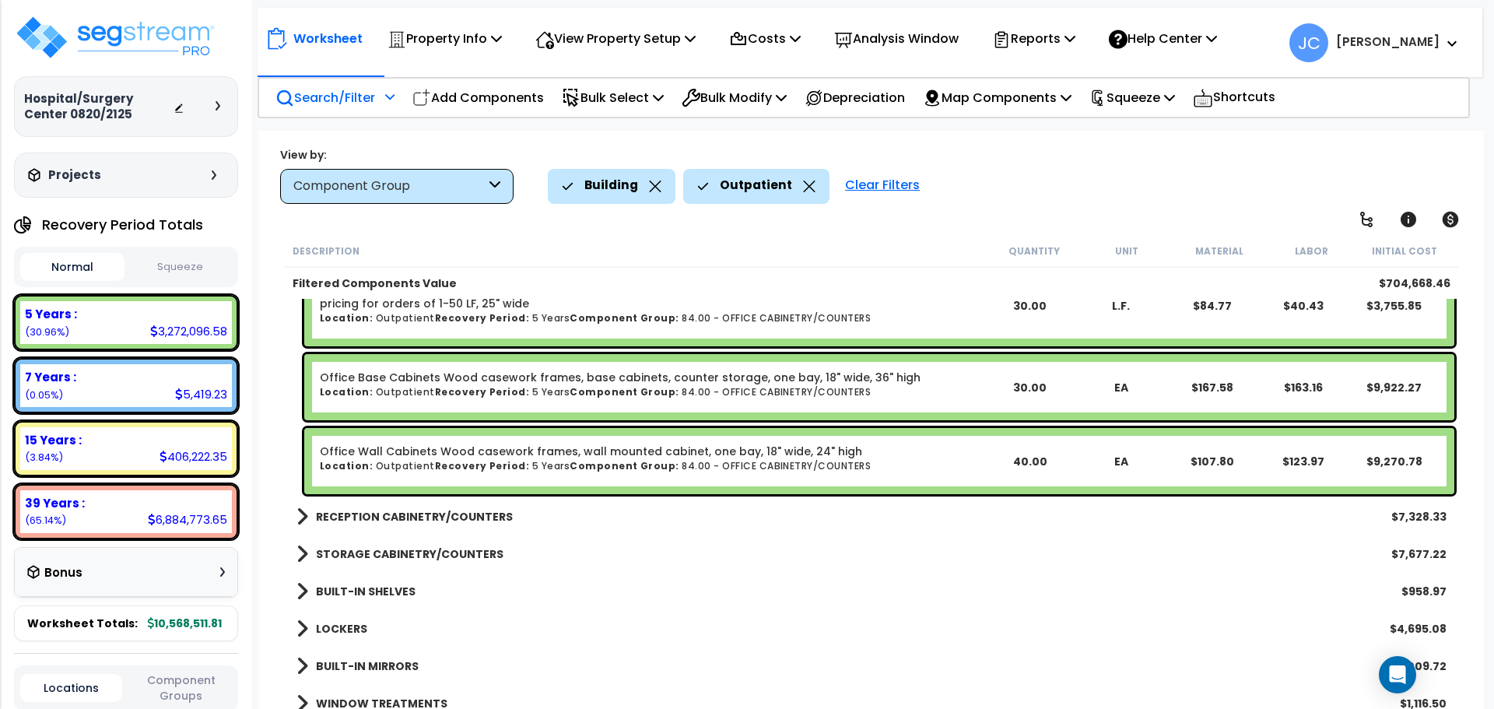
scroll to position [2778, 0]
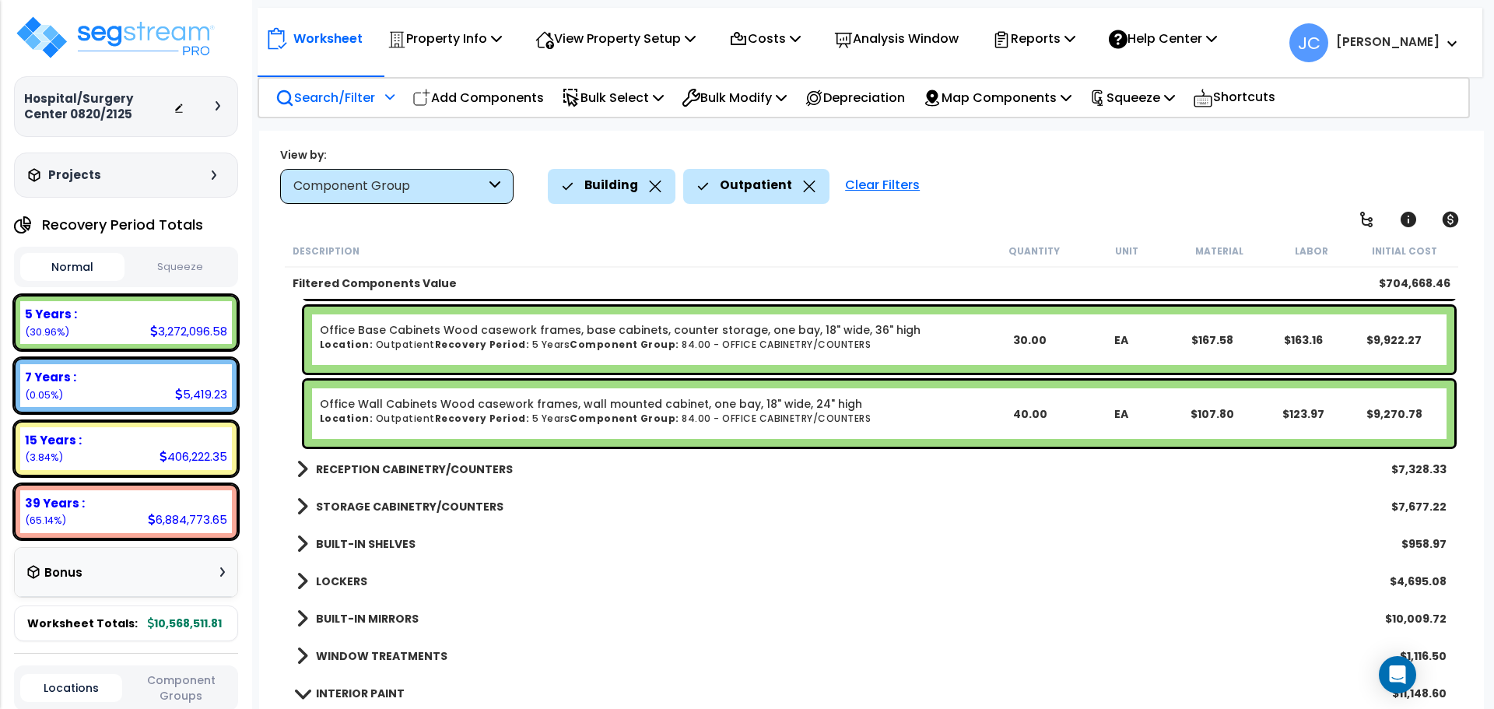
click at [470, 472] on b "RECEPTION CABINETRY/COUNTERS" at bounding box center [414, 470] width 197 height 16
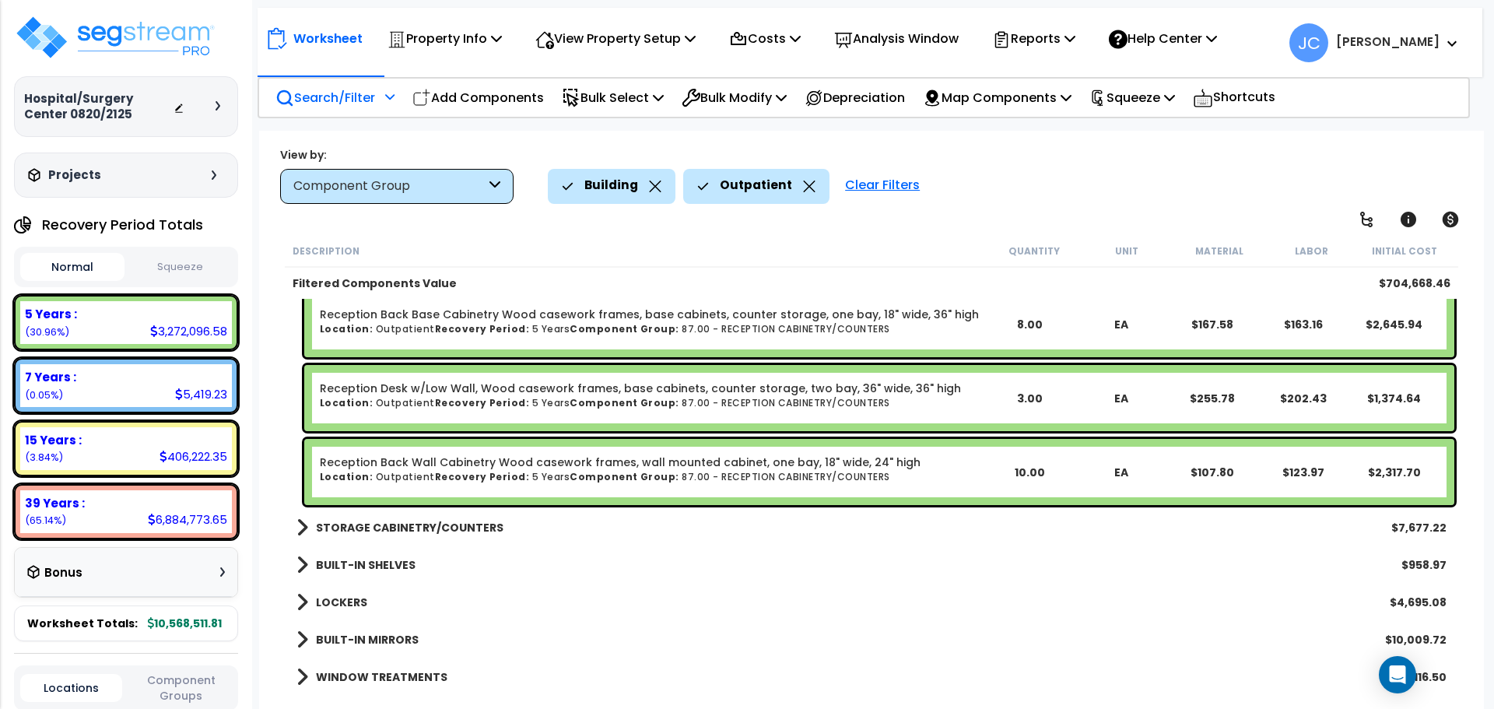
scroll to position [3057, 0]
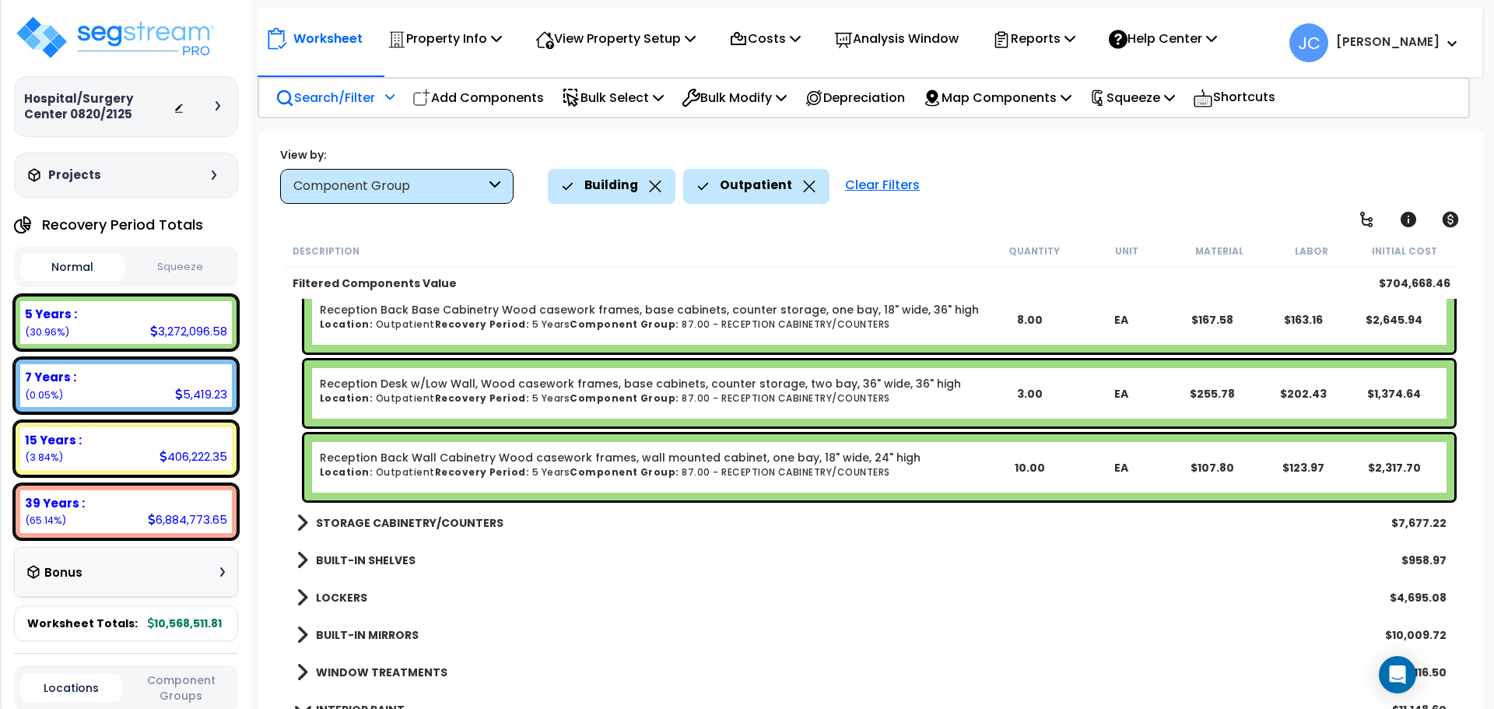
click at [433, 539] on div "STORAGE CABINETRY/COUNTERS $7,677.22" at bounding box center [872, 522] width 1166 height 37
click at [426, 517] on b "STORAGE CABINETRY/COUNTERS" at bounding box center [410, 523] width 188 height 16
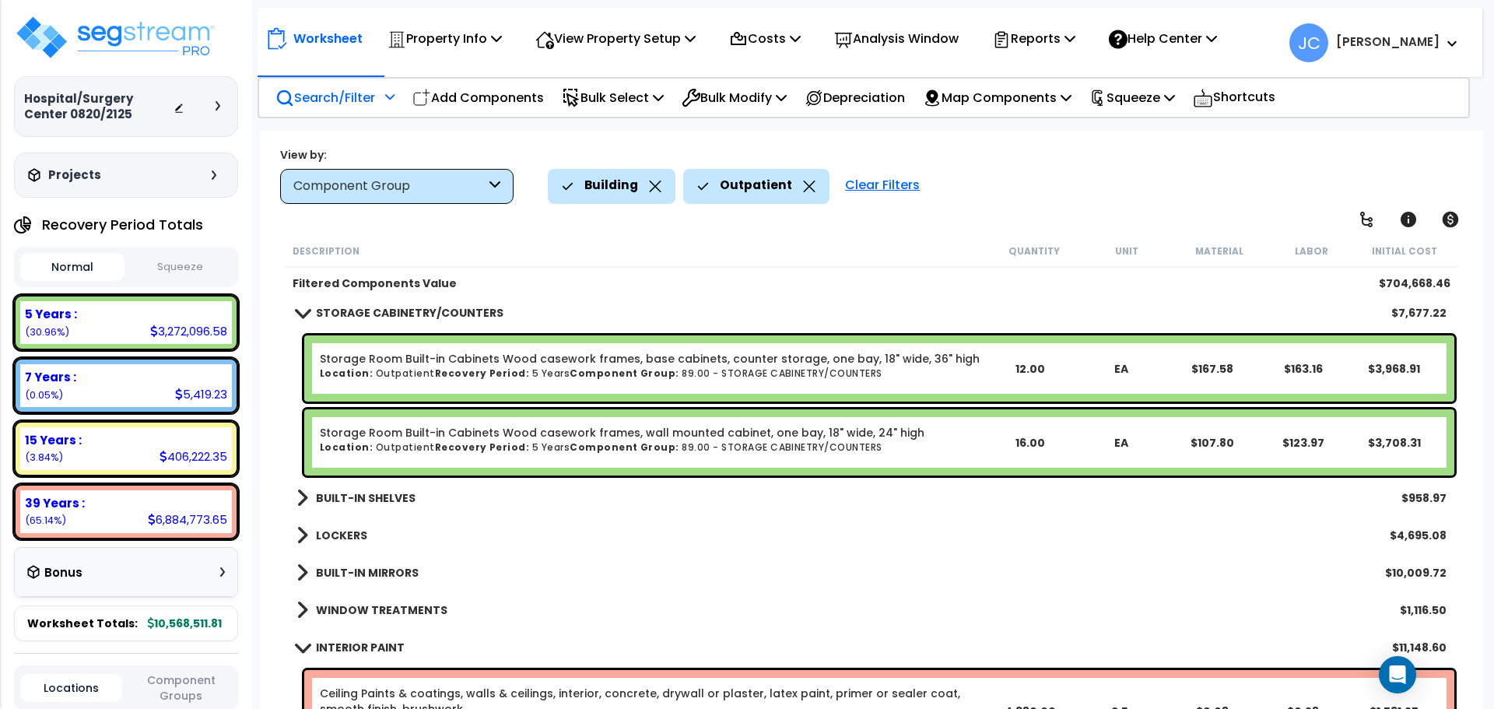
scroll to position [3269, 0]
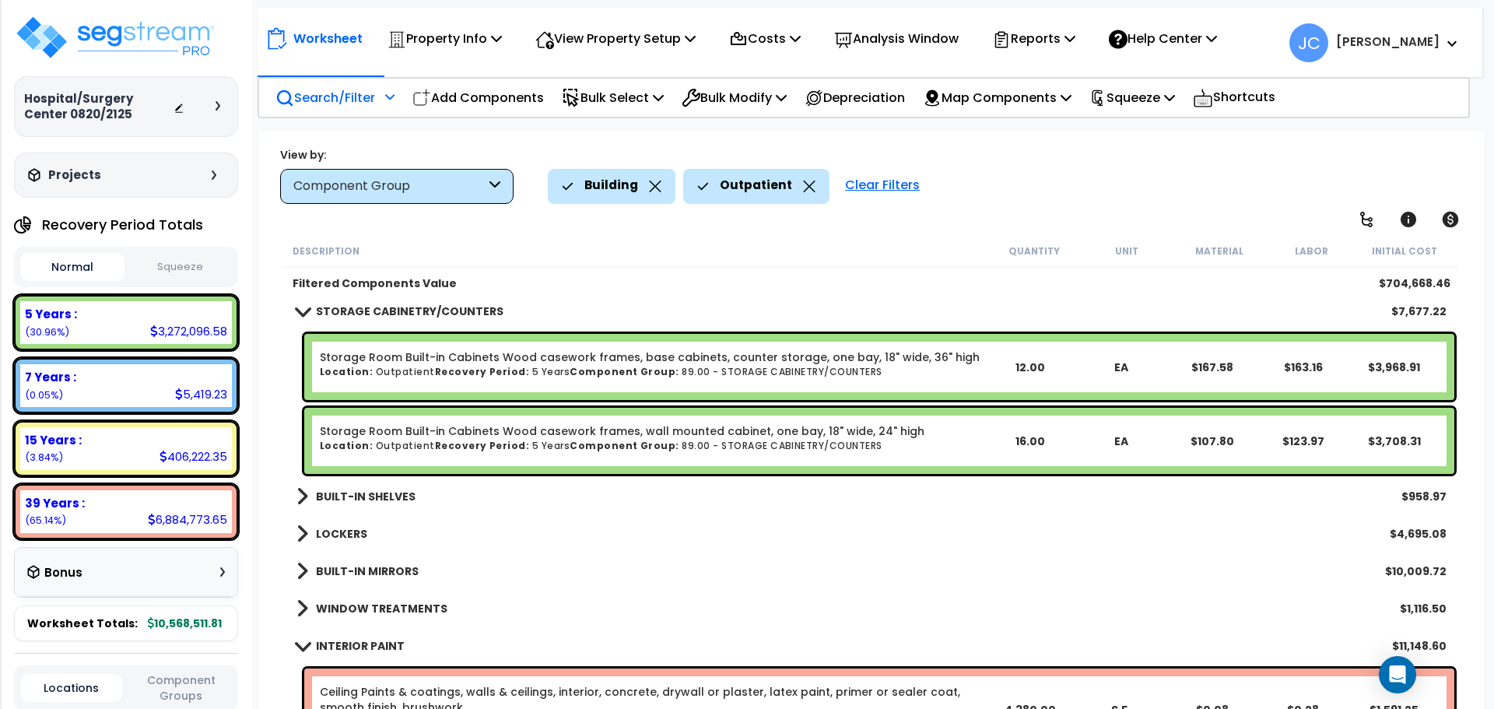
click at [370, 490] on b "BUILT-IN SHELVES" at bounding box center [366, 497] width 100 height 16
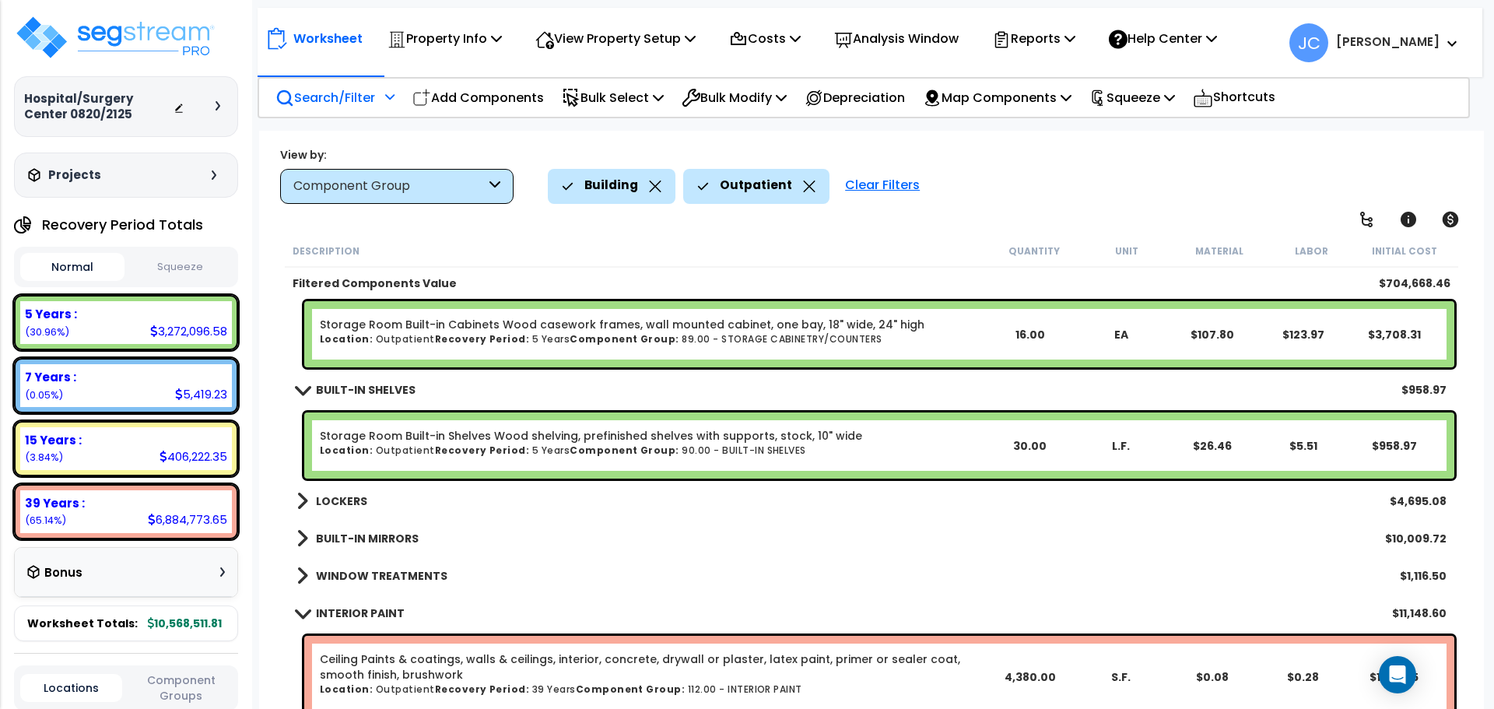
scroll to position [3378, 0]
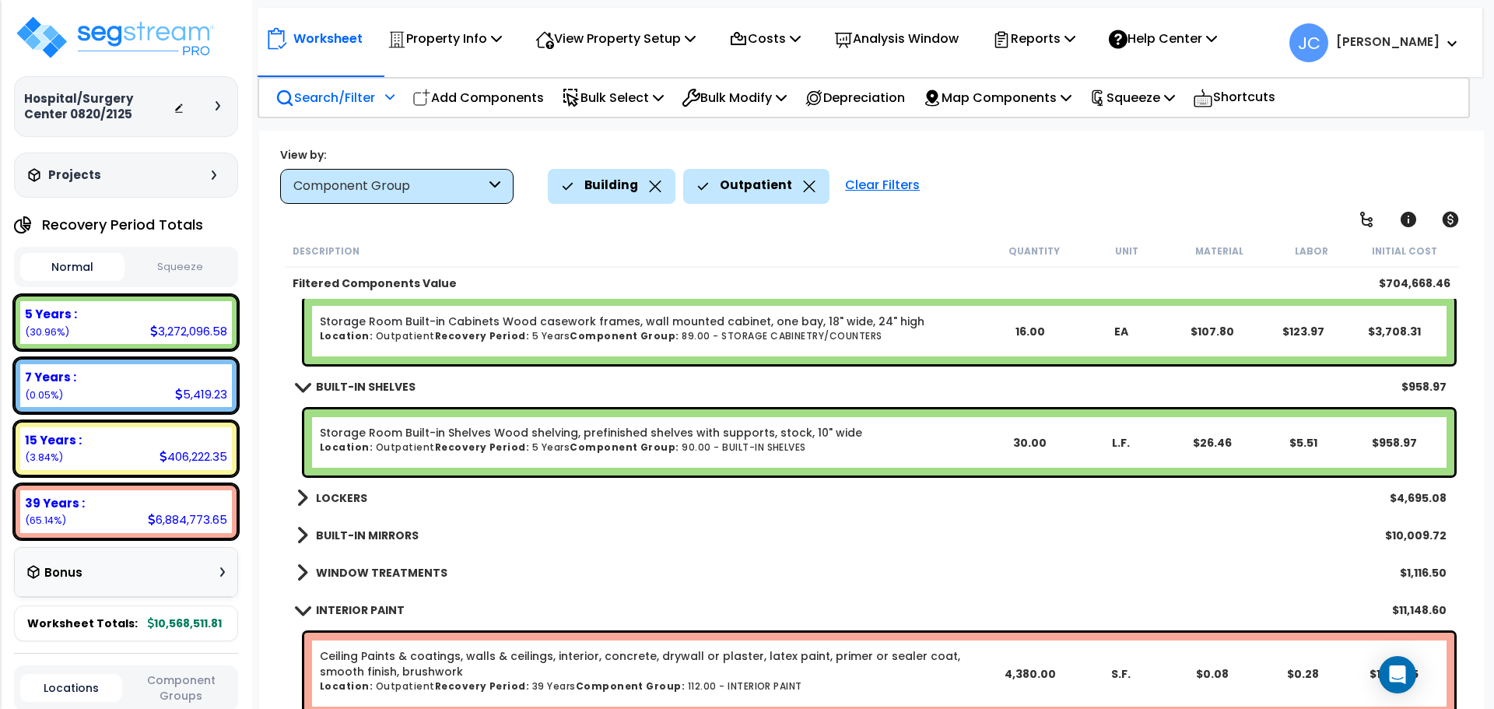
click at [324, 500] on b "LOCKERS" at bounding box center [341, 498] width 51 height 16
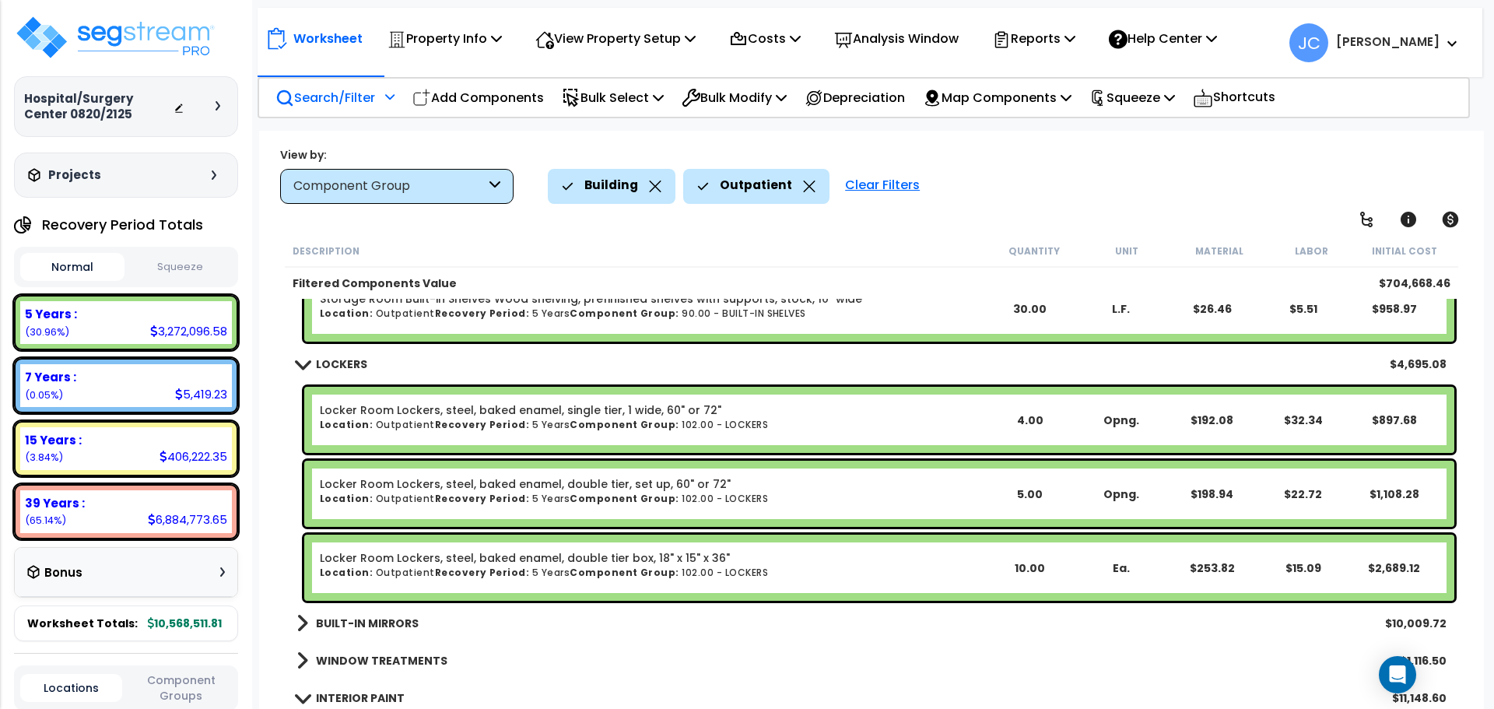
scroll to position [3518, 0]
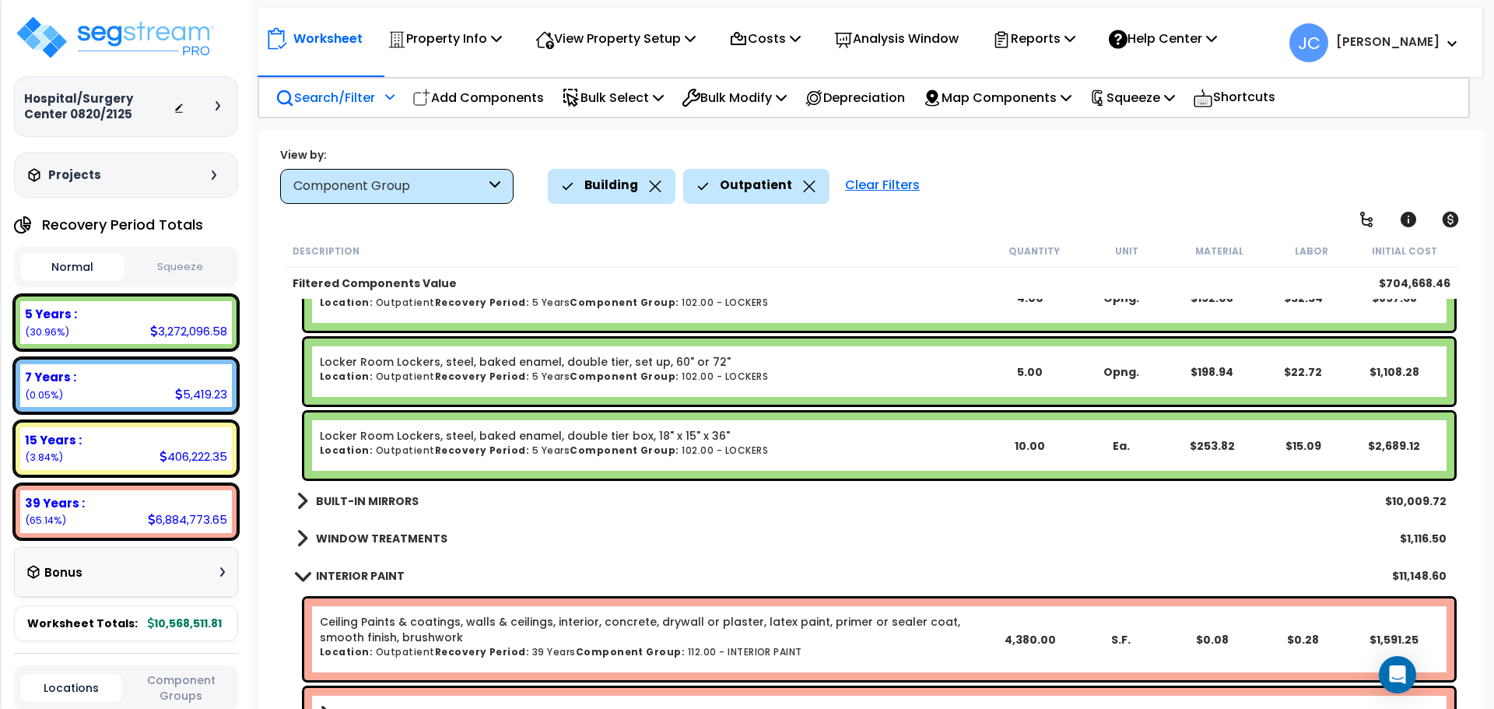
click at [405, 504] on b "BUILT-IN MIRRORS" at bounding box center [367, 501] width 103 height 16
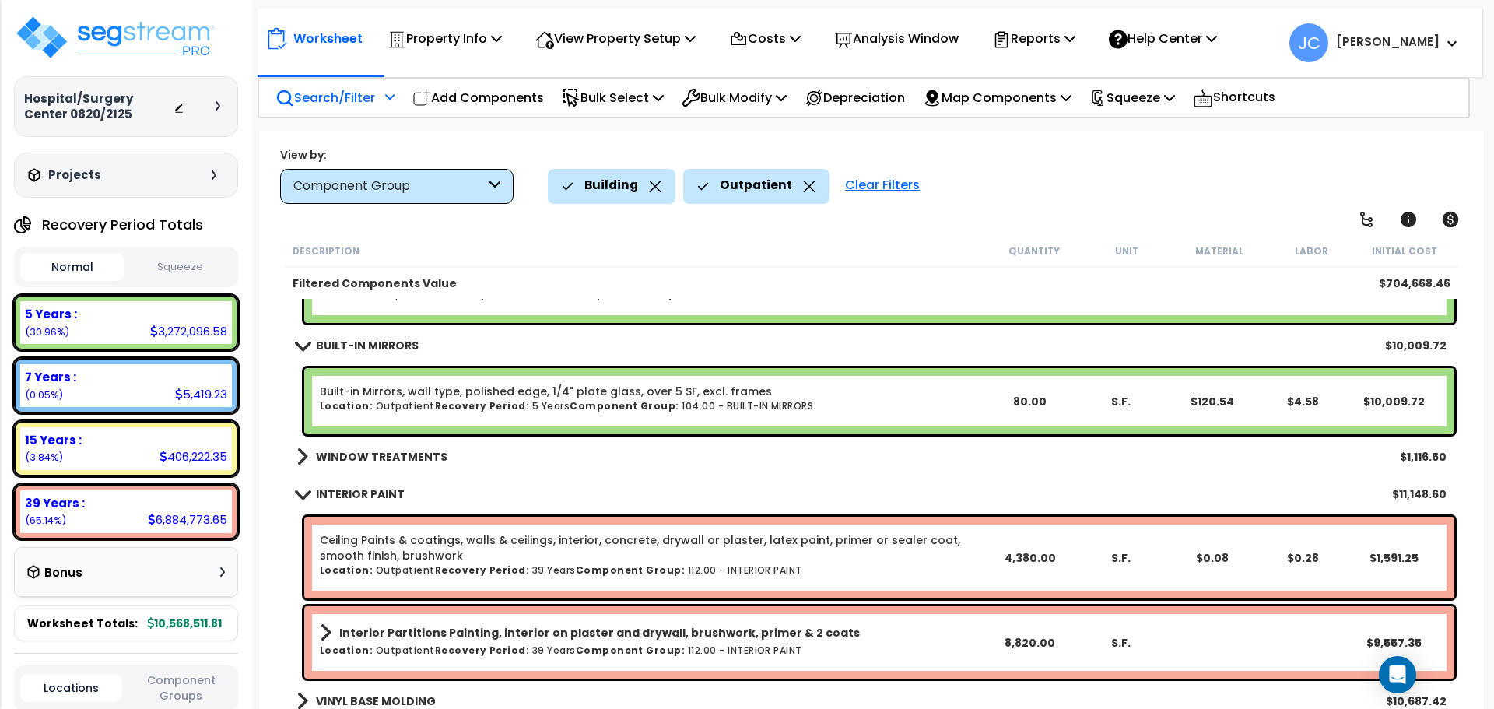
scroll to position [3820, 0]
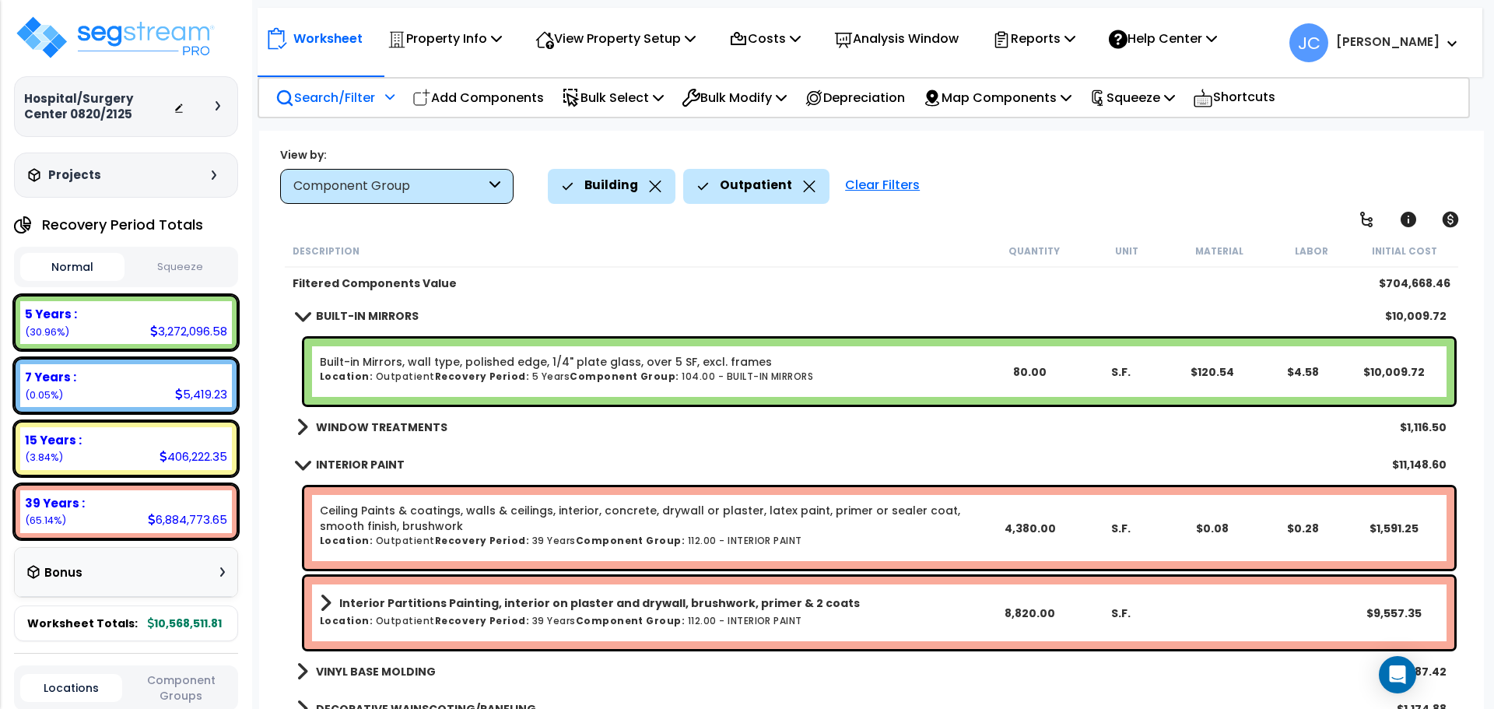
click at [394, 429] on b "WINDOW TREATMENTS" at bounding box center [382, 427] width 132 height 16
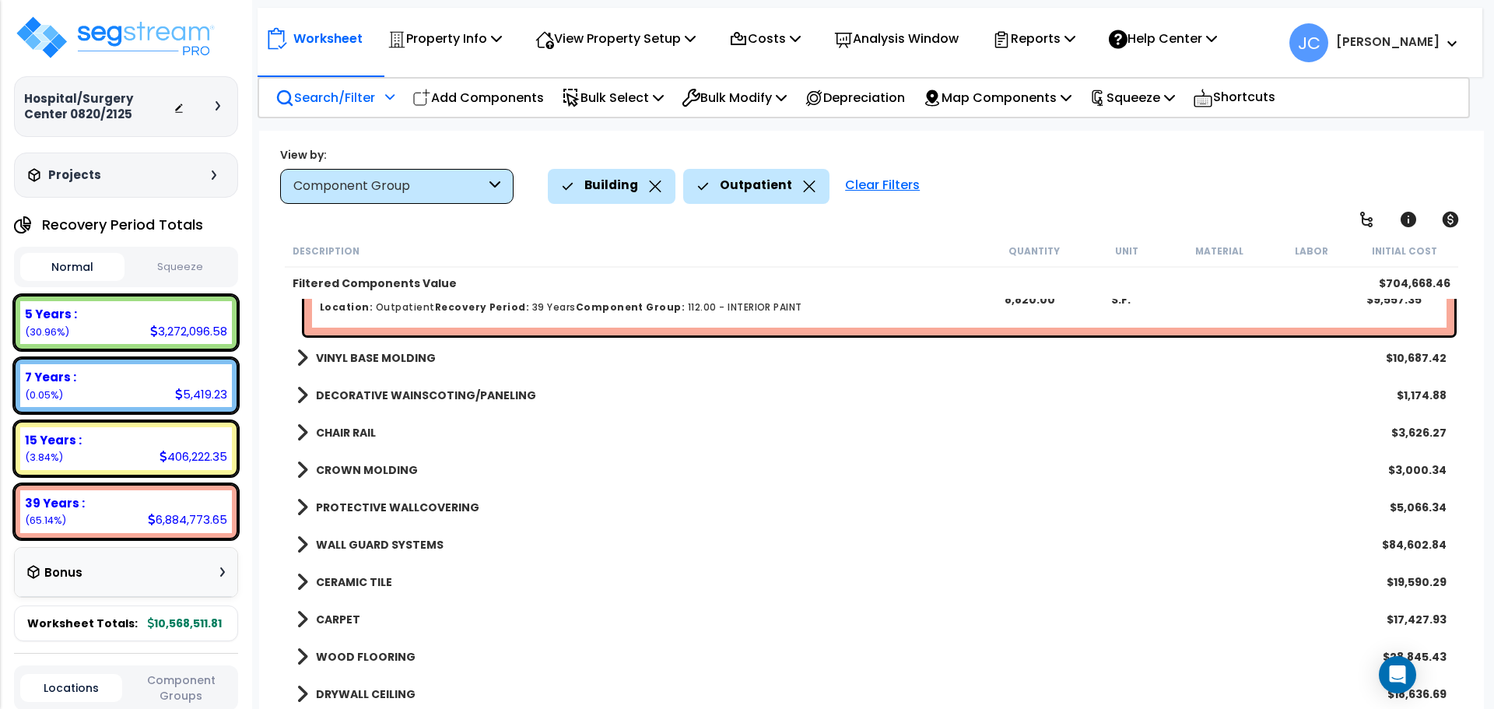
scroll to position [4216, 0]
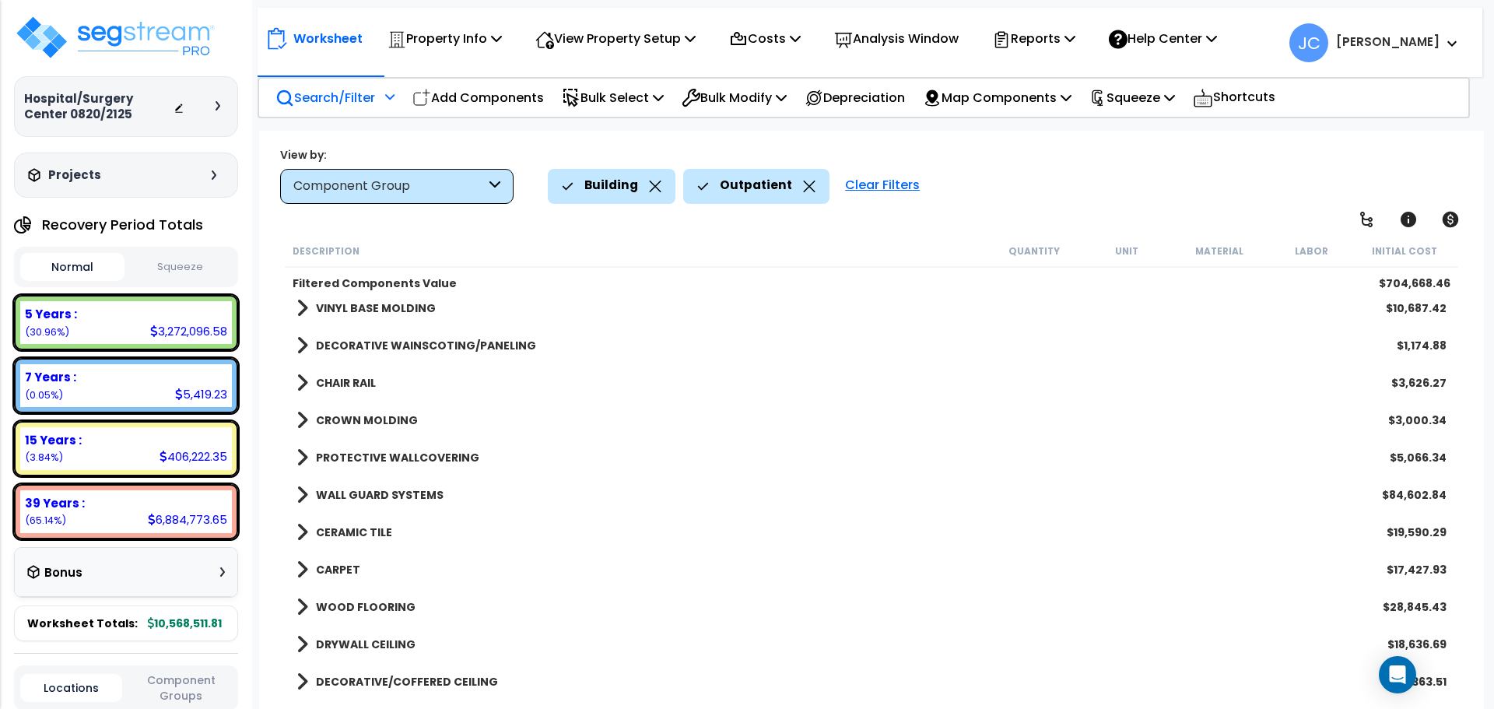
click at [370, 641] on b "DRYWALL CEILING" at bounding box center [366, 645] width 100 height 16
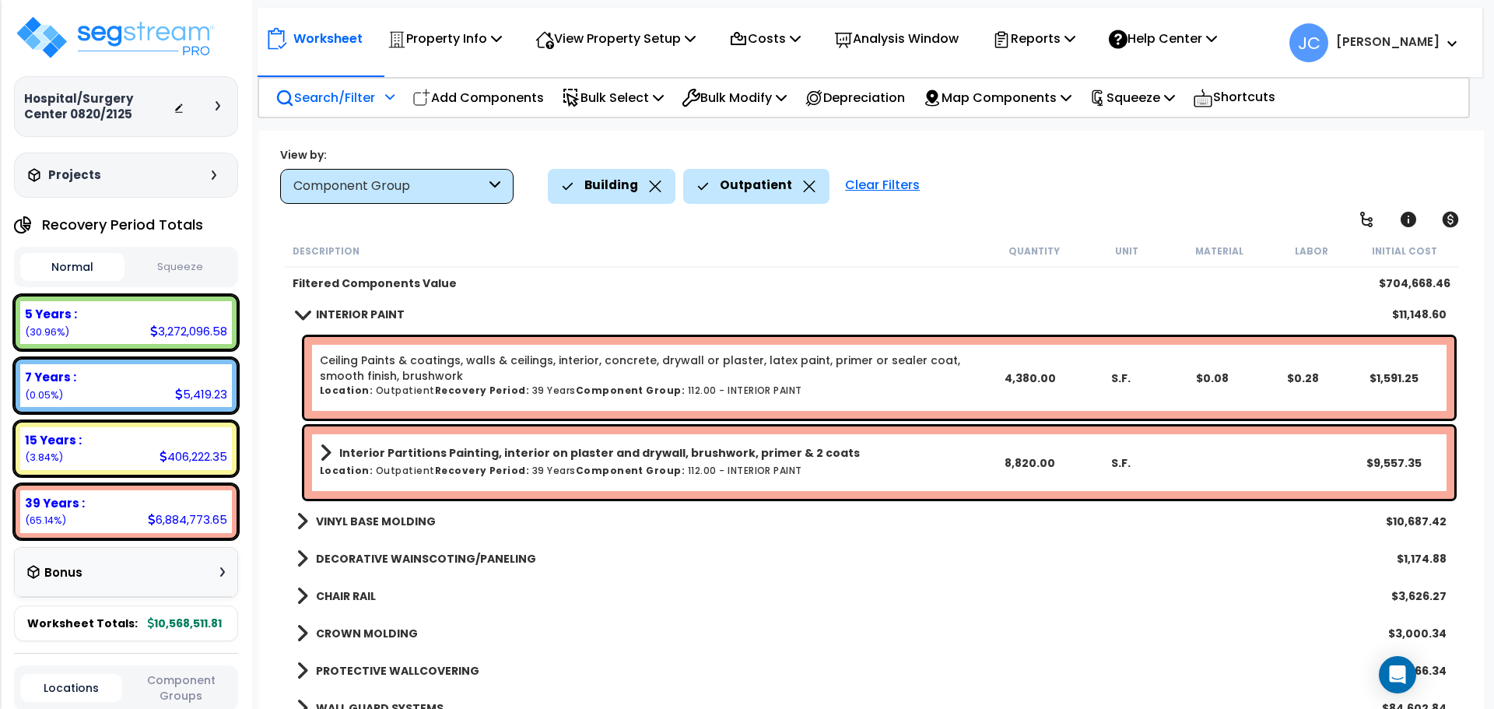
scroll to position [4051, 0]
click at [382, 519] on b "VINYL BASE MOLDING" at bounding box center [376, 521] width 120 height 16
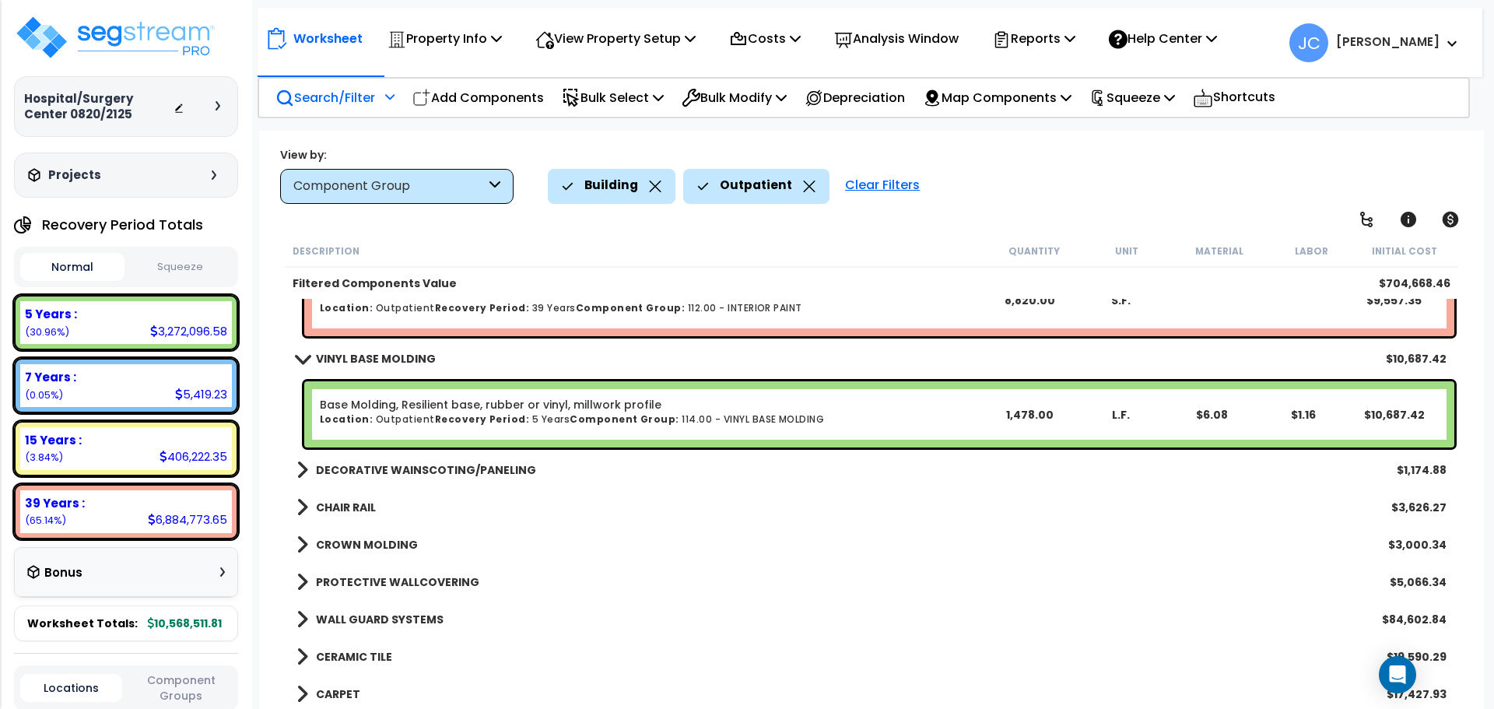
scroll to position [4219, 0]
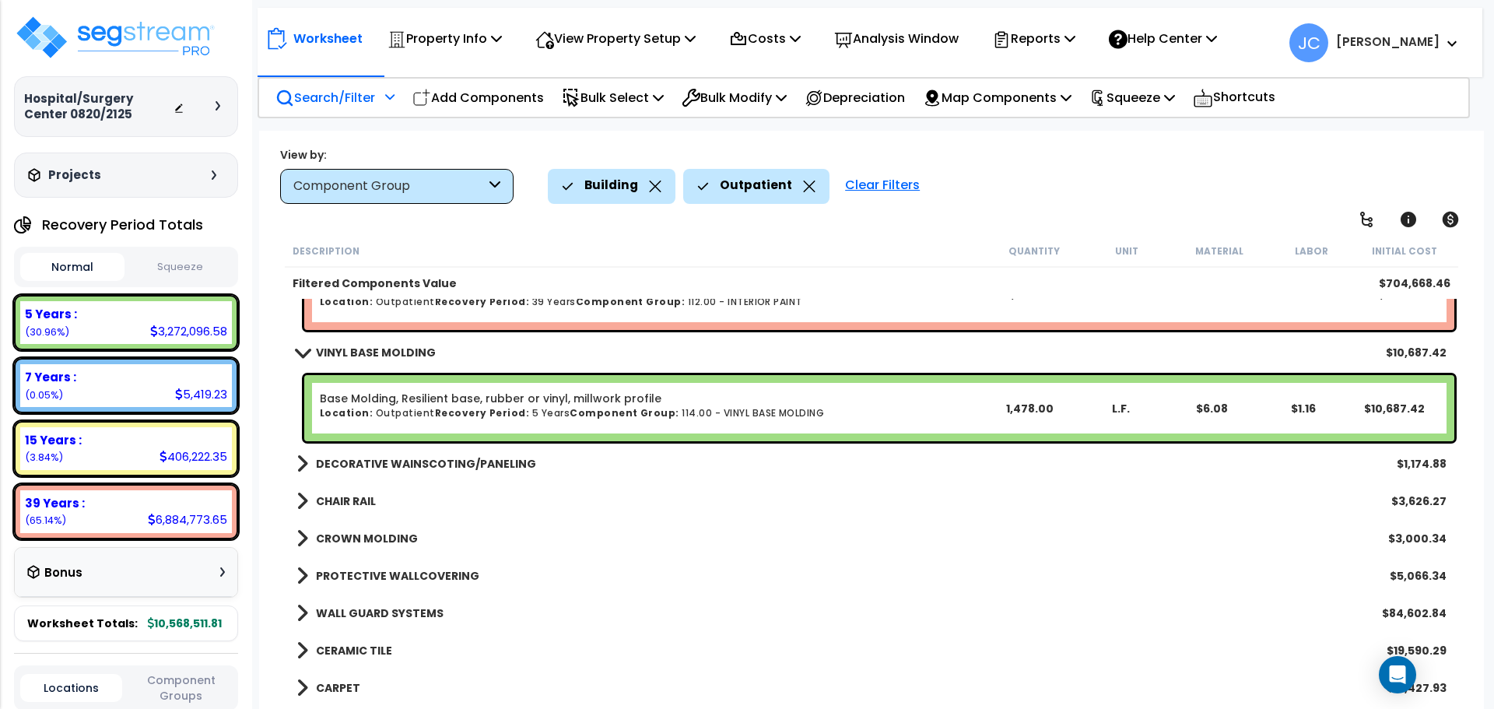
click at [351, 507] on b "CHAIR RAIL" at bounding box center [346, 501] width 60 height 16
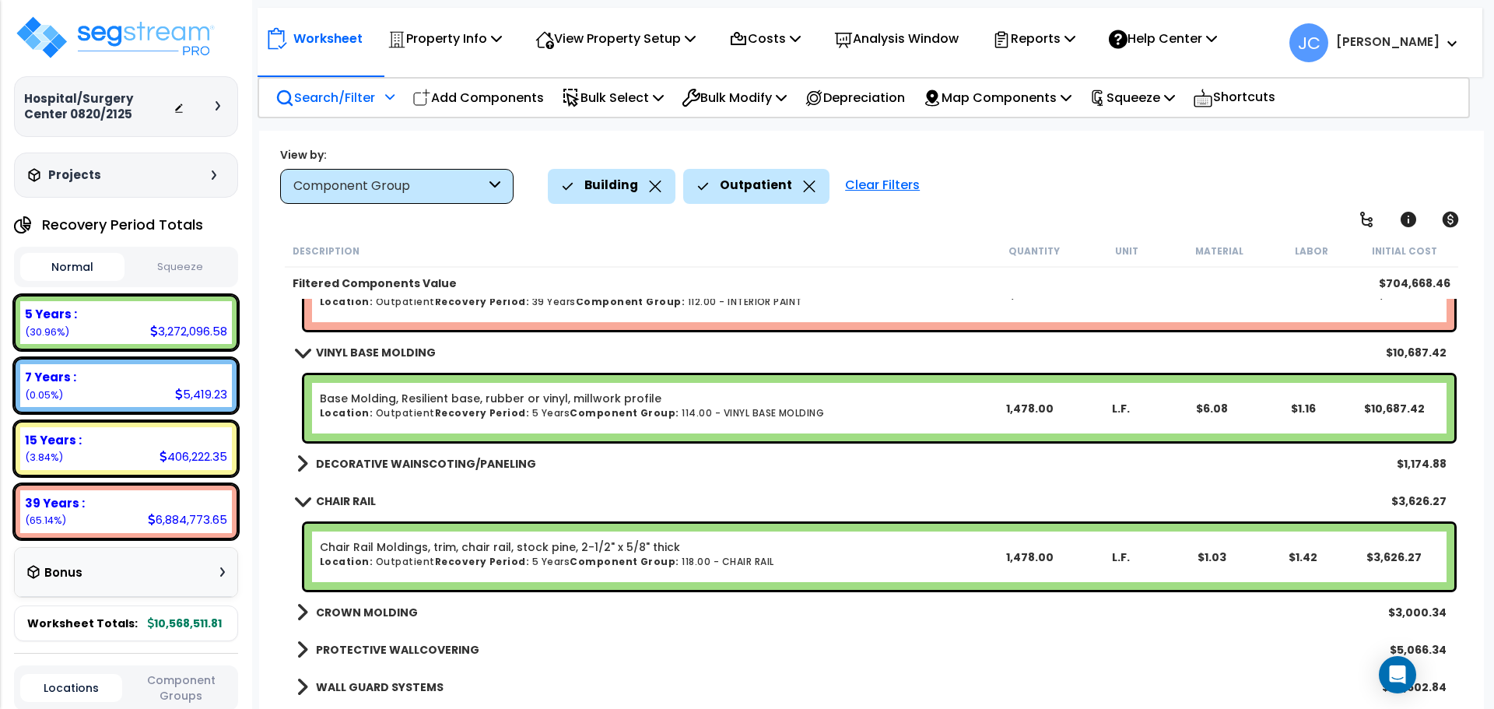
click at [376, 605] on b "CROWN MOLDING" at bounding box center [367, 613] width 102 height 16
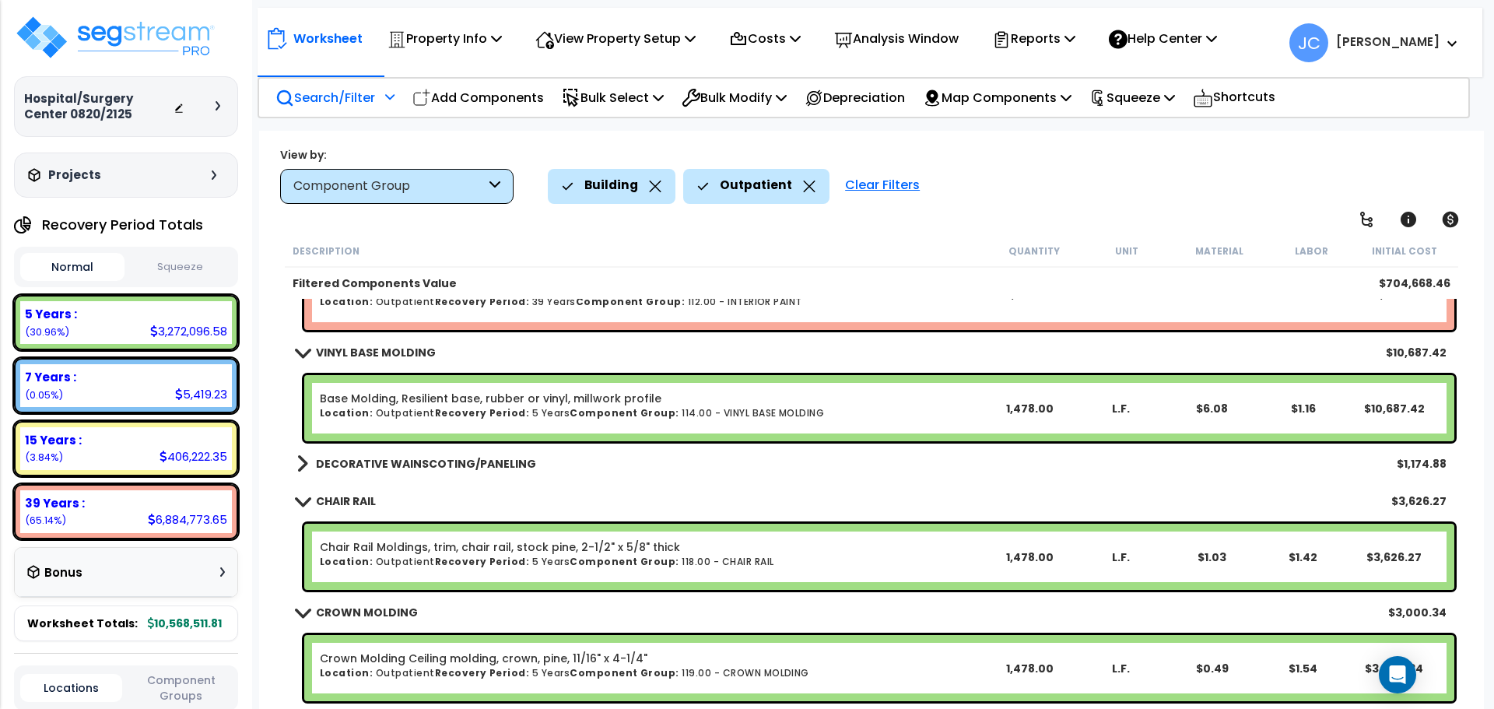
click at [406, 464] on b "DECORATIVE WAINSCOTING/PANELING" at bounding box center [426, 464] width 220 height 16
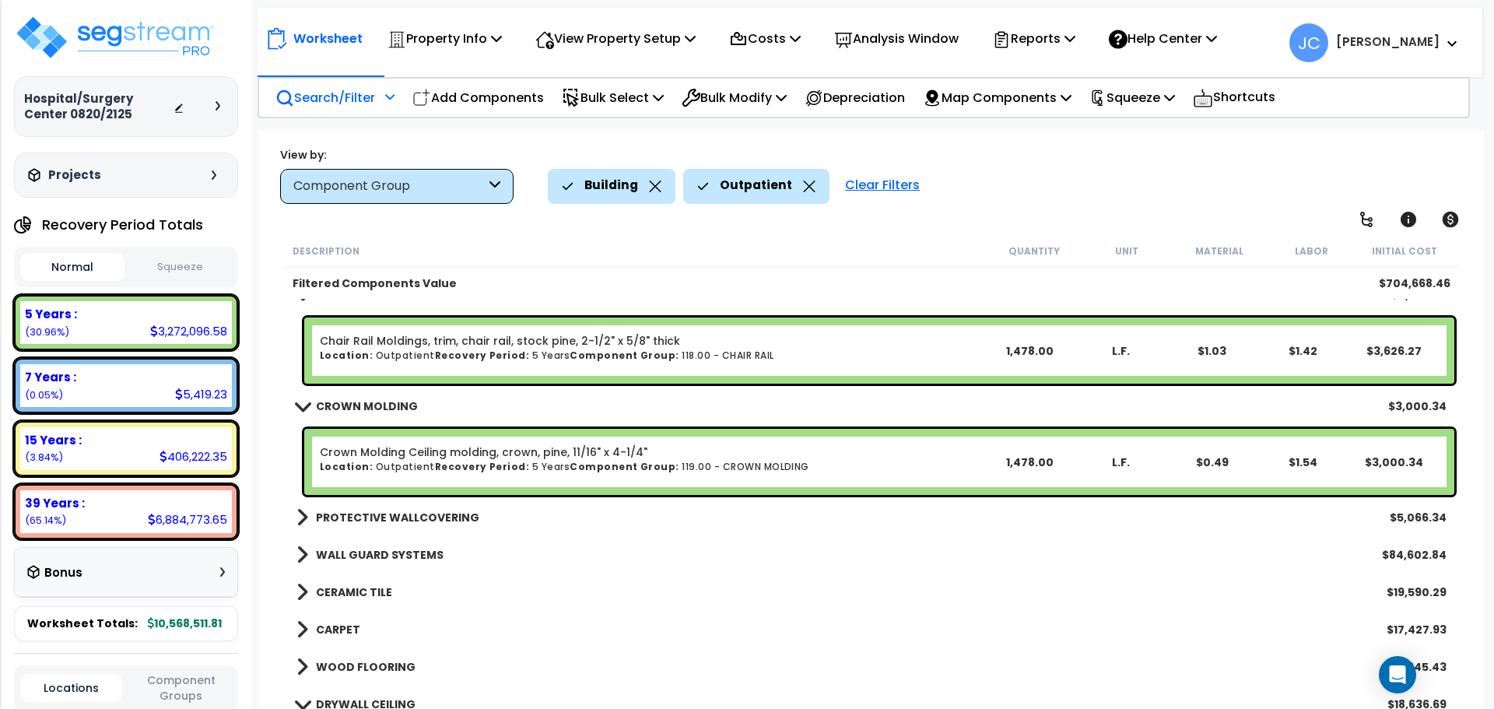
scroll to position [4540, 0]
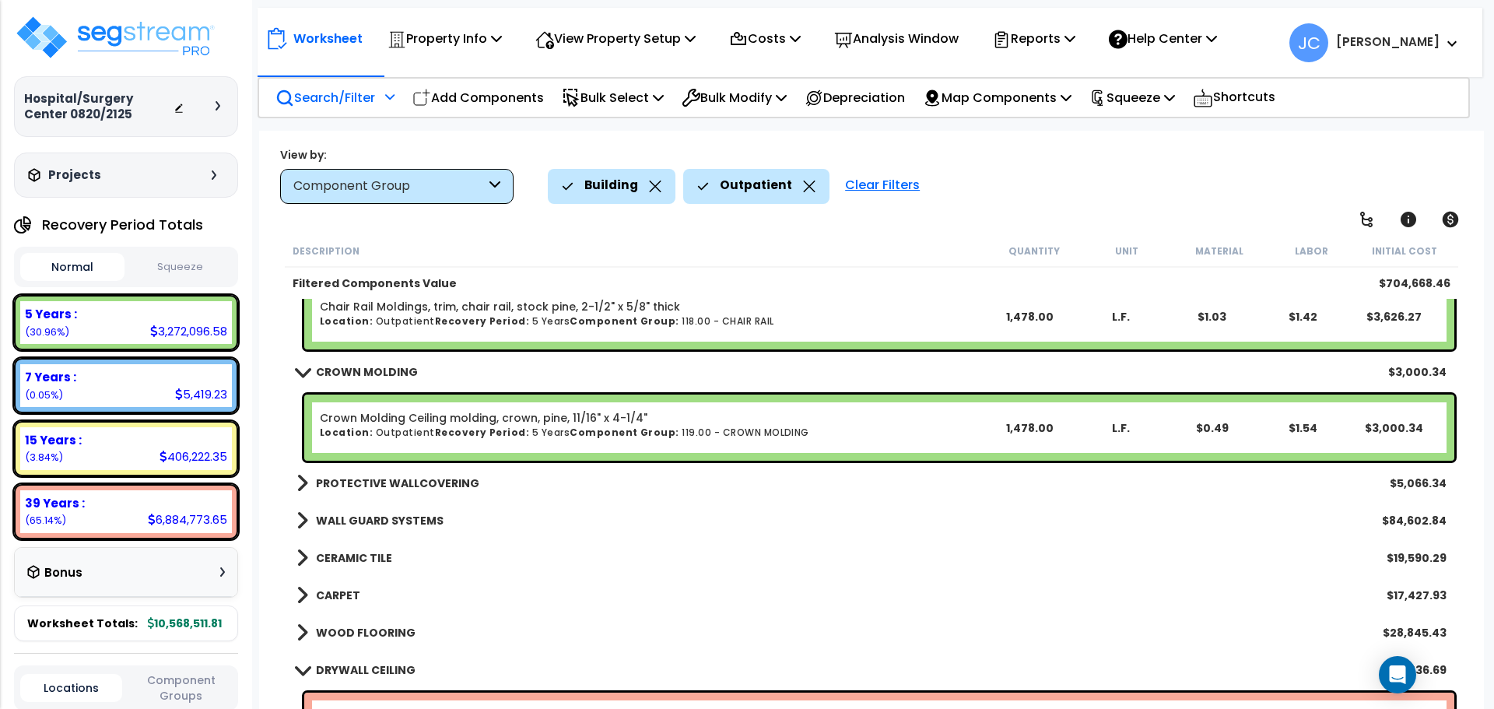
click at [377, 490] on link "PROTECTIVE WALLCOVERING" at bounding box center [388, 483] width 183 height 22
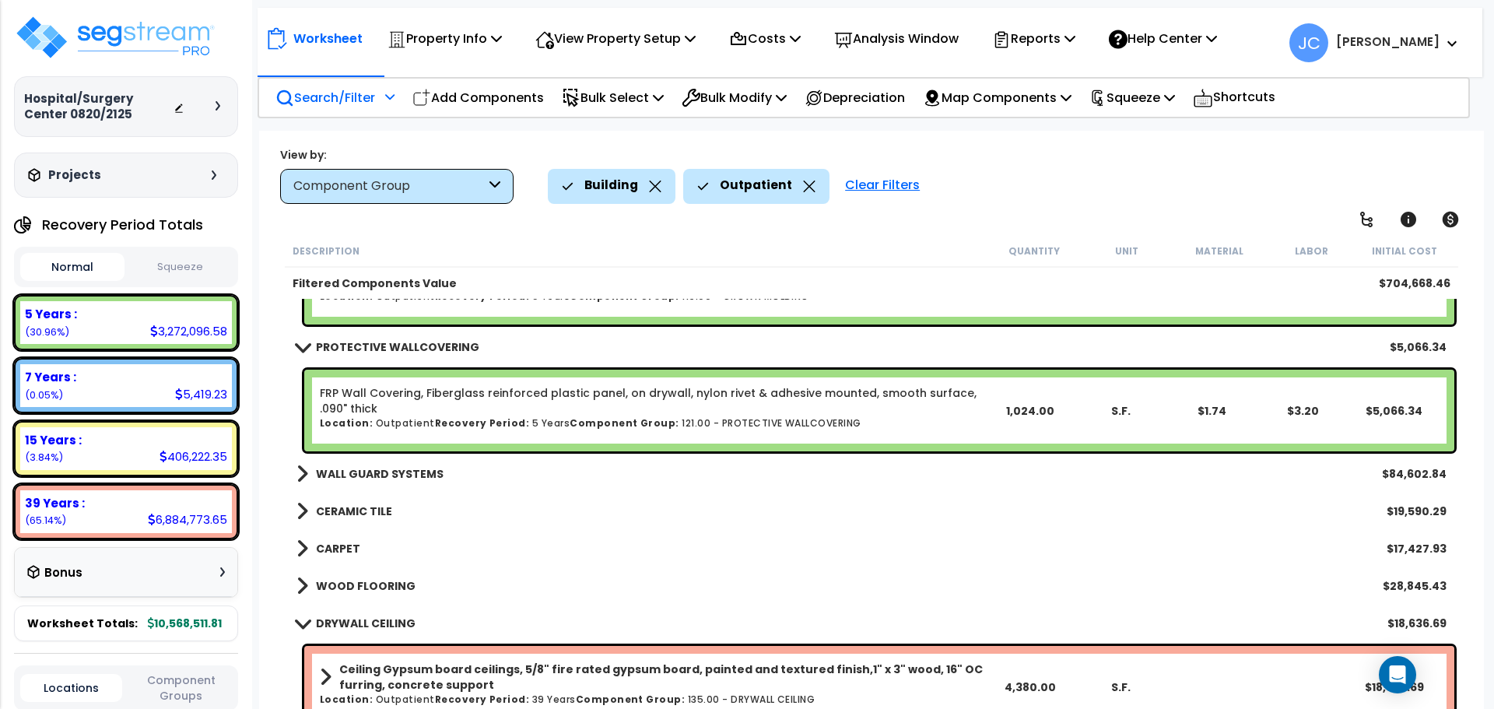
scroll to position [4721, 0]
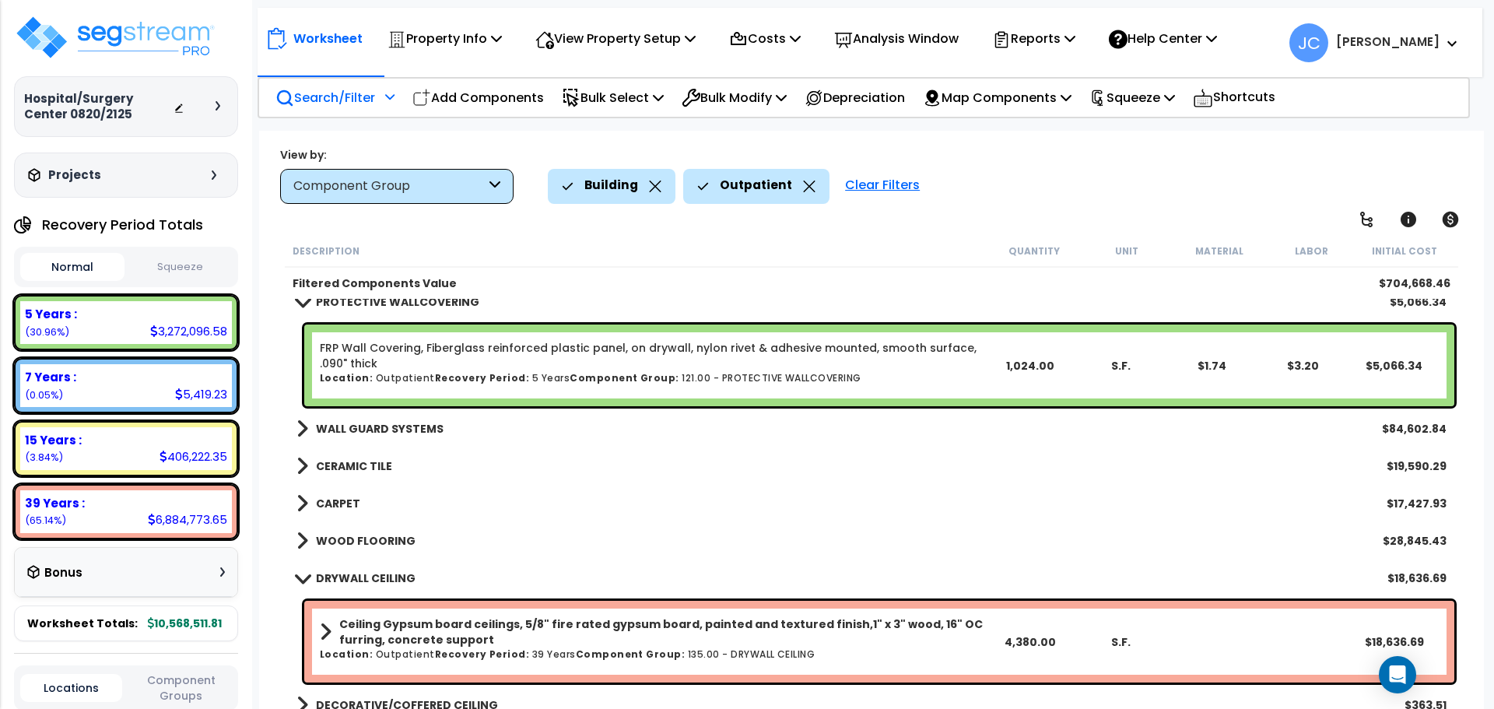
click at [419, 425] on b "WALL GUARD SYSTEMS" at bounding box center [380, 429] width 128 height 16
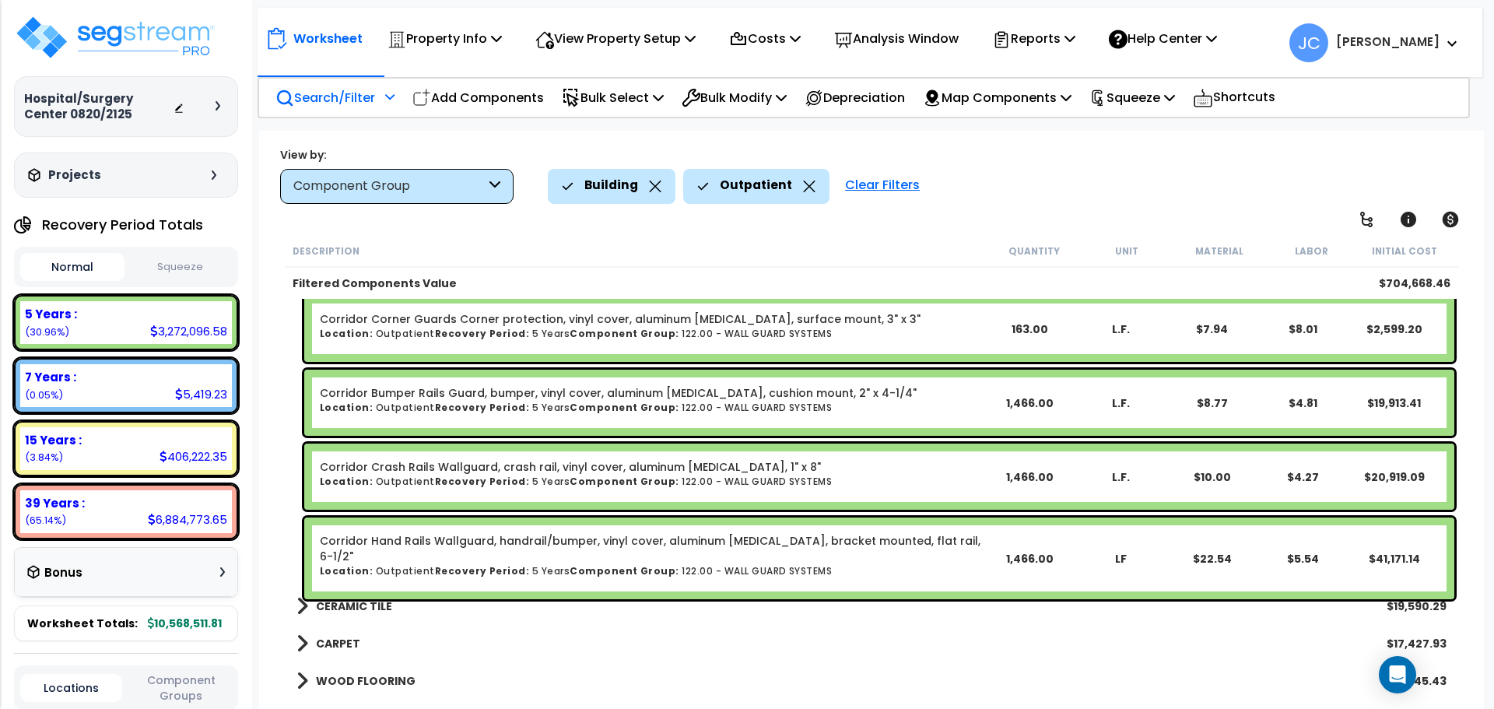
scroll to position [4944, 0]
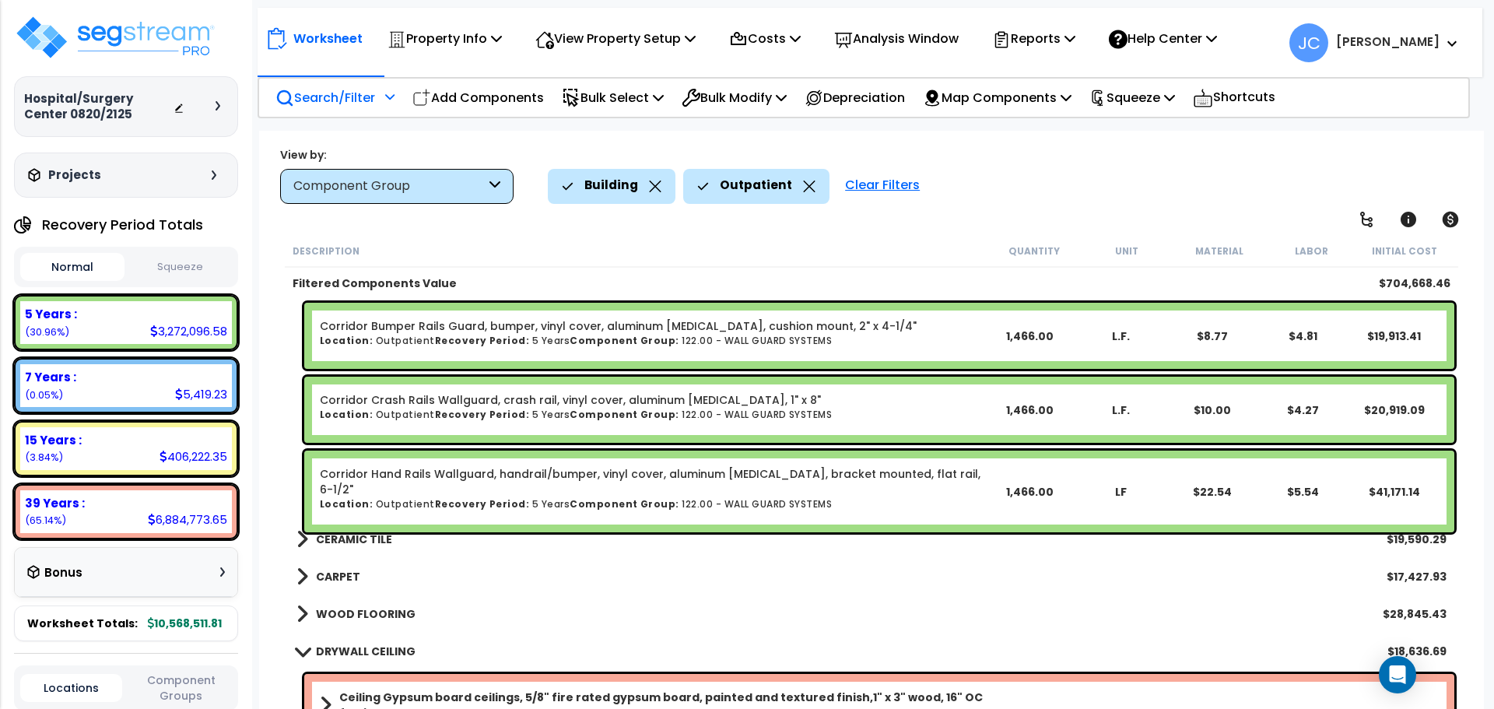
click at [350, 529] on link "CERAMIC TILE" at bounding box center [345, 539] width 96 height 22
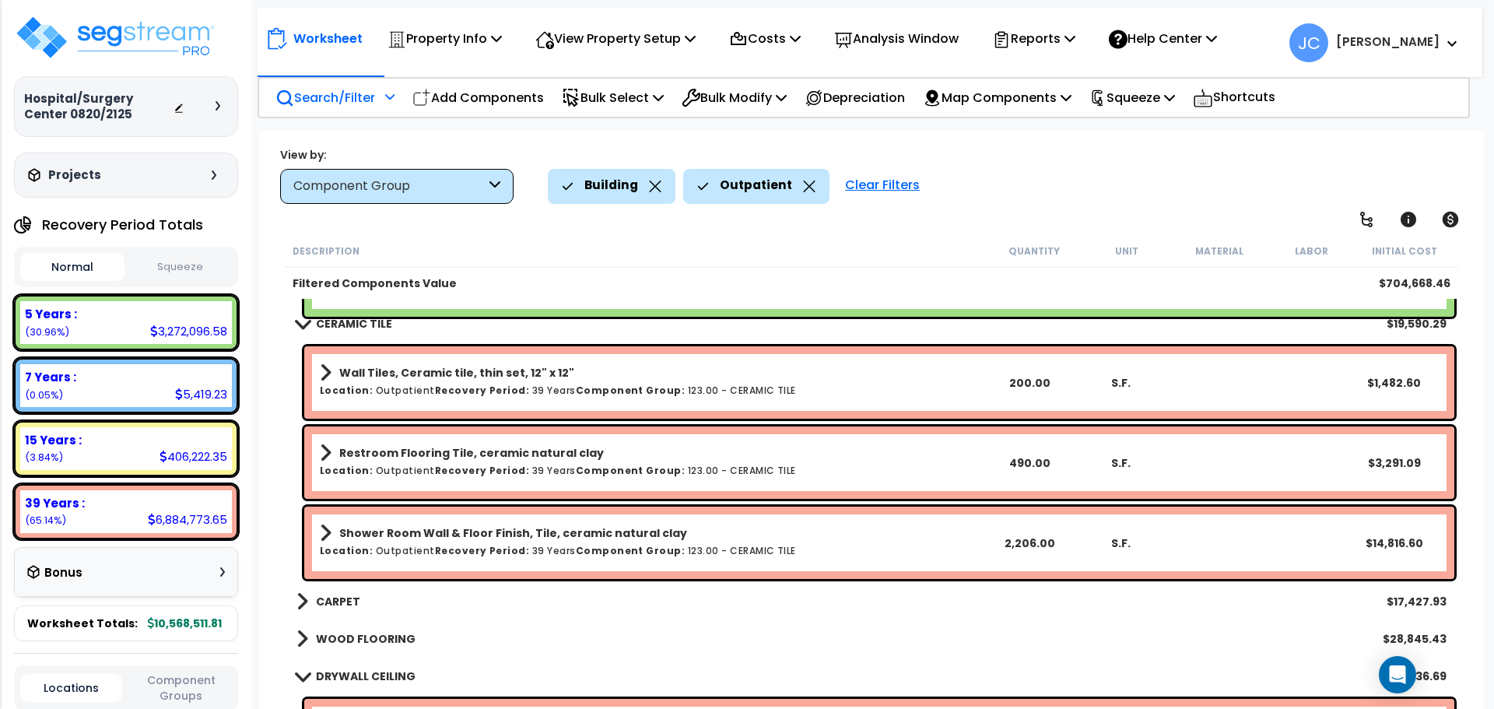
scroll to position [5238, 0]
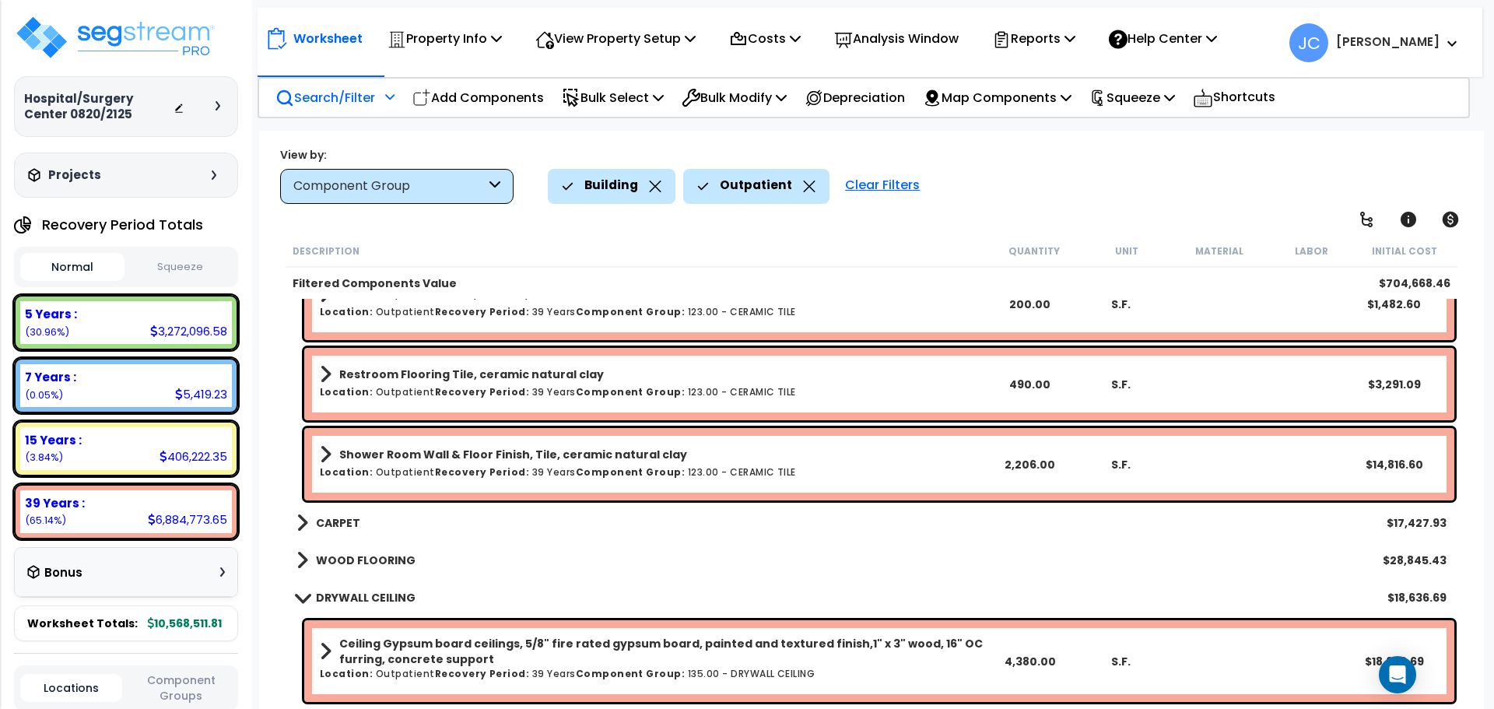
click at [353, 527] on b "CARPET" at bounding box center [338, 523] width 44 height 16
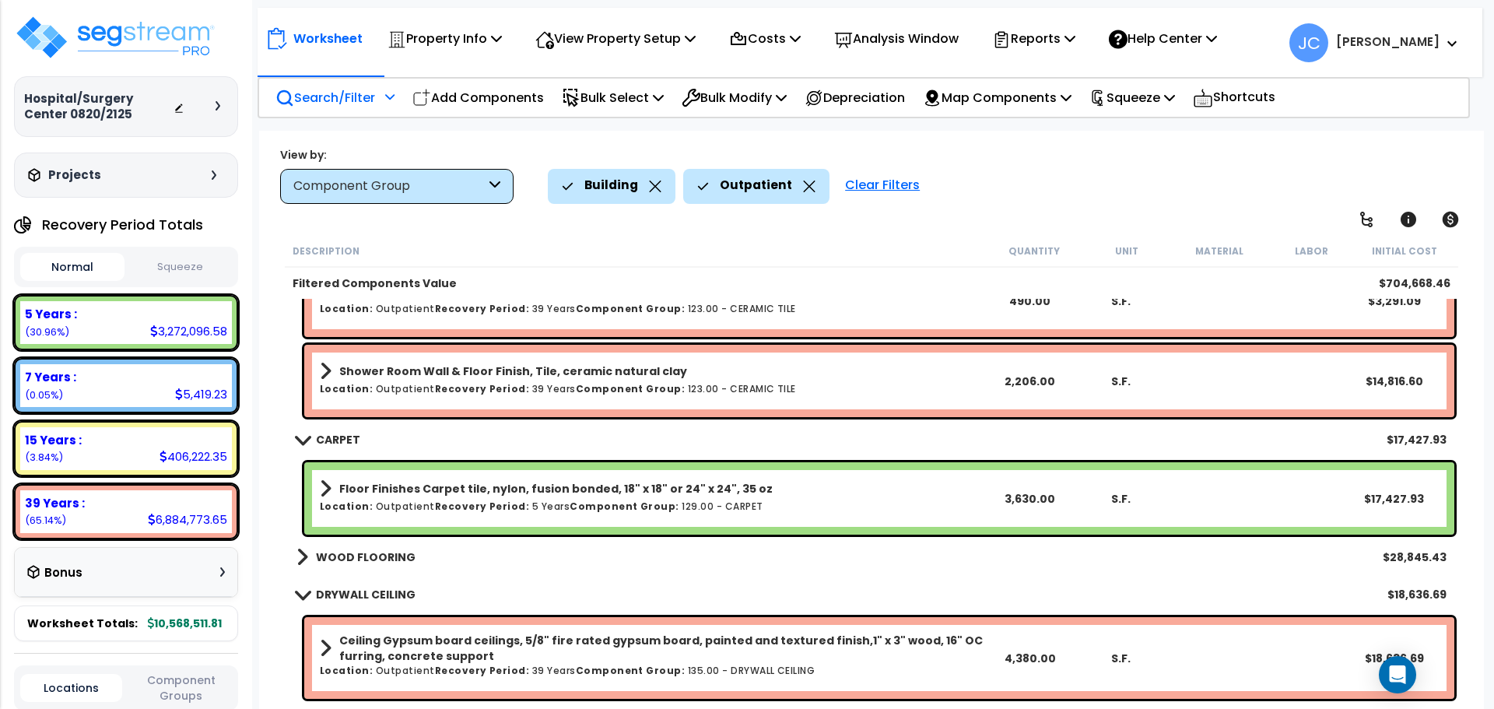
scroll to position [5324, 0]
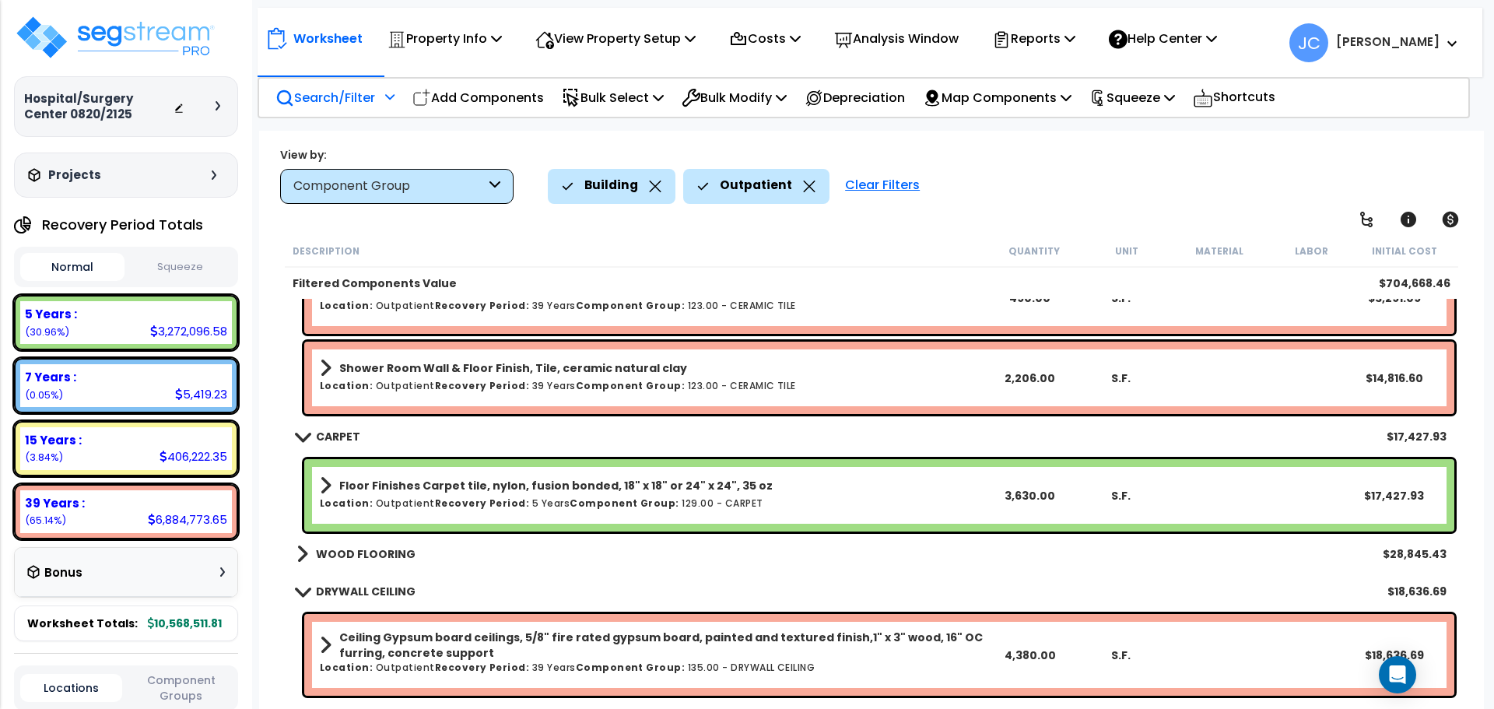
click at [377, 550] on b "WOOD FLOORING" at bounding box center [366, 554] width 100 height 16
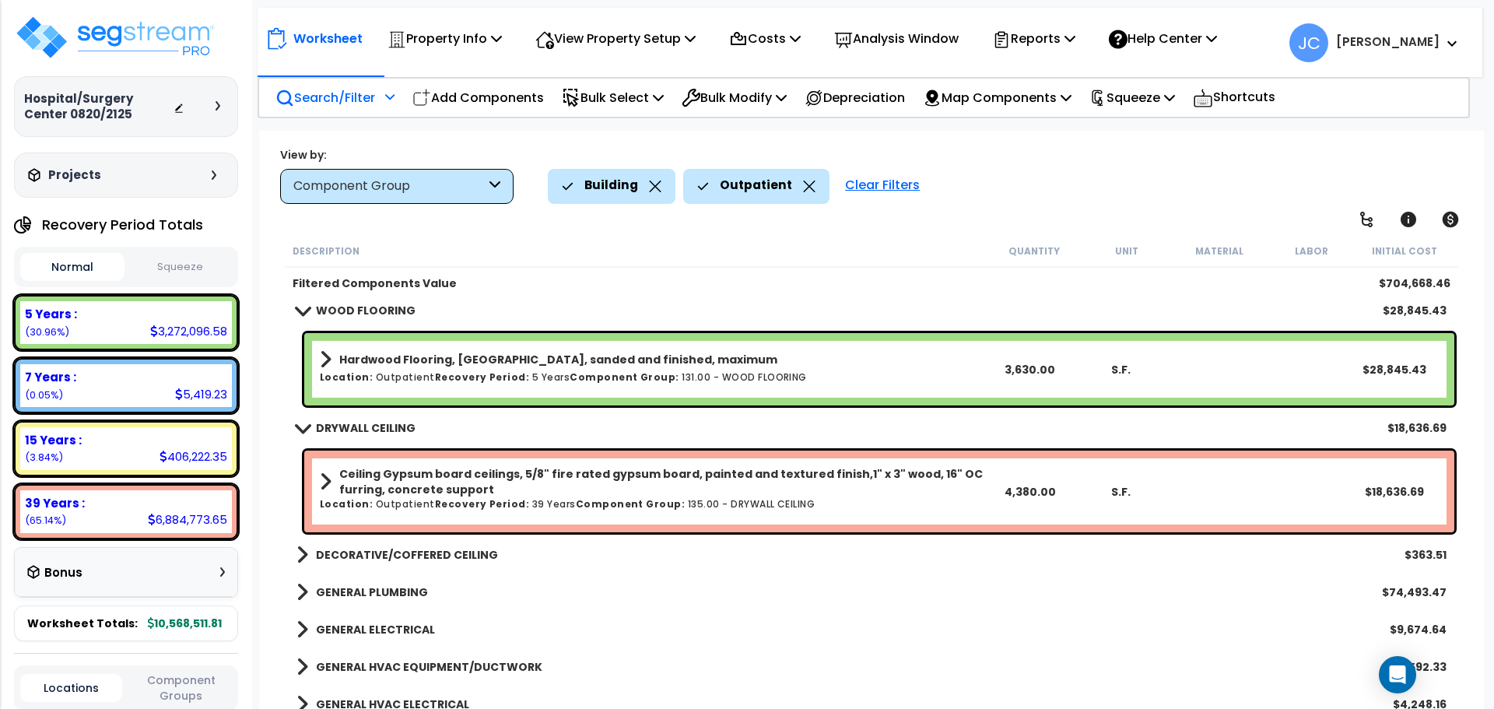
scroll to position [5569, 0]
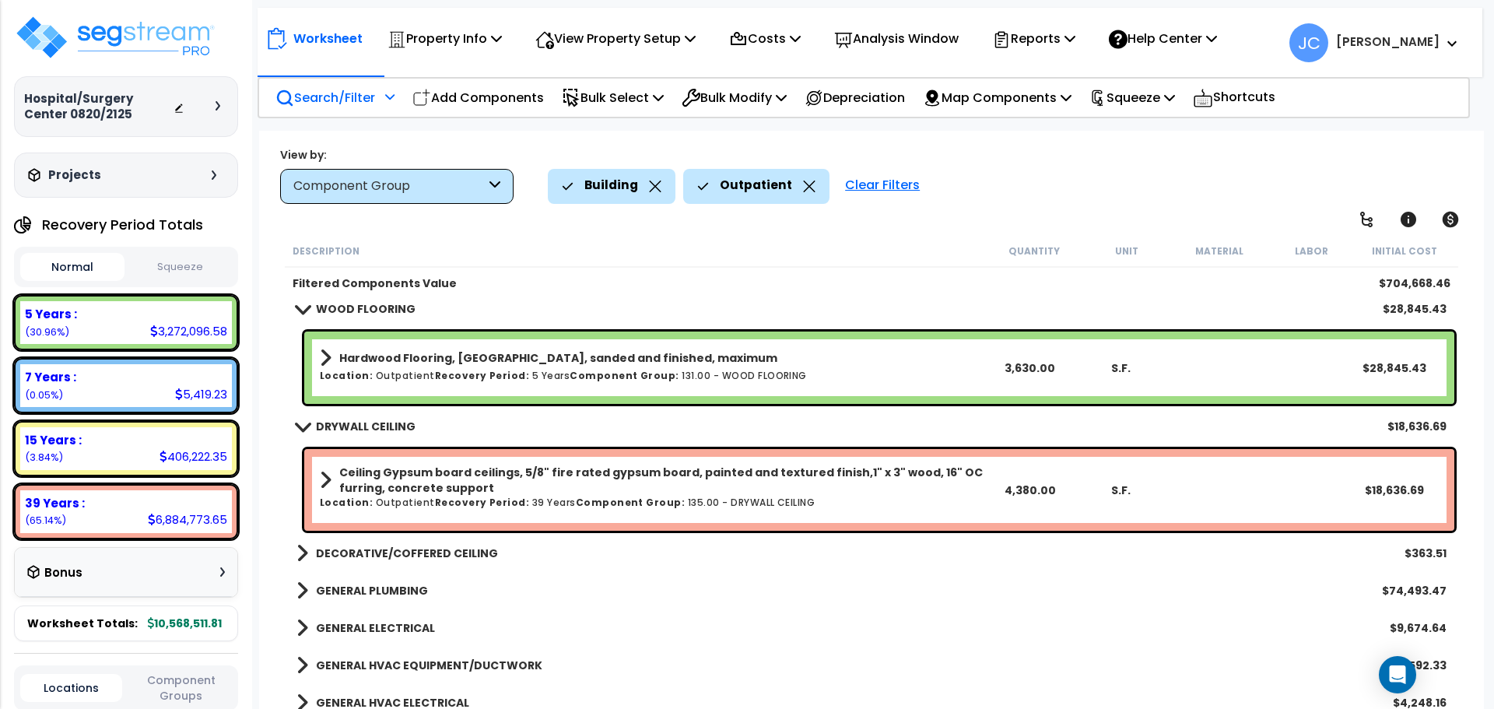
click at [429, 546] on b "DECORATIVE/COFFERED CEILING" at bounding box center [407, 554] width 182 height 16
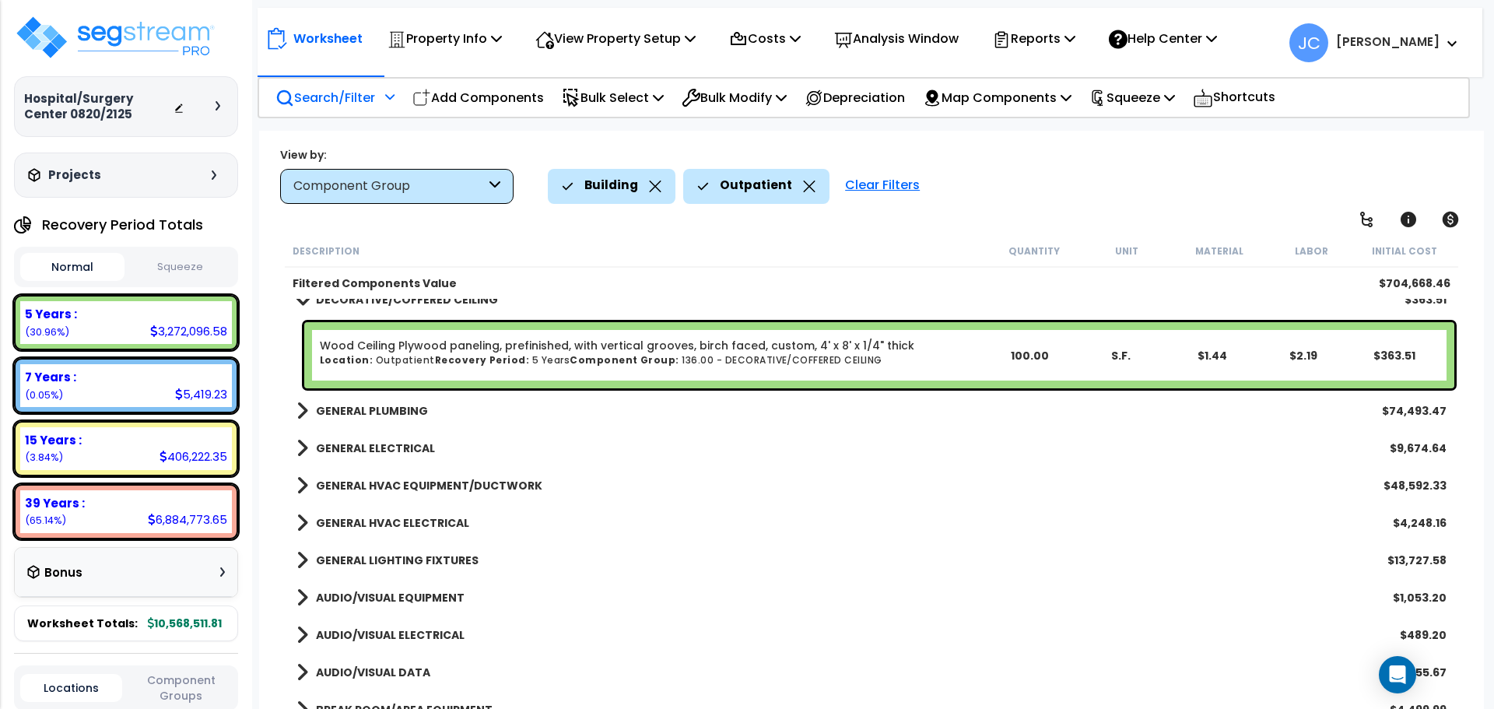
scroll to position [5828, 0]
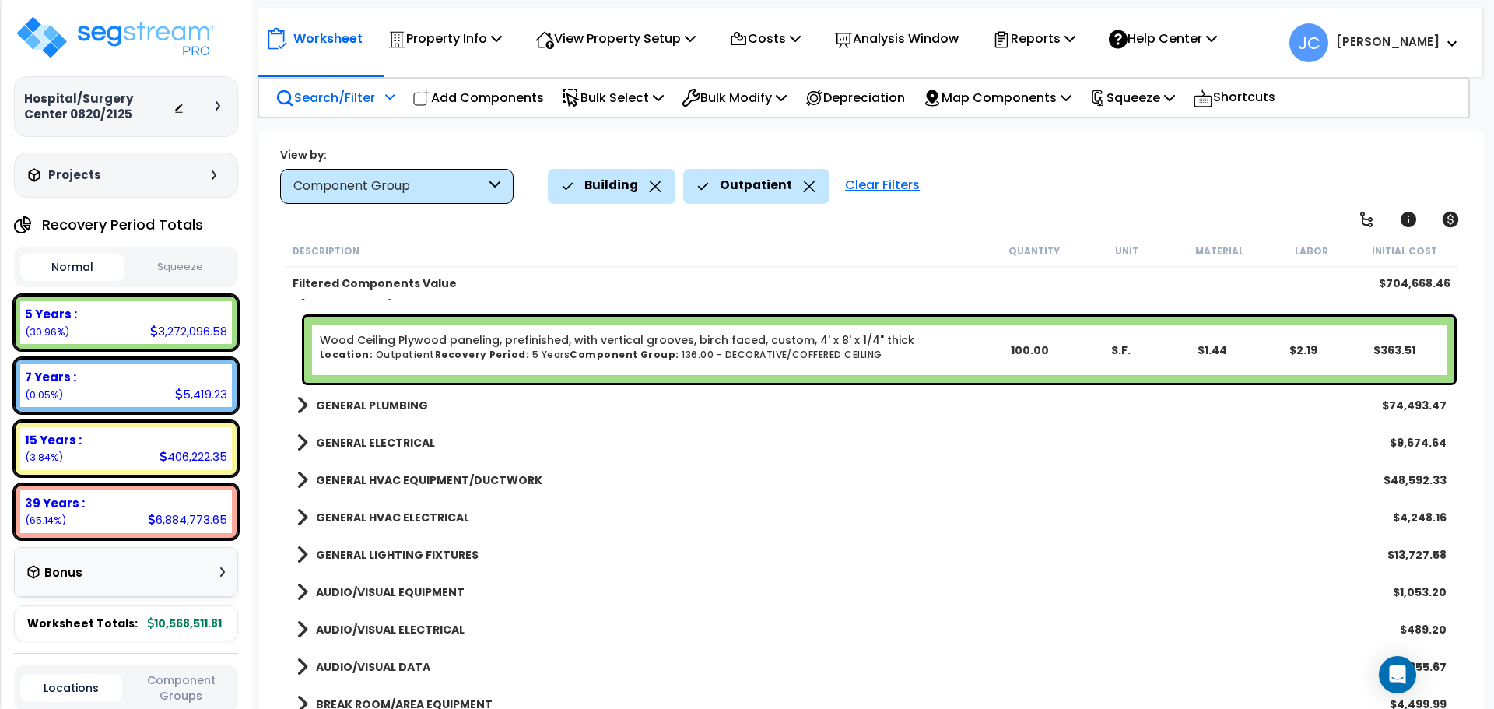
click at [394, 411] on b "GENERAL PLUMBING" at bounding box center [372, 406] width 112 height 16
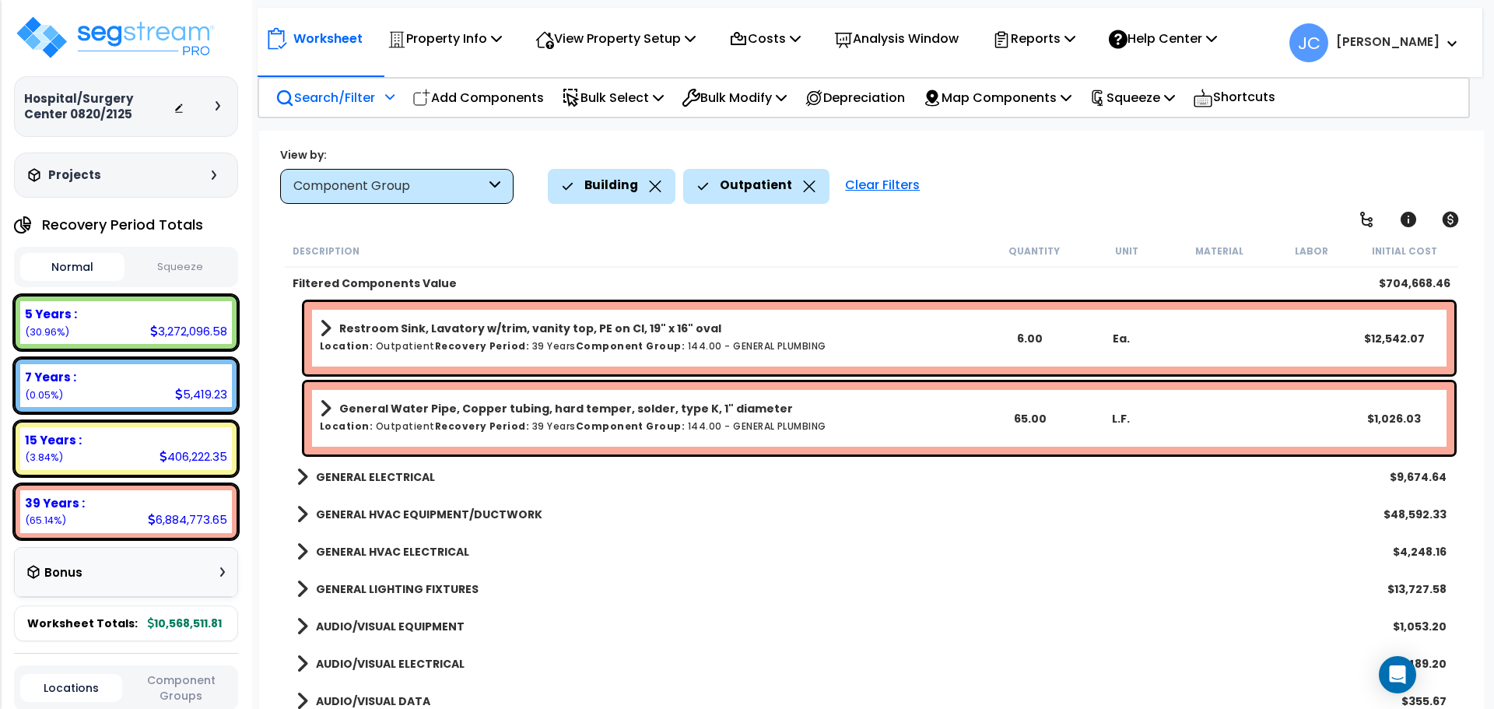
scroll to position [6821, 0]
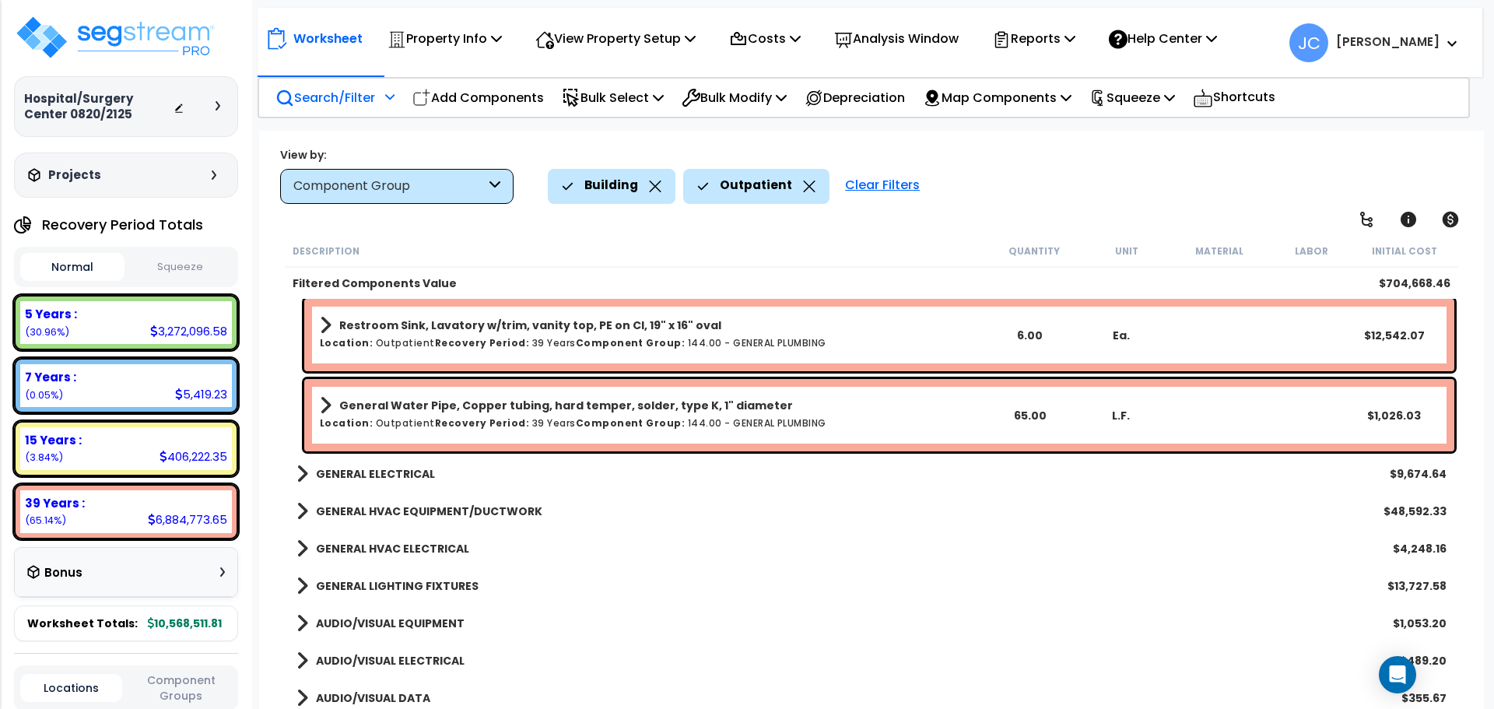
click at [393, 477] on b "GENERAL ELECTRICAL" at bounding box center [375, 474] width 119 height 16
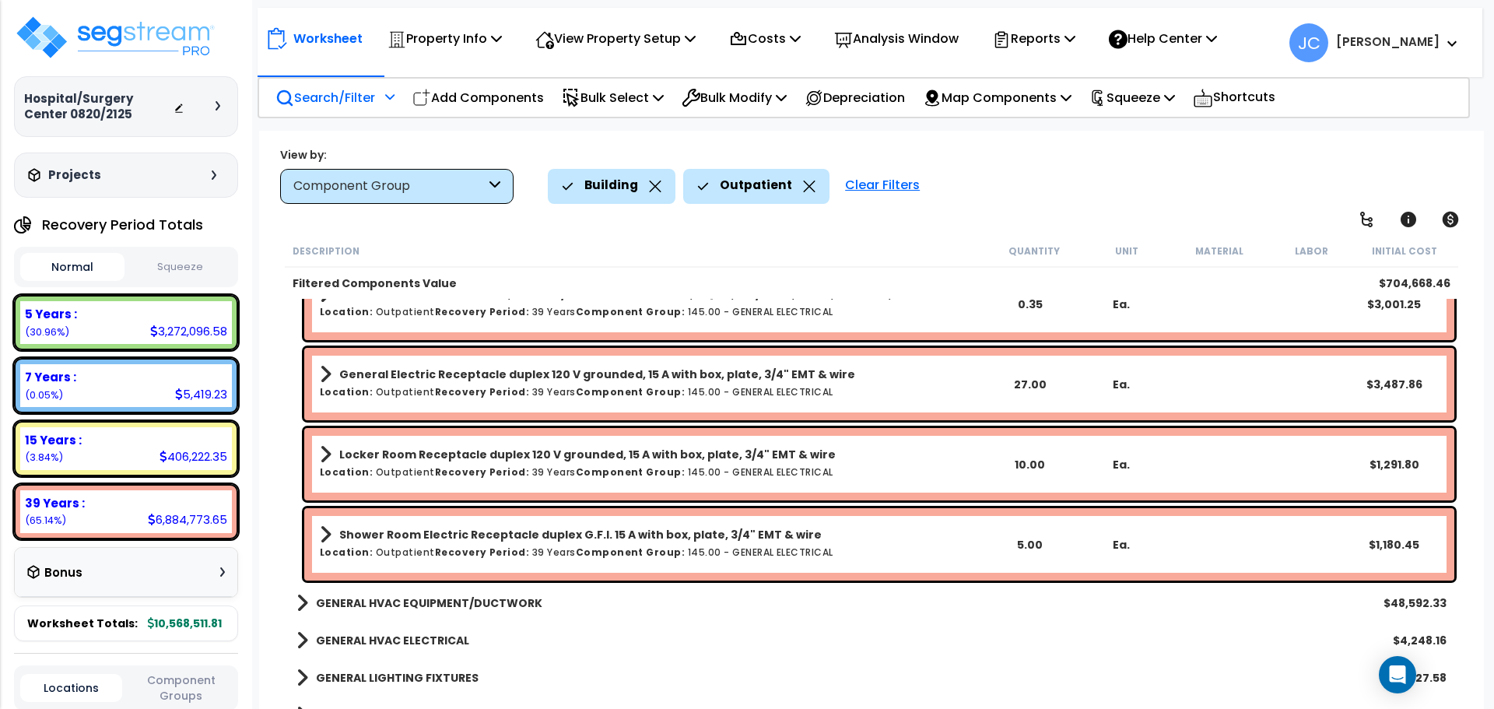
scroll to position [7422, 0]
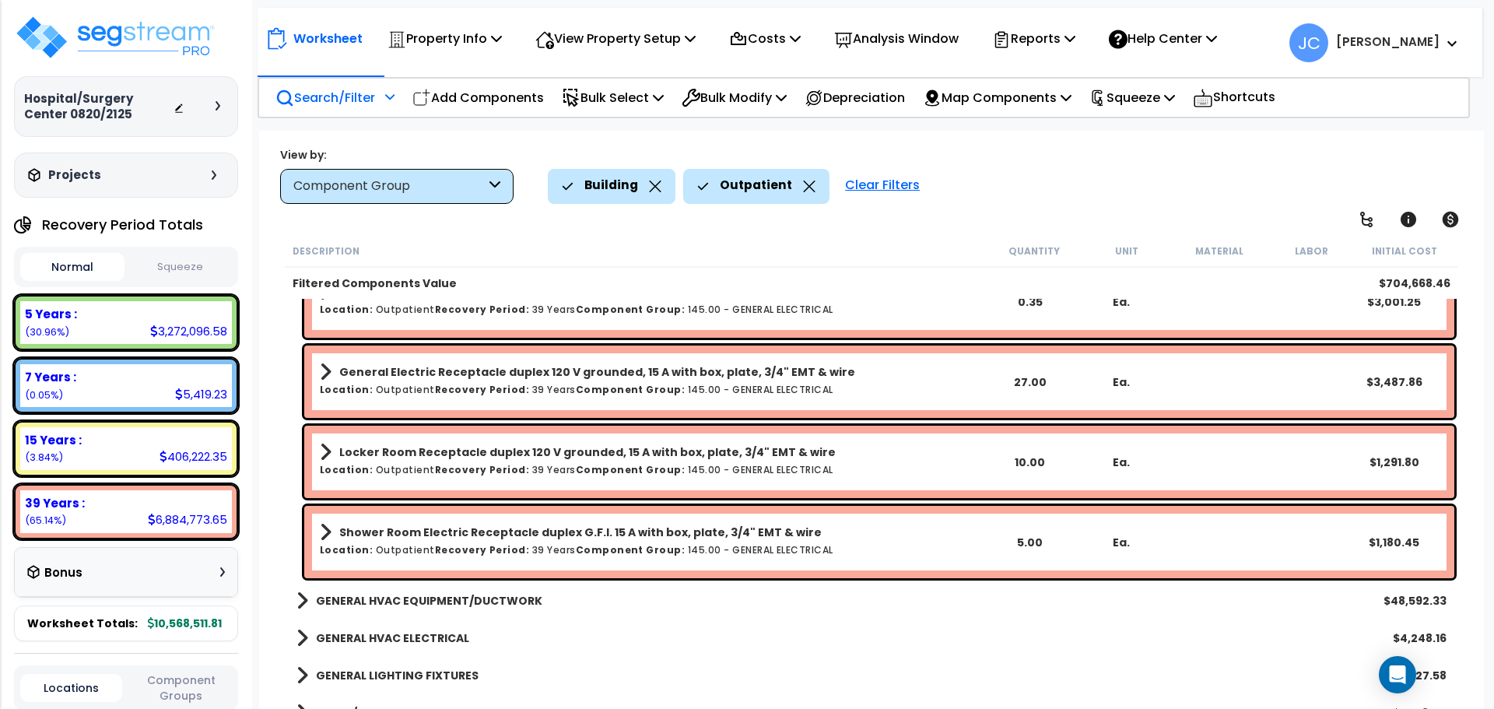
click at [493, 595] on b "GENERAL HVAC EQUIPMENT/DUCTWORK" at bounding box center [429, 601] width 226 height 16
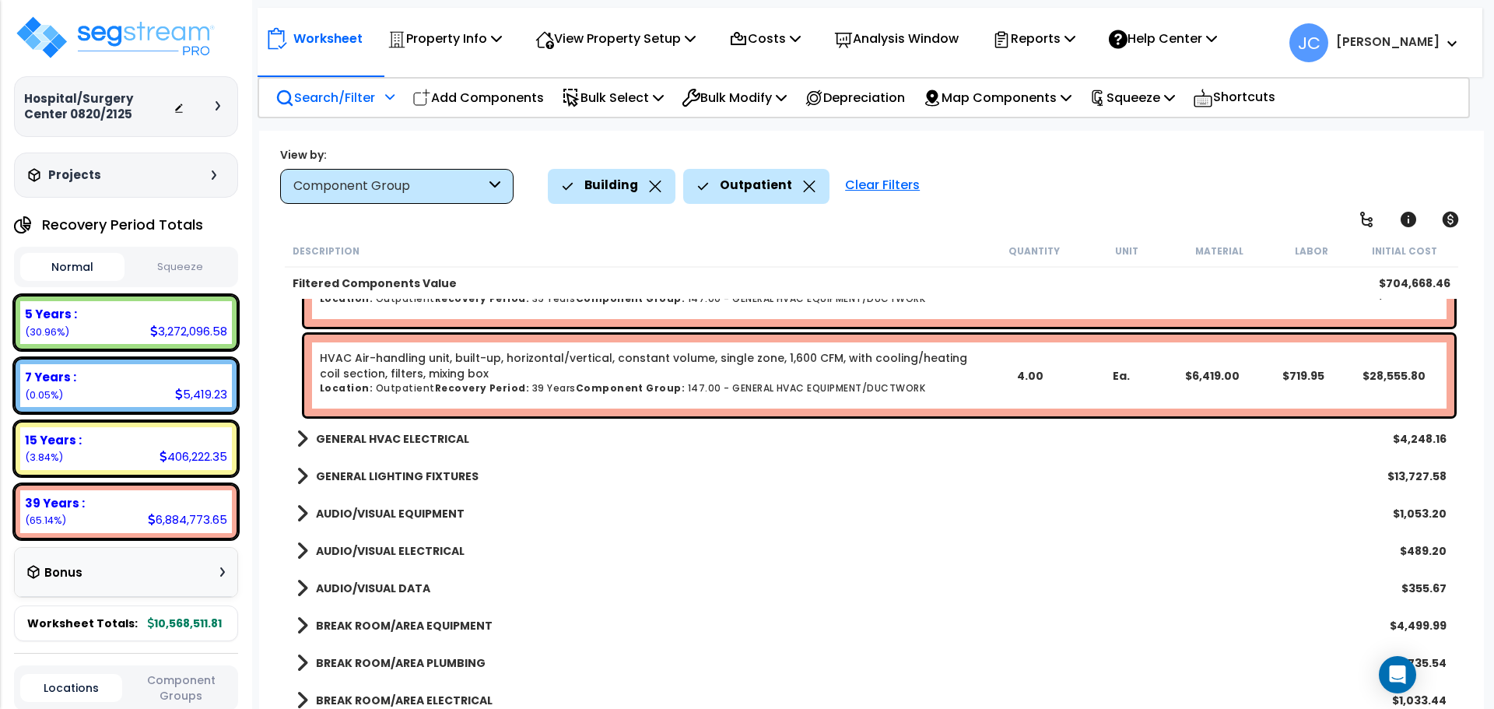
scroll to position [8446, 0]
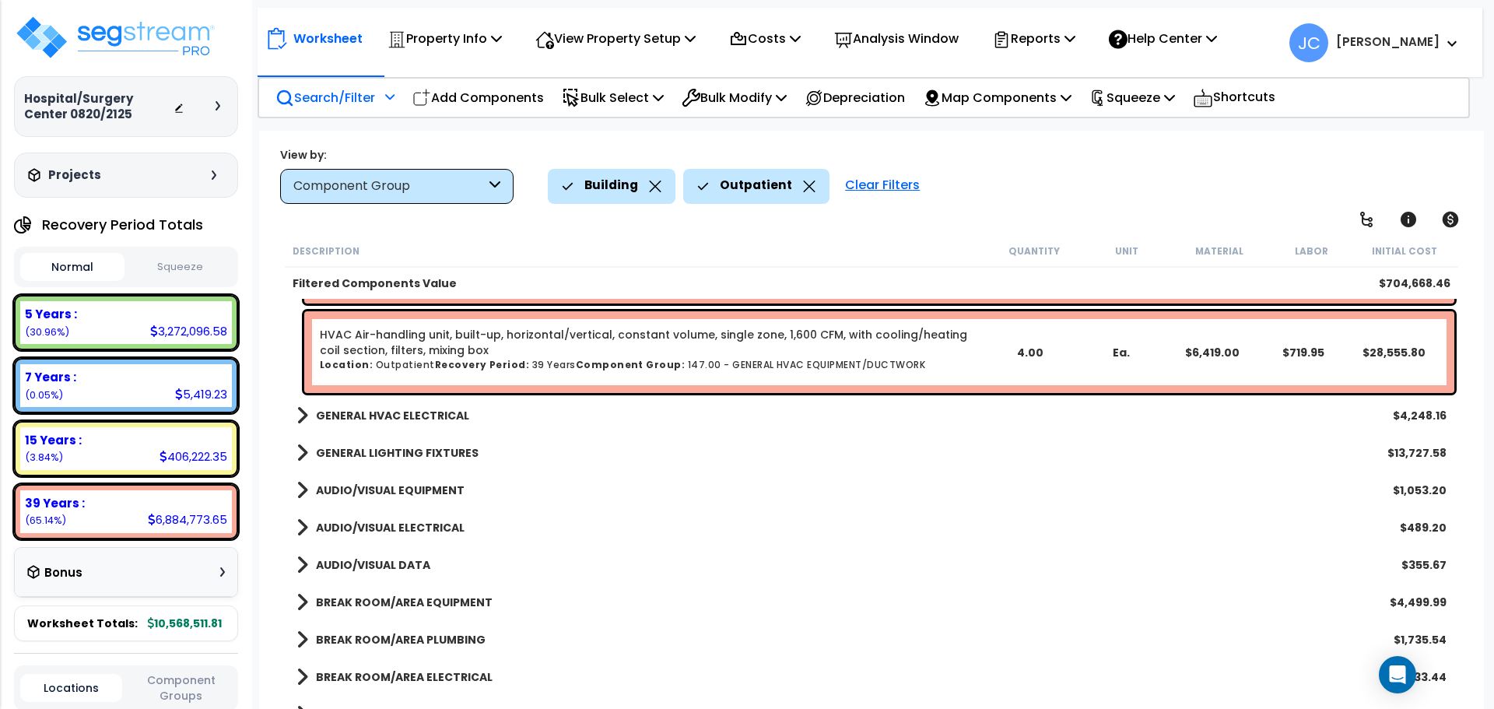
click at [402, 420] on b "GENERAL HVAC ELECTRICAL" at bounding box center [392, 416] width 153 height 16
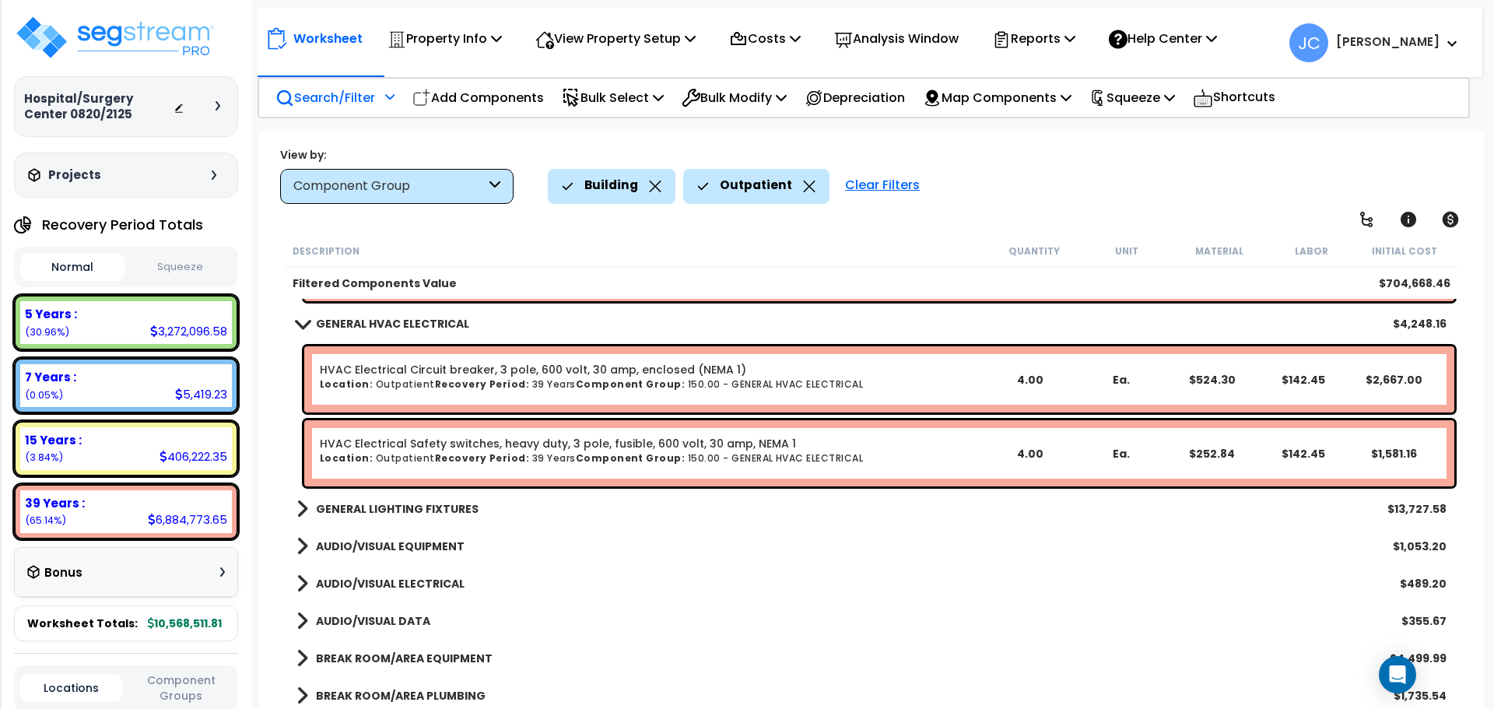
scroll to position [8543, 0]
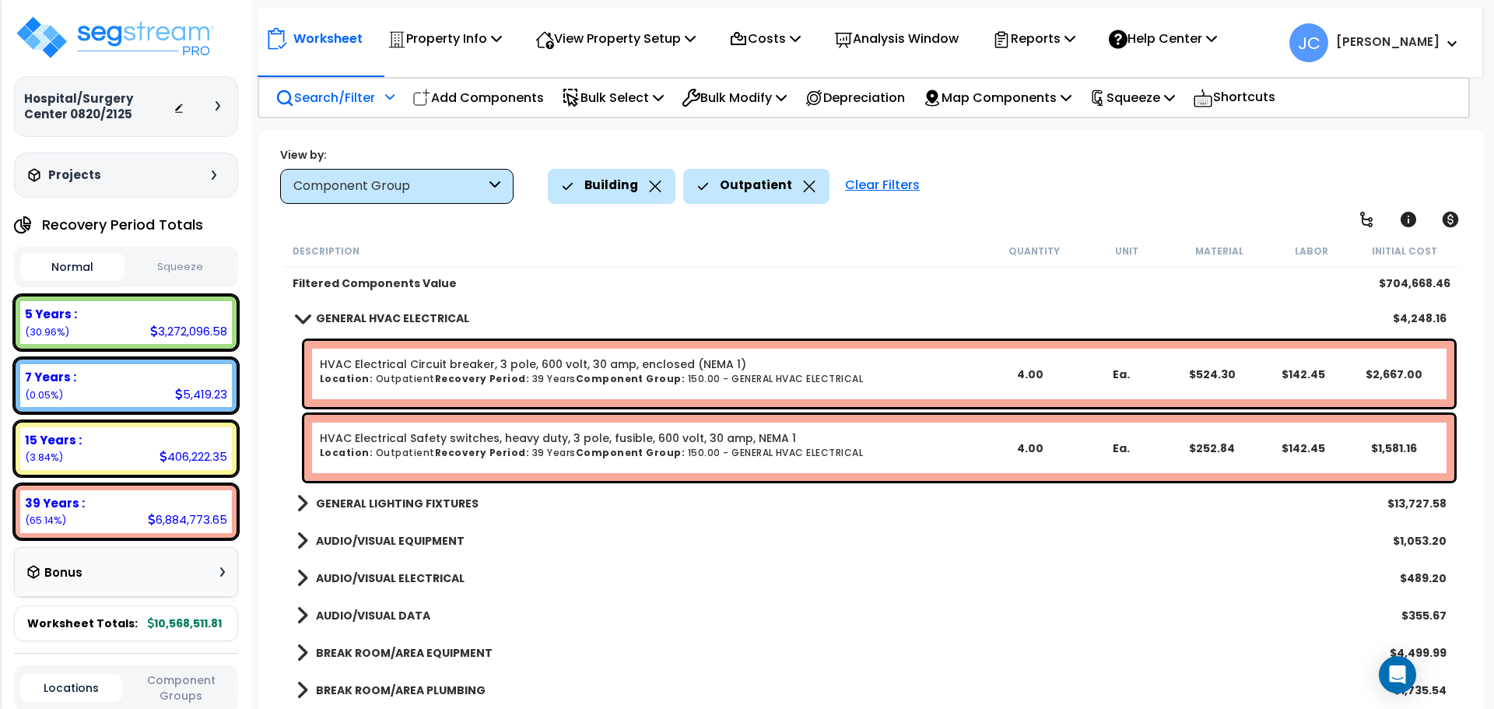
click at [431, 493] on link "GENERAL LIGHTING FIXTURES" at bounding box center [388, 504] width 182 height 22
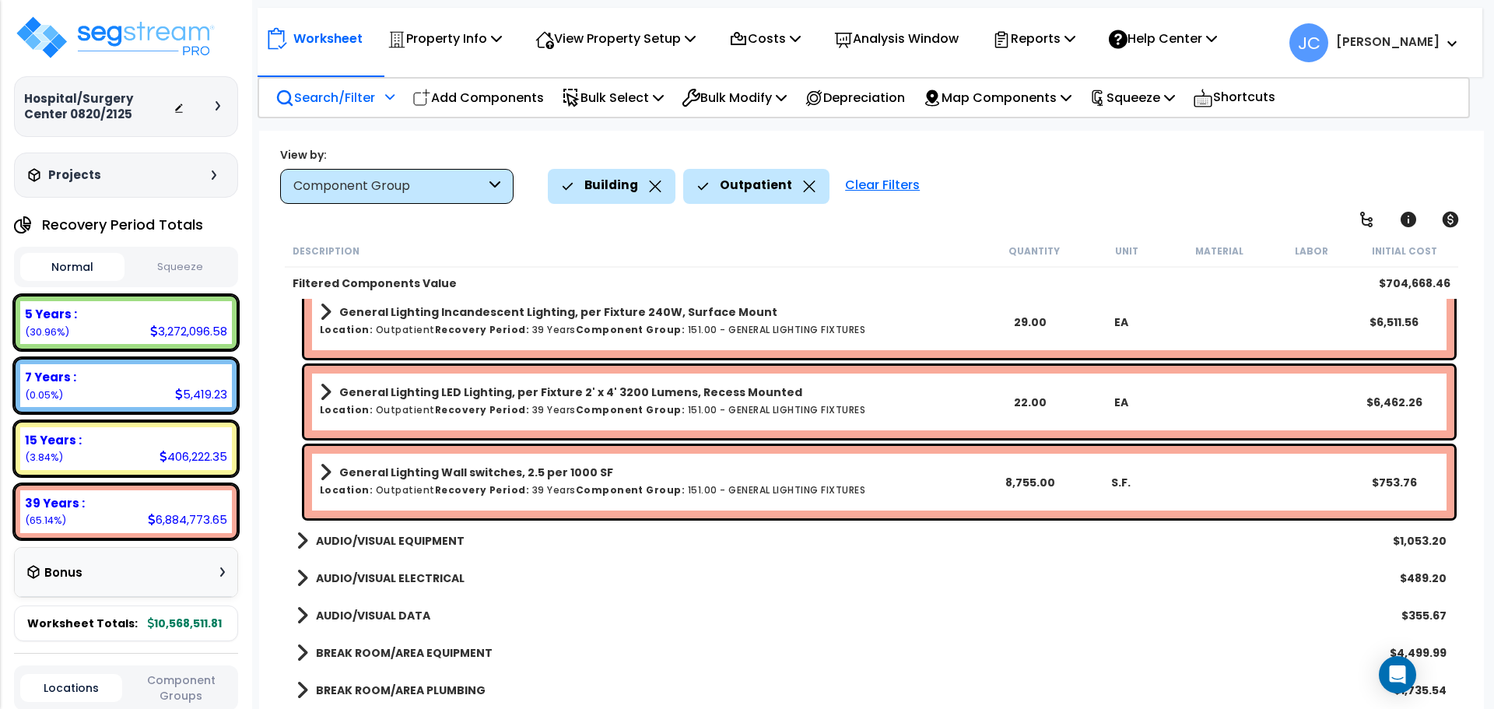
scroll to position [8822, 0]
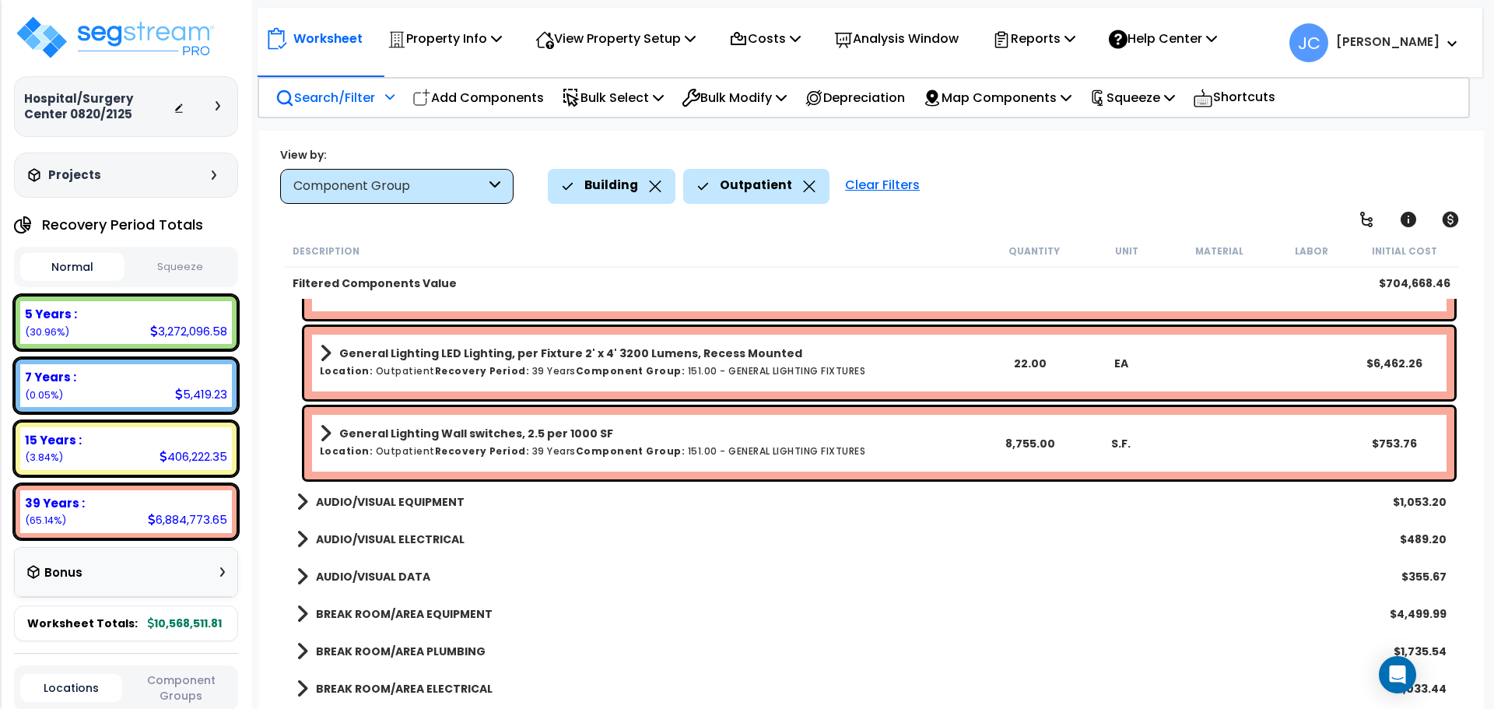
click at [418, 492] on link "AUDIO/VISUAL EQUIPMENT" at bounding box center [381, 502] width 168 height 22
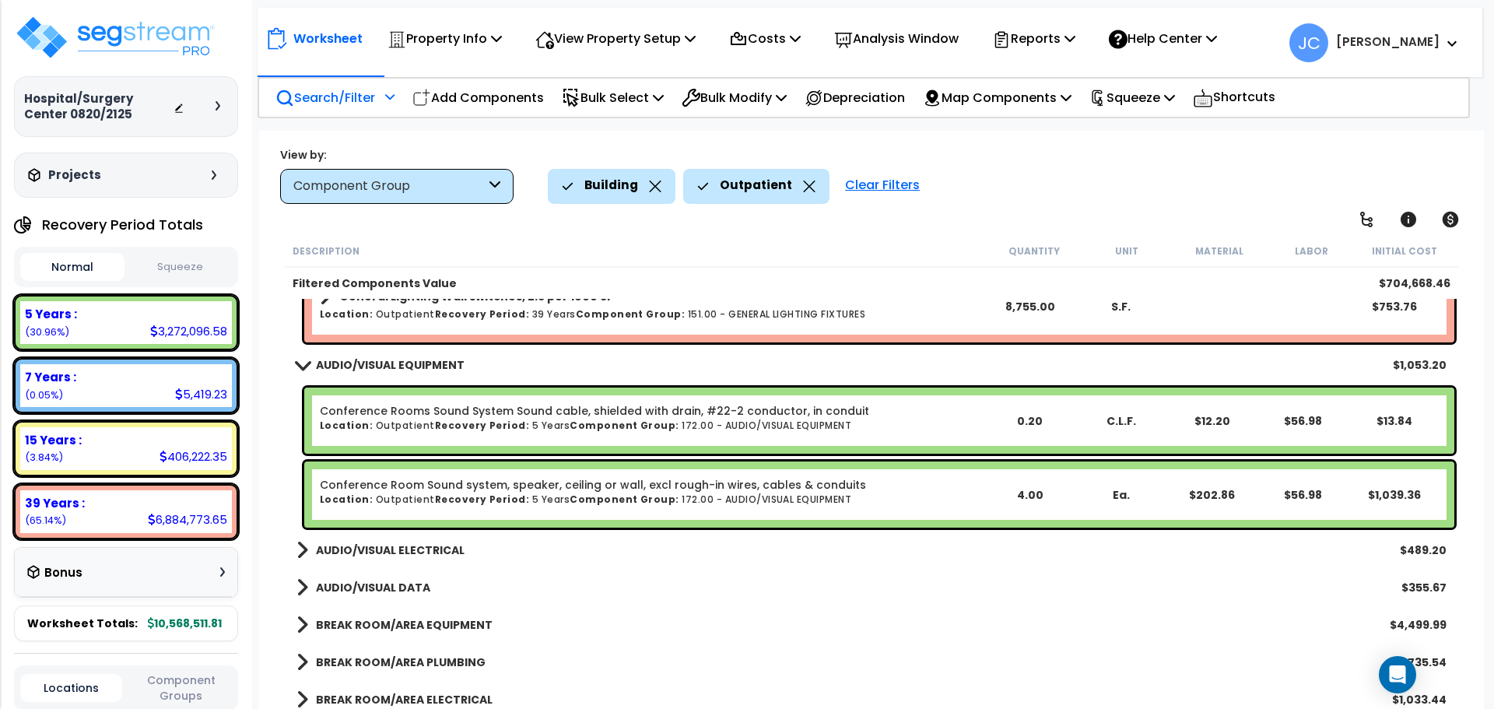
scroll to position [8966, 0]
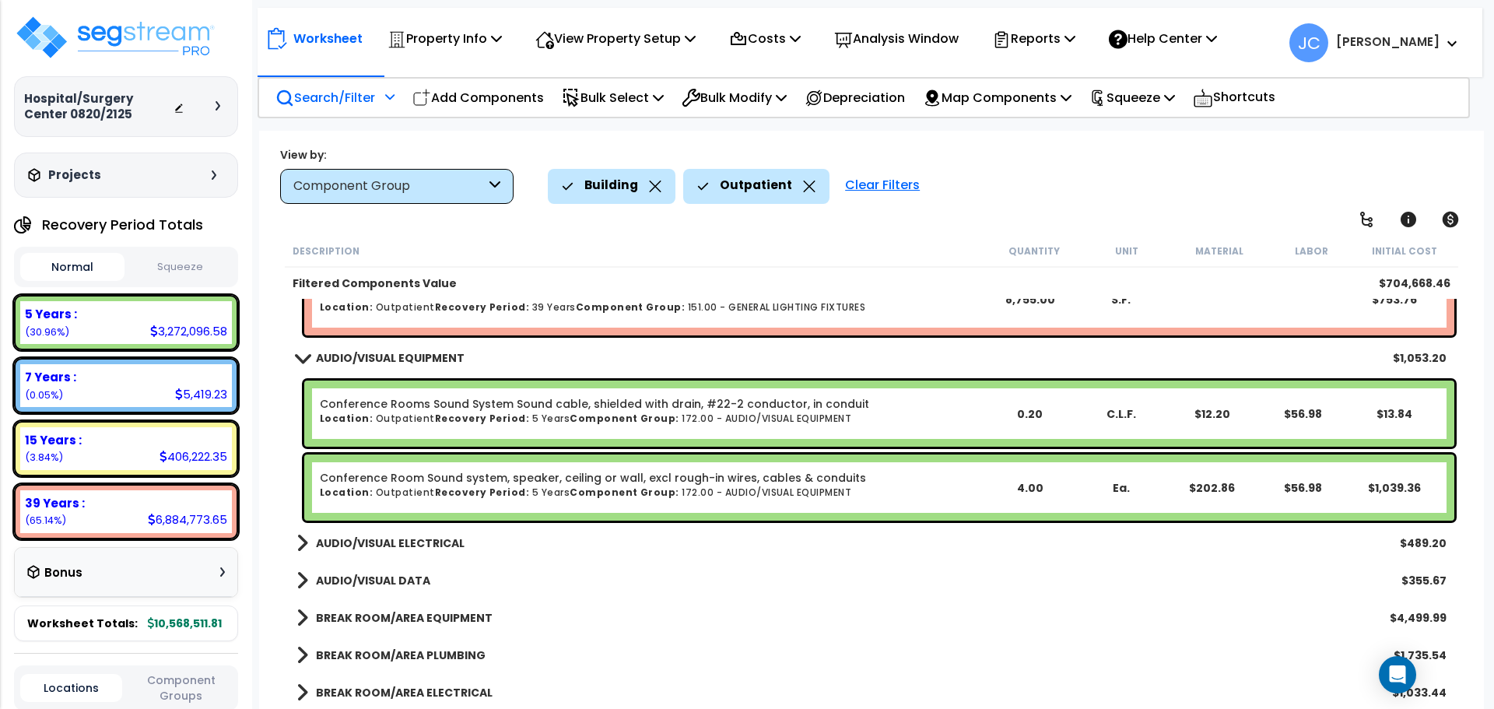
click at [379, 543] on b "AUDIO/VISUAL ELECTRICAL" at bounding box center [390, 543] width 149 height 16
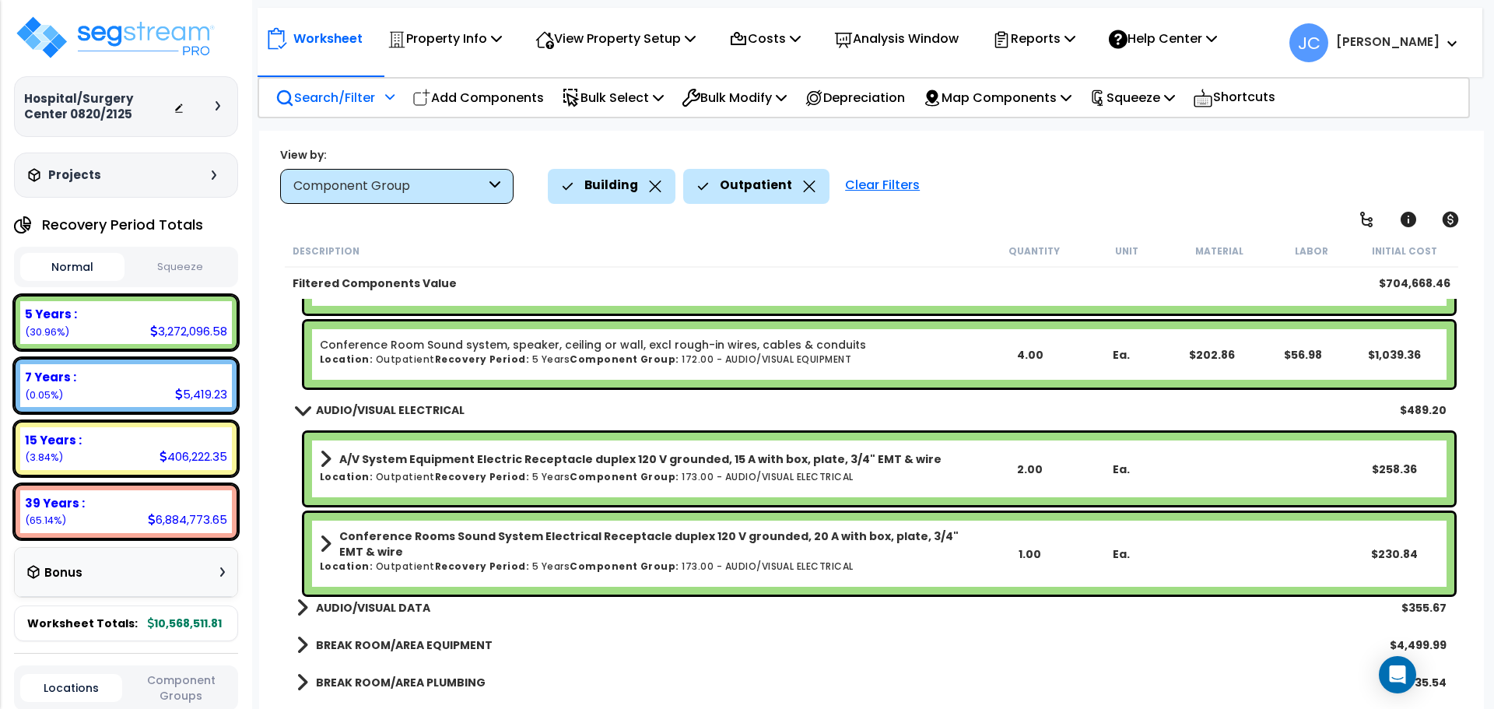
scroll to position [9163, 0]
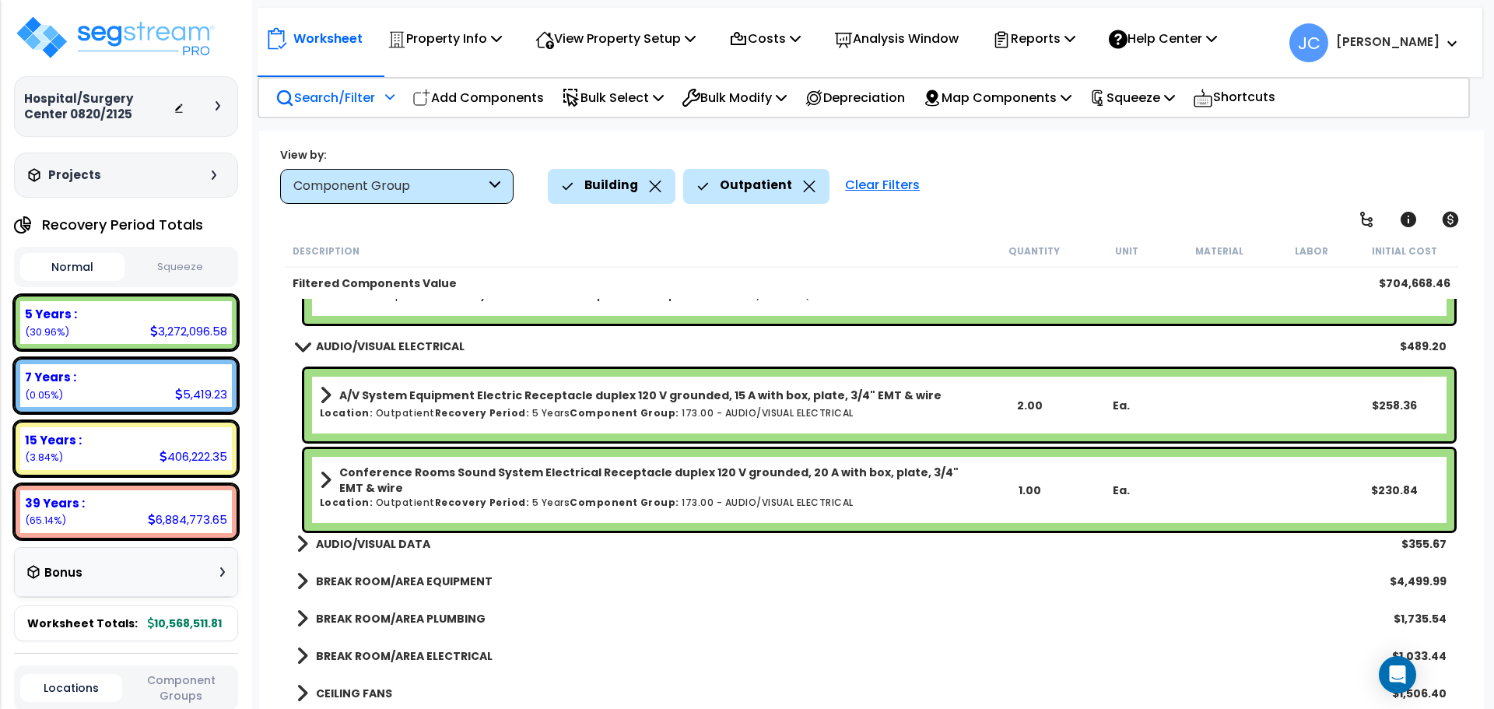
click at [359, 545] on b "AUDIO/VISUAL DATA" at bounding box center [373, 544] width 114 height 16
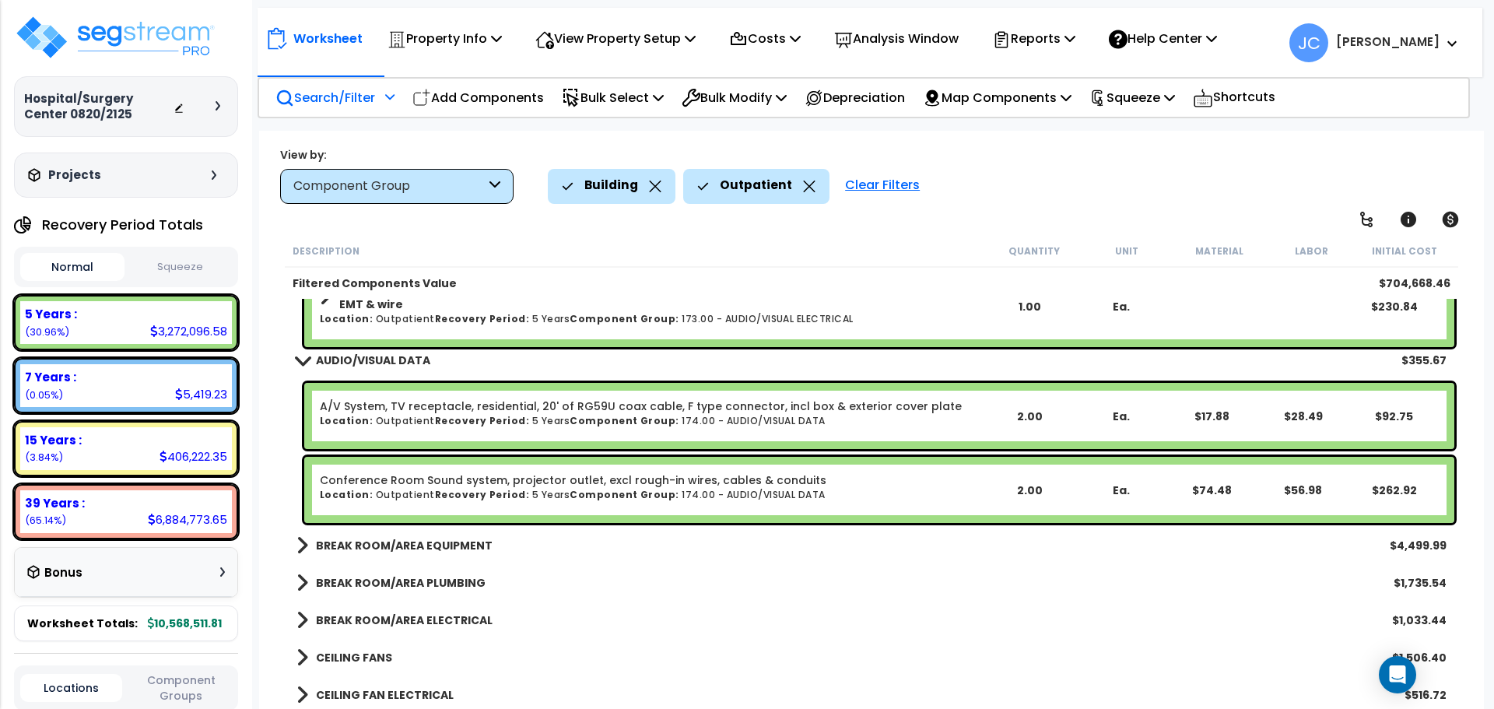
scroll to position [9381, 0]
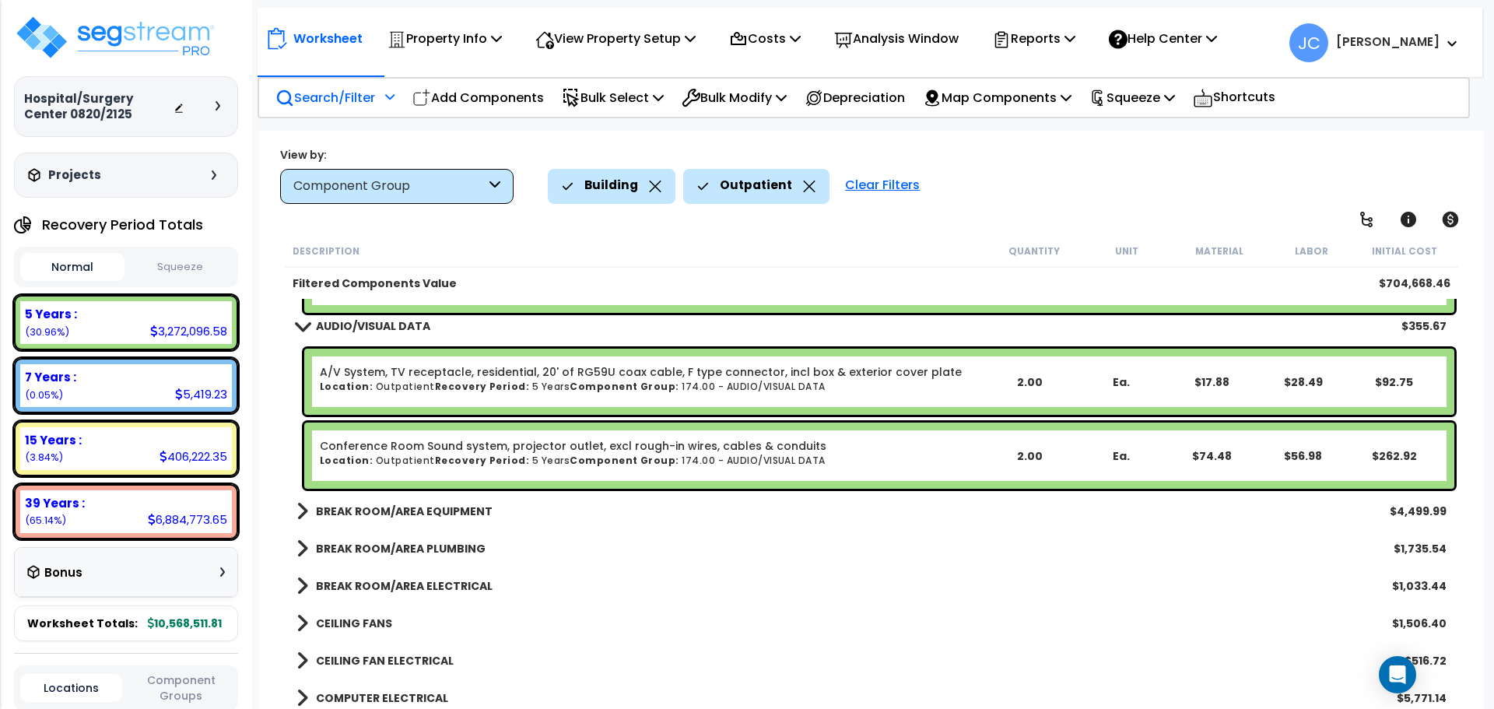
click at [386, 507] on b "BREAK ROOM/AREA EQUIPMENT" at bounding box center [404, 512] width 177 height 16
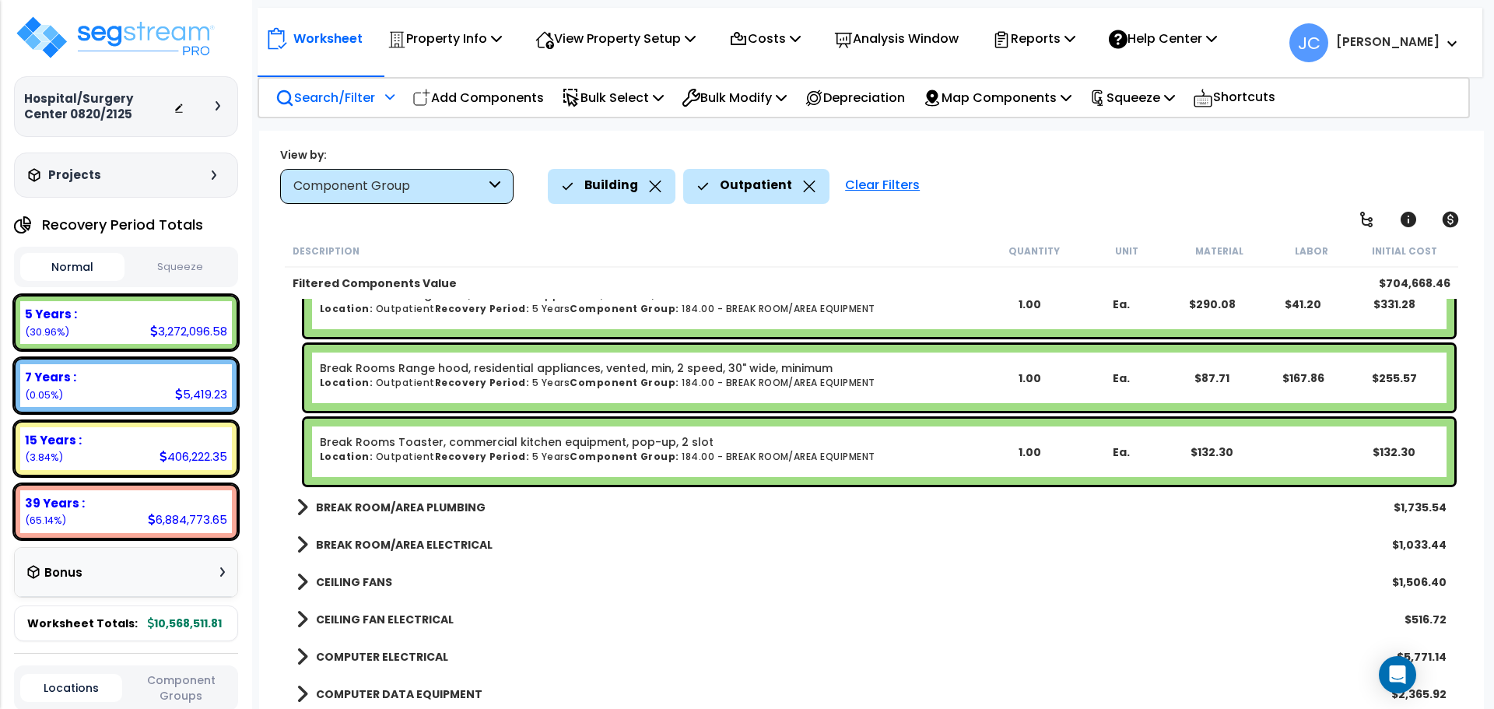
click at [385, 507] on b "BREAK ROOM/AREA PLUMBING" at bounding box center [401, 508] width 170 height 16
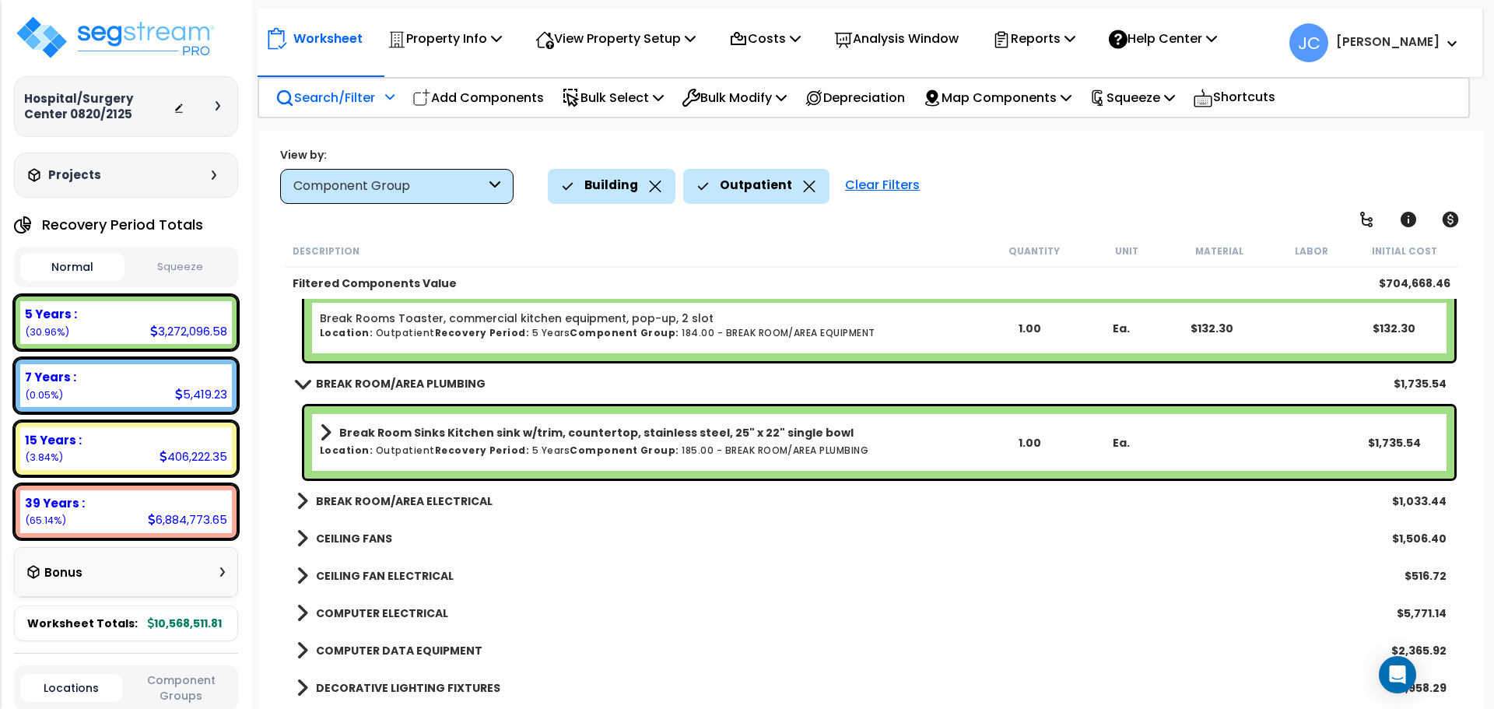
scroll to position [9938, 0]
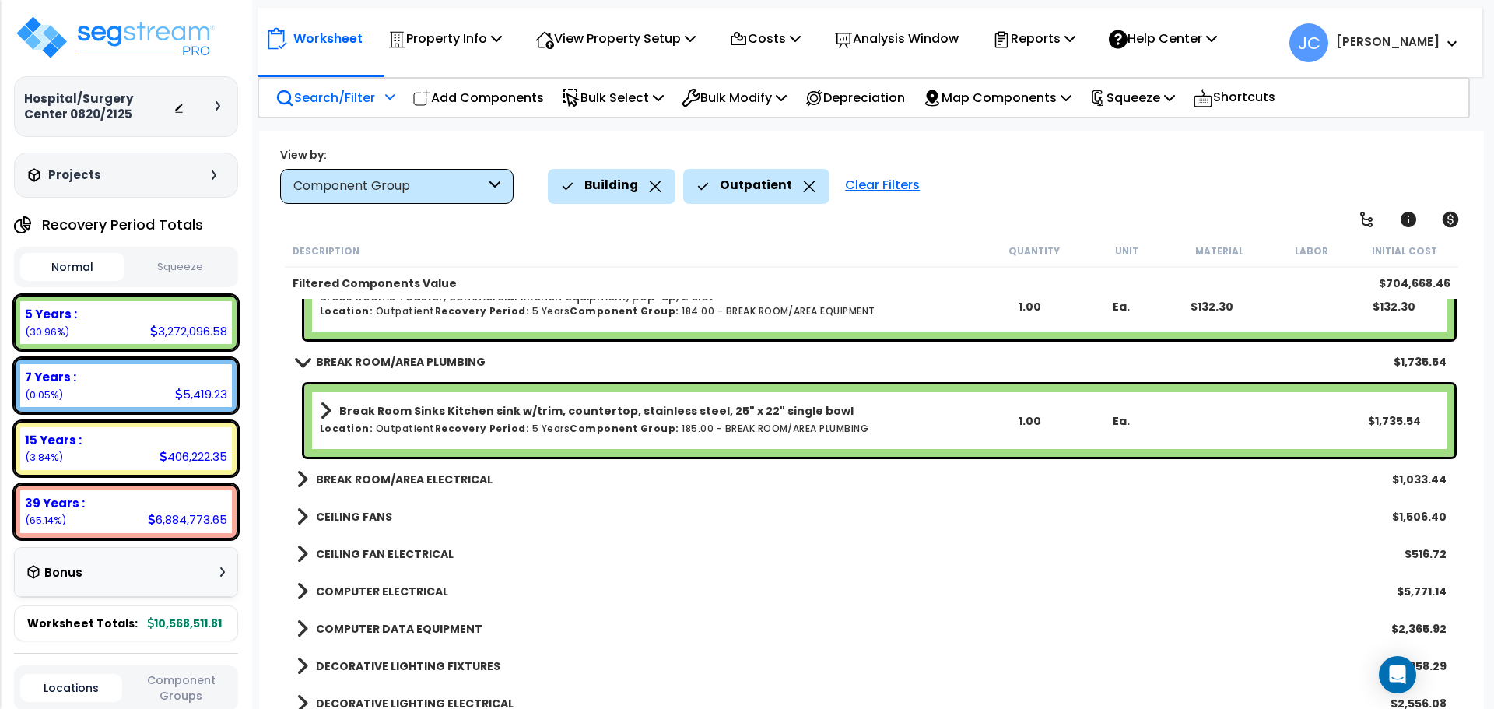
click at [409, 478] on b "BREAK ROOM/AREA ELECTRICAL" at bounding box center [404, 480] width 177 height 16
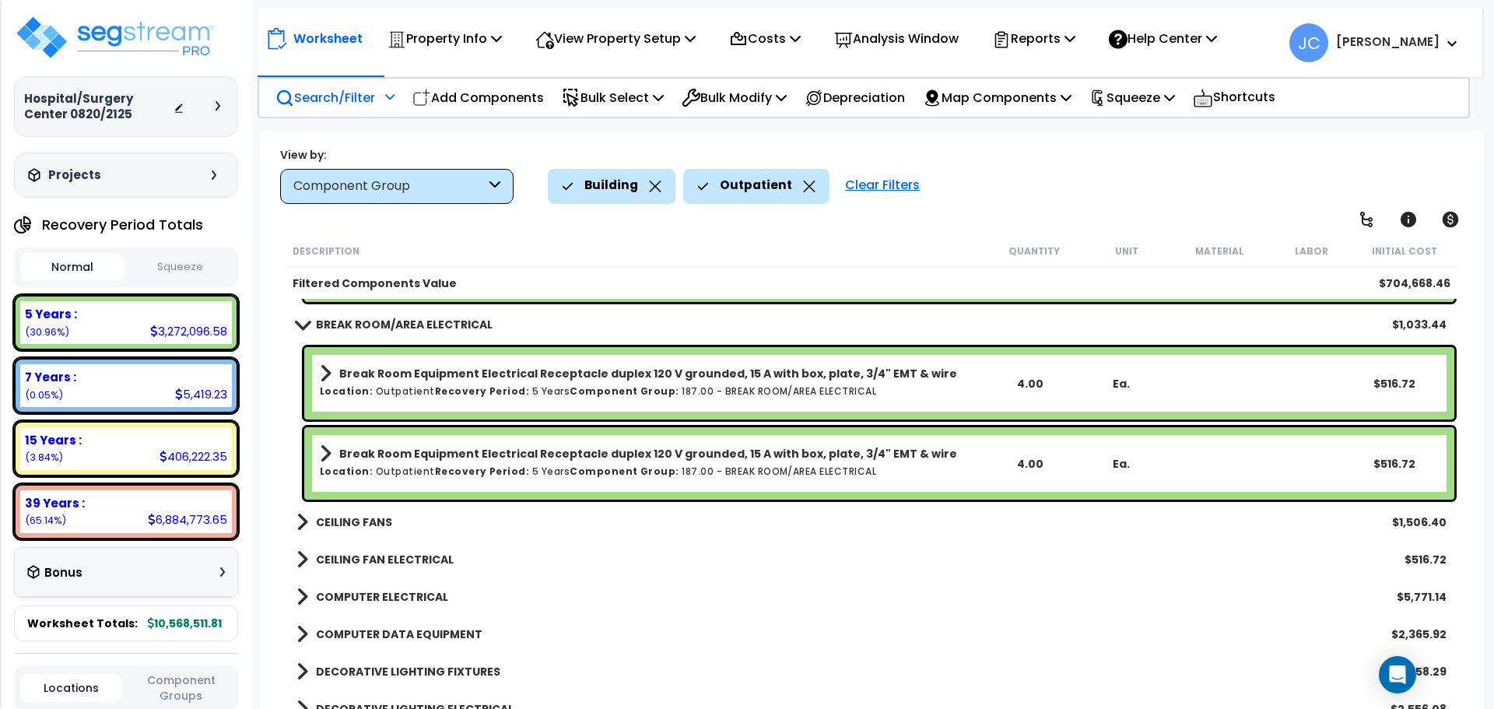
scroll to position [10094, 0]
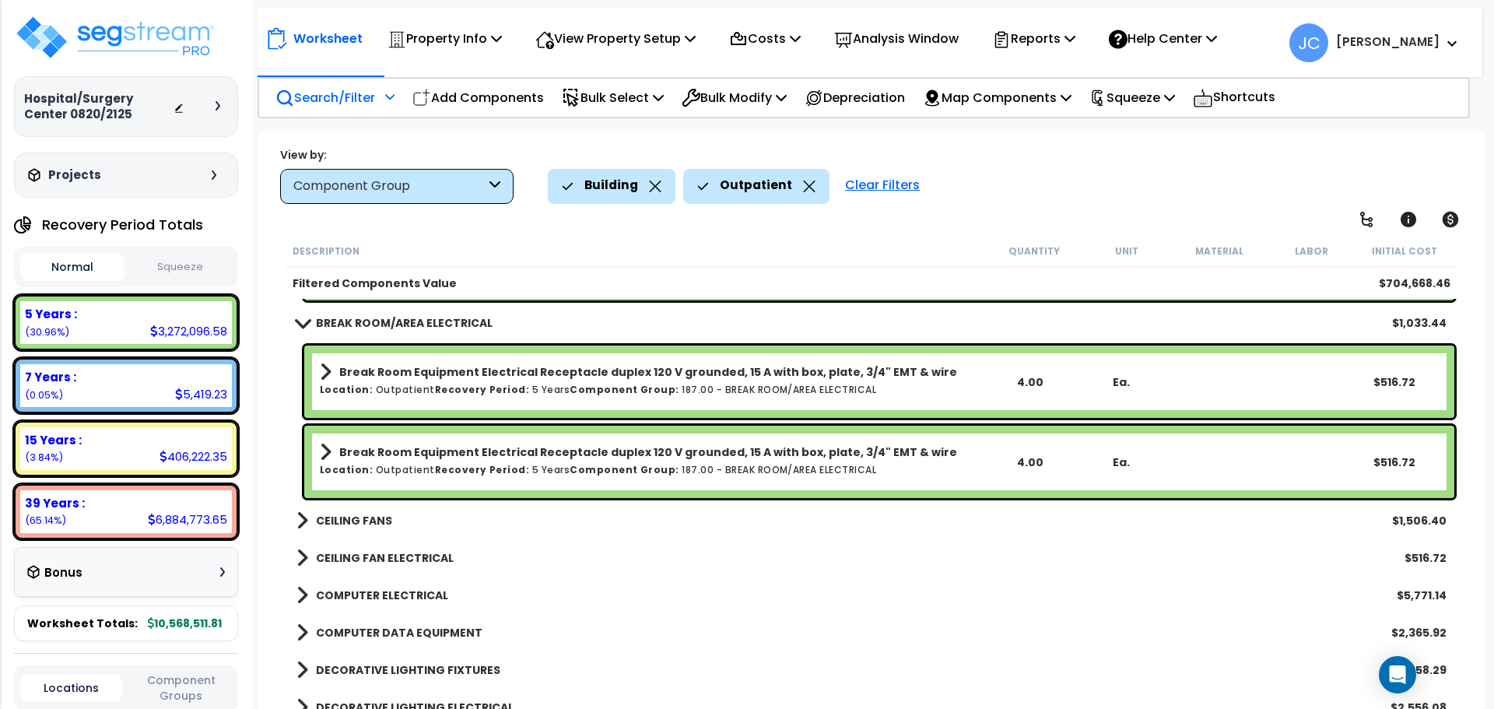
click at [352, 522] on b "CEILING FANS" at bounding box center [354, 521] width 76 height 16
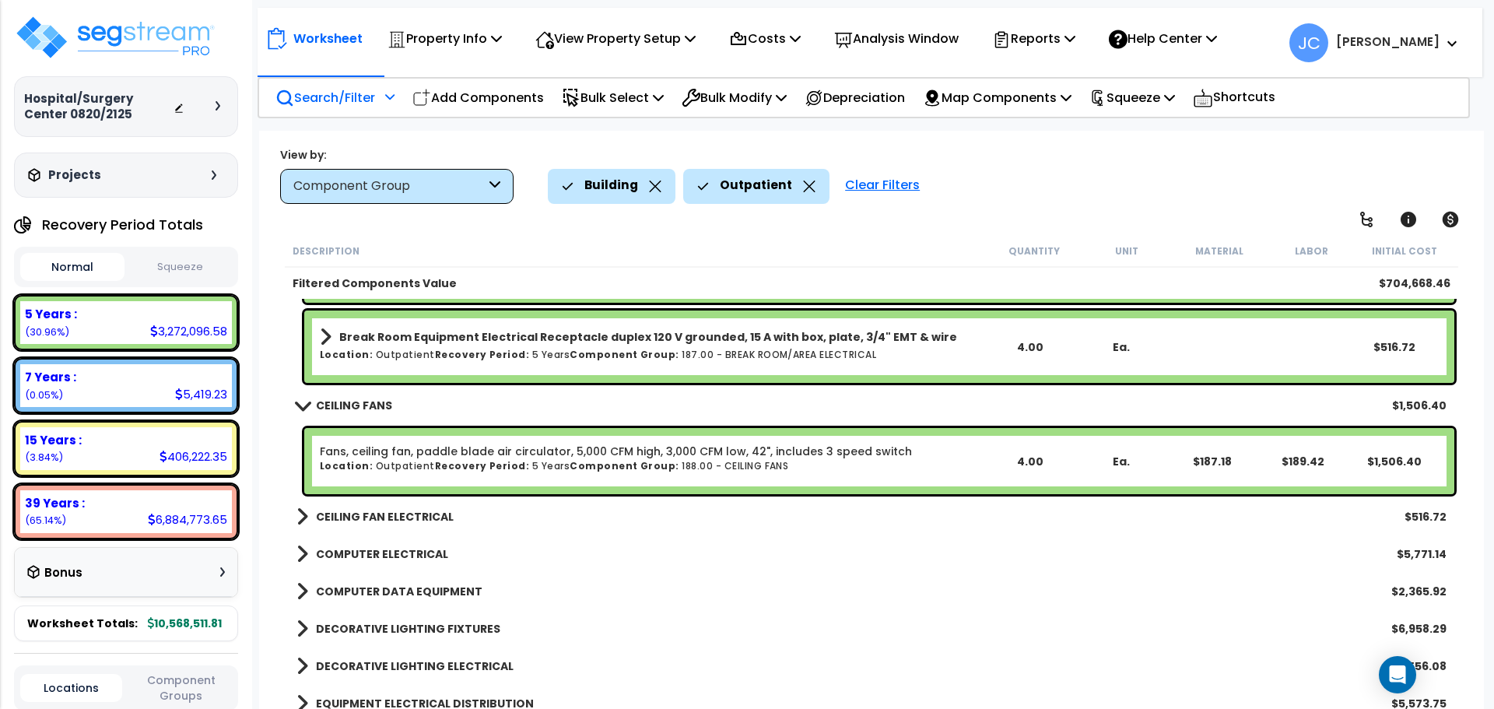
scroll to position [10277, 0]
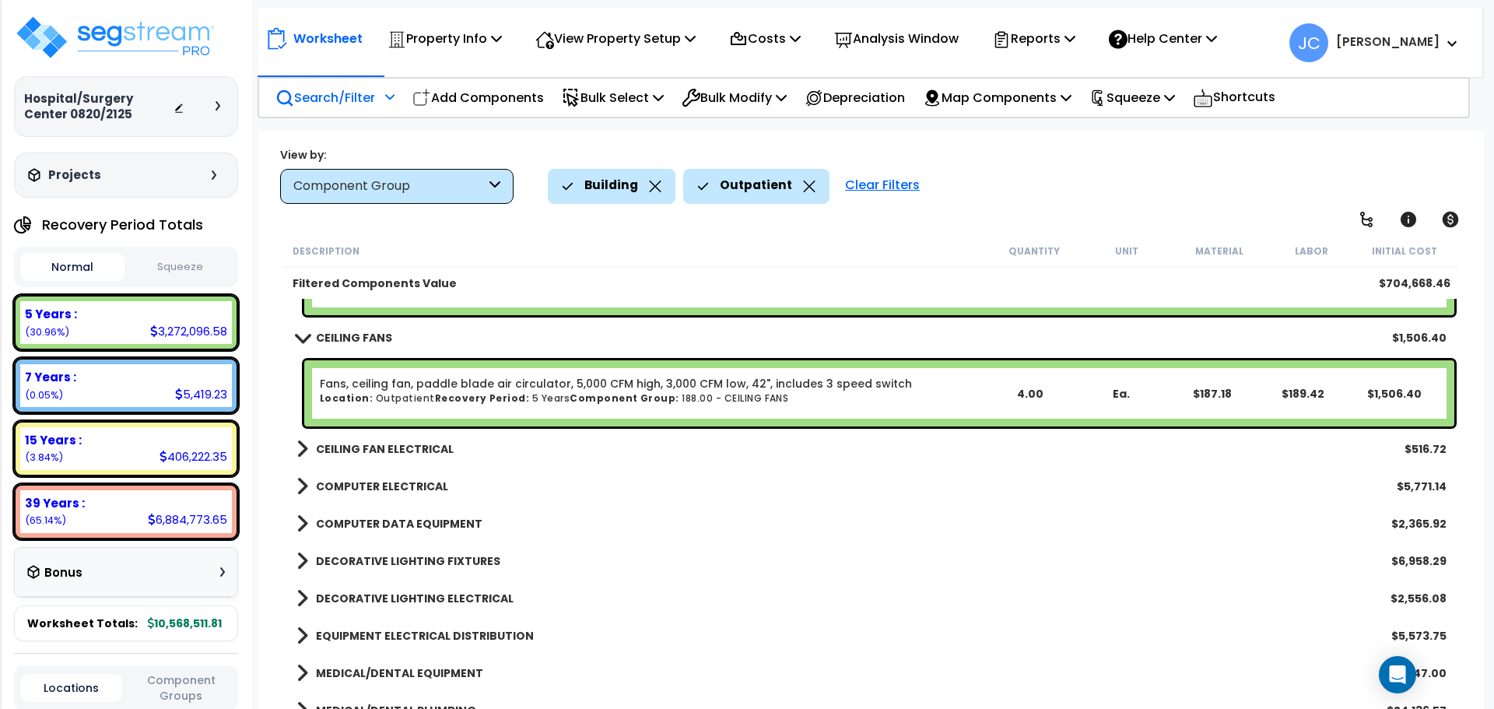
click at [396, 444] on b "CEILING FAN ELECTRICAL" at bounding box center [385, 449] width 138 height 16
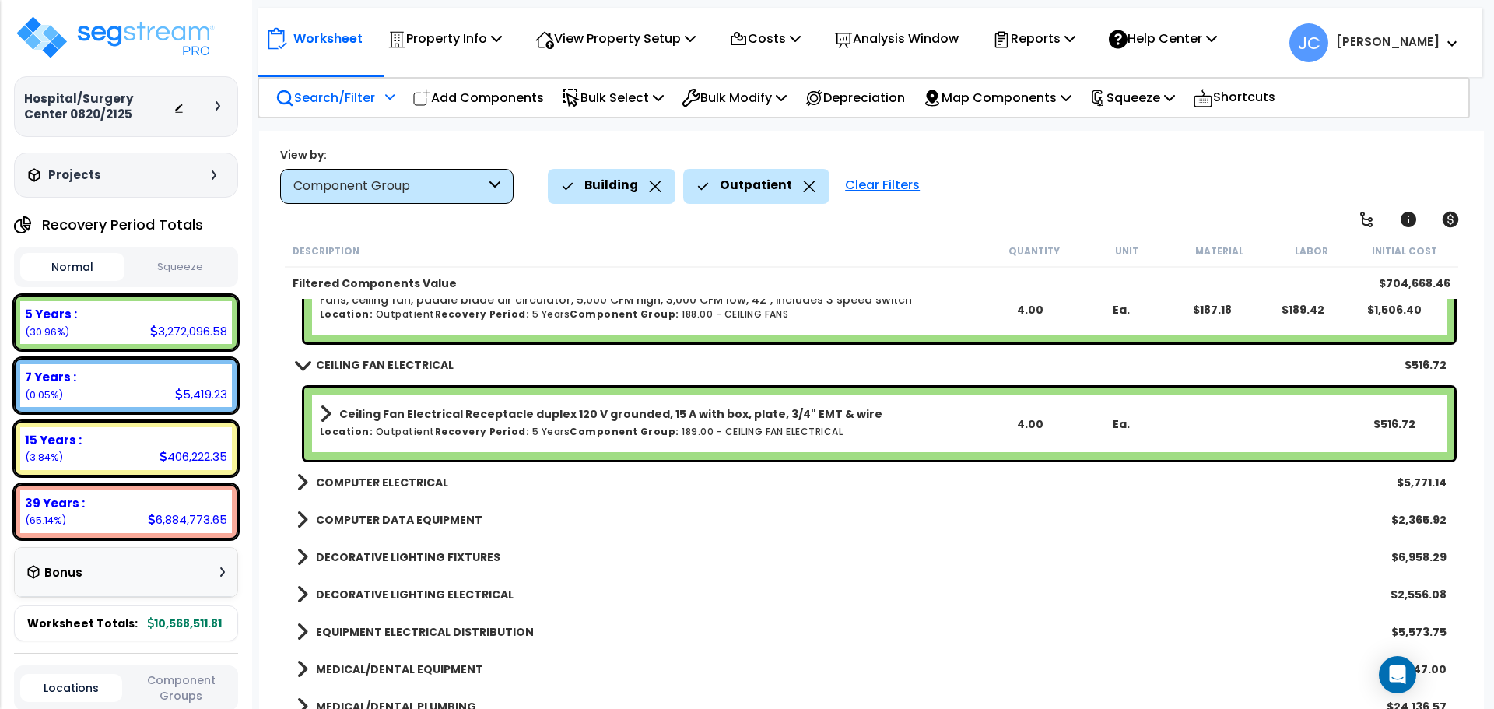
scroll to position [10364, 0]
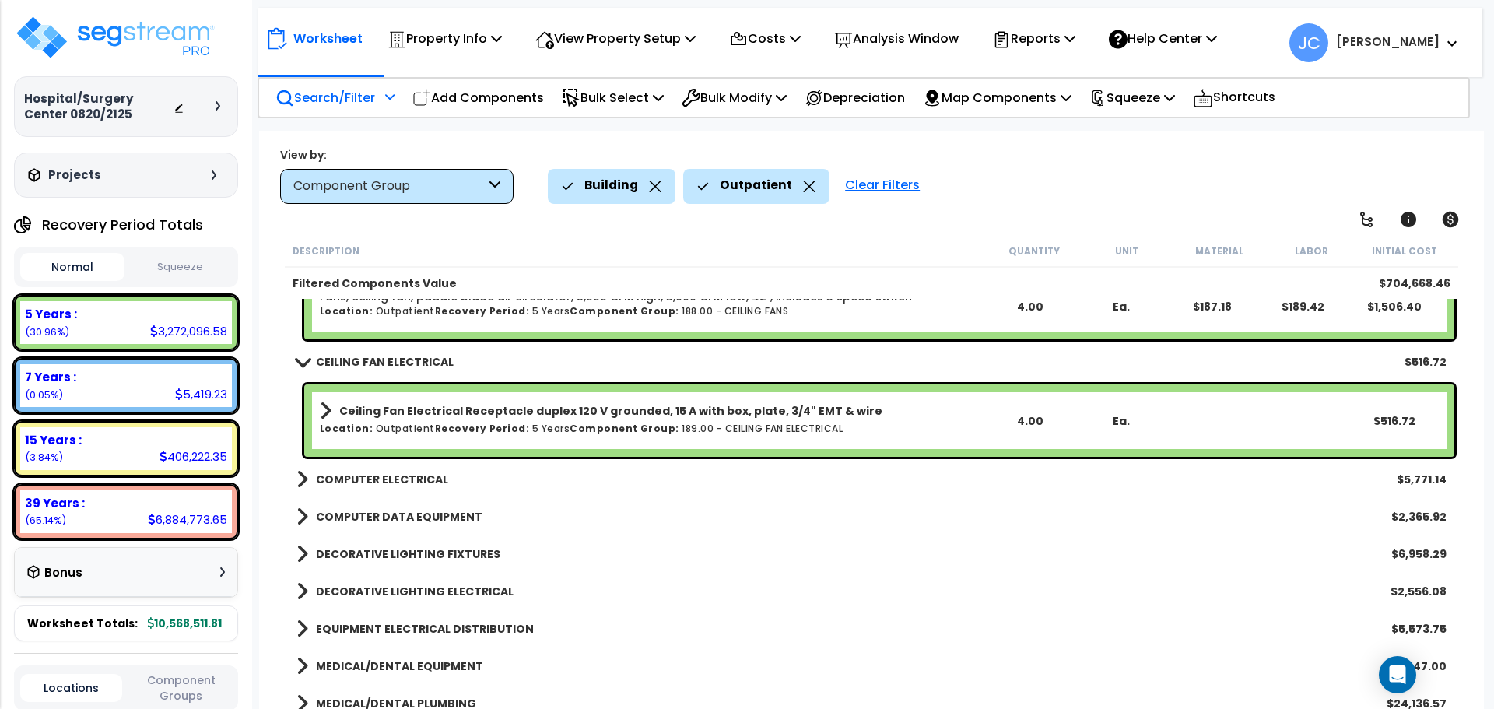
click at [383, 478] on b "COMPUTER ELECTRICAL" at bounding box center [382, 480] width 132 height 16
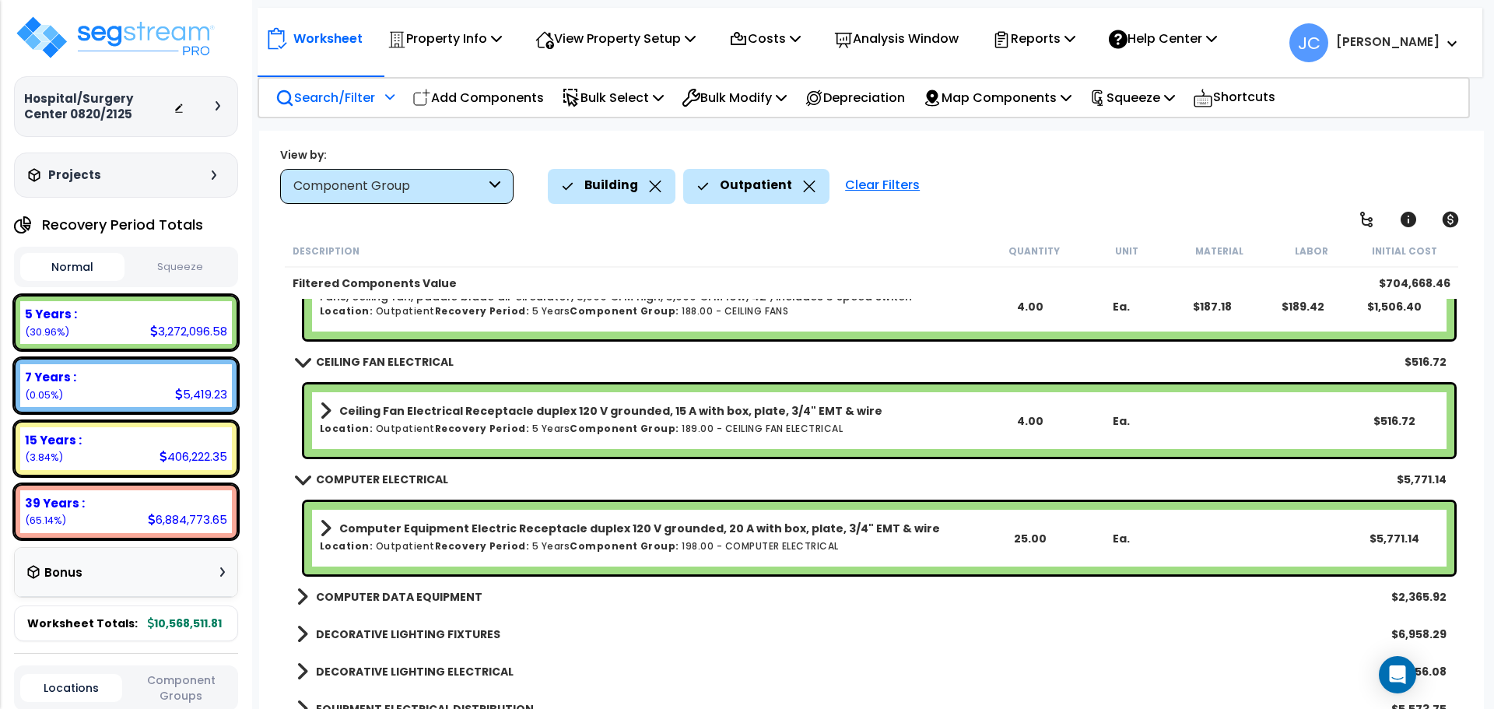
scroll to position [10464, 0]
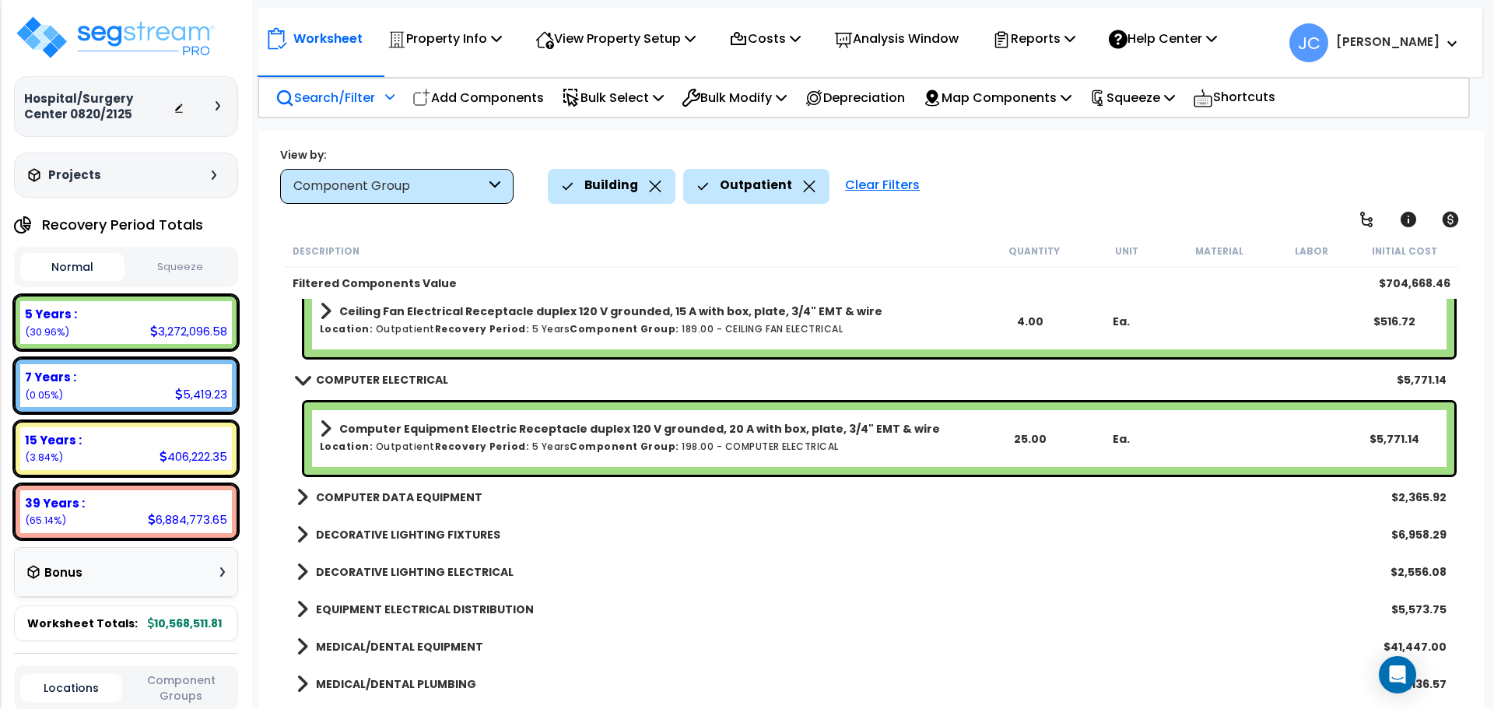
click at [404, 493] on b "COMPUTER DATA EQUIPMENT" at bounding box center [399, 498] width 167 height 16
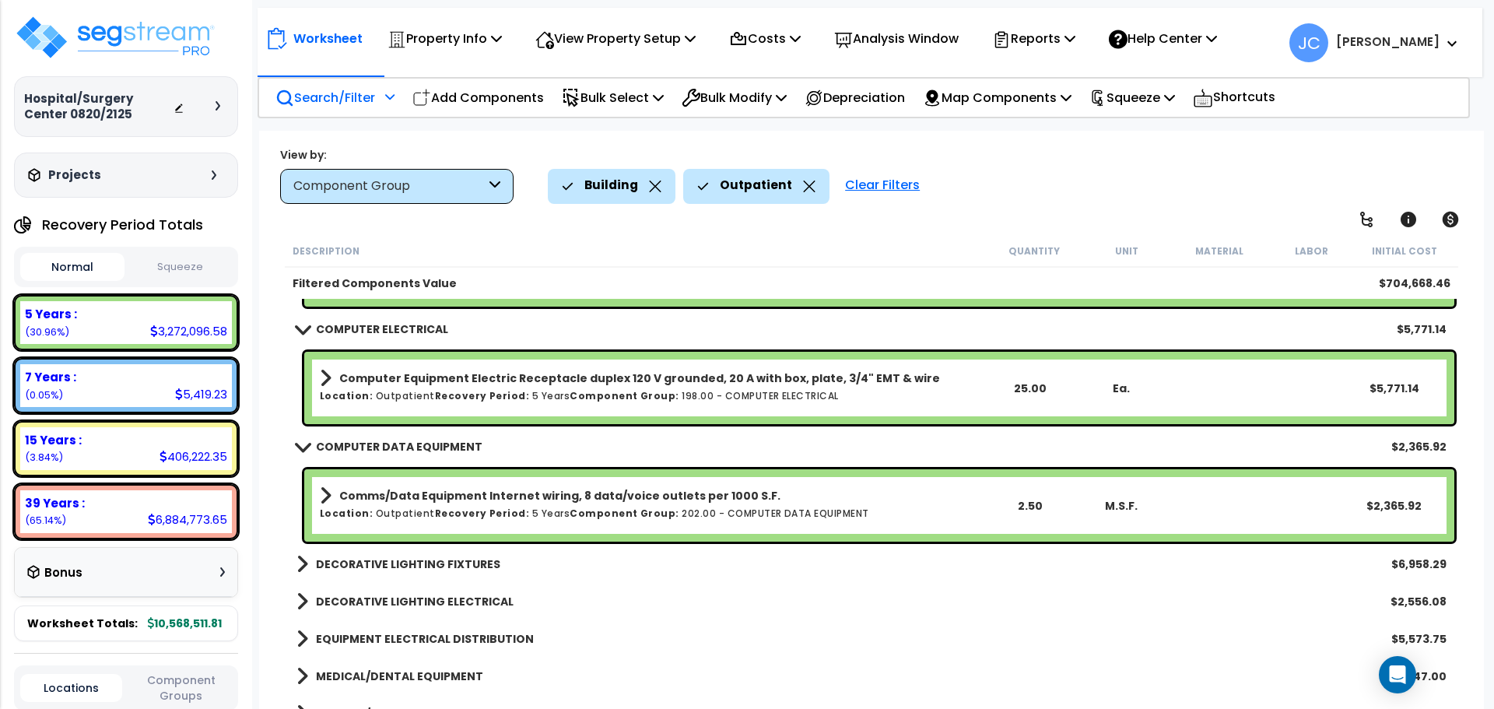
scroll to position [10520, 0]
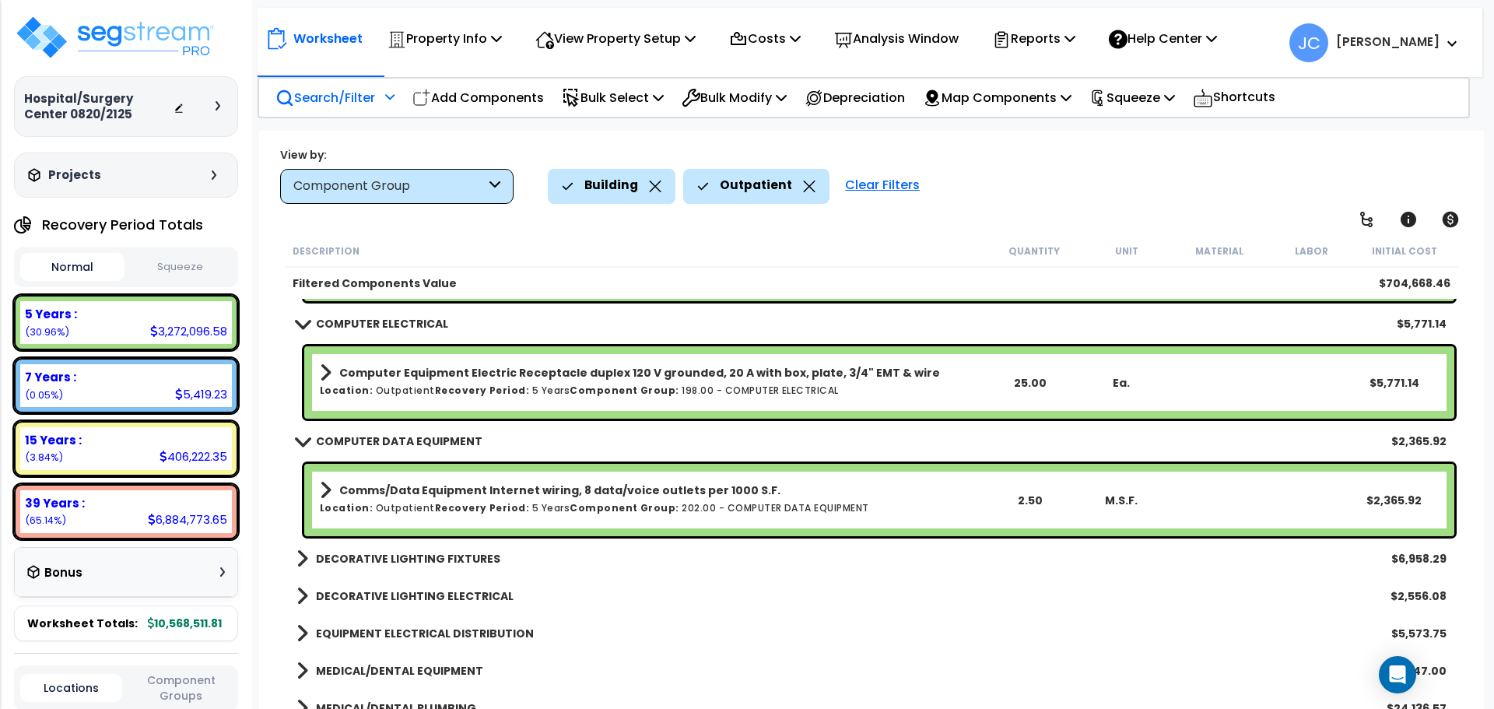
click at [484, 548] on link "DECORATIVE LIGHTING FIXTURES" at bounding box center [399, 559] width 204 height 22
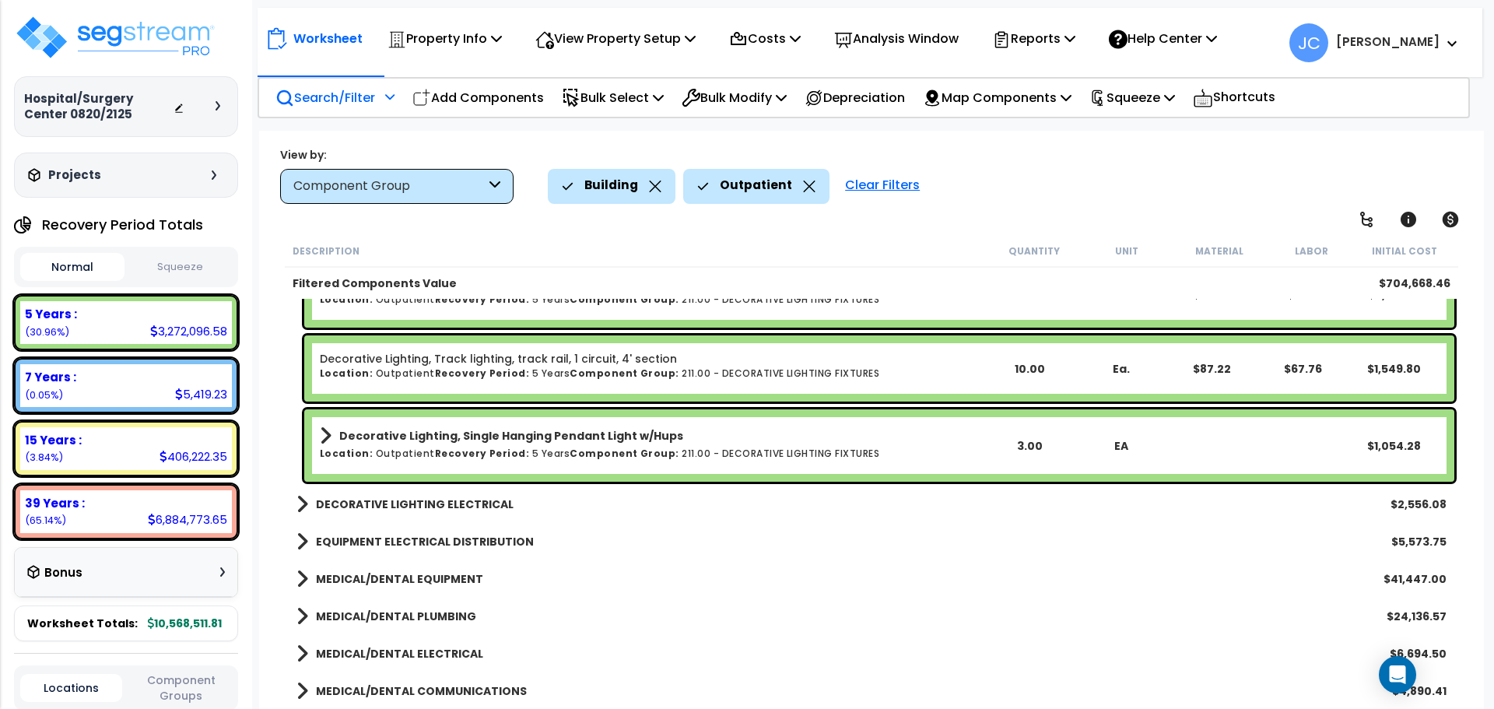
scroll to position [68, 0]
click at [407, 500] on b "DECORATIVE LIGHTING ELECTRICAL" at bounding box center [415, 505] width 198 height 16
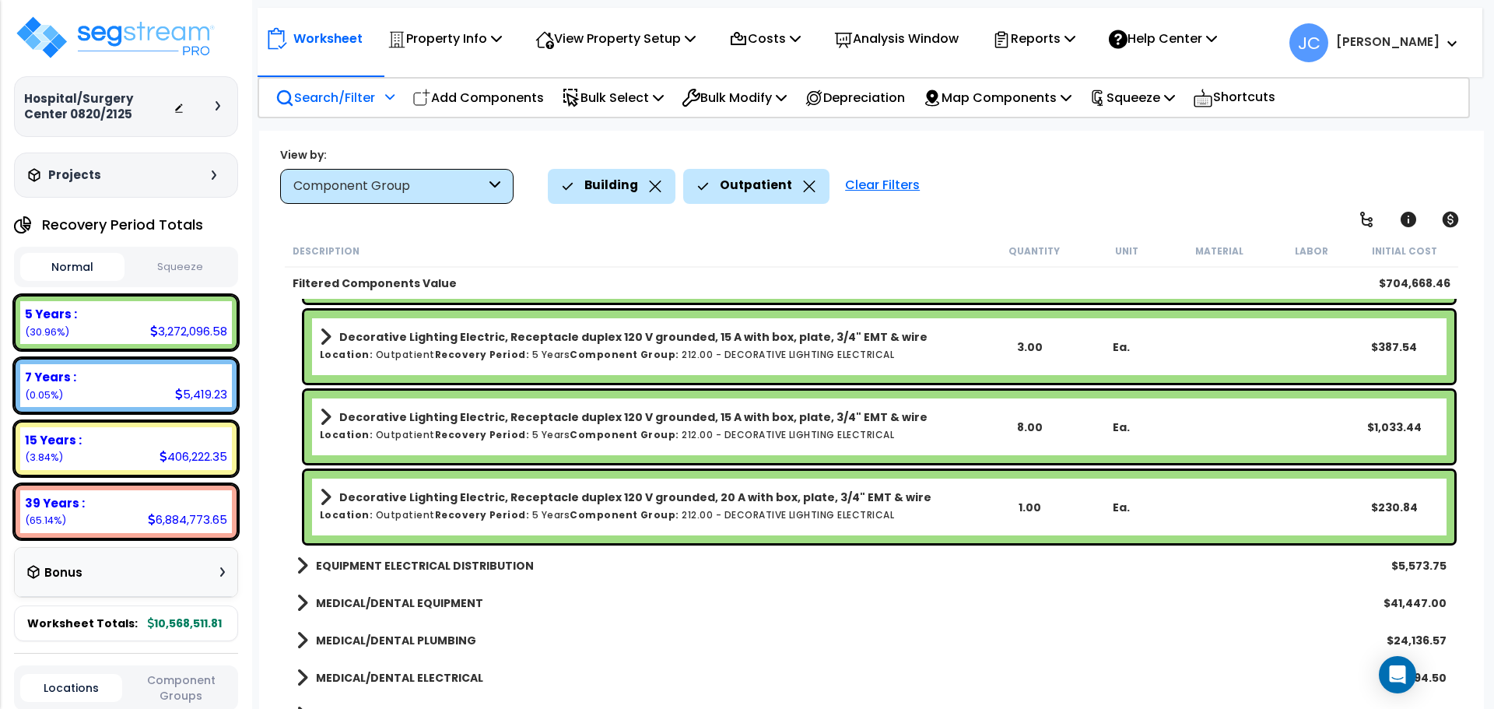
scroll to position [11324, 0]
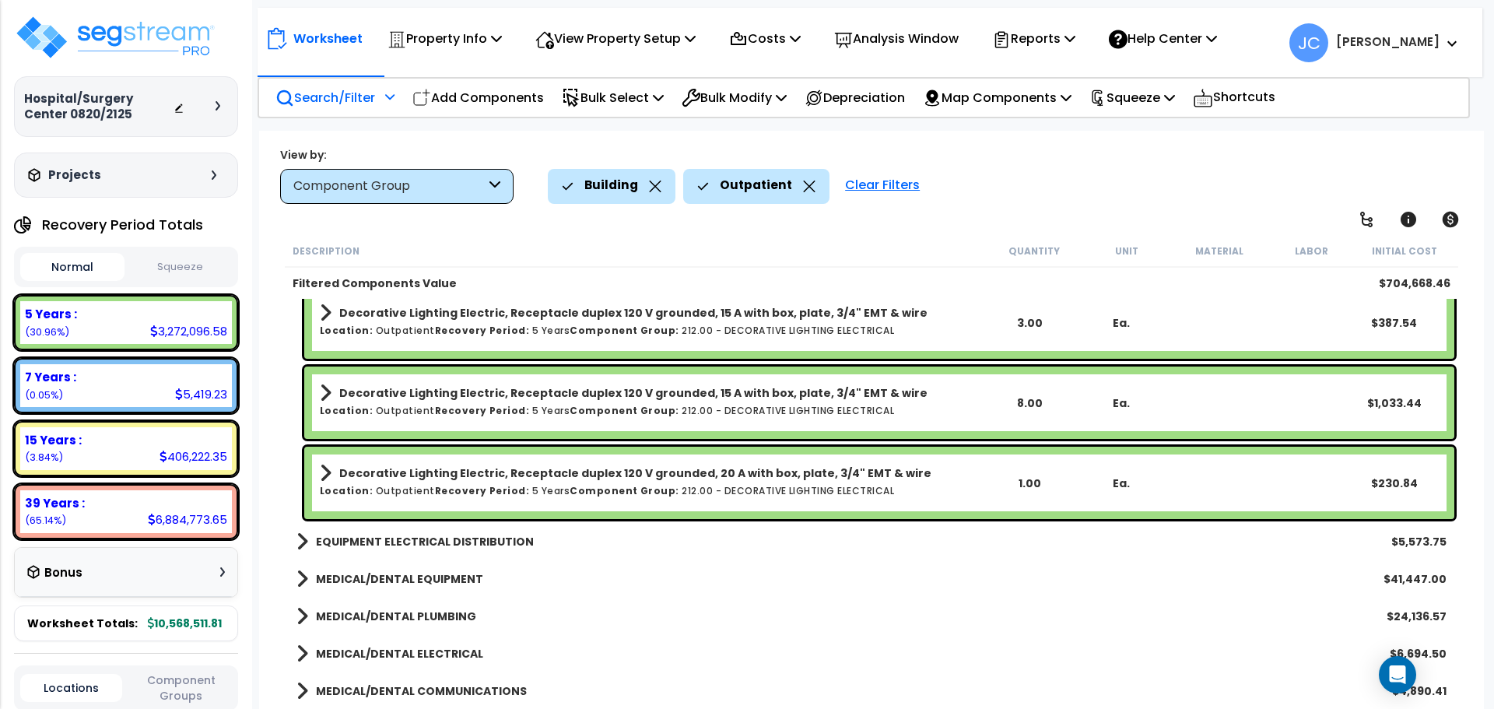
click at [390, 544] on b "EQUIPMENT ELECTRICAL DISTRIBUTION" at bounding box center [425, 542] width 218 height 16
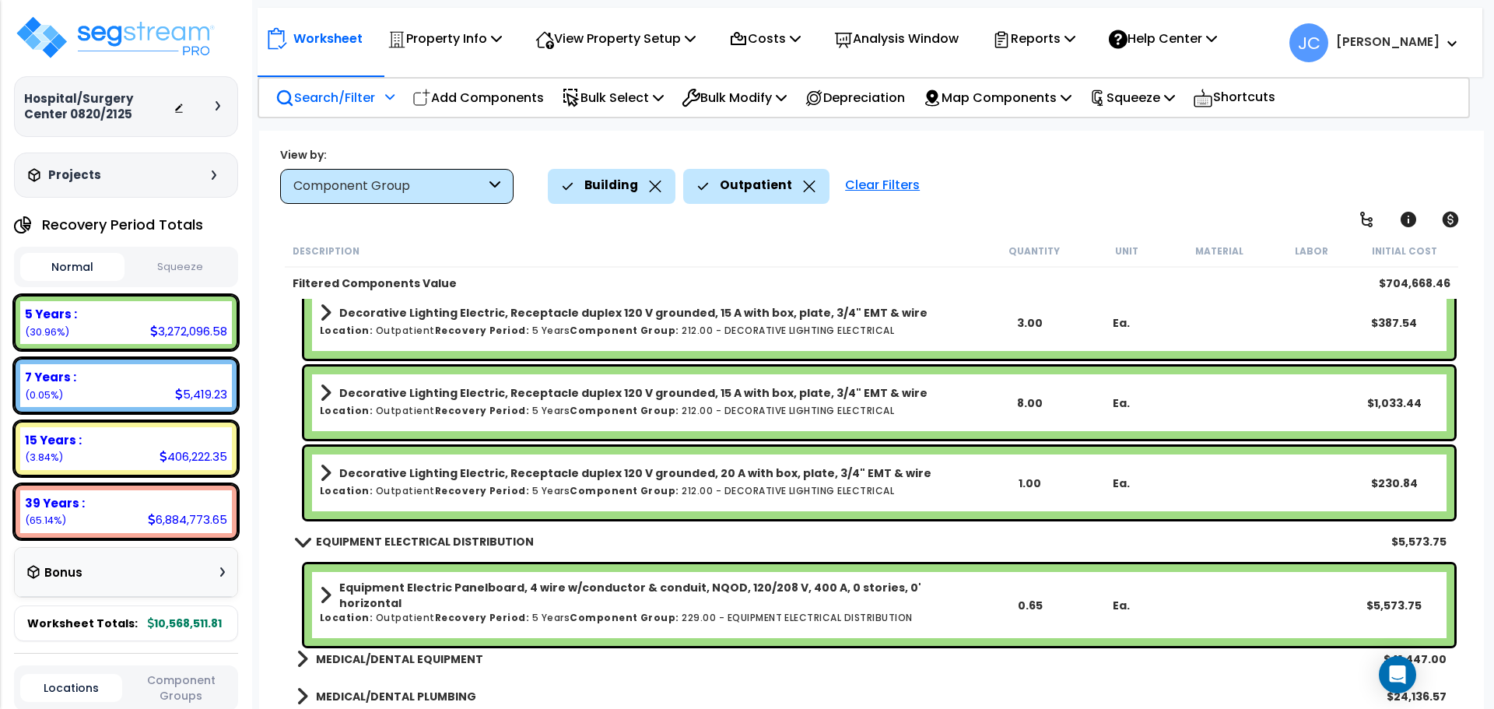
scroll to position [11404, 0]
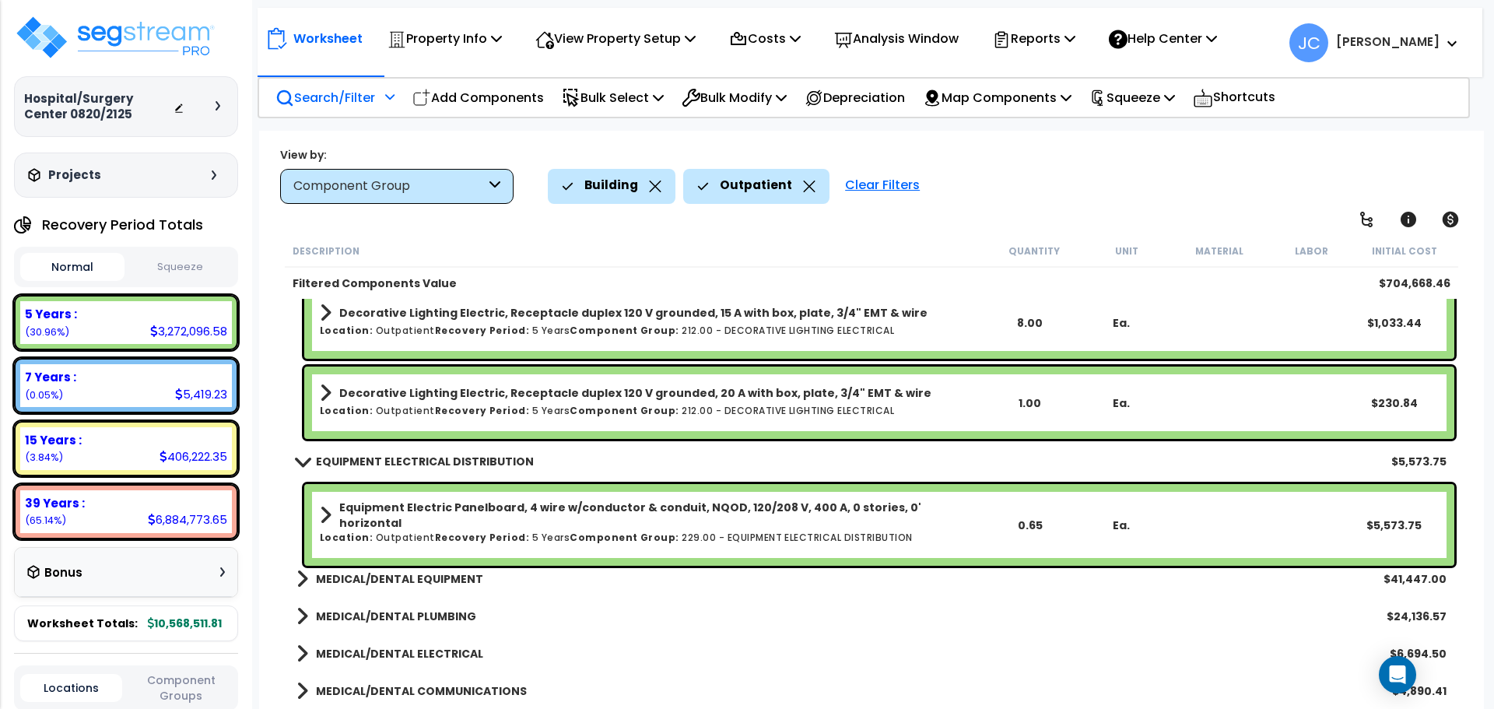
click at [393, 575] on b "MEDICAL/DENTAL EQUIPMENT" at bounding box center [399, 579] width 167 height 16
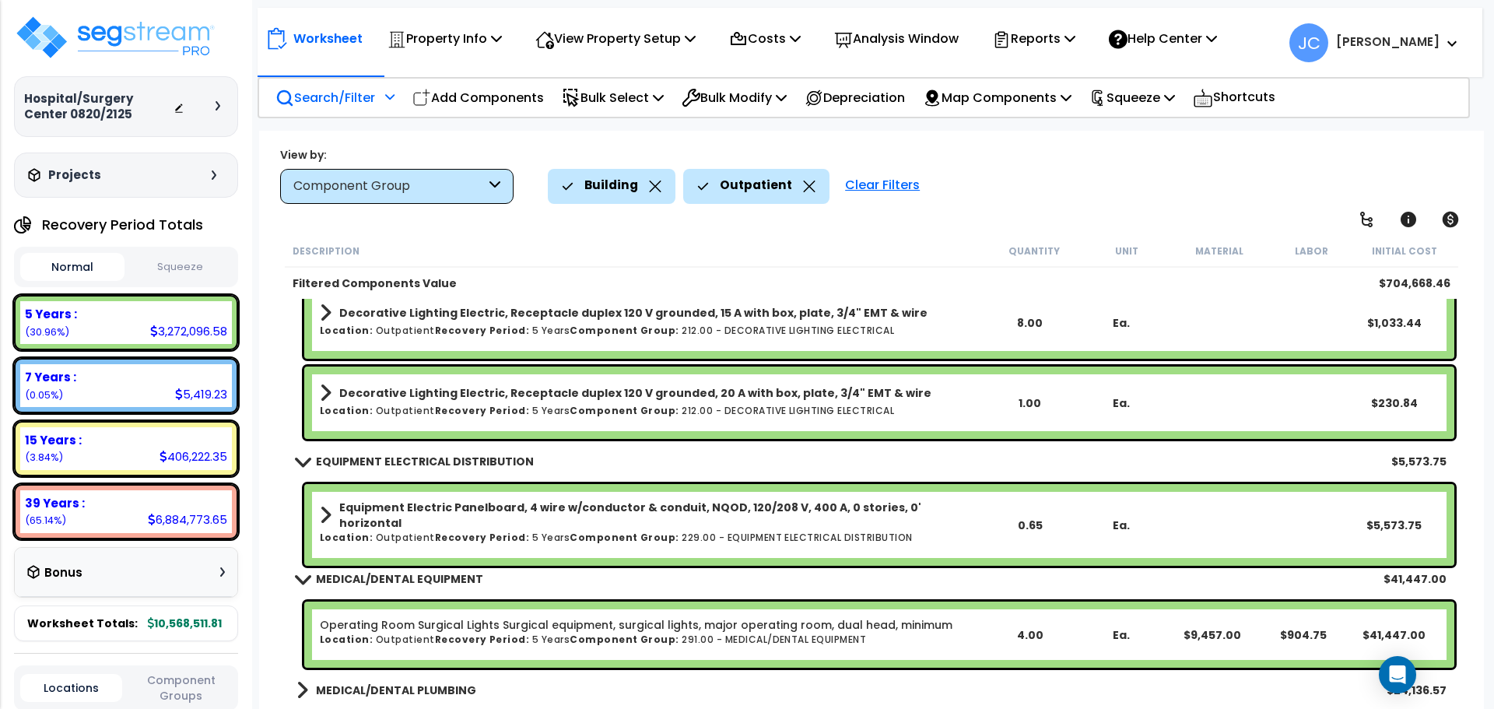
scroll to position [11478, 0]
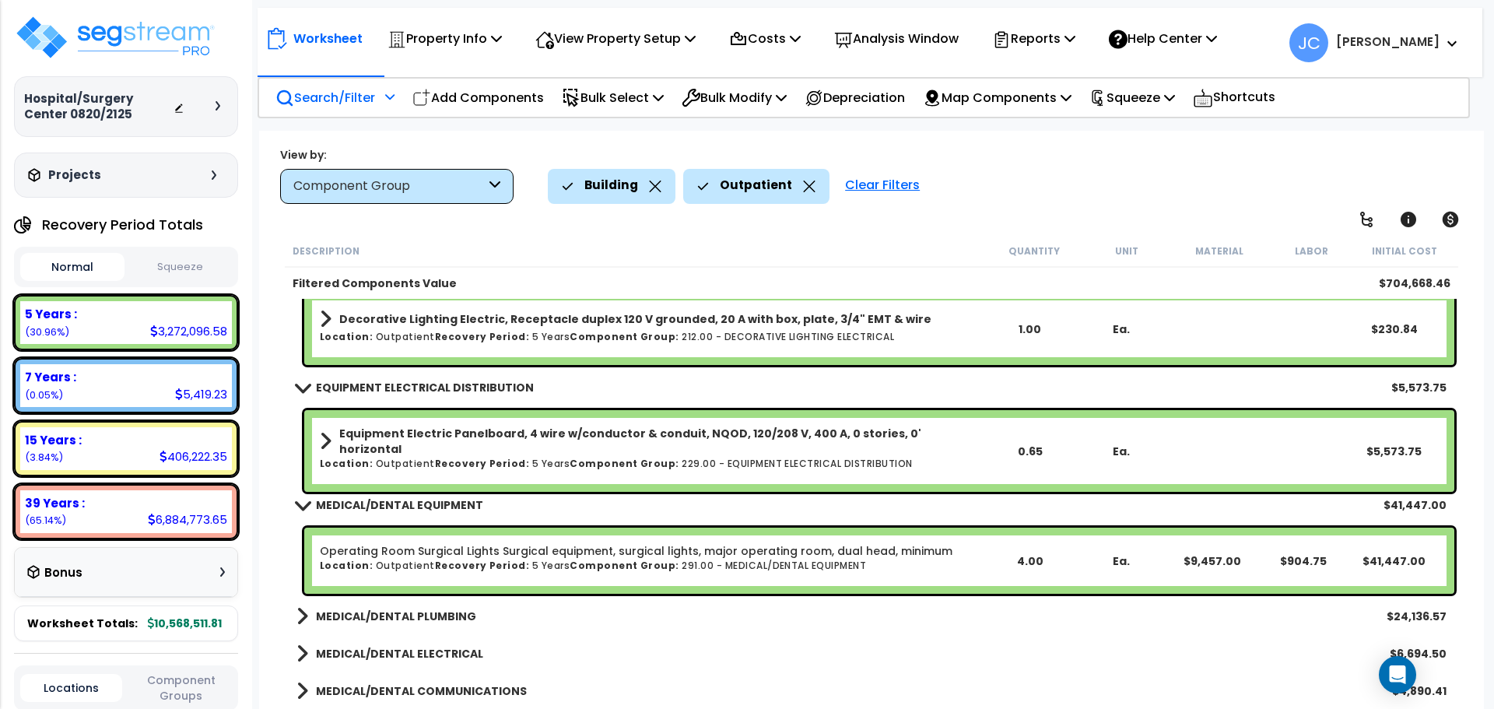
click at [431, 617] on b "MEDICAL/DENTAL PLUMBING" at bounding box center [396, 617] width 160 height 16
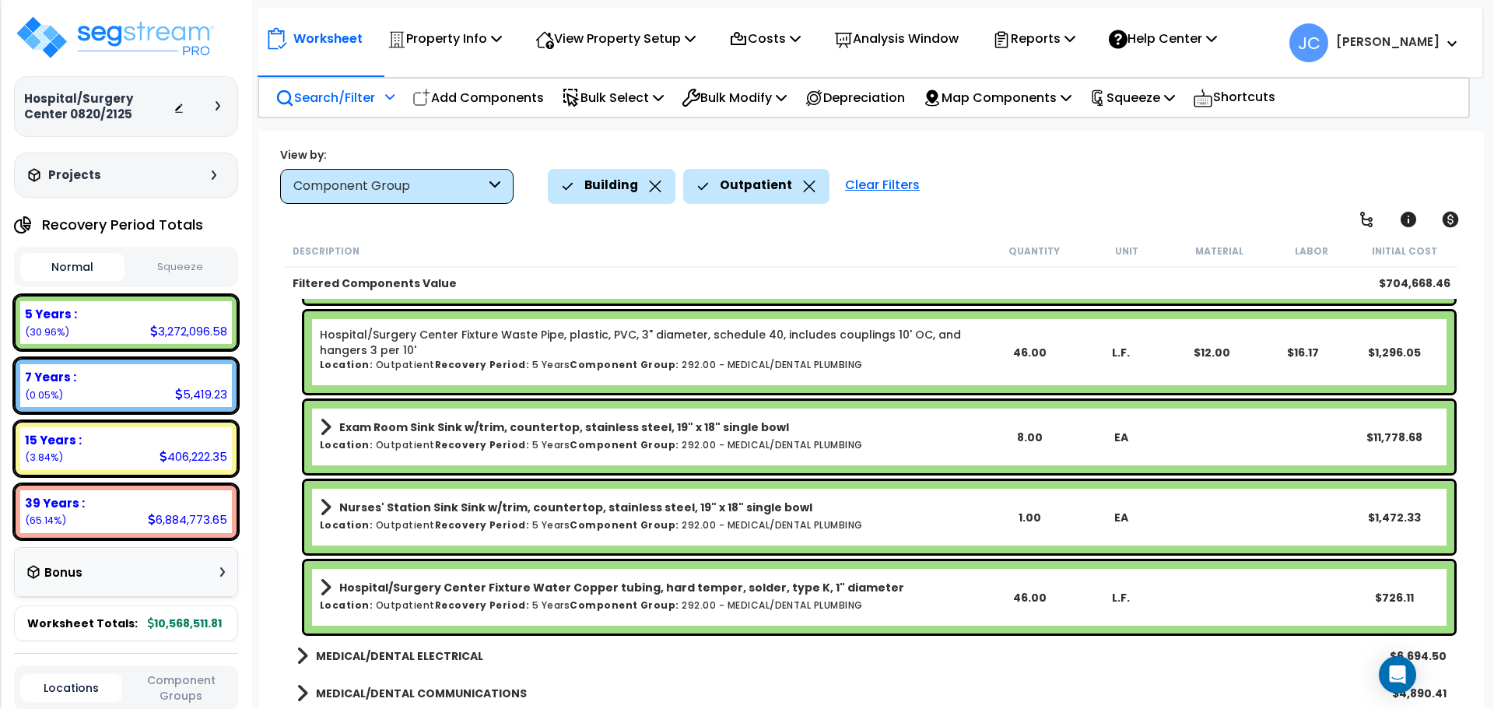
scroll to position [11882, 0]
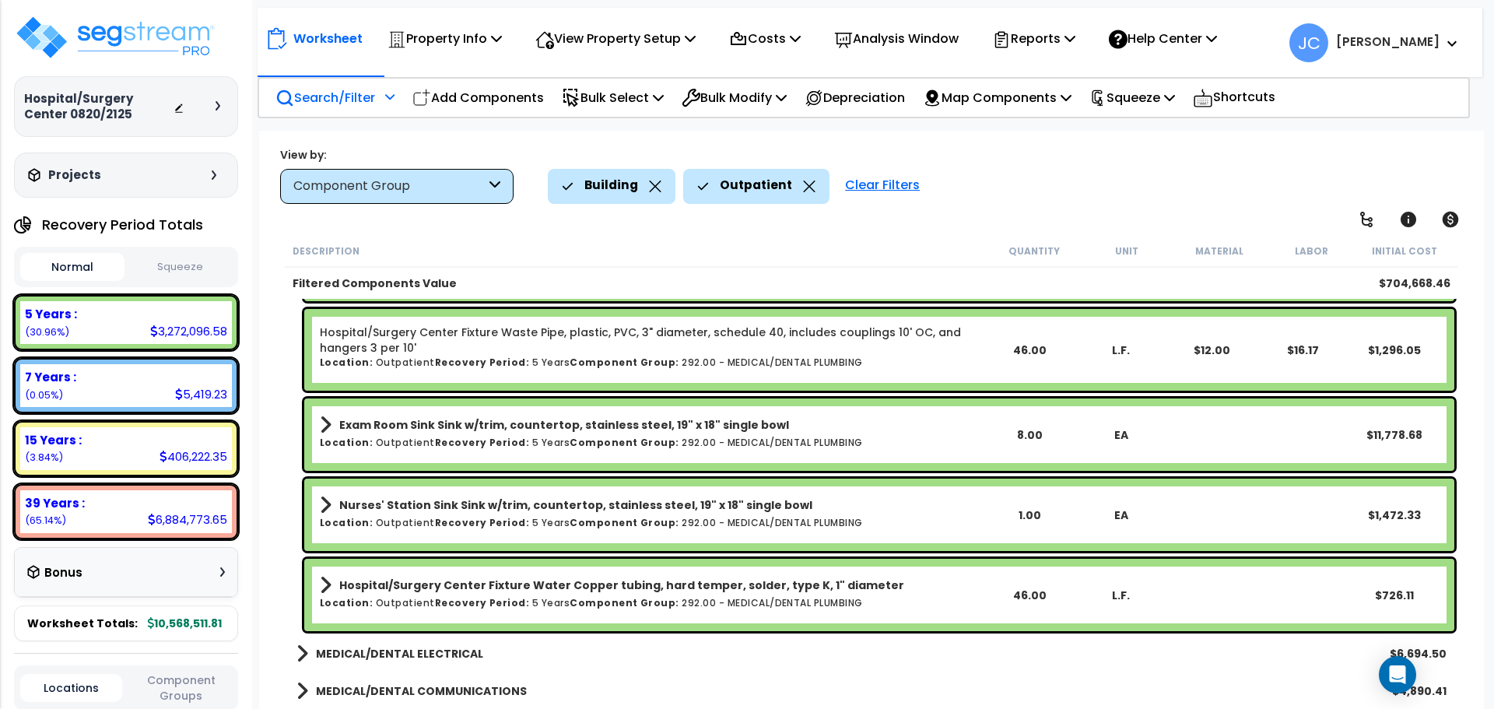
click at [460, 651] on b "MEDICAL/DENTAL ELECTRICAL" at bounding box center [399, 654] width 167 height 16
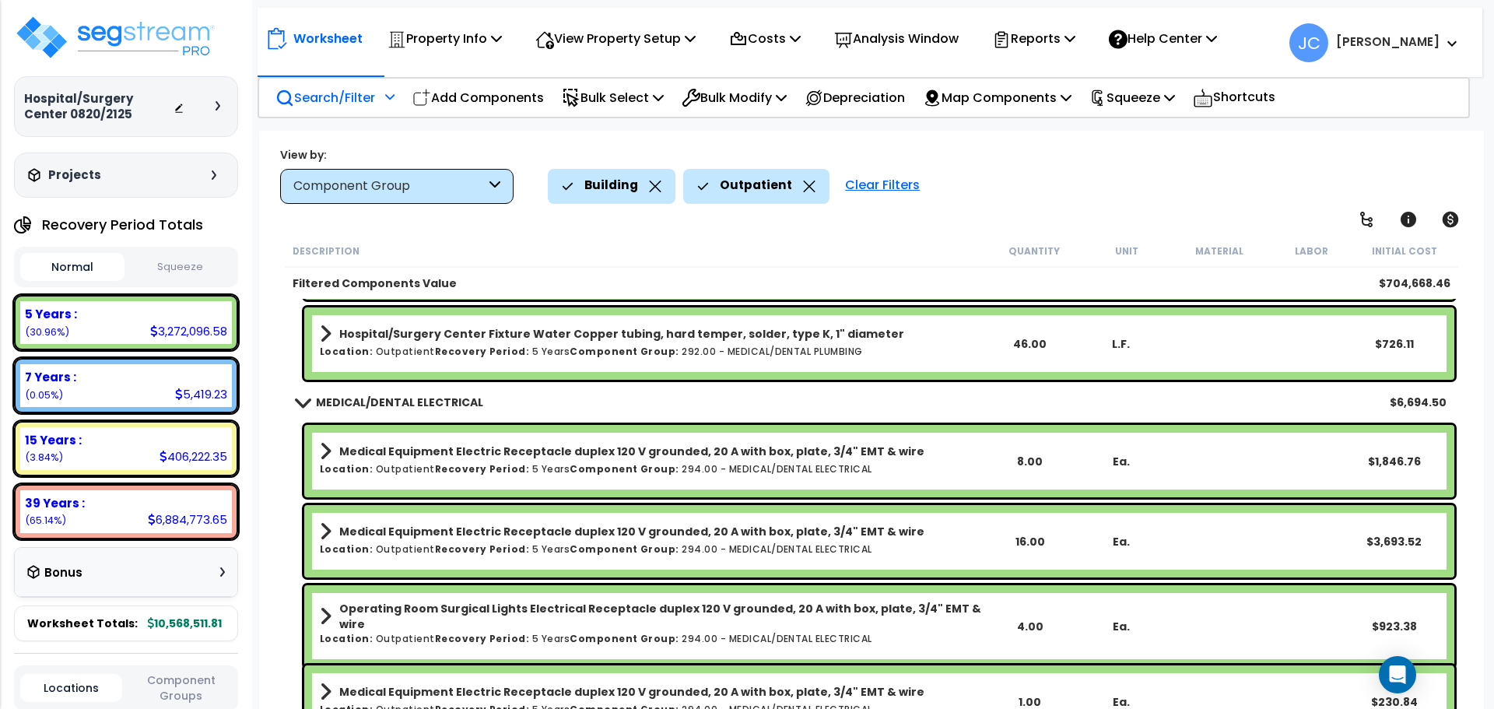
scroll to position [12202, 0]
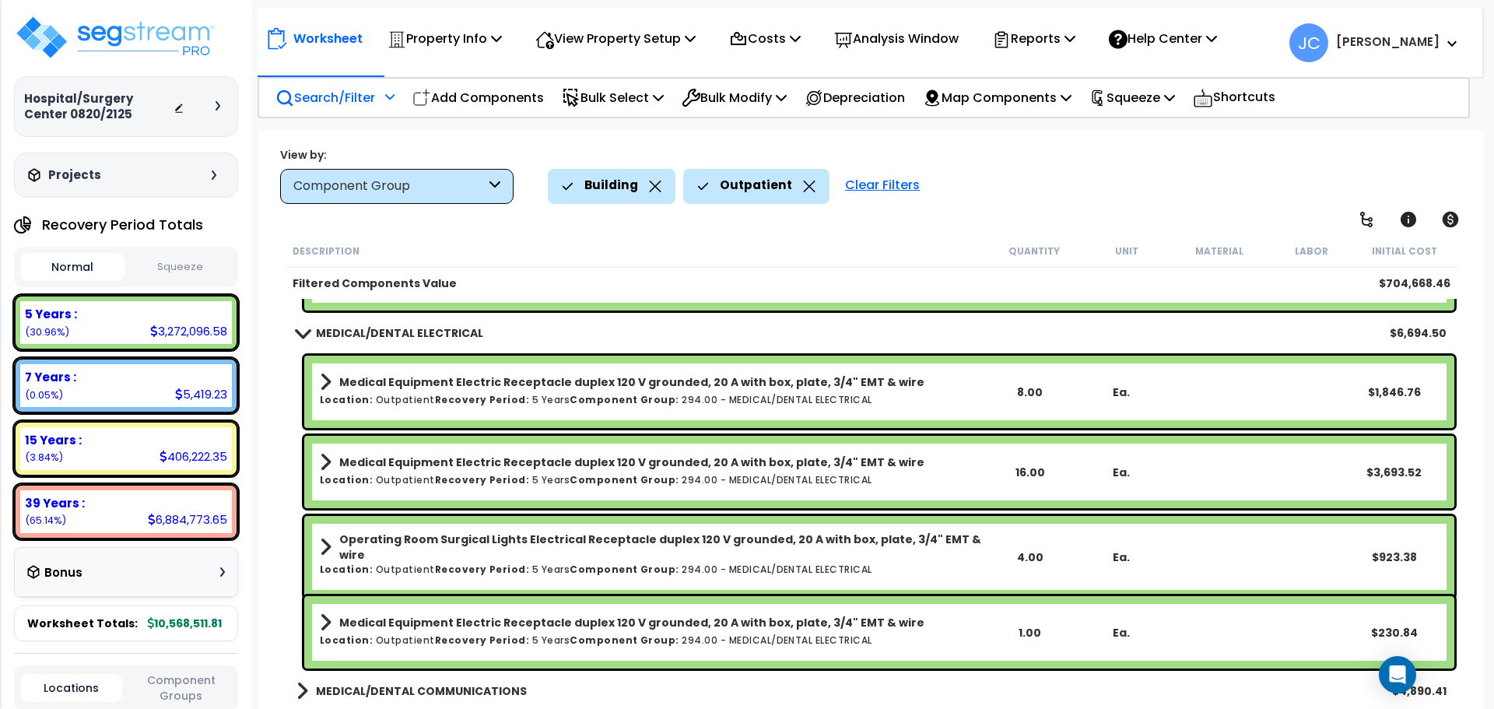
click at [433, 683] on b "MEDICAL/DENTAL COMMUNICATIONS" at bounding box center [421, 691] width 211 height 16
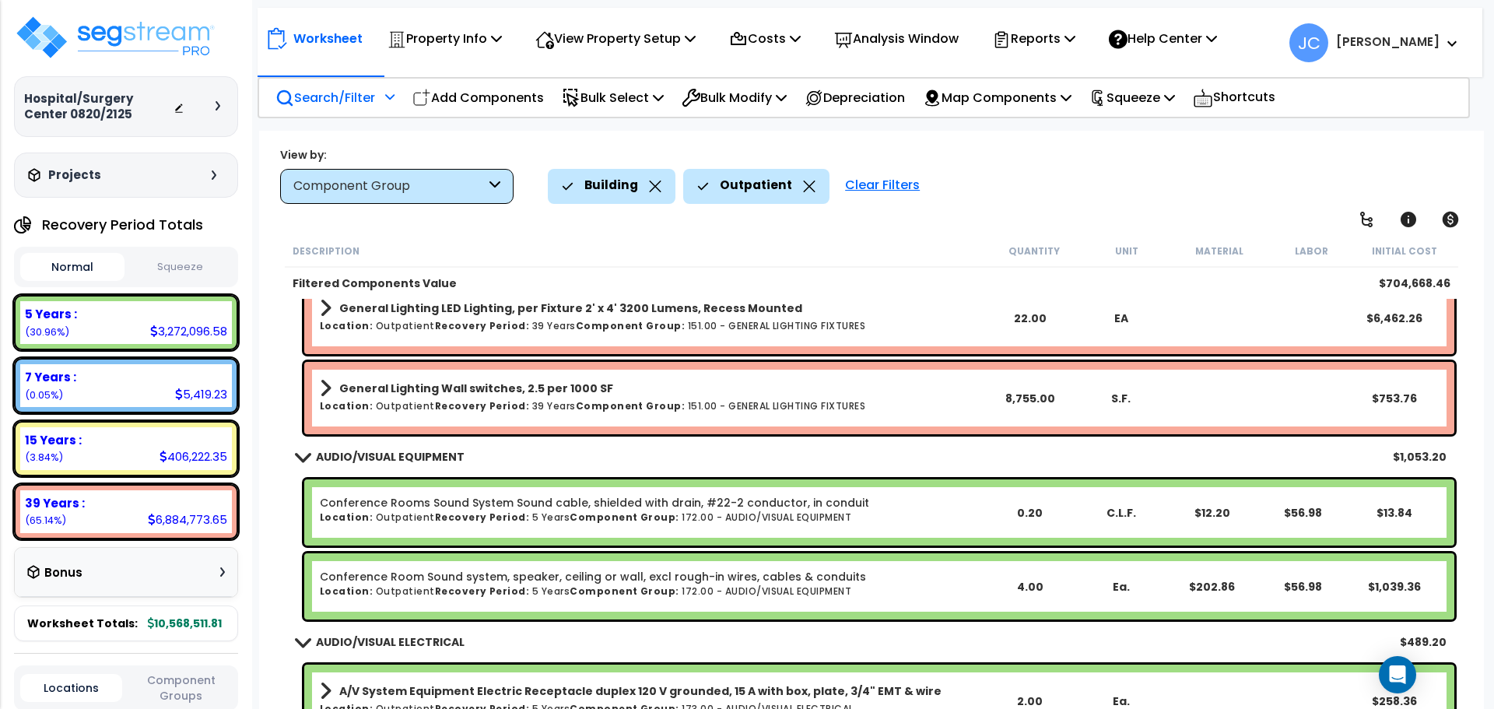
scroll to position [8813, 0]
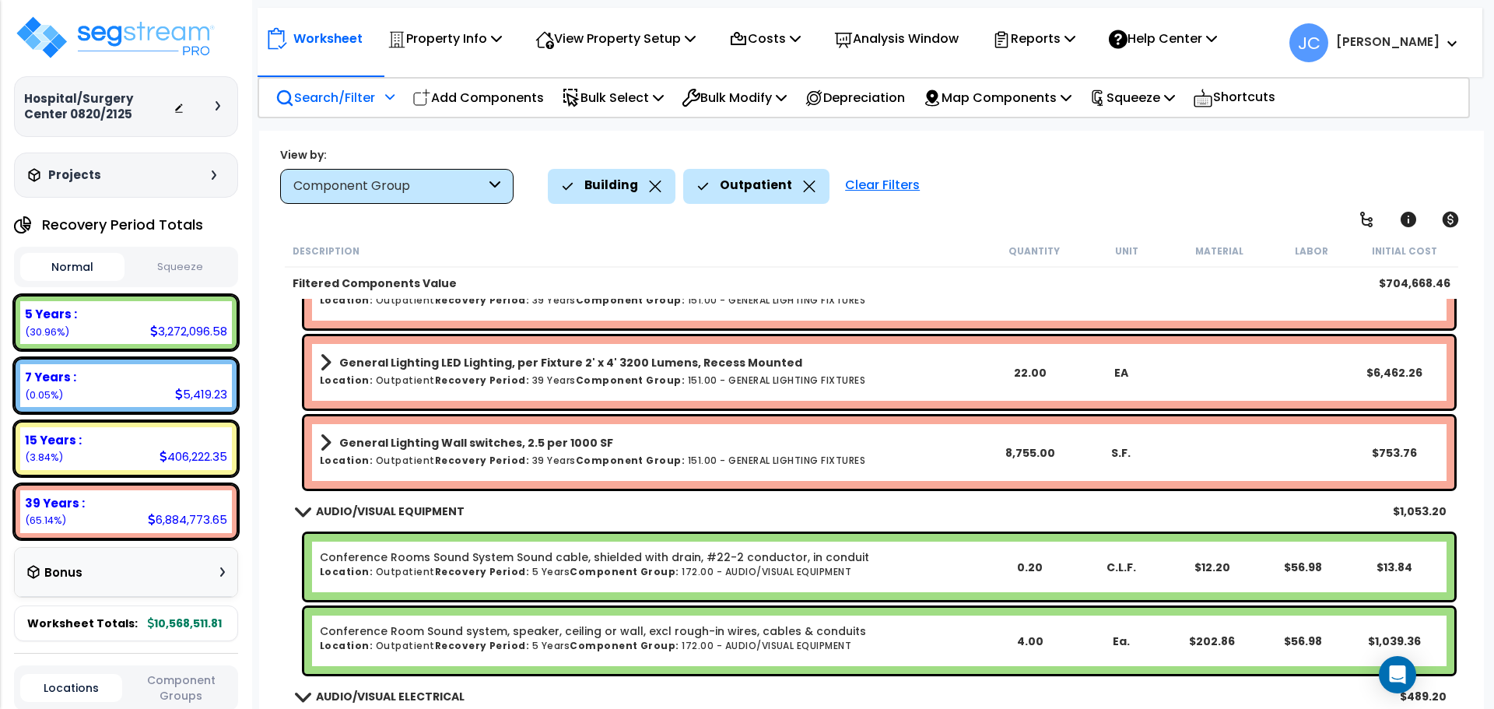
click at [868, 187] on div "Clear Filters" at bounding box center [882, 186] width 90 height 34
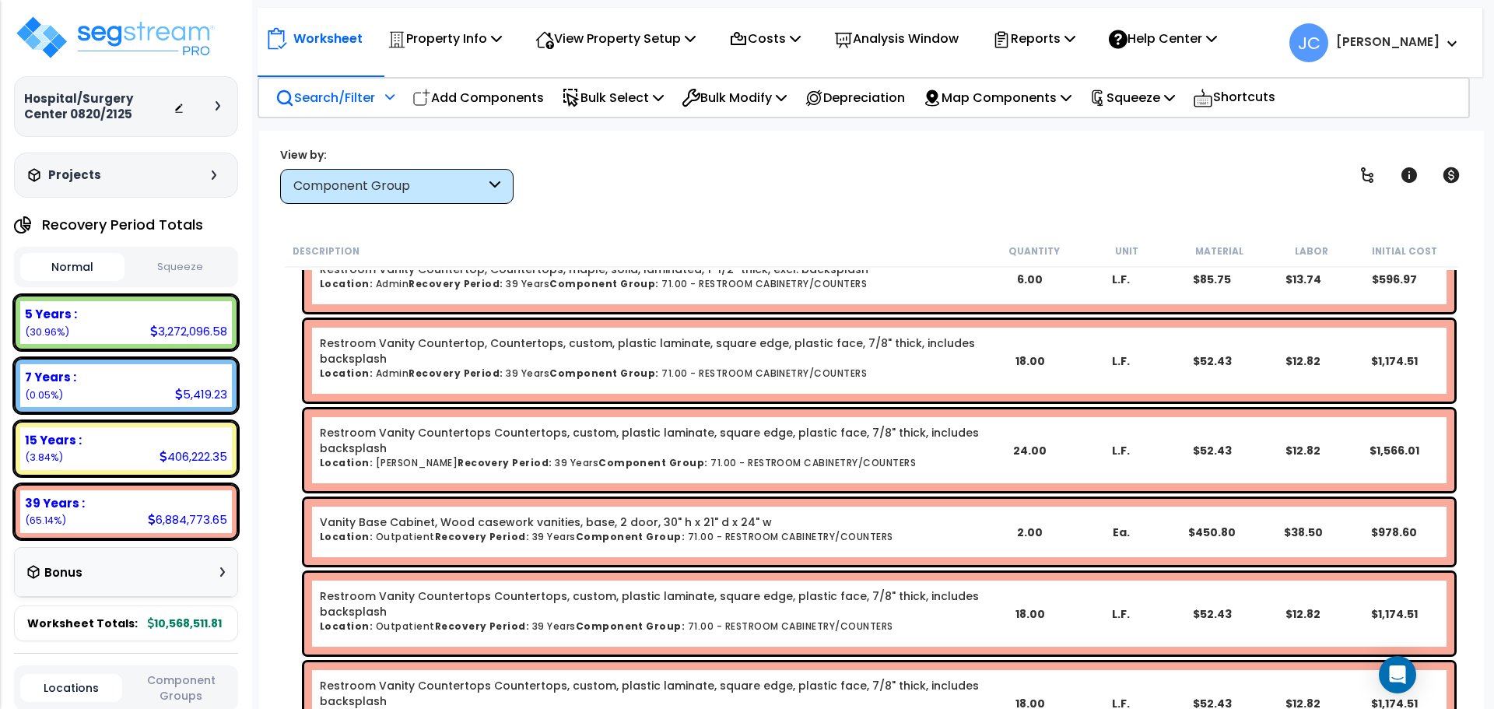
click at [338, 89] on p "Search/Filter" at bounding box center [326, 97] width 100 height 21
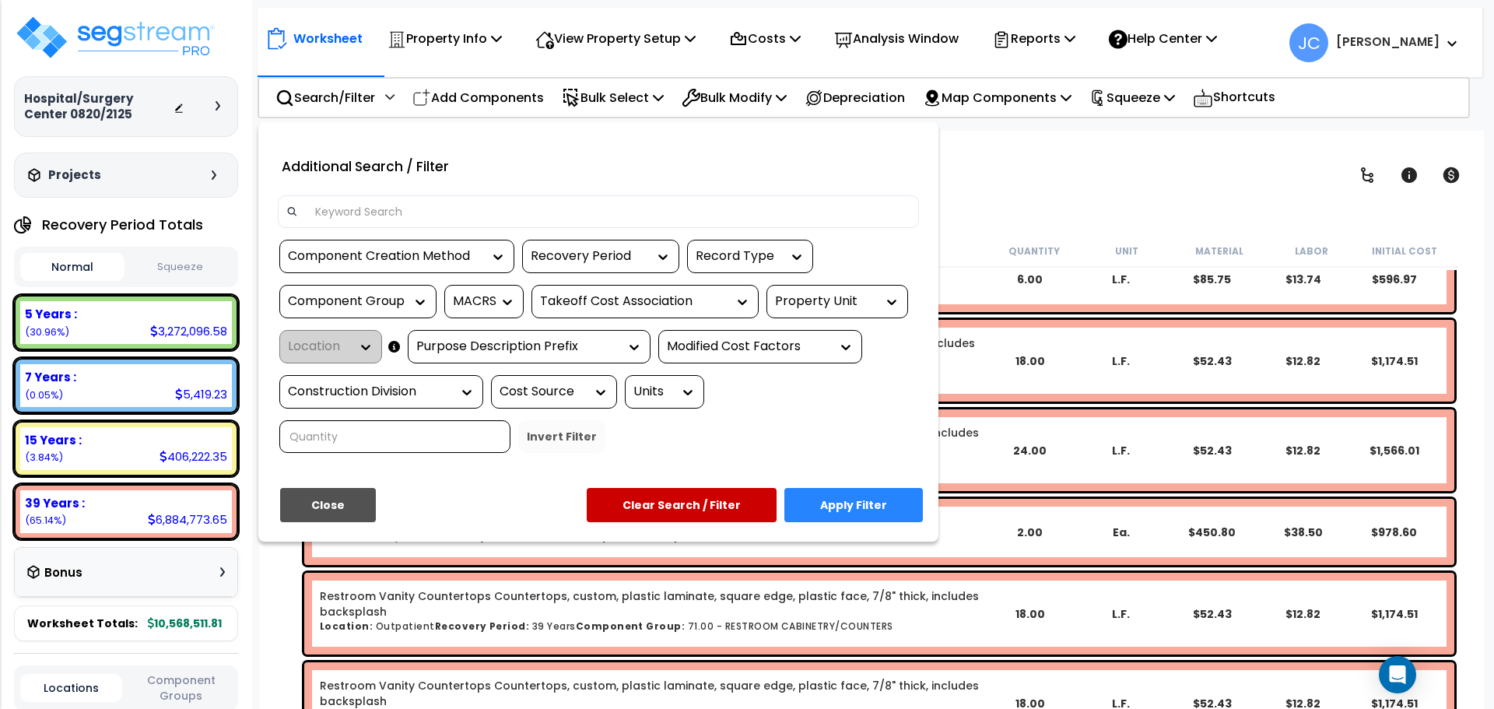
click at [860, 306] on div "Property Unit" at bounding box center [825, 302] width 101 height 18
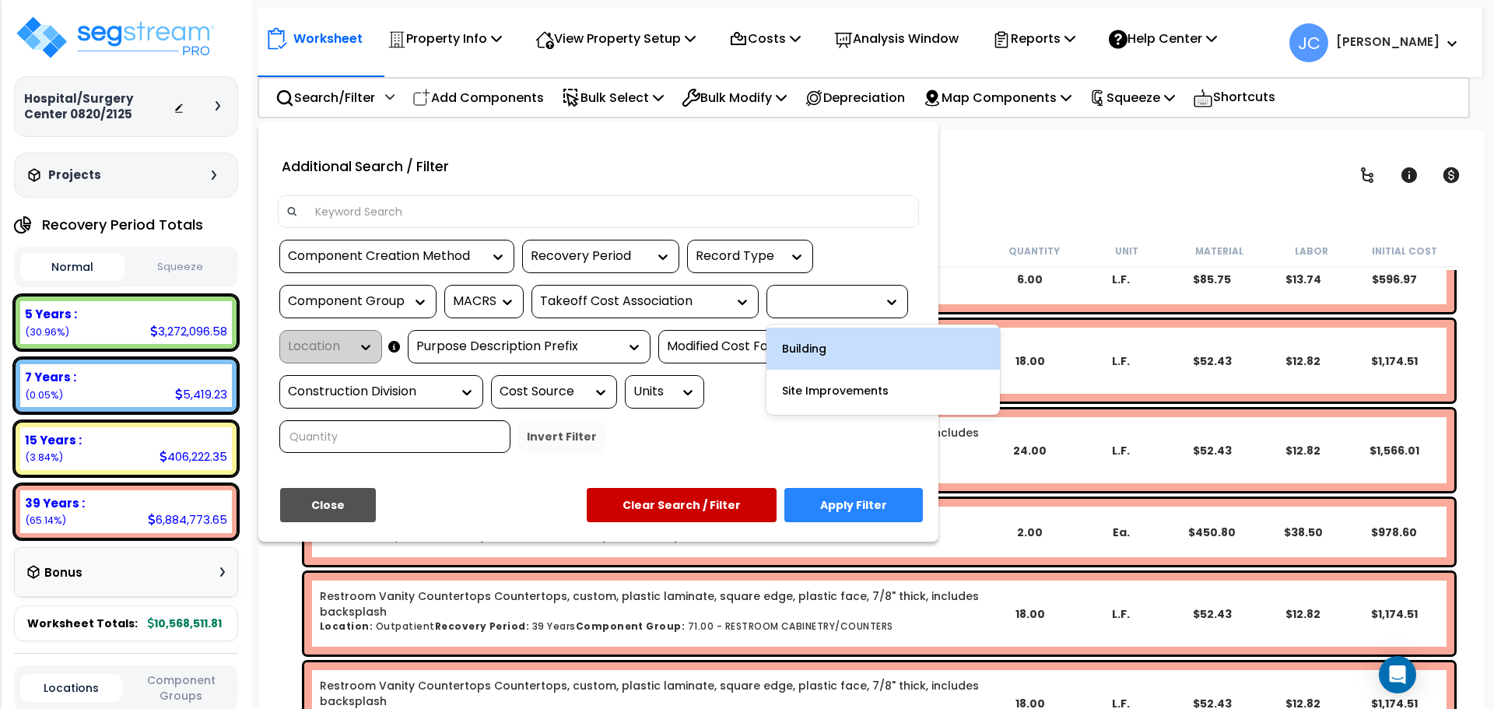
click at [858, 347] on div "Building" at bounding box center [883, 349] width 233 height 42
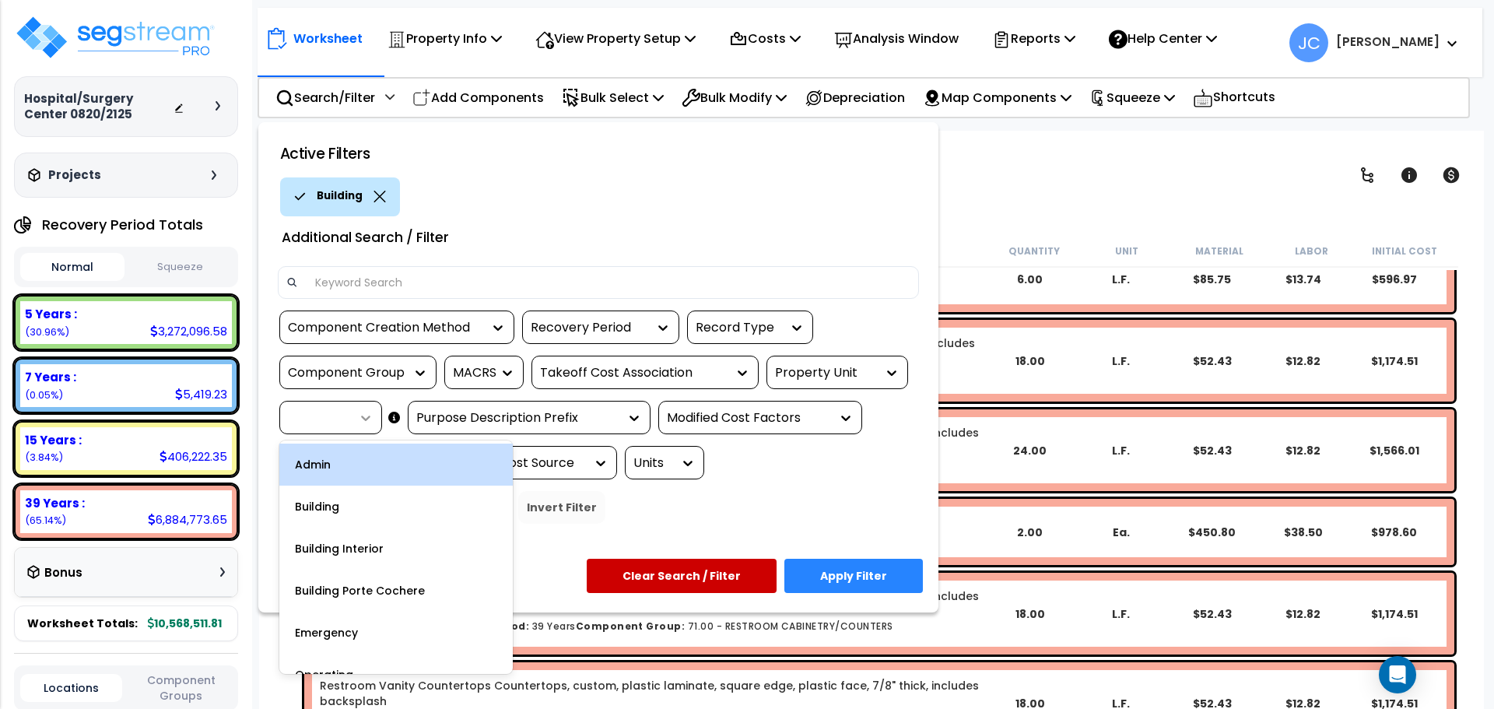
click at [360, 412] on icon at bounding box center [366, 418] width 16 height 16
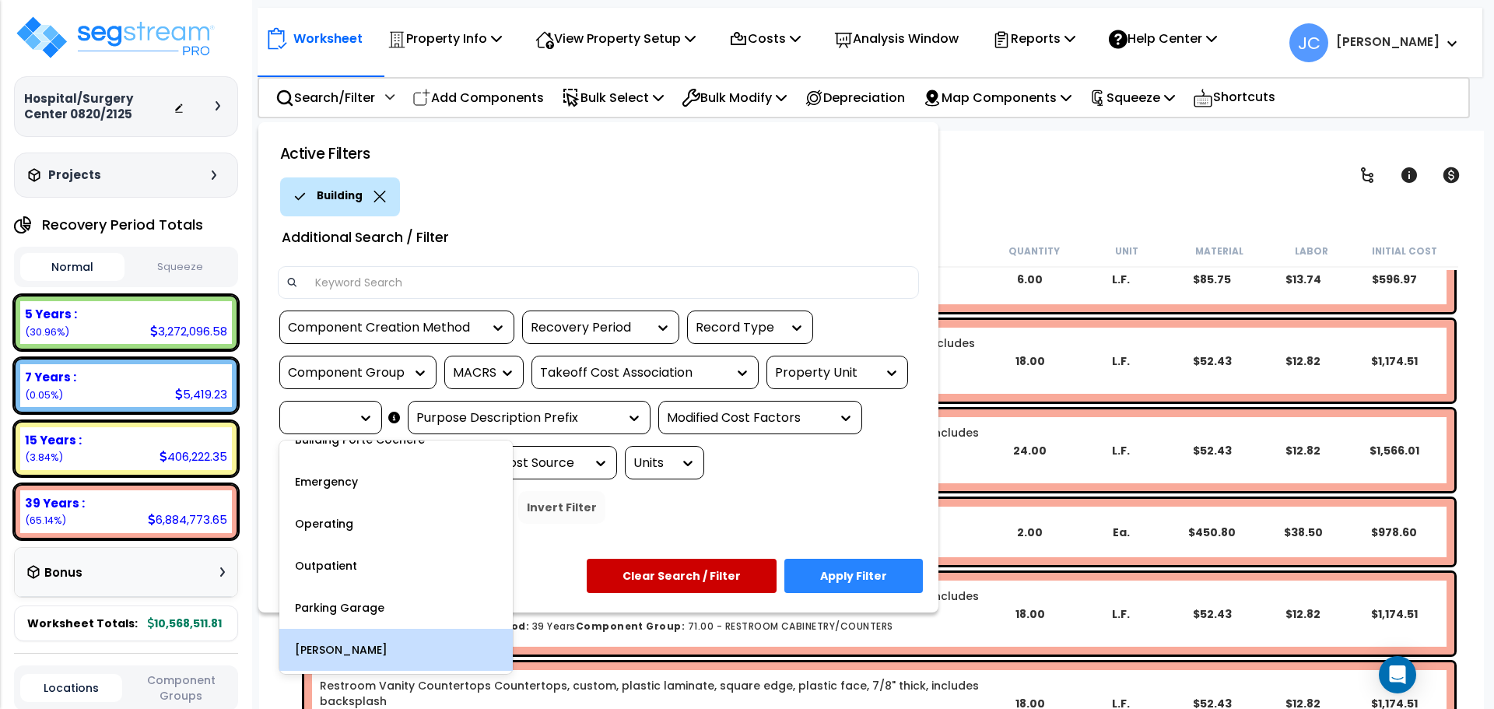
click at [369, 637] on div "Ward" at bounding box center [395, 650] width 233 height 42
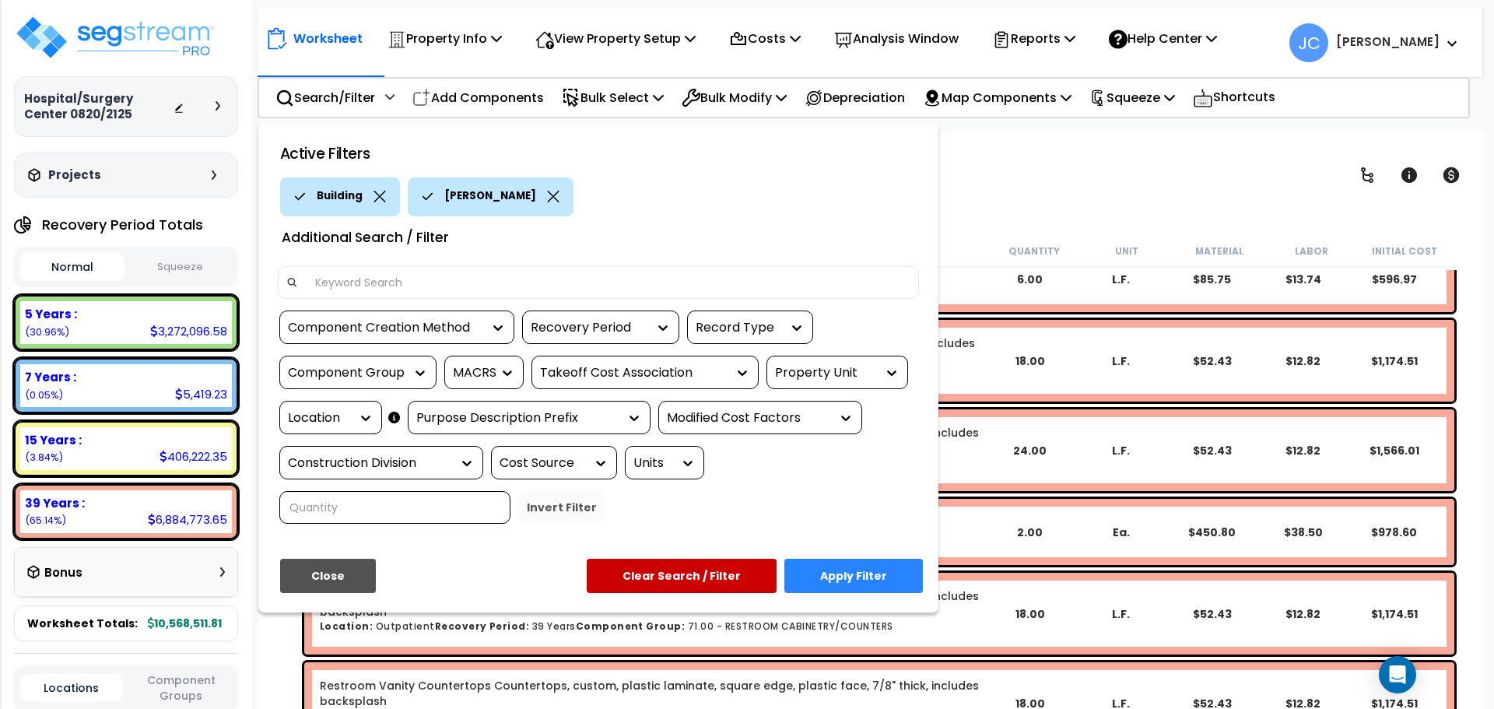
click at [835, 559] on button "Apply Filter" at bounding box center [853, 576] width 139 height 34
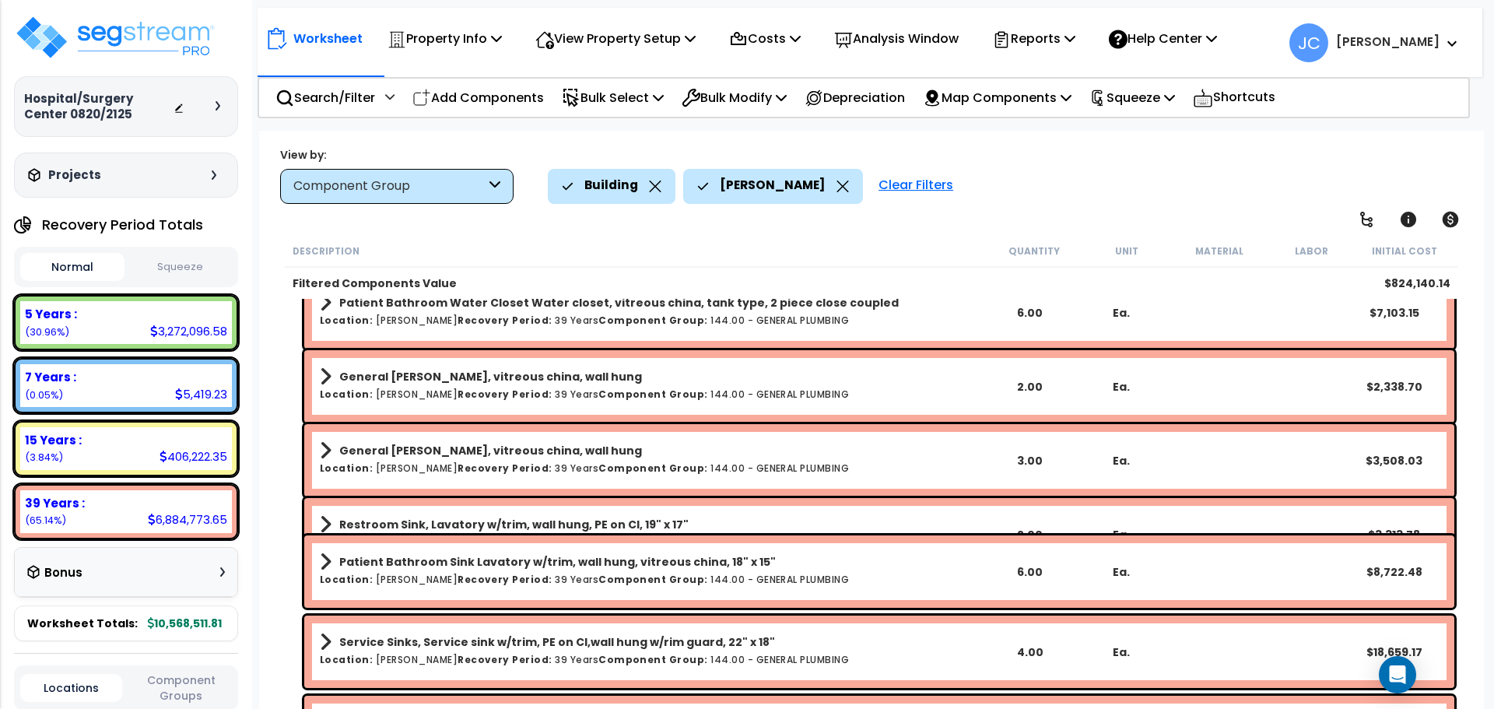
scroll to position [4968, 0]
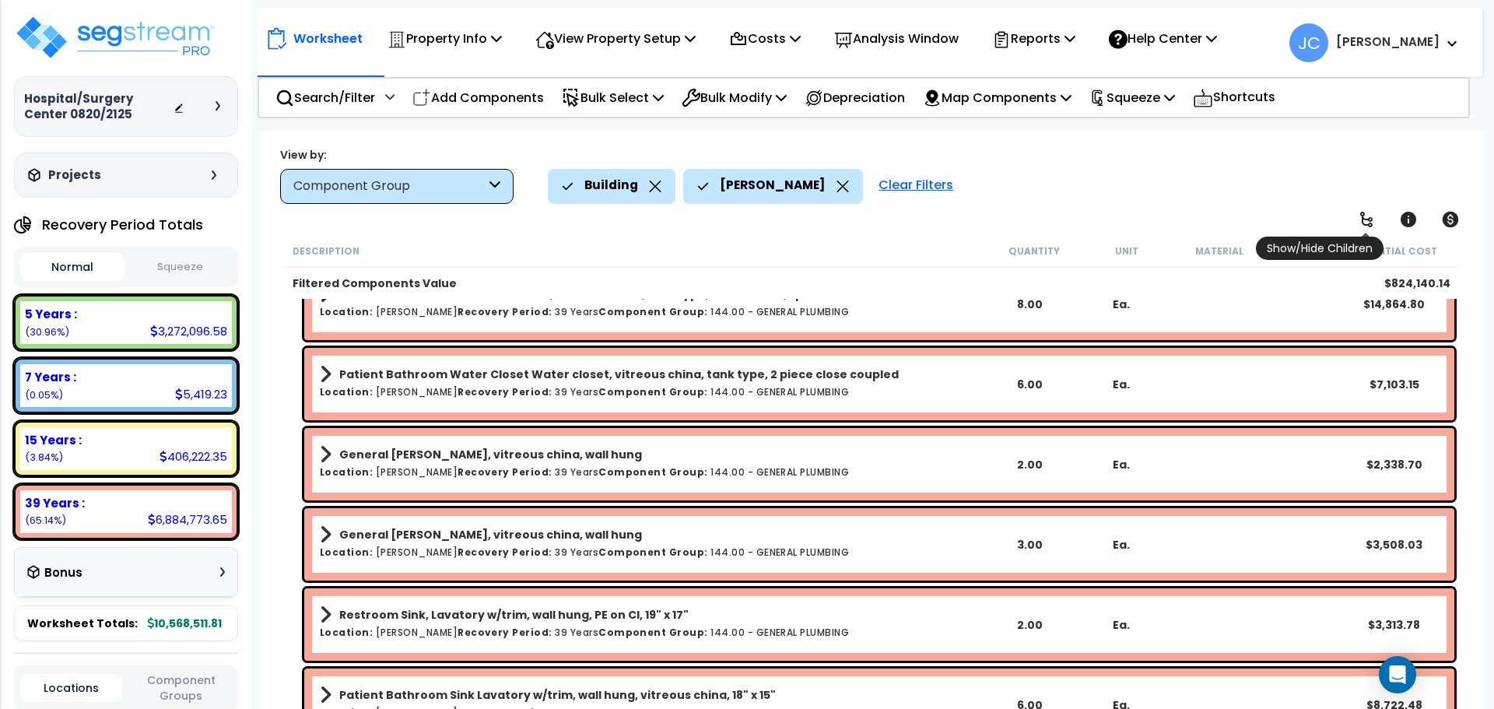
click at [1358, 216] on icon at bounding box center [1366, 219] width 19 height 19
click at [1359, 216] on icon at bounding box center [1366, 219] width 19 height 19
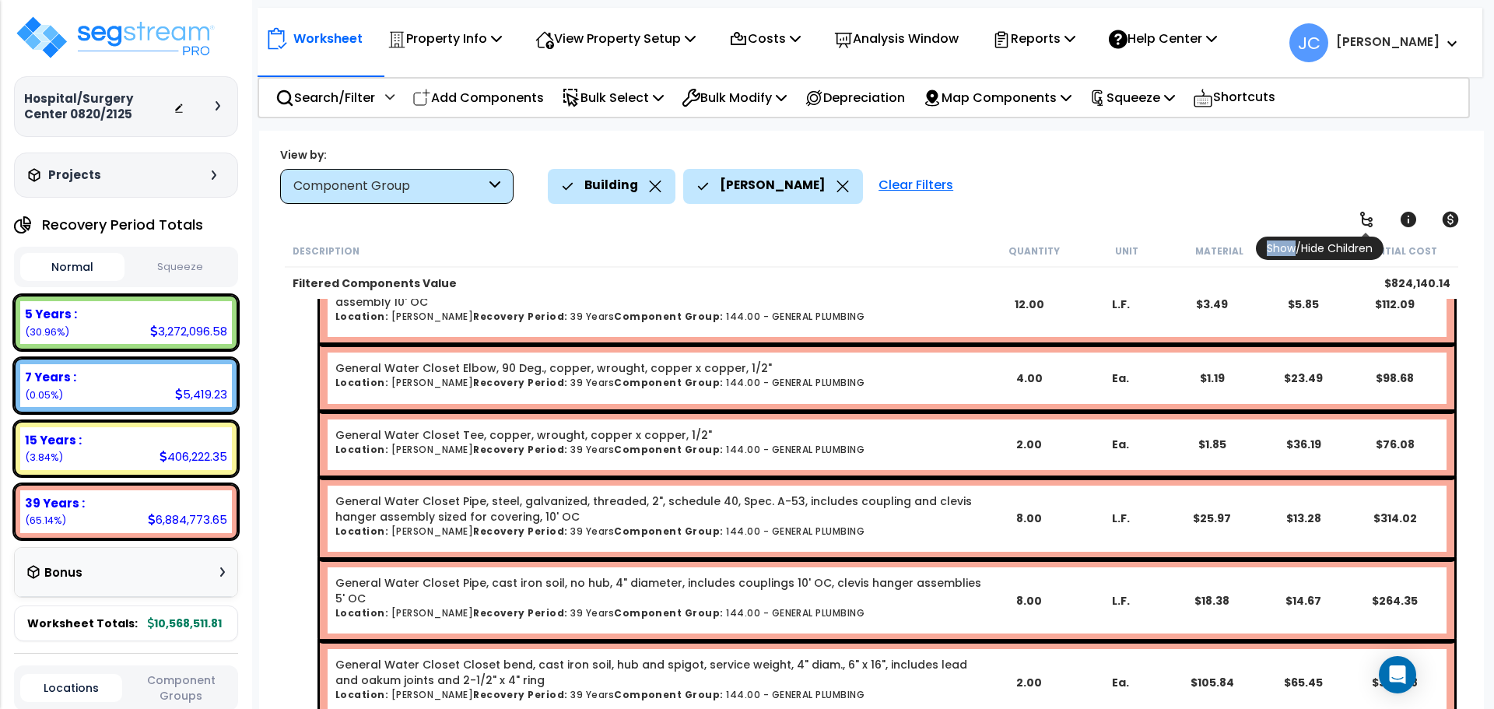
click at [1370, 216] on icon at bounding box center [1366, 219] width 19 height 19
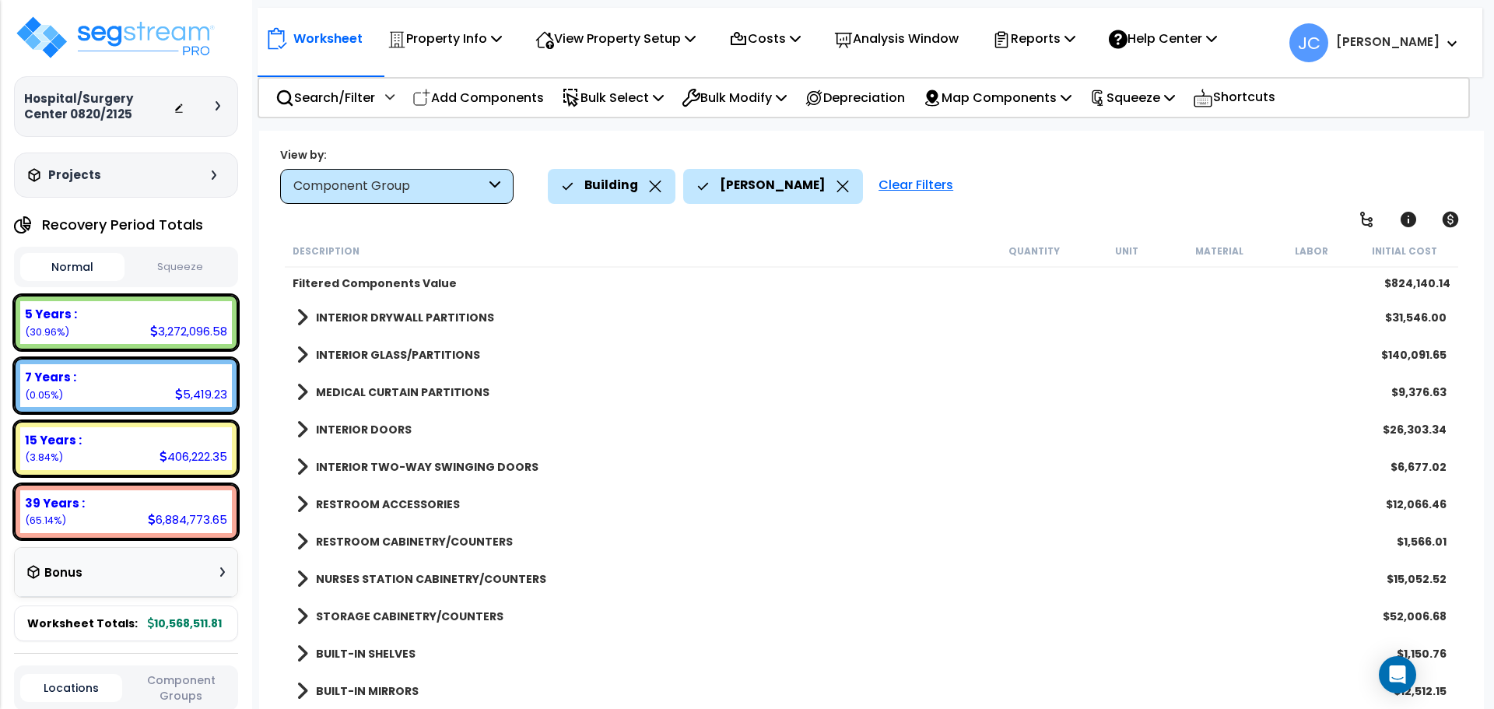
scroll to position [0, 0]
click at [415, 316] on b "INTERIOR DRYWALL PARTITIONS" at bounding box center [405, 318] width 178 height 16
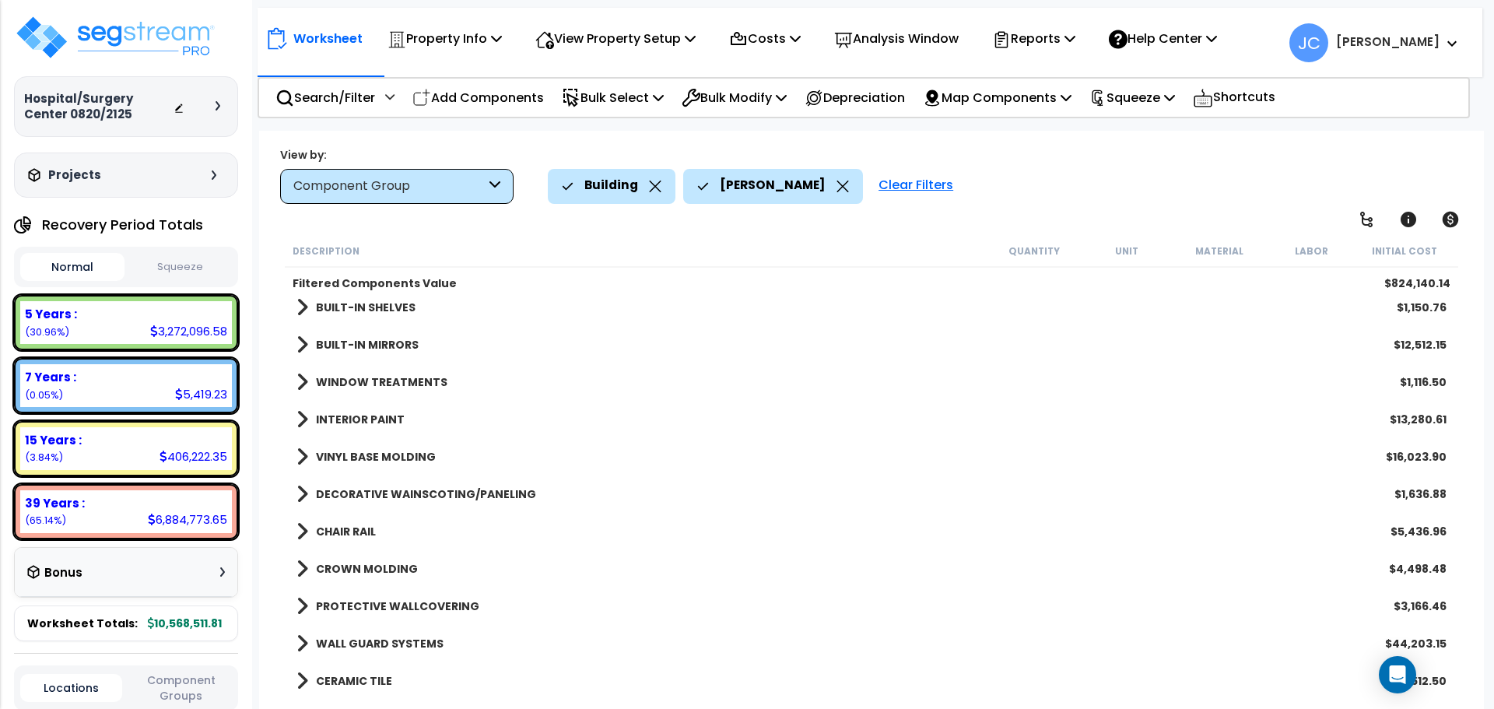
click at [362, 419] on b "INTERIOR PAINT" at bounding box center [360, 420] width 89 height 16
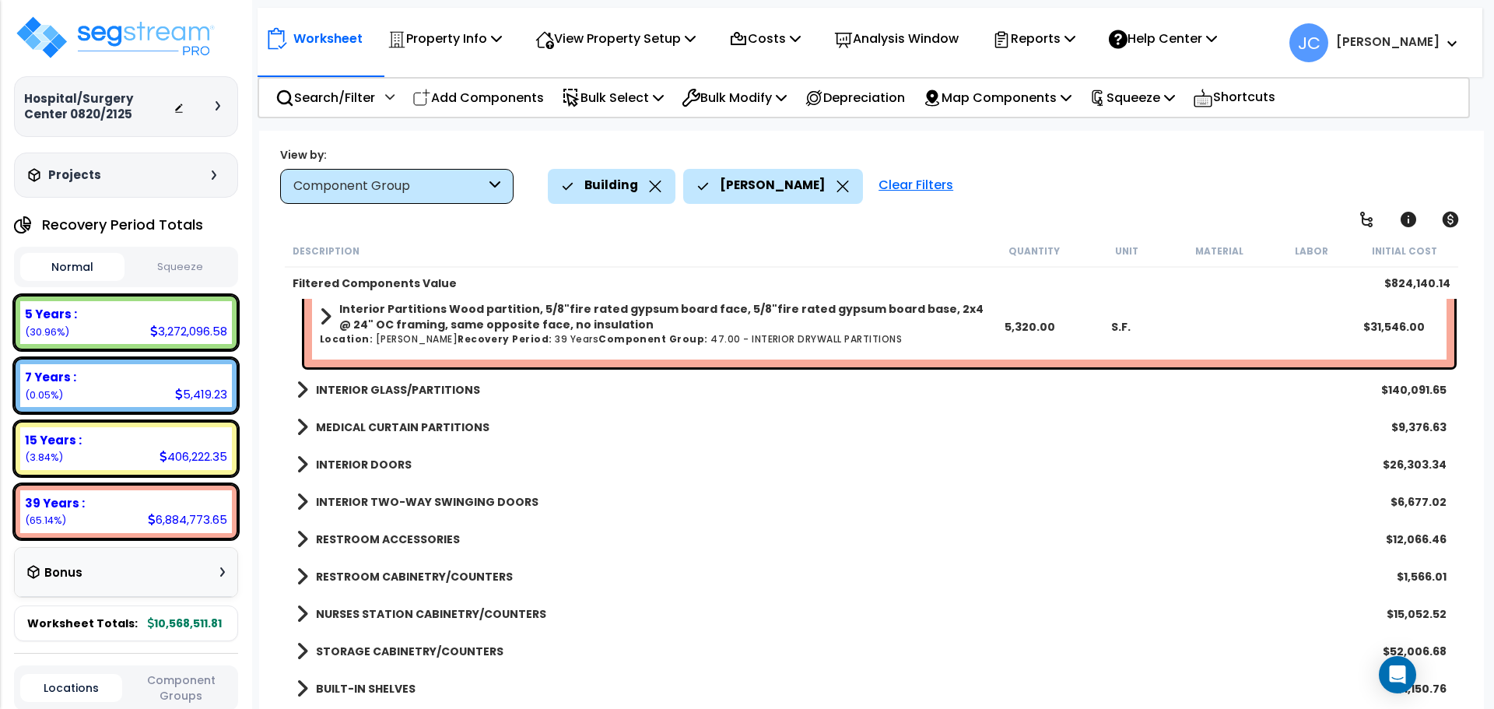
click at [431, 380] on link "INTERIOR GLASS/PARTITIONS" at bounding box center [389, 390] width 184 height 22
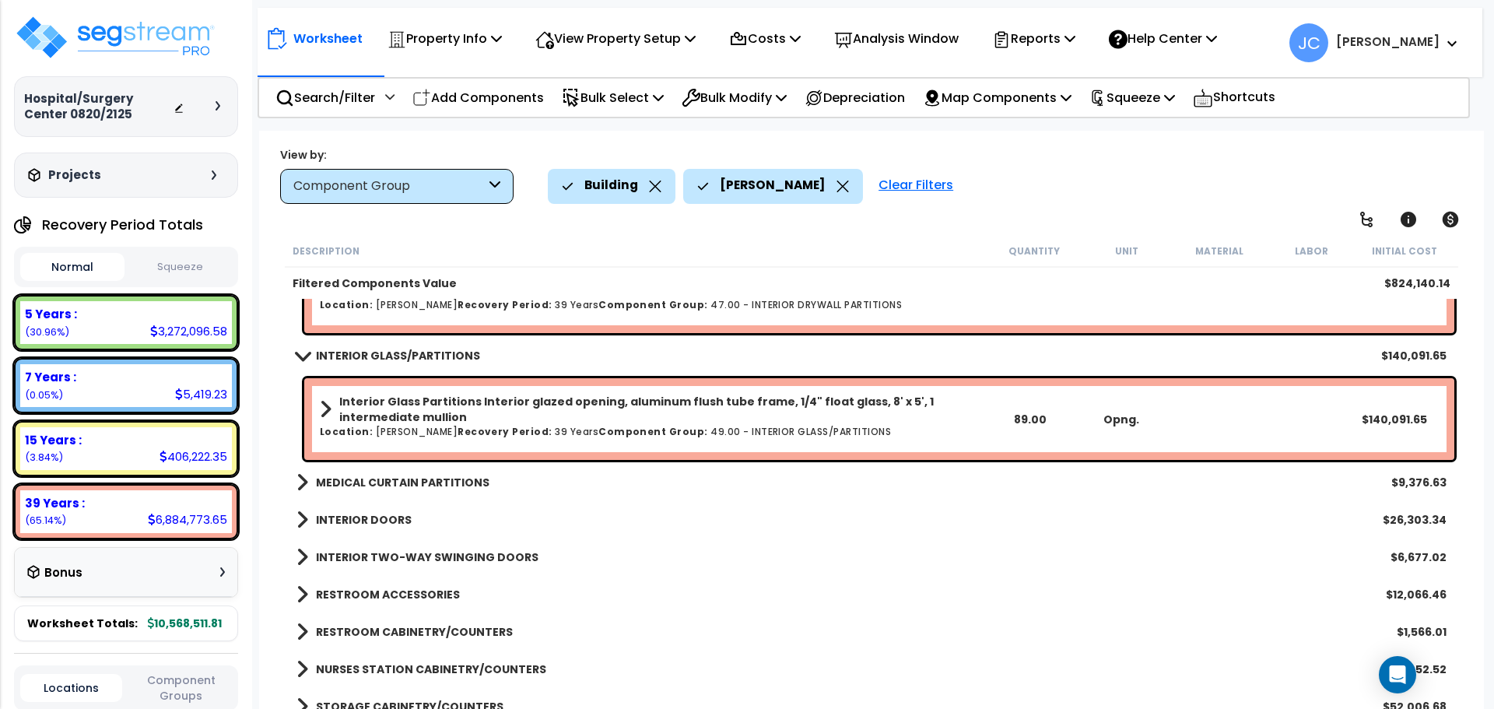
scroll to position [90, 0]
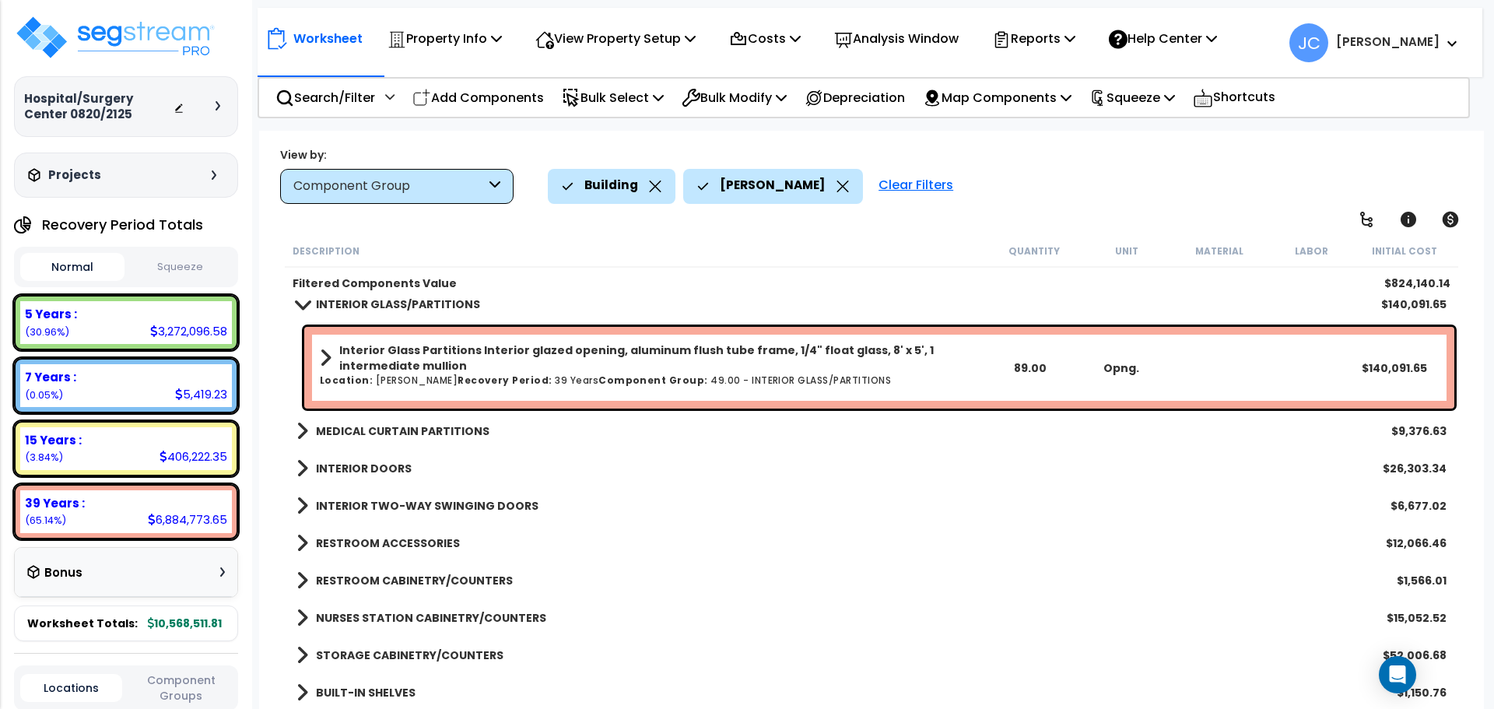
click at [437, 427] on b "MEDICAL CURTAIN PARTITIONS" at bounding box center [403, 431] width 174 height 16
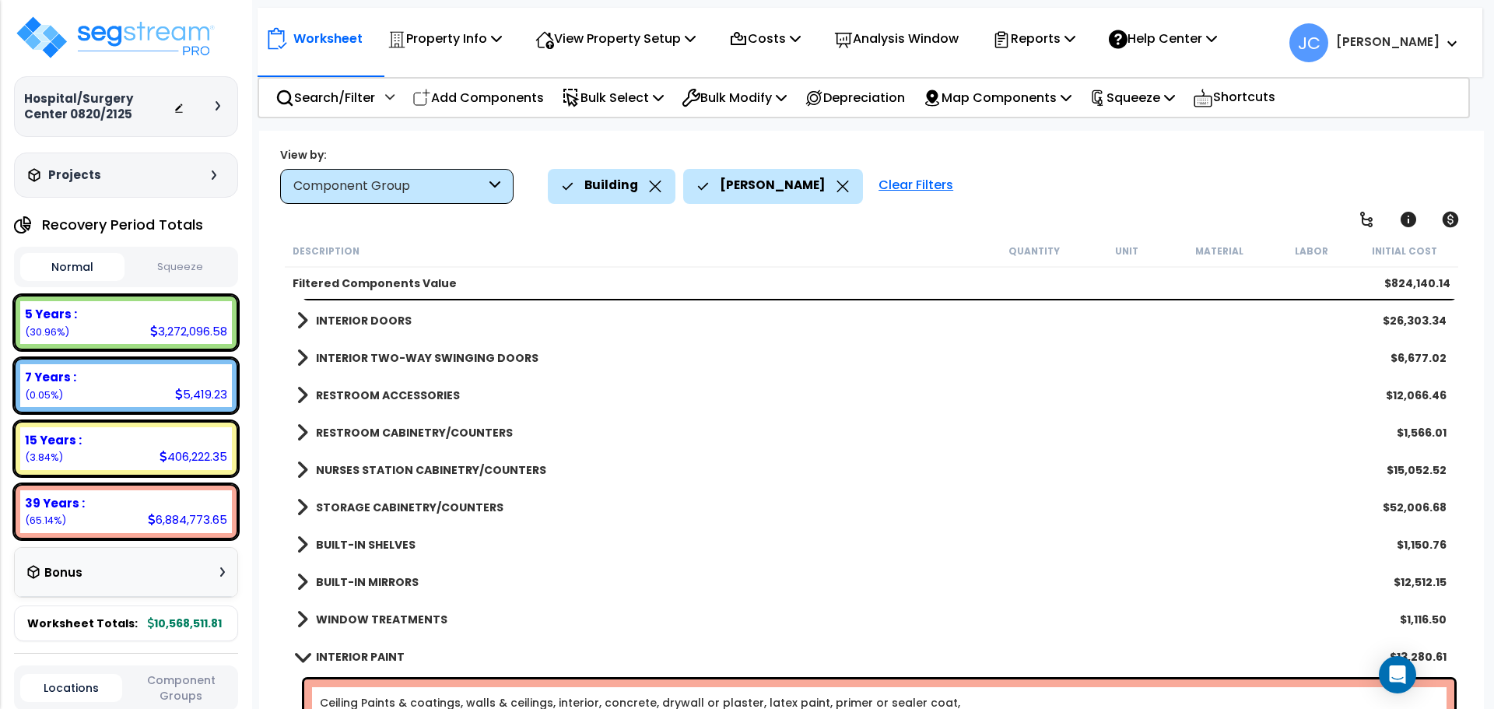
scroll to position [346, 0]
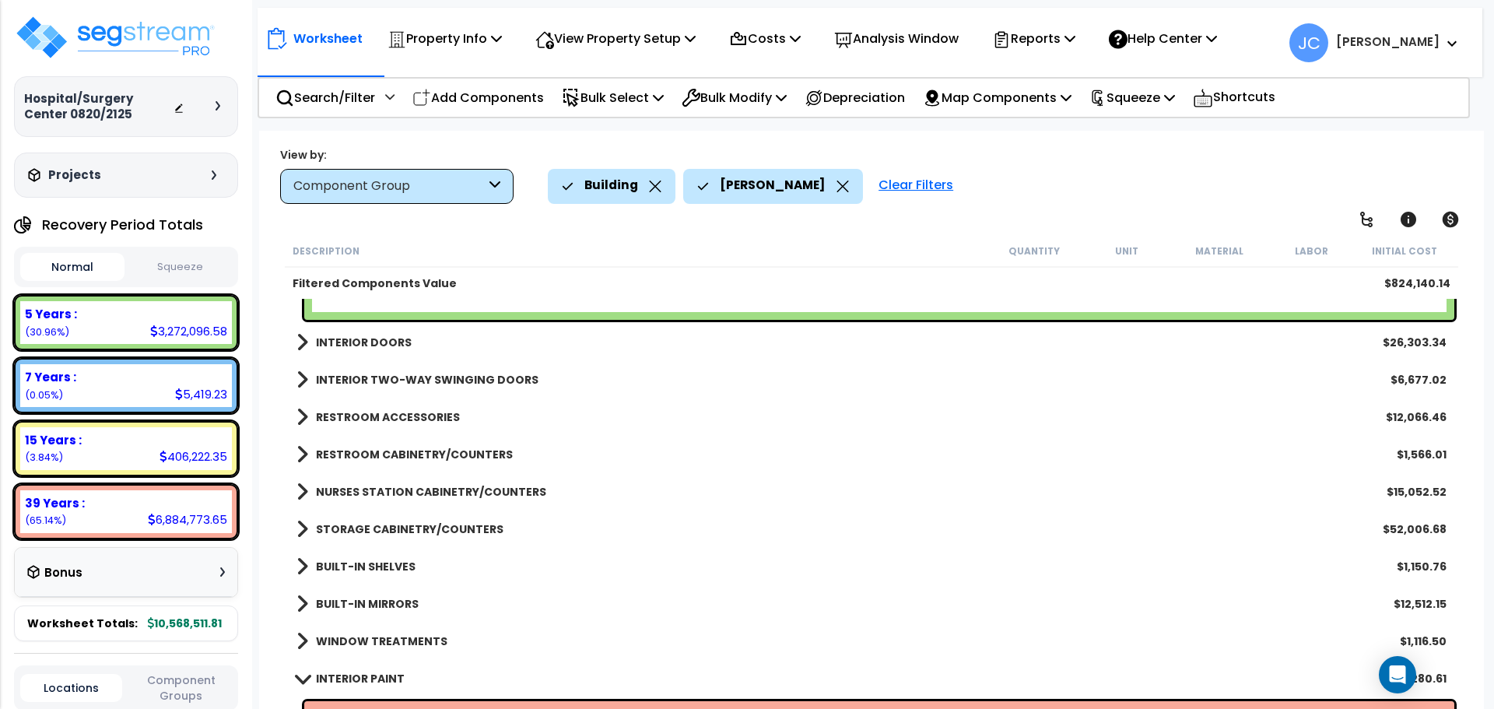
click at [380, 347] on b "INTERIOR DOORS" at bounding box center [364, 343] width 96 height 16
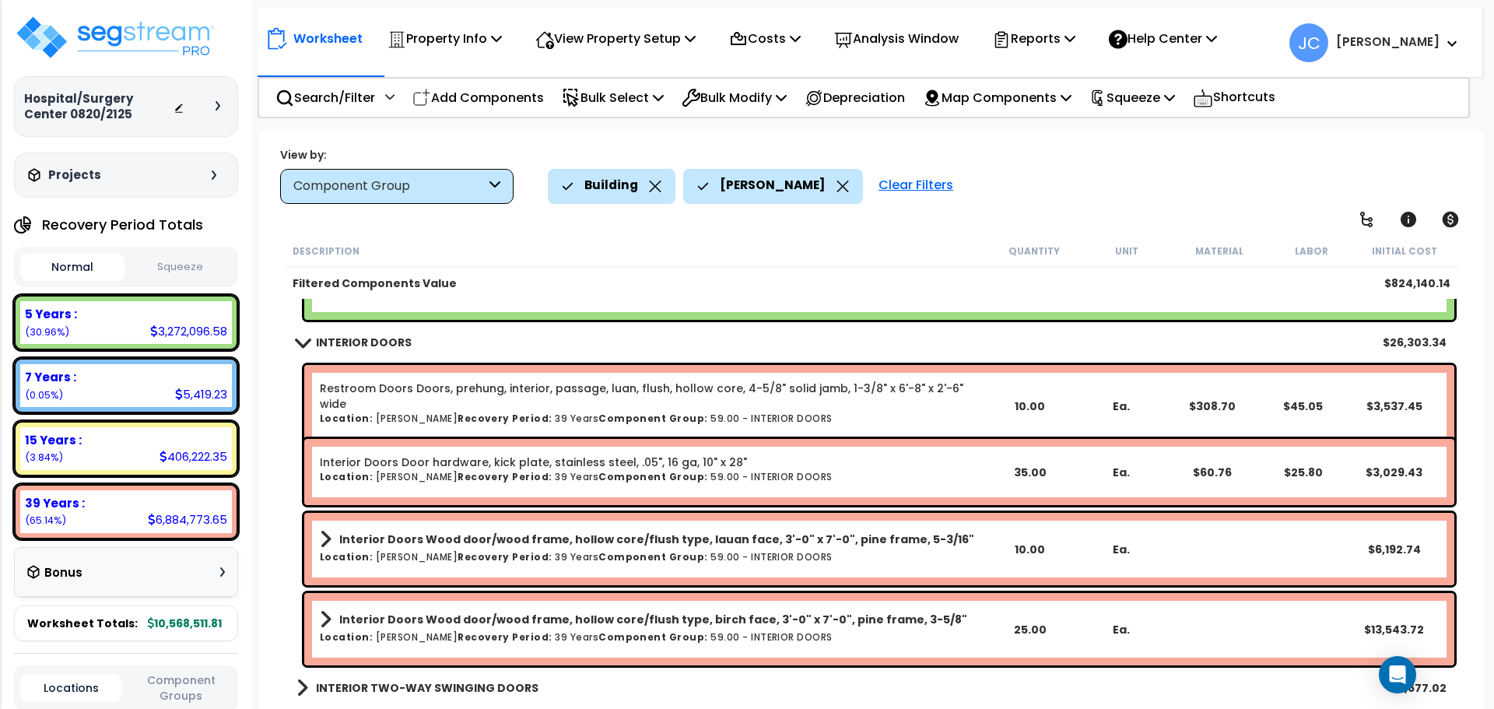
scroll to position [347, 0]
click at [367, 344] on b "INTERIOR DOORS" at bounding box center [364, 342] width 96 height 16
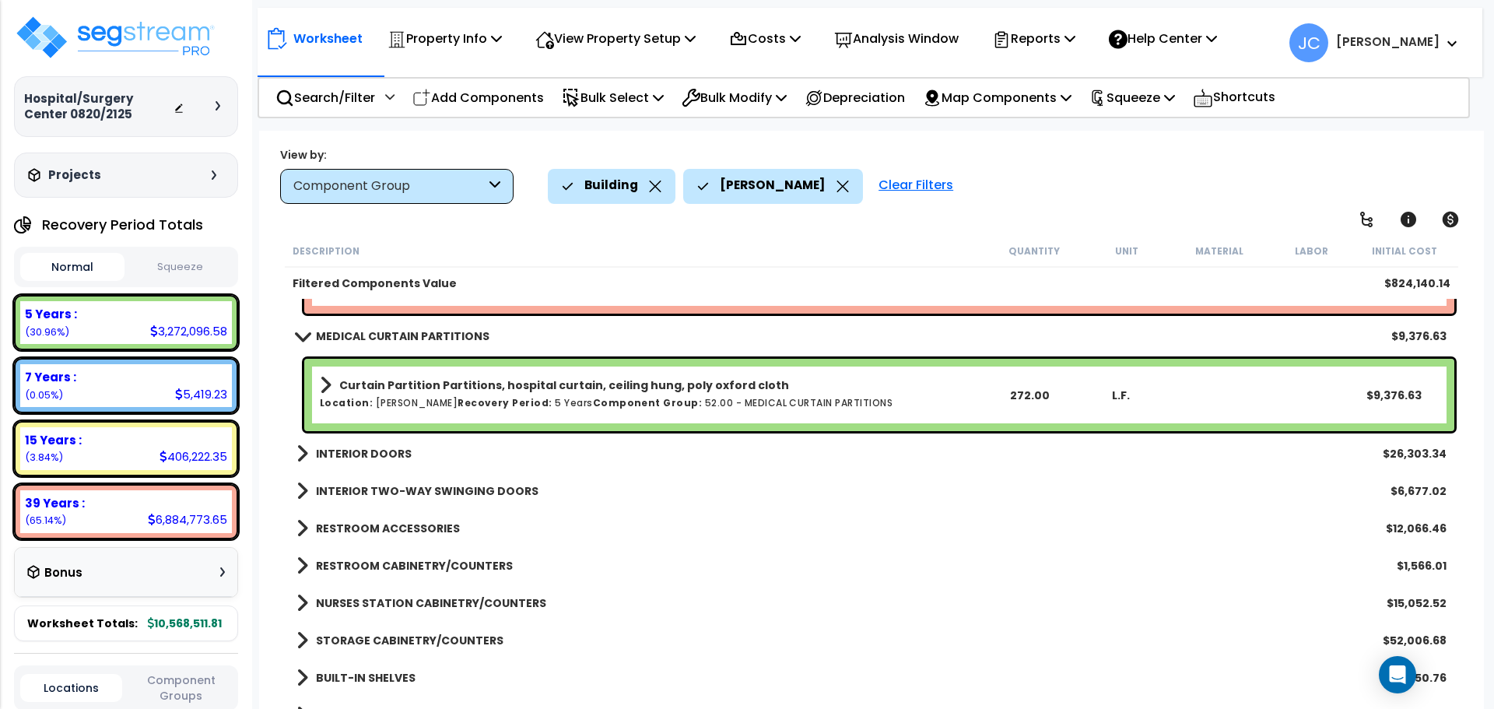
scroll to position [238, 0]
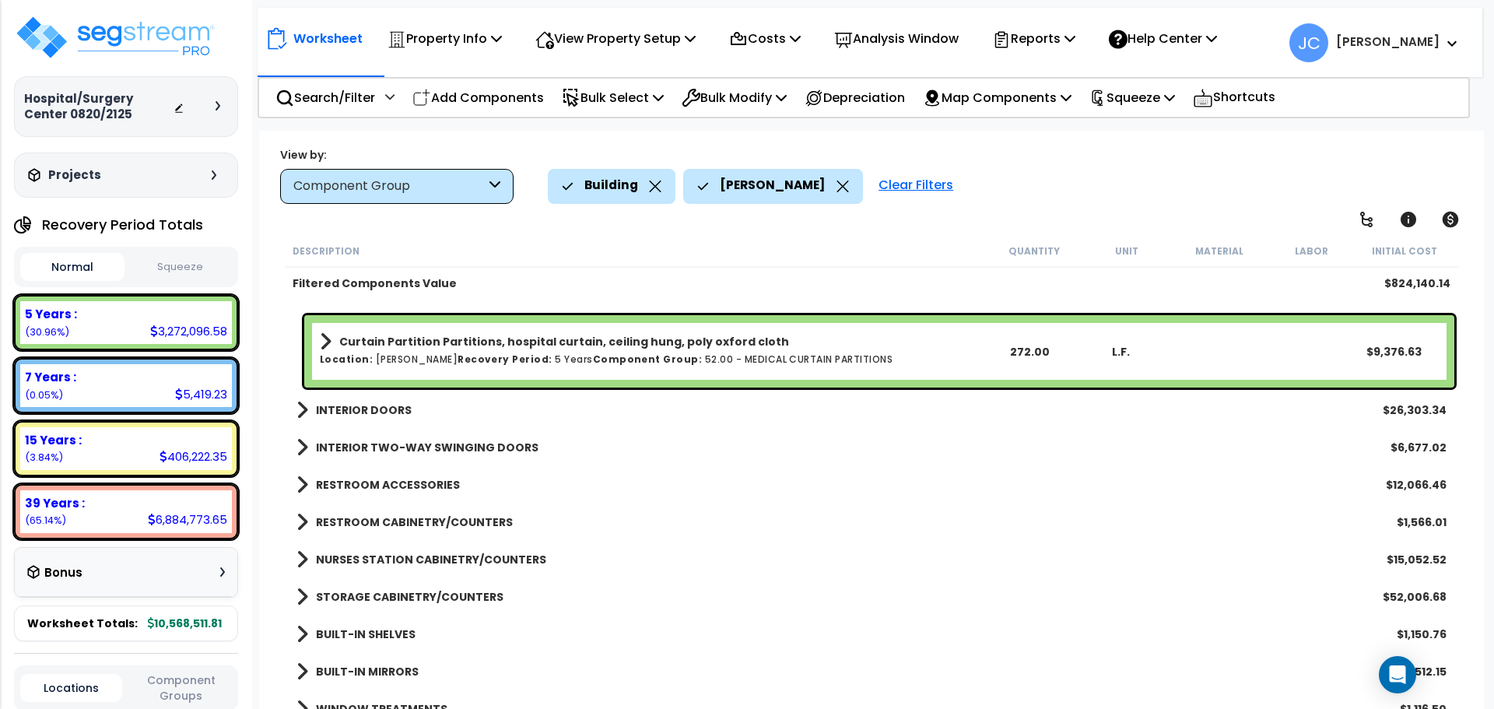
click at [348, 411] on b "INTERIOR DOORS" at bounding box center [364, 410] width 96 height 16
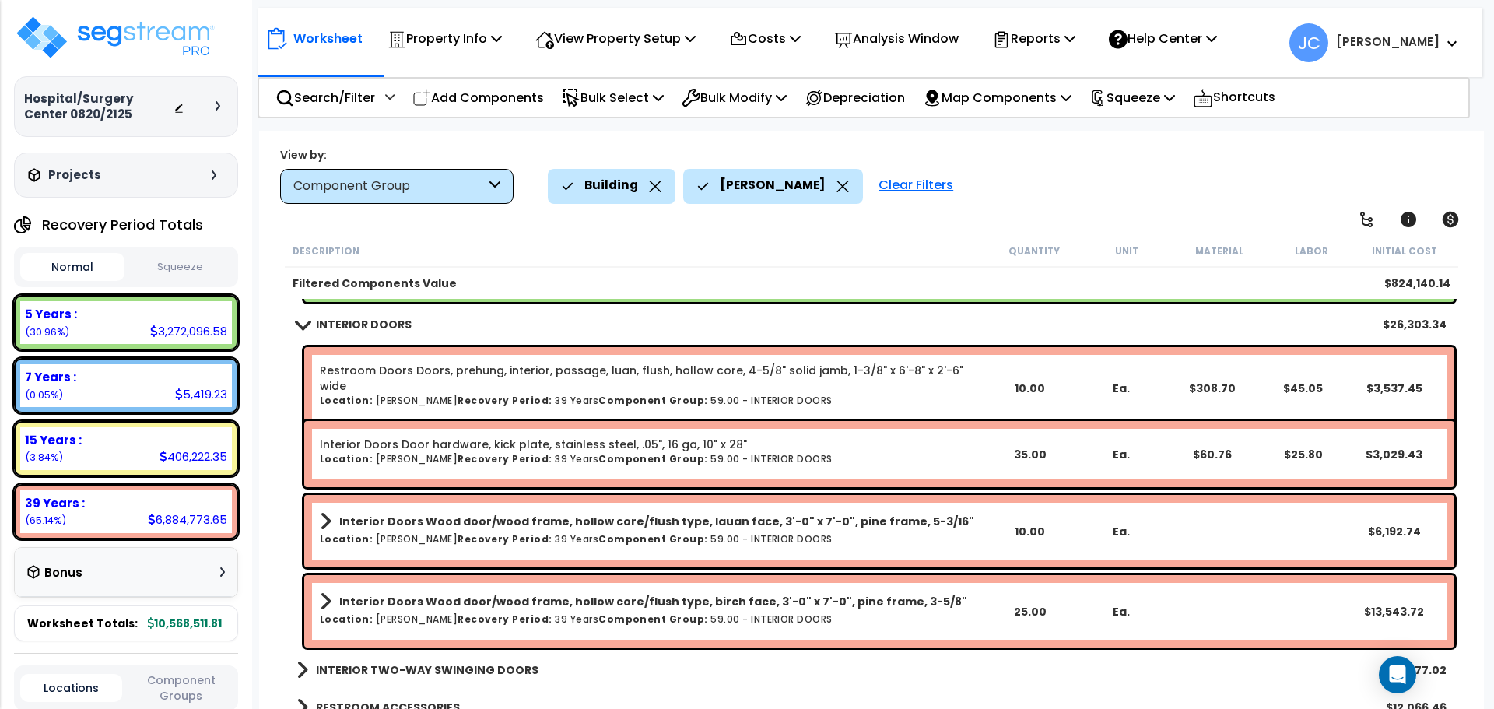
scroll to position [369, 0]
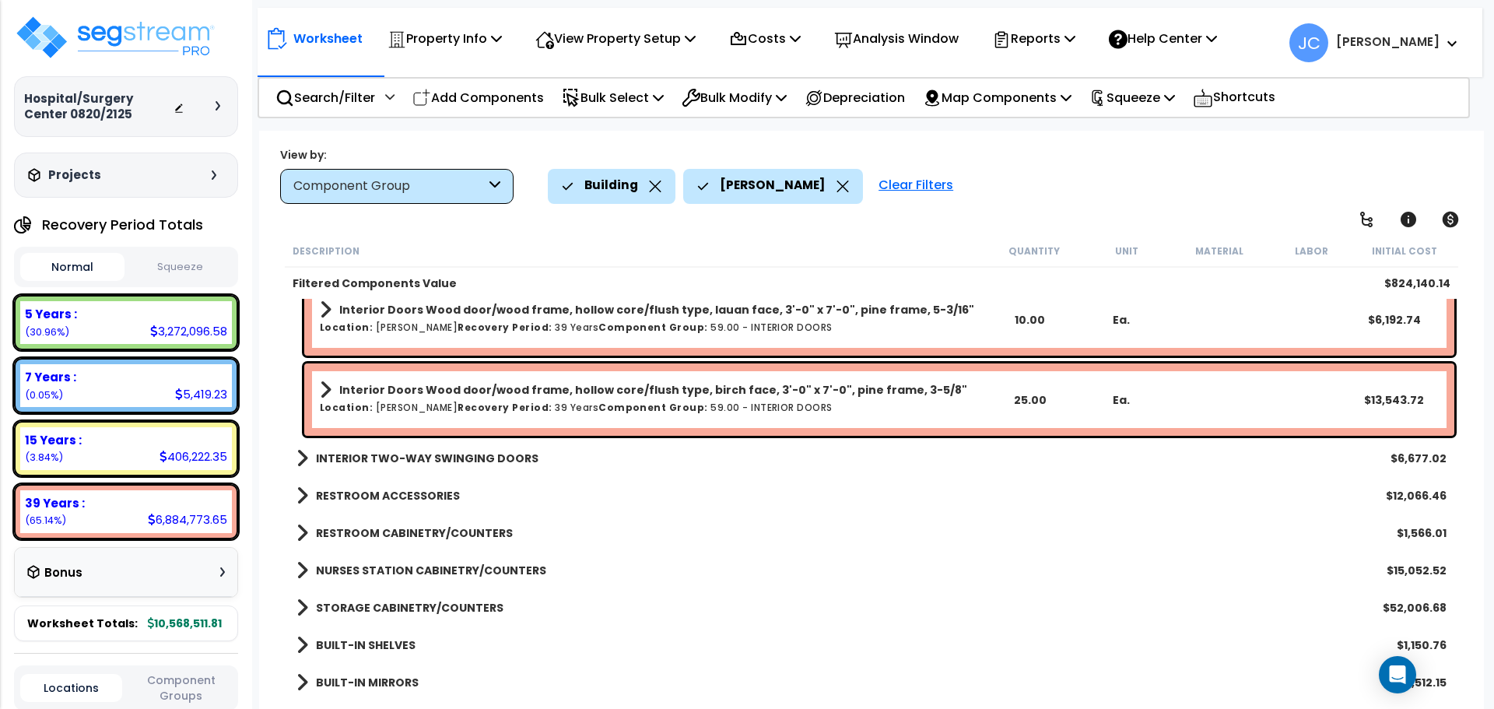
click at [465, 458] on b "INTERIOR TWO-WAY SWINGING DOORS" at bounding box center [427, 459] width 223 height 16
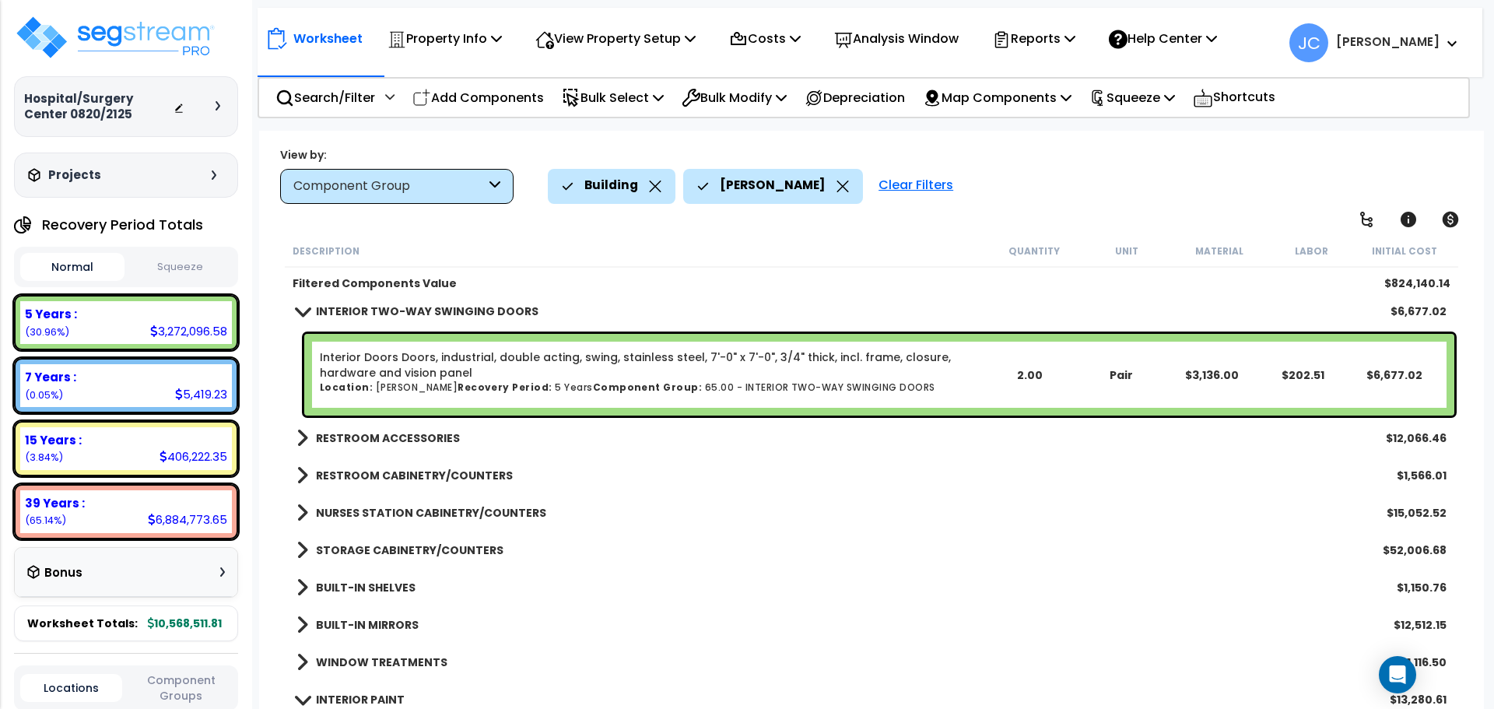
scroll to position [726, 0]
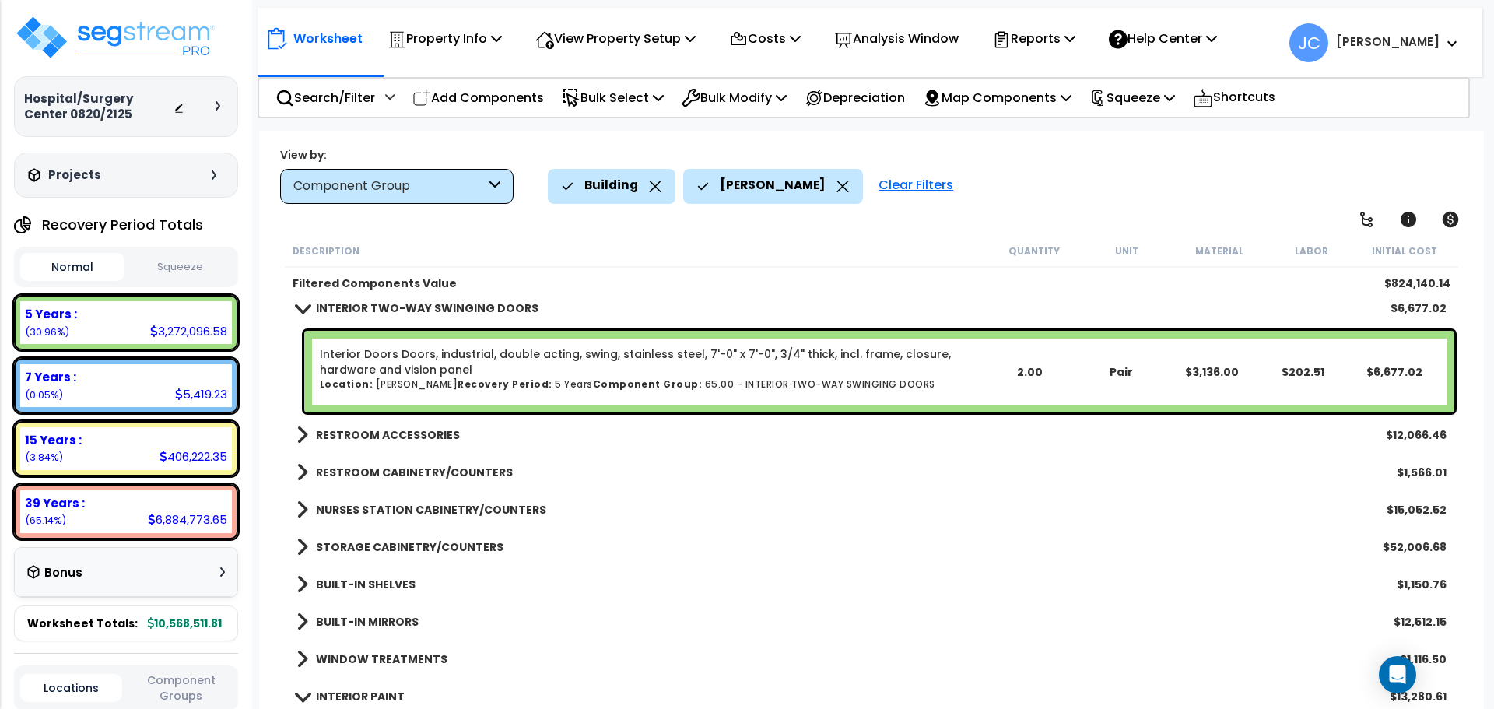
click at [426, 430] on b "RESTROOM ACCESSORIES" at bounding box center [388, 435] width 144 height 16
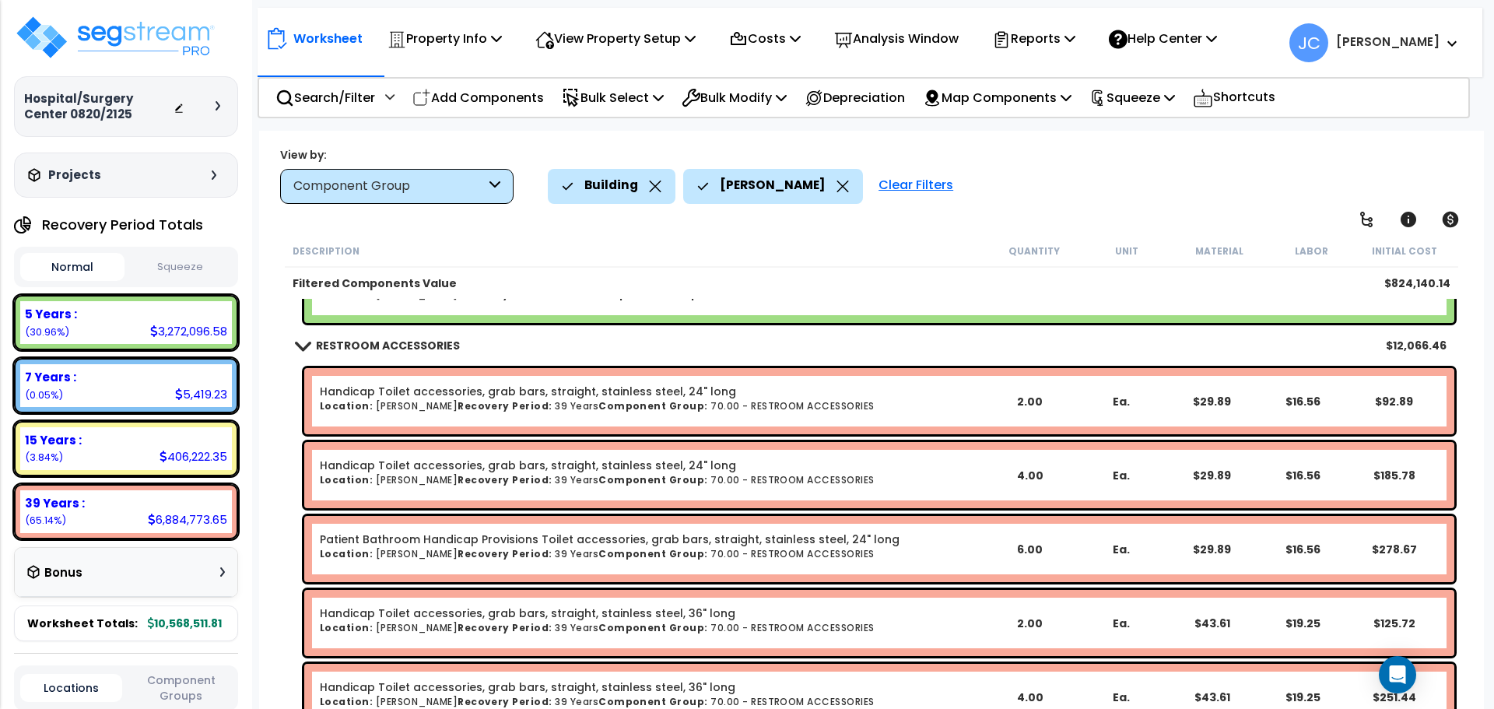
scroll to position [817, 0]
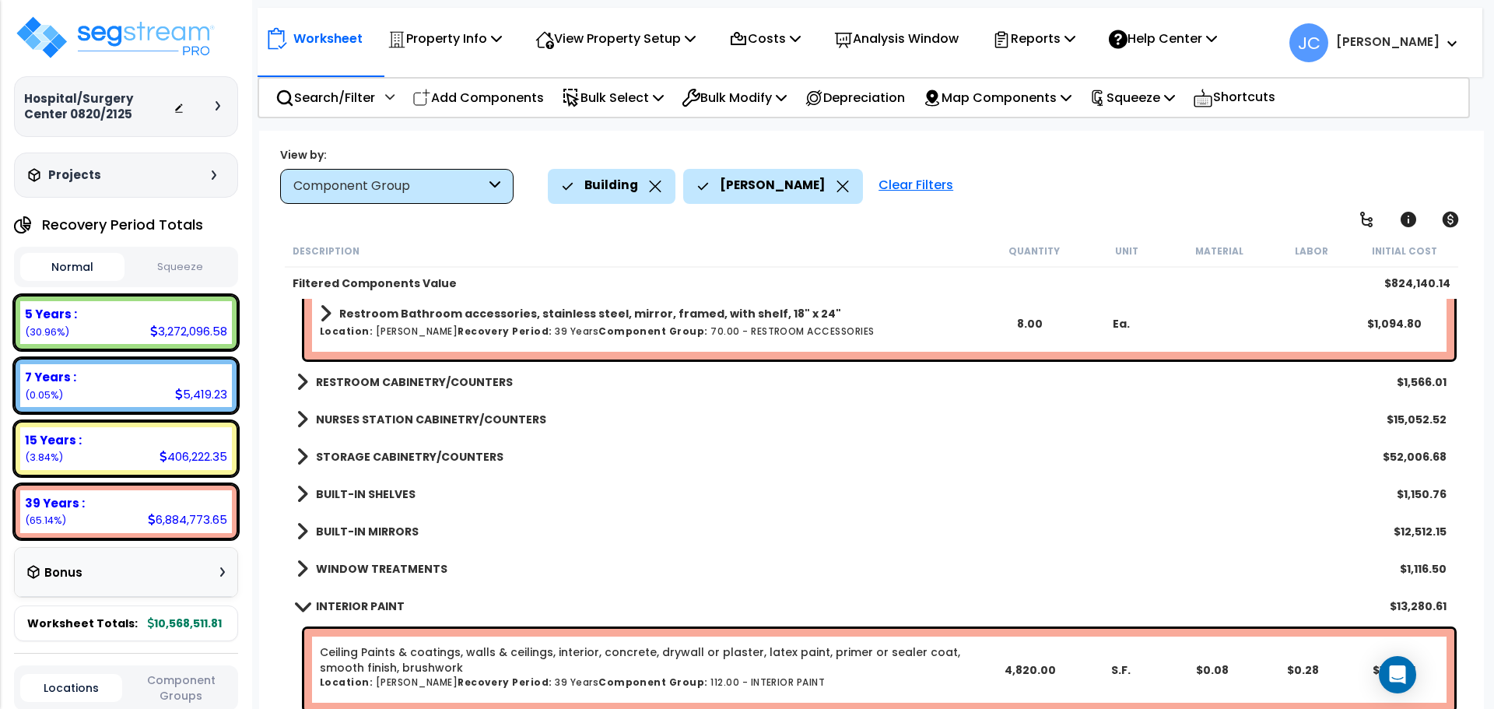
scroll to position [1423, 0]
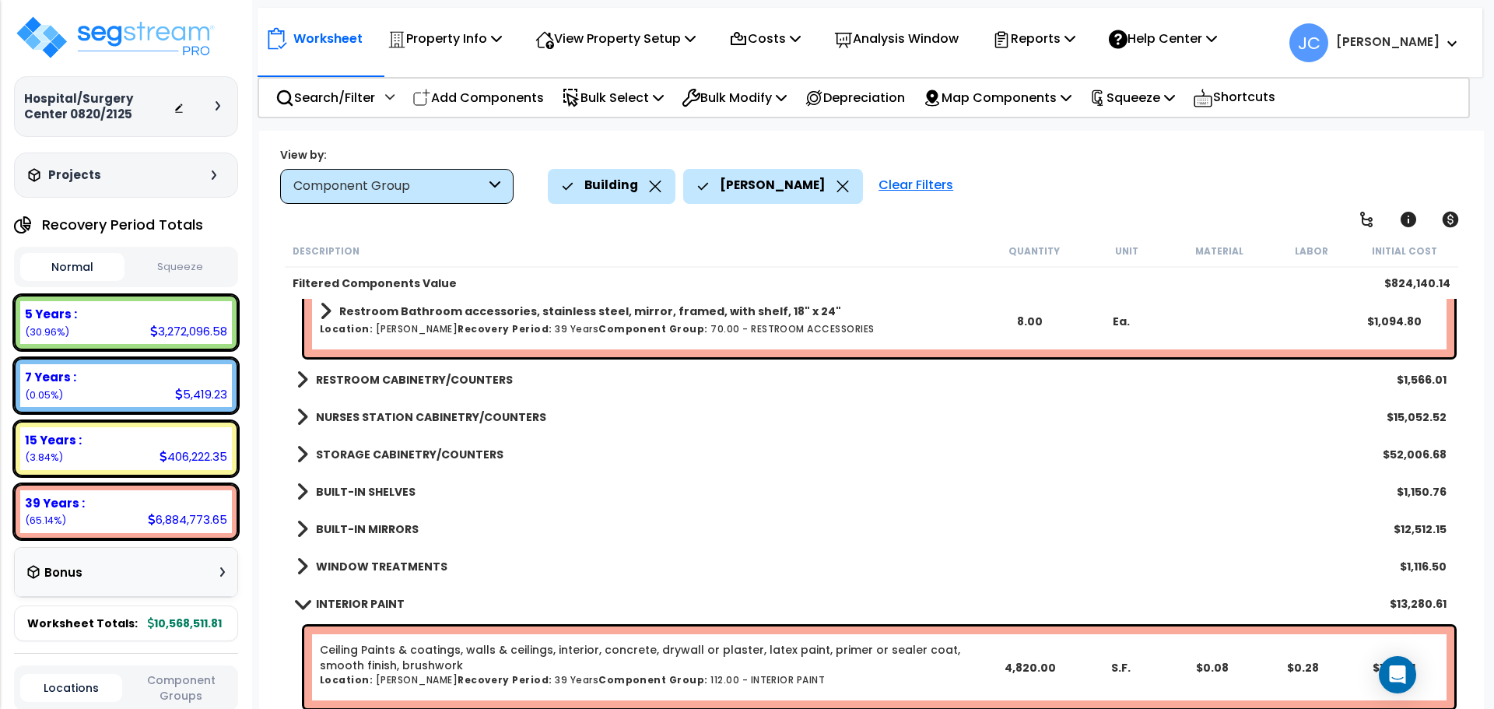
click at [435, 376] on b "RESTROOM CABINETRY/COUNTERS" at bounding box center [414, 380] width 197 height 16
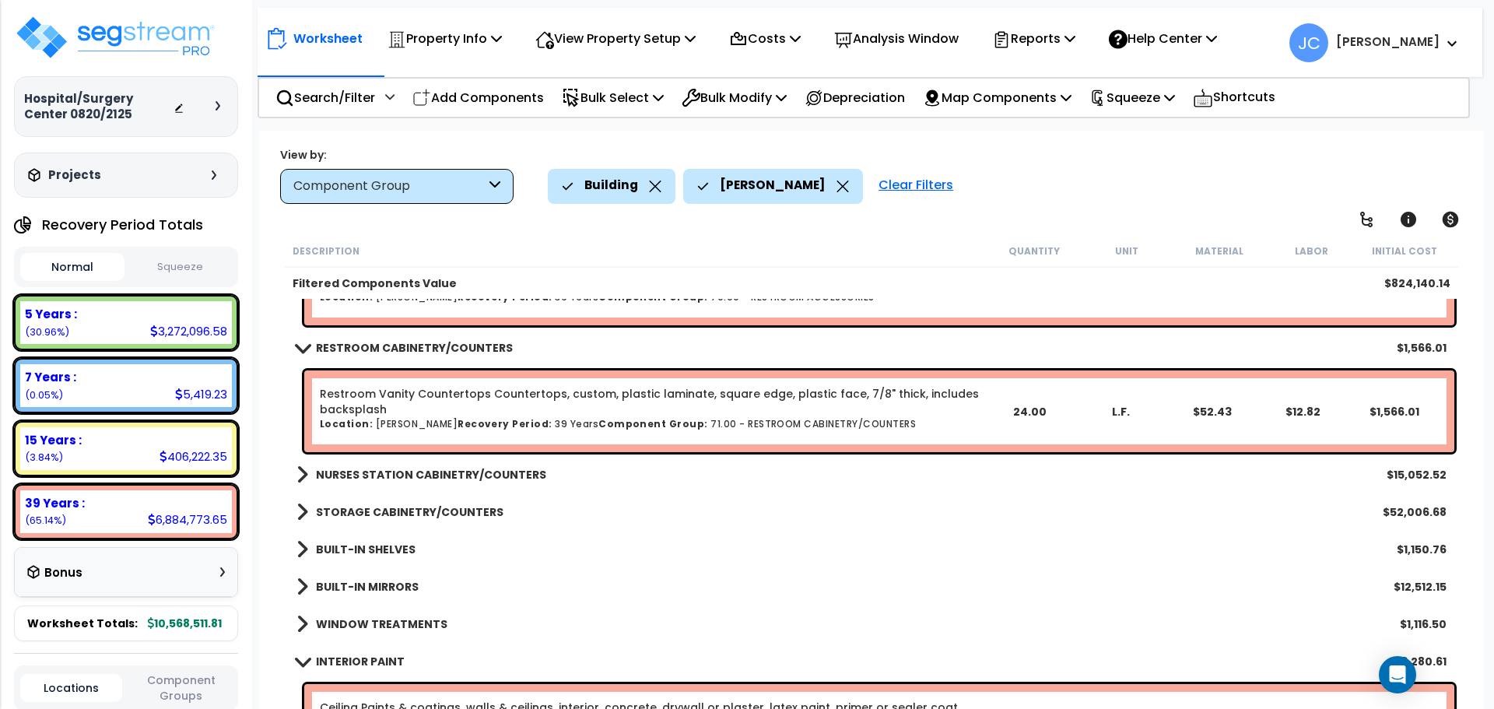
scroll to position [1455, 0]
click at [434, 468] on b "NURSES STATION CABINETRY/COUNTERS" at bounding box center [431, 474] width 230 height 16
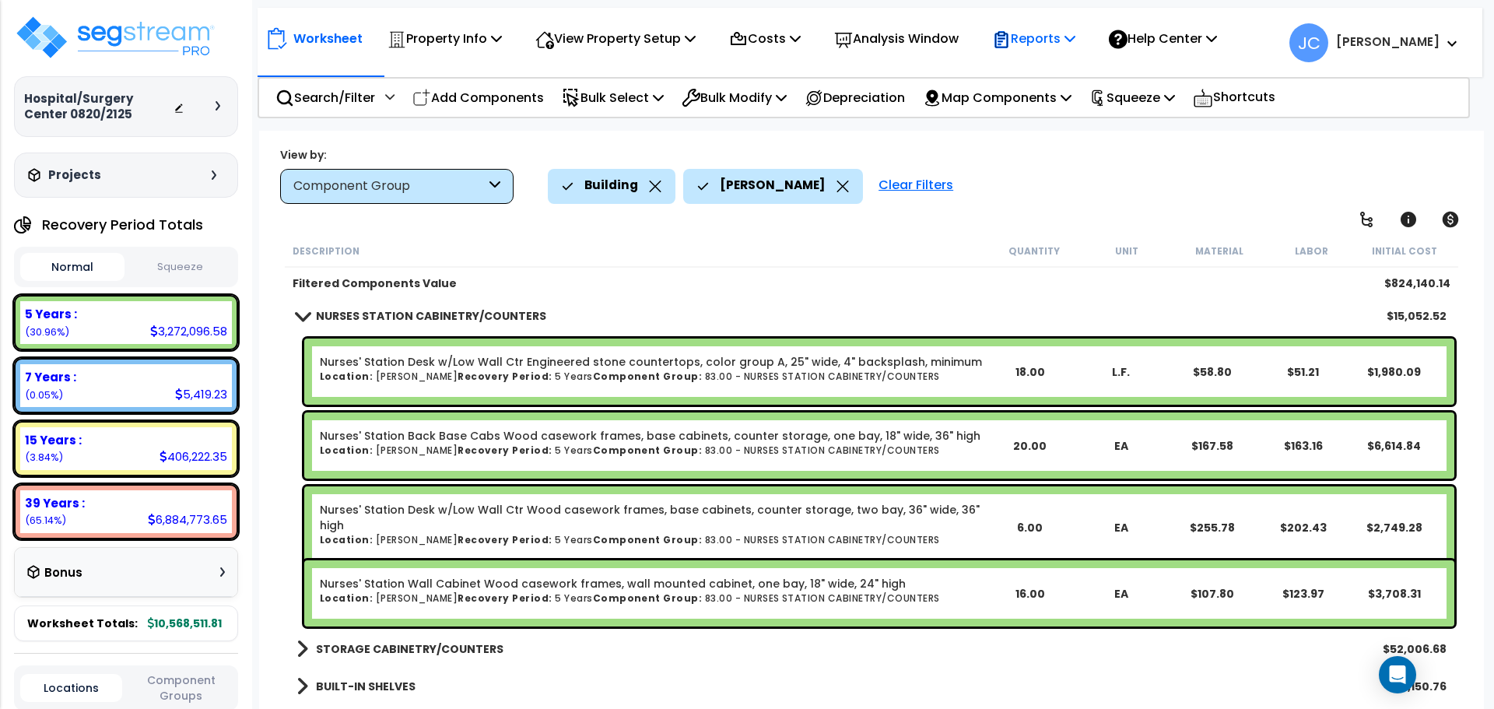
scroll to position [1614, 0]
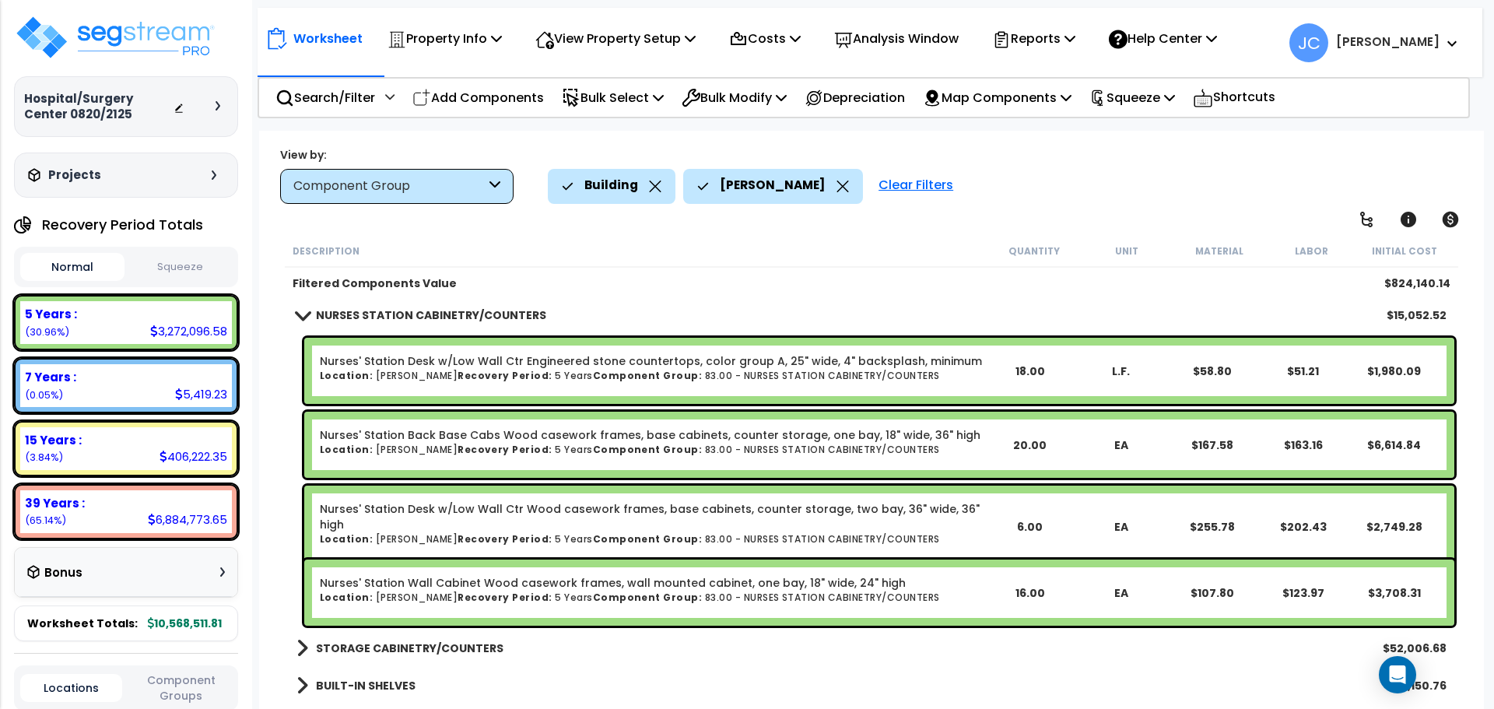
click at [965, 209] on div "Worksheet Property Info Property Setup Add Property Unit Template property Clon…" at bounding box center [871, 485] width 1225 height 709
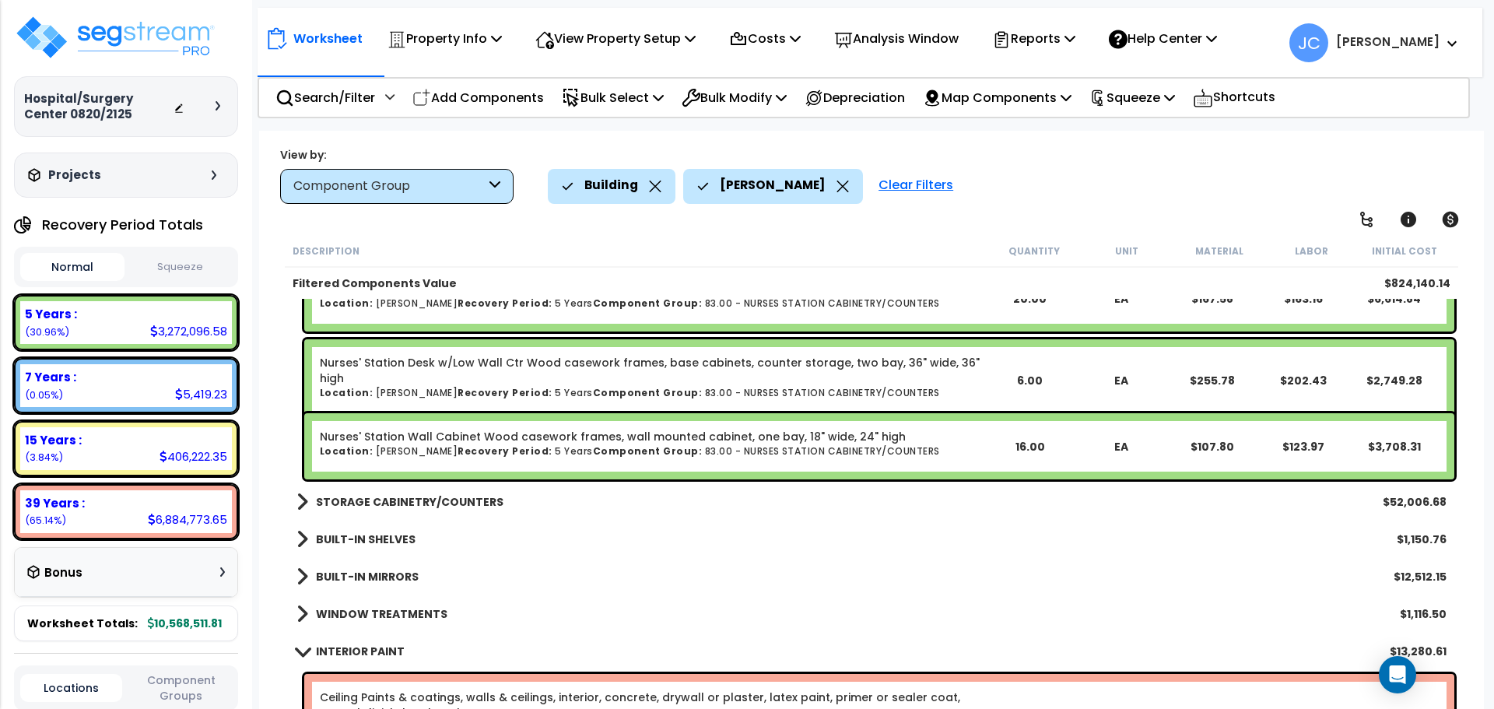
click at [459, 501] on b "STORAGE CABINETRY/COUNTERS" at bounding box center [410, 502] width 188 height 16
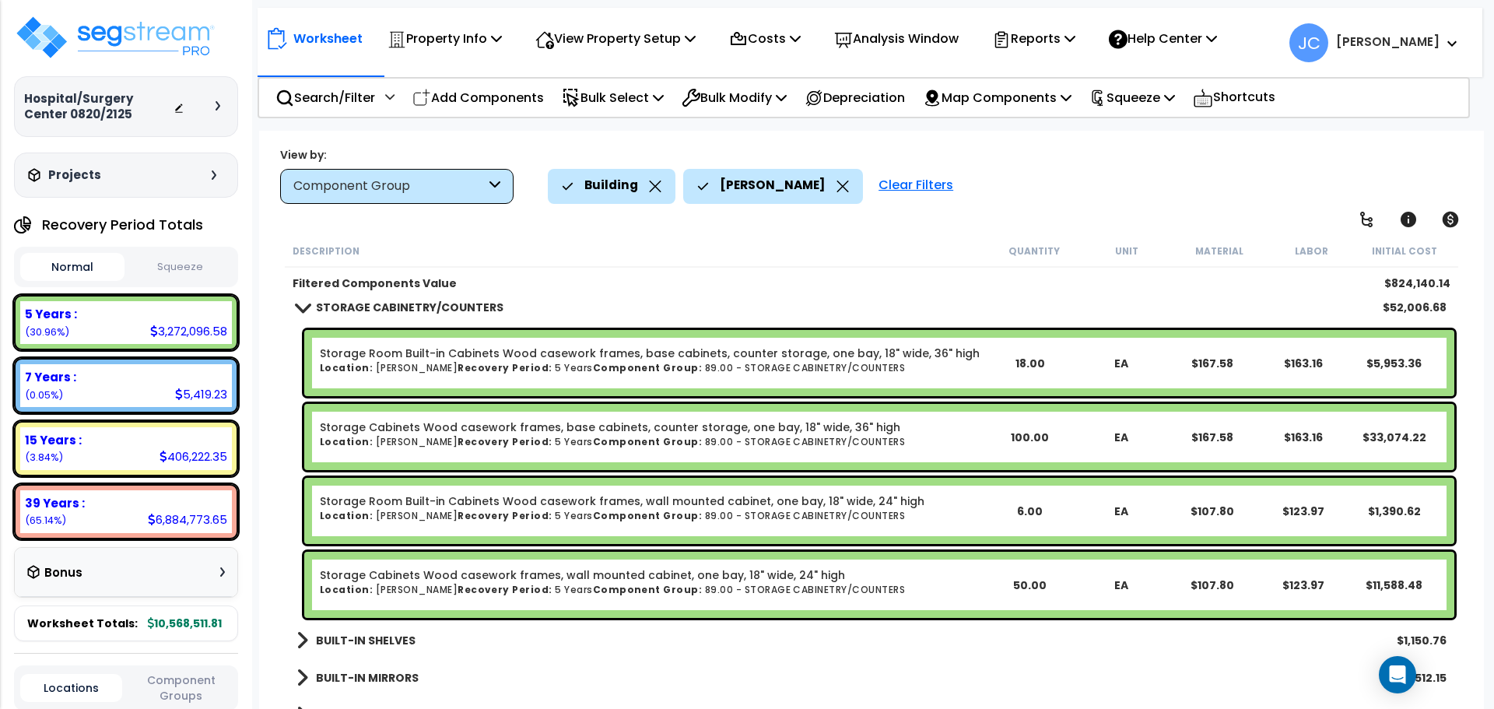
scroll to position [1949, 0]
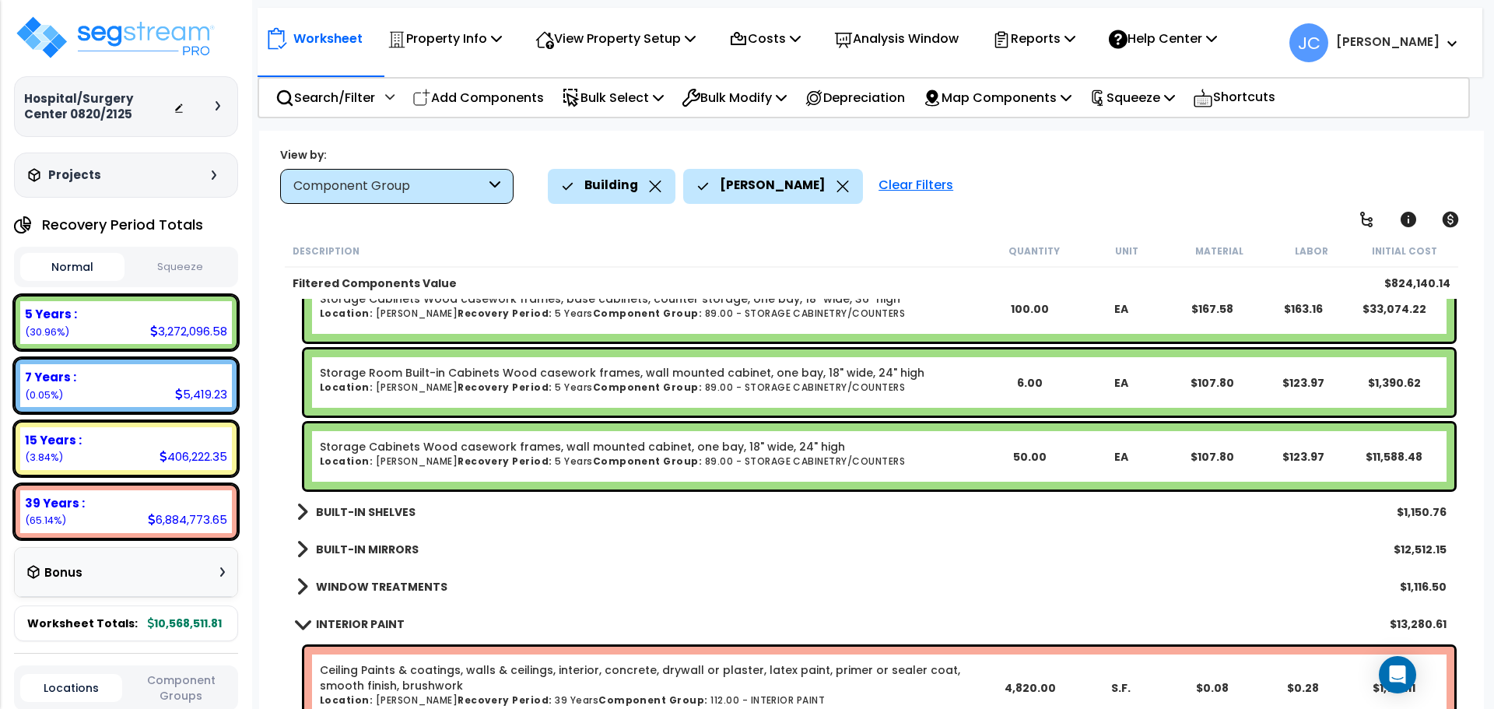
click at [364, 509] on b "BUILT-IN SHELVES" at bounding box center [366, 512] width 100 height 16
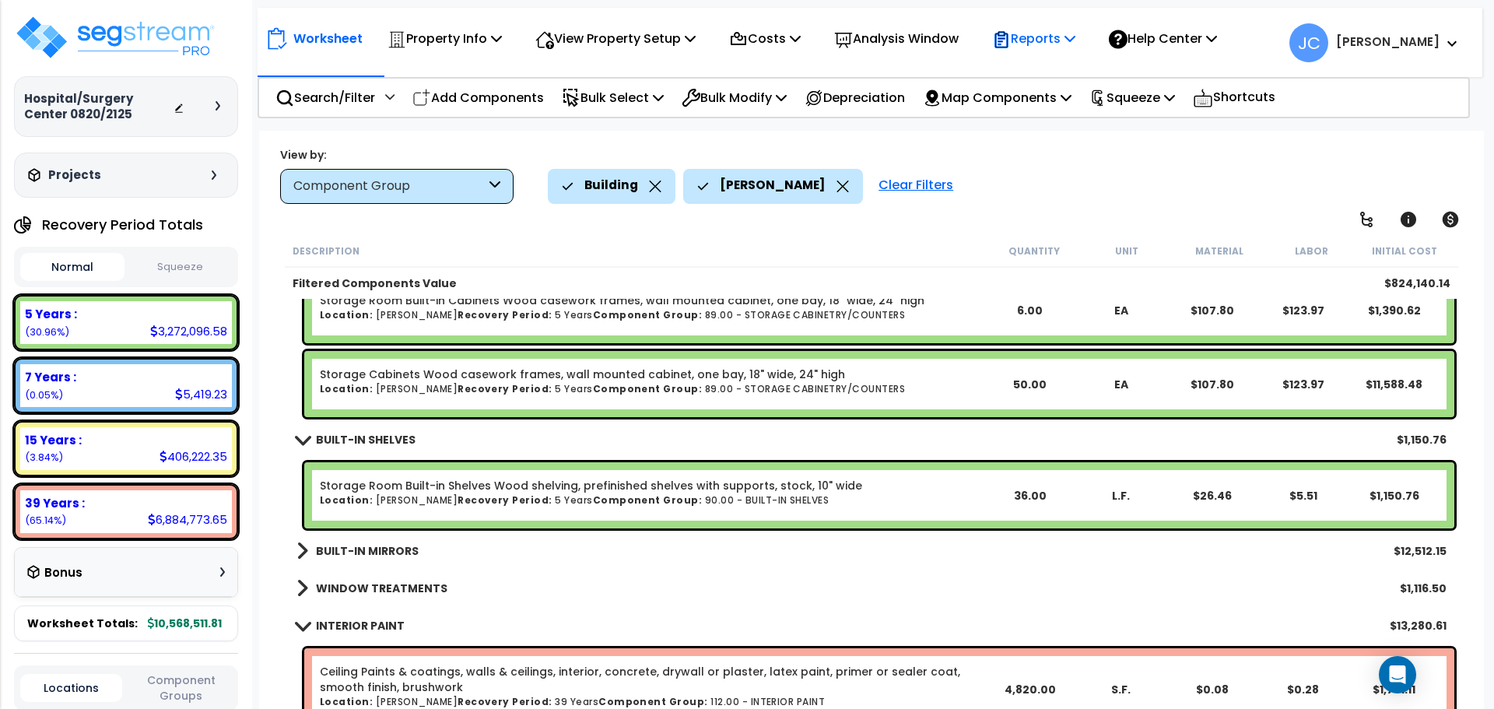
scroll to position [2160, 0]
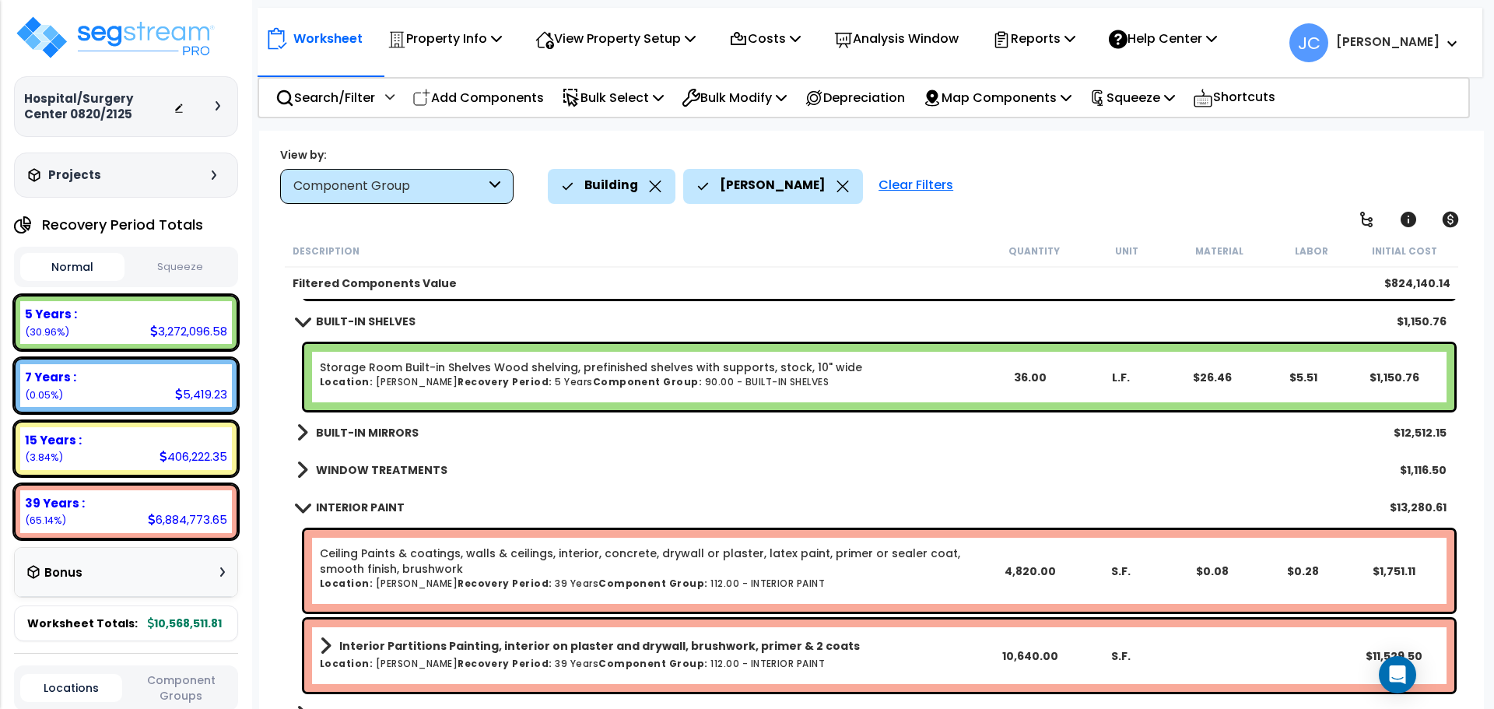
click at [332, 433] on b "BUILT-IN MIRRORS" at bounding box center [367, 433] width 103 height 16
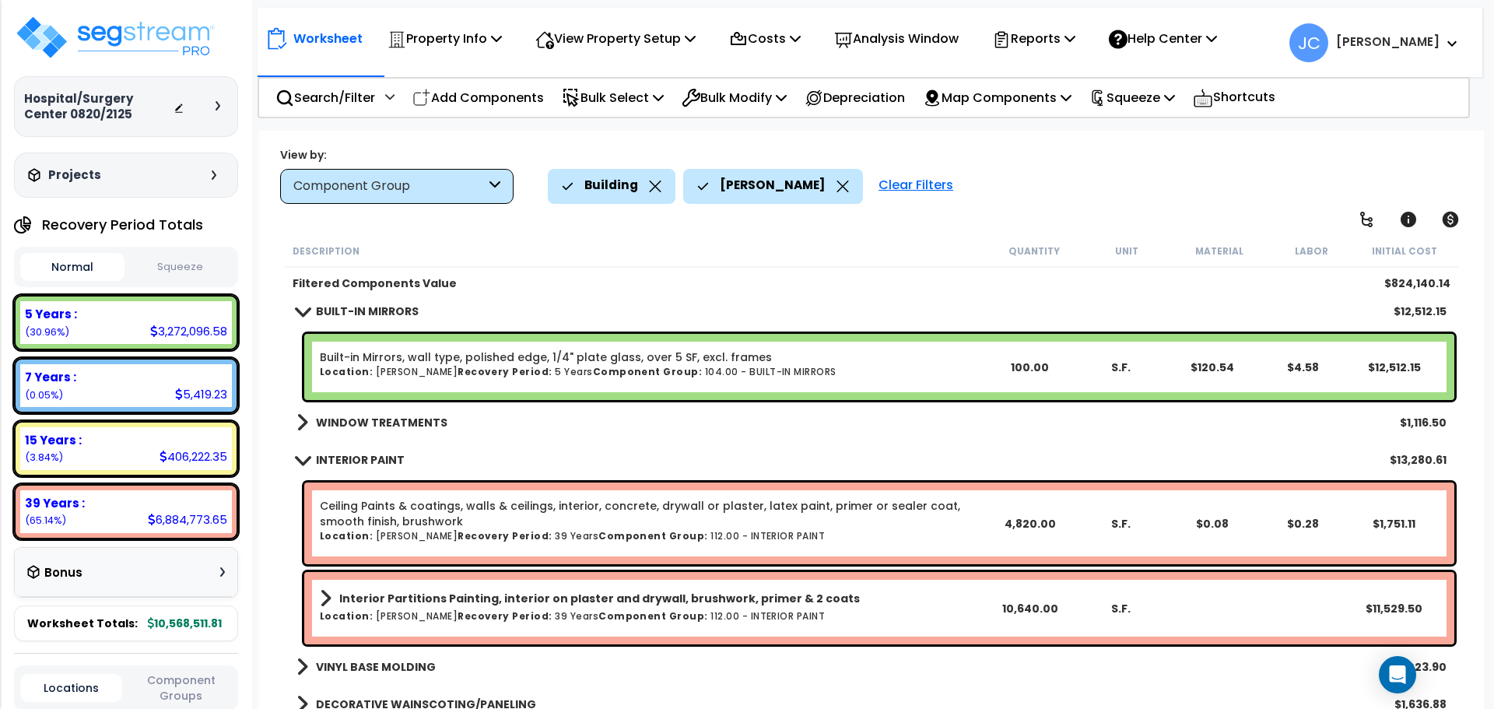
scroll to position [2407, 0]
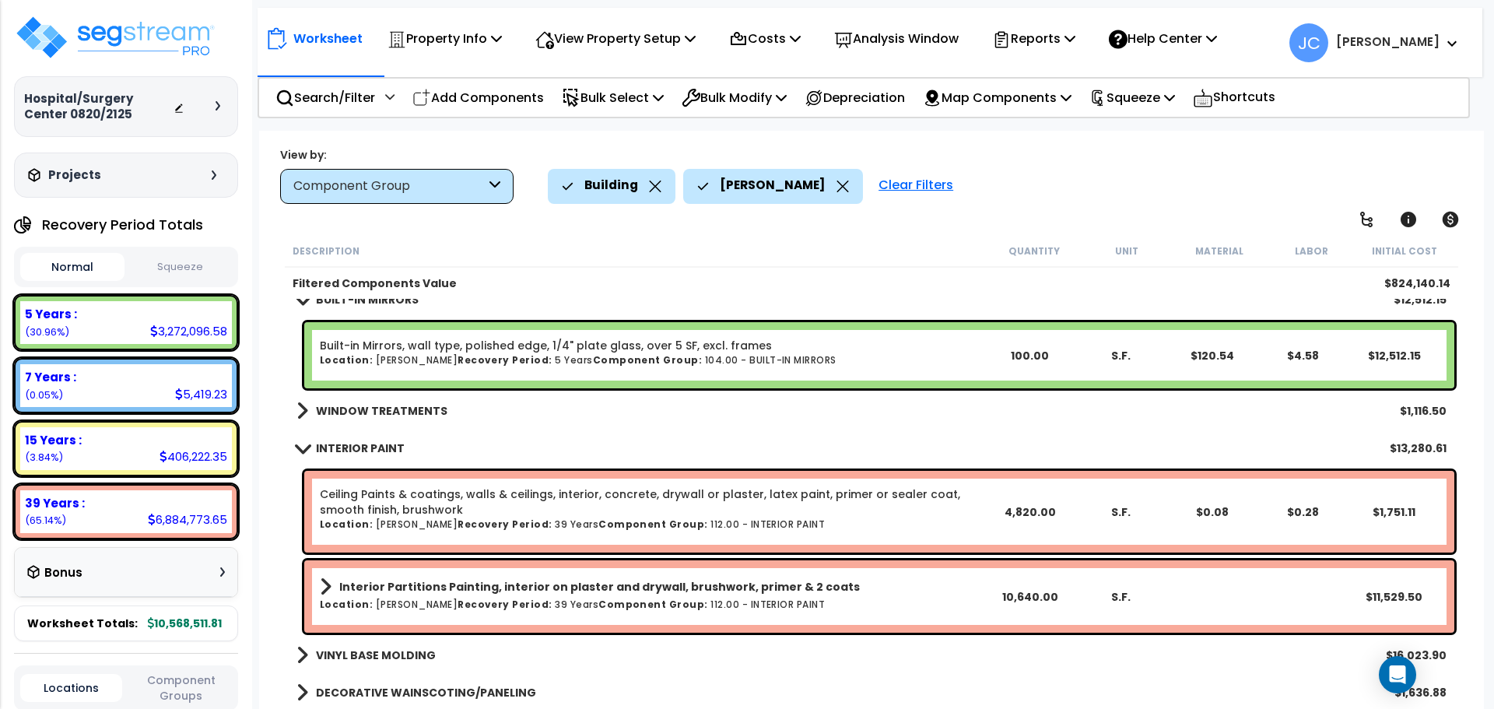
click at [374, 405] on b "WINDOW TREATMENTS" at bounding box center [382, 411] width 132 height 16
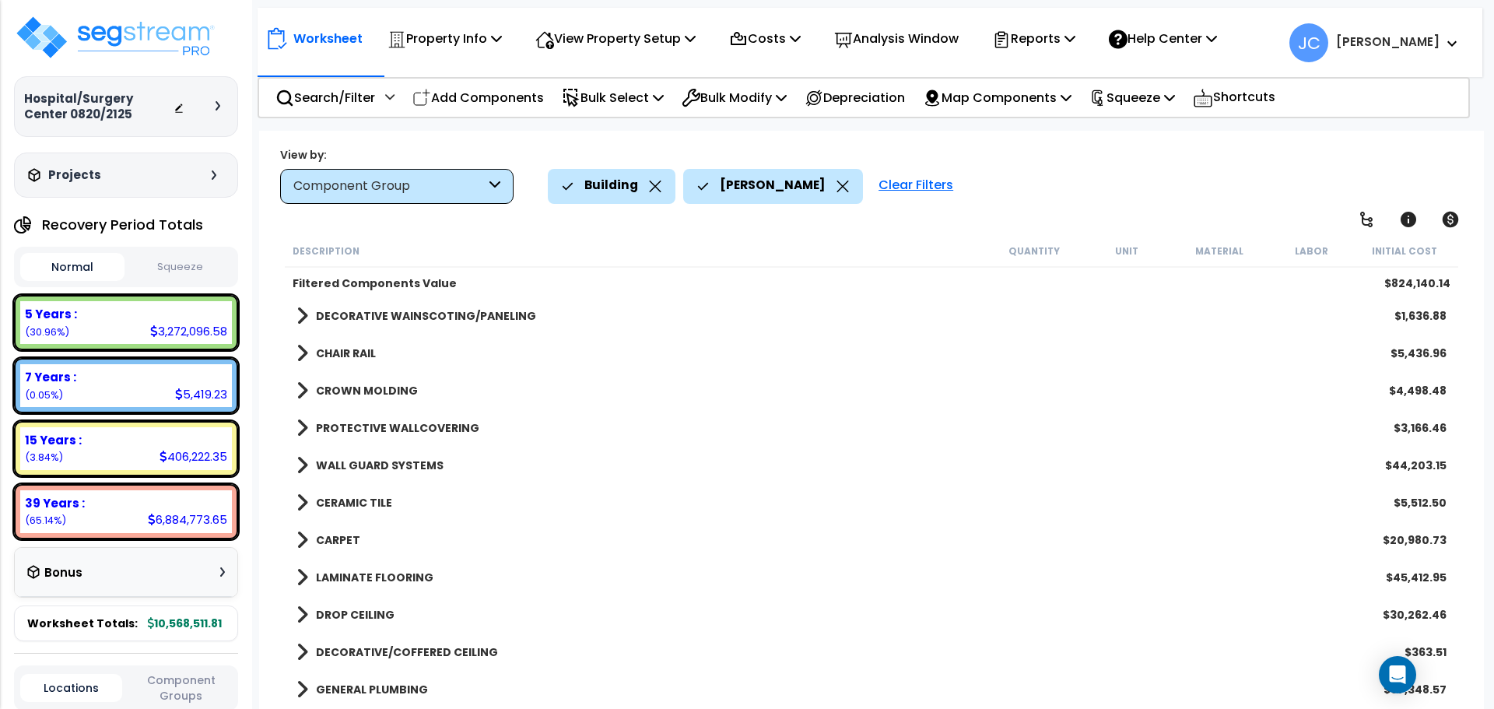
scroll to position [2865, 0]
click at [369, 612] on b "DROP CEILING" at bounding box center [355, 614] width 79 height 16
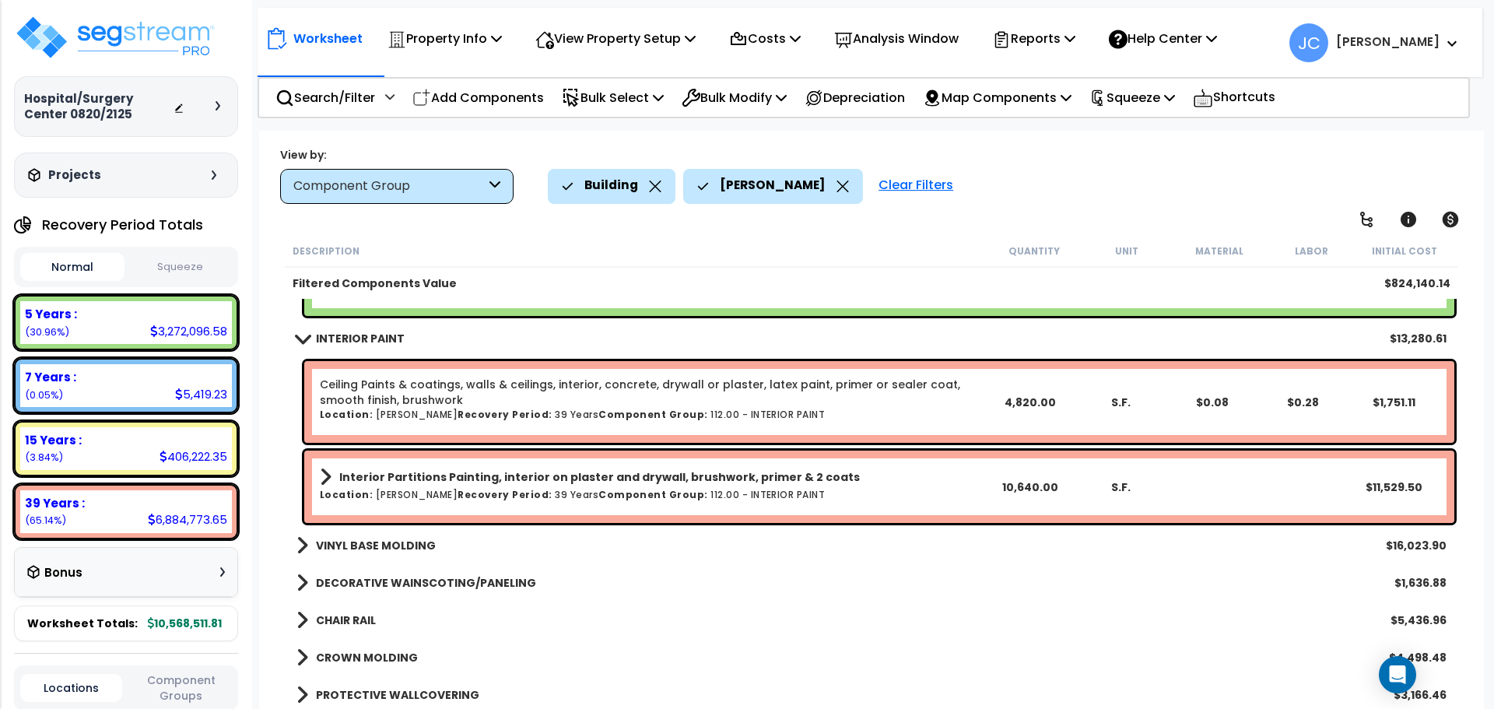
scroll to position [2627, 0]
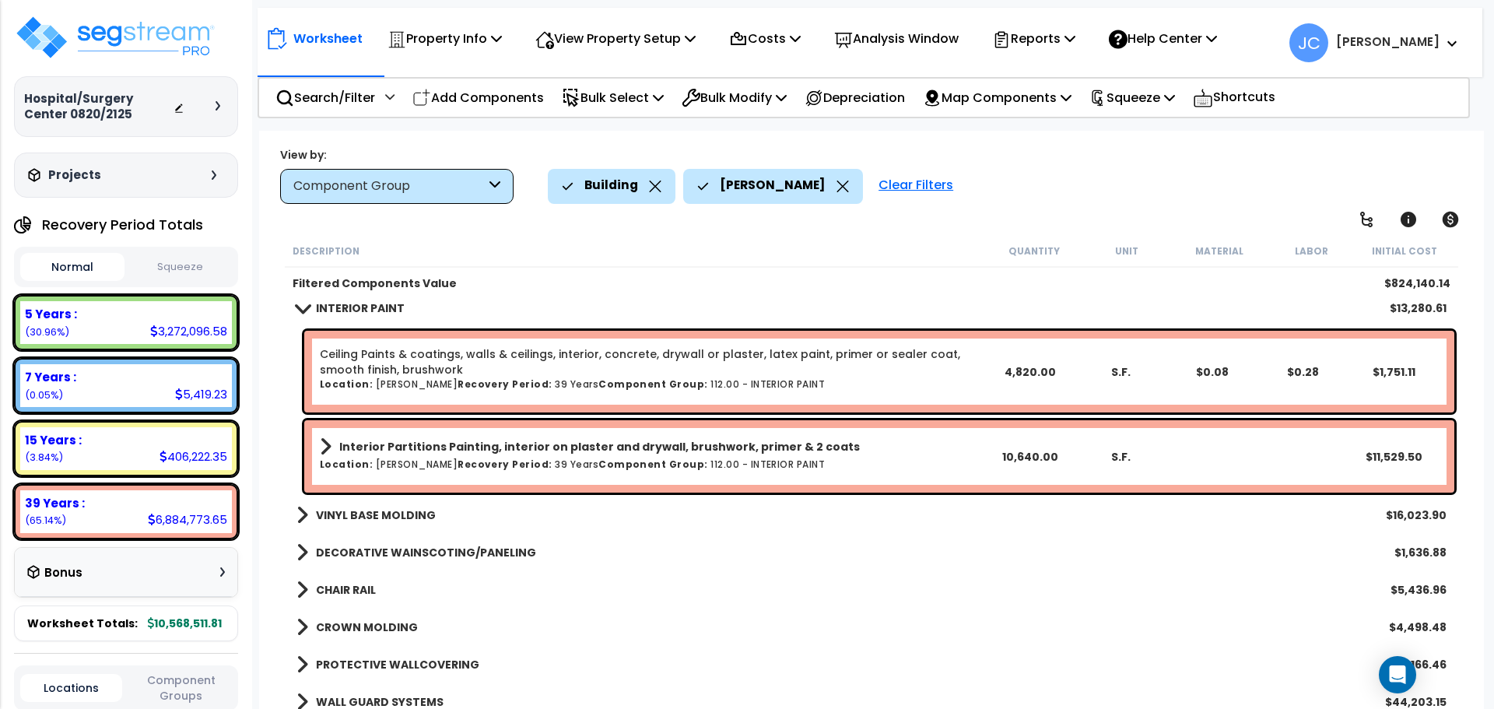
click at [395, 508] on b "VINYL BASE MOLDING" at bounding box center [376, 515] width 120 height 16
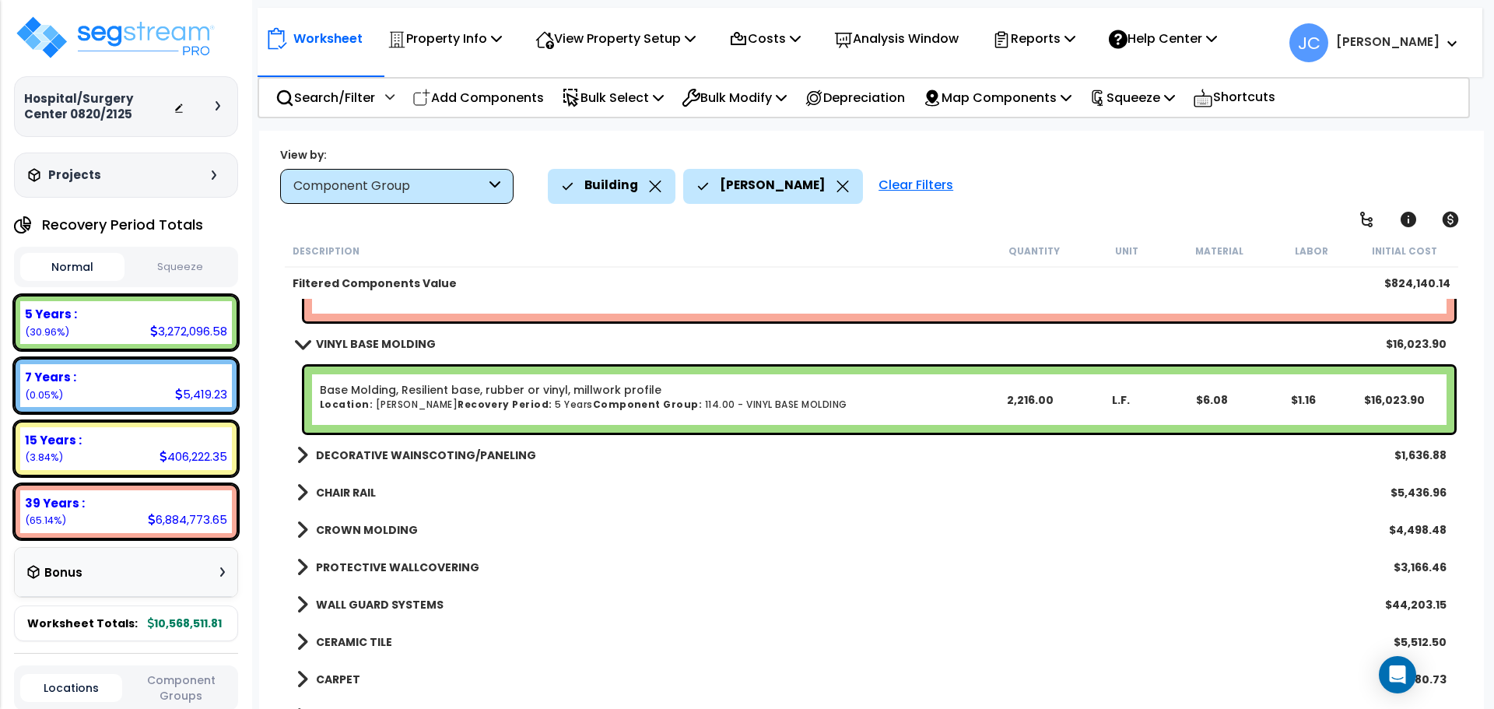
scroll to position [2820, 0]
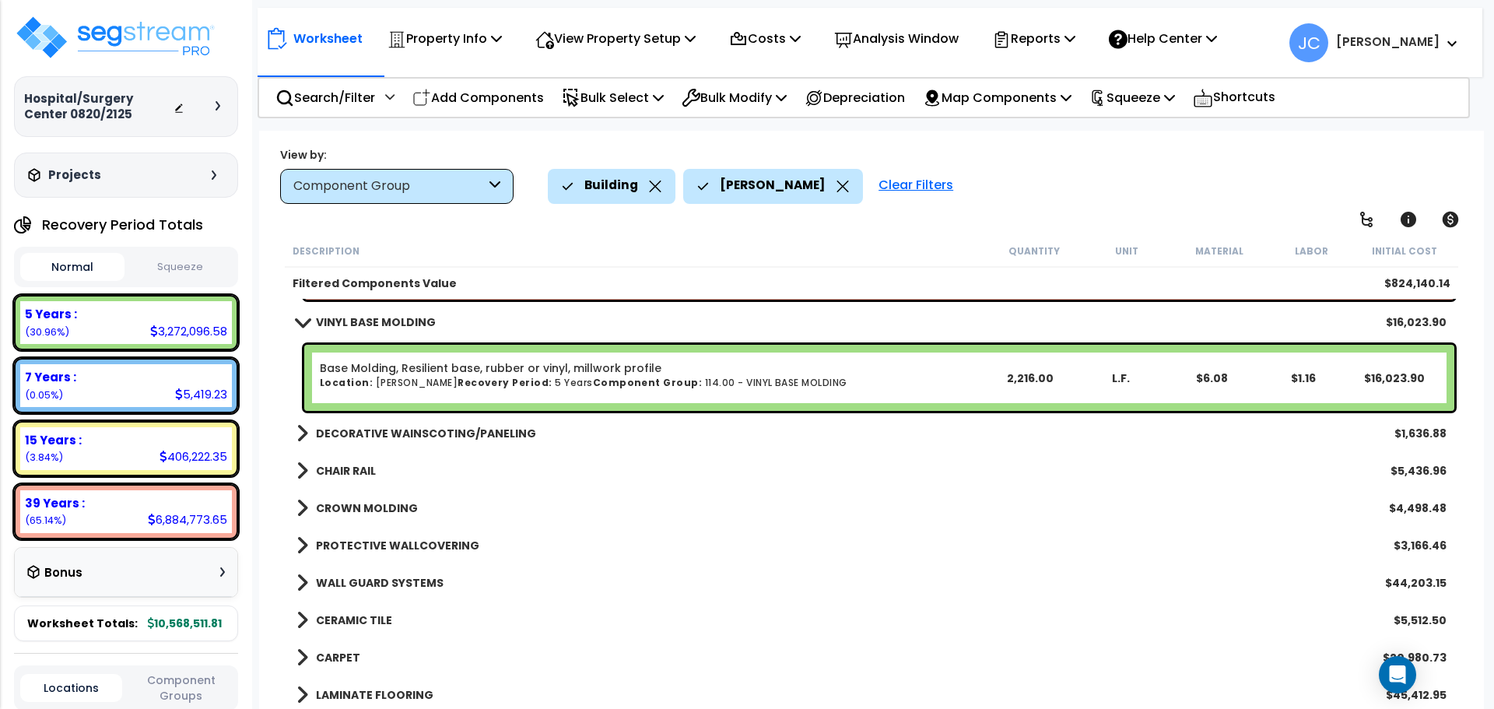
click at [430, 417] on div "DECORATIVE WAINSCOTING/PANELING $1,636.88" at bounding box center [872, 433] width 1166 height 37
click at [455, 429] on b "DECORATIVE WAINSCOTING/PANELING" at bounding box center [426, 434] width 220 height 16
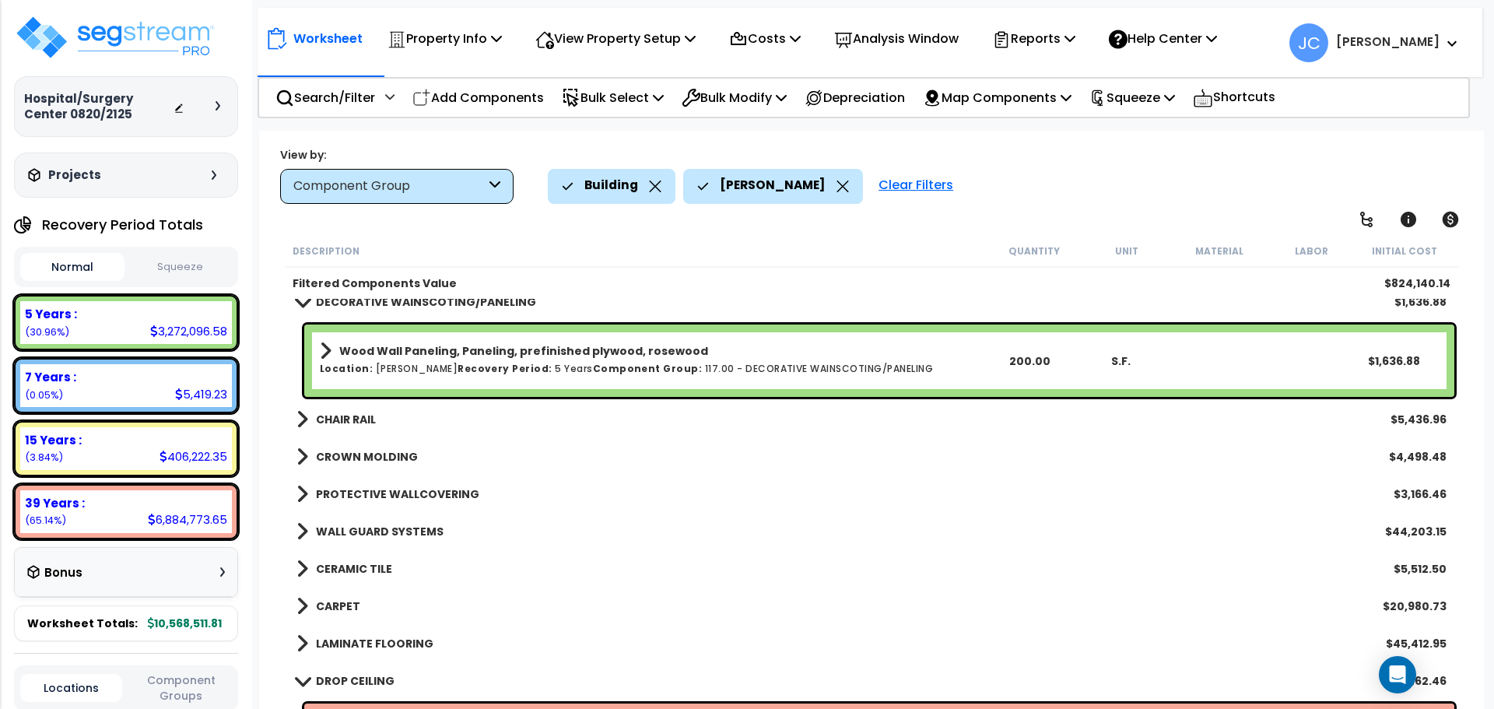
click at [341, 412] on b "CHAIR RAIL" at bounding box center [346, 420] width 60 height 16
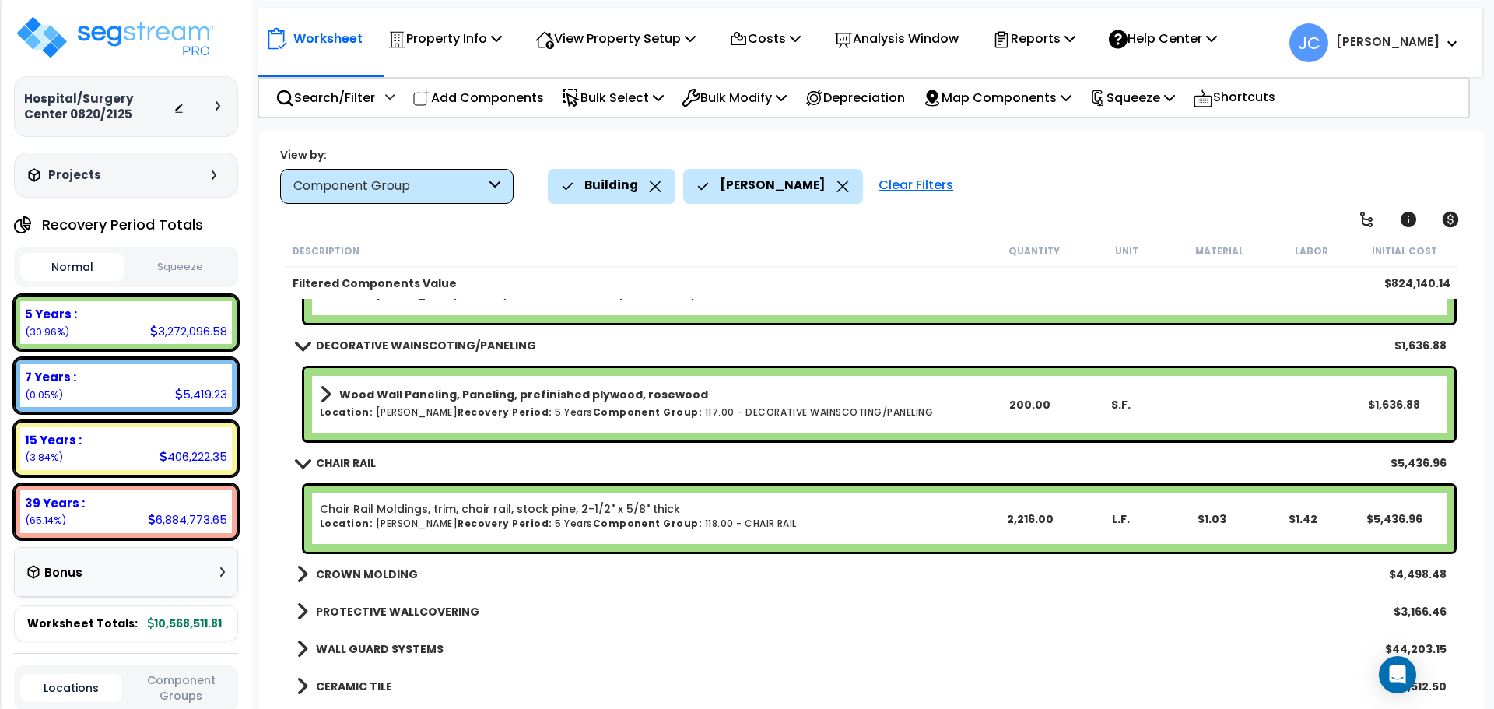
scroll to position [2926, 0]
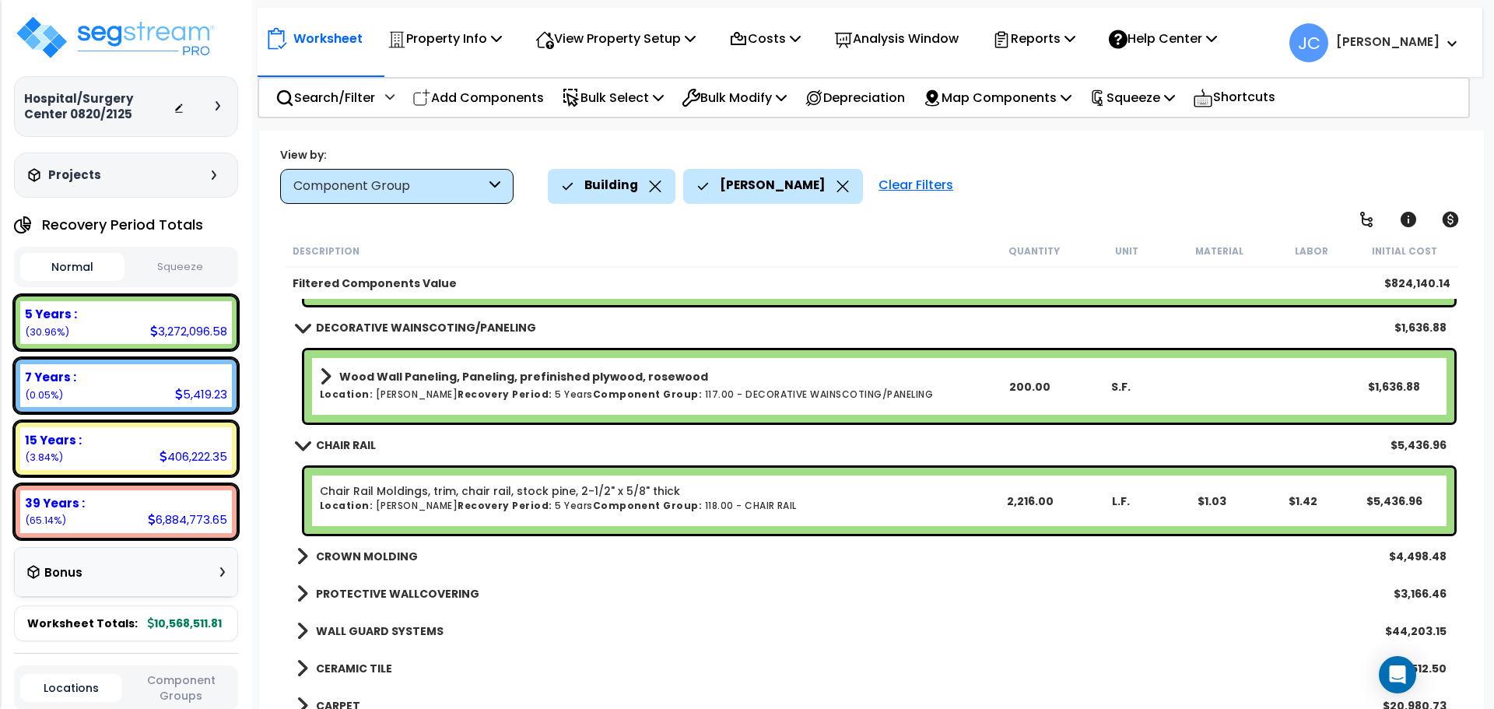
click at [370, 567] on link "CROWN MOLDING" at bounding box center [357, 557] width 121 height 22
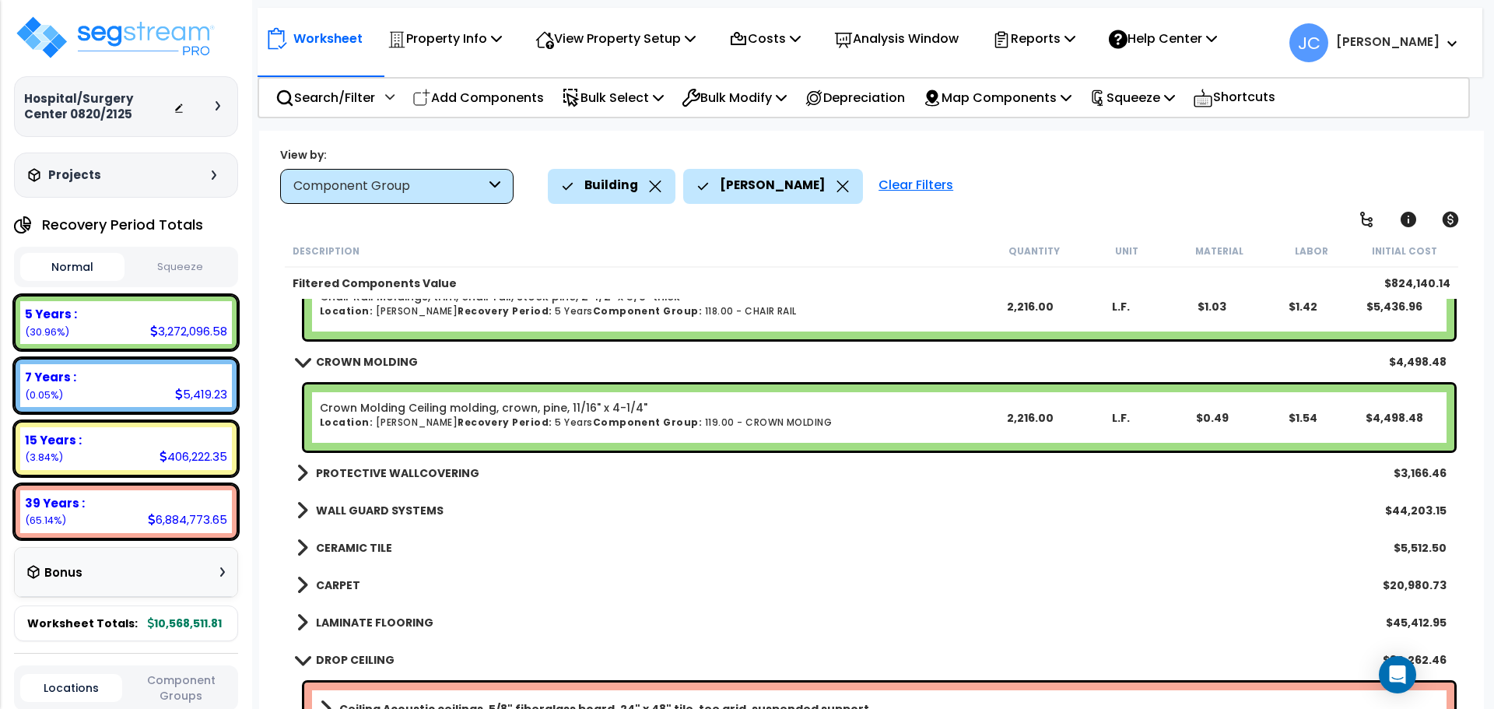
scroll to position [3158, 0]
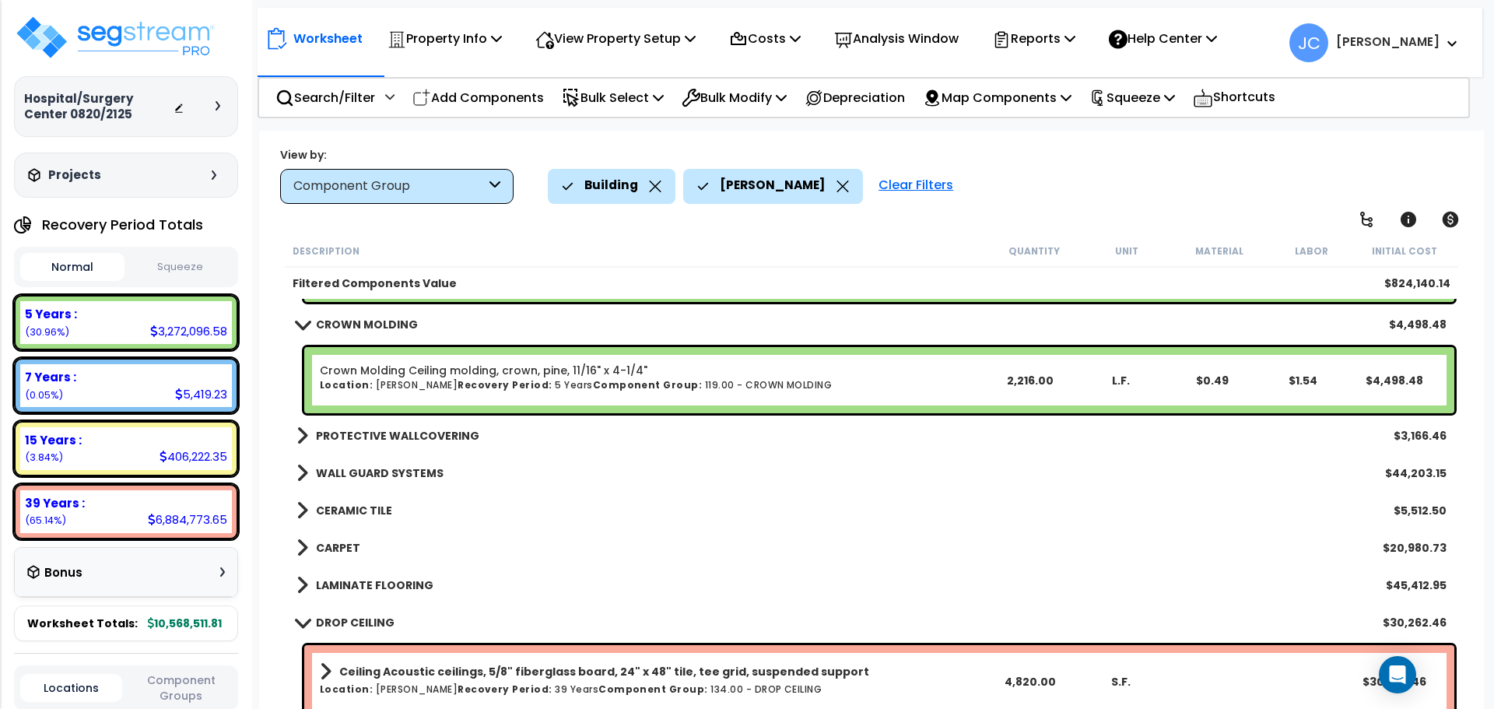
click at [370, 431] on b "PROTECTIVE WALLCOVERING" at bounding box center [397, 436] width 163 height 16
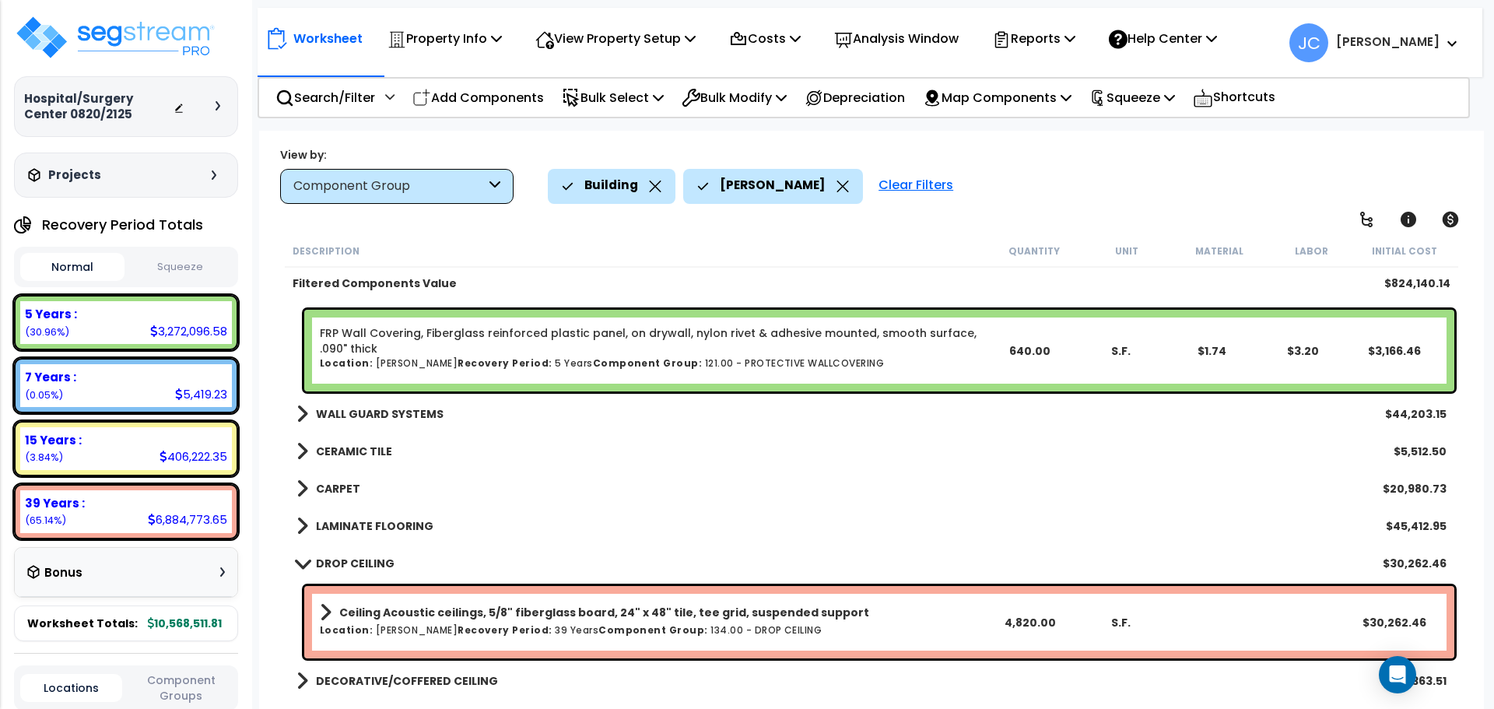
scroll to position [3310, 0]
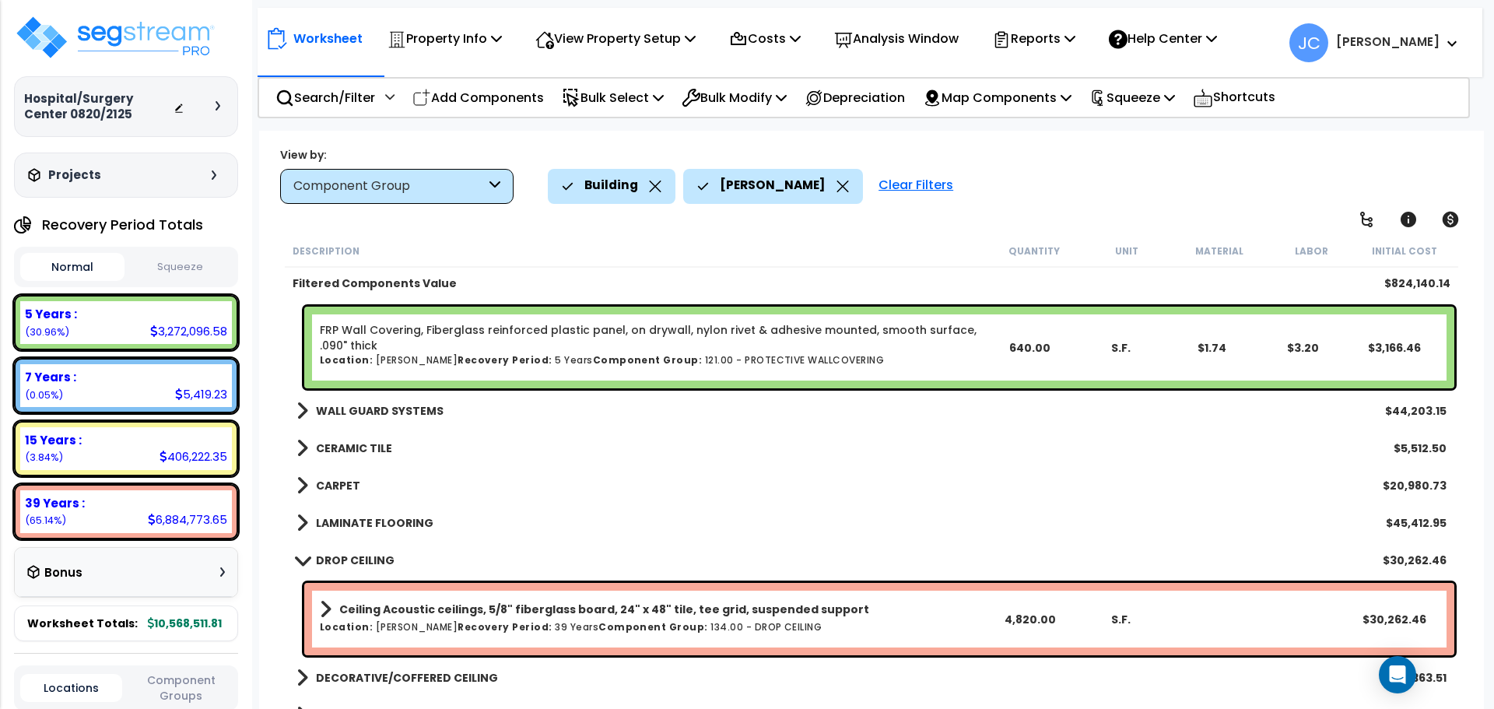
click at [418, 414] on b "WALL GUARD SYSTEMS" at bounding box center [380, 411] width 128 height 16
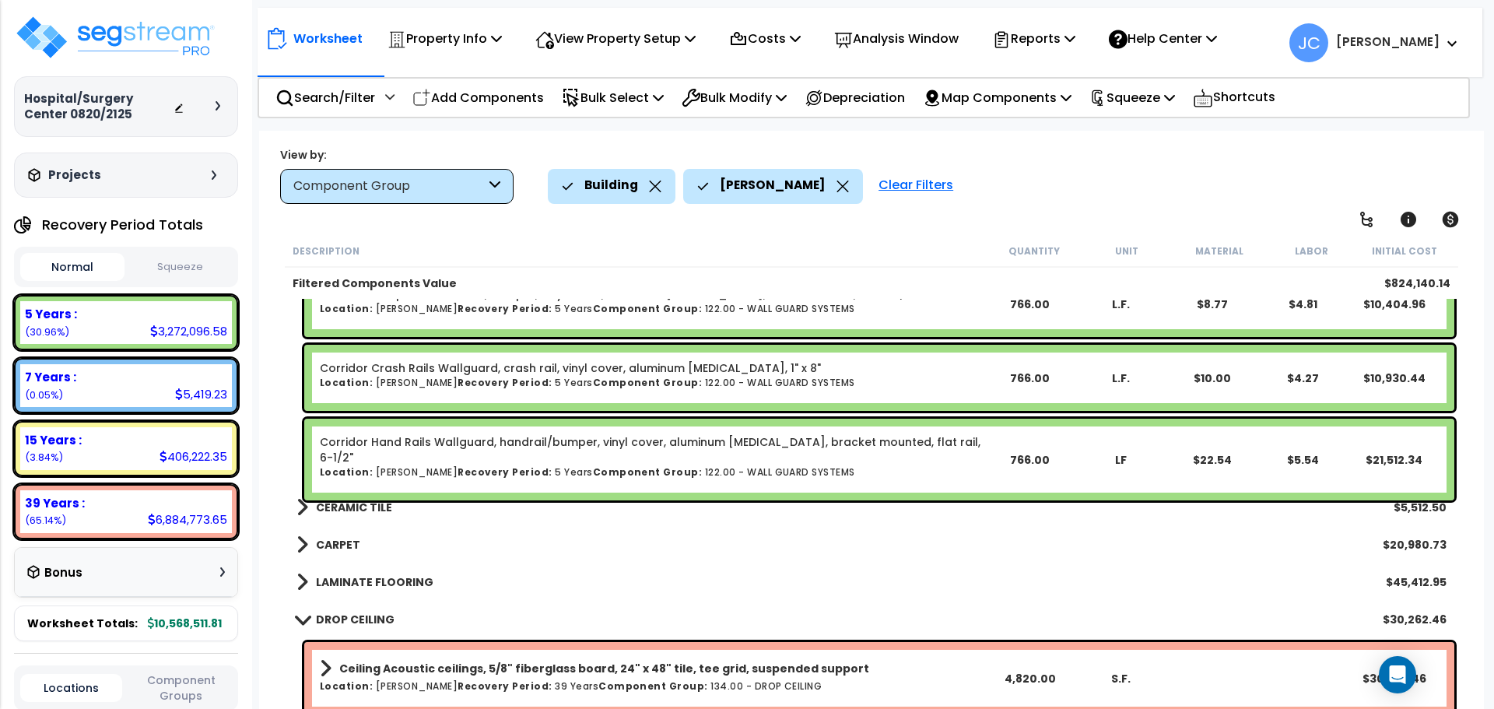
click at [356, 500] on b "CERAMIC TILE" at bounding box center [354, 508] width 76 height 16
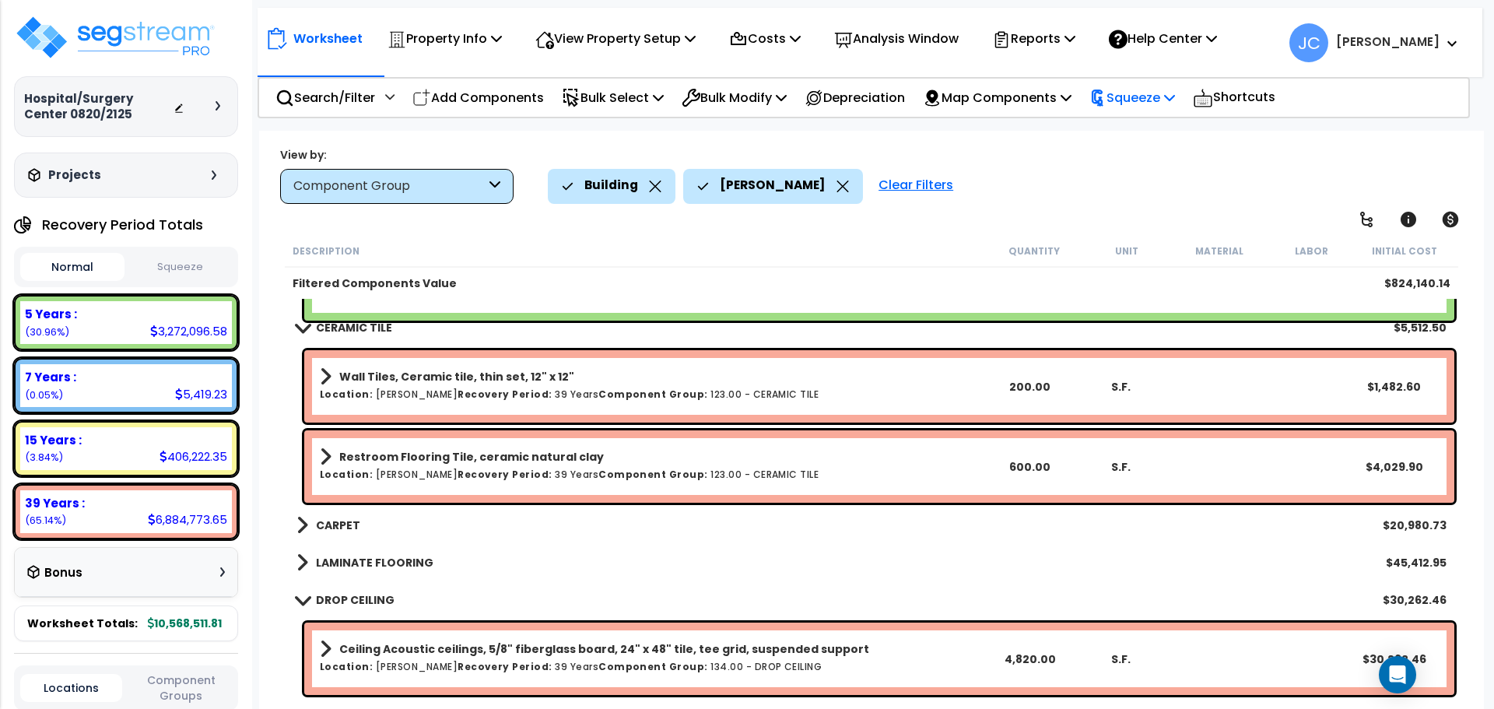
scroll to position [3727, 0]
click at [353, 527] on b "CARPET" at bounding box center [338, 525] width 44 height 16
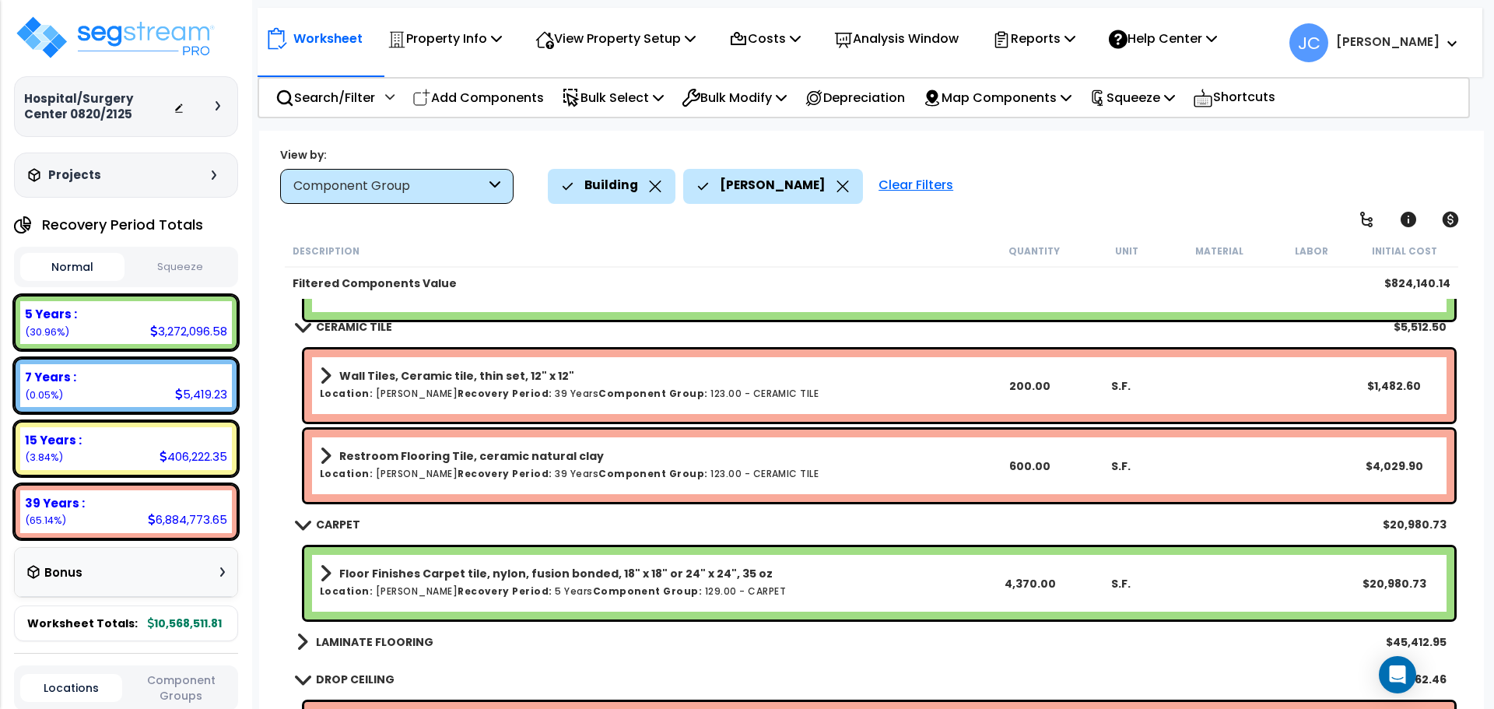
scroll to position [3764, 0]
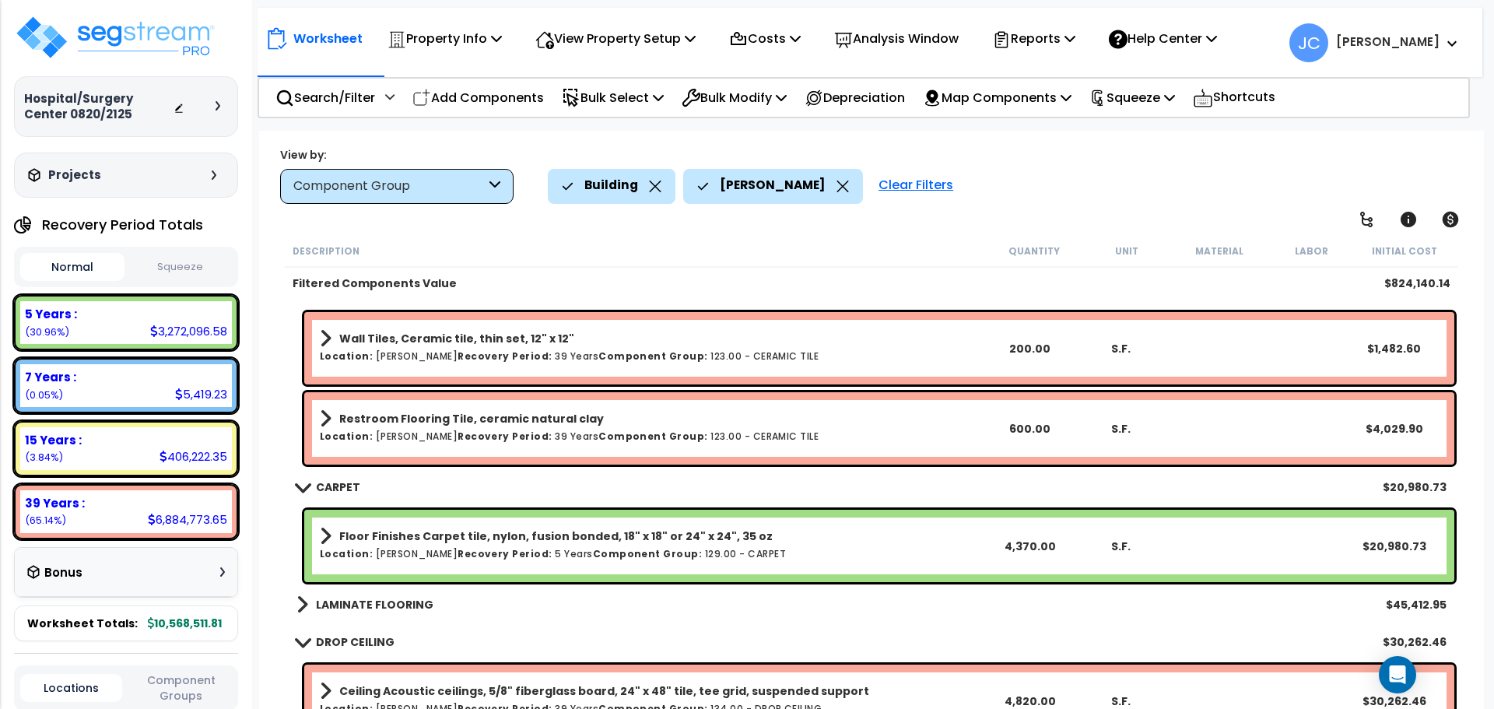
click at [401, 609] on b "LAMINATE FLOORING" at bounding box center [375, 605] width 118 height 16
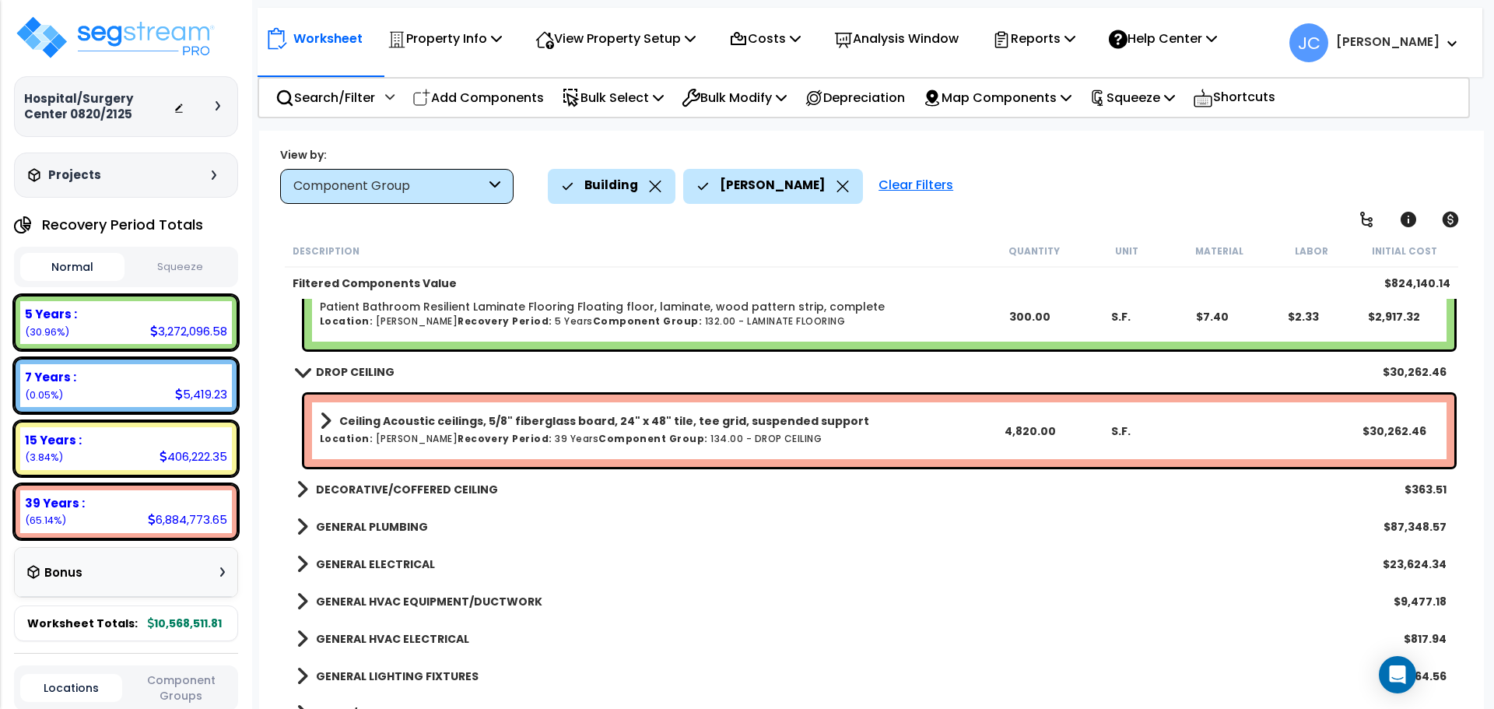
scroll to position [4185, 0]
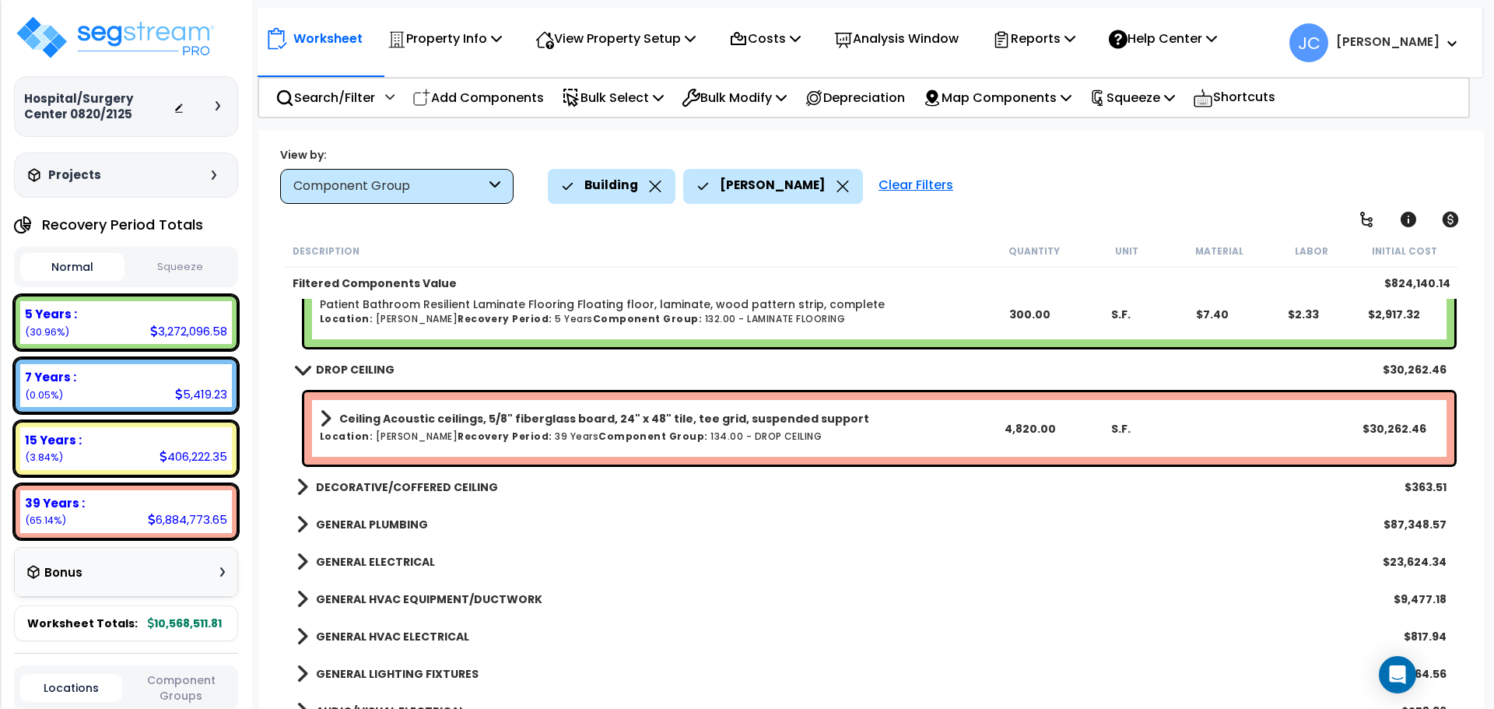
click at [456, 485] on b "DECORATIVE/COFFERED CEILING" at bounding box center [407, 487] width 182 height 16
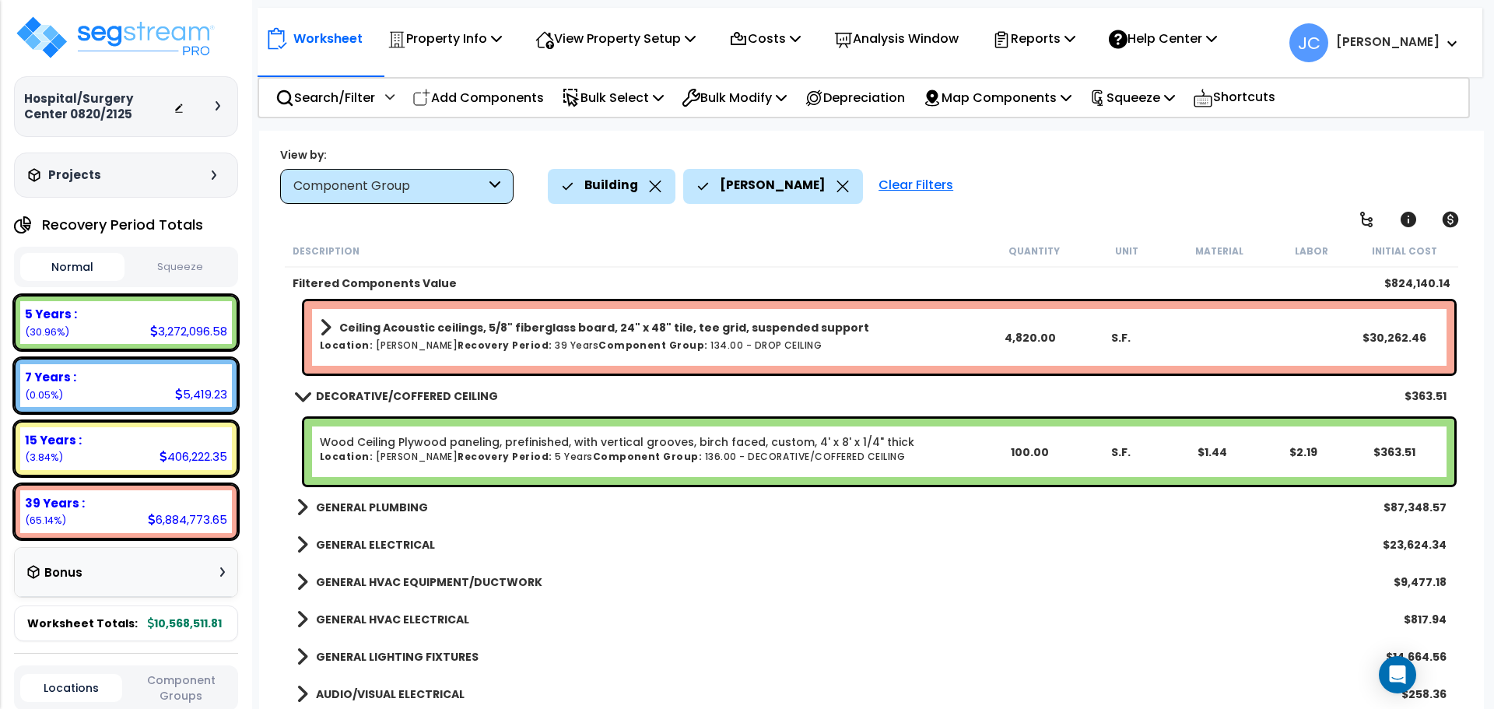
scroll to position [4278, 0]
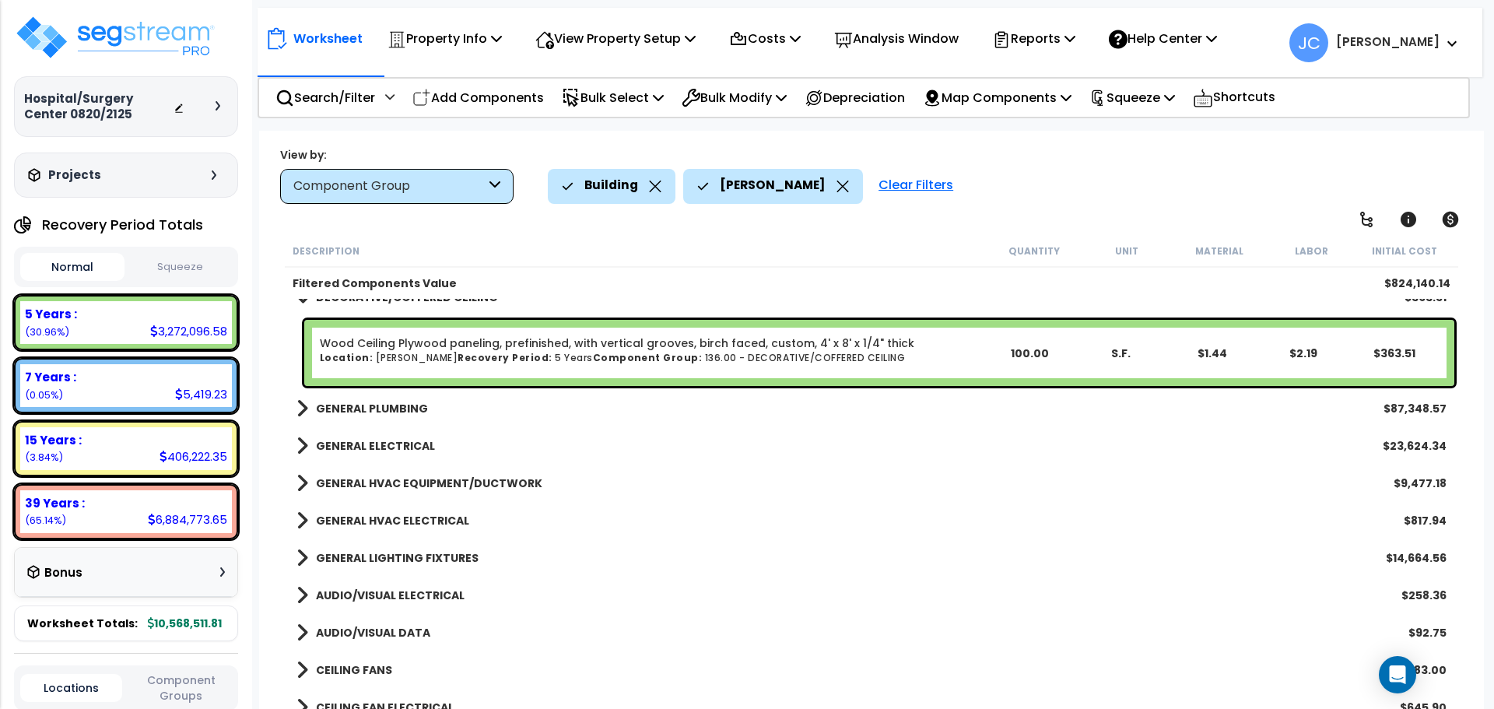
click at [388, 405] on b "GENERAL PLUMBING" at bounding box center [372, 409] width 112 height 16
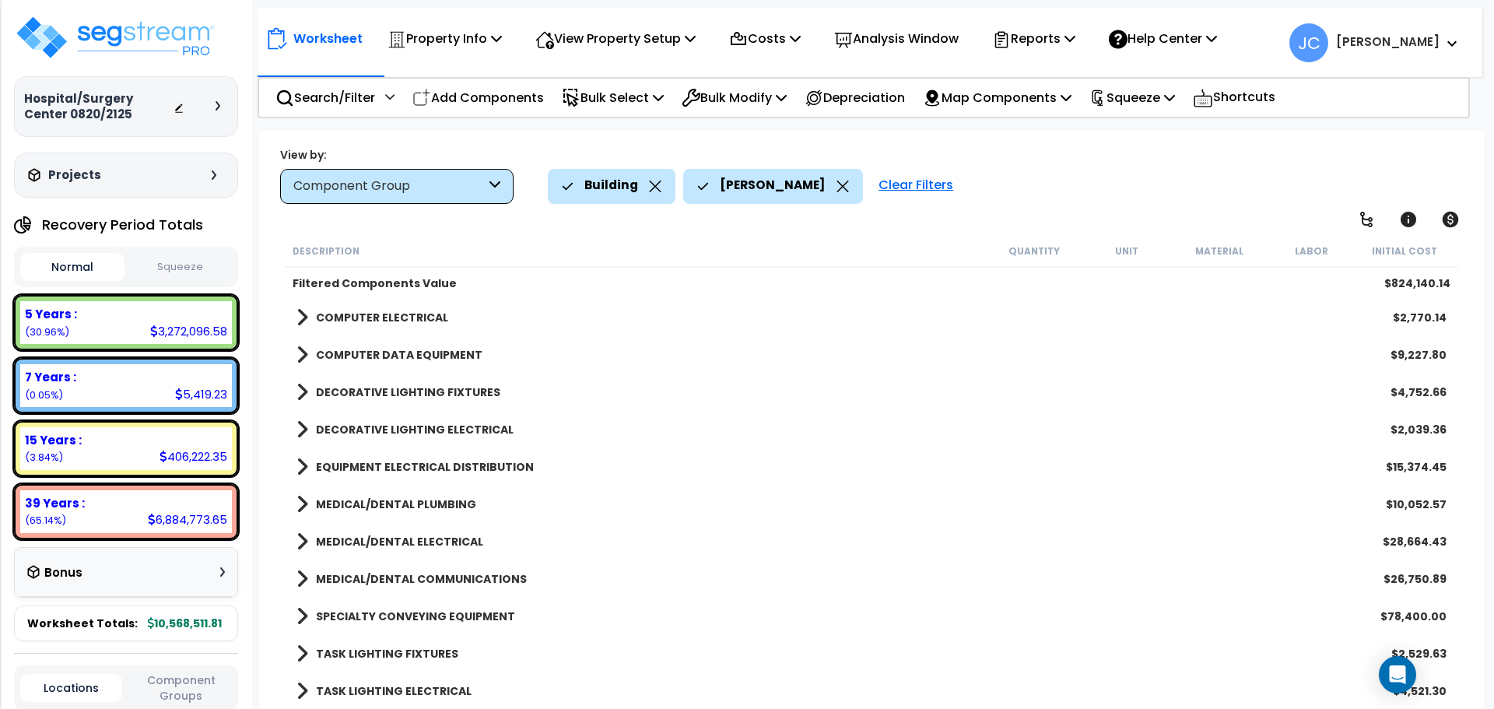
scroll to position [68, 0]
click at [414, 498] on b "MEDICAL/DENTAL PLUMBING" at bounding box center [396, 505] width 160 height 16
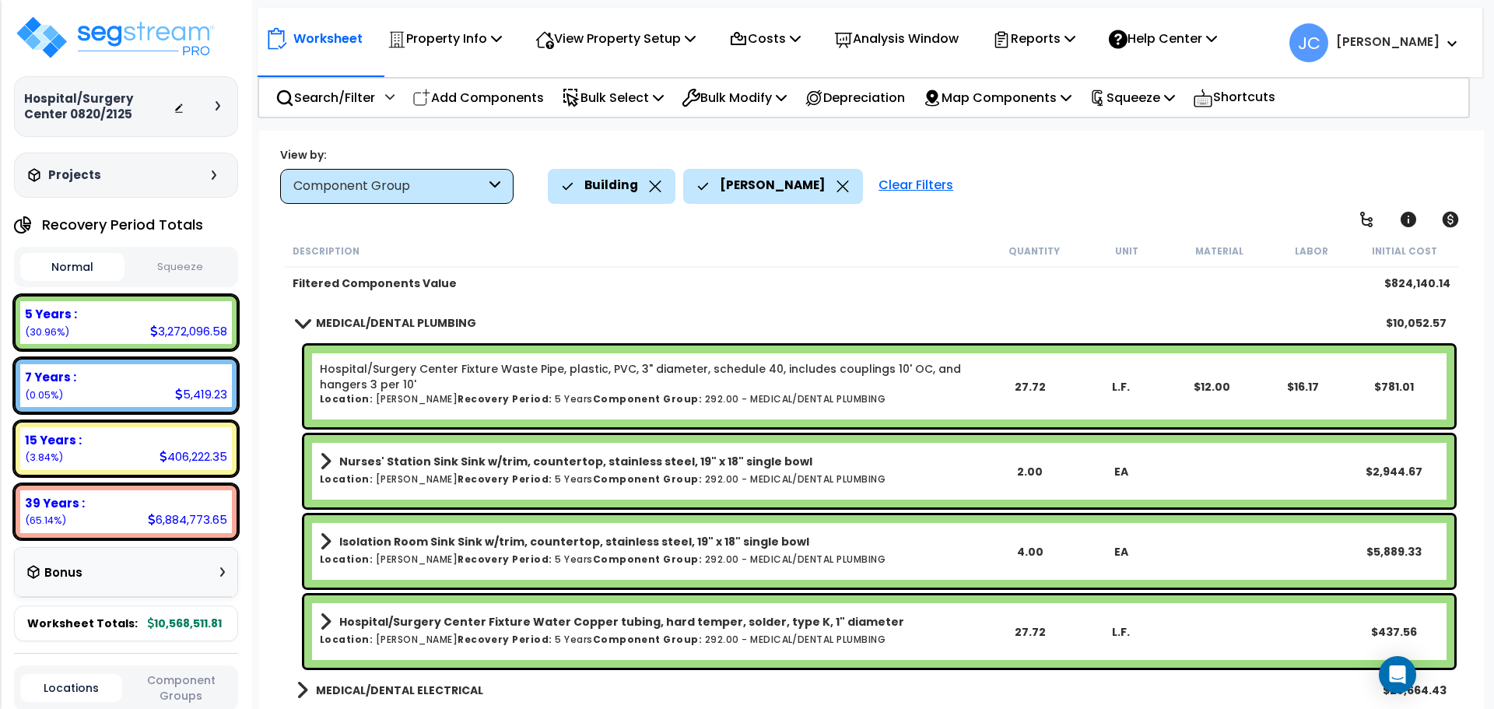
scroll to position [6249, 0]
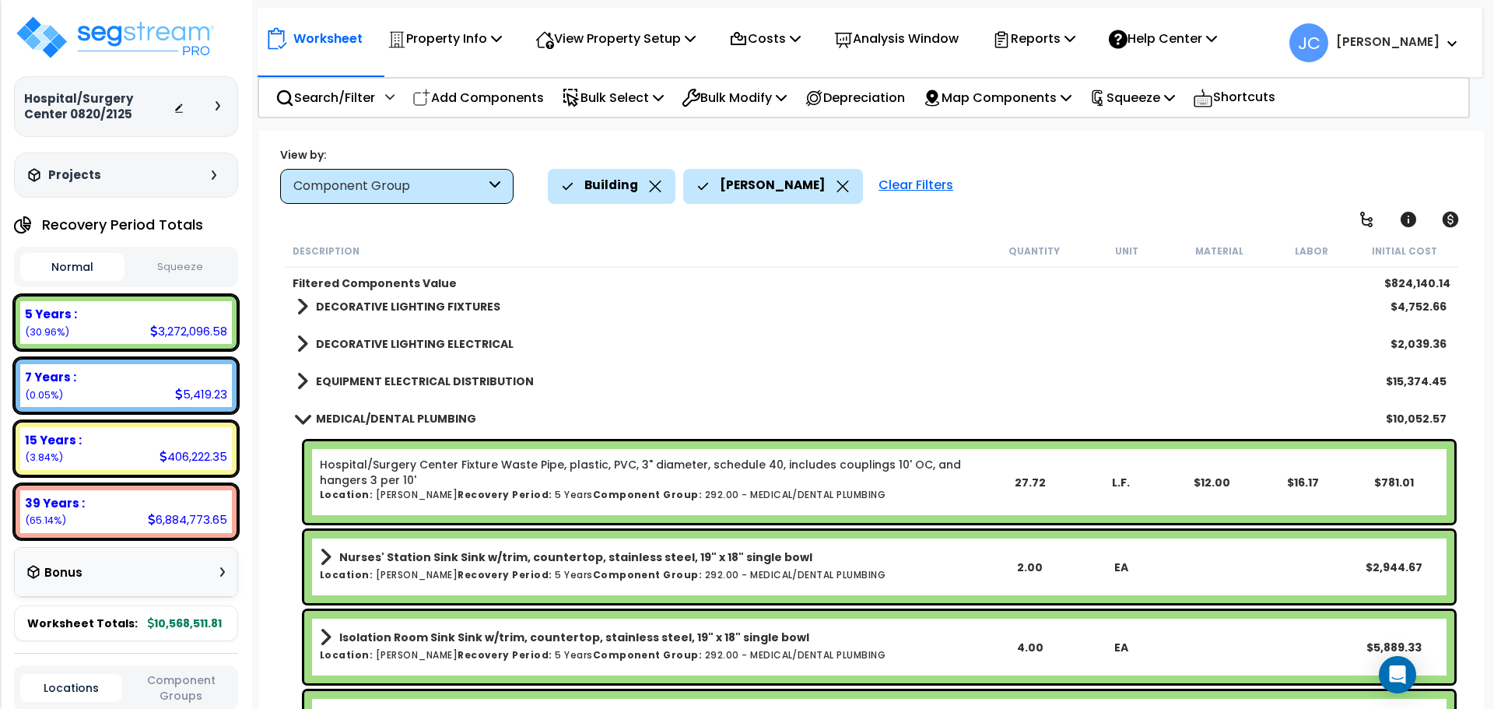
click at [447, 416] on b "MEDICAL/DENTAL PLUMBING" at bounding box center [396, 419] width 160 height 16
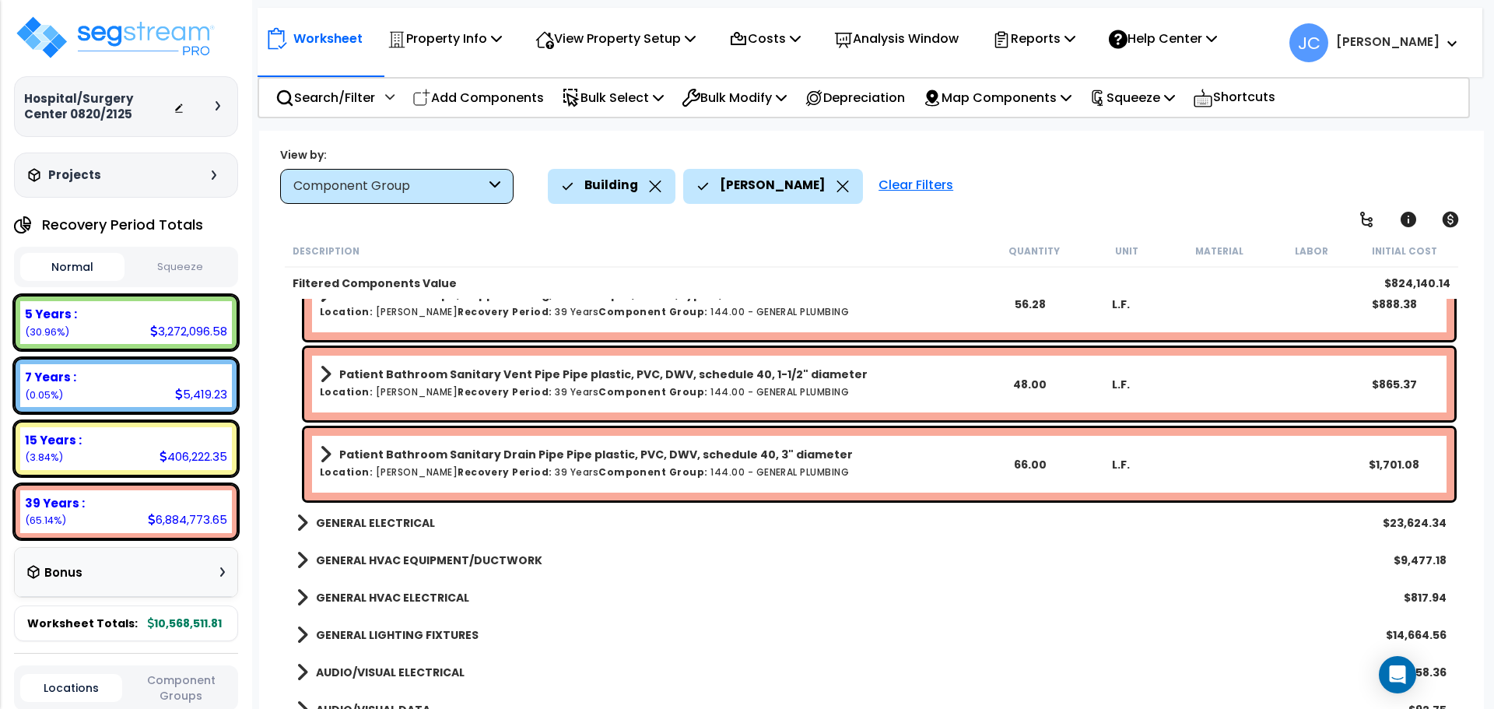
scroll to position [5565, 0]
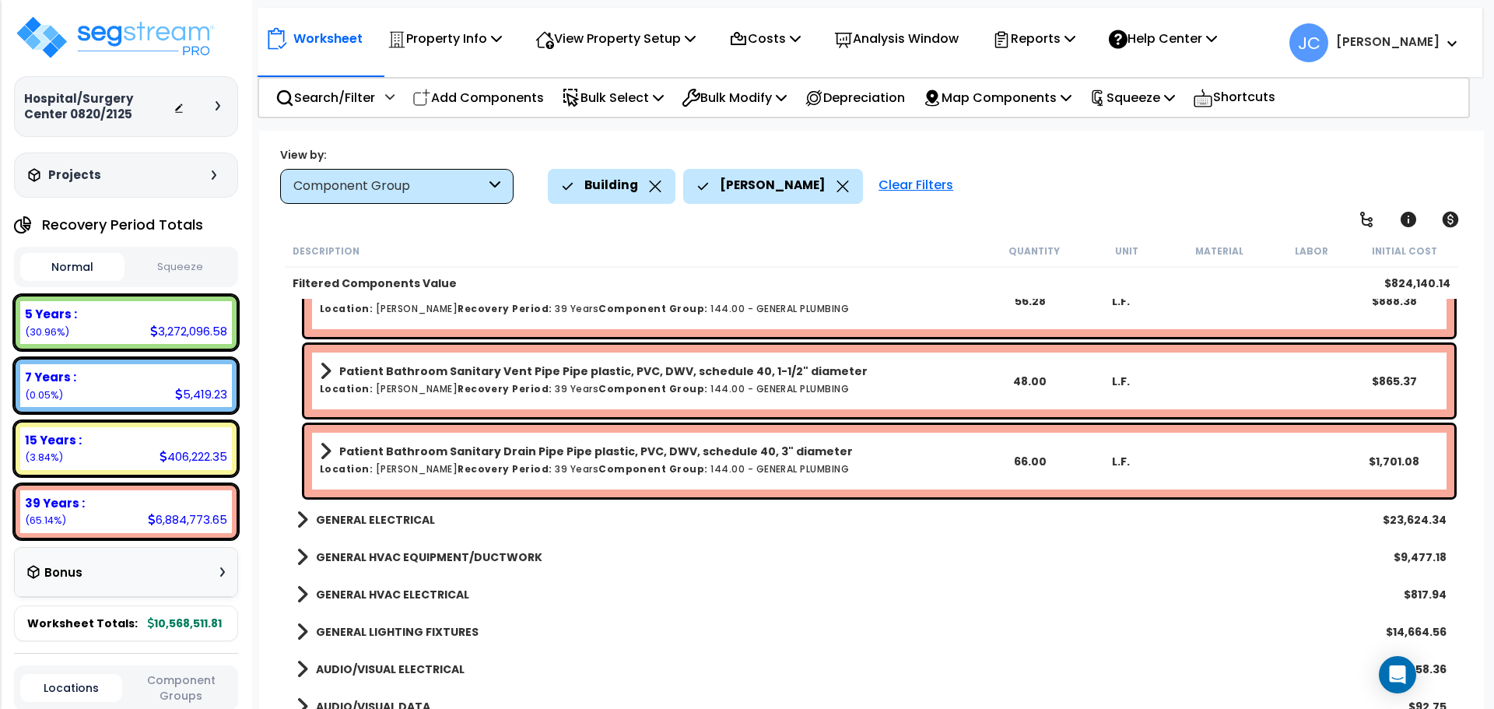
click at [393, 525] on b "GENERAL ELECTRICAL" at bounding box center [375, 520] width 119 height 16
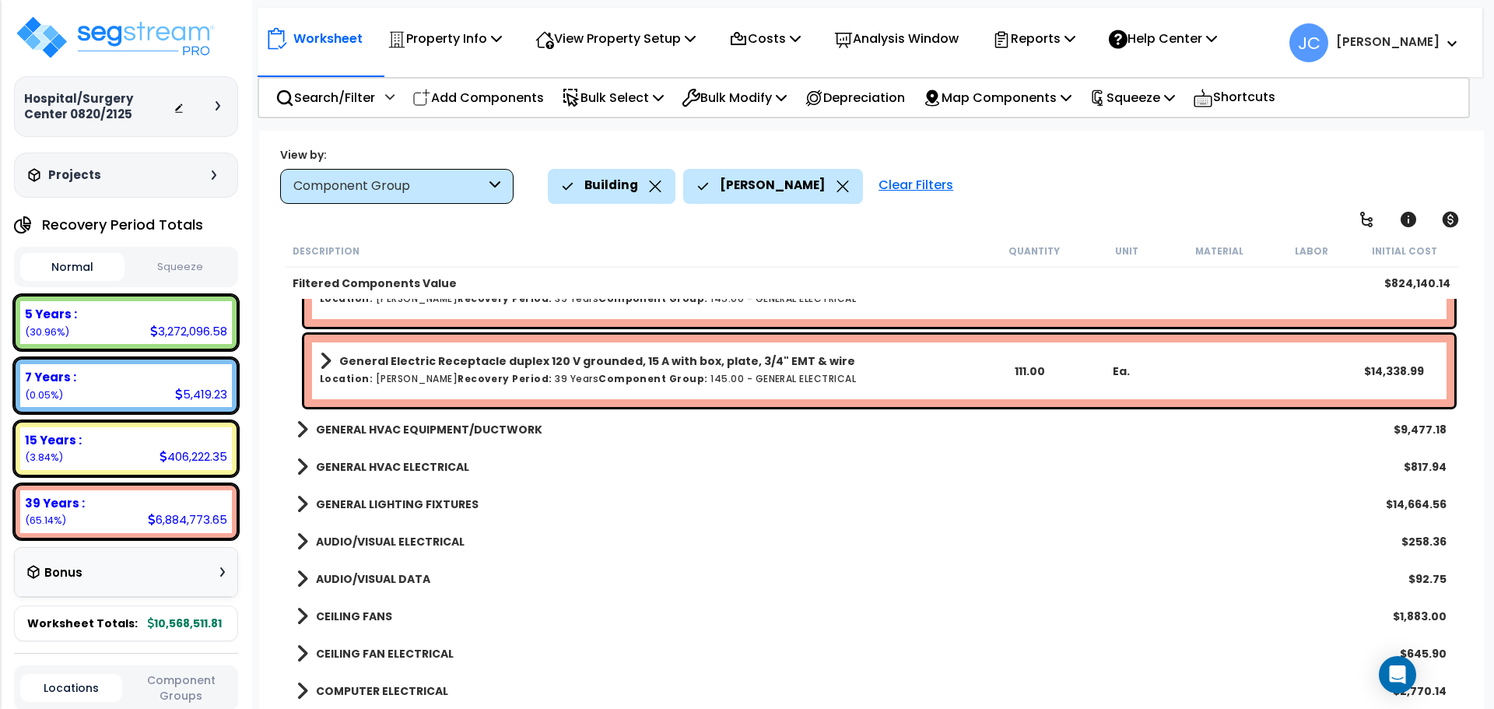
scroll to position [6223, 0]
click at [522, 426] on b "GENERAL HVAC EQUIPMENT/DUCTWORK" at bounding box center [429, 429] width 226 height 16
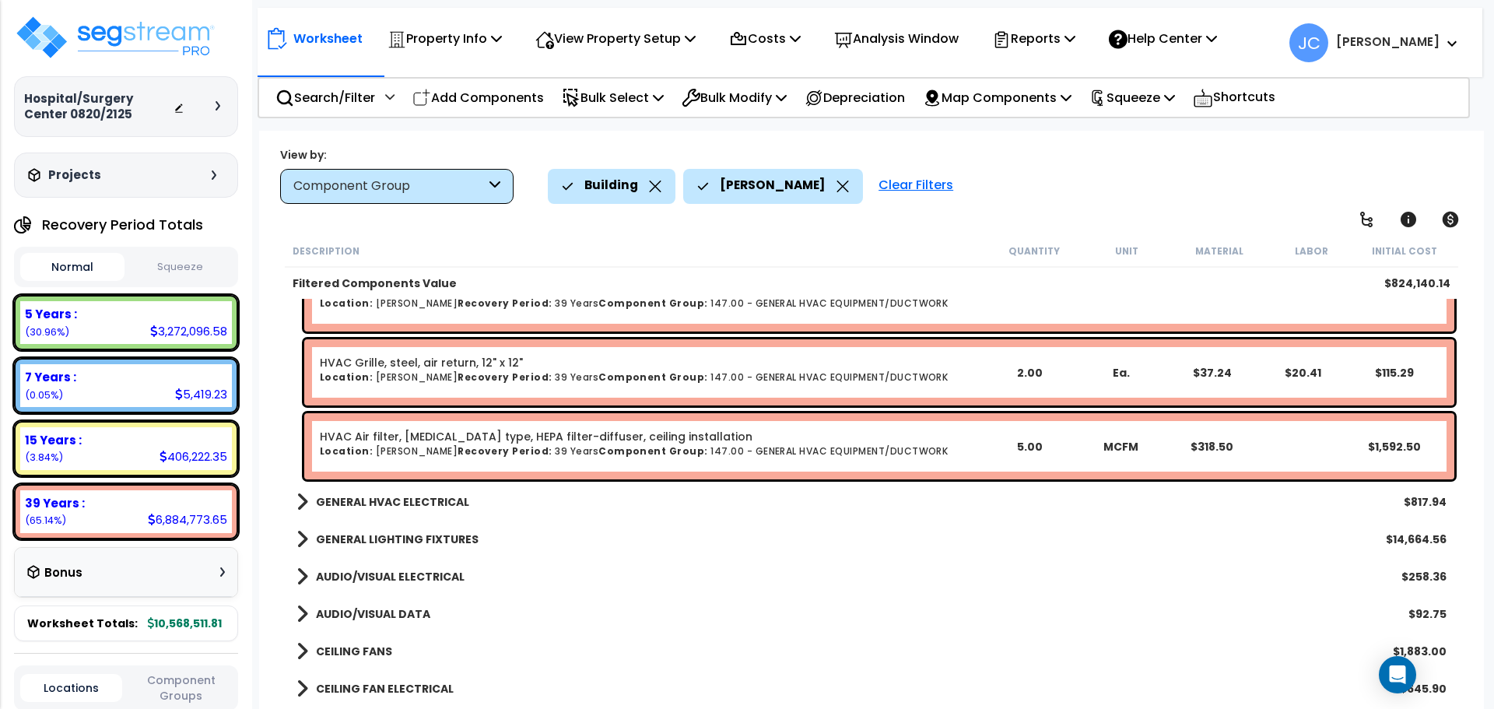
click at [416, 498] on b "GENERAL HVAC ELECTRICAL" at bounding box center [392, 502] width 153 height 16
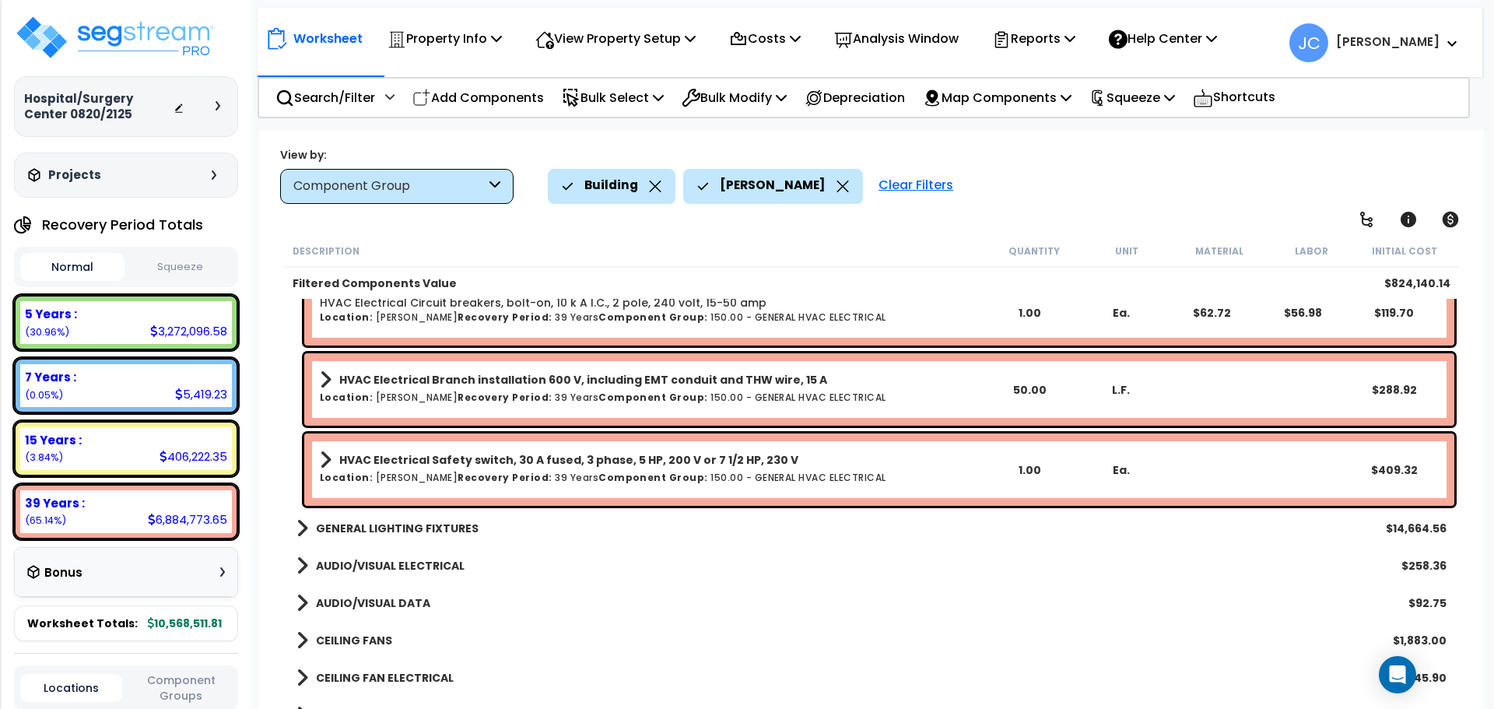
scroll to position [7236, 0]
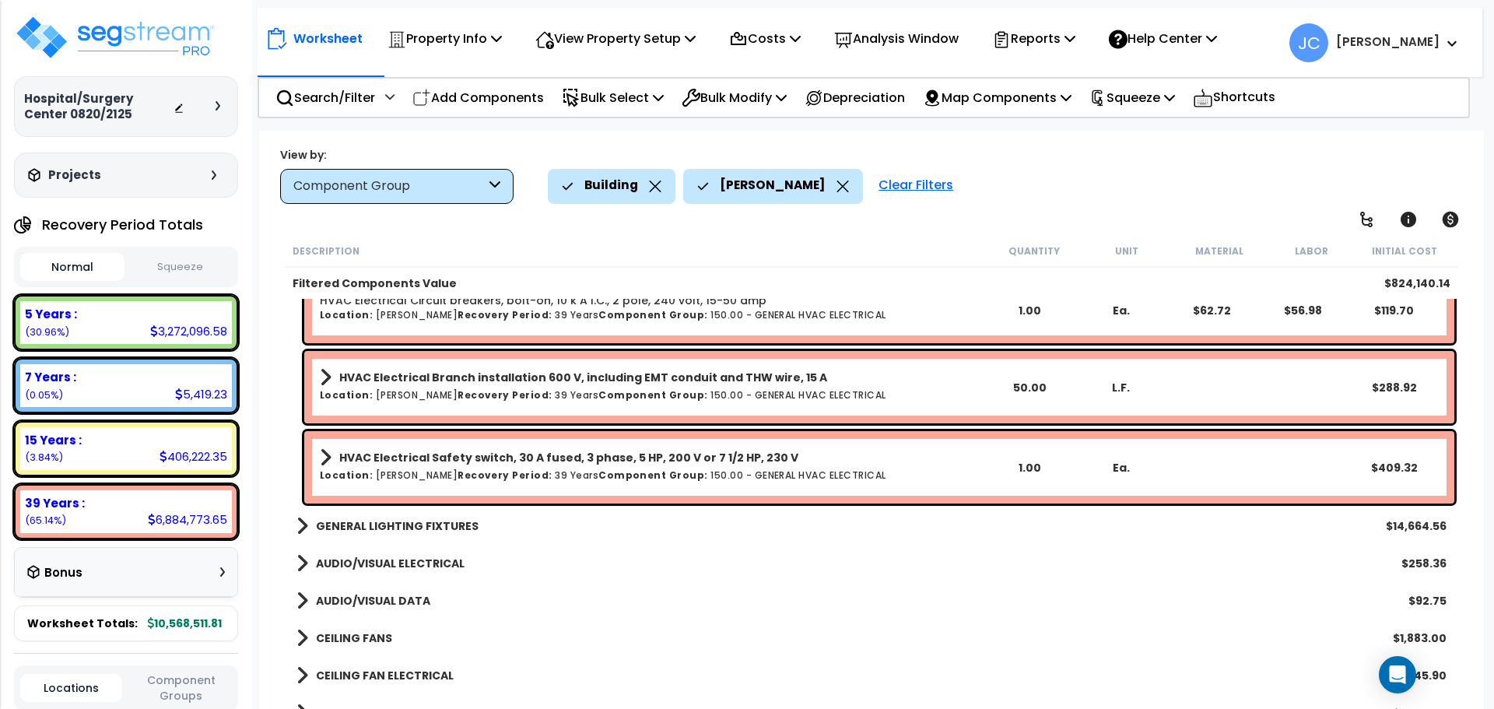
click at [431, 521] on b "GENERAL LIGHTING FIXTURES" at bounding box center [397, 526] width 163 height 16
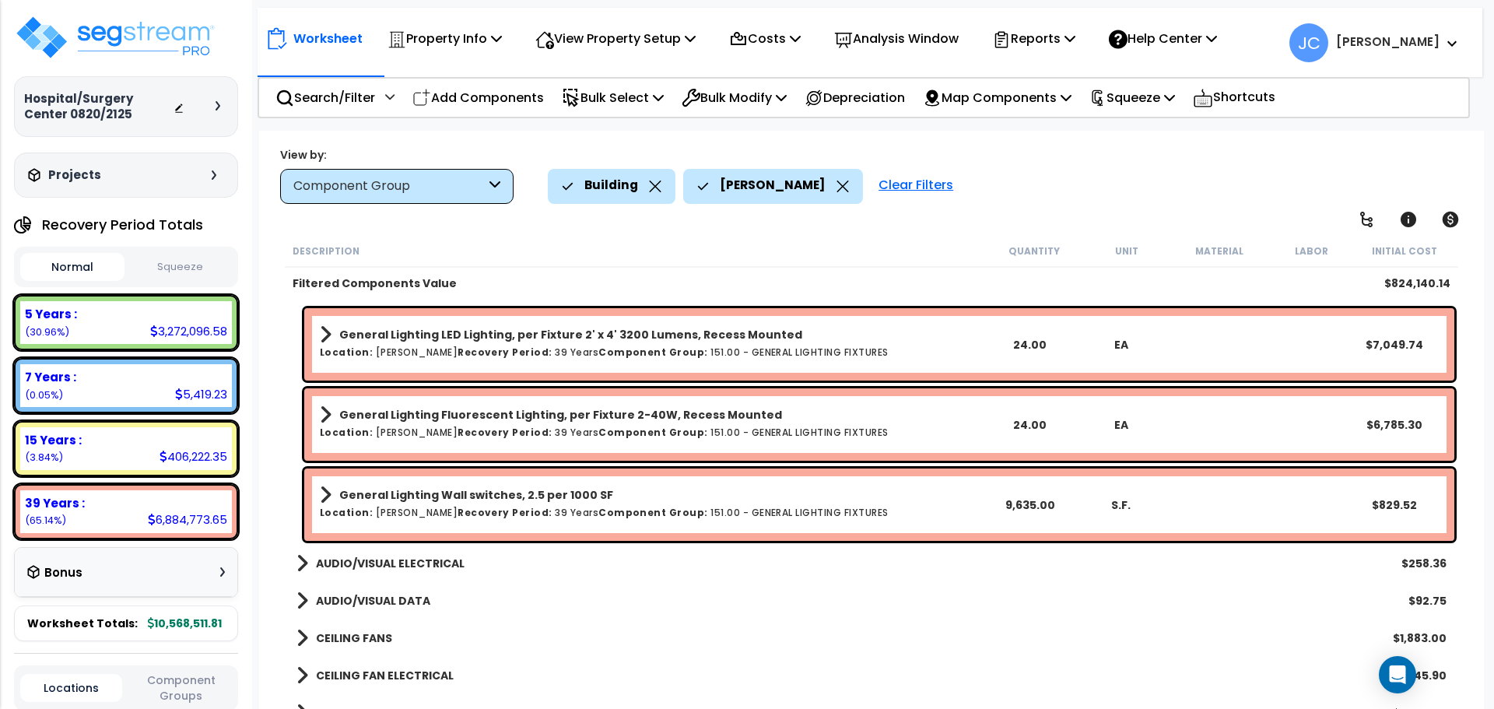
scroll to position [7479, 0]
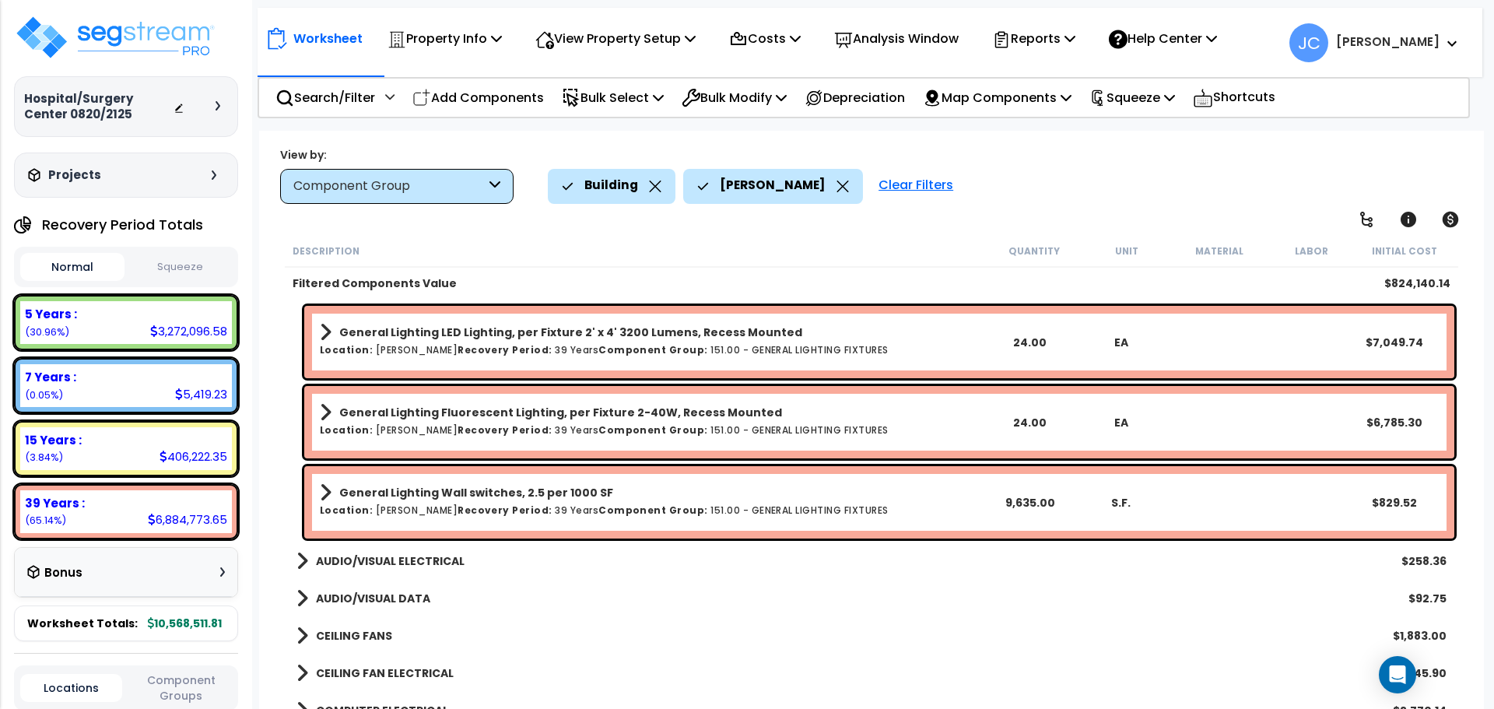
click at [416, 559] on b "AUDIO/VISUAL ELECTRICAL" at bounding box center [390, 561] width 149 height 16
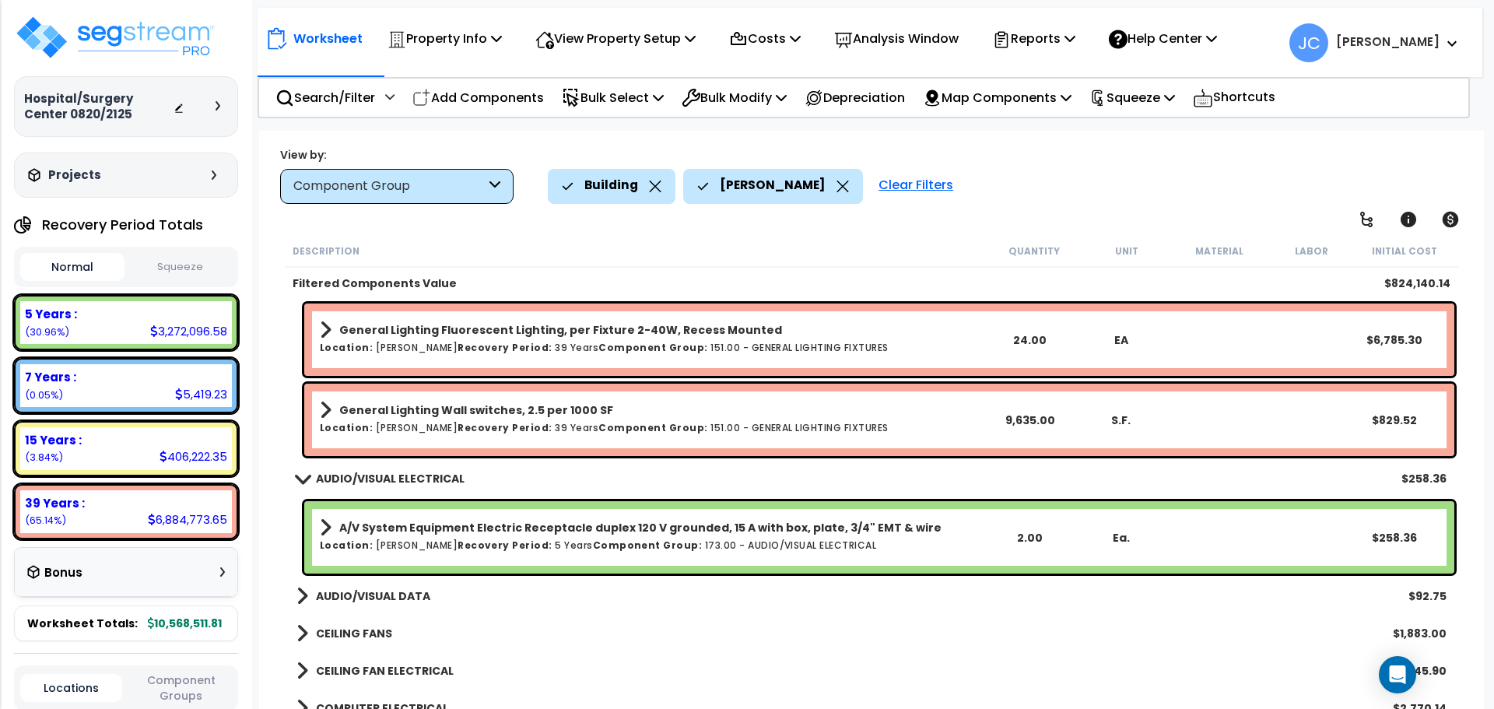
scroll to position [7568, 0]
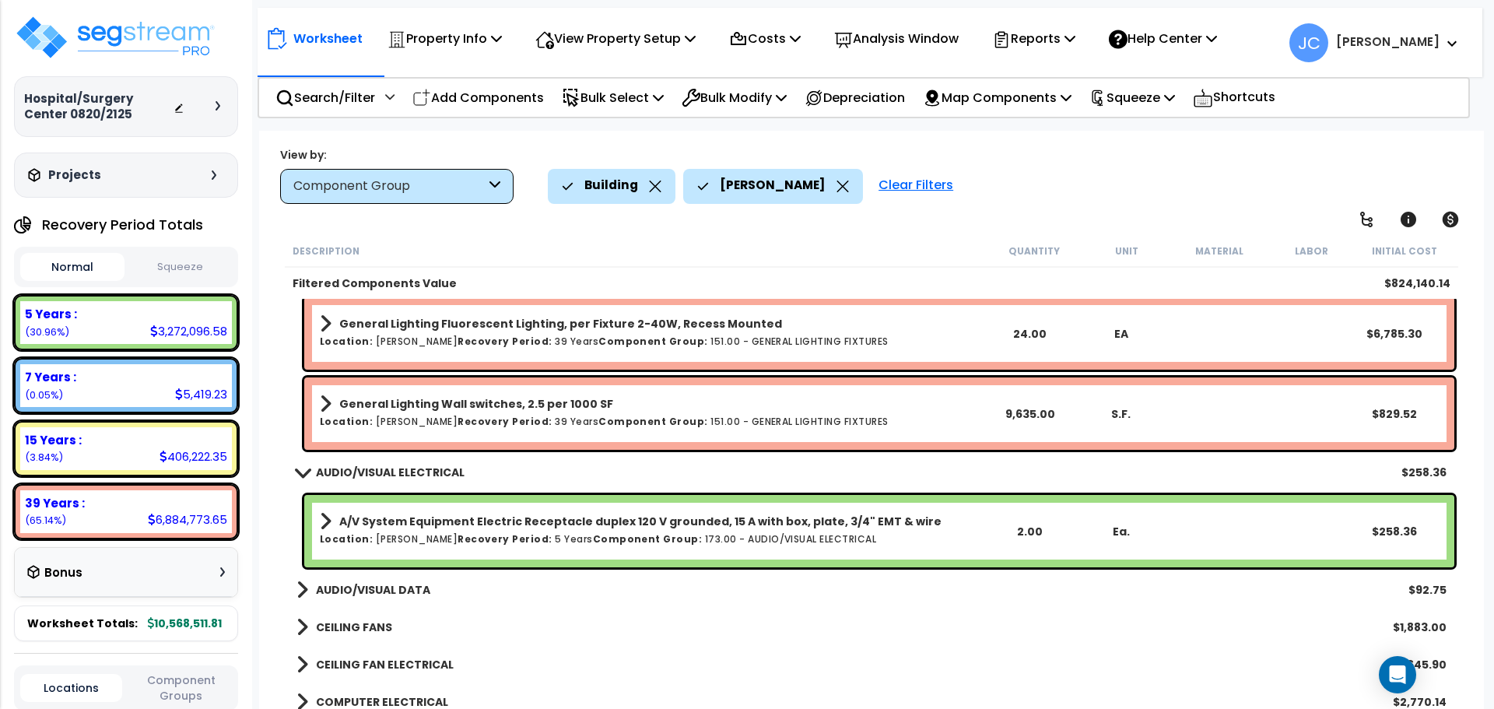
click at [386, 579] on link "AUDIO/VISUAL DATA" at bounding box center [364, 590] width 134 height 22
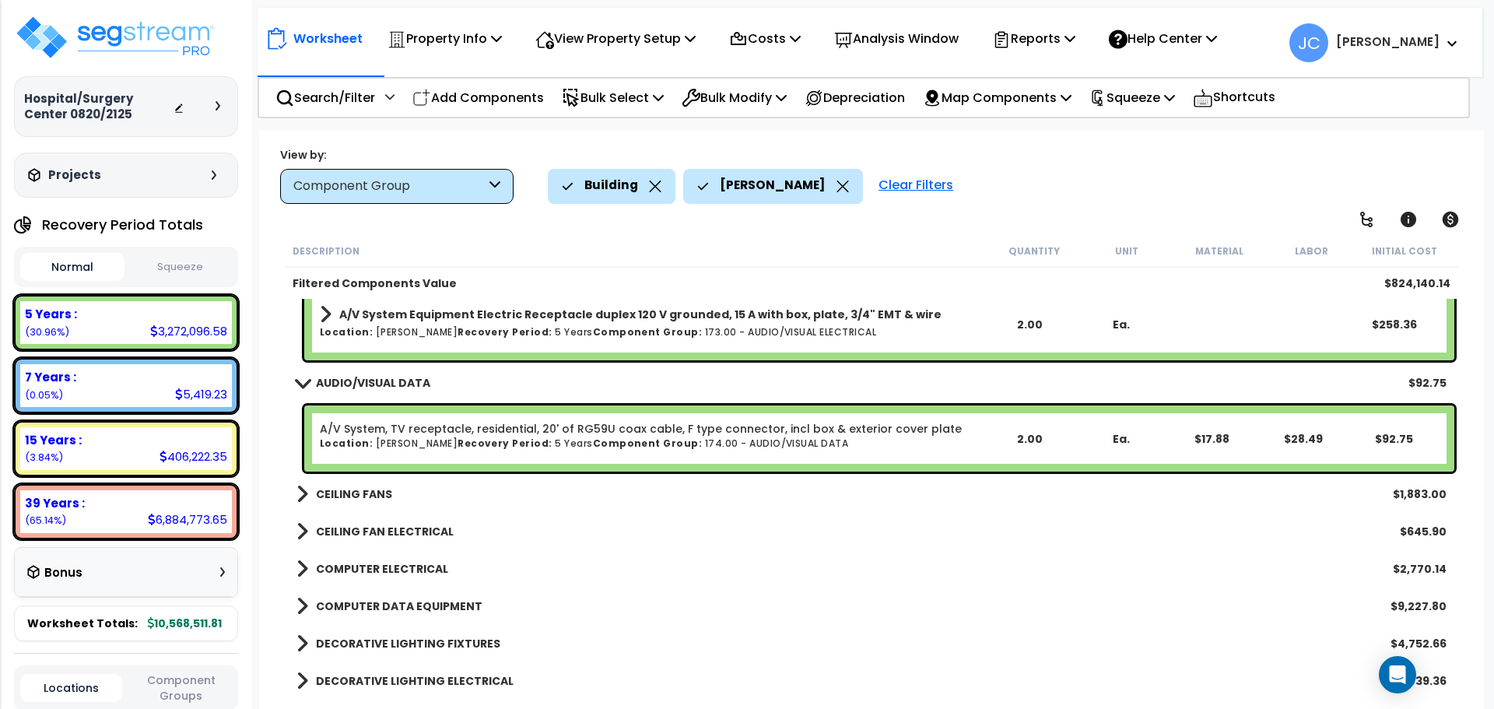
click at [369, 493] on b "CEILING FANS" at bounding box center [354, 494] width 76 height 16
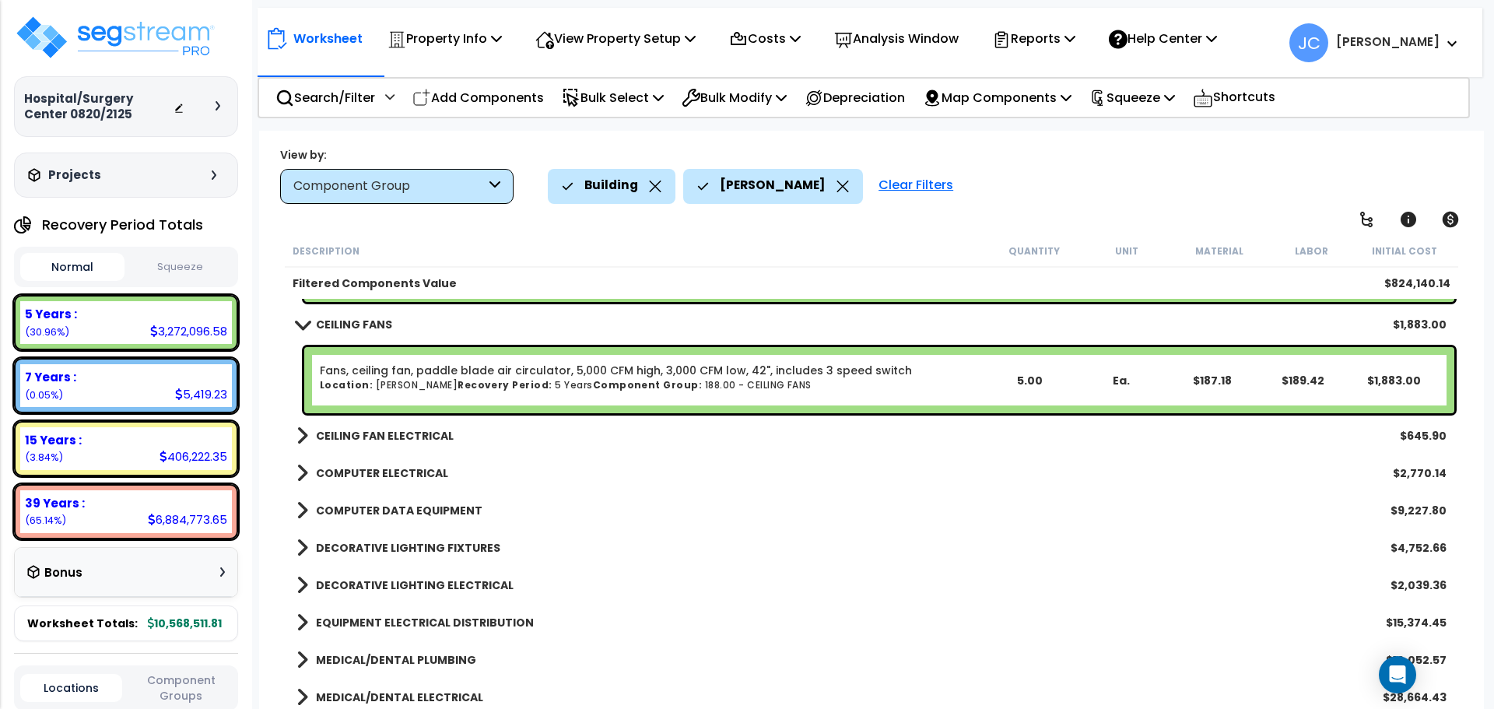
scroll to position [7953, 0]
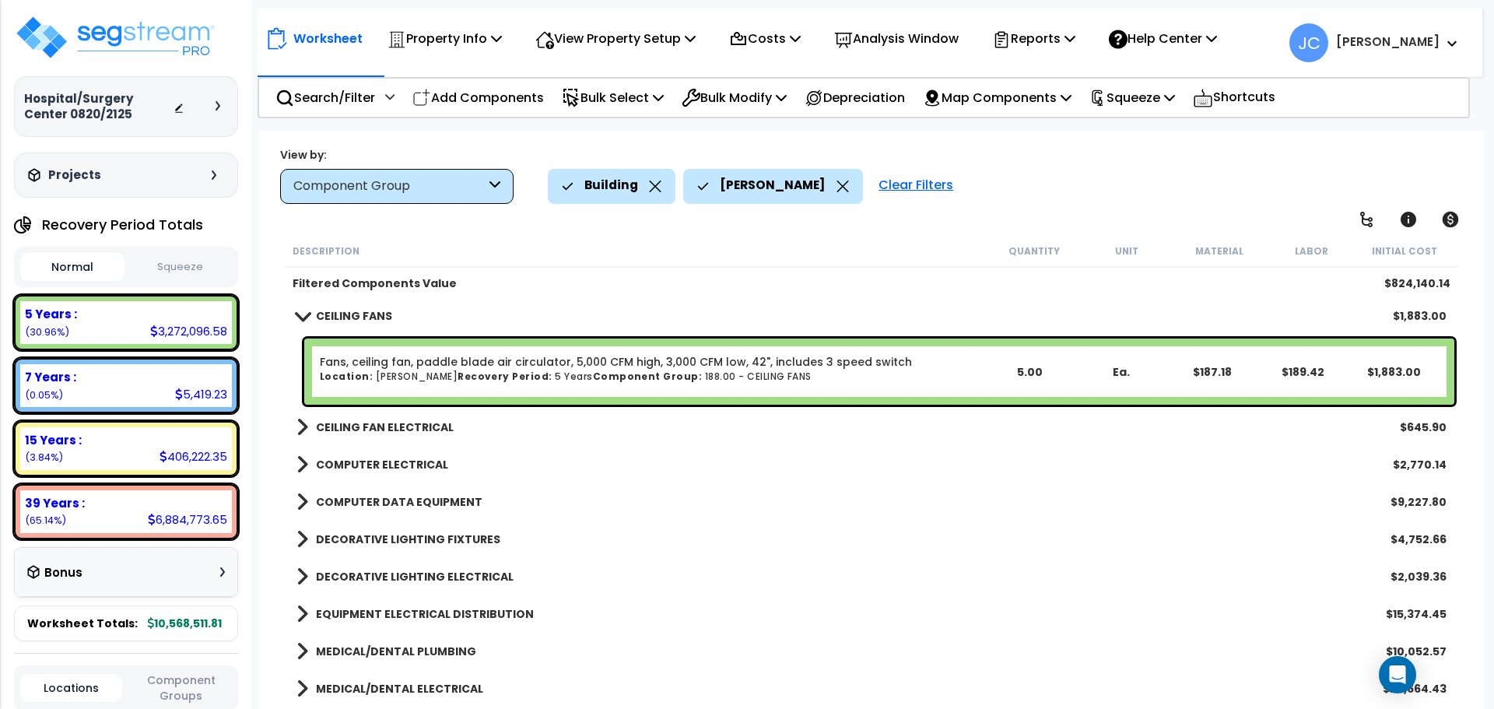
click at [385, 429] on b "CEILING FAN ELECTRICAL" at bounding box center [385, 427] width 138 height 16
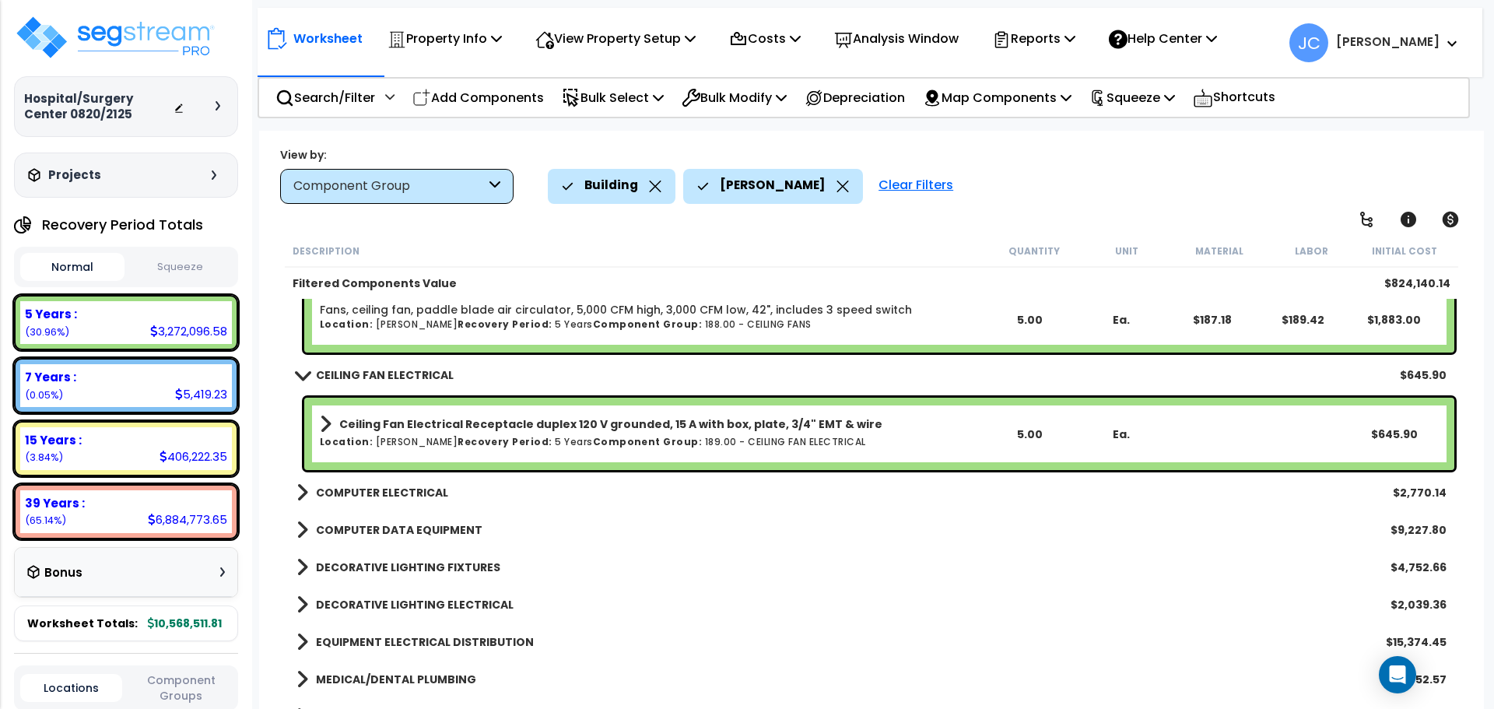
scroll to position [8006, 0]
click at [391, 493] on b "COMPUTER ELECTRICAL" at bounding box center [382, 492] width 132 height 16
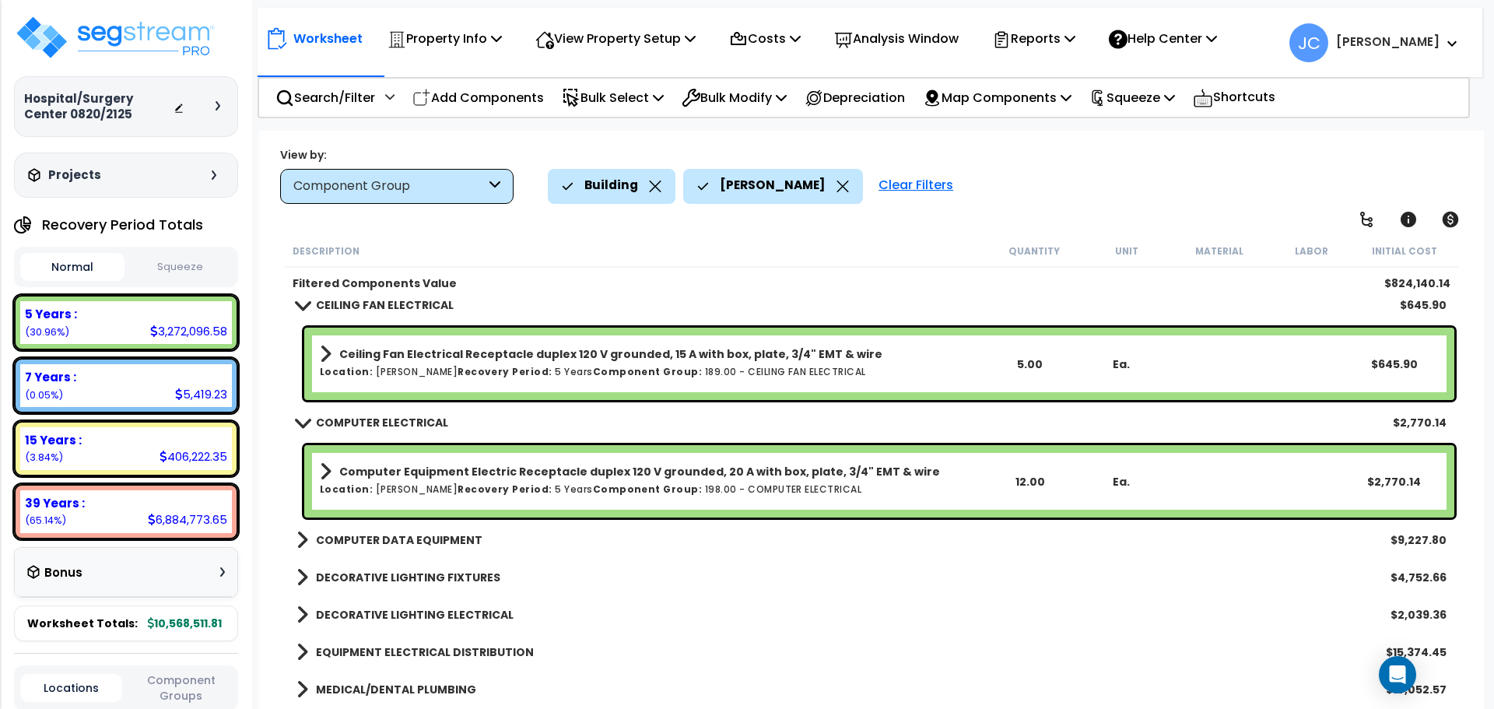
scroll to position [8080, 0]
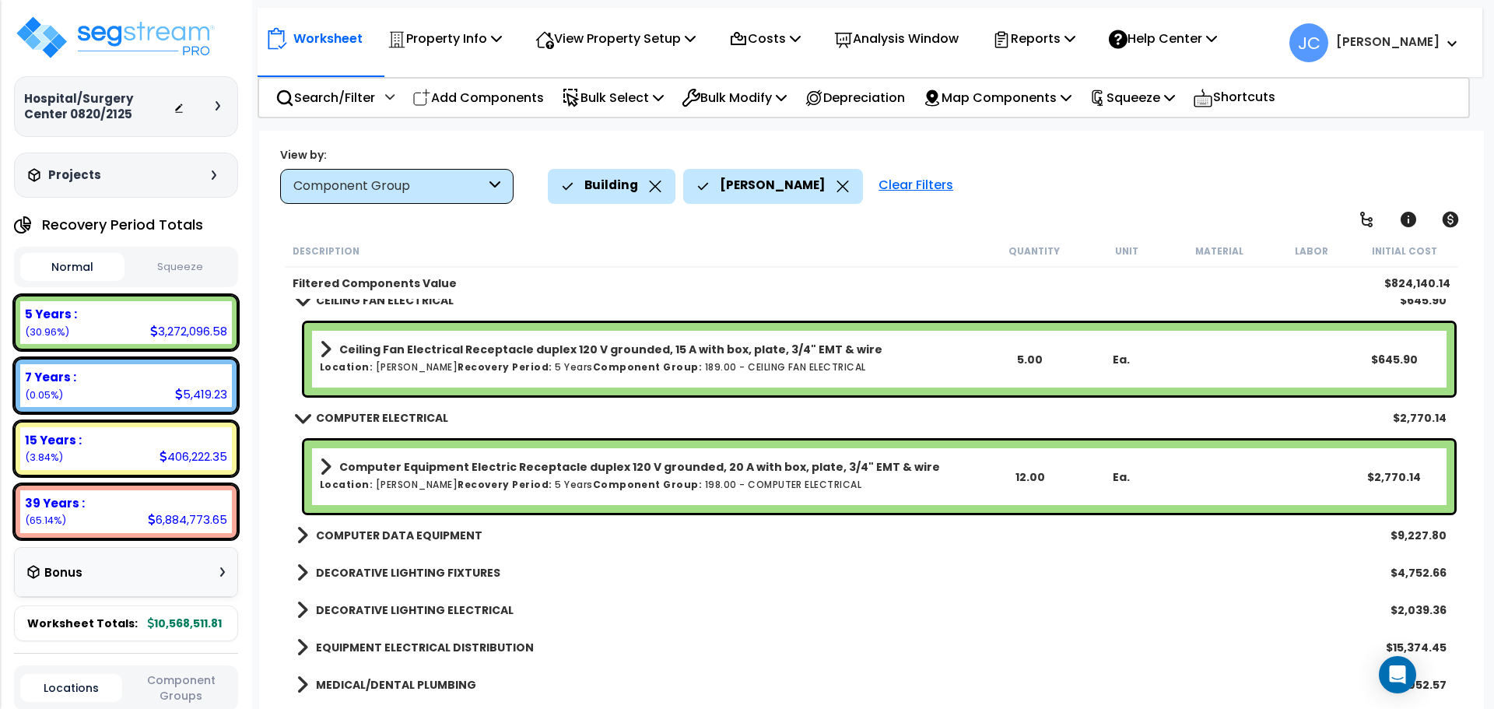
click at [395, 528] on b "COMPUTER DATA EQUIPMENT" at bounding box center [399, 536] width 167 height 16
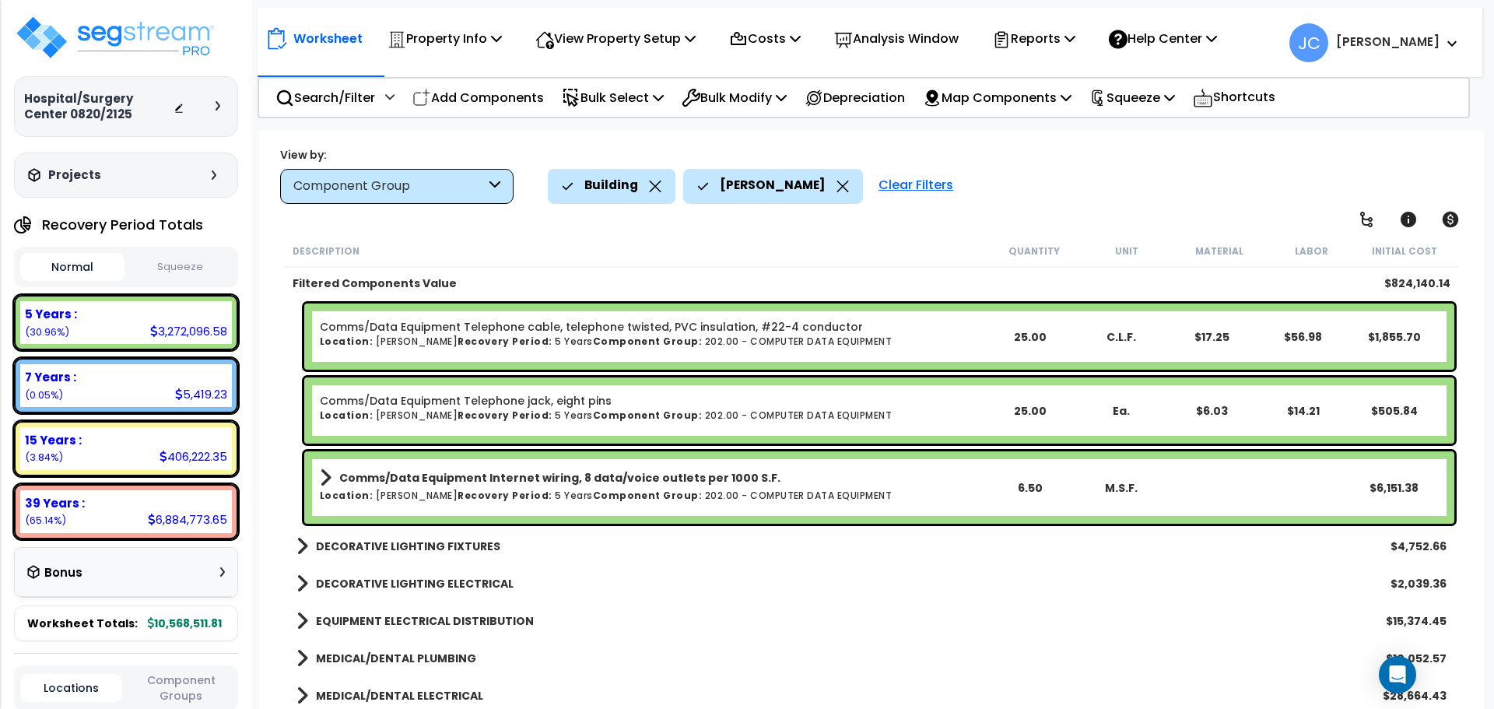
scroll to position [8413, 0]
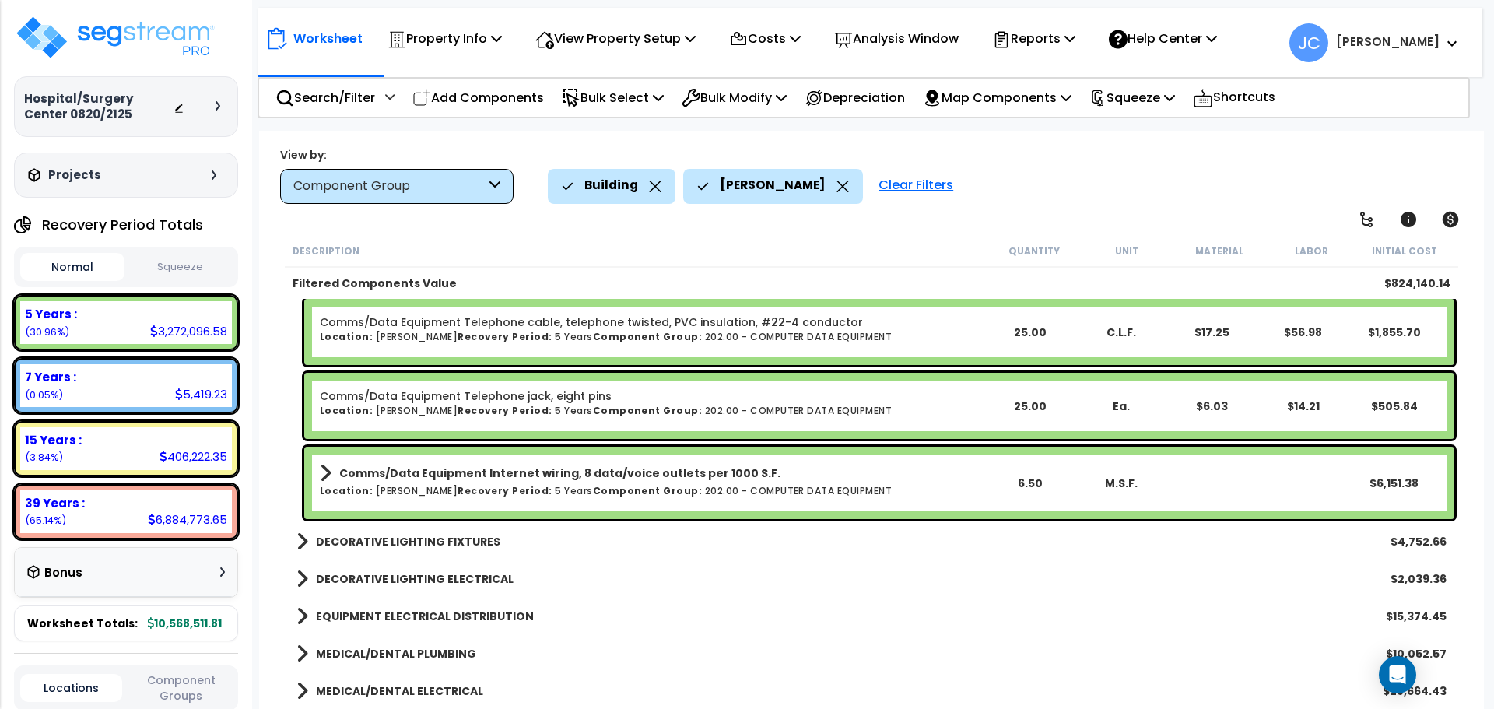
click at [444, 545] on b "DECORATIVE LIGHTING FIXTURES" at bounding box center [408, 542] width 184 height 16
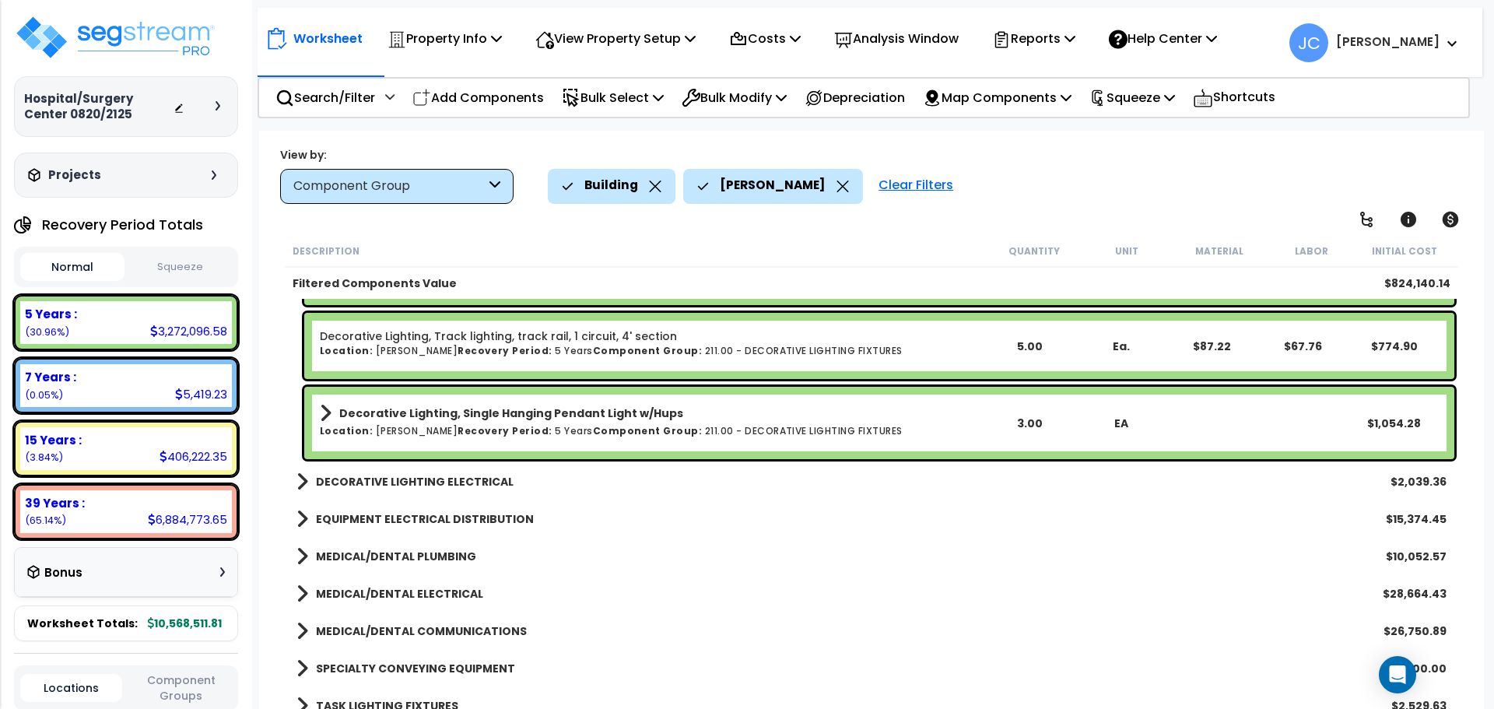
scroll to position [8954, 0]
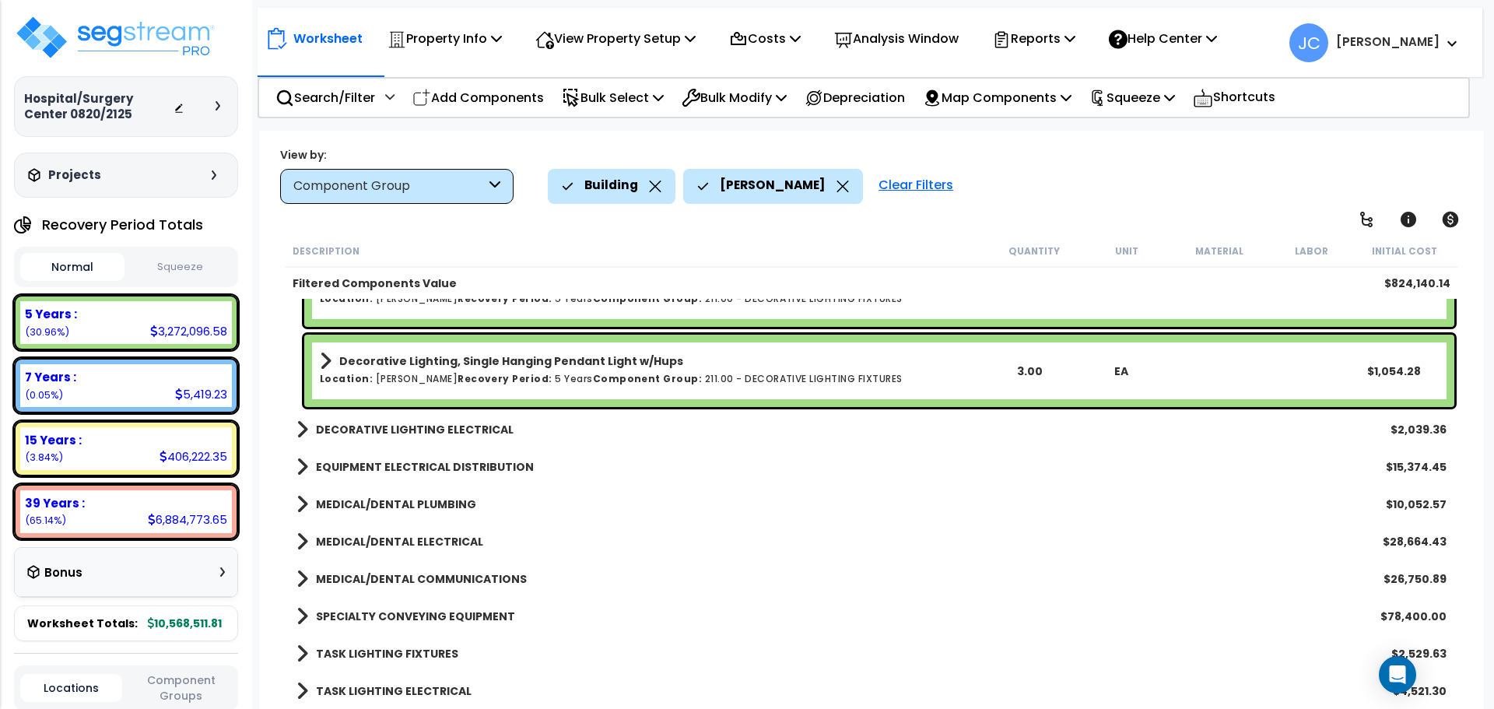
click at [427, 433] on b "DECORATIVE LIGHTING ELECTRICAL" at bounding box center [415, 430] width 198 height 16
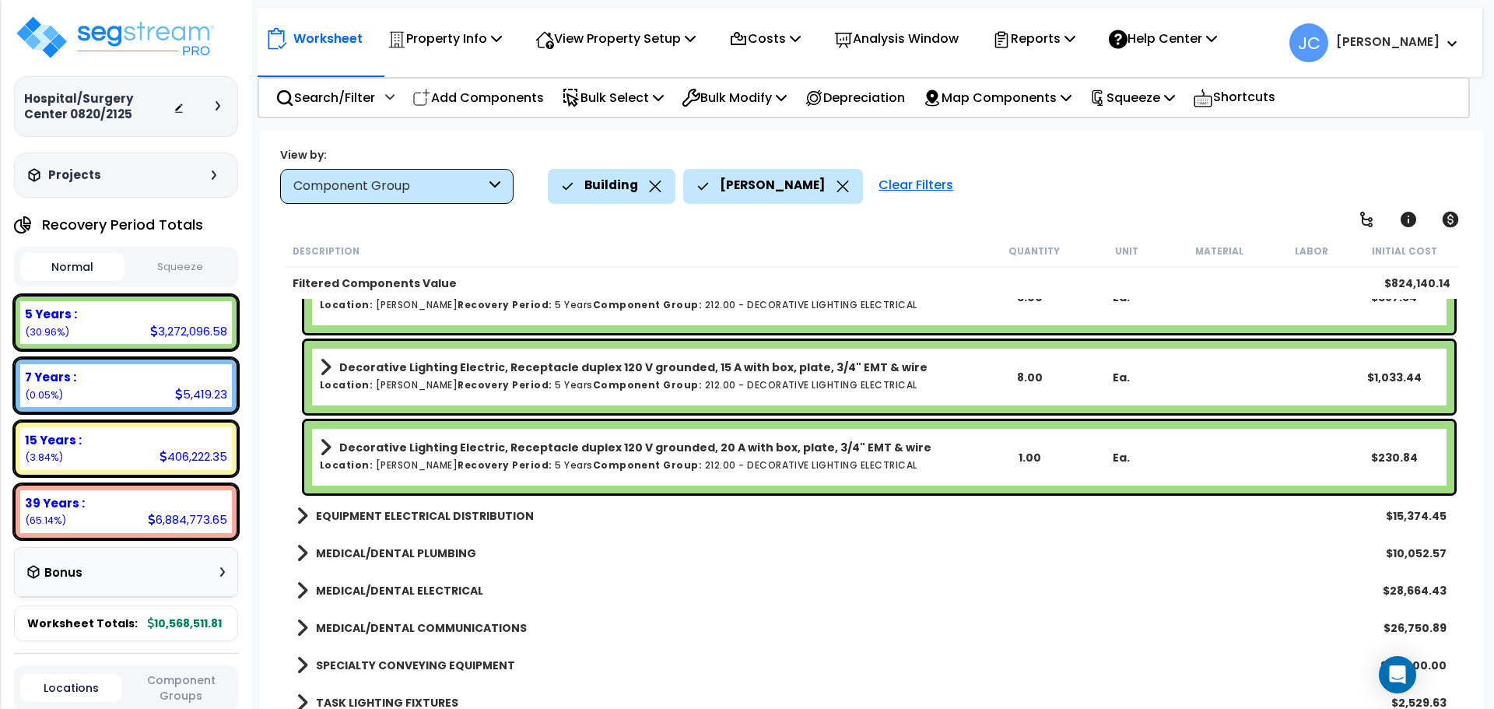
scroll to position [9228, 0]
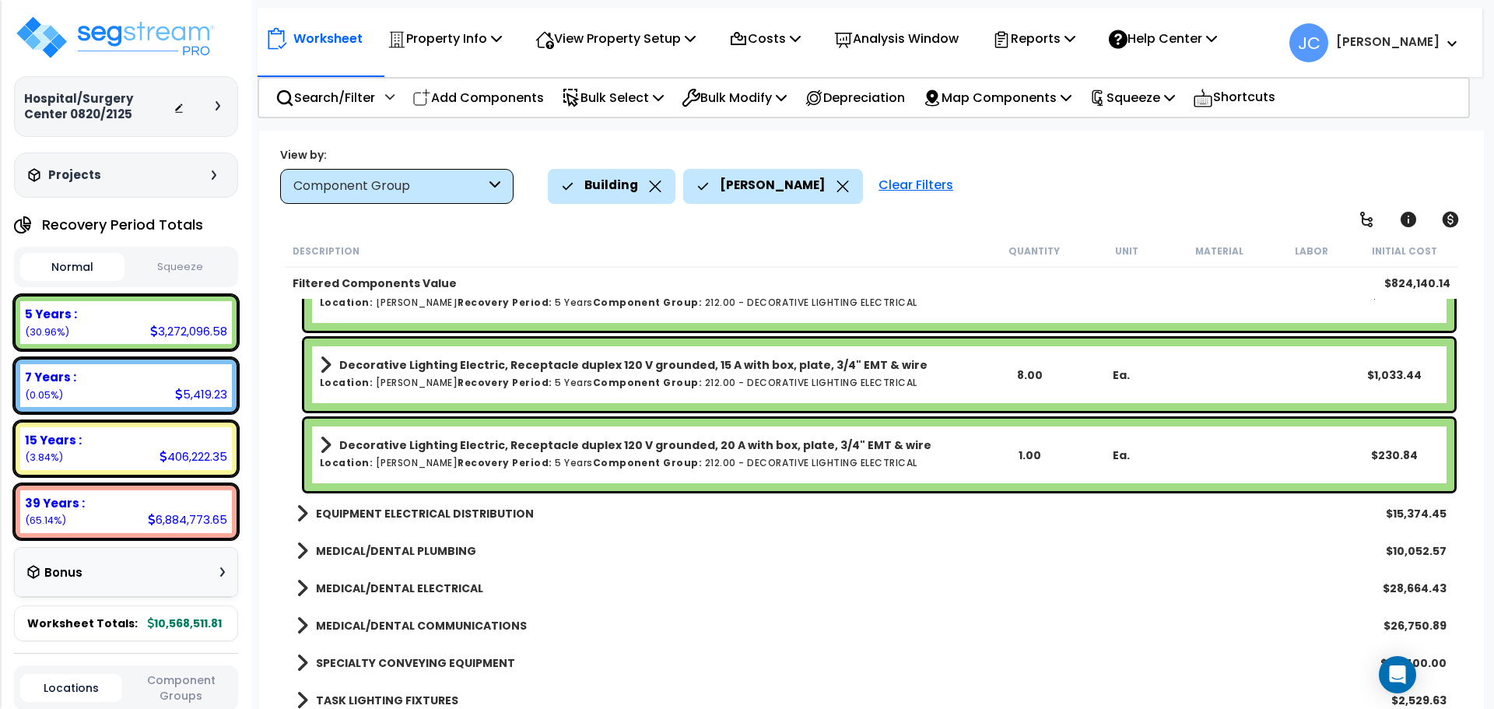
click at [437, 519] on b "EQUIPMENT ELECTRICAL DISTRIBUTION" at bounding box center [425, 514] width 218 height 16
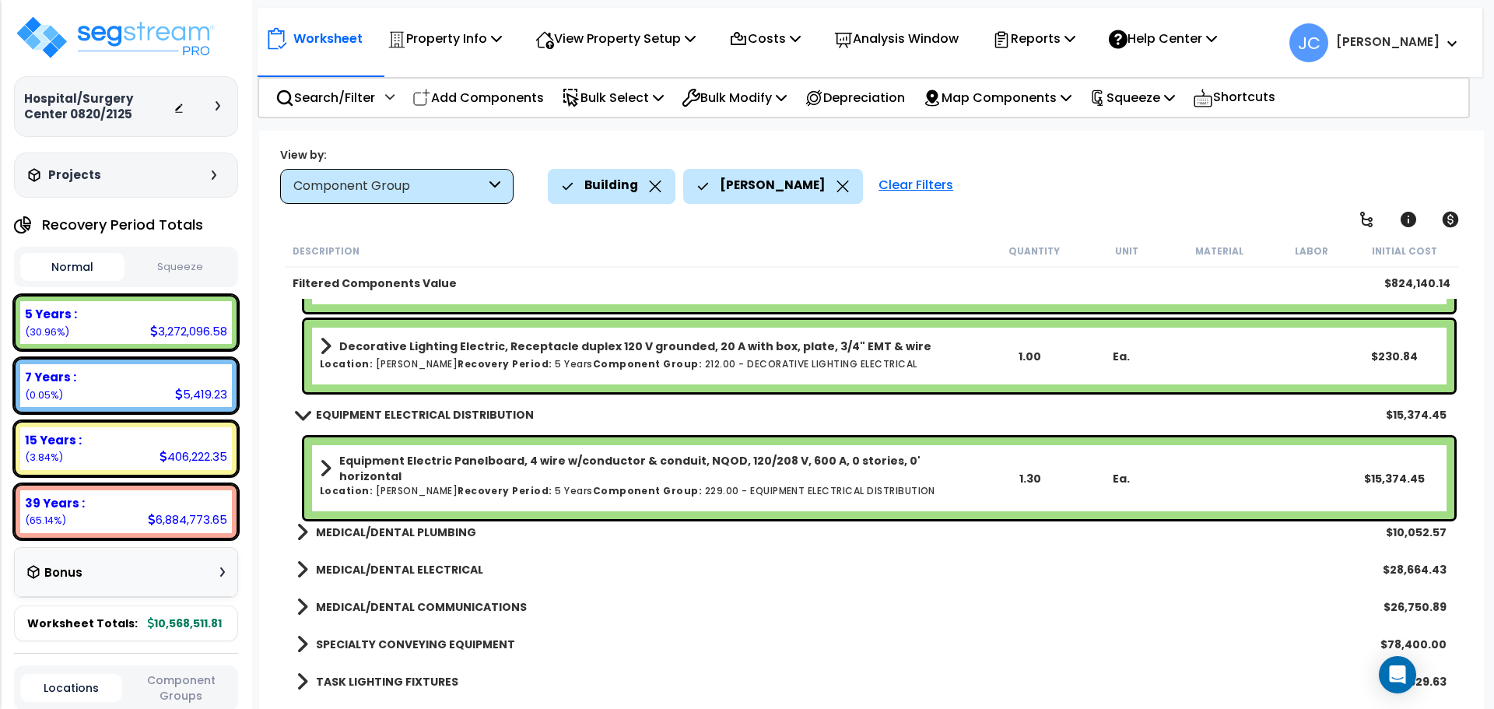
scroll to position [9355, 0]
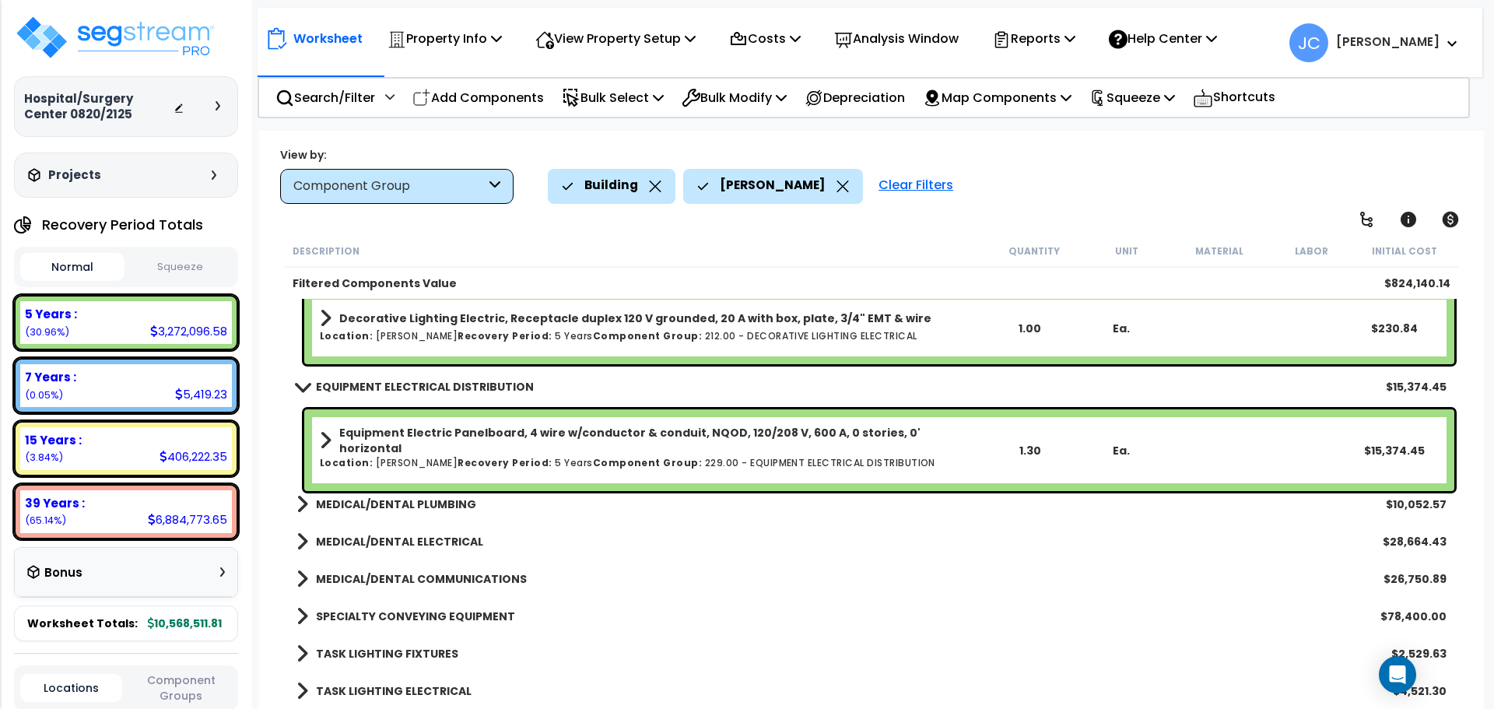
click at [404, 501] on b "MEDICAL/DENTAL PLUMBING" at bounding box center [396, 505] width 160 height 16
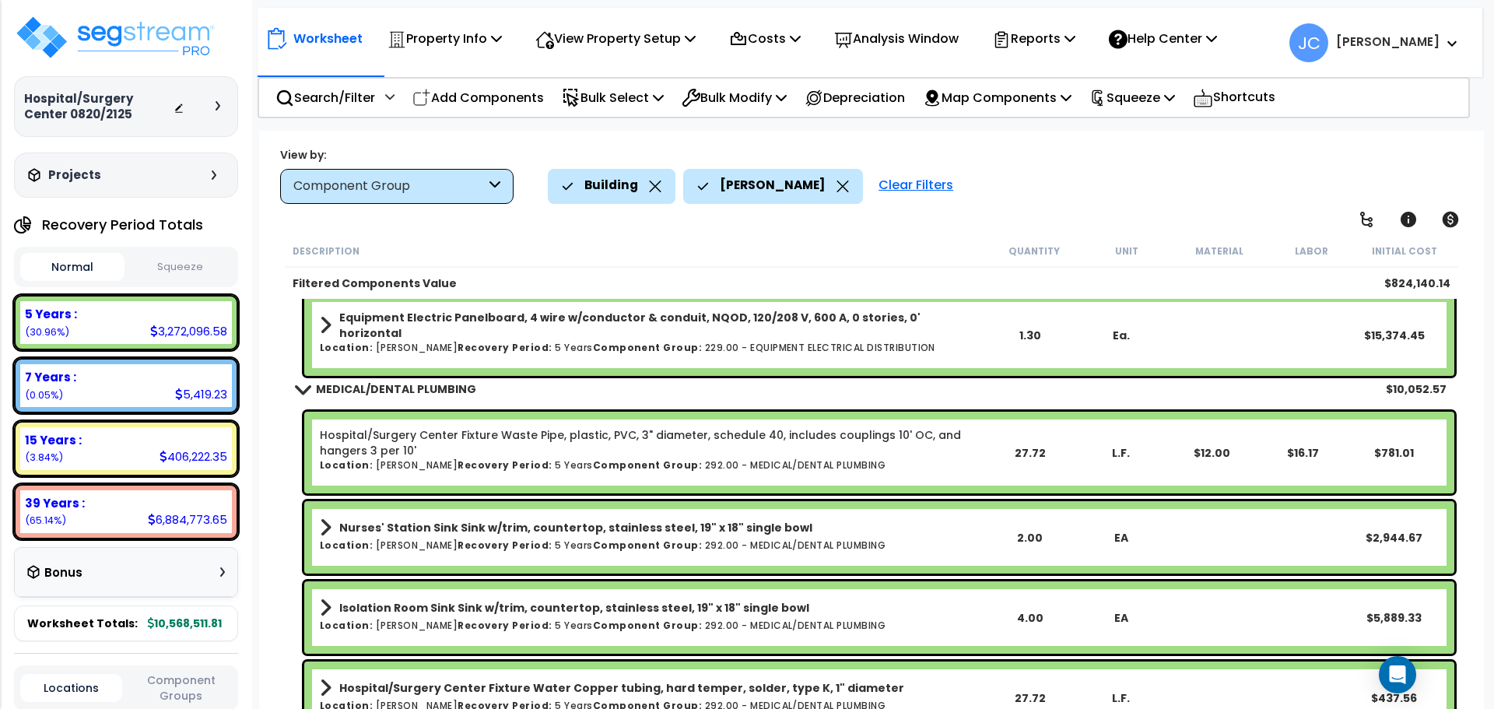
scroll to position [9530, 0]
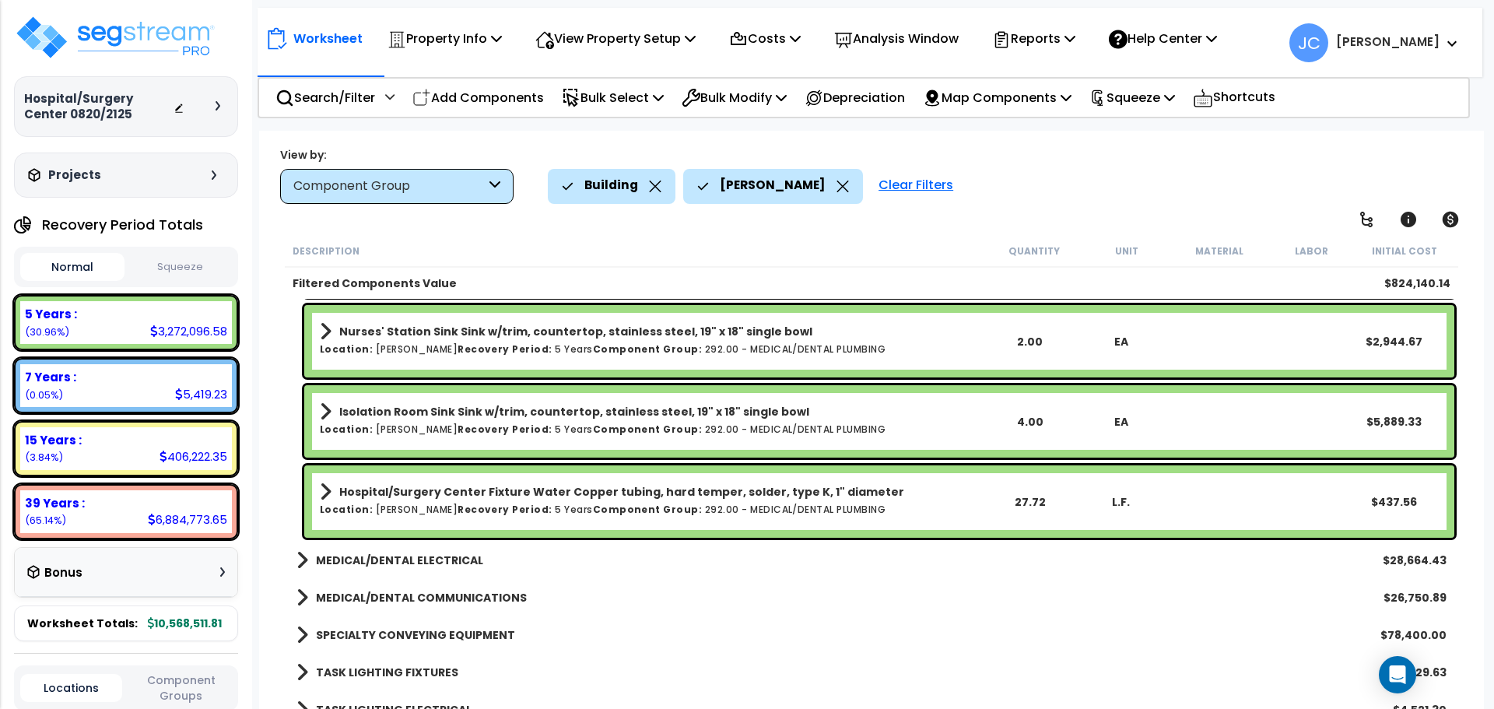
click at [389, 553] on b "MEDICAL/DENTAL ELECTRICAL" at bounding box center [399, 561] width 167 height 16
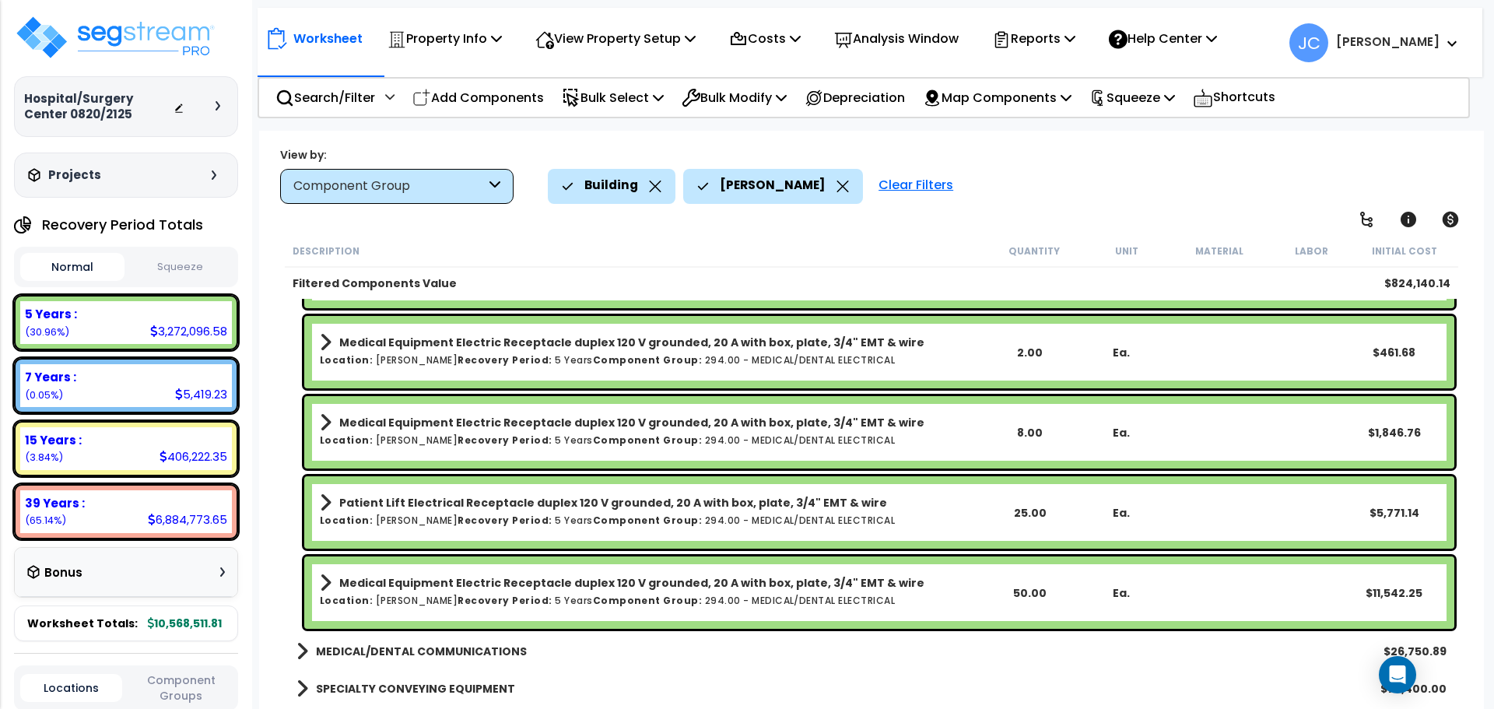
scroll to position [10166, 0]
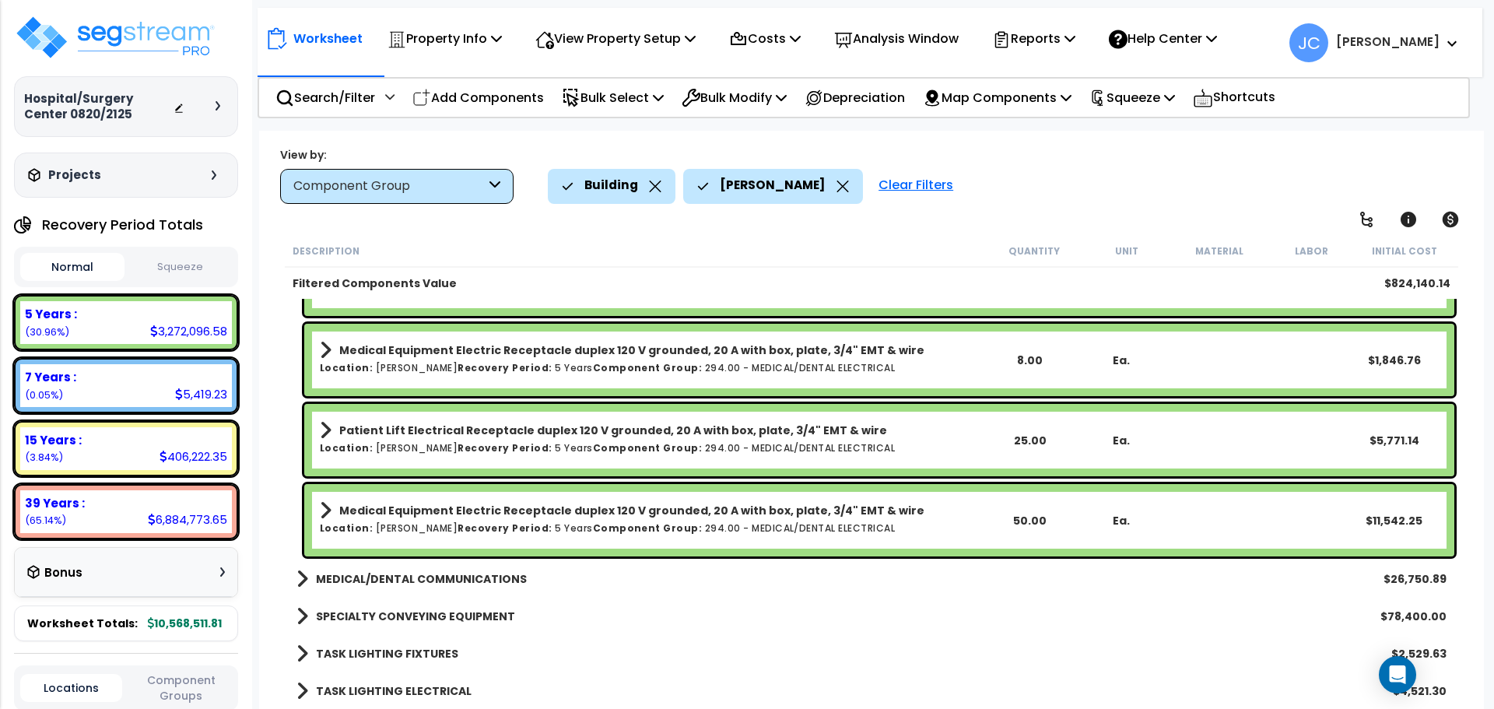
click at [428, 574] on b "MEDICAL/DENTAL COMMUNICATIONS" at bounding box center [421, 579] width 211 height 16
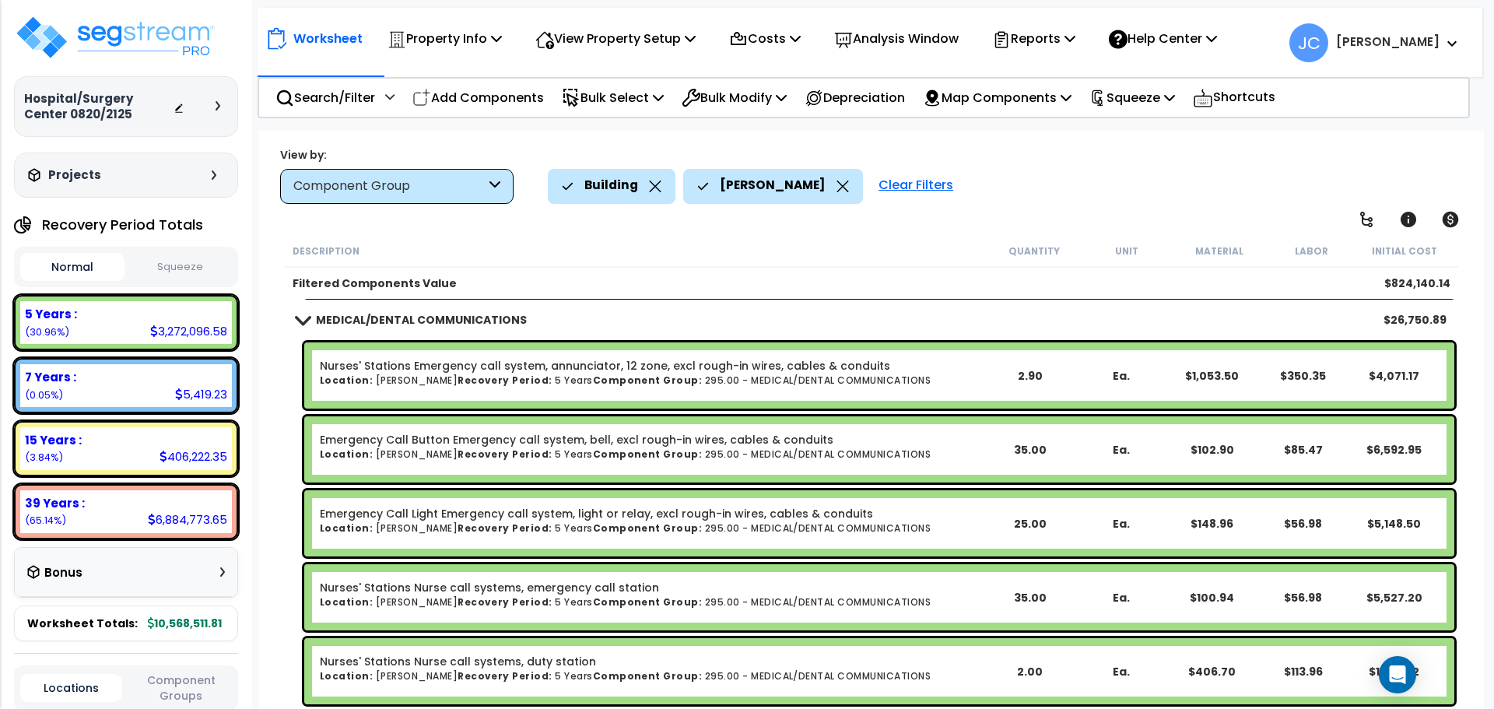
scroll to position [10431, 0]
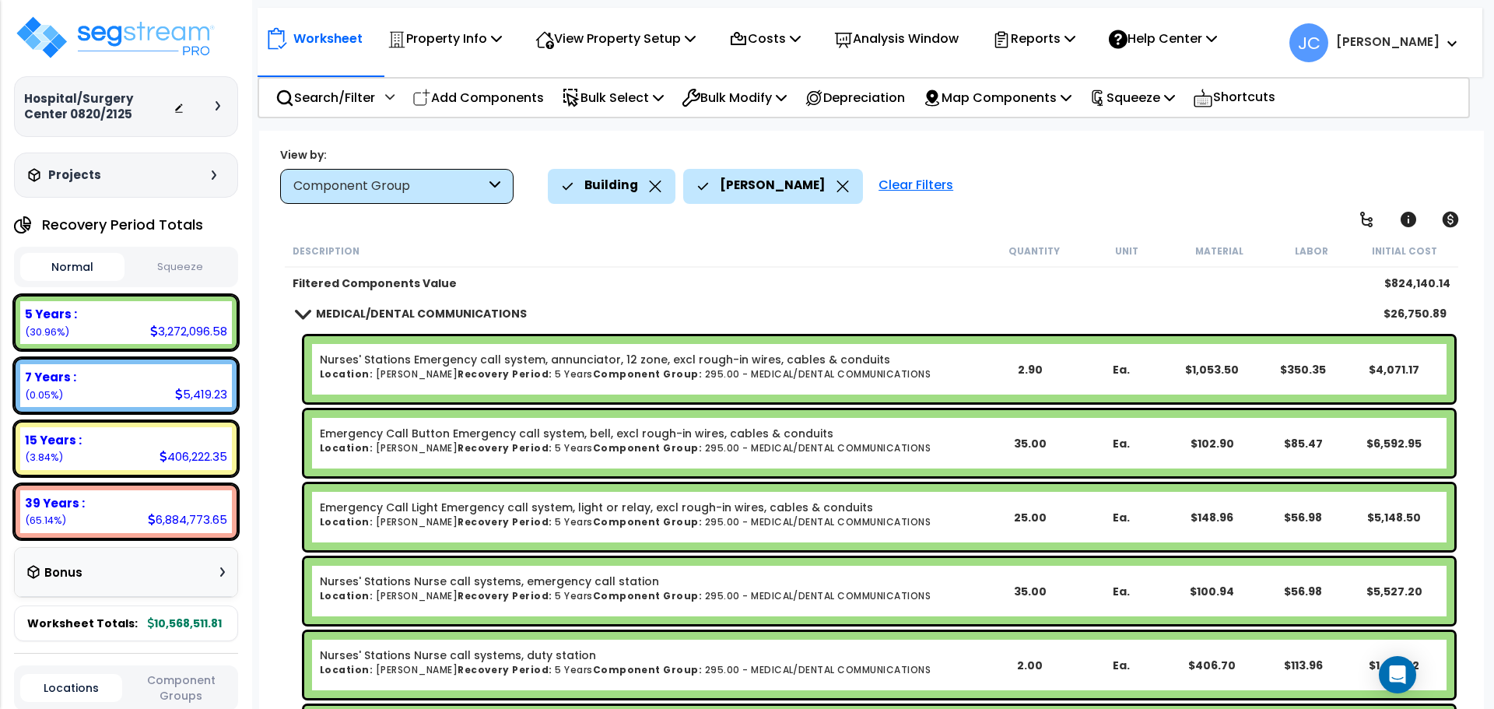
click at [992, 173] on div "Building Ward Clear Filters" at bounding box center [1008, 186] width 921 height 34
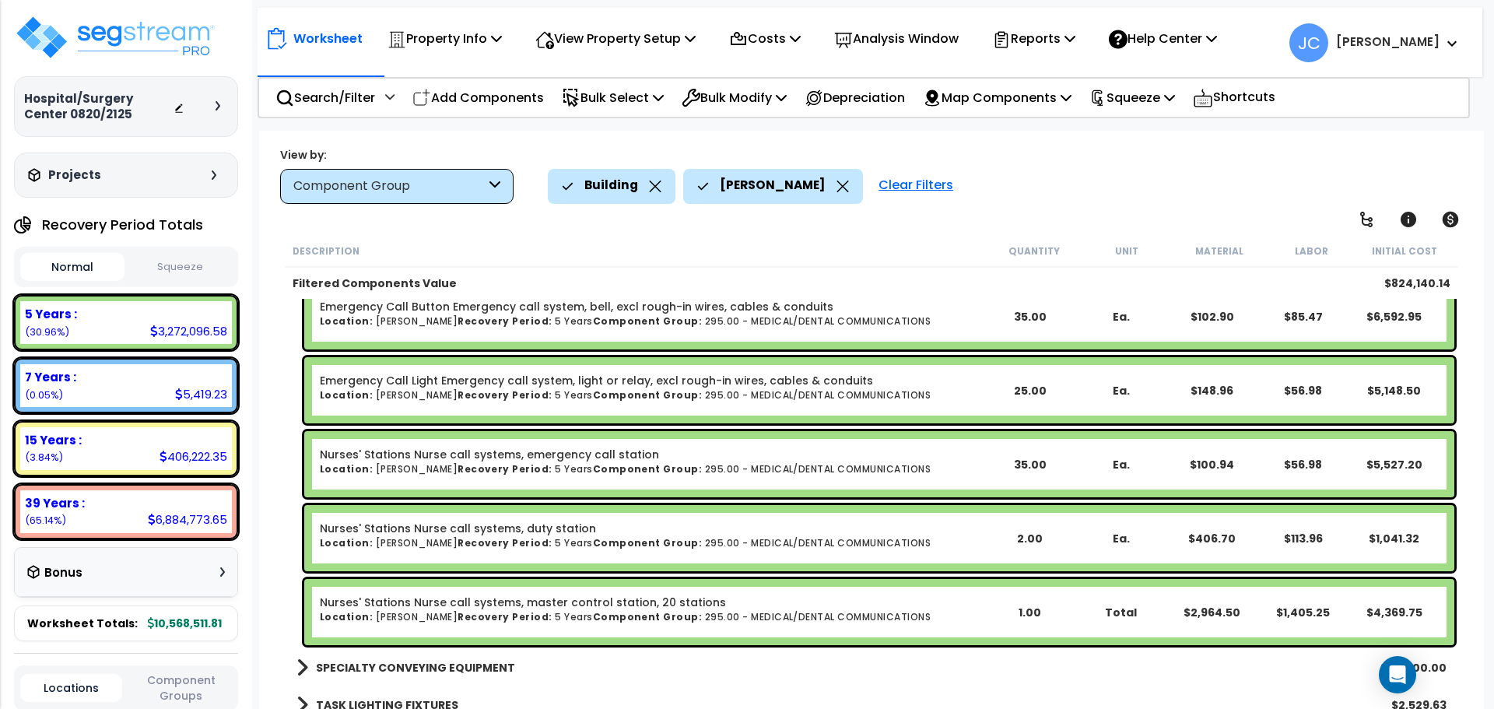
scroll to position [10609, 0]
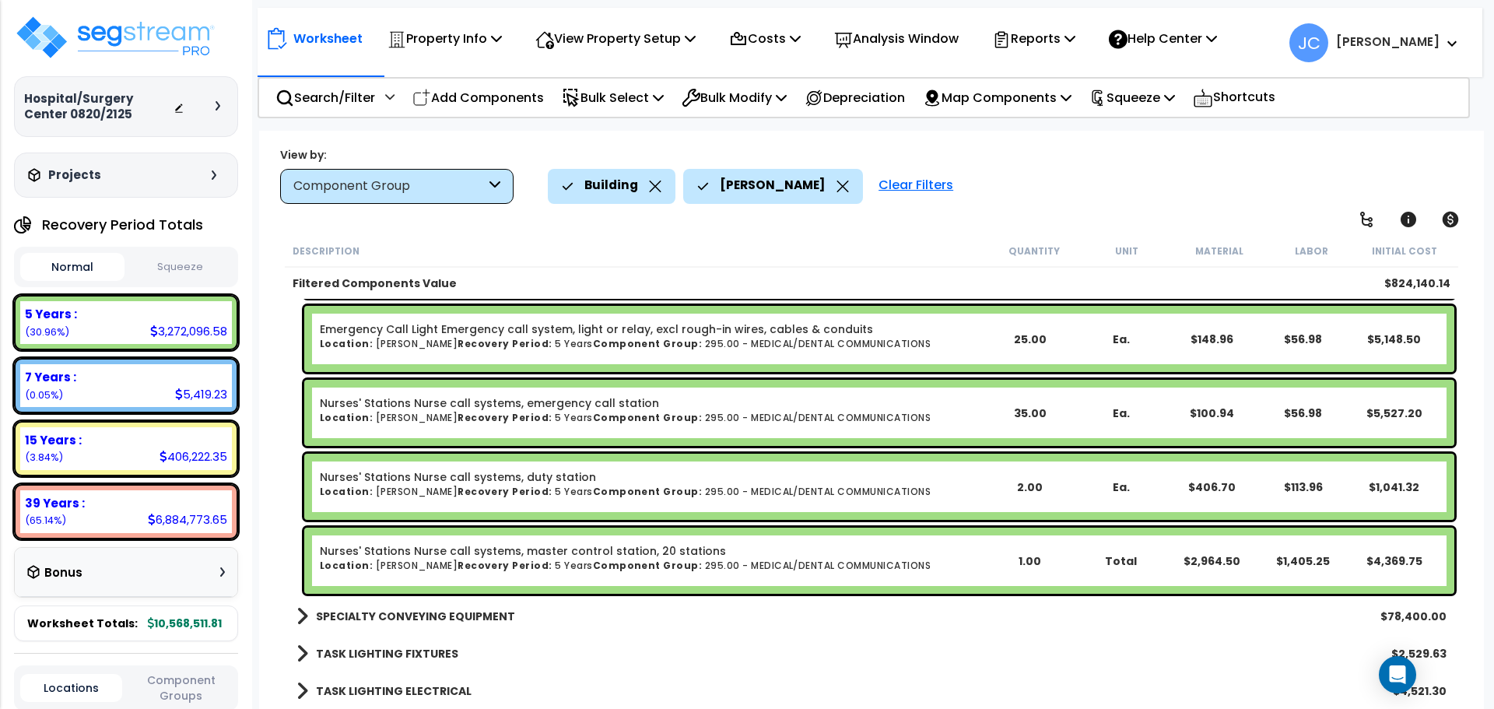
click at [426, 612] on b "SPECIALTY CONVEYING EQUIPMENT" at bounding box center [415, 617] width 199 height 16
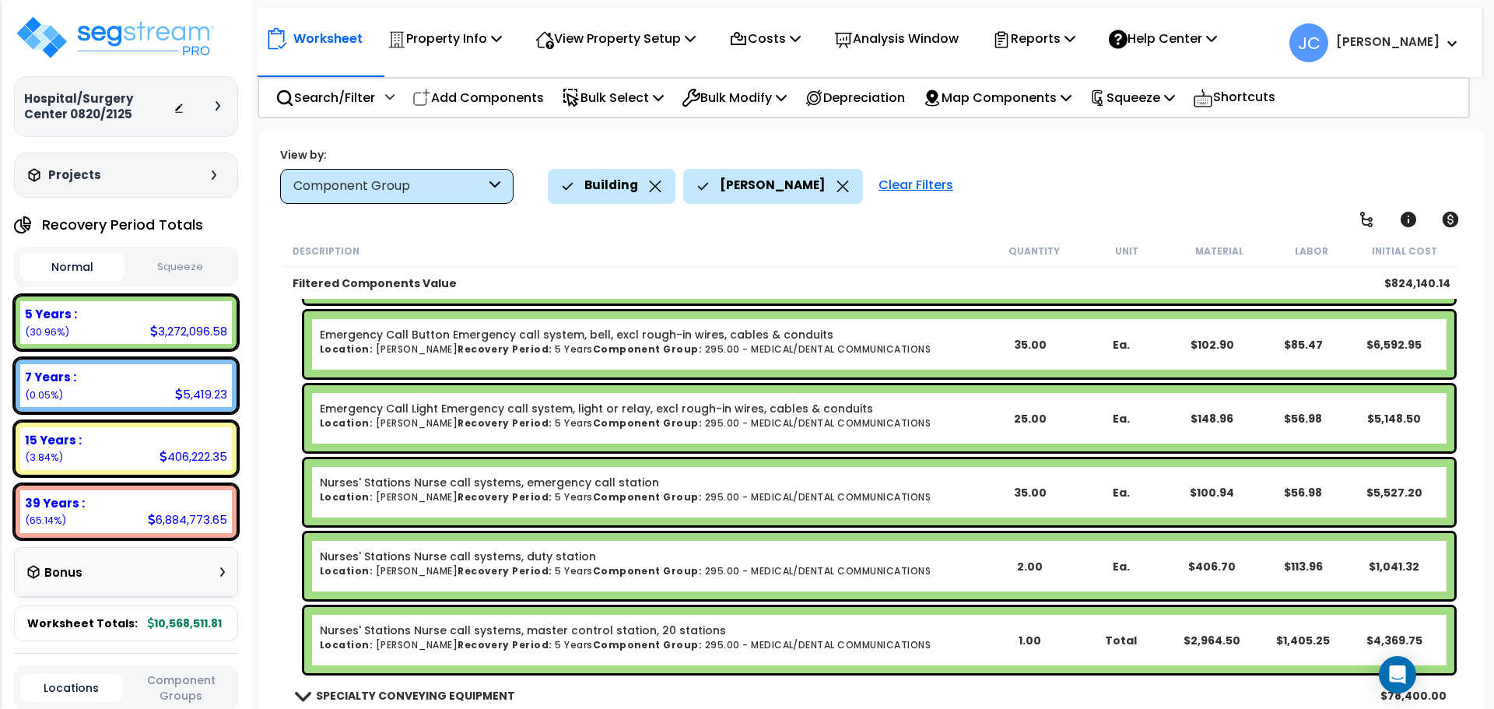
scroll to position [10683, 0]
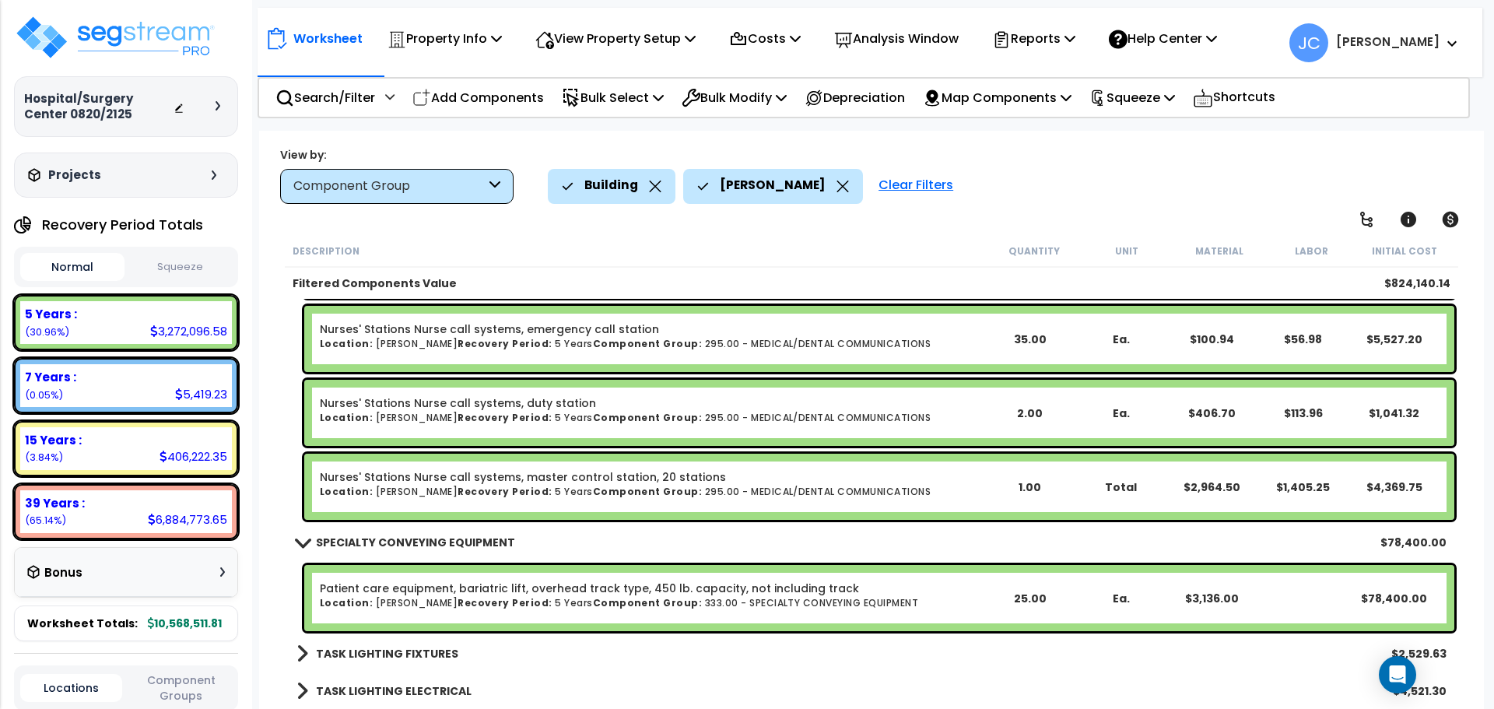
click at [423, 650] on b "TASK LIGHTING FIXTURES" at bounding box center [387, 654] width 142 height 16
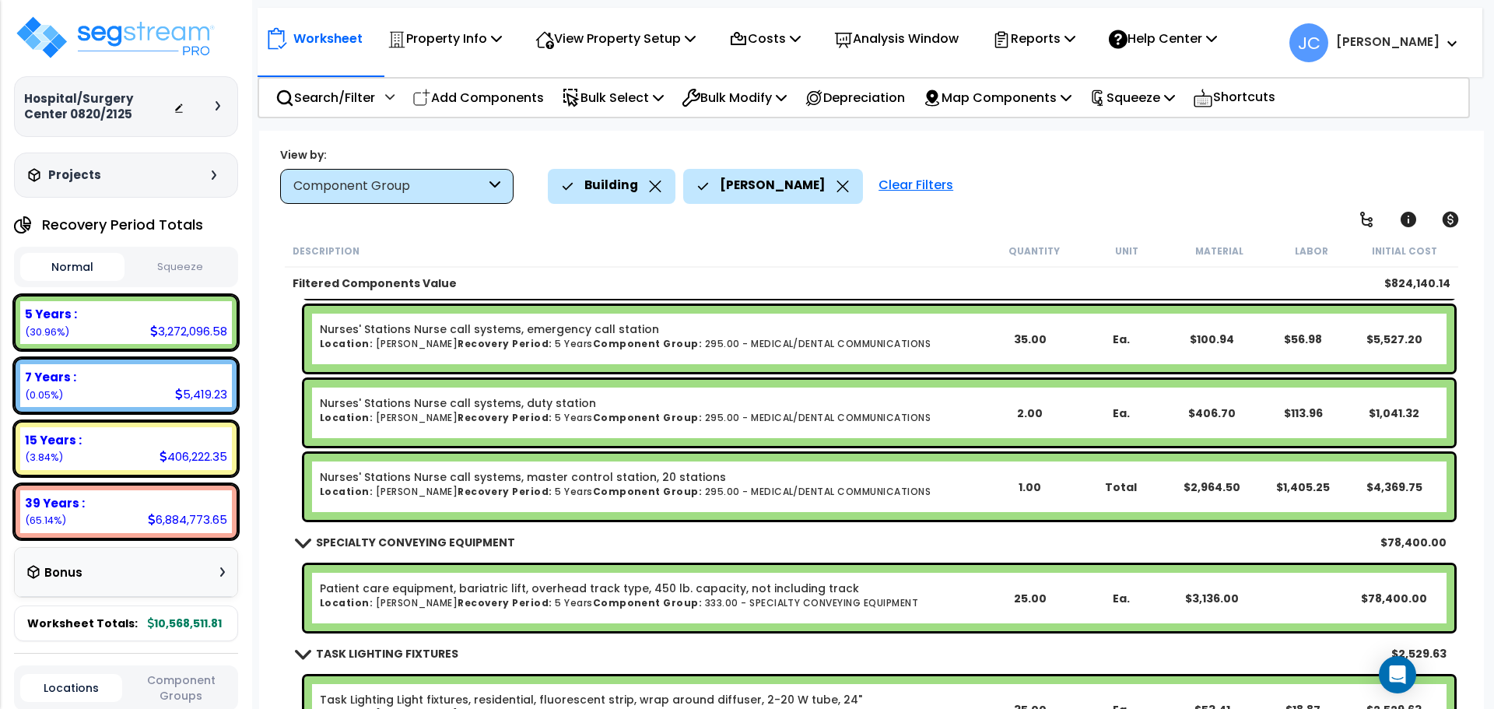
scroll to position [10757, 0]
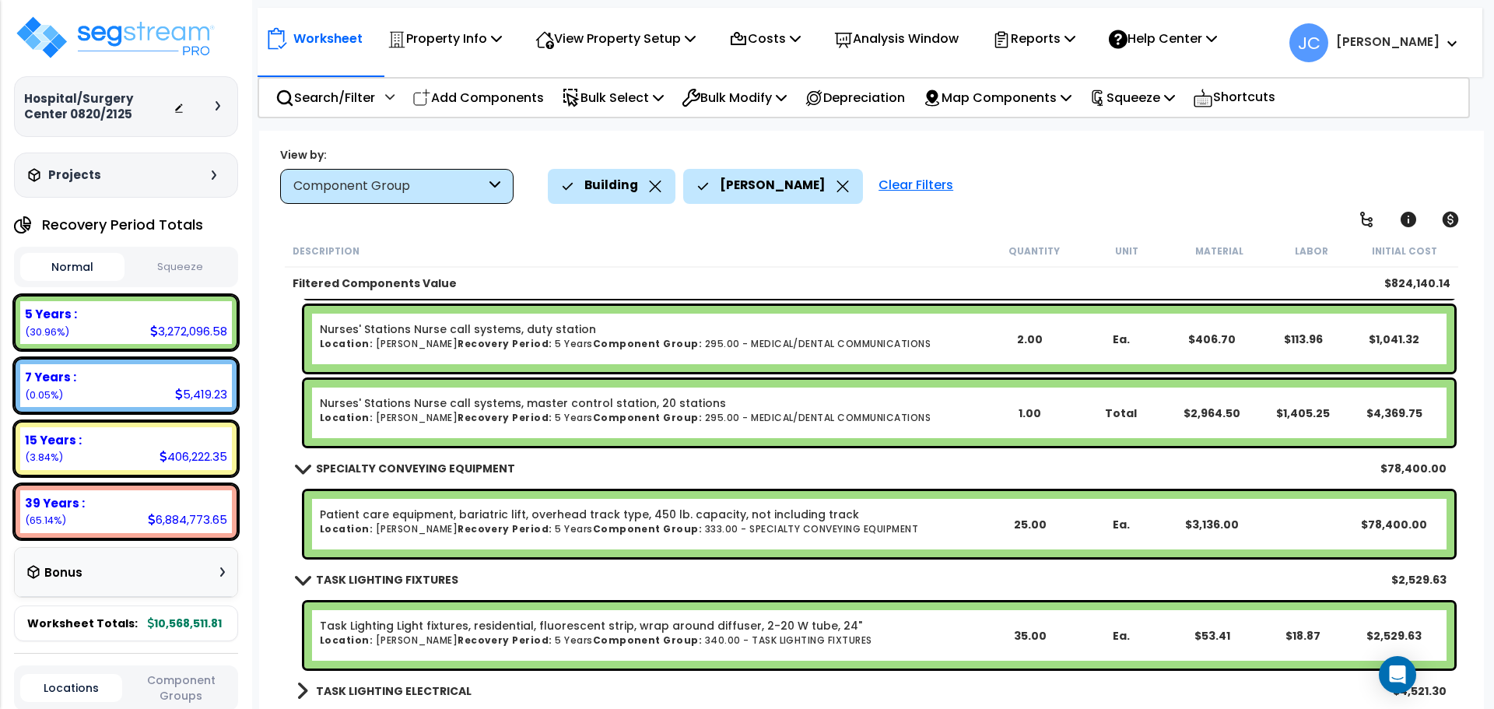
click at [325, 681] on link "TASK LIGHTING ELECTRICAL" at bounding box center [384, 691] width 175 height 22
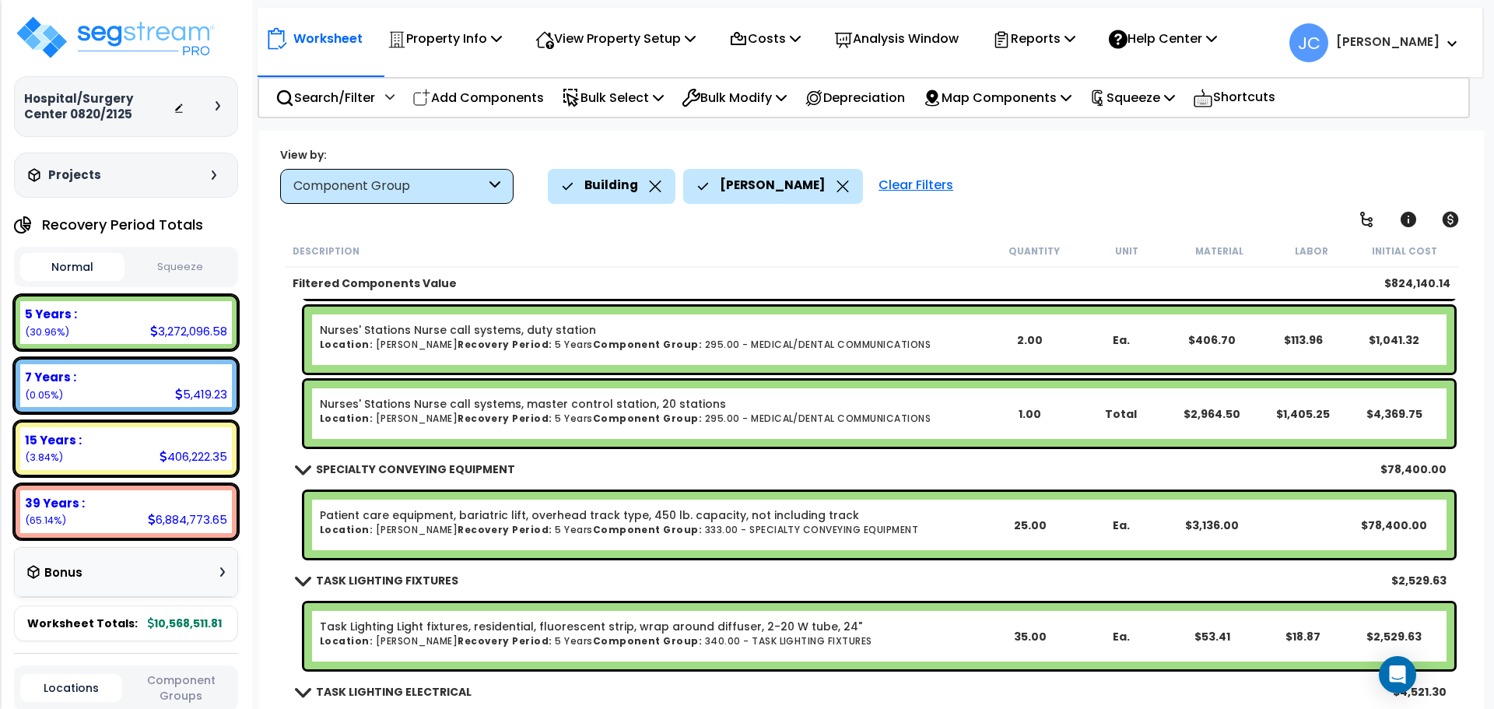
scroll to position [10837, 0]
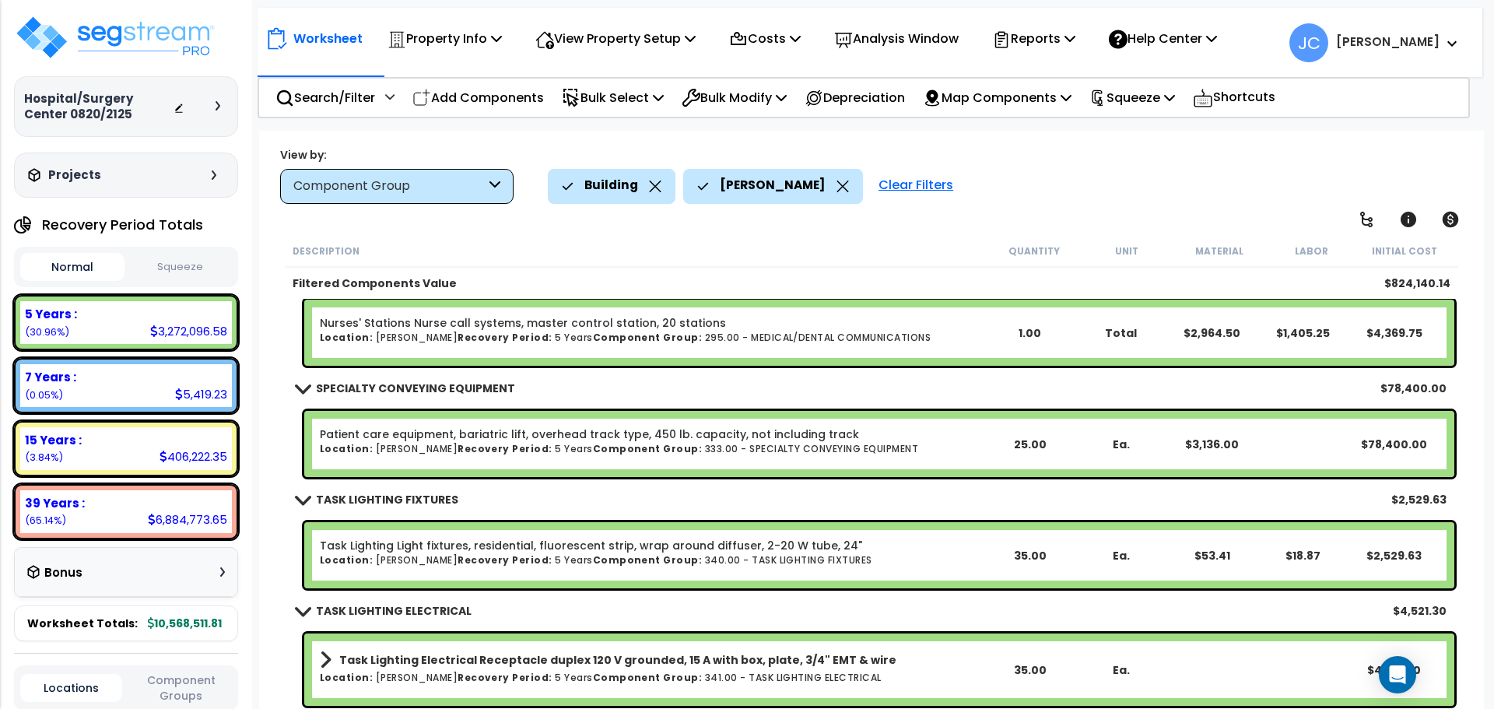
click at [871, 184] on div "Clear Filters" at bounding box center [916, 186] width 90 height 34
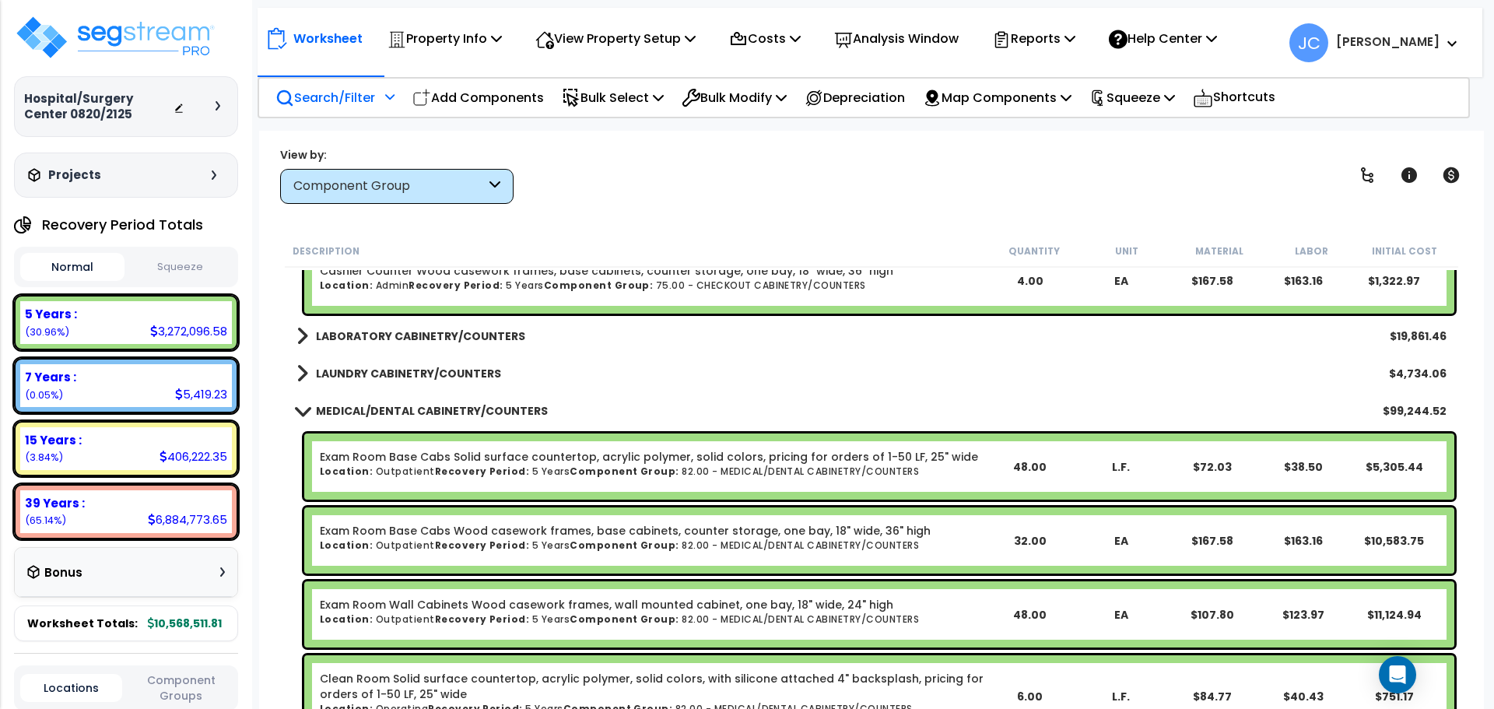
click at [372, 88] on p "Search/Filter" at bounding box center [326, 97] width 100 height 21
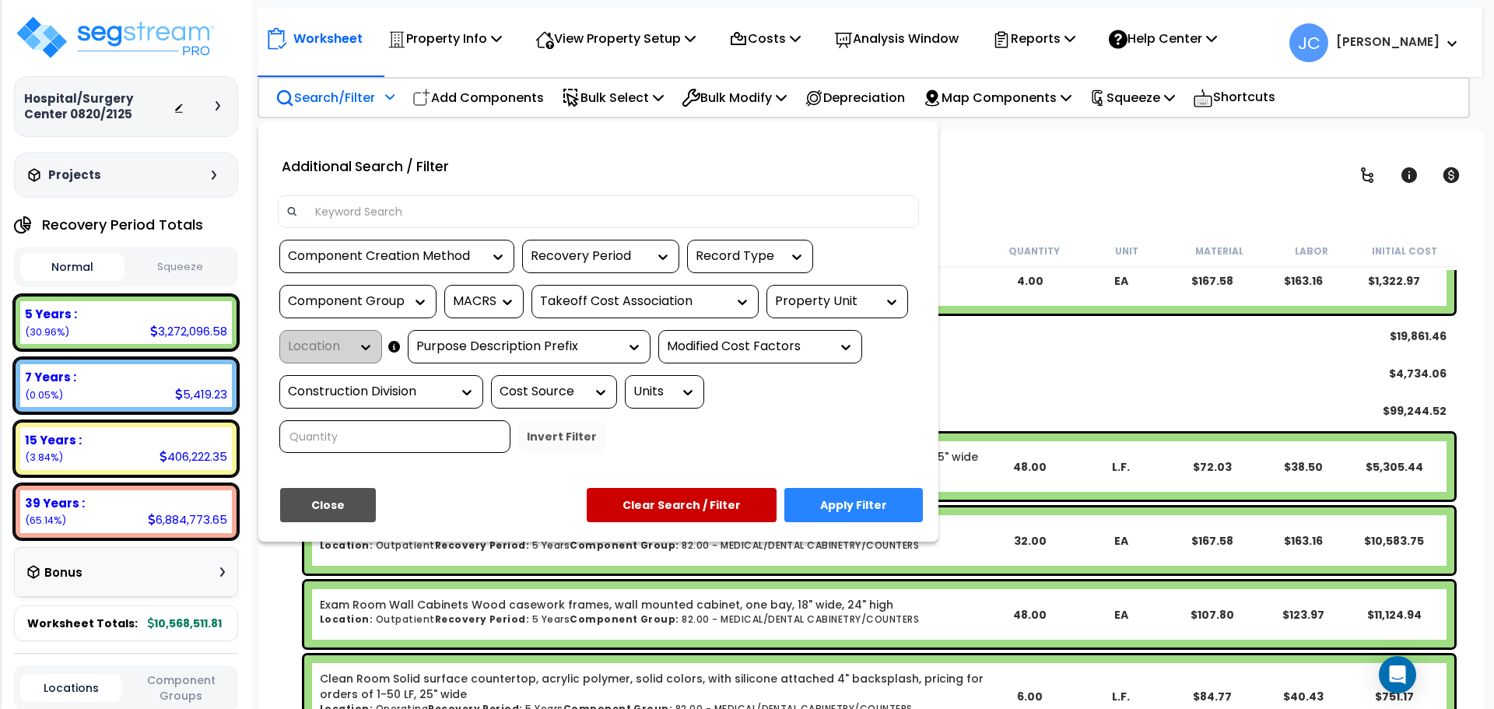
click at [859, 293] on div "Property Unit" at bounding box center [825, 302] width 101 height 18
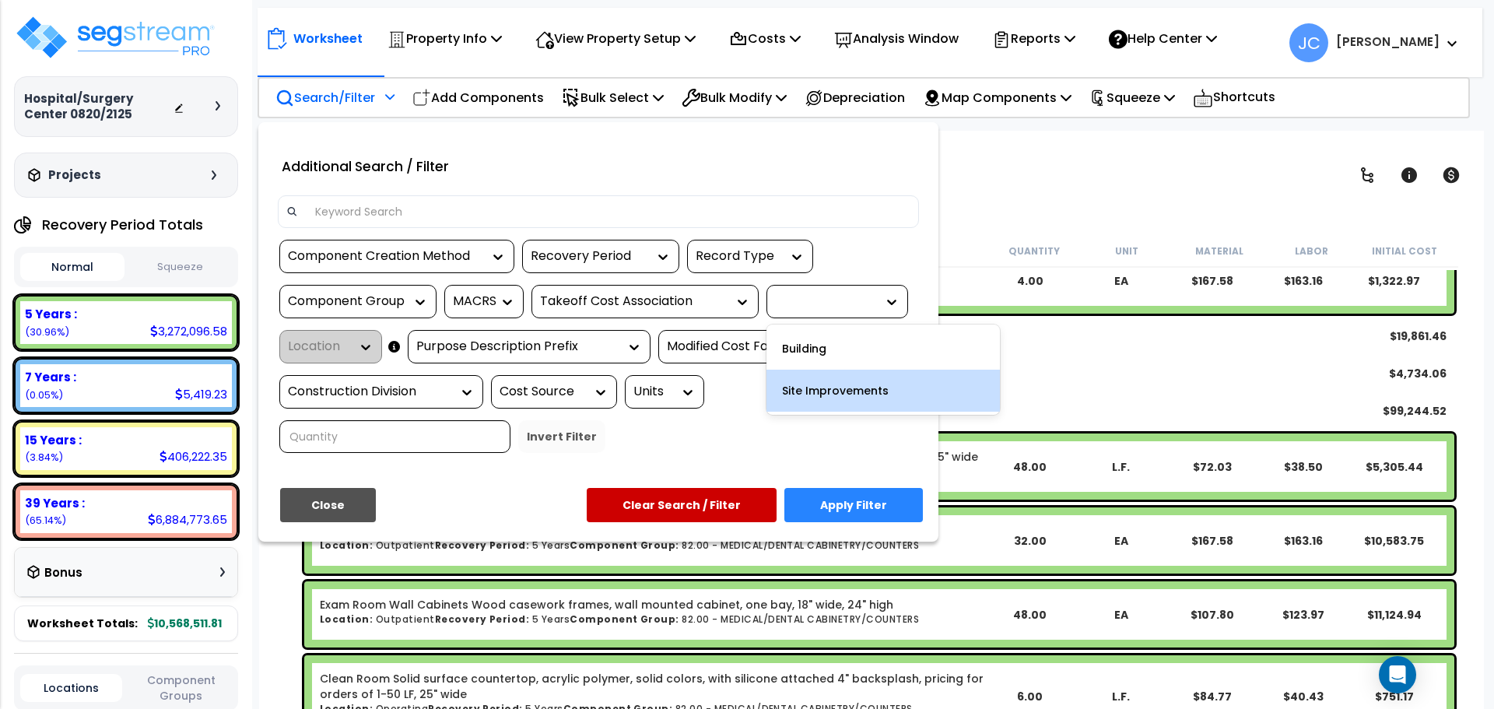
click at [837, 390] on div "Site Improvements" at bounding box center [883, 391] width 233 height 42
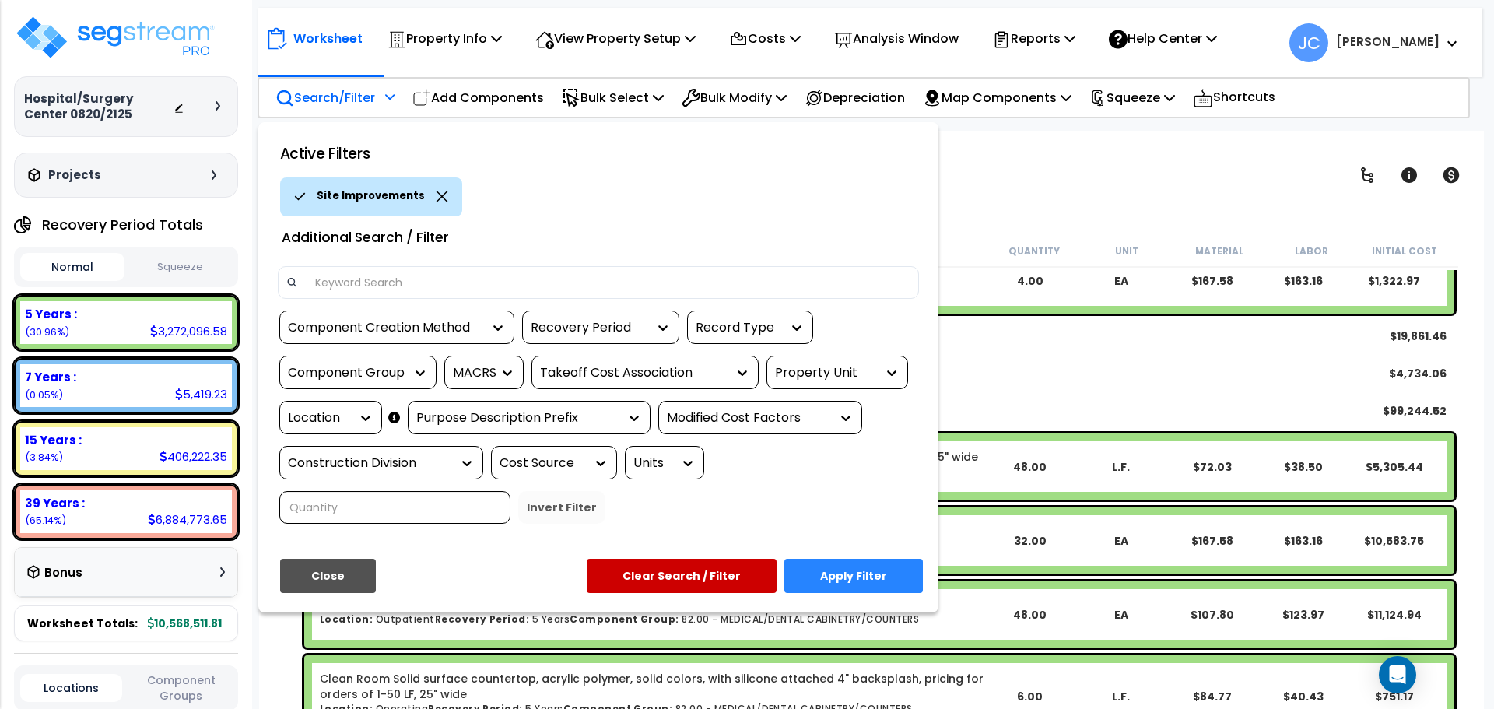
click at [326, 427] on div "Location" at bounding box center [330, 417] width 103 height 33
click at [367, 416] on icon at bounding box center [366, 418] width 16 height 16
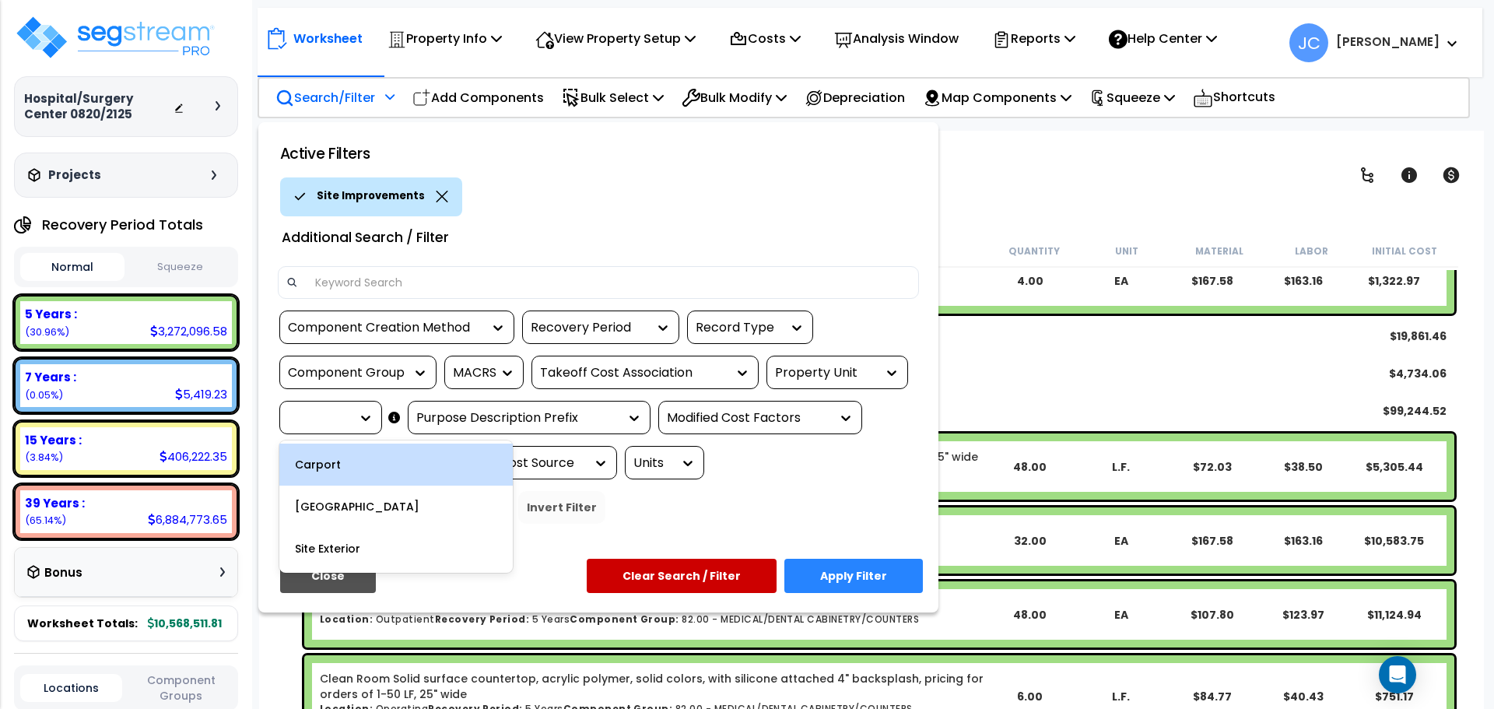
click at [381, 475] on div "Carport" at bounding box center [395, 465] width 233 height 42
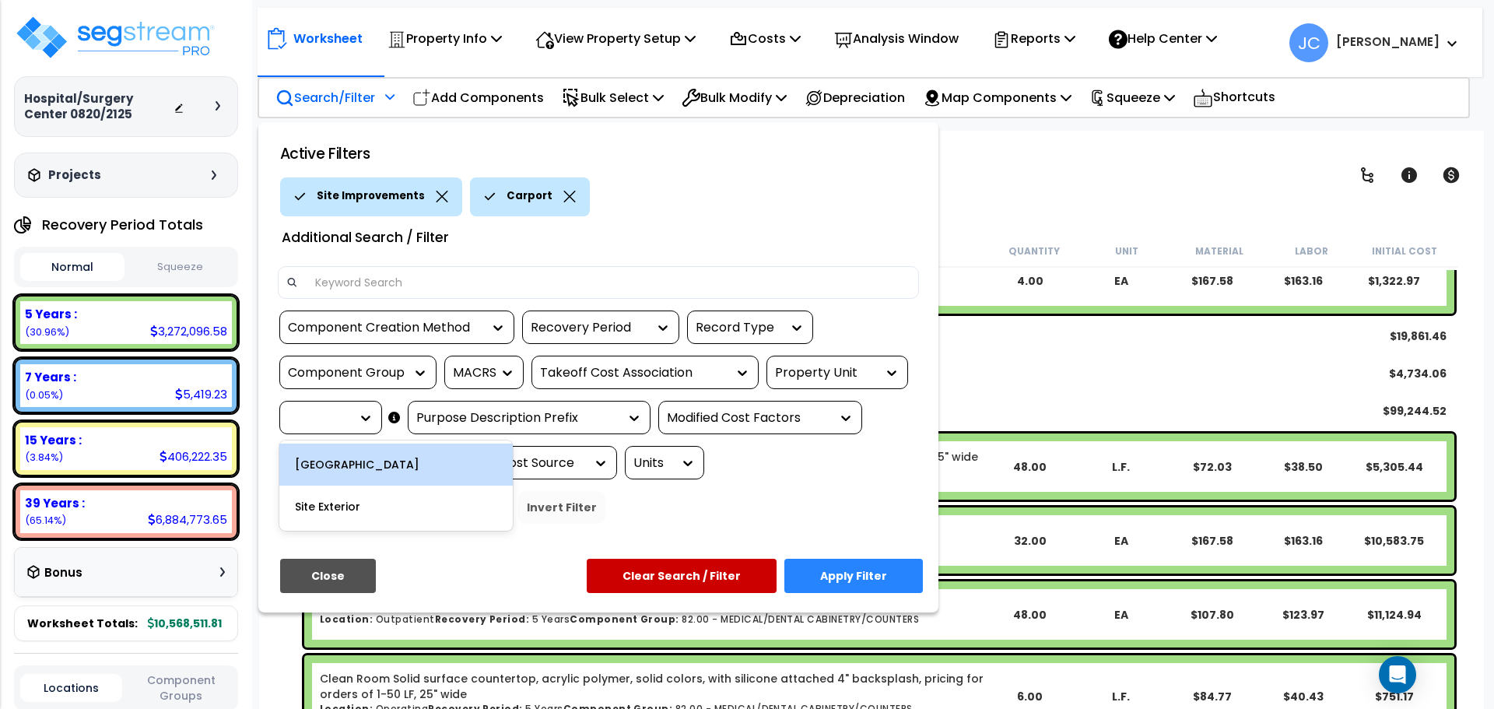
click at [339, 420] on div at bounding box center [319, 418] width 62 height 18
click at [364, 468] on div "Guard House Building" at bounding box center [395, 465] width 233 height 42
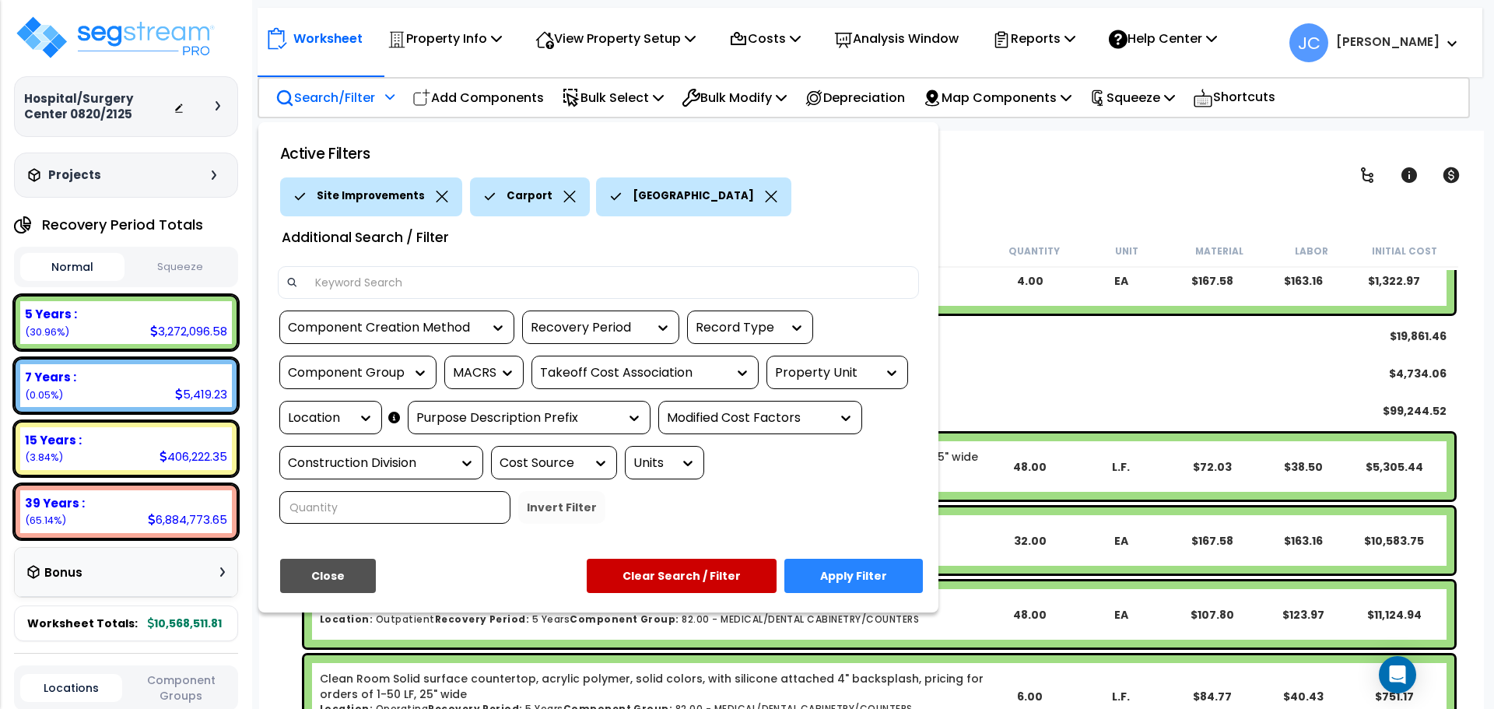
click at [328, 414] on div "Location" at bounding box center [319, 418] width 62 height 18
click at [335, 474] on div "Site Exterior" at bounding box center [395, 465] width 233 height 42
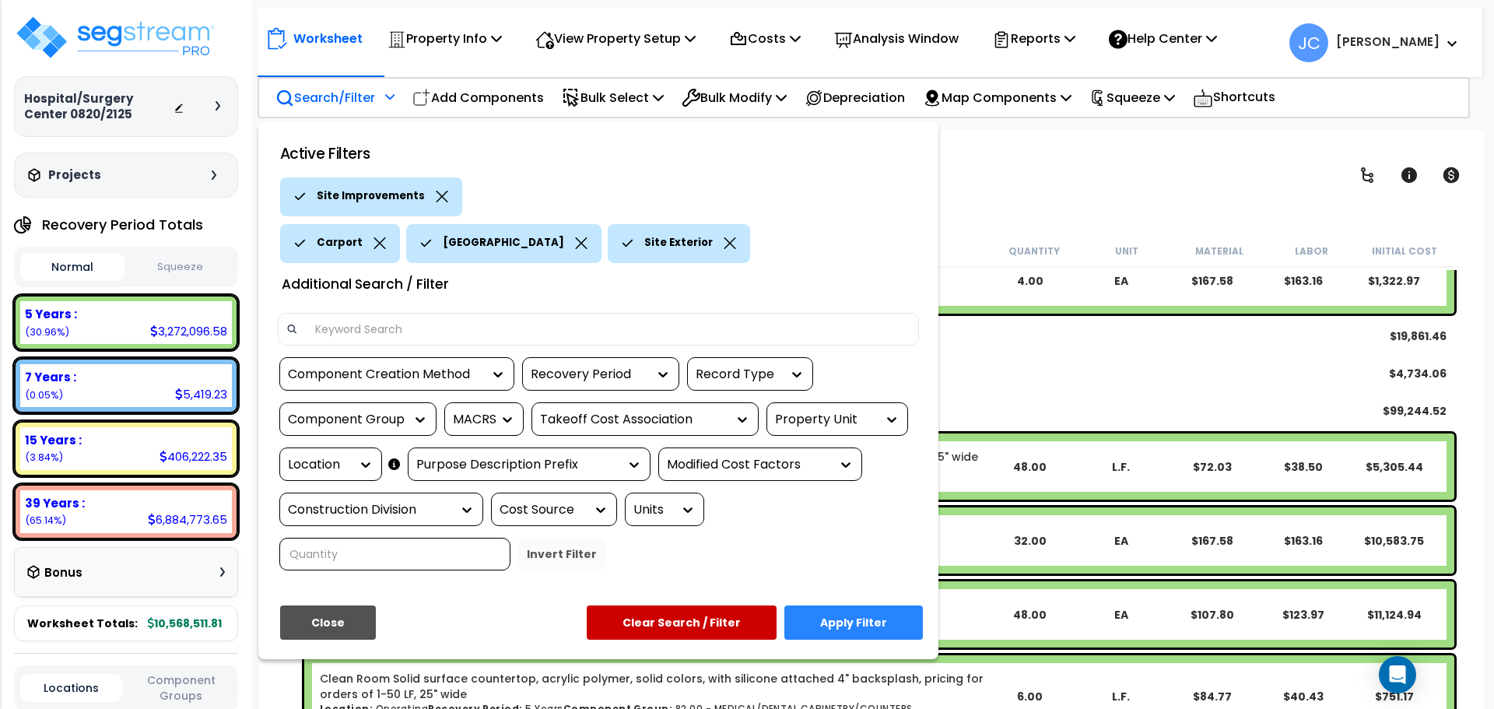
click at [818, 605] on button "Apply Filter" at bounding box center [853, 622] width 139 height 34
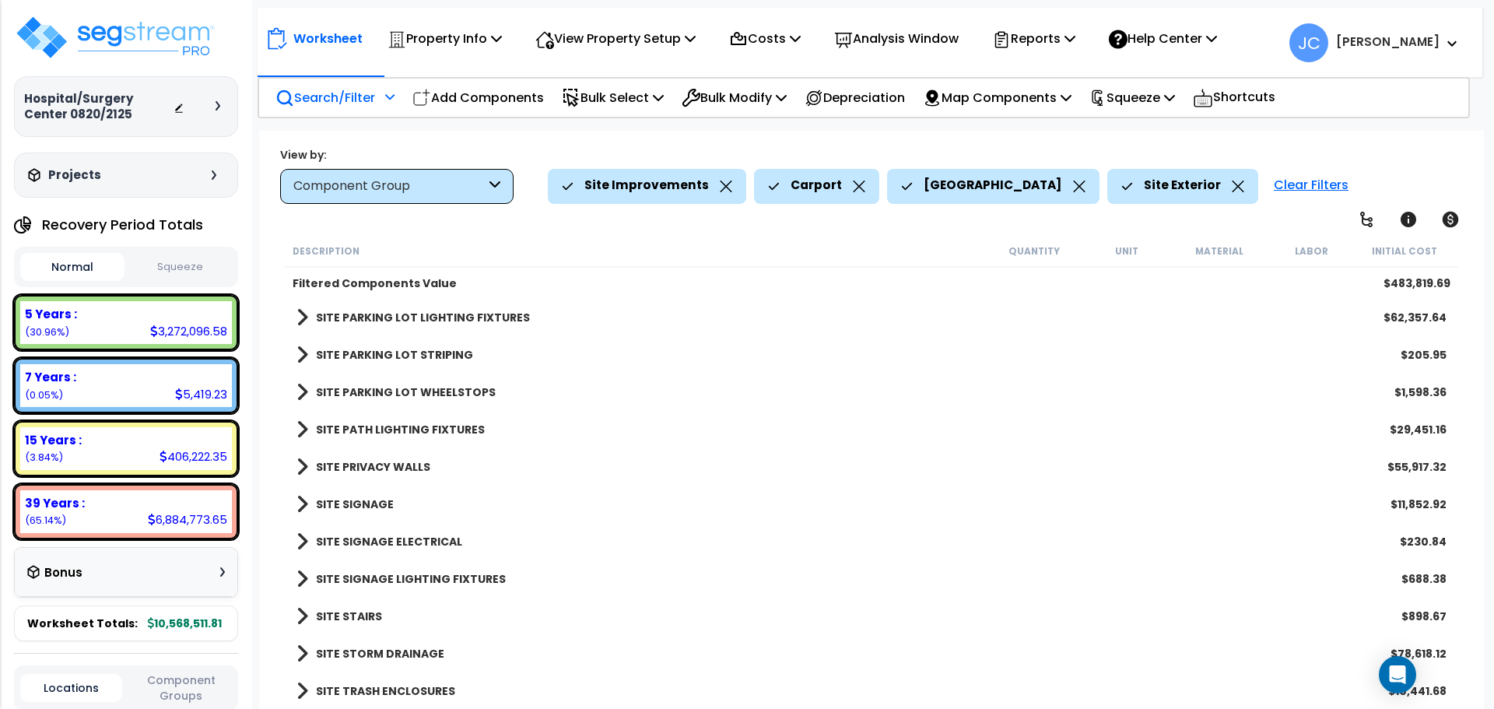
scroll to position [37, 0]
click at [1284, 189] on div "Clear Filters" at bounding box center [1311, 186] width 90 height 34
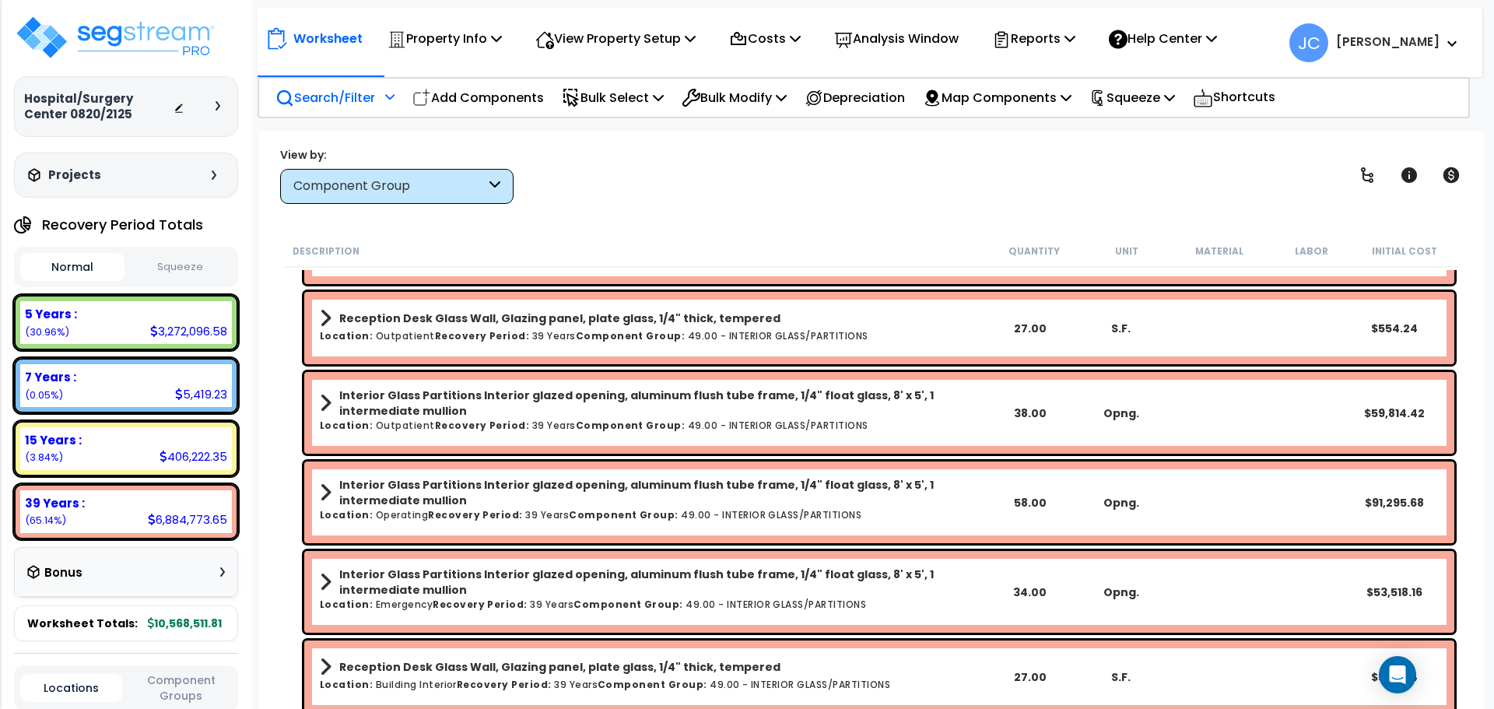
click at [371, 94] on p "Search/Filter" at bounding box center [326, 97] width 100 height 21
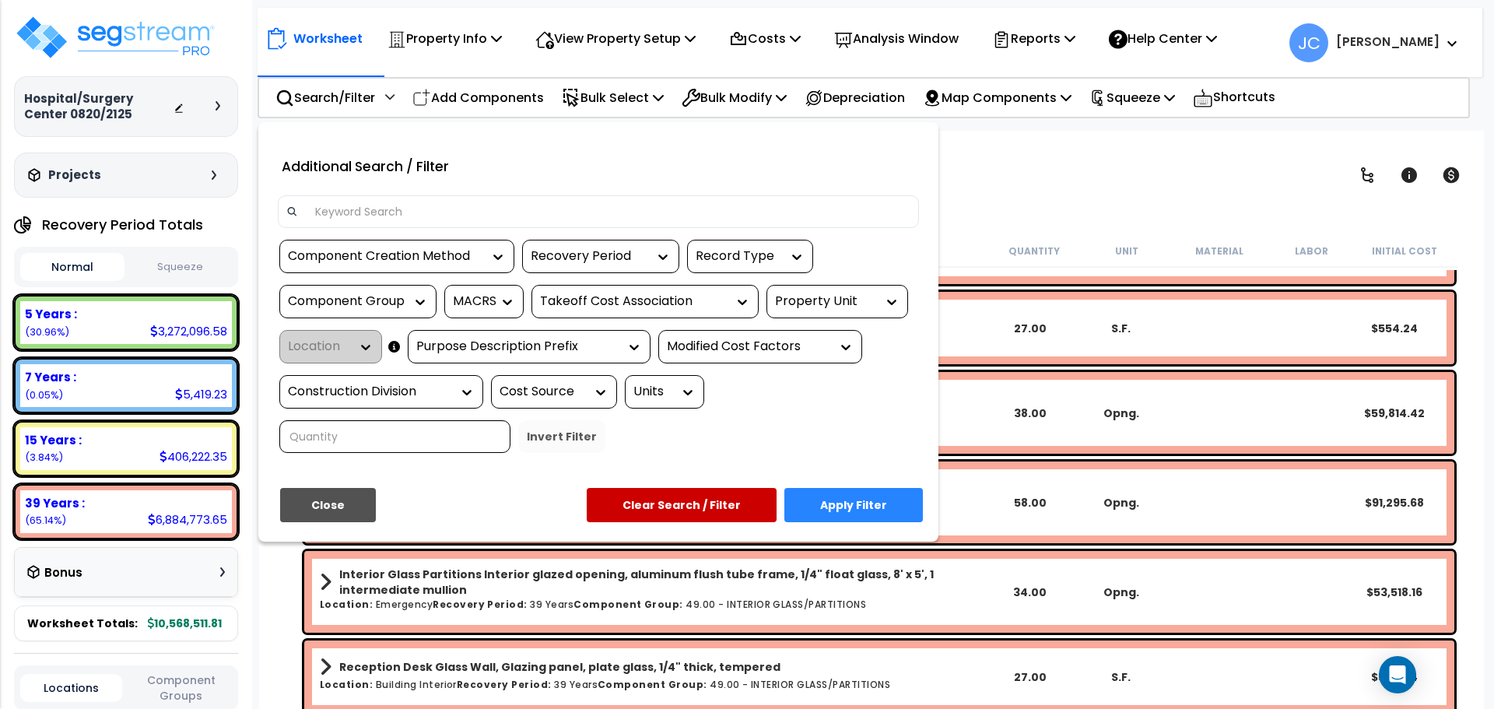
click at [889, 292] on div at bounding box center [887, 302] width 23 height 32
click at [865, 308] on div "Property Unit" at bounding box center [838, 301] width 142 height 33
click at [886, 309] on div at bounding box center [887, 302] width 23 height 32
click at [900, 307] on div "Property Unit" at bounding box center [838, 301] width 142 height 33
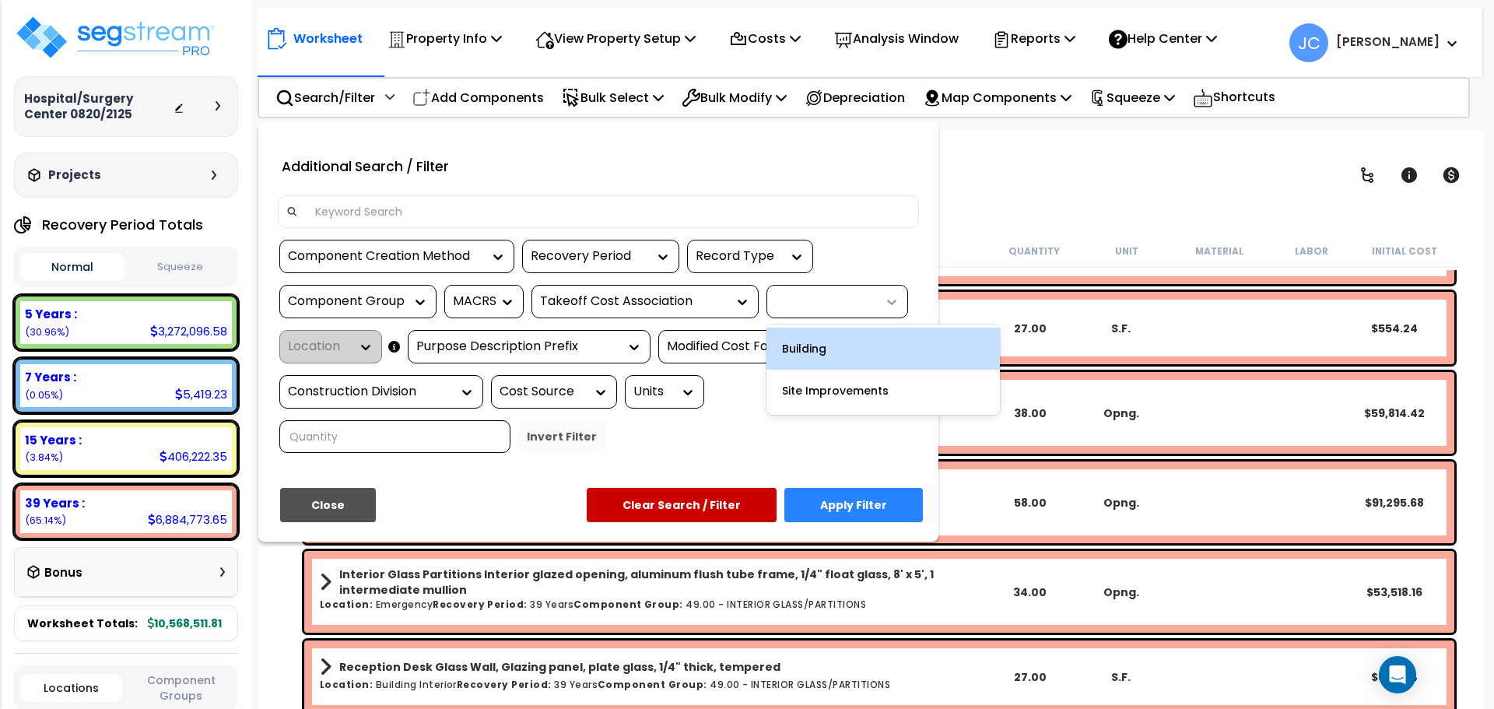
click at [888, 300] on icon at bounding box center [892, 302] width 16 height 16
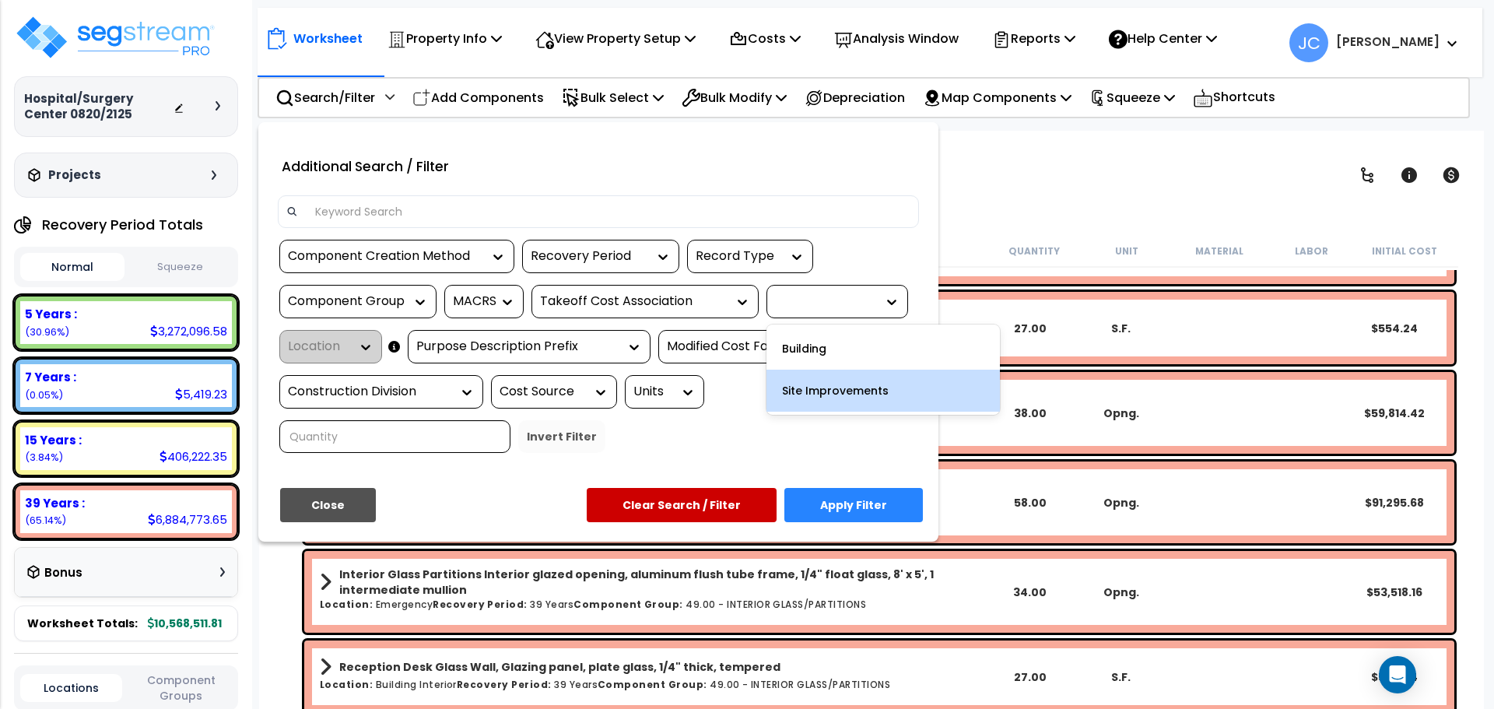
click at [836, 395] on div "Site Improvements" at bounding box center [883, 391] width 233 height 42
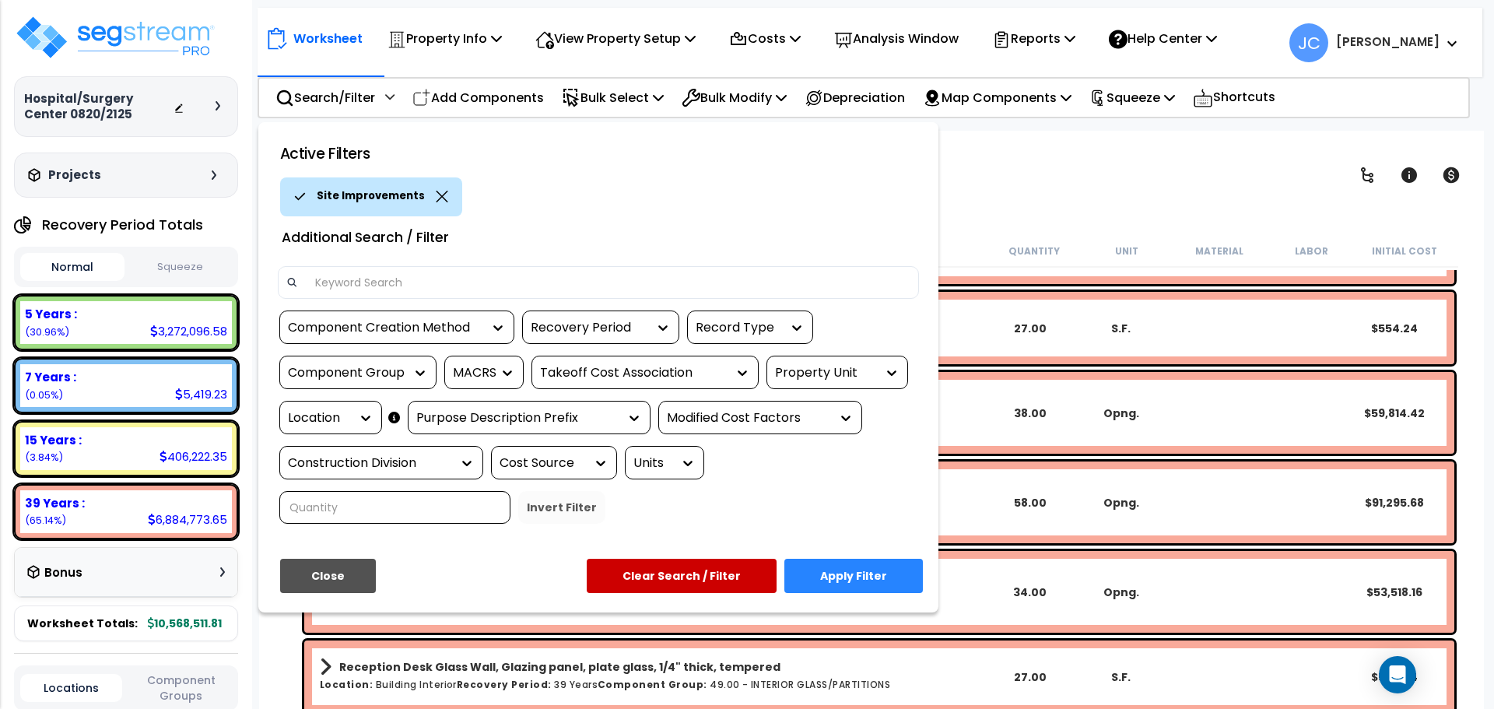
click at [834, 559] on button "Apply Filter" at bounding box center [853, 576] width 139 height 34
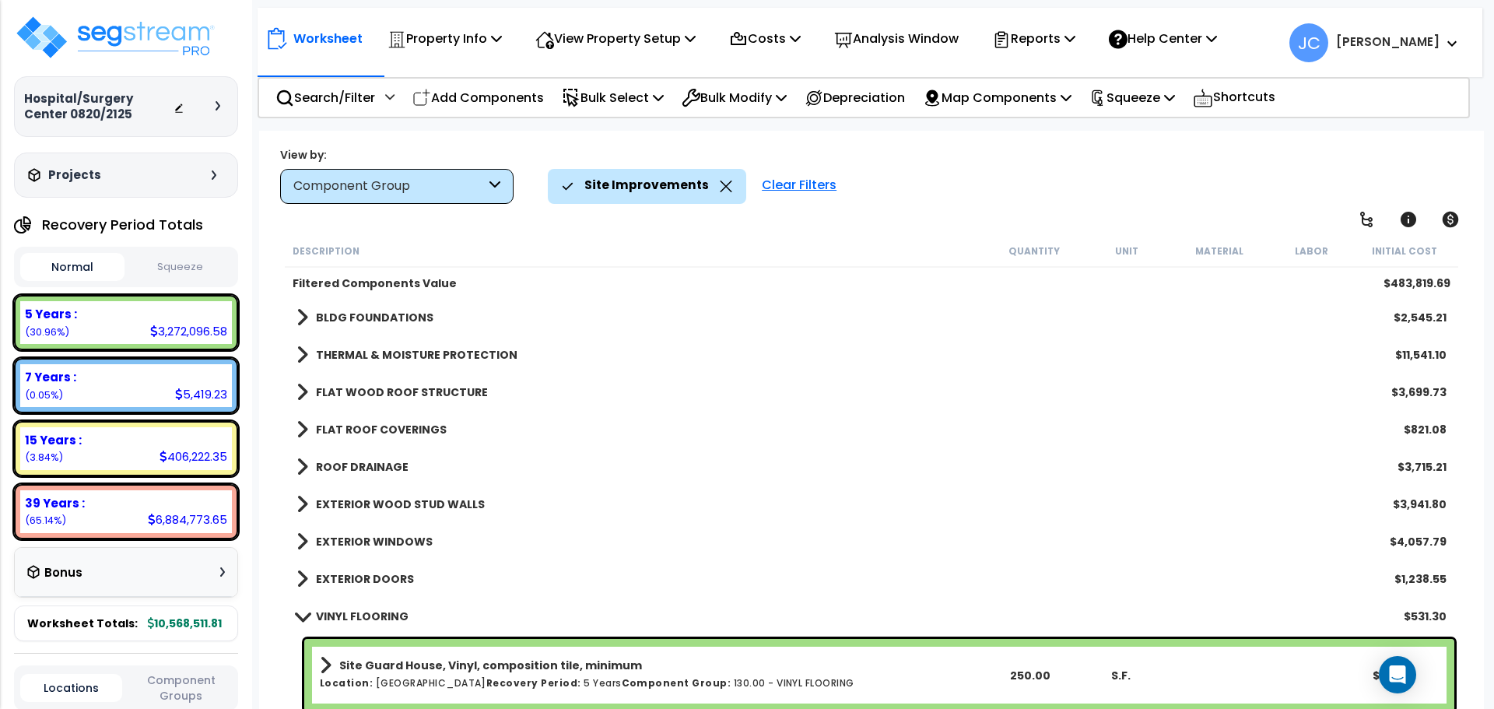
scroll to position [0, 0]
click at [401, 309] on link "BLDG FOUNDATIONS" at bounding box center [365, 318] width 137 height 22
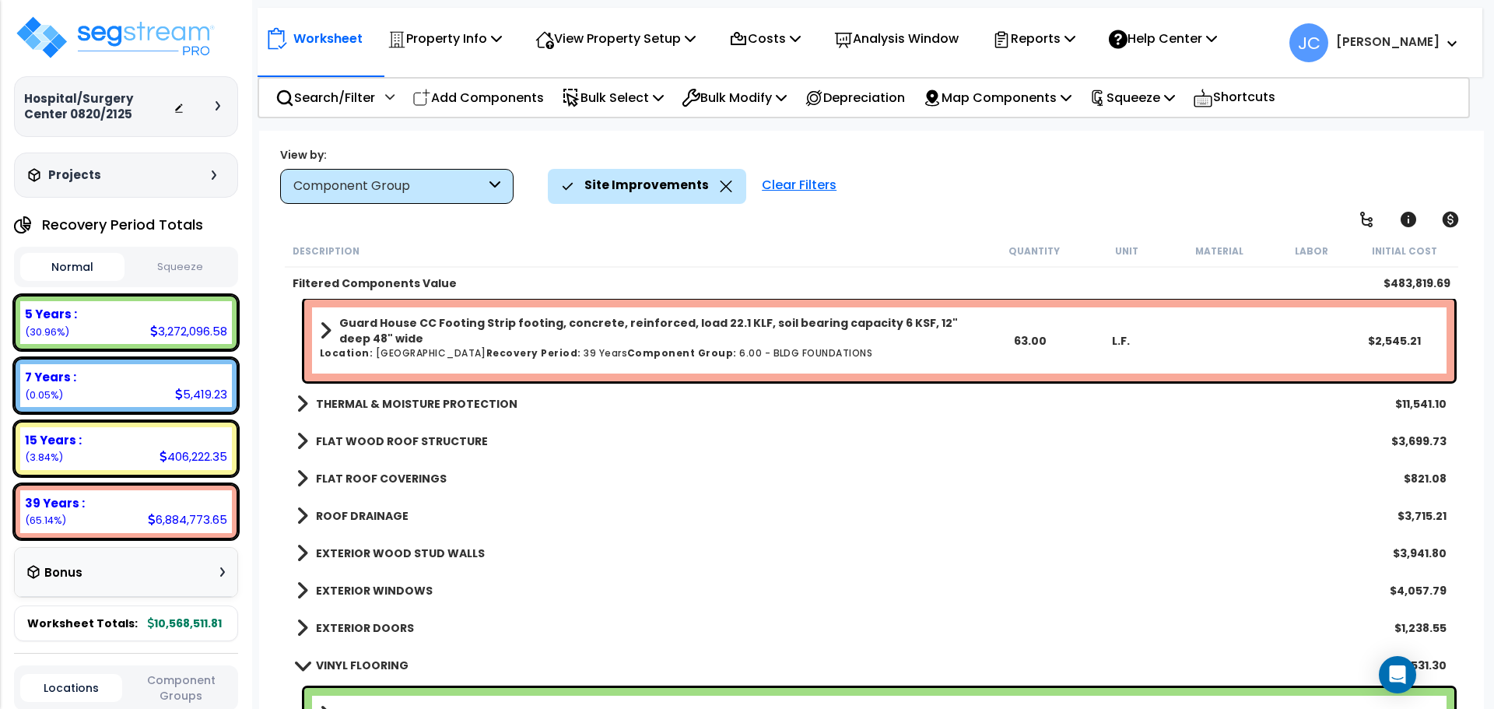
scroll to position [42, 0]
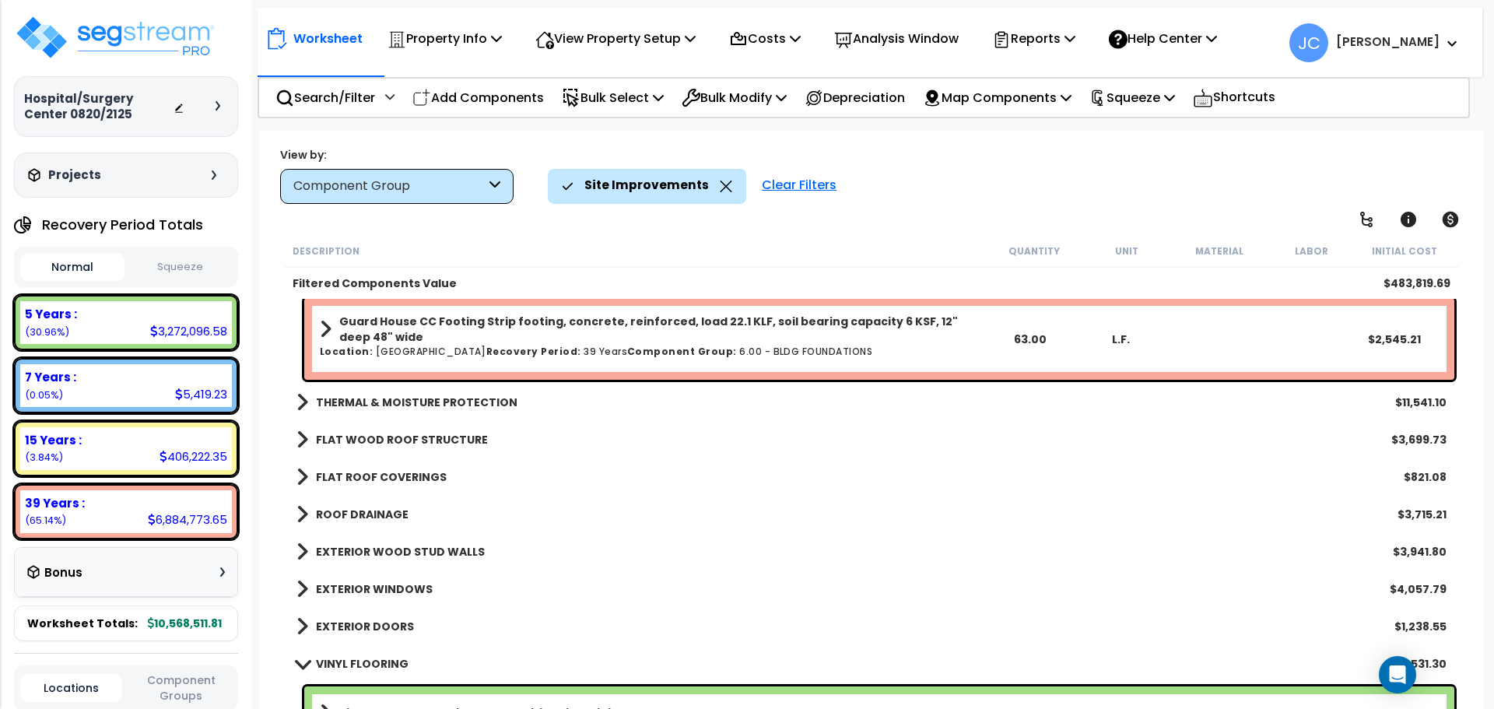
click at [426, 395] on b "THERMAL & MOISTURE PROTECTION" at bounding box center [417, 403] width 202 height 16
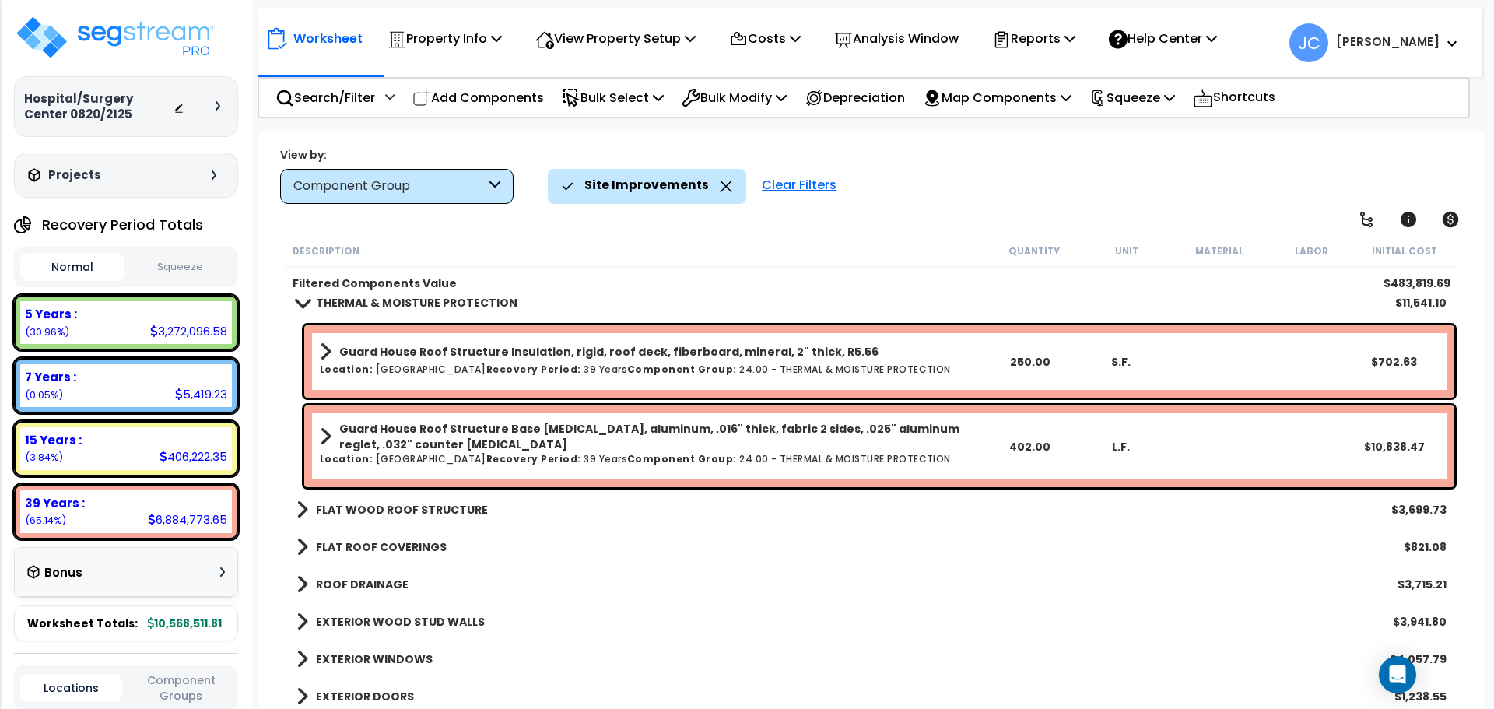
scroll to position [144, 0]
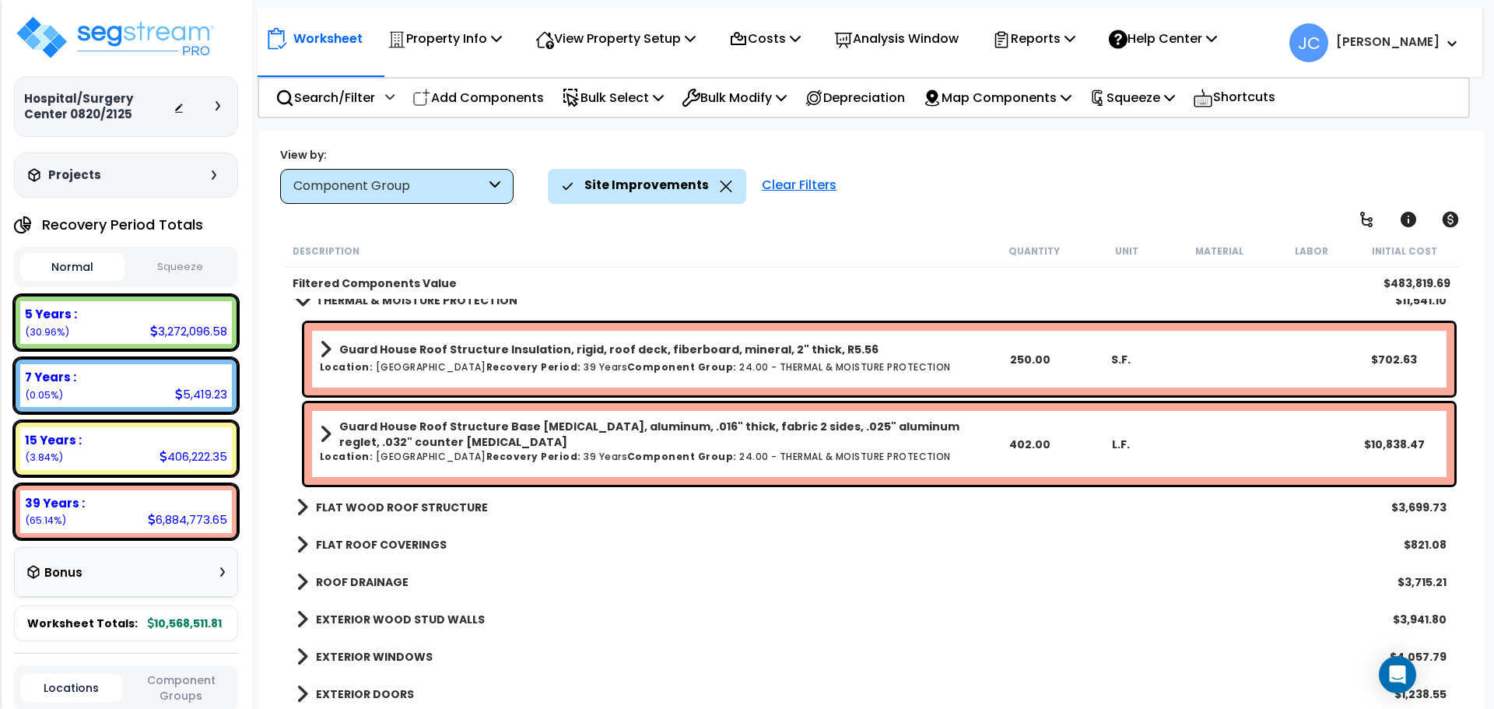
click at [422, 509] on b "FLAT WOOD ROOF STRUCTURE" at bounding box center [402, 508] width 172 height 16
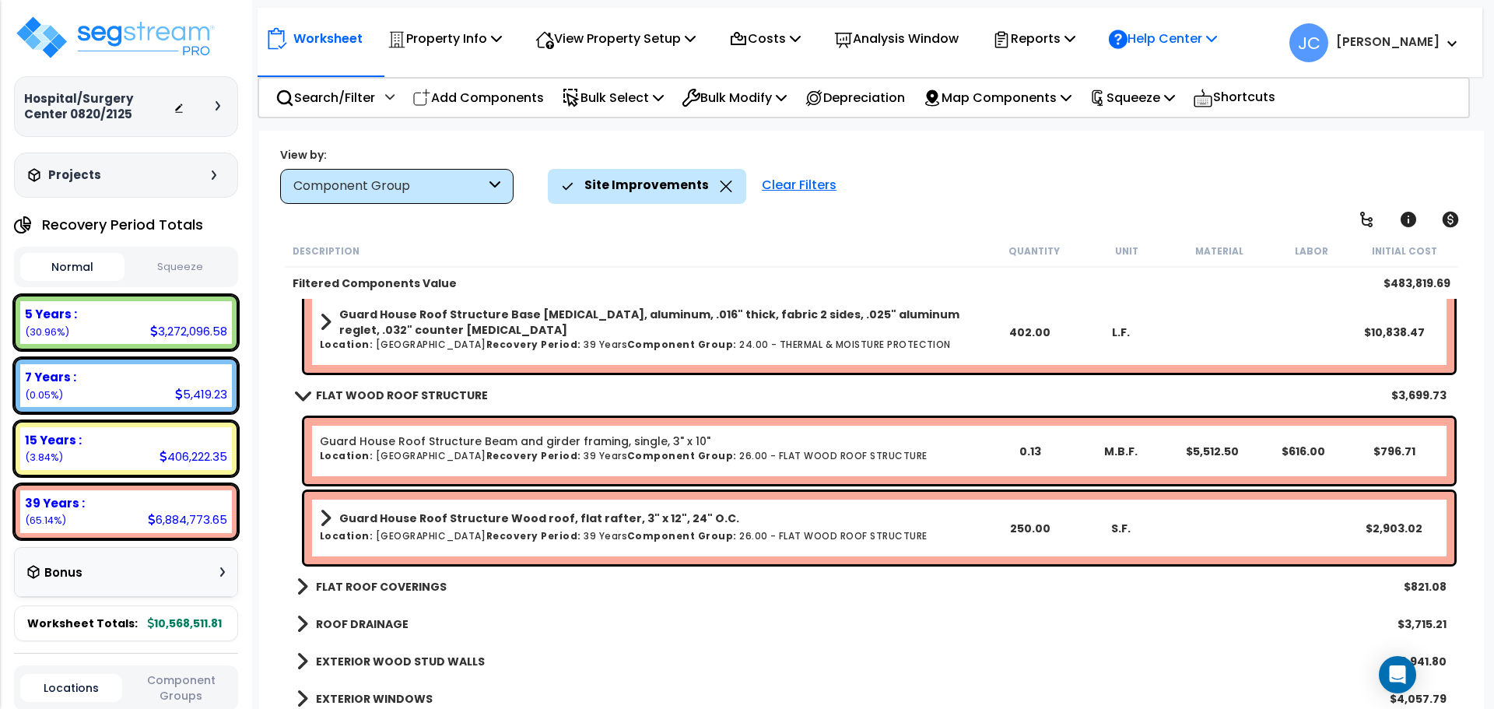
scroll to position [258, 0]
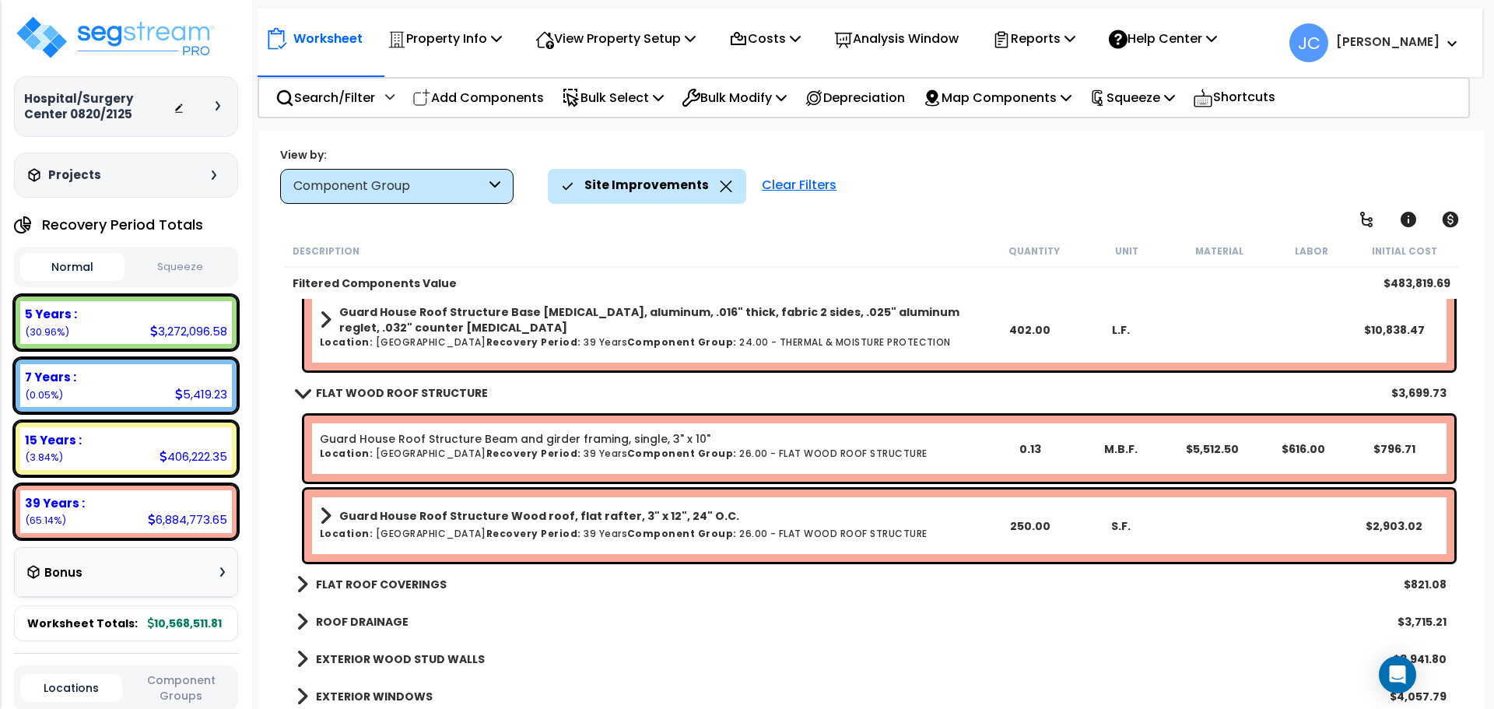
click at [384, 585] on b "FLAT ROOF COVERINGS" at bounding box center [381, 585] width 131 height 16
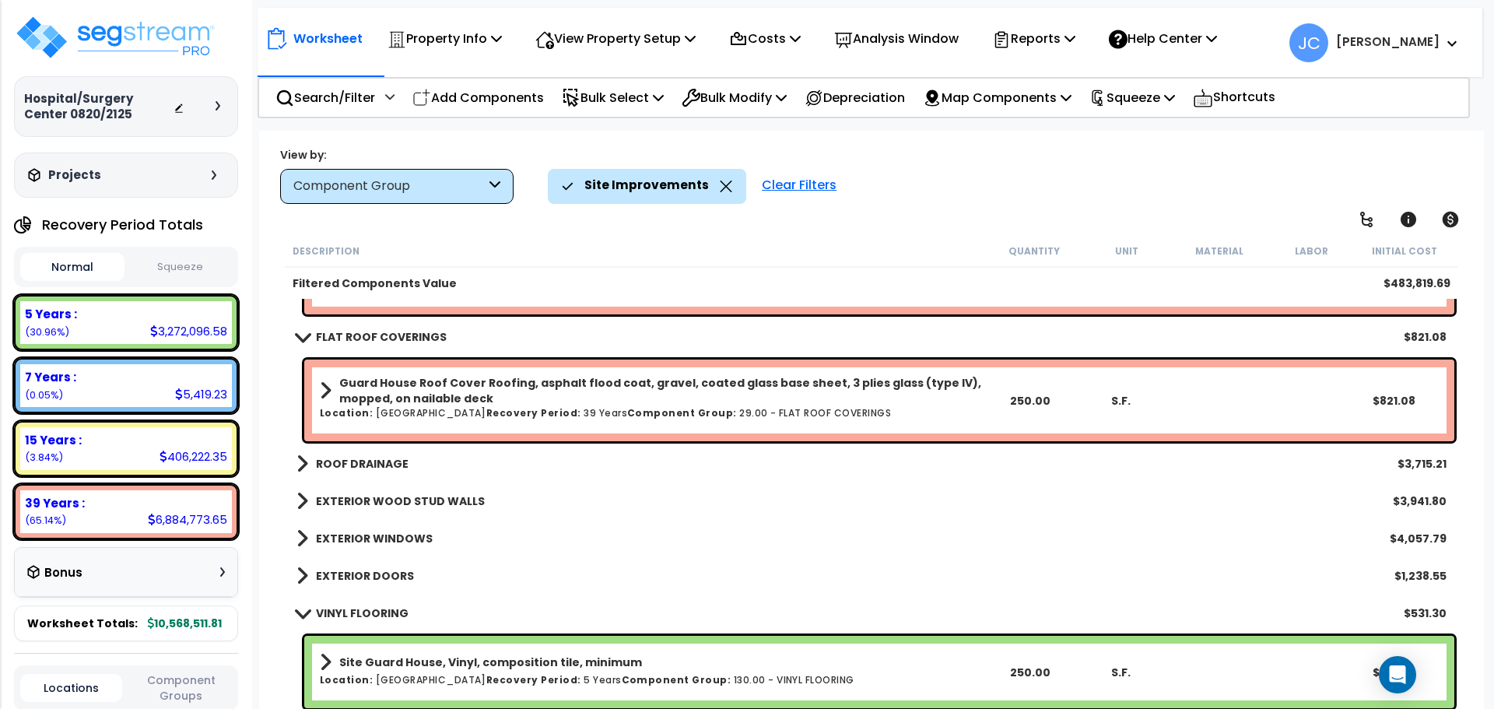
scroll to position [507, 0]
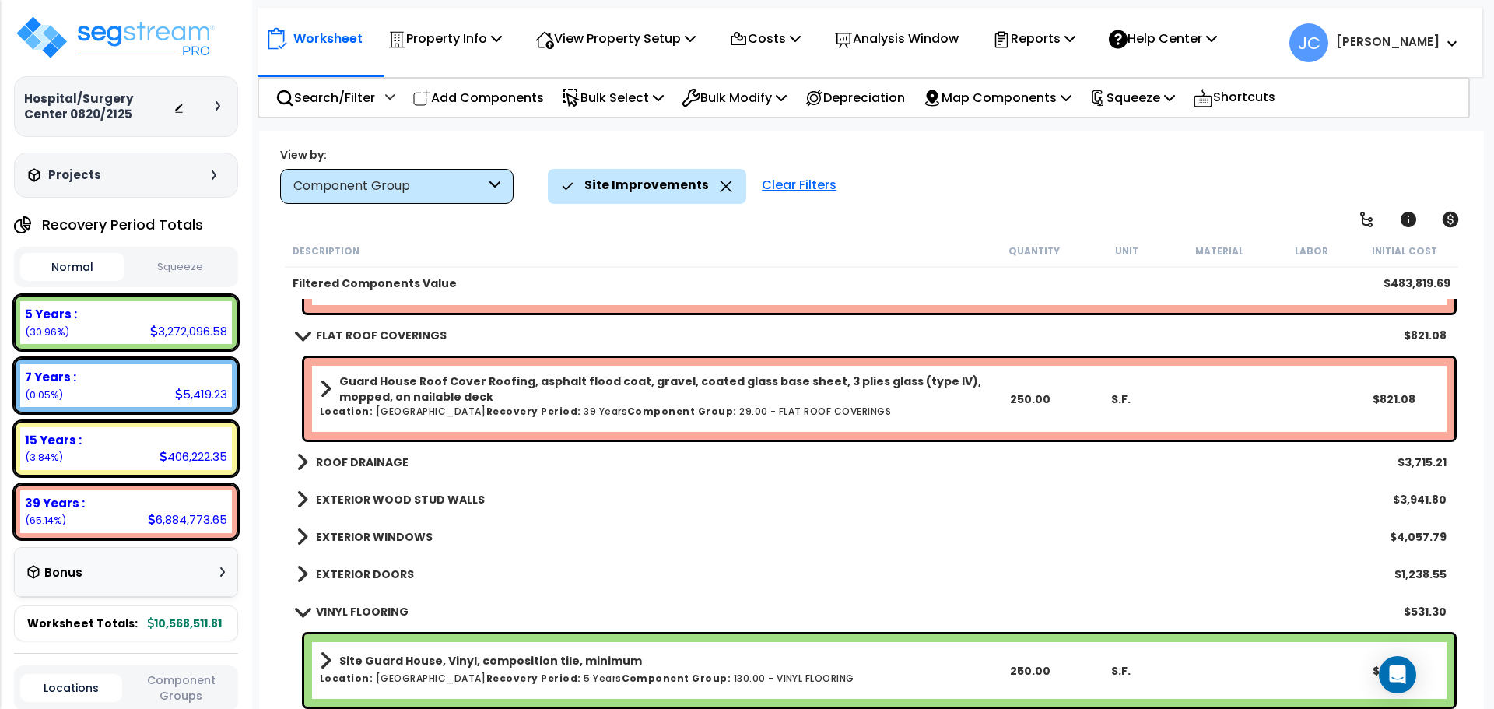
click at [367, 463] on b "ROOF DRAINAGE" at bounding box center [362, 463] width 93 height 16
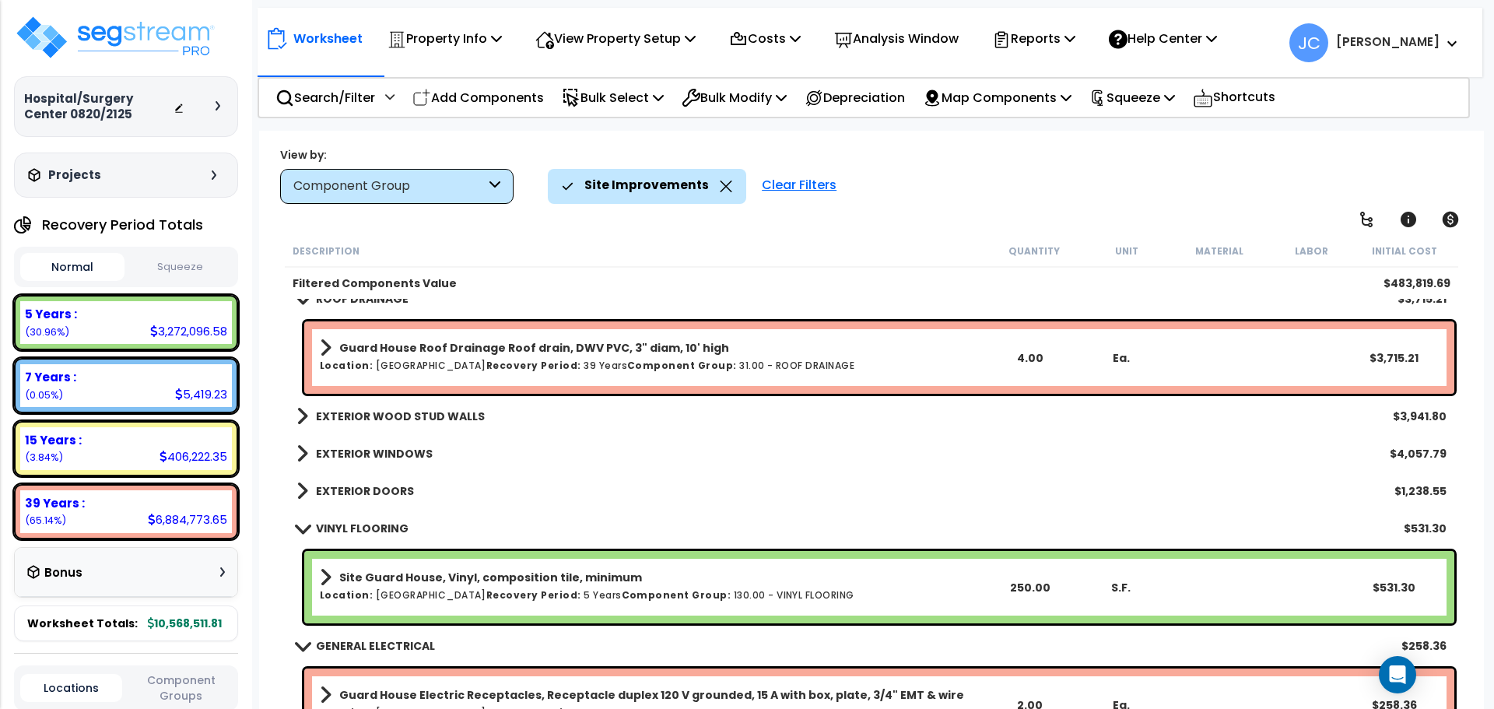
scroll to position [676, 0]
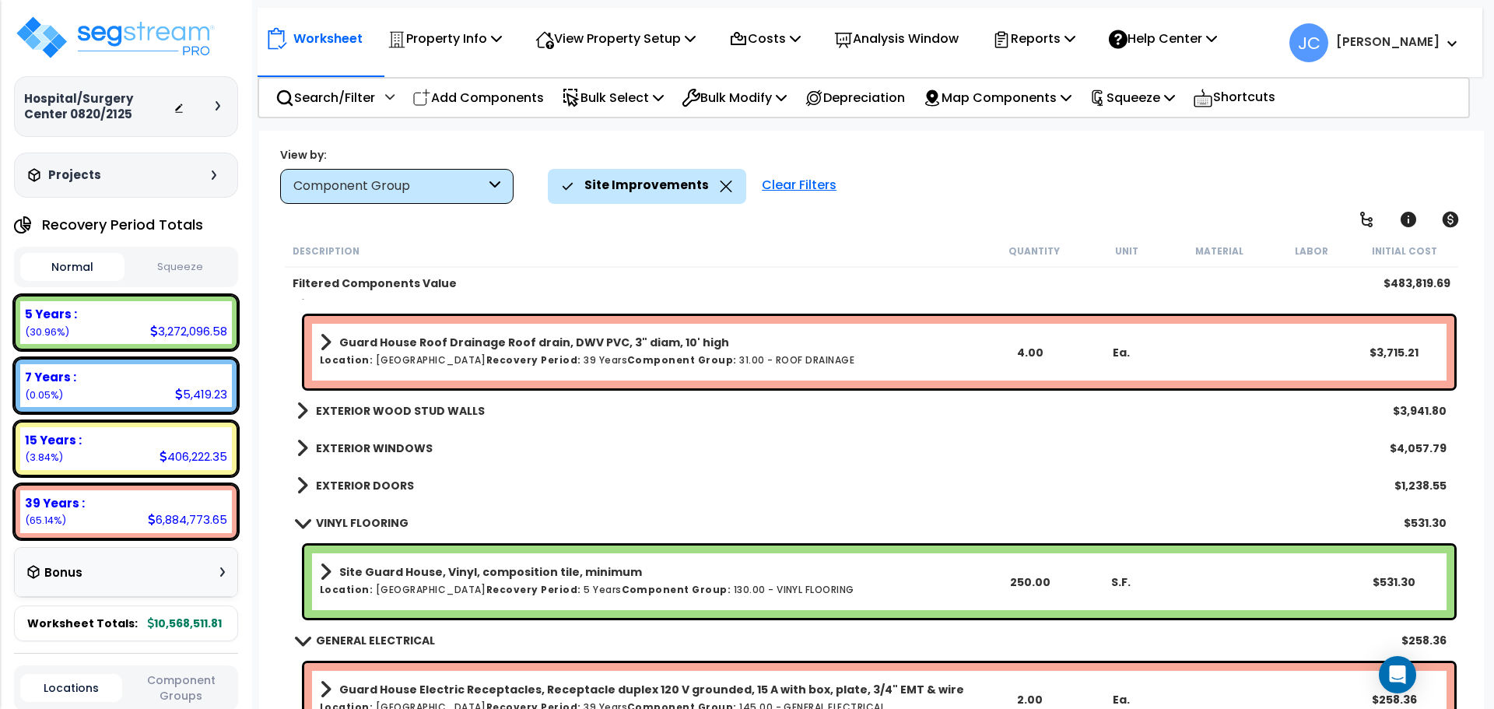
click at [438, 412] on b "EXTERIOR WOOD STUD WALLS" at bounding box center [400, 411] width 169 height 16
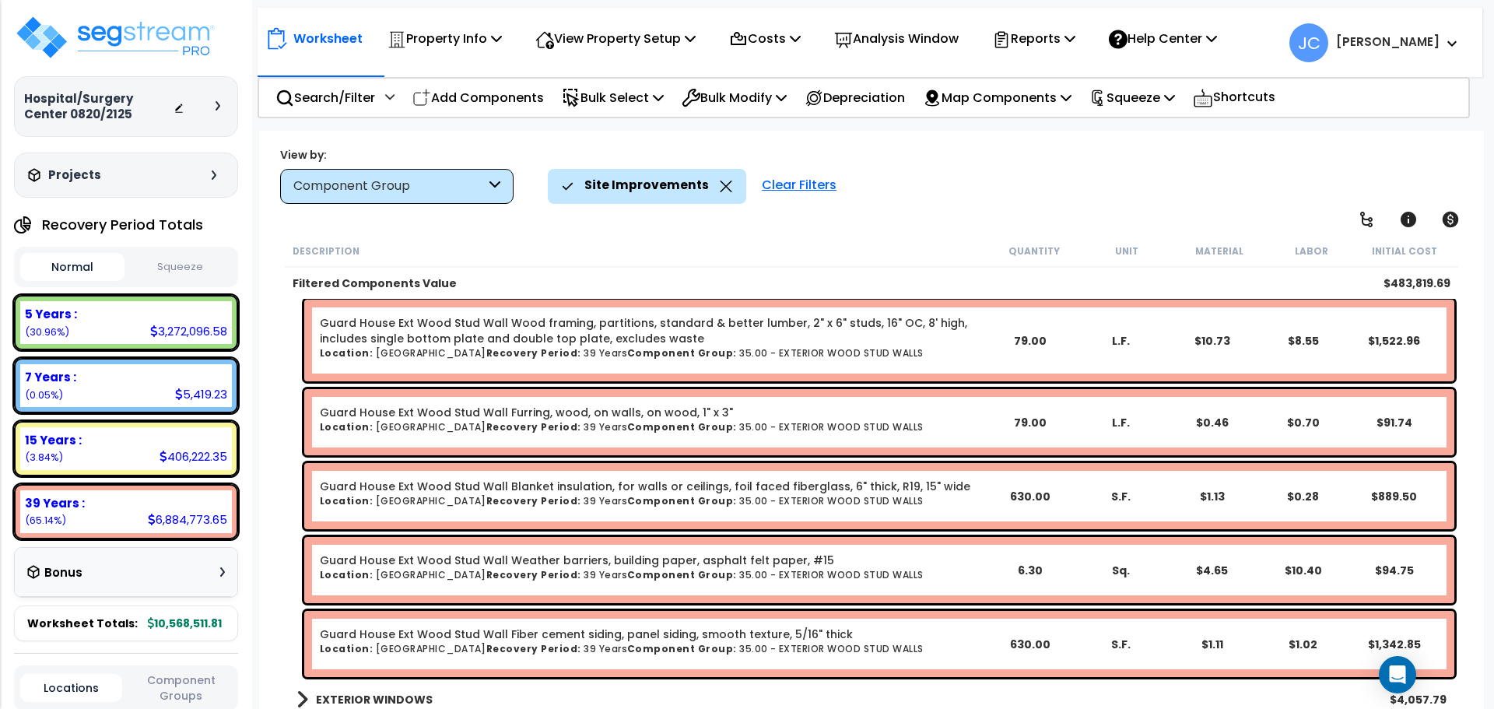
scroll to position [785, 0]
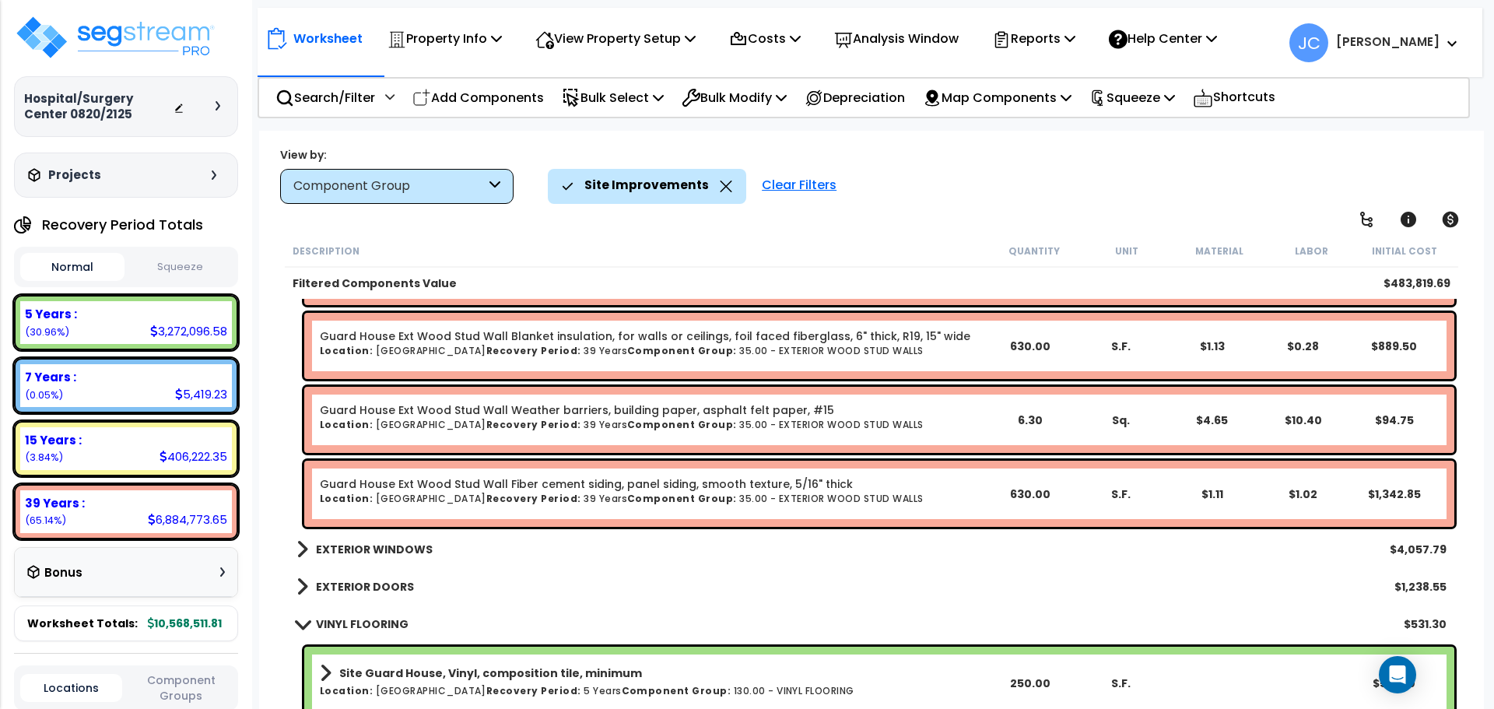
click at [372, 555] on b "EXTERIOR WINDOWS" at bounding box center [374, 550] width 117 height 16
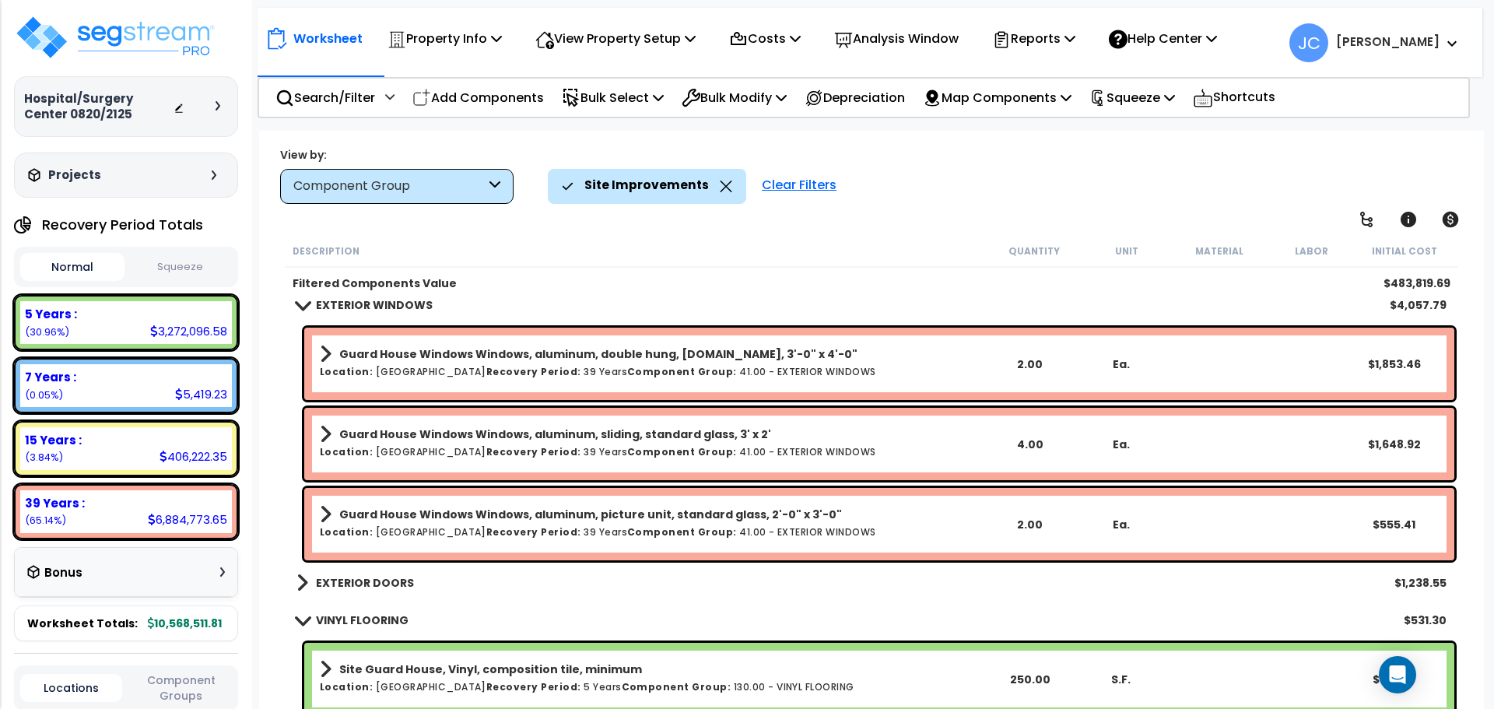
scroll to position [1209, 0]
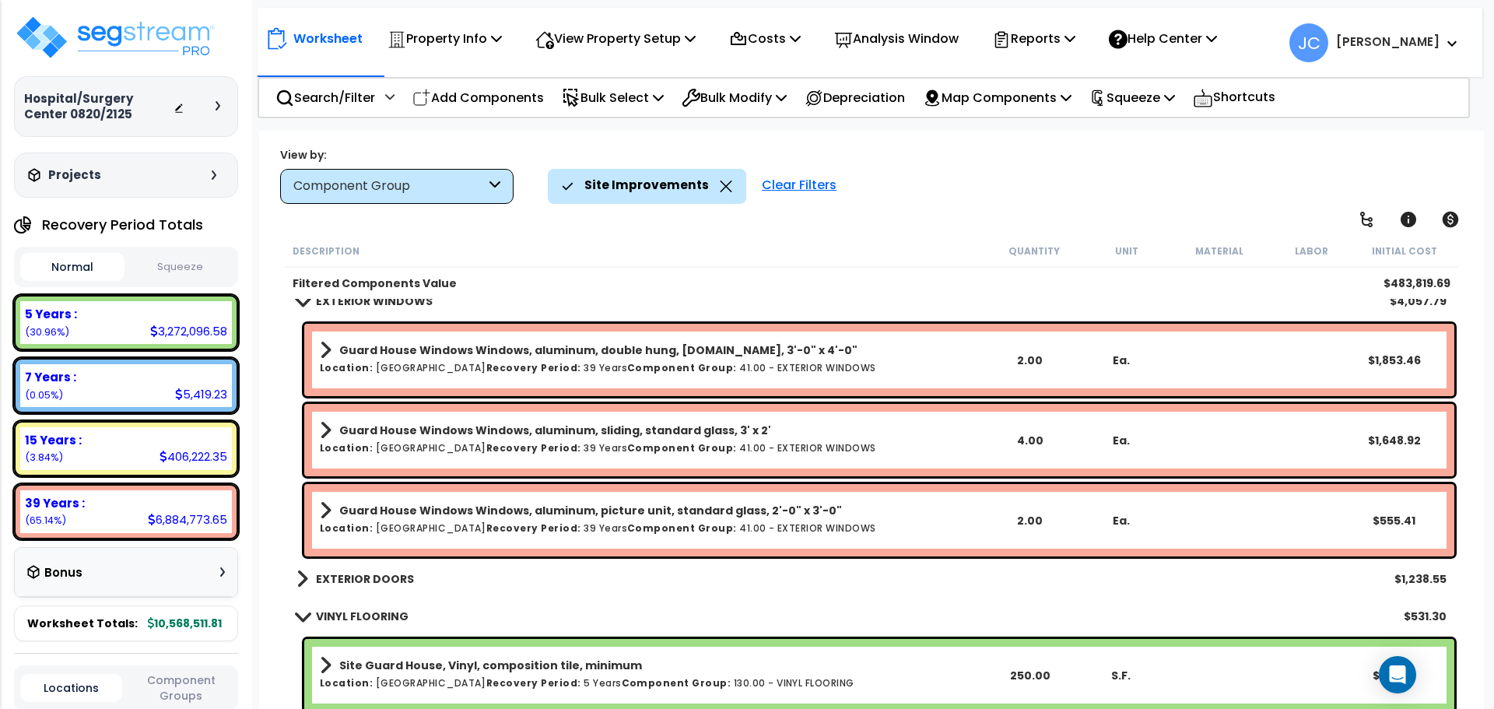
click at [370, 574] on b "EXTERIOR DOORS" at bounding box center [365, 579] width 98 height 16
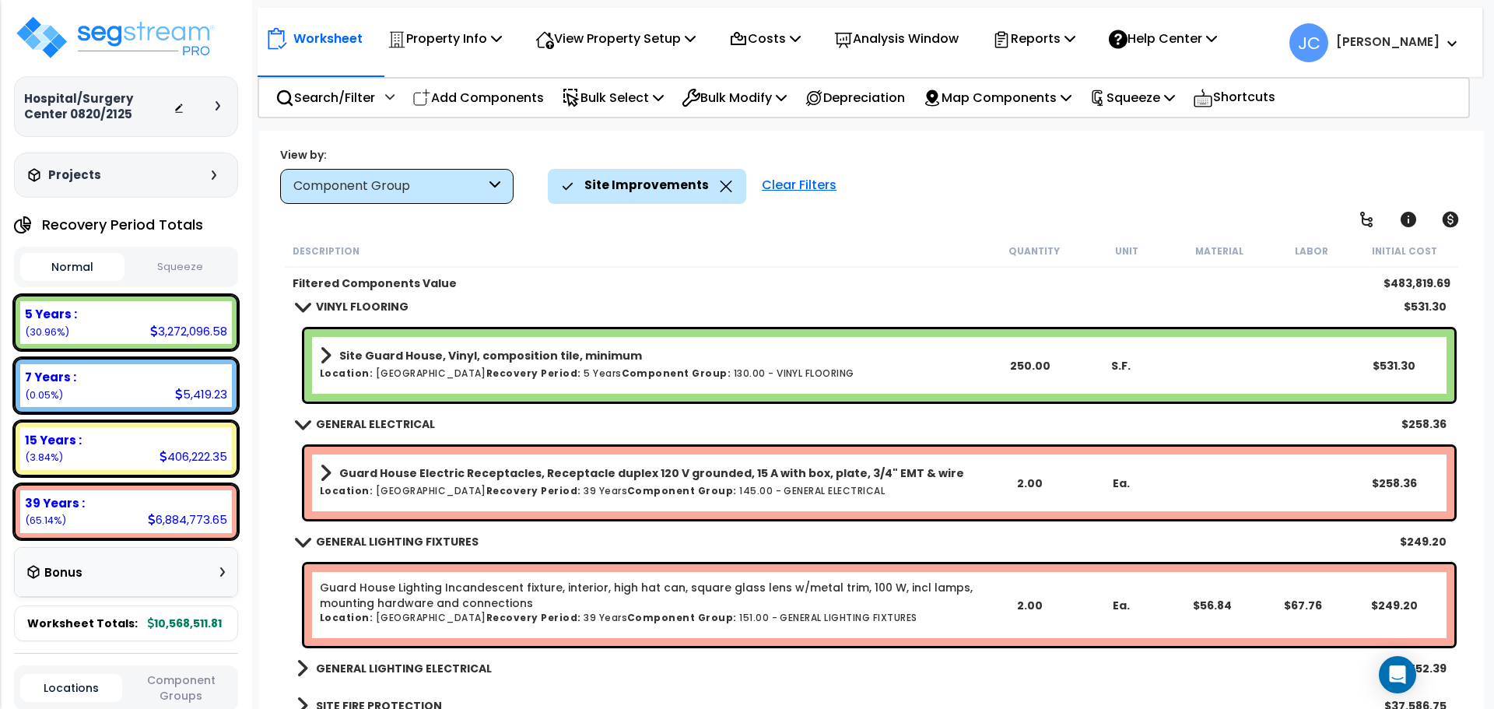
scroll to position [1613, 0]
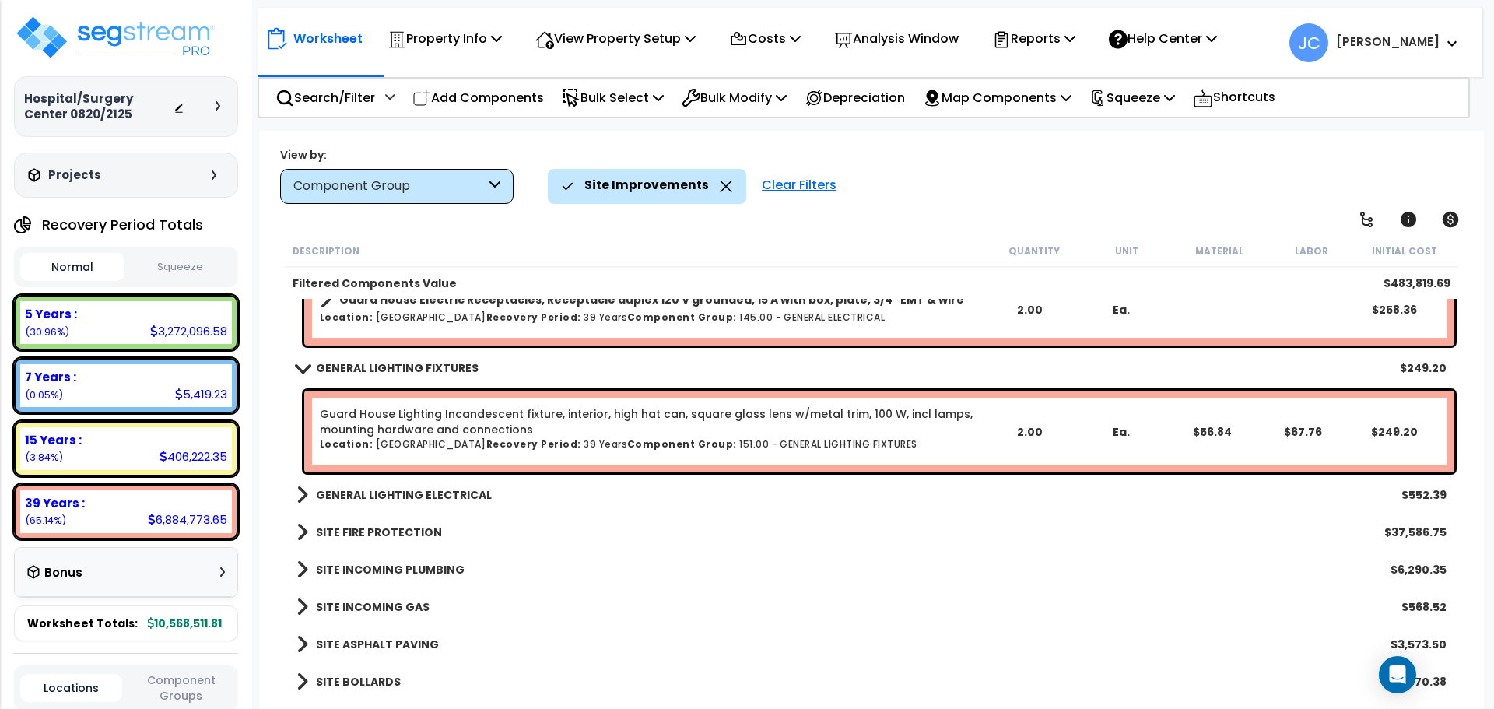
click at [450, 494] on b "GENERAL LIGHTING ELECTRICAL" at bounding box center [404, 495] width 176 height 16
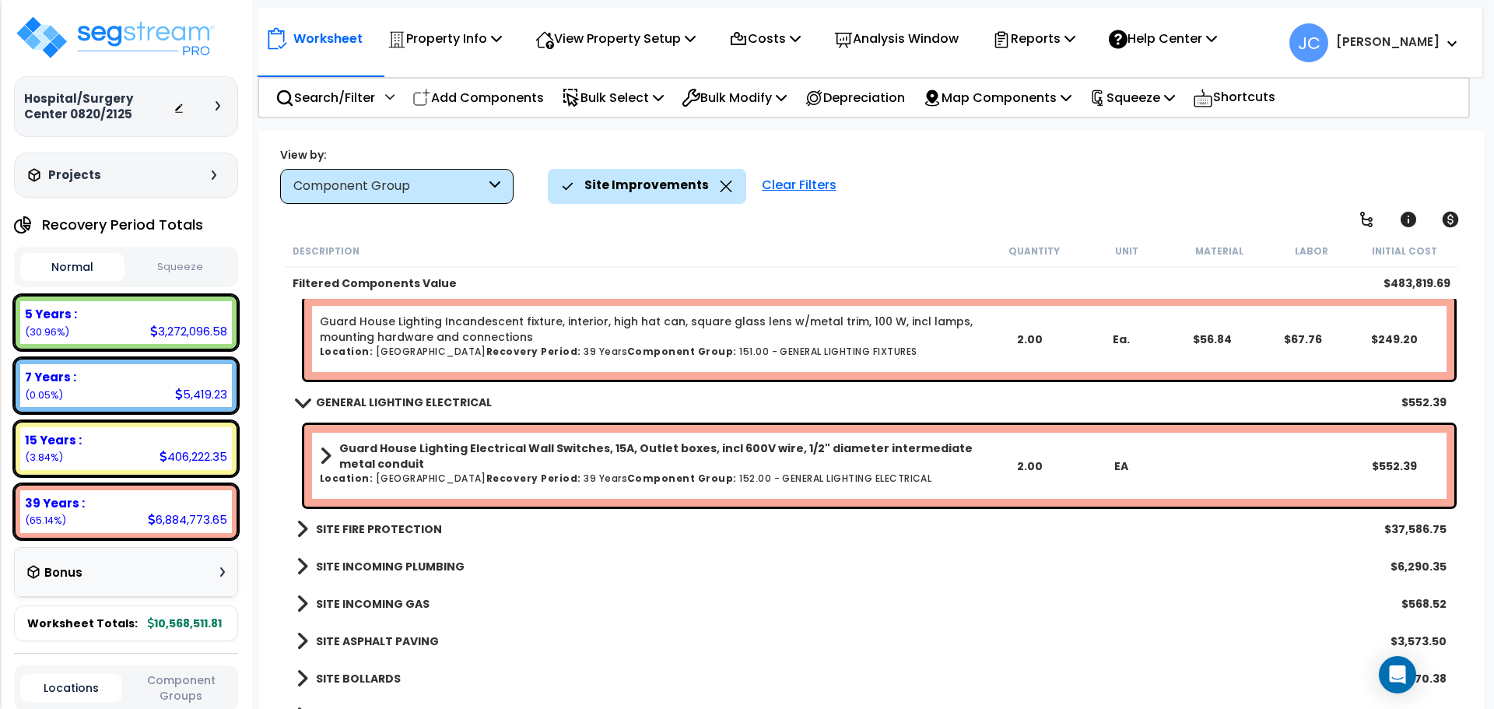
scroll to position [1877, 0]
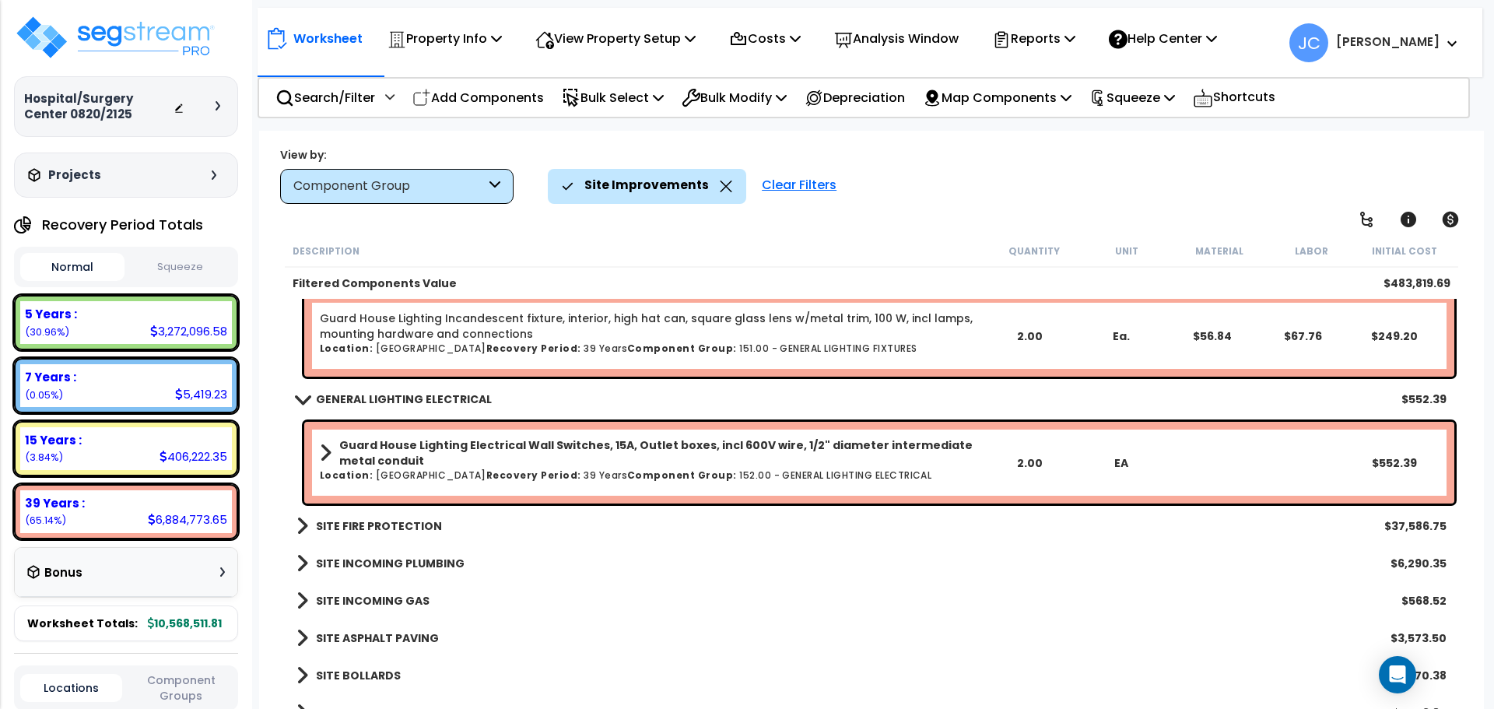
click at [410, 527] on b "SITE FIRE PROTECTION" at bounding box center [379, 526] width 126 height 16
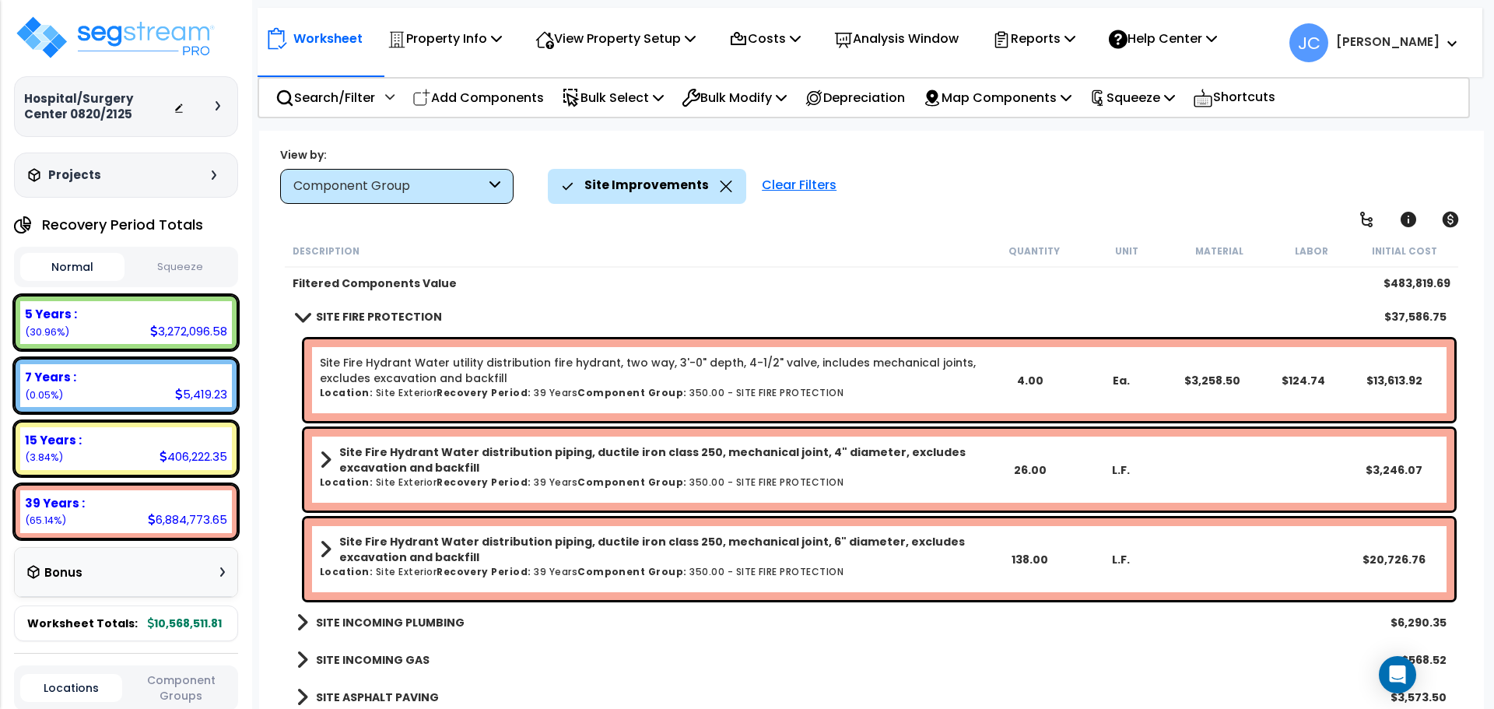
scroll to position [2090, 0]
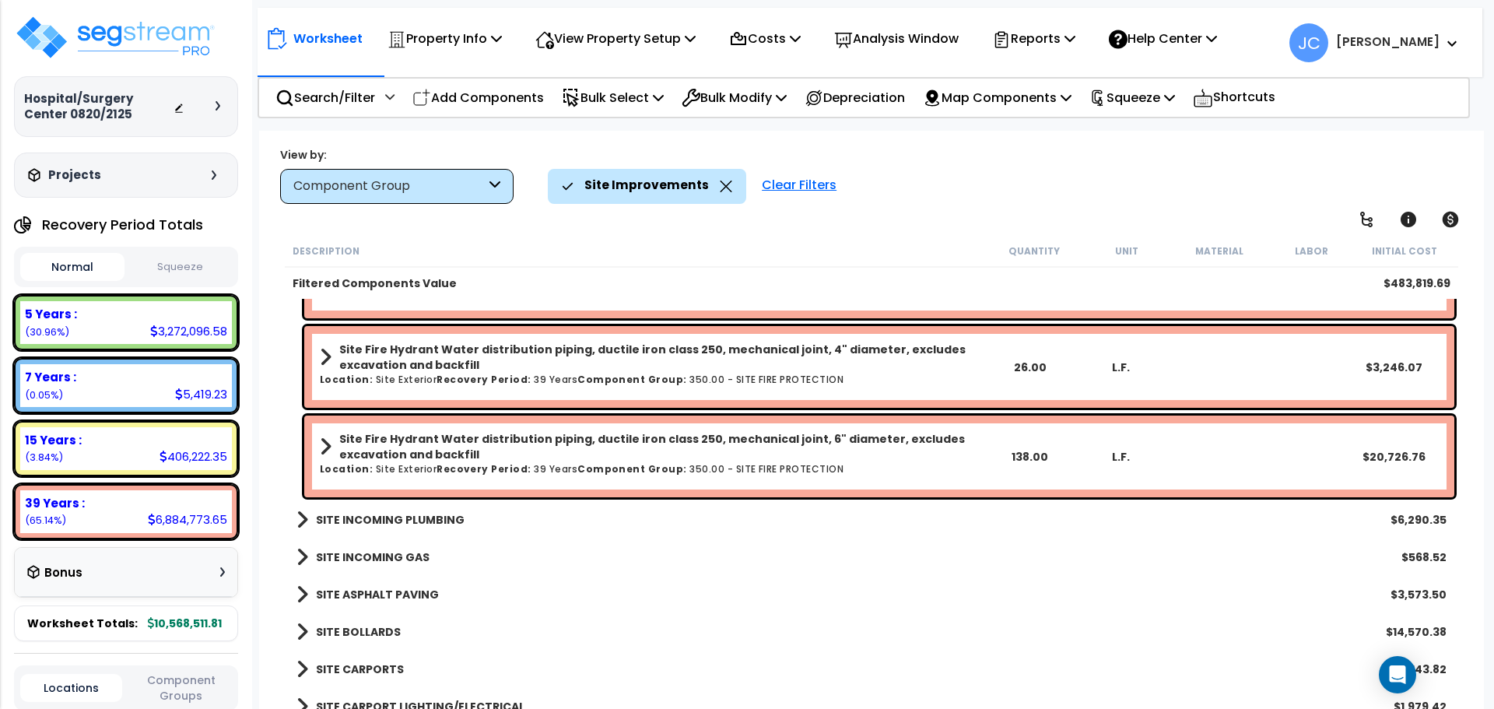
click at [370, 514] on b "SITE INCOMING PLUMBING" at bounding box center [390, 520] width 149 height 16
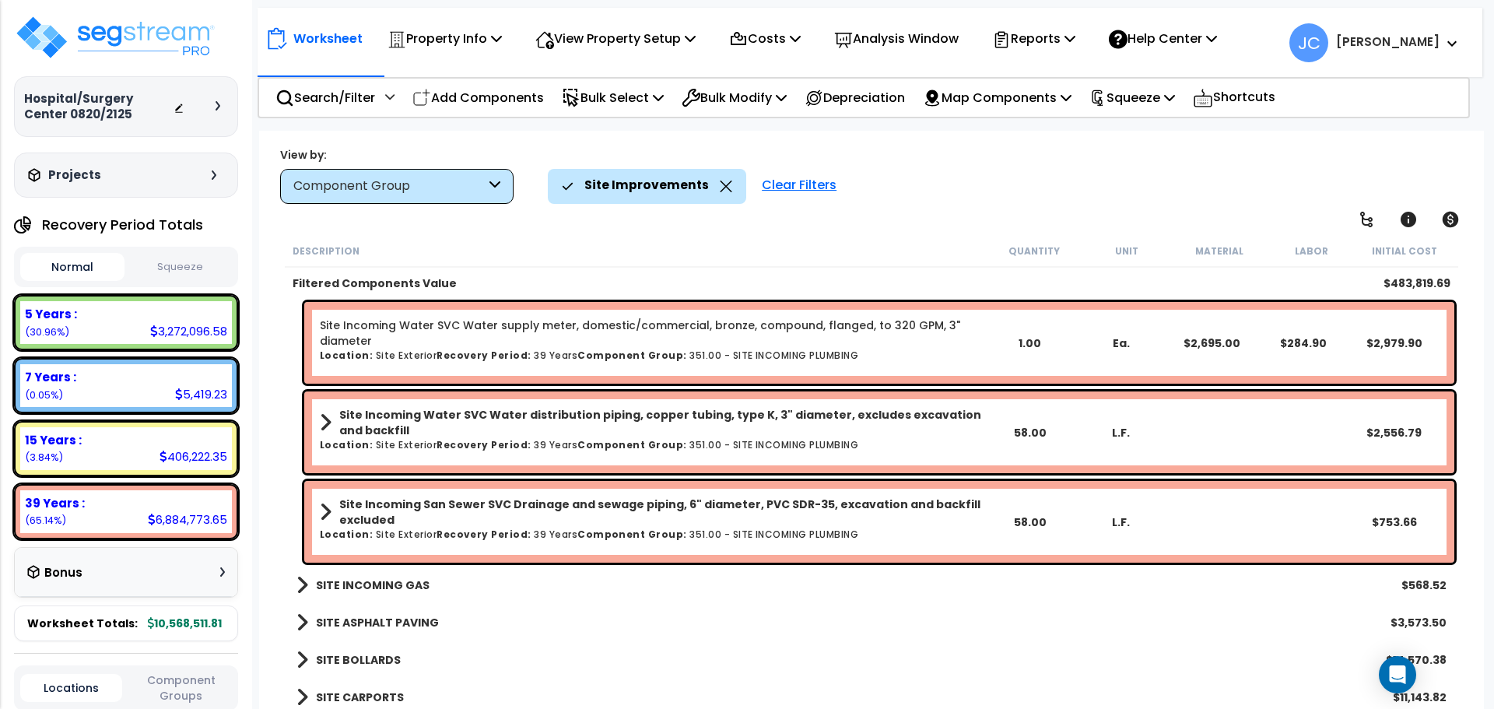
click at [382, 584] on b "SITE INCOMING GAS" at bounding box center [373, 585] width 114 height 16
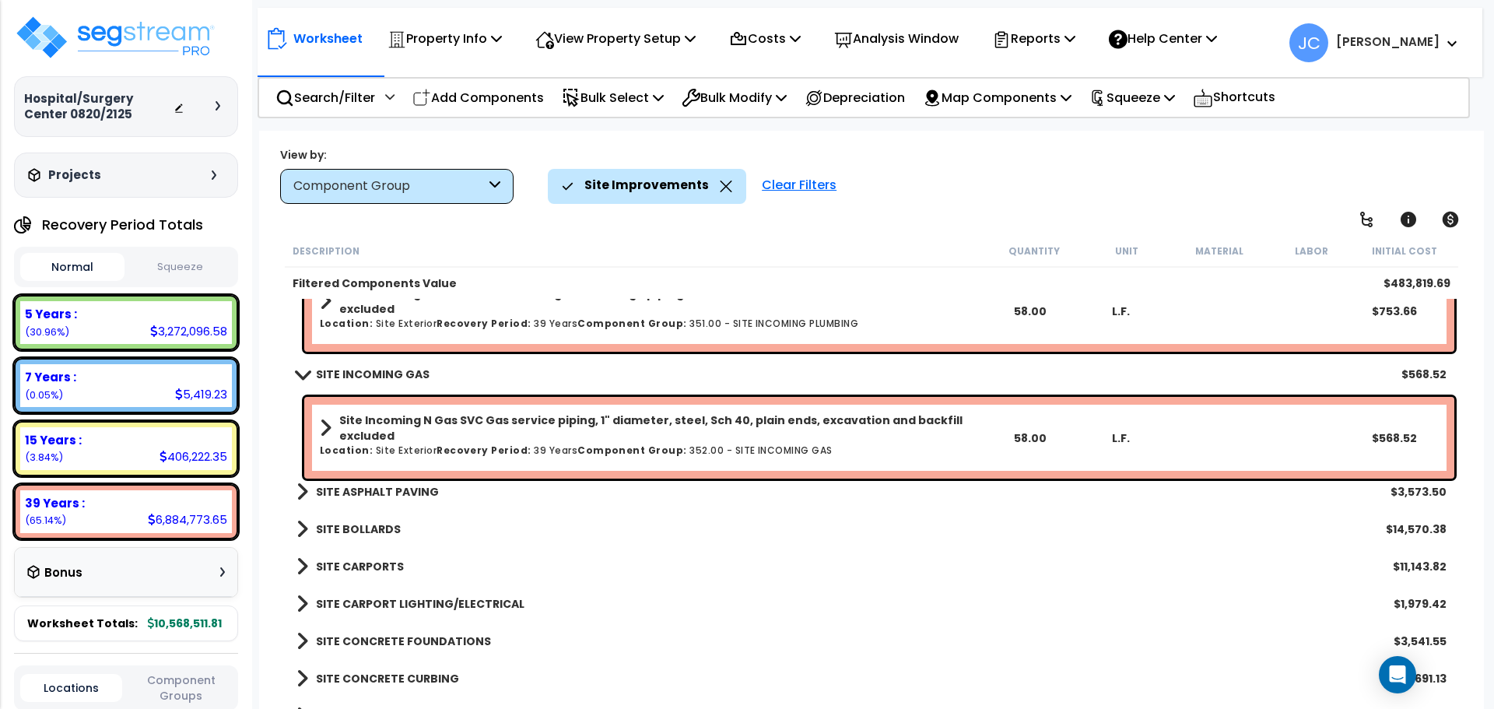
scroll to position [2643, 0]
click at [399, 490] on b "SITE ASPHALT PAVING" at bounding box center [377, 490] width 123 height 16
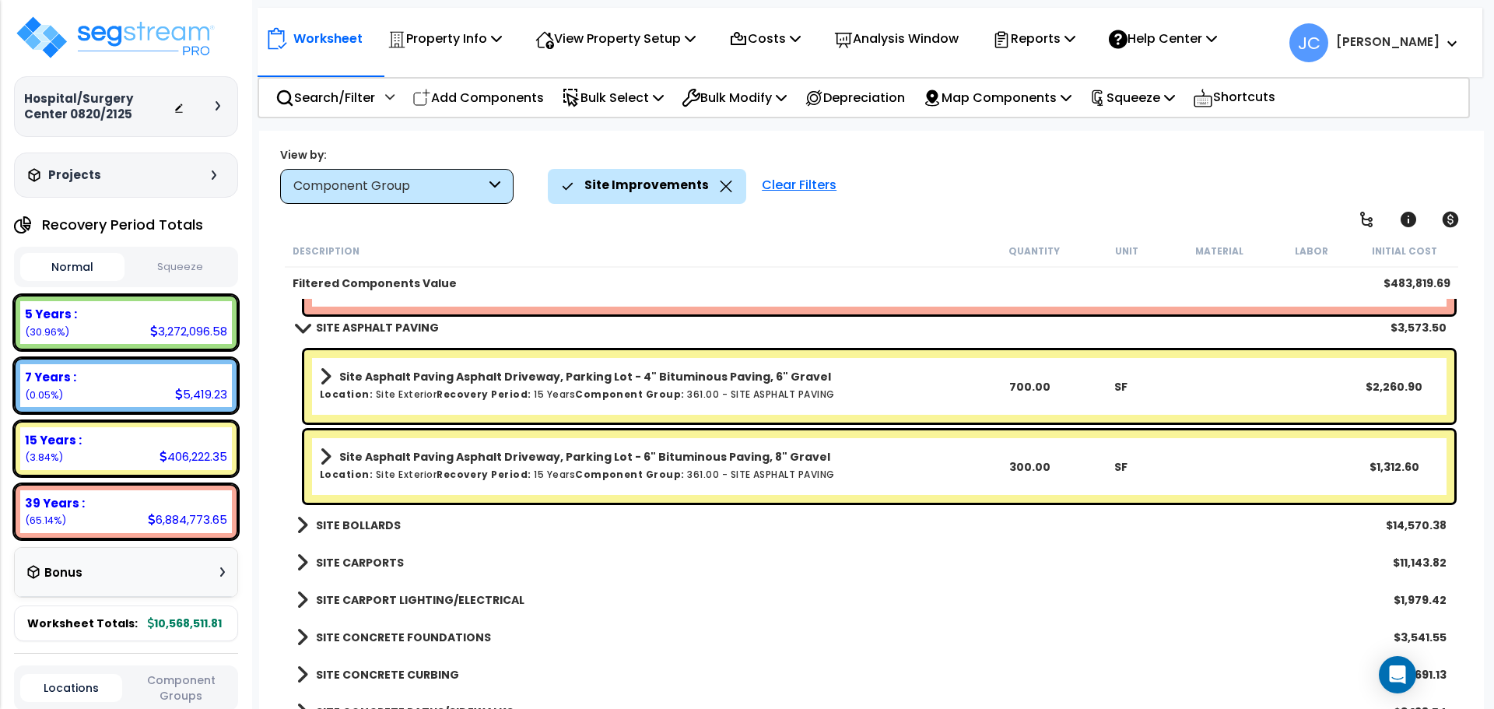
click at [362, 522] on b "SITE BOLLARDS" at bounding box center [358, 526] width 85 height 16
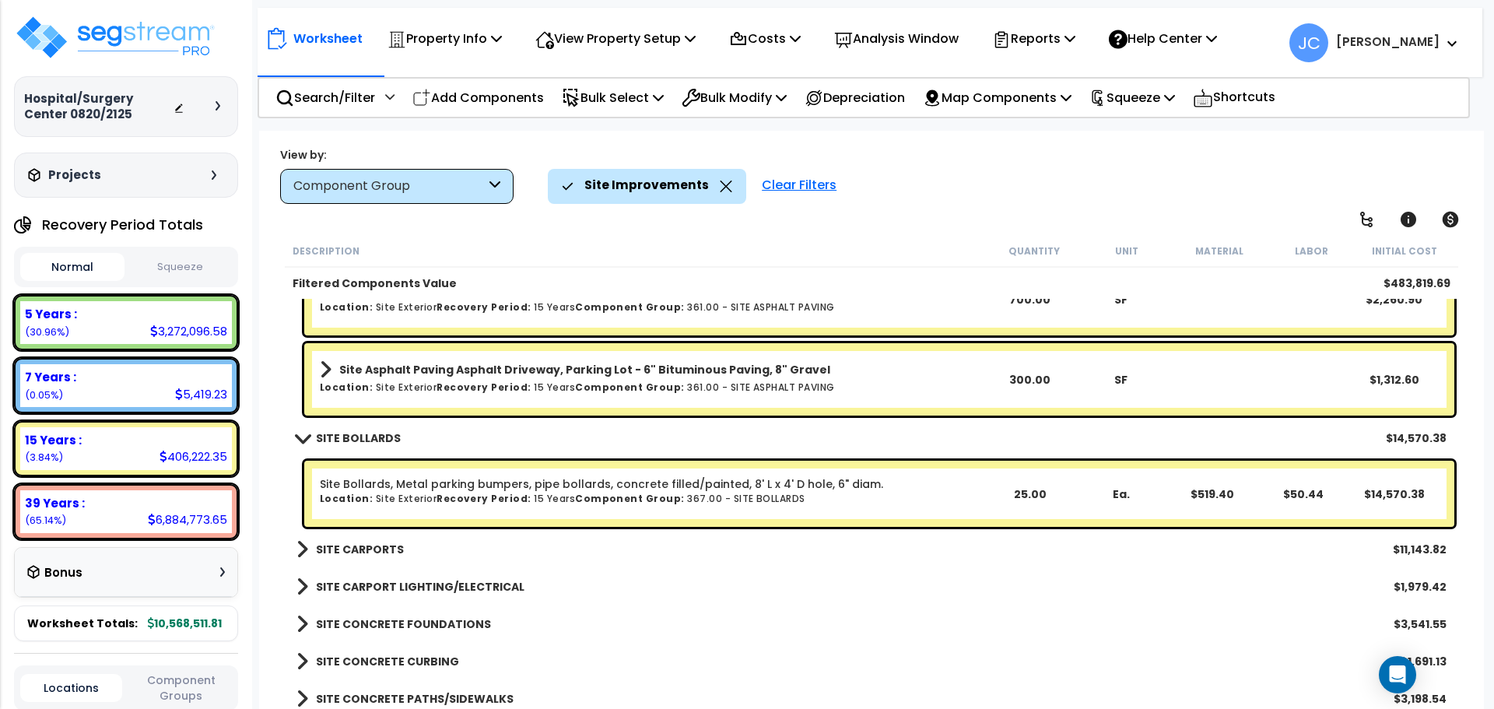
click at [356, 559] on link "SITE CARPORTS" at bounding box center [350, 550] width 107 height 22
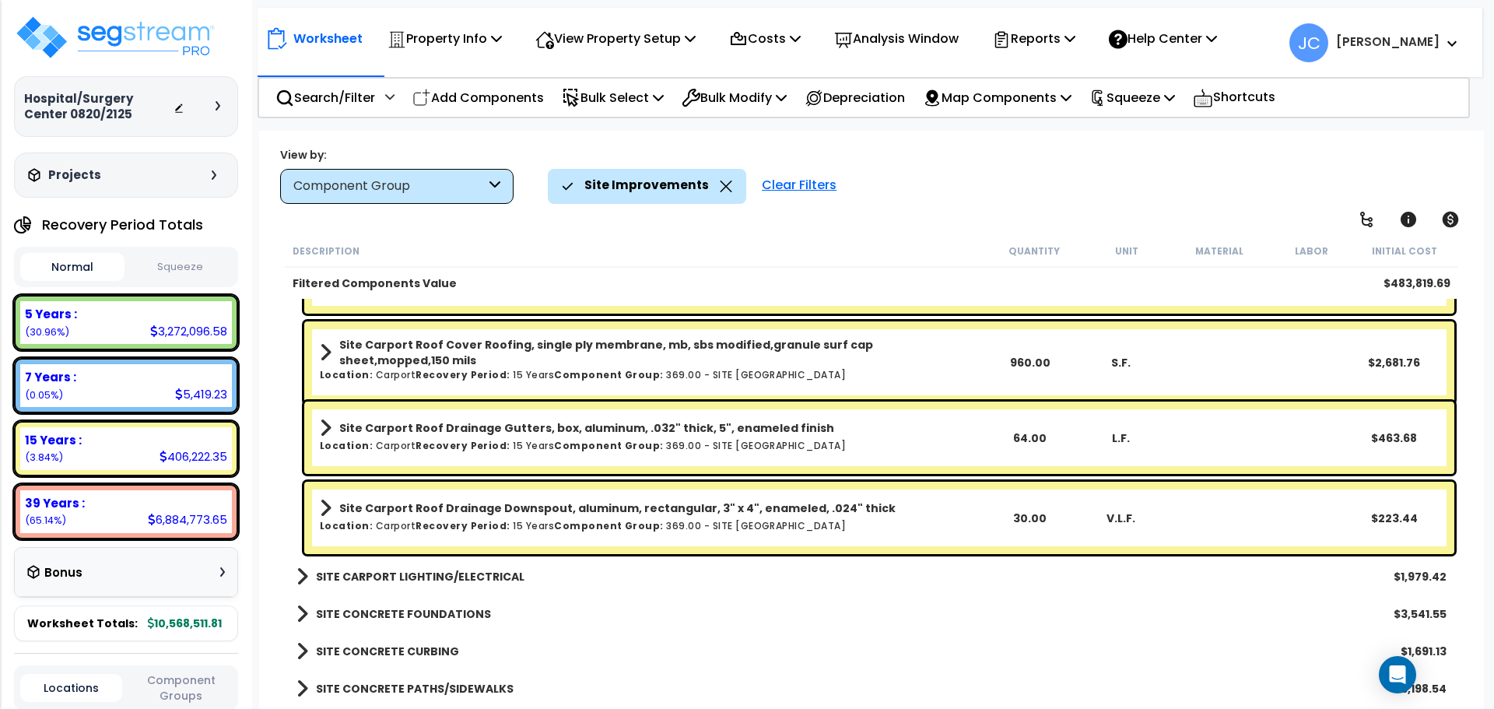
scroll to position [3482, 0]
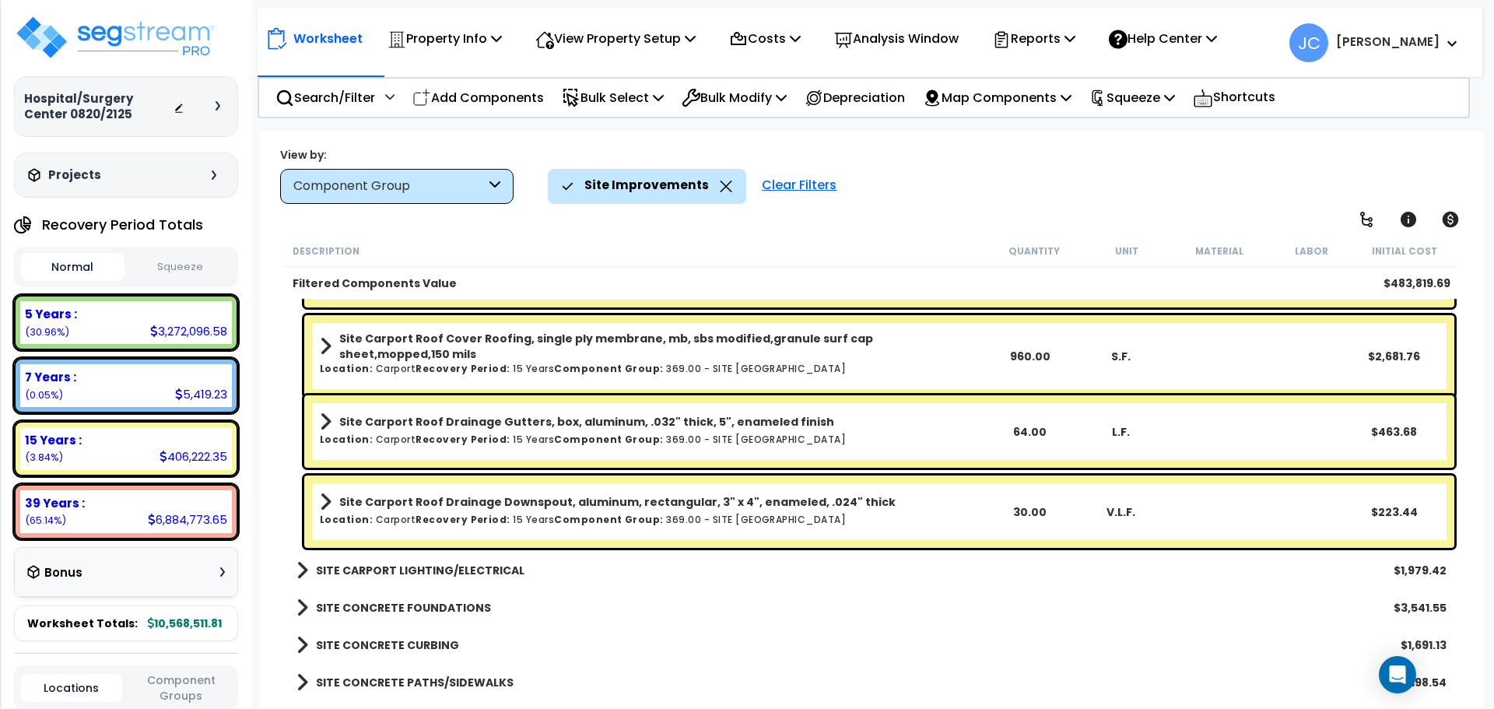
click at [464, 573] on b "SITE CARPORT LIGHTING/ELECTRICAL" at bounding box center [420, 571] width 209 height 16
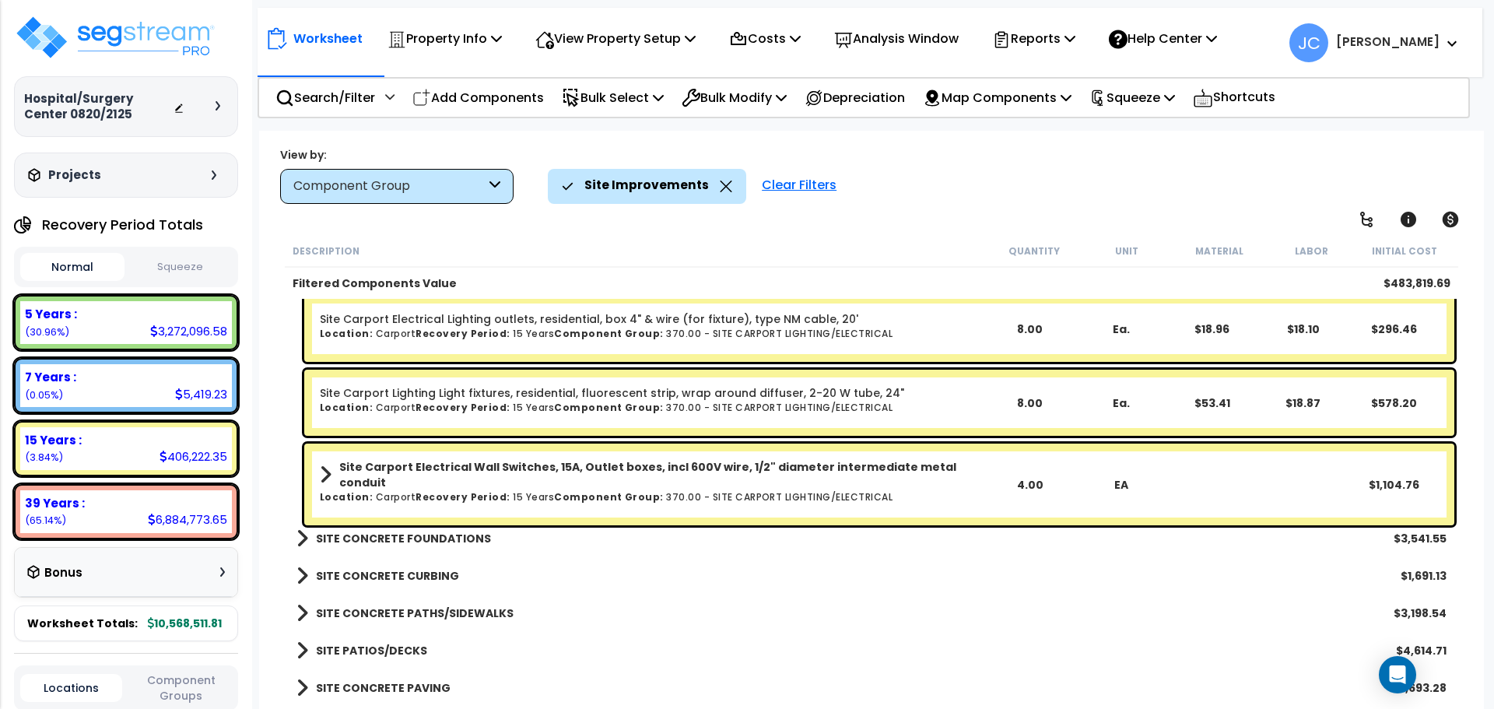
scroll to position [3802, 0]
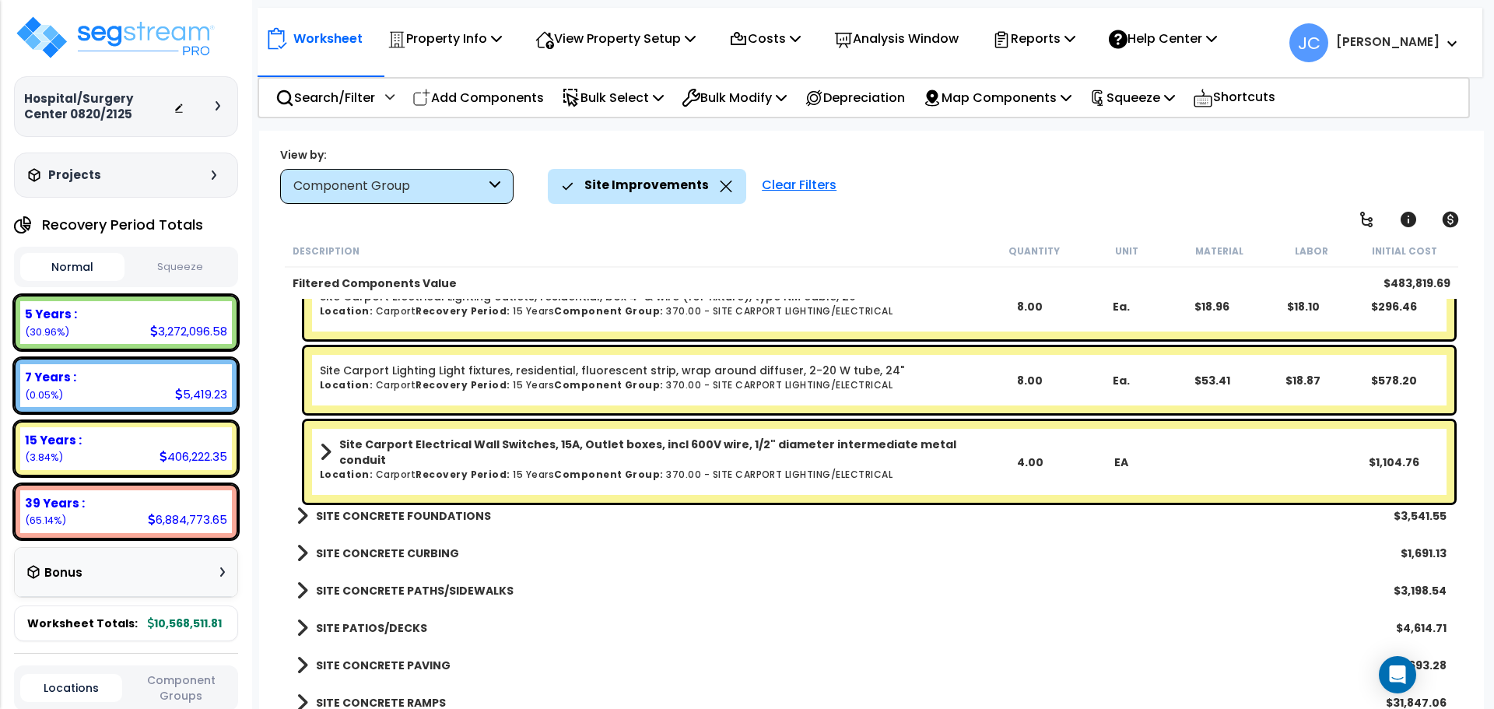
click at [409, 508] on b "SITE CONCRETE FOUNDATIONS" at bounding box center [403, 516] width 175 height 16
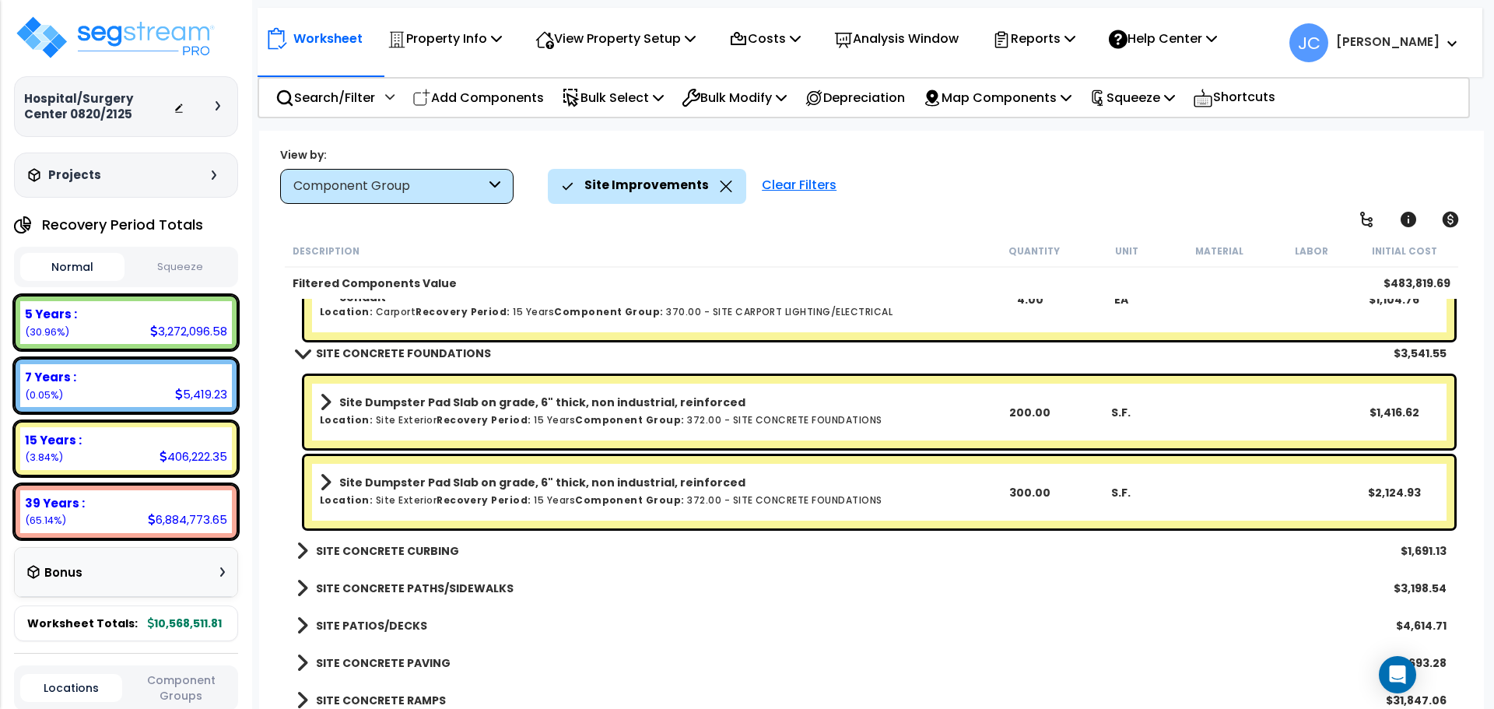
scroll to position [4002, 0]
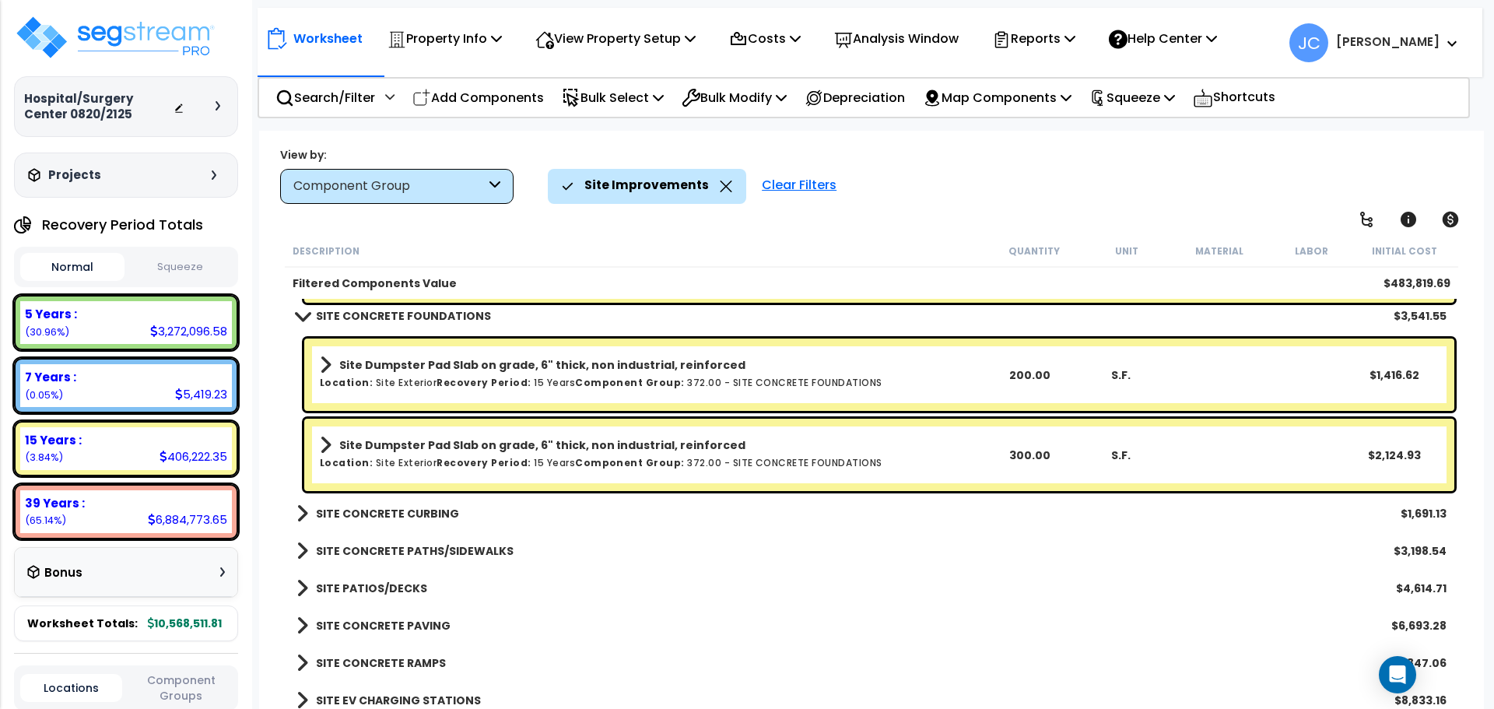
click at [402, 514] on b "SITE CONCRETE CURBING" at bounding box center [387, 514] width 143 height 16
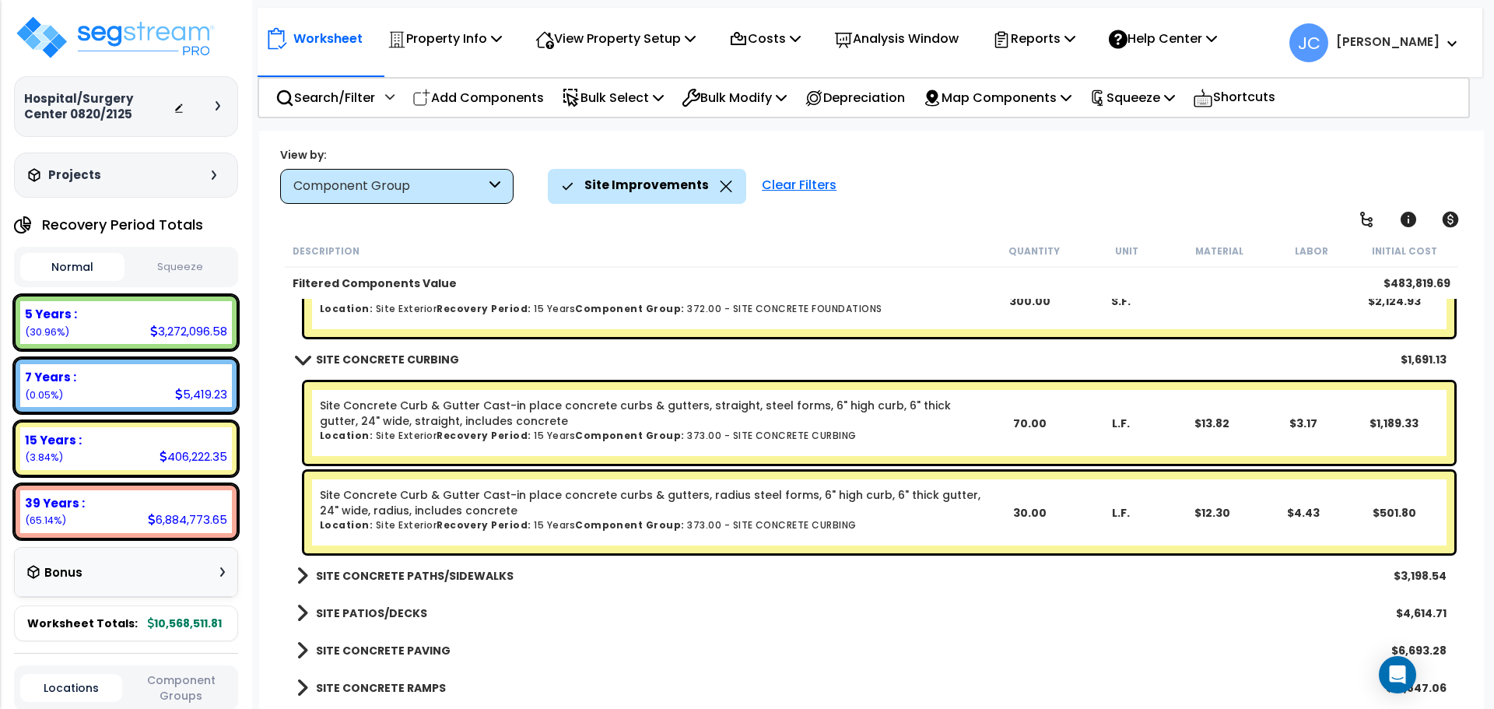
scroll to position [4160, 0]
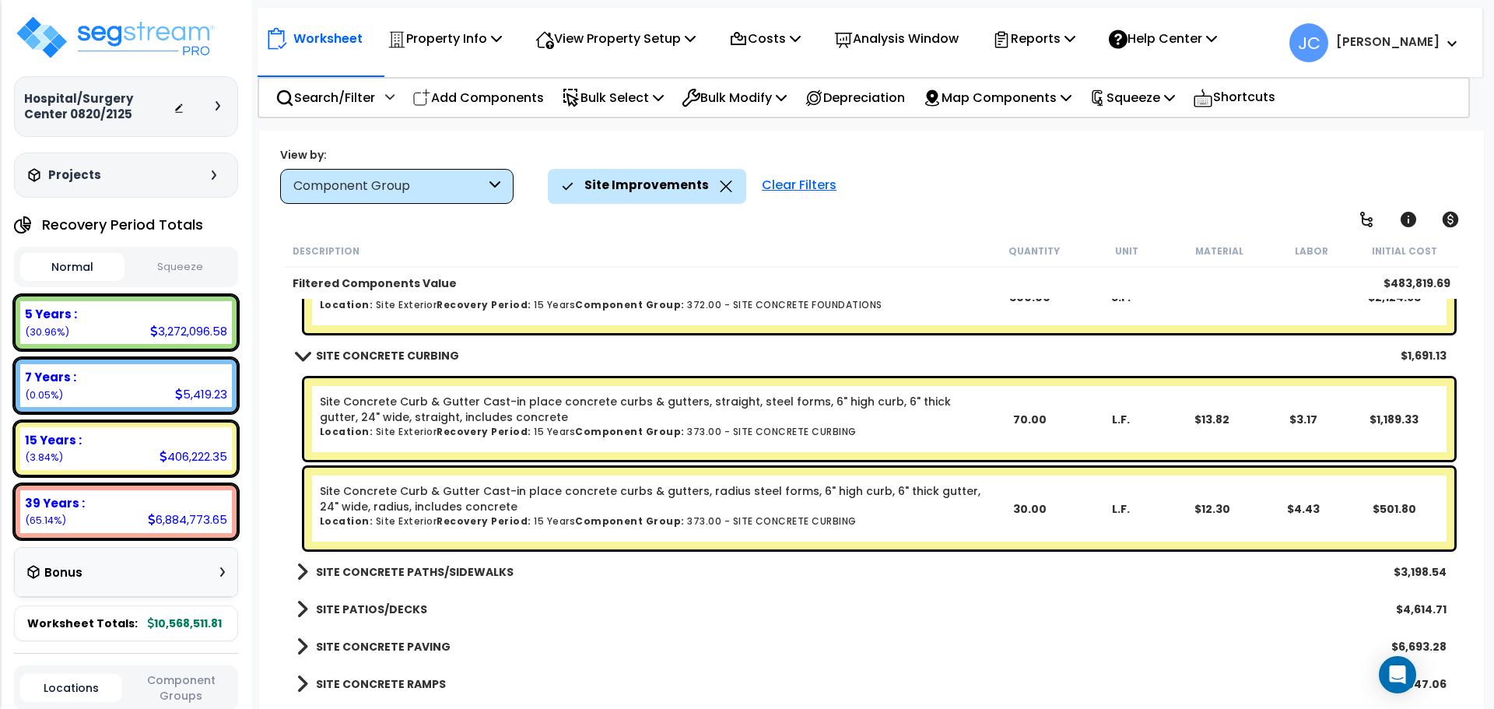
click at [474, 566] on b "SITE CONCRETE PATHS/SIDEWALKS" at bounding box center [415, 572] width 198 height 16
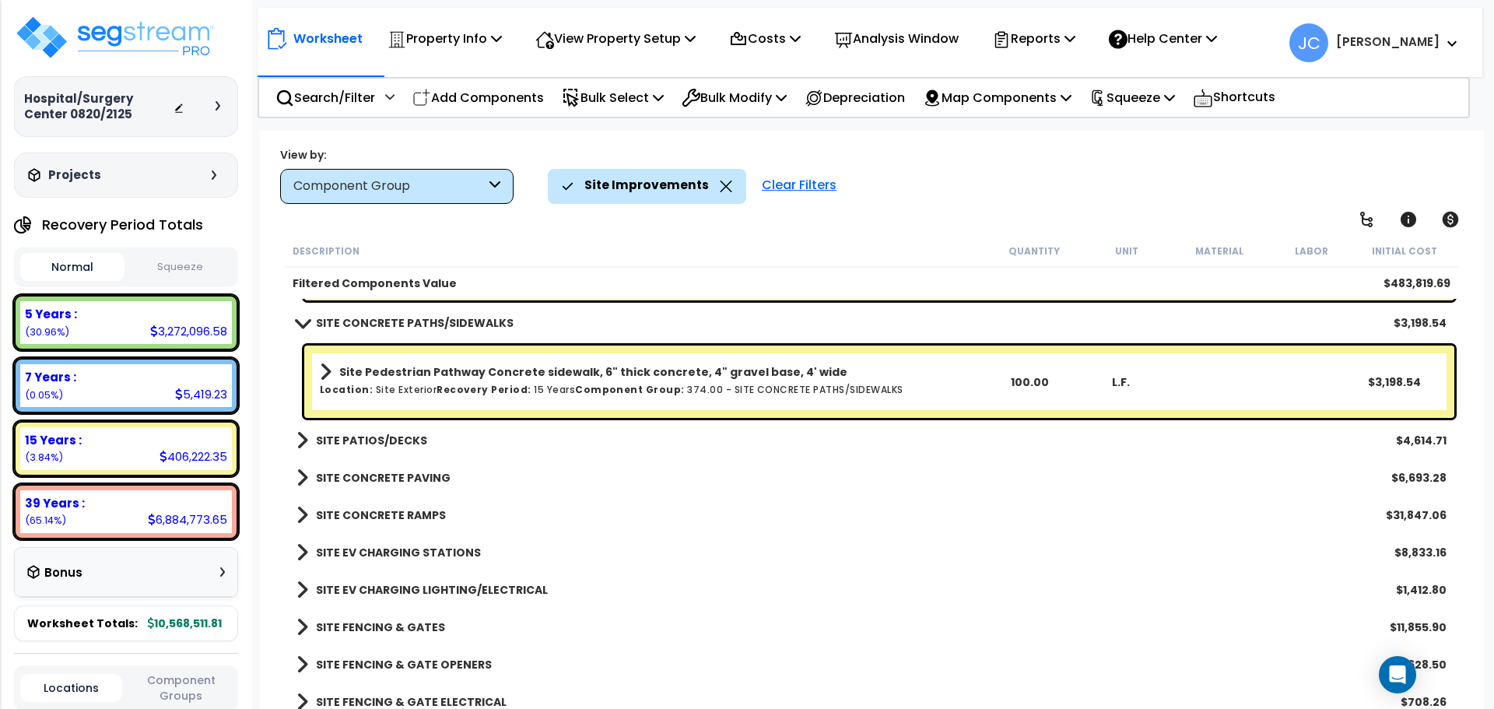
scroll to position [4412, 0]
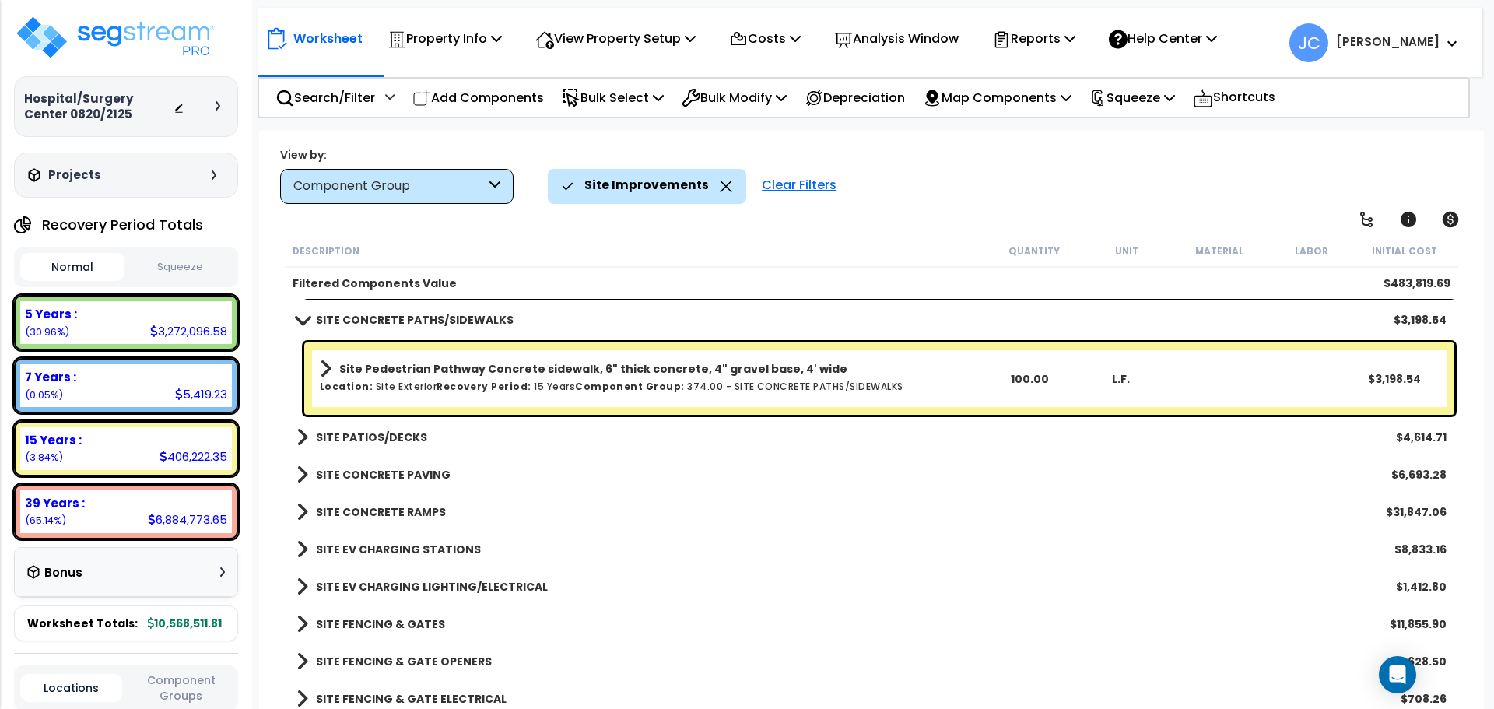
click at [369, 440] on b "SITE PATIOS/DECKS" at bounding box center [371, 438] width 111 height 16
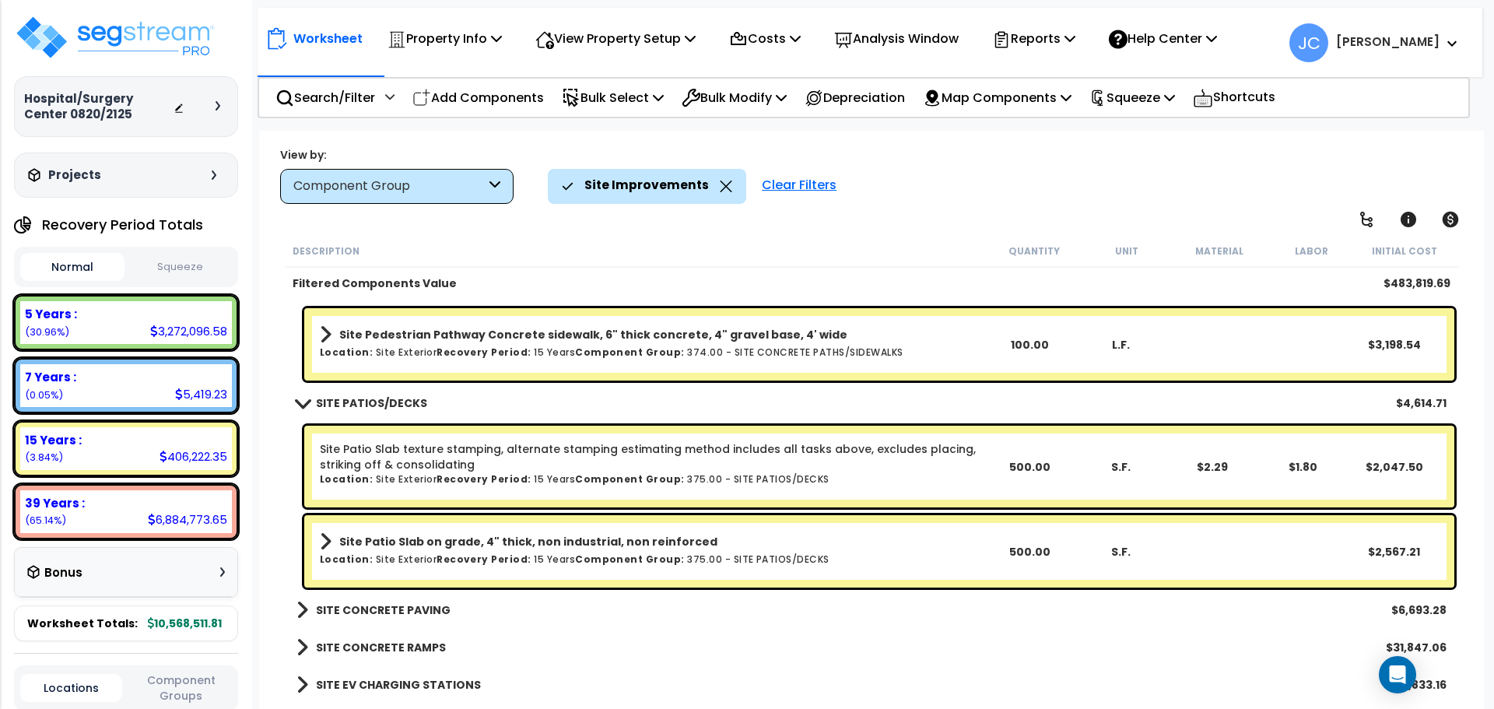
scroll to position [4447, 0]
click at [386, 605] on b "SITE CONCRETE PAVING" at bounding box center [383, 610] width 135 height 16
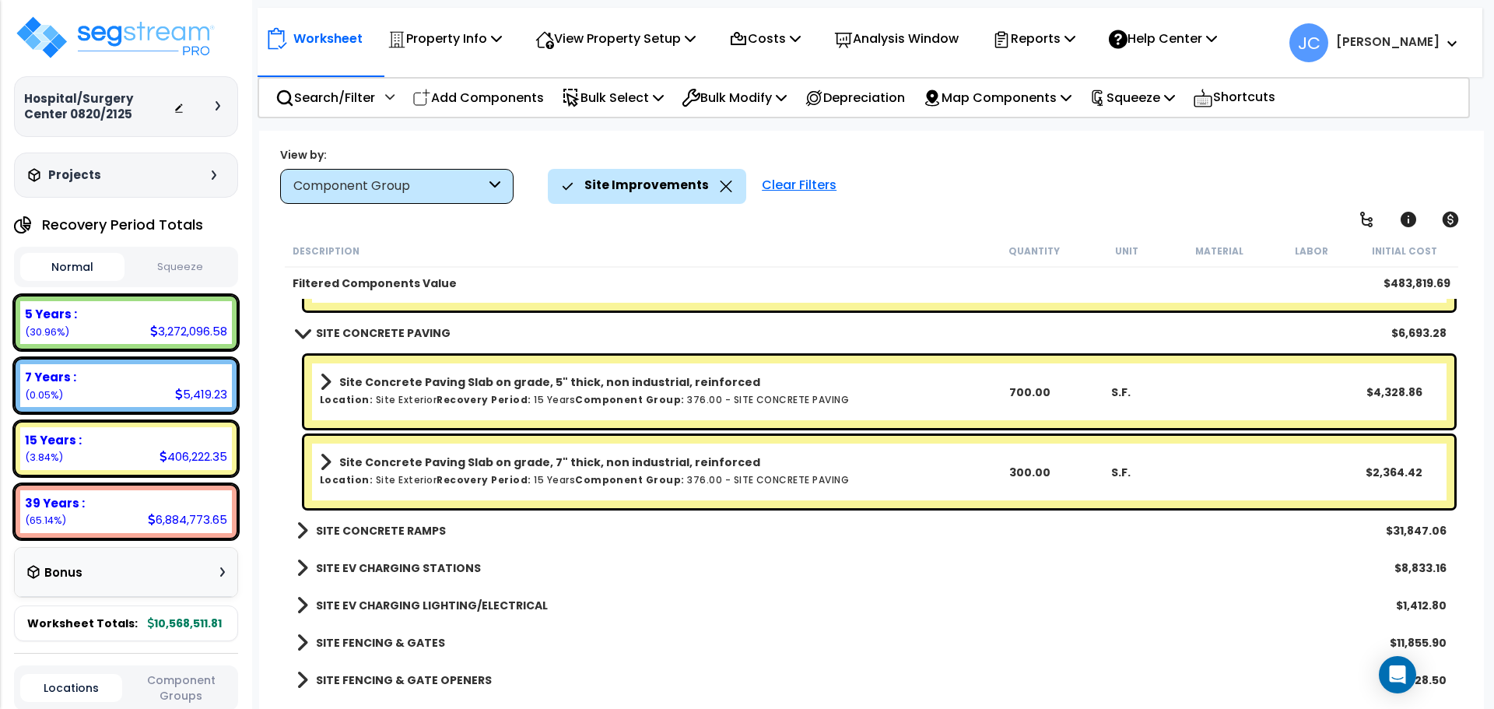
scroll to position [4729, 0]
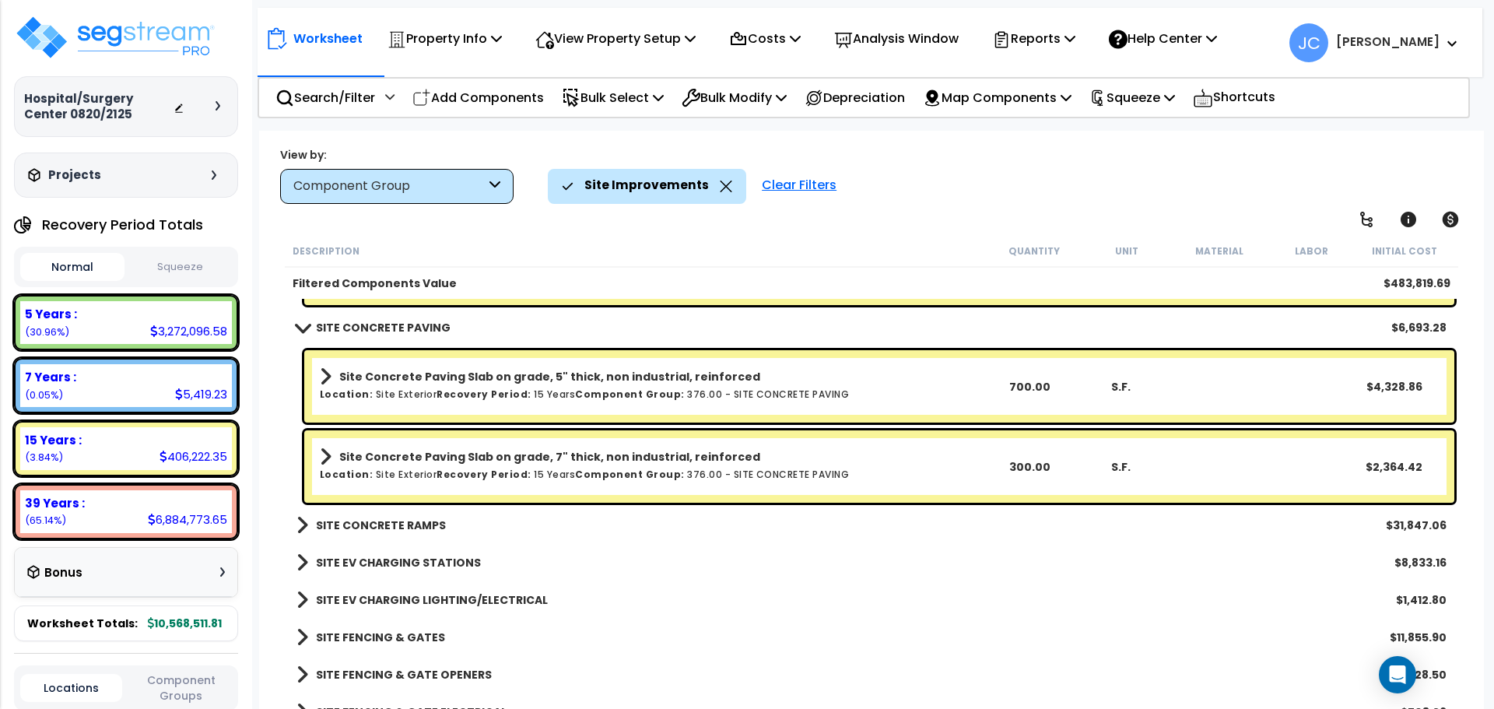
click at [397, 524] on b "SITE CONCRETE RAMPS" at bounding box center [381, 526] width 130 height 16
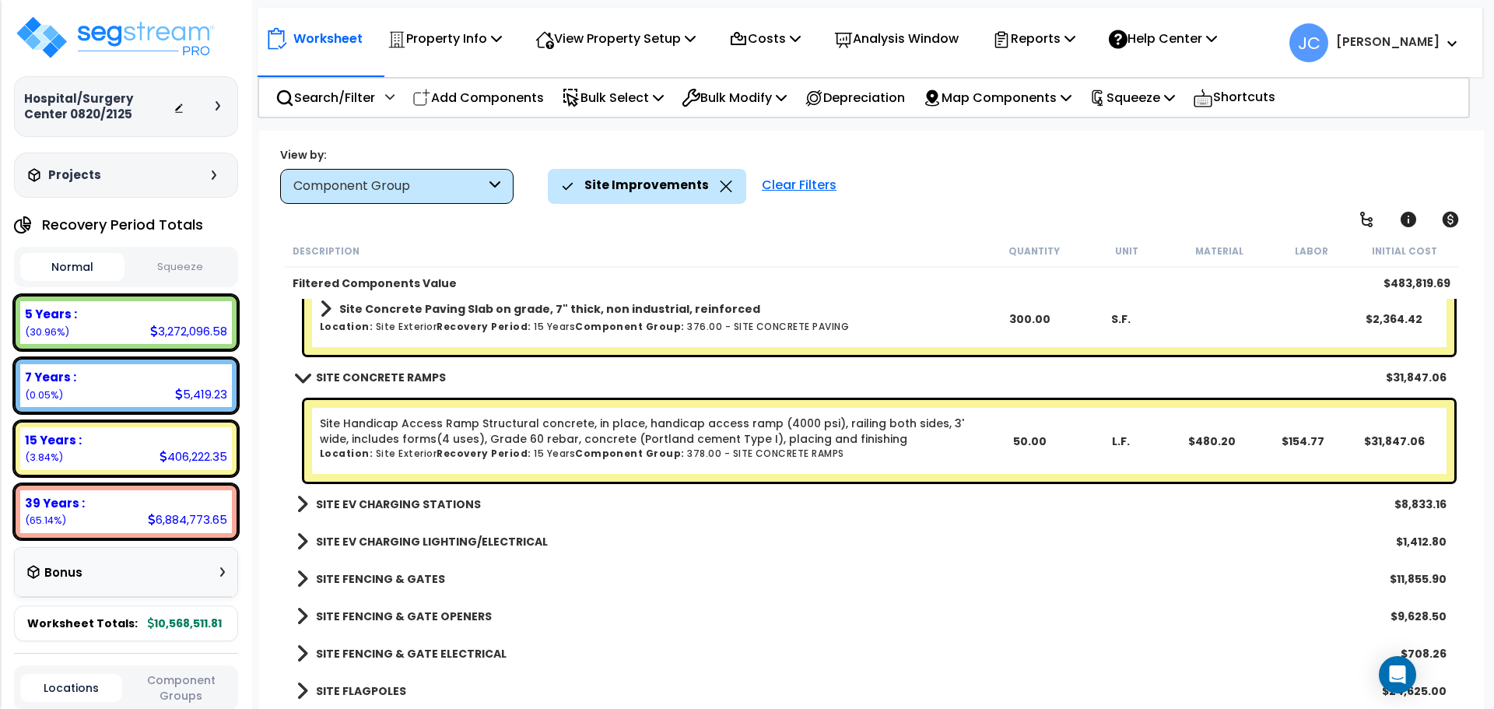
scroll to position [4882, 0]
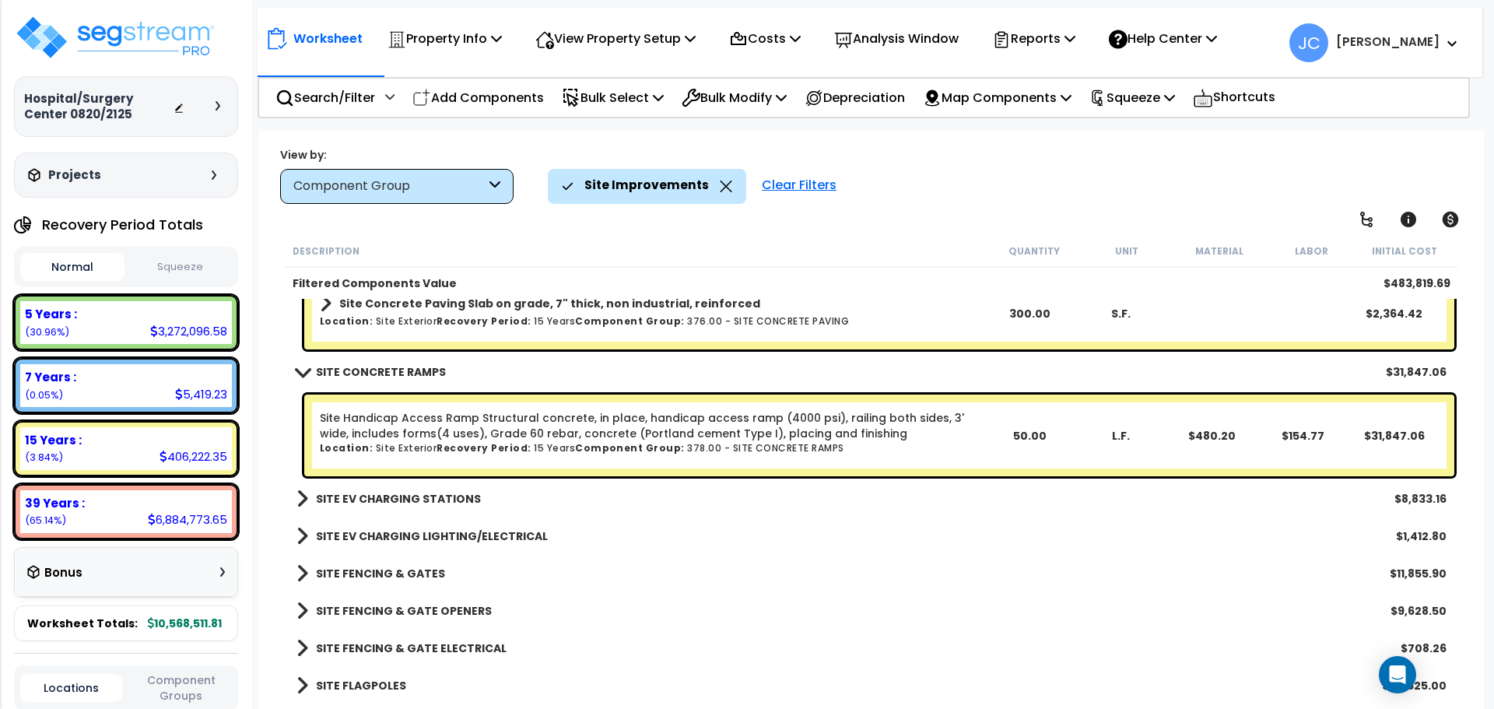
click at [423, 491] on b "SITE EV CHARGING STATIONS" at bounding box center [398, 499] width 165 height 16
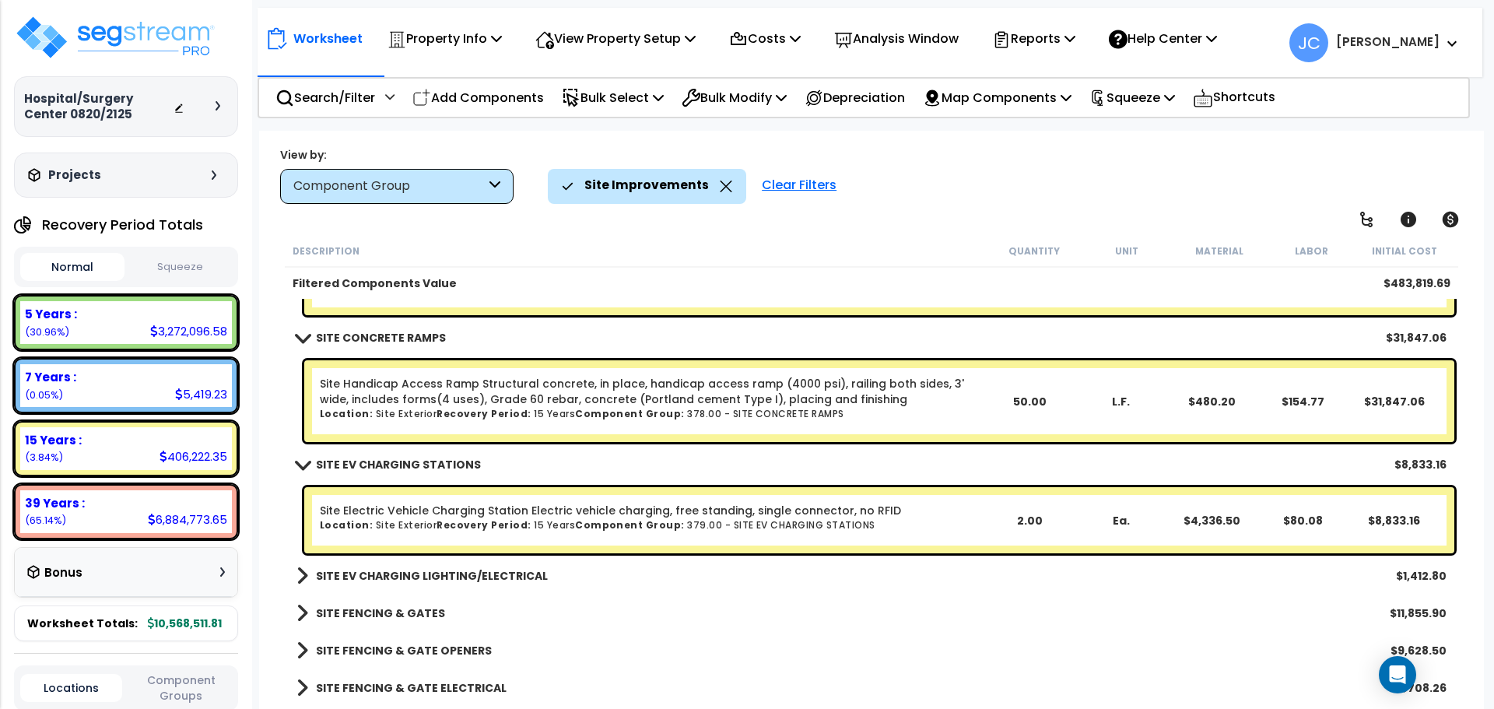
click at [454, 576] on b "SITE EV CHARGING LIGHTING/ELECTRICAL" at bounding box center [432, 576] width 232 height 16
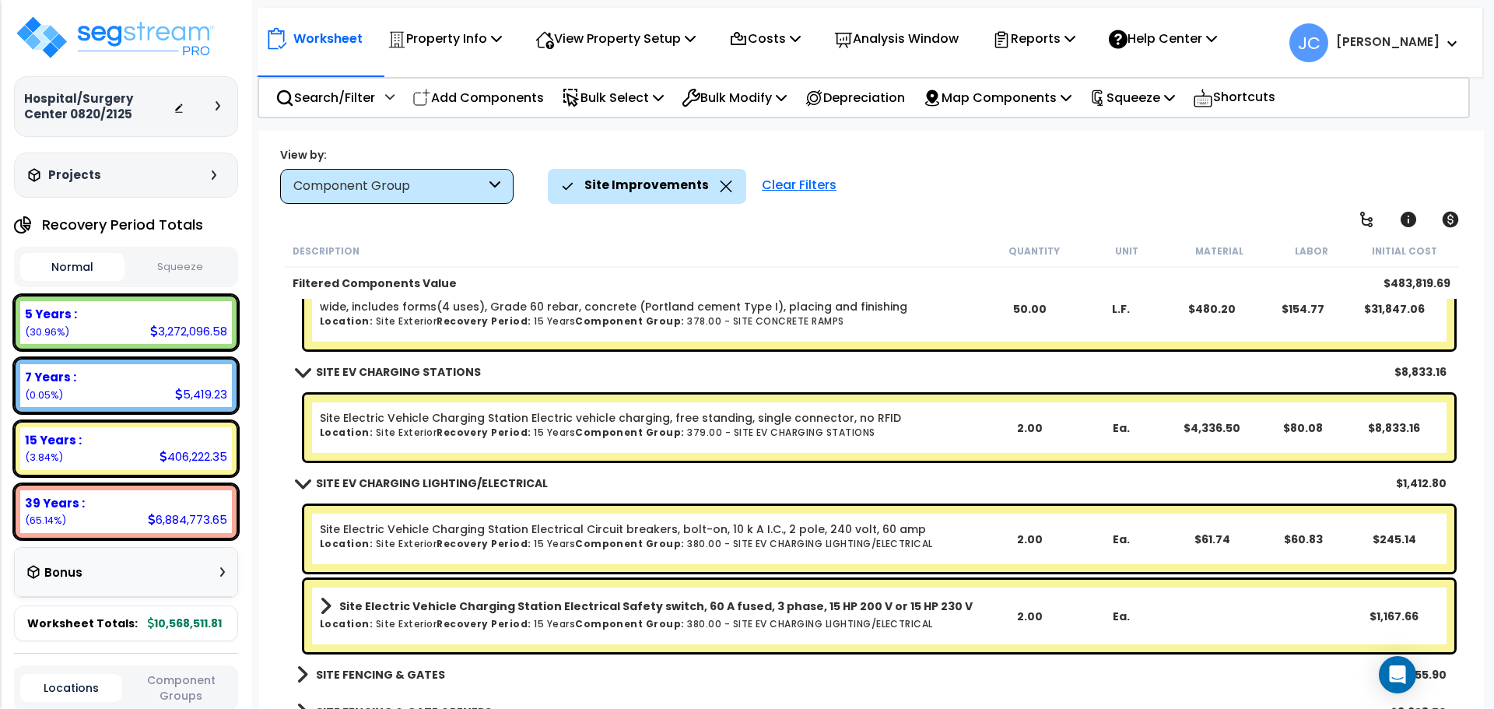
scroll to position [5062, 0]
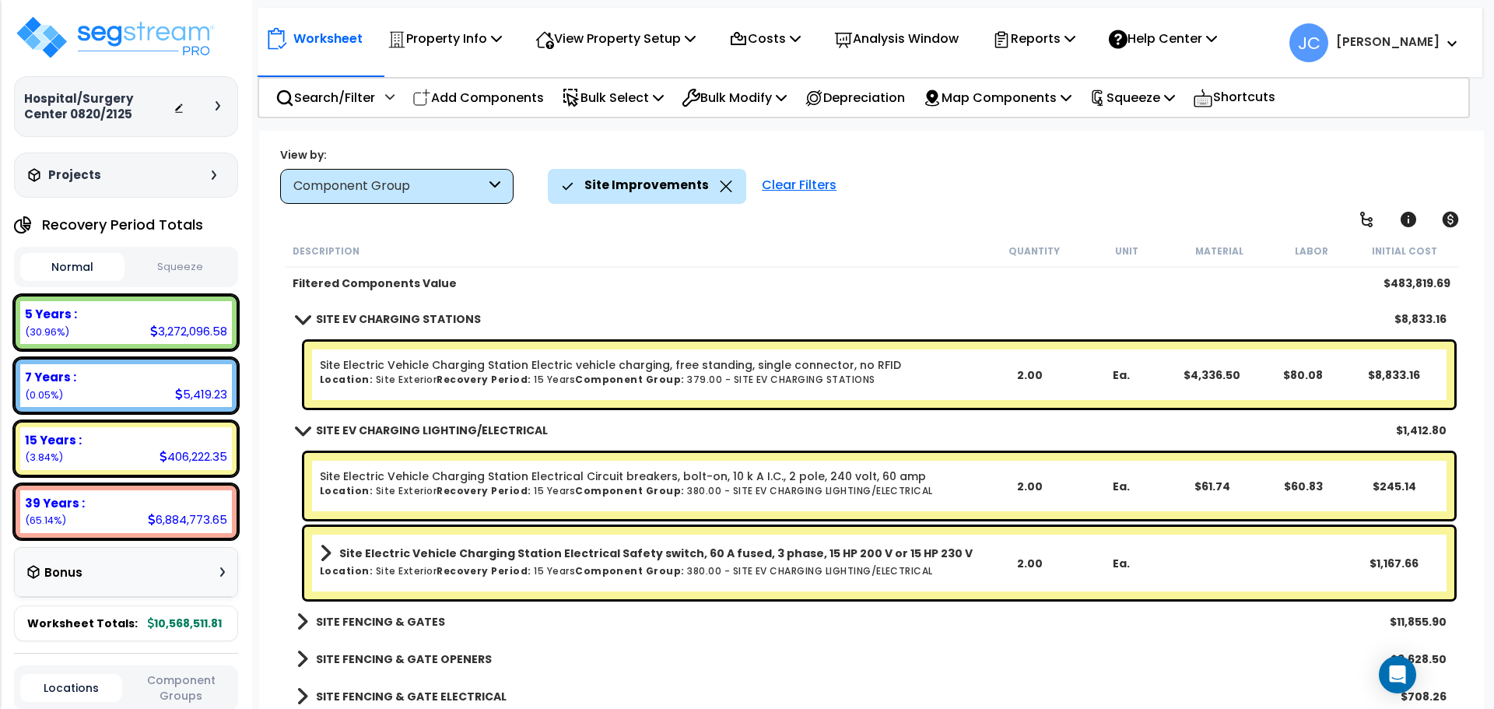
click at [396, 611] on link "SITE FENCING & GATES" at bounding box center [371, 622] width 149 height 22
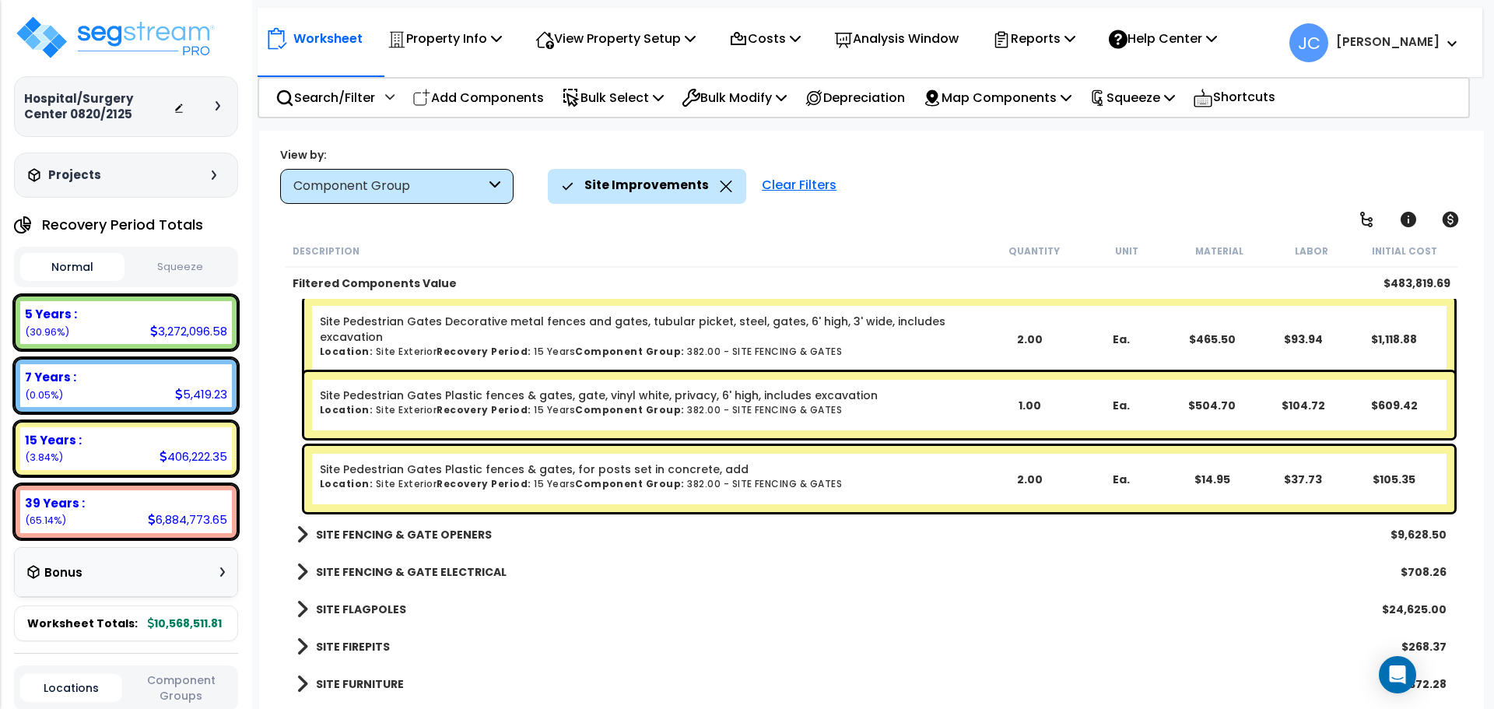
scroll to position [5649, 0]
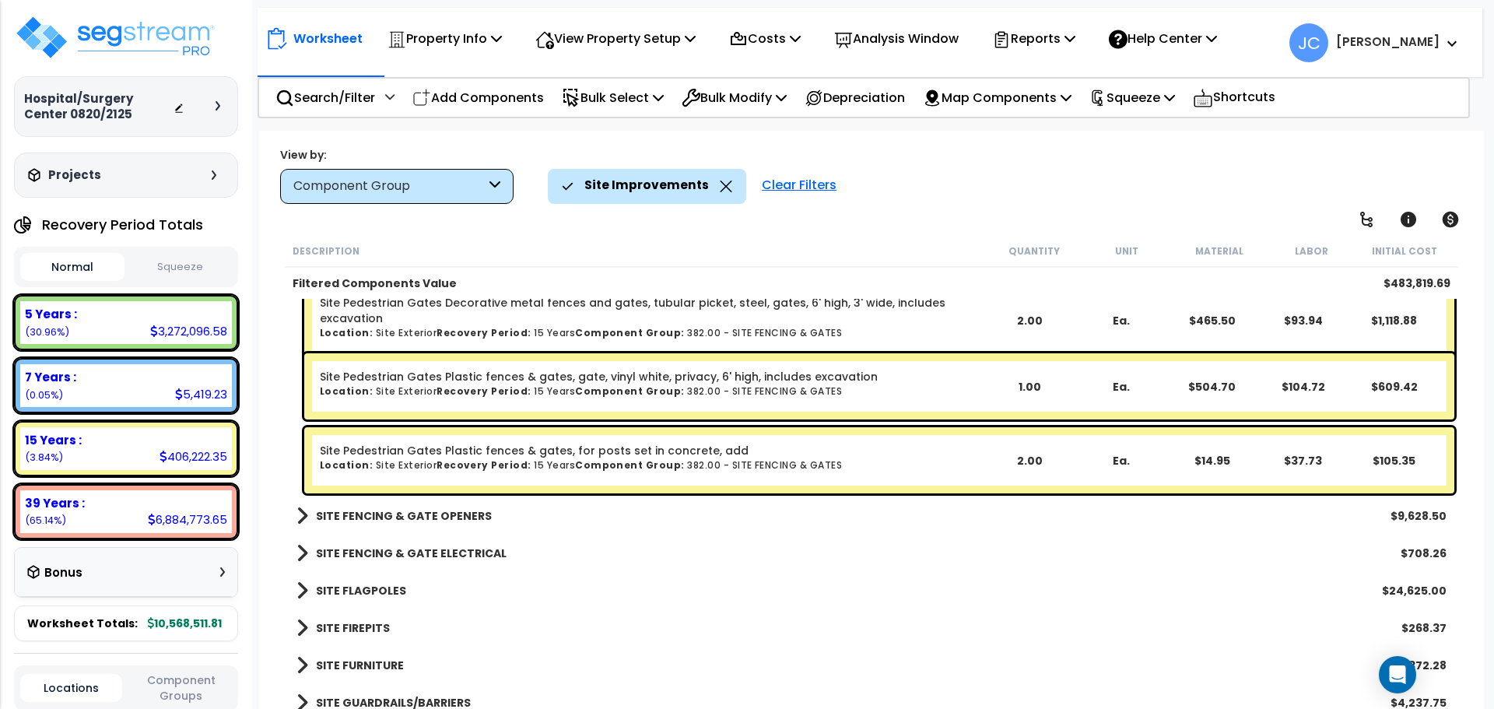
click at [457, 508] on b "SITE FENCING & GATE OPENERS" at bounding box center [404, 516] width 176 height 16
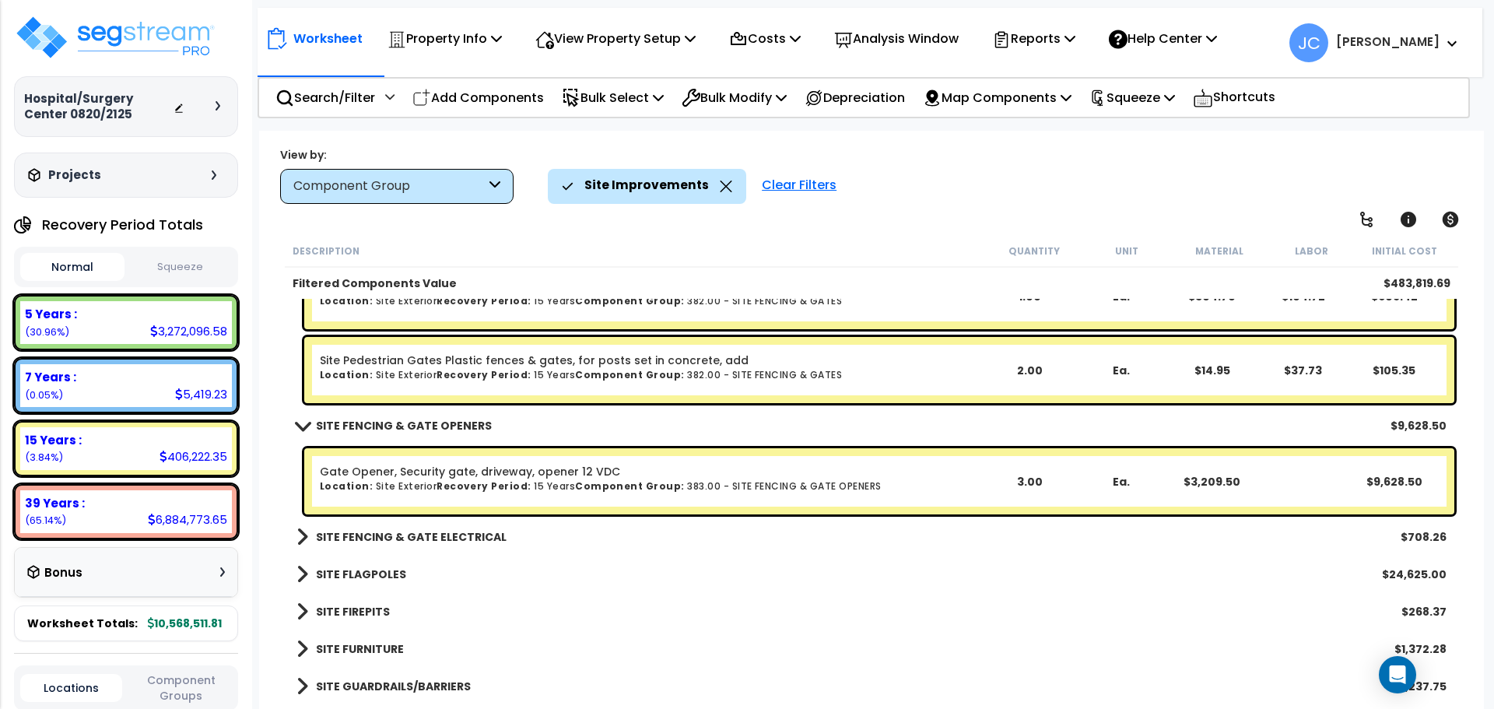
scroll to position [5764, 0]
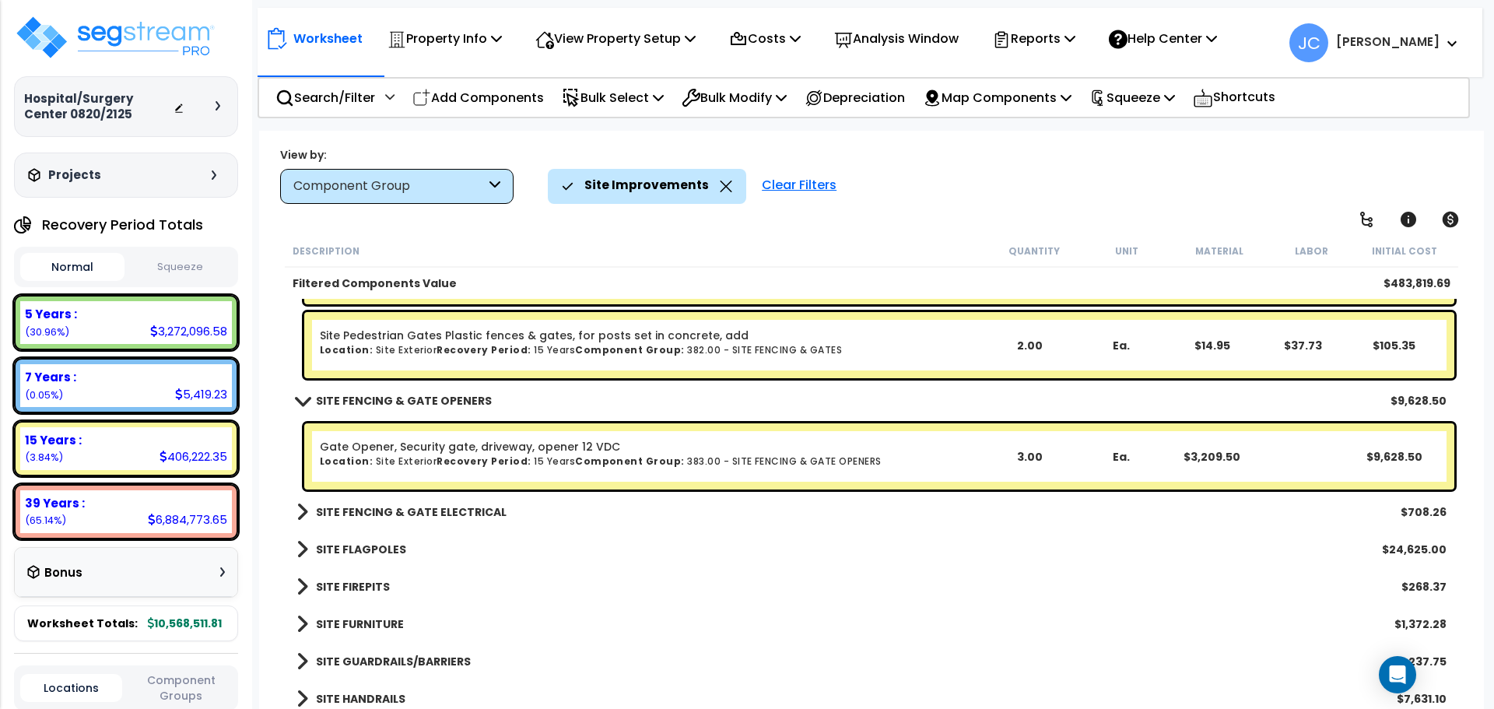
click at [447, 505] on b "SITE FENCING & GATE ELECTRICAL" at bounding box center [411, 512] width 191 height 16
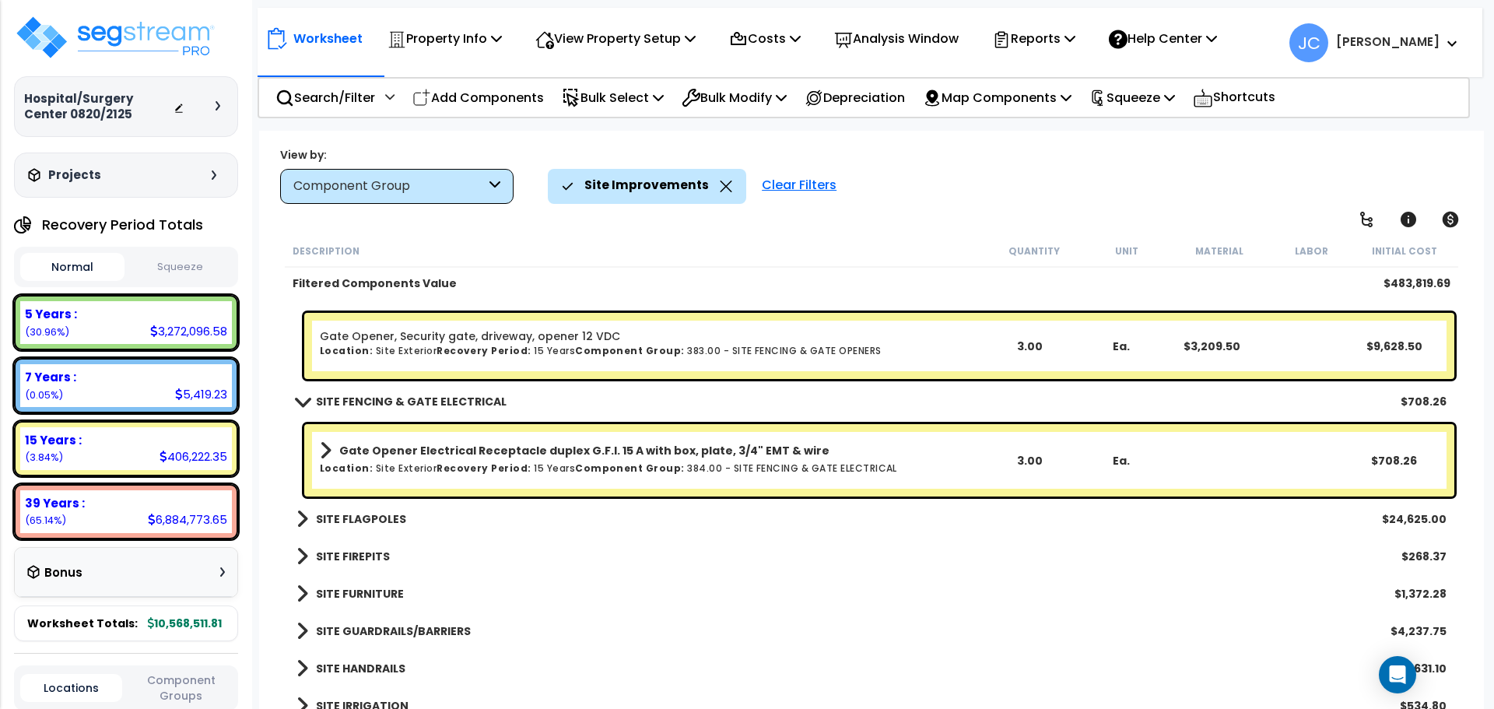
scroll to position [5905, 0]
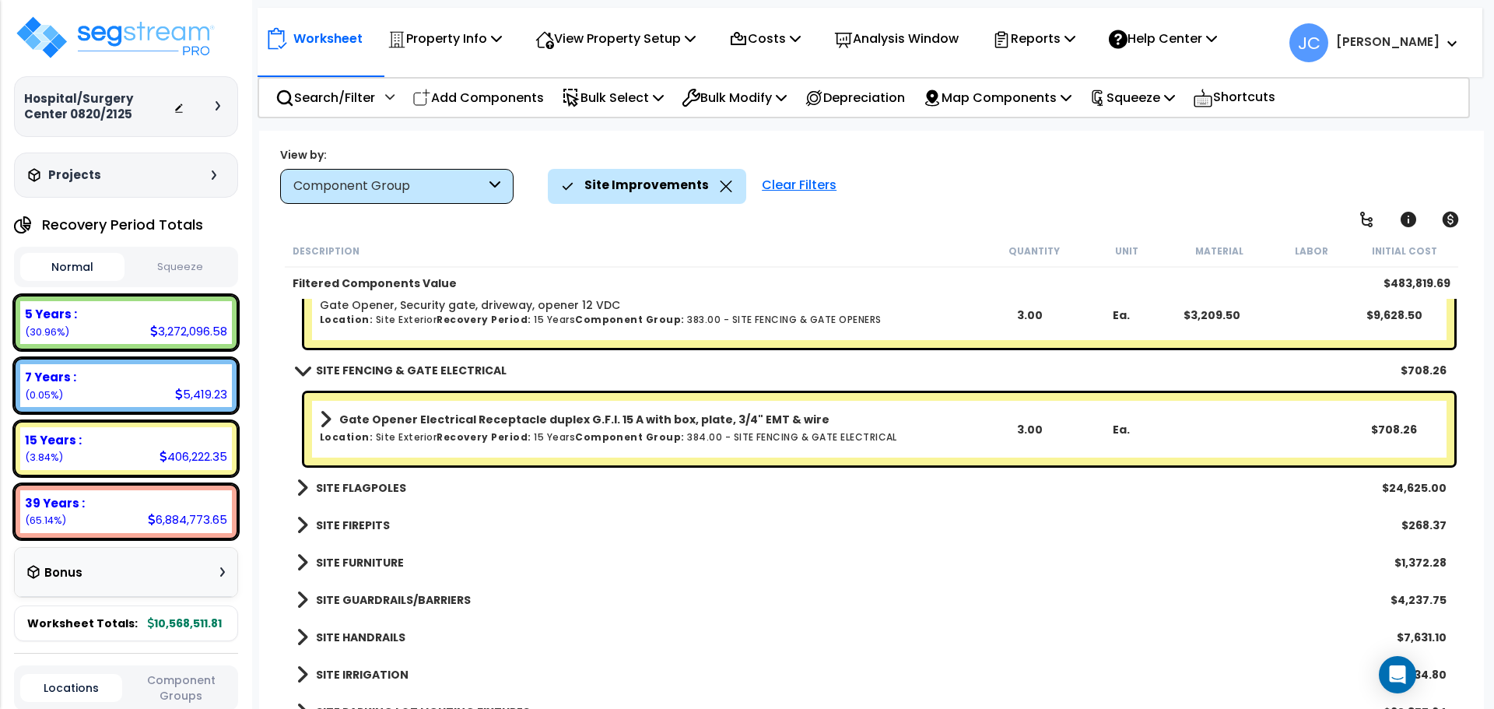
click at [364, 476] on div "SITE FLAGPOLES $24,625.00" at bounding box center [872, 487] width 1166 height 37
click at [380, 486] on b "SITE FLAGPOLES" at bounding box center [361, 488] width 90 height 16
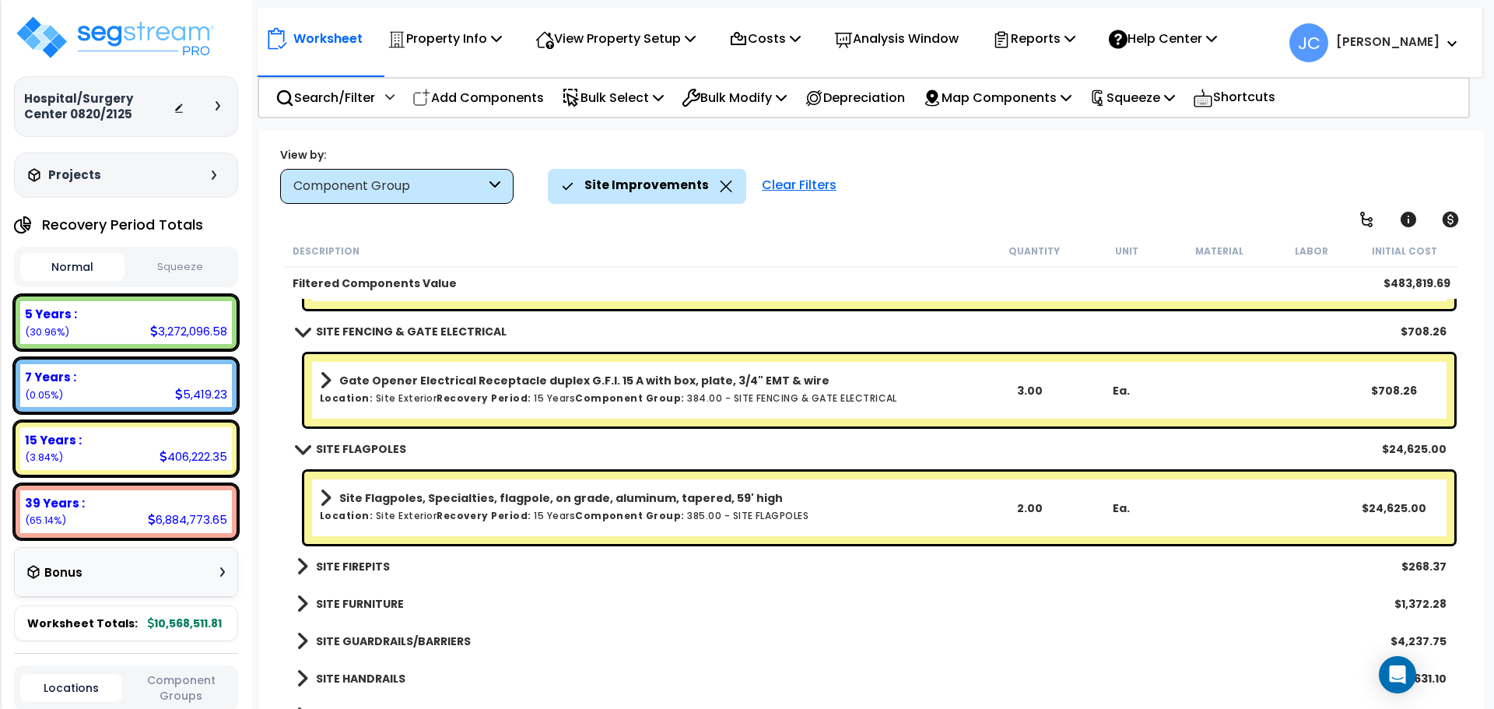
scroll to position [5962, 0]
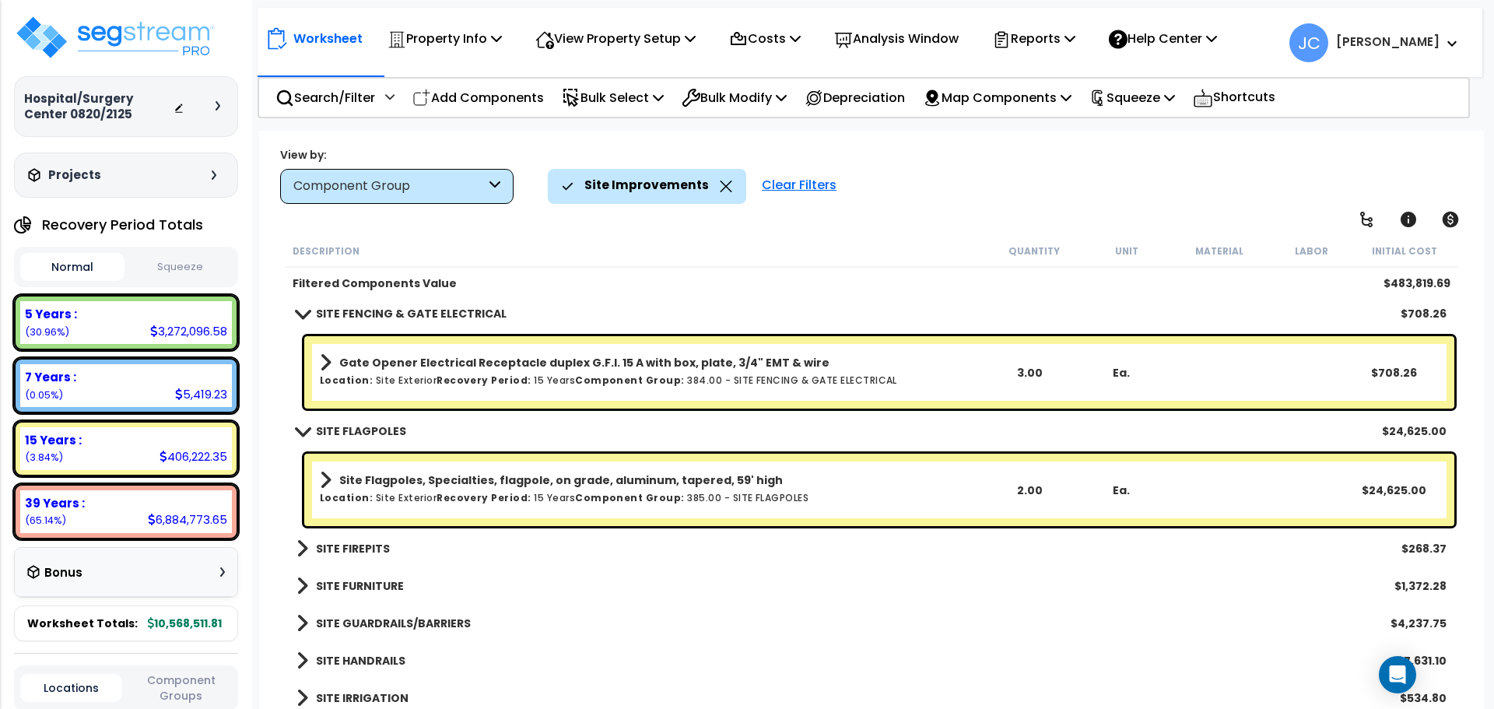
click at [367, 542] on b "SITE FIREPITS" at bounding box center [353, 549] width 74 height 16
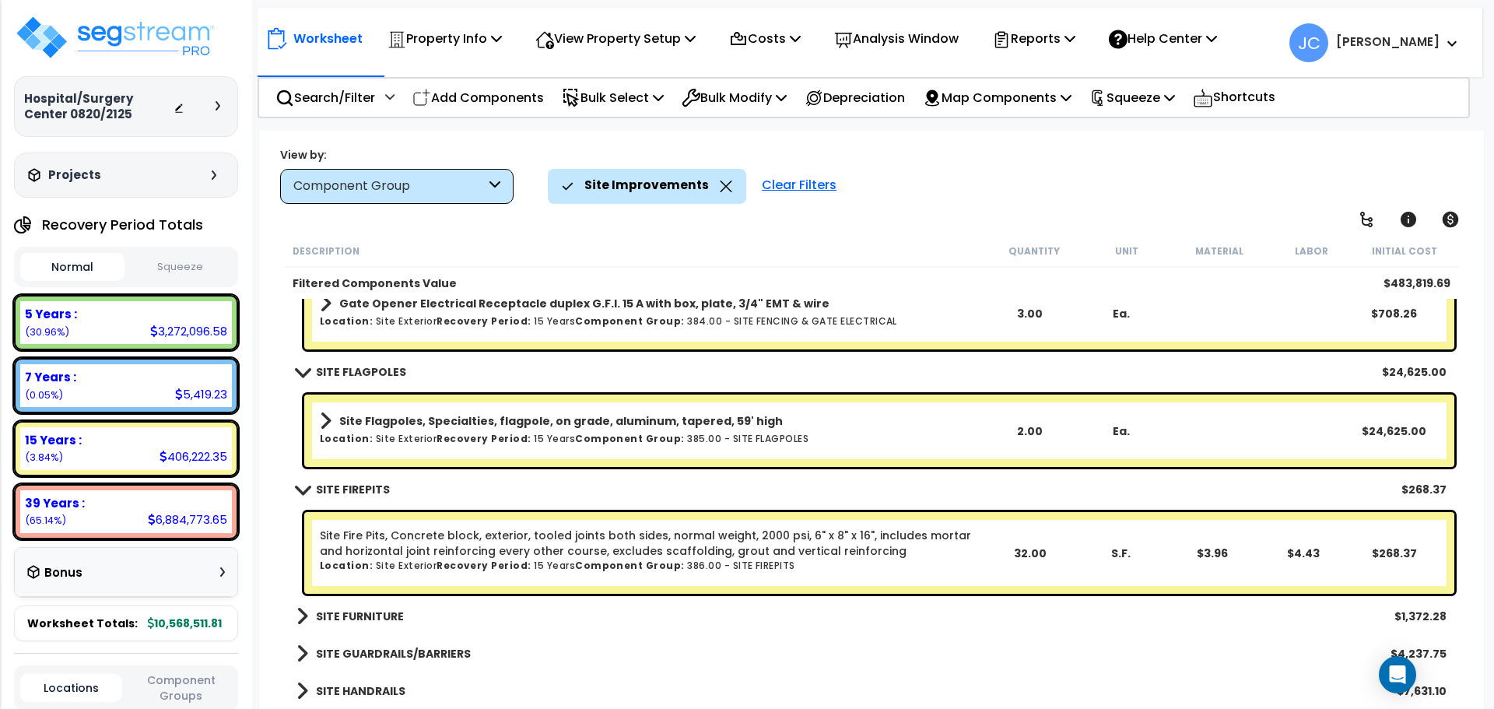
scroll to position [6043, 0]
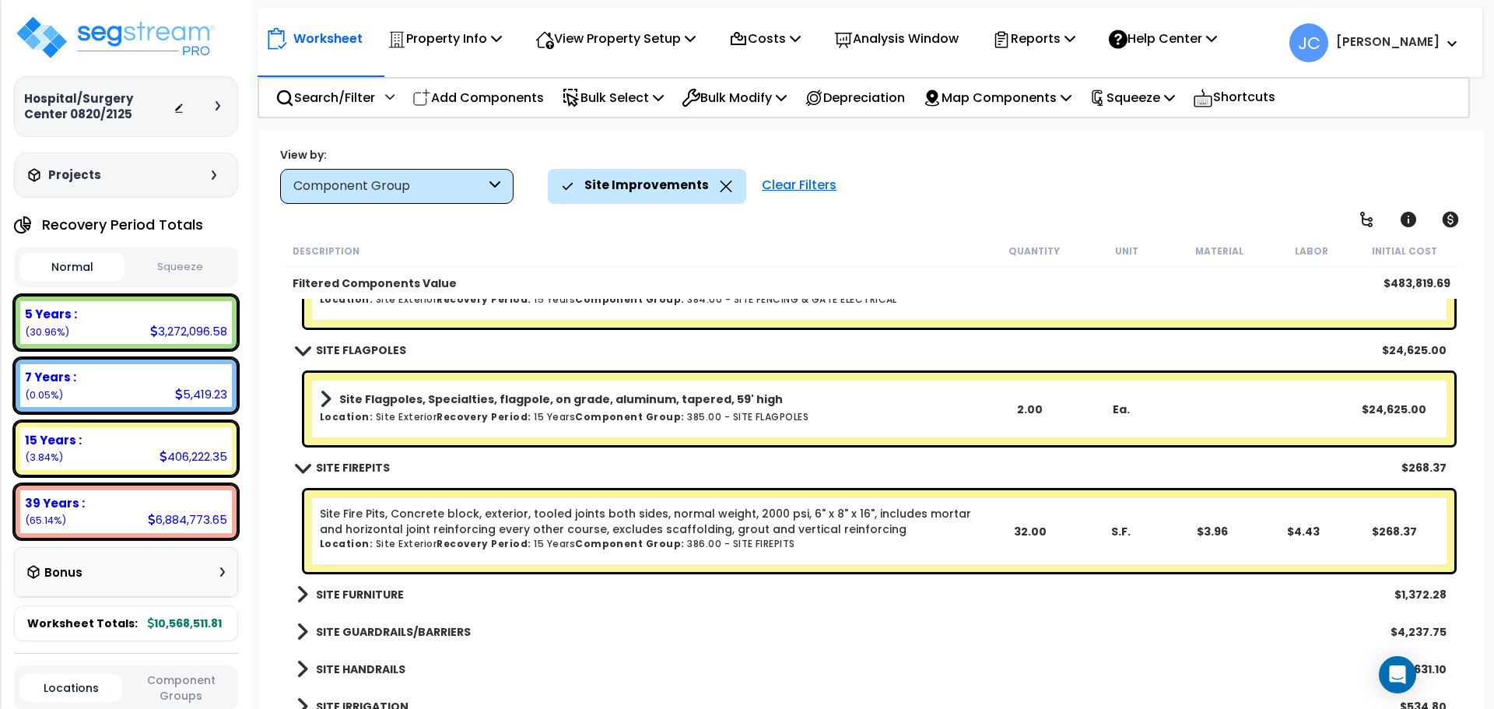
click at [346, 598] on b "SITE FURNITURE" at bounding box center [360, 595] width 88 height 16
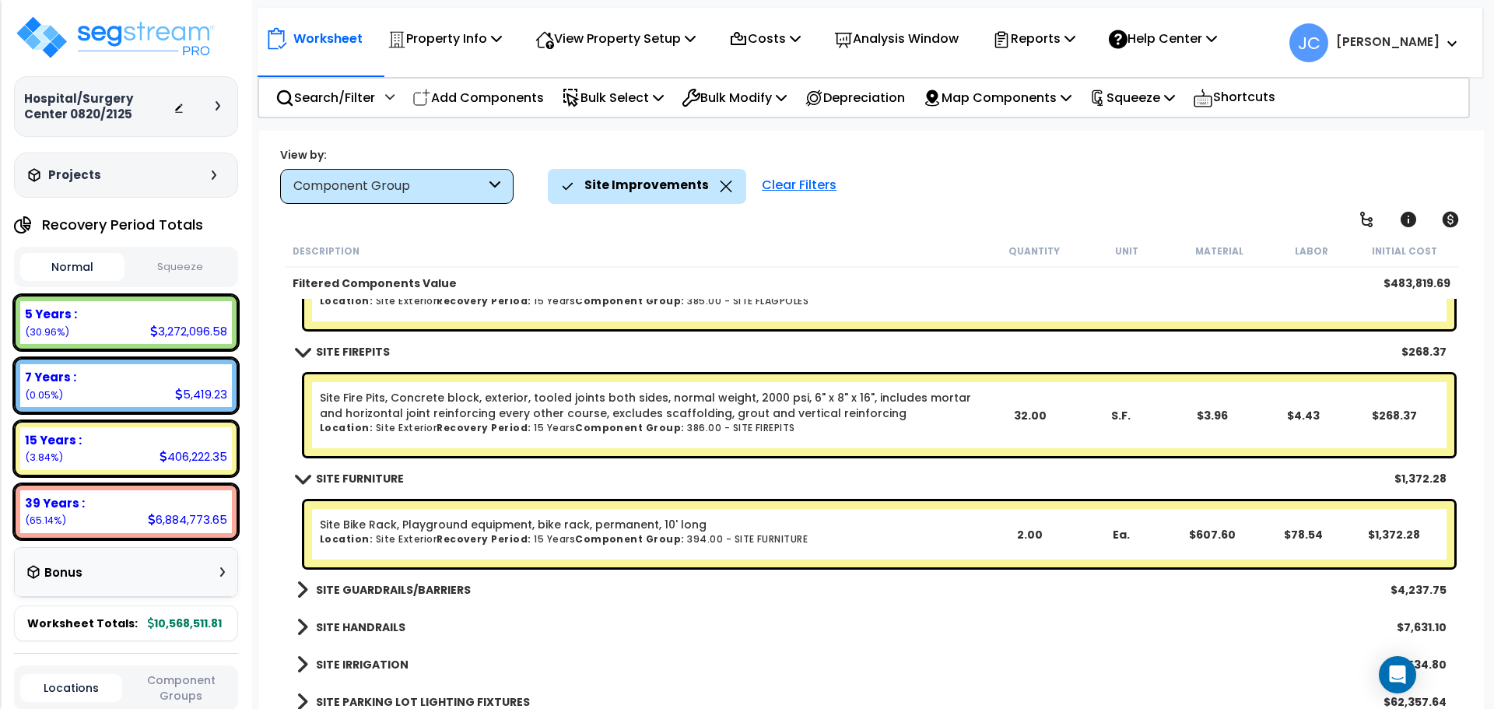
scroll to position [6165, 0]
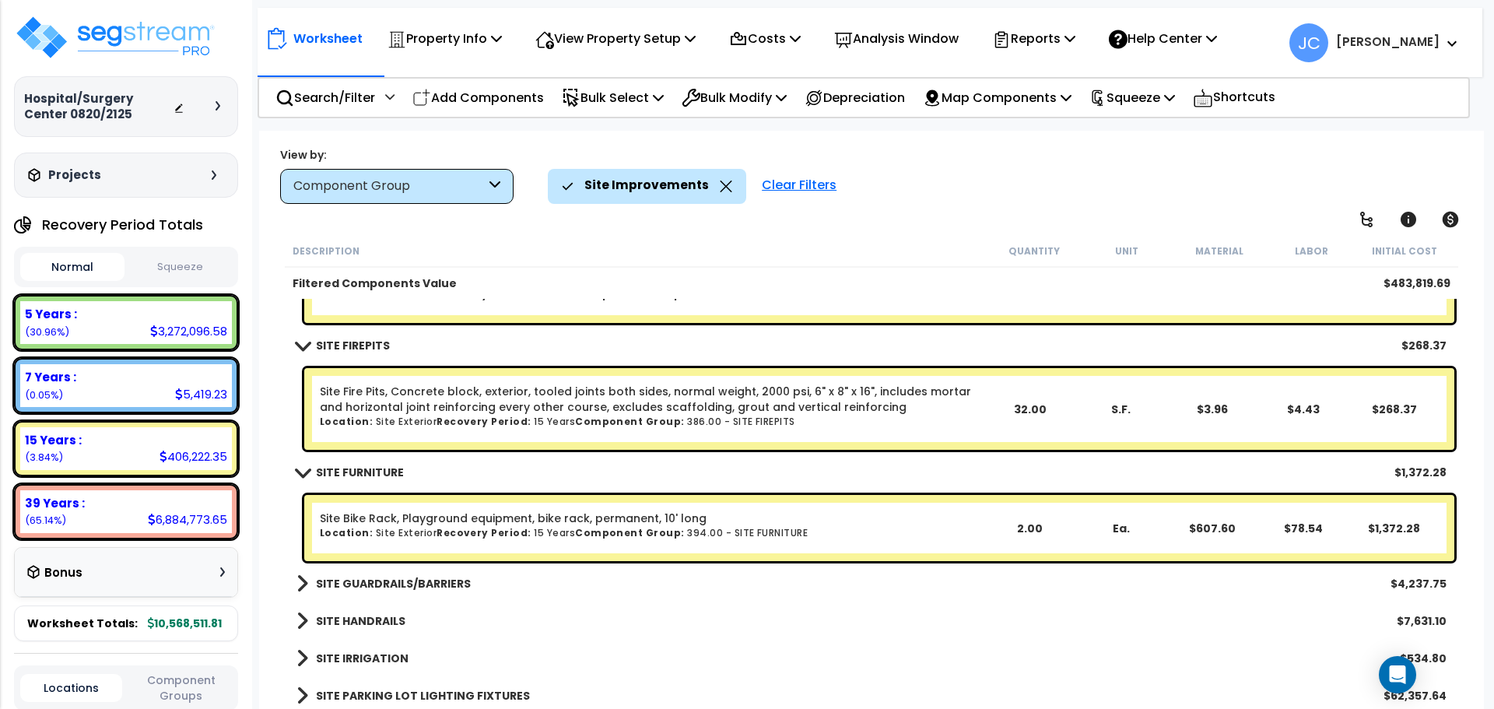
click at [389, 588] on b "SITE GUARDRAILS/BARRIERS" at bounding box center [393, 584] width 155 height 16
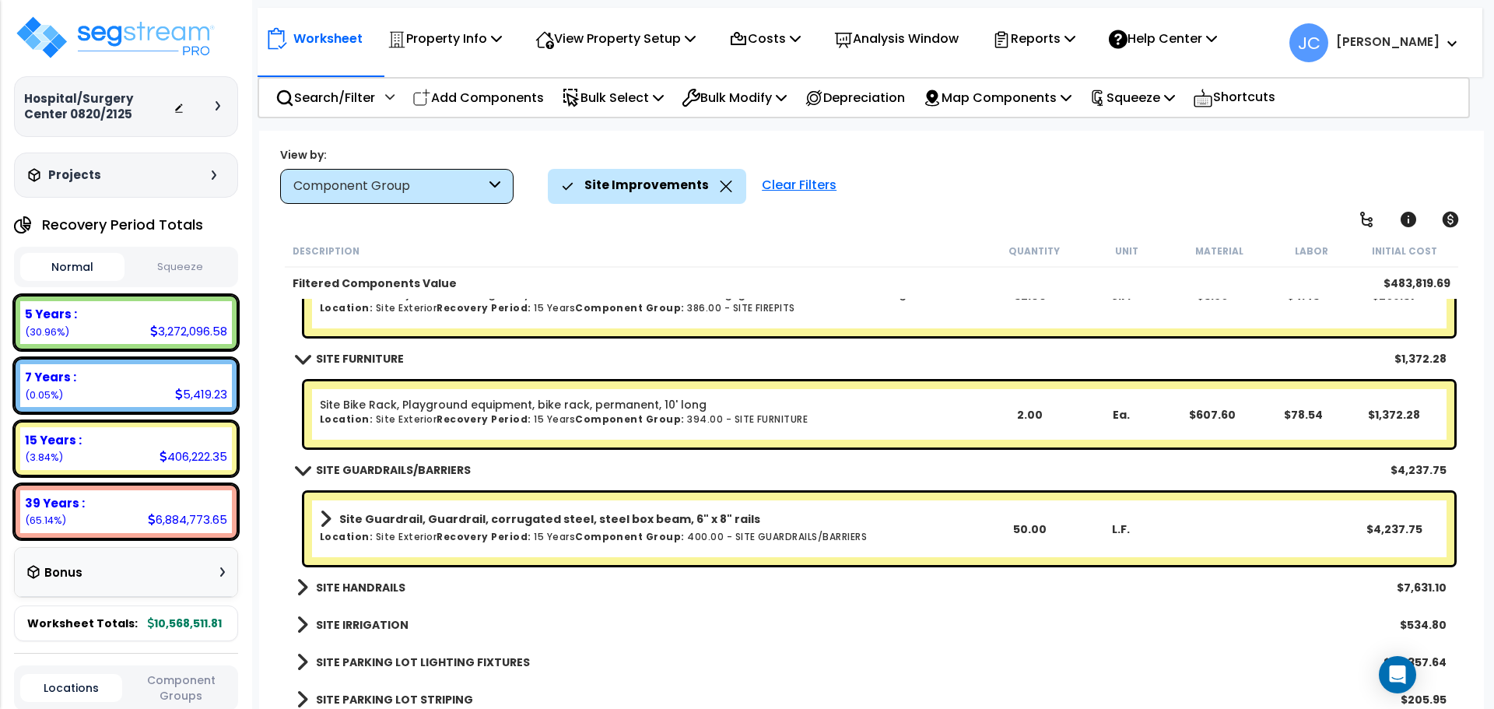
scroll to position [6293, 0]
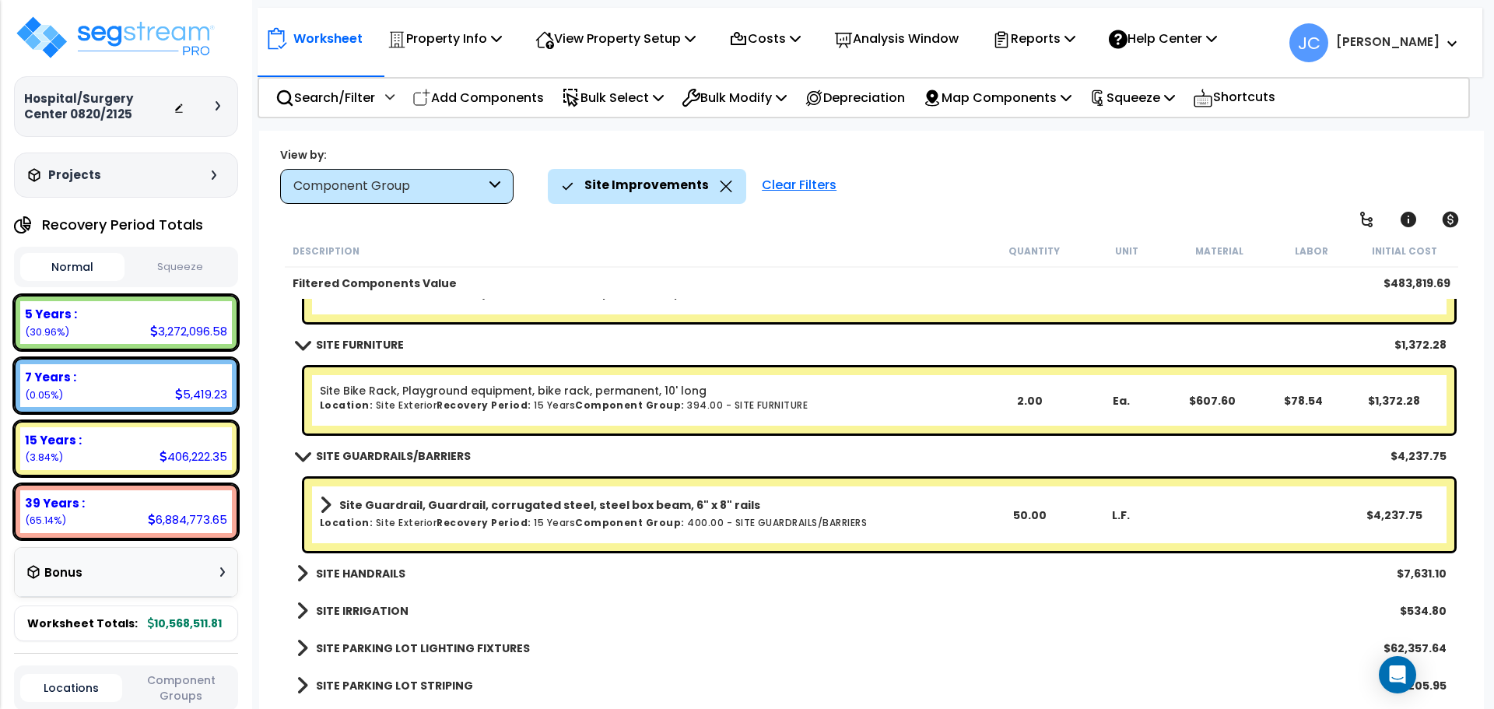
click at [374, 575] on b "SITE HANDRAILS" at bounding box center [361, 574] width 90 height 16
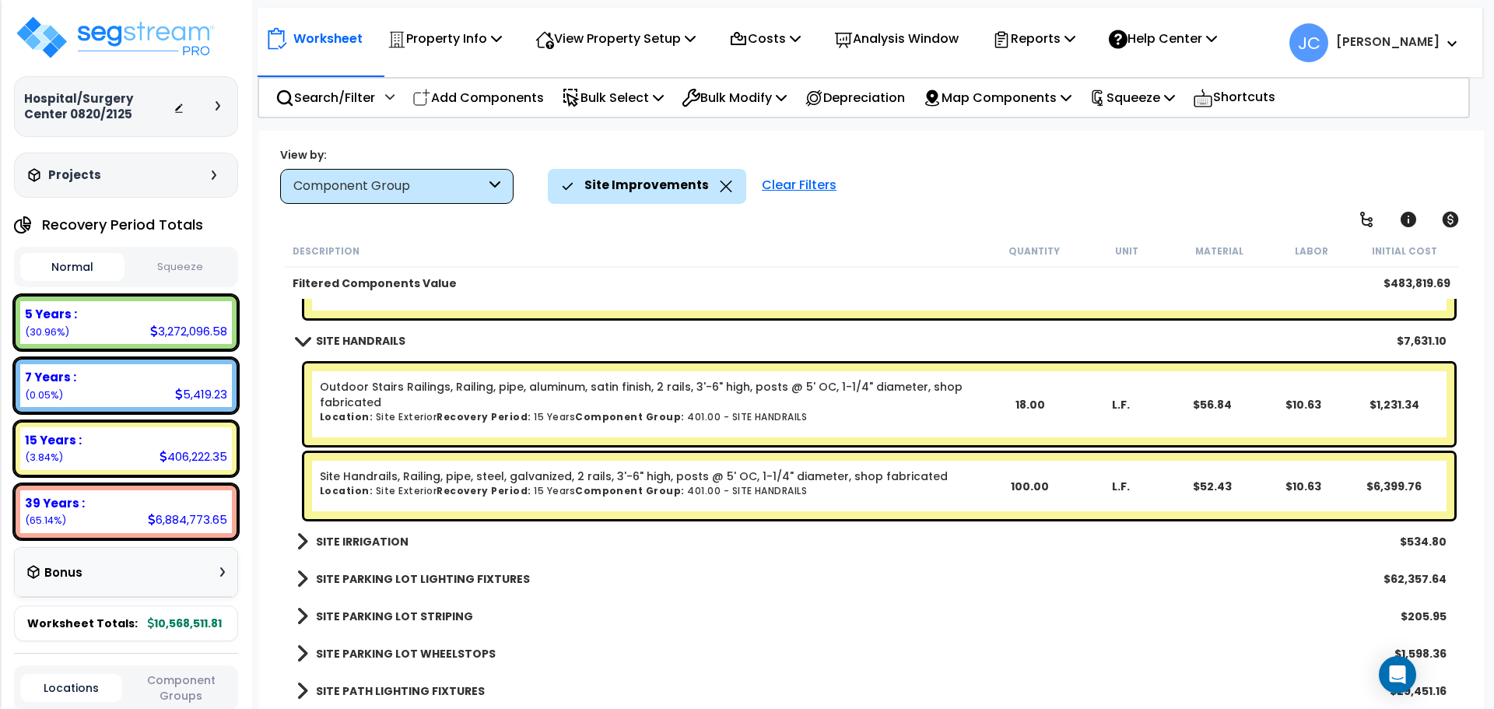
scroll to position [6535, 0]
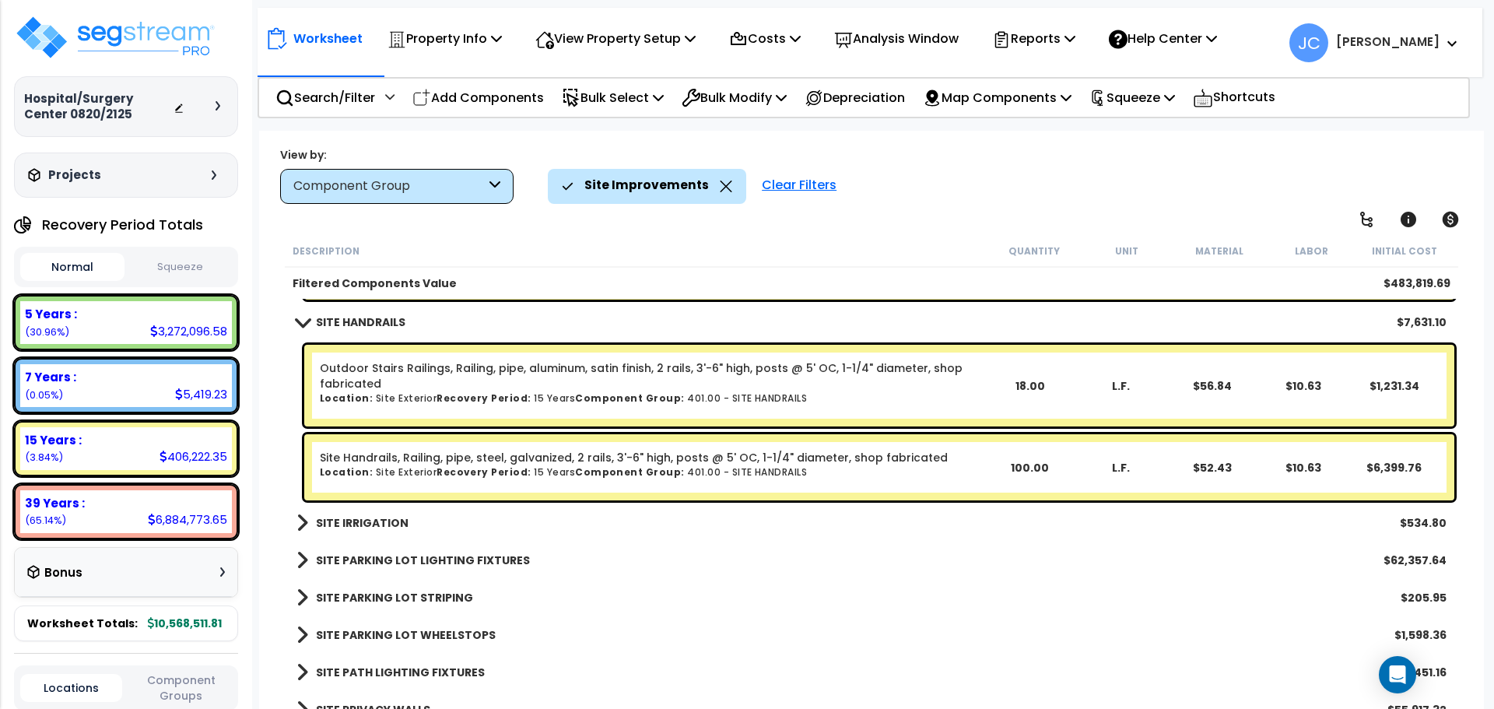
click at [365, 522] on b "SITE IRRIGATION" at bounding box center [362, 523] width 93 height 16
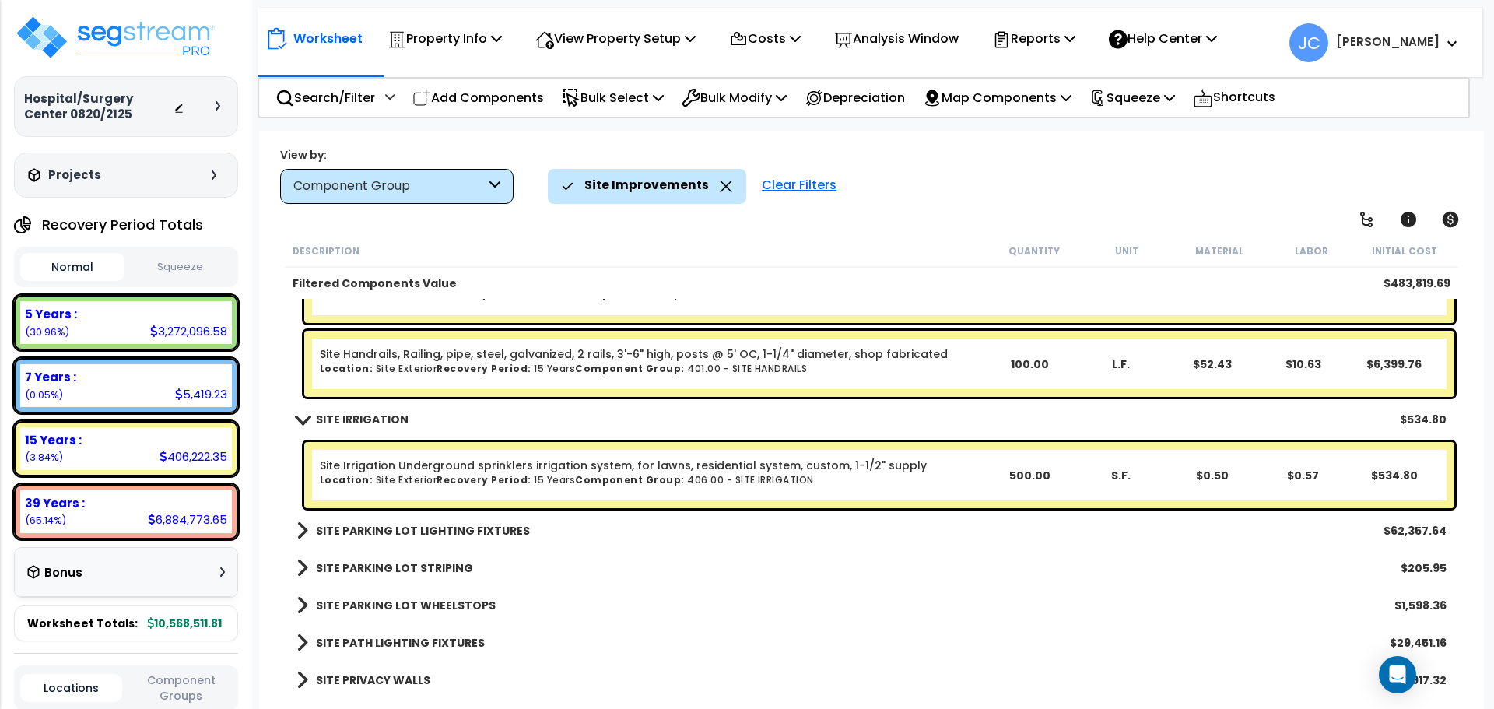
click at [388, 523] on b "SITE PARKING LOT LIGHTING FIXTURES" at bounding box center [423, 531] width 214 height 16
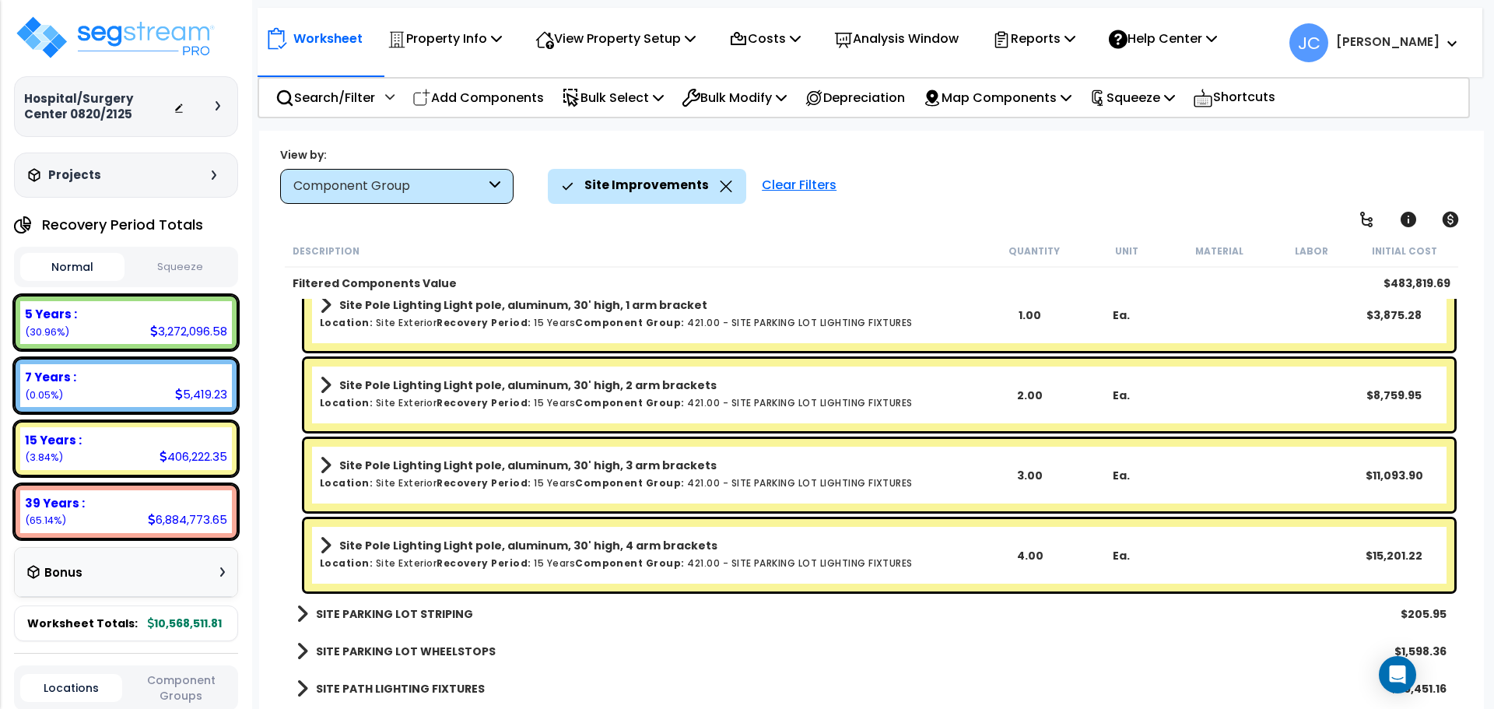
scroll to position [7113, 0]
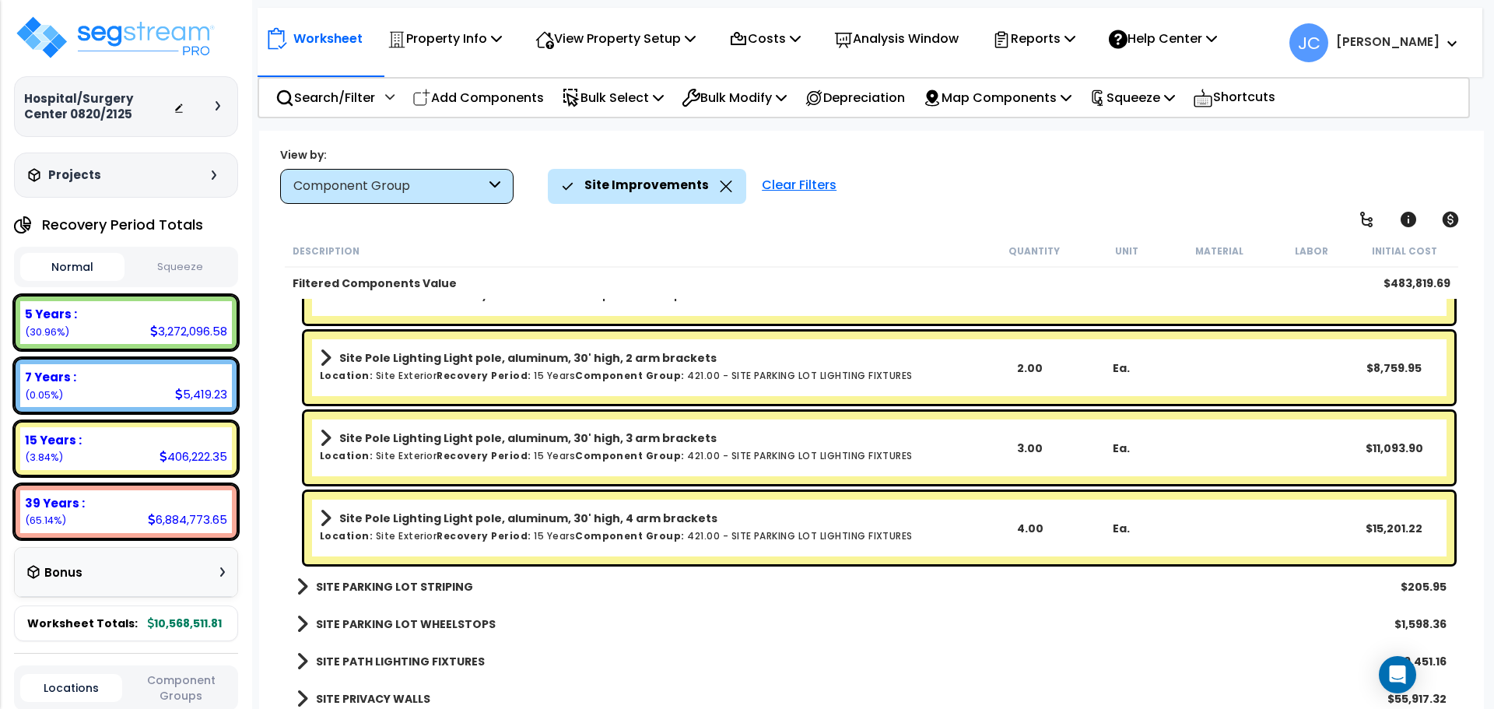
click at [350, 588] on b "SITE PARKING LOT STRIPING" at bounding box center [394, 587] width 157 height 16
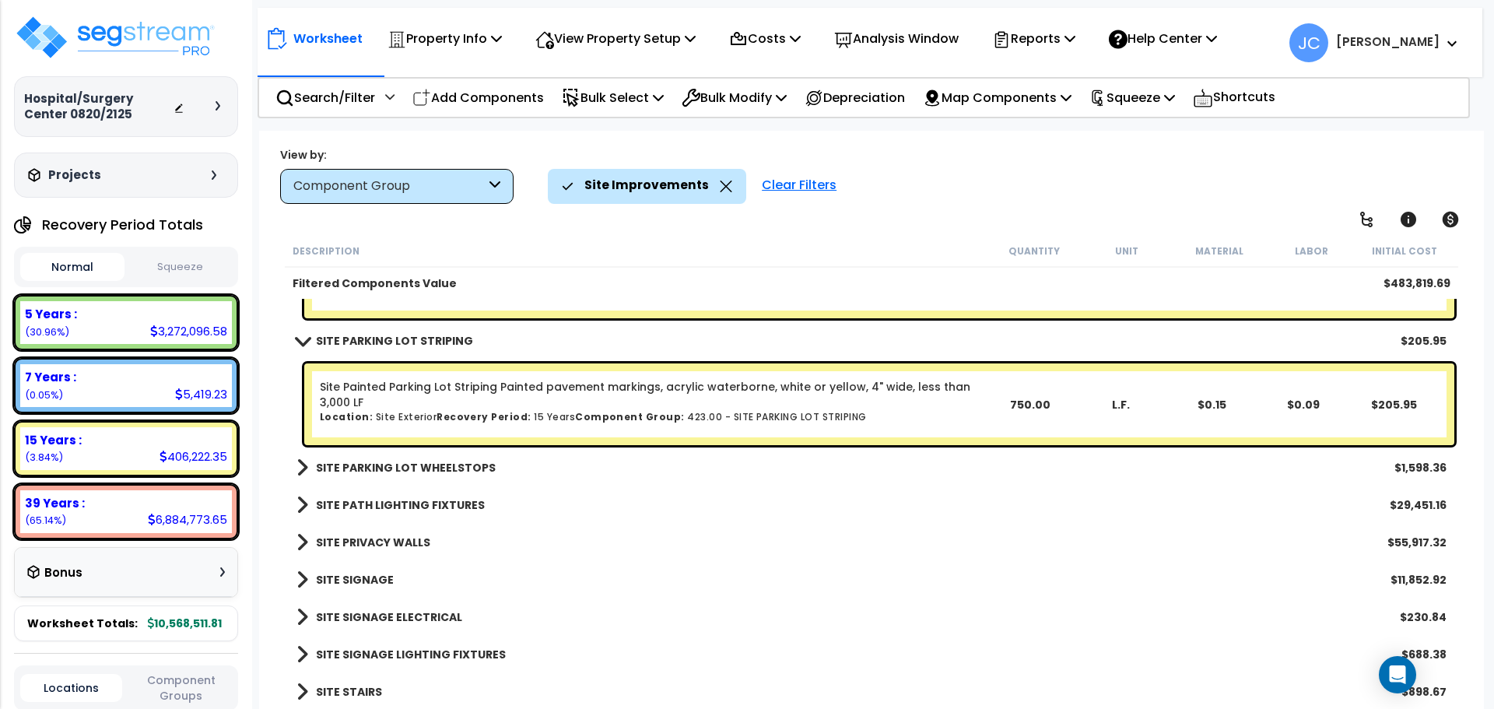
scroll to position [7361, 0]
click at [417, 463] on b "SITE PARKING LOT WHEELSTOPS" at bounding box center [406, 466] width 180 height 16
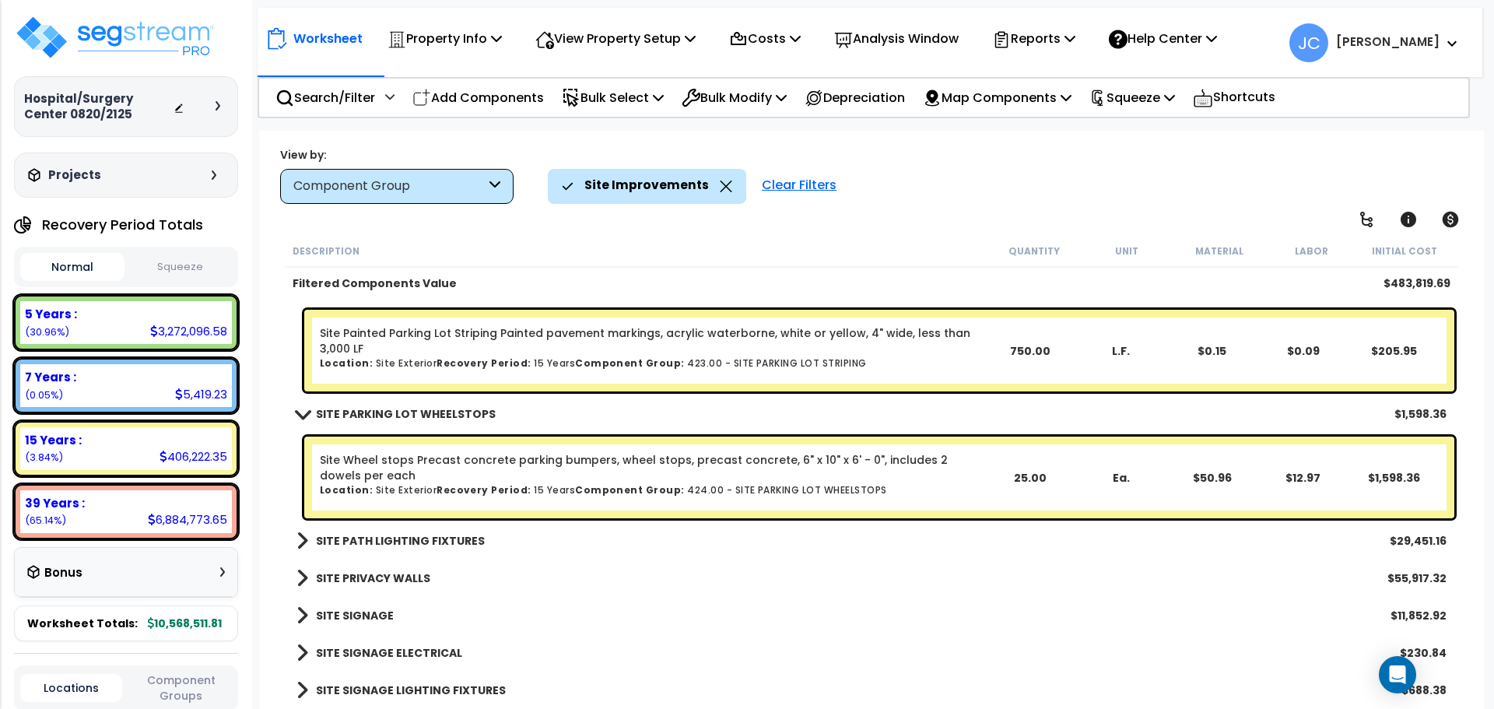
scroll to position [7419, 0]
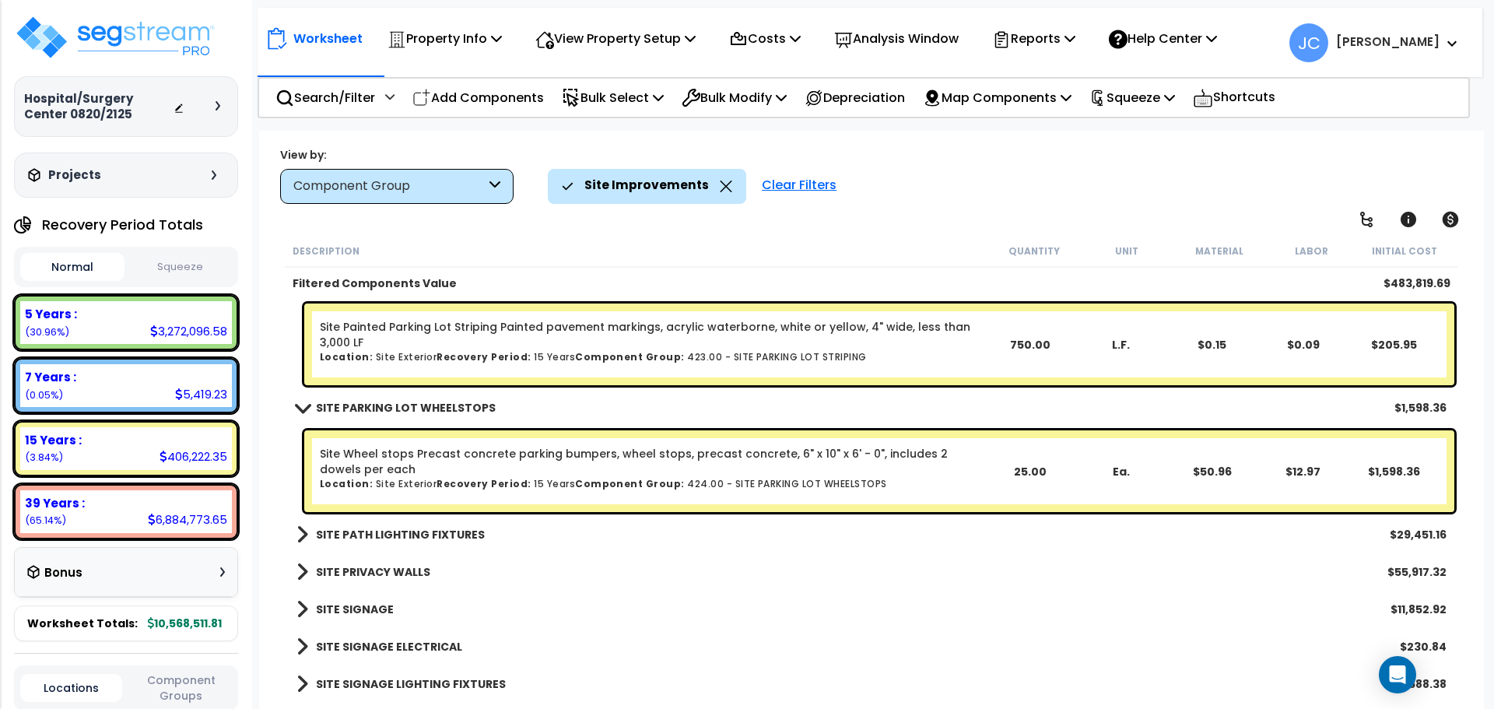
click at [427, 534] on b "SITE PATH LIGHTING FIXTURES" at bounding box center [400, 535] width 169 height 16
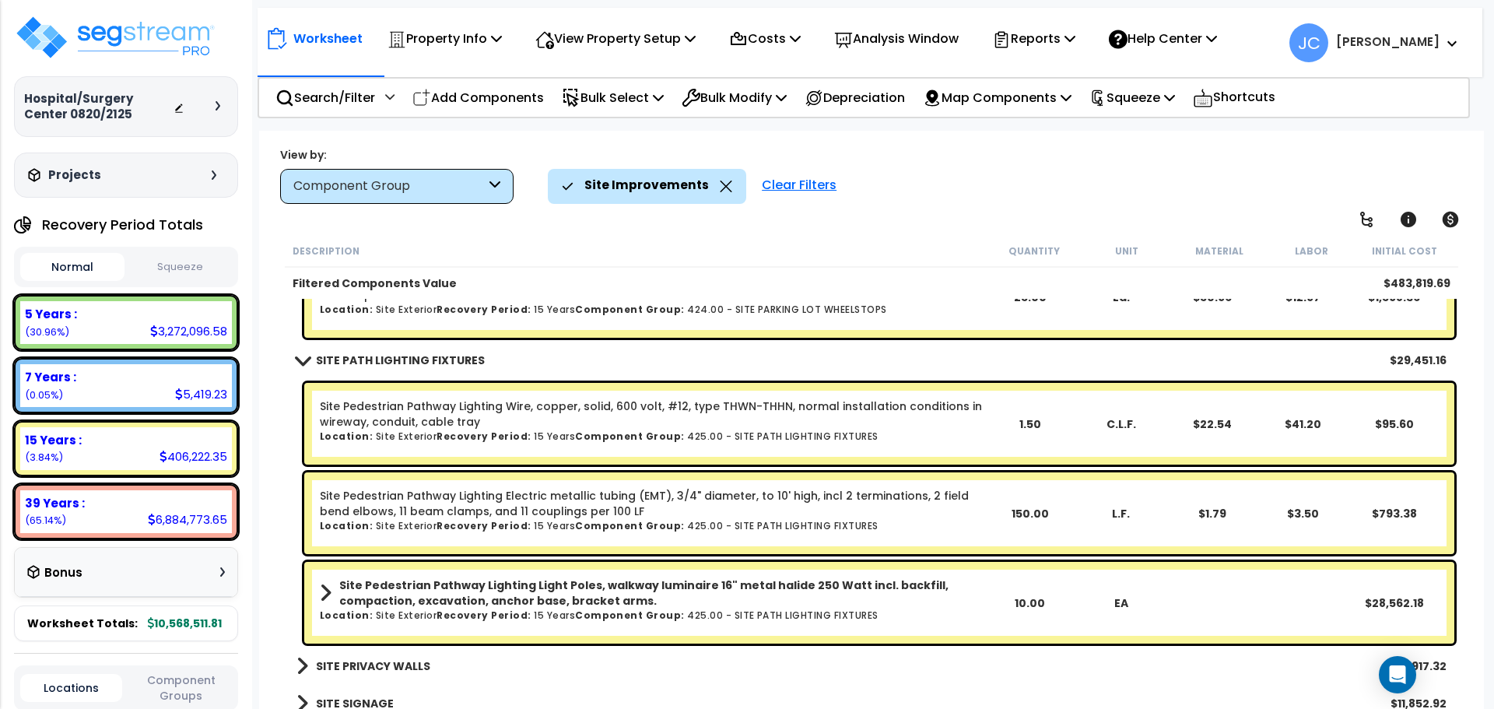
scroll to position [7599, 0]
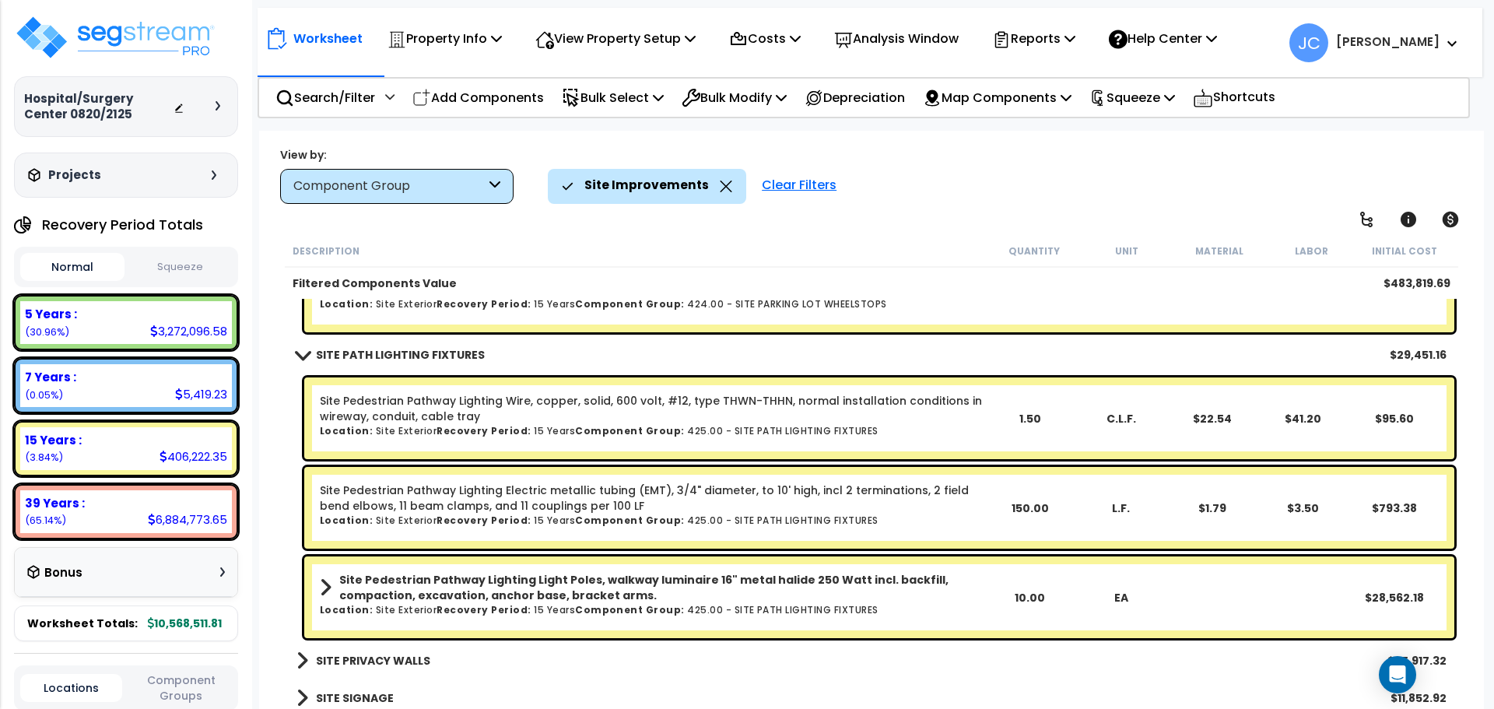
click at [343, 655] on b "SITE PRIVACY WALLS" at bounding box center [373, 661] width 114 height 16
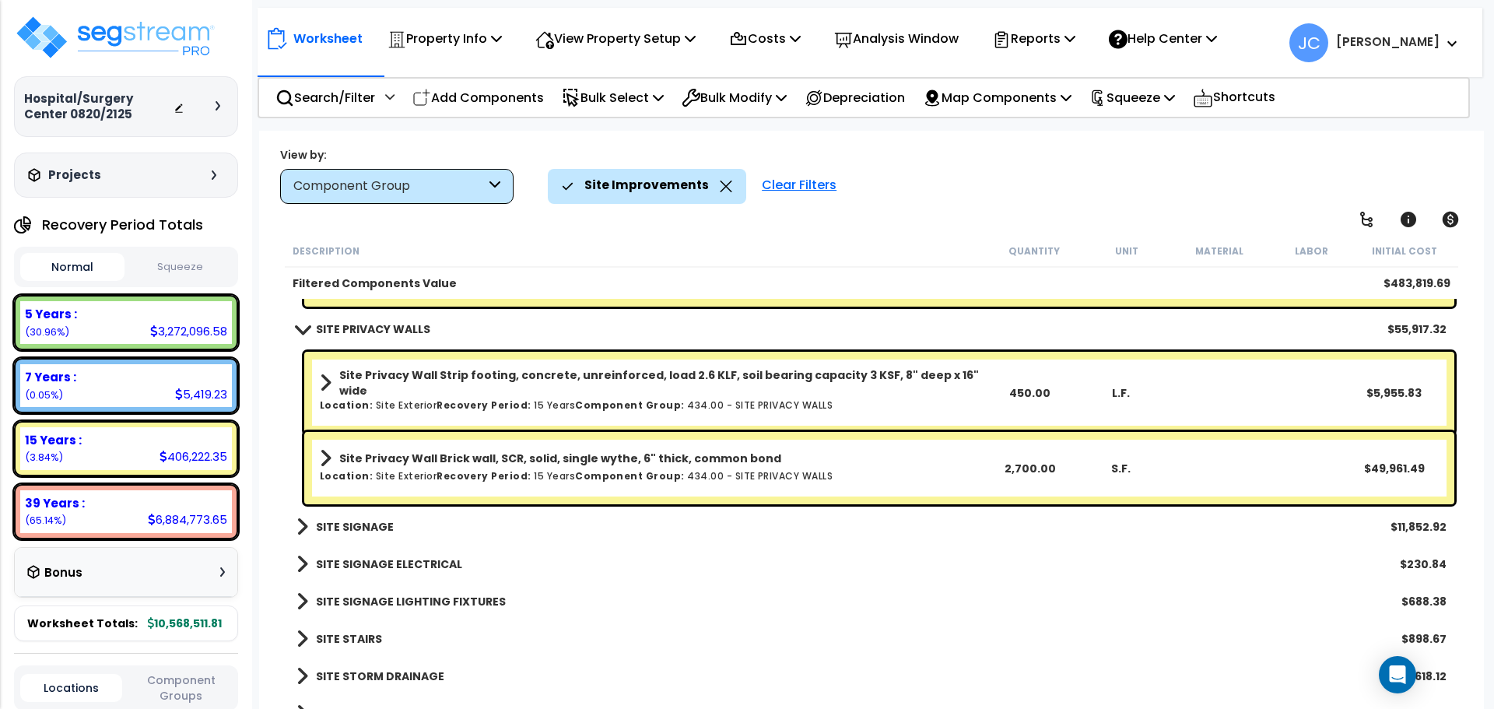
scroll to position [7932, 0]
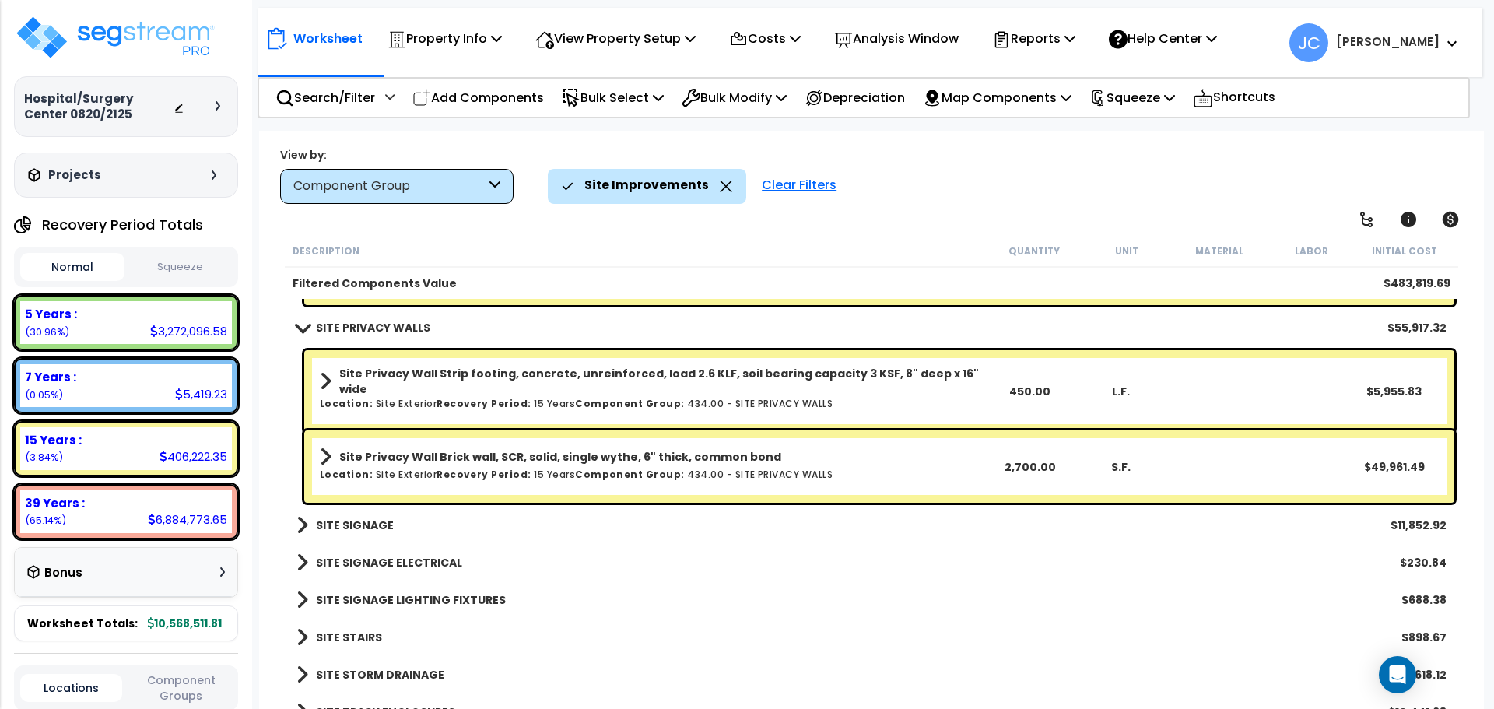
click at [358, 519] on b "SITE SIGNAGE" at bounding box center [355, 526] width 78 height 16
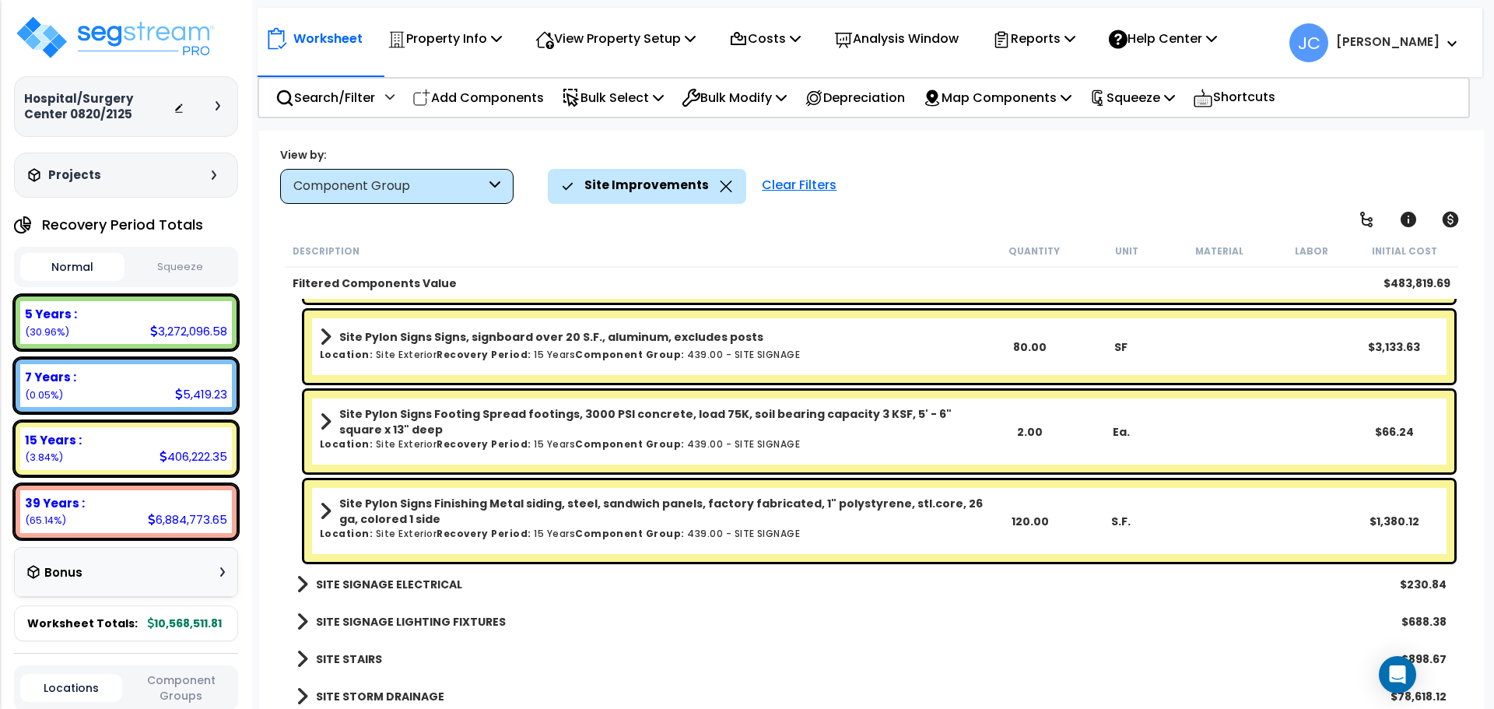
scroll to position [8606, 0]
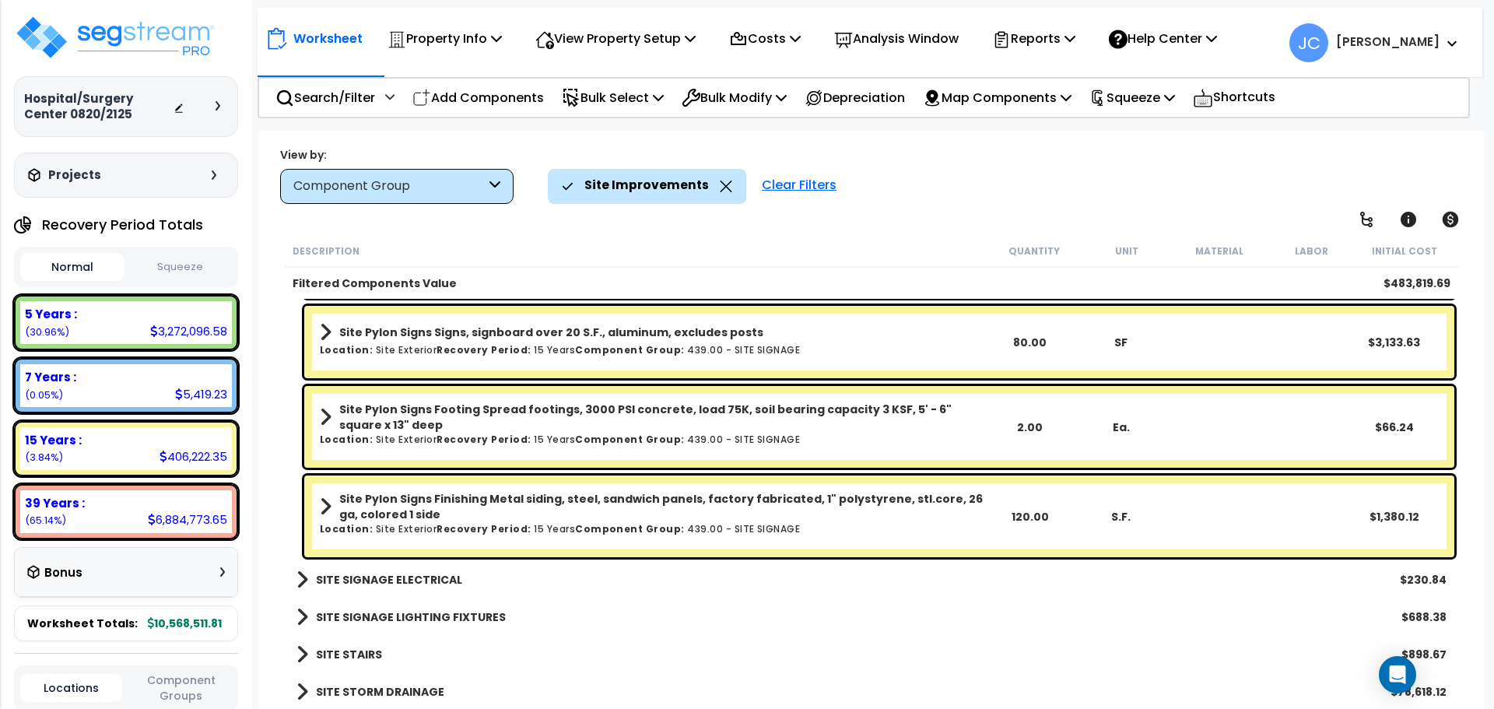
click at [377, 572] on b "SITE SIGNAGE ELECTRICAL" at bounding box center [389, 580] width 146 height 16
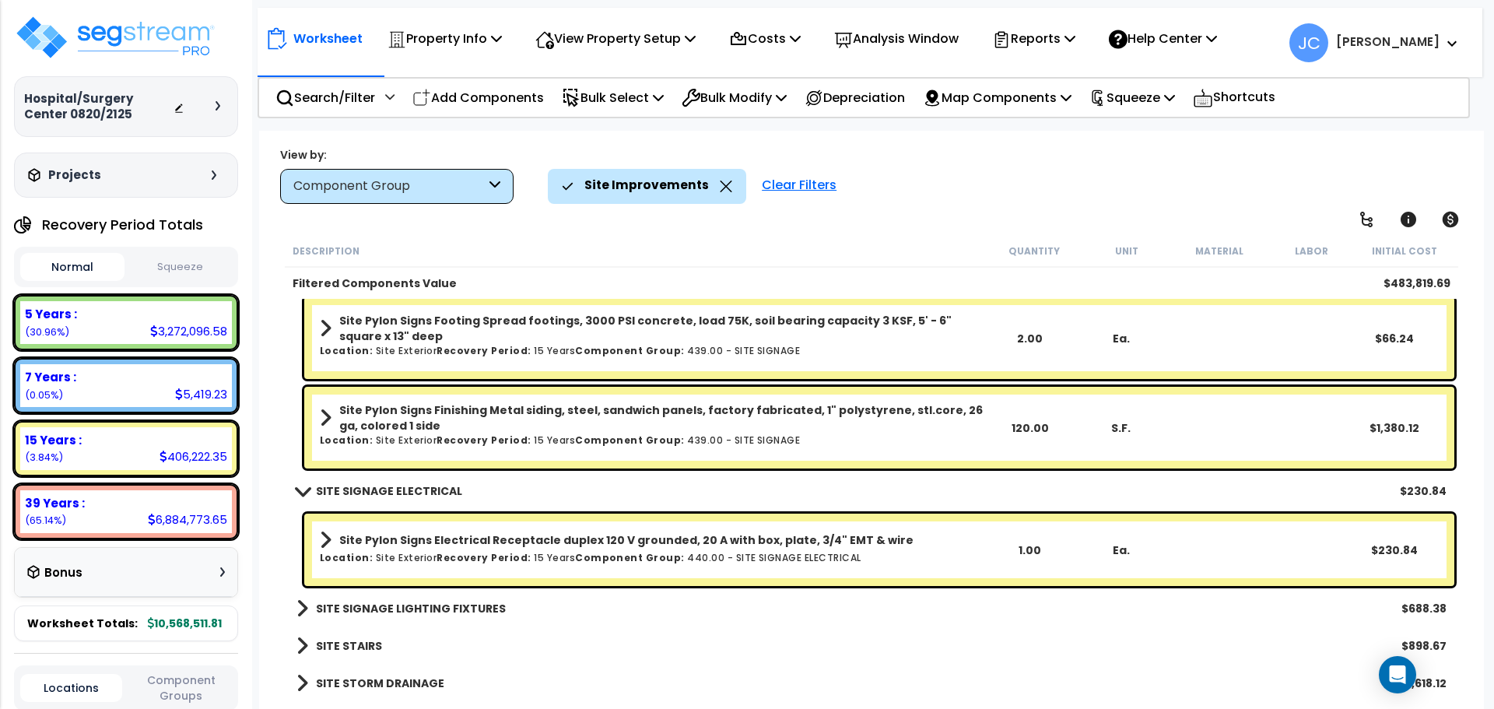
scroll to position [8724, 0]
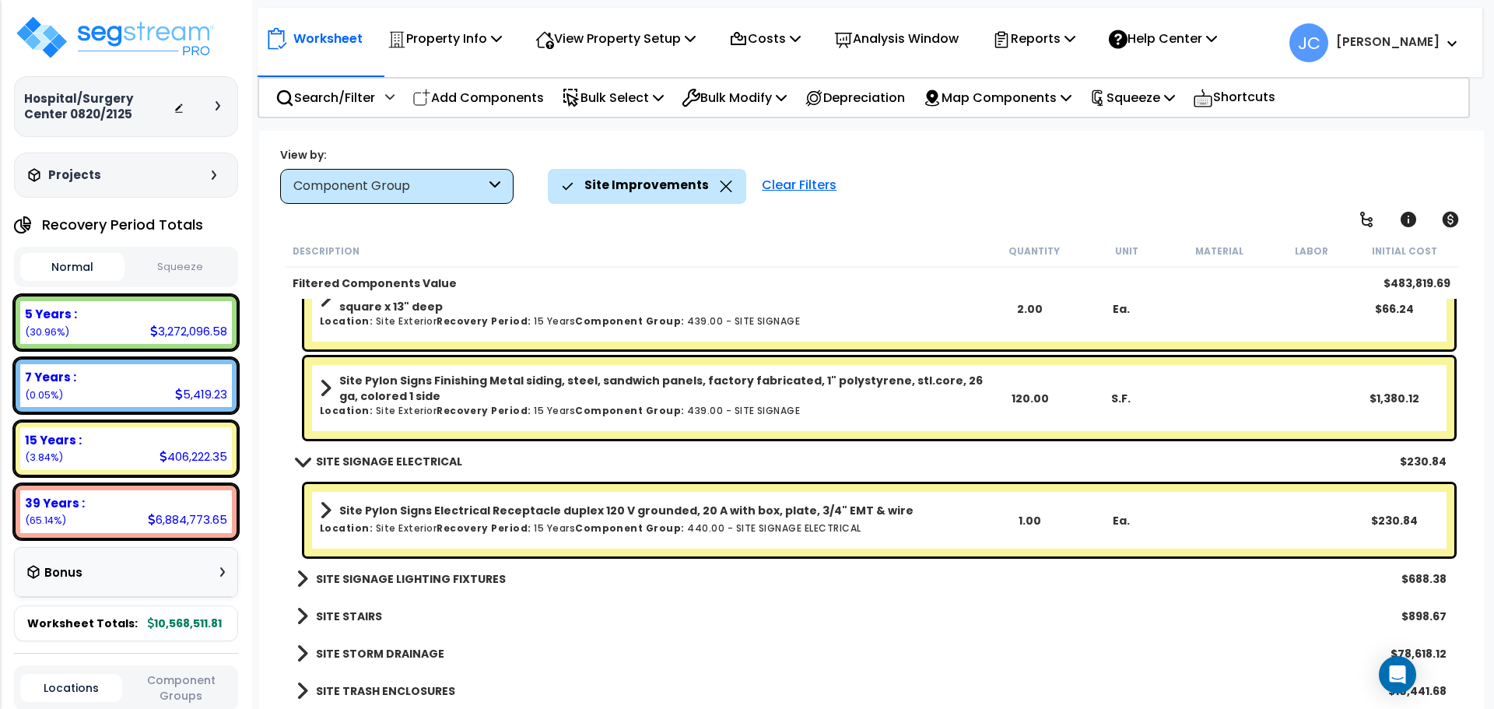
click at [374, 571] on b "SITE SIGNAGE LIGHTING FIXTURES" at bounding box center [411, 579] width 190 height 16
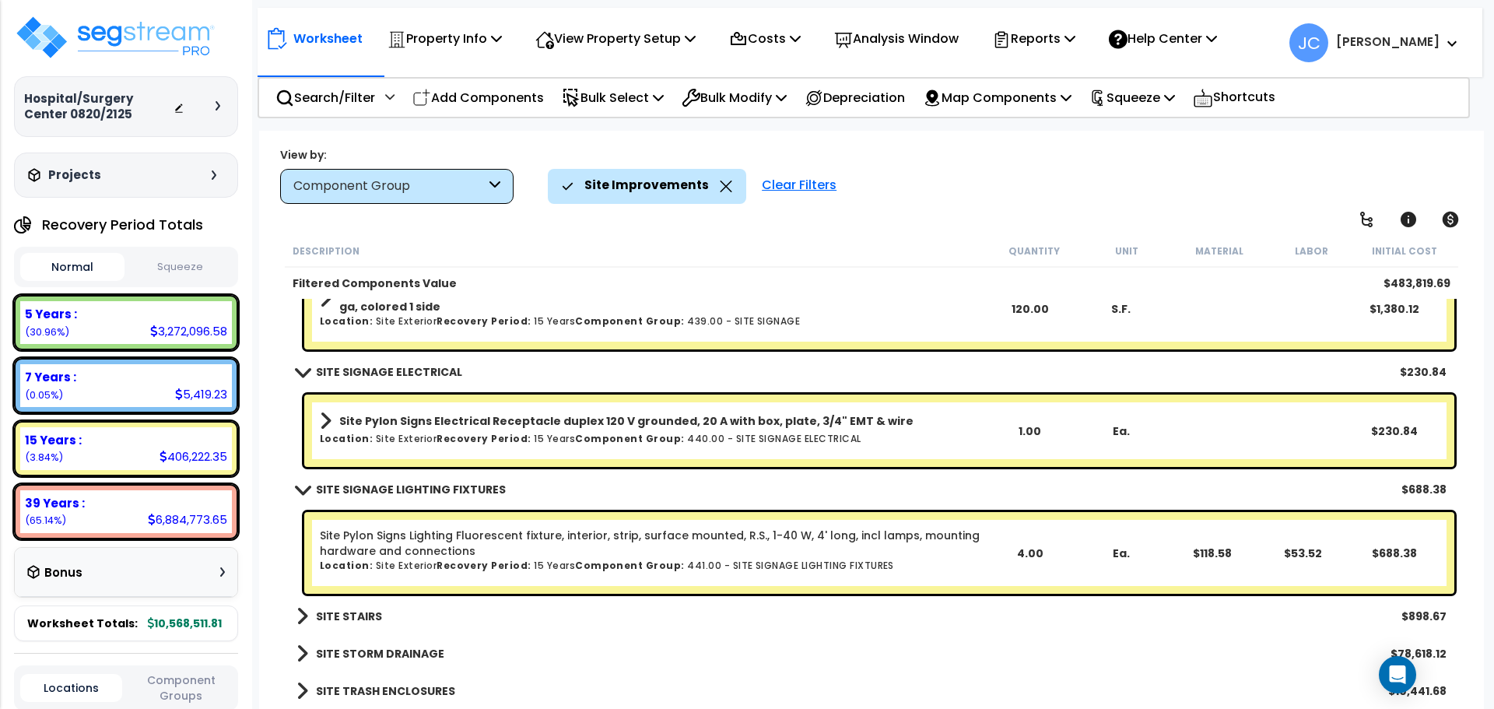
scroll to position [68, 0]
click at [354, 623] on b "SITE STAIRS" at bounding box center [349, 617] width 66 height 16
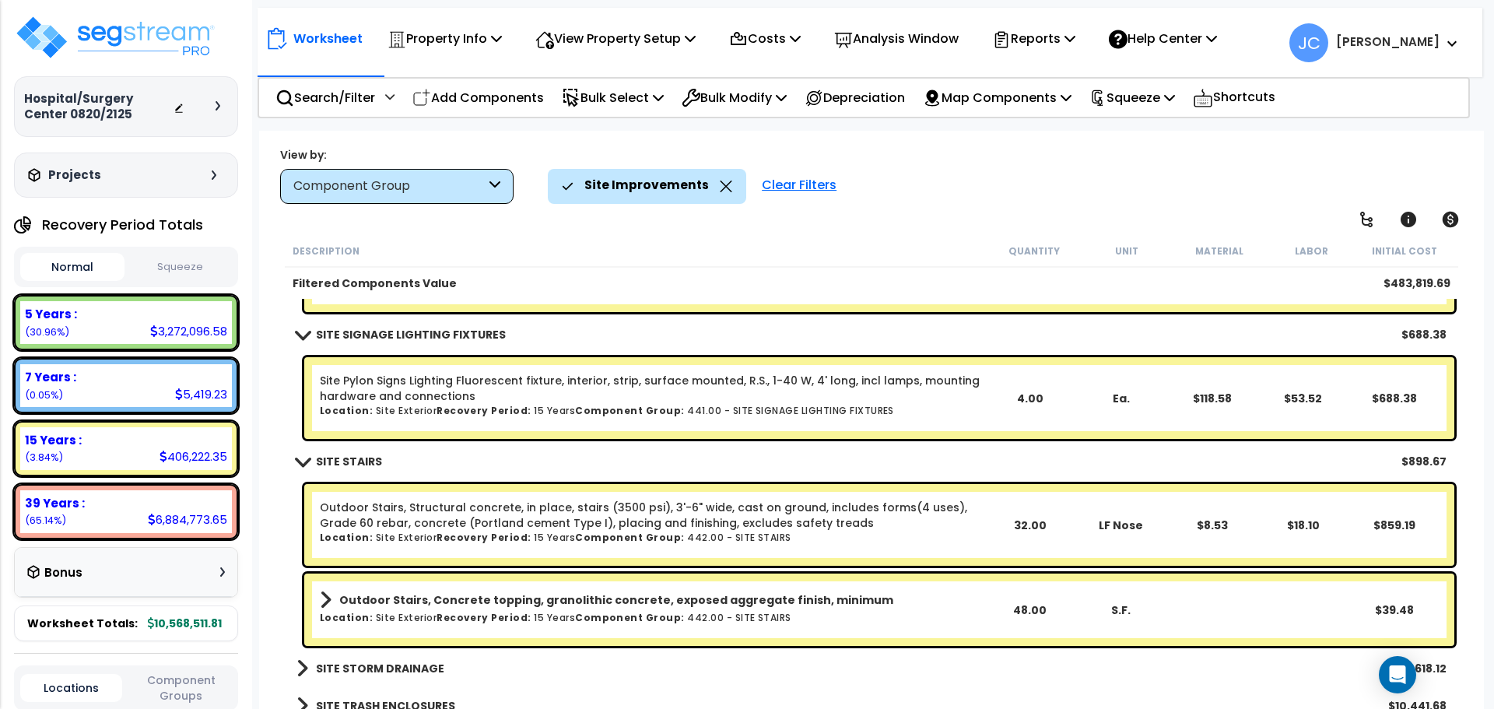
scroll to position [8984, 0]
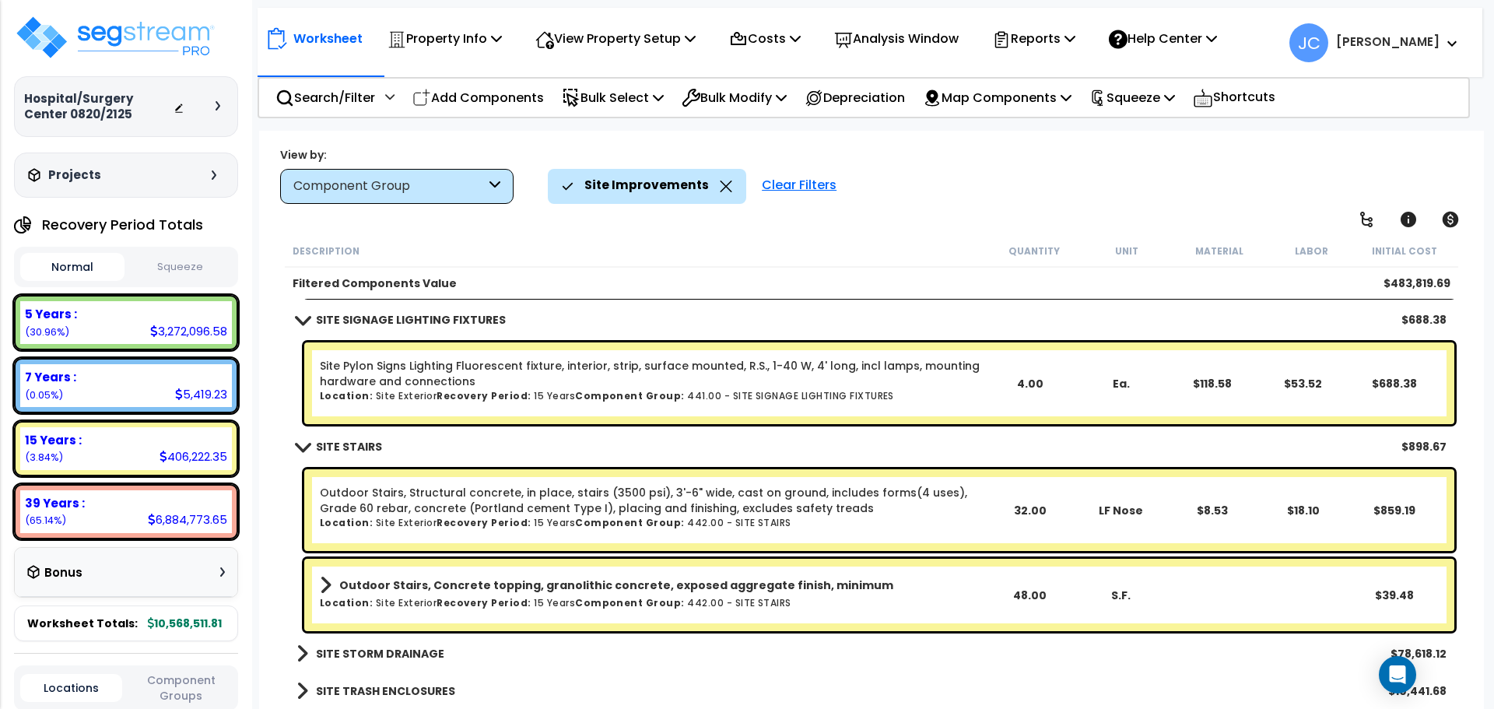
click at [377, 643] on link "SITE STORM DRAINAGE" at bounding box center [371, 654] width 148 height 22
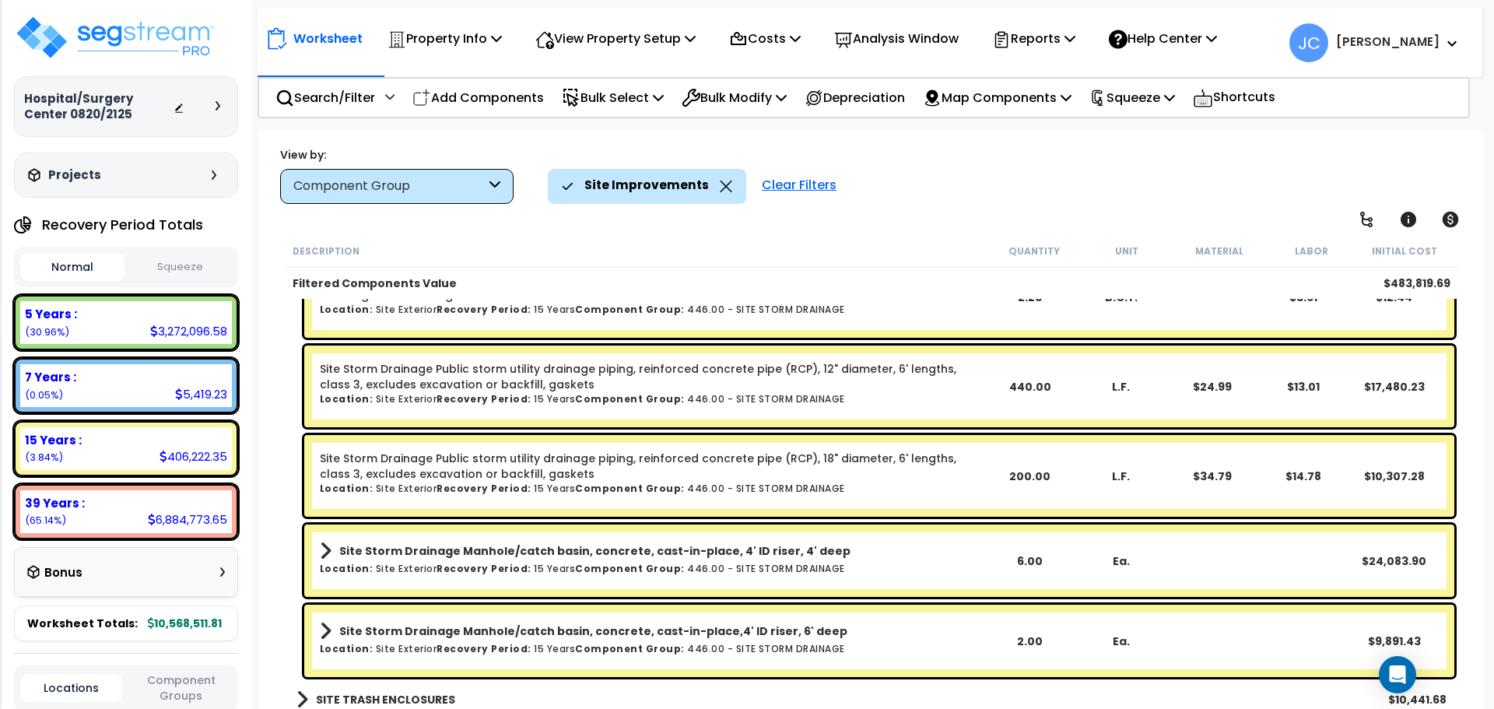
scroll to position [9681, 0]
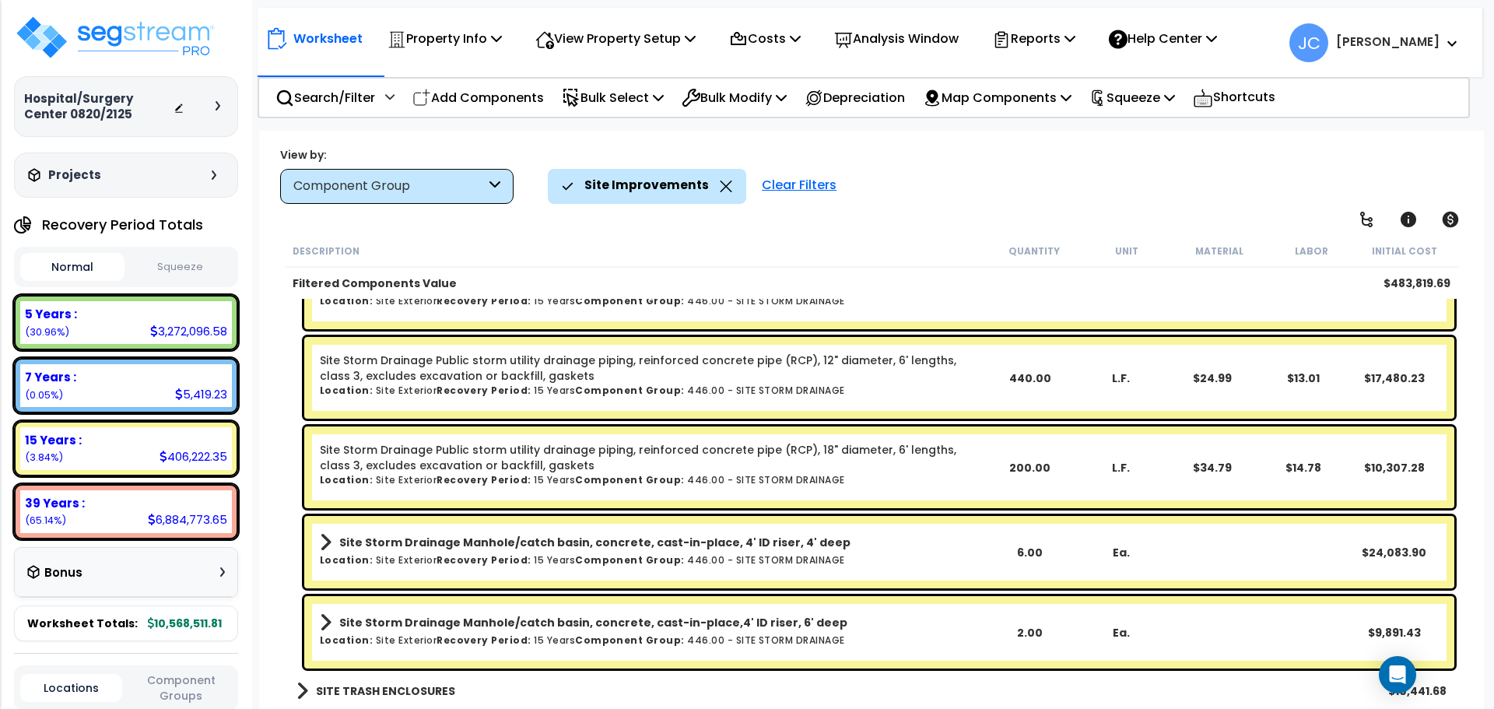
click at [356, 694] on b "SITE TRASH ENCLOSURES" at bounding box center [385, 691] width 139 height 16
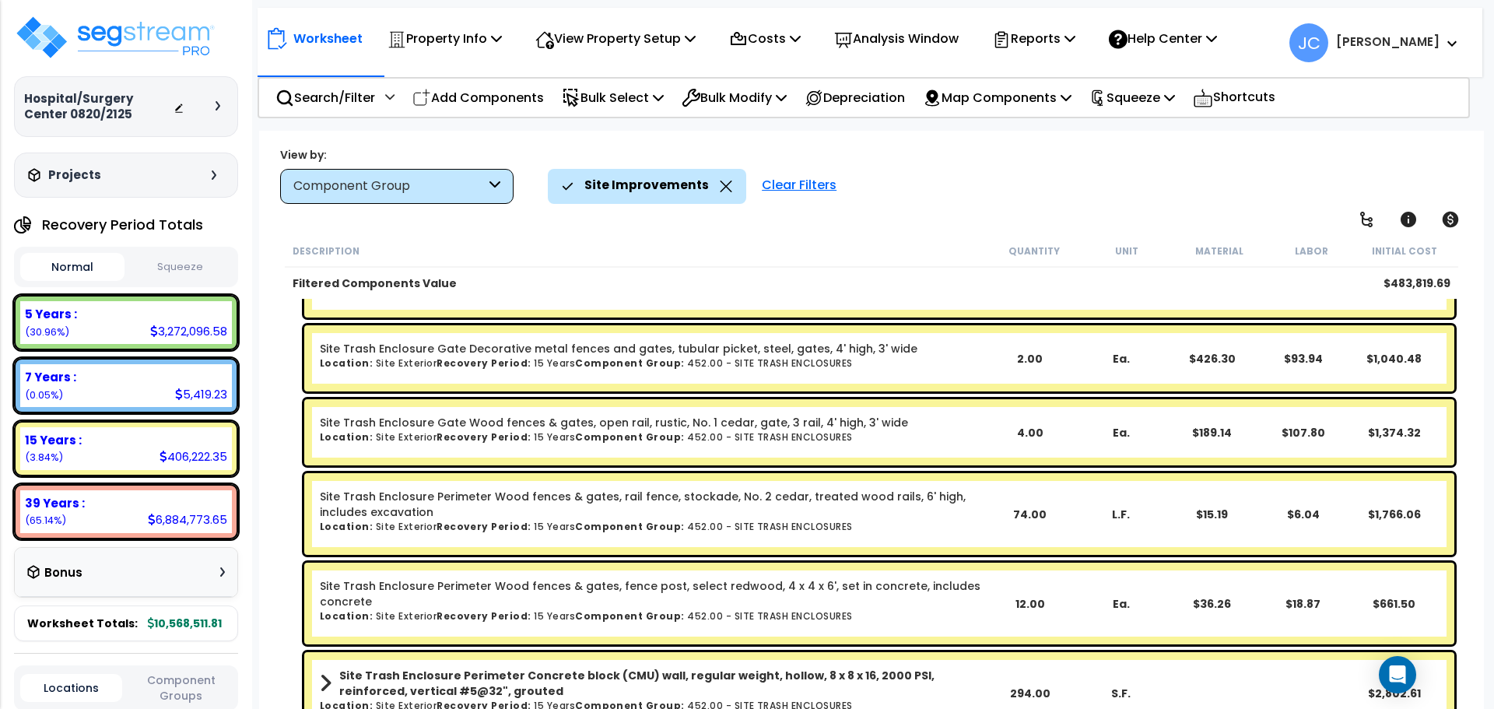
scroll to position [10689, 0]
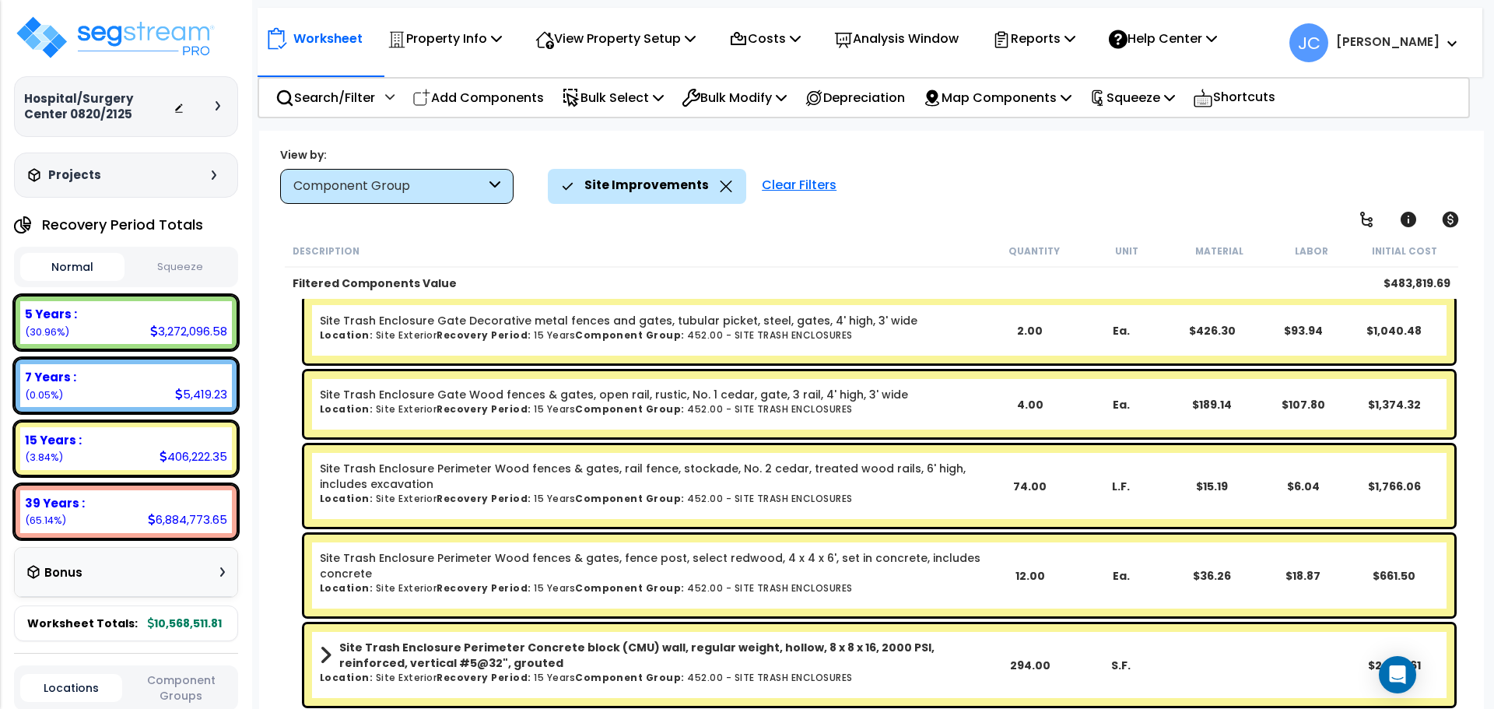
click at [819, 172] on div "Clear Filters" at bounding box center [799, 186] width 90 height 34
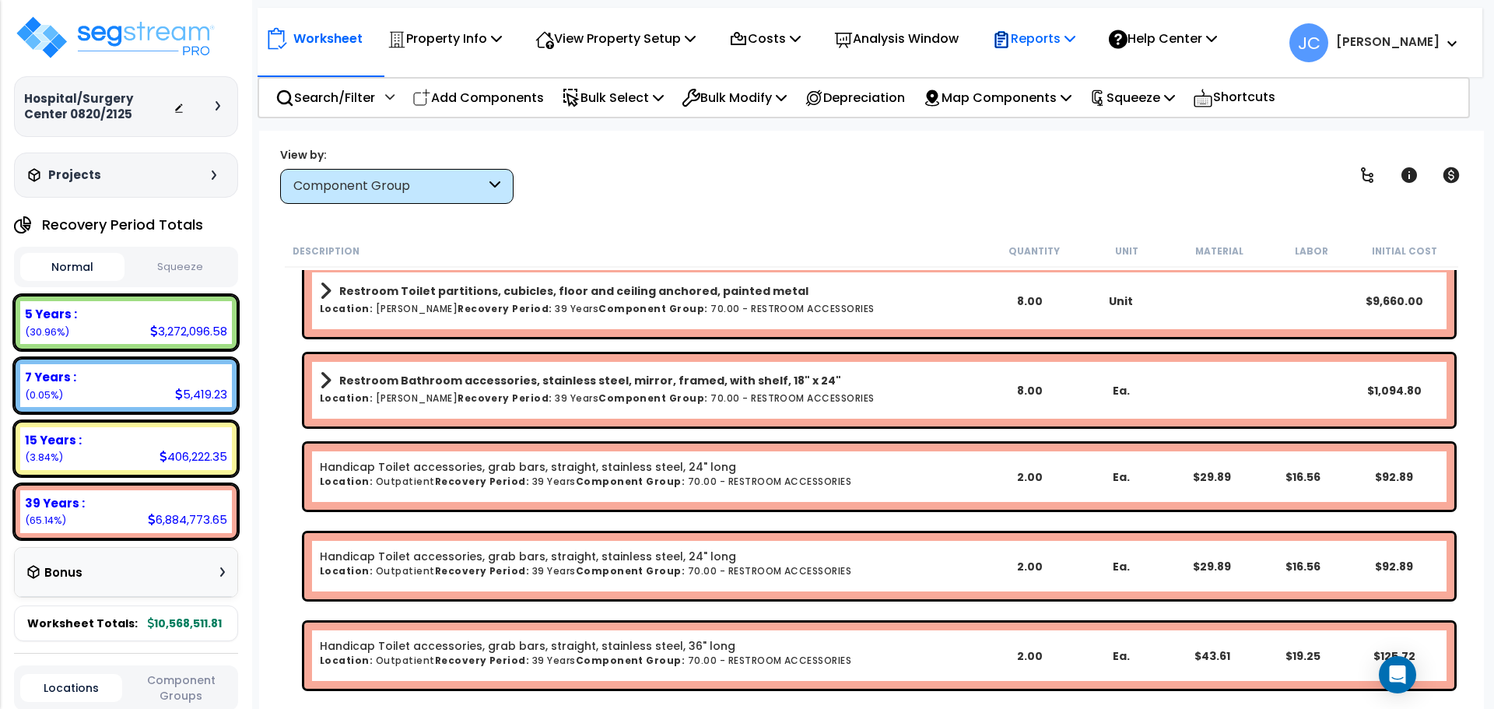
click at [1059, 30] on p "Reports" at bounding box center [1033, 38] width 83 height 21
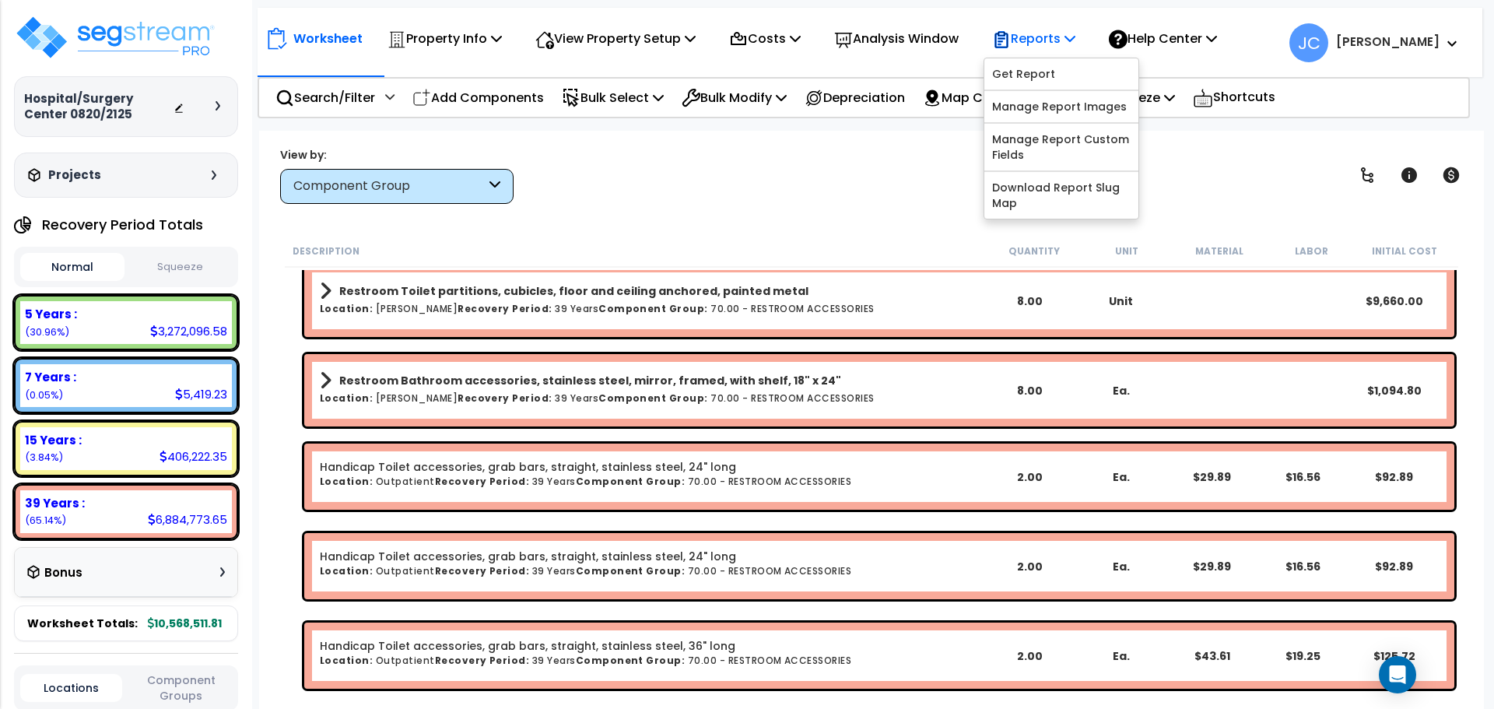
scroll to position [9448, 0]
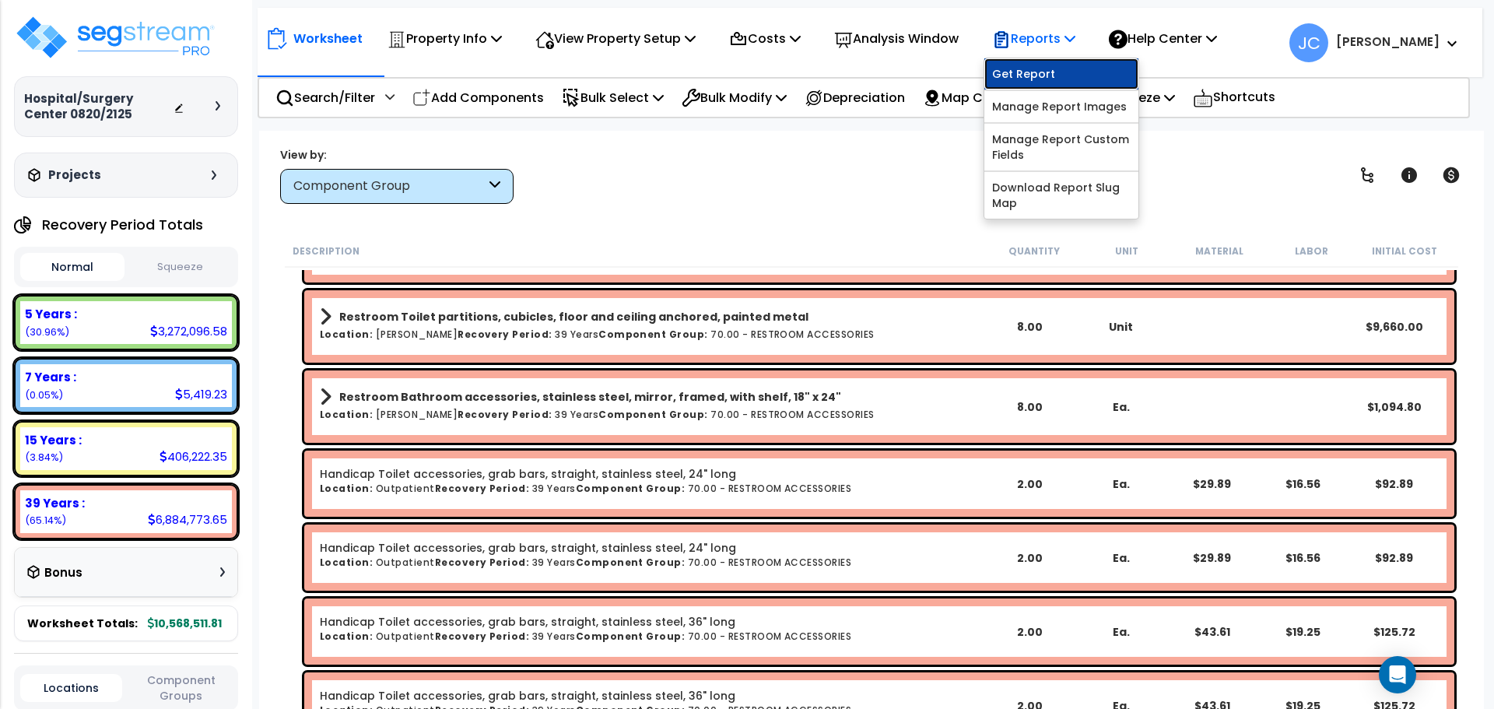
click at [1058, 68] on link "Get Report" at bounding box center [1062, 73] width 154 height 31
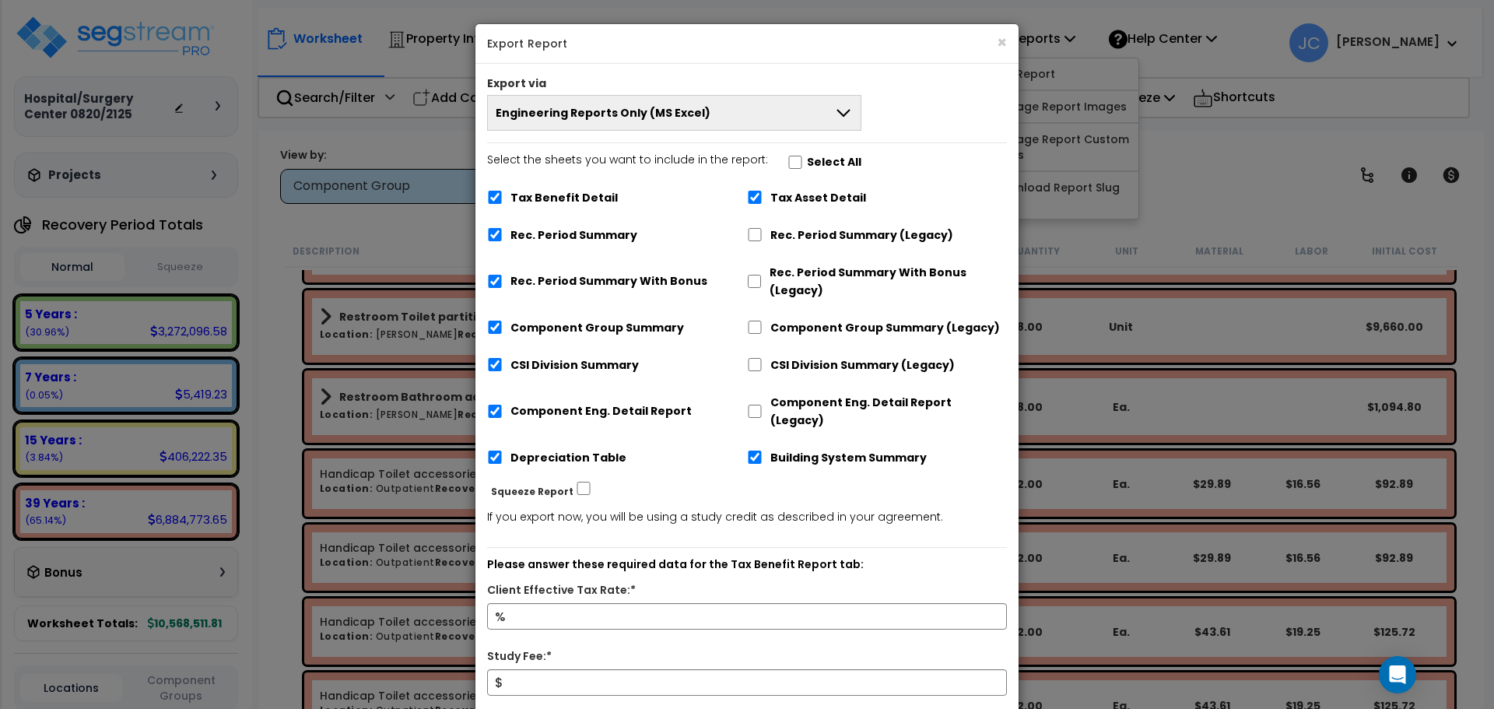
click at [835, 105] on icon at bounding box center [843, 113] width 19 height 19
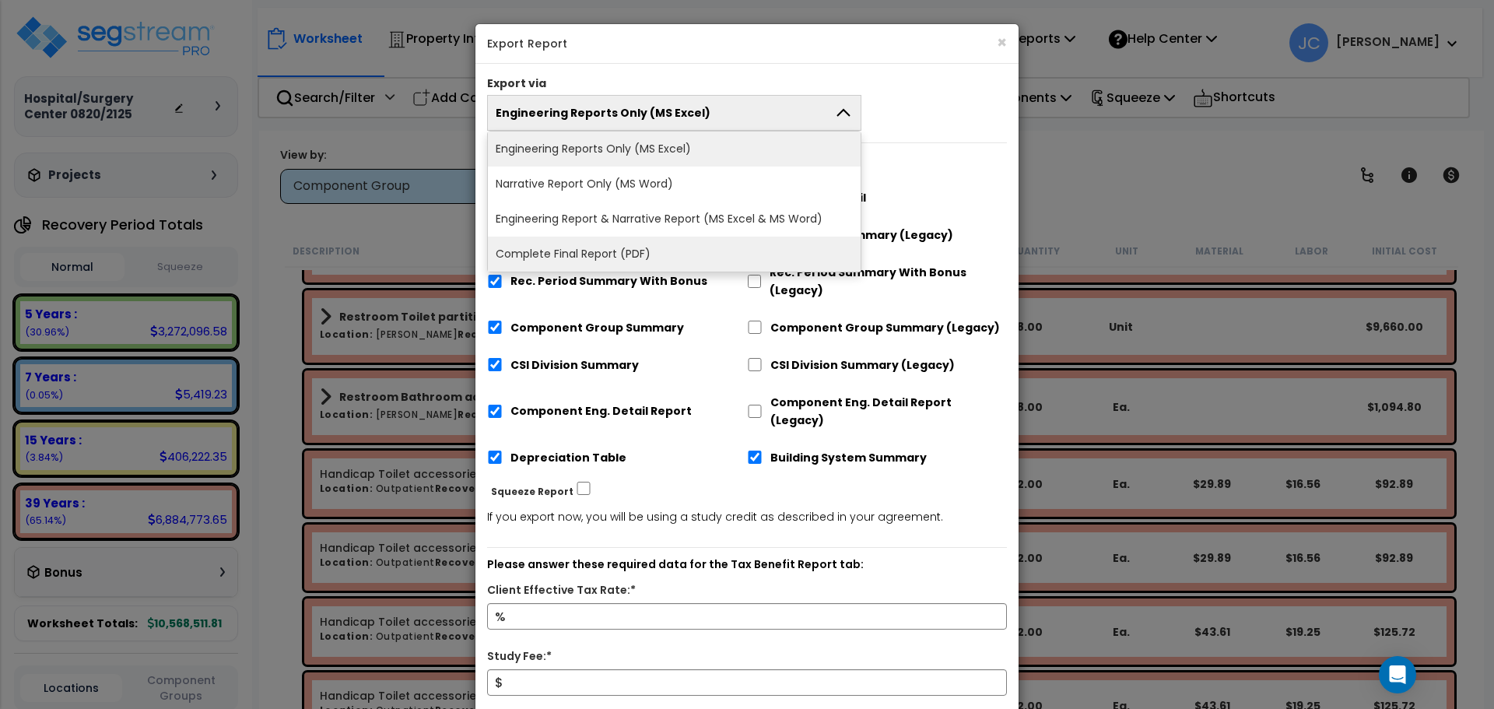
click at [700, 254] on li "Complete Final Report (PDF)" at bounding box center [674, 254] width 373 height 35
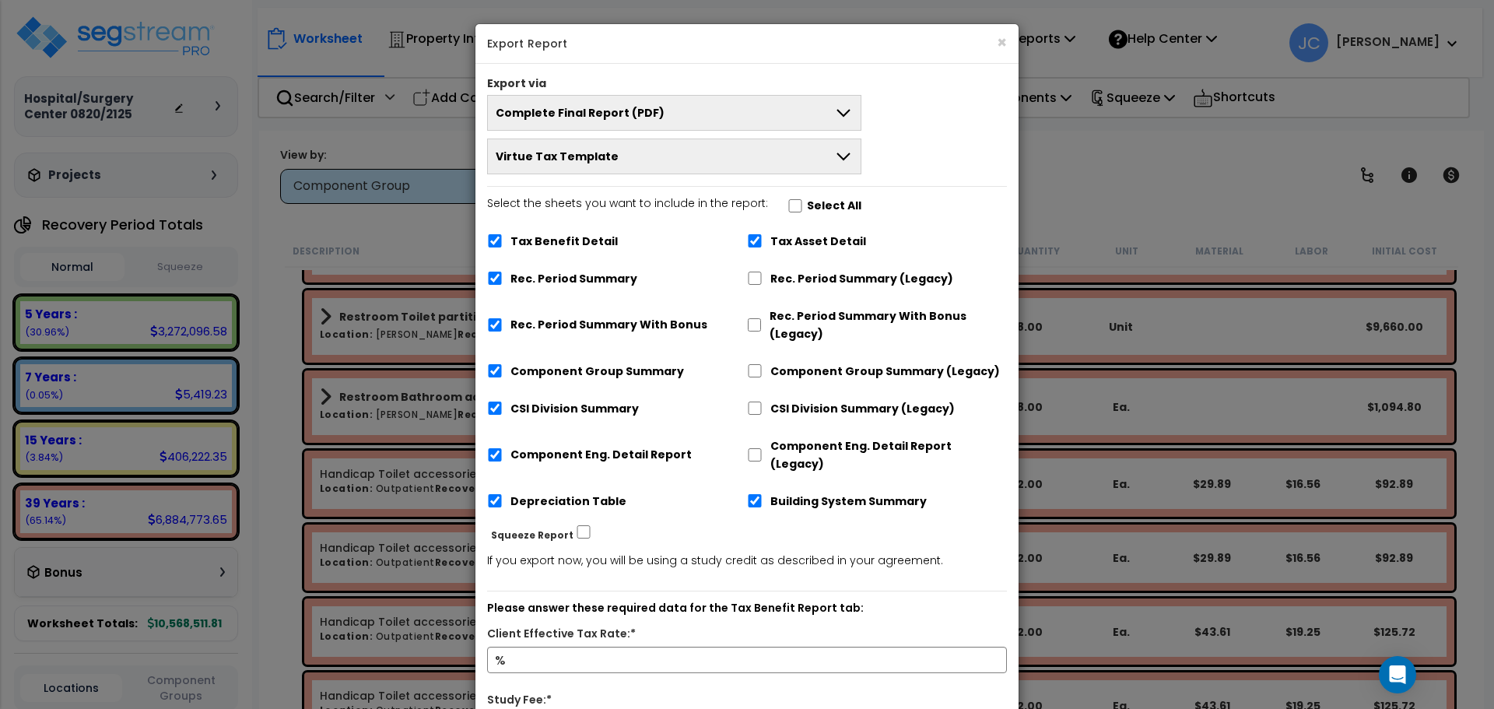
click at [796, 153] on button "Virtue Tax Template" at bounding box center [674, 157] width 374 height 36
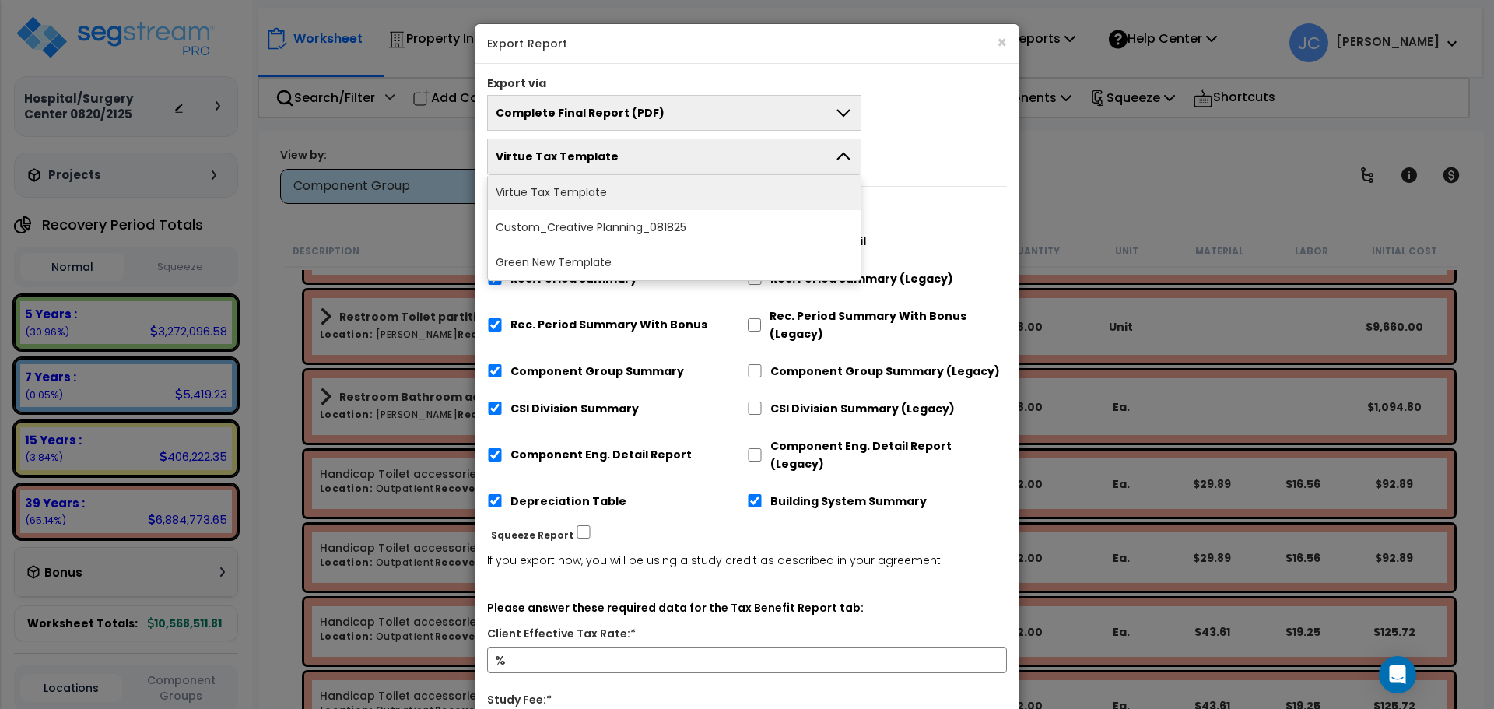
click at [943, 127] on div "Complete Final Report (PDF) Engineering Reports Only (MS Excel) Narrative Repor…" at bounding box center [747, 134] width 543 height 79
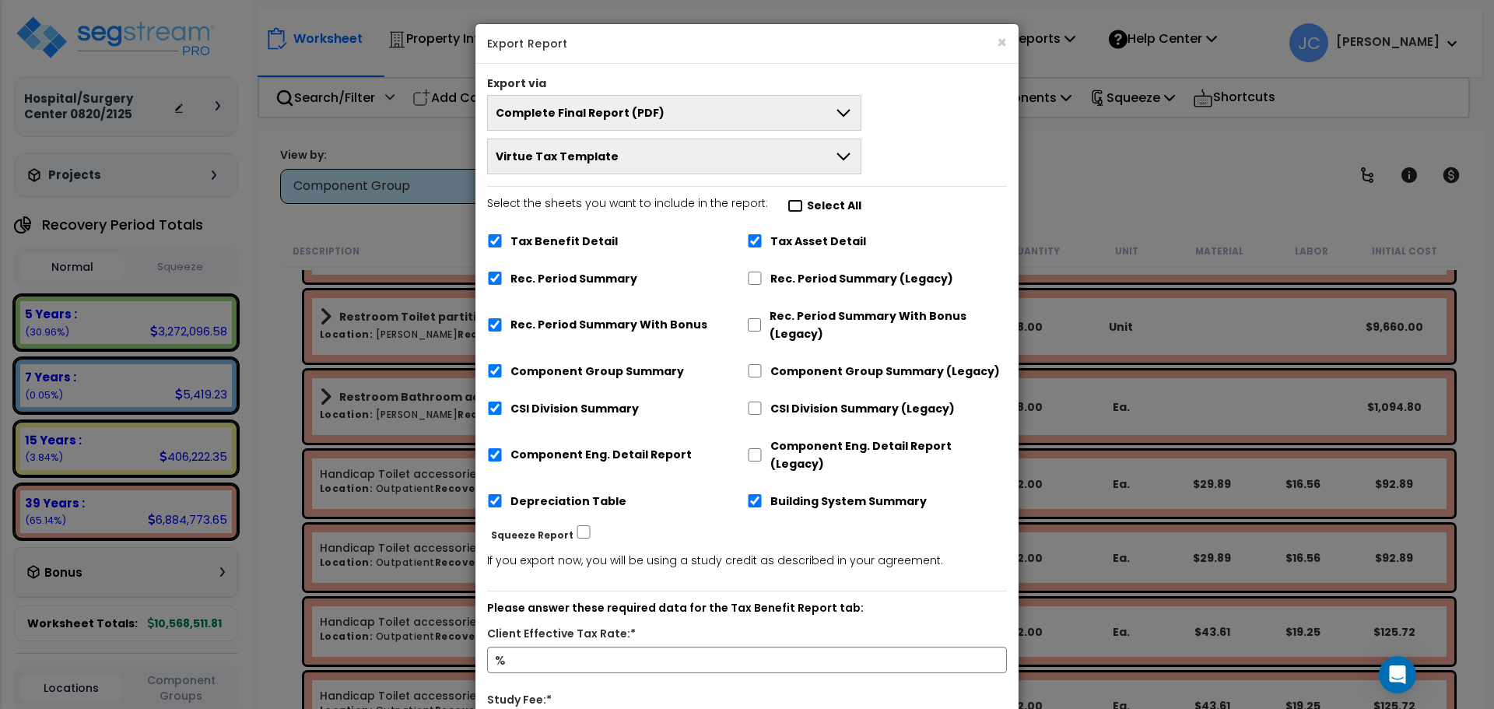
click at [788, 207] on input "Select the sheets you want to include in the report: Select All" at bounding box center [796, 205] width 16 height 13
checkbox input "true"
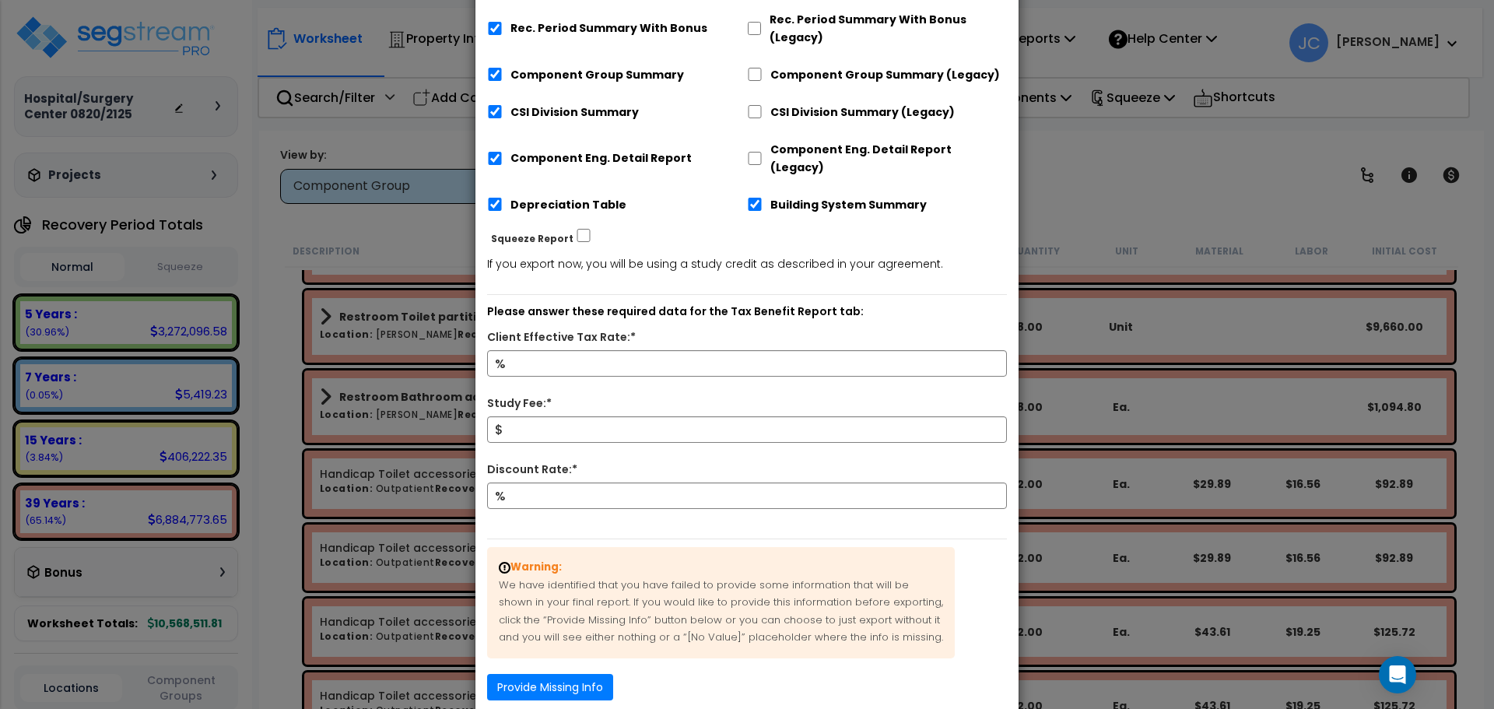
scroll to position [302, 0]
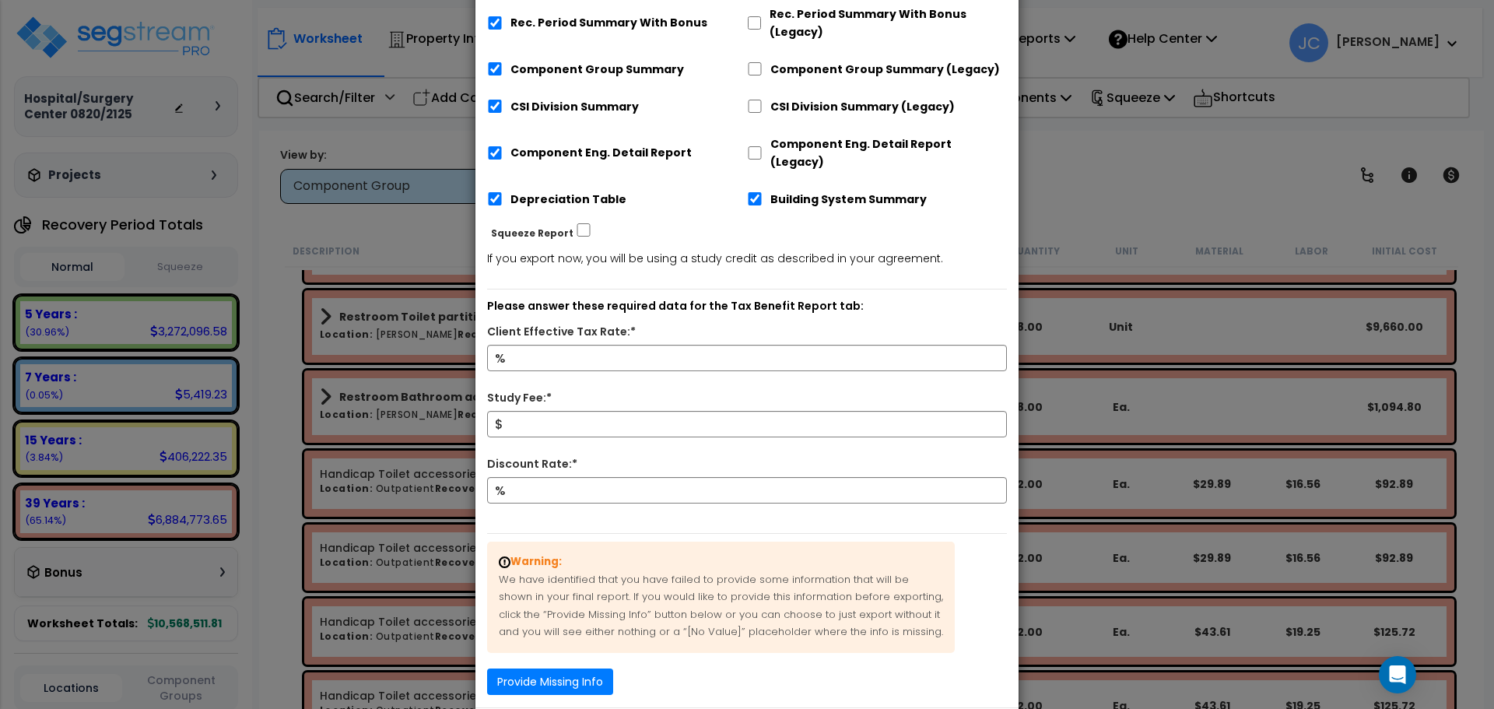
click at [690, 354] on div "%" at bounding box center [747, 367] width 543 height 44
click at [690, 349] on input "Client Effective Tax Rate:*" at bounding box center [746, 358] width 520 height 26
type input "32"
type input "20,000"
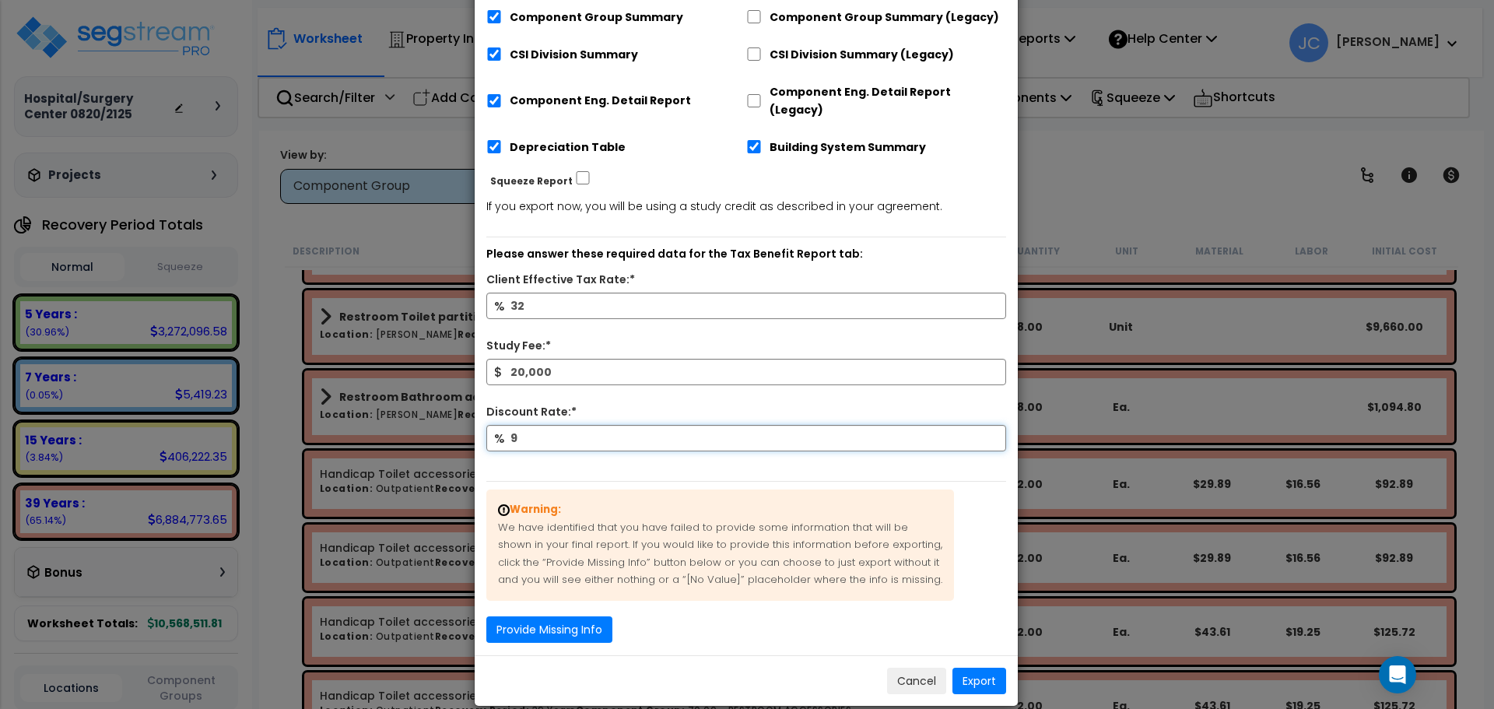
type input "9"
click at [570, 616] on button "Provide Missing Info" at bounding box center [549, 629] width 126 height 26
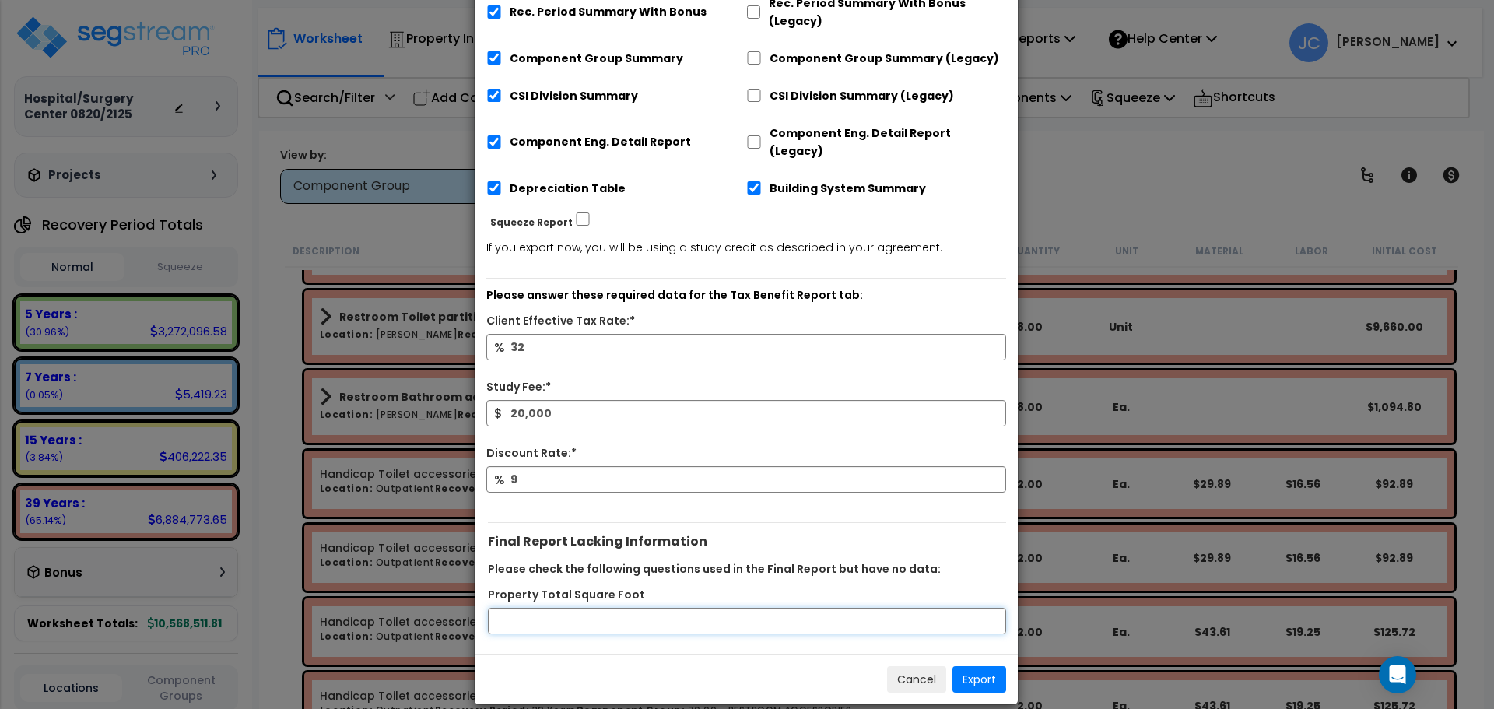
click at [556, 608] on input "Property Total Square Foot" at bounding box center [747, 621] width 518 height 26
type input "15000"
click at [974, 666] on button "Export" at bounding box center [980, 679] width 54 height 26
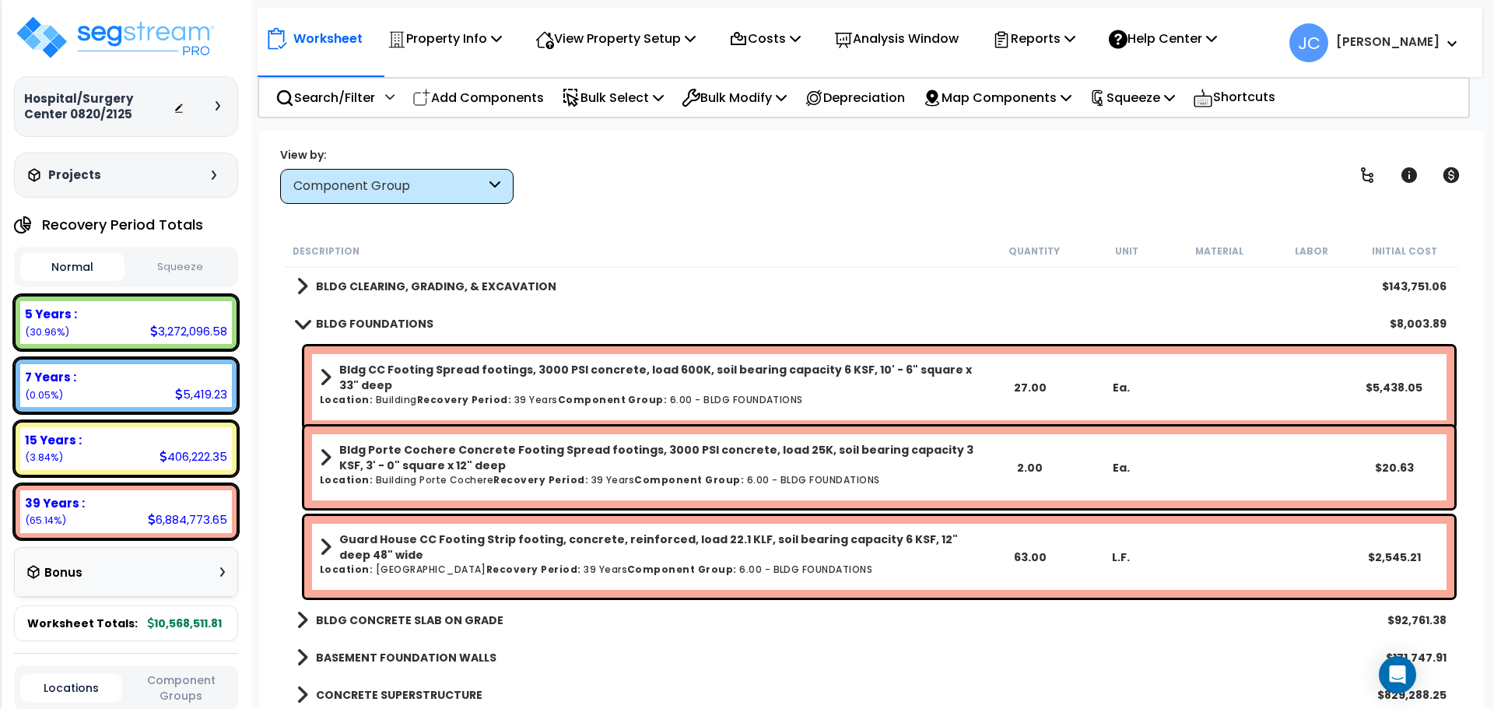
scroll to position [0, 0]
click at [472, 279] on b "BLDG CLEARING, GRADING, & EXCAVATION" at bounding box center [436, 287] width 240 height 16
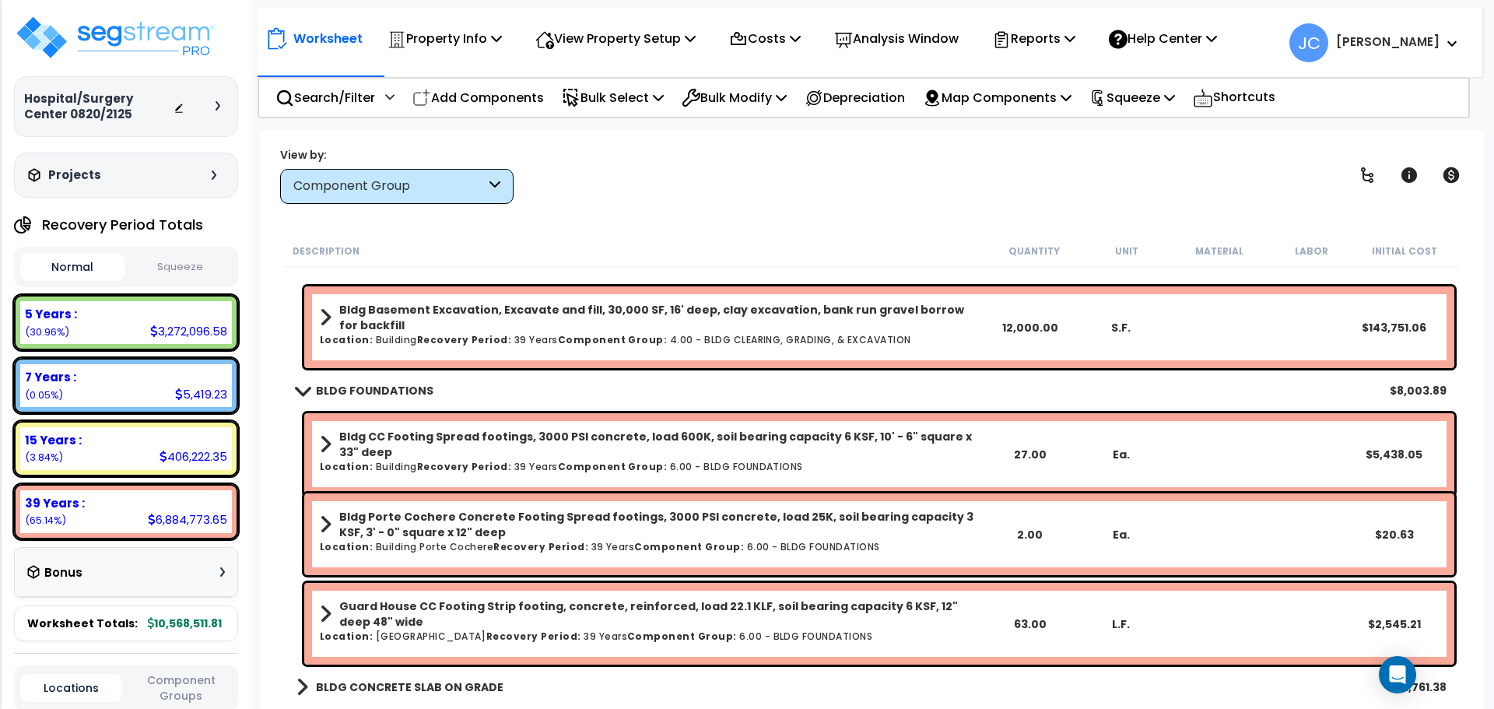
scroll to position [26, 0]
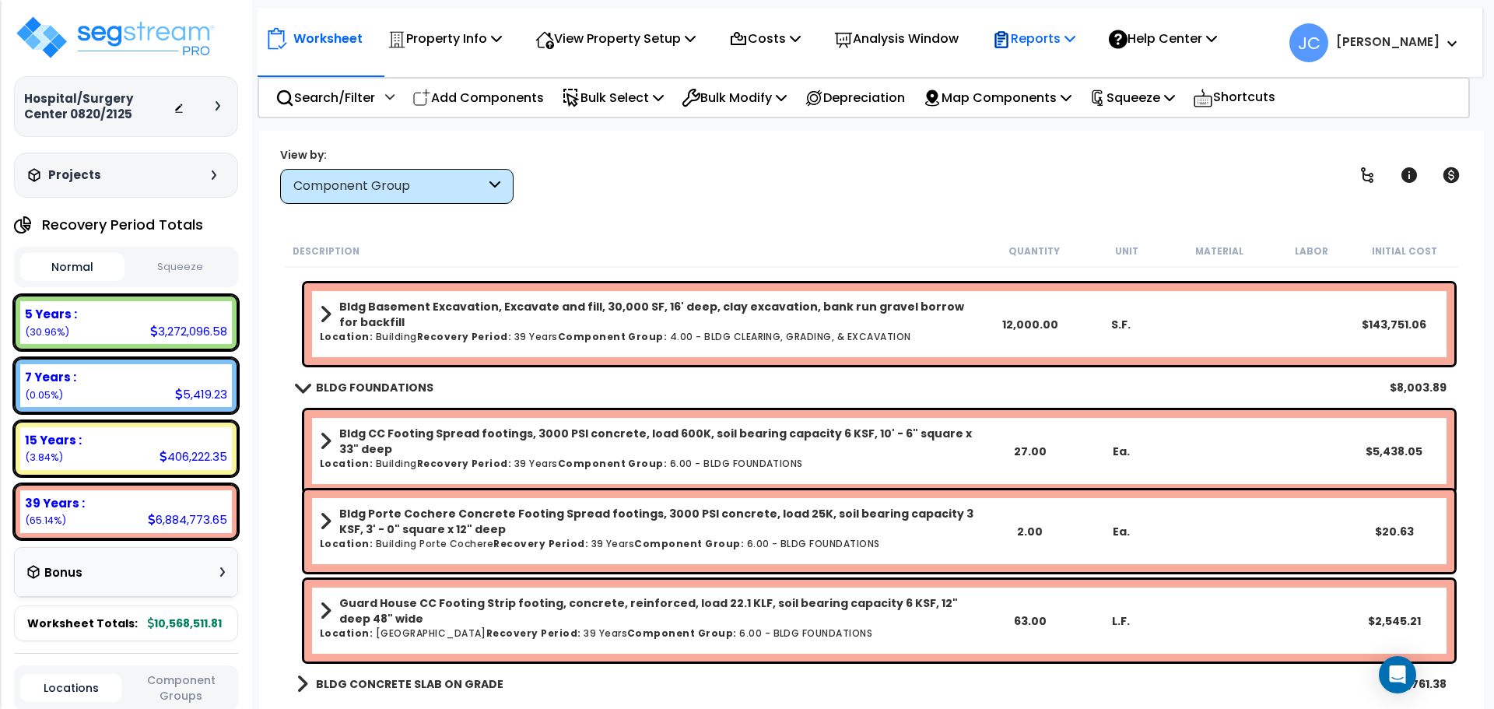
click at [1066, 39] on p "Reports" at bounding box center [1033, 38] width 83 height 21
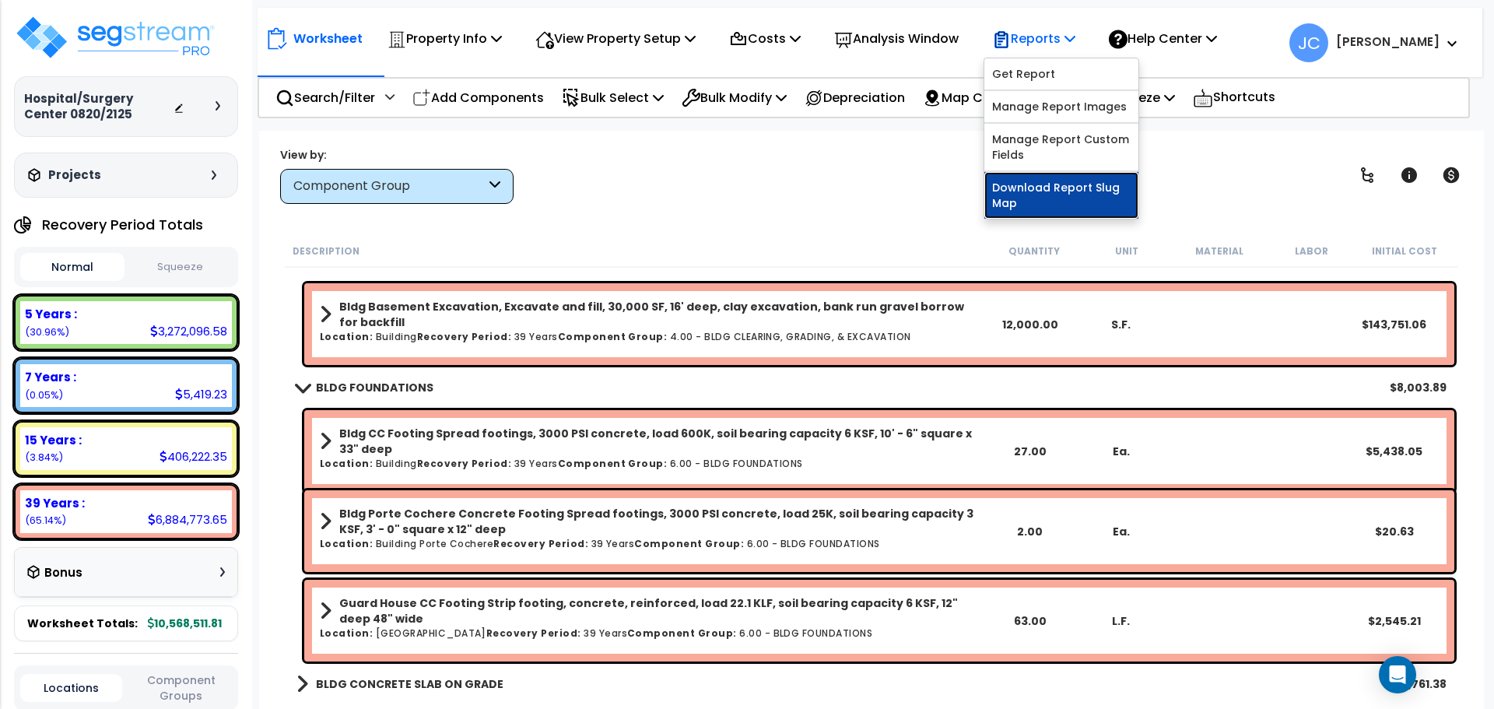
click at [1051, 196] on link "Download Report Slug Map" at bounding box center [1062, 195] width 154 height 47
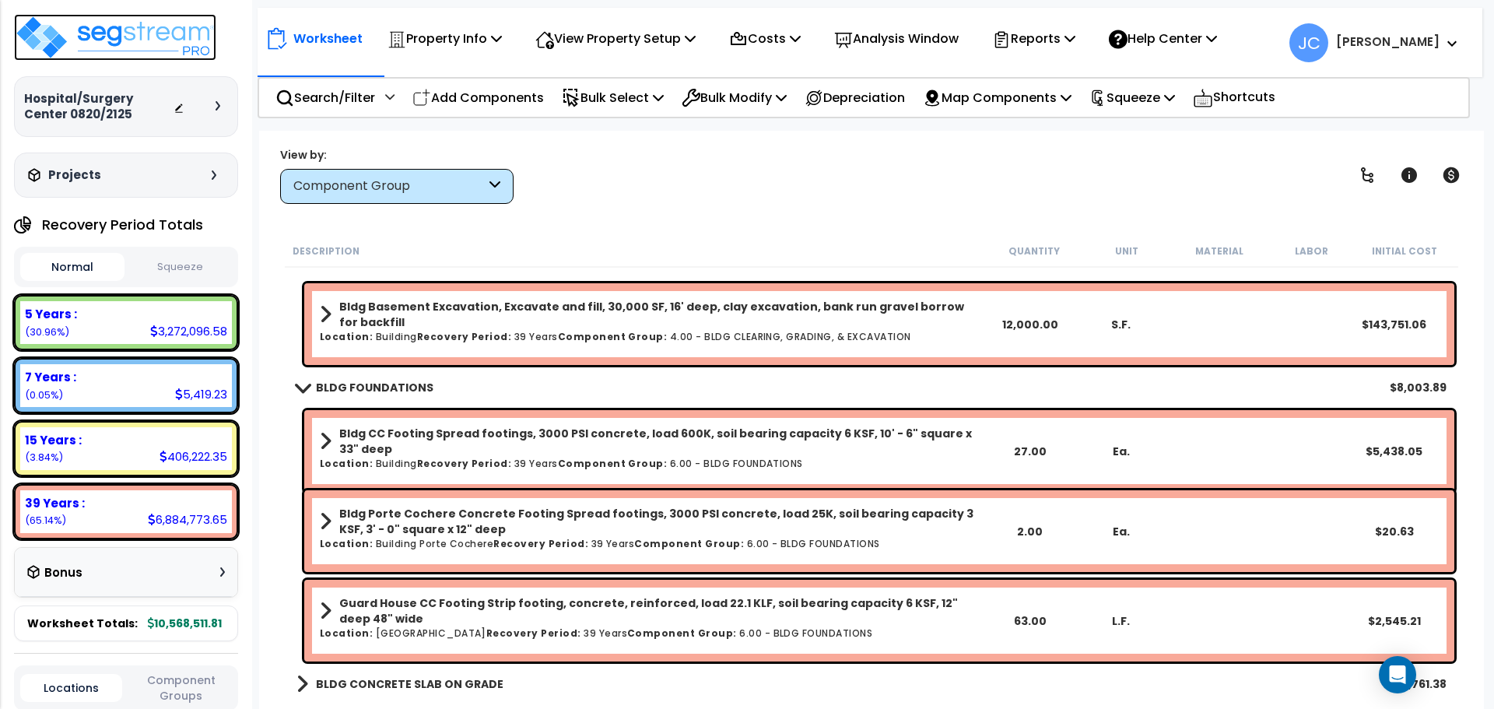
click at [153, 30] on img at bounding box center [115, 37] width 202 height 47
